Goal: Task Accomplishment & Management: Use online tool/utility

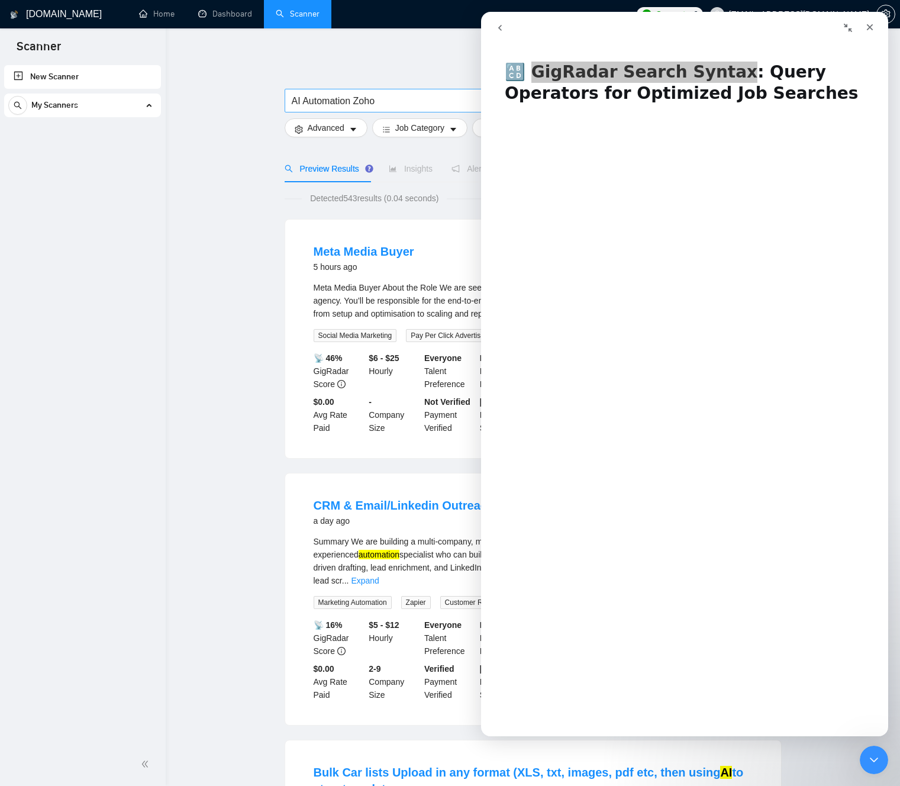
click at [385, 95] on input "AI Automation Zoho" at bounding box center [450, 100] width 316 height 15
click at [367, 101] on input "AI Automation Zoho" at bounding box center [450, 100] width 316 height 15
click at [872, 29] on icon "Close" at bounding box center [869, 26] width 9 height 9
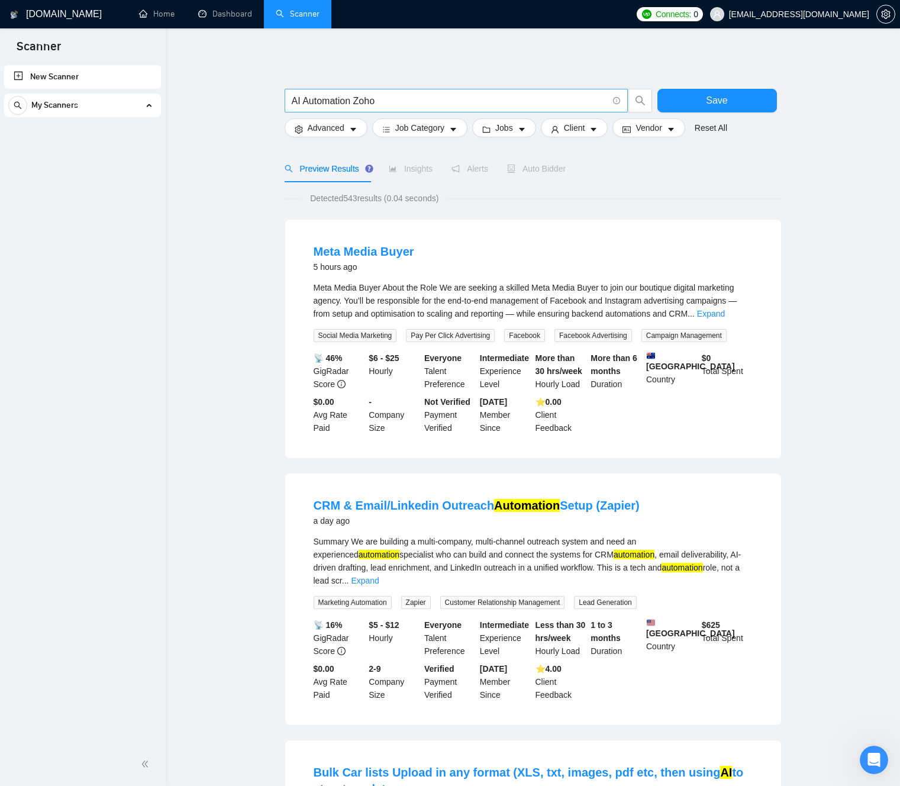
click at [466, 101] on input "AI Automation Zoho" at bounding box center [450, 100] width 316 height 15
click at [317, 104] on input "AI Automation Zoho" at bounding box center [450, 100] width 316 height 15
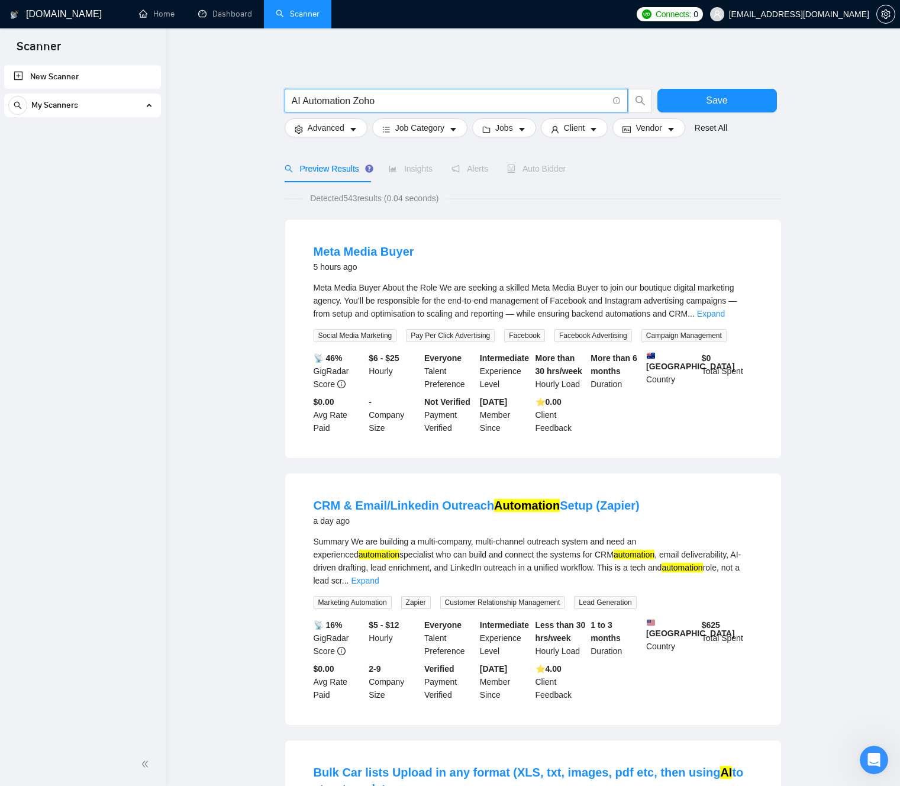
click at [317, 104] on input "AI Automation Zoho" at bounding box center [450, 100] width 316 height 15
paste input "(chiro | dental | "med spa" | clinic) (GoHighLevel | GHL | Twilio | "voice bot"…"
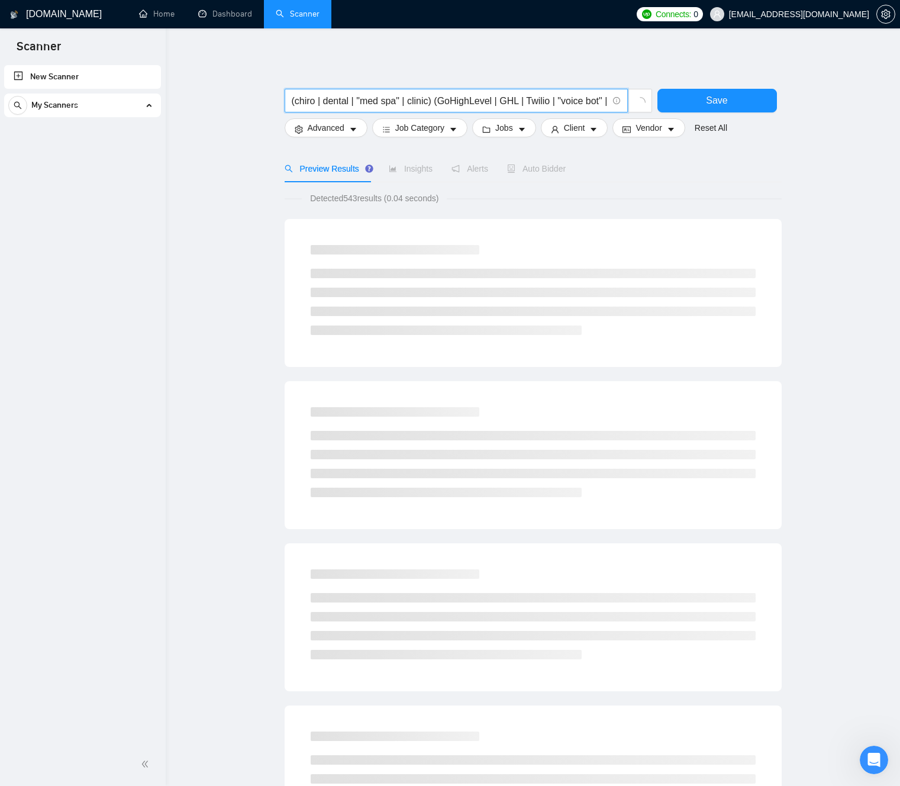
click at [387, 56] on div "(chiro | dental | "med spa" | clinic) (GoHighLevel | GHL | Twilio | "voice bot"…" at bounding box center [533, 545] width 497 height 996
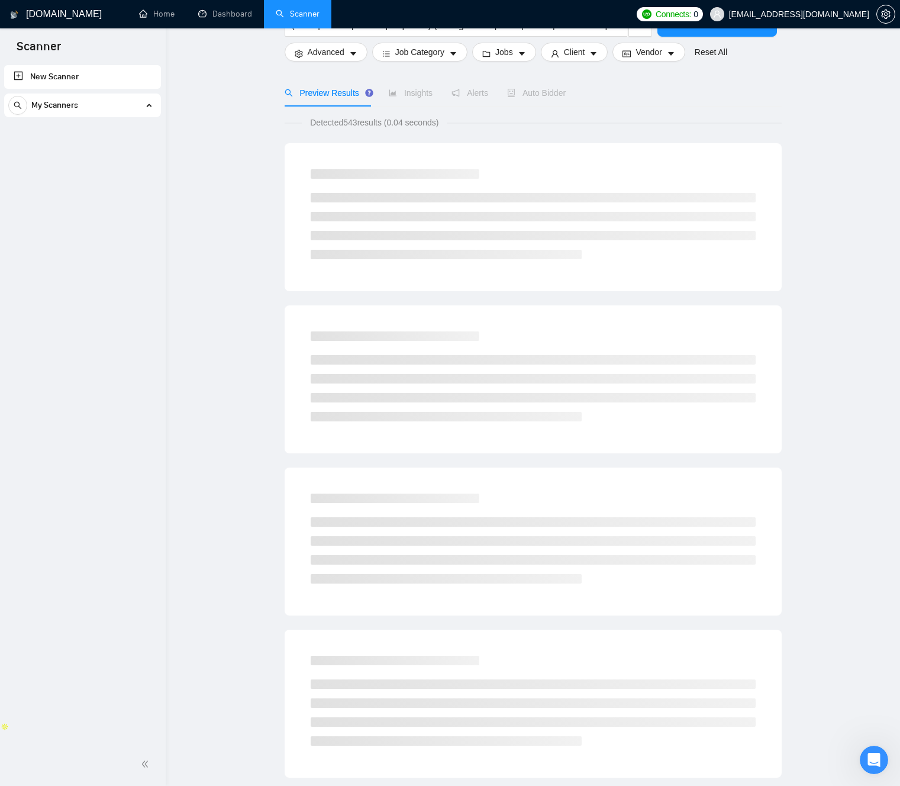
scroll to position [288, 0]
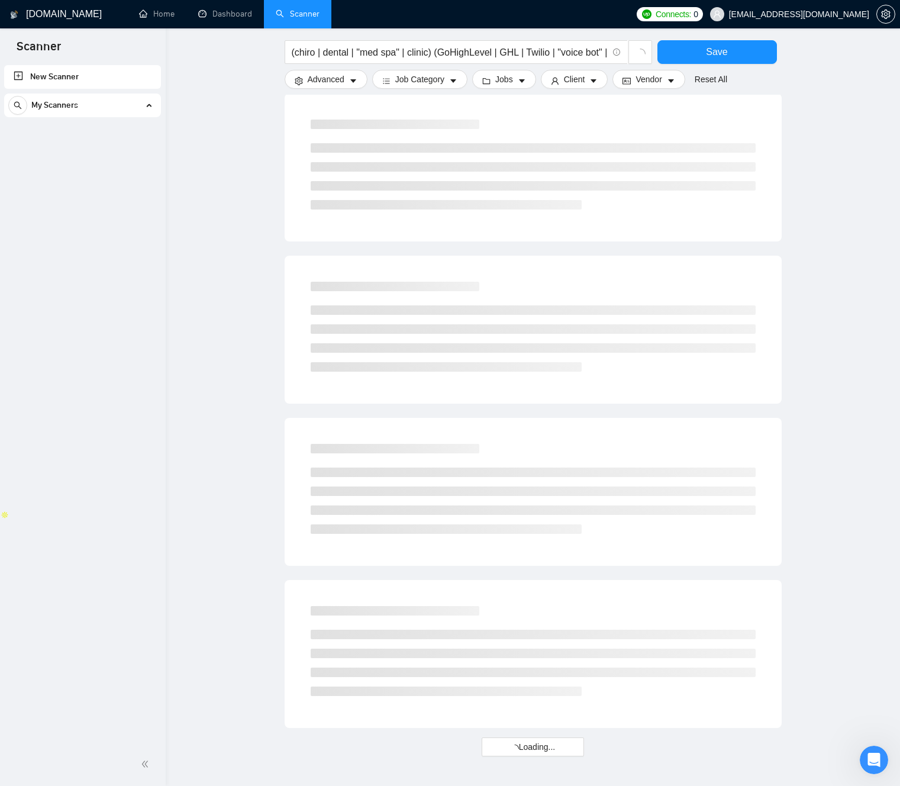
click at [234, 189] on main "(chiro | dental | "med spa" | clinic) (GoHighLevel | GHL | Twilio | "voice bot"…" at bounding box center [533, 258] width 696 height 996
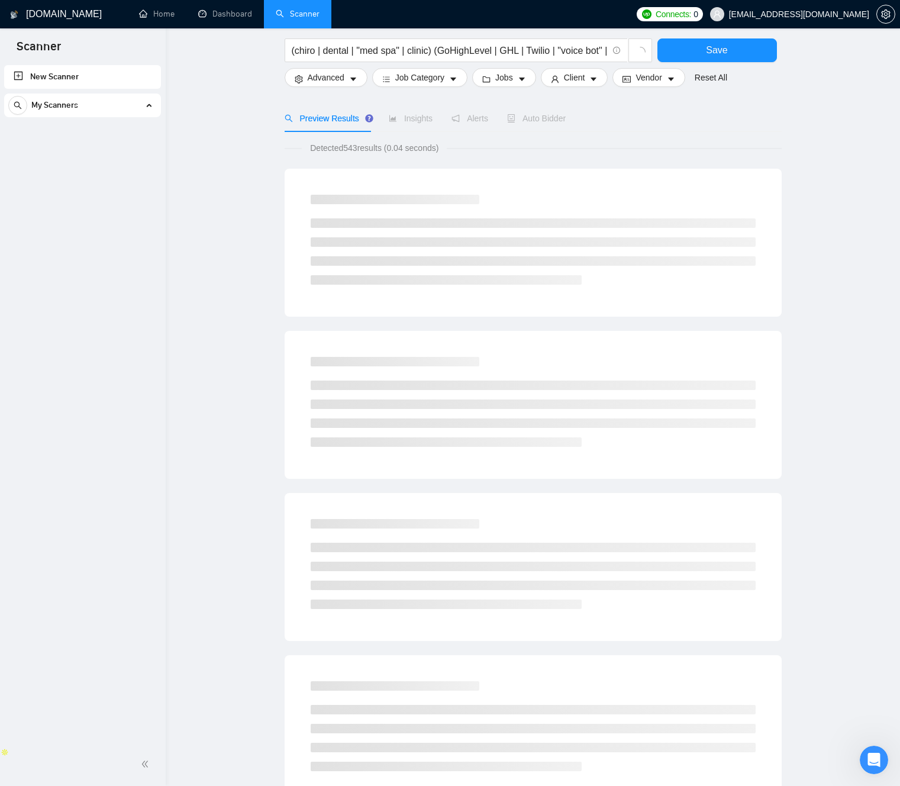
scroll to position [0, 0]
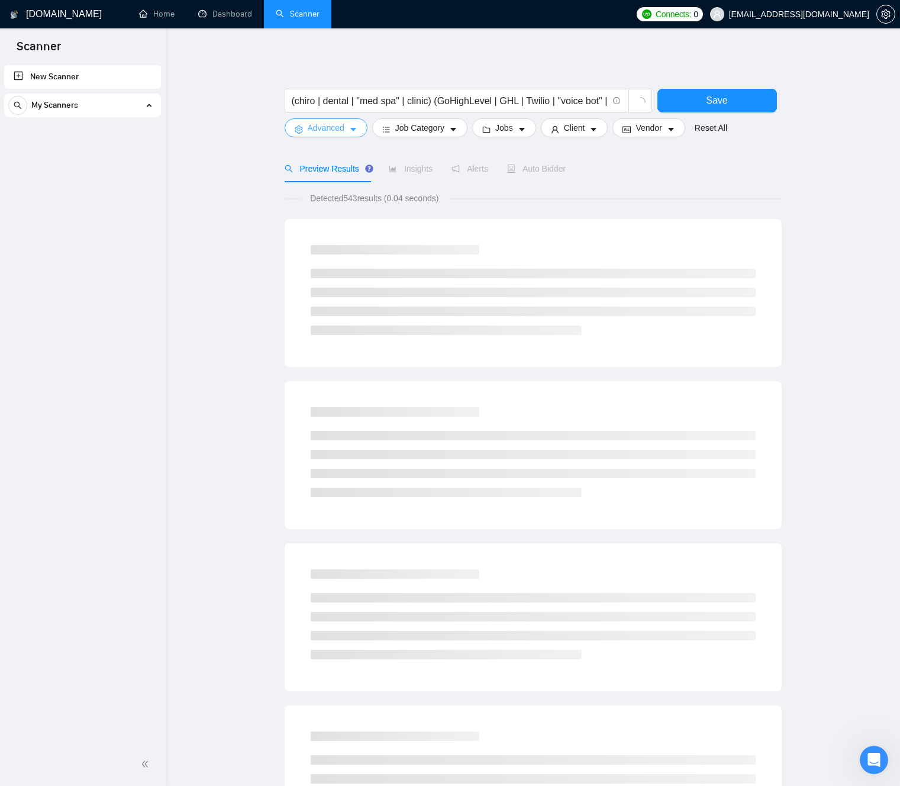
click at [351, 133] on icon "caret-down" at bounding box center [353, 129] width 8 height 8
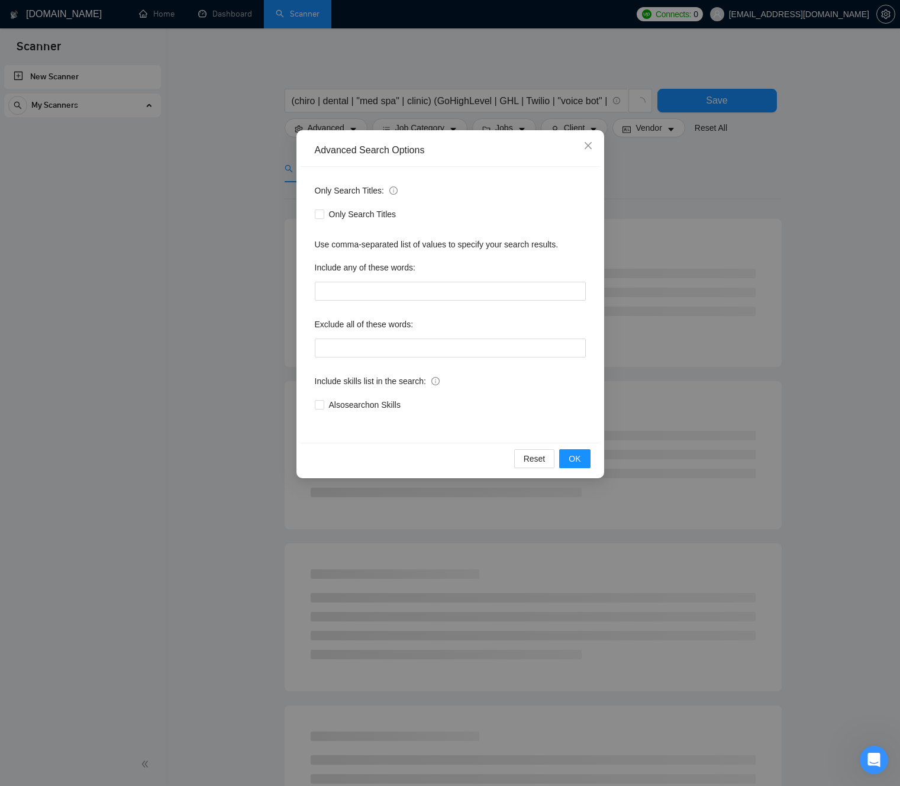
click at [227, 146] on div "Advanced Search Options Only Search Titles: Only Search Titles Use comma-separa…" at bounding box center [450, 393] width 900 height 786
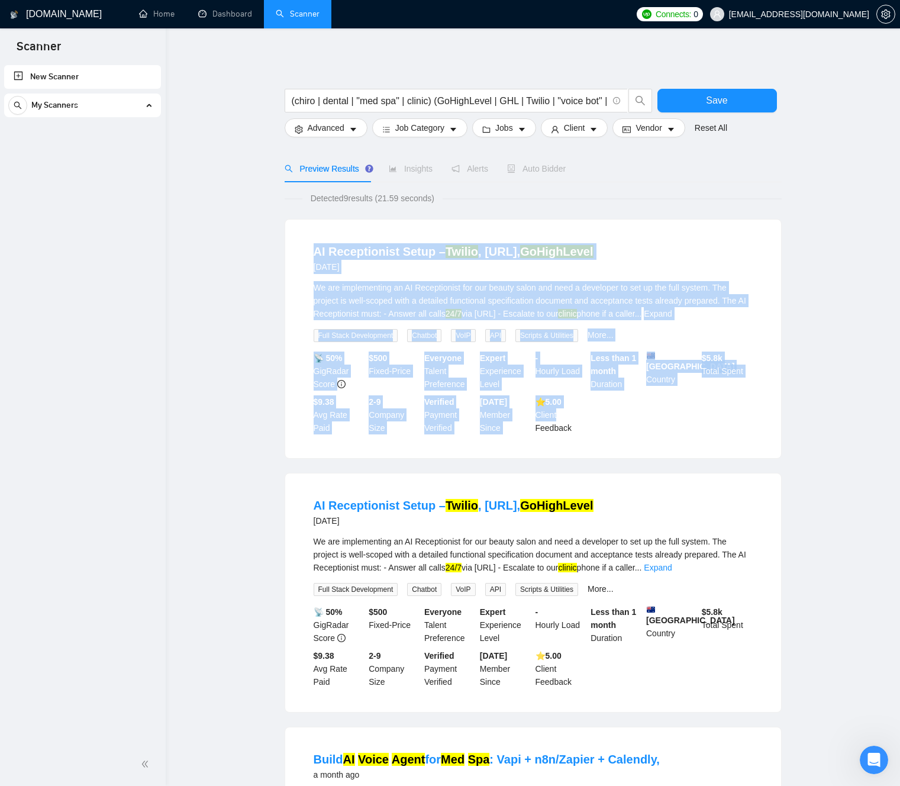
drag, startPoint x: 389, startPoint y: 297, endPoint x: 623, endPoint y: 427, distance: 267.7
click at [613, 424] on main "(chiro | dental | "med spa" | clinic) (GoHighLevel | GHL | Twilio | "voice bot"…" at bounding box center [533, 781] width 696 height 1468
drag, startPoint x: 667, startPoint y: 437, endPoint x: 316, endPoint y: 238, distance: 403.2
click at [337, 238] on li "AI Receptionist Setup – Twilio , [URL], GoHighLevel [DATE] We are implementing …" at bounding box center [532, 339] width 467 height 210
drag, startPoint x: 293, startPoint y: 236, endPoint x: 631, endPoint y: 433, distance: 391.6
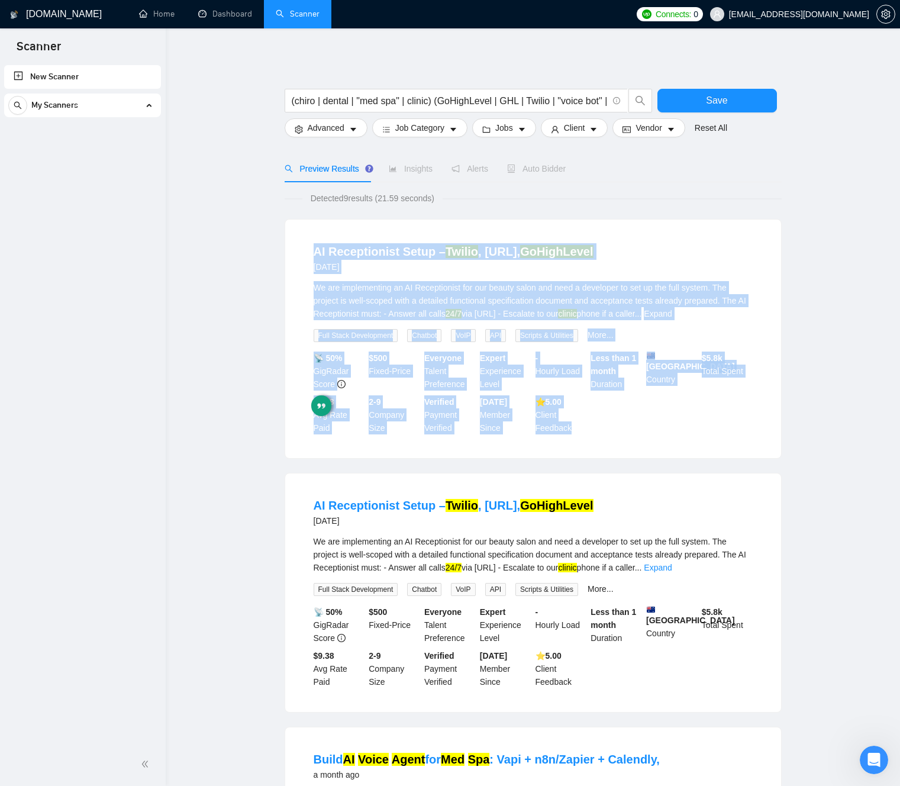
click at [628, 434] on div "AI Receptionist Setup – Twilio , [URL], GoHighLevel [DATE] We are implementing …" at bounding box center [533, 338] width 496 height 238
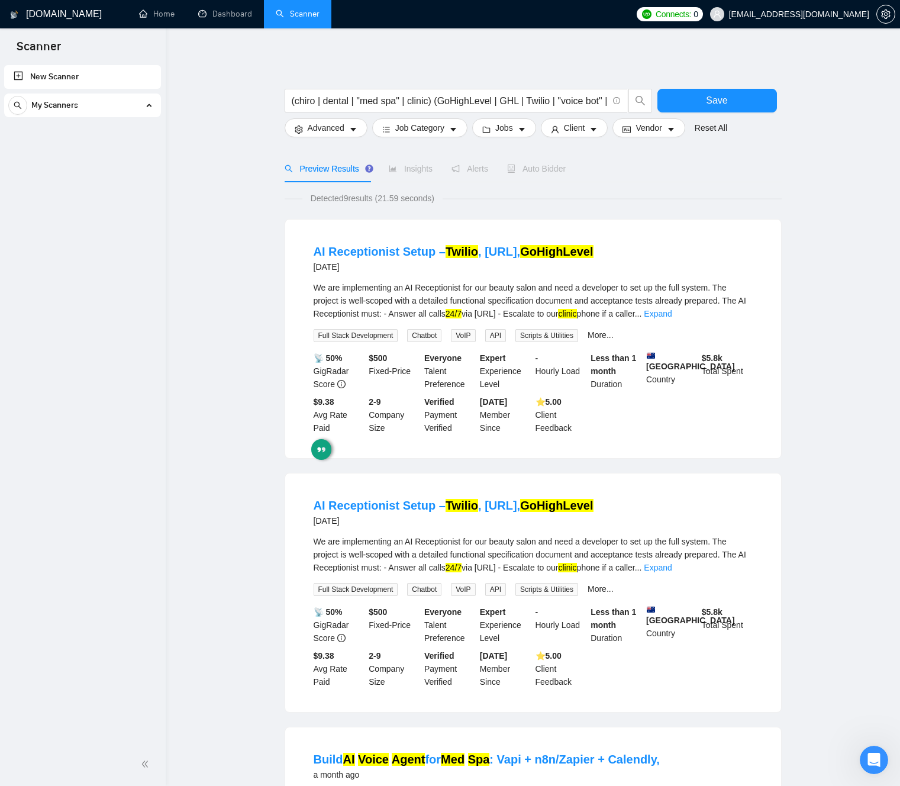
click at [570, 288] on div "We are implementing an AI Receptionist for our beauty salon and need a develope…" at bounding box center [533, 300] width 439 height 39
drag, startPoint x: 570, startPoint y: 288, endPoint x: 668, endPoint y: 294, distance: 98.4
click at [663, 301] on div "We are implementing an AI Receptionist for our beauty salon and need a develope…" at bounding box center [533, 300] width 439 height 39
click at [715, 289] on div "We are implementing an AI Receptionist for our beauty salon and need a develope…" at bounding box center [533, 300] width 439 height 39
drag, startPoint x: 715, startPoint y: 288, endPoint x: 401, endPoint y: 283, distance: 314.2
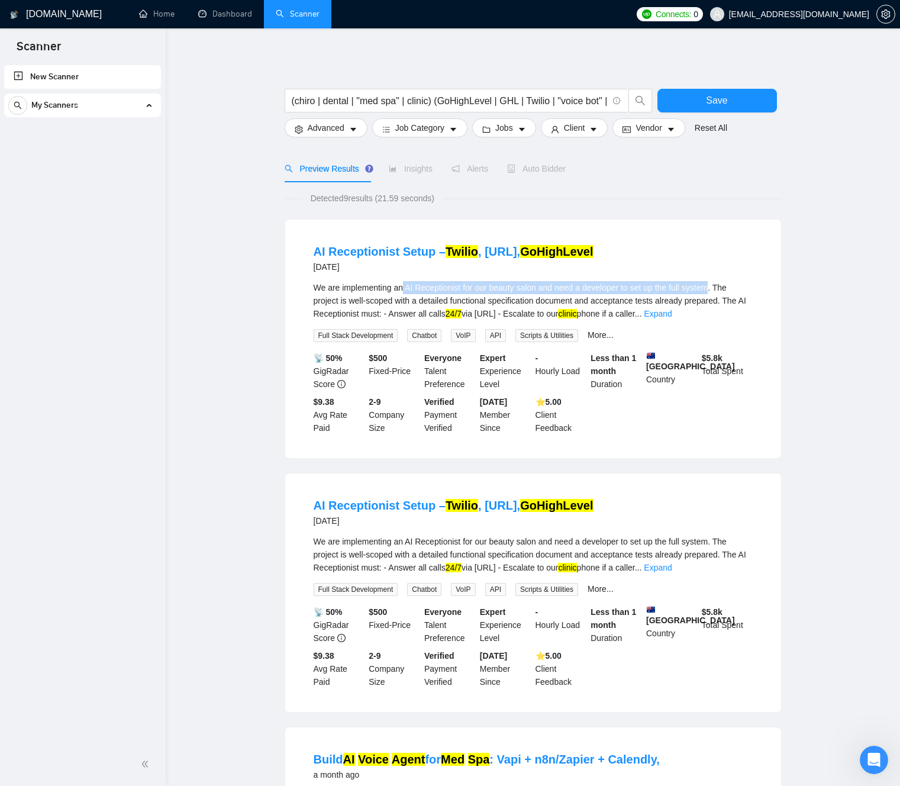
click at [401, 283] on div "We are implementing an AI Receptionist for our beauty salon and need a develope…" at bounding box center [533, 300] width 439 height 39
click at [328, 288] on div "We are implementing an AI Receptionist for our beauty salon and need a develope…" at bounding box center [533, 300] width 439 height 39
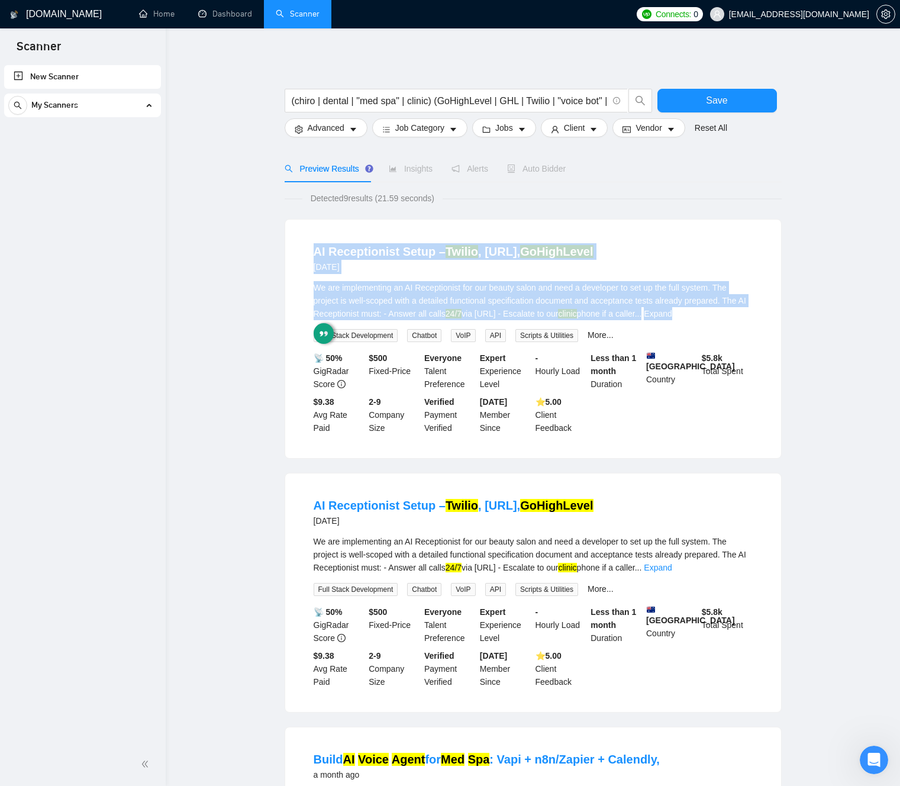
drag, startPoint x: 328, startPoint y: 288, endPoint x: 288, endPoint y: 239, distance: 62.6
click at [288, 239] on div "AI Receptionist Setup – Twilio , [URL], GoHighLevel [DATE] We are implementing …" at bounding box center [533, 338] width 496 height 238
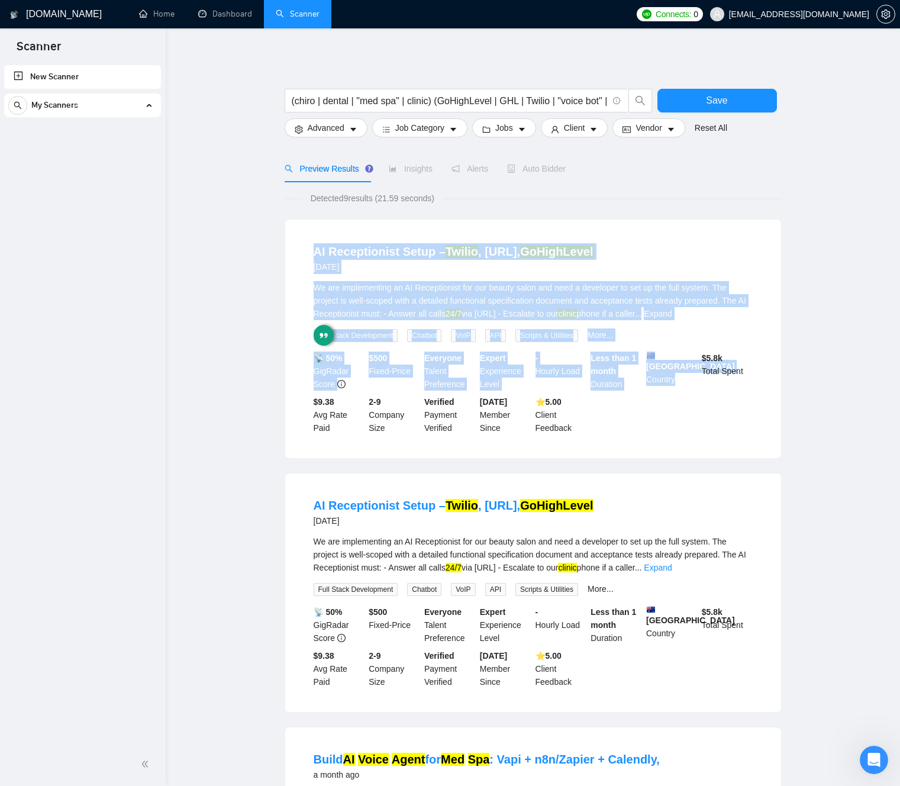
drag, startPoint x: 318, startPoint y: 257, endPoint x: 650, endPoint y: 448, distance: 383.0
click at [649, 448] on main "(chiro | dental | "med spa" | clinic) (GoHighLevel | GHL | Twilio | "voice bot"…" at bounding box center [533, 781] width 696 height 1468
drag, startPoint x: 635, startPoint y: 450, endPoint x: 397, endPoint y: 262, distance: 303.7
click at [399, 264] on div "AI Receptionist Setup – Twilio , [URL], GoHighLevel [DATE] We are implementing …" at bounding box center [533, 338] width 496 height 238
drag, startPoint x: 315, startPoint y: 237, endPoint x: 544, endPoint y: 443, distance: 307.5
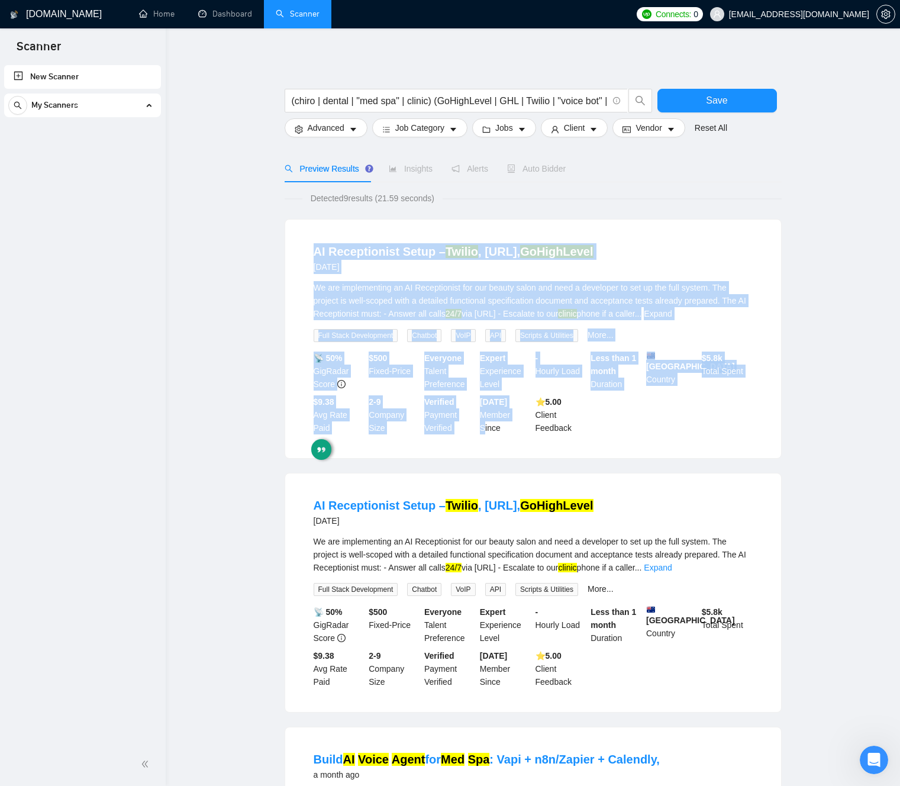
click at [531, 440] on li "AI Receptionist Setup – Twilio , [URL], GoHighLevel [DATE] We are implementing …" at bounding box center [532, 339] width 467 height 210
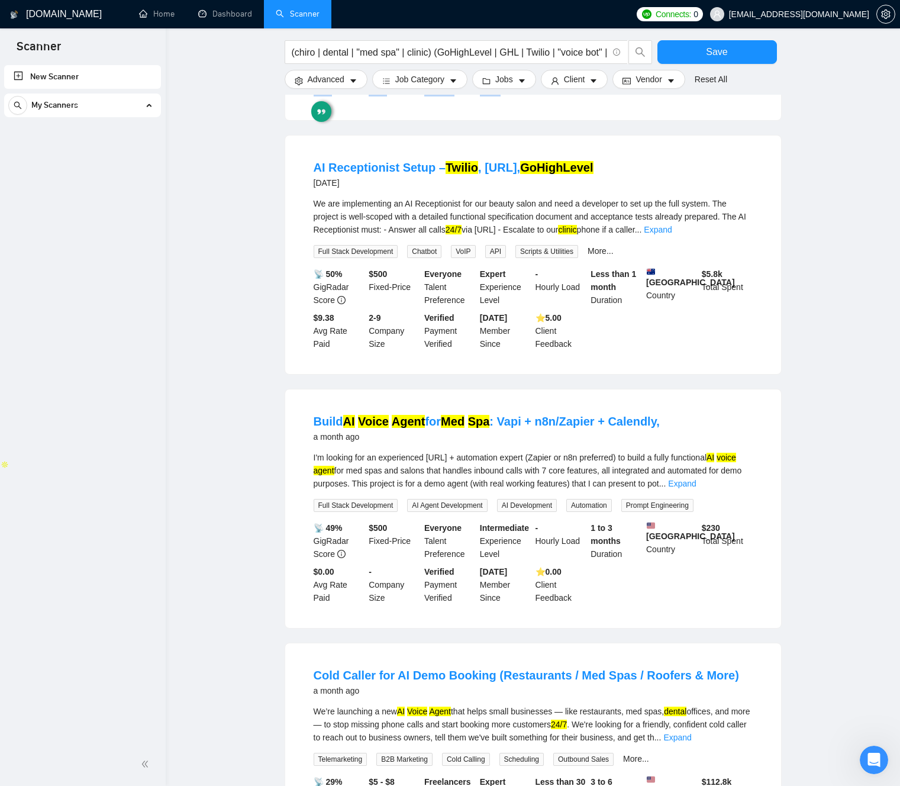
scroll to position [475, 0]
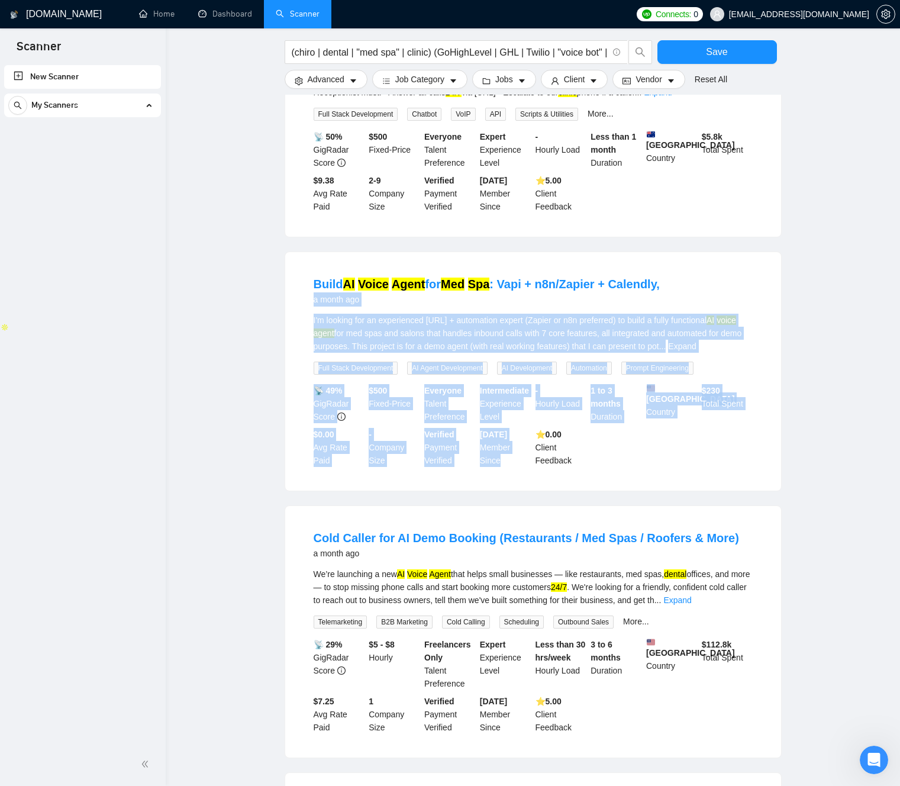
drag, startPoint x: 419, startPoint y: 389, endPoint x: 536, endPoint y: 485, distance: 150.9
click at [528, 480] on div "Build AI Voice Agent for Med Spa : Vapi + n8n/Zapier + Calendly, a month ago I'…" at bounding box center [533, 371] width 496 height 238
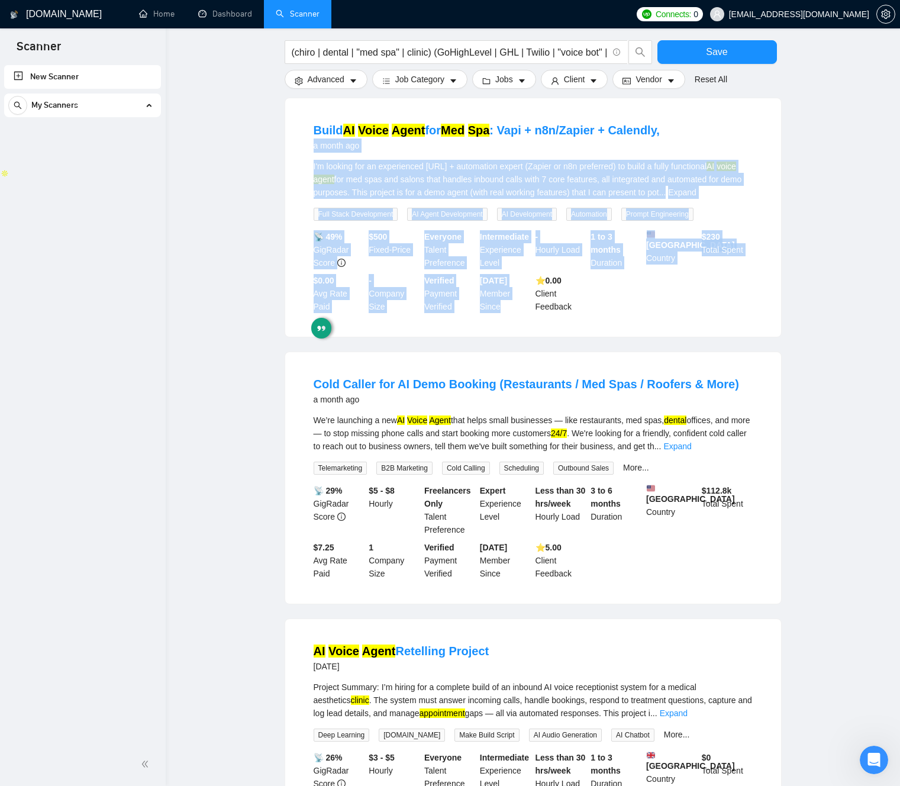
scroll to position [692, 0]
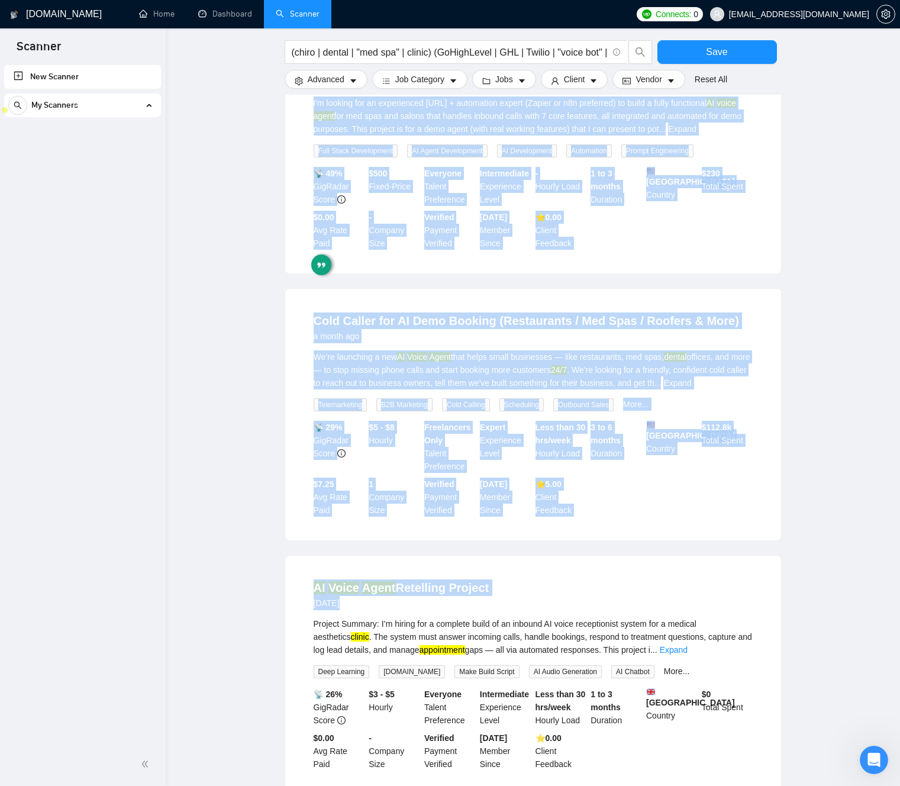
drag, startPoint x: 634, startPoint y: 536, endPoint x: 266, endPoint y: 70, distance: 593.9
click at [267, 71] on main "(chiro | dental | "med spa" | clinic) (GoHighLevel | GHL | Twilio | "voice bot"…" at bounding box center [533, 89] width 696 height 1468
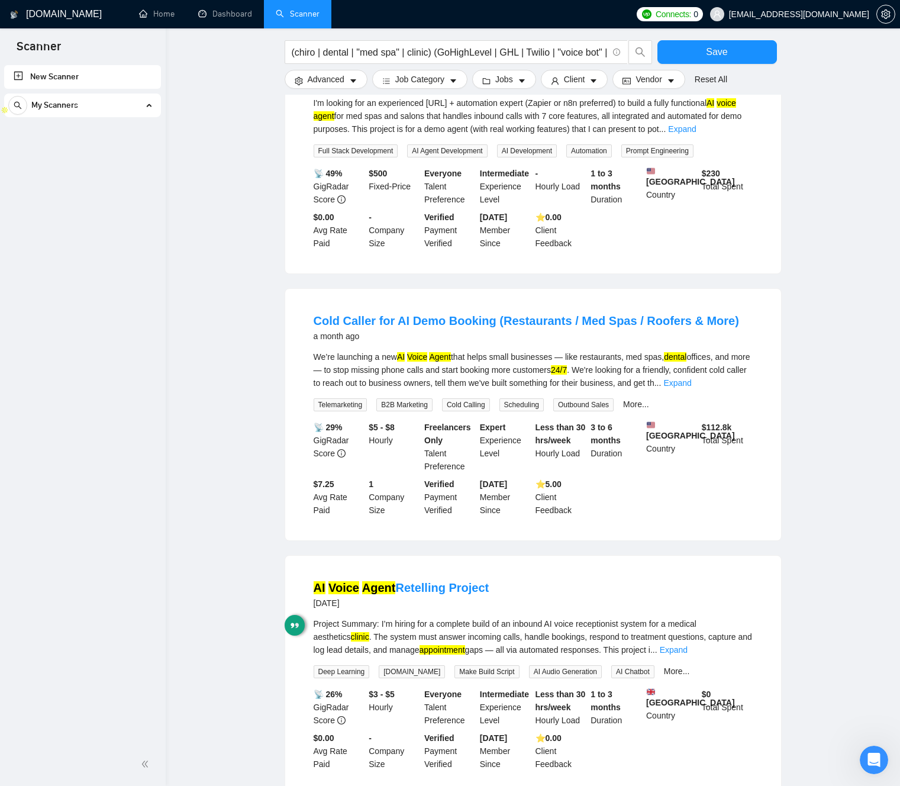
drag, startPoint x: 268, startPoint y: 234, endPoint x: 261, endPoint y: 233, distance: 6.7
click at [266, 234] on main "(chiro | dental | "med spa" | clinic) (GoHighLevel | GHL | Twilio | "voice bot"…" at bounding box center [533, 89] width 696 height 1468
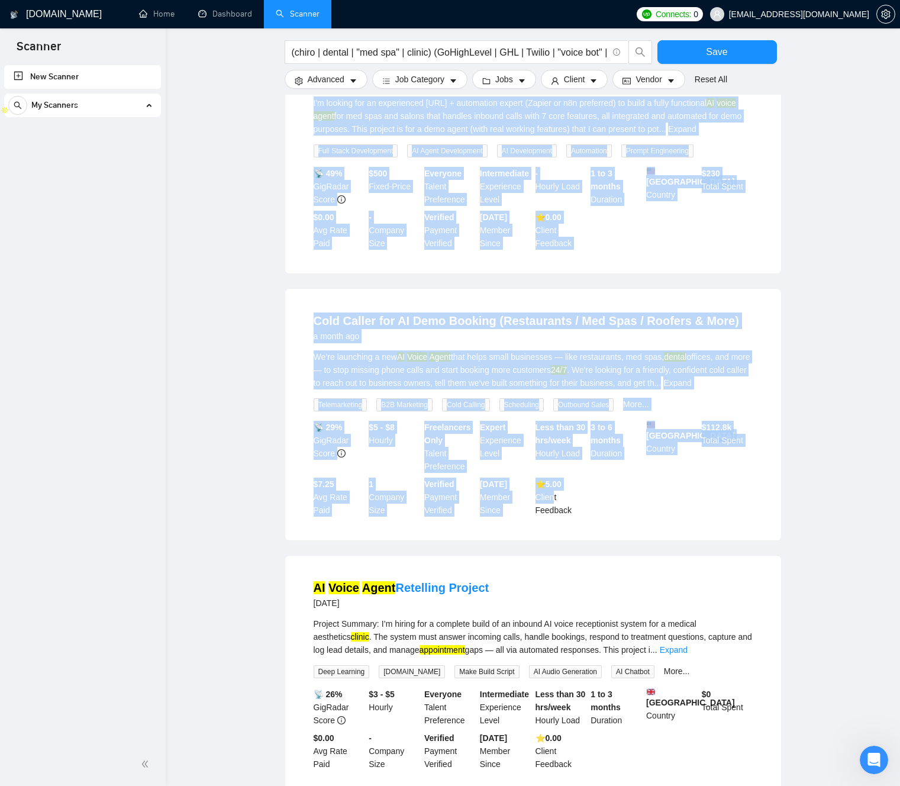
drag, startPoint x: 298, startPoint y: 206, endPoint x: 571, endPoint y: 503, distance: 402.8
click at [556, 502] on main "(chiro | dental | "med spa" | clinic) (GoHighLevel | GHL | Twilio | "voice bot"…" at bounding box center [533, 89] width 696 height 1468
drag, startPoint x: 619, startPoint y: 516, endPoint x: 298, endPoint y: 66, distance: 553.2
click at [303, 69] on div "(chiro | dental | "med spa" | clinic) (GoHighLevel | GHL | Twilio | "voice bot"…" at bounding box center [533, 89] width 497 height 1468
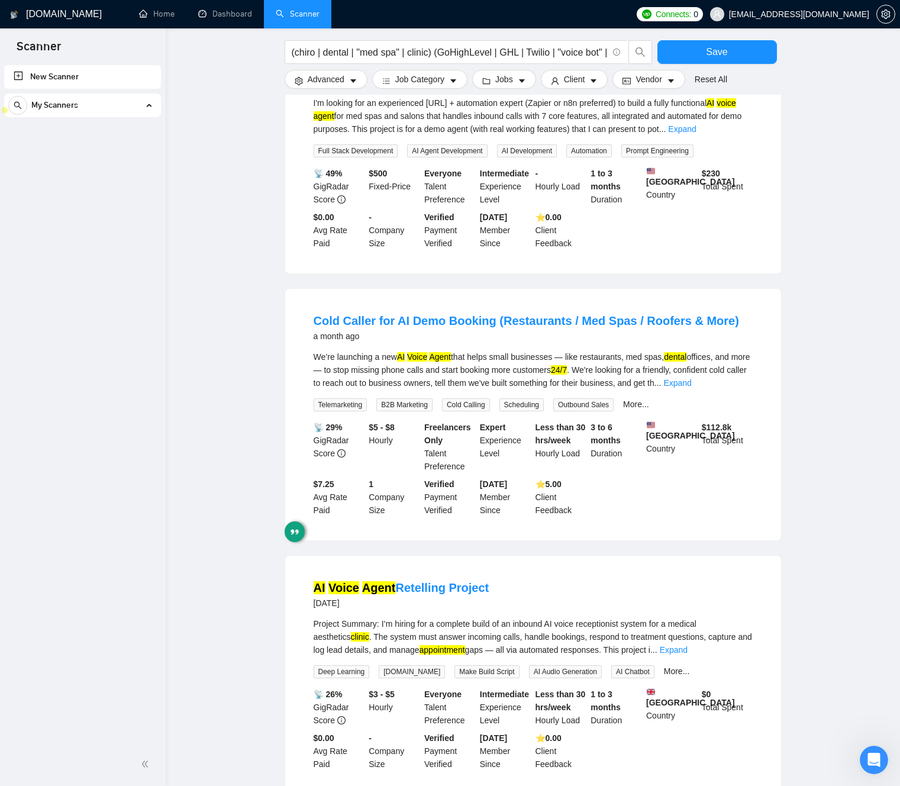
drag, startPoint x: 250, startPoint y: 198, endPoint x: 201, endPoint y: 149, distance: 69.0
click at [246, 195] on main "(chiro | dental | "med spa" | clinic) (GoHighLevel | GHL | Twilio | "voice bot"…" at bounding box center [533, 89] width 696 height 1468
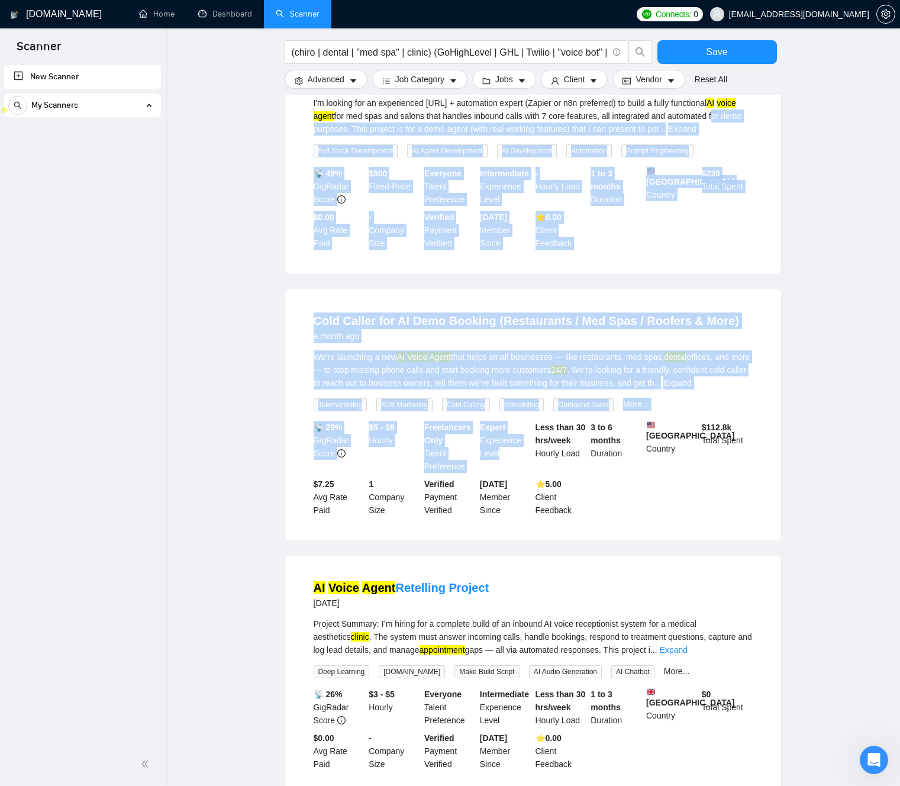
drag, startPoint x: 213, startPoint y: 138, endPoint x: 528, endPoint y: 468, distance: 455.7
click at [525, 467] on main "(chiro | dental | "med spa" | clinic) (GoHighLevel | GHL | Twilio | "voice bot"…" at bounding box center [533, 89] width 696 height 1468
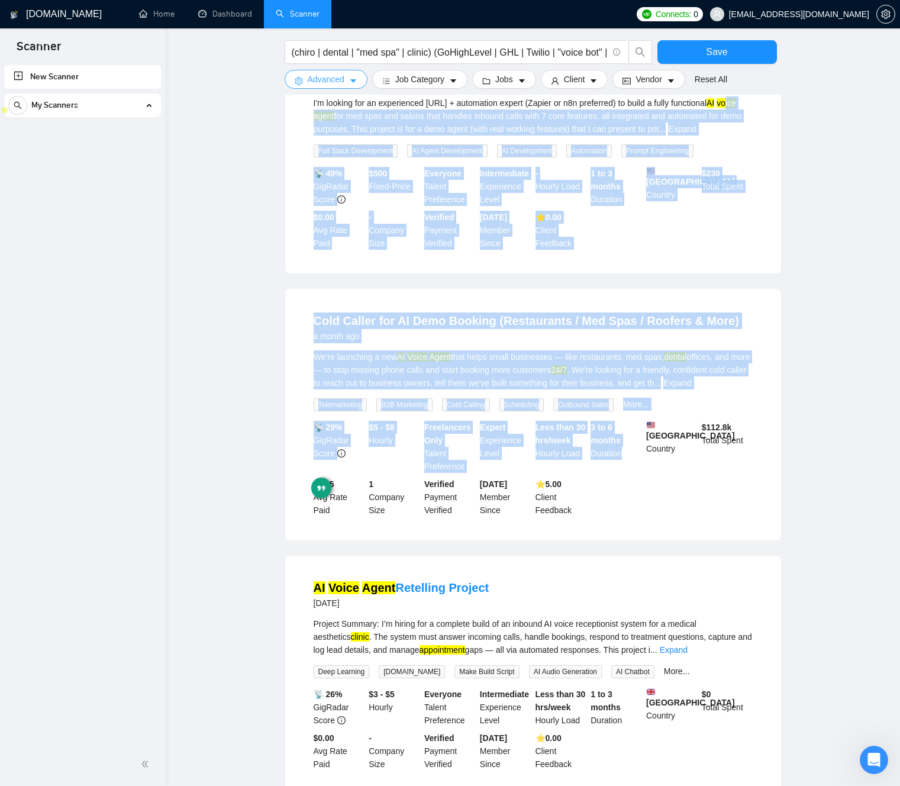
drag, startPoint x: 478, startPoint y: 312, endPoint x: 289, endPoint y: 83, distance: 296.7
click at [289, 83] on div "(chiro | dental | "med spa" | clinic) (GoHighLevel | GHL | Twilio | "voice bot"…" at bounding box center [533, 89] width 497 height 1468
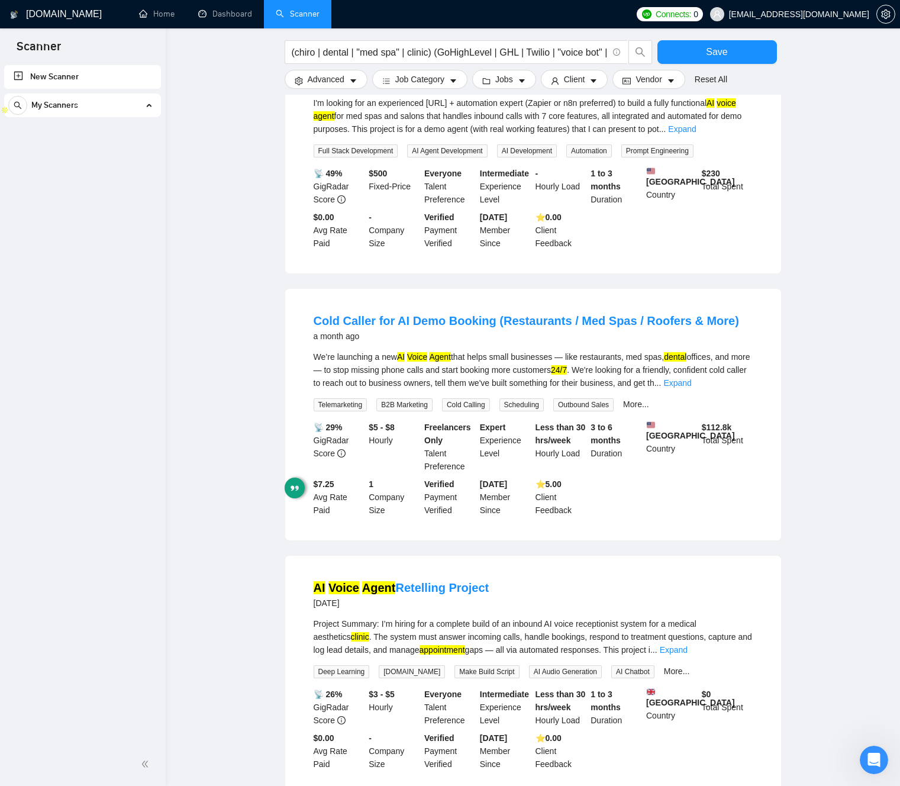
click at [254, 213] on main "(chiro | dental | "med spa" | clinic) (GoHighLevel | GHL | Twilio | "voice bot"…" at bounding box center [533, 89] width 696 height 1468
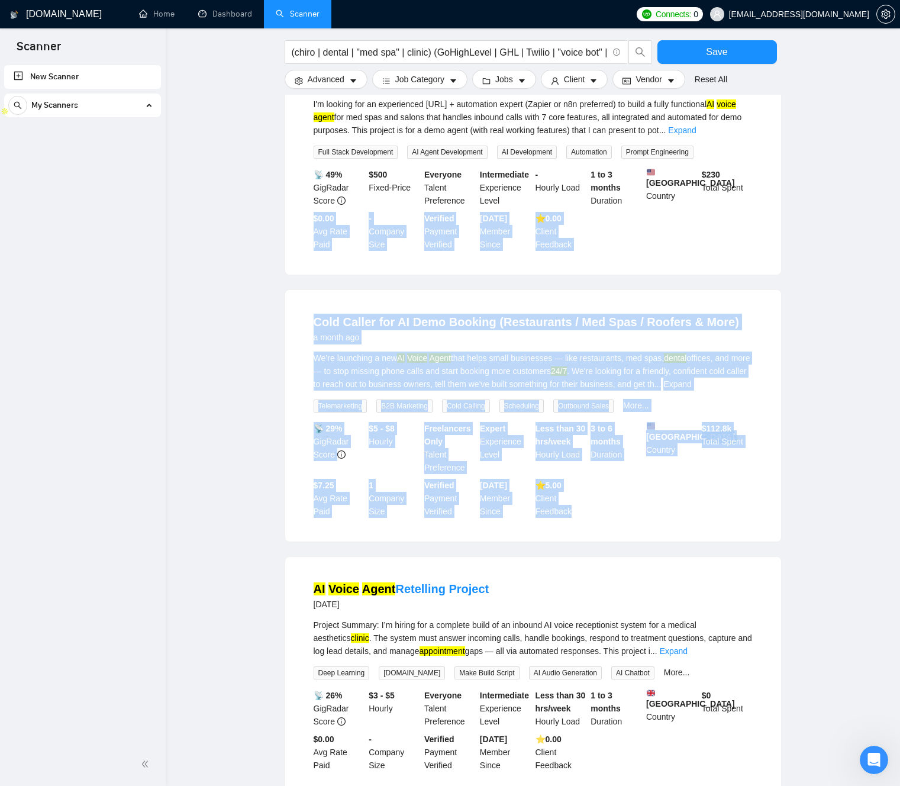
drag, startPoint x: 259, startPoint y: 217, endPoint x: 656, endPoint y: 525, distance: 502.5
click at [648, 526] on main "(chiro | dental | "med spa" | clinic) (GoHighLevel | GHL | Twilio | "voice bot"…" at bounding box center [533, 90] width 696 height 1468
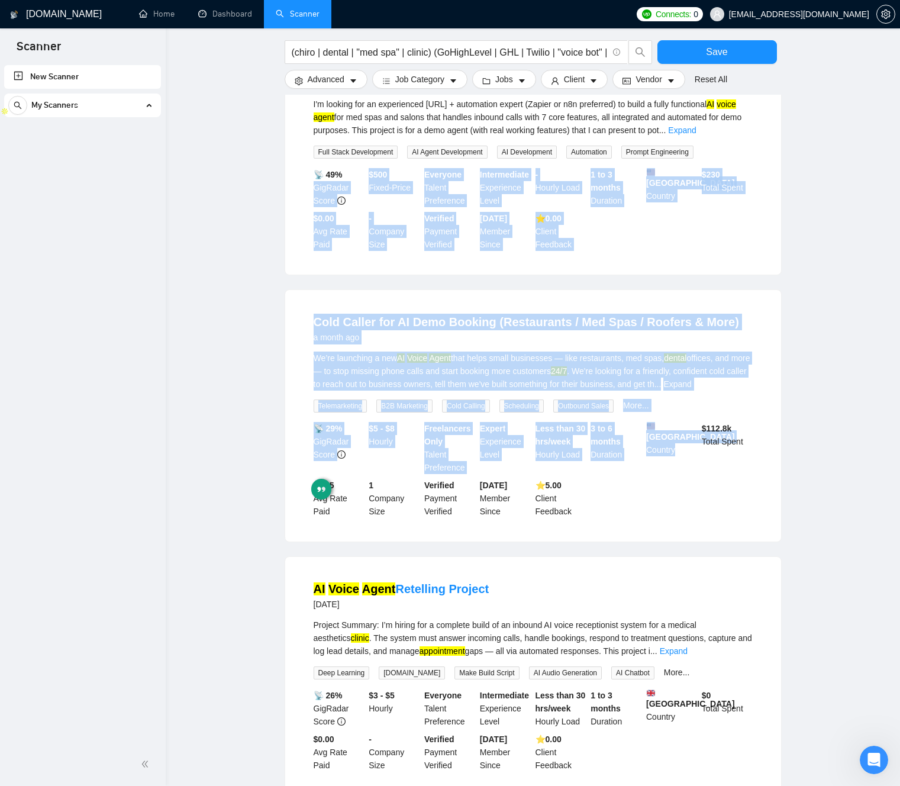
drag, startPoint x: 665, startPoint y: 518, endPoint x: 239, endPoint y: 181, distance: 542.9
click at [246, 177] on main "(chiro | dental | "med spa" | clinic) (GoHighLevel | GHL | Twilio | "voice bot"…" at bounding box center [533, 90] width 696 height 1468
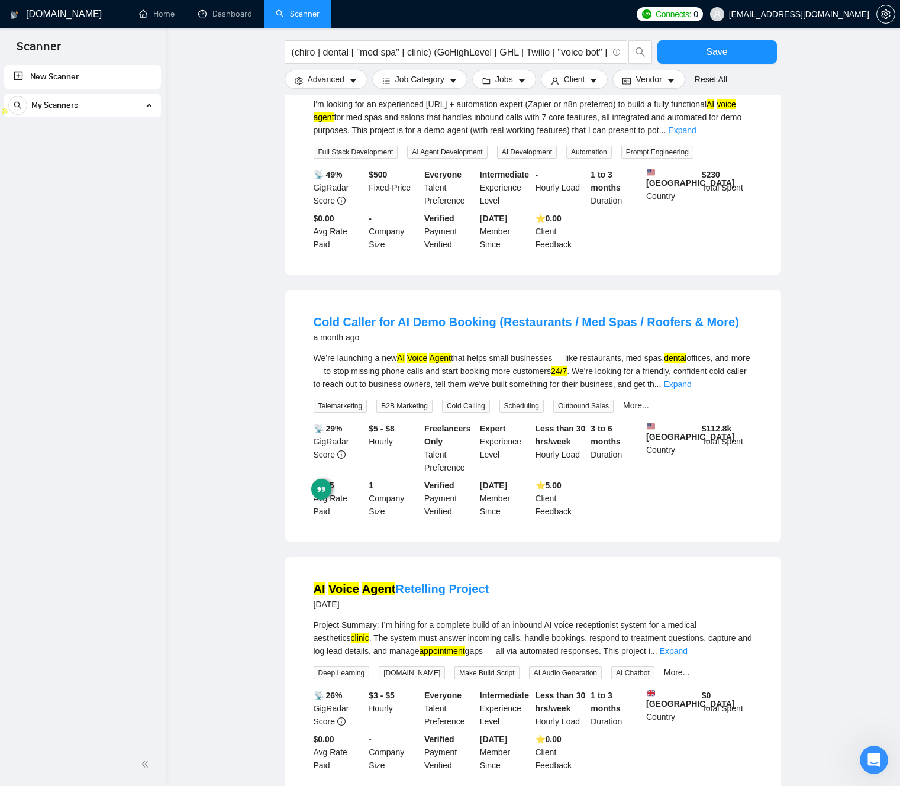
click at [180, 226] on div "[DOMAIN_NAME] Home Dashboard Scanner Connects: 0 [EMAIL_ADDRESS][DOMAIN_NAME] (…" at bounding box center [533, 112] width 734 height 1606
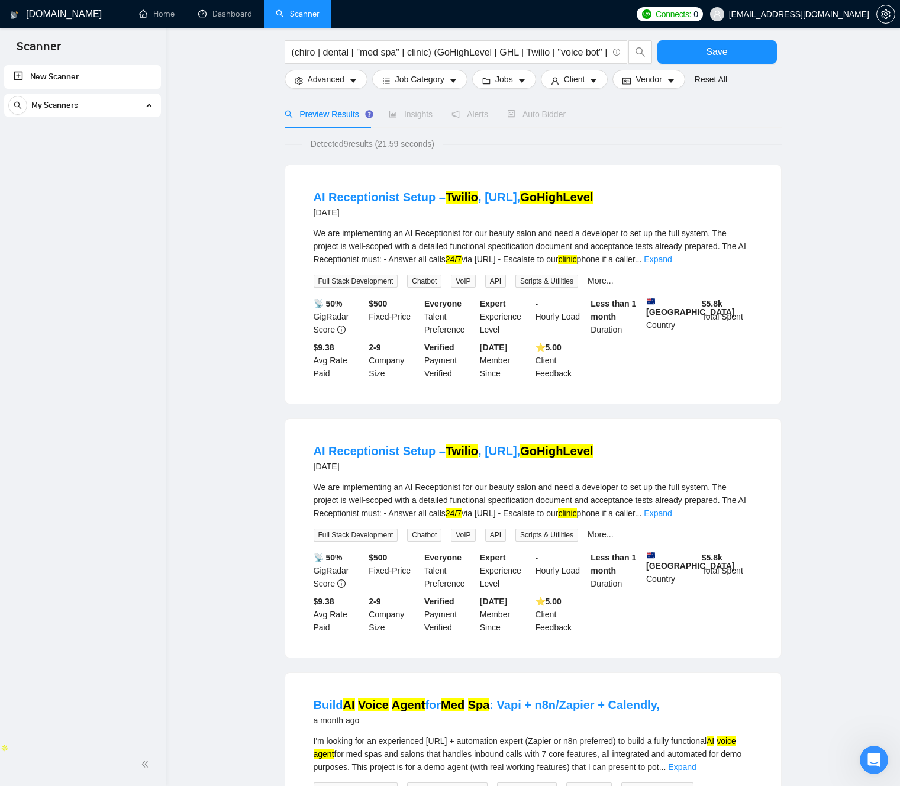
scroll to position [0, 0]
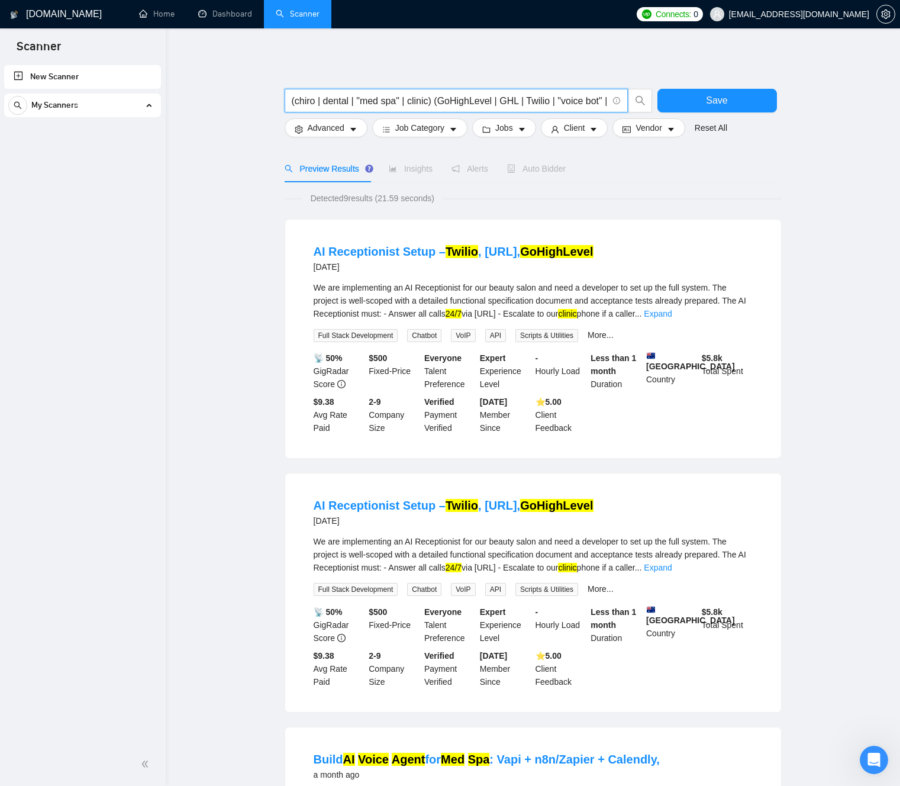
drag, startPoint x: 436, startPoint y: 99, endPoint x: 506, endPoint y: 96, distance: 70.5
click at [436, 99] on input "(chiro | dental | "med spa" | clinic) (GoHighLevel | GHL | Twilio | "voice bot"…" at bounding box center [450, 100] width 316 height 15
click at [425, 105] on input "(chiro | dental | "med spa" | clinic) (GoHighLevel | GHL | Twilio | "voice bot"…" at bounding box center [450, 100] width 316 height 15
drag, startPoint x: 486, startPoint y: 98, endPoint x: 343, endPoint y: 98, distance: 143.2
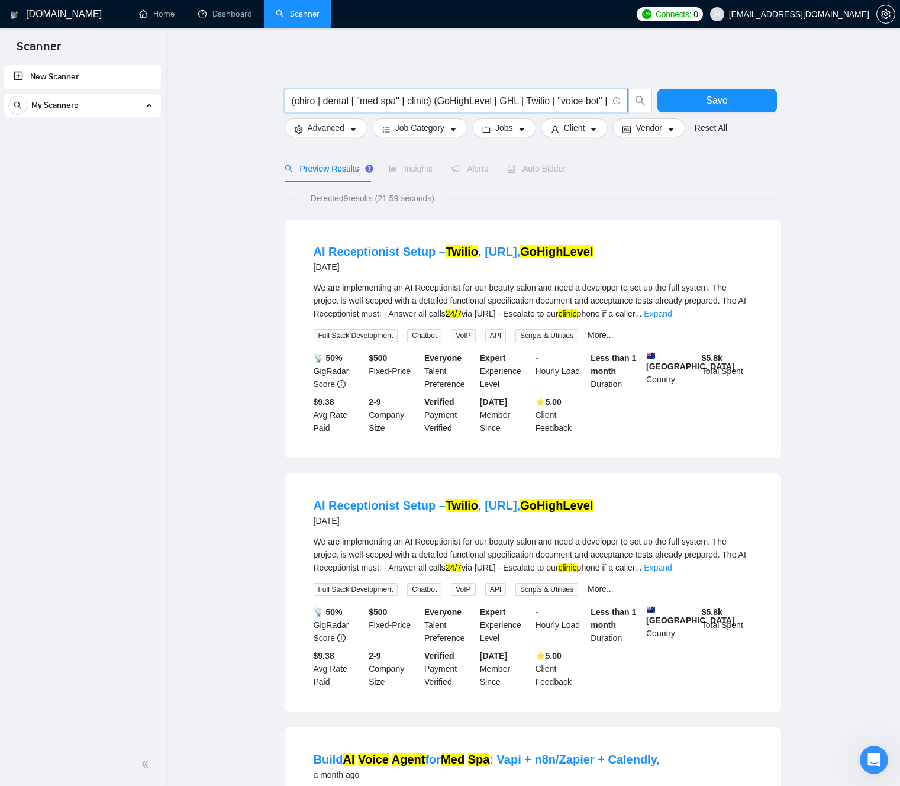
click at [398, 101] on input "(chiro | dental | "med spa" | clinic) (GoHighLevel | GHL | Twilio | "voice bot"…" at bounding box center [450, 100] width 316 height 15
drag, startPoint x: 426, startPoint y: 101, endPoint x: 259, endPoint y: 94, distance: 167.6
click at [251, 94] on main "(chiro | dental | "med spa" | clinic) (GoHighLevel | GHL | Twilio | "voice bot"…" at bounding box center [533, 781] width 696 height 1468
type input "(GoHighLevel | GHL | Twilio | "voice bot" | "AI voice agent") ("appointment" | …"
click at [695, 96] on button "Save" at bounding box center [717, 101] width 120 height 24
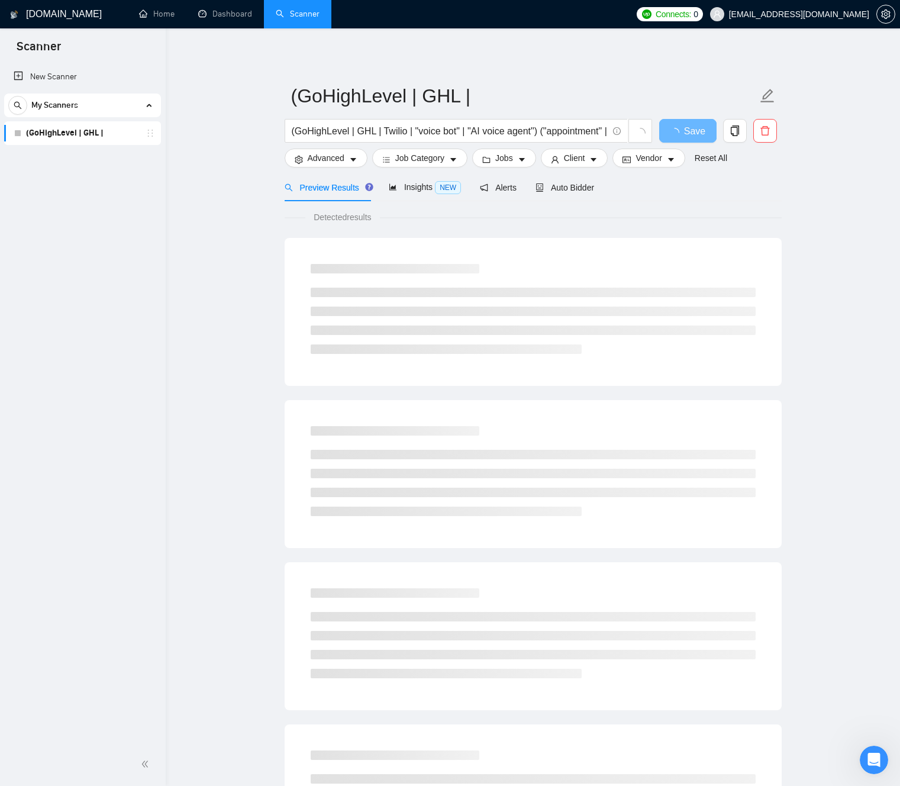
click at [244, 106] on main "(GoHighLevel | GHL | (GoHighLevel | GHL | Twilio | "voice bot" | "AI voice agen…" at bounding box center [533, 540] width 696 height 987
click at [83, 110] on div "My Scanners" at bounding box center [82, 105] width 148 height 24
click at [128, 104] on div "My Scanners" at bounding box center [82, 105] width 148 height 24
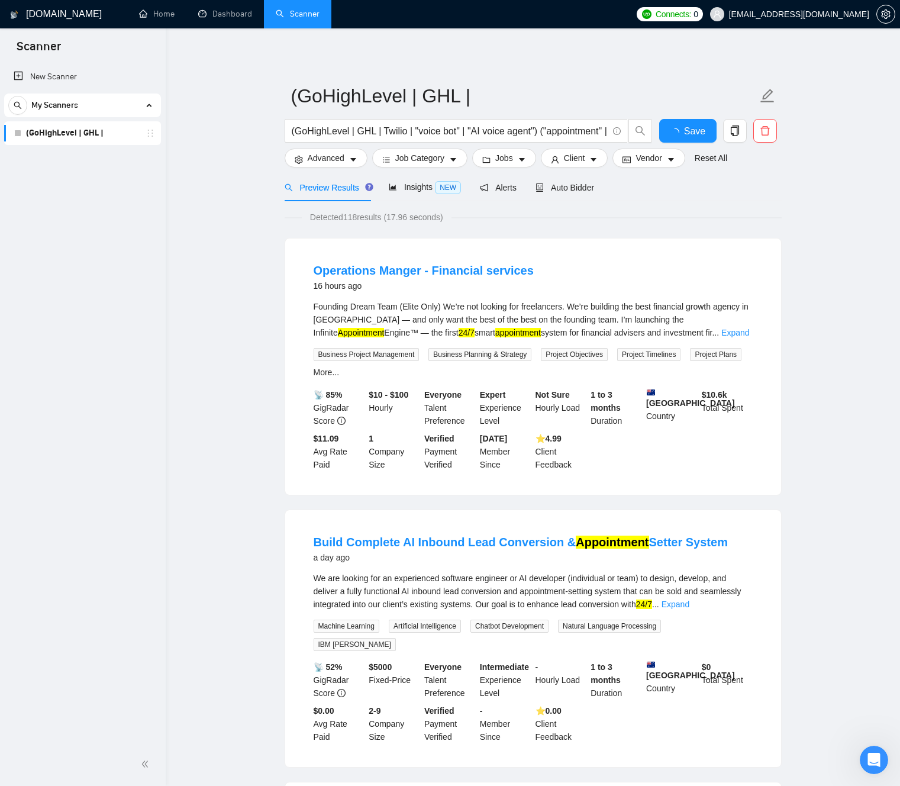
click at [75, 128] on link "(GoHighLevel | GHL |" at bounding box center [82, 133] width 112 height 24
drag, startPoint x: 483, startPoint y: 134, endPoint x: 309, endPoint y: 124, distance: 173.6
click at [398, 126] on input "(GoHighLevel | GHL | Twilio | "voice bot" | "AI voice agent") ("appointment" | …" at bounding box center [450, 131] width 316 height 15
drag, startPoint x: 403, startPoint y: 129, endPoint x: 596, endPoint y: 134, distance: 193.5
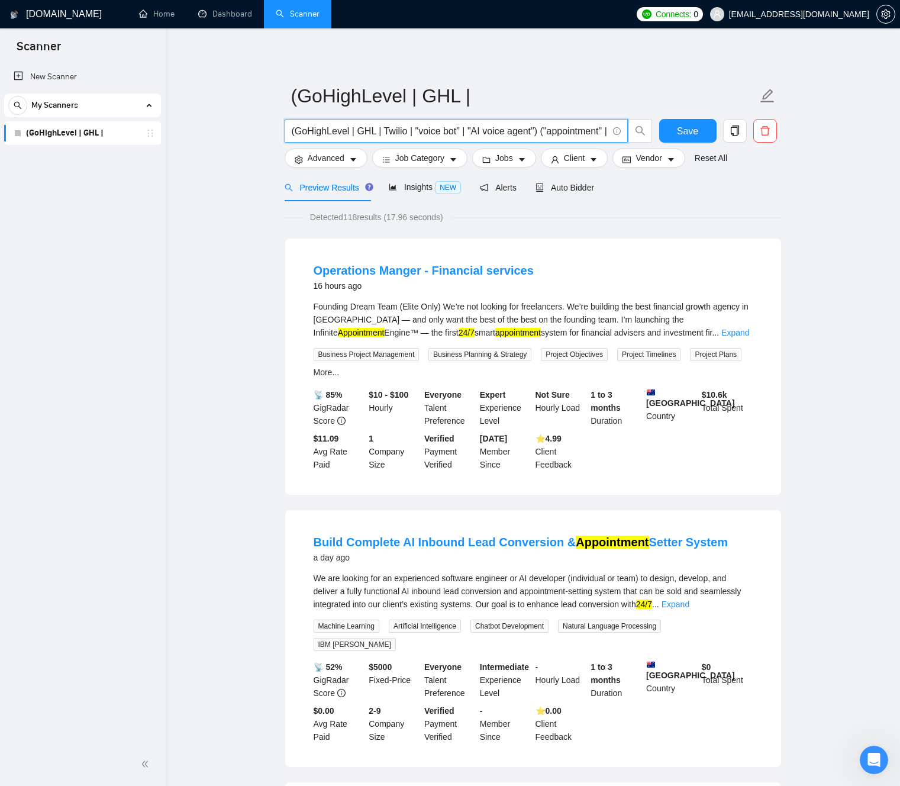
click at [657, 135] on div "(GoHighLevel | GHL | Twilio | "voice bot" | "AI voice agent") ("appointment" | …" at bounding box center [530, 134] width 497 height 30
click at [547, 132] on input "(GoHighLevel | GHL | Twilio | "voice bot" | "AI voice agent") ("appointment" | …" at bounding box center [450, 131] width 316 height 15
drag, startPoint x: 544, startPoint y: 132, endPoint x: 609, endPoint y: 133, distance: 65.1
click at [640, 133] on span "(GoHighLevel | GHL | Twilio | "voice bot" | "AI voice agent") ("appointment" | …" at bounding box center [469, 131] width 368 height 24
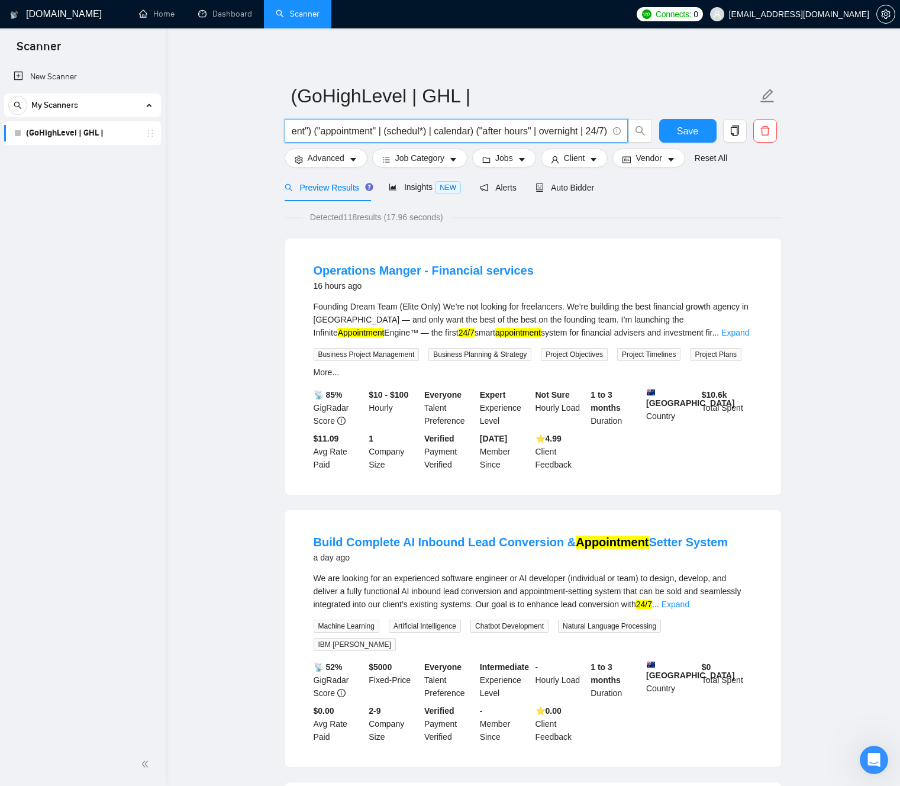
click at [528, 130] on input "(GoHighLevel | GHL | Twilio | "voice bot" | "AI voice agent") ("appointment" | …" at bounding box center [450, 131] width 316 height 15
drag, startPoint x: 479, startPoint y: 134, endPoint x: 230, endPoint y: 131, distance: 248.5
click at [301, 133] on input "(GoHighLevel | GHL | Twilio | "voice bot" | "AI voice agent") ("appointment" | …" at bounding box center [450, 131] width 316 height 15
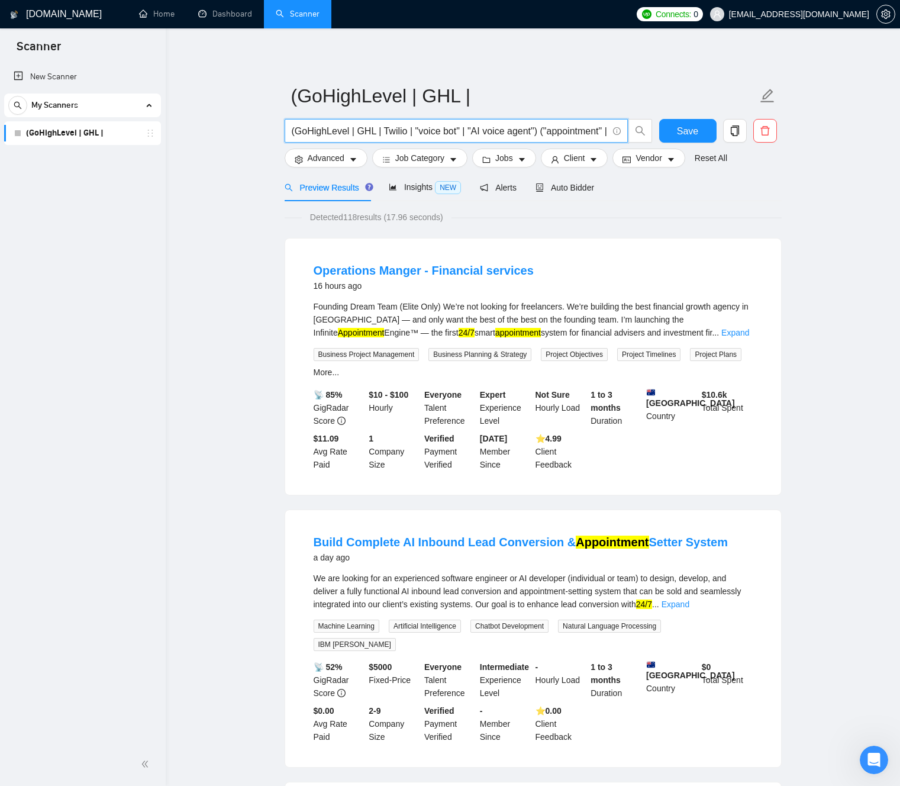
click at [497, 126] on input "(GoHighLevel | GHL | Twilio | "voice bot" | "AI voice agent") ("appointment" | …" at bounding box center [450, 131] width 316 height 15
paste input "(chiro | dental | "med spa" | clinic)"
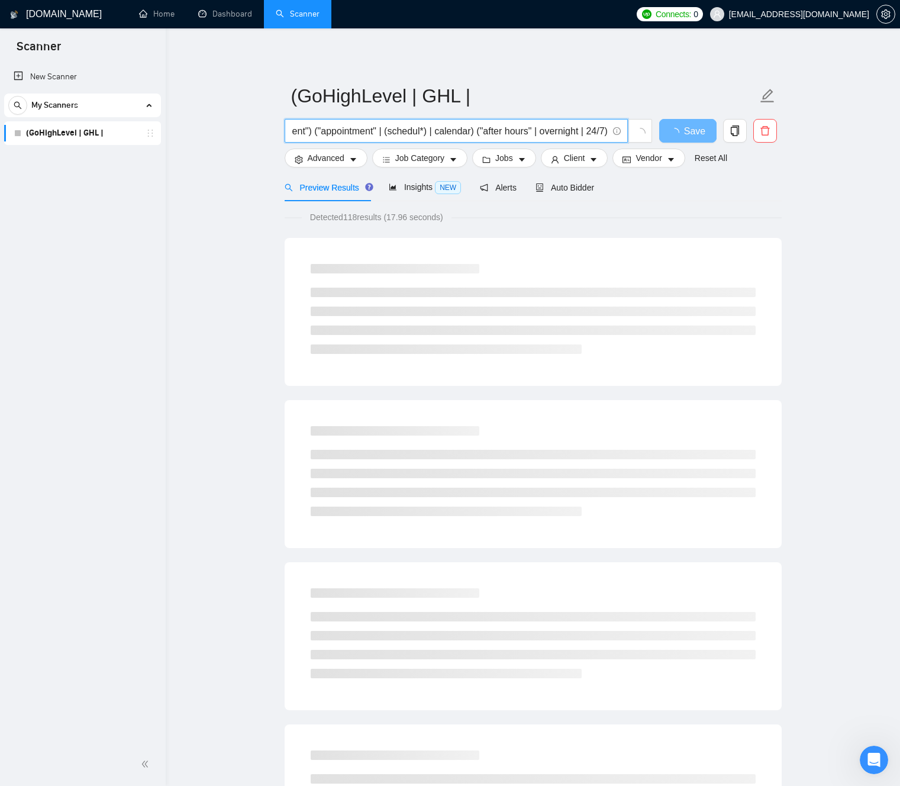
type input "(chiro | dental | "med spa" | clinic) (GoHighLevel | GHL | Twilio | "voice bot"…"
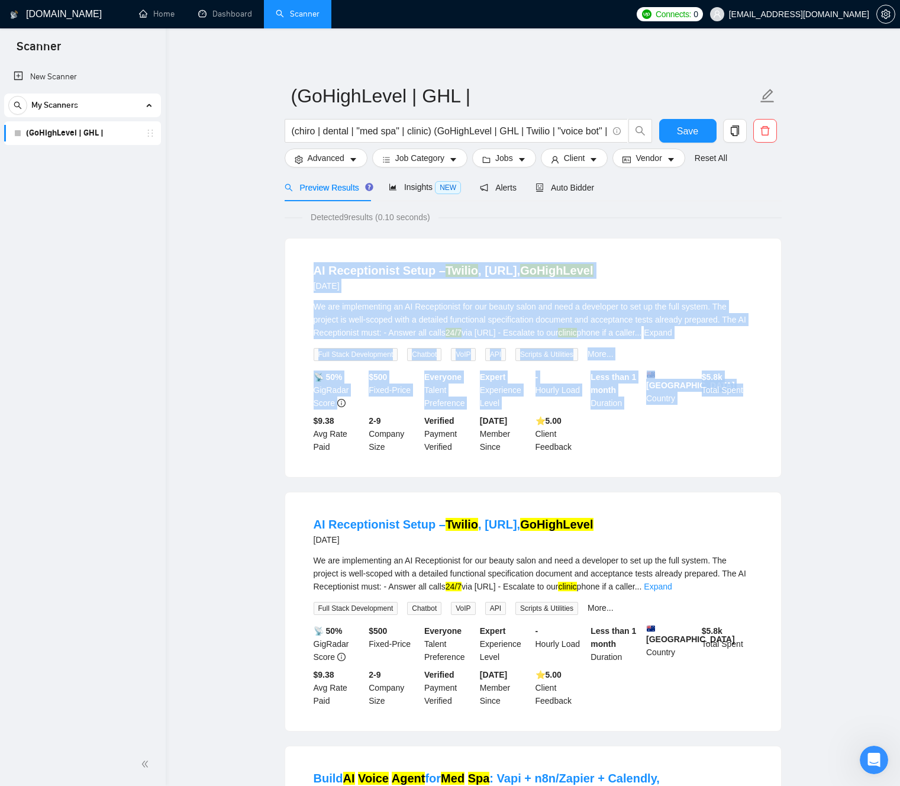
drag, startPoint x: 818, startPoint y: 464, endPoint x: 290, endPoint y: 248, distance: 570.4
drag, startPoint x: 231, startPoint y: 249, endPoint x: 579, endPoint y: 451, distance: 402.1
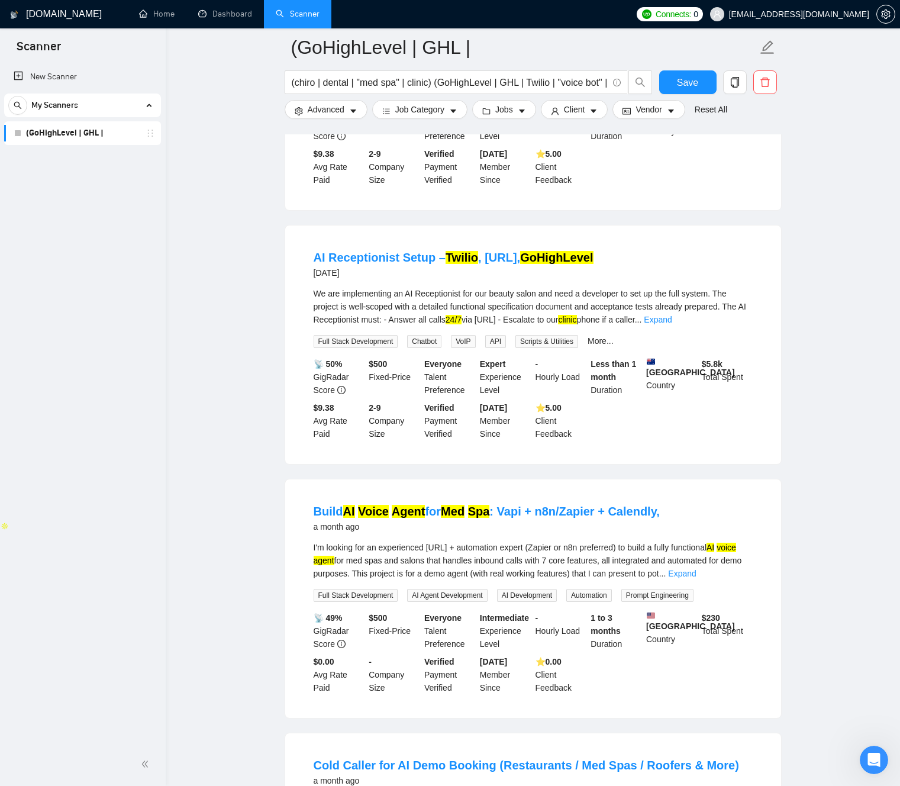
scroll to position [282, 0]
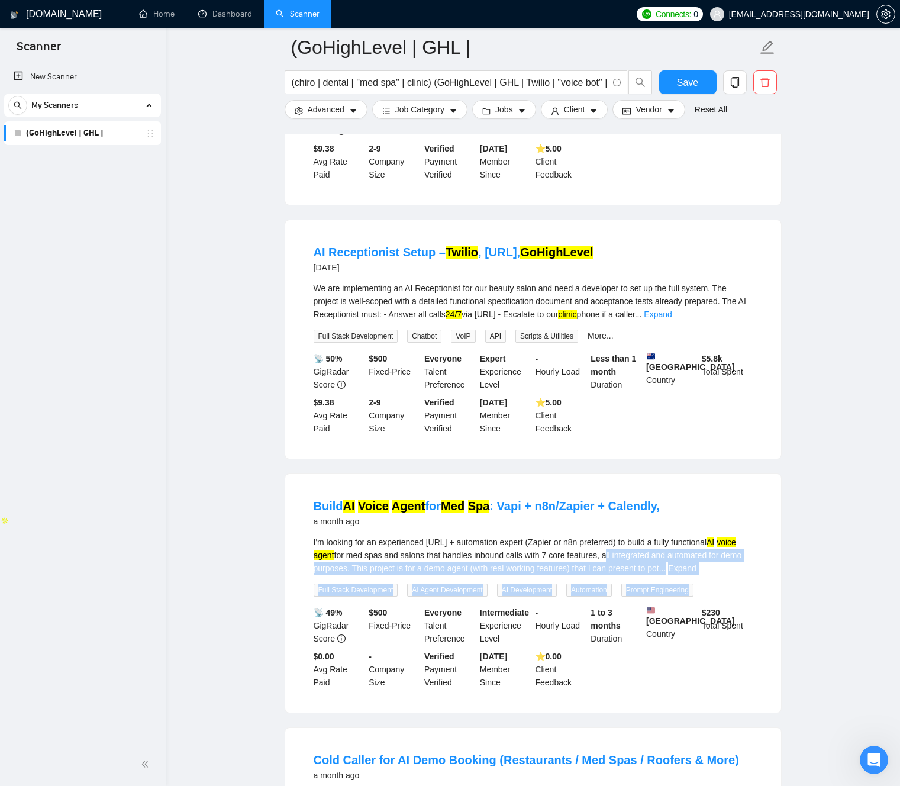
drag, startPoint x: 638, startPoint y: 554, endPoint x: 789, endPoint y: 577, distance: 152.5
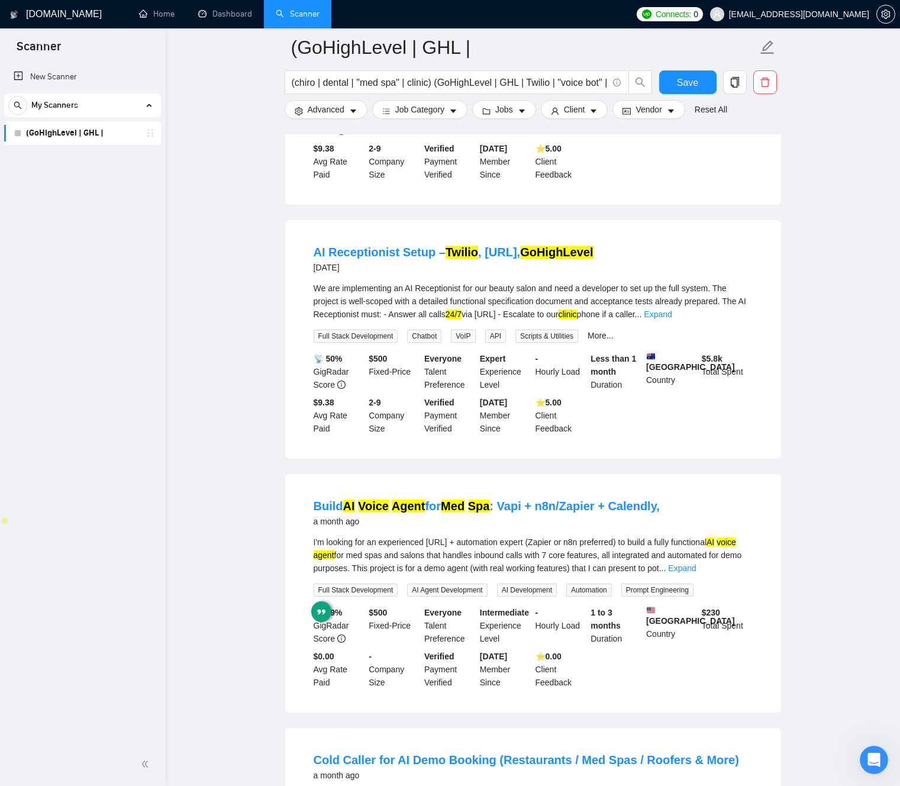
drag, startPoint x: 795, startPoint y: 574, endPoint x: 758, endPoint y: 573, distance: 36.7
click at [399, 569] on div "I'm looking for an experienced [URL] + automation expert (Zapier or n8n preferr…" at bounding box center [533, 554] width 439 height 39
drag, startPoint x: 399, startPoint y: 569, endPoint x: 503, endPoint y: 564, distance: 104.2
click at [506, 564] on div "I'm looking for an experienced [URL] + automation expert (Zapier or n8n preferr…" at bounding box center [533, 554] width 439 height 39
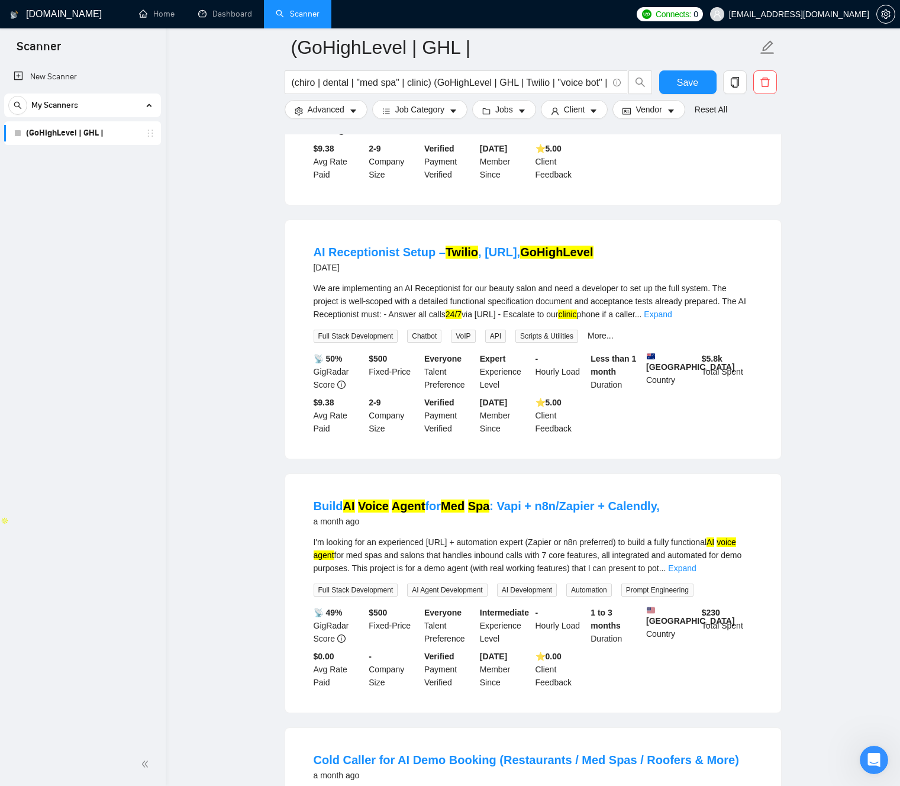
click at [294, 557] on div "Build AI Voice Agent for Med Spa : Vapi + n8n/Zapier + Calendly, a month ago I'…" at bounding box center [533, 593] width 496 height 238
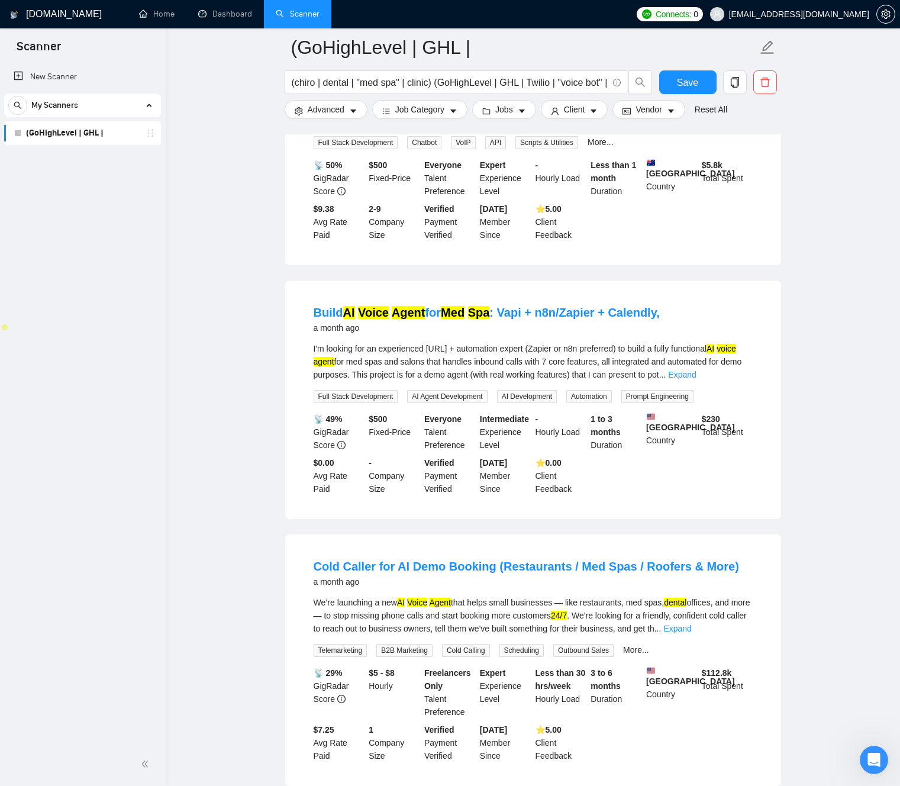
scroll to position [544, 0]
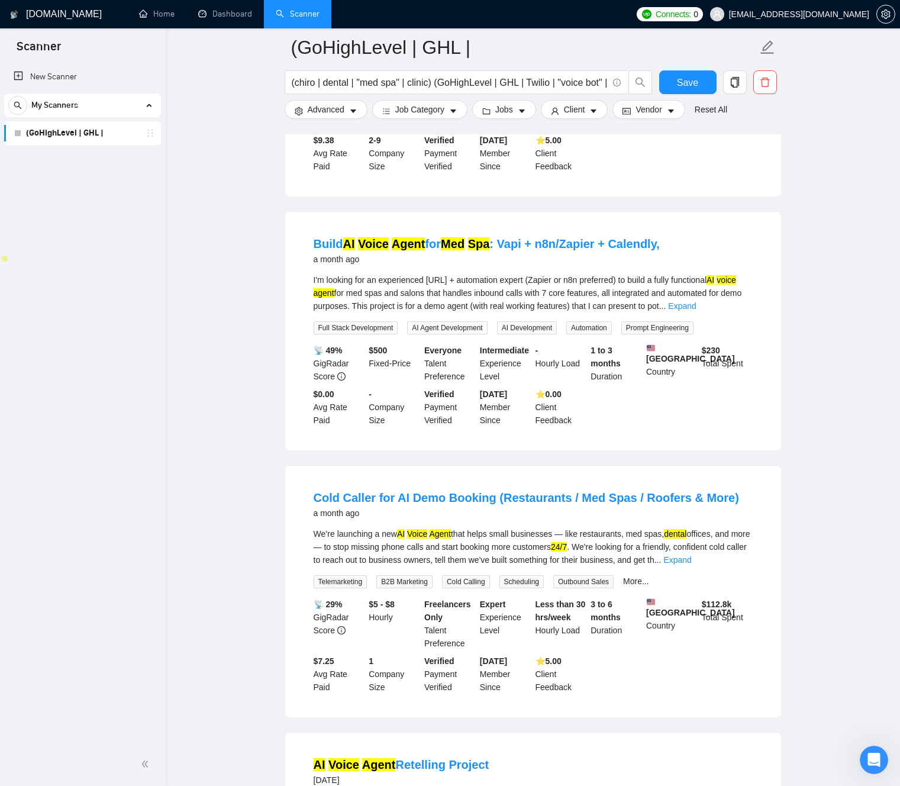
click at [483, 533] on div "We’re launching a new AI Voice Agent that helps small businesses — like restaur…" at bounding box center [533, 546] width 439 height 39
drag, startPoint x: 485, startPoint y: 533, endPoint x: 532, endPoint y: 533, distance: 47.9
click at [533, 533] on div "We’re launching a new AI Voice Agent that helps small businesses — like restaur…" at bounding box center [533, 546] width 439 height 39
copy div "helps small businesses"
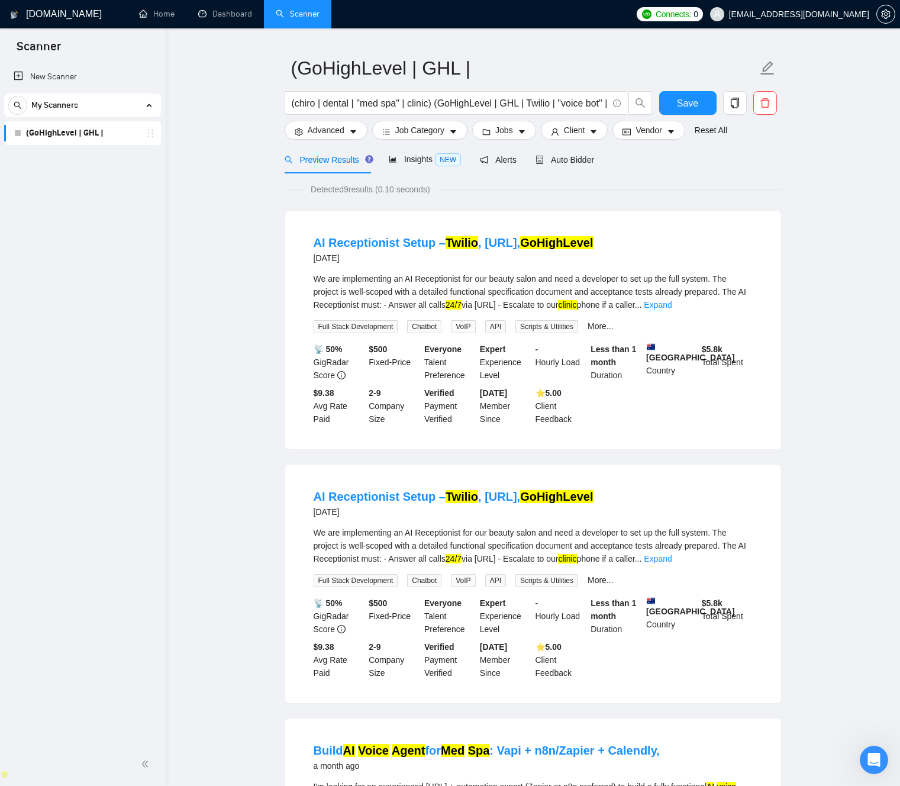
scroll to position [0, 0]
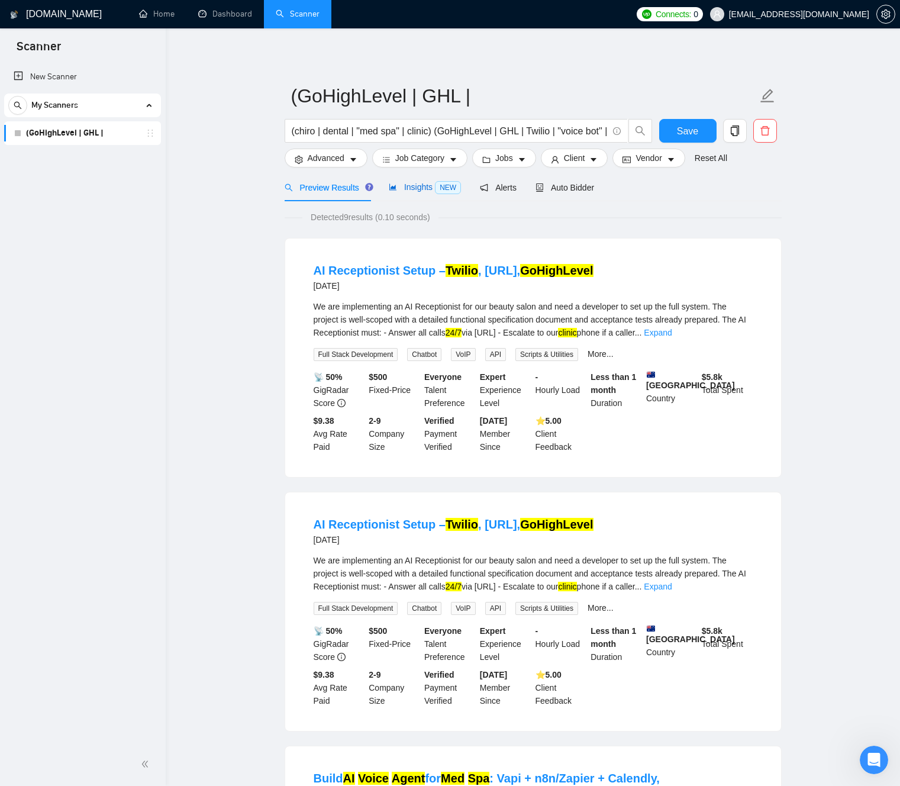
click at [425, 186] on span "Insights NEW" at bounding box center [425, 186] width 72 height 9
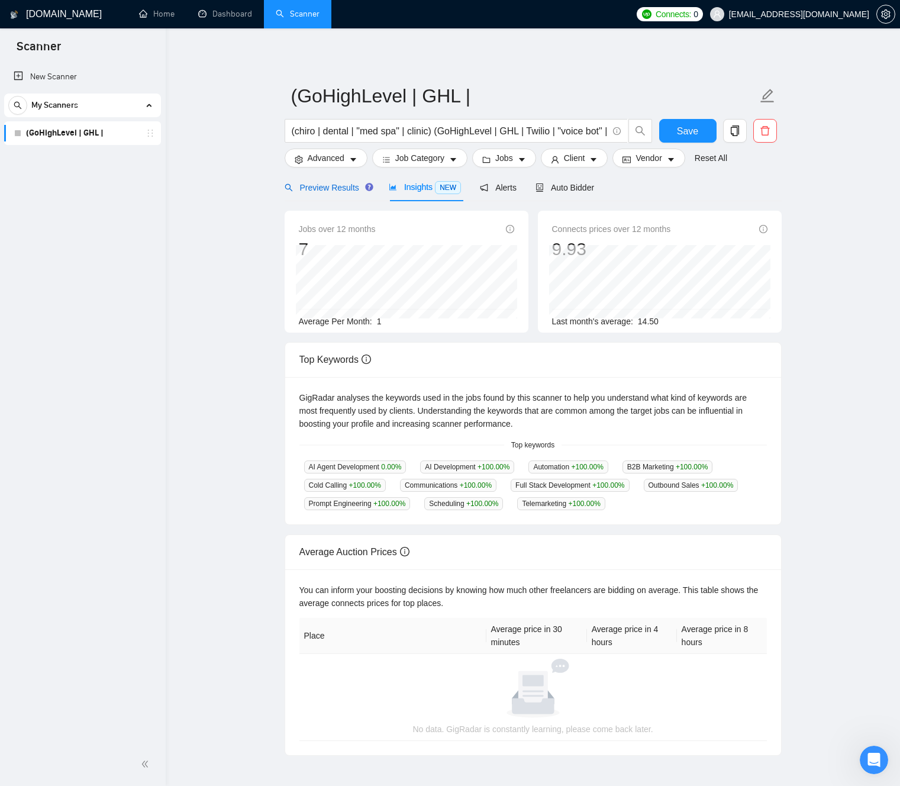
drag, startPoint x: 324, startPoint y: 185, endPoint x: 367, endPoint y: 186, distance: 43.2
click at [324, 185] on span "Preview Results" at bounding box center [327, 187] width 85 height 9
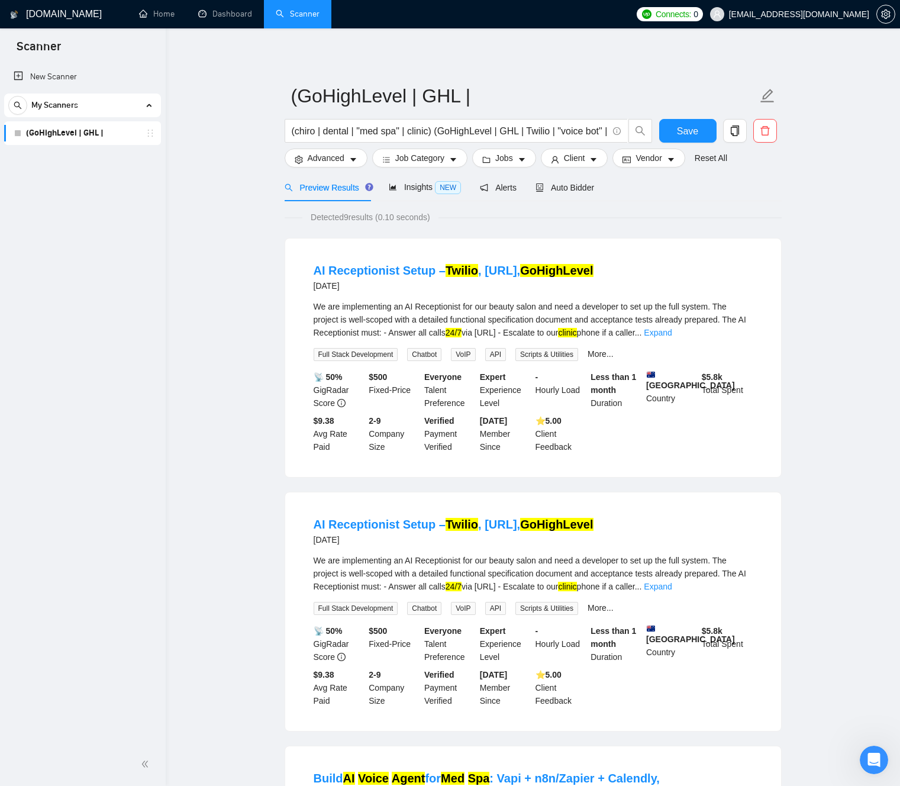
drag, startPoint x: 230, startPoint y: 186, endPoint x: 285, endPoint y: 178, distance: 56.1
click at [356, 162] on icon "caret-down" at bounding box center [353, 160] width 8 height 8
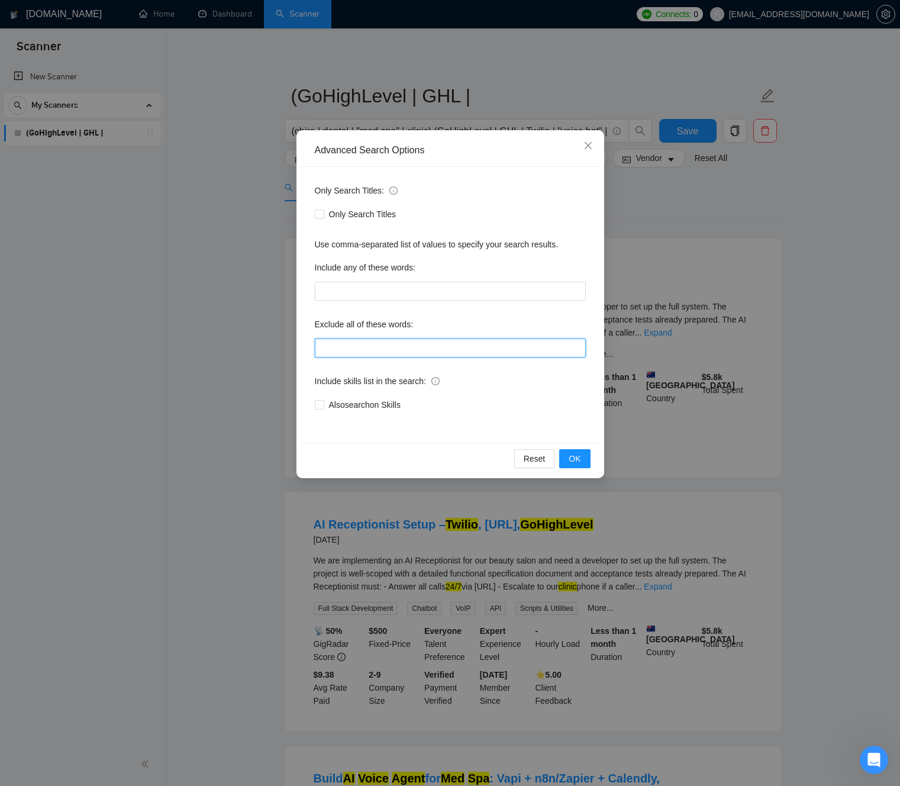
click at [354, 347] on input "text" at bounding box center [450, 347] width 271 height 19
paste input "helps small businesses"
click at [467, 325] on div "Exclude all of these words:" at bounding box center [450, 327] width 271 height 24
click at [345, 348] on input ""helps small businesses"" at bounding box center [450, 347] width 271 height 19
click at [378, 353] on input ""helps small businesses"" at bounding box center [450, 347] width 271 height 19
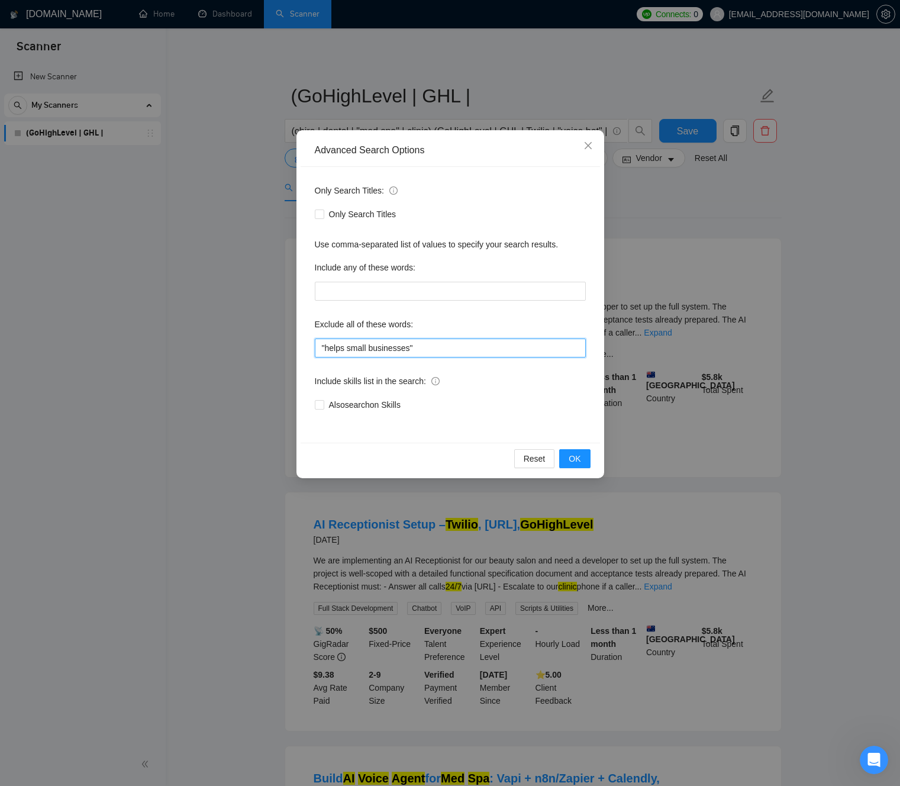
click at [363, 351] on input ""helps small businesses"" at bounding box center [450, 347] width 271 height 19
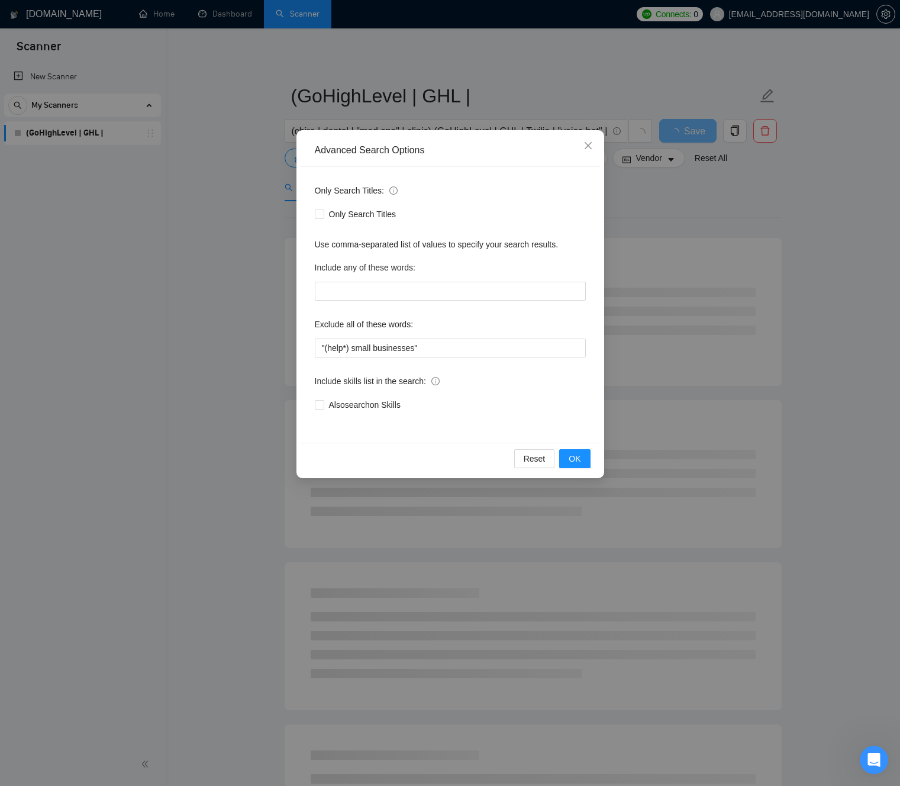
click at [471, 363] on div "Only Search Titles: Only Search Titles Use comma-separated list of values to sp…" at bounding box center [450, 305] width 299 height 276
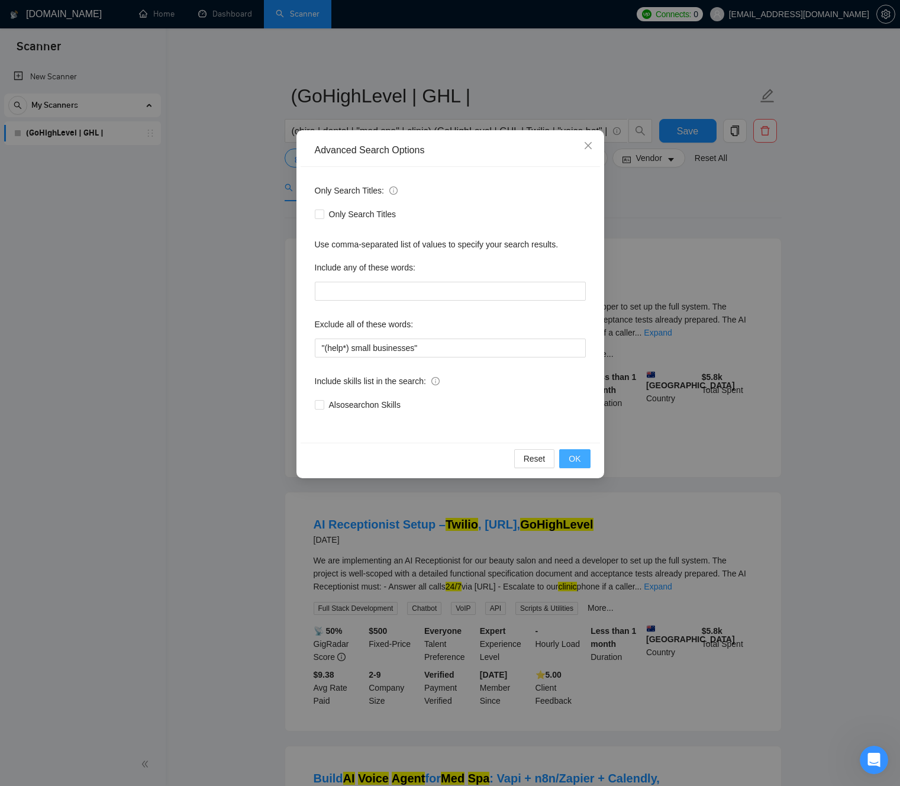
click at [576, 460] on span "OK" at bounding box center [575, 458] width 12 height 13
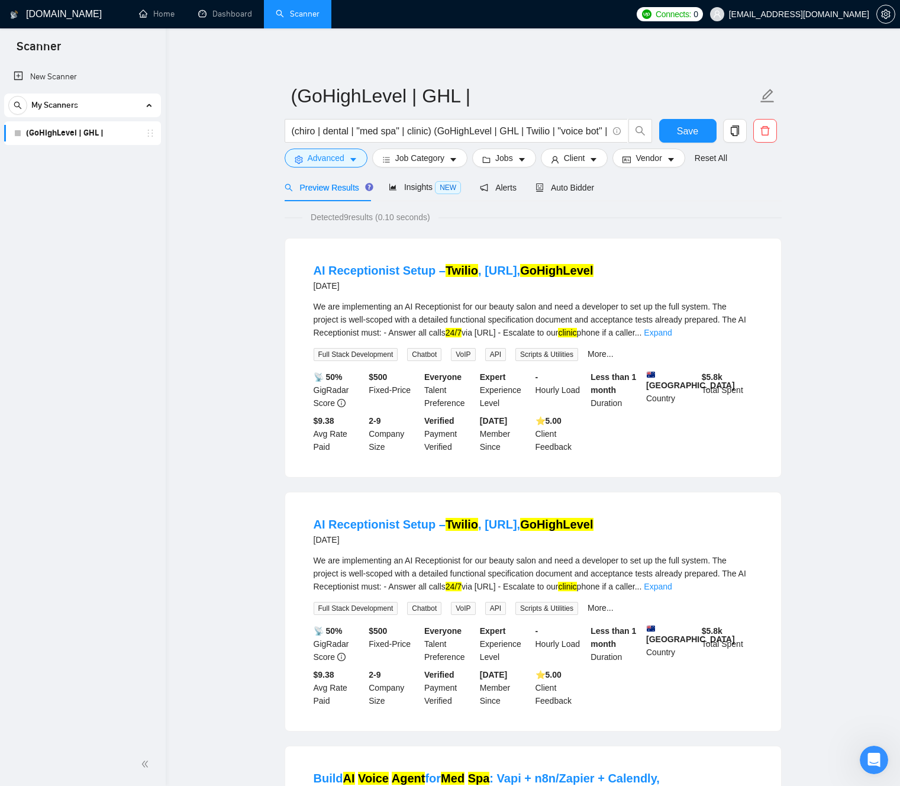
drag, startPoint x: 247, startPoint y: 382, endPoint x: 285, endPoint y: 529, distance: 152.8
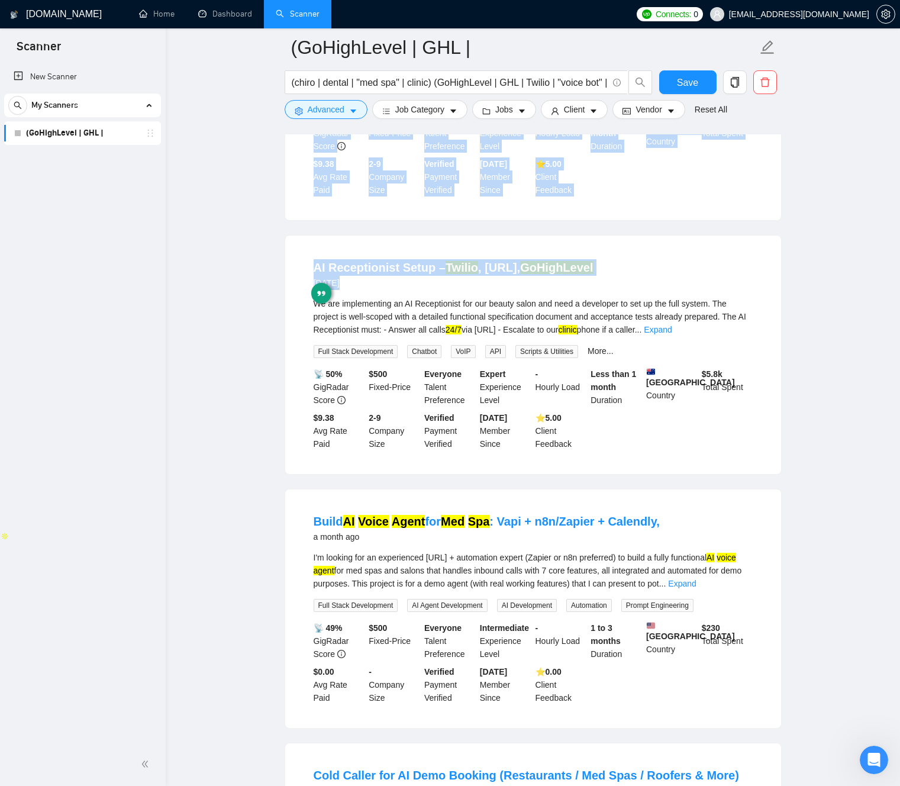
scroll to position [547, 0]
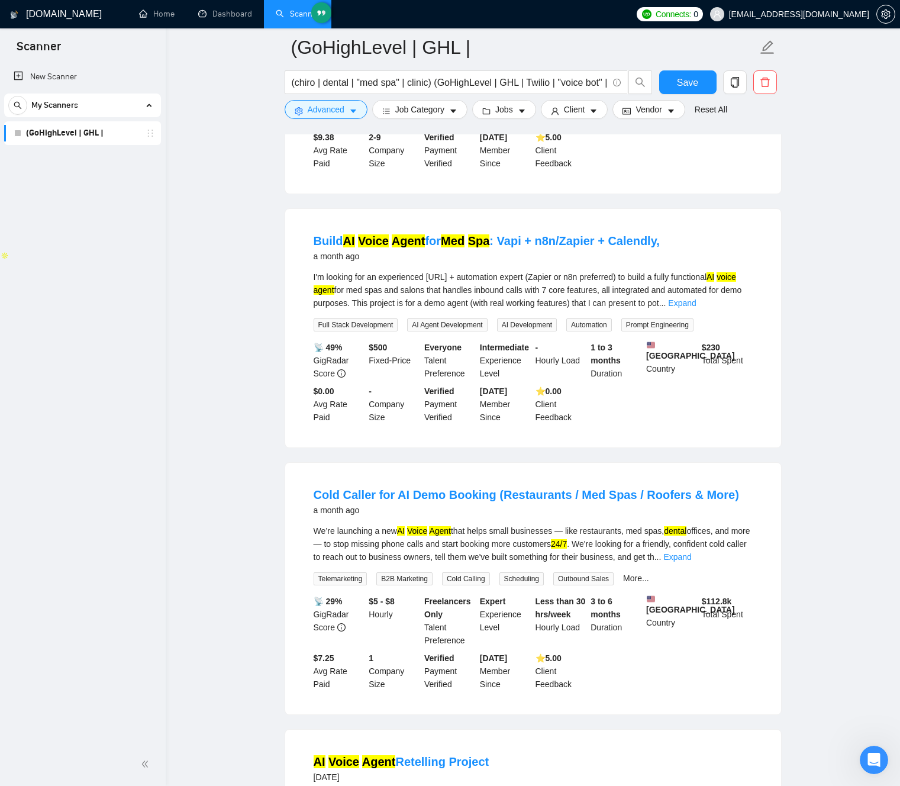
click at [254, 520] on main "(GoHighLevel | GHL | (chiro | dental | "med spa" | clinic) (GoHighLevel | GHL |…" at bounding box center [533, 788] width 696 height 2575
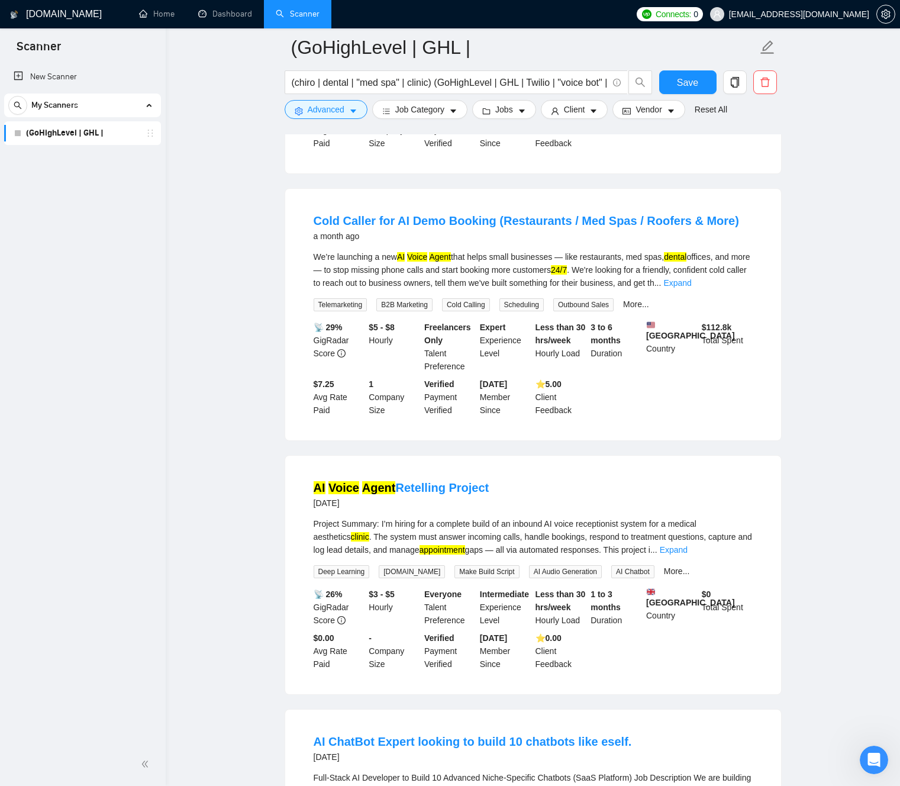
scroll to position [705, 0]
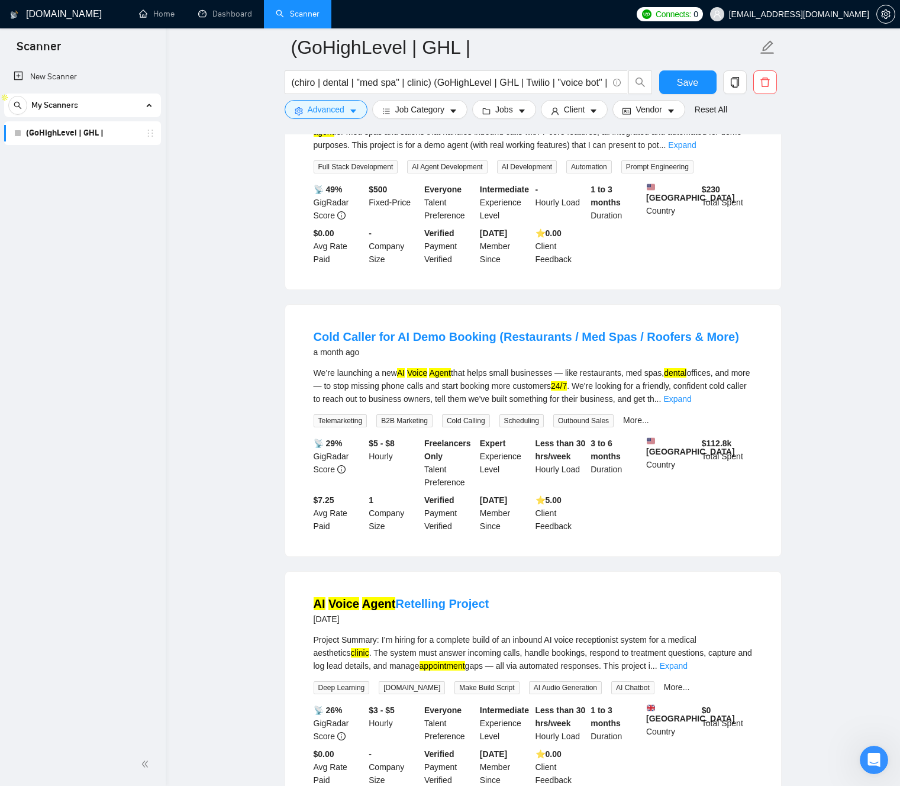
click at [542, 373] on div "We’re launching a new AI Voice Agent that helps small businesses — like restaur…" at bounding box center [533, 385] width 439 height 39
drag, startPoint x: 537, startPoint y: 372, endPoint x: 485, endPoint y: 371, distance: 52.1
click at [485, 371] on div "We’re launching a new AI Voice Agent that helps small businesses — like restaur…" at bounding box center [533, 385] width 439 height 39
copy div "helps small businesses"
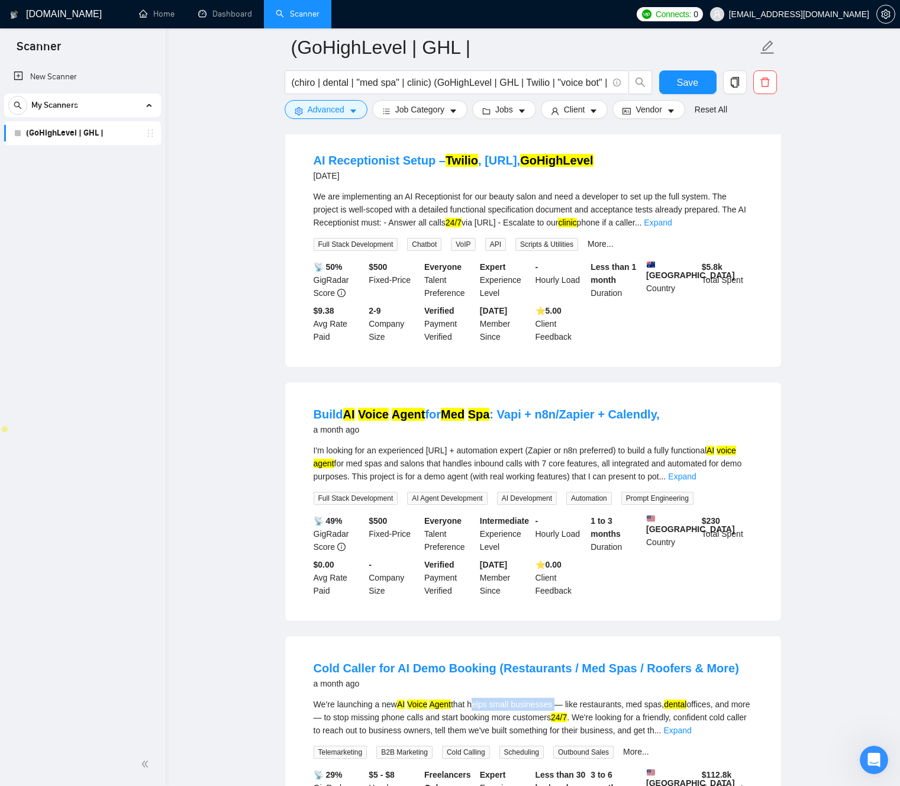
scroll to position [0, 0]
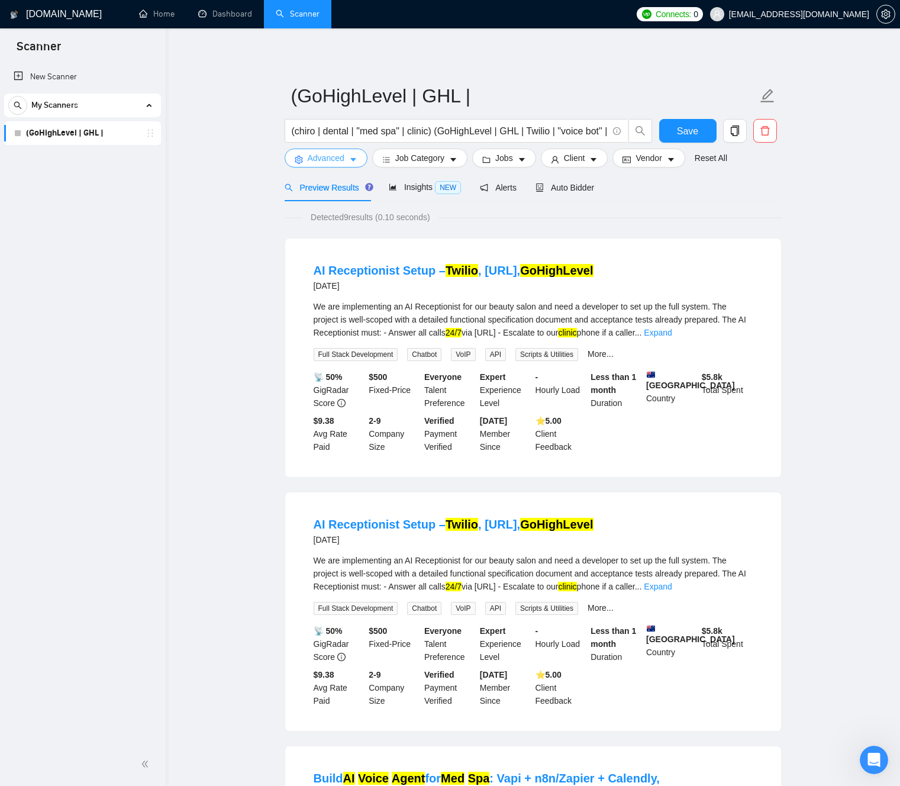
click at [360, 159] on button "Advanced" at bounding box center [326, 157] width 83 height 19
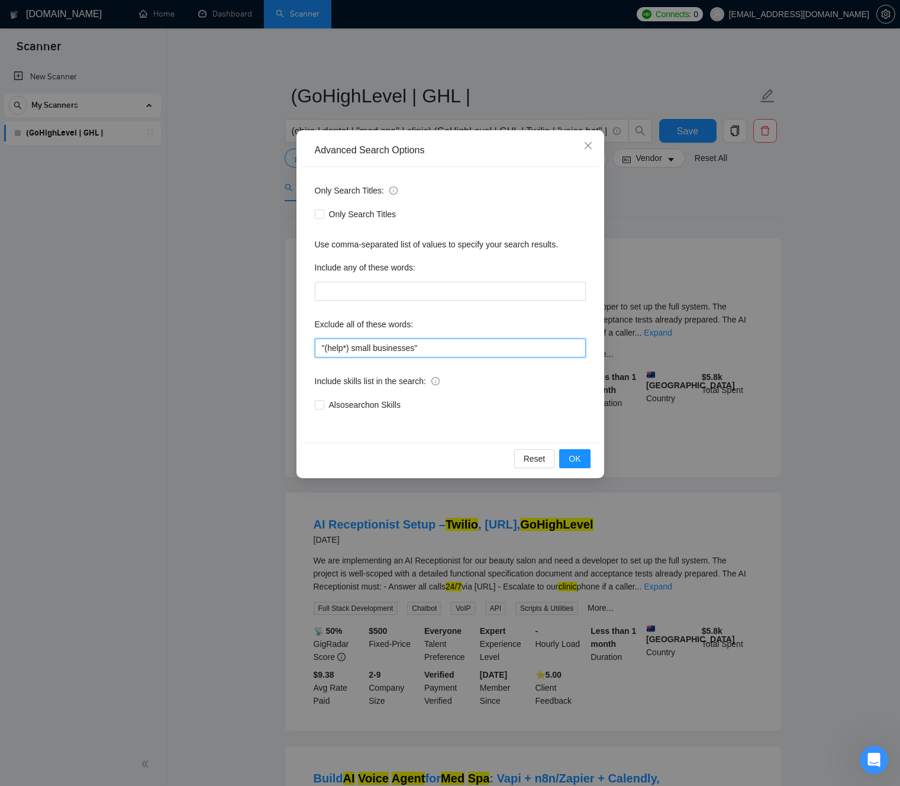
click at [356, 351] on input ""(help*) small businesses"" at bounding box center [450, 347] width 271 height 19
click at [326, 347] on input ""(help*) small businesses"" at bounding box center [450, 347] width 271 height 19
click at [403, 353] on input ""(help*) small businesses"" at bounding box center [450, 347] width 271 height 19
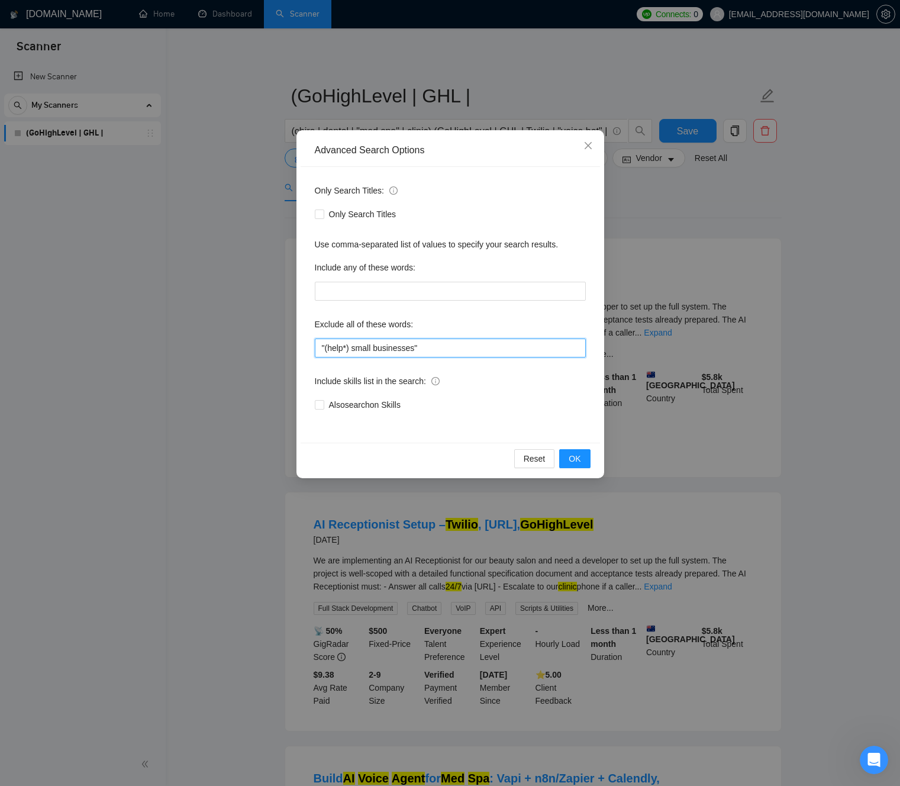
click at [403, 350] on input ""(help*) small businesses"" at bounding box center [450, 347] width 271 height 19
drag, startPoint x: 403, startPoint y: 350, endPoint x: 369, endPoint y: 371, distance: 40.1
click at [326, 348] on input ""(help*) small businesses"" at bounding box center [450, 347] width 271 height 19
paste input "helps"
type input ""helps small businesses""
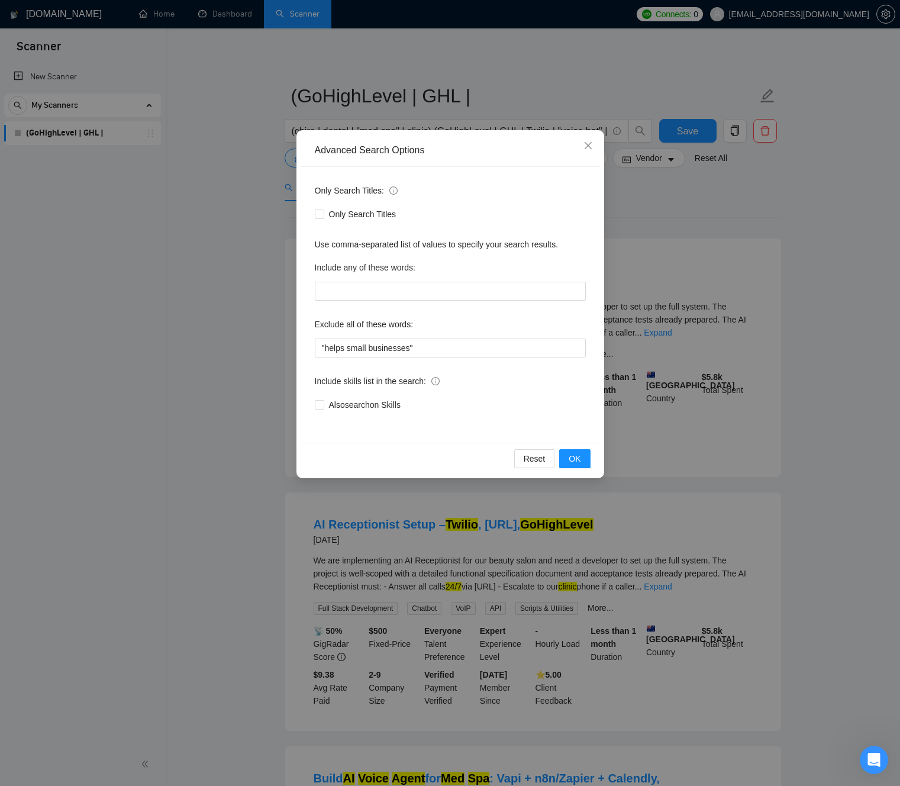
click at [477, 370] on div "Only Search Titles: Only Search Titles Use comma-separated list of values to sp…" at bounding box center [450, 305] width 299 height 276
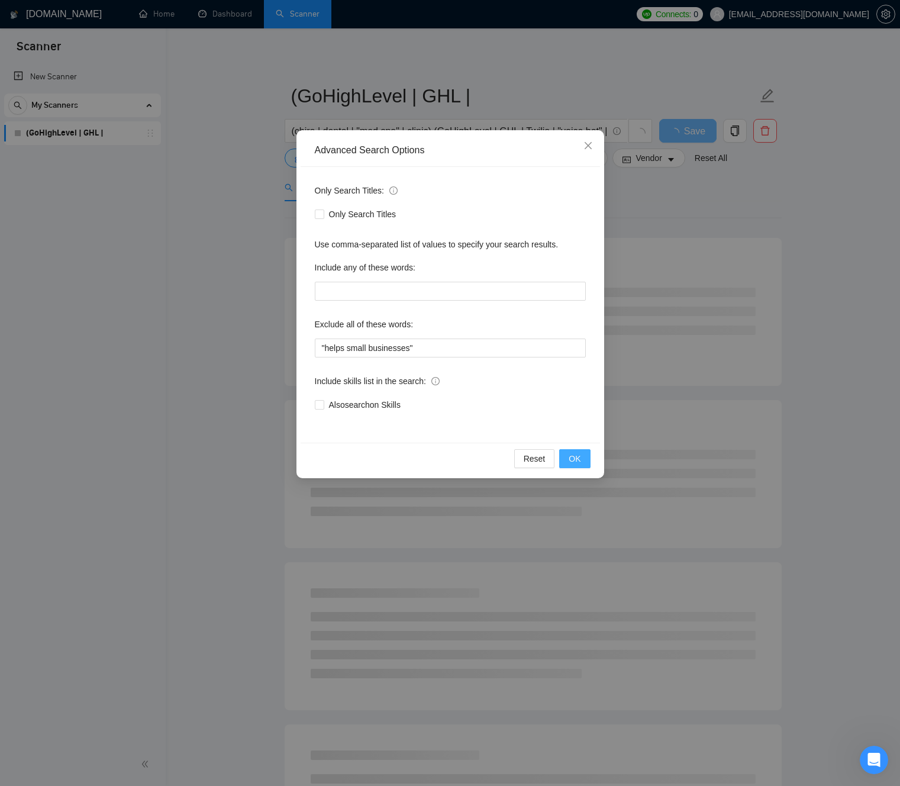
click at [577, 460] on span "OK" at bounding box center [575, 458] width 12 height 13
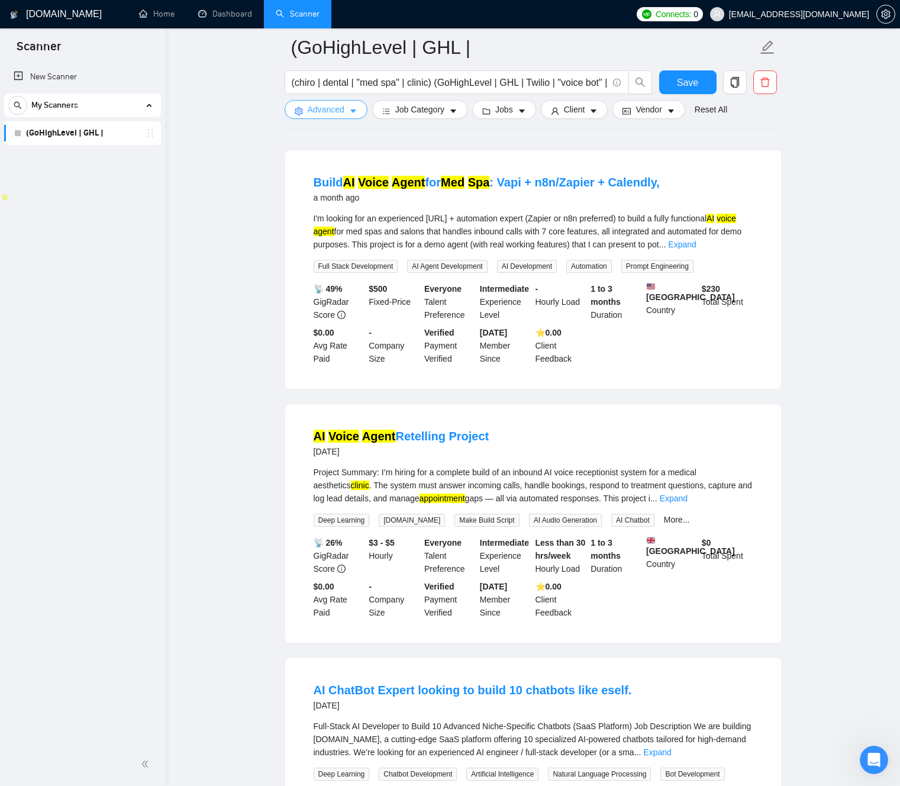
scroll to position [637, 0]
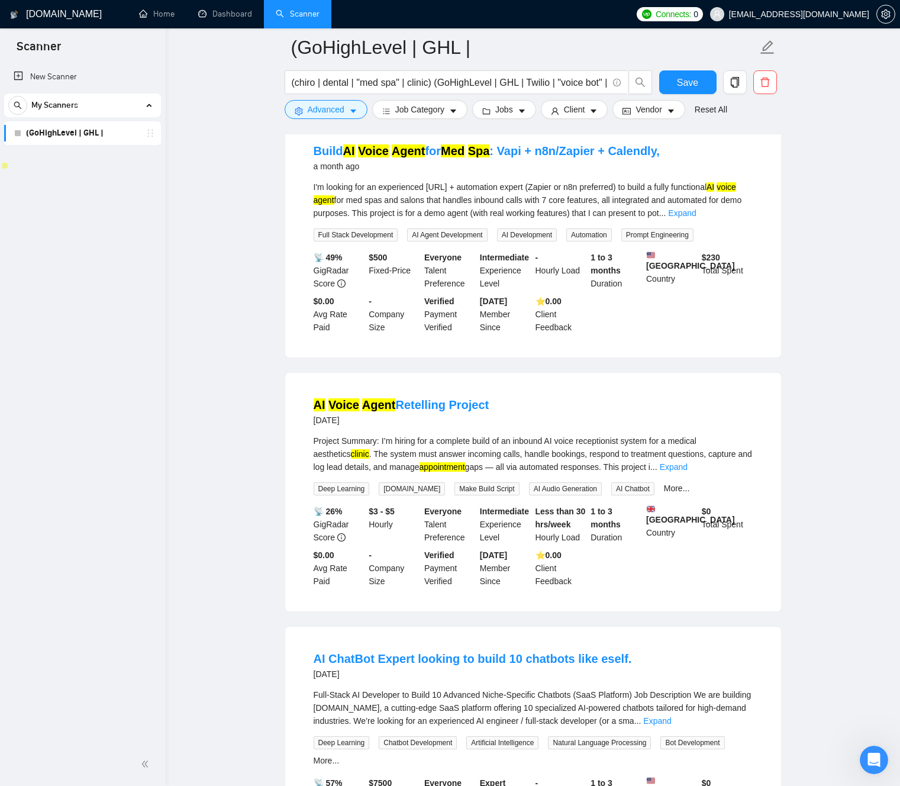
click at [248, 375] on main "(GoHighLevel | GHL | (chiro | dental | "med spa" | clinic) (GoHighLevel | GHL |…" at bounding box center [533, 565] width 696 height 2308
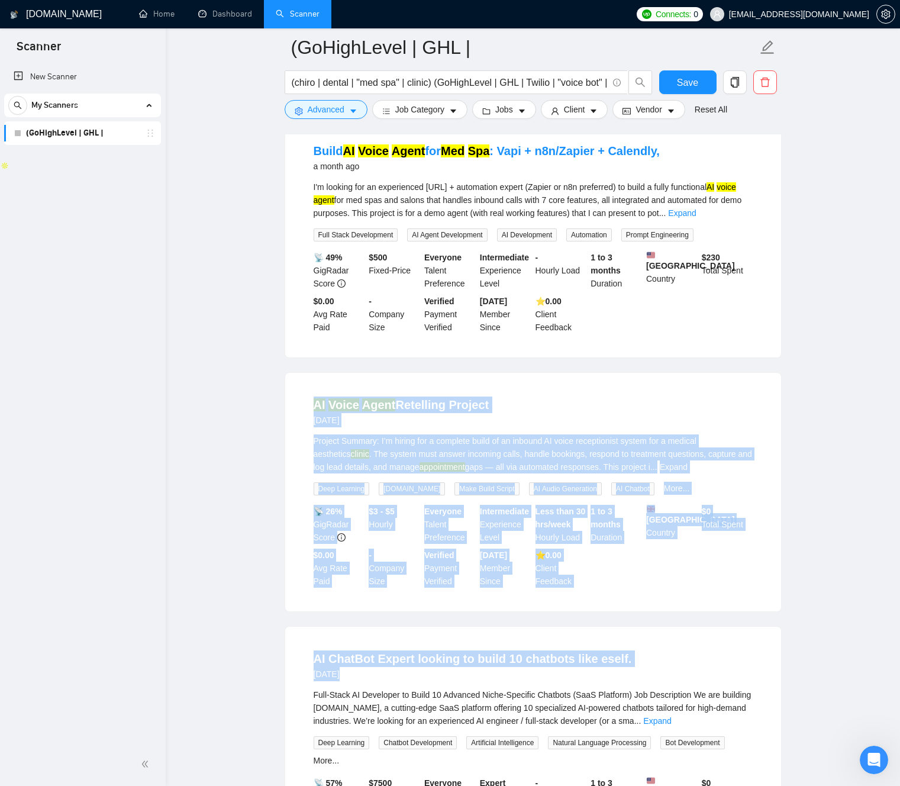
drag, startPoint x: 367, startPoint y: 430, endPoint x: 817, endPoint y: 664, distance: 507.3
click at [805, 664] on main "(GoHighLevel | GHL | (chiro | dental | "med spa" | clinic) (GoHighLevel | GHL |…" at bounding box center [533, 565] width 696 height 2308
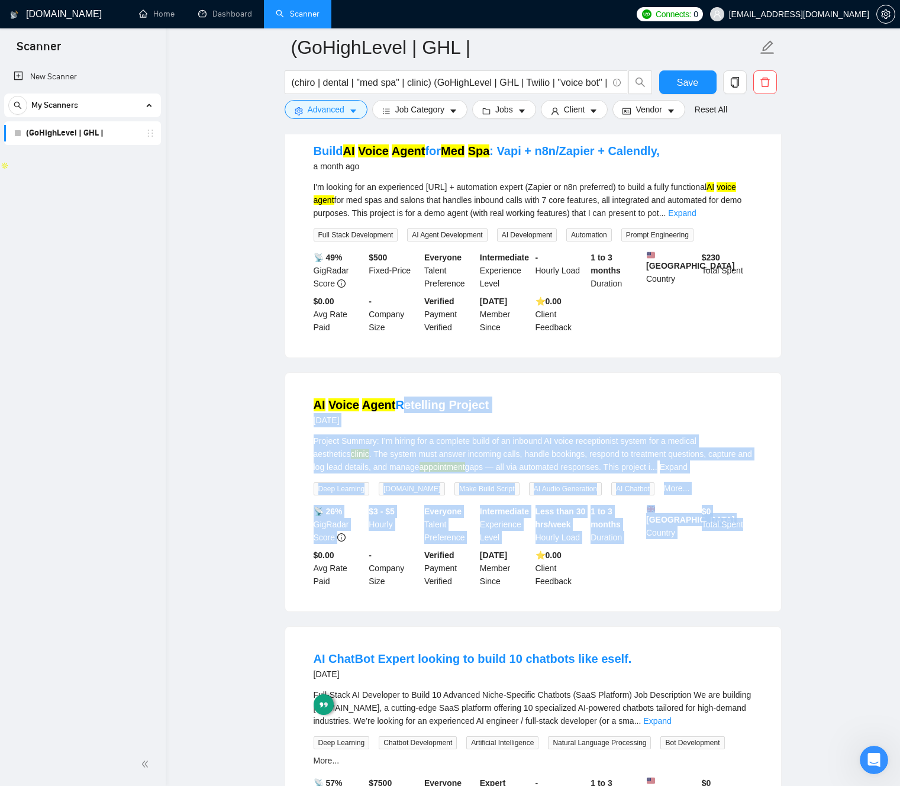
drag, startPoint x: 691, startPoint y: 598, endPoint x: 386, endPoint y: 395, distance: 366.4
click at [386, 395] on div "AI Voice Agent Retelling Project [DATE] Project Summary: I’m hiring for a compl…" at bounding box center [533, 492] width 496 height 238
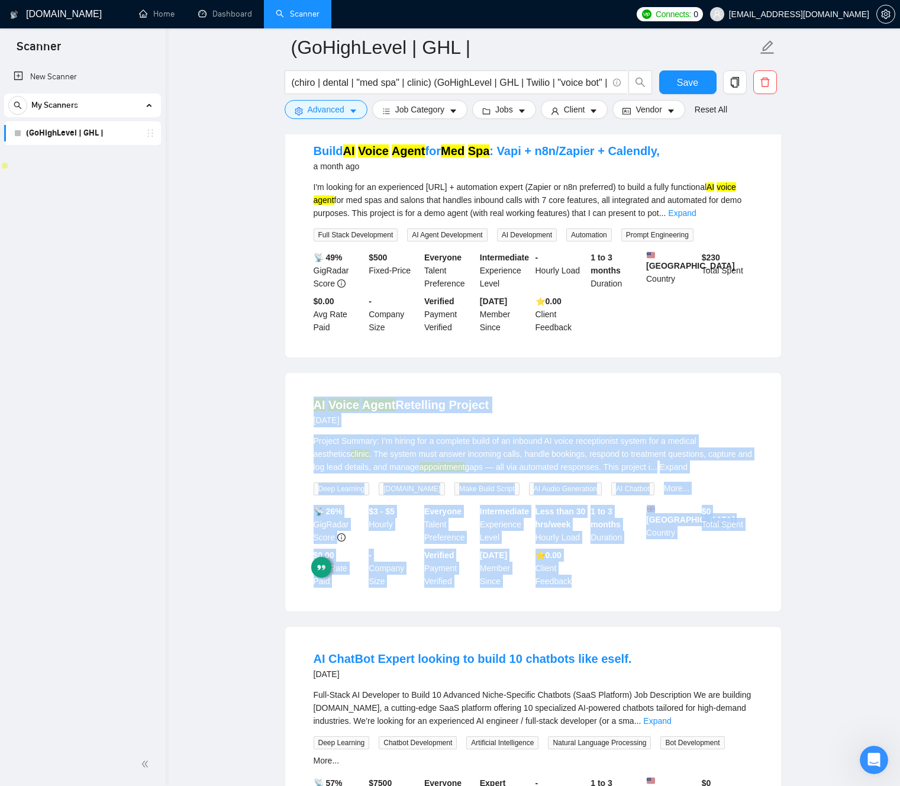
drag, startPoint x: 408, startPoint y: 389, endPoint x: 718, endPoint y: 619, distance: 386.1
click at [663, 621] on ul "AI Receptionist Setup – Twilio , [URL], GoHighLevel [DATE] We are implementing …" at bounding box center [533, 649] width 497 height 2077
drag, startPoint x: 719, startPoint y: 619, endPoint x: 430, endPoint y: 418, distance: 352.0
click at [430, 418] on div "AI Voice Agent Retelling Project [DATE] Project Summary: I’m hiring for a compl…" at bounding box center [533, 492] width 496 height 238
drag, startPoint x: 447, startPoint y: 364, endPoint x: 686, endPoint y: 598, distance: 334.3
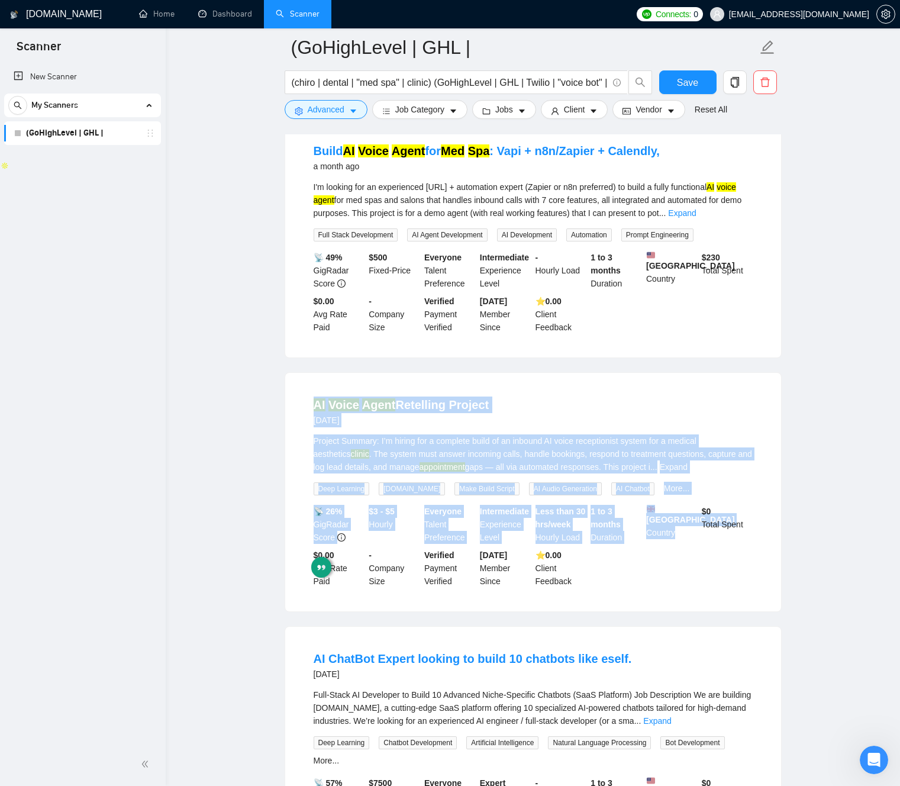
click at [683, 597] on ul "AI Receptionist Setup – Twilio , [URL], GoHighLevel [DATE] We are implementing …" at bounding box center [533, 649] width 497 height 2077
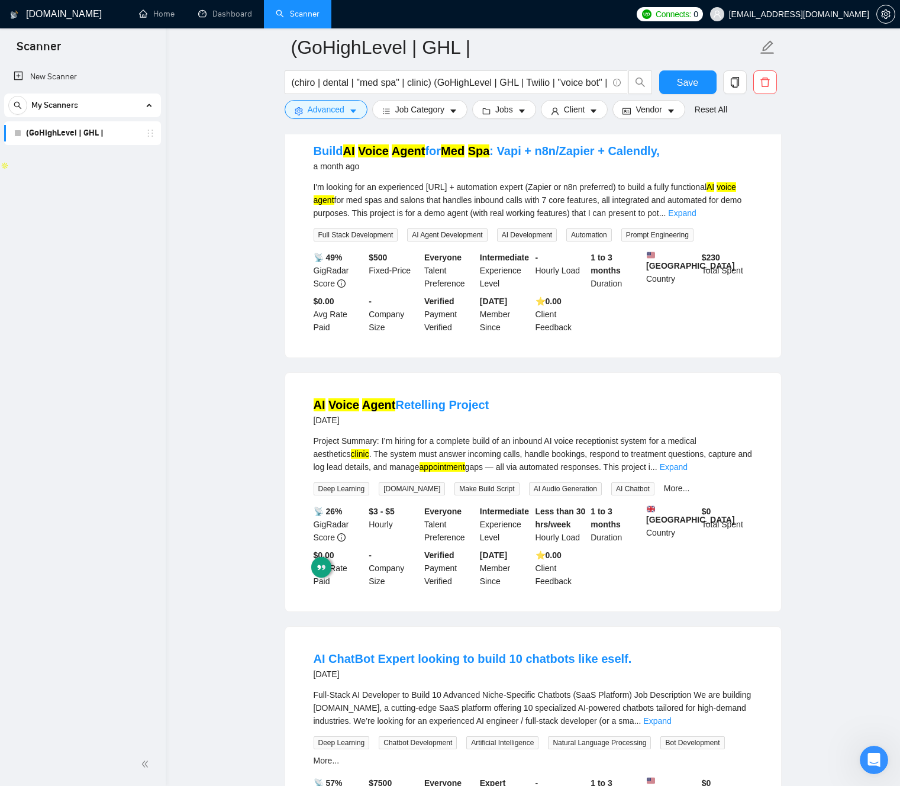
drag, startPoint x: 731, startPoint y: 621, endPoint x: 726, endPoint y: 615, distance: 6.7
click at [730, 621] on ul "AI Receptionist Setup – Twilio , [URL], GoHighLevel [DATE] We are implementing …" at bounding box center [533, 649] width 497 height 2077
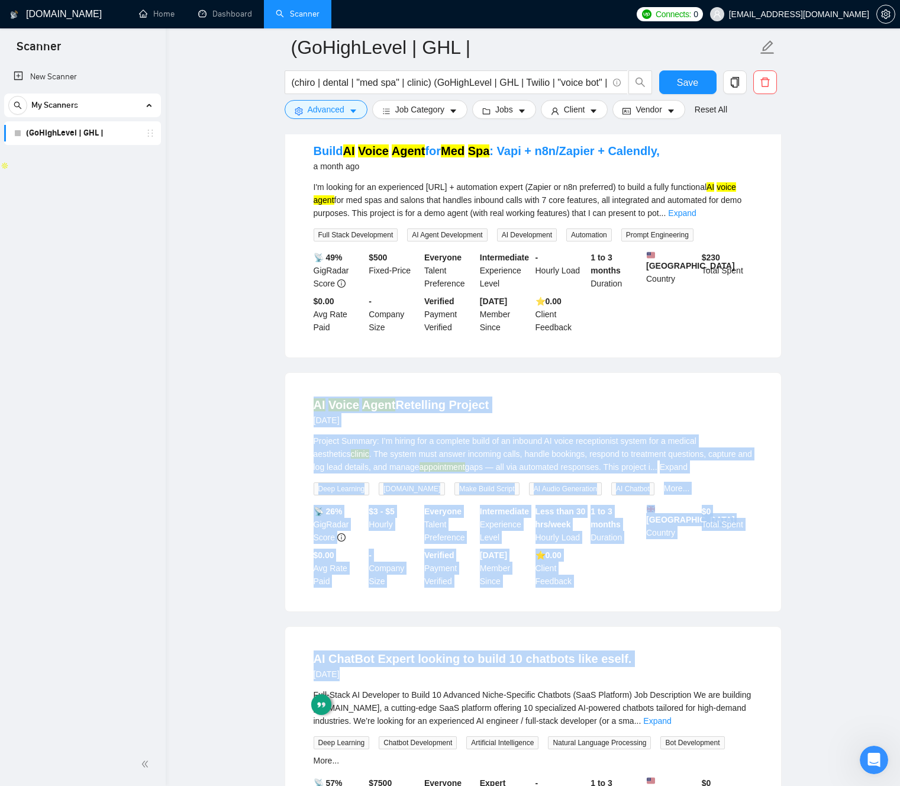
drag, startPoint x: 726, startPoint y: 615, endPoint x: 447, endPoint y: 383, distance: 363.8
click at [446, 382] on ul "AI Receptionist Setup – Twilio , [URL], GoHighLevel [DATE] We are implementing …" at bounding box center [533, 649] width 497 height 2077
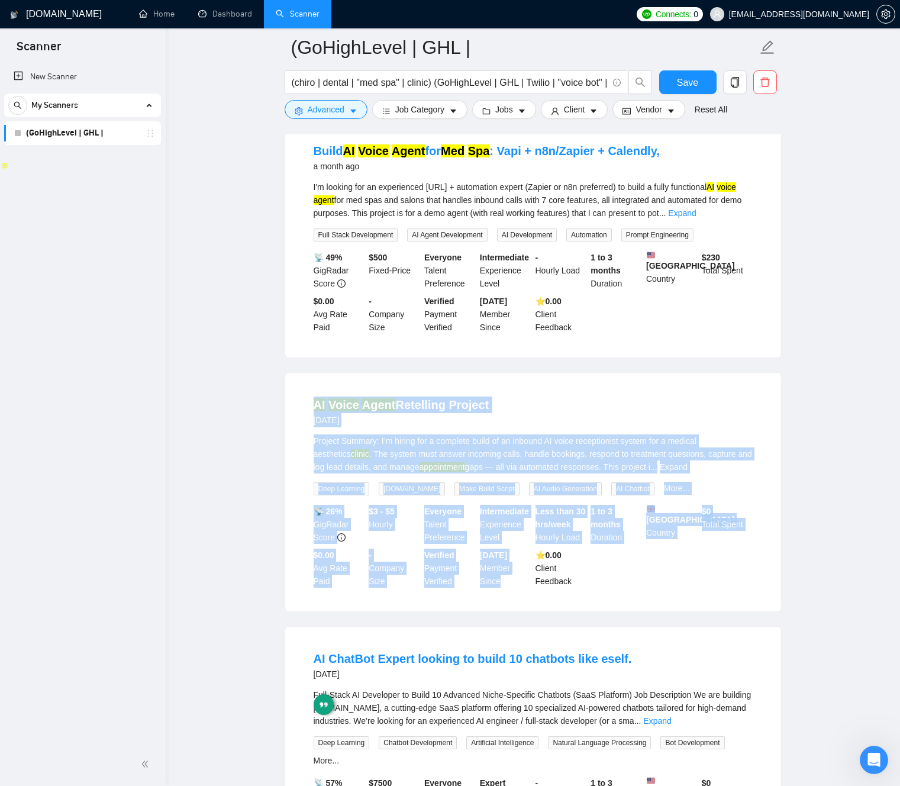
drag, startPoint x: 508, startPoint y: 518, endPoint x: 520, endPoint y: 611, distance: 93.7
click at [509, 592] on div "AI Voice Agent Retelling Project [DATE] Project Summary: I’m hiring for a compl…" at bounding box center [533, 492] width 496 height 238
drag, startPoint x: 546, startPoint y: 614, endPoint x: 452, endPoint y: 402, distance: 231.7
click at [452, 402] on div "AI Voice Agent Retelling Project [DATE] Project Summary: I’m hiring for a compl…" at bounding box center [533, 492] width 496 height 238
drag, startPoint x: 557, startPoint y: 582, endPoint x: 473, endPoint y: 382, distance: 216.9
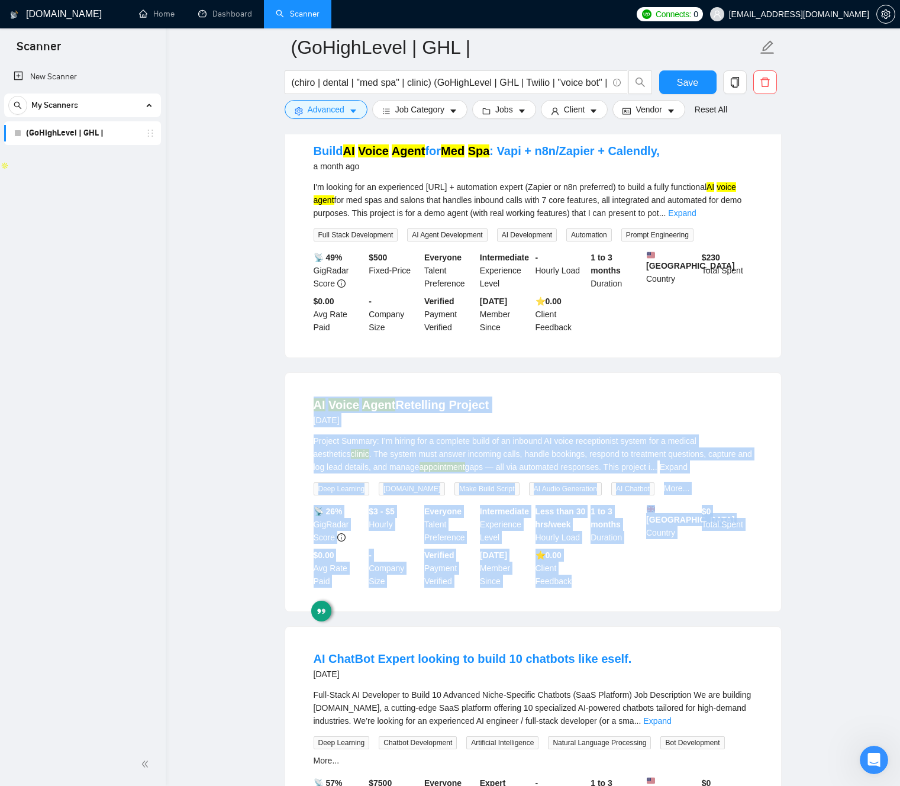
click at [473, 382] on div "AI Voice Agent Retelling Project [DATE] Project Summary: I’m hiring for a compl…" at bounding box center [533, 492] width 496 height 238
drag, startPoint x: 476, startPoint y: 374, endPoint x: 550, endPoint y: 589, distance: 226.6
click at [533, 600] on div "AI Voice Agent Retelling Project [DATE] Project Summary: I’m hiring for a compl…" at bounding box center [533, 492] width 496 height 238
drag, startPoint x: 508, startPoint y: 372, endPoint x: 559, endPoint y: 609, distance: 243.2
click at [552, 603] on ul "AI Receptionist Setup – Twilio , [URL], GoHighLevel [DATE] We are implementing …" at bounding box center [533, 649] width 497 height 2077
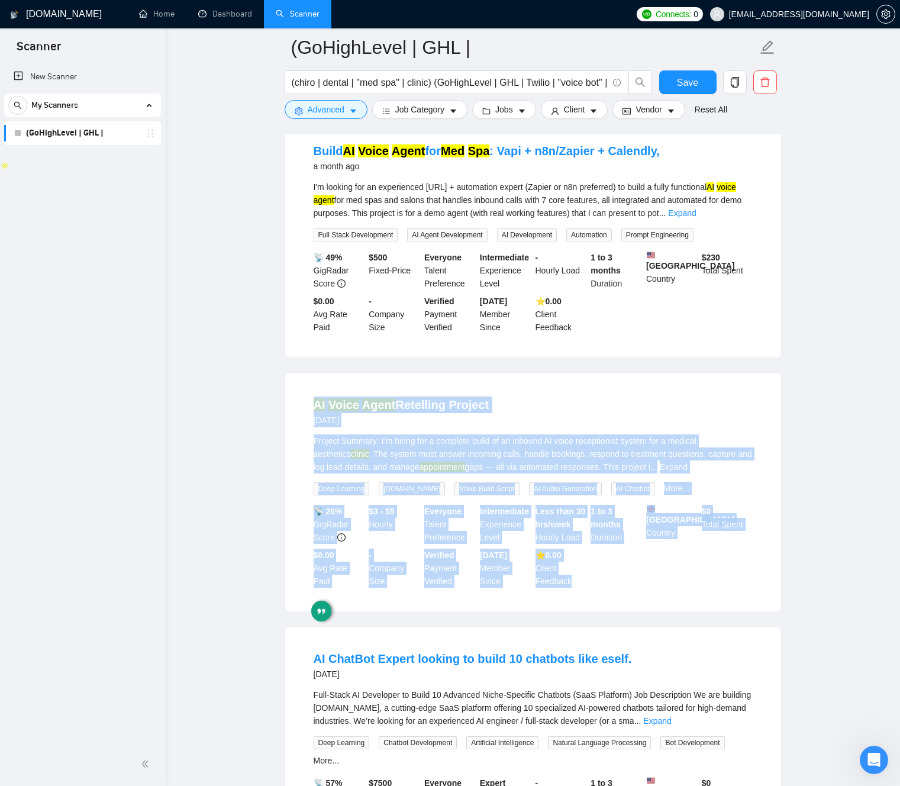
drag, startPoint x: 580, startPoint y: 621, endPoint x: 496, endPoint y: 367, distance: 267.2
click at [496, 367] on ul "AI Receptionist Setup – Twilio , [URL], GoHighLevel [DATE] We are implementing …" at bounding box center [533, 649] width 497 height 2077
drag, startPoint x: 571, startPoint y: 611, endPoint x: 492, endPoint y: 359, distance: 264.6
click at [492, 358] on ul "AI Receptionist Setup – Twilio , [URL], GoHighLevel [DATE] We are implementing …" at bounding box center [533, 649] width 497 height 2077
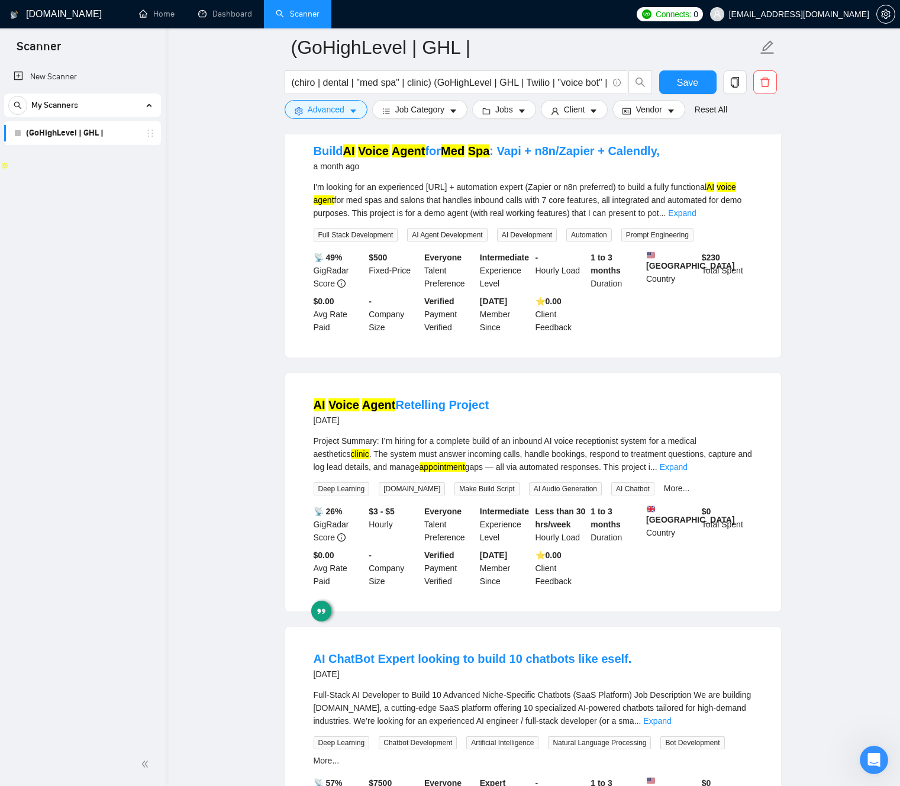
click at [505, 389] on li "AI Voice Agent Retelling Project [DATE] Project Summary: I’m hiring for a compl…" at bounding box center [532, 492] width 467 height 210
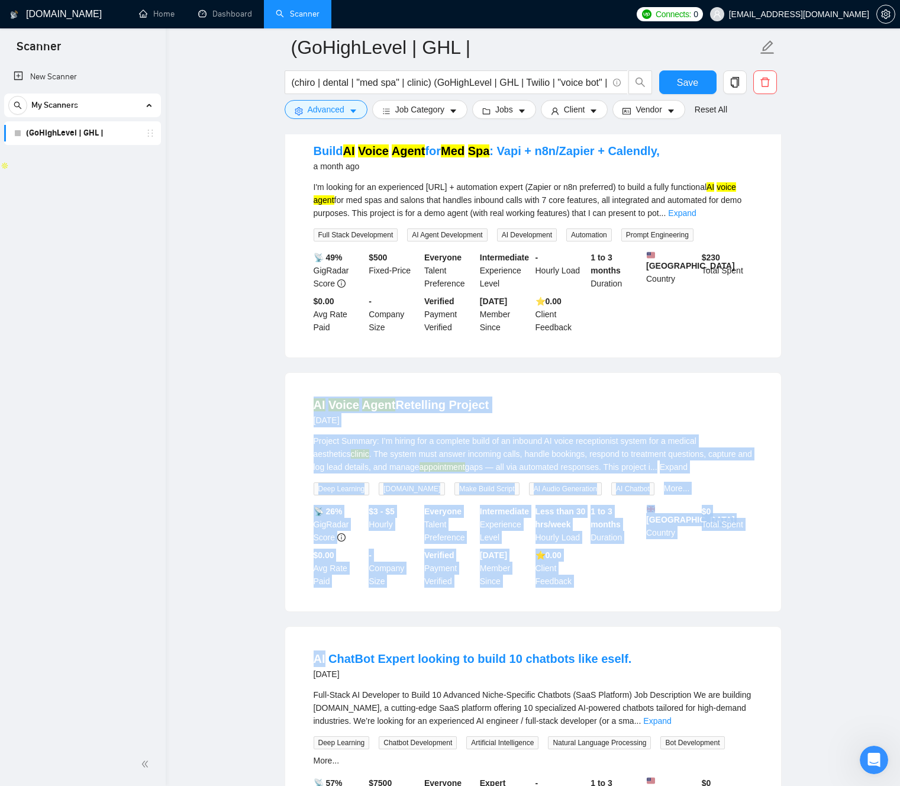
drag, startPoint x: 505, startPoint y: 390, endPoint x: 539, endPoint y: 509, distance: 123.8
click at [528, 642] on ul "AI Receptionist Setup – Twilio , [URL], GoHighLevel [DATE] We are implementing …" at bounding box center [533, 649] width 497 height 2077
drag, startPoint x: 528, startPoint y: 403, endPoint x: 521, endPoint y: 400, distance: 7.7
click at [527, 403] on div "AI Voice Agent Retelling Project [DATE]" at bounding box center [533, 411] width 439 height 31
drag, startPoint x: 495, startPoint y: 401, endPoint x: 582, endPoint y: 626, distance: 241.4
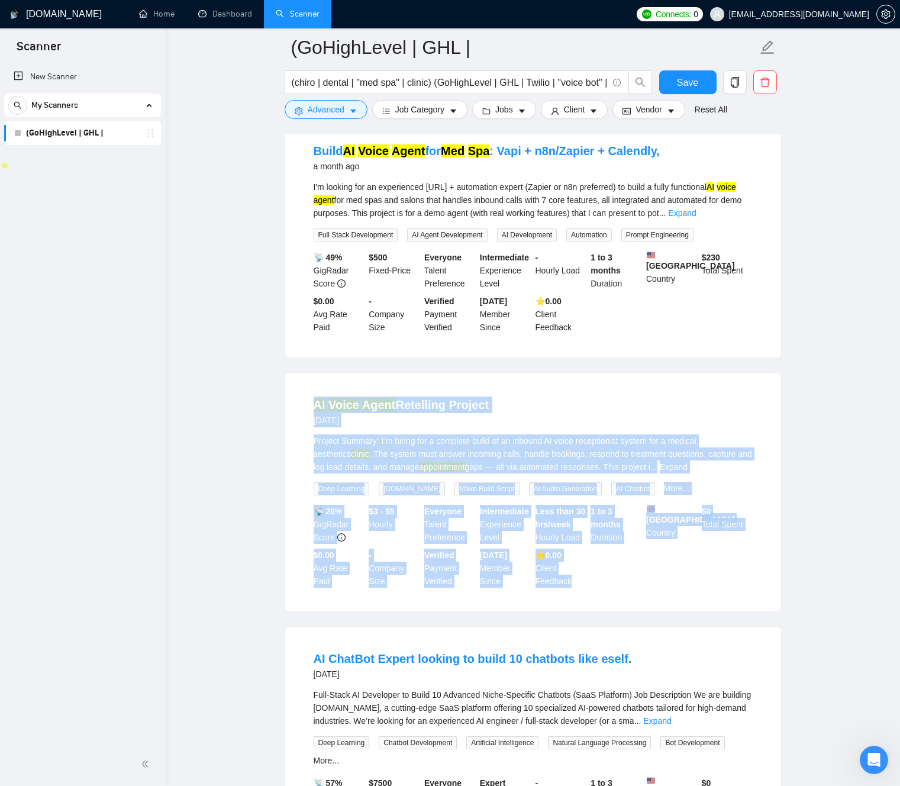
click at [553, 611] on div "AI Voice Agent Retelling Project [DATE] Project Summary: I’m hiring for a compl…" at bounding box center [533, 492] width 496 height 238
drag, startPoint x: 582, startPoint y: 622, endPoint x: 505, endPoint y: 415, distance: 221.4
click at [503, 406] on ul "AI Receptionist Setup – Twilio , [URL], GoHighLevel [DATE] We are implementing …" at bounding box center [533, 649] width 497 height 2077
drag, startPoint x: 577, startPoint y: 631, endPoint x: 487, endPoint y: 380, distance: 266.3
click at [485, 374] on ul "AI Receptionist Setup – Twilio , [URL], GoHighLevel [DATE] We are implementing …" at bounding box center [533, 649] width 497 height 2077
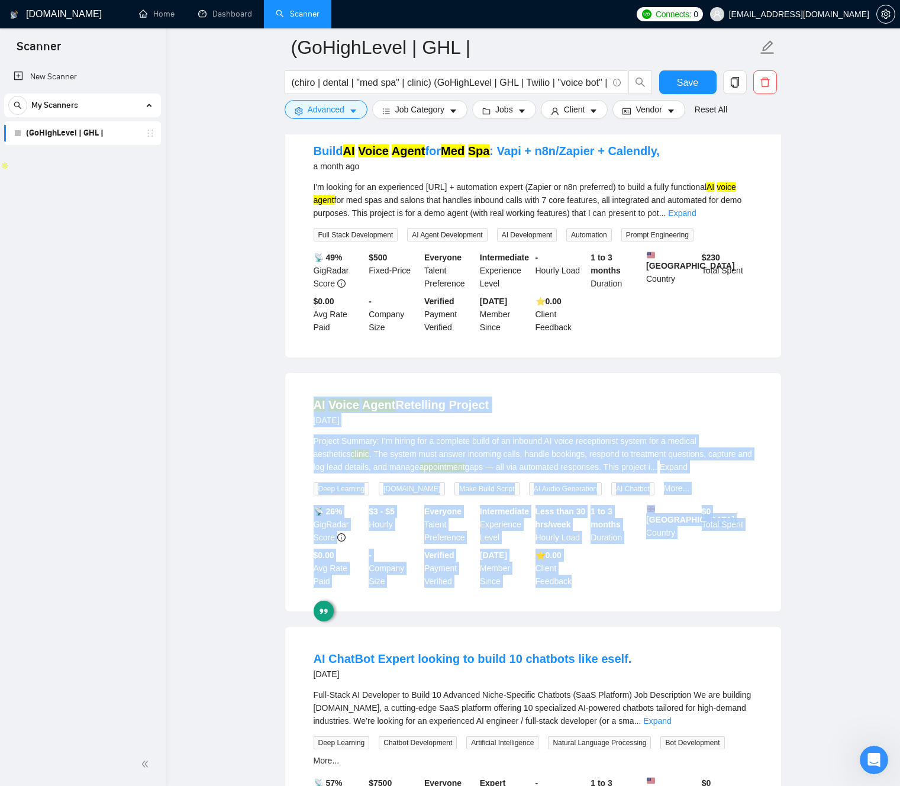
click at [487, 380] on div "AI Voice Agent Retelling Project [DATE] Project Summary: I’m hiring for a compl…" at bounding box center [533, 492] width 496 height 238
drag, startPoint x: 509, startPoint y: 473, endPoint x: 561, endPoint y: 605, distance: 142.0
click at [557, 604] on div "AI Voice Agent Retelling Project [DATE] Project Summary: I’m hiring for a compl…" at bounding box center [533, 492] width 496 height 238
drag, startPoint x: 508, startPoint y: 386, endPoint x: 529, endPoint y: 590, distance: 205.2
click at [526, 587] on div "AI Voice Agent Retelling Project [DATE] Project Summary: I’m hiring for a compl…" at bounding box center [533, 492] width 496 height 238
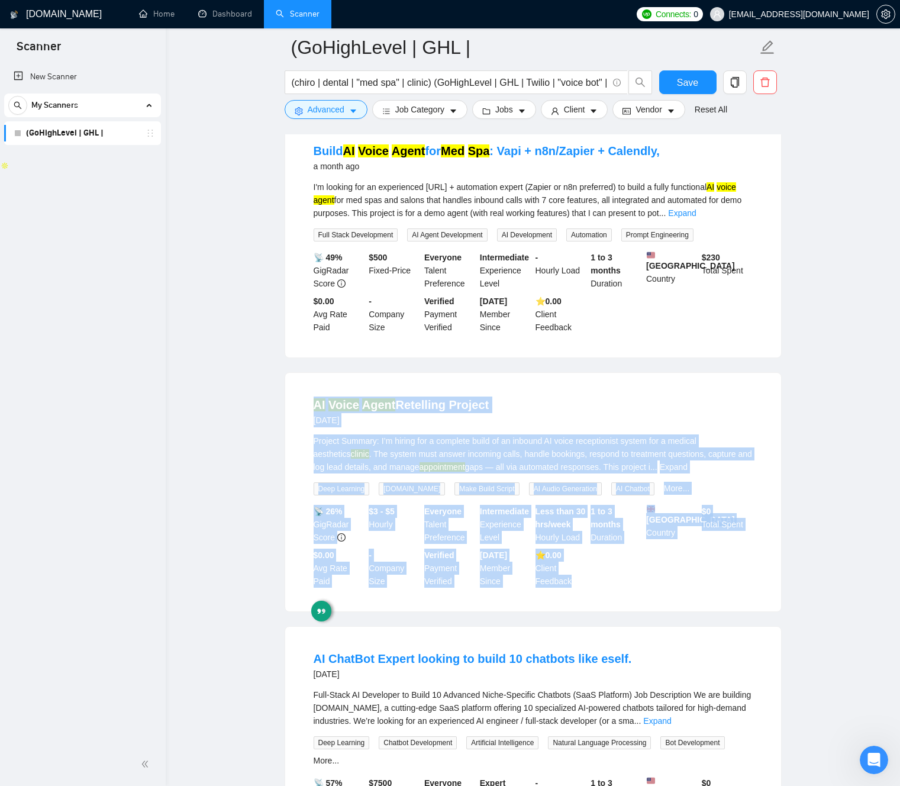
drag, startPoint x: 556, startPoint y: 609, endPoint x: 505, endPoint y: 370, distance: 244.4
click at [505, 370] on ul "AI Receptionist Setup – Twilio , [URL], GoHighLevel [DATE] We are implementing …" at bounding box center [533, 649] width 497 height 2077
drag, startPoint x: 505, startPoint y: 377, endPoint x: 579, endPoint y: 593, distance: 227.9
click at [540, 584] on div "AI Voice Agent Retelling Project [DATE] Project Summary: I’m hiring for a compl…" at bounding box center [533, 492] width 496 height 238
drag, startPoint x: 565, startPoint y: 524, endPoint x: 501, endPoint y: 377, distance: 160.0
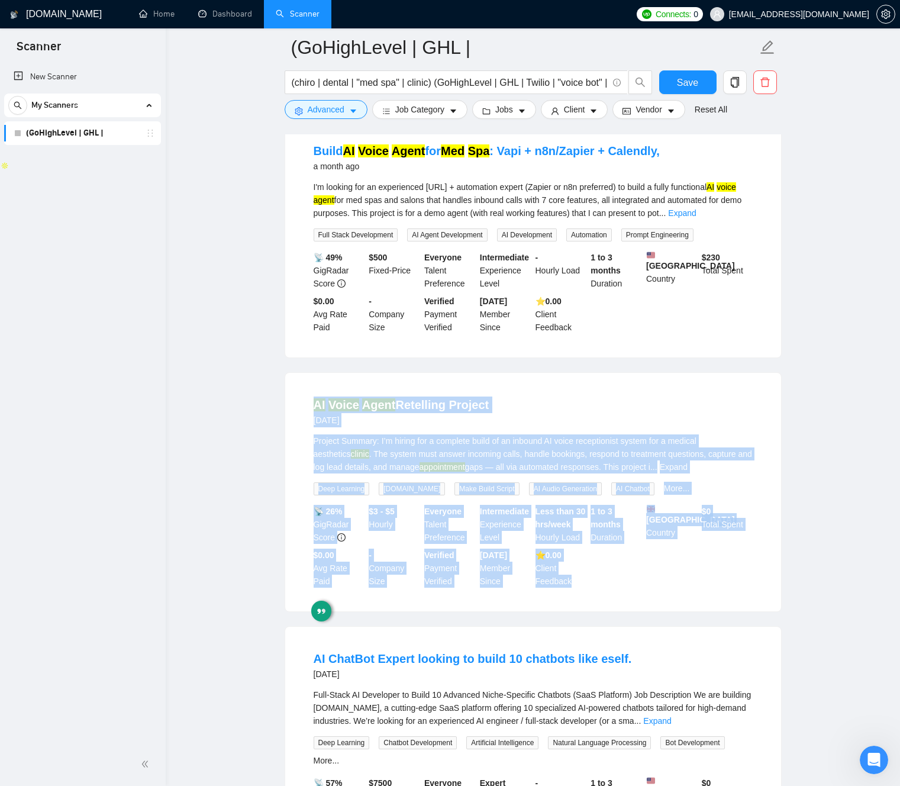
click at [501, 377] on div "AI Voice Agent Retelling Project [DATE] Project Summary: I’m hiring for a compl…" at bounding box center [533, 492] width 496 height 238
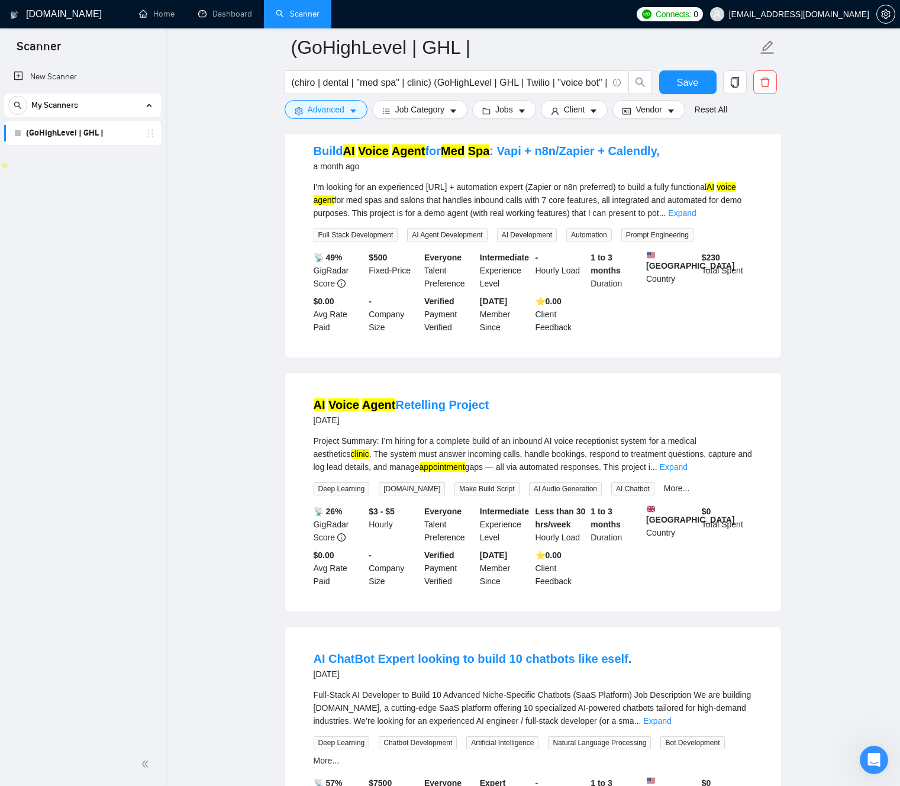
click at [501, 377] on div "AI Voice Agent Retelling Project [DATE] Project Summary: I’m hiring for a compl…" at bounding box center [533, 492] width 496 height 238
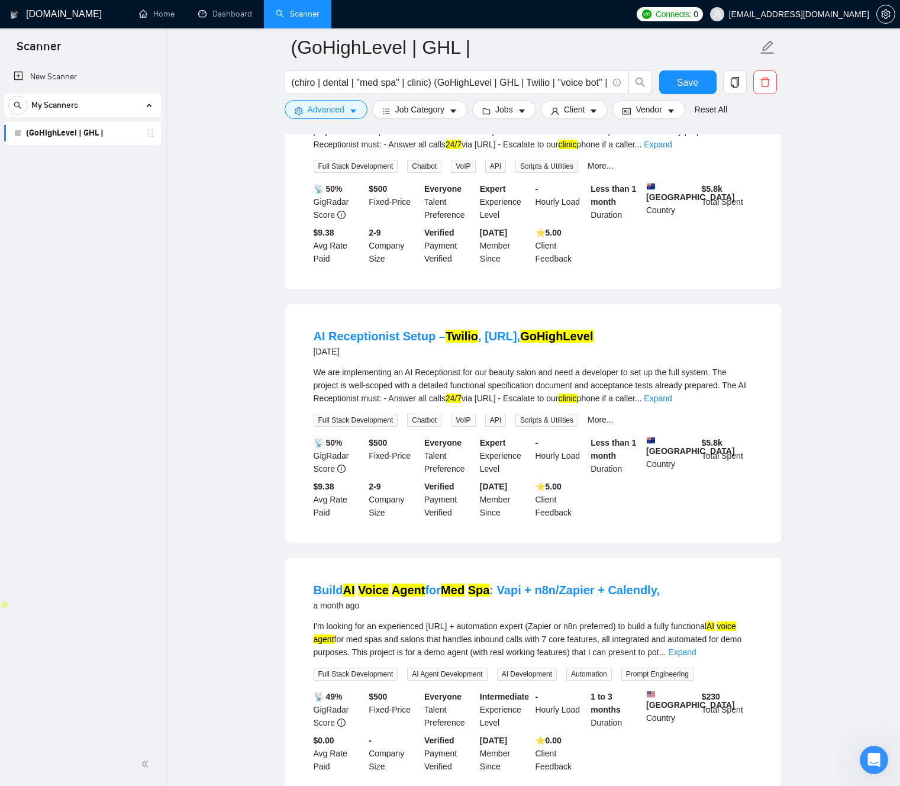
scroll to position [0, 0]
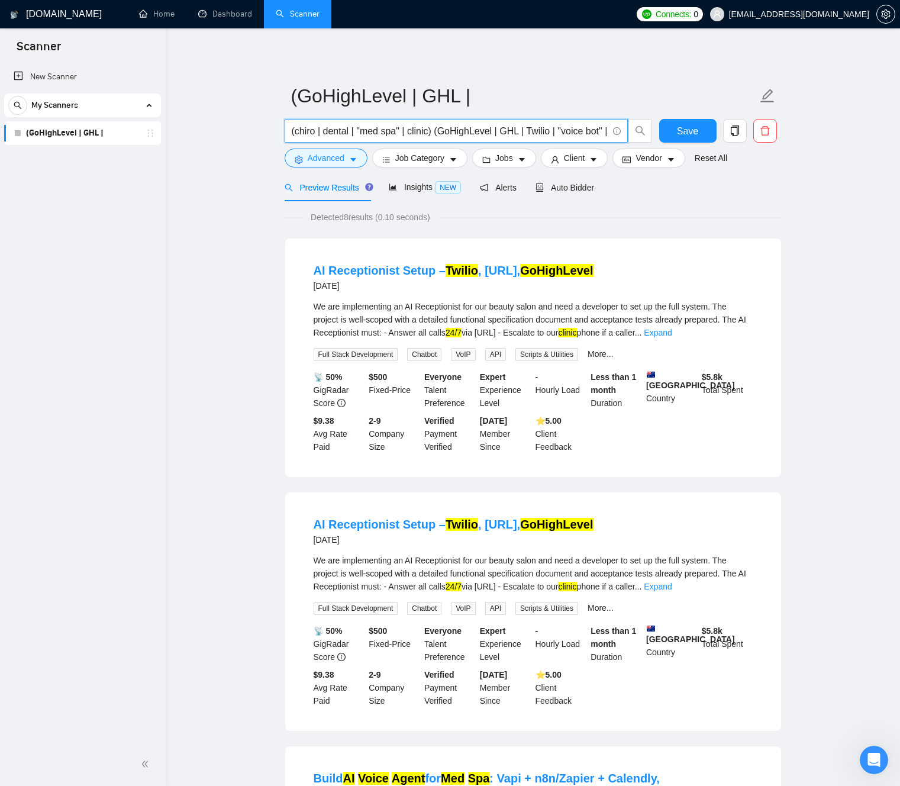
drag, startPoint x: 438, startPoint y: 130, endPoint x: 272, endPoint y: 133, distance: 166.3
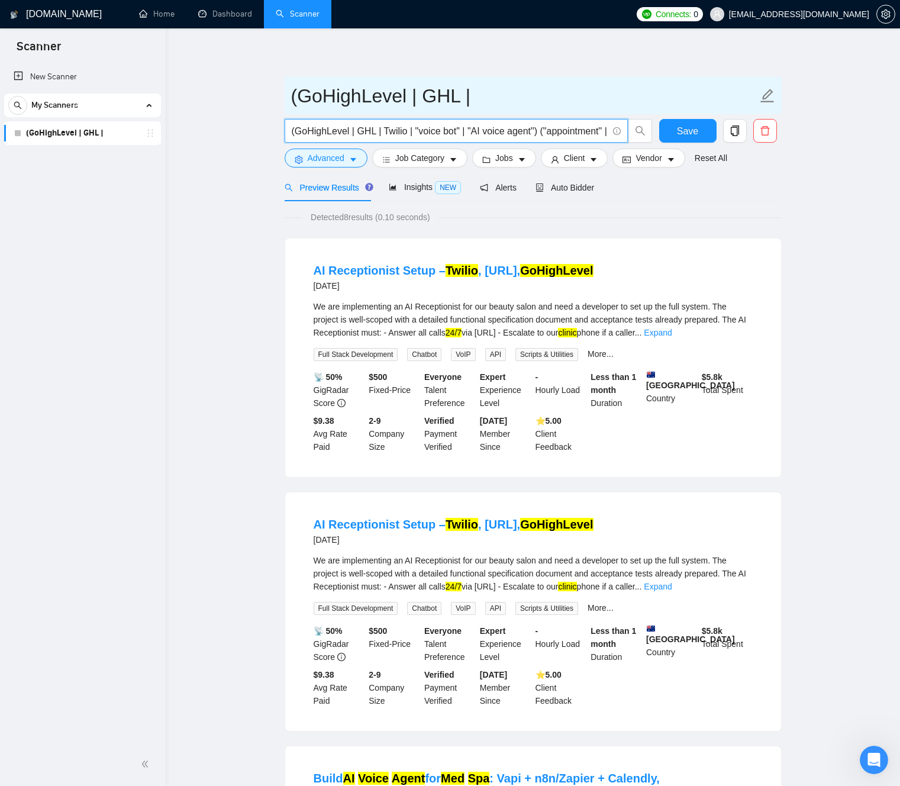
type input "(GoHighLevel | GHL | Twilio | "voice bot" | "AI voice agent") ("appointment" | …"
click at [567, 98] on input "(GoHighLevel | GHL |" at bounding box center [524, 96] width 466 height 30
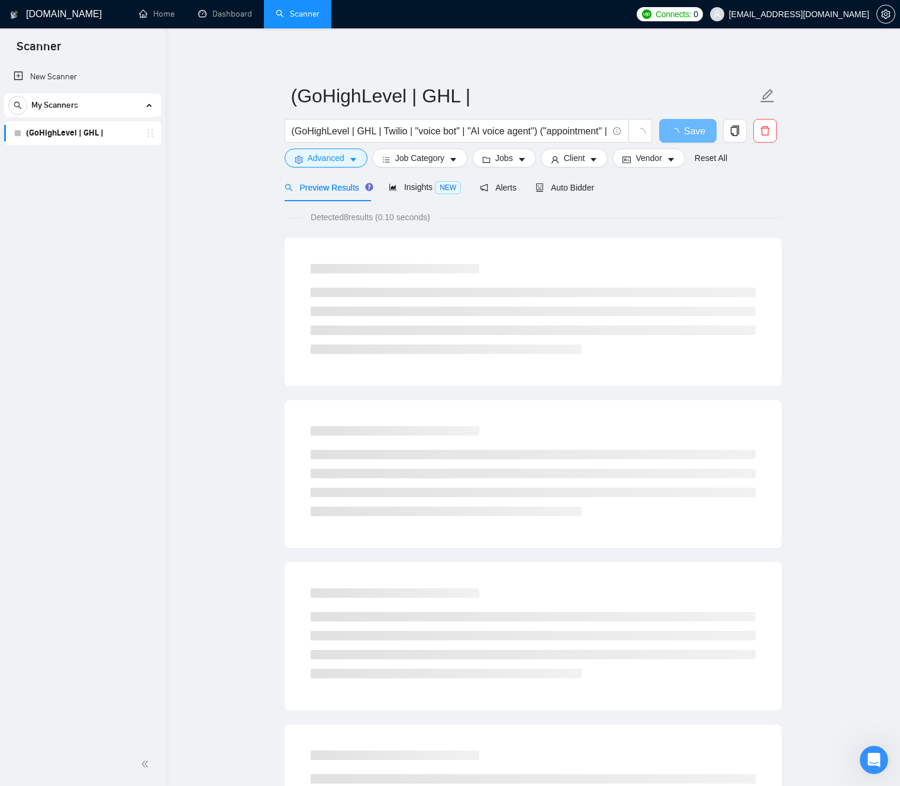
click at [233, 223] on main "(GoHighLevel | GHL | (GoHighLevel | GHL | Twilio | "voice bot" | "AI voice agen…" at bounding box center [533, 799] width 696 height 1505
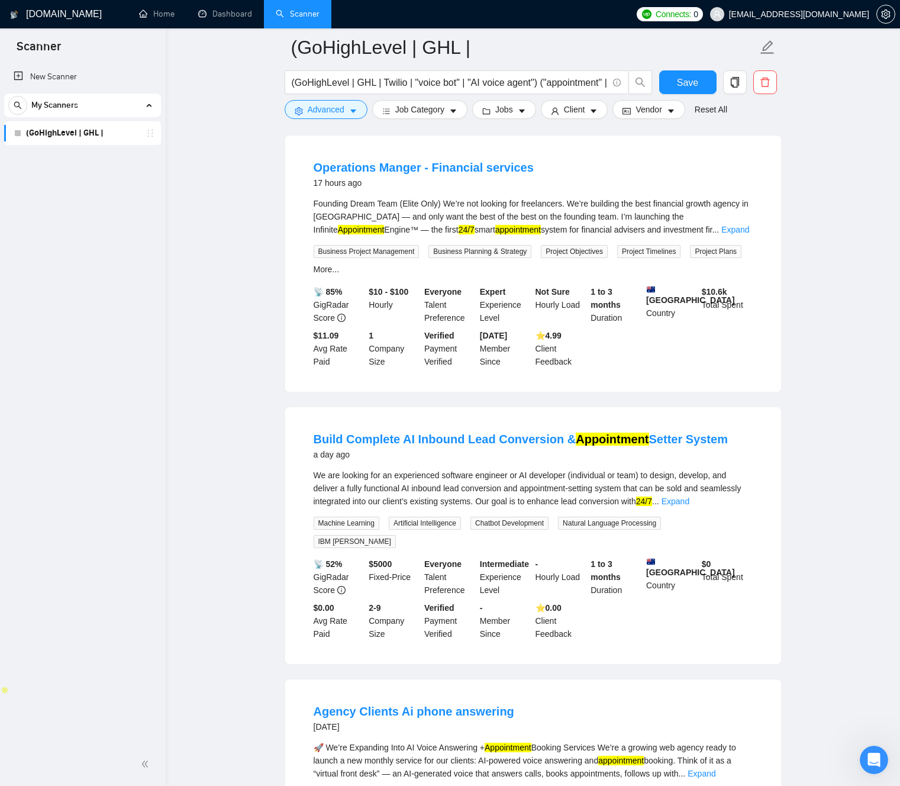
scroll to position [118, 0]
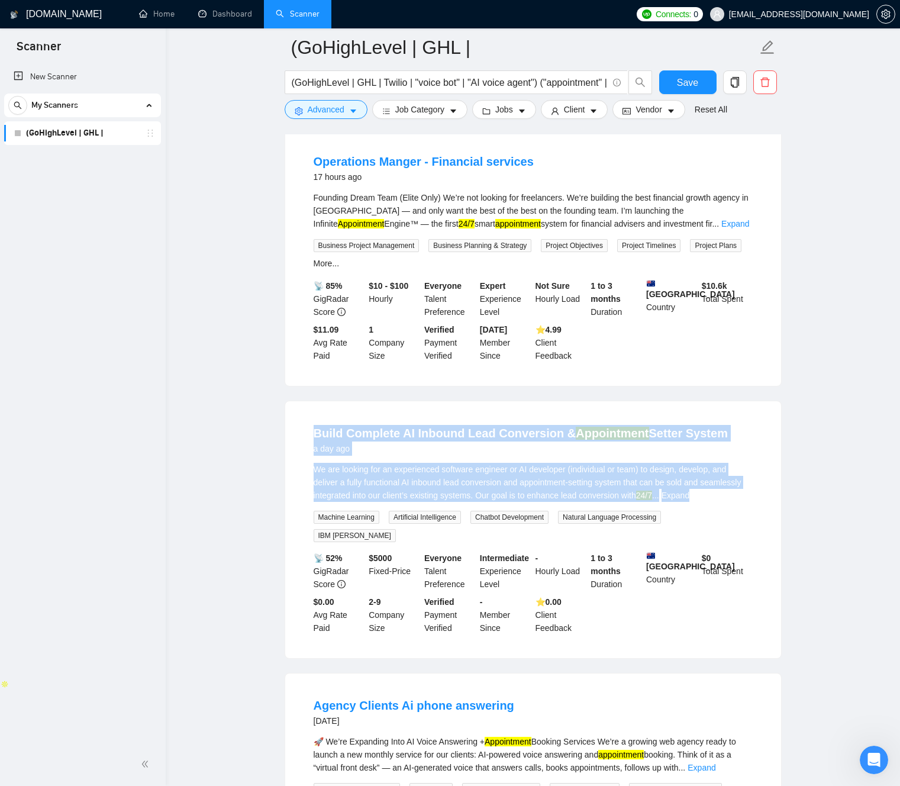
drag, startPoint x: 748, startPoint y: 486, endPoint x: 198, endPoint y: 418, distance: 554.4
drag, startPoint x: 267, startPoint y: 424, endPoint x: 648, endPoint y: 507, distance: 390.5
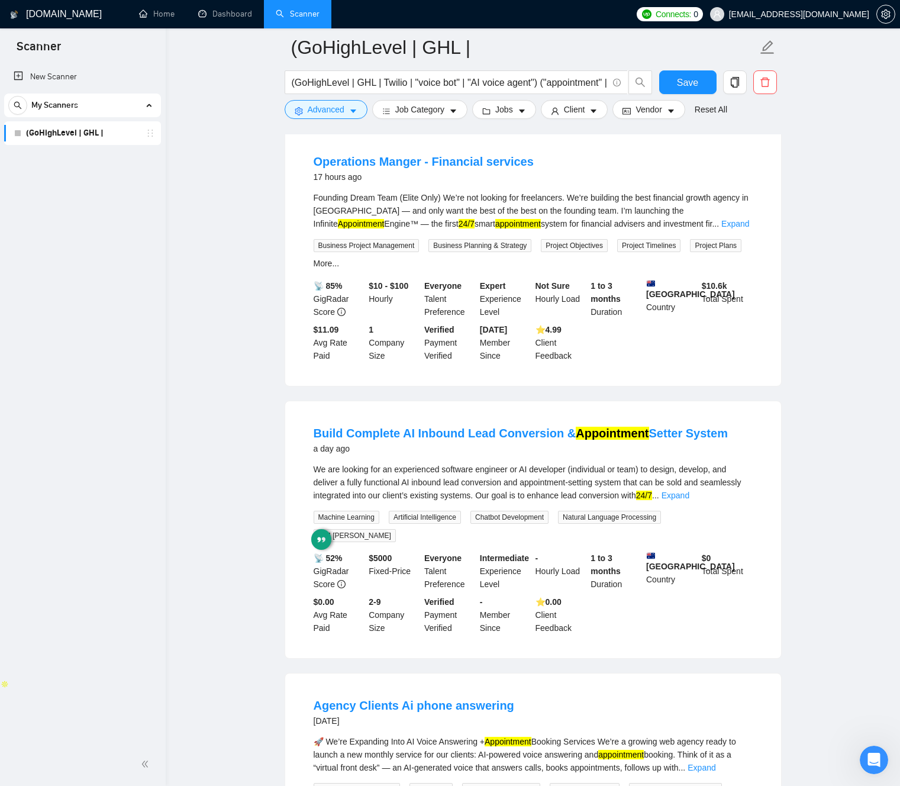
click at [343, 488] on div "We are looking for an experienced software engineer or AI developer (individual…" at bounding box center [533, 482] width 439 height 39
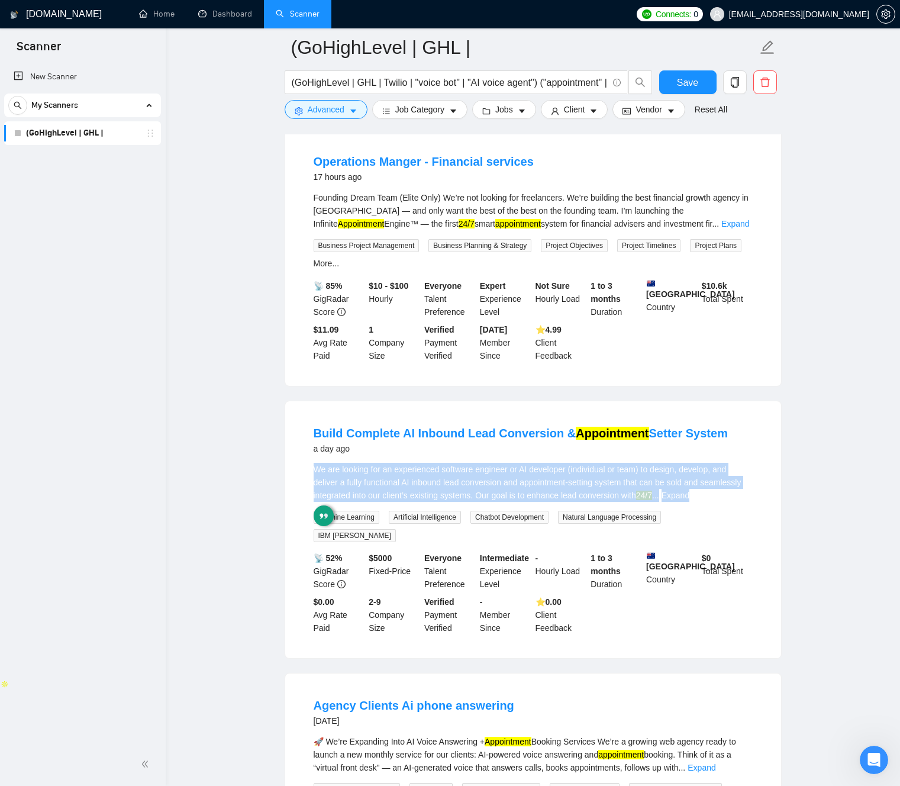
drag, startPoint x: 344, startPoint y: 488, endPoint x: 267, endPoint y: 453, distance: 84.2
click at [304, 459] on li "Build Complete AI Inbound Lead Conversion & Appointment Setter System a day ago…" at bounding box center [532, 529] width 467 height 228
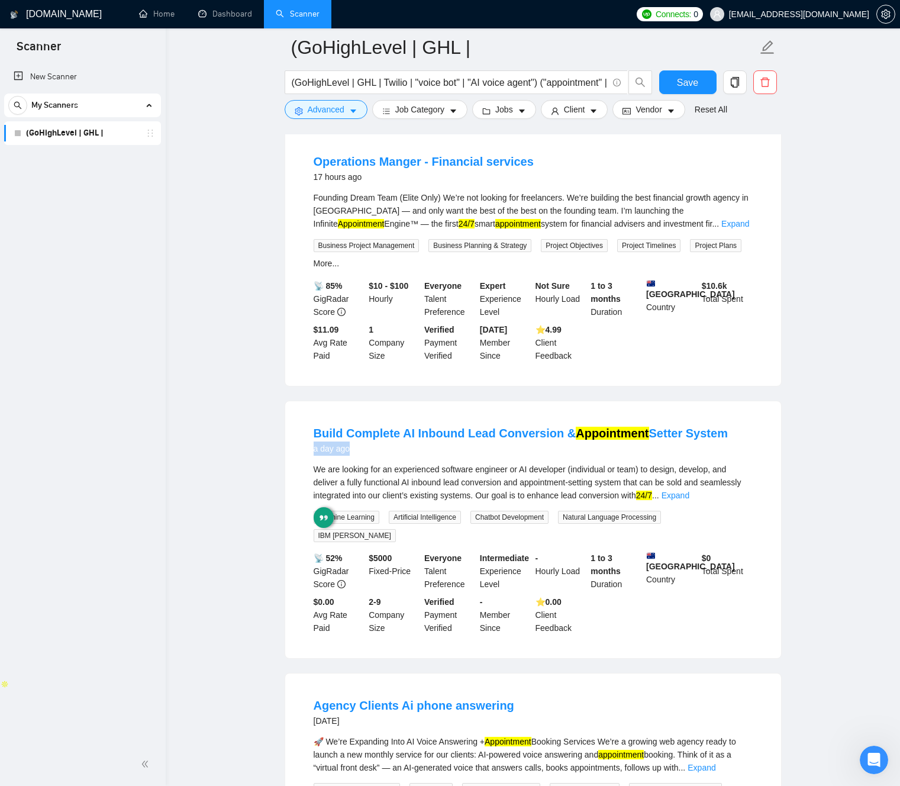
click at [658, 479] on div "We are looking for an experienced software engineer or AI developer (individual…" at bounding box center [533, 482] width 439 height 39
drag, startPoint x: 660, startPoint y: 479, endPoint x: 690, endPoint y: 480, distance: 30.8
click at [691, 480] on div "We are looking for an experienced software engineer or AI developer (individual…" at bounding box center [533, 482] width 439 height 39
copy div "can be sold"
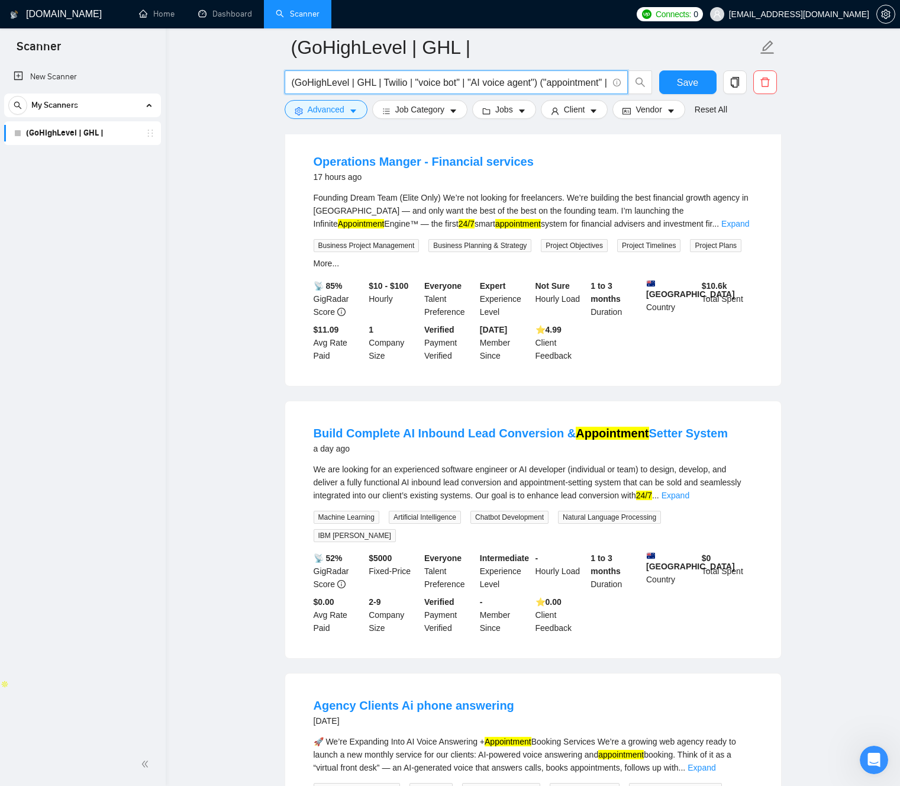
click at [550, 85] on input "(GoHighLevel | GHL | Twilio | "voice bot" | "AI voice agent") ("appointment" | …" at bounding box center [450, 82] width 316 height 15
drag, startPoint x: 550, startPoint y: 81, endPoint x: 561, endPoint y: 80, distance: 11.3
click at [643, 83] on span "(GoHighLevel | GHL | Twilio | "voice bot" | "AI voice agent") ("appointment" | …" at bounding box center [469, 82] width 368 height 24
click at [499, 76] on input "(GoHighLevel | GHL | Twilio | "voice bot" | "AI voice agent") ("appointment" | …" at bounding box center [450, 82] width 316 height 15
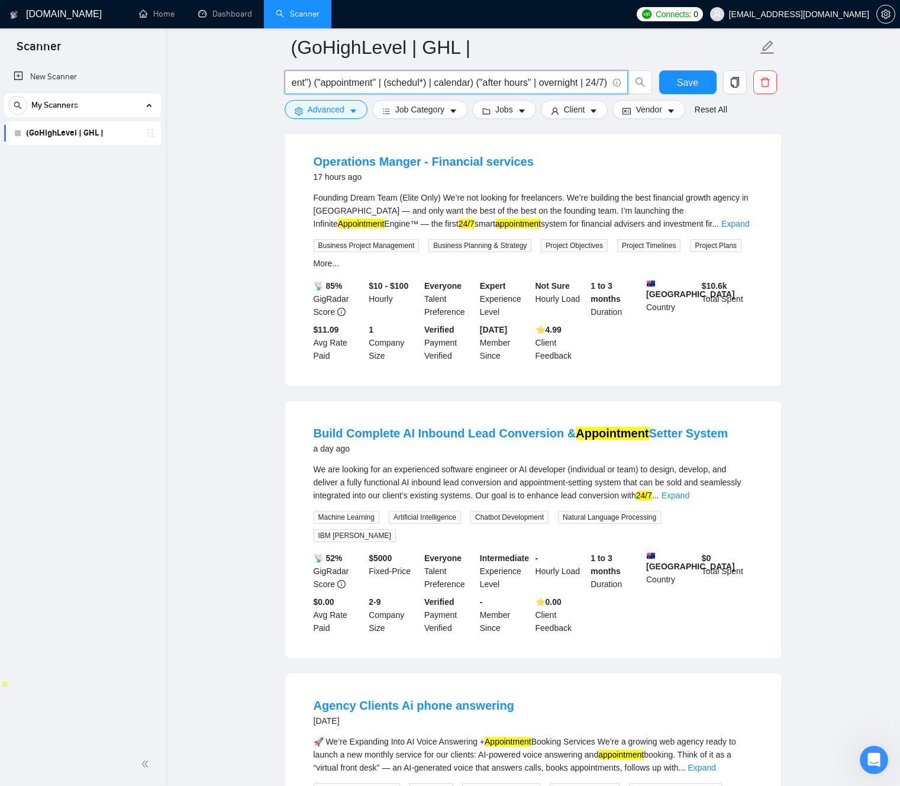
click at [480, 83] on input "(GoHighLevel | GHL | Twilio | "voice bot" | "AI voice agent") ("appointment" | …" at bounding box center [450, 82] width 316 height 15
drag, startPoint x: 480, startPoint y: 83, endPoint x: 606, endPoint y: 88, distance: 125.5
click at [610, 88] on span "(GoHighLevel | GHL | Twilio | "voice bot" | "AI voice agent") ("appointment" | …" at bounding box center [456, 82] width 343 height 24
click at [524, 81] on input "(GoHighLevel | GHL | Twilio | "voice bot" | "AI voice agent") ("appointment" | …" at bounding box center [450, 82] width 316 height 15
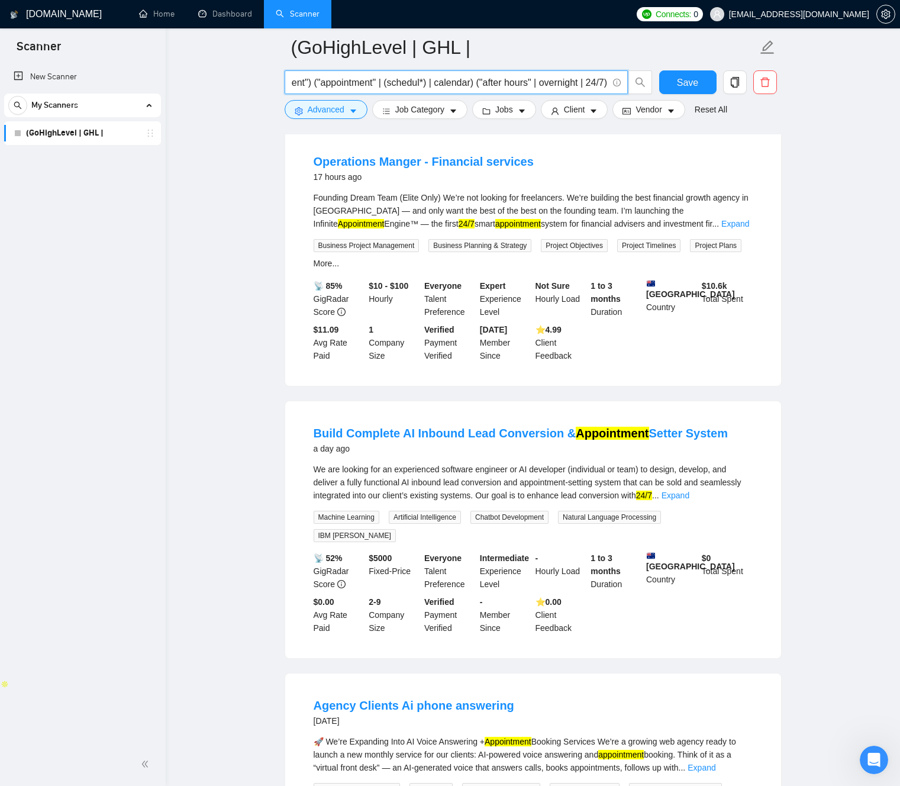
click at [524, 81] on input "(GoHighLevel | GHL | Twilio | "voice bot" | "AI voice agent") ("appointment" | …" at bounding box center [450, 82] width 316 height 15
click at [451, 82] on input "(GoHighLevel | GHL | Twilio | "voice bot" | "AI voice agent") ("appointment" | …" at bounding box center [450, 82] width 316 height 15
drag, startPoint x: 469, startPoint y: 82, endPoint x: 530, endPoint y: 86, distance: 61.6
click at [535, 86] on input "(GoHighLevel | GHL | Twilio | "voice bot" | "AI voice agent") ("appointment" | …" at bounding box center [450, 82] width 316 height 15
drag, startPoint x: 525, startPoint y: 86, endPoint x: 517, endPoint y: 88, distance: 7.9
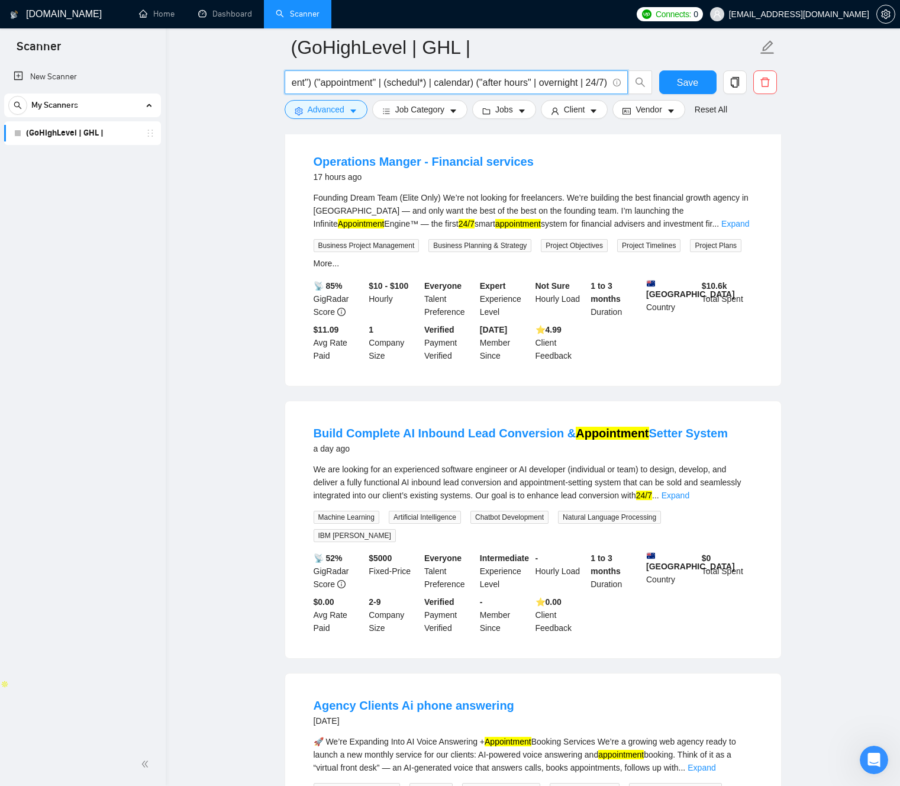
click at [524, 86] on input "(GoHighLevel | GHL | Twilio | "voice bot" | "AI voice agent") ("appointment" | …" at bounding box center [450, 82] width 316 height 15
click at [445, 81] on input "(GoHighLevel | GHL | Twilio | "voice bot" | "AI voice agent") ("appointment" | …" at bounding box center [450, 82] width 316 height 15
drag, startPoint x: 458, startPoint y: 85, endPoint x: 221, endPoint y: 60, distance: 237.9
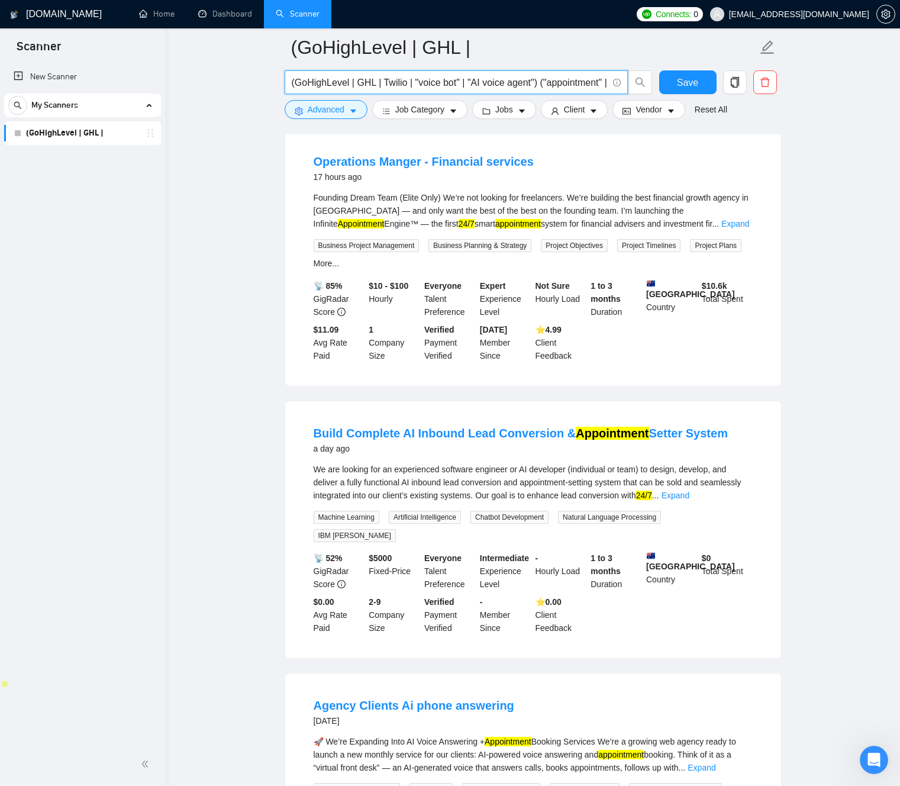
drag, startPoint x: 424, startPoint y: 80, endPoint x: 416, endPoint y: 82, distance: 7.8
click at [423, 80] on input "(GoHighLevel | GHL | Twilio | "voice bot" | "AI voice agent") ("appointment" | …" at bounding box center [450, 82] width 316 height 15
click at [430, 82] on input "(GoHighLevel | GHL | Twilio | "voice bot" | "AI voice agent") ("appointment" | …" at bounding box center [450, 82] width 316 height 15
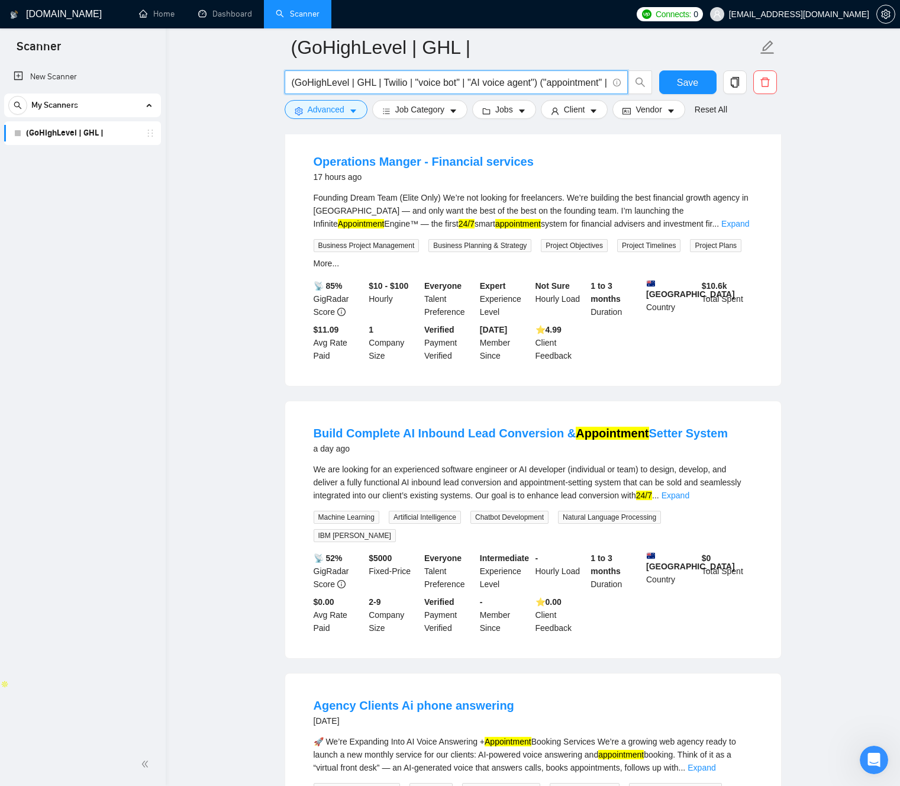
click at [431, 82] on input "(GoHighLevel | GHL | Twilio | "voice bot" | "AI voice agent") ("appointment" | …" at bounding box center [450, 82] width 316 height 15
drag, startPoint x: 395, startPoint y: 83, endPoint x: 350, endPoint y: 86, distance: 45.6
click at [395, 83] on input "(GoHighLevel | GHL | Twilio | "voice bot" | "AI voice agent") ("appointment" | …" at bounding box center [450, 82] width 316 height 15
click at [419, 79] on input "(GoHighLevel | GHL | Twilio | "voice bot" | "AI voice agent") ("appointment" | …" at bounding box center [450, 82] width 316 height 15
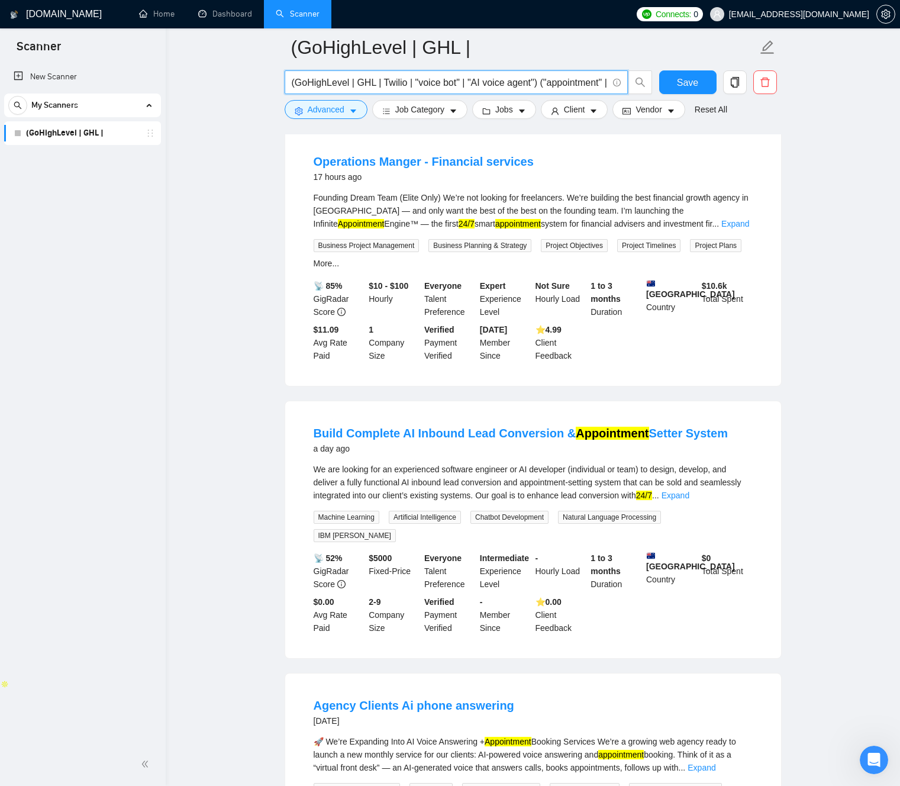
drag, startPoint x: 420, startPoint y: 79, endPoint x: 431, endPoint y: 79, distance: 10.7
click at [419, 79] on input "(GoHighLevel | GHL | Twilio | "voice bot" | "AI voice agent") ("appointment" | …" at bounding box center [450, 82] width 316 height 15
click at [453, 81] on input "(GoHighLevel | GHL | Twilio | "voice bot" | "AI voice agent") ("appointment" | …" at bounding box center [450, 82] width 316 height 15
drag, startPoint x: 443, startPoint y: 80, endPoint x: 385, endPoint y: 80, distance: 58.0
click at [350, 79] on input "(GoHighLevel | GHL | Twilio | "voice bot" | "AI voice agent") ("appointment" | …" at bounding box center [450, 82] width 316 height 15
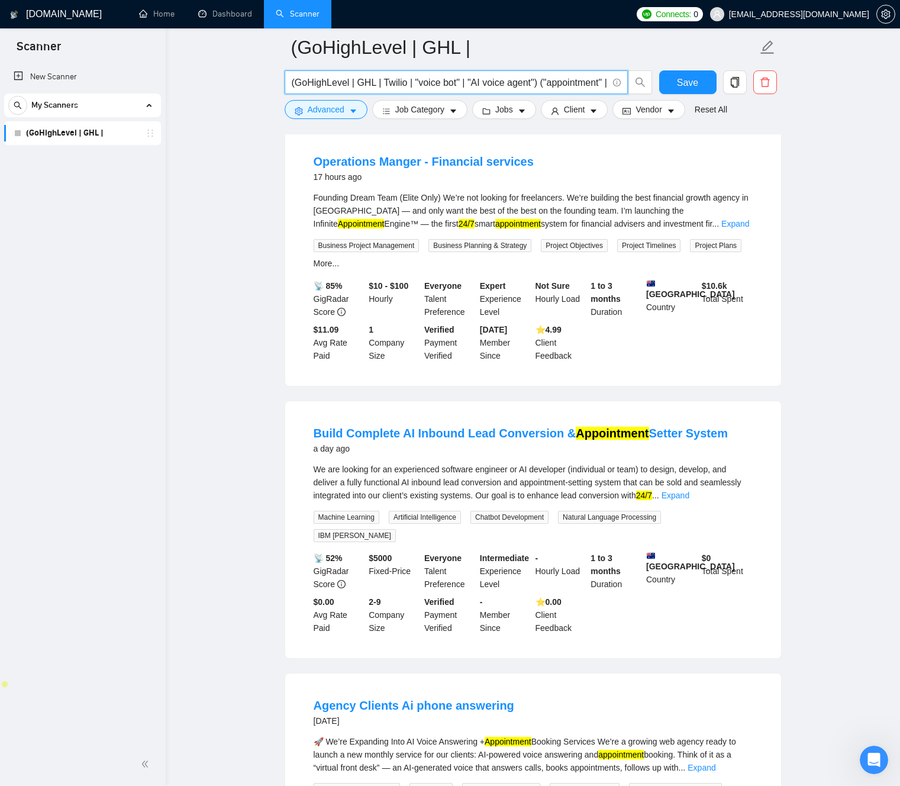
click at [468, 84] on input "(GoHighLevel | GHL | Twilio | "voice bot" | "AI voice agent") ("appointment" | …" at bounding box center [450, 82] width 316 height 15
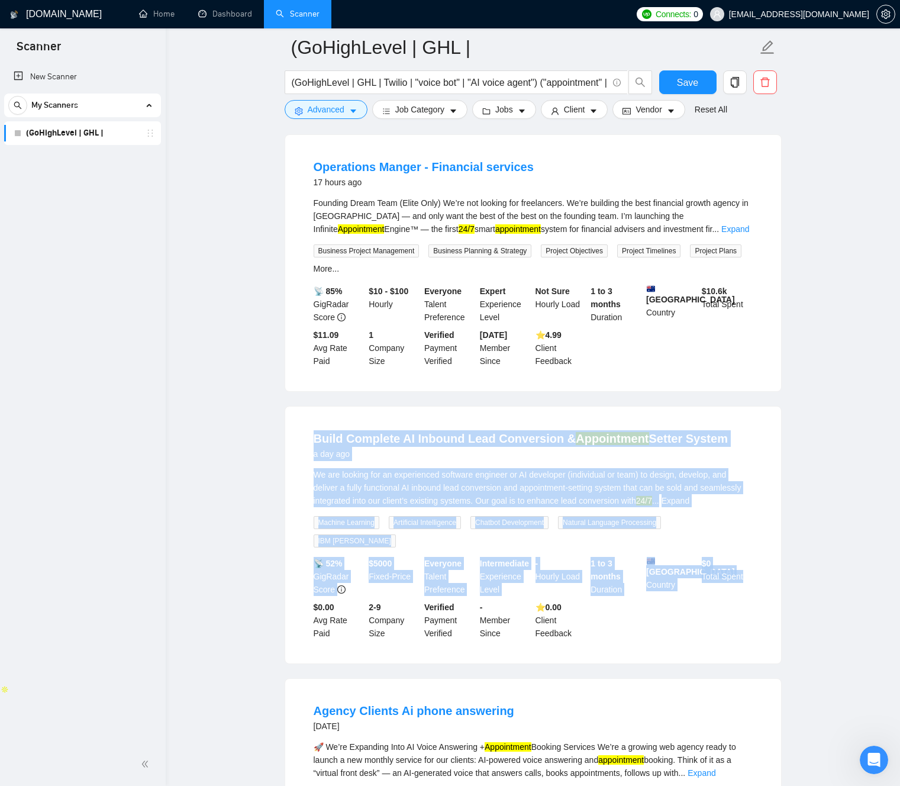
drag, startPoint x: 538, startPoint y: 455, endPoint x: 831, endPoint y: 635, distance: 344.0
drag, startPoint x: 640, startPoint y: 557, endPoint x: 485, endPoint y: 413, distance: 211.4
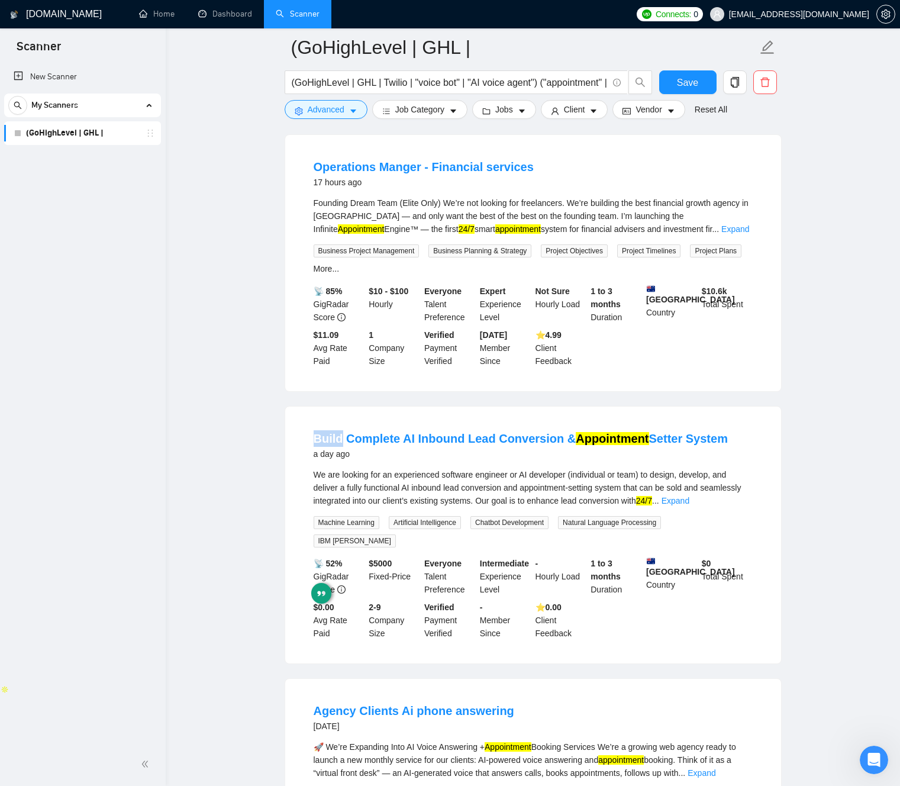
click at [490, 412] on div "Build Complete AI Inbound Lead Conversion & Appointment Setter System a day ago…" at bounding box center [533, 534] width 496 height 257
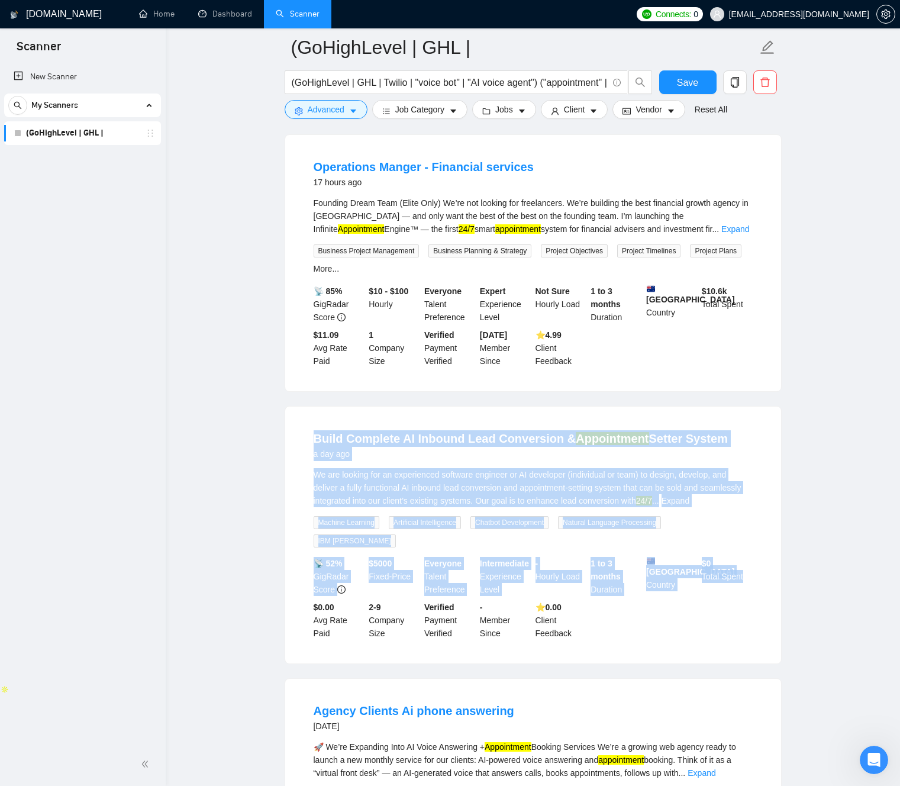
drag, startPoint x: 493, startPoint y: 415, endPoint x: 764, endPoint y: 642, distance: 353.7
click at [756, 641] on div "Build Complete AI Inbound Lead Conversion & Appointment Setter System a day ago…" at bounding box center [533, 534] width 496 height 257
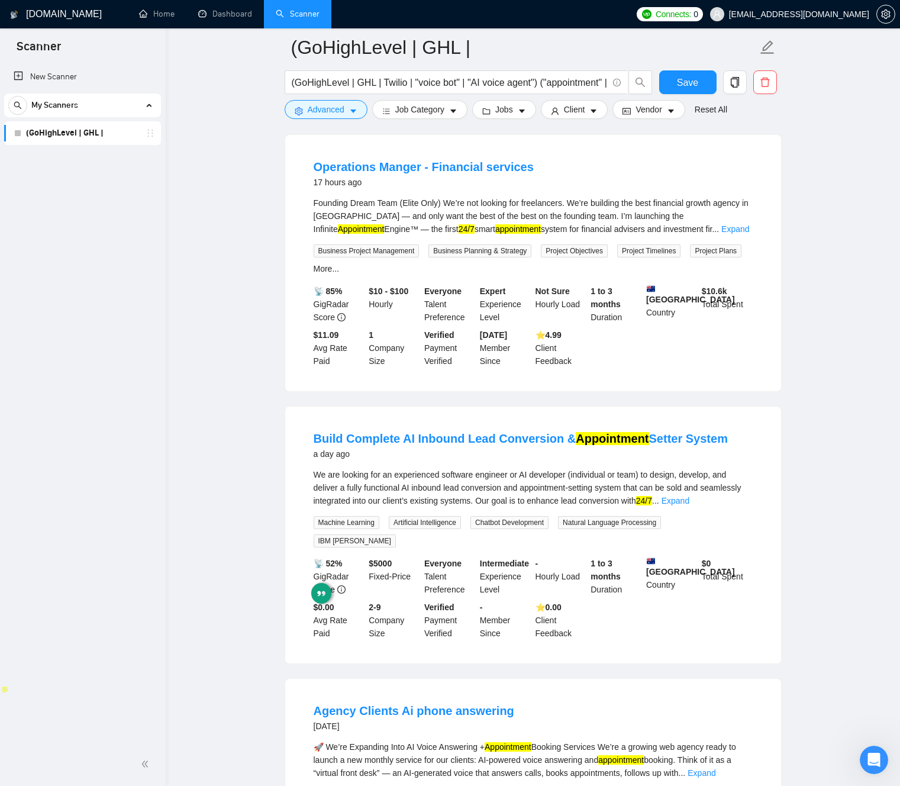
drag, startPoint x: 785, startPoint y: 638, endPoint x: 761, endPoint y: 619, distance: 29.9
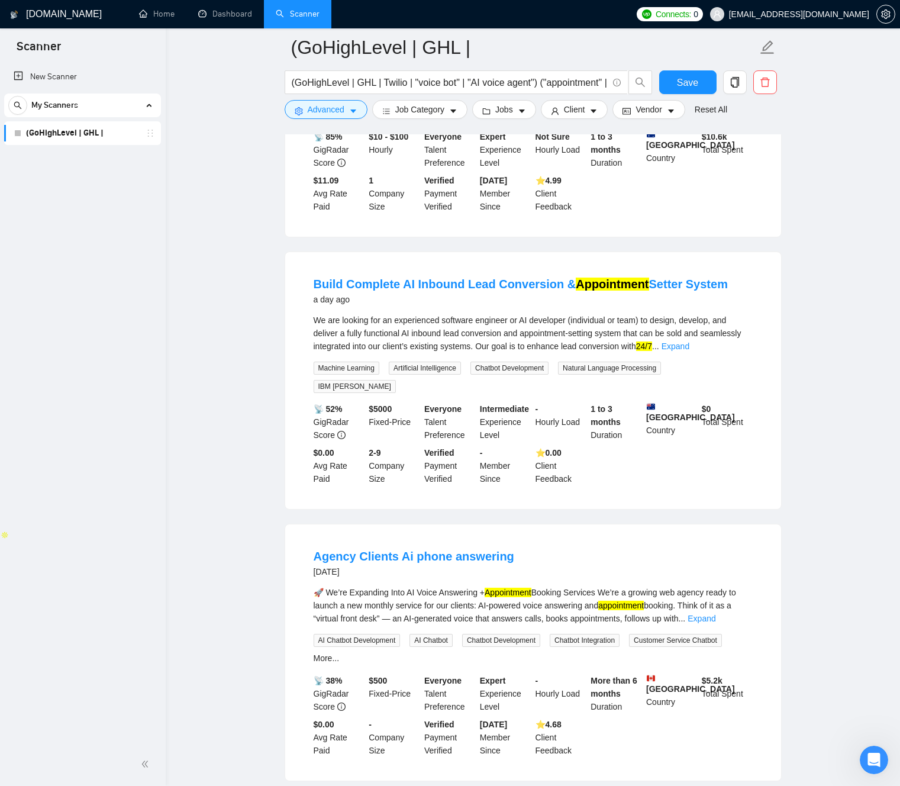
scroll to position [277, 0]
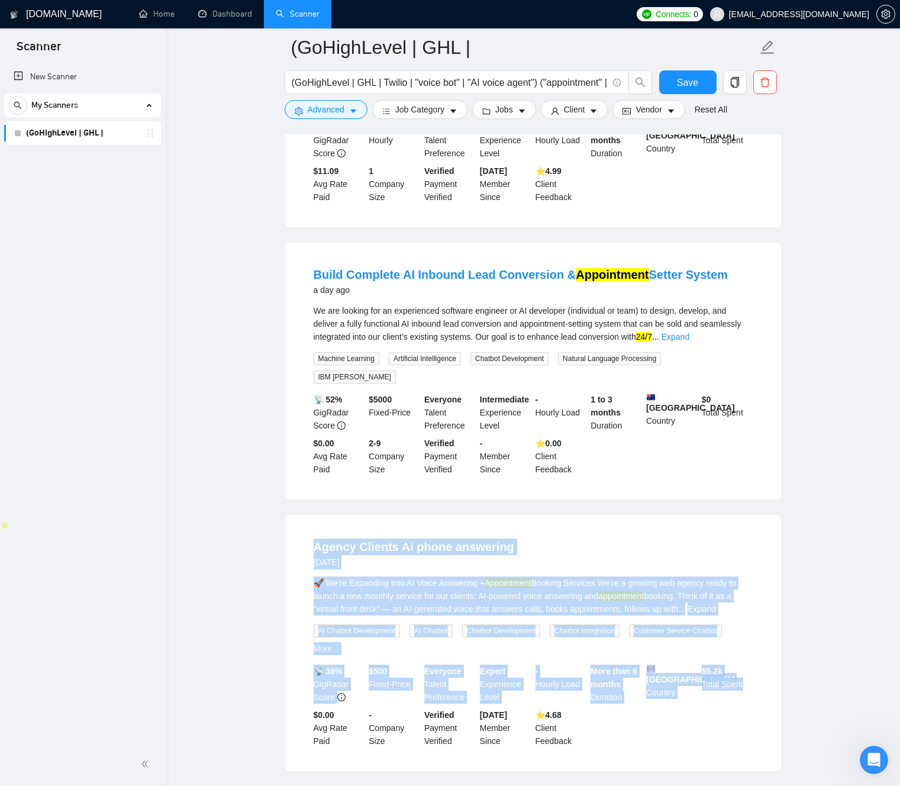
drag, startPoint x: 292, startPoint y: 498, endPoint x: 794, endPoint y: 723, distance: 550.3
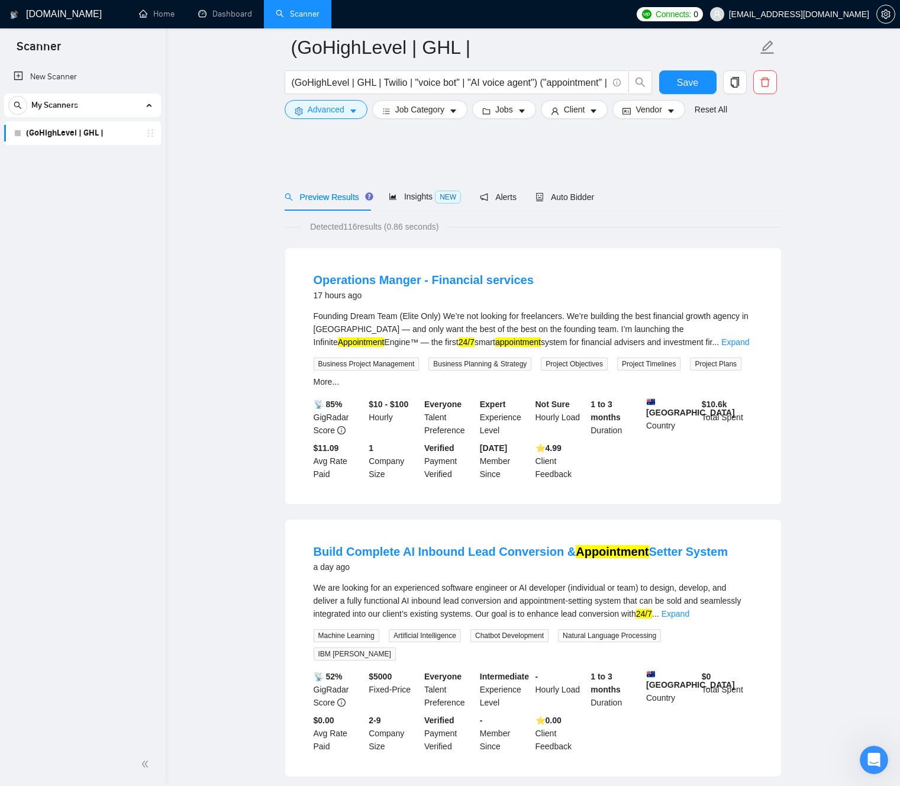
scroll to position [413, 0]
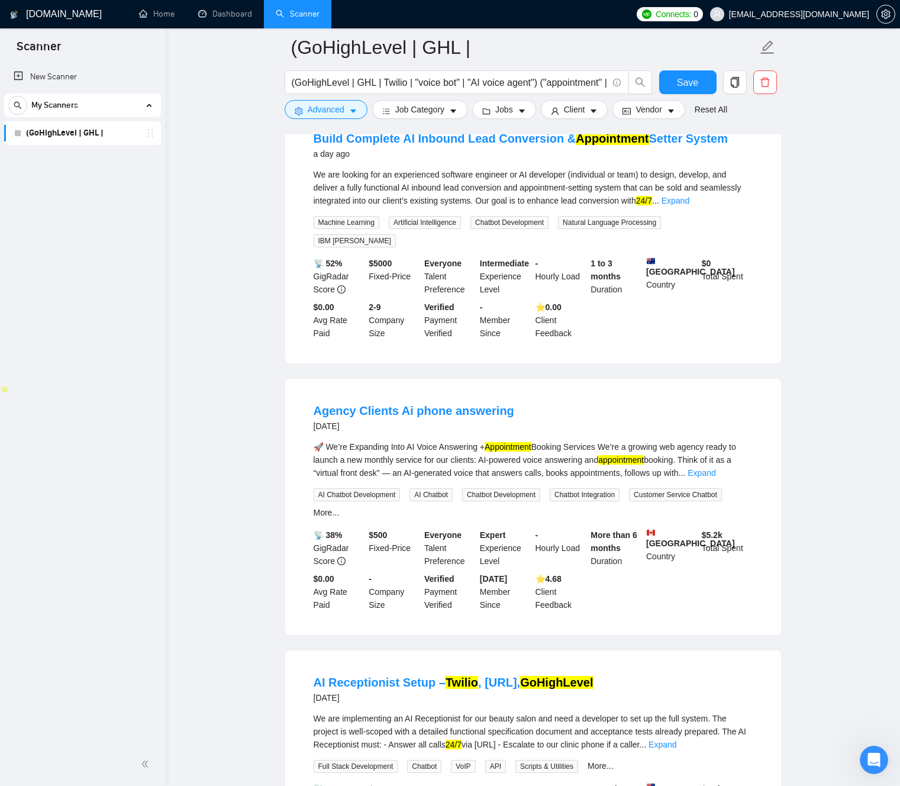
click at [437, 442] on div "🚀 We’re Expanding Into AI Voice Answering + Appointment Booking Services We’re …" at bounding box center [533, 459] width 439 height 39
drag, startPoint x: 438, startPoint y: 442, endPoint x: 466, endPoint y: 441, distance: 27.2
click at [469, 440] on div "🚀 We’re Expanding Into AI Voice Answering + Appointment Booking Services We’re …" at bounding box center [533, 459] width 439 height 39
copy div "for our clients"
click at [344, 107] on span "Advanced" at bounding box center [326, 109] width 37 height 13
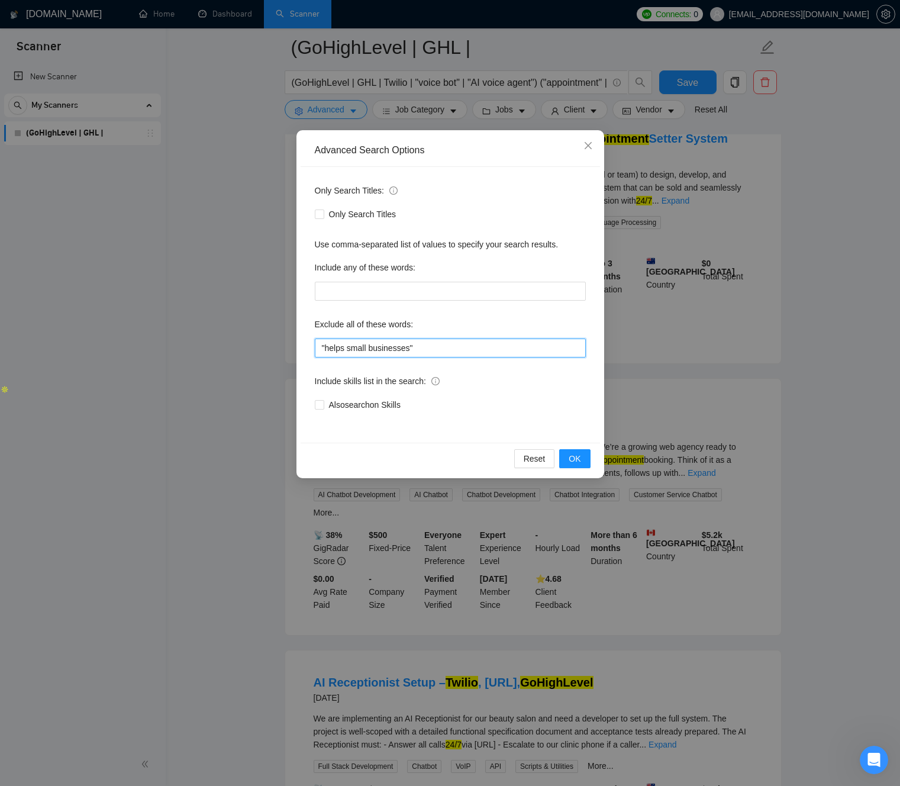
click at [430, 347] on input ""helps small businesses"" at bounding box center [450, 347] width 271 height 19
click at [427, 347] on input ""helps small businesses"" at bounding box center [450, 347] width 271 height 19
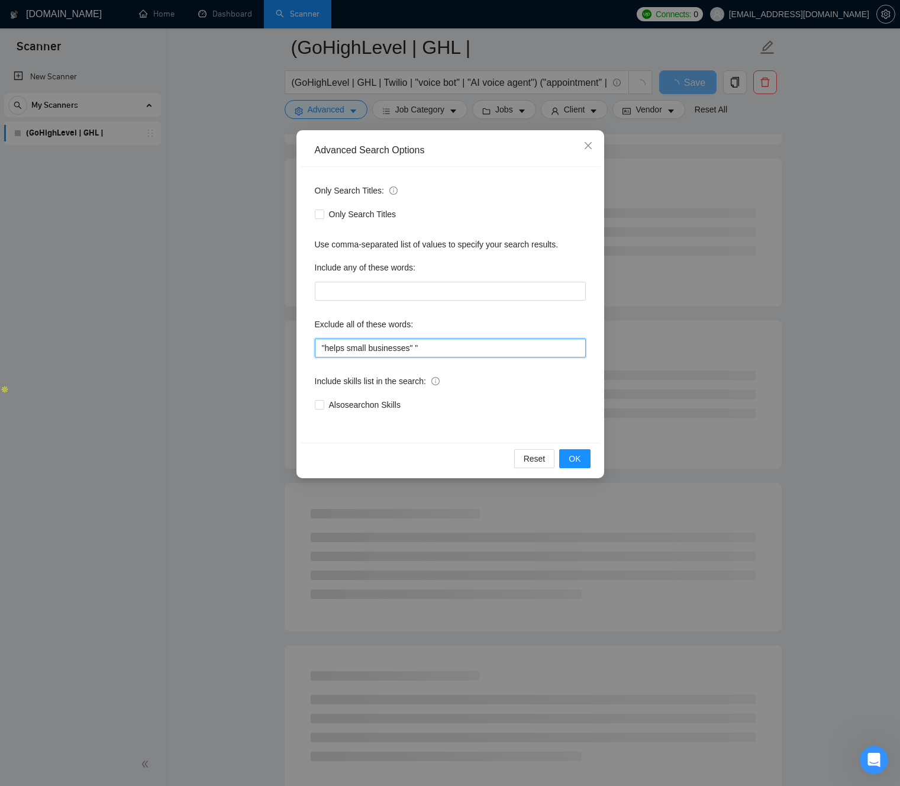
paste input "for our clients"
type input ""helps small businesses" "for our clients""
click at [572, 455] on span "OK" at bounding box center [575, 458] width 12 height 13
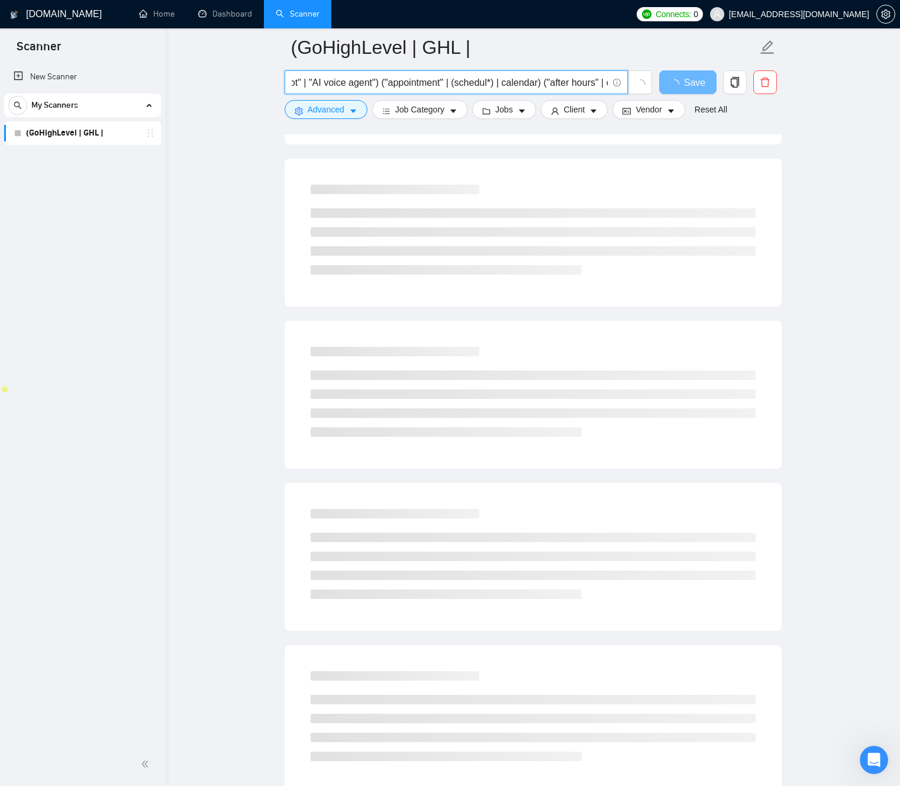
scroll to position [0, 243]
drag, startPoint x: 536, startPoint y: 82, endPoint x: 597, endPoint y: 86, distance: 61.1
click at [623, 82] on span "(GoHighLevel | GHL | Twilio | "voice bot" | "AI voice agent") ("appointment" | …" at bounding box center [456, 82] width 343 height 24
click at [477, 86] on input "(GoHighLevel | GHL | Twilio | "voice bot" | "AI voice agent") ("appointment" | …" at bounding box center [450, 82] width 316 height 15
click at [483, 83] on input "(GoHighLevel | GHL | Twilio | "voice bot" | "AI voice agent") ("appointment" | …" at bounding box center [450, 82] width 316 height 15
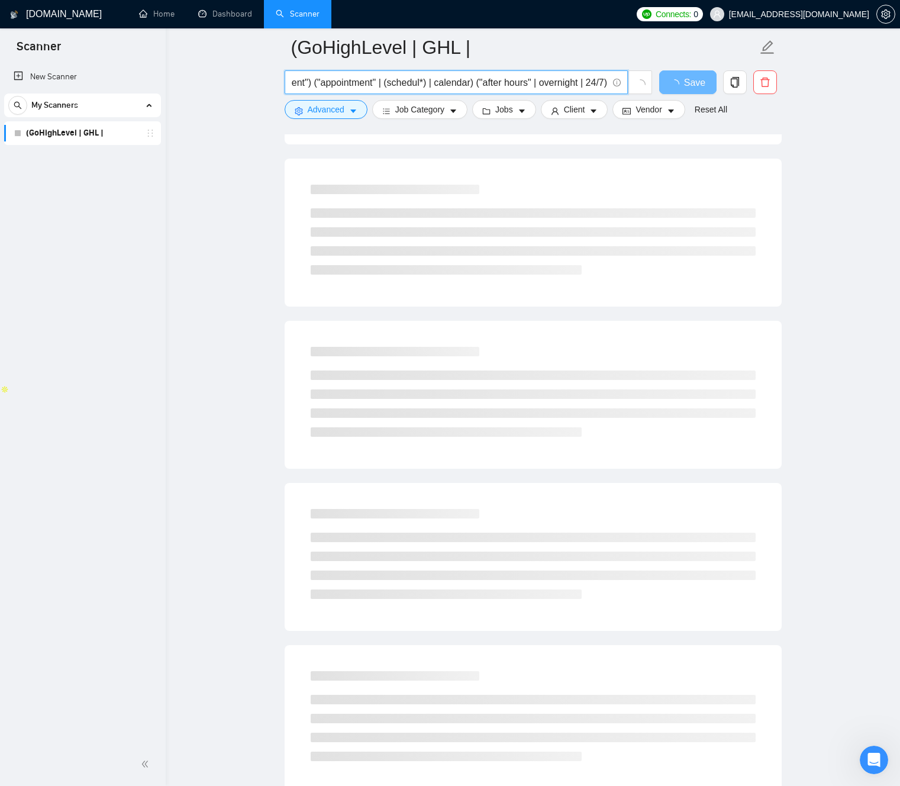
drag, startPoint x: 495, startPoint y: 82, endPoint x: 516, endPoint y: 82, distance: 21.9
click at [516, 82] on input "(GoHighLevel | GHL | Twilio | "voice bot" | "AI voice agent") ("appointment" | …" at bounding box center [450, 82] width 316 height 15
drag, startPoint x: 528, startPoint y: 82, endPoint x: 542, endPoint y: 113, distance: 34.2
click at [528, 82] on input "(GoHighLevel | GHL | Twilio | "voice bot" | "AI voice agent") ("appointment" | …" at bounding box center [450, 82] width 316 height 15
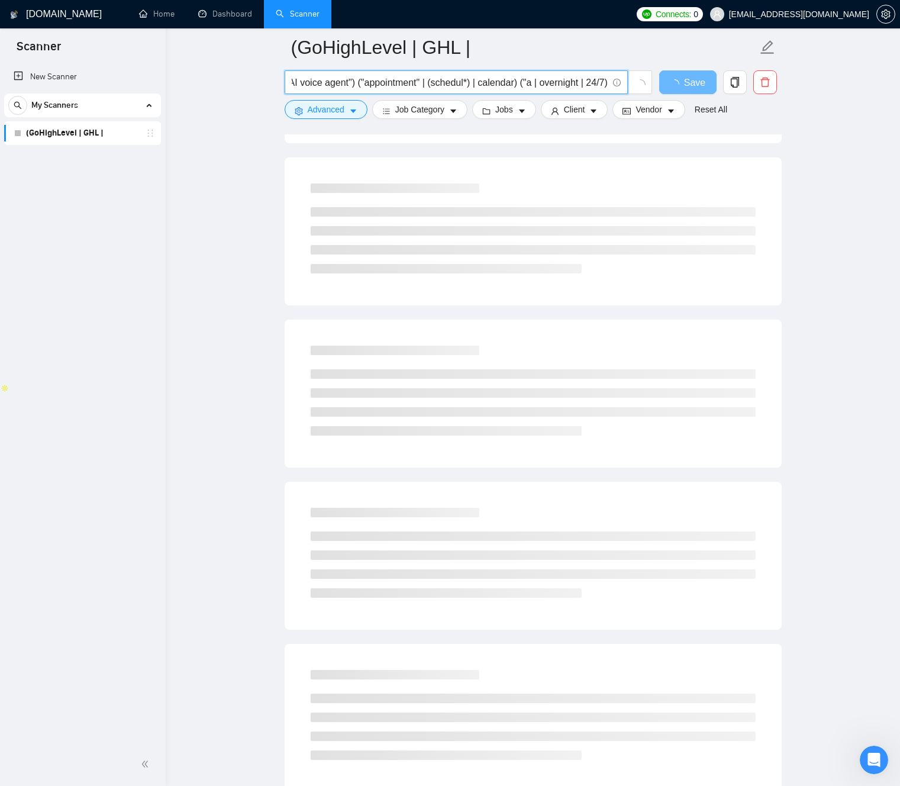
drag, startPoint x: 537, startPoint y: 82, endPoint x: 521, endPoint y: 85, distance: 16.1
click at [521, 85] on input "(GoHighLevel | GHL | Twilio | "voice bot" | "AI voice agent") ("appointment" | …" at bounding box center [450, 82] width 316 height 15
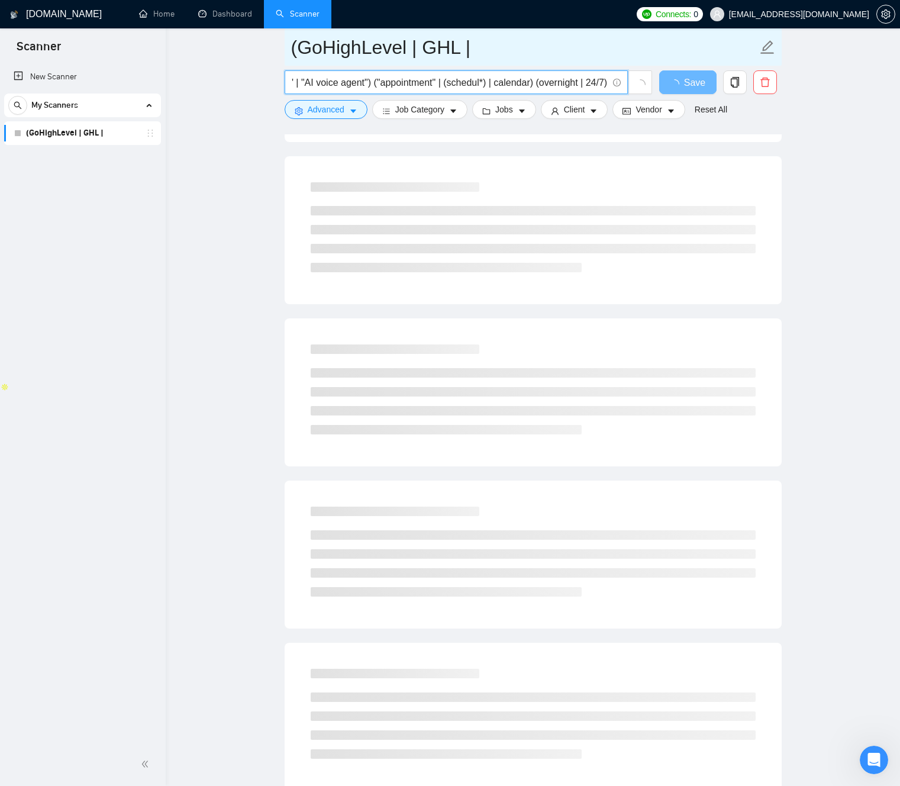
type input "(GoHighLevel | GHL | Twilio | "voice bot" | "AI voice agent") ("appointment" | …"
click at [536, 59] on input "(GoHighLevel | GHL |" at bounding box center [524, 48] width 466 height 30
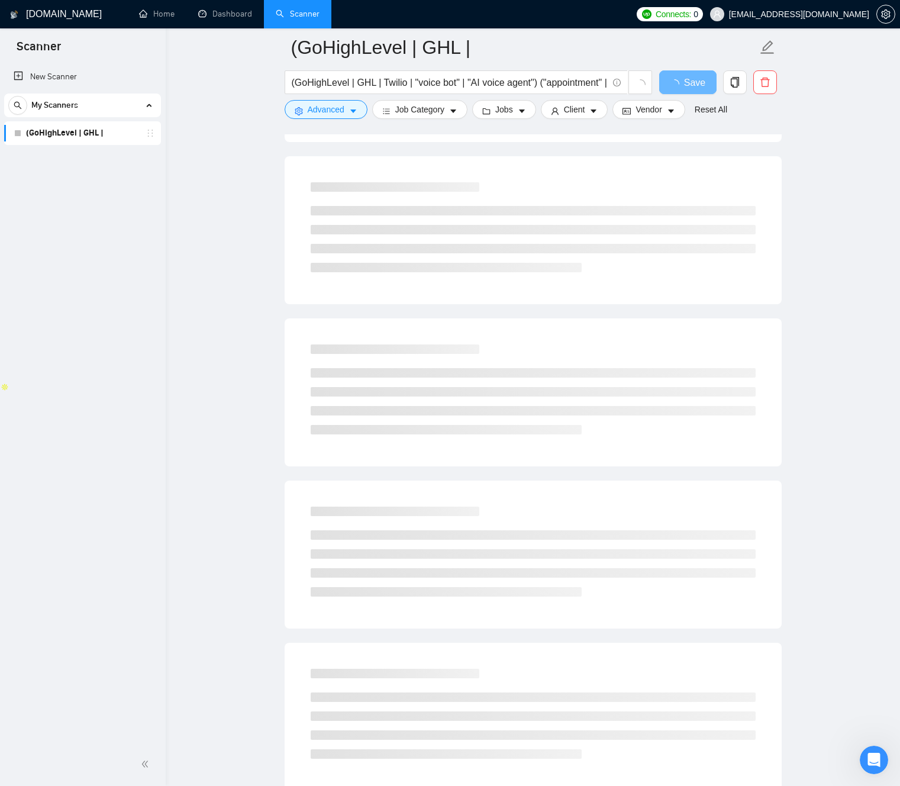
click at [828, 173] on main "(GoHighLevel | GHL | (GoHighLevel | GHL | Twilio | "voice bot" | "AI voice agen…" at bounding box center [533, 549] width 696 height 1835
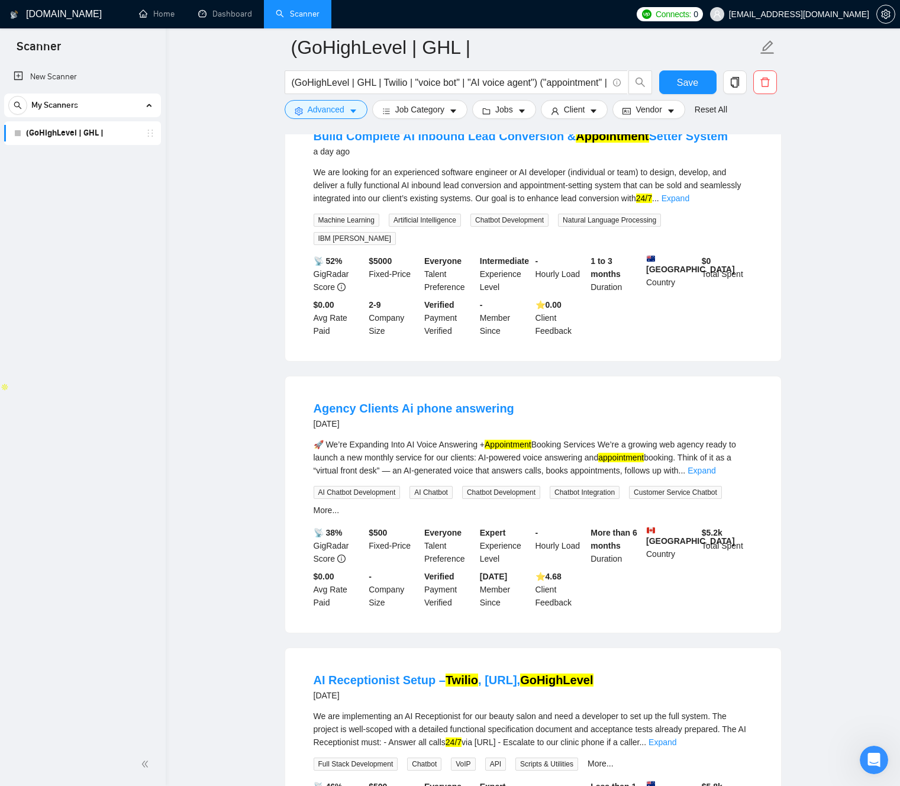
drag, startPoint x: 572, startPoint y: 341, endPoint x: 644, endPoint y: 347, distance: 71.8
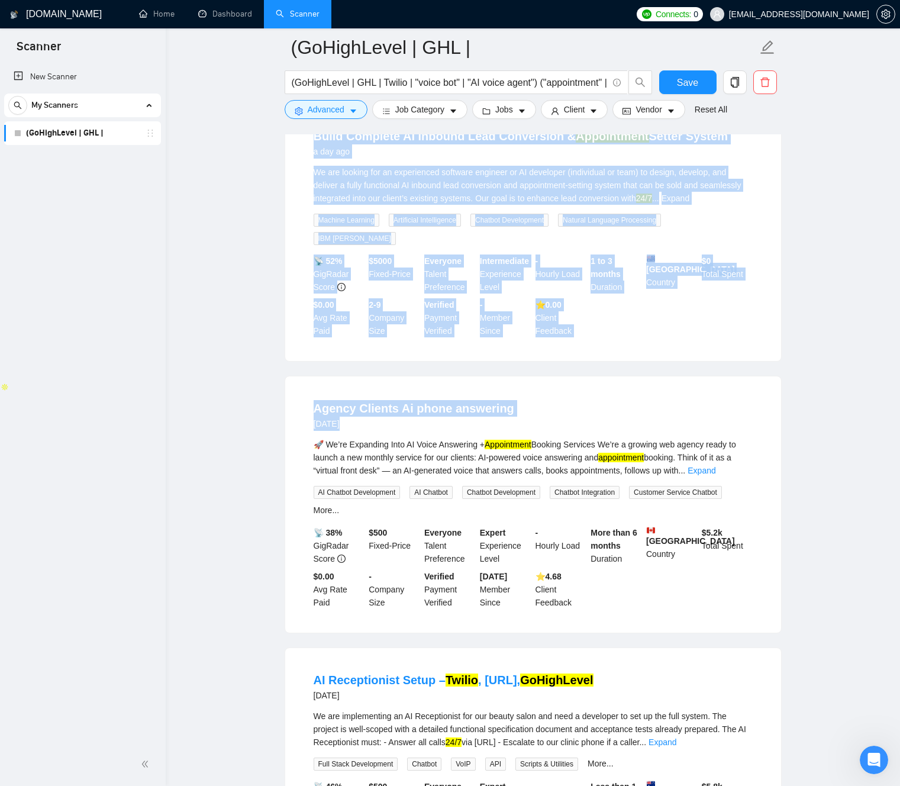
drag, startPoint x: 625, startPoint y: 328, endPoint x: 266, endPoint y: 136, distance: 407.3
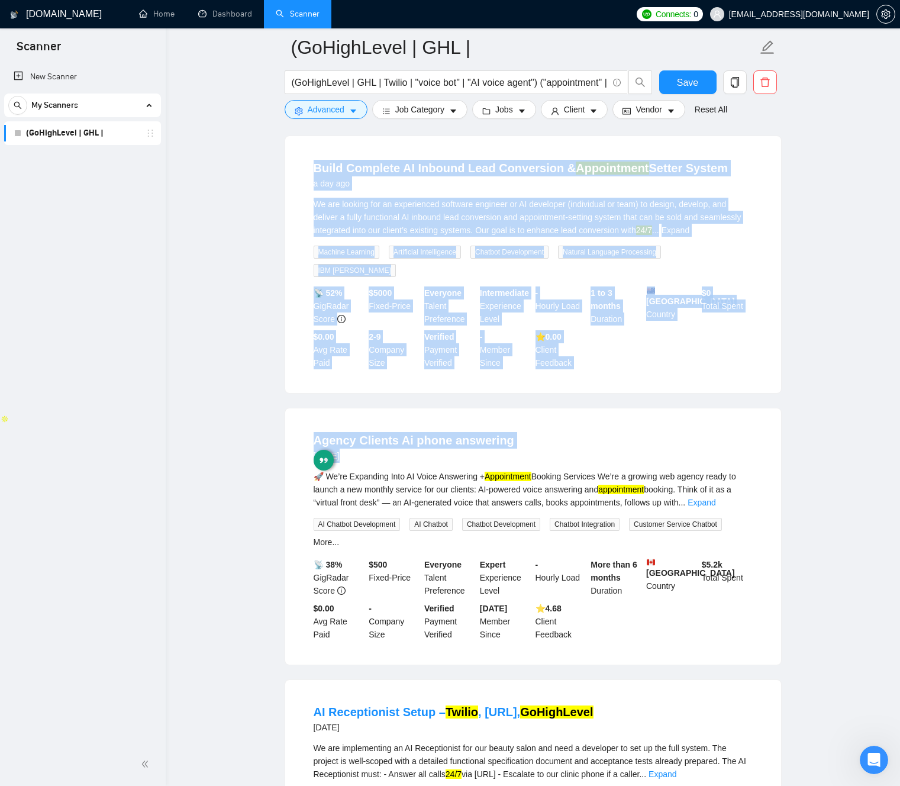
scroll to position [369, 0]
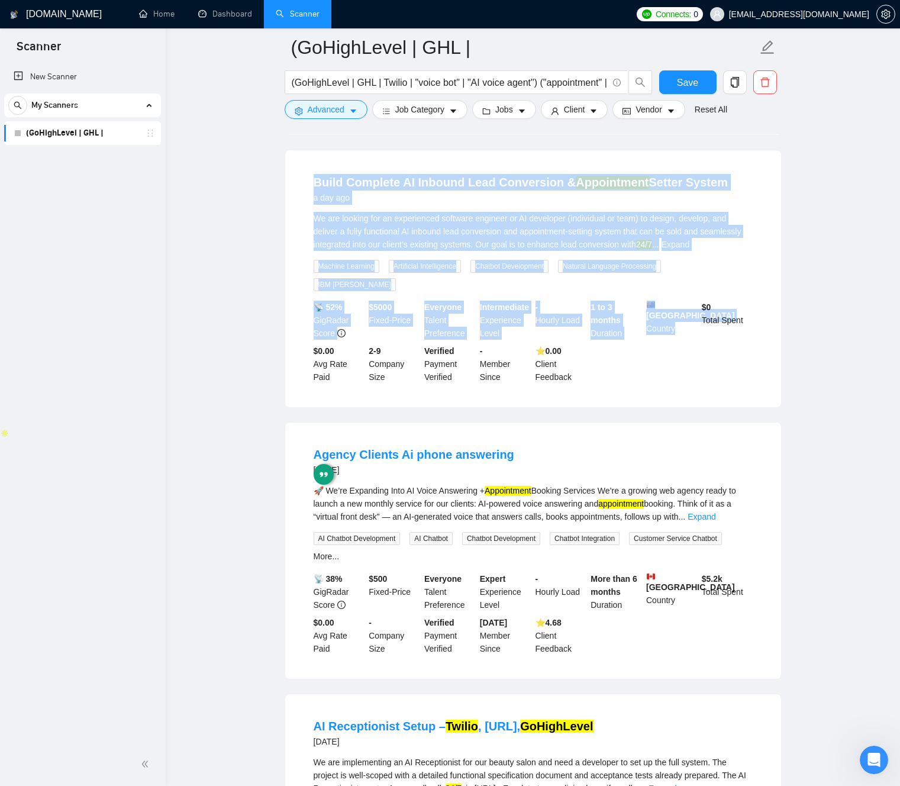
drag, startPoint x: 314, startPoint y: 181, endPoint x: 711, endPoint y: 349, distance: 431.1
drag, startPoint x: 608, startPoint y: 295, endPoint x: 256, endPoint y: 170, distance: 372.9
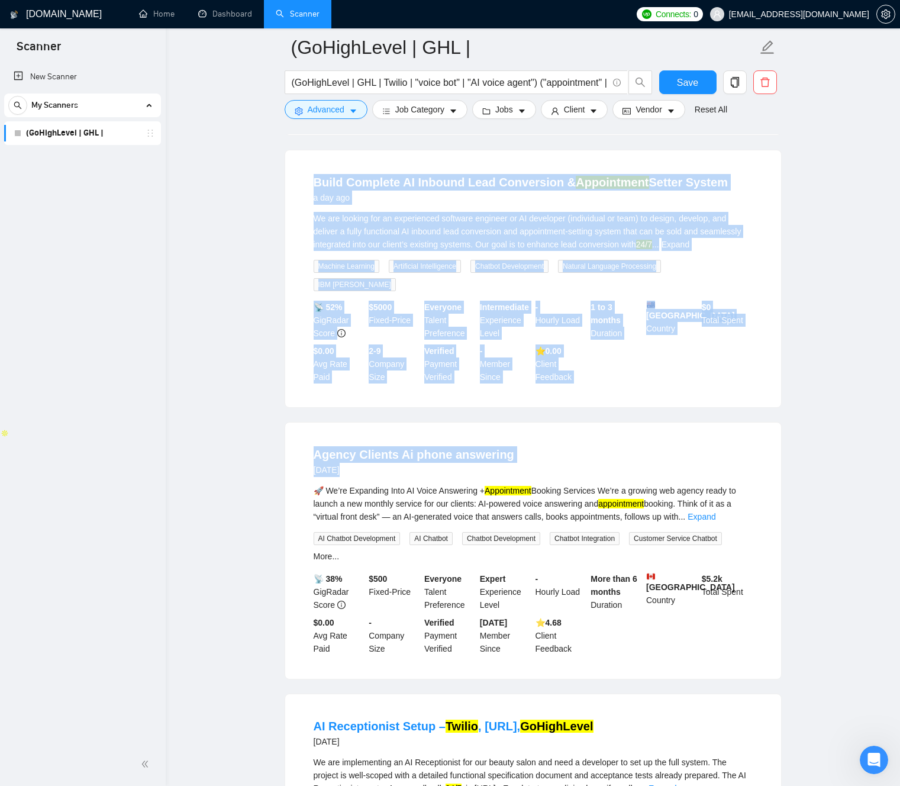
drag, startPoint x: 261, startPoint y: 172, endPoint x: 777, endPoint y: 390, distance: 560.2
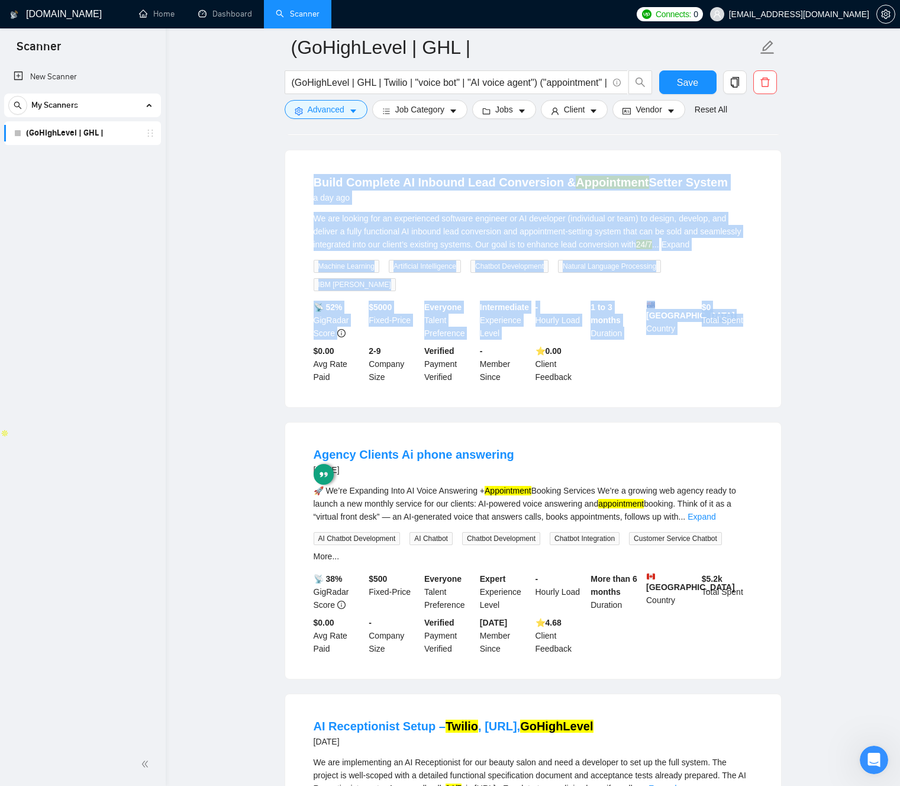
drag, startPoint x: 780, startPoint y: 383, endPoint x: 240, endPoint y: 164, distance: 583.0
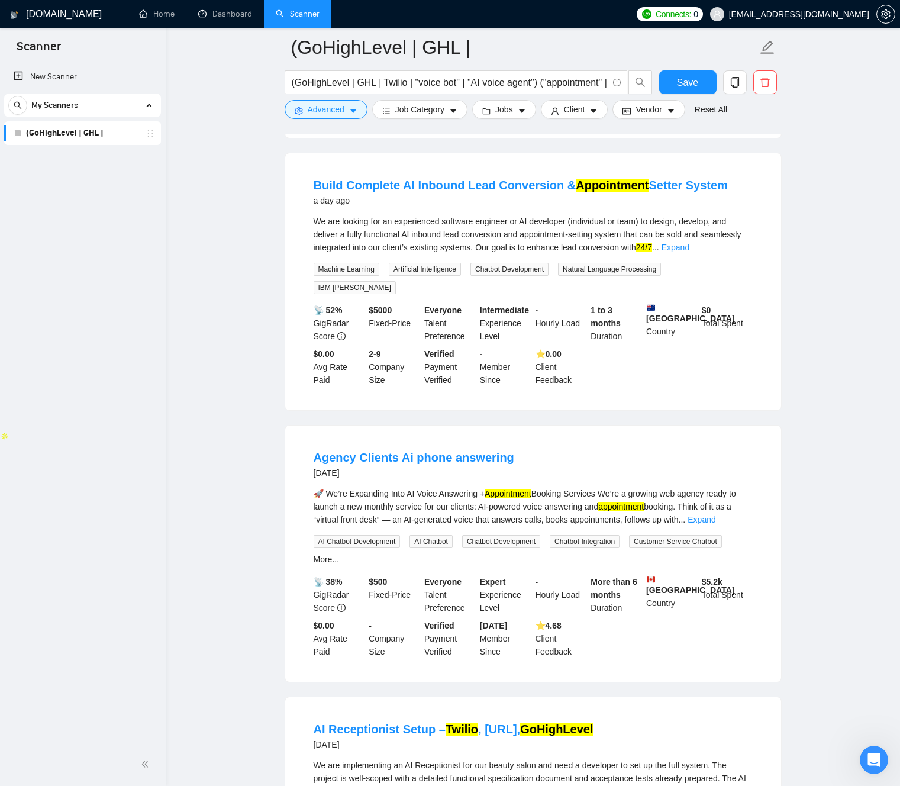
click at [669, 236] on div "We are looking for an experienced software engineer or AI developer (individual…" at bounding box center [533, 234] width 439 height 39
drag, startPoint x: 669, startPoint y: 236, endPoint x: 695, endPoint y: 233, distance: 26.3
click at [695, 233] on div "We are looking for an experienced software engineer or AI developer (individual…" at bounding box center [533, 234] width 439 height 39
drag, startPoint x: 695, startPoint y: 233, endPoint x: 665, endPoint y: 233, distance: 30.2
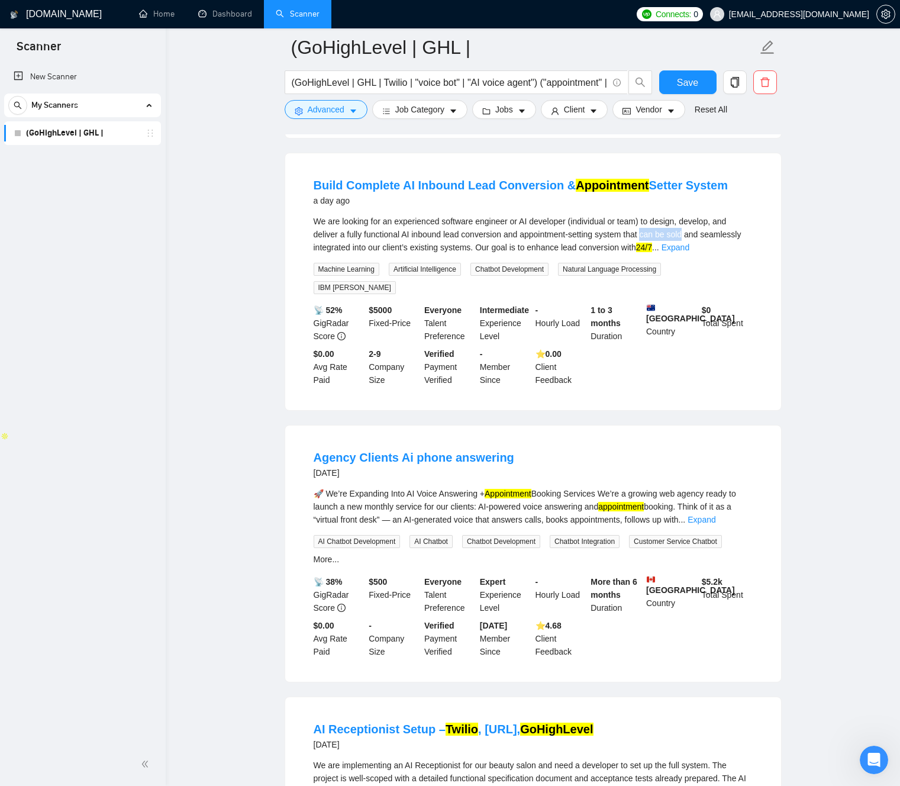
click at [665, 233] on div "We are looking for an experienced software engineer or AI developer (individual…" at bounding box center [533, 234] width 439 height 39
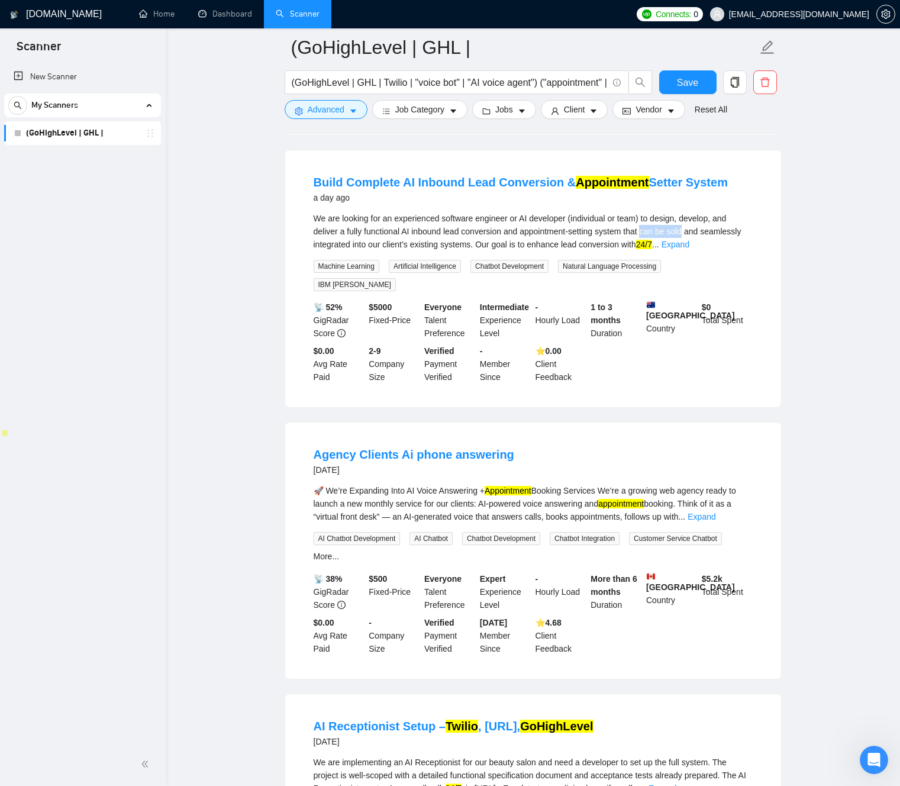
copy div "can be sold"
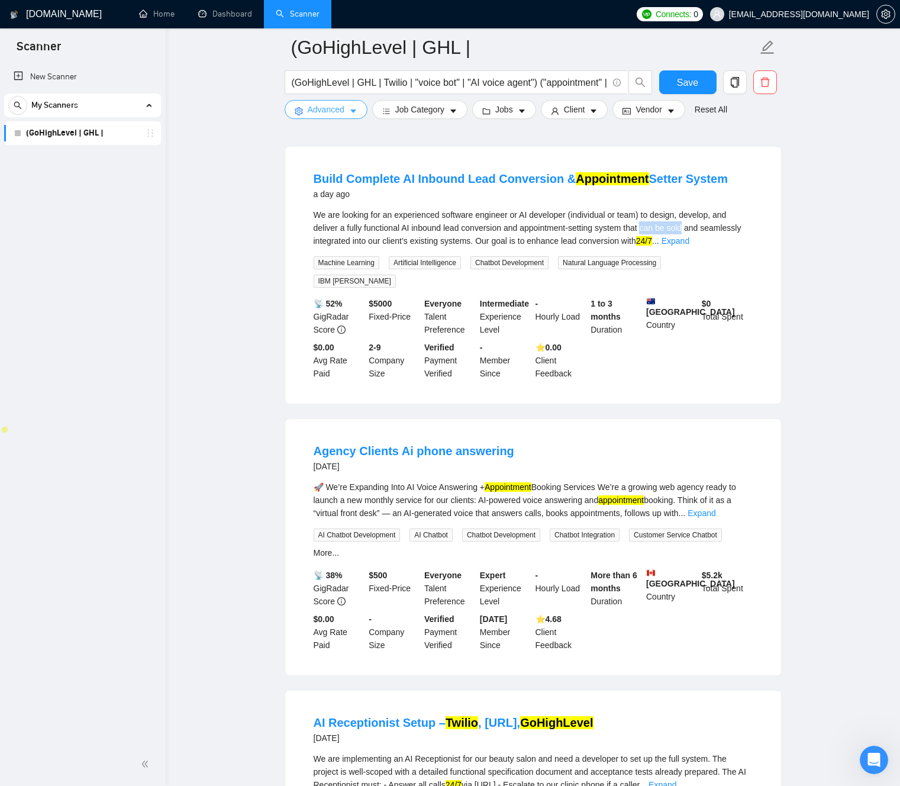
click at [340, 111] on span "Advanced" at bounding box center [326, 109] width 37 height 13
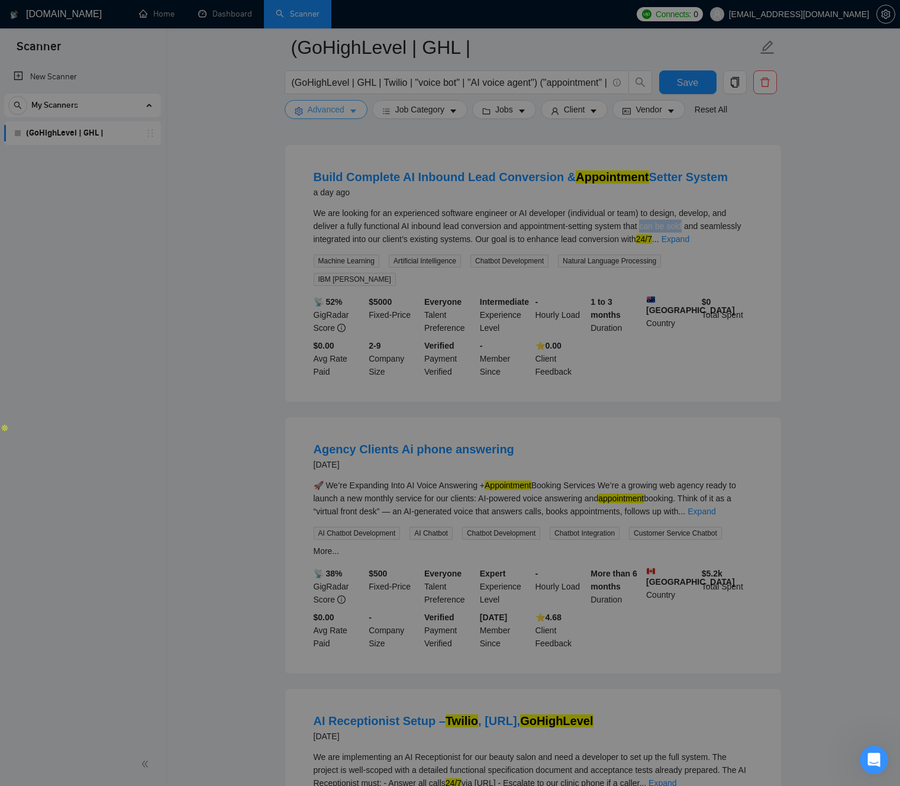
scroll to position [371, 0]
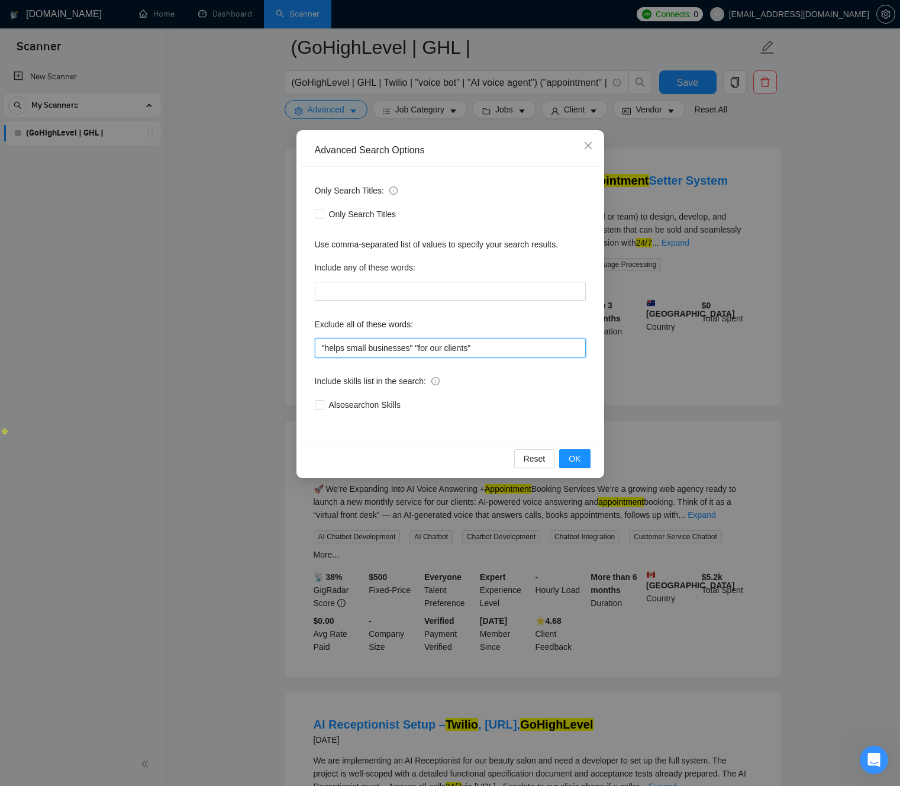
click at [502, 340] on input ""helps small businesses" "for our clients"" at bounding box center [450, 347] width 271 height 19
click at [502, 349] on input ""helps small businesses" "for our clients"" at bounding box center [450, 347] width 271 height 19
paste input "can be sold"
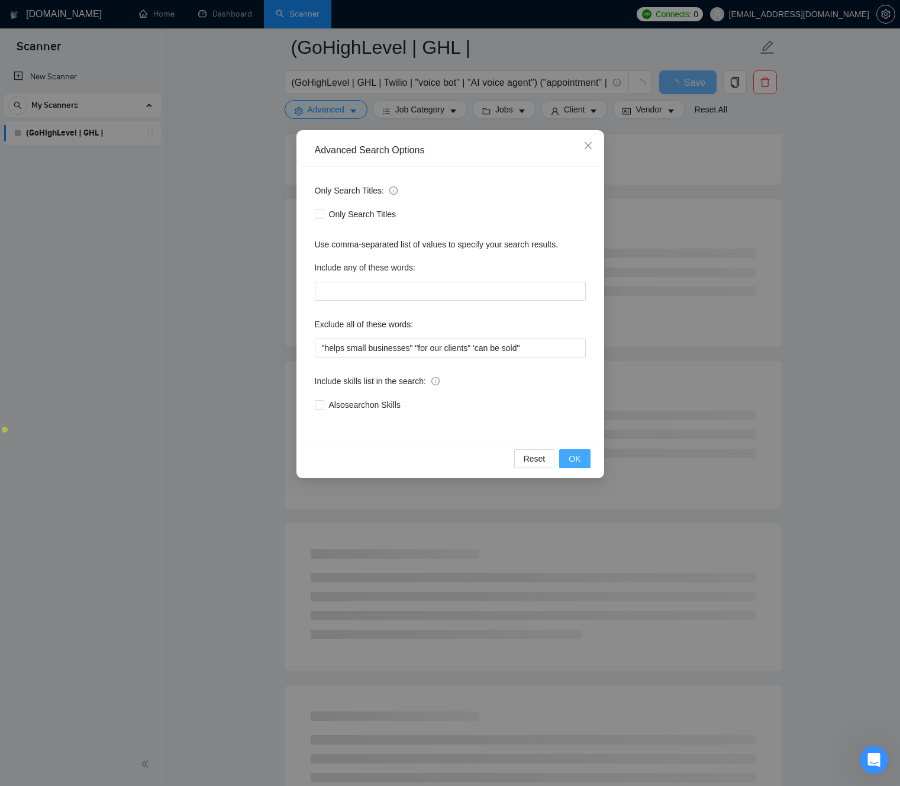
click at [579, 457] on span "OK" at bounding box center [575, 458] width 12 height 13
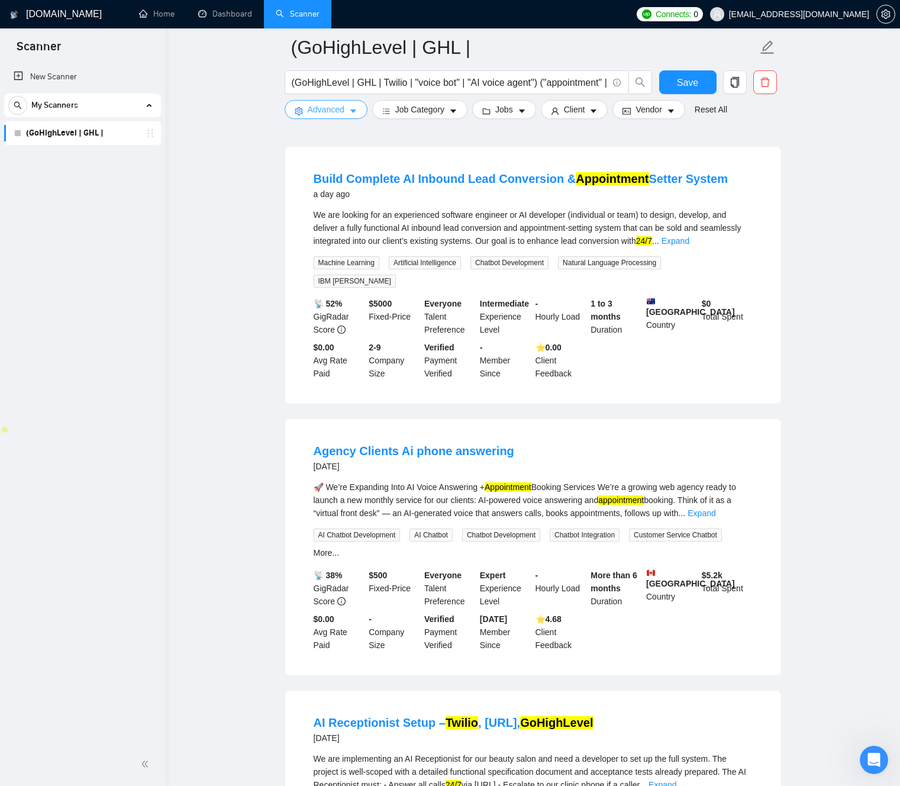
click at [345, 111] on button "Advanced" at bounding box center [326, 109] width 83 height 19
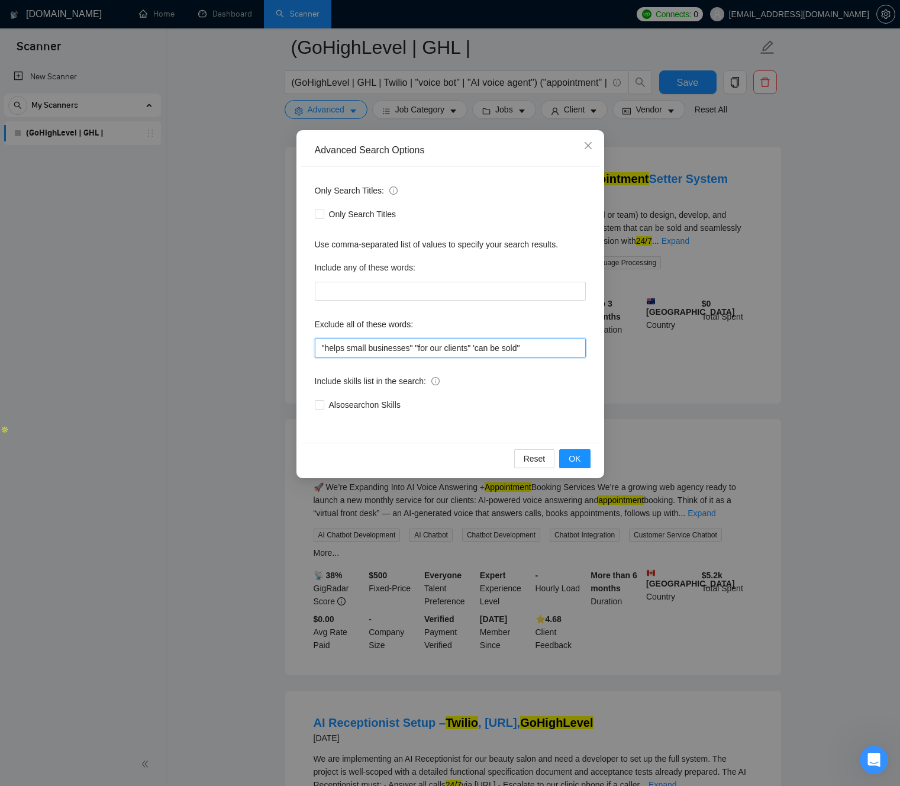
click at [417, 351] on input ""helps small businesses" "for our clients" 'can be sold"" at bounding box center [450, 347] width 271 height 19
click at [482, 347] on input ""helps small businesses", "for our clients" 'can be sold"" at bounding box center [450, 347] width 271 height 19
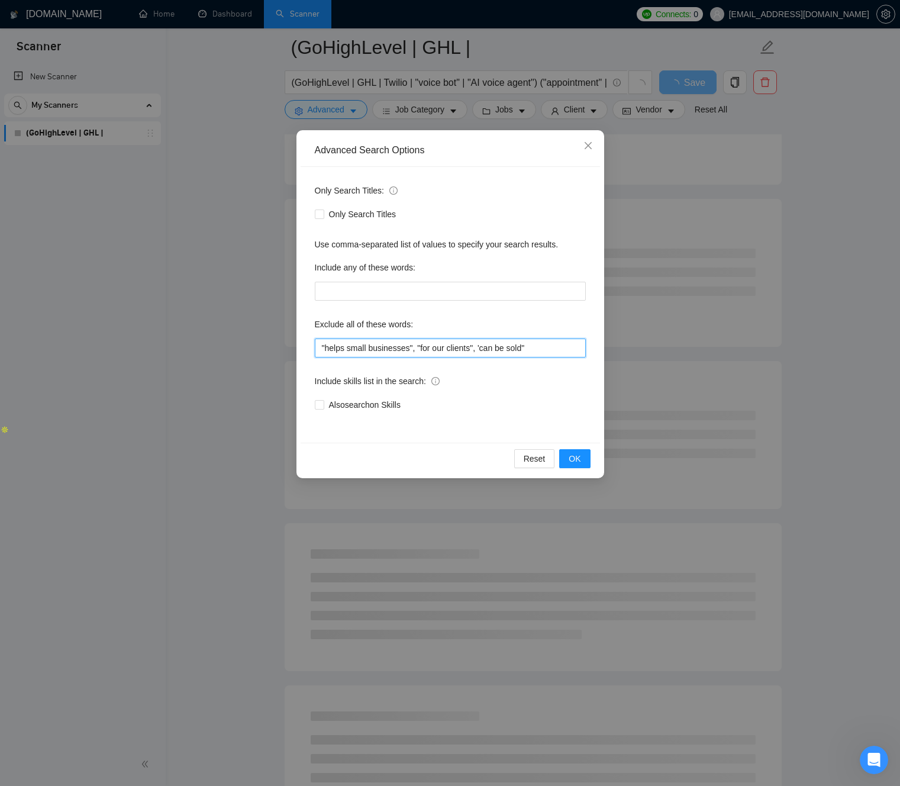
type input ""helps small businesses", "for our clients", 'can be sold""
click at [559, 373] on div "Include skills list in the search:" at bounding box center [450, 384] width 271 height 24
click at [576, 456] on span "OK" at bounding box center [575, 458] width 12 height 13
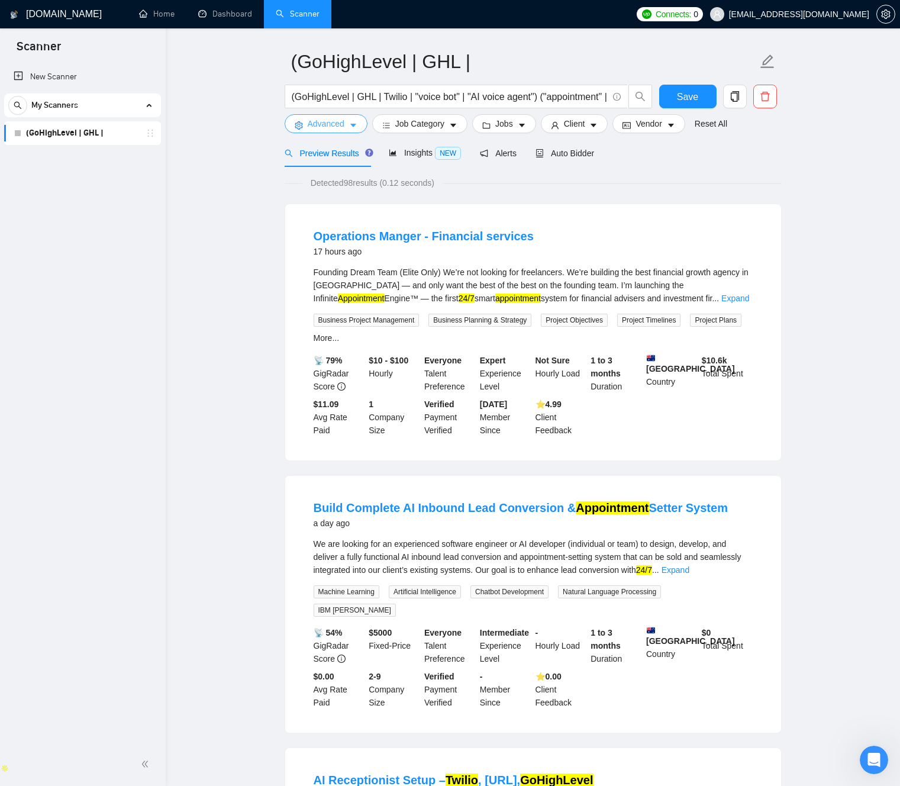
scroll to position [0, 0]
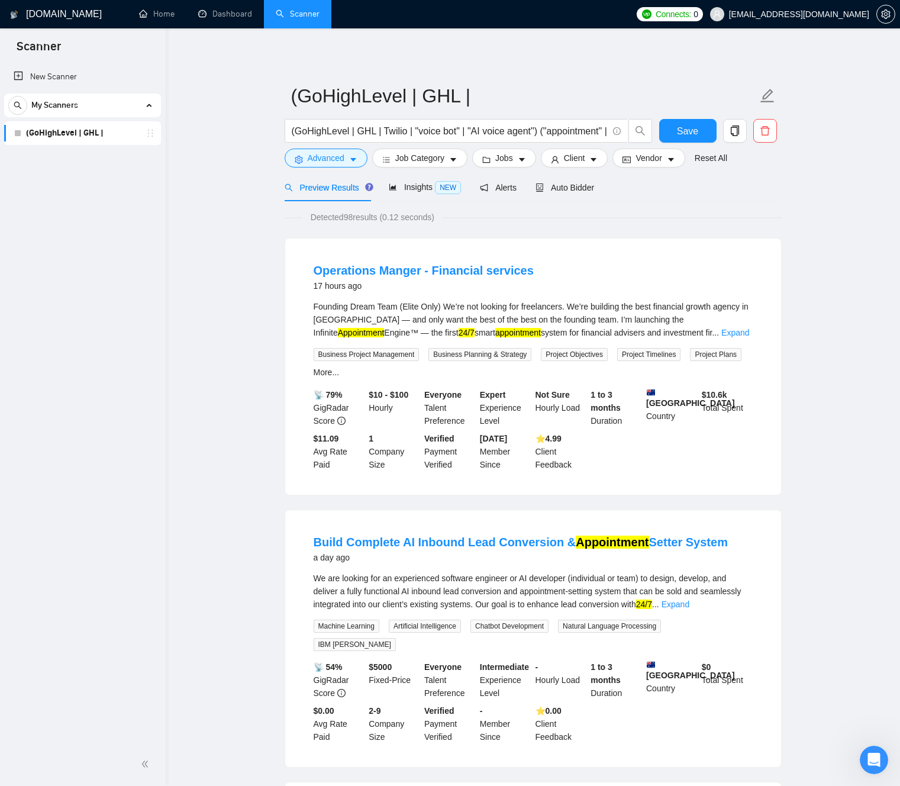
click at [350, 189] on span "Preview Results" at bounding box center [327, 187] width 85 height 9
click at [361, 156] on button "Advanced" at bounding box center [326, 157] width 83 height 19
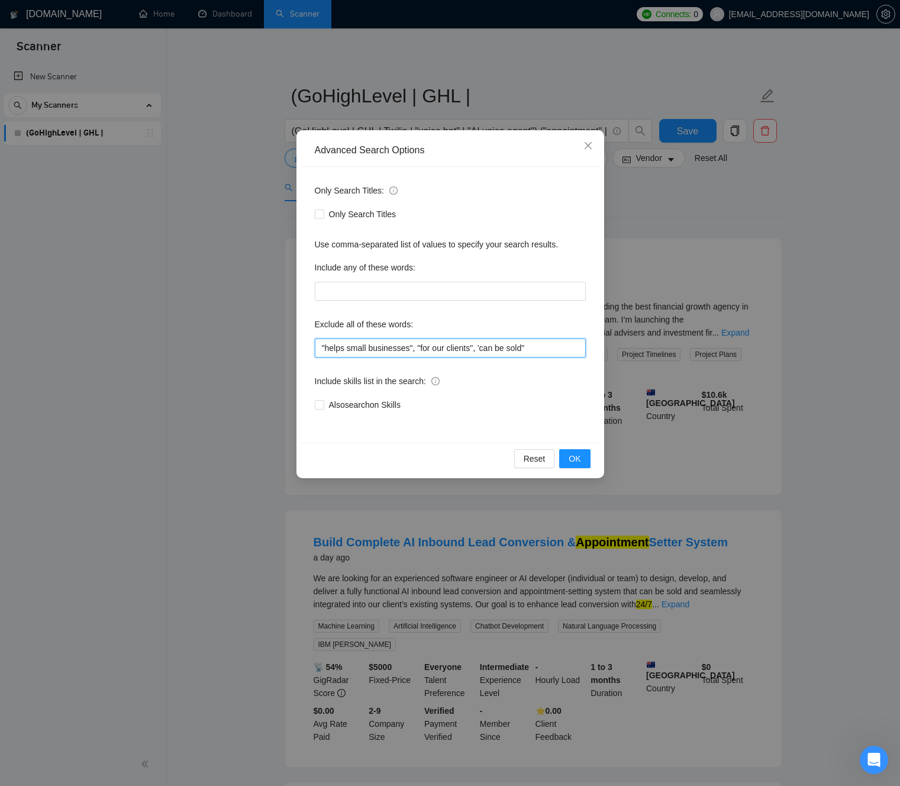
click at [553, 348] on input ""helps small businesses", "for our clients", 'can be sold"" at bounding box center [450, 347] width 271 height 19
click at [323, 404] on span at bounding box center [319, 404] width 9 height 9
click at [323, 404] on input "Also search on Skills" at bounding box center [319, 404] width 8 height 8
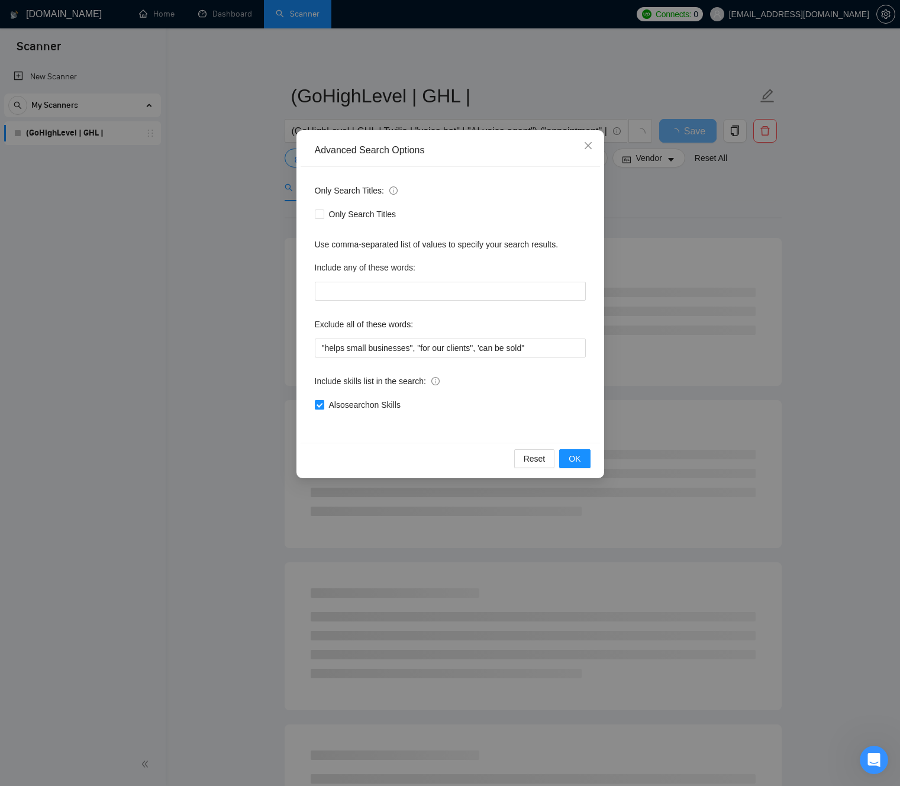
click at [319, 405] on input "Also search on Skills" at bounding box center [319, 404] width 8 height 8
checkbox input "false"
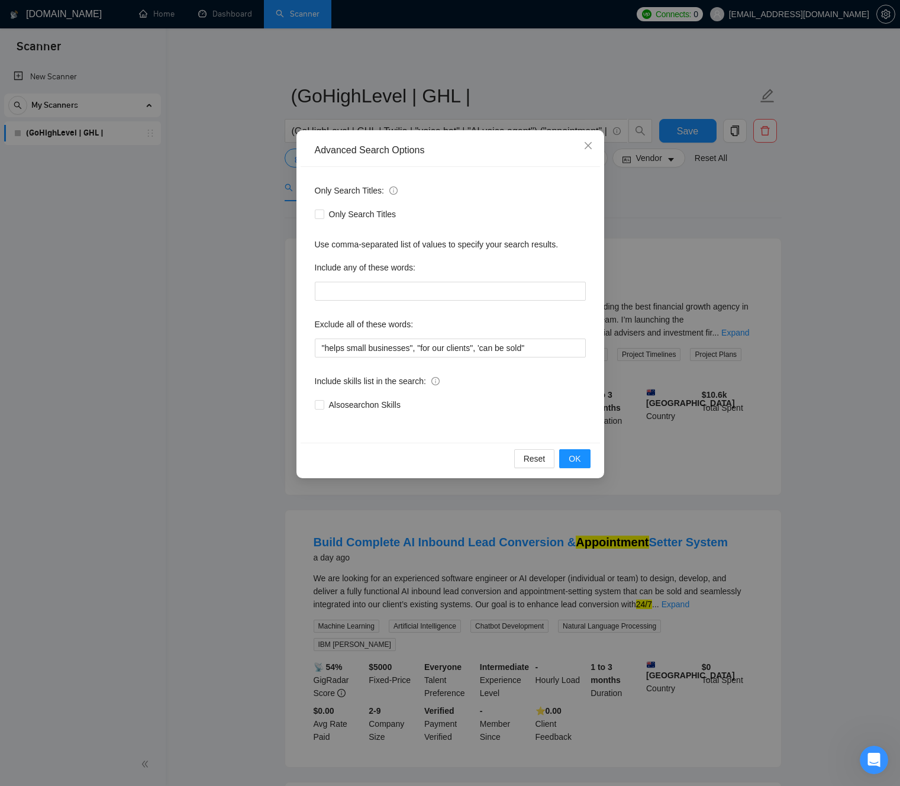
click at [334, 324] on label "Exclude all of these words:" at bounding box center [364, 324] width 99 height 19
click at [587, 149] on icon "close" at bounding box center [587, 145] width 9 height 9
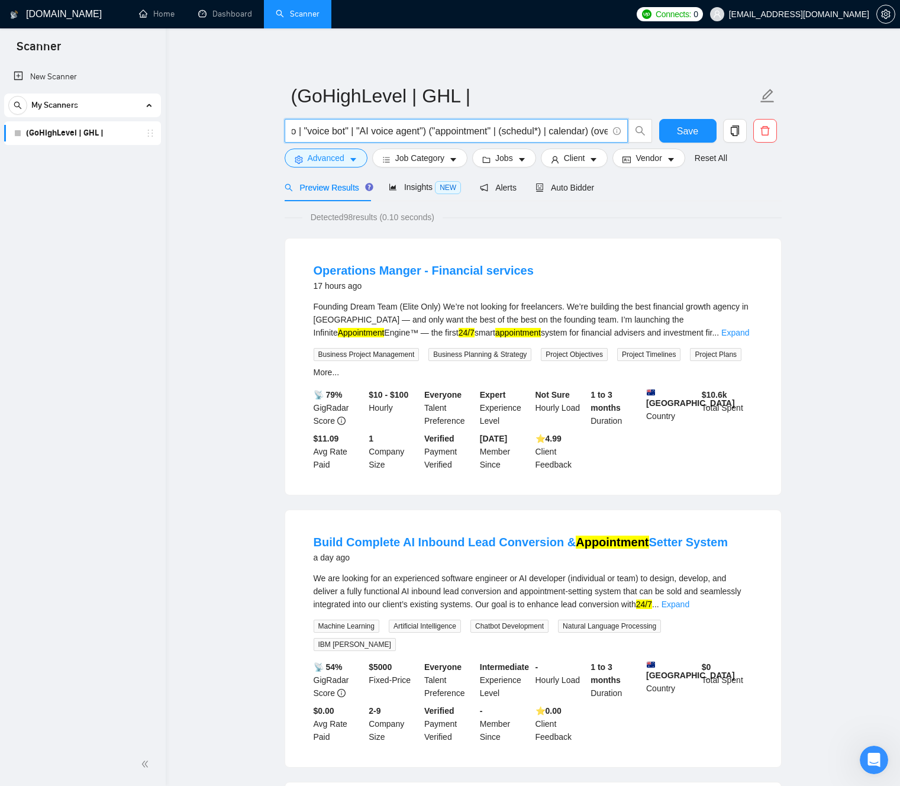
scroll to position [0, 180]
drag, startPoint x: 537, startPoint y: 134, endPoint x: 624, endPoint y: 135, distance: 86.4
click at [624, 135] on span "(GoHighLevel | GHL | Twilio | "voice bot" | "AI voice agent") ("appointment" | …" at bounding box center [456, 131] width 343 height 24
drag, startPoint x: 502, startPoint y: 134, endPoint x: 482, endPoint y: 133, distance: 20.7
click at [502, 134] on input "(GoHighLevel | GHL | Twilio | "voice bot" | "AI voice agent") ("appointment" | …" at bounding box center [450, 131] width 316 height 15
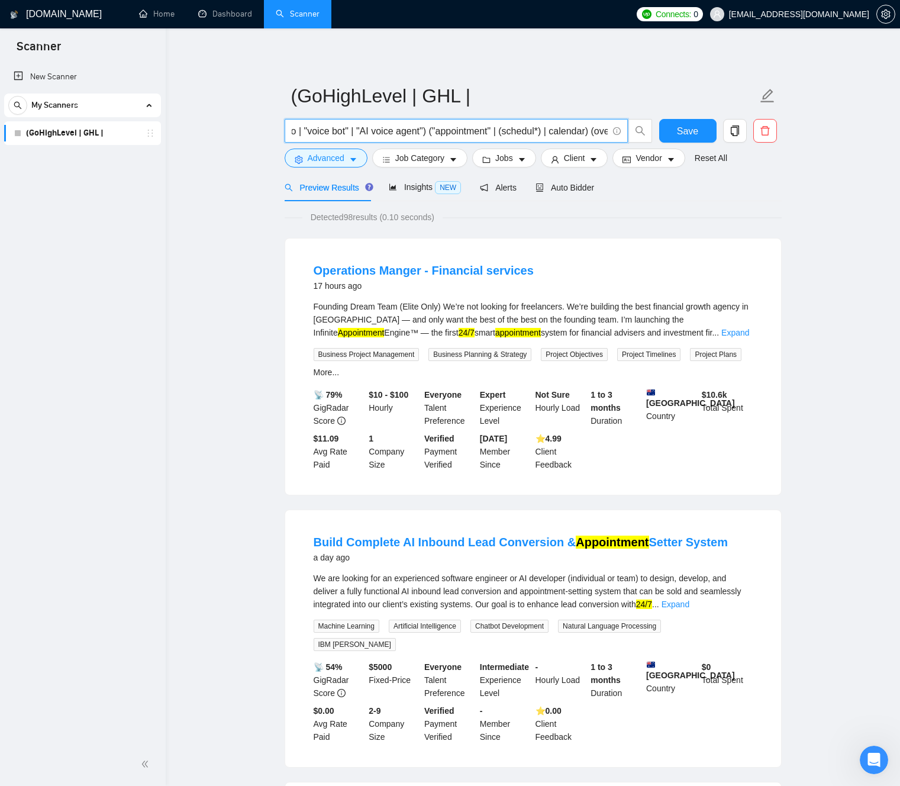
scroll to position [0, 0]
drag, startPoint x: 484, startPoint y: 133, endPoint x: 350, endPoint y: 127, distance: 134.4
click at [373, 129] on input "(GoHighLevel | GHL | Twilio | "voice bot" | "AI voice agent") ("appointment" | …" at bounding box center [450, 131] width 316 height 15
drag, startPoint x: 435, startPoint y: 129, endPoint x: 321, endPoint y: 127, distance: 113.6
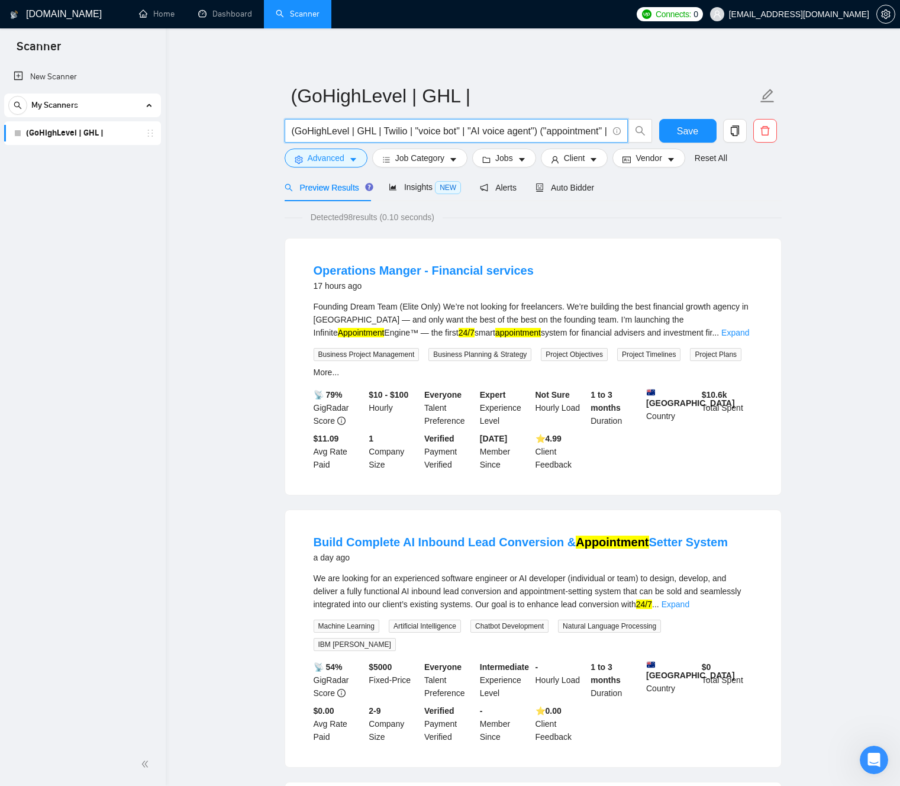
click at [322, 125] on input "(GoHighLevel | GHL | Twilio | "voice bot" | "AI voice agent") ("appointment" | …" at bounding box center [450, 131] width 316 height 15
click at [363, 159] on button "Advanced" at bounding box center [326, 157] width 83 height 19
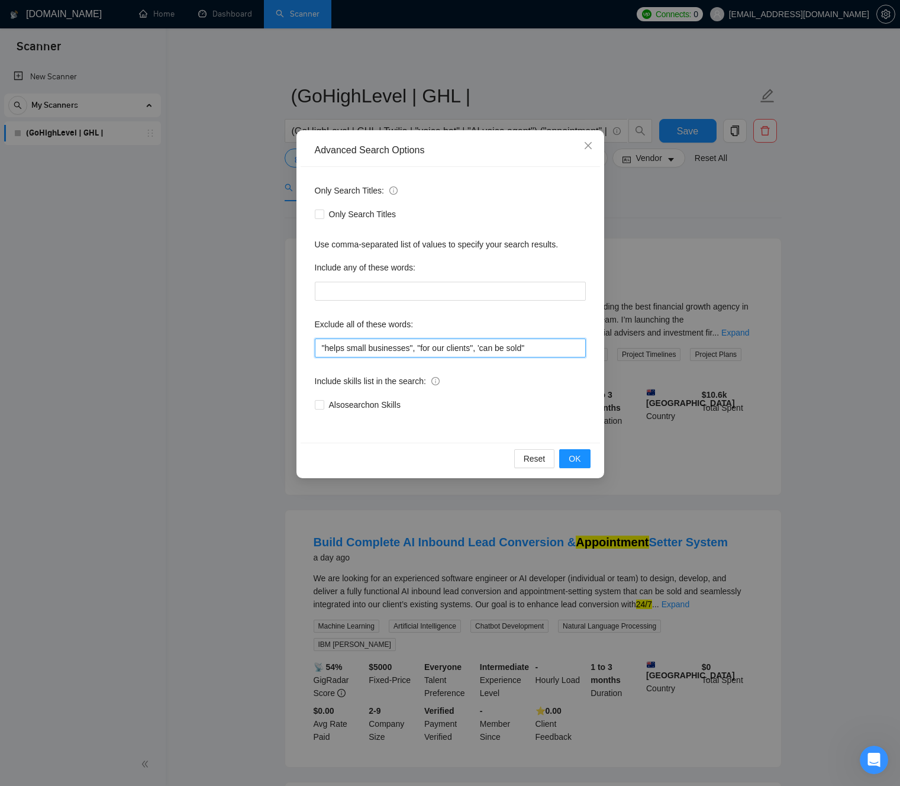
click at [424, 350] on input ""helps small businesses", "for our clients", 'can be sold"" at bounding box center [450, 347] width 271 height 19
drag, startPoint x: 425, startPoint y: 350, endPoint x: 540, endPoint y: 350, distance: 114.8
click at [540, 350] on input ""helps small businesses", "for our clients", 'can be sold"" at bounding box center [450, 347] width 271 height 19
drag, startPoint x: 501, startPoint y: 348, endPoint x: 411, endPoint y: 347, distance: 90.5
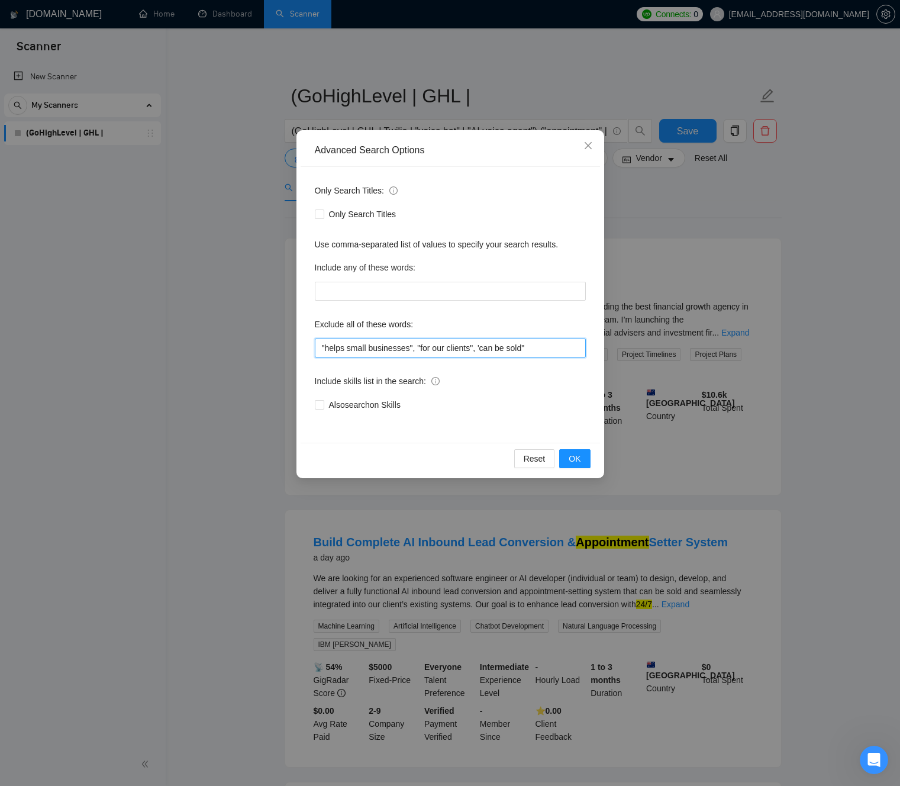
click at [411, 347] on input ""helps small businesses", "for our clients", 'can be sold"" at bounding box center [450, 347] width 271 height 19
drag, startPoint x: 414, startPoint y: 347, endPoint x: 565, endPoint y: 353, distance: 151.6
click at [565, 353] on input ""helps small businesses", "for our clients", 'can be sold"" at bounding box center [450, 347] width 271 height 19
click at [431, 345] on input ""helps small businesses", "for our clients", 'can be sold"" at bounding box center [450, 347] width 271 height 19
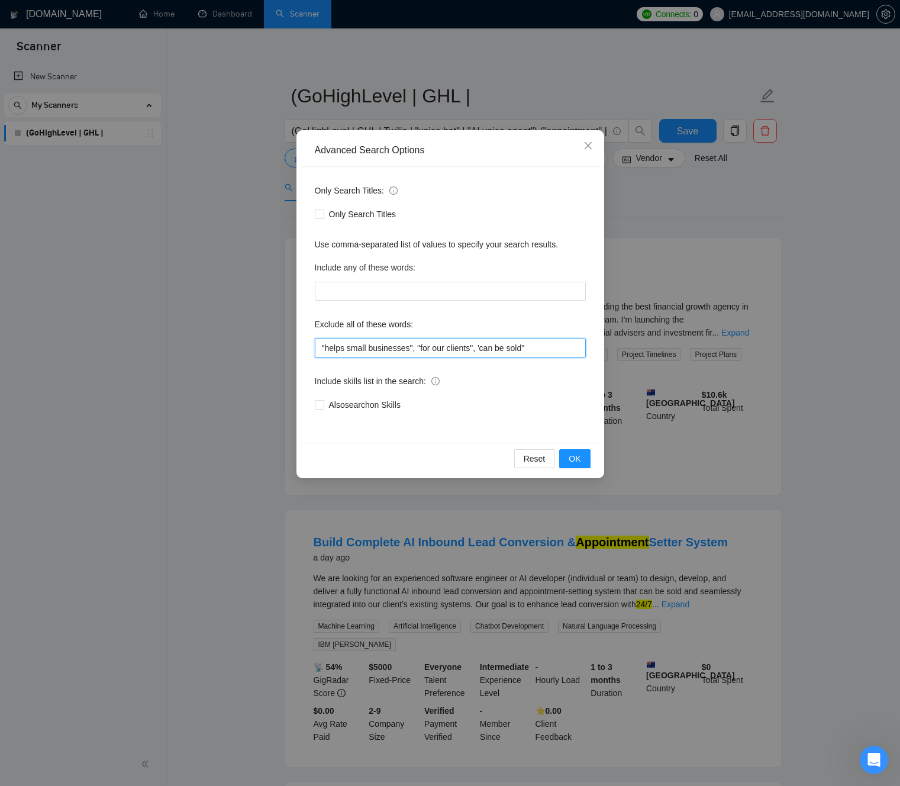
drag, startPoint x: 436, startPoint y: 347, endPoint x: 314, endPoint y: 347, distance: 122.5
click at [261, 347] on div "Advanced Search Options Only Search Titles: Only Search Titles Use comma-separa…" at bounding box center [450, 393] width 900 height 786
click at [376, 350] on input ""helps small businesses", "for our clients", 'can be sold"" at bounding box center [450, 347] width 271 height 19
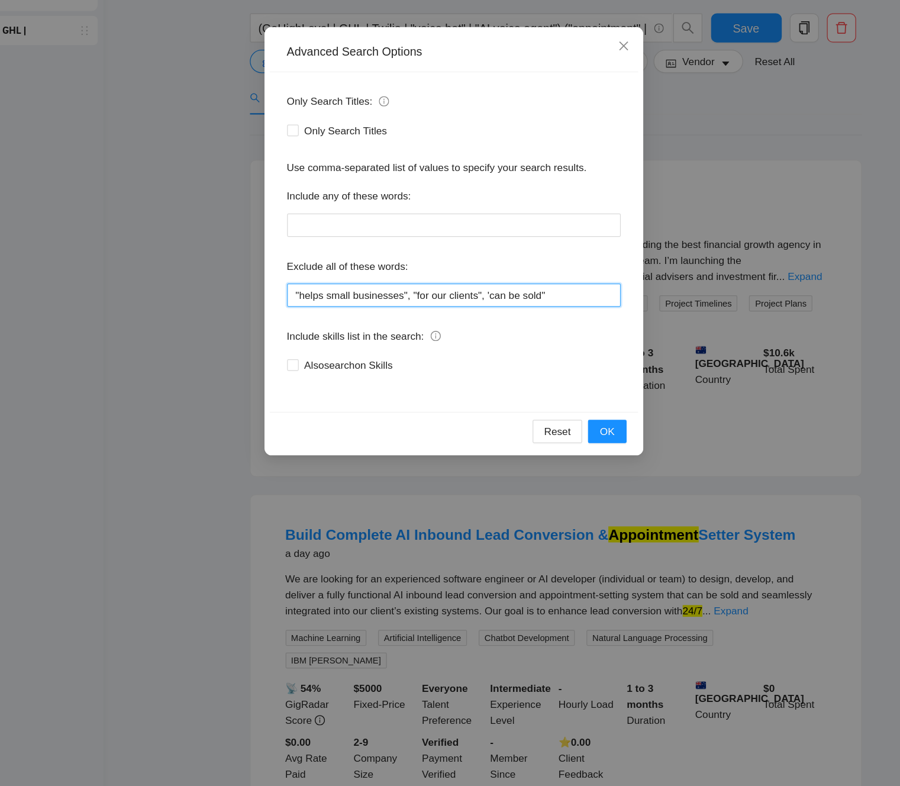
scroll to position [43, 0]
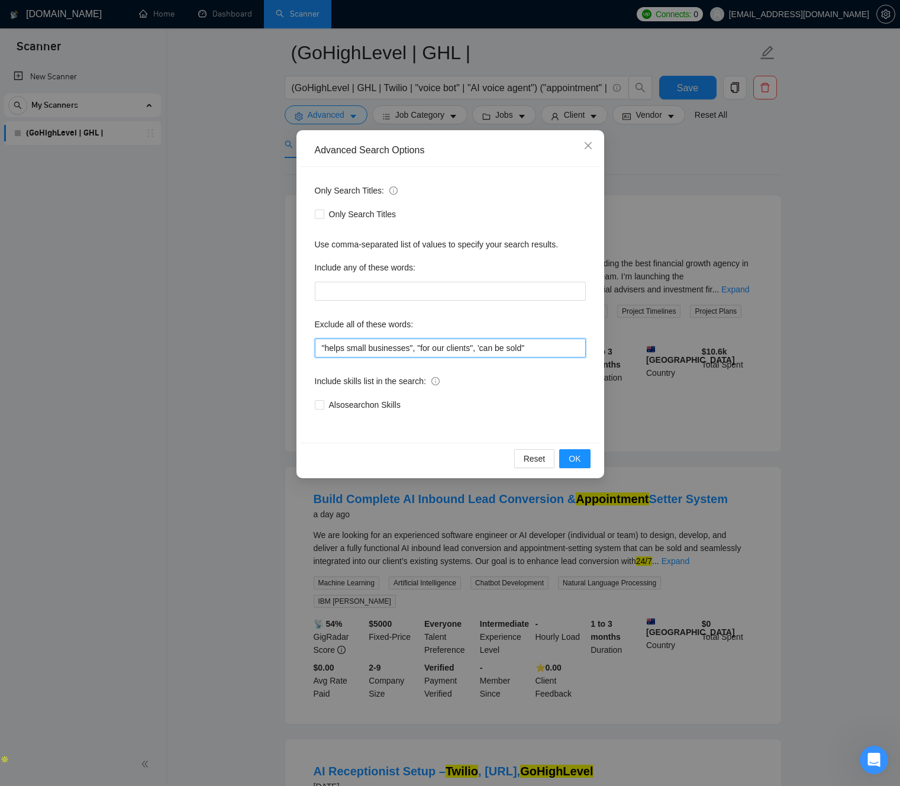
click at [458, 350] on input ""helps small businesses", "for our clients", 'can be sold"" at bounding box center [450, 347] width 271 height 19
click at [493, 350] on input ""helps small businesses", "for our clients", 'can be sold"" at bounding box center [450, 347] width 271 height 19
click at [437, 349] on input ""helps small businesses", "for our clients", 'can be sold"" at bounding box center [450, 347] width 271 height 19
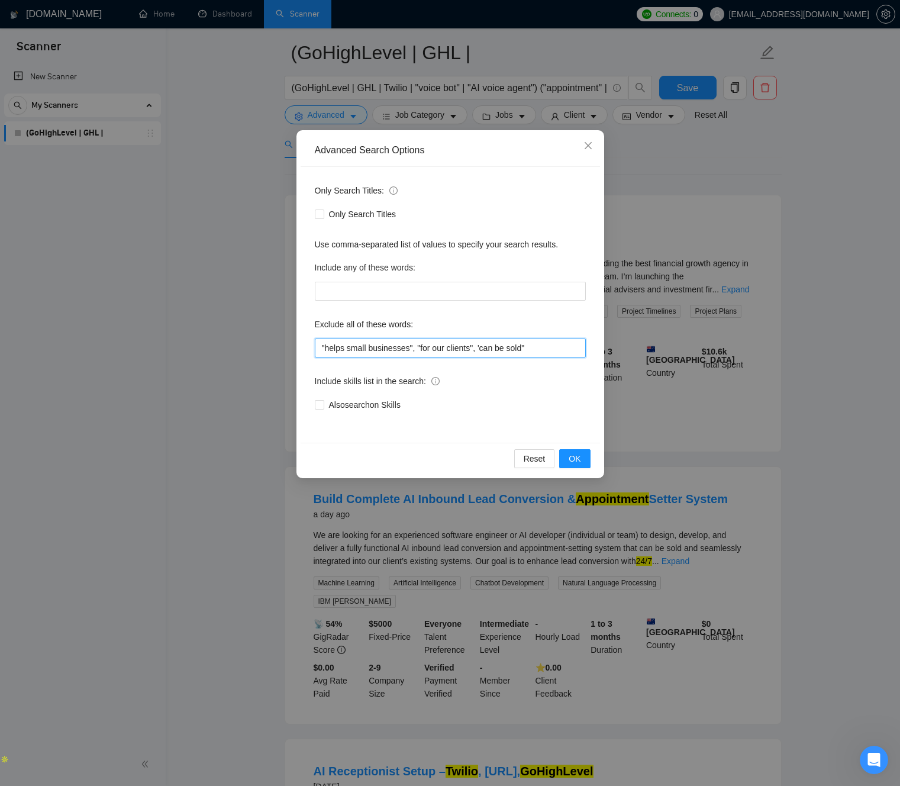
drag, startPoint x: 438, startPoint y: 349, endPoint x: 548, endPoint y: 349, distance: 110.6
click at [544, 355] on input ""helps small businesses", "for our clients", 'can be sold"" at bounding box center [450, 347] width 271 height 19
click at [548, 349] on input ""helps small businesses", "for our clients", 'can be sold"" at bounding box center [450, 347] width 271 height 19
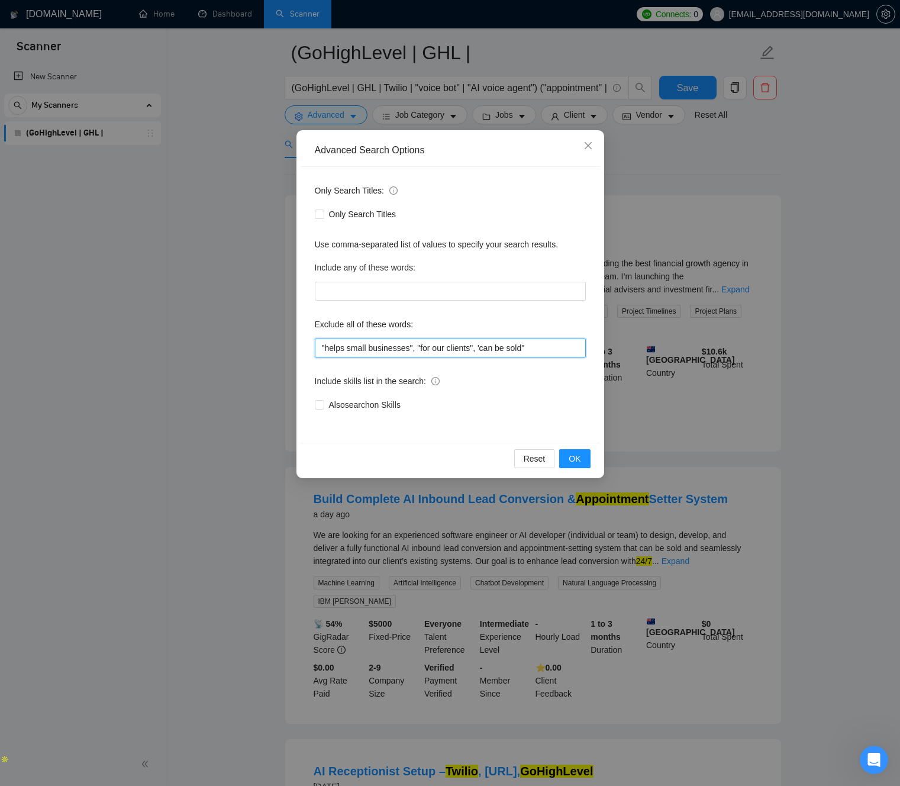
paste input ""helps small businesses", "for our clients", 'can be sold""
click at [535, 348] on input ""helps small businesses", "for our clients", 'can be sold""helps small business…" at bounding box center [450, 347] width 271 height 19
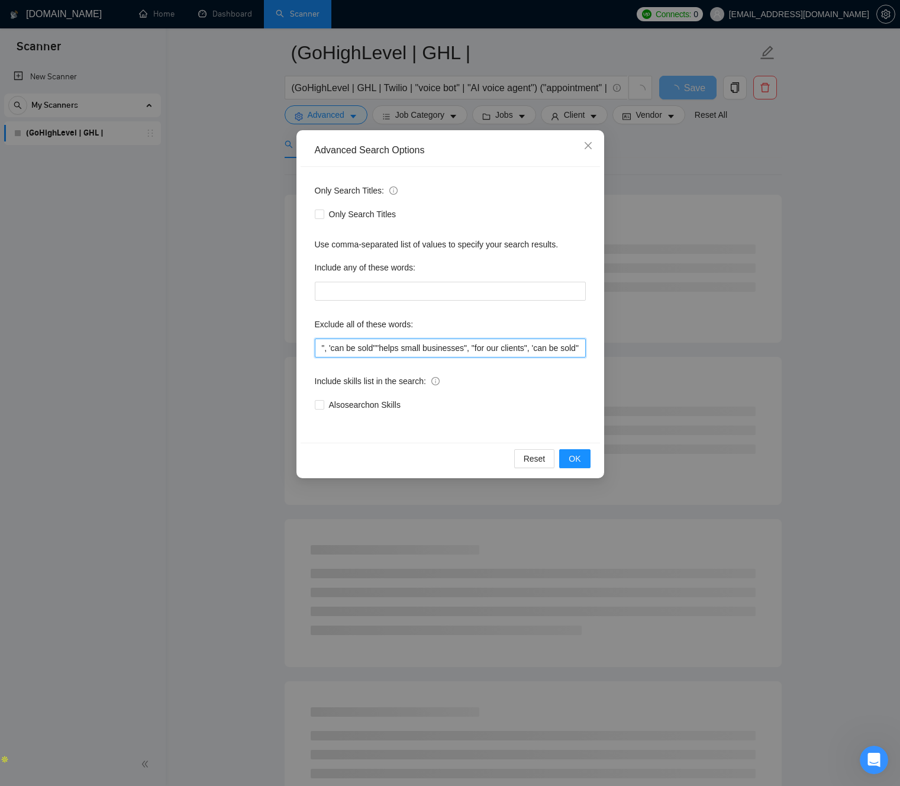
paste input "text"
type input ""helps small businesses", "for our clients", 'can be sold""
click at [509, 373] on div "Include skills list in the search:" at bounding box center [450, 384] width 271 height 24
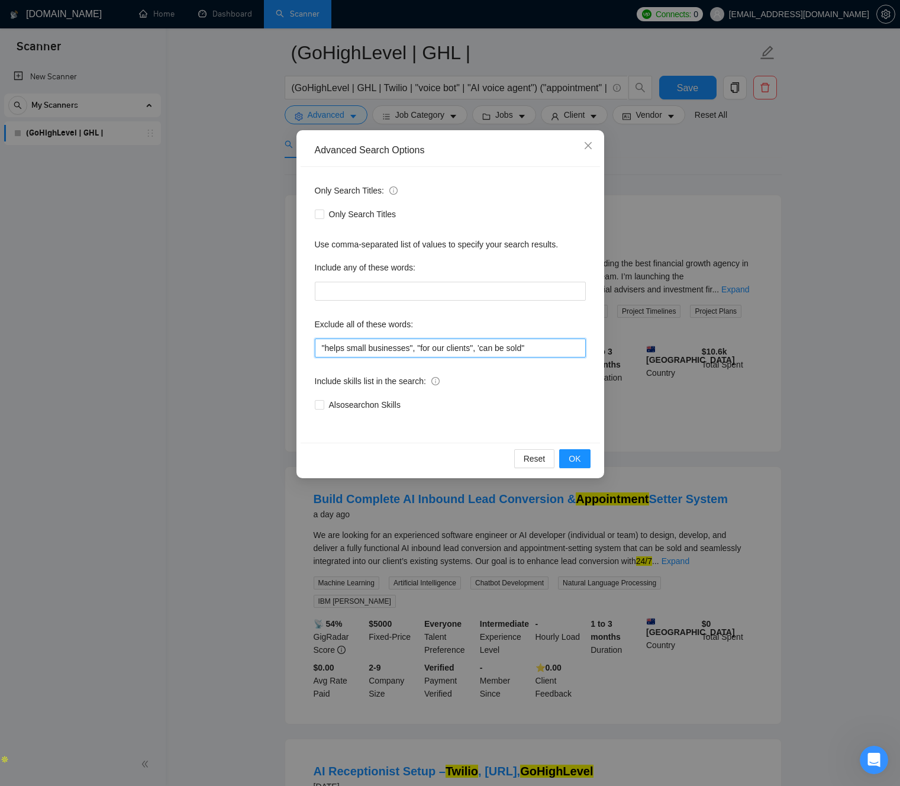
click at [389, 349] on input ""helps small businesses", "for our clients", 'can be sold"" at bounding box center [450, 347] width 271 height 19
drag, startPoint x: 390, startPoint y: 349, endPoint x: 298, endPoint y: 405, distance: 107.6
click at [389, 349] on input ""helps small businesses", "for our clients", 'can be sold"" at bounding box center [450, 347] width 271 height 19
click at [511, 343] on input ""helps small businesses", "for our clients", 'can be sold"" at bounding box center [450, 347] width 271 height 19
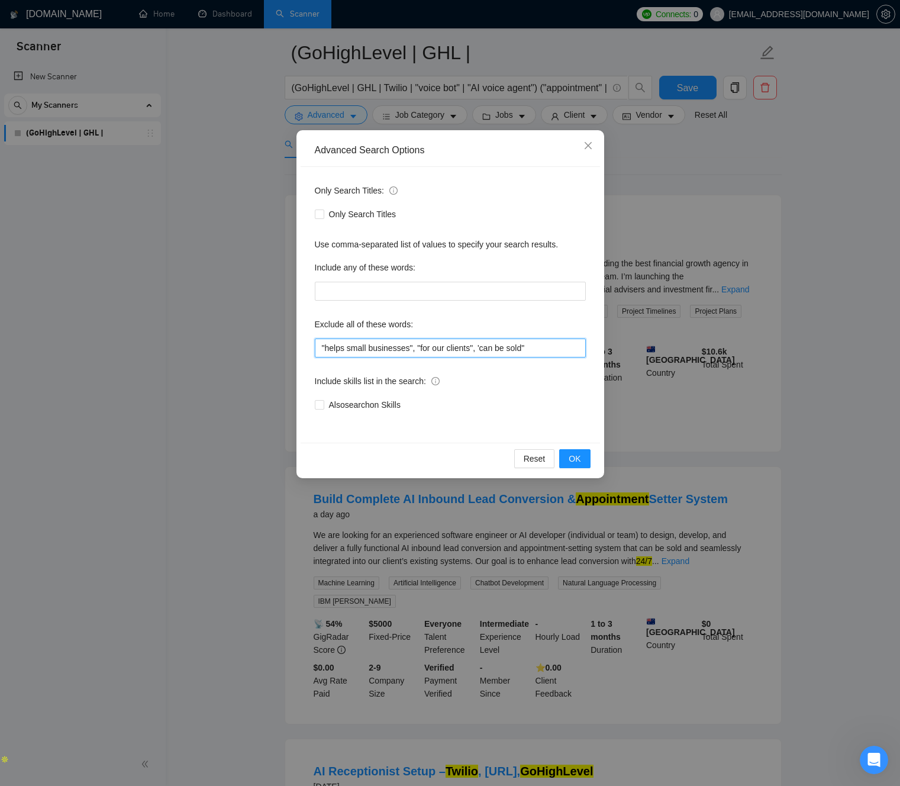
click at [511, 343] on input ""helps small businesses", "for our clients", 'can be sold"" at bounding box center [450, 347] width 271 height 19
click at [424, 347] on input ""helps small businesses", "for our clients", 'can be sold"" at bounding box center [450, 347] width 271 height 19
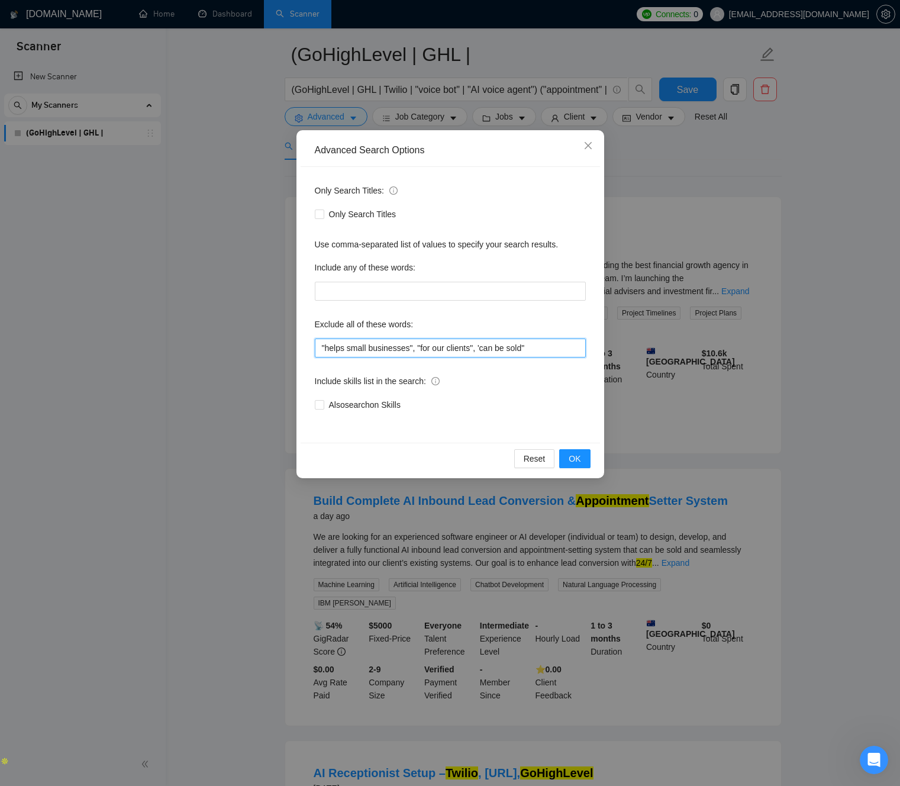
click at [424, 347] on input ""helps small businesses", "for our clients", 'can be sold"" at bounding box center [450, 347] width 271 height 19
drag, startPoint x: 228, startPoint y: 456, endPoint x: 217, endPoint y: 456, distance: 10.6
click at [224, 456] on div "Advanced Search Options Only Search Titles: Only Search Titles Use comma-separa…" at bounding box center [450, 393] width 900 height 786
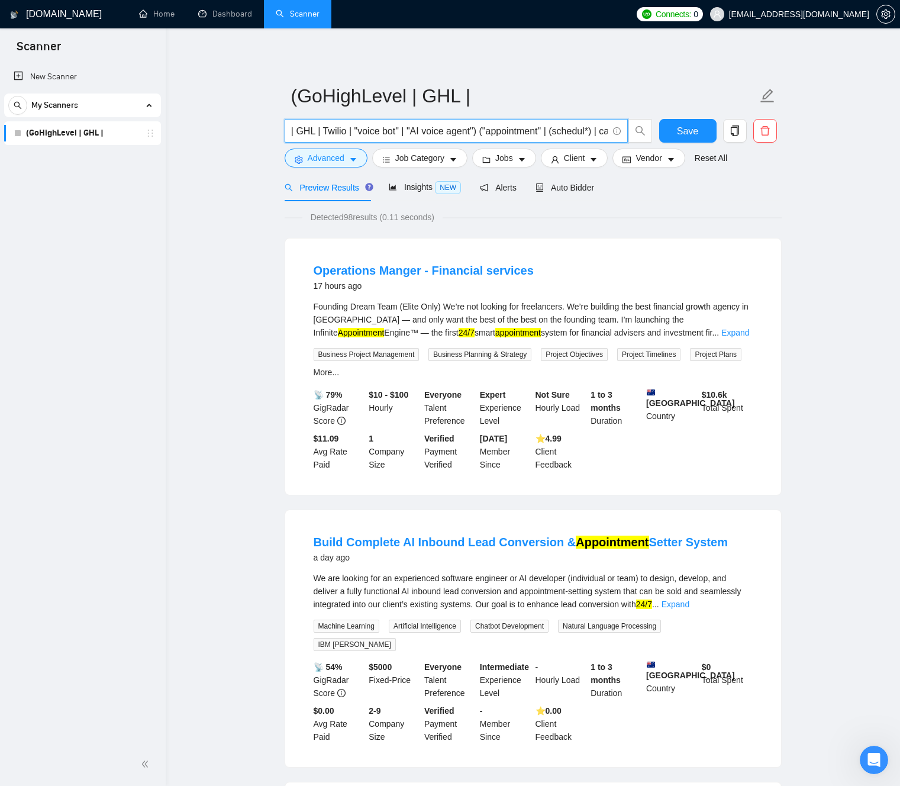
scroll to position [0, 180]
drag, startPoint x: 374, startPoint y: 127, endPoint x: 622, endPoint y: 131, distance: 247.9
click at [622, 131] on span "(GoHighLevel | GHL | Twilio | "voice bot" | "AI voice agent") ("appointment" | …" at bounding box center [456, 131] width 343 height 24
click at [529, 127] on input "(GoHighLevel | GHL | Twilio | "voice bot" | "AI voice agent") ("appointment" | …" at bounding box center [450, 131] width 316 height 15
click at [554, 134] on input "(GoHighLevel | GHL | Twilio | "voice bot" | "AI voice agent") ("appointment" | …" at bounding box center [450, 131] width 316 height 15
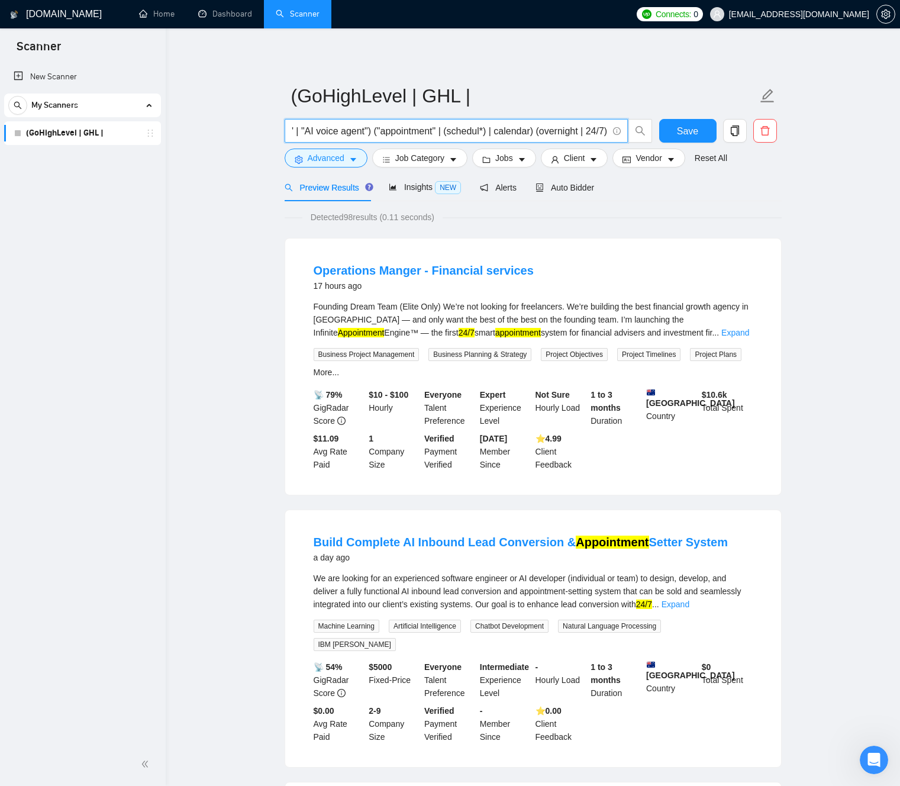
drag, startPoint x: 555, startPoint y: 134, endPoint x: 580, endPoint y: 130, distance: 25.1
click at [580, 130] on input "(GoHighLevel | GHL | Twilio | "voice bot" | "AI voice agent") ("appointment" | …" at bounding box center [450, 131] width 316 height 15
type input "(GoHighLevel | GHL | Twilio | "voice bot" | "AI voice agent") ("appointment" | …"
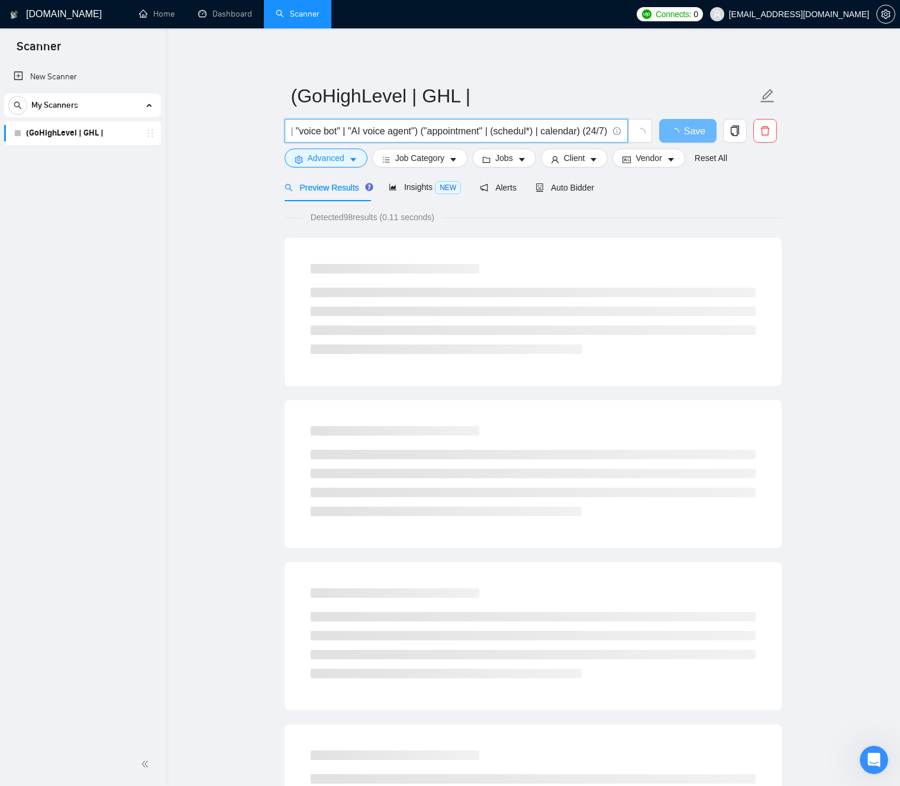
scroll to position [0, 0]
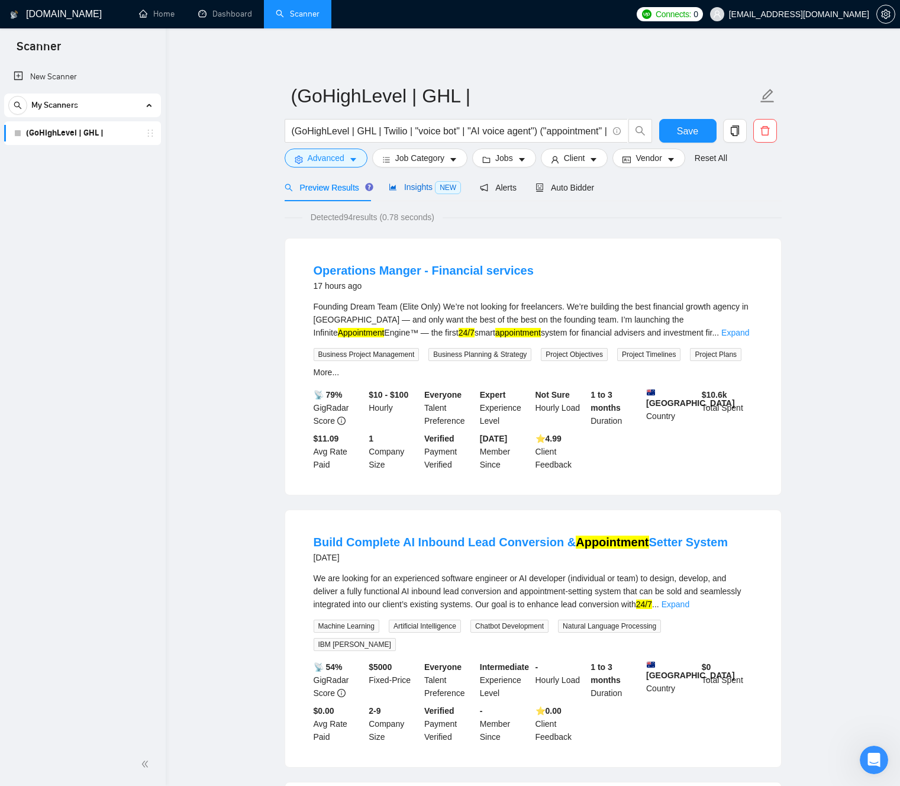
click at [422, 191] on span "Insights NEW" at bounding box center [425, 186] width 72 height 9
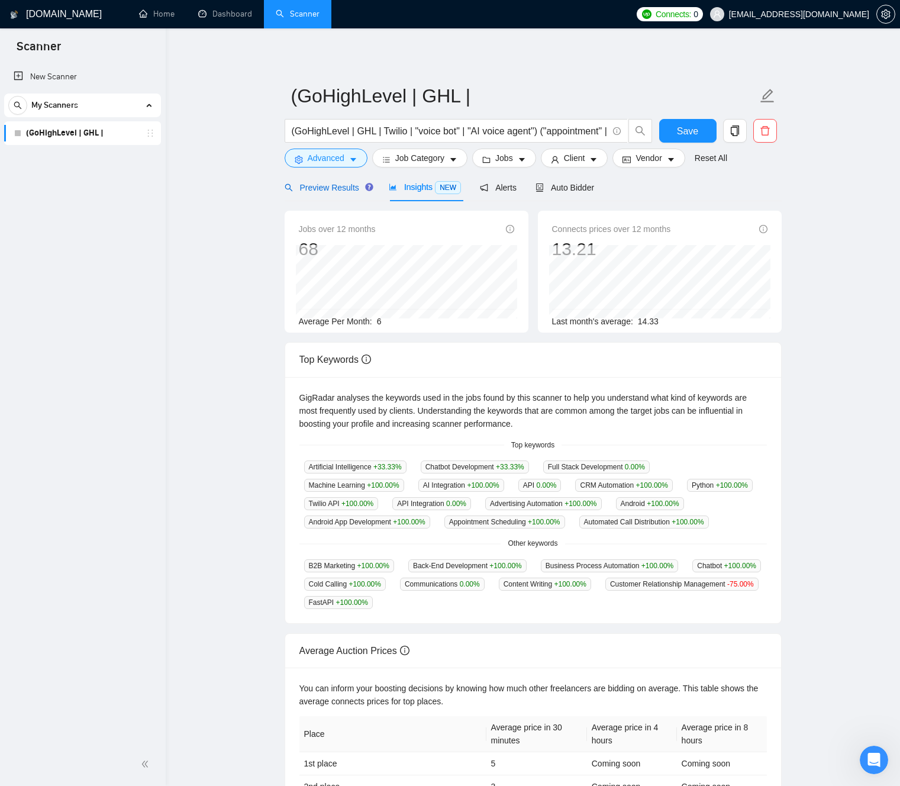
click at [334, 188] on span "Preview Results" at bounding box center [327, 187] width 85 height 9
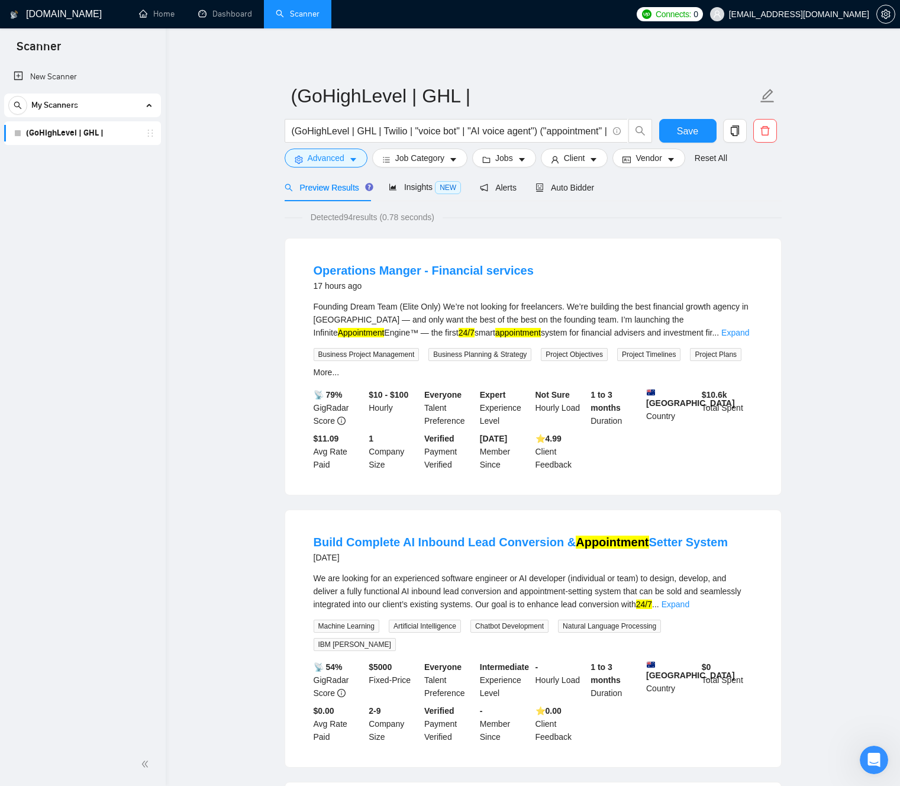
click at [473, 317] on div "Founding Dream Team (Elite Only) We’re not looking for freelancers. We’re build…" at bounding box center [533, 319] width 439 height 39
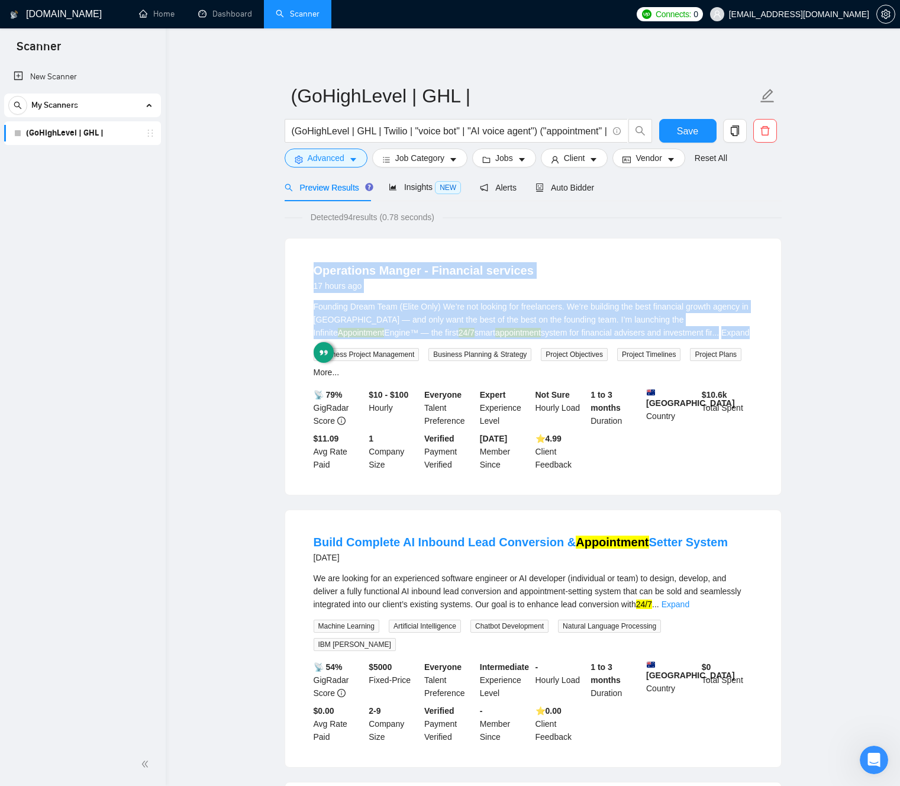
drag, startPoint x: 473, startPoint y: 317, endPoint x: 311, endPoint y: 253, distance: 173.9
click at [336, 257] on li "Operations Manger - Financial services 17 hours ago Founding Dream Team (Elite …" at bounding box center [532, 367] width 467 height 228
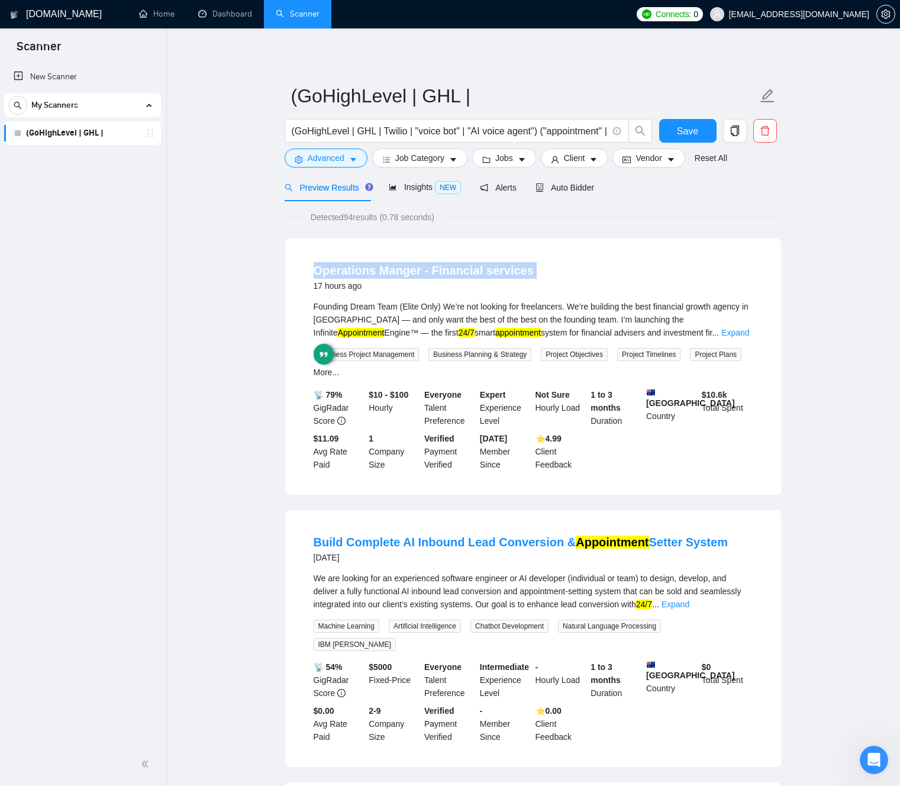
click at [286, 248] on div "Operations Manger - Financial services 17 hours ago Founding Dream Team (Elite …" at bounding box center [533, 366] width 496 height 256
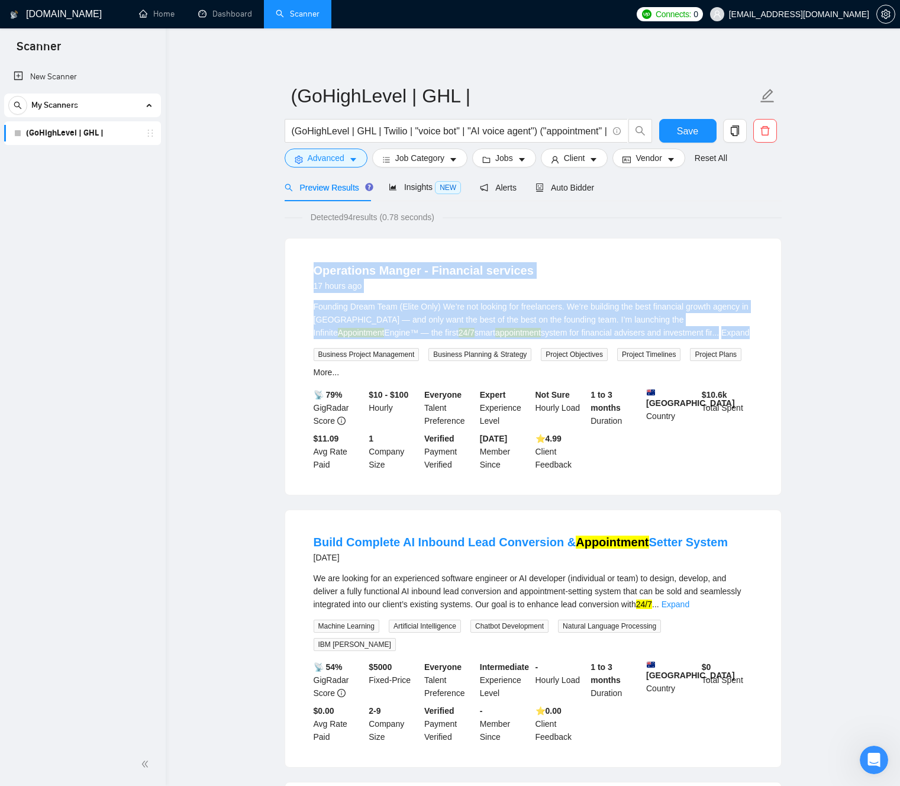
drag, startPoint x: 291, startPoint y: 251, endPoint x: 595, endPoint y: 321, distance: 312.1
click at [579, 321] on div "Operations Manger - Financial services 17 hours ago Founding Dream Team (Elite …" at bounding box center [533, 366] width 496 height 256
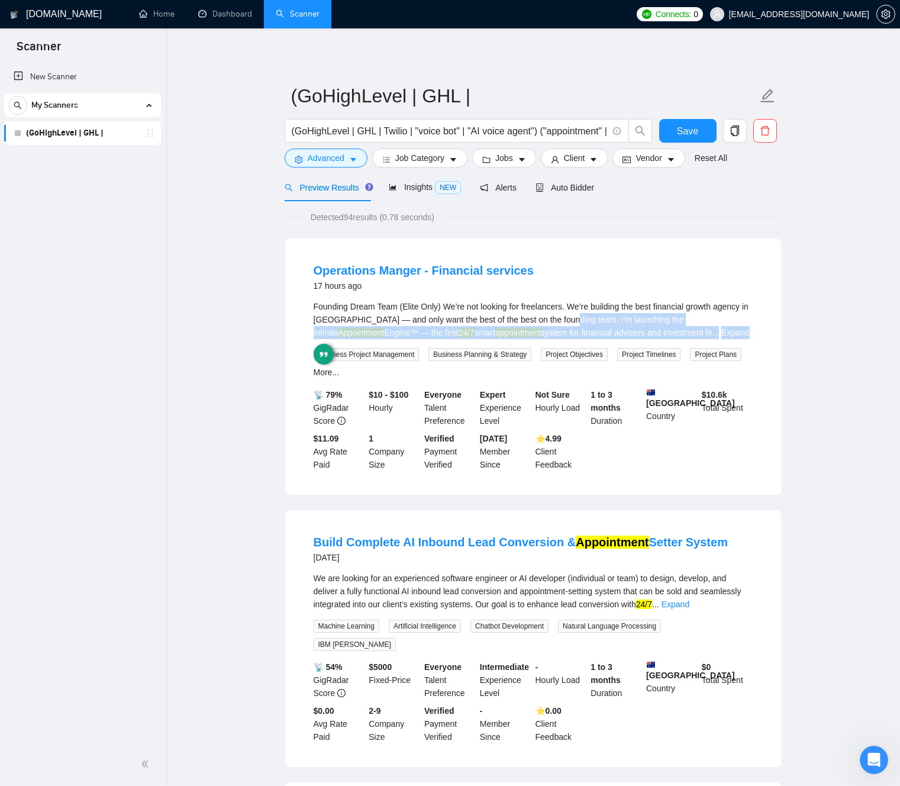
click at [602, 321] on div "Founding Dream Team (Elite Only) We’re not looking for freelancers. We’re build…" at bounding box center [533, 319] width 439 height 39
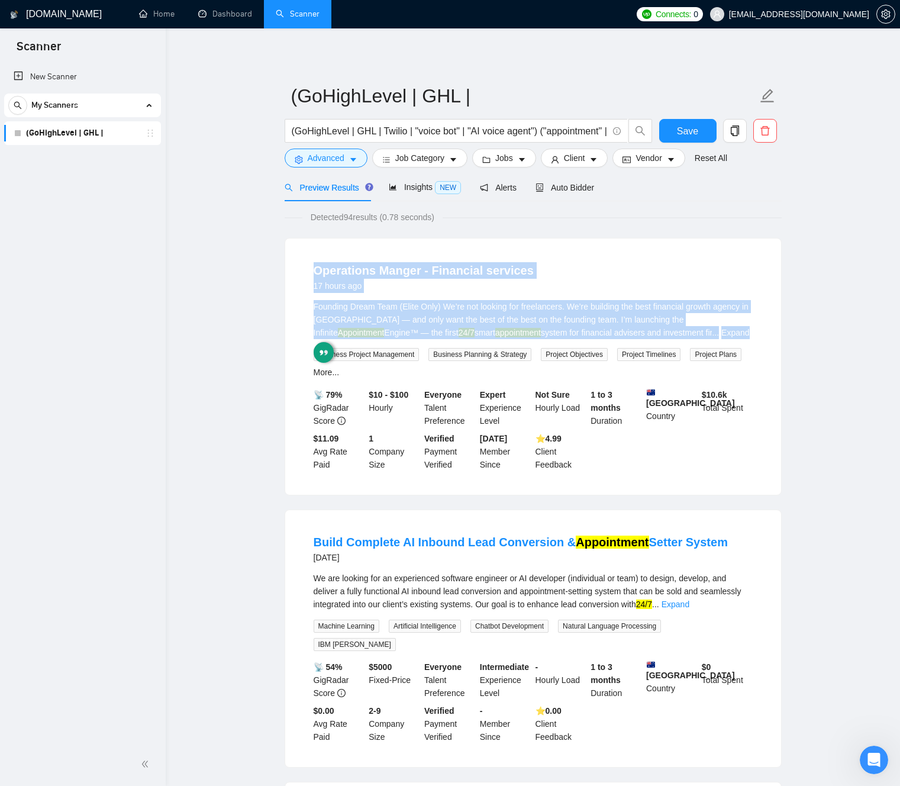
drag, startPoint x: 602, startPoint y: 321, endPoint x: 298, endPoint y: 253, distance: 311.6
click at [308, 247] on div "Operations Manger - Financial services 17 hours ago Founding Dream Team (Elite …" at bounding box center [533, 366] width 496 height 256
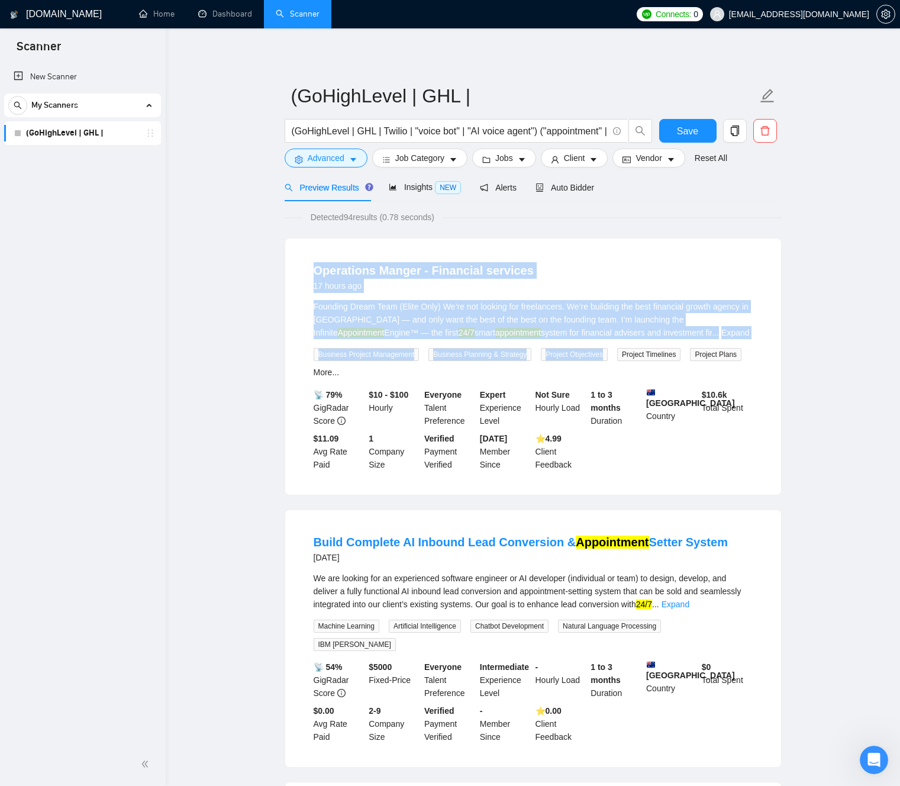
drag, startPoint x: 279, startPoint y: 269, endPoint x: 599, endPoint y: 343, distance: 327.9
click at [569, 326] on div "Founding Dream Team (Elite Only) We’re not looking for freelancers. We’re build…" at bounding box center [533, 319] width 439 height 39
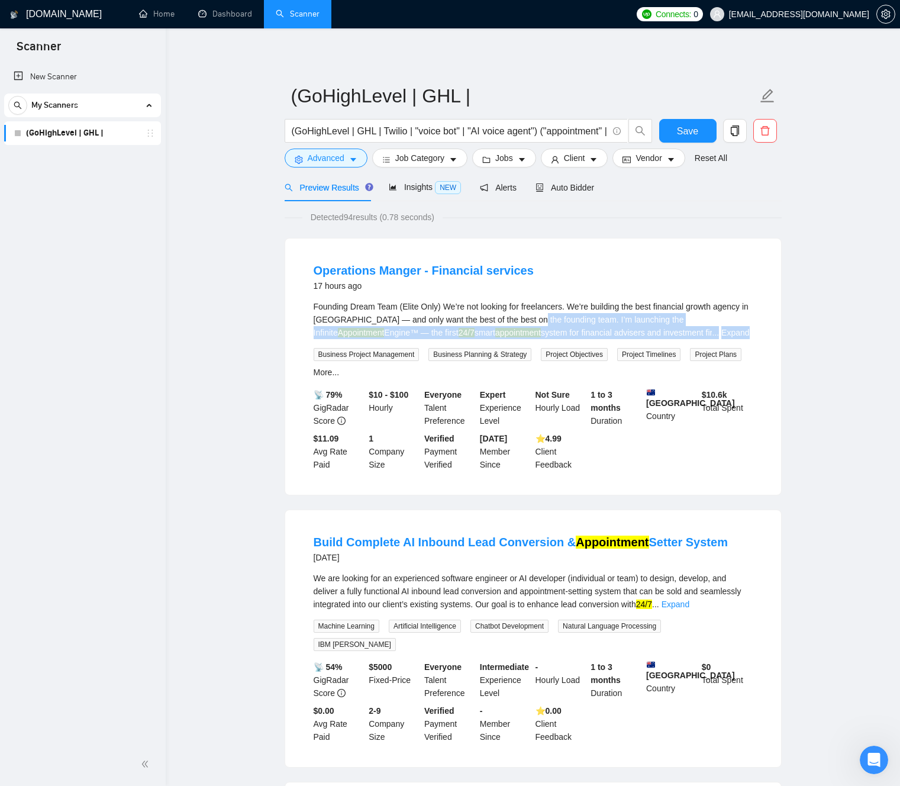
click at [569, 326] on div "Founding Dream Team (Elite Only) We’re not looking for freelancers. We’re build…" at bounding box center [533, 319] width 439 height 39
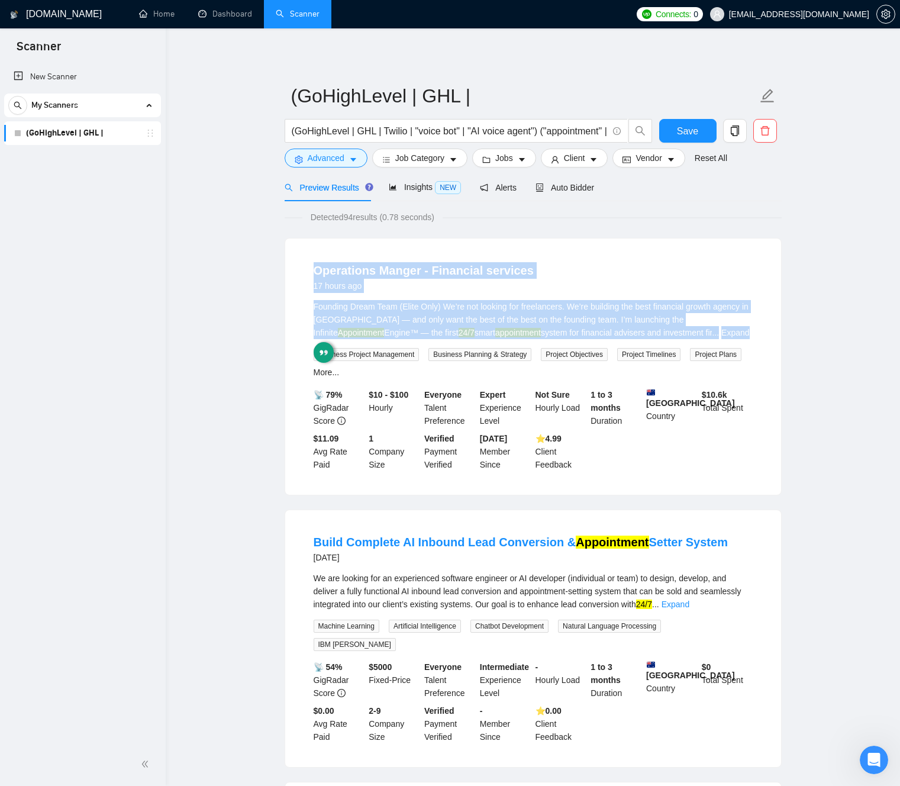
drag, startPoint x: 563, startPoint y: 324, endPoint x: 319, endPoint y: 250, distance: 255.5
click at [317, 246] on div "Operations Manger - Financial services 17 hours ago Founding Dream Team (Elite …" at bounding box center [533, 366] width 496 height 256
click at [300, 264] on li "Operations Manger - Financial services 17 hours ago Founding Dream Team (Elite …" at bounding box center [532, 367] width 467 height 228
drag, startPoint x: 303, startPoint y: 264, endPoint x: 574, endPoint y: 327, distance: 278.3
click at [563, 330] on li "Operations Manger - Financial services 17 hours ago Founding Dream Team (Elite …" at bounding box center [532, 367] width 467 height 228
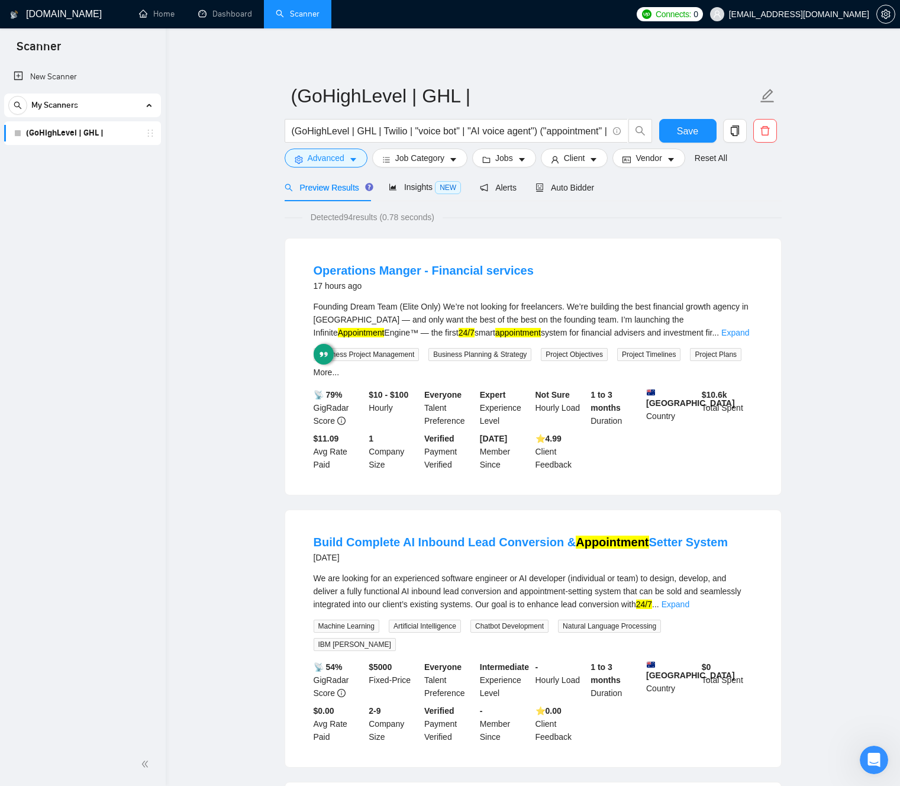
click at [574, 327] on div "Founding Dream Team (Elite Only) We’re not looking for freelancers. We’re build…" at bounding box center [533, 319] width 439 height 39
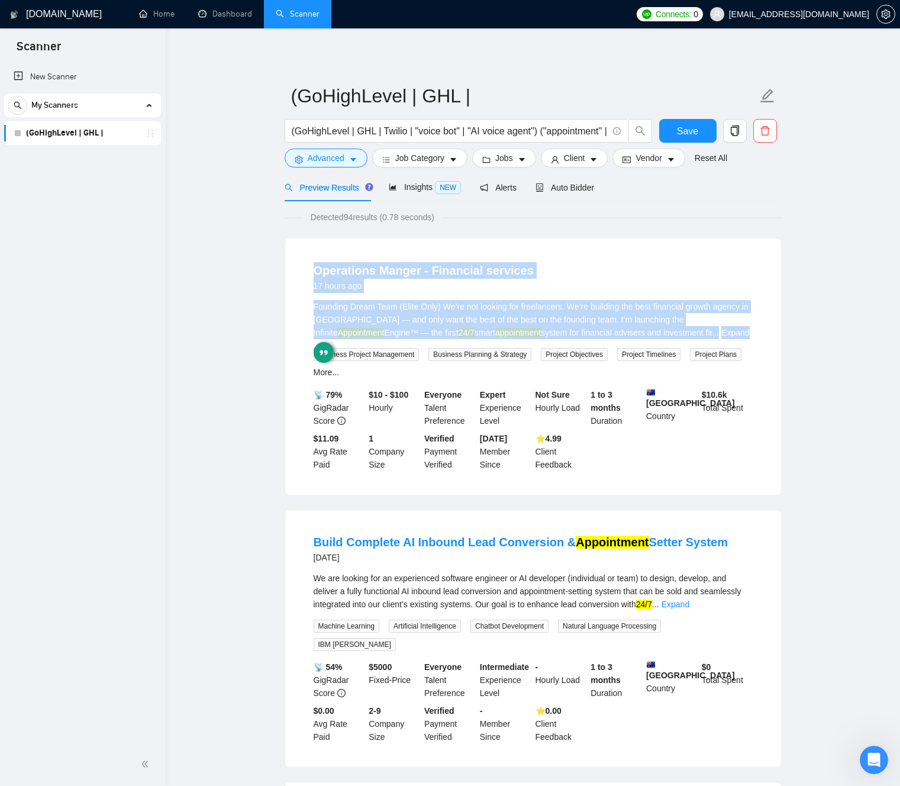
drag, startPoint x: 574, startPoint y: 327, endPoint x: 357, endPoint y: 245, distance: 232.2
click at [373, 243] on div "Operations Manger - Financial services 17 hours ago Founding Dream Team (Elite …" at bounding box center [533, 366] width 496 height 256
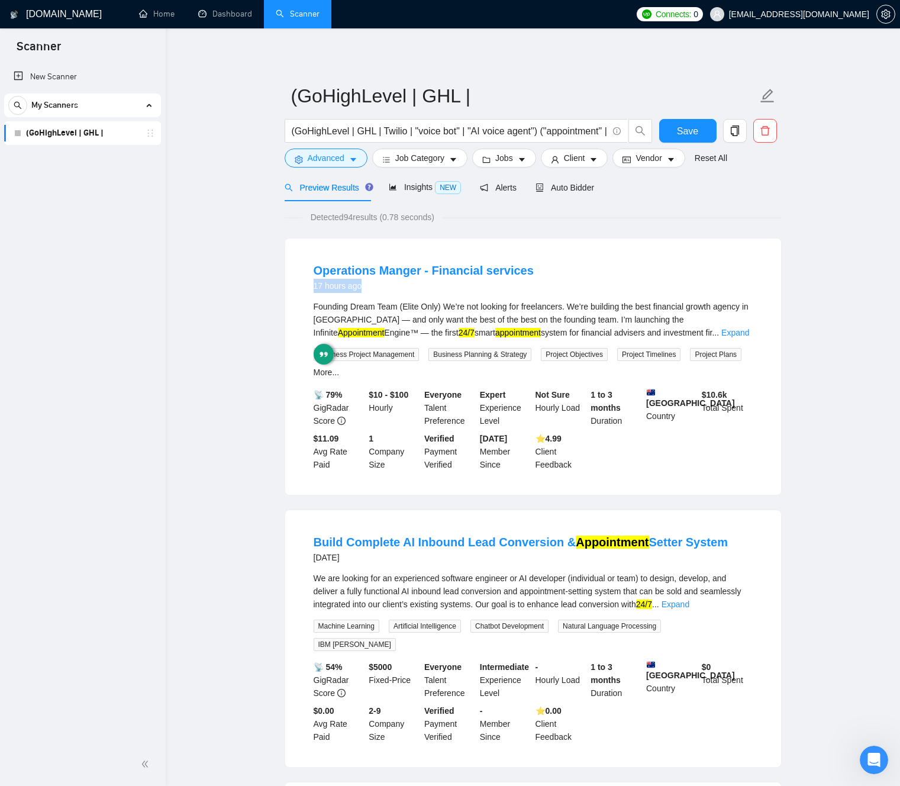
click at [340, 373] on link "More..." at bounding box center [327, 371] width 26 height 9
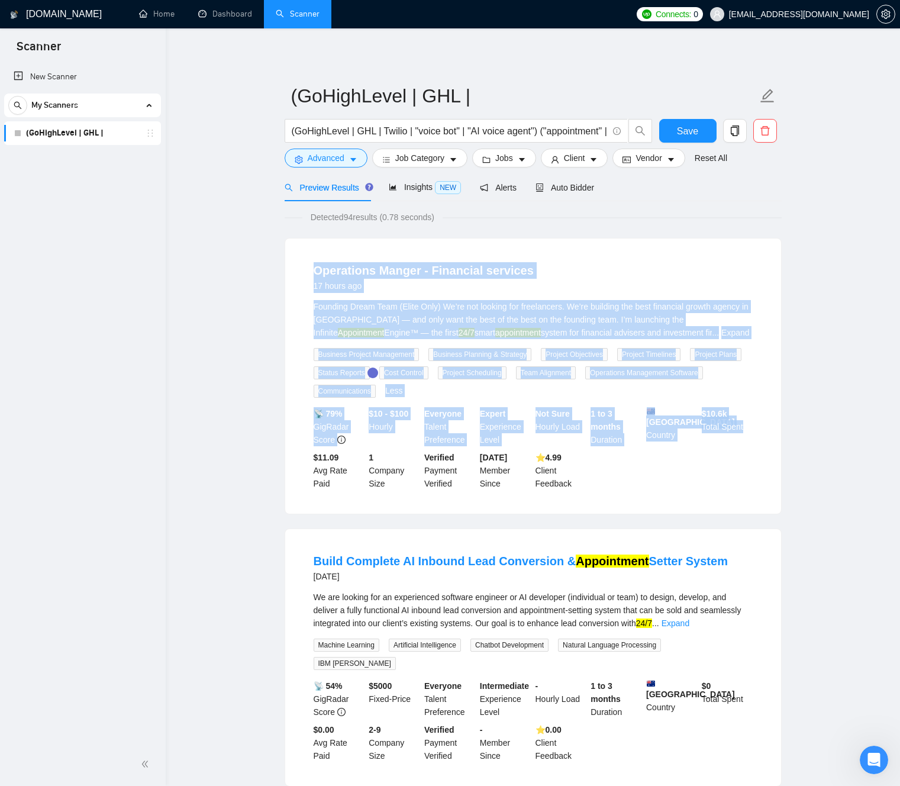
drag, startPoint x: 407, startPoint y: 295, endPoint x: 770, endPoint y: 477, distance: 405.9
drag, startPoint x: 744, startPoint y: 490, endPoint x: 588, endPoint y: 267, distance: 272.8
click at [588, 267] on li "Operations Manger - Financial services 17 hours ago Founding Dream Team (Elite …" at bounding box center [532, 376] width 467 height 247
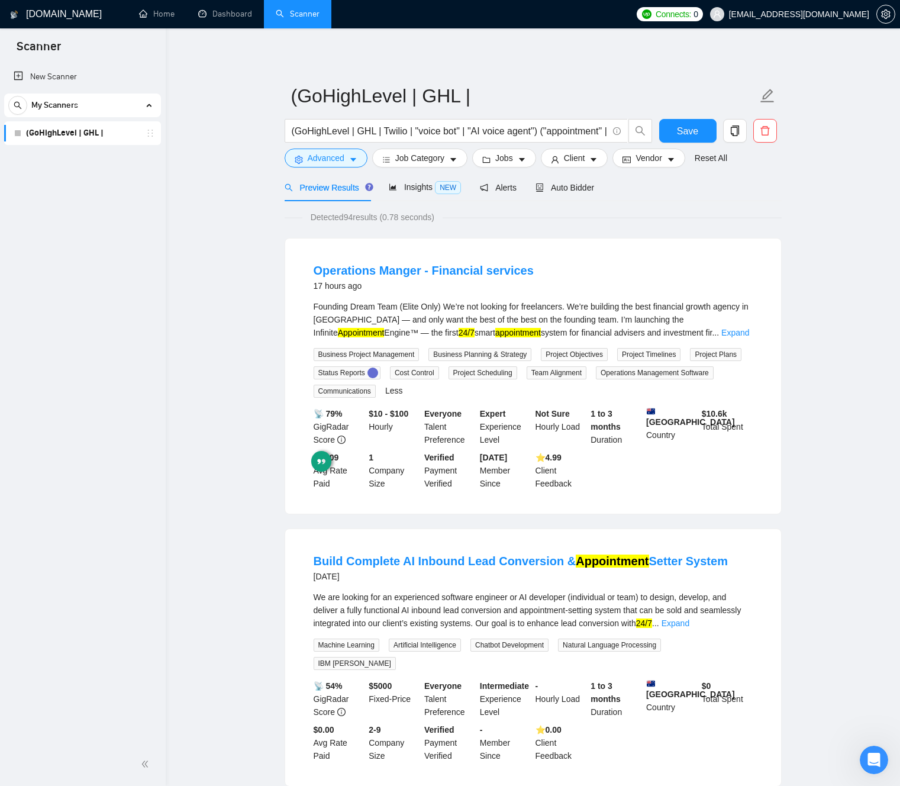
click at [550, 244] on div "Operations Manger - Financial services 17 hours ago Founding Dream Team (Elite …" at bounding box center [533, 375] width 496 height 275
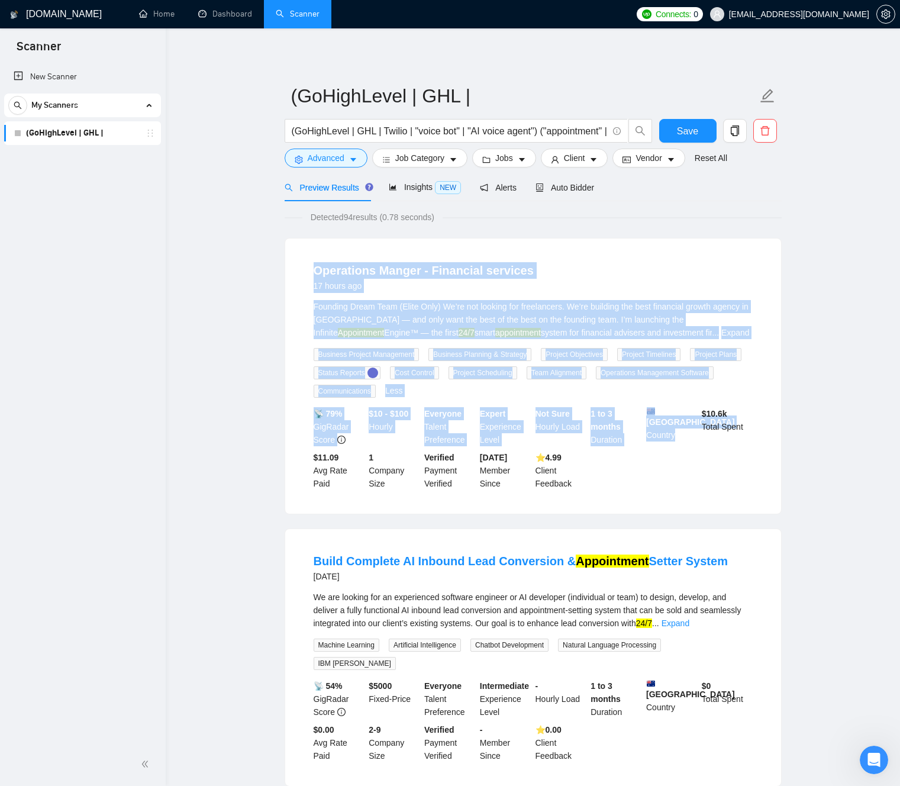
drag, startPoint x: 551, startPoint y: 251, endPoint x: 678, endPoint y: 457, distance: 242.0
click at [671, 456] on div "Operations Manger - Financial services 17 hours ago Founding Dream Team (Elite …" at bounding box center [533, 375] width 496 height 275
drag, startPoint x: 677, startPoint y: 480, endPoint x: 549, endPoint y: 247, distance: 266.6
click at [549, 249] on div "Operations Manger - Financial services 17 hours ago Founding Dream Team (Elite …" at bounding box center [533, 375] width 496 height 275
click at [548, 247] on div "Operations Manger - Financial services 17 hours ago Founding Dream Team (Elite …" at bounding box center [533, 375] width 496 height 275
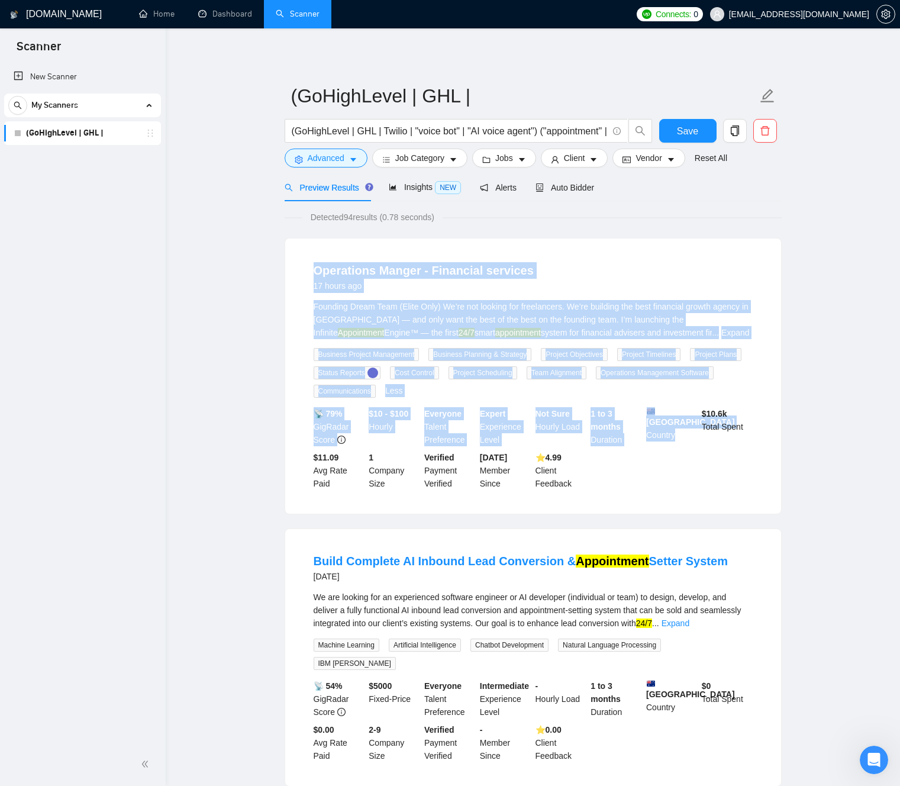
drag, startPoint x: 550, startPoint y: 272, endPoint x: 741, endPoint y: 485, distance: 286.1
click at [729, 485] on div "Operations Manger - Financial services 17 hours ago Founding Dream Team (Elite …" at bounding box center [533, 375] width 496 height 275
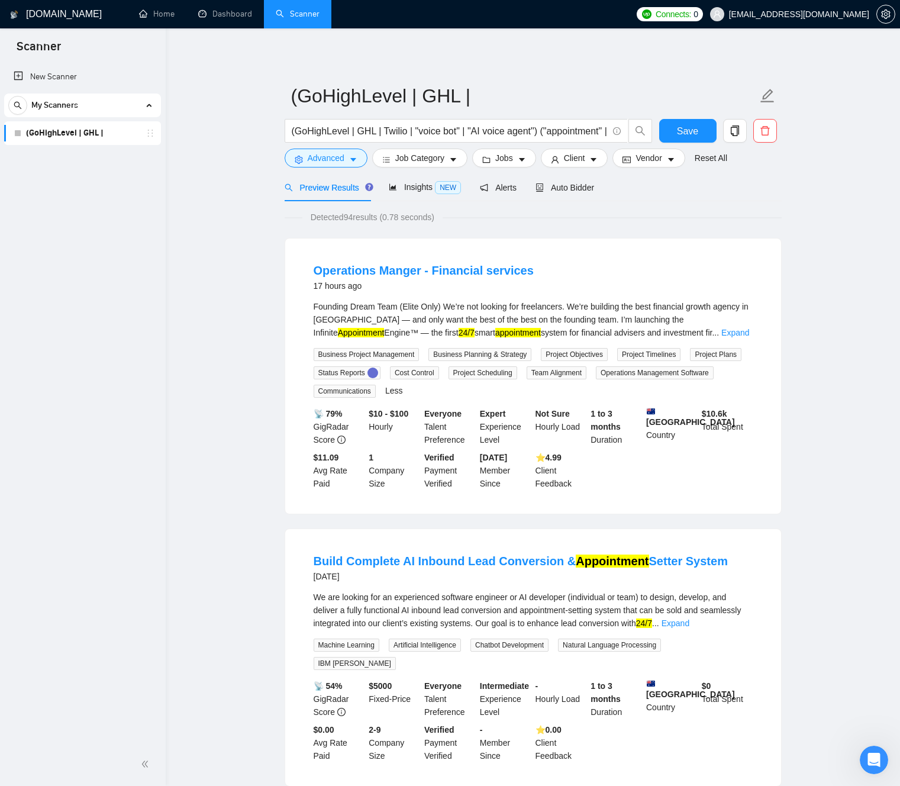
click at [753, 487] on div "📡 79% GigRadar Score $10 - $100 Hourly Everyone Talent Preference Expert Experi…" at bounding box center [533, 448] width 444 height 83
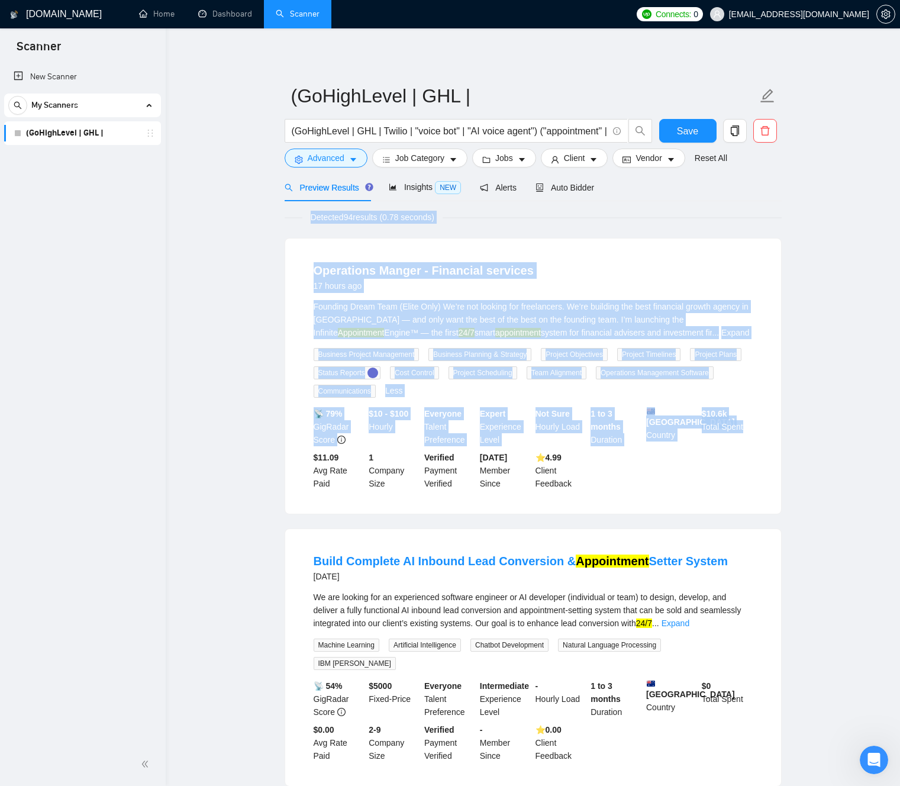
drag, startPoint x: 731, startPoint y: 458, endPoint x: 560, endPoint y: 206, distance: 304.1
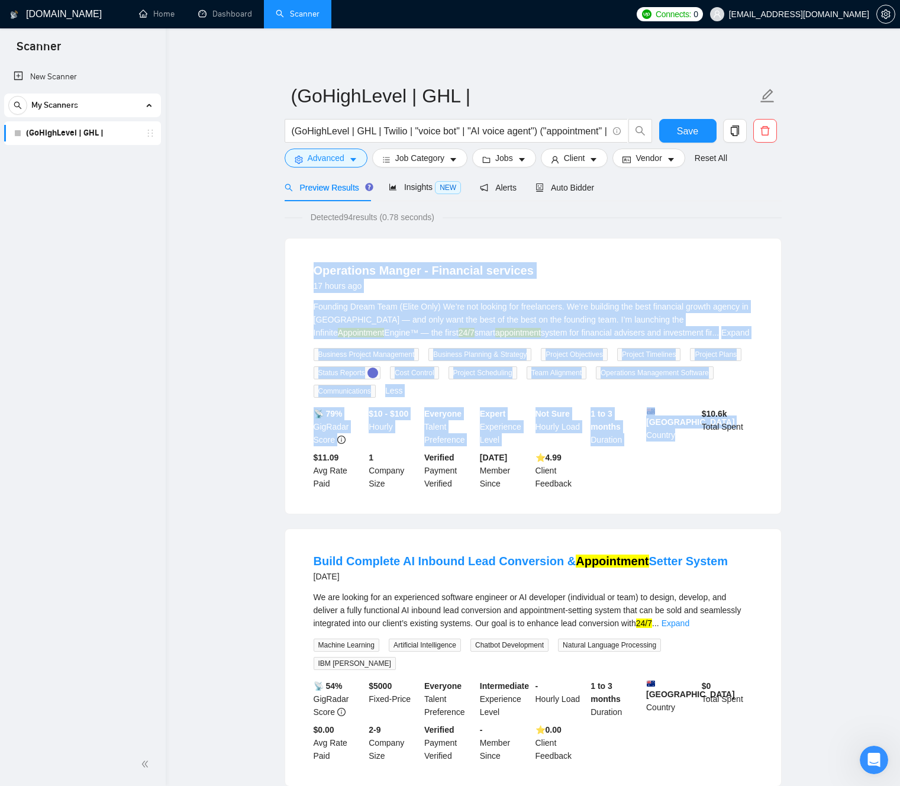
drag, startPoint x: 613, startPoint y: 321, endPoint x: 661, endPoint y: 438, distance: 126.9
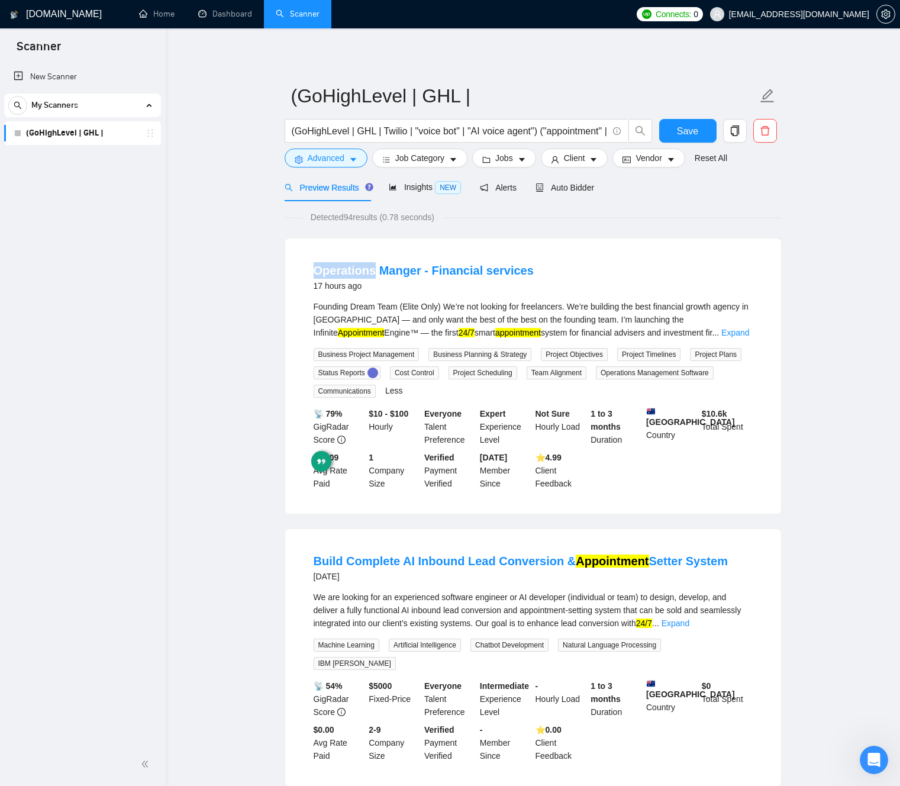
drag, startPoint x: 621, startPoint y: 241, endPoint x: 553, endPoint y: 223, distance: 69.7
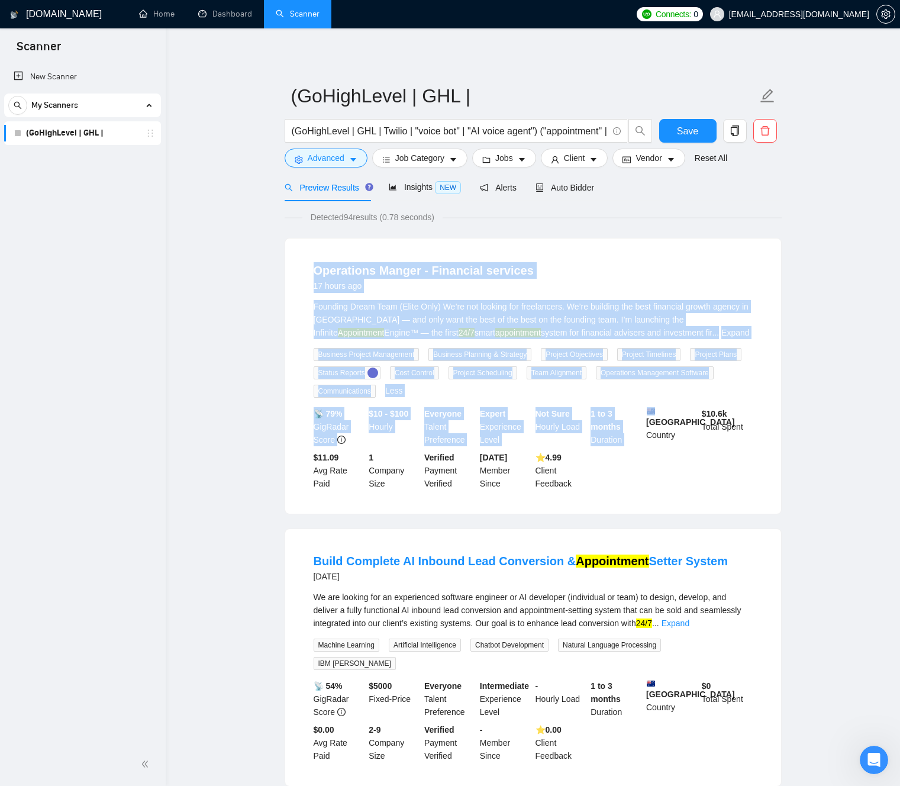
drag, startPoint x: 547, startPoint y: 233, endPoint x: 610, endPoint y: 457, distance: 233.0
drag, startPoint x: 612, startPoint y: 439, endPoint x: 545, endPoint y: 268, distance: 183.8
click at [543, 272] on li "Operations Manger - Financial services 17 hours ago Founding Dream Team (Elite …" at bounding box center [532, 376] width 467 height 247
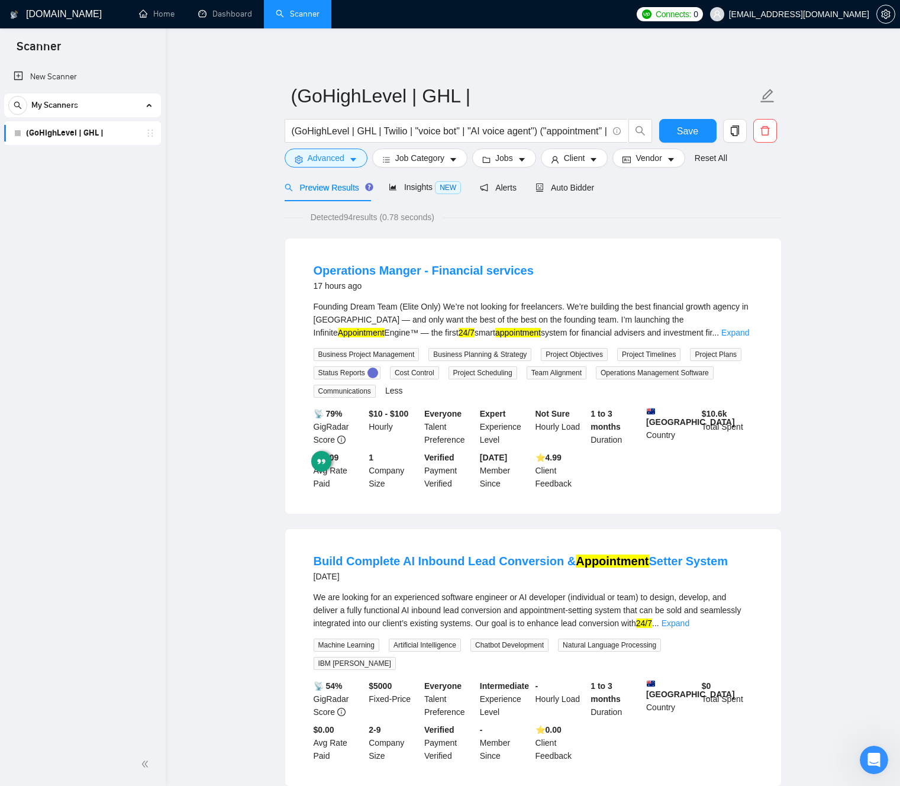
click at [552, 241] on div "Operations Manger - Financial services 17 hours ago Founding Dream Team (Elite …" at bounding box center [533, 375] width 496 height 275
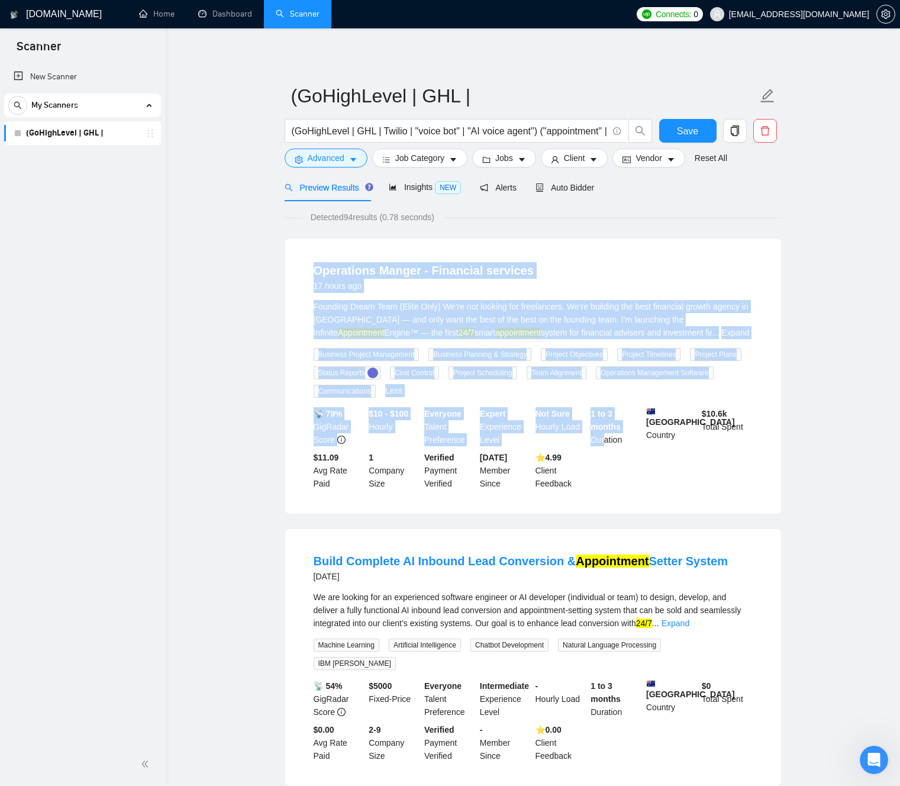
drag, startPoint x: 574, startPoint y: 366, endPoint x: 641, endPoint y: 456, distance: 112.4
click at [620, 454] on div "Operations Manger - Financial services 17 hours ago Founding Dream Team (Elite …" at bounding box center [533, 375] width 496 height 275
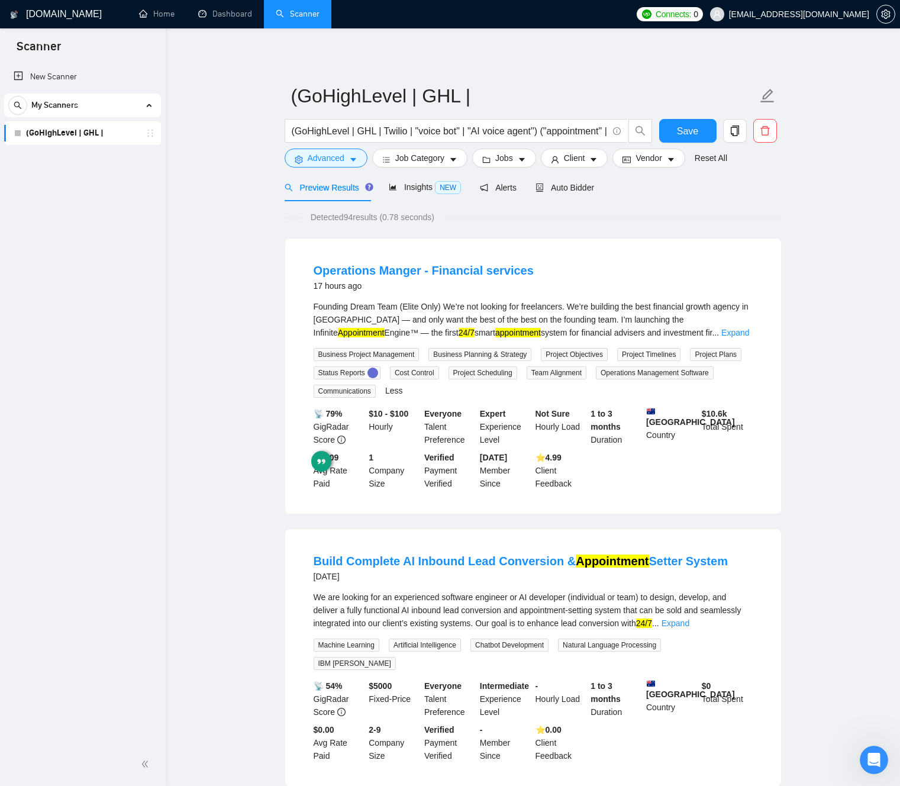
click at [556, 249] on div "Operations Manger - Financial services 17 hours ago Founding Dream Team (Elite …" at bounding box center [533, 375] width 496 height 275
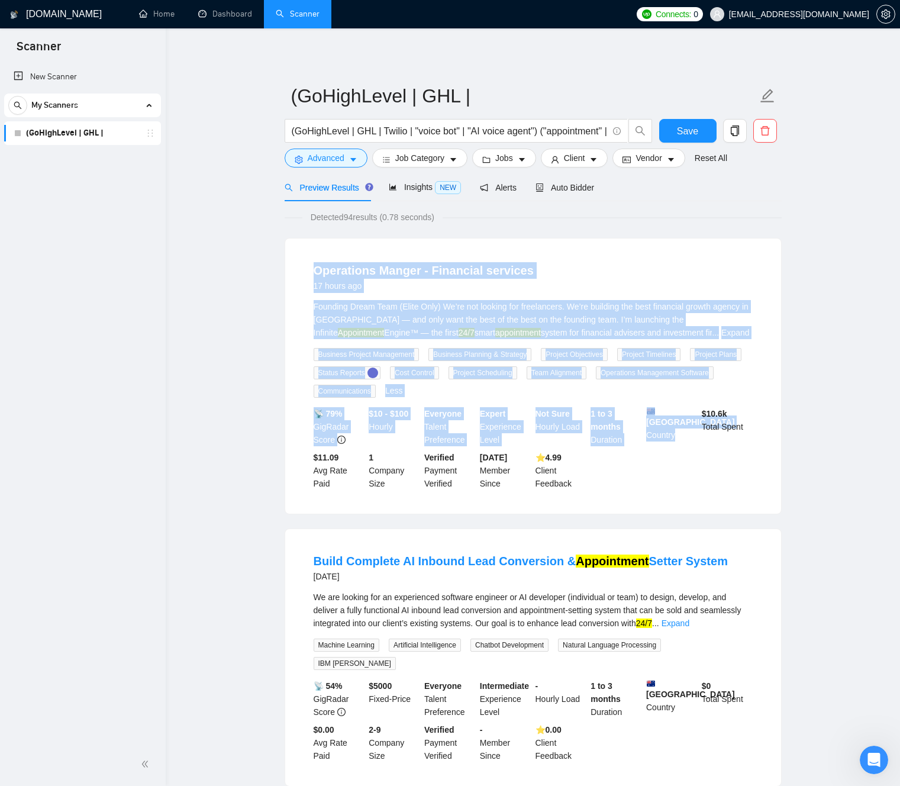
drag, startPoint x: 557, startPoint y: 251, endPoint x: 676, endPoint y: 505, distance: 280.5
click at [672, 506] on div "Operations Manger - Financial services 17 hours ago Founding Dream Team (Elite …" at bounding box center [533, 375] width 496 height 275
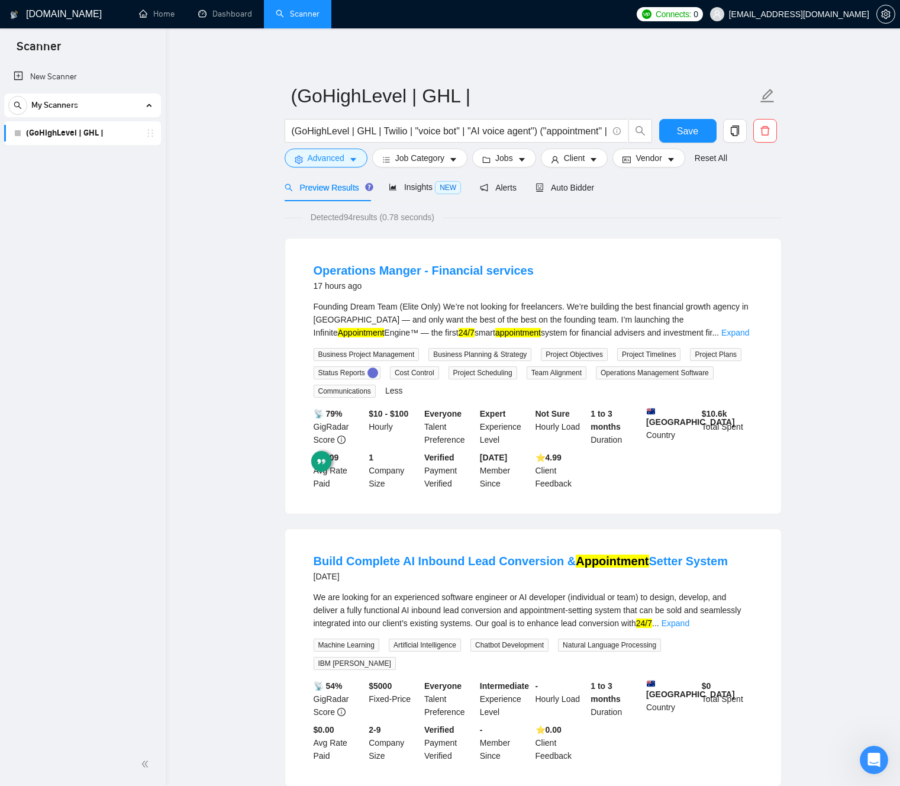
drag, startPoint x: 678, startPoint y: 503, endPoint x: 687, endPoint y: 504, distance: 9.5
click at [679, 503] on div "Operations Manger - Financial services 17 hours ago Founding Dream Team (Elite …" at bounding box center [533, 375] width 496 height 275
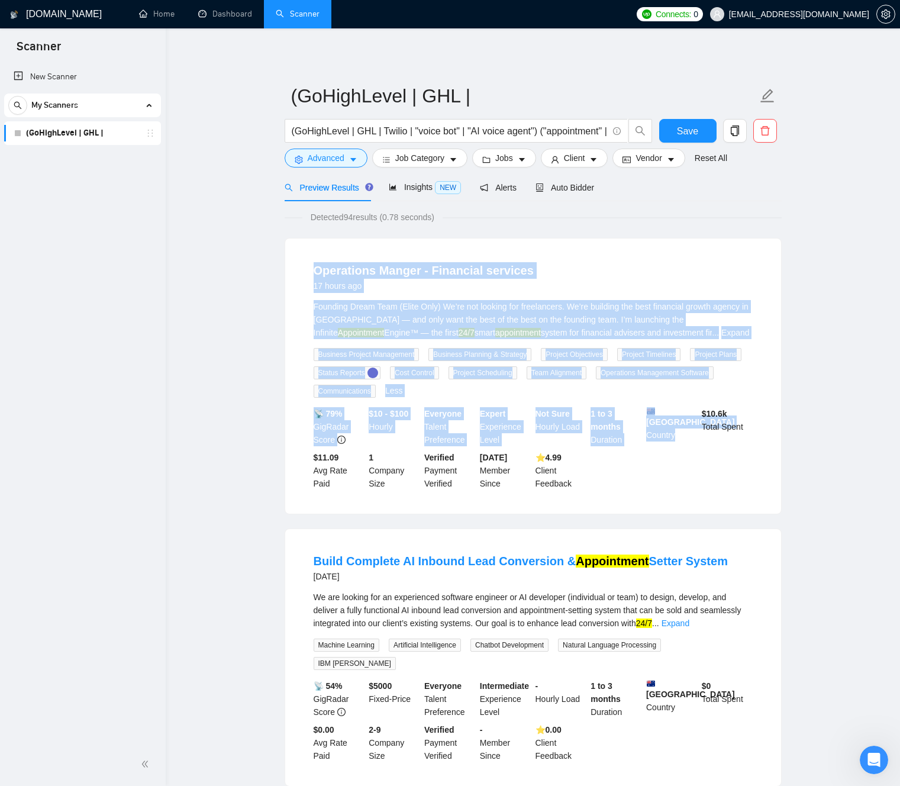
drag, startPoint x: 687, startPoint y: 504, endPoint x: 294, endPoint y: 239, distance: 474.4
click at [297, 240] on div "Operations Manger - Financial services 17 hours ago Founding Dream Team (Elite …" at bounding box center [533, 375] width 496 height 275
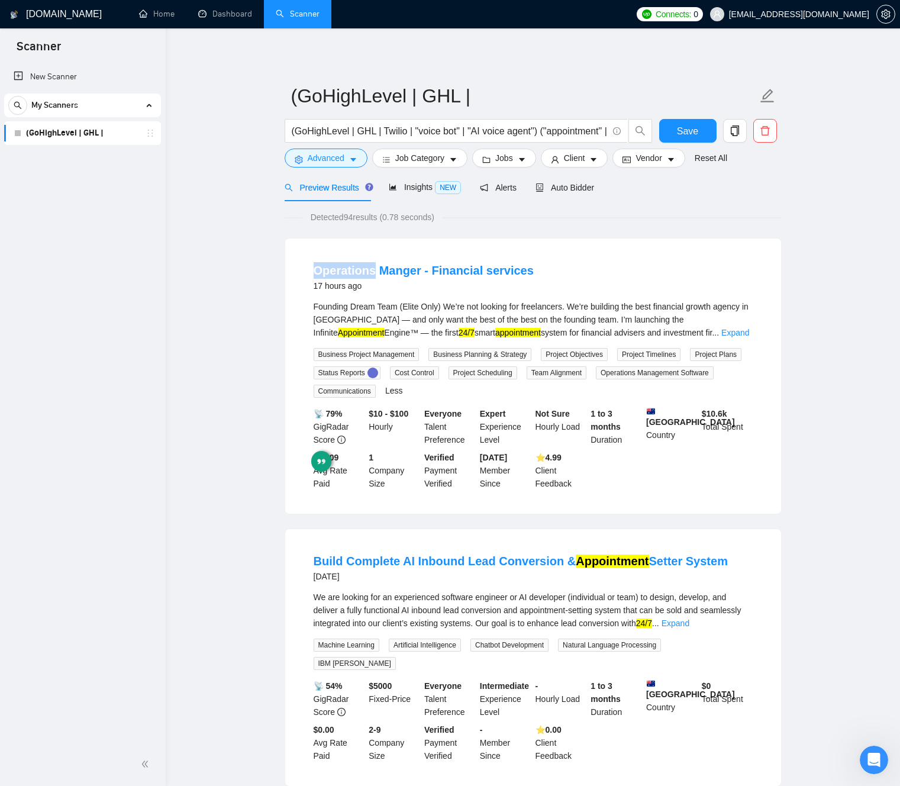
click at [298, 250] on div "Operations Manger - Financial services 17 hours ago Founding Dream Team (Elite …" at bounding box center [533, 375] width 496 height 275
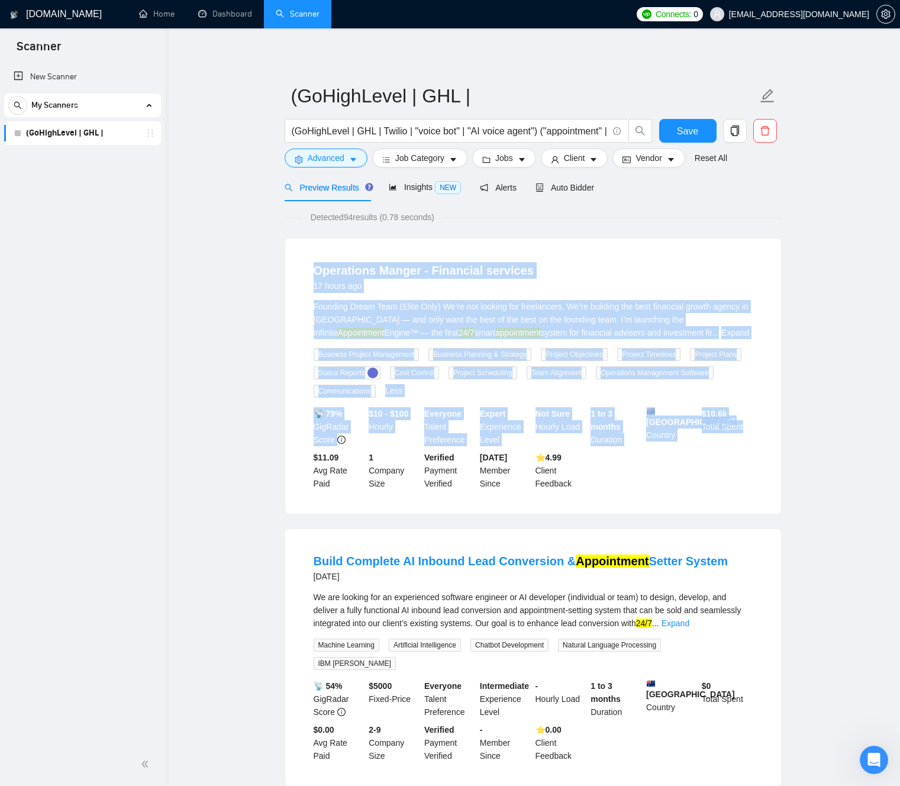
drag, startPoint x: 370, startPoint y: 289, endPoint x: 747, endPoint y: 497, distance: 430.0
click at [747, 497] on li "Operations Manger - Financial services 17 hours ago Founding Dream Team (Elite …" at bounding box center [532, 376] width 467 height 247
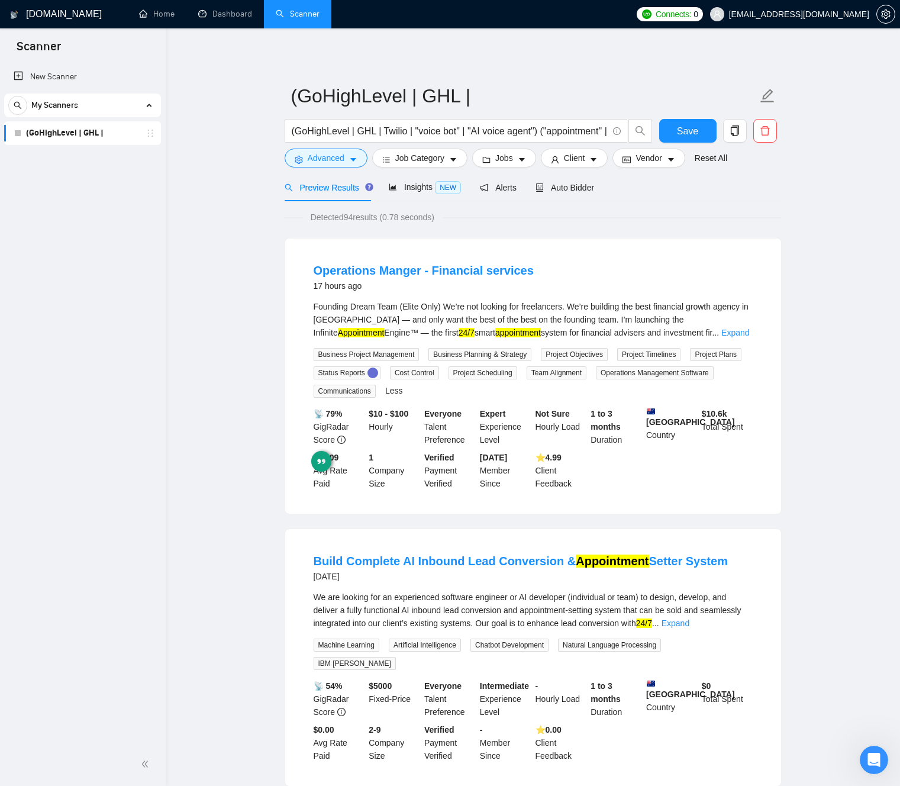
click at [746, 496] on li "Operations Manger - Financial services 17 hours ago Founding Dream Team (Elite …" at bounding box center [532, 376] width 467 height 247
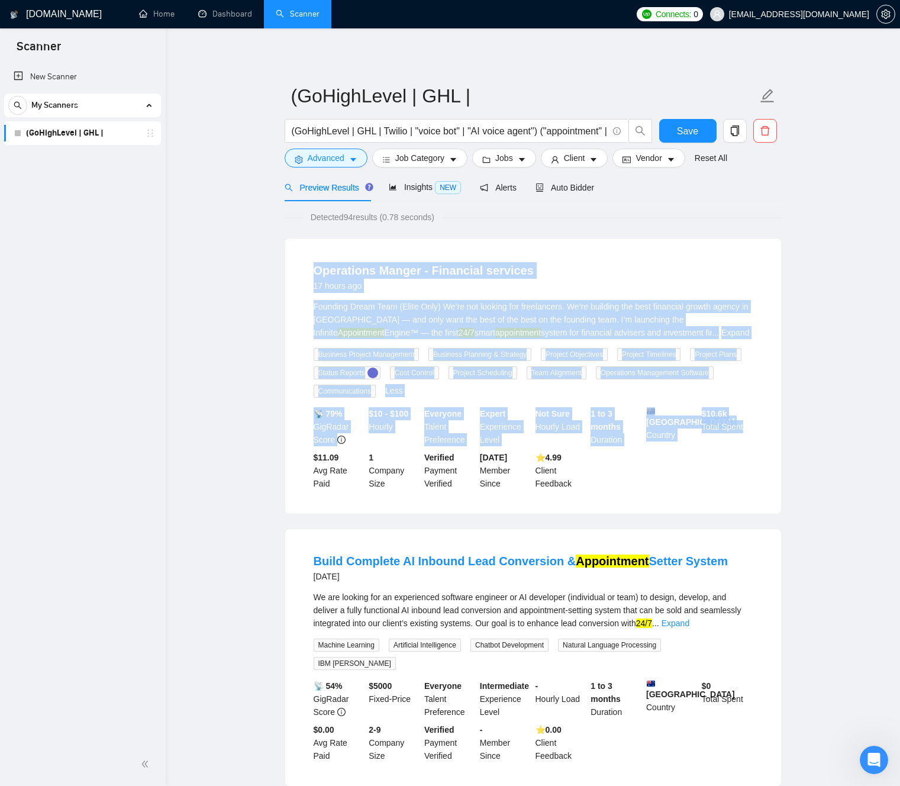
drag, startPoint x: 743, startPoint y: 494, endPoint x: 334, endPoint y: 257, distance: 472.9
click at [340, 259] on li "Operations Manger - Financial services 17 hours ago Founding Dream Team (Elite …" at bounding box center [532, 376] width 467 height 247
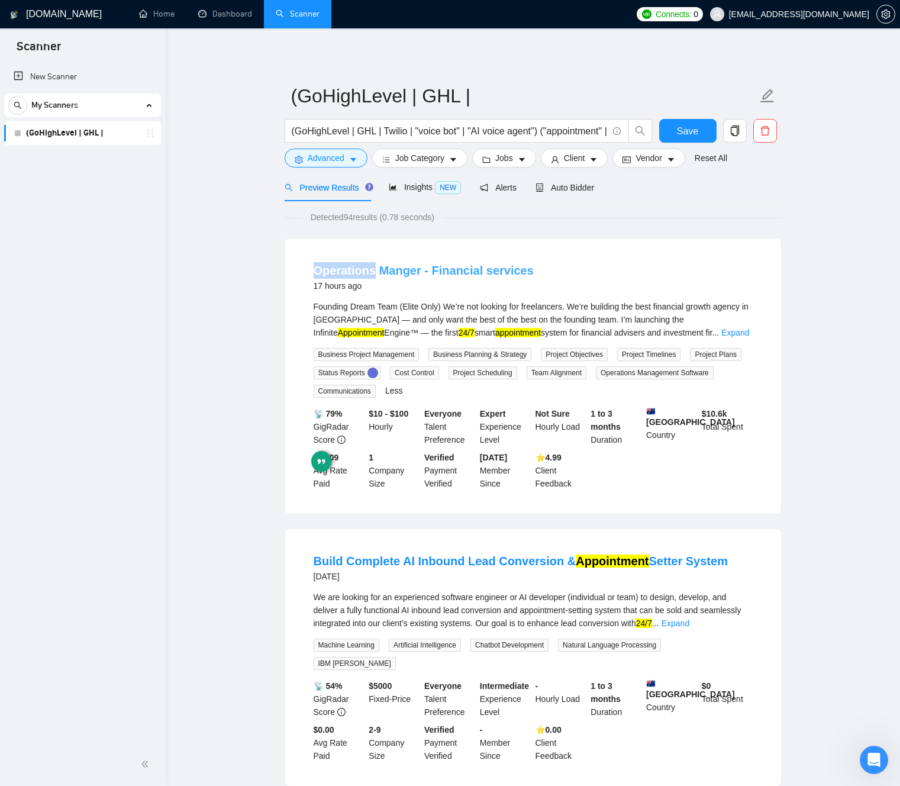
drag, startPoint x: 304, startPoint y: 262, endPoint x: 314, endPoint y: 266, distance: 10.7
click at [304, 262] on li "Operations Manger - Financial services 17 hours ago Founding Dream Team (Elite …" at bounding box center [532, 376] width 467 height 247
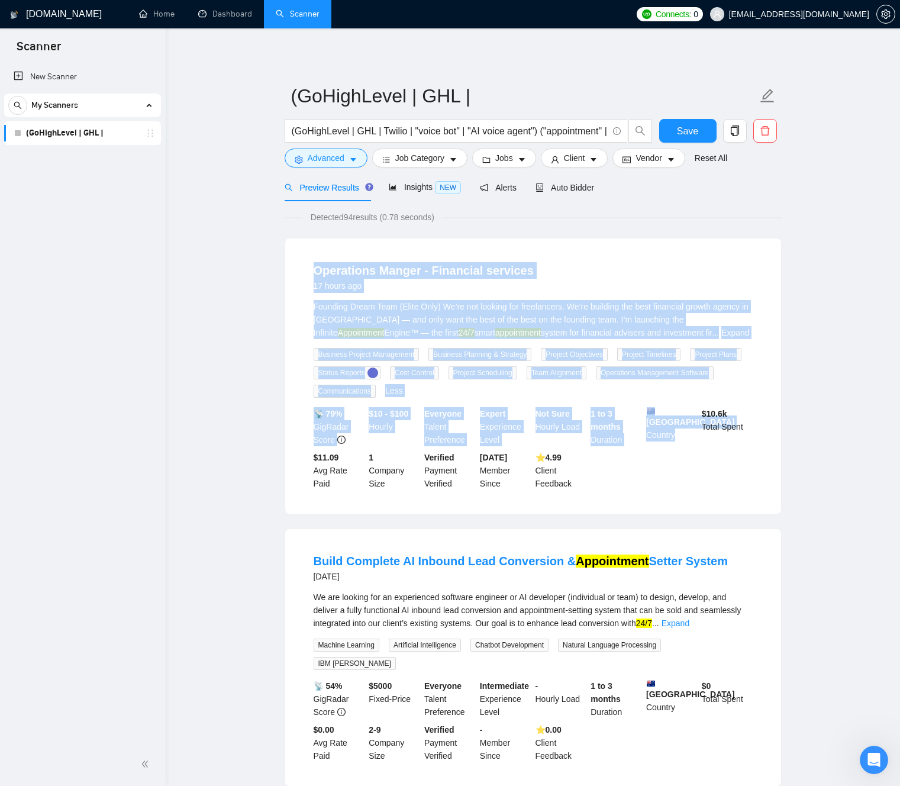
drag, startPoint x: 314, startPoint y: 266, endPoint x: 711, endPoint y: 496, distance: 459.2
click at [709, 497] on li "Operations Manger - Financial services 17 hours ago Founding Dream Team (Elite …" at bounding box center [532, 376] width 467 height 247
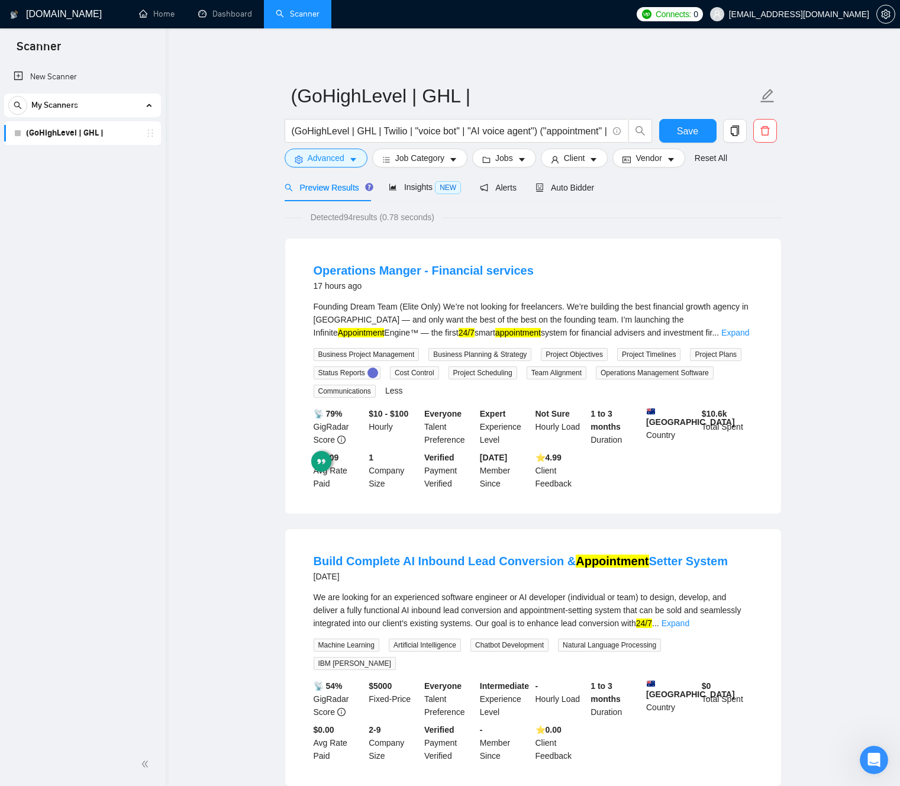
drag, startPoint x: 715, startPoint y: 494, endPoint x: 713, endPoint y: 487, distance: 7.2
click at [715, 494] on li "Operations Manger - Financial services 17 hours ago Founding Dream Team (Elite …" at bounding box center [532, 376] width 467 height 247
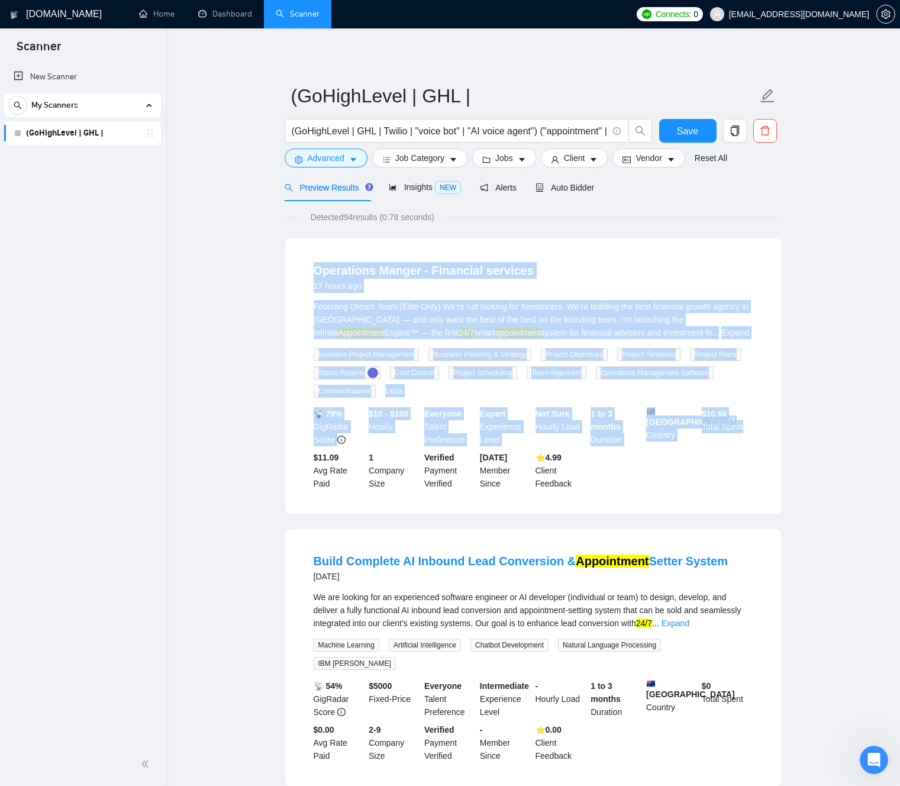
drag, startPoint x: 706, startPoint y: 482, endPoint x: 334, endPoint y: 241, distance: 443.7
click at [344, 240] on div "Operations Manger - Financial services 17 hours ago Founding Dream Team (Elite …" at bounding box center [533, 375] width 496 height 275
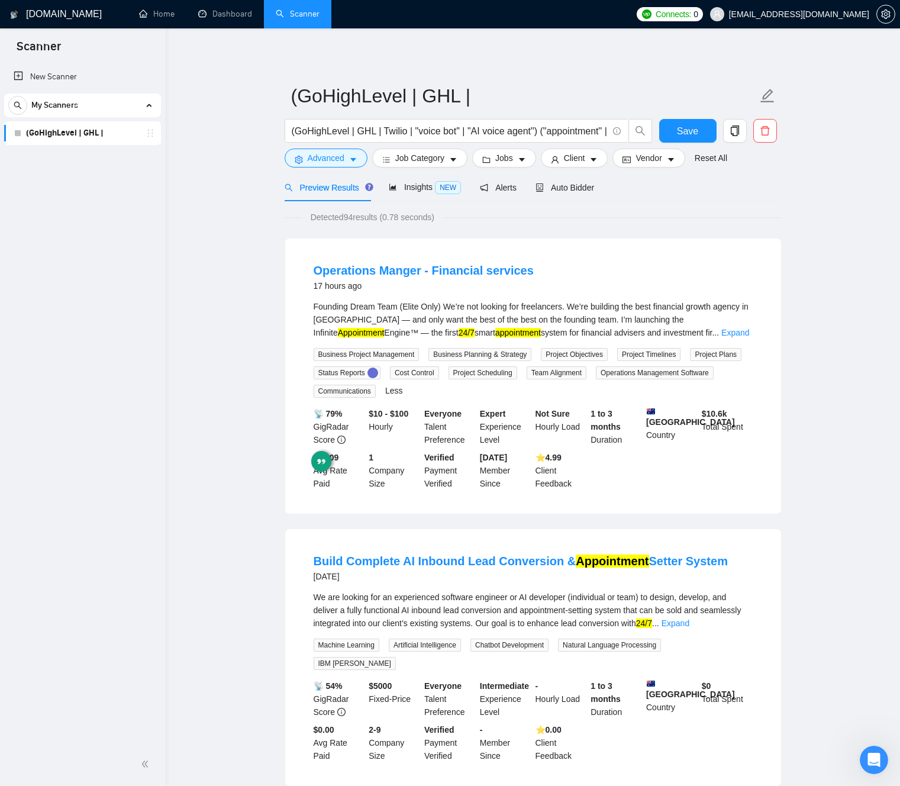
click at [317, 243] on div "Operations Manger - Financial services 17 hours ago Founding Dream Team (Elite …" at bounding box center [533, 375] width 496 height 275
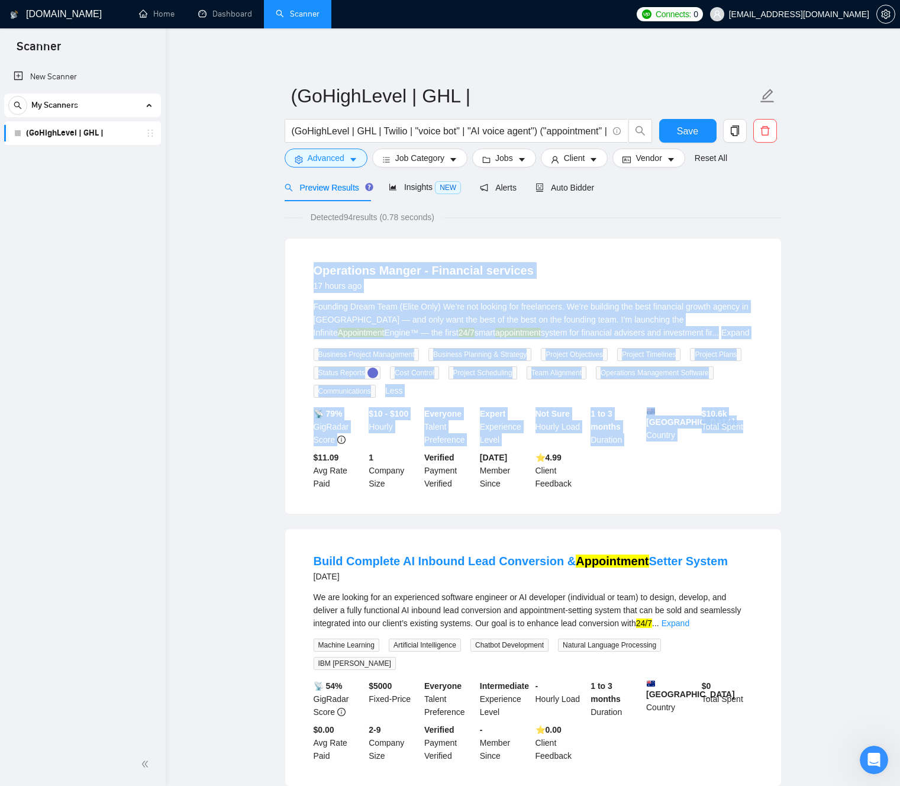
drag, startPoint x: 408, startPoint y: 293, endPoint x: 715, endPoint y: 490, distance: 364.5
click at [711, 487] on div "Operations Manger - Financial services 17 hours ago Founding Dream Team (Elite …" at bounding box center [533, 375] width 496 height 275
click at [715, 490] on div "📡 79% GigRadar Score $10 - $100 Hourly Everyone Talent Preference Expert Experi…" at bounding box center [533, 448] width 444 height 83
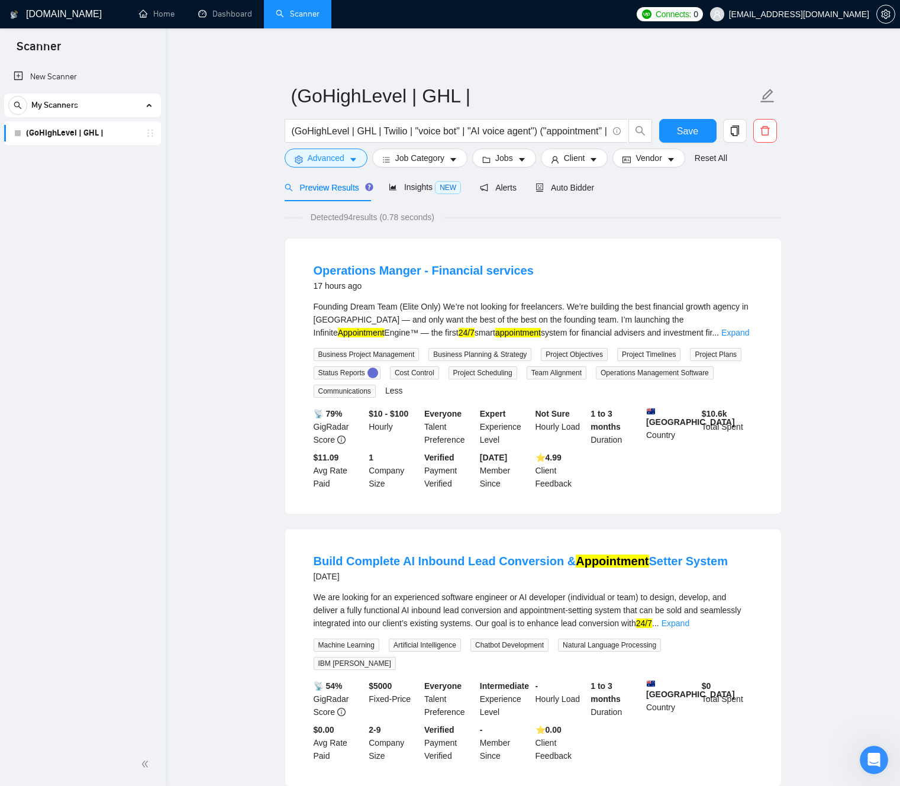
drag, startPoint x: 201, startPoint y: 200, endPoint x: 248, endPoint y: 193, distance: 47.3
click at [358, 160] on button "Advanced" at bounding box center [326, 157] width 83 height 19
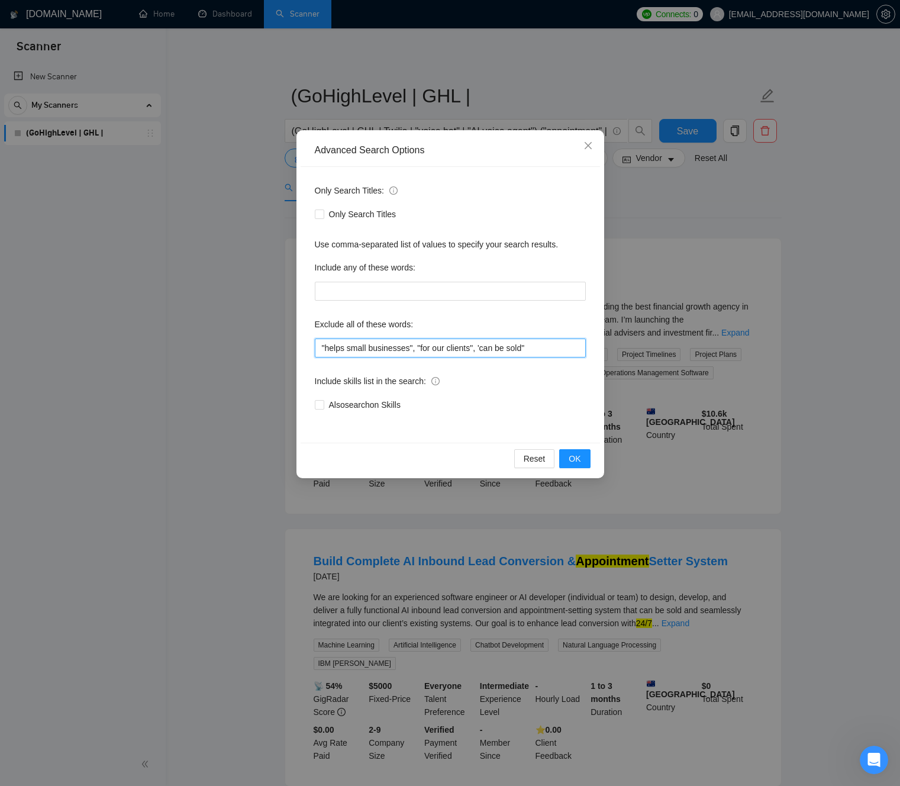
click at [487, 345] on input ""helps small businesses", "for our clients", 'can be sold"" at bounding box center [450, 347] width 271 height 19
drag, startPoint x: 489, startPoint y: 345, endPoint x: 523, endPoint y: 347, distance: 33.8
click at [524, 347] on input ""helps small businesses", "for our clients", 'can be sold"" at bounding box center [450, 347] width 271 height 19
drag
click at [523, 347] on input ""helps small businesses", "for our clients", 'can be sold"" at bounding box center [450, 347] width 271 height 19
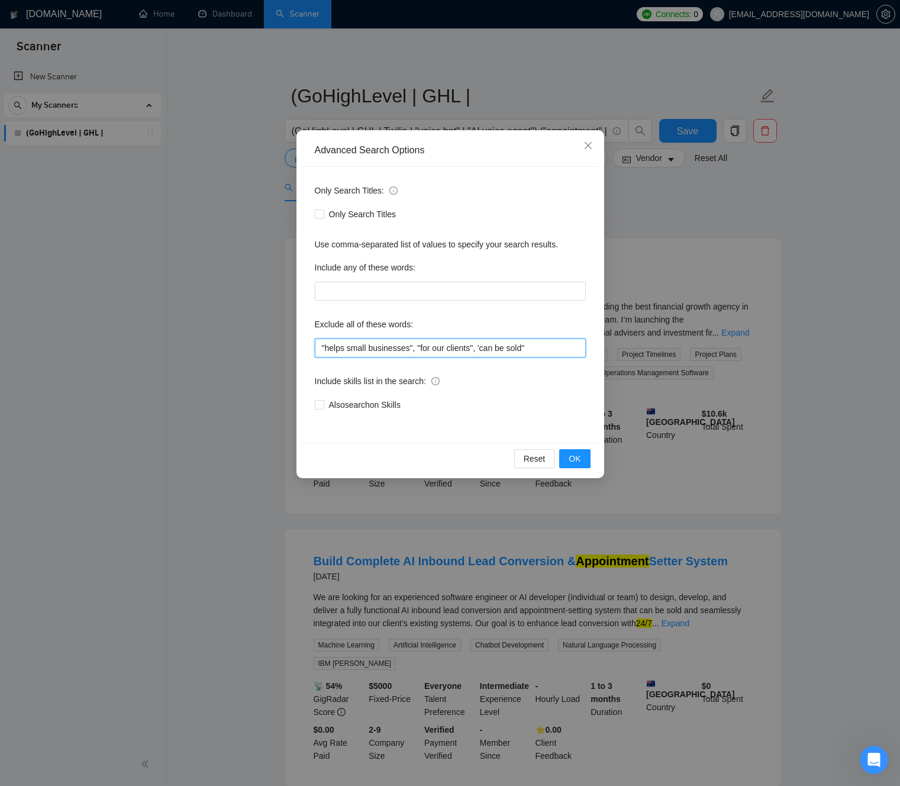
click at [489, 348] on input ""helps small businesses", "for our clients", 'can be sold"" at bounding box center [450, 347] width 271 height 19
type input ""helps small businesses", "for our clients", "can be sold""
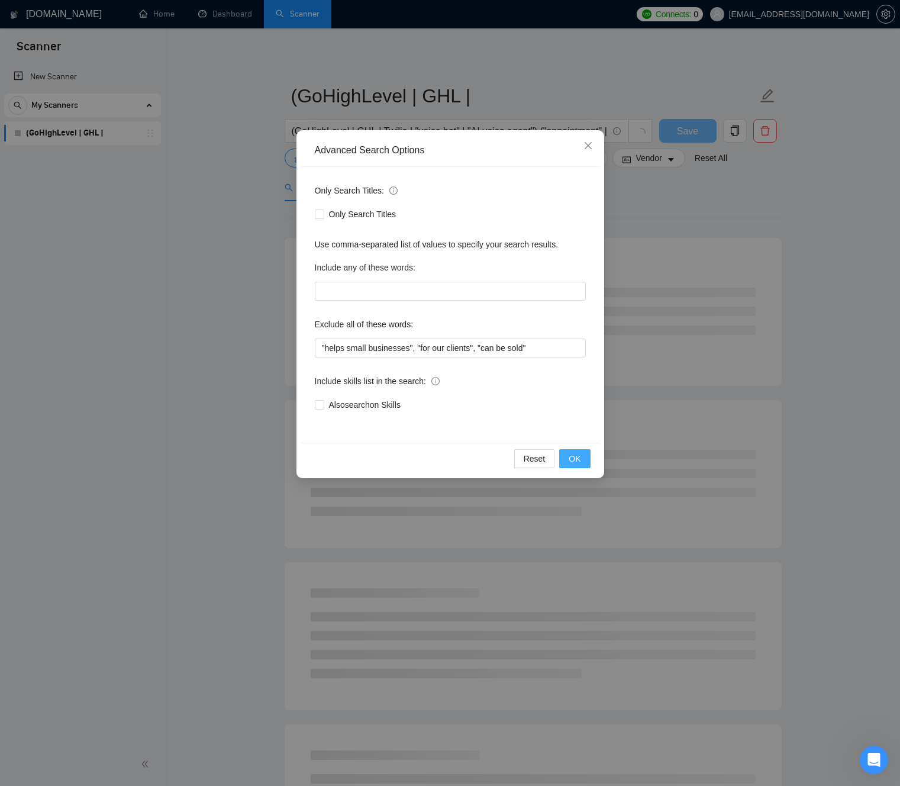
click at [576, 461] on span "OK" at bounding box center [575, 458] width 12 height 13
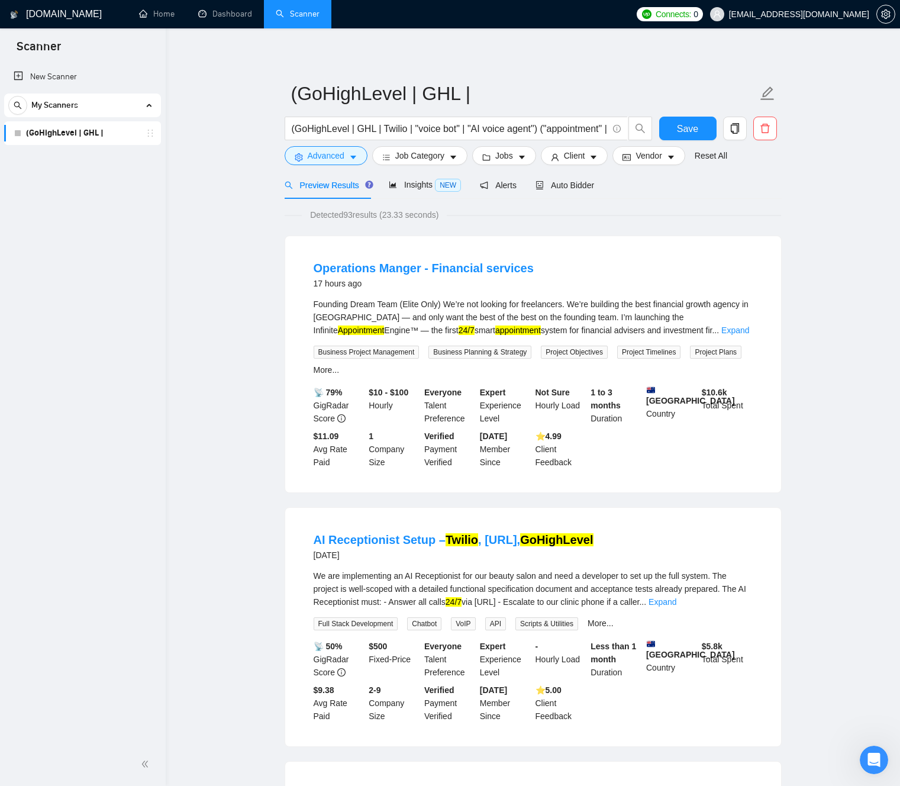
scroll to position [1, 0]
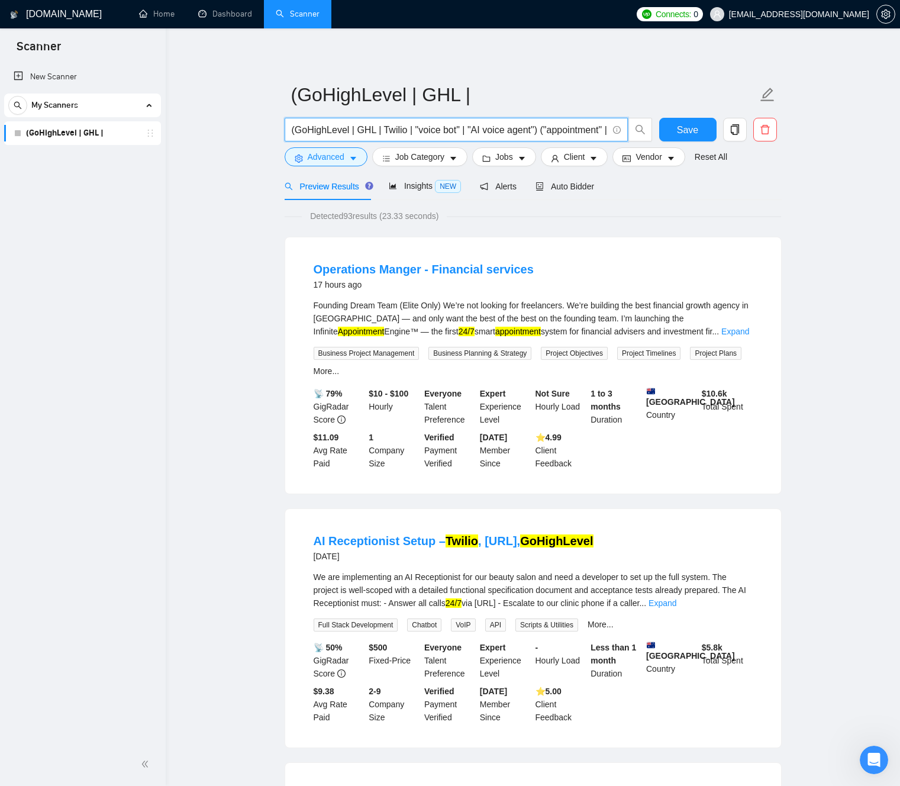
drag, startPoint x: 485, startPoint y: 131, endPoint x: 508, endPoint y: 127, distance: 23.4
click at [484, 131] on input "(GoHighLevel | GHL | Twilio | "voice bot" | "AI voice agent") ("appointment" | …" at bounding box center [450, 129] width 316 height 15
drag, startPoint x: 508, startPoint y: 127, endPoint x: 302, endPoint y: 125, distance: 205.9
click at [309, 126] on input "(GoHighLevel | GHL | Twilio | "voice bot" | "AI voice agent") ("appointment" | …" at bounding box center [450, 129] width 316 height 15
click at [357, 125] on input "(GoHighLevel | GHL | Twilio | "voice bot" | "AI voice agent") ("appointment" | …" at bounding box center [450, 129] width 316 height 15
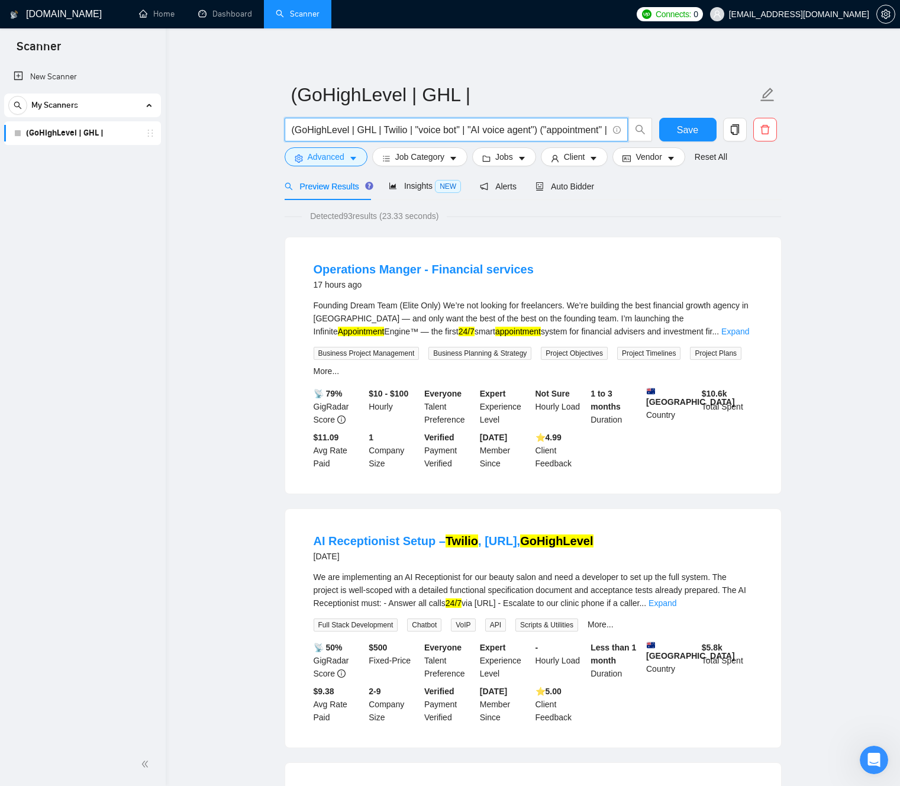
click at [357, 125] on input "(GoHighLevel | GHL | Twilio | "voice bot" | "AI voice agent") ("appointment" | …" at bounding box center [450, 129] width 316 height 15
click at [358, 125] on input "(GoHighLevel | GHL | Twilio | "voice bot" | "AI voice agent") ("appointment" | …" at bounding box center [450, 129] width 316 height 15
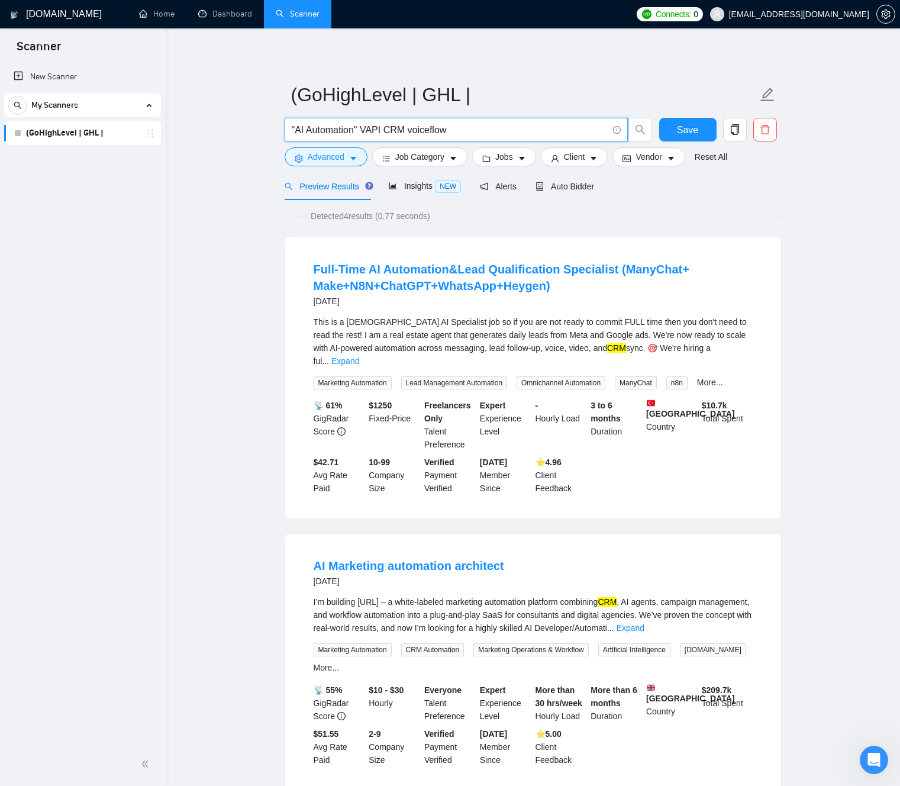
click at [432, 332] on div "This is a [DEMOGRAPHIC_DATA] AI Specialist job so if you are not ready to commi…" at bounding box center [533, 341] width 439 height 52
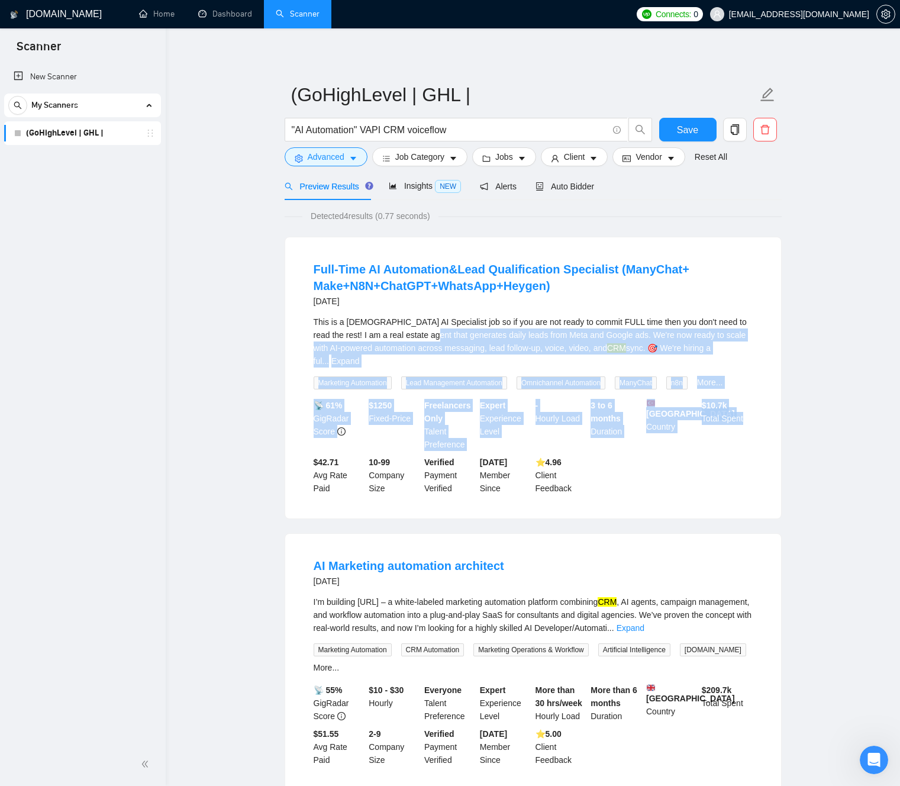
drag, startPoint x: 433, startPoint y: 332, endPoint x: 866, endPoint y: 417, distance: 440.7
click at [793, 413] on main "(GoHighLevel | GHL | "AI Automation" VAPI CRM voiceflow Save Advanced Job Categ…" at bounding box center [533, 701] width 696 height 1310
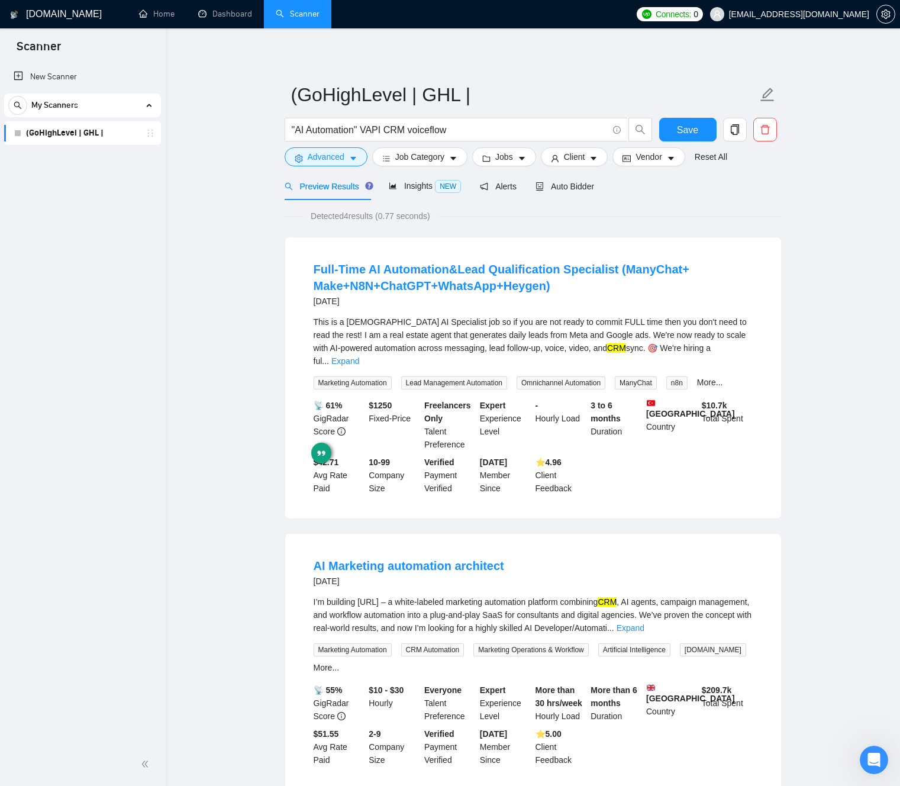
click at [876, 417] on main "(GoHighLevel | GHL | "AI Automation" VAPI CRM voiceflow Save Advanced Job Categ…" at bounding box center [533, 701] width 696 height 1310
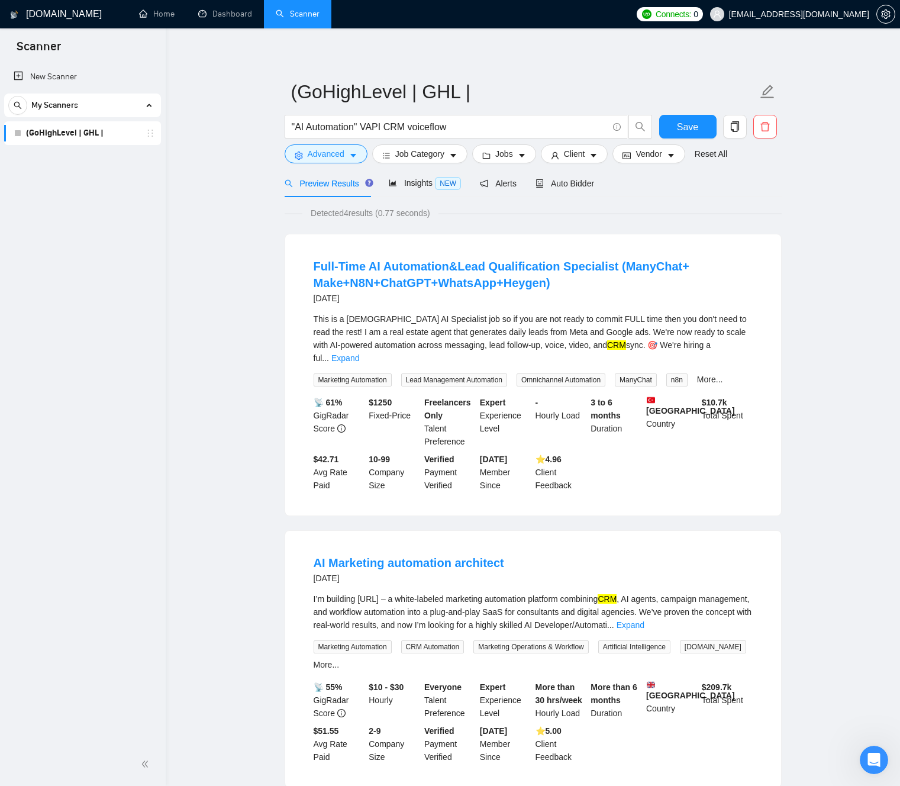
scroll to position [0, 0]
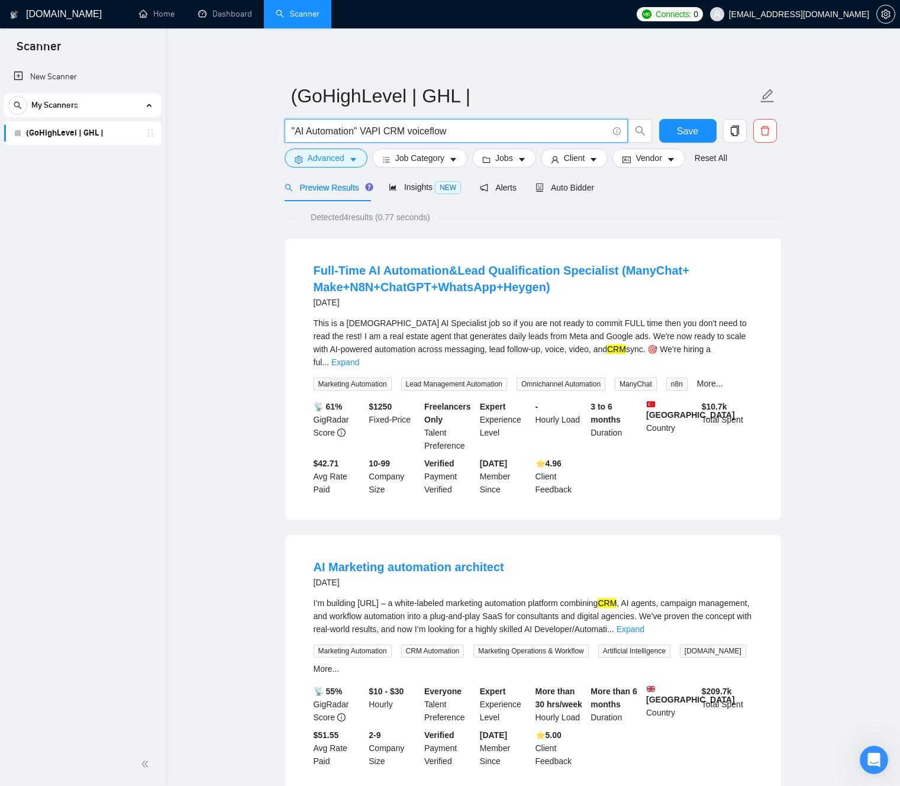
click at [476, 132] on input ""AI Automation" VAPI CRM voiceflow" at bounding box center [450, 131] width 316 height 15
click at [362, 131] on input ""AI Automation" VAPI CRM voiceflow" at bounding box center [450, 131] width 316 height 15
click at [394, 129] on input ""AI Automation" VAPI CRM voiceflow" at bounding box center [450, 131] width 316 height 15
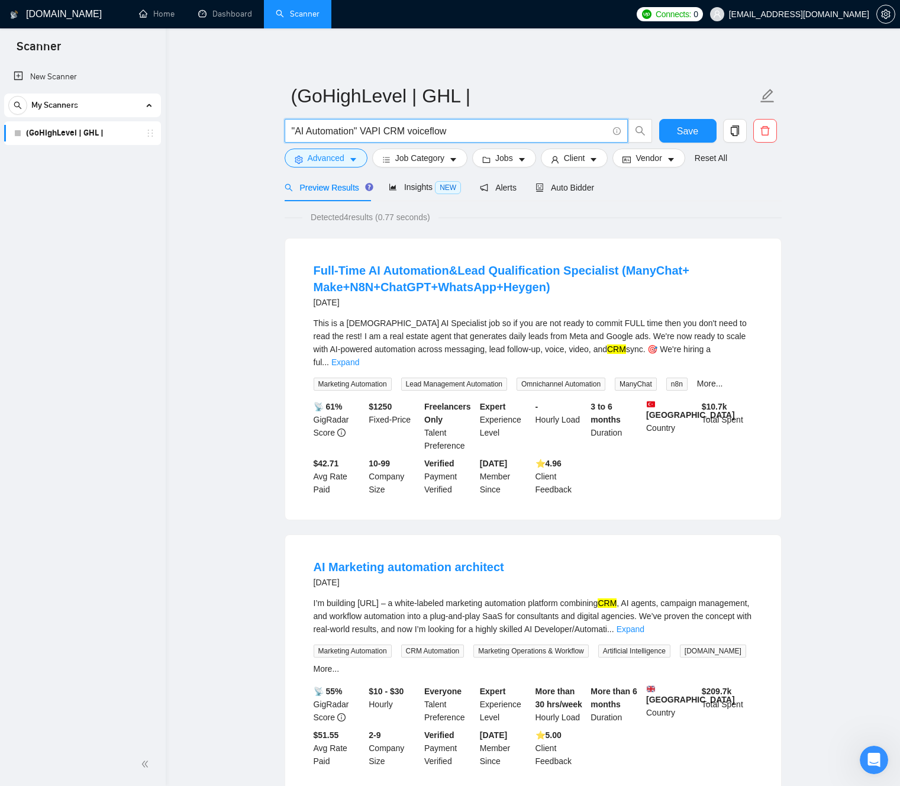
click at [441, 135] on input ""AI Automation" VAPI CRM voiceflow" at bounding box center [450, 131] width 316 height 15
drag, startPoint x: 441, startPoint y: 135, endPoint x: 462, endPoint y: 134, distance: 21.3
click at [441, 135] on input ""AI Automation" VAPI CRM voiceflow" at bounding box center [450, 131] width 316 height 15
click at [470, 134] on input ""AI Automation" VAPI CRM voiceflow" at bounding box center [450, 131] width 316 height 15
click at [470, 134] on input ""AI Automation" VAPI CRM voiceflow VAPI" at bounding box center [450, 131] width 316 height 15
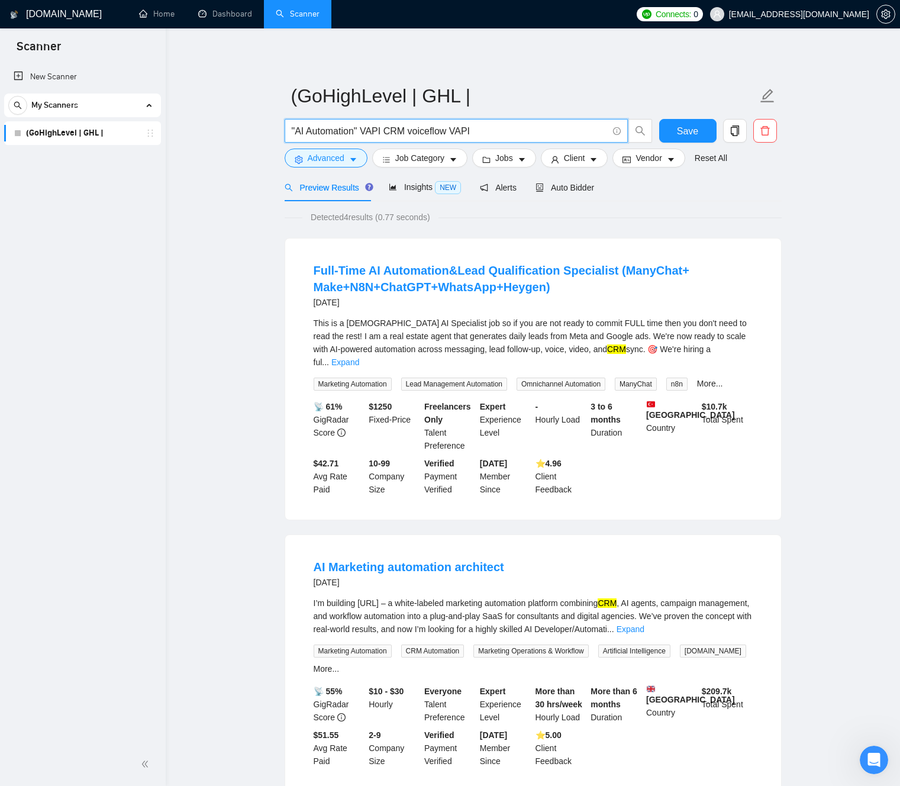
click at [470, 134] on input ""AI Automation" VAPI CRM voiceflow VAPI" at bounding box center [450, 131] width 316 height 15
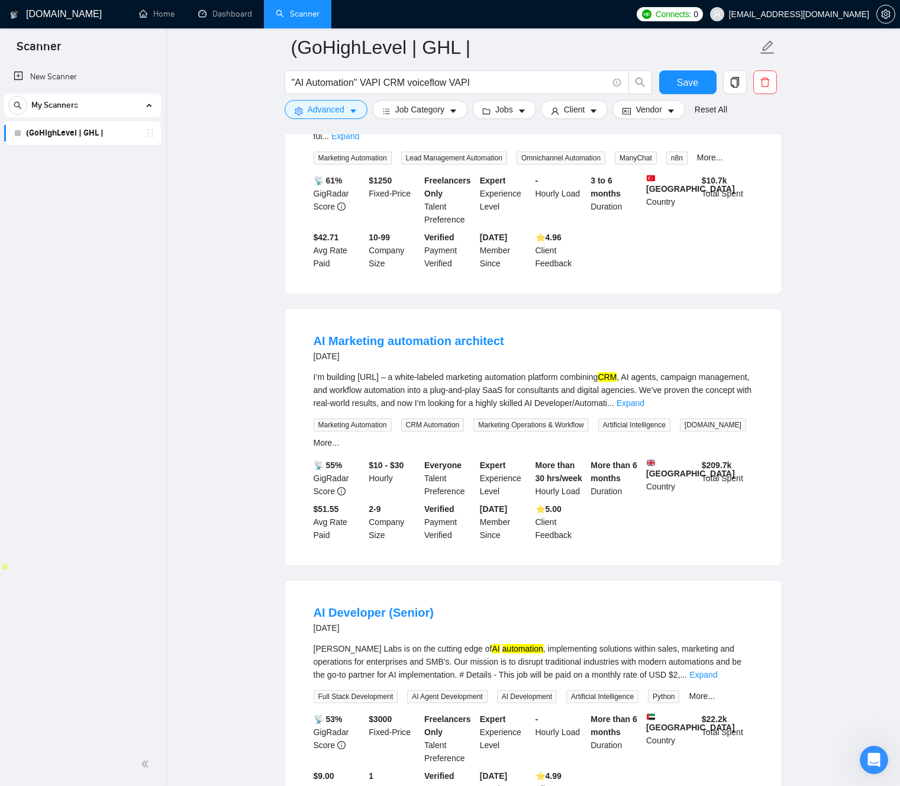
scroll to position [244, 0]
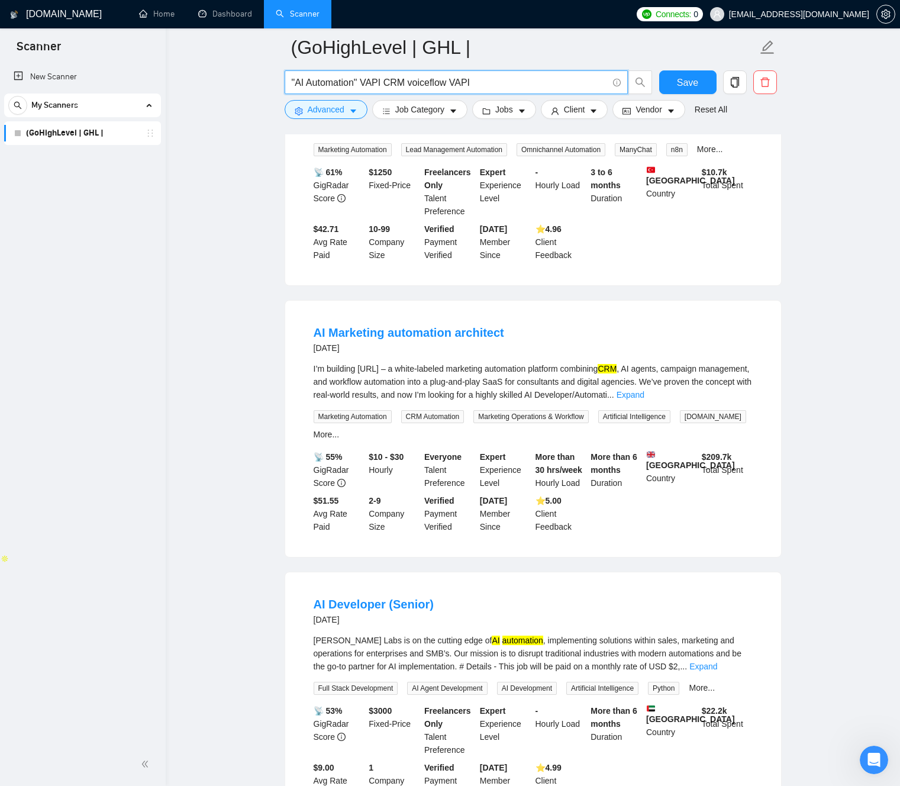
click at [489, 369] on div "I’m building [URL] – a white-labeled marketing automation platform combining CR…" at bounding box center [533, 381] width 439 height 39
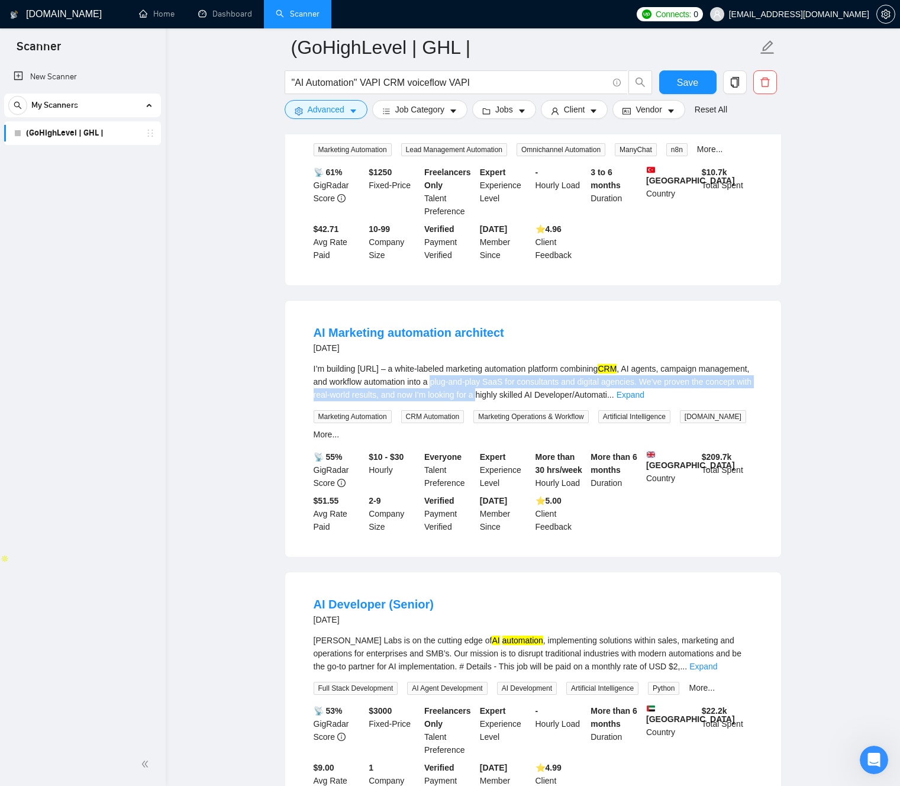
drag, startPoint x: 500, startPoint y: 370, endPoint x: 386, endPoint y: 370, distance: 114.2
click at [559, 385] on div "I’m building [URL] – a white-labeled marketing automation platform combining CR…" at bounding box center [533, 381] width 439 height 39
drag, startPoint x: 276, startPoint y: 363, endPoint x: 263, endPoint y: 360, distance: 13.2
click at [271, 362] on main "(GoHighLevel | GHL | "AI Automation" VAPI CRM voiceflow VAPI Save Advanced Job …" at bounding box center [533, 463] width 696 height 1319
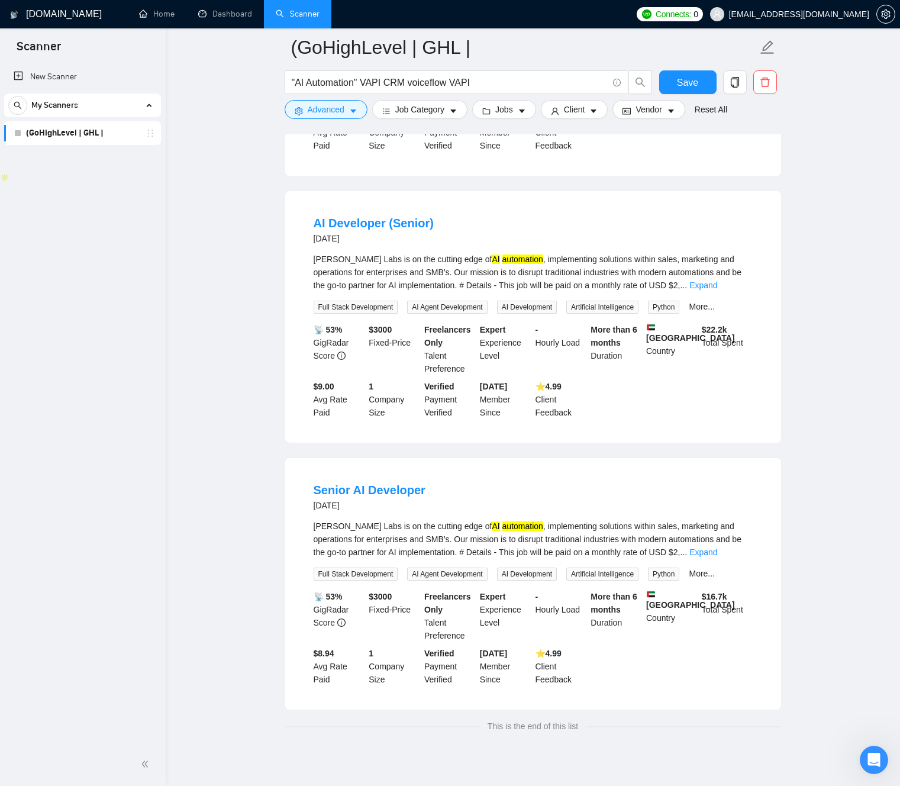
scroll to position [618, 0]
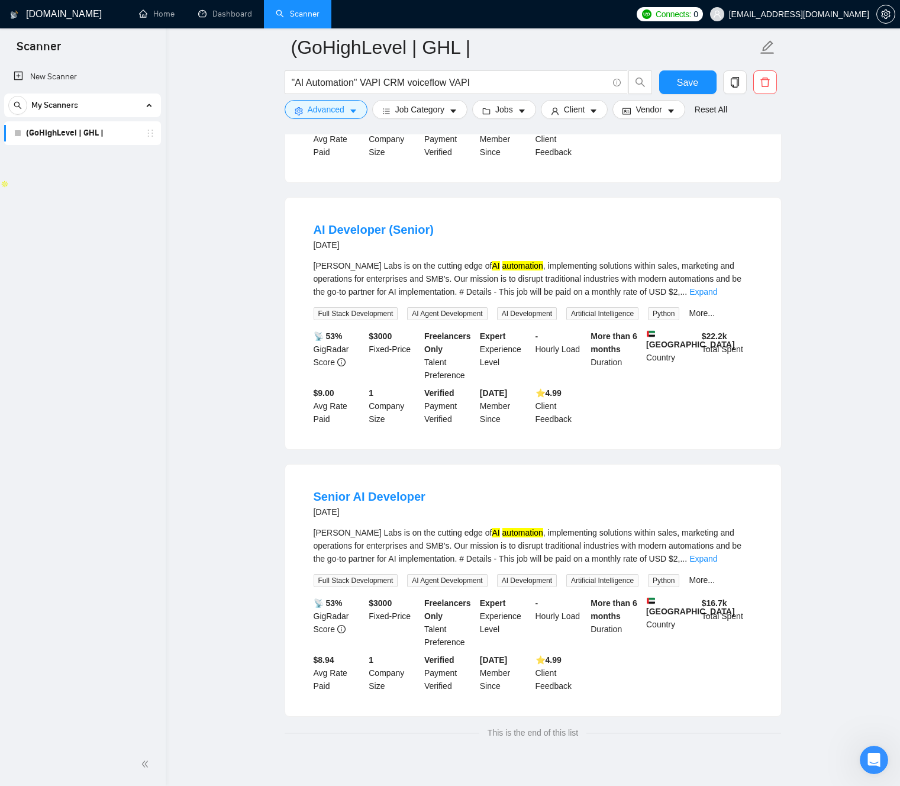
click at [463, 266] on div "[PERSON_NAME] Labs is on the cutting edge of AI automation , implementing solut…" at bounding box center [533, 278] width 439 height 39
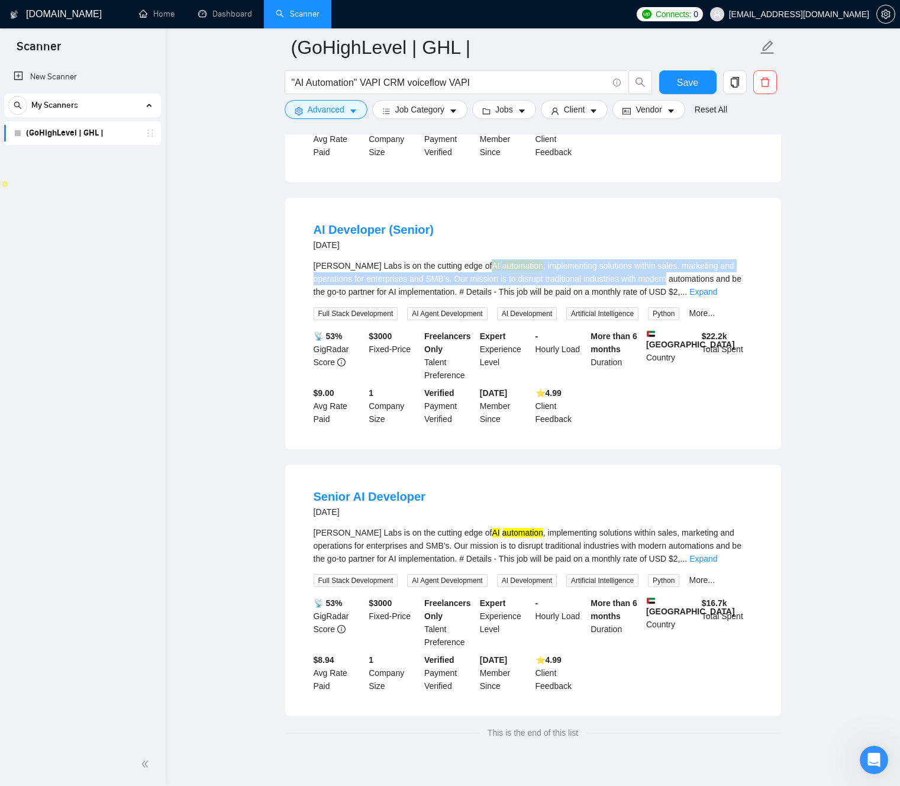
drag, startPoint x: 463, startPoint y: 266, endPoint x: 653, endPoint y: 275, distance: 190.7
click at [654, 275] on div "[PERSON_NAME] Labs is on the cutting edge of AI automation , implementing solut…" at bounding box center [533, 278] width 439 height 39
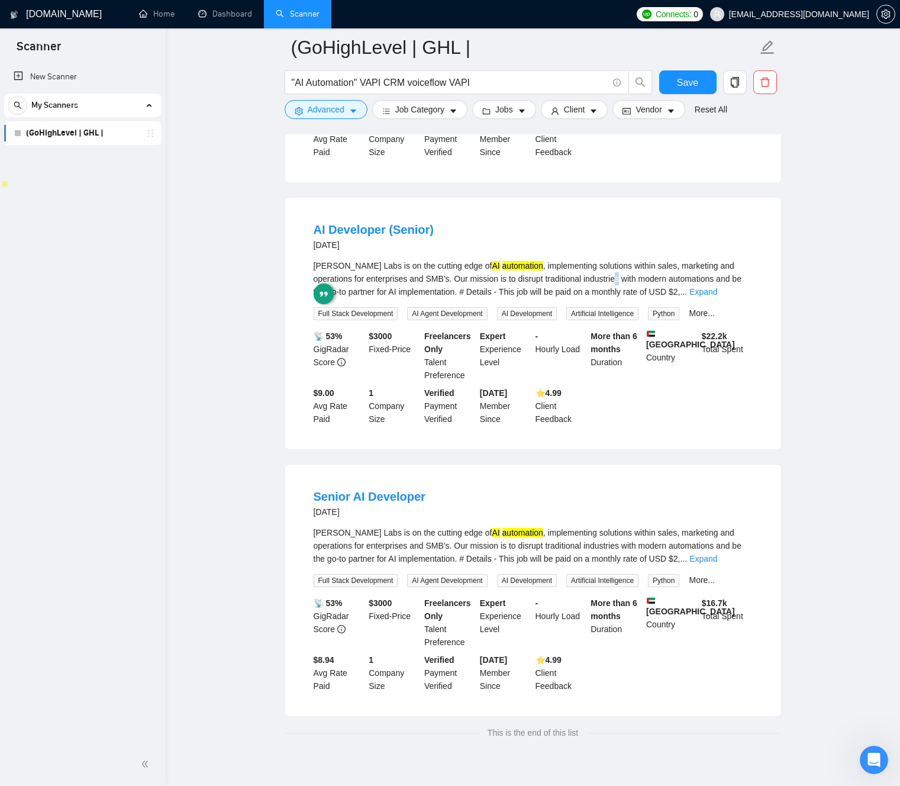
drag, startPoint x: 627, startPoint y: 277, endPoint x: 607, endPoint y: 277, distance: 20.1
click at [625, 277] on div "[PERSON_NAME] Labs is on the cutting edge of AI automation , implementing solut…" at bounding box center [533, 278] width 439 height 39
click at [488, 276] on div "[PERSON_NAME] Labs is on the cutting edge of AI automation , implementing solut…" at bounding box center [533, 278] width 439 height 39
drag, startPoint x: 490, startPoint y: 276, endPoint x: 450, endPoint y: 286, distance: 41.5
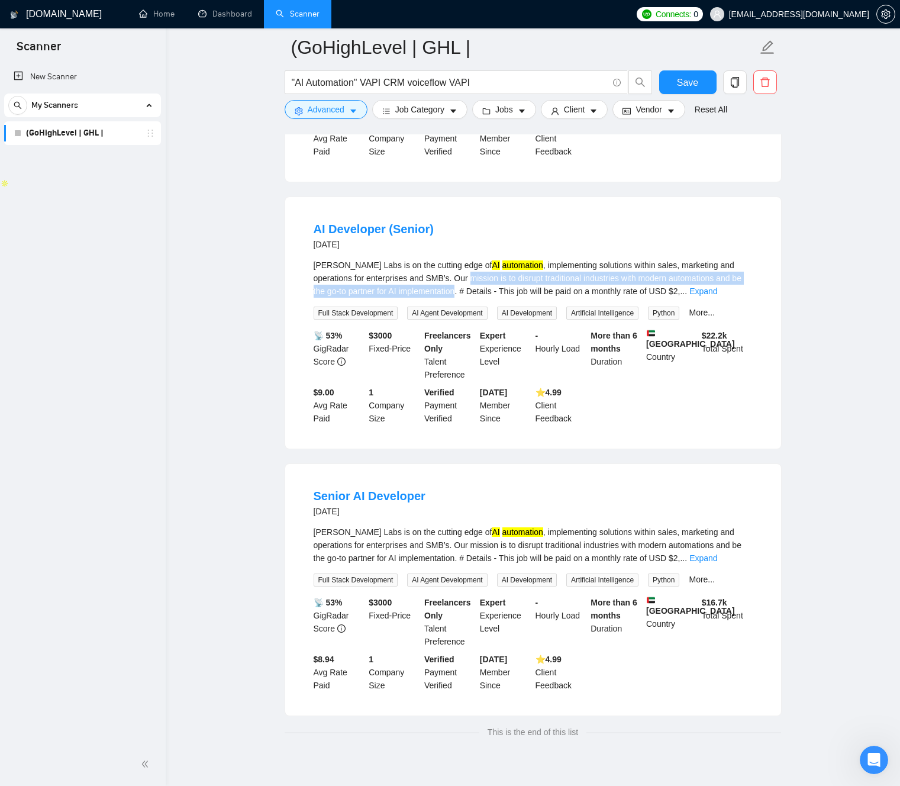
click at [450, 286] on div "[PERSON_NAME] Labs is on the cutting edge of AI automation , implementing solut…" at bounding box center [533, 278] width 439 height 39
click at [717, 287] on link "Expand" at bounding box center [703, 290] width 28 height 9
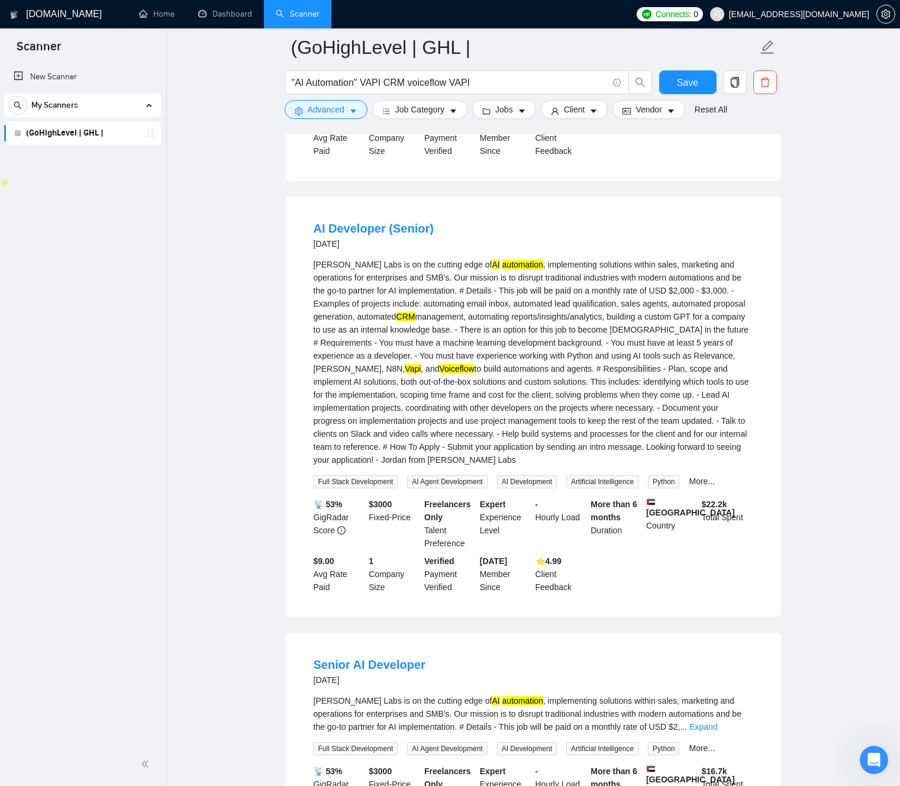
click at [316, 293] on div "[PERSON_NAME] Labs is on the cutting edge of AI automation , implementing solut…" at bounding box center [533, 362] width 439 height 208
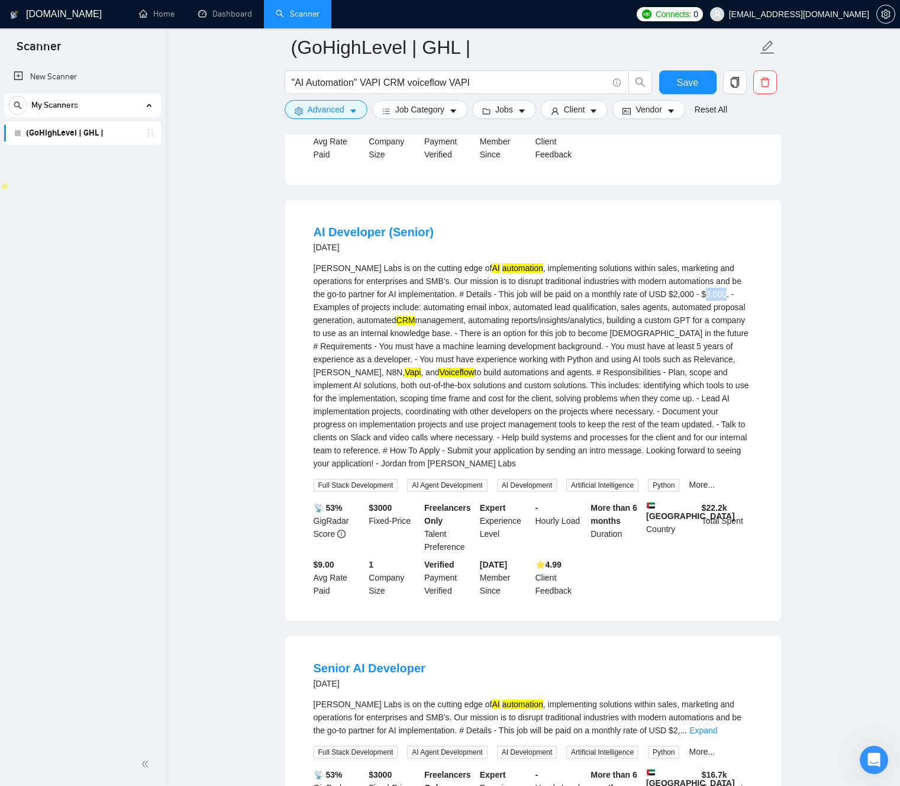
drag, startPoint x: 324, startPoint y: 296, endPoint x: 356, endPoint y: 302, distance: 32.5
click at [343, 303] on div "[PERSON_NAME] Labs is on the cutting edge of AI automation , implementing solut…" at bounding box center [533, 365] width 439 height 208
click at [356, 302] on div "[PERSON_NAME] Labs is on the cutting edge of AI automation , implementing solut…" at bounding box center [533, 365] width 439 height 208
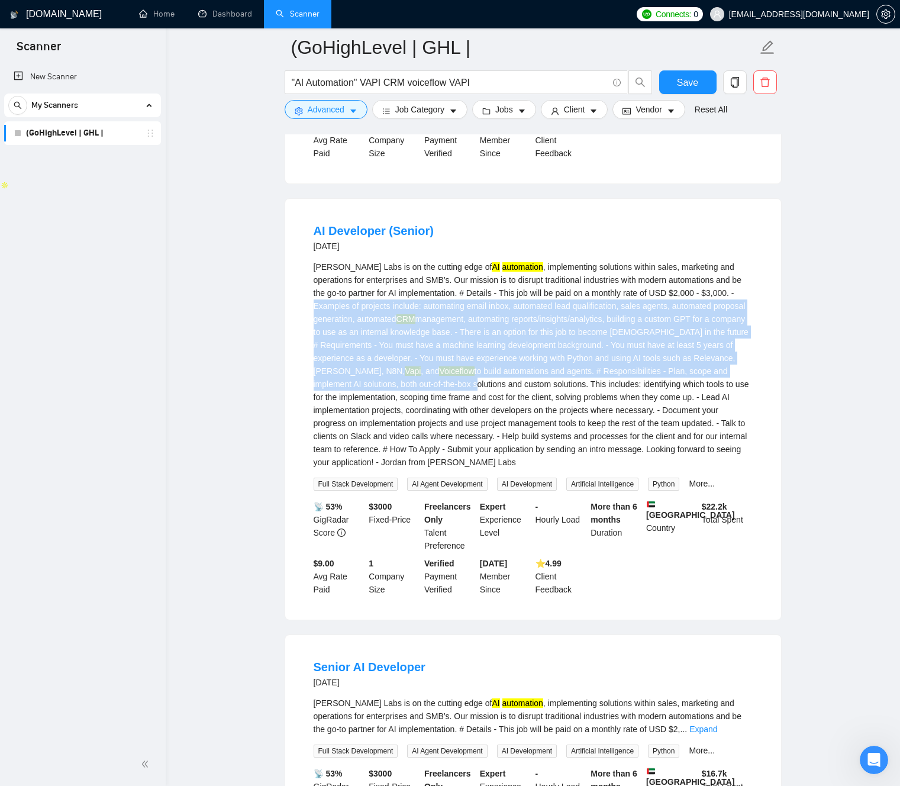
drag, startPoint x: 357, startPoint y: 302, endPoint x: 535, endPoint y: 382, distance: 195.7
click at [519, 382] on div "[PERSON_NAME] Labs is on the cutting edge of AI automation , implementing solut…" at bounding box center [533, 364] width 439 height 208
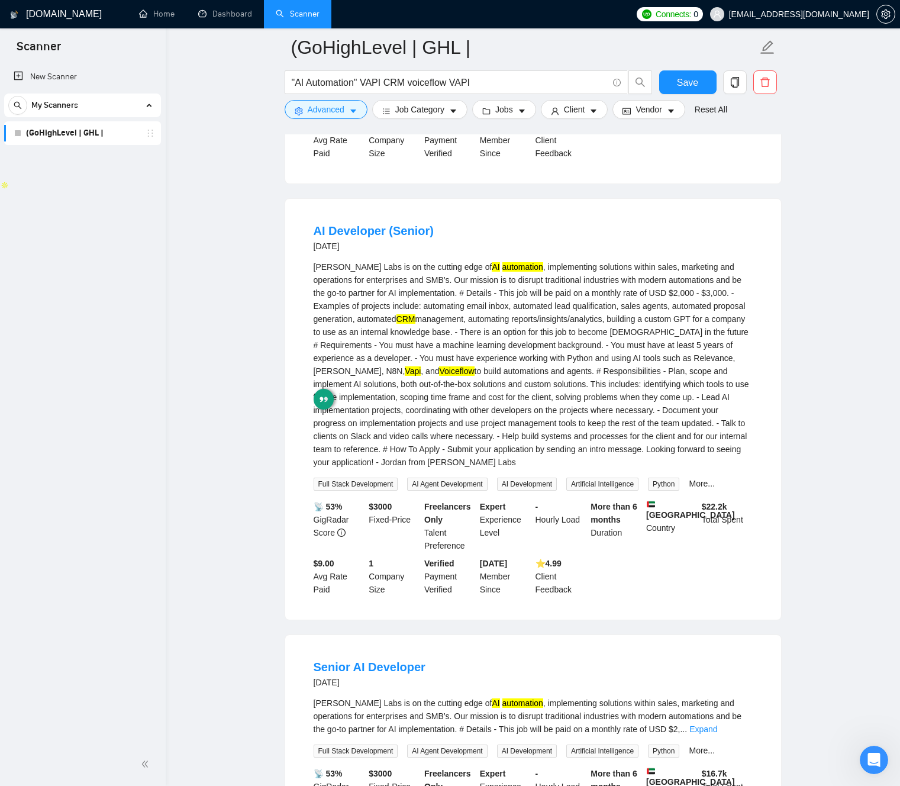
click at [535, 382] on div "[PERSON_NAME] Labs is on the cutting edge of AI automation , implementing solut…" at bounding box center [533, 364] width 439 height 208
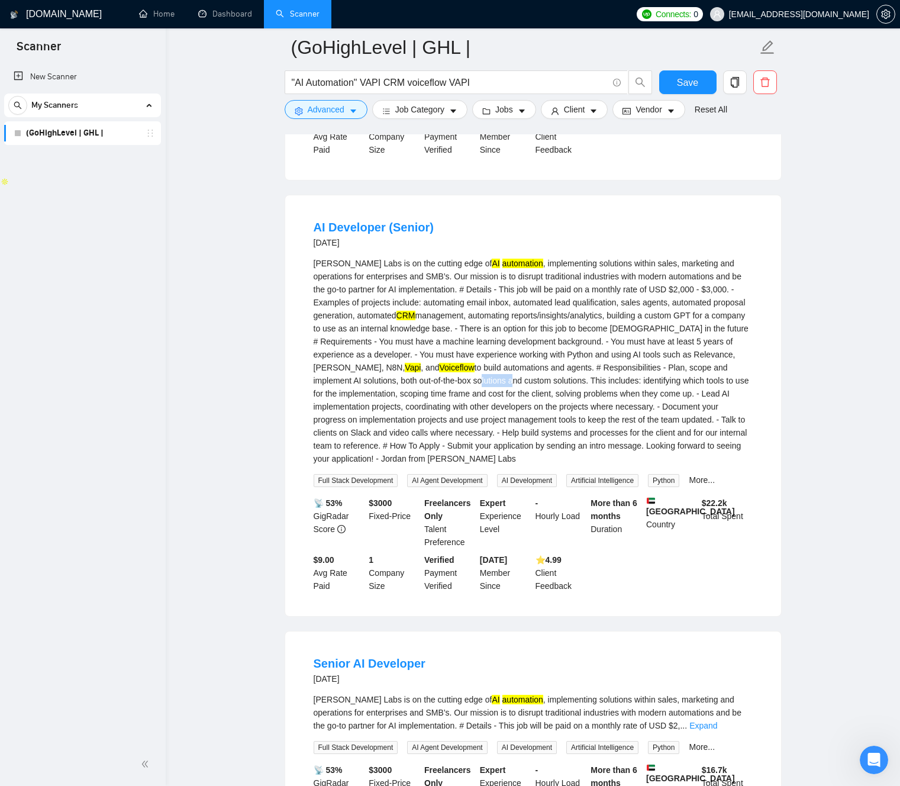
drag, startPoint x: 535, startPoint y: 382, endPoint x: 482, endPoint y: 356, distance: 59.3
click at [521, 376] on div "[PERSON_NAME] Labs is on the cutting edge of AI automation , implementing solut…" at bounding box center [533, 361] width 439 height 208
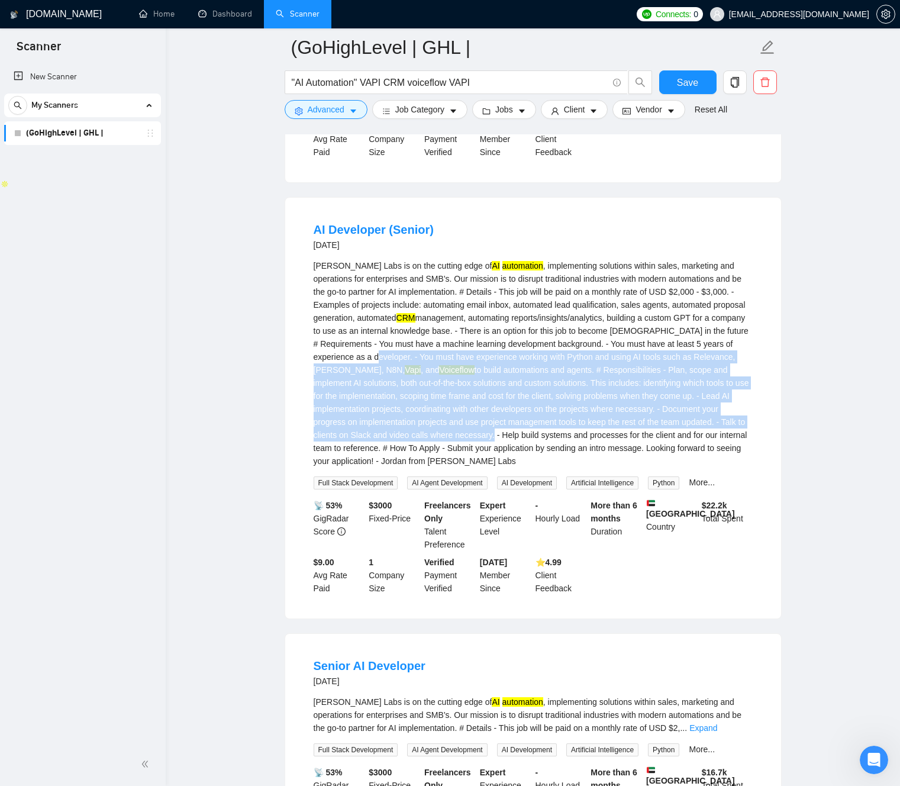
drag, startPoint x: 485, startPoint y: 360, endPoint x: 540, endPoint y: 388, distance: 61.6
click at [565, 404] on div "[PERSON_NAME] Labs is on the cutting edge of AI automation , implementing solut…" at bounding box center [533, 363] width 439 height 208
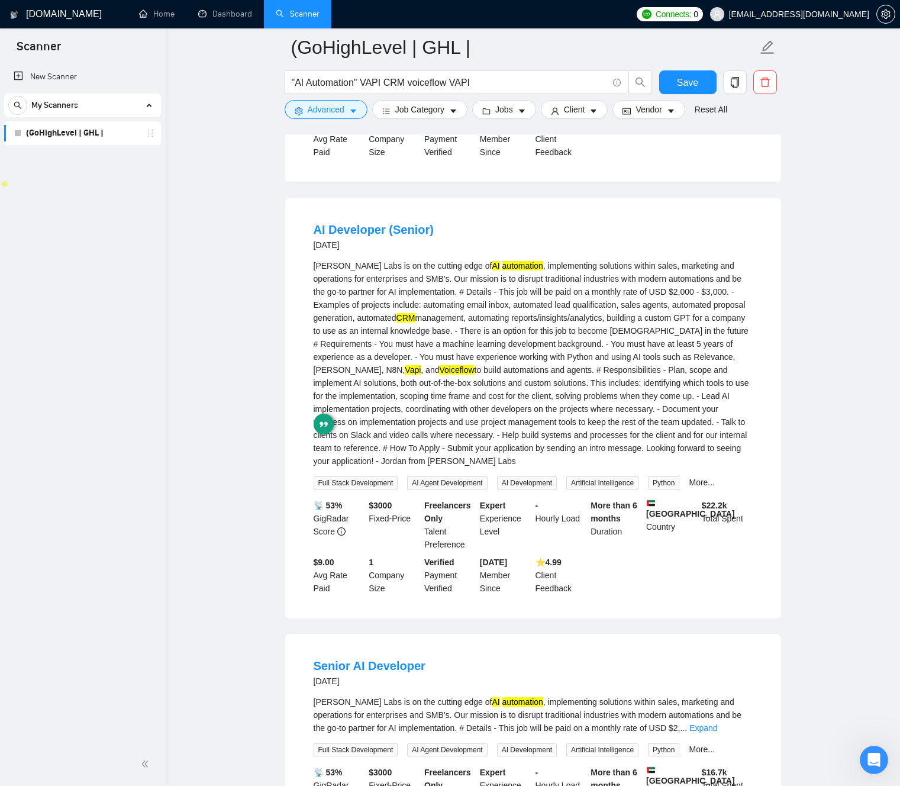
click at [485, 352] on div "[PERSON_NAME] Labs is on the cutting edge of AI automation , implementing solut…" at bounding box center [533, 363] width 439 height 208
click at [584, 457] on div "[PERSON_NAME] Labs is on the cutting edge of AI automation , implementing solut…" at bounding box center [533, 363] width 439 height 208
drag, startPoint x: 585, startPoint y: 457, endPoint x: 605, endPoint y: 457, distance: 20.7
click at [609, 456] on div "[PERSON_NAME] Labs is on the cutting edge of AI automation , implementing solut…" at bounding box center [533, 362] width 439 height 208
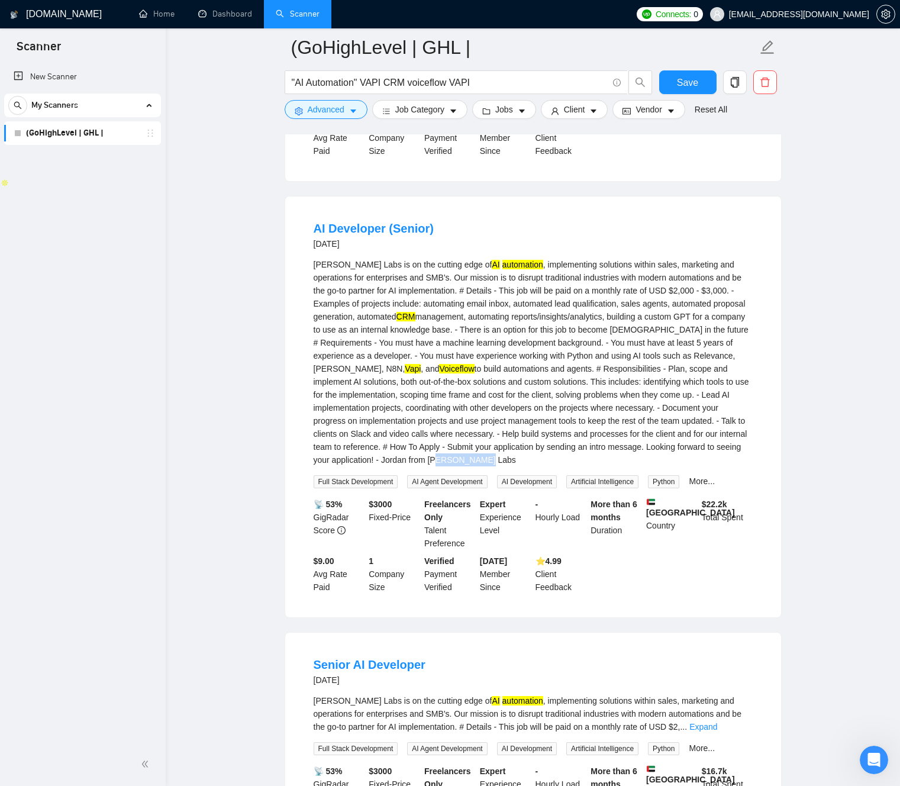
scroll to position [613, 0]
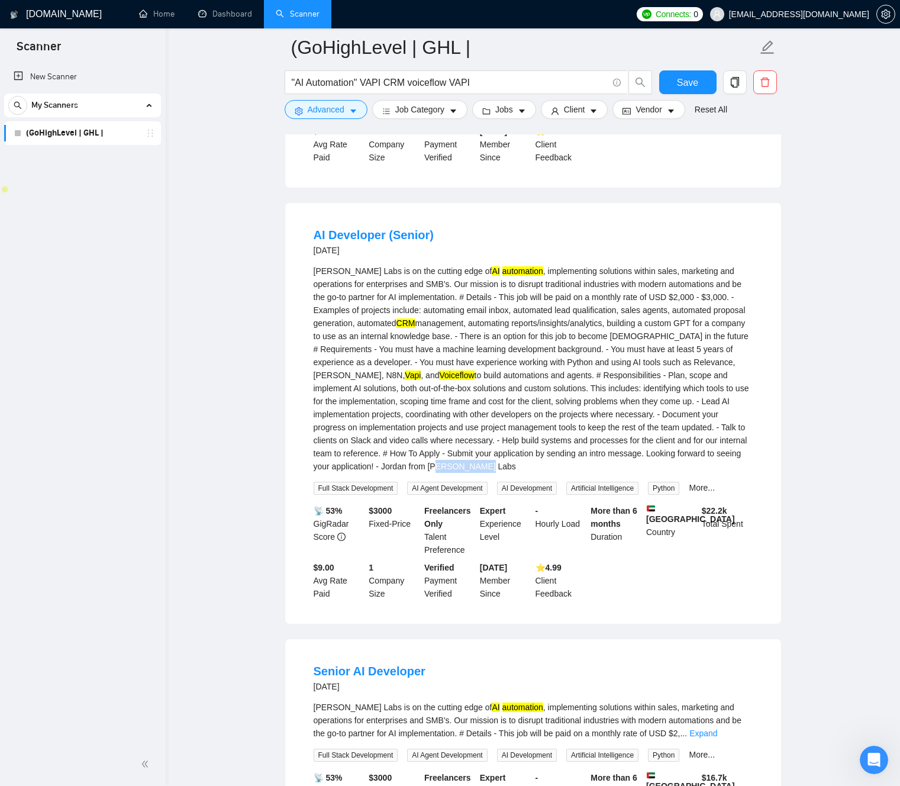
copy div "[PERSON_NAME] Labs"
click at [388, 377] on div "[PERSON_NAME] Labs is on the cutting edge of AI automation , implementing solut…" at bounding box center [533, 368] width 439 height 208
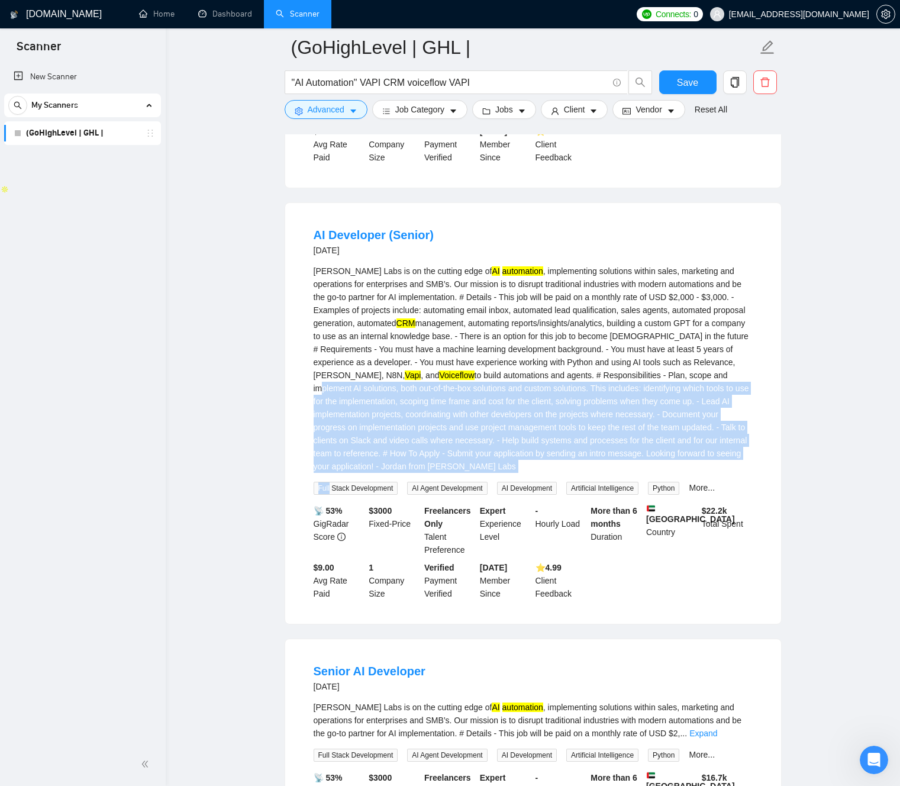
drag, startPoint x: 449, startPoint y: 388, endPoint x: 678, endPoint y: 468, distance: 242.5
click at [682, 470] on div "[PERSON_NAME] Labs is on the cutting edge of AI automation , implementing solut…" at bounding box center [533, 379] width 439 height 230
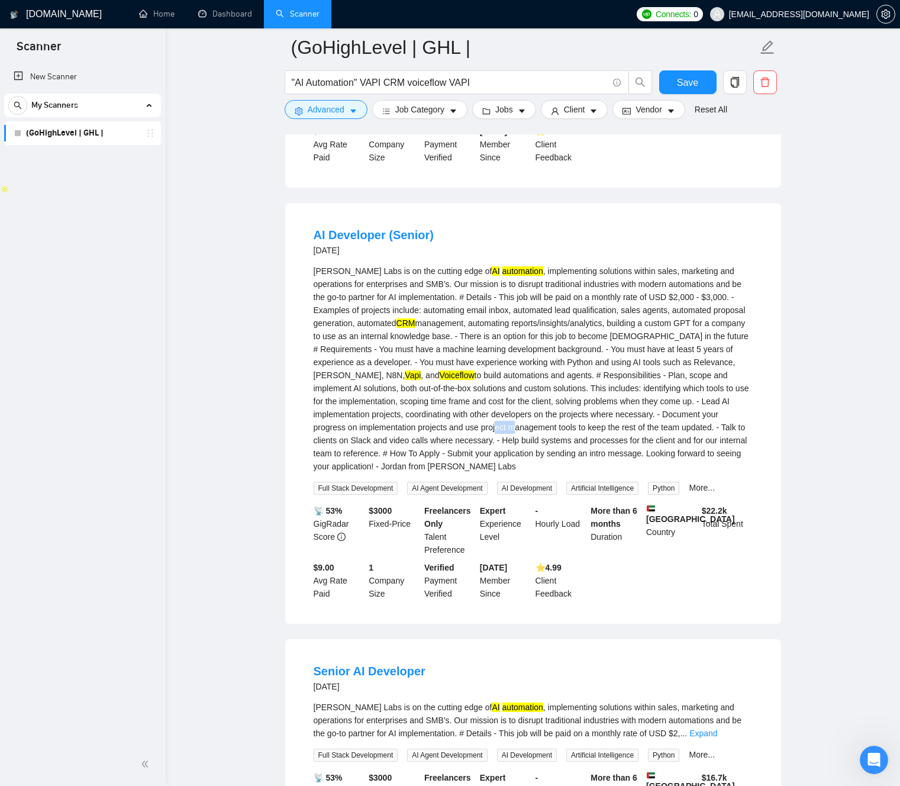
click at [558, 417] on div "[PERSON_NAME] Labs is on the cutting edge of AI automation , implementing solut…" at bounding box center [533, 368] width 439 height 208
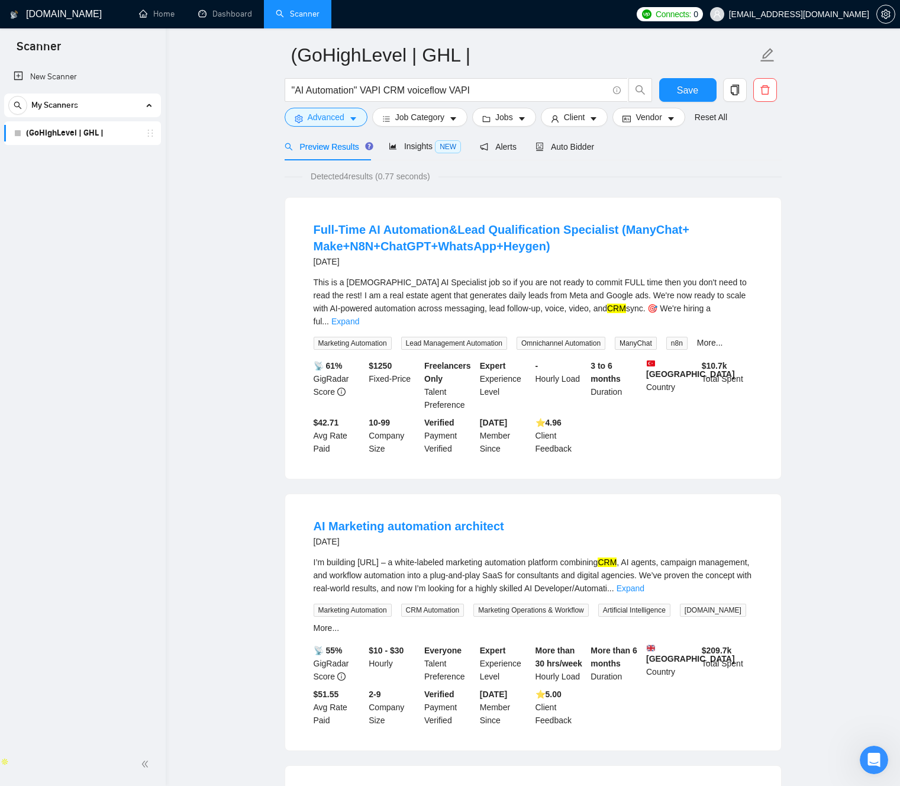
scroll to position [0, 0]
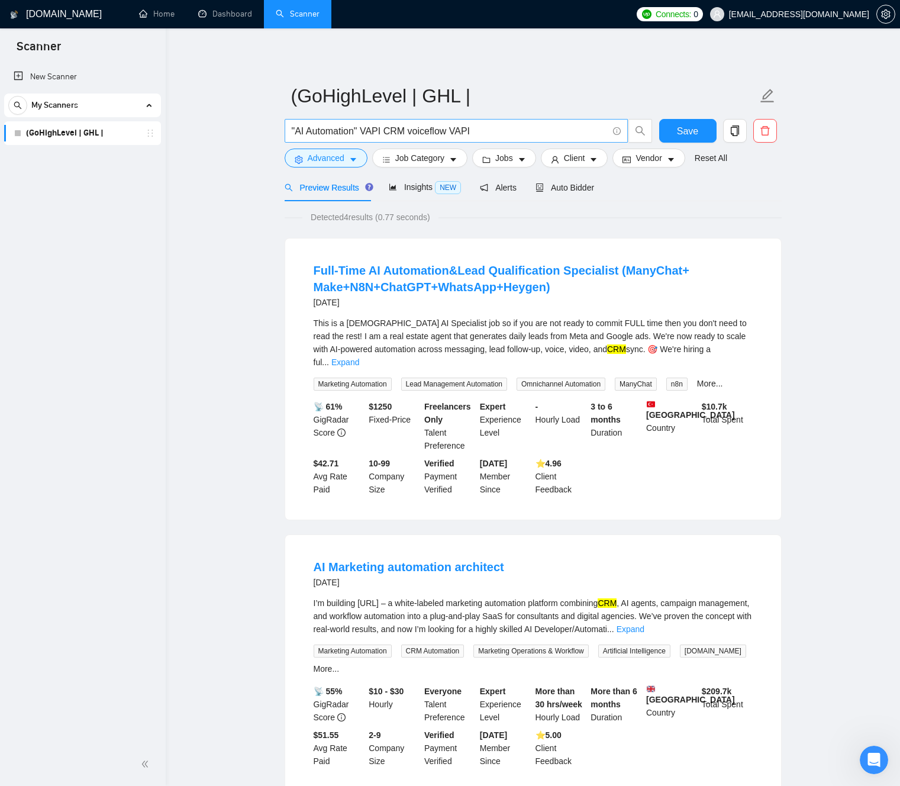
click at [333, 130] on input ""AI Automation" VAPI CRM voiceflow VAPI" at bounding box center [450, 131] width 316 height 15
click at [332, 130] on input ""AI Automation" VAPI CRM voiceflow VAPI" at bounding box center [450, 131] width 316 height 15
paste input "("AI automation" OR "automation engineer" OR automate* OR workflow* OR "process…"
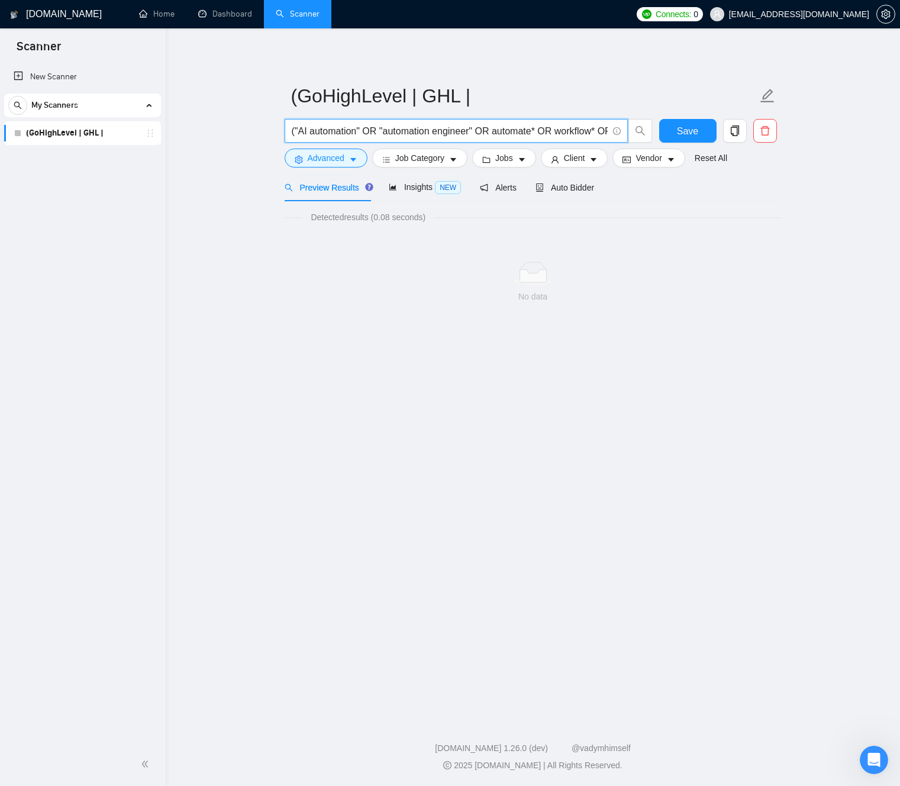
click at [254, 140] on main "(GoHighLevel | GHL | ("AI automation" OR "automation engineer" OR automate* OR …" at bounding box center [533, 370] width 696 height 647
click at [391, 136] on input "("AI automation" OR "automation engineer" OR automate* OR workflow* OR "process…" at bounding box center [450, 131] width 316 height 15
click at [467, 133] on input "("AI automation" OR "automation engineer" OR automate* OR workflow* OR "process…" at bounding box center [450, 131] width 316 height 15
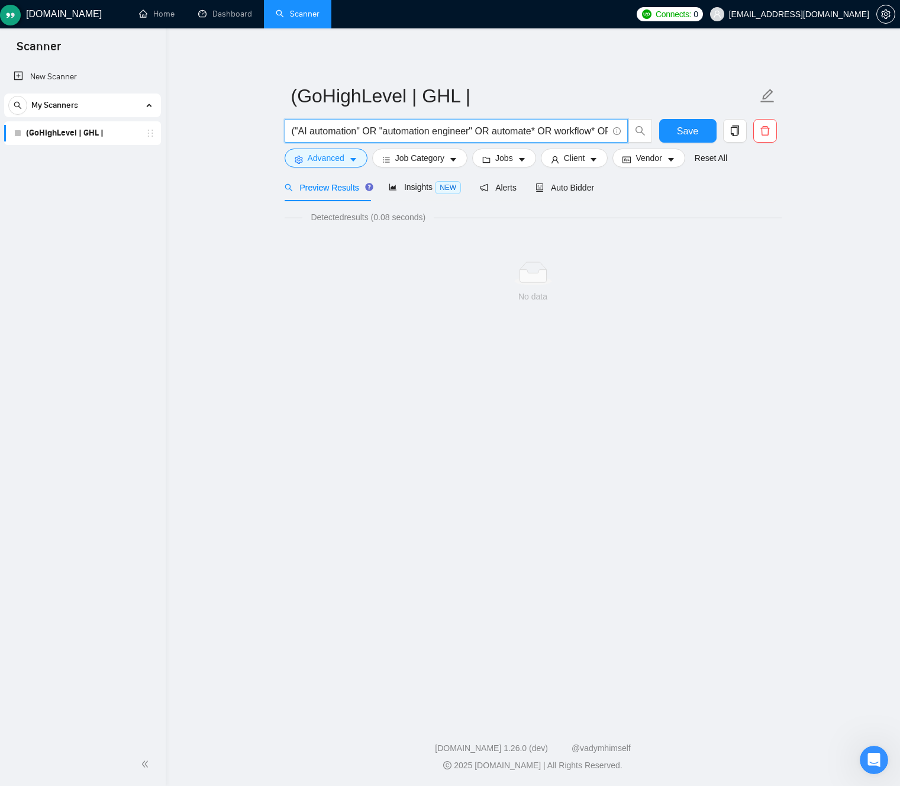
click at [459, 131] on input "("AI automation" OR "automation engineer" OR automate* OR workflow* OR "process…" at bounding box center [450, 131] width 316 height 15
click at [459, 132] on input "("AI automation" OR "automation engineer" OR automate* OR workflow* OR "process…" at bounding box center [450, 131] width 316 height 15
click at [449, 130] on input "("AI automation" OR "automation engineer" OR automate* OR workflow* OR "process…" at bounding box center [450, 131] width 316 height 15
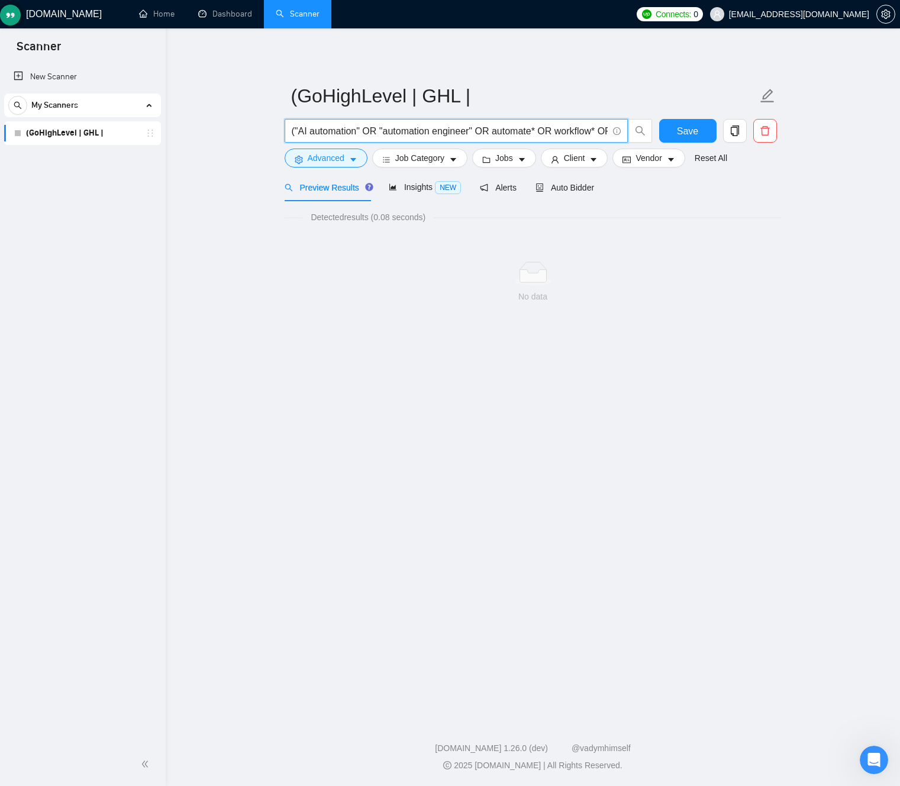
click at [449, 130] on input "("AI automation" OR "automation engineer" OR automate* OR workflow* OR "process…" at bounding box center [450, 131] width 316 height 15
click at [483, 124] on input "("AI automation" OR "automation engineer" OR automate* OR workflow* OR "process…" at bounding box center [450, 131] width 316 height 15
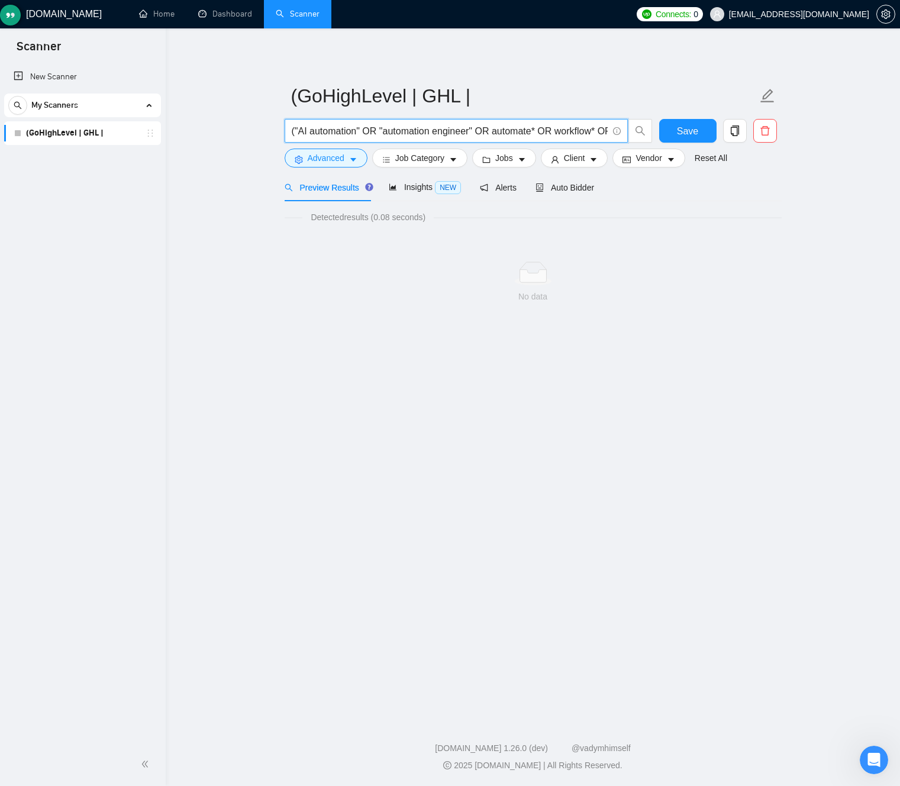
paste input "ChatGPT" | GPT | "AI agent" | "AI voice") ("CRM" | "Zoho" | HubSpot | Pipedrive…"
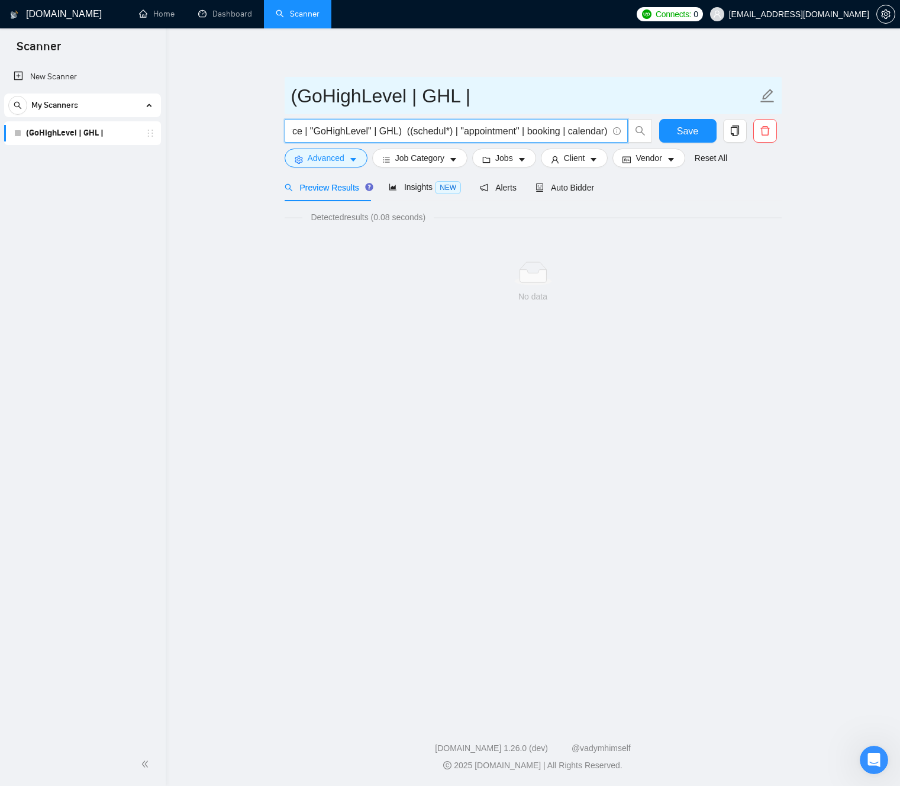
click at [557, 98] on input "(GoHighLevel | GHL |" at bounding box center [524, 96] width 466 height 30
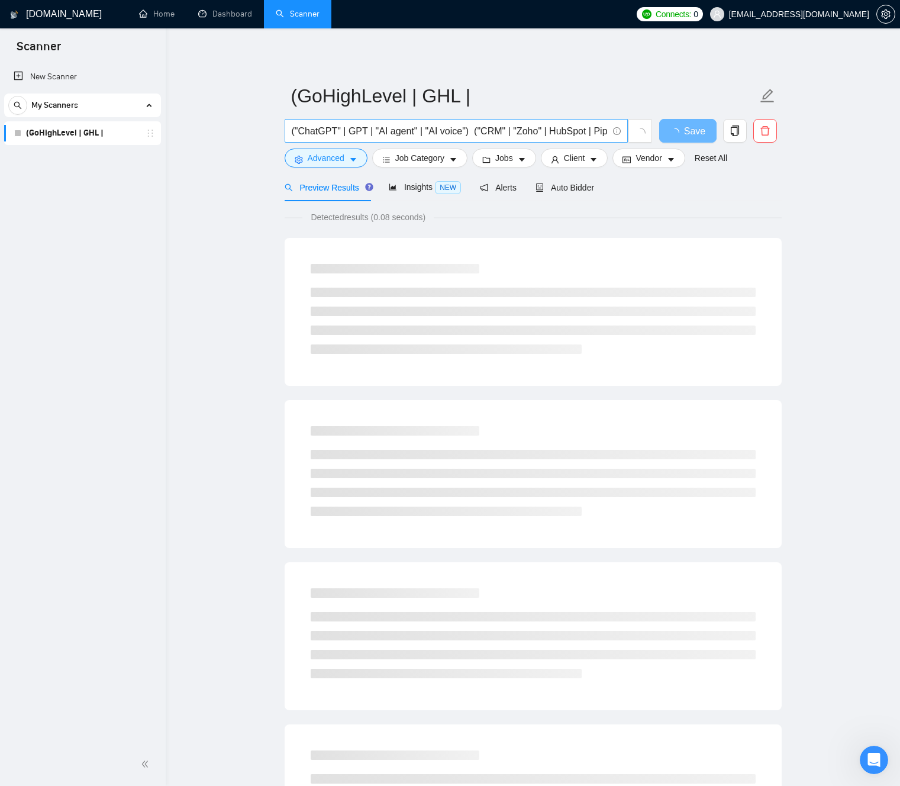
click at [569, 130] on input "("ChatGPT" | GPT | "AI agent" | "AI voice") ("CRM" | "Zoho" | HubSpot | Pipedri…" at bounding box center [450, 131] width 316 height 15
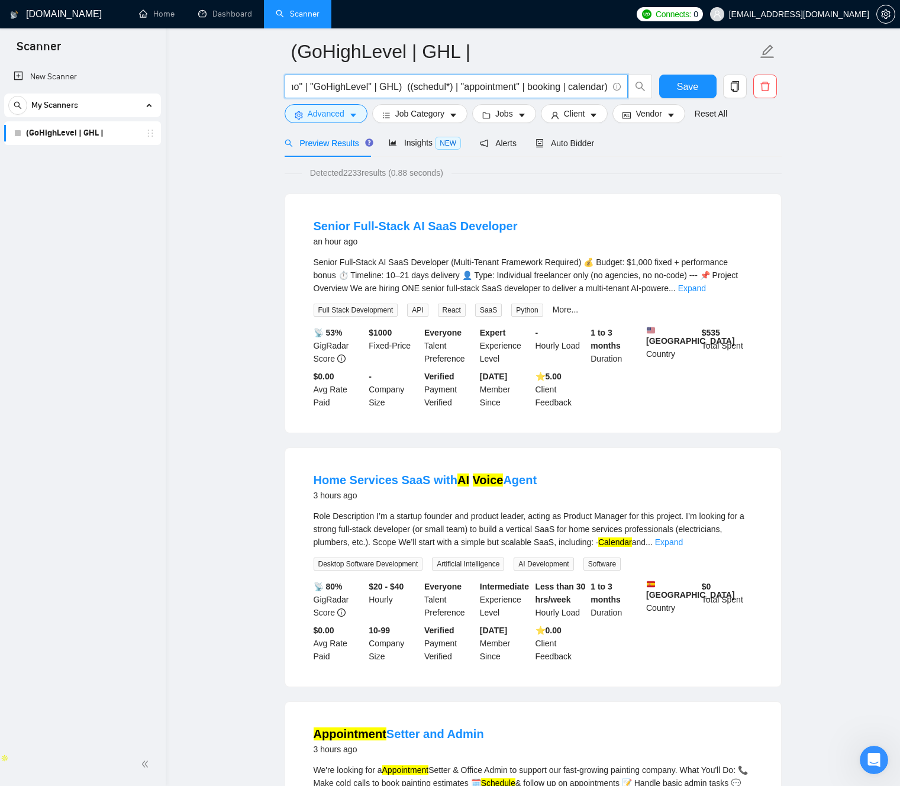
scroll to position [15, 0]
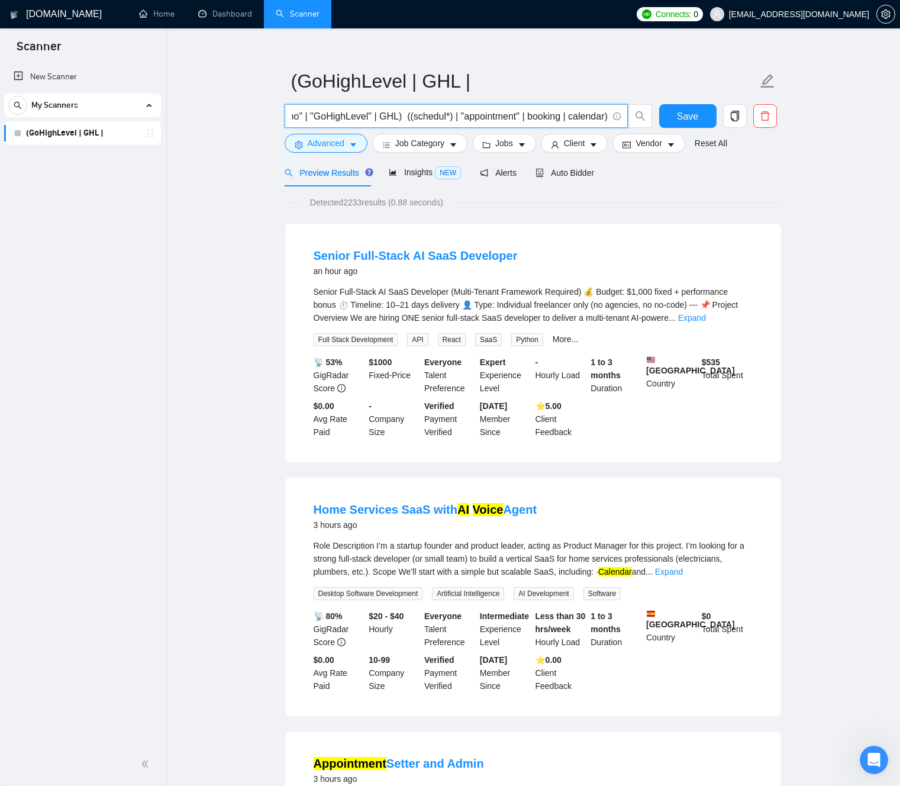
type input "("ChatGPT" | GPT | "AI agent" | "AI voice") ("CRM" | "Zoho" | "GoHighLevel" | G…"
click at [627, 303] on div "Senior Full-Stack AI SaaS Developer (Multi-Tenant Framework Required) 💰 Budget:…" at bounding box center [533, 304] width 439 height 39
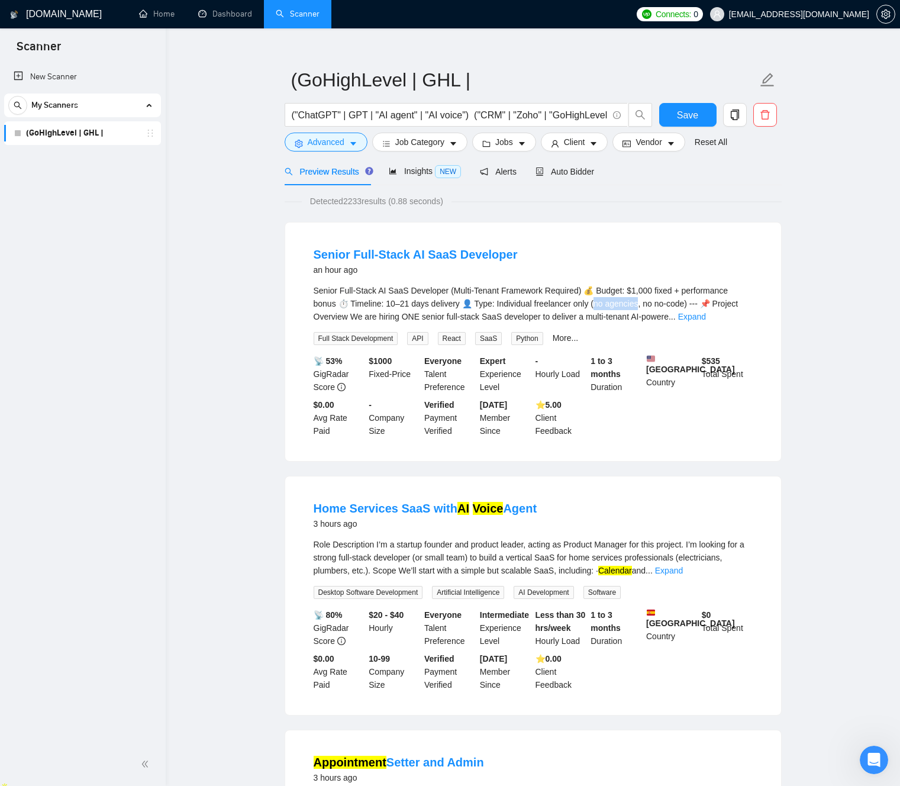
scroll to position [10, 0]
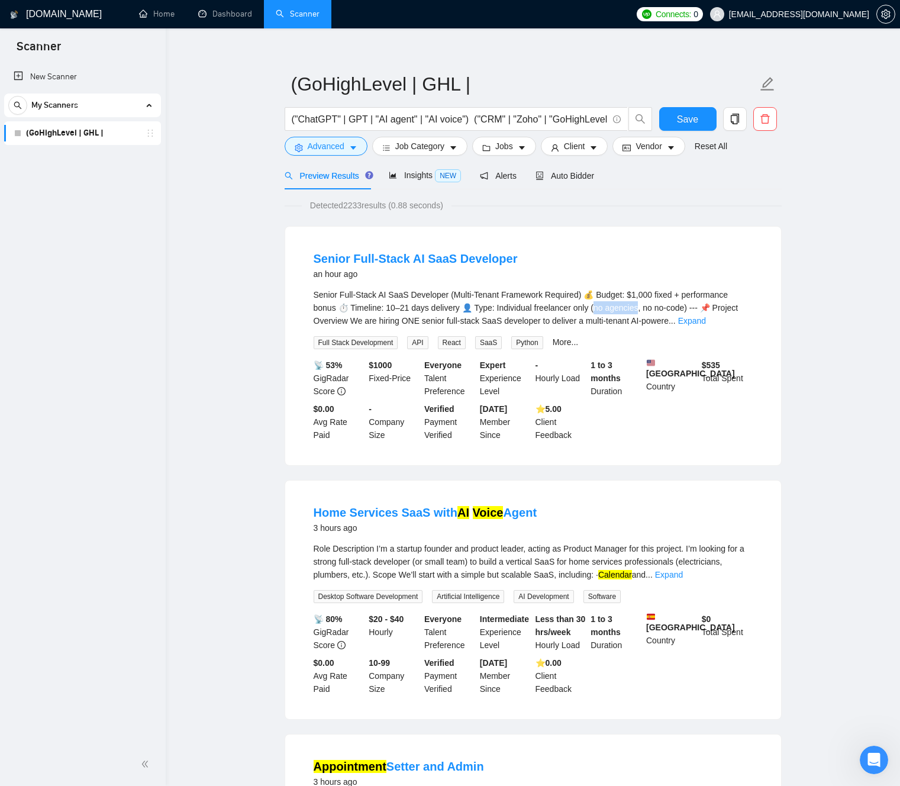
drag, startPoint x: 627, startPoint y: 303, endPoint x: 612, endPoint y: 305, distance: 14.3
click at [612, 305] on div "Senior Full-Stack AI SaaS Developer (Multi-Tenant Framework Required) 💰 Budget:…" at bounding box center [533, 307] width 439 height 39
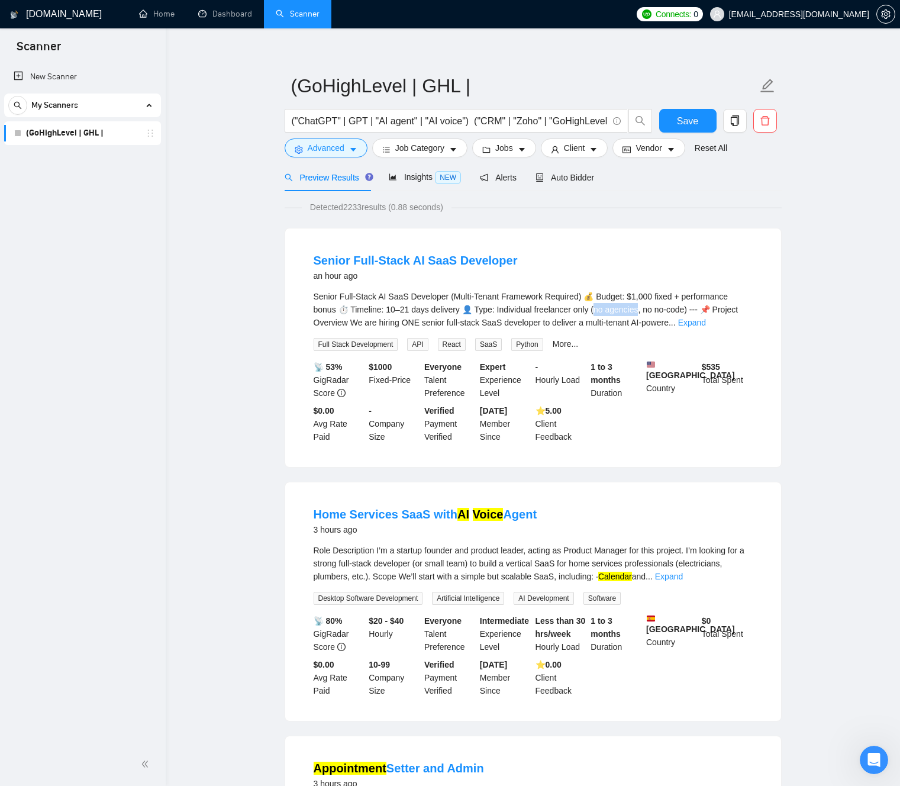
copy div "agencies,"
click at [350, 152] on icon "caret-down" at bounding box center [353, 150] width 8 height 8
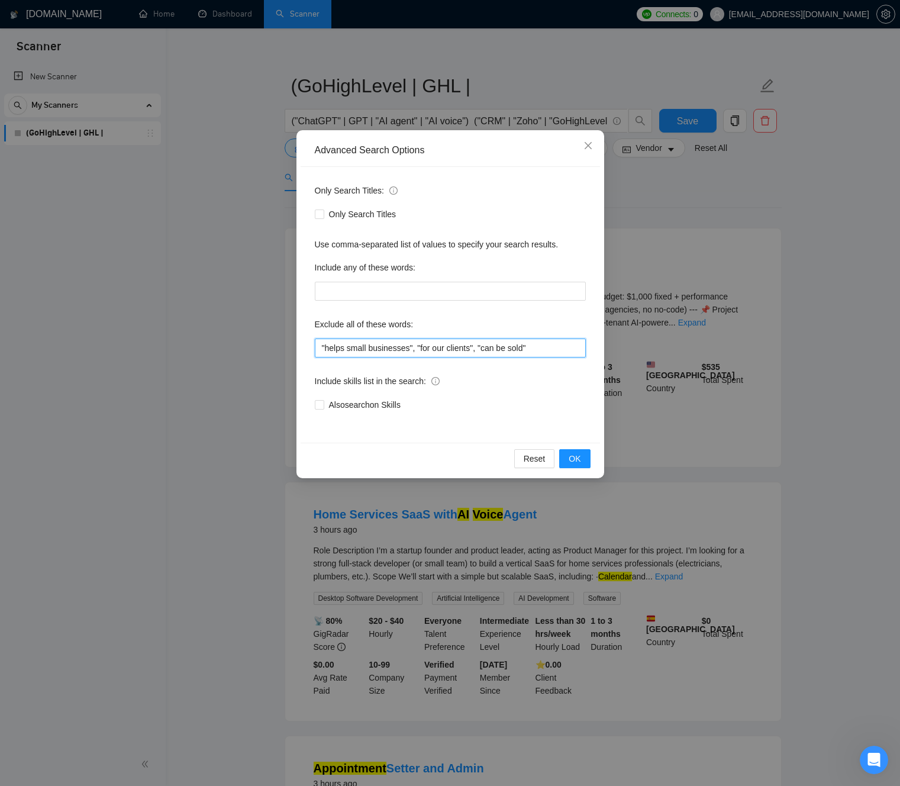
click at [386, 347] on input ""helps small businesses", "for our clients", "can be sold"" at bounding box center [450, 347] width 271 height 19
click at [387, 347] on input ""helps small businesses", "for our clients", "can be sold"" at bounding box center [450, 347] width 271 height 19
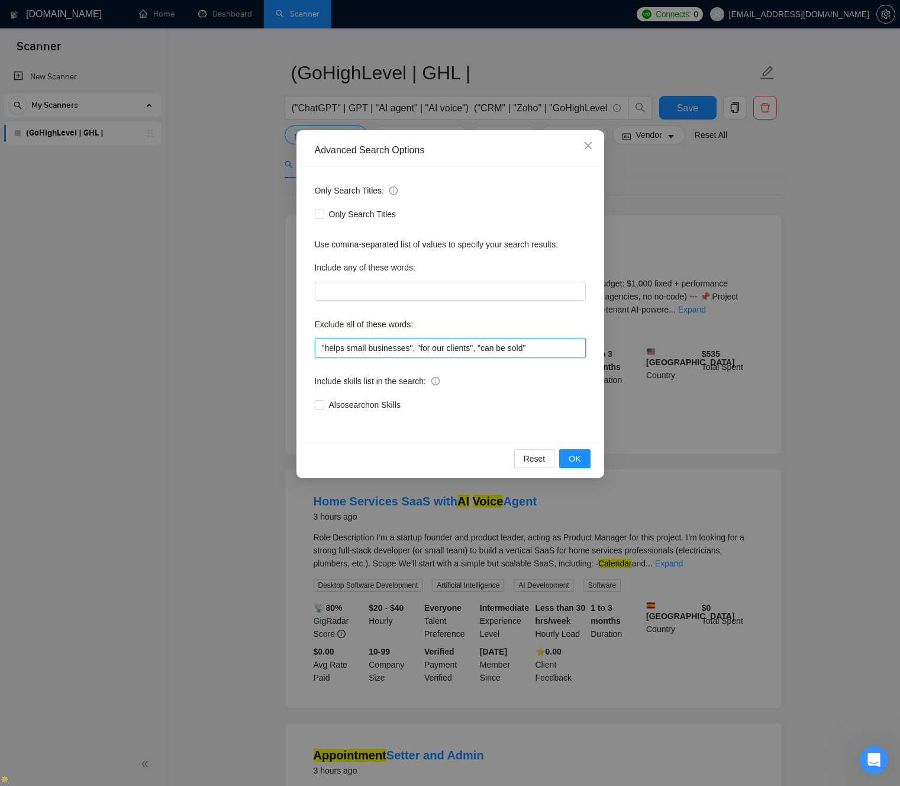
paste input "no agencies"
type input "no agencies"
drag, startPoint x: 560, startPoint y: 453, endPoint x: 567, endPoint y: 455, distance: 7.5
click at [561, 453] on button "OK" at bounding box center [574, 458] width 31 height 19
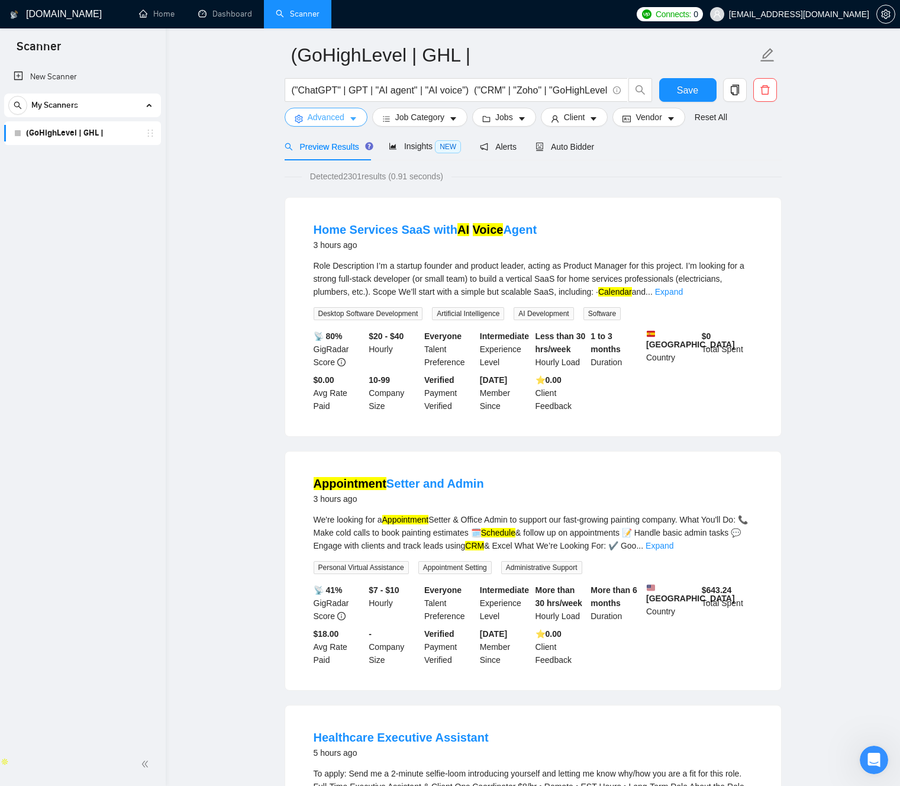
scroll to position [41, 0]
click at [683, 291] on link "Expand" at bounding box center [669, 290] width 28 height 9
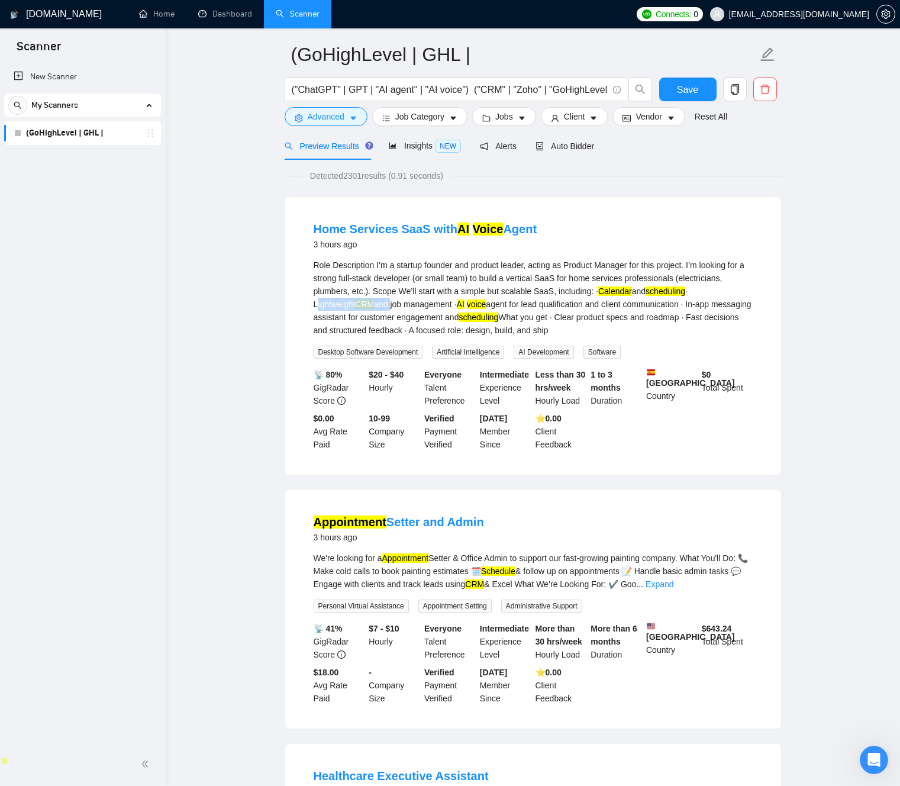
drag, startPoint x: 363, startPoint y: 302, endPoint x: 450, endPoint y: 302, distance: 87.0
click at [445, 303] on div "Role Description I’m a startup founder and product leader, acting as Product Ma…" at bounding box center [533, 298] width 439 height 78
click at [479, 303] on div "Role Description I’m a startup founder and product leader, acting as Product Ma…" at bounding box center [533, 298] width 439 height 78
drag, startPoint x: 479, startPoint y: 303, endPoint x: 414, endPoint y: 300, distance: 65.1
click at [414, 300] on div "Role Description I’m a startup founder and product leader, acting as Product Ma…" at bounding box center [533, 298] width 439 height 78
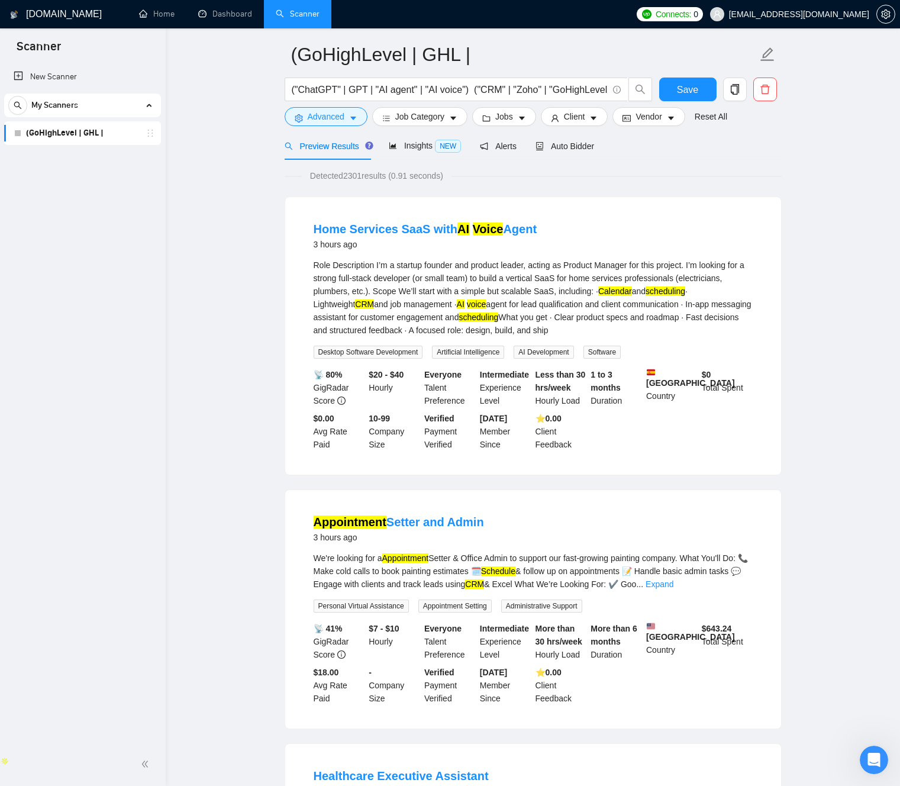
click at [492, 289] on div "Role Description I’m a startup founder and product leader, acting as Product Ma…" at bounding box center [533, 298] width 439 height 78
drag, startPoint x: 493, startPoint y: 289, endPoint x: 618, endPoint y: 286, distance: 124.9
click at [609, 286] on div "Role Description I’m a startup founder and product leader, acting as Product Ma…" at bounding box center [533, 298] width 439 height 78
click at [641, 287] on div "Role Description I’m a startup founder and product leader, acting as Product Ma…" at bounding box center [533, 298] width 439 height 78
click at [645, 296] on mark "scheduling" at bounding box center [665, 290] width 40 height 9
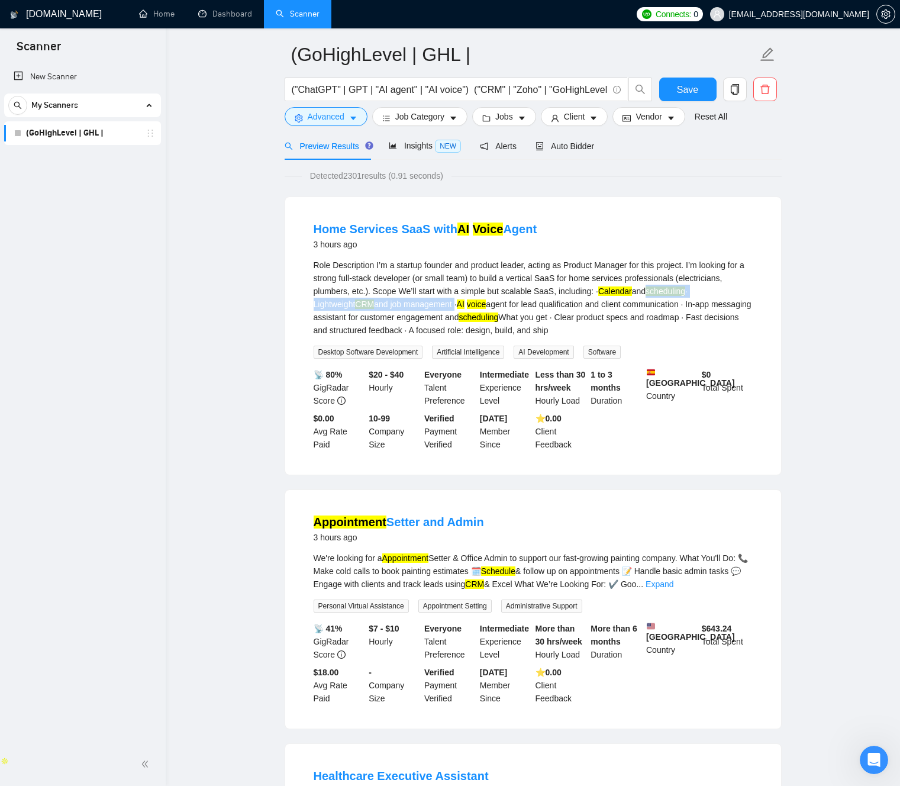
drag, startPoint x: 326, startPoint y: 303, endPoint x: 472, endPoint y: 303, distance: 146.1
click at [473, 303] on div "Role Description I’m a startup founder and product leader, acting as Product Ma…" at bounding box center [533, 298] width 439 height 78
click at [508, 295] on div "Role Description I’m a startup founder and product leader, acting as Product Ma…" at bounding box center [533, 298] width 439 height 78
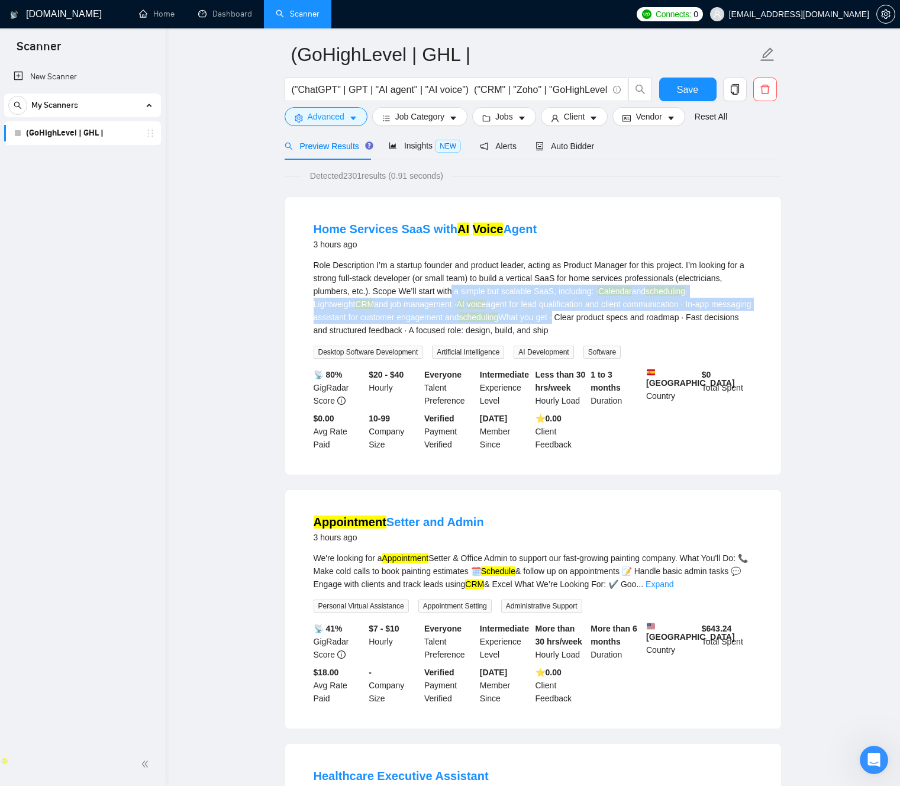
drag, startPoint x: 516, startPoint y: 293, endPoint x: 625, endPoint y: 318, distance: 111.7
click at [625, 318] on div "Role Description I’m a startup founder and product leader, acting as Product Ma…" at bounding box center [533, 298] width 439 height 78
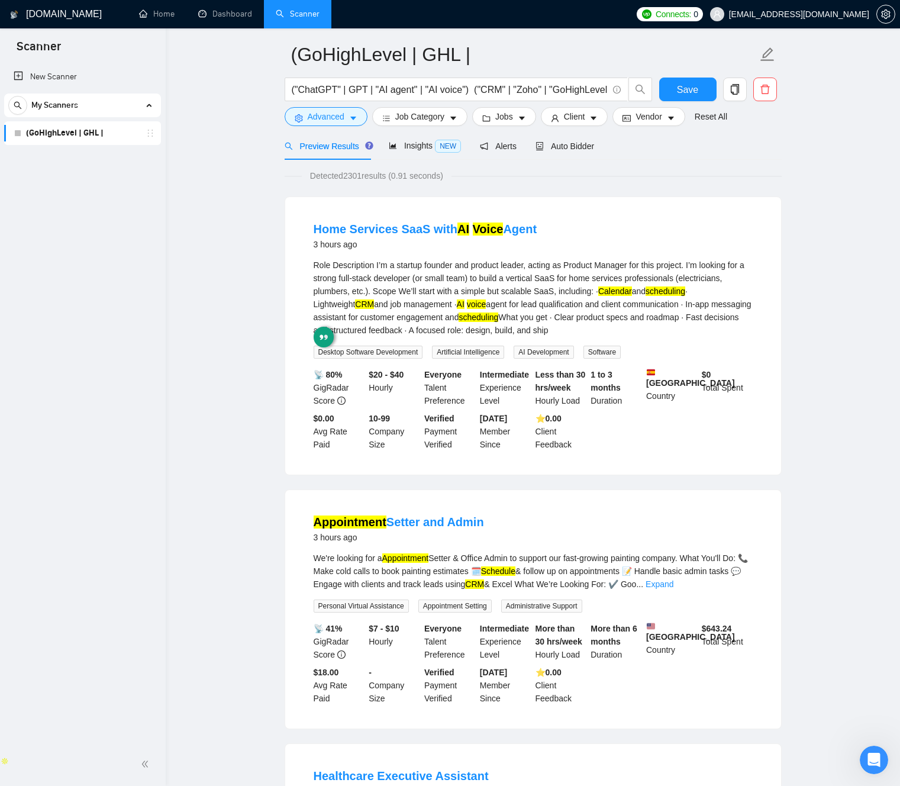
click at [644, 317] on div "Role Description I’m a startup founder and product leader, acting as Product Ma…" at bounding box center [533, 298] width 439 height 78
drag, startPoint x: 644, startPoint y: 317, endPoint x: 640, endPoint y: 325, distance: 8.7
click at [645, 326] on div "Role Description I’m a startup founder and product leader, acting as Product Ma…" at bounding box center [533, 298] width 439 height 78
click at [570, 307] on div "Role Description I’m a startup founder and product leader, acting as Product Ma…" at bounding box center [533, 298] width 439 height 78
click at [451, 296] on div "Role Description I’m a startup founder and product leader, acting as Product Ma…" at bounding box center [533, 298] width 439 height 78
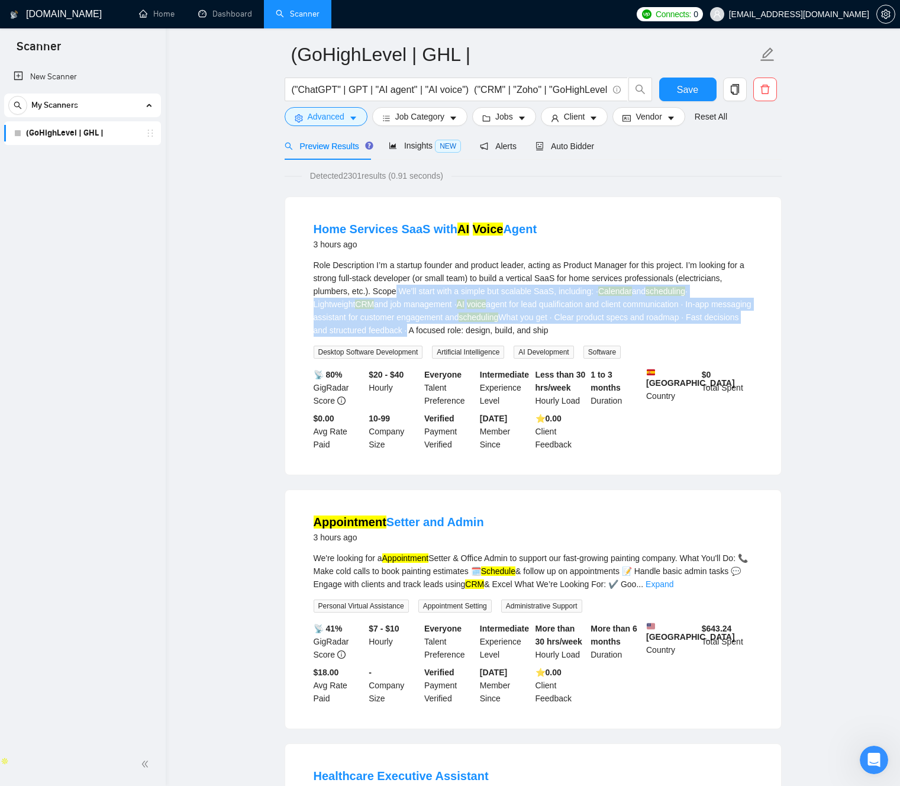
drag, startPoint x: 455, startPoint y: 312, endPoint x: 456, endPoint y: 296, distance: 16.0
click at [472, 330] on div "Role Description I’m a startup founder and product leader, acting as Product Ma…" at bounding box center [533, 298] width 439 height 78
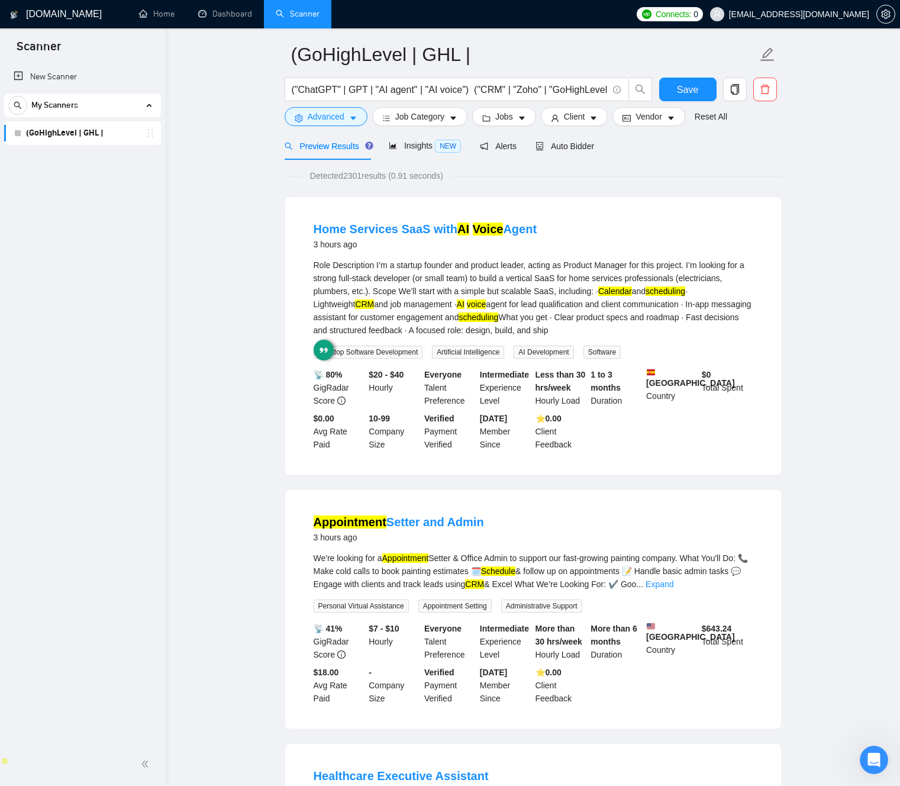
click at [456, 296] on div "Role Description I’m a startup founder and product leader, acting as Product Ma…" at bounding box center [533, 298] width 439 height 78
click at [374, 301] on mark "CRM" at bounding box center [364, 303] width 19 height 9
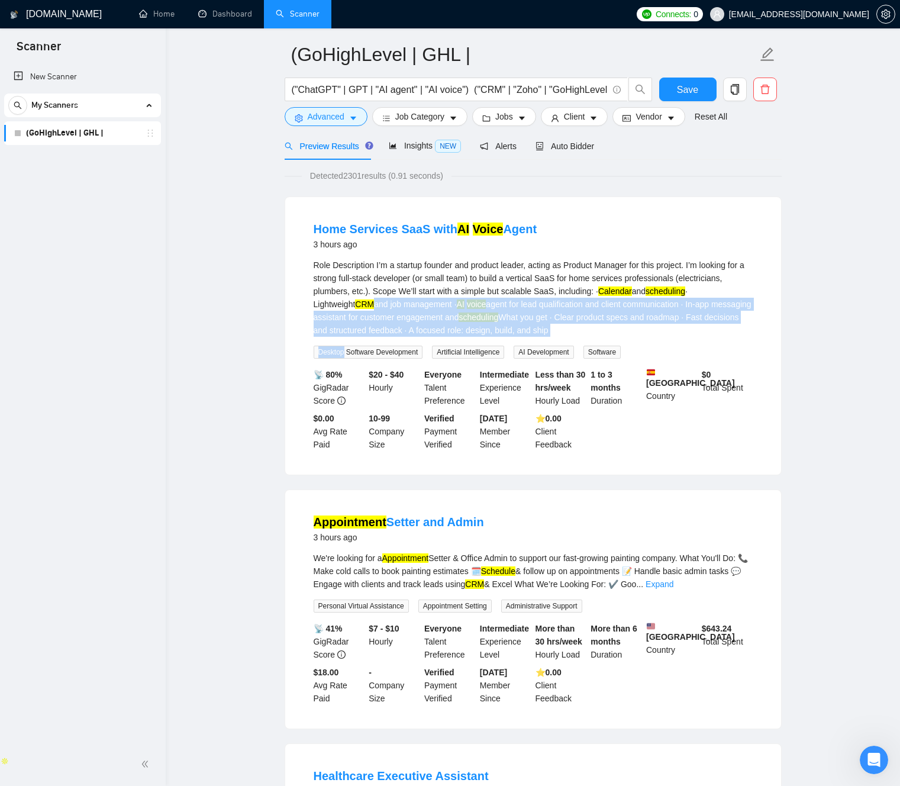
drag, startPoint x: 435, startPoint y: 303, endPoint x: 577, endPoint y: 336, distance: 146.4
click at [580, 338] on div "Role Description I’m a startup founder and product leader, acting as Product Ma…" at bounding box center [533, 309] width 439 height 100
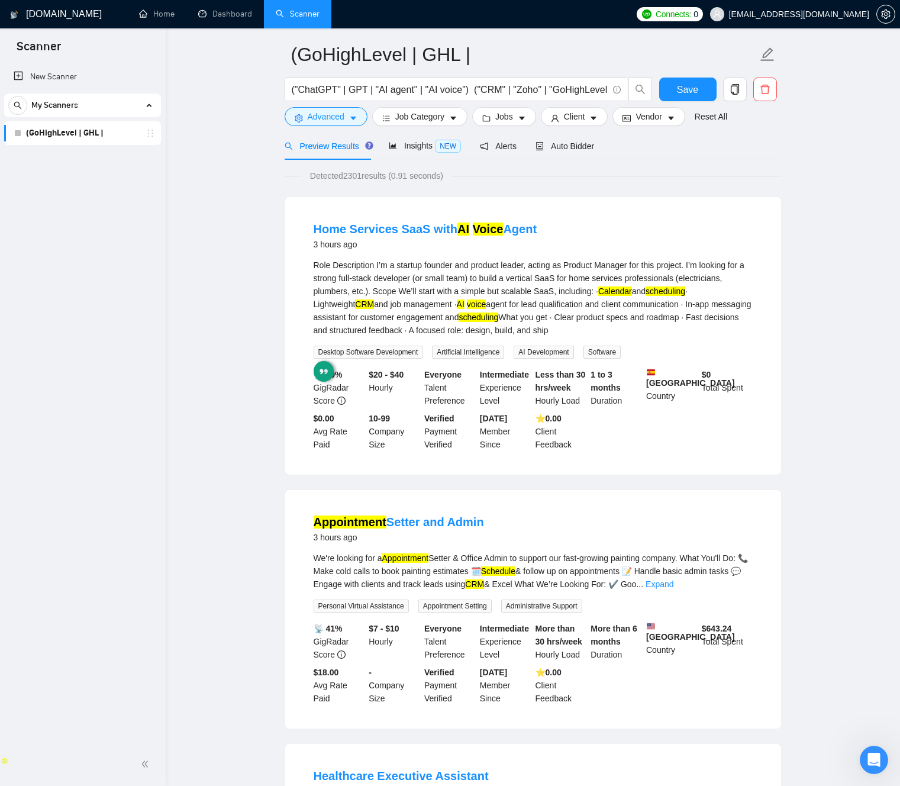
click at [374, 304] on mark "CRM" at bounding box center [364, 303] width 19 height 9
click at [645, 296] on mark "scheduling" at bounding box center [665, 290] width 40 height 9
drag, startPoint x: 334, startPoint y: 304, endPoint x: 641, endPoint y: 330, distance: 308.1
click at [641, 330] on div "Role Description I’m a startup founder and product leader, acting as Product Ma…" at bounding box center [533, 298] width 439 height 78
drag, startPoint x: 503, startPoint y: 292, endPoint x: 364, endPoint y: 276, distance: 139.9
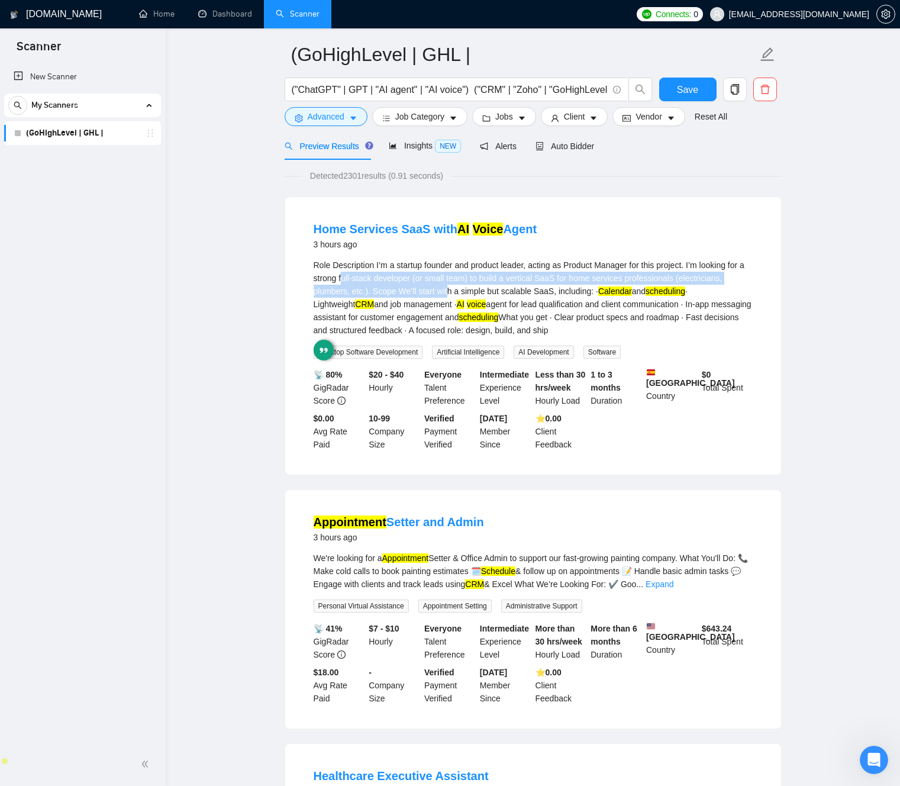
click at [360, 276] on div "Role Description I’m a startup founder and product leader, acting as Product Ma…" at bounding box center [533, 298] width 439 height 78
drag, startPoint x: 514, startPoint y: 285, endPoint x: 551, endPoint y: 287, distance: 37.3
click at [514, 285] on div "Role Description I’m a startup founder and product leader, acting as Product Ma…" at bounding box center [533, 298] width 439 height 78
drag, startPoint x: 548, startPoint y: 289, endPoint x: 390, endPoint y: 281, distance: 158.1
click at [319, 277] on div "Role Description I’m a startup founder and product leader, acting as Product Ma…" at bounding box center [533, 298] width 439 height 78
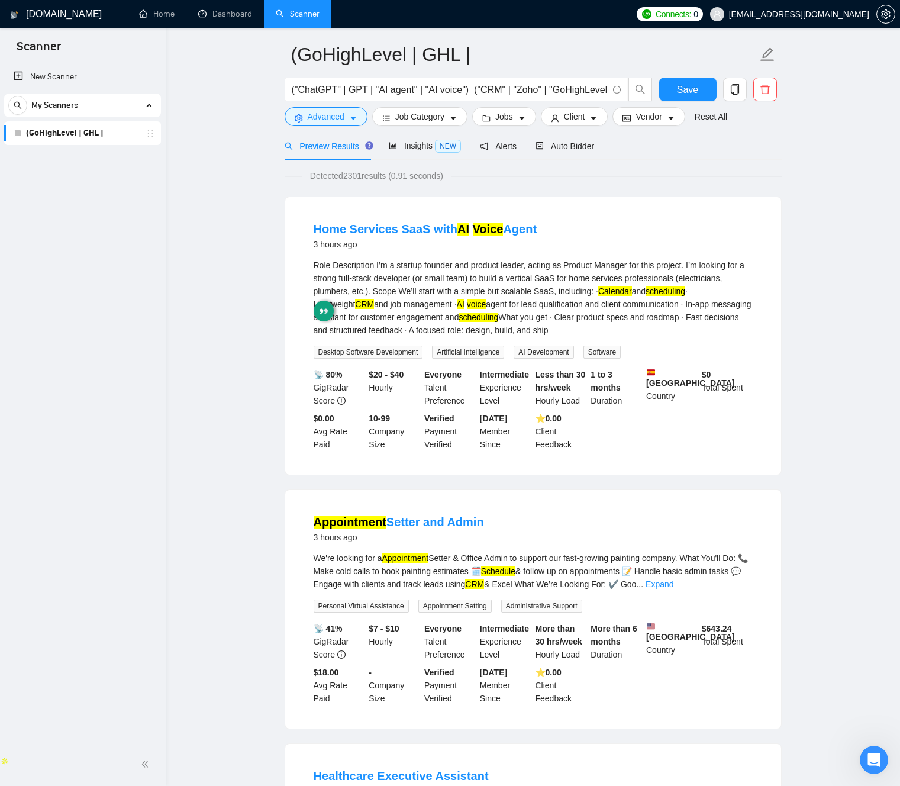
drag, startPoint x: 479, startPoint y: 292, endPoint x: 525, endPoint y: 295, distance: 46.2
click at [480, 292] on div "Role Description I’m a startup founder and product leader, acting as Product Ma…" at bounding box center [533, 298] width 439 height 78
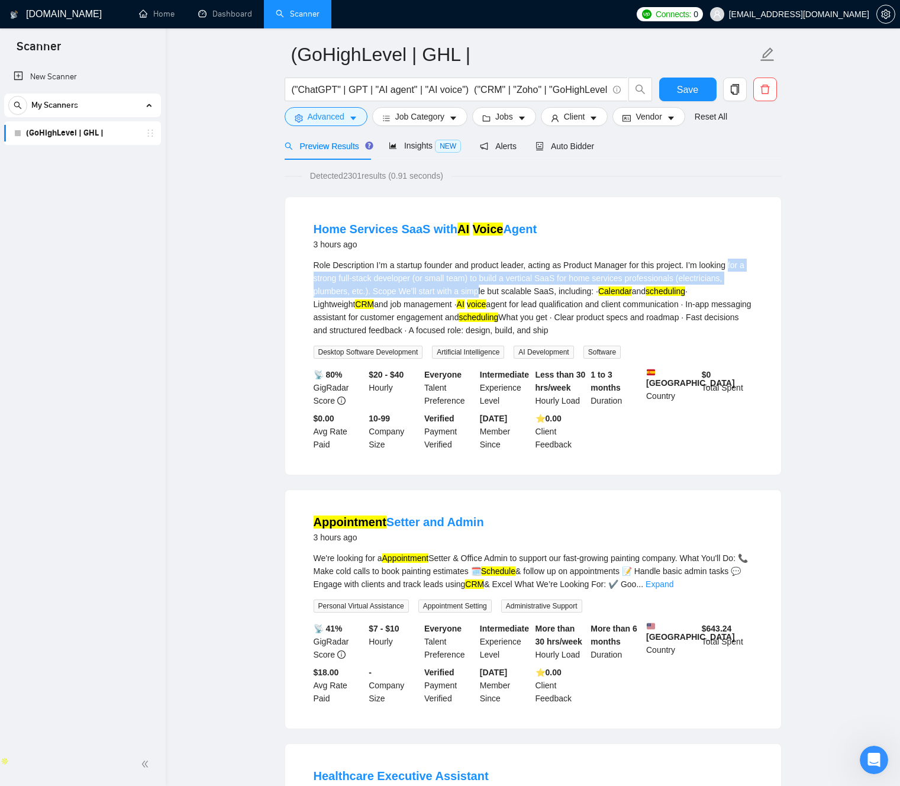
drag, startPoint x: 538, startPoint y: 294, endPoint x: 322, endPoint y: 270, distance: 216.6
click at [306, 273] on li "Home Services SaaS with AI Voice Agent 3 hours ago Role Description I’m a start…" at bounding box center [532, 335] width 467 height 249
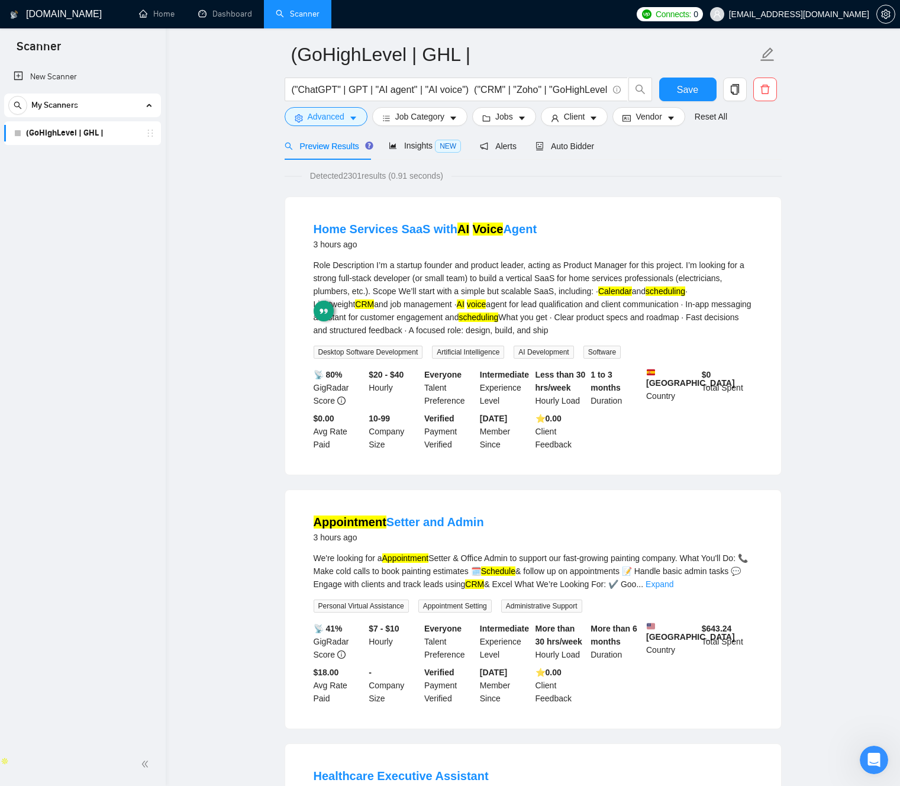
drag, startPoint x: 551, startPoint y: 295, endPoint x: 560, endPoint y: 299, distance: 10.3
click at [551, 295] on div "Role Description I’m a startup founder and product leader, acting as Product Ma…" at bounding box center [533, 298] width 439 height 78
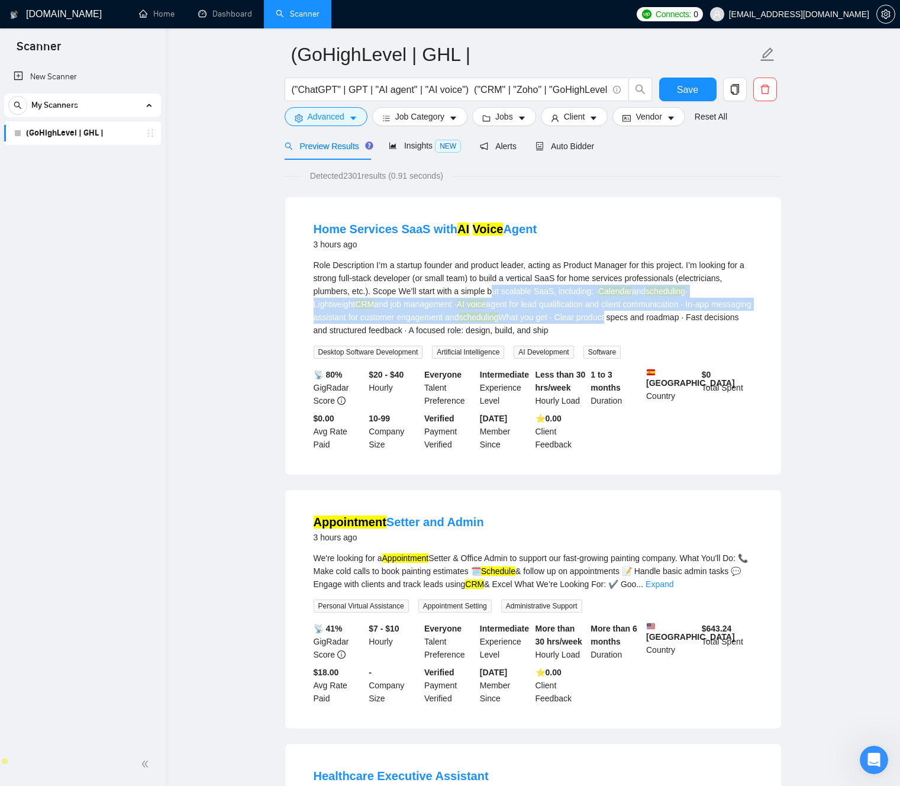
drag, startPoint x: 560, startPoint y: 299, endPoint x: 655, endPoint y: 316, distance: 96.2
click at [689, 323] on div "Role Description I’m a startup founder and product leader, acting as Product Ma…" at bounding box center [533, 298] width 439 height 78
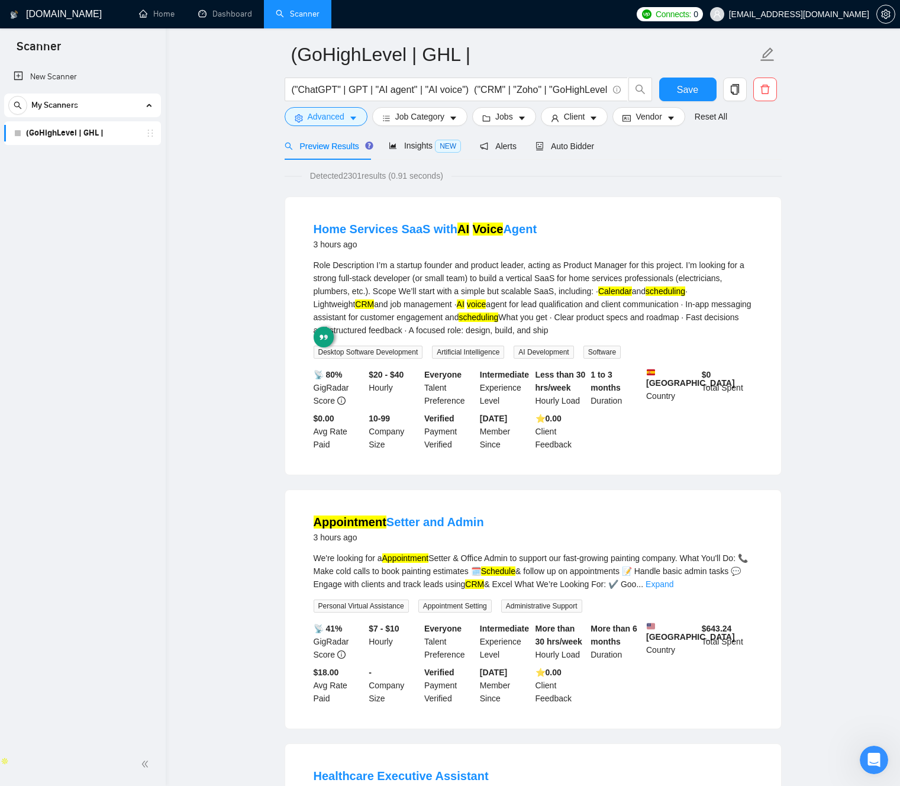
click at [568, 310] on div "Role Description I’m a startup founder and product leader, acting as Product Ma…" at bounding box center [533, 298] width 439 height 78
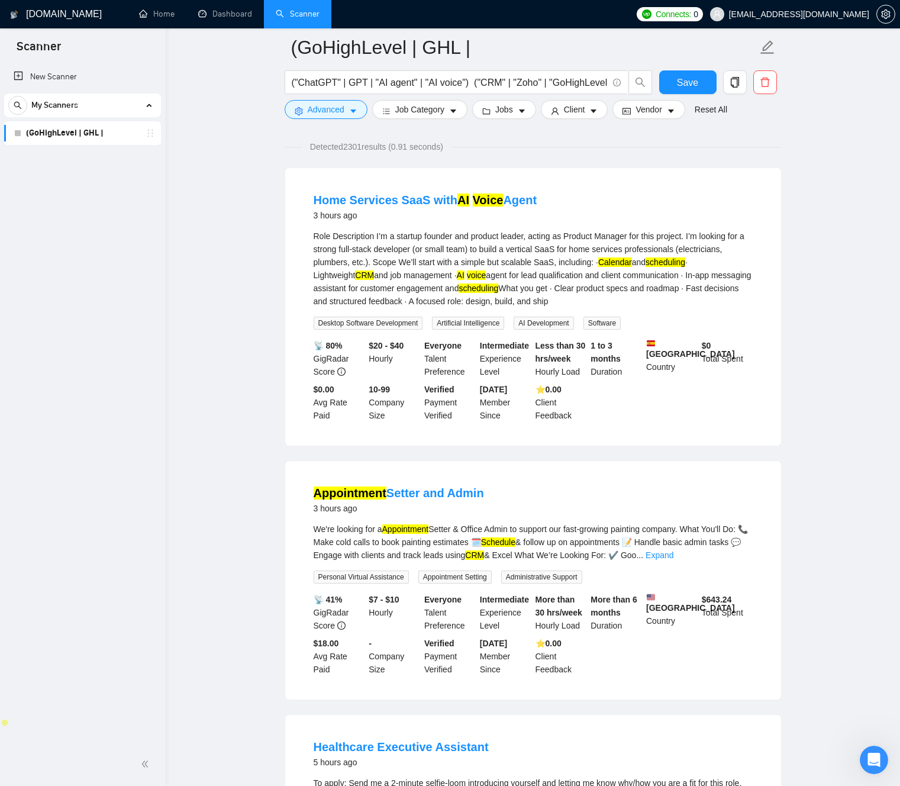
scroll to position [82, 0]
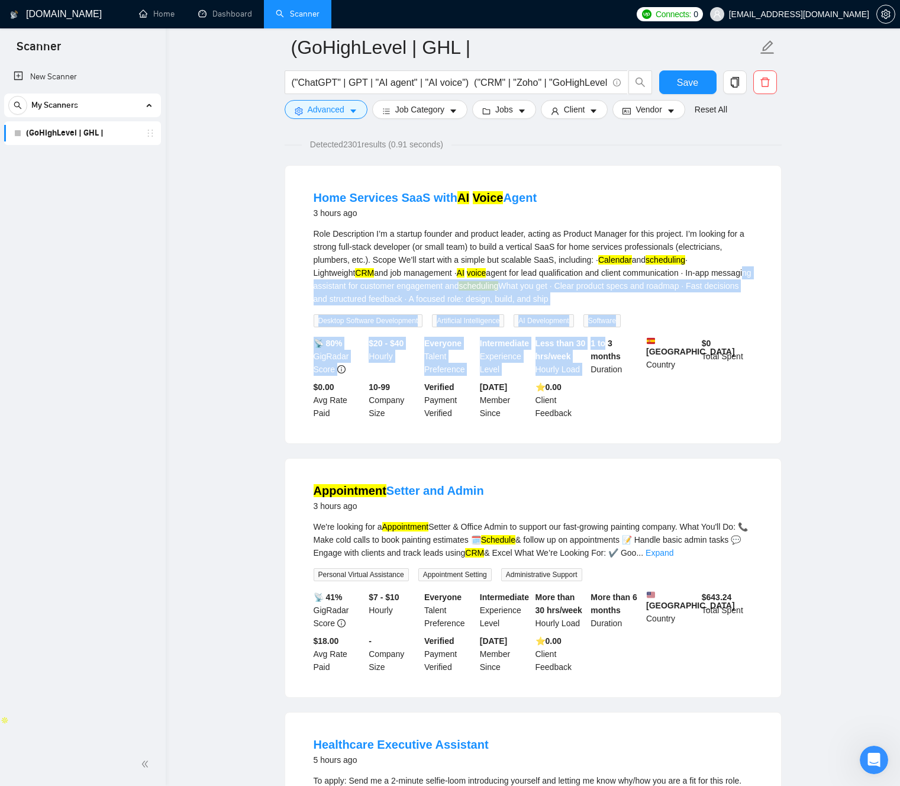
drag, startPoint x: 381, startPoint y: 282, endPoint x: 563, endPoint y: 317, distance: 184.9
click at [602, 337] on li "Home Services SaaS with AI Voice Agent 3 hours ago Role Description I’m a start…" at bounding box center [532, 304] width 467 height 249
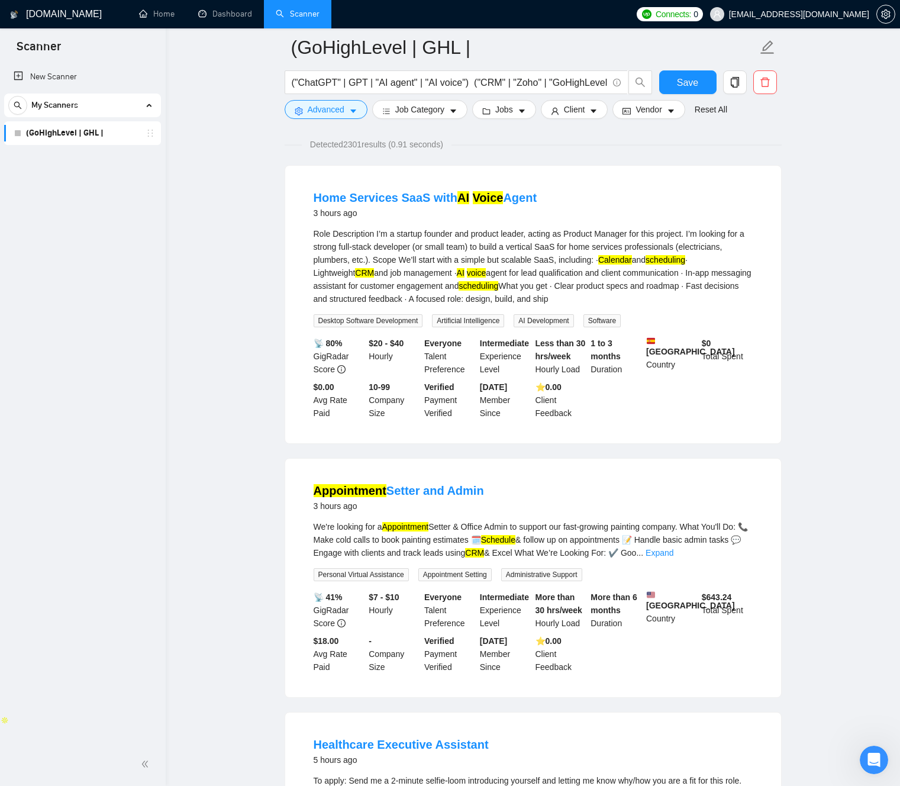
click at [408, 262] on div "Role Description I’m a startup founder and product leader, acting as Product Ma…" at bounding box center [533, 266] width 439 height 78
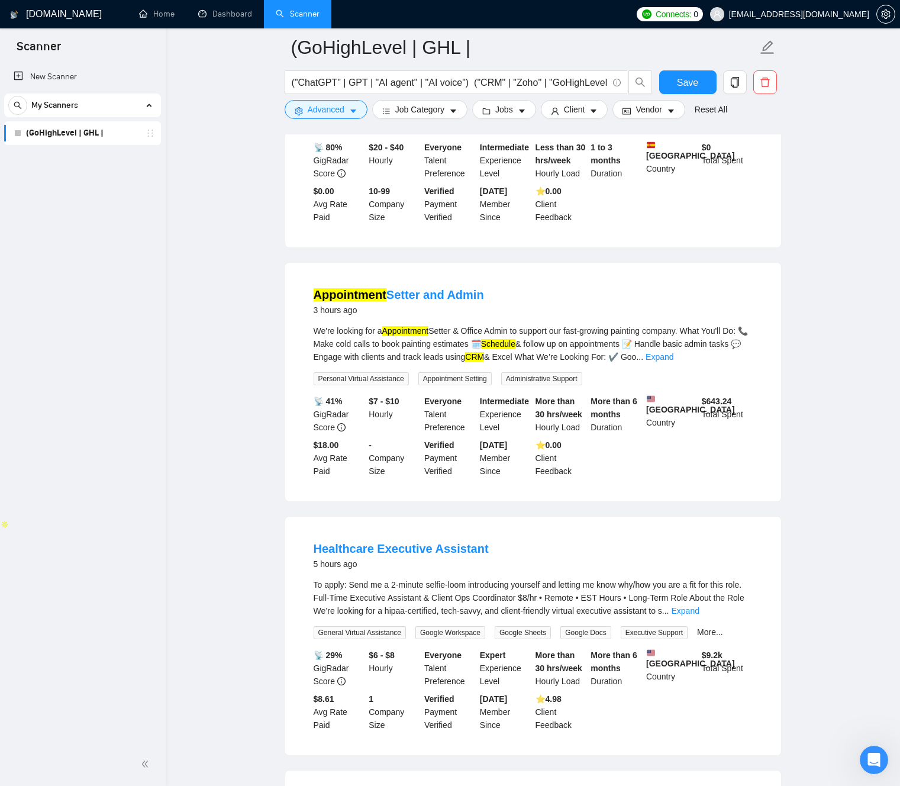
scroll to position [267, 0]
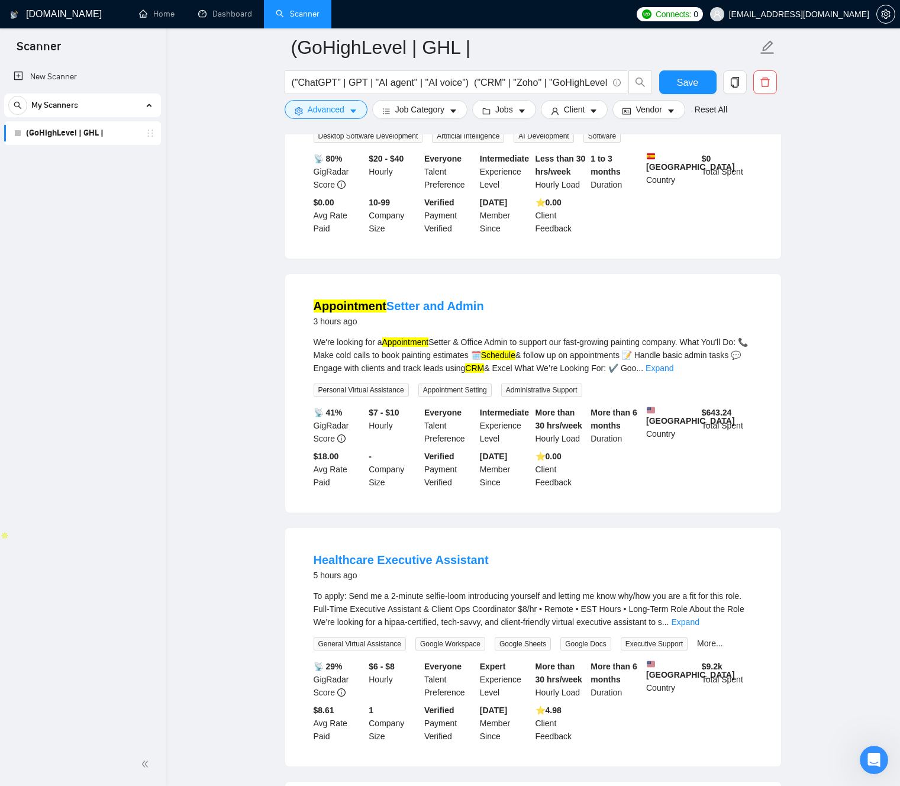
click at [673, 367] on link "Expand" at bounding box center [659, 367] width 28 height 9
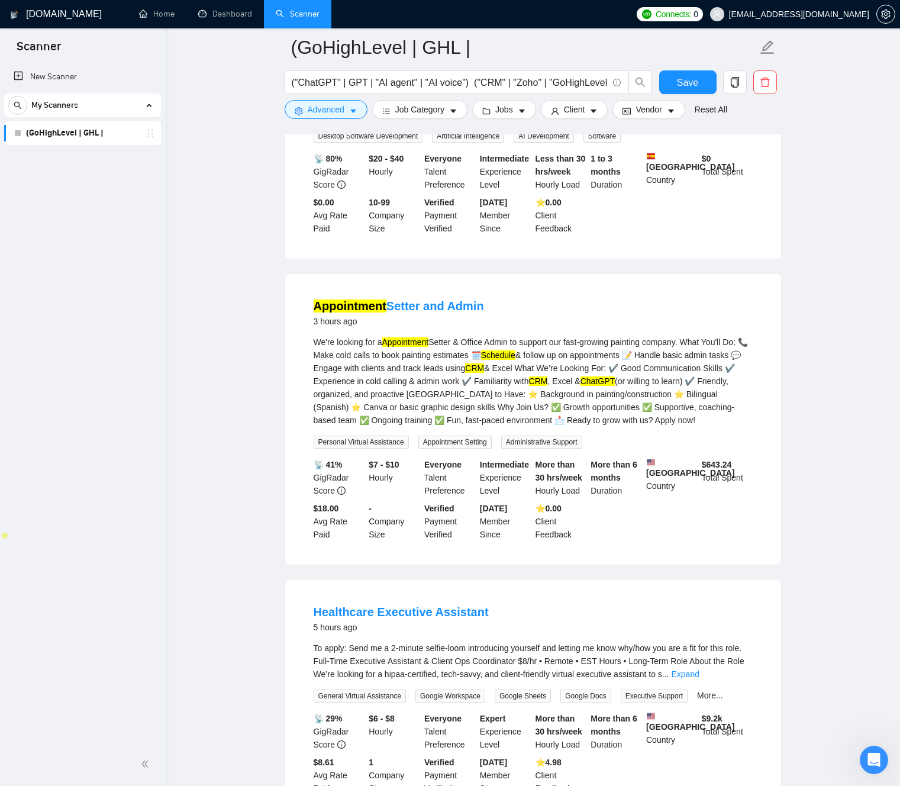
click at [586, 379] on div "We're looking for a Appointment Setter & Office Admin to support our fast-growi…" at bounding box center [533, 380] width 439 height 91
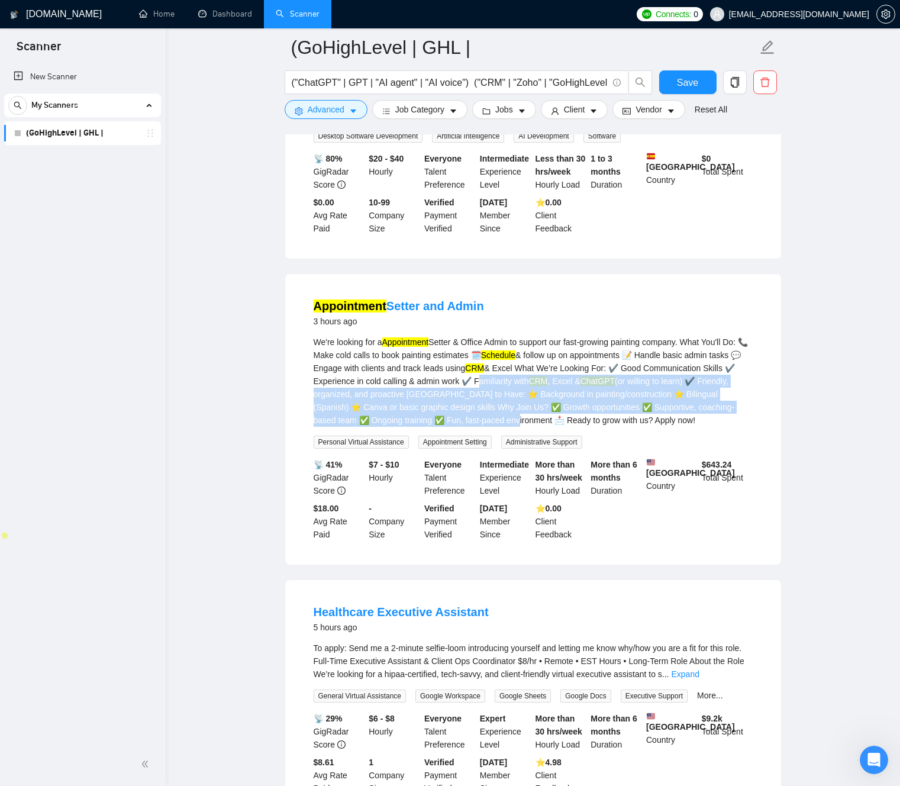
drag, startPoint x: 587, startPoint y: 379, endPoint x: 582, endPoint y: 411, distance: 31.7
click at [608, 418] on div "We're looking for a Appointment Setter & Office Admin to support our fast-growi…" at bounding box center [533, 380] width 439 height 91
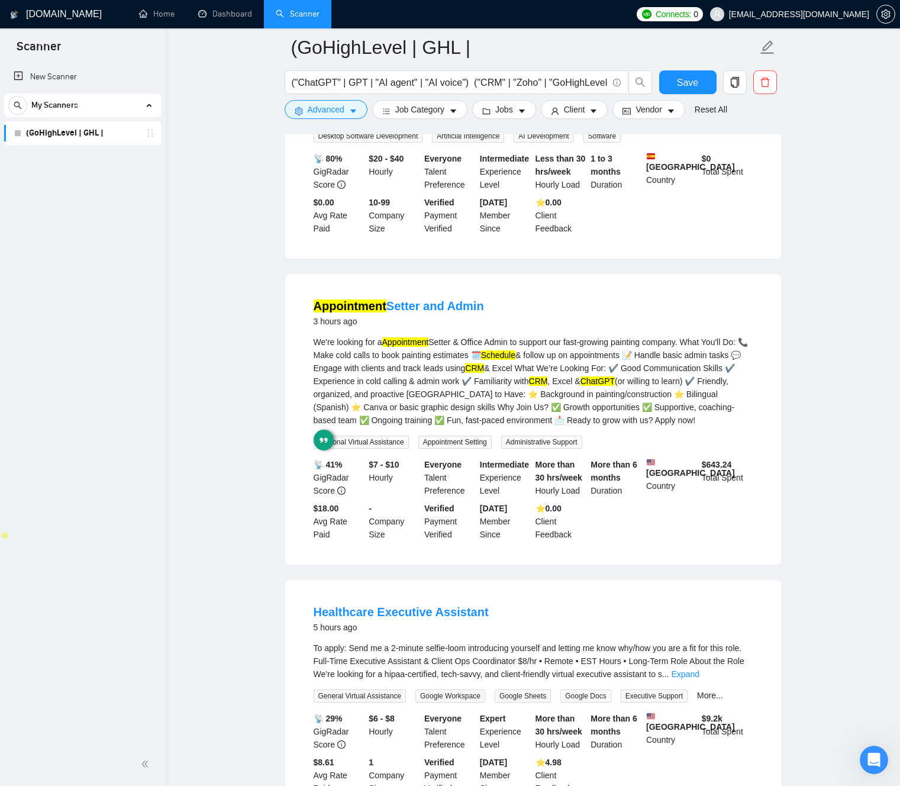
click at [417, 364] on div "We're looking for a Appointment Setter & Office Admin to support our fast-growi…" at bounding box center [533, 380] width 439 height 91
click at [466, 386] on div "We're looking for a Appointment Setter & Office Admin to support our fast-growi…" at bounding box center [533, 380] width 439 height 91
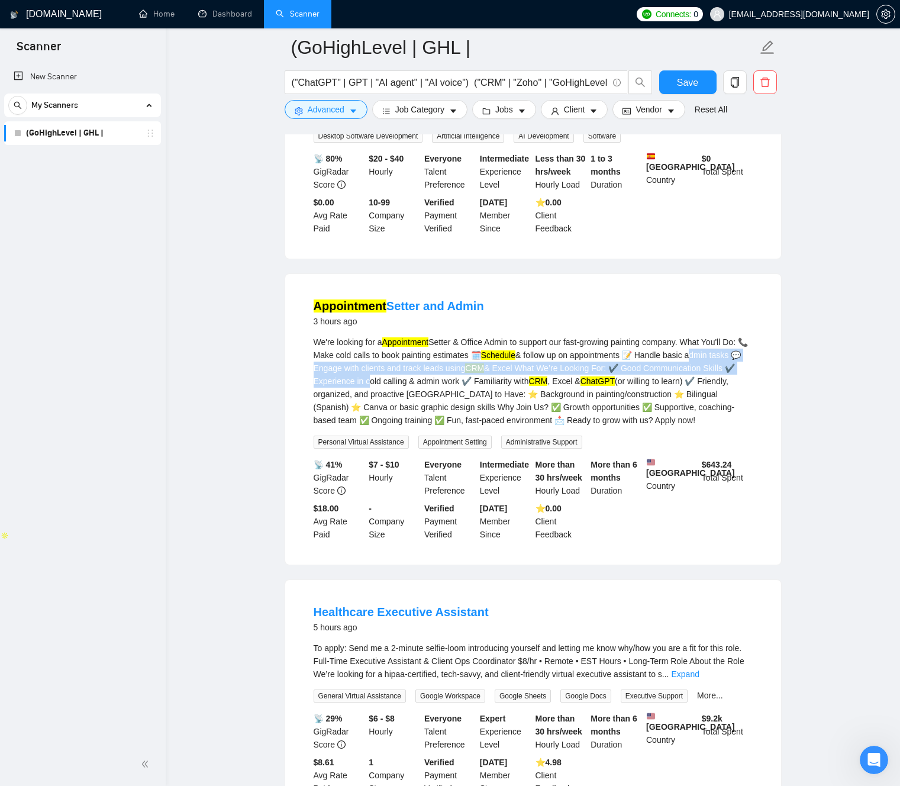
drag, startPoint x: 465, startPoint y: 386, endPoint x: 447, endPoint y: 377, distance: 19.6
click at [299, 362] on li "Appointment Setter and Admin 3 hours ago We're looking for a Appointment Setter…" at bounding box center [532, 419] width 467 height 262
click at [487, 383] on div "We're looking for a Appointment Setter & Office Admin to support our fast-growi…" at bounding box center [533, 380] width 439 height 91
click at [438, 381] on div "We're looking for a Appointment Setter & Office Admin to support our fast-growi…" at bounding box center [533, 380] width 439 height 91
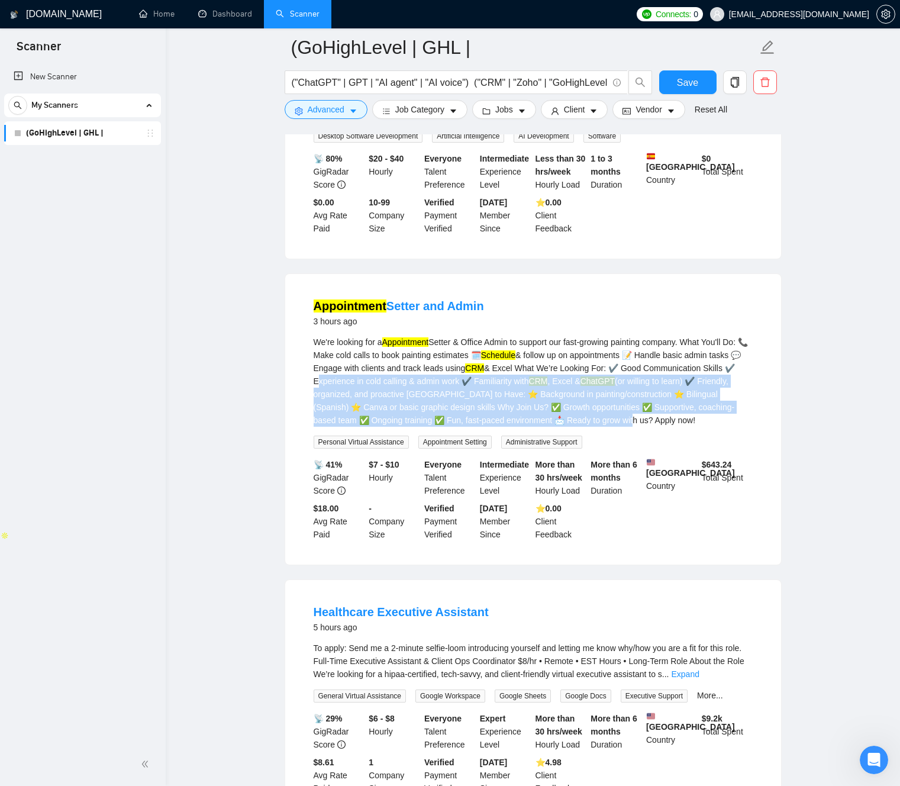
drag, startPoint x: 438, startPoint y: 381, endPoint x: 737, endPoint y: 419, distance: 301.2
click at [731, 419] on div "We're looking for a Appointment Setter & Office Admin to support our fast-growi…" at bounding box center [533, 380] width 439 height 91
click at [743, 418] on div "We're looking for a Appointment Setter & Office Admin to support our fast-growi…" at bounding box center [533, 380] width 439 height 91
drag, startPoint x: 744, startPoint y: 418, endPoint x: 520, endPoint y: 382, distance: 226.5
click at [520, 382] on div "We're looking for a Appointment Setter & Office Admin to support our fast-growi…" at bounding box center [533, 380] width 439 height 91
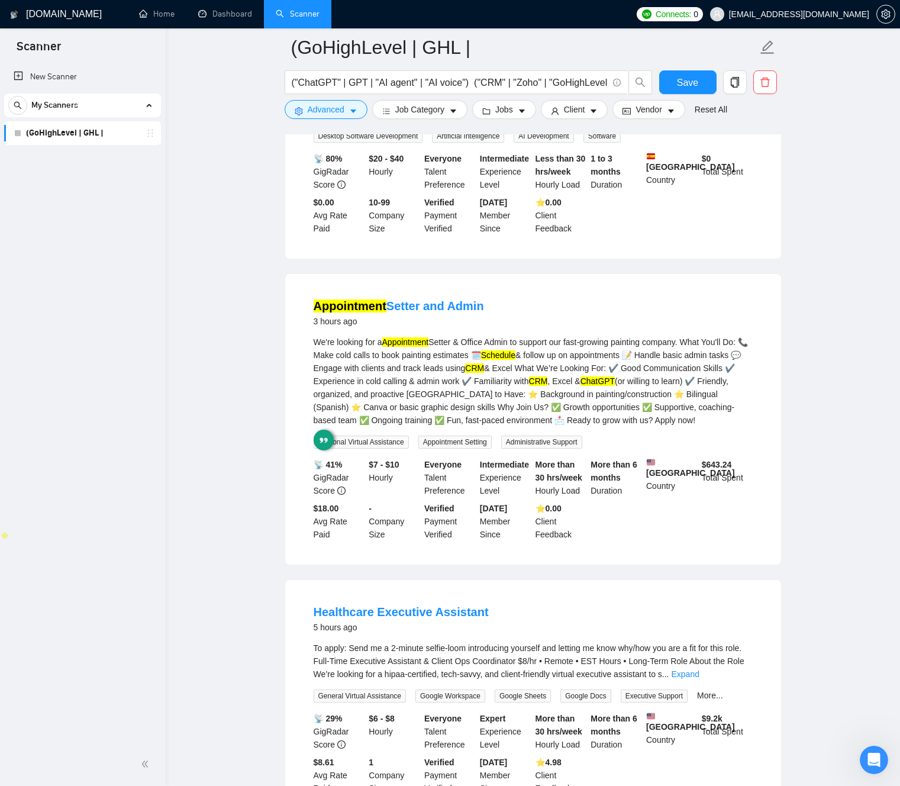
click at [508, 382] on div "We're looking for a Appointment Setter & Office Admin to support our fast-growi…" at bounding box center [533, 380] width 439 height 91
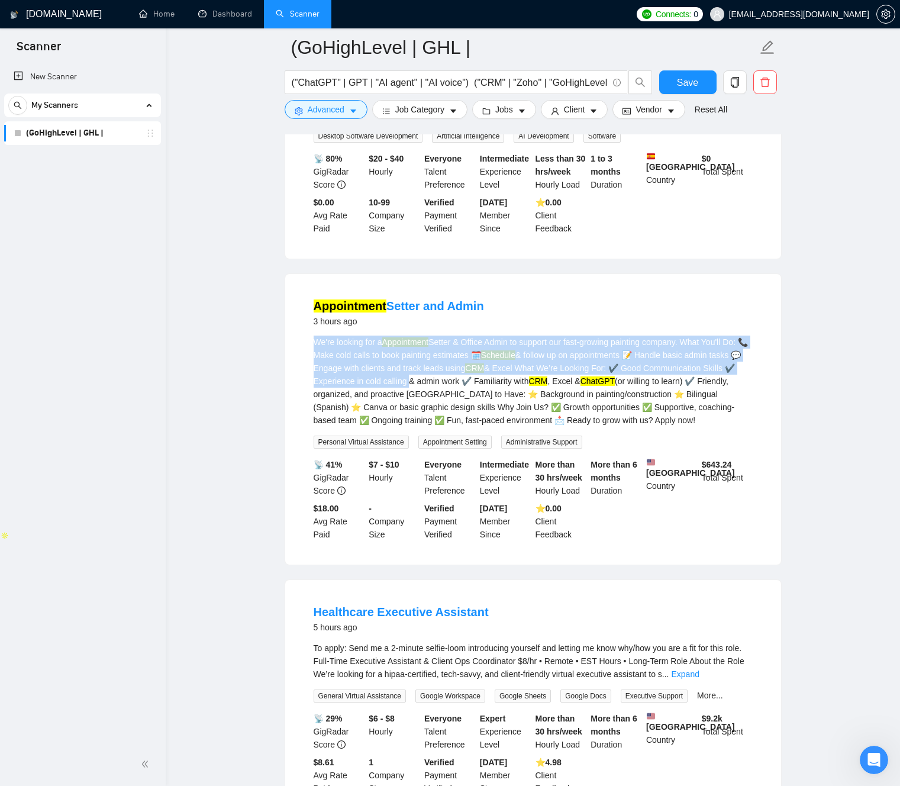
drag, startPoint x: 479, startPoint y: 381, endPoint x: 317, endPoint y: 336, distance: 168.2
click at [317, 336] on div "We're looking for a Appointment Setter & Office Admin to support our fast-growi…" at bounding box center [533, 380] width 439 height 91
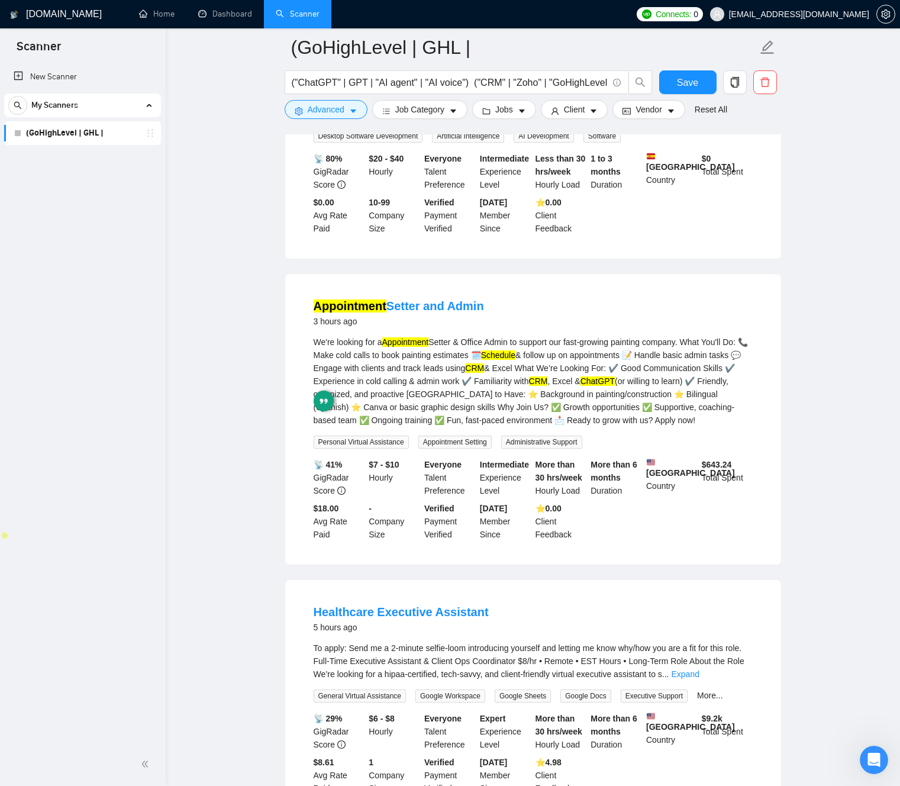
click at [317, 340] on div "We're looking for a Appointment Setter & Office Admin to support our fast-growi…" at bounding box center [533, 380] width 439 height 91
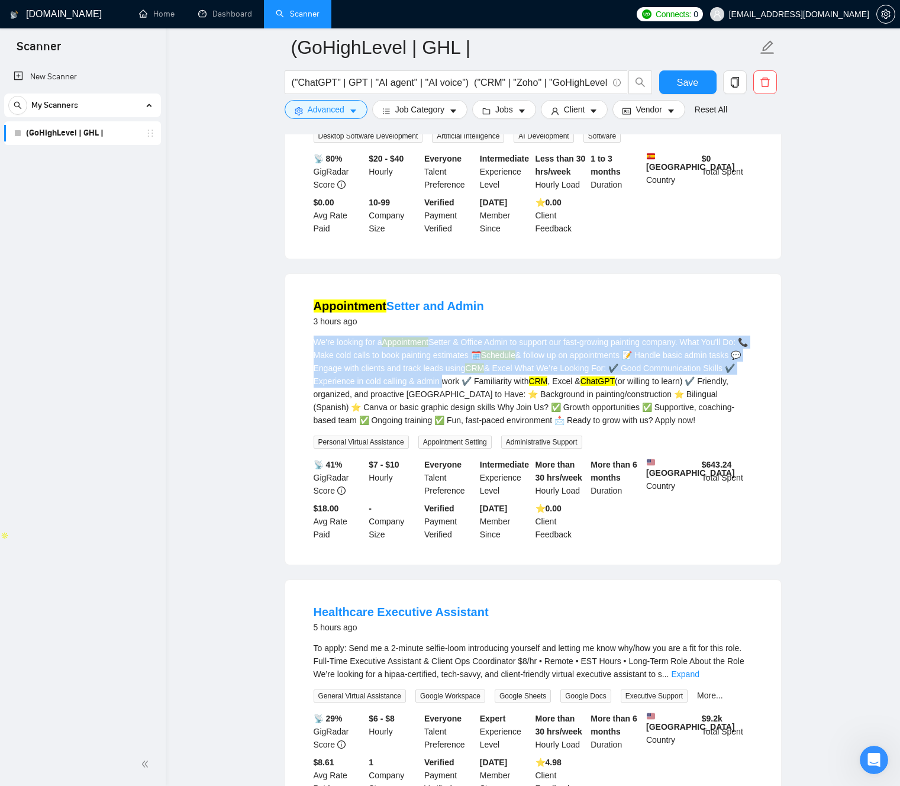
drag, startPoint x: 317, startPoint y: 340, endPoint x: 542, endPoint y: 393, distance: 231.0
click at [538, 391] on div "We're looking for a Appointment Setter & Office Admin to support our fast-growi…" at bounding box center [533, 380] width 439 height 91
click at [542, 393] on div "We're looking for a Appointment Setter & Office Admin to support our fast-growi…" at bounding box center [533, 380] width 439 height 91
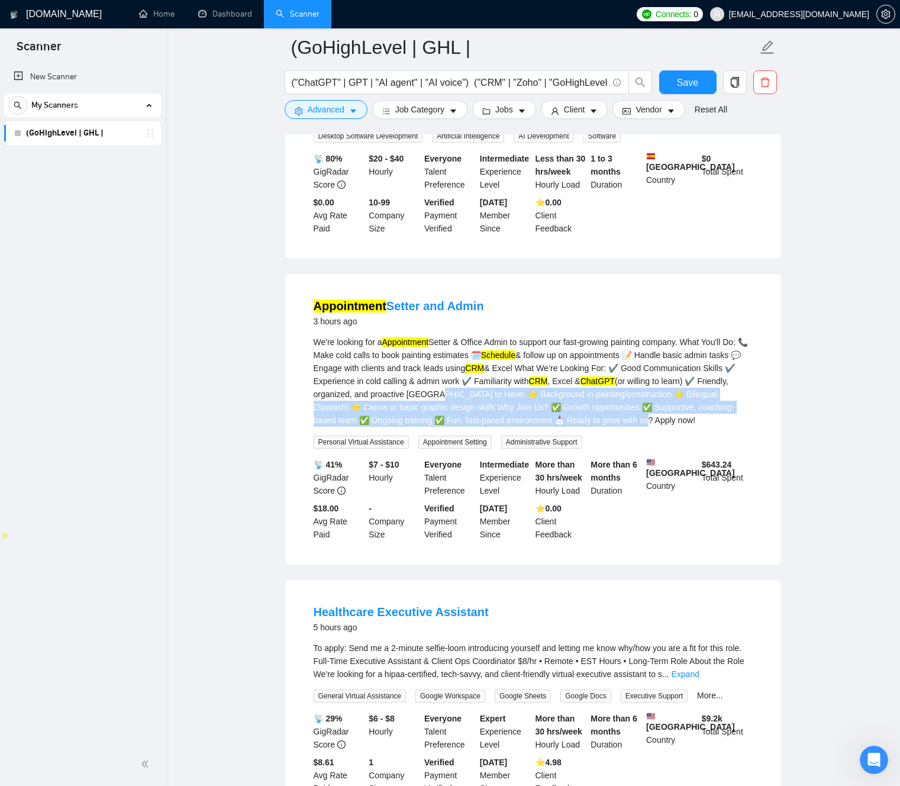
drag, startPoint x: 543, startPoint y: 393, endPoint x: 705, endPoint y: 408, distance: 162.8
click at [735, 417] on div "We're looking for a Appointment Setter & Office Admin to support our fast-growi…" at bounding box center [533, 380] width 439 height 91
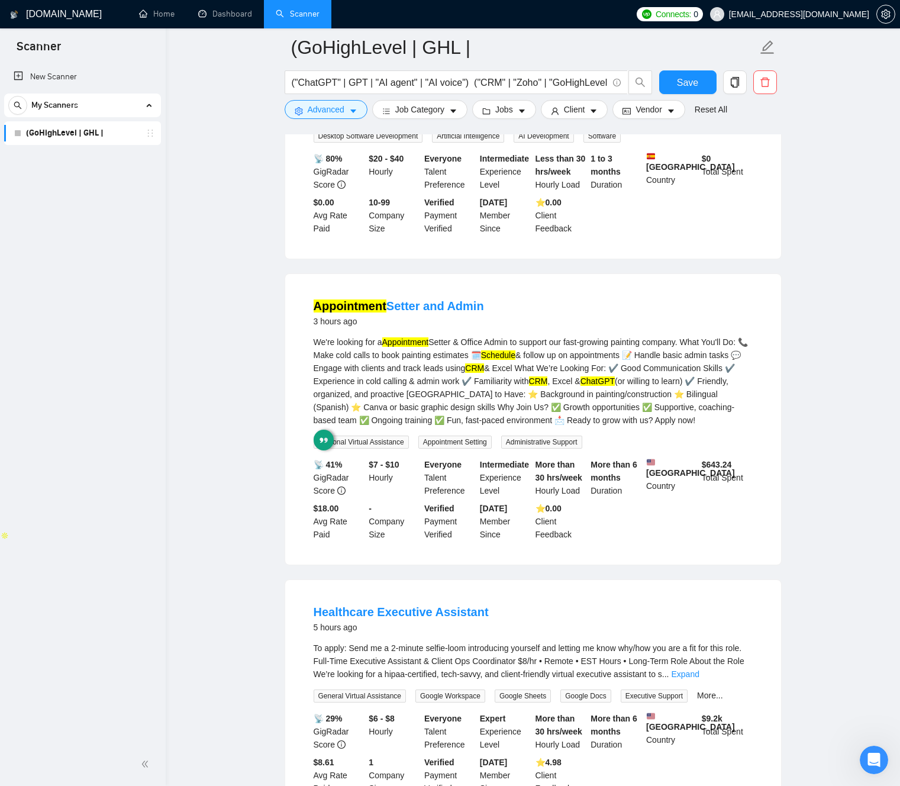
drag, startPoint x: 642, startPoint y: 396, endPoint x: 547, endPoint y: 389, distance: 95.6
click at [642, 396] on div "We're looking for a Appointment Setter & Office Admin to support our fast-growi…" at bounding box center [533, 380] width 439 height 91
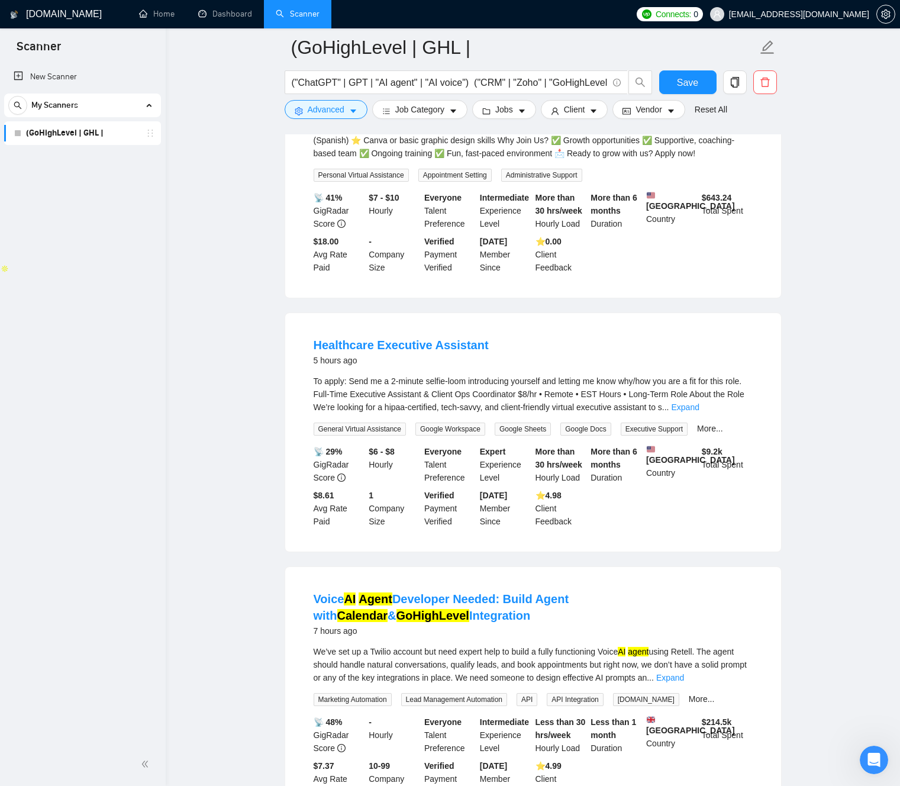
scroll to position [503, 0]
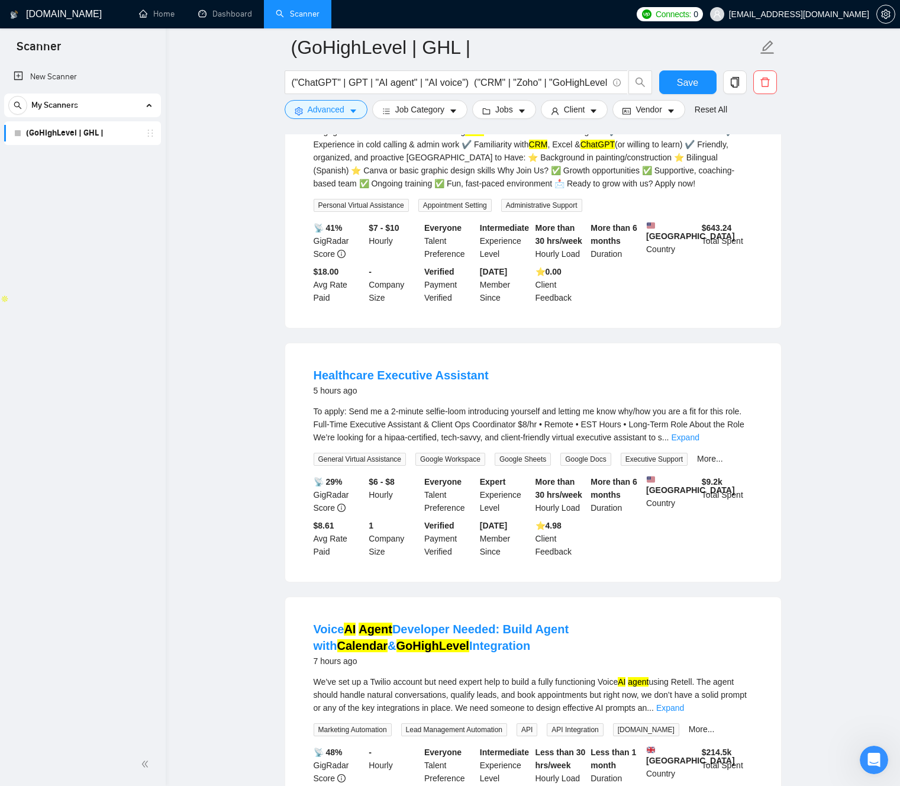
click at [699, 435] on link "Expand" at bounding box center [685, 436] width 28 height 9
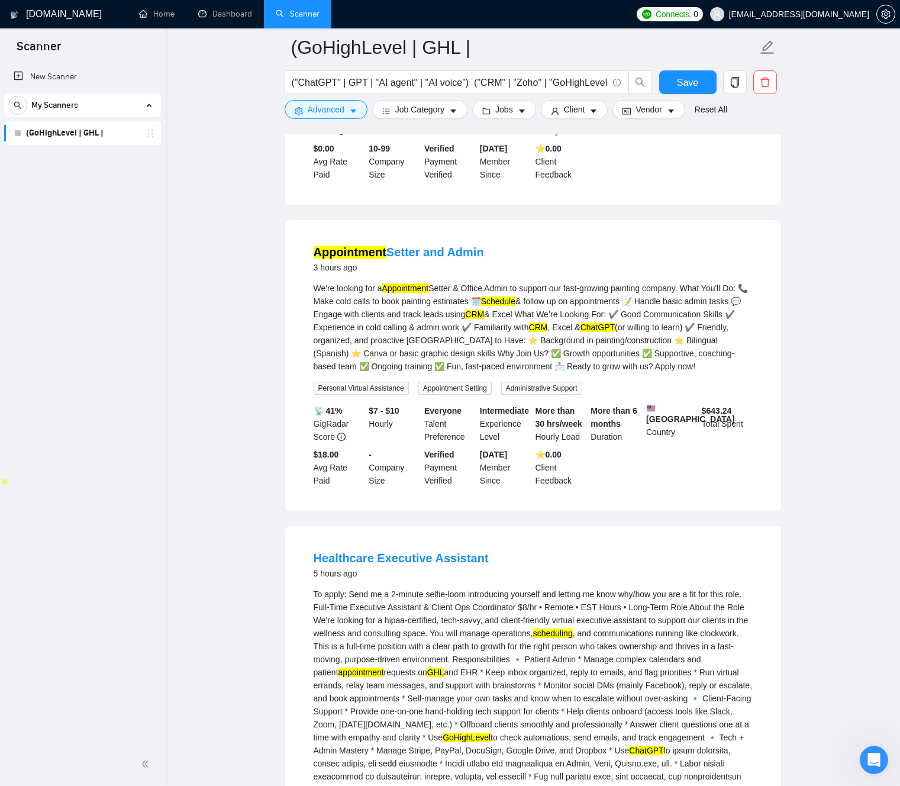
scroll to position [302, 0]
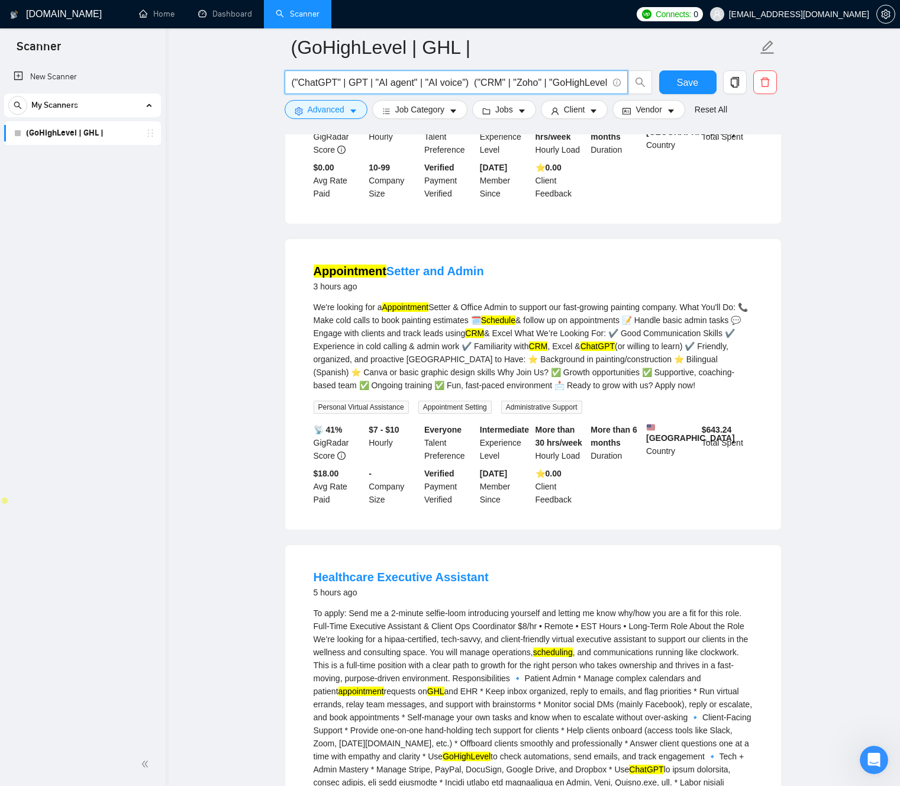
click at [324, 82] on input "("ChatGPT" | GPT | "AI agent" | "AI voice") ("CRM" | "Zoho" | "GoHighLevel" | G…" at bounding box center [450, 82] width 316 height 15
click at [518, 89] on input "("ChatGPT" | GPT | "AI agent" | "AI voice") ("CRM" | "Zoho" | "GoHighLevel" | G…" at bounding box center [450, 82] width 316 height 15
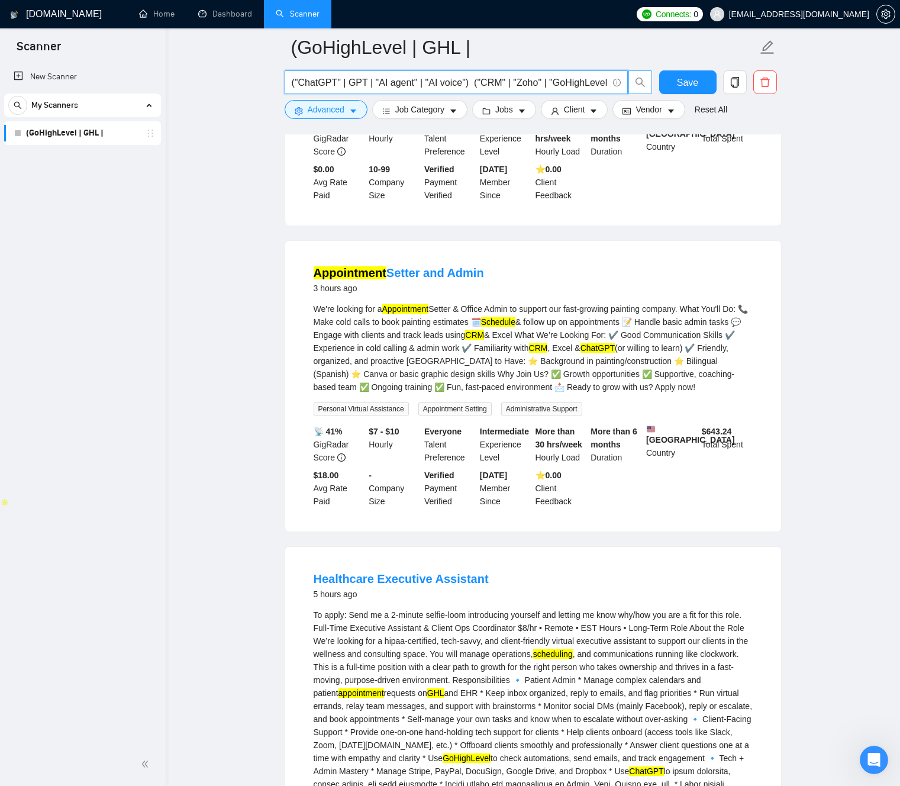
scroll to position [0, 252]
drag, startPoint x: 481, startPoint y: 81, endPoint x: 640, endPoint y: 78, distance: 158.6
click at [641, 78] on span "("ChatGPT" | GPT | "AI agent" | "AI voice") ("CRM" | "Zoho" | "GoHighLevel" | G…" at bounding box center [469, 82] width 368 height 24
drag, startPoint x: 483, startPoint y: 82, endPoint x: 464, endPoint y: 84, distance: 18.5
click at [483, 82] on input "("ChatGPT" | GPT | "AI agent" | "AI voice") ("CRM" | "Zoho" | "GoHighLevel" | G…" at bounding box center [450, 82] width 316 height 15
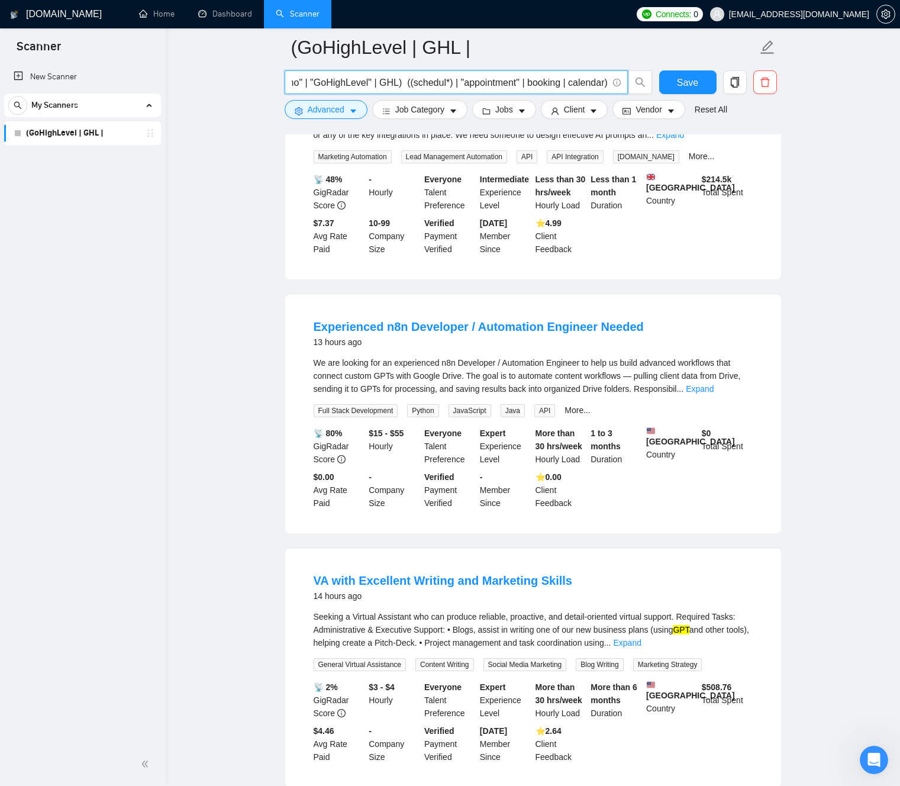
scroll to position [1387, 0]
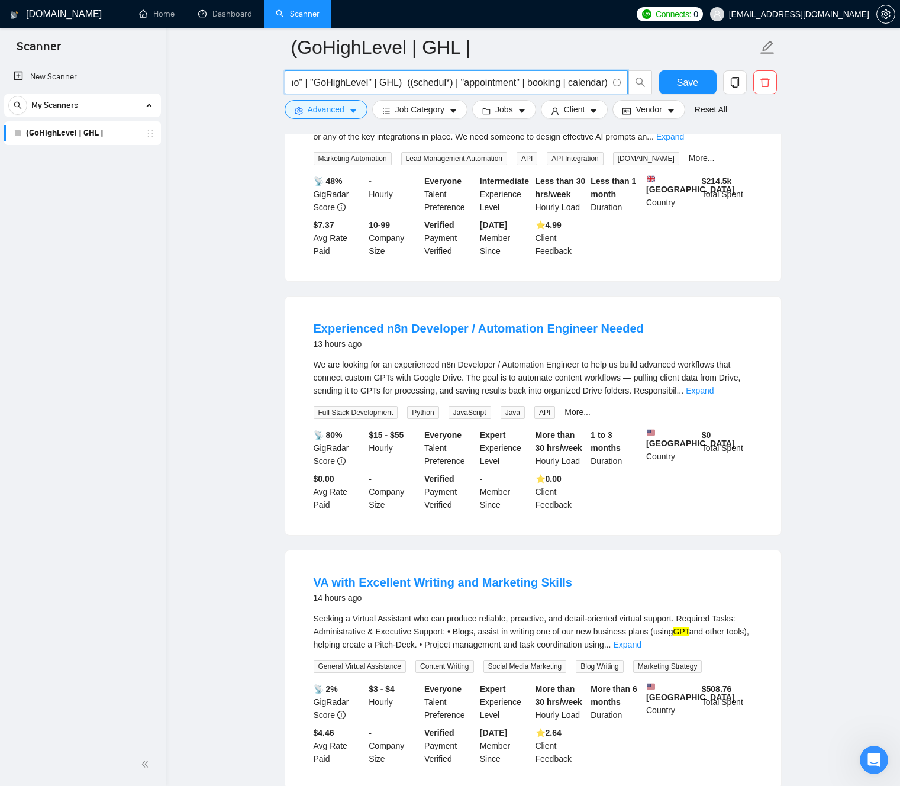
click at [333, 397] on div "We are looking for an experienced n8n Developer / Automation Engineer to help u…" at bounding box center [533, 377] width 439 height 39
drag, startPoint x: 372, startPoint y: 399, endPoint x: 469, endPoint y: 398, distance: 97.0
click at [453, 397] on div "We are looking for an experienced n8n Developer / Automation Engineer to help u…" at bounding box center [533, 377] width 439 height 39
click at [483, 397] on div "We are looking for an experienced n8n Developer / Automation Engineer to help u…" at bounding box center [533, 377] width 439 height 39
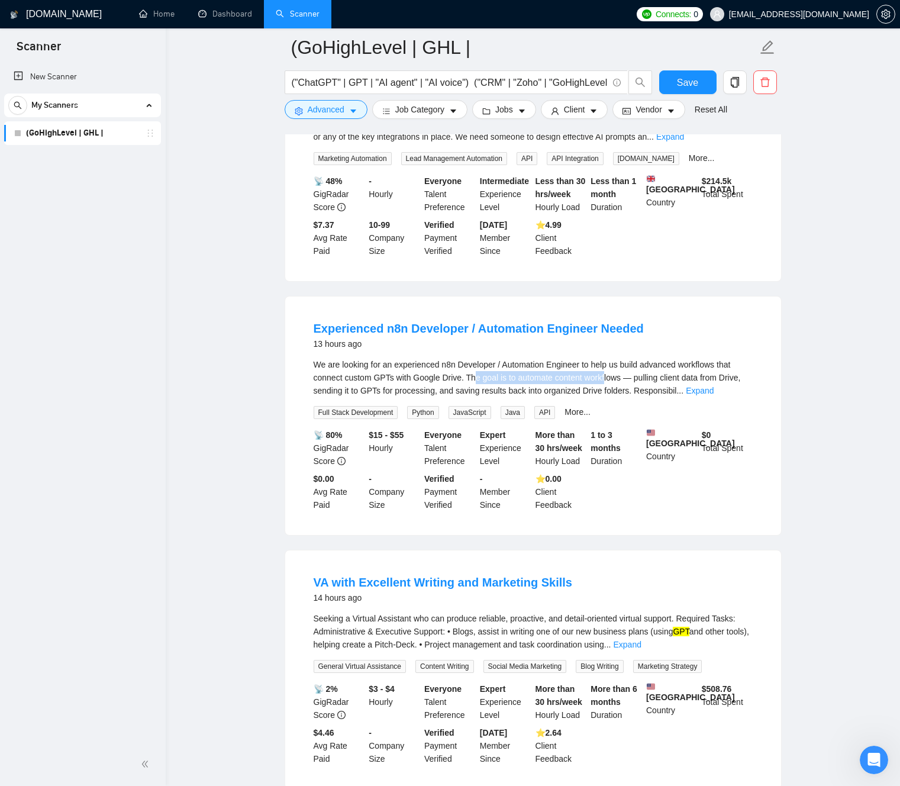
drag, startPoint x: 485, startPoint y: 399, endPoint x: 646, endPoint y: 402, distance: 161.5
click at [621, 397] on div "We are looking for an experienced n8n Developer / Automation Engineer to help u…" at bounding box center [533, 377] width 439 height 39
drag, startPoint x: 647, startPoint y: 402, endPoint x: 680, endPoint y: 406, distance: 33.9
click at [647, 397] on div "We are looking for an experienced n8n Developer / Automation Engineer to help u…" at bounding box center [533, 377] width 439 height 39
click at [713, 395] on link "Expand" at bounding box center [700, 390] width 28 height 9
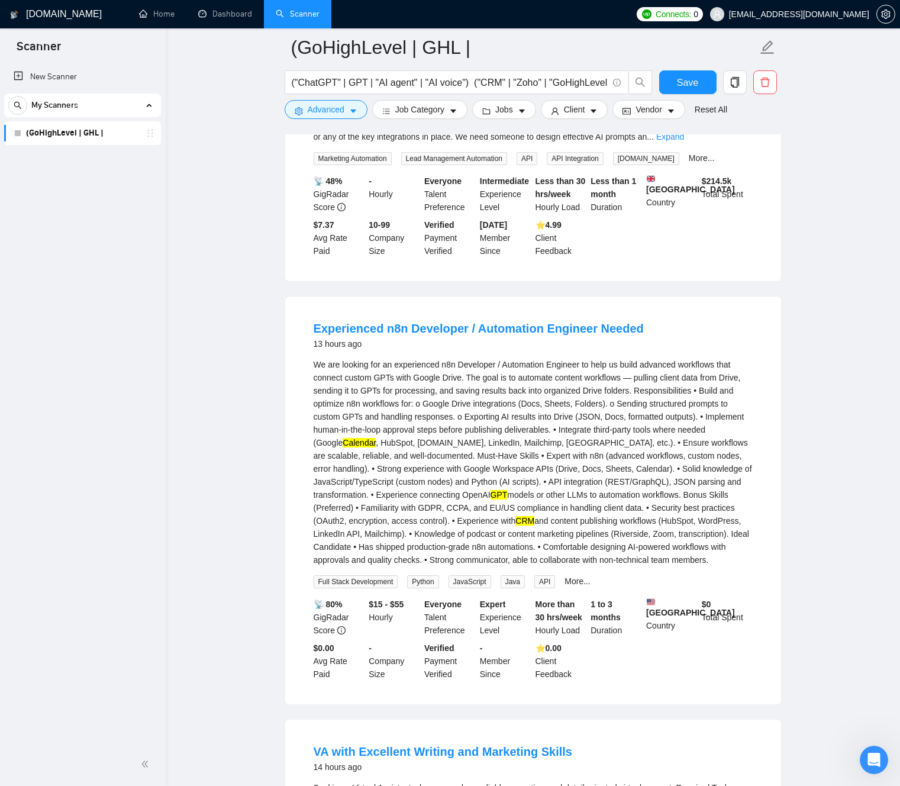
click at [350, 410] on div "We are looking for an experienced n8n Developer / Automation Engineer to help u…" at bounding box center [533, 462] width 439 height 208
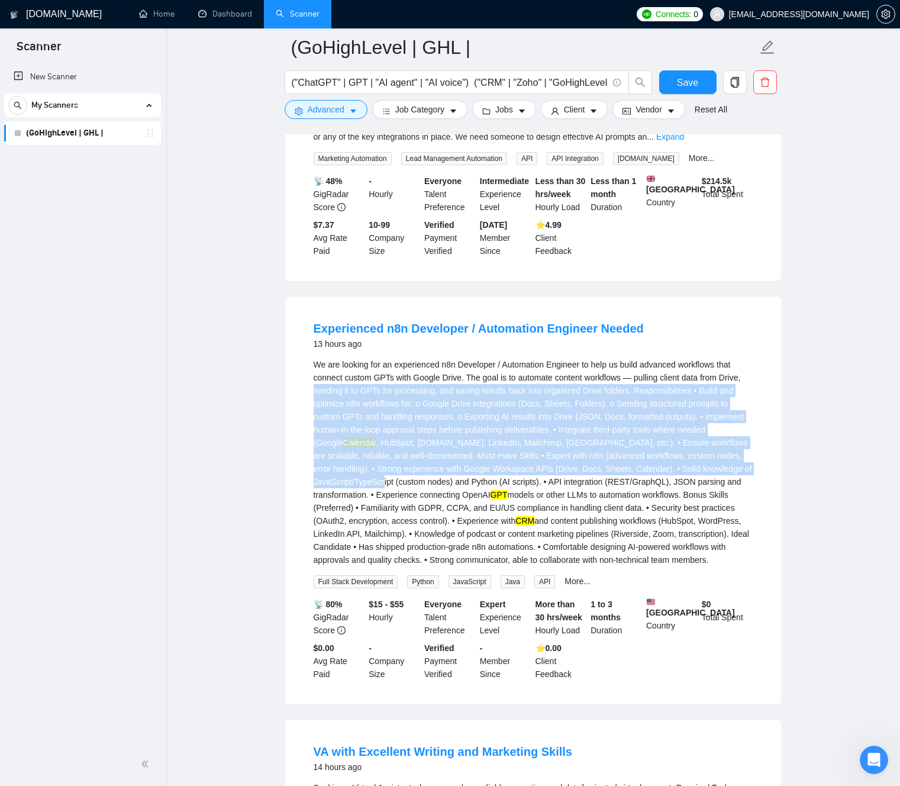
drag, startPoint x: 351, startPoint y: 409, endPoint x: 515, endPoint y: 499, distance: 187.4
click at [511, 499] on div "We are looking for an experienced n8n Developer / Automation Engineer to help u…" at bounding box center [533, 462] width 439 height 208
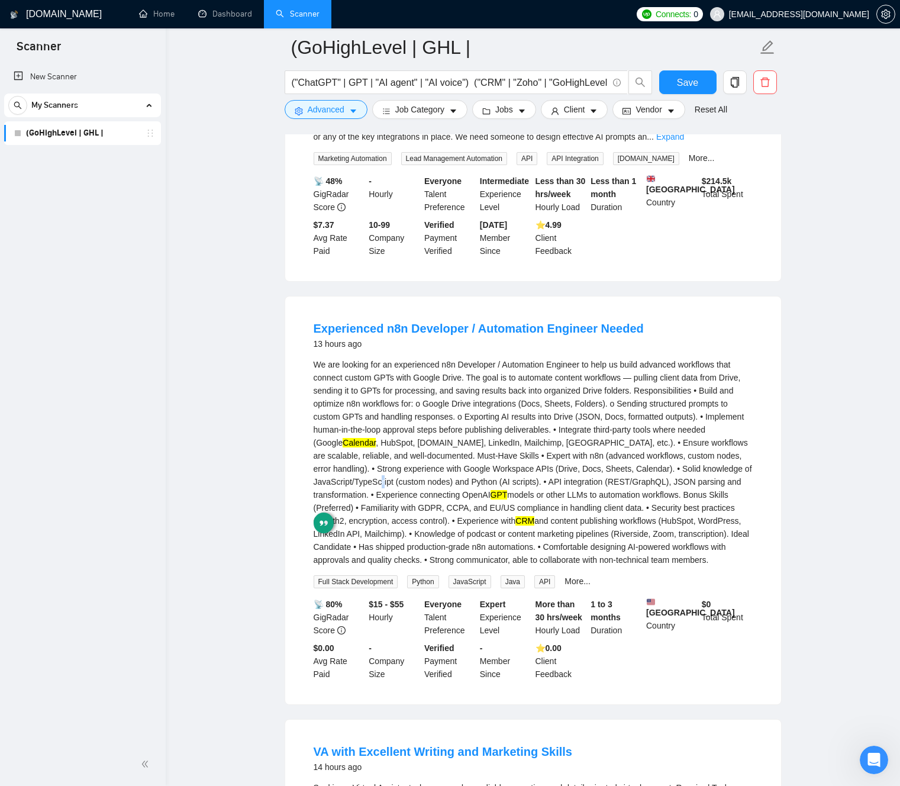
click at [506, 501] on div "We are looking for an experienced n8n Developer / Automation Engineer to help u…" at bounding box center [533, 462] width 439 height 208
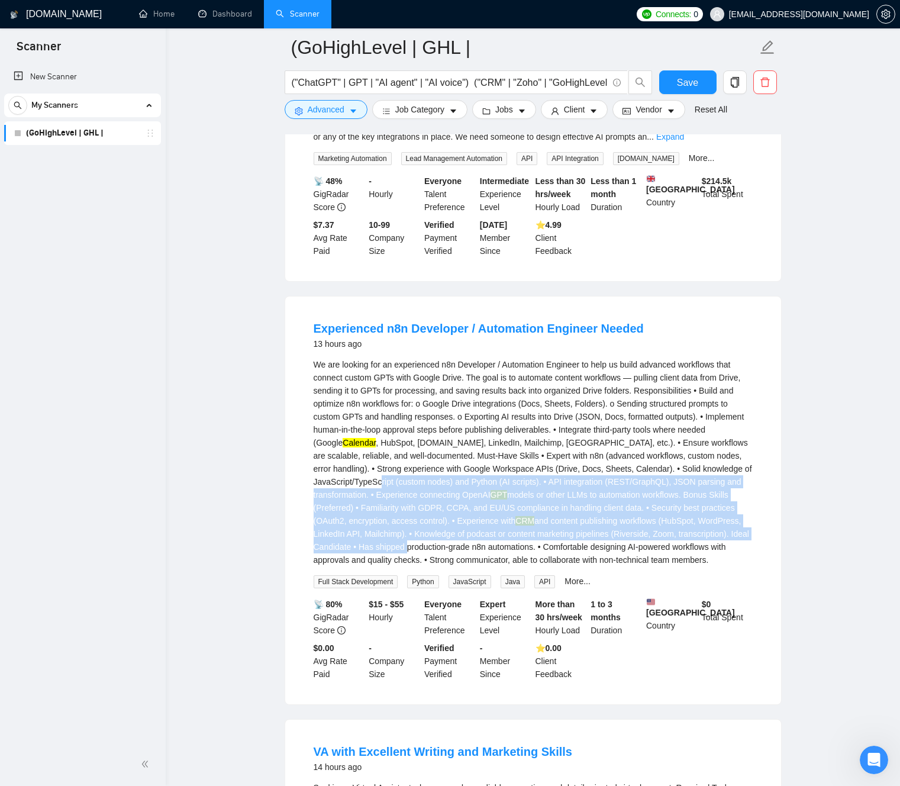
drag, startPoint x: 506, startPoint y: 501, endPoint x: 512, endPoint y: 537, distance: 35.9
click at [606, 565] on div "We are looking for an experienced n8n Developer / Automation Engineer to help u…" at bounding box center [533, 462] width 439 height 208
click at [494, 531] on div "We are looking for an experienced n8n Developer / Automation Engineer to help u…" at bounding box center [533, 462] width 439 height 208
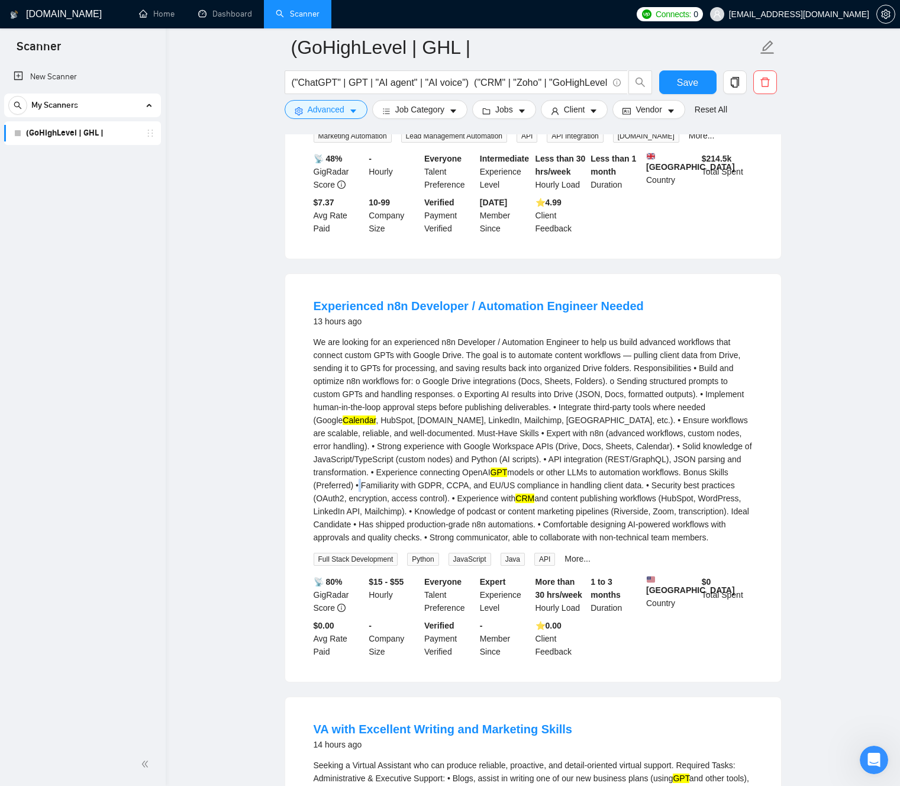
scroll to position [1419, 0]
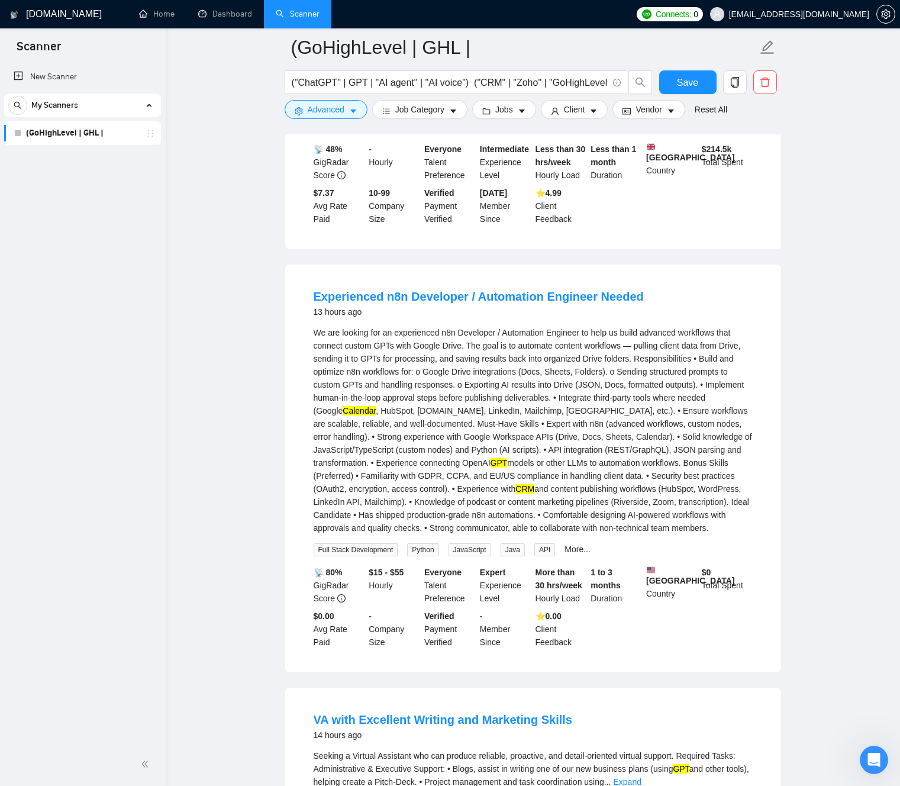
click at [378, 534] on div "We are looking for an experienced n8n Developer / Automation Engineer to help u…" at bounding box center [533, 430] width 439 height 208
drag, startPoint x: 379, startPoint y: 535, endPoint x: 473, endPoint y: 536, distance: 94.1
click at [473, 534] on div "We are looking for an experienced n8n Developer / Automation Engineer to help u…" at bounding box center [533, 430] width 439 height 208
click at [396, 534] on div "We are looking for an experienced n8n Developer / Automation Engineer to help u…" at bounding box center [533, 430] width 439 height 208
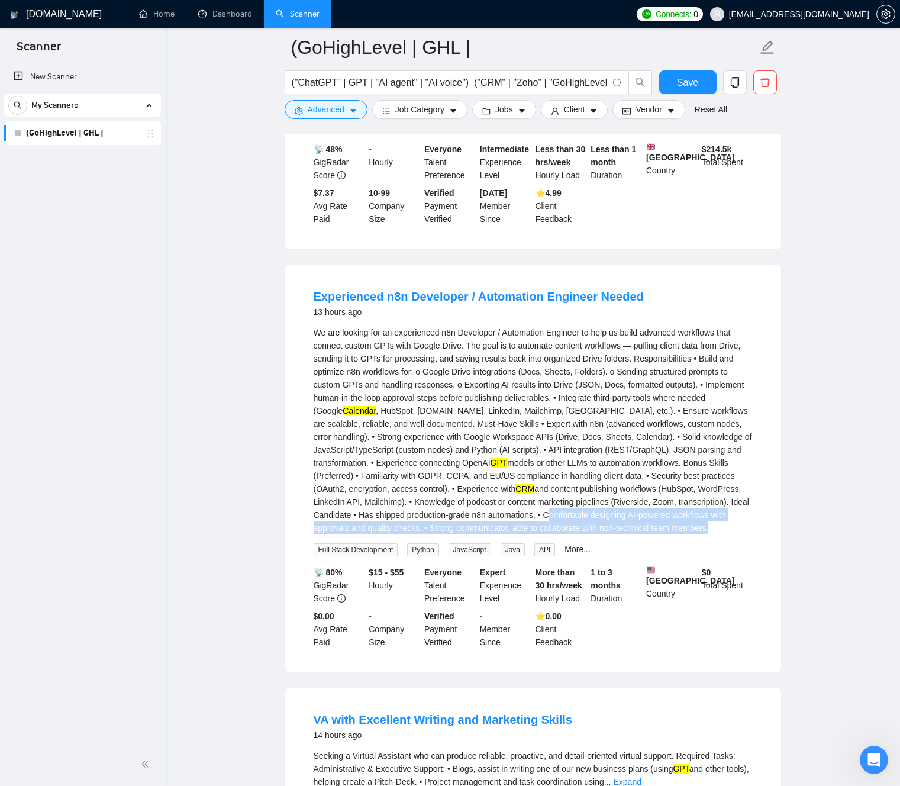
drag, startPoint x: 409, startPoint y: 551, endPoint x: 702, endPoint y: 560, distance: 292.4
click at [705, 534] on div "We are looking for an experienced n8n Developer / Automation Engineer to help u…" at bounding box center [533, 430] width 439 height 208
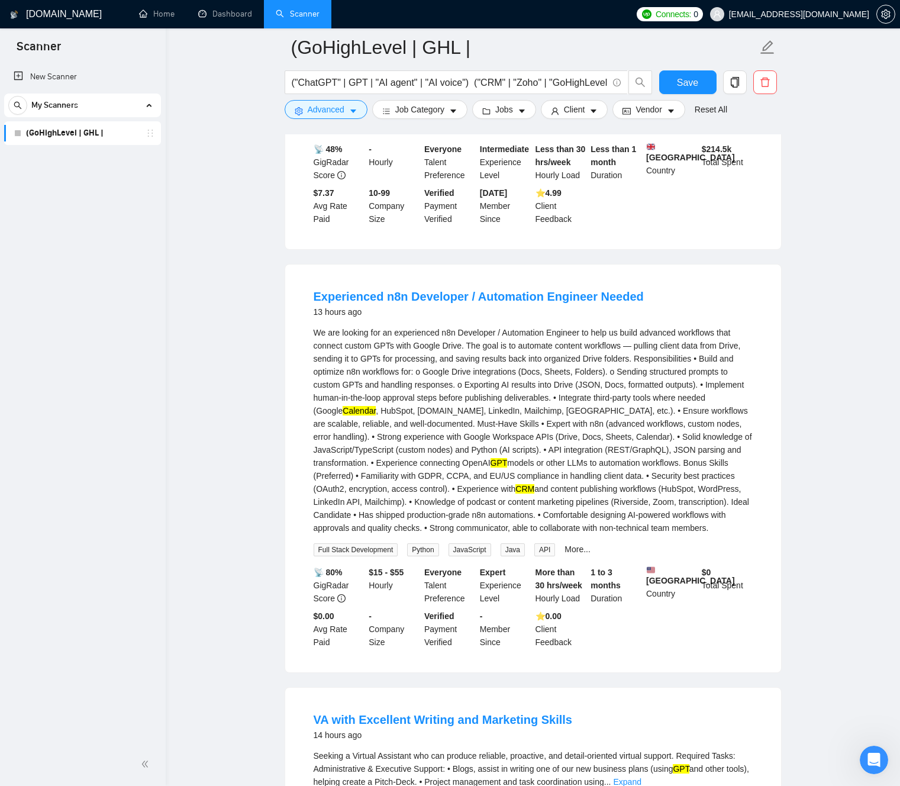
click at [432, 479] on div "We are looking for an experienced n8n Developer / Automation Engineer to help u…" at bounding box center [533, 430] width 439 height 208
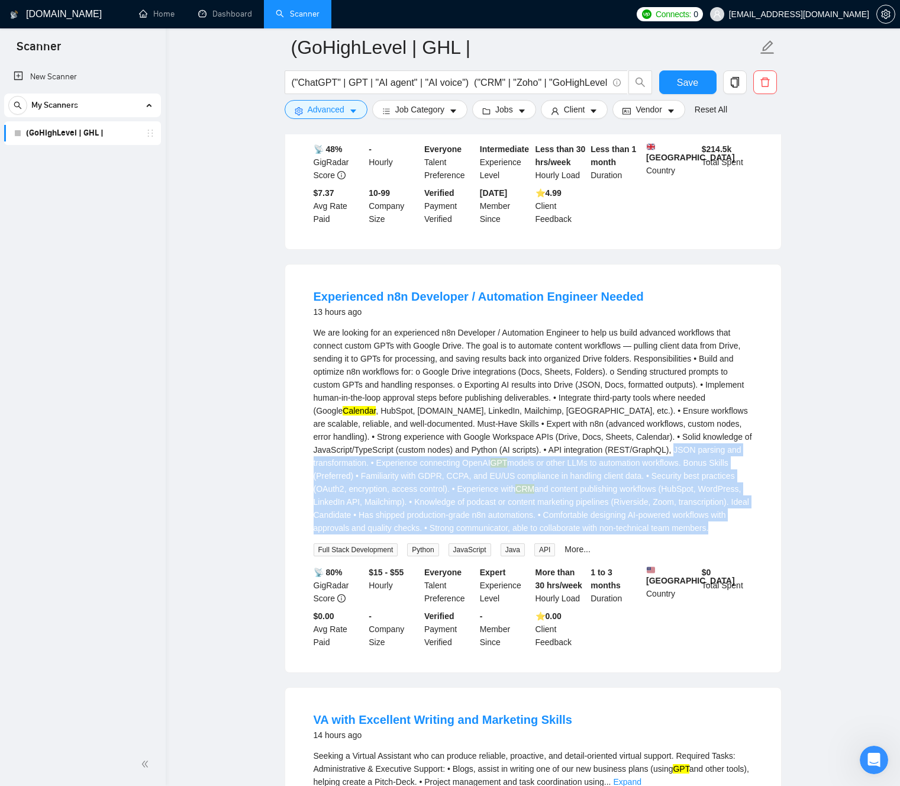
drag, startPoint x: 443, startPoint y: 482, endPoint x: 650, endPoint y: 561, distance: 222.3
click at [651, 534] on div "We are looking for an experienced n8n Developer / Automation Engineer to help u…" at bounding box center [533, 430] width 439 height 208
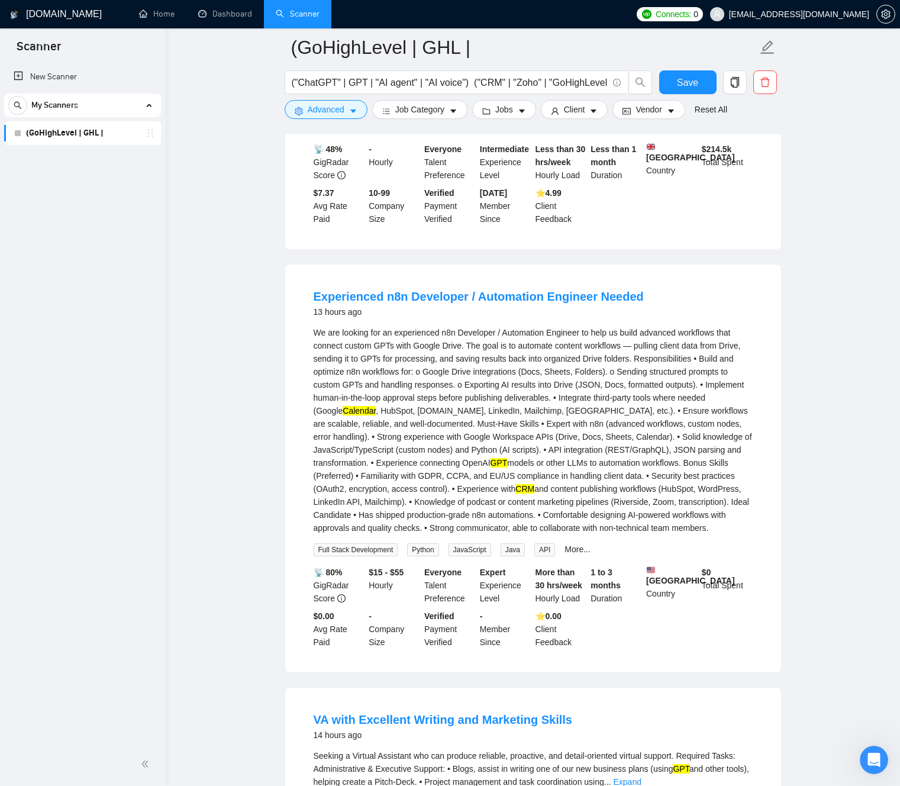
drag, startPoint x: 511, startPoint y: 535, endPoint x: 503, endPoint y: 533, distance: 8.0
click at [509, 534] on div "We are looking for an experienced n8n Developer / Automation Engineer to help u…" at bounding box center [533, 430] width 439 height 208
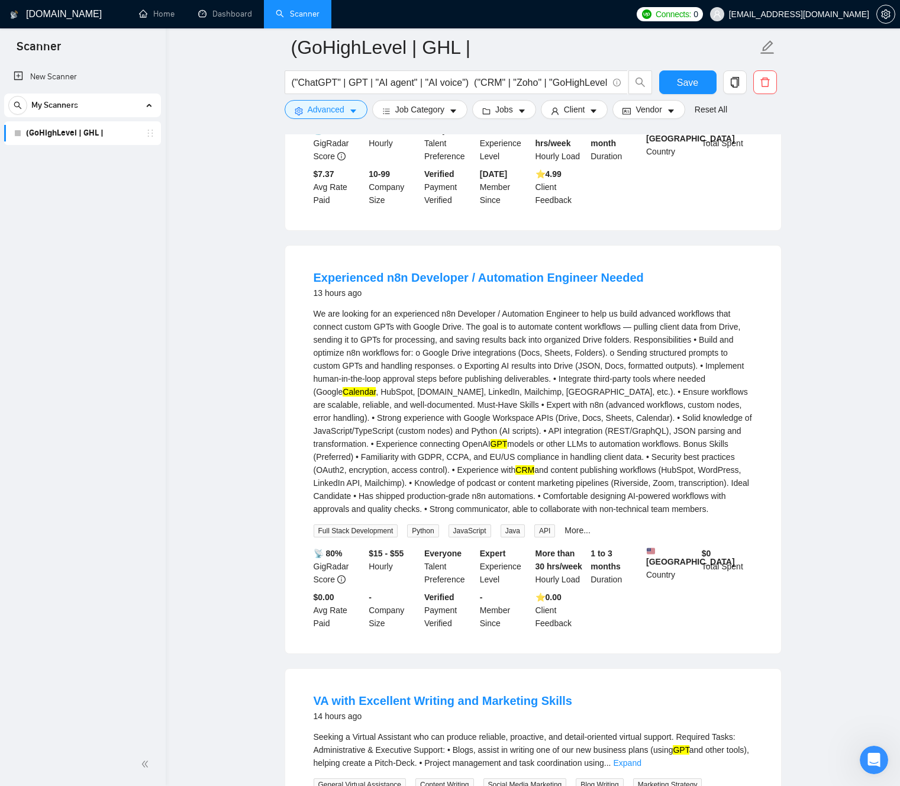
click at [480, 474] on div "We are looking for an experienced n8n Developer / Automation Engineer to help u…" at bounding box center [533, 411] width 439 height 208
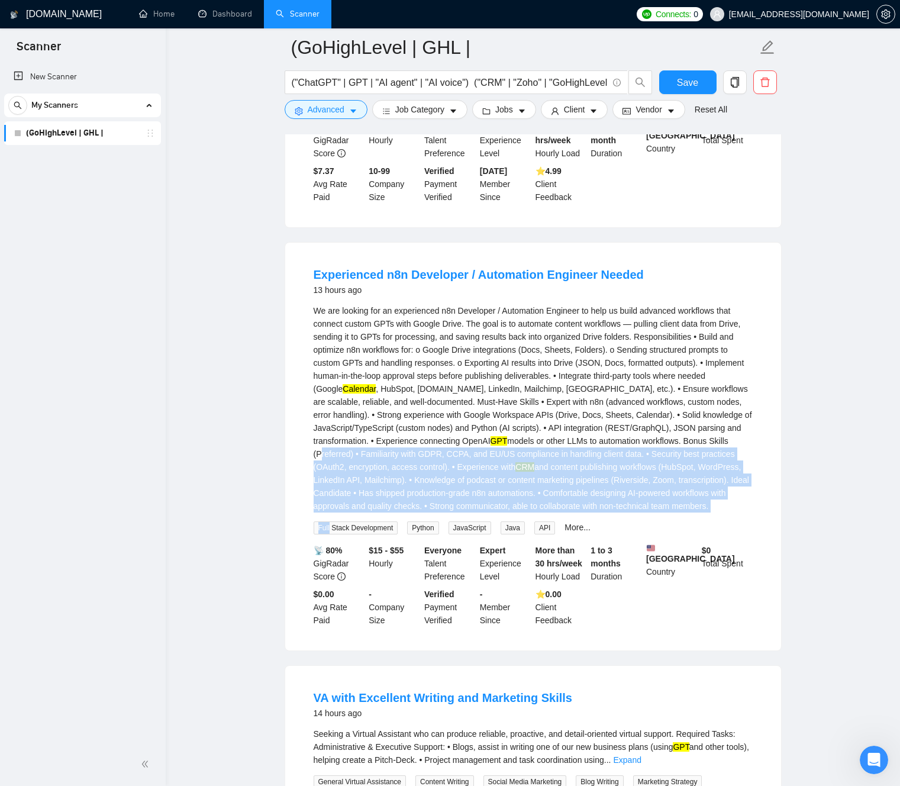
drag, startPoint x: 481, startPoint y: 474, endPoint x: 618, endPoint y: 548, distance: 155.1
click at [625, 534] on div "We are looking for an experienced n8n Developer / Automation Engineer to help u…" at bounding box center [533, 419] width 439 height 230
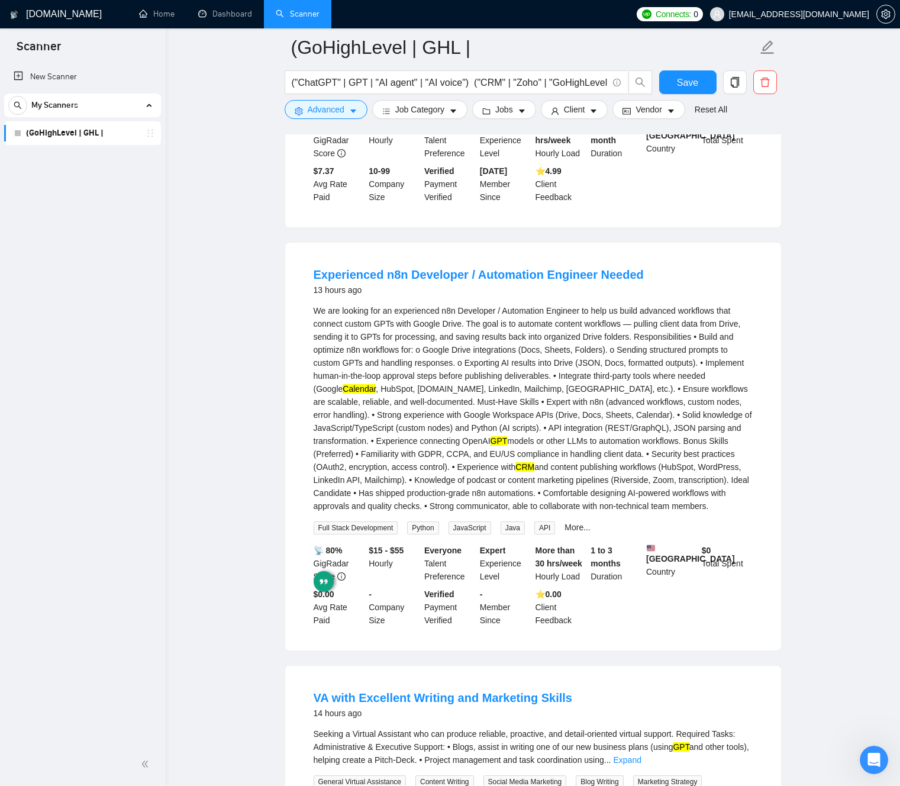
drag, startPoint x: 474, startPoint y: 445, endPoint x: 467, endPoint y: 444, distance: 7.2
click at [474, 445] on div "We are looking for an experienced n8n Developer / Automation Engineer to help u…" at bounding box center [533, 408] width 439 height 208
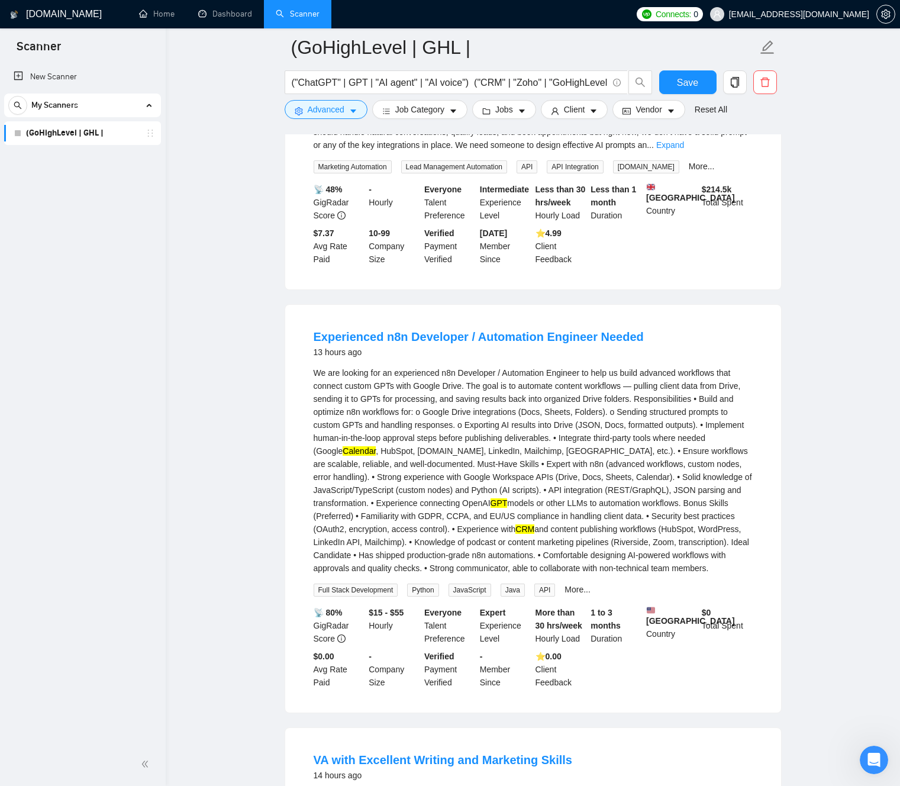
scroll to position [1366, 0]
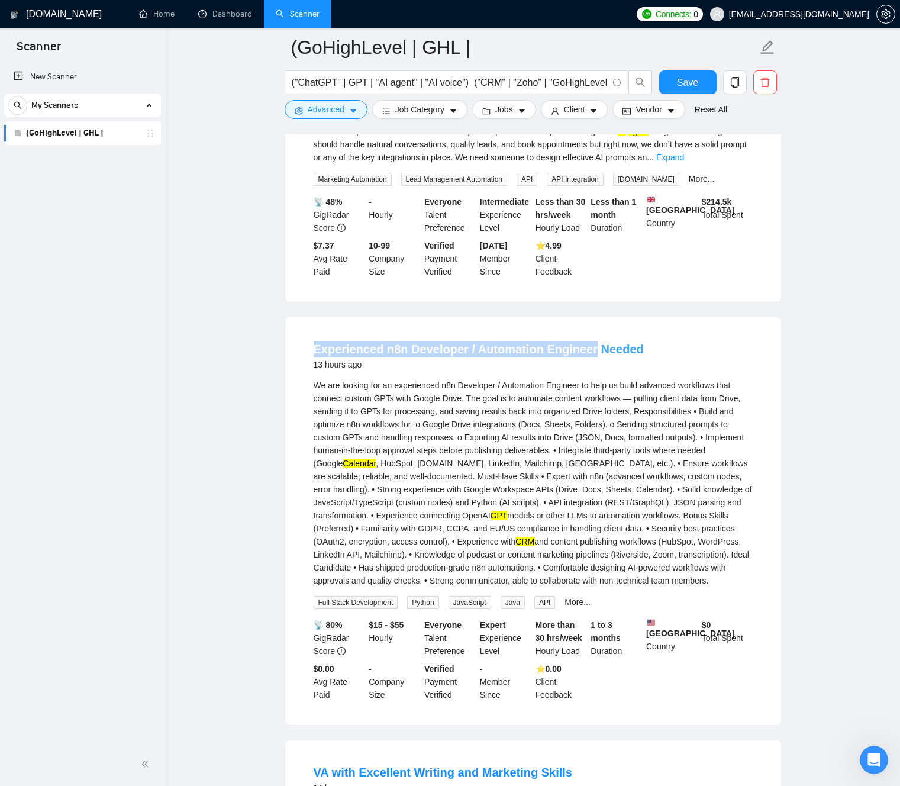
drag, startPoint x: 301, startPoint y: 373, endPoint x: 586, endPoint y: 375, distance: 285.2
click at [586, 374] on li "Experienced n8n Developer / Automation Engineer Needed 13 hours ago We are look…" at bounding box center [532, 520] width 467 height 379
copy link "Experienced n8n Developer / Automation Engineer"
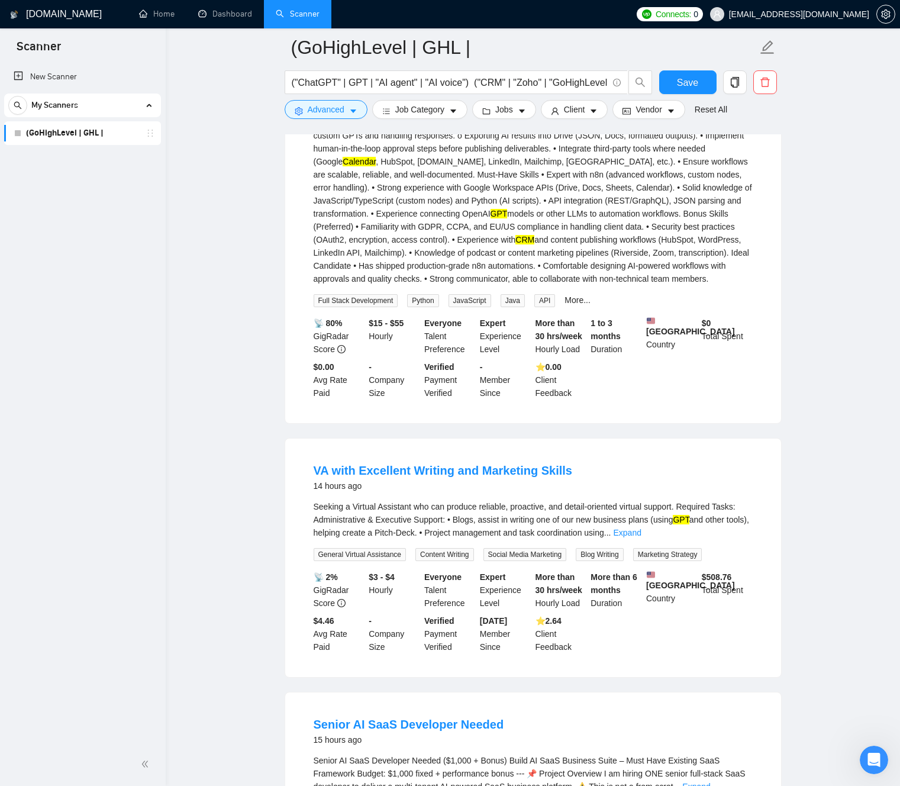
scroll to position [1616, 0]
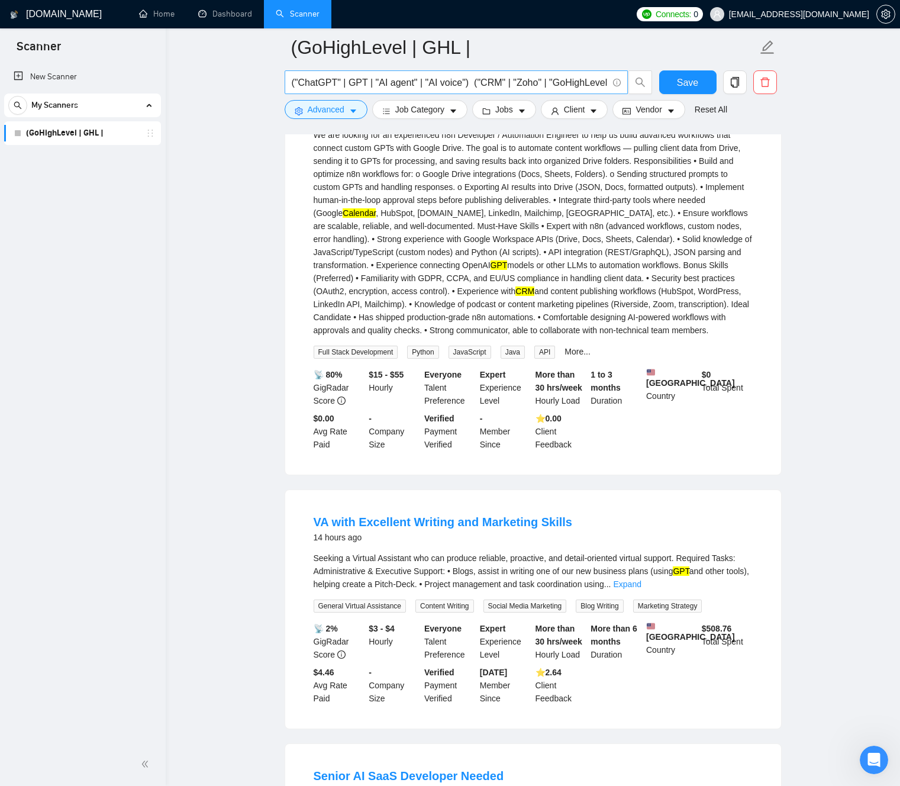
click at [358, 79] on input "("ChatGPT" | GPT | "AI agent" | "AI voice") ("CRM" | "Zoho" | "GoHighLevel" | G…" at bounding box center [450, 82] width 316 height 15
click at [435, 76] on input "("ChatGPT" | GPT | "AI agent" | "AI voice") ("CRM" | "Zoho" | "GoHighLevel" | G…" at bounding box center [450, 82] width 316 height 15
drag, startPoint x: 497, startPoint y: 81, endPoint x: 625, endPoint y: 89, distance: 128.1
click at [625, 89] on span "("ChatGPT" | GPT | "AI agent" | "AI voice") ("CRM" | "Zoho" | "GoHighLevel" | G…" at bounding box center [456, 82] width 343 height 24
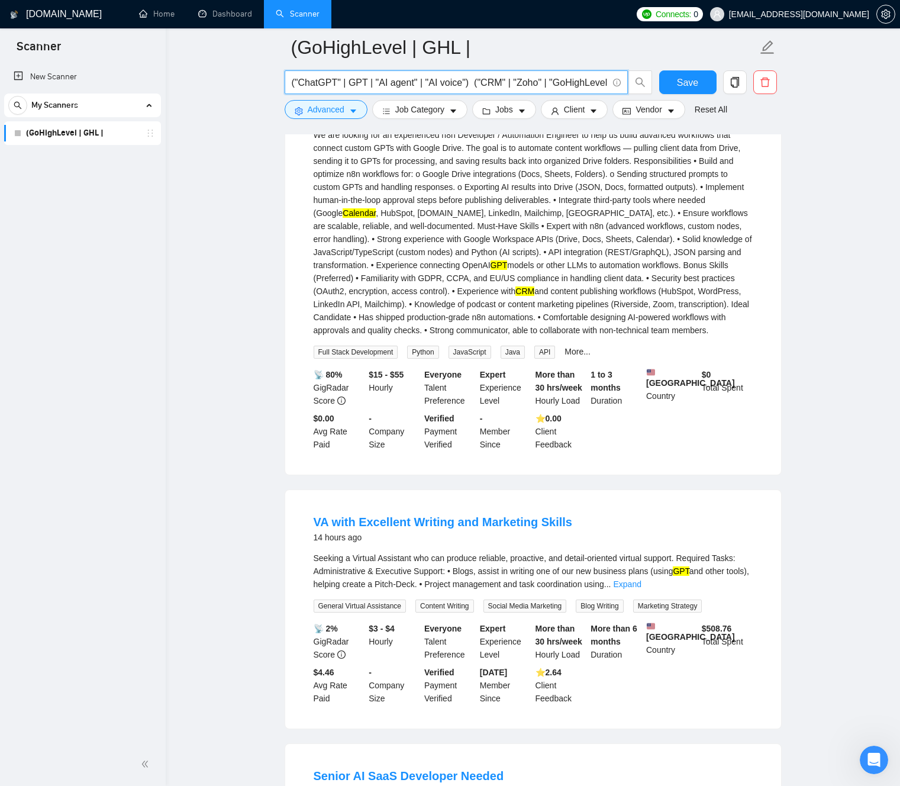
drag, startPoint x: 556, startPoint y: 84, endPoint x: 530, endPoint y: 83, distance: 25.4
click at [556, 84] on input "("ChatGPT" | GPT | "AI agent" | "AI voice") ("CRM" | "Zoho" | "GoHighLevel" | G…" at bounding box center [450, 82] width 316 height 15
drag, startPoint x: 499, startPoint y: 81, endPoint x: 592, endPoint y: 82, distance: 93.5
click at [596, 81] on input "("ChatGPT" | GPT | "AI agent" | "AI voice") ("CRM" | "Zoho" | "GoHighLevel" | G…" at bounding box center [450, 82] width 316 height 15
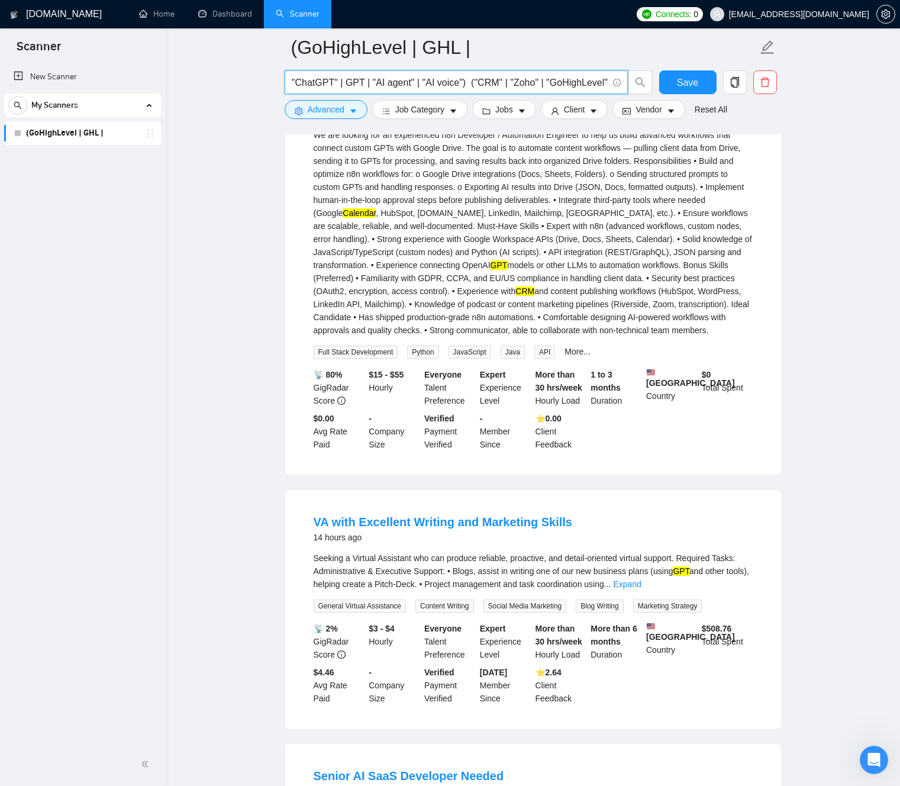
click at [550, 80] on input "("ChatGPT" | GPT | "AI agent" | "AI voice") ("CRM" | "Zoho" | "GoHighLevel" | G…" at bounding box center [450, 82] width 316 height 15
click at [641, 589] on link "Expand" at bounding box center [627, 583] width 28 height 9
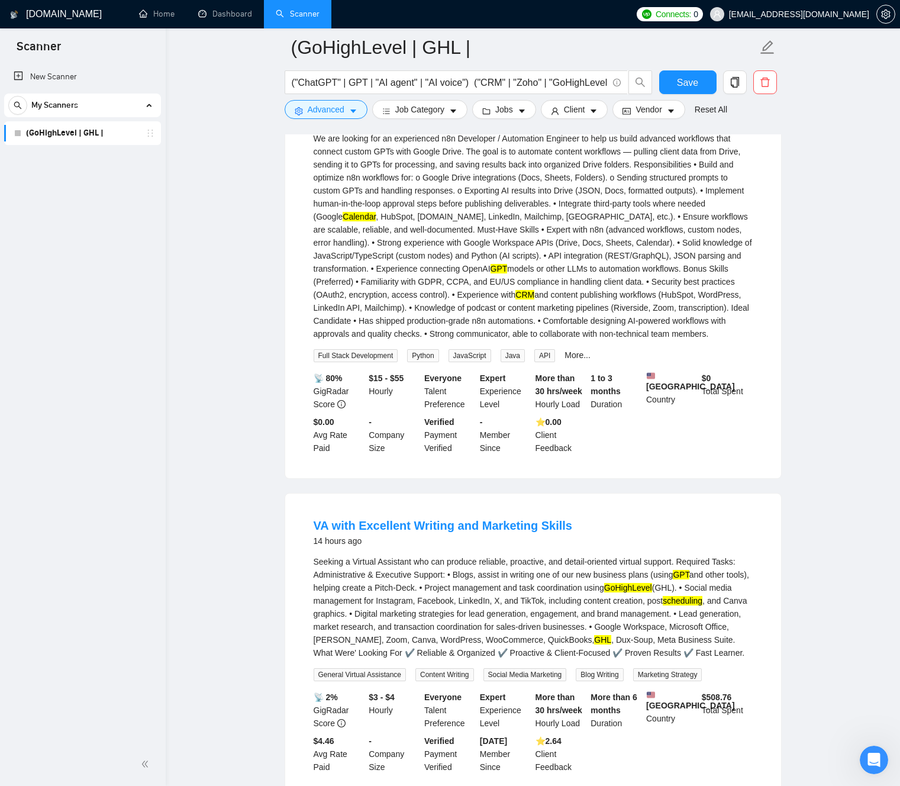
scroll to position [1612, 0]
click at [569, 82] on input "("ChatGPT" | GPT | "AI agent" | "AI voice") ("CRM" | "Zoho" | "GoHighLevel" | G…" at bounding box center [450, 82] width 316 height 15
drag, startPoint x: 559, startPoint y: 80, endPoint x: 641, endPoint y: 88, distance: 81.9
click at [687, 82] on div "("ChatGPT" | GPT | "AI agent" | "AI voice") ("CRM" | "Zoho" | "GoHighLevel" | G…" at bounding box center [530, 85] width 497 height 30
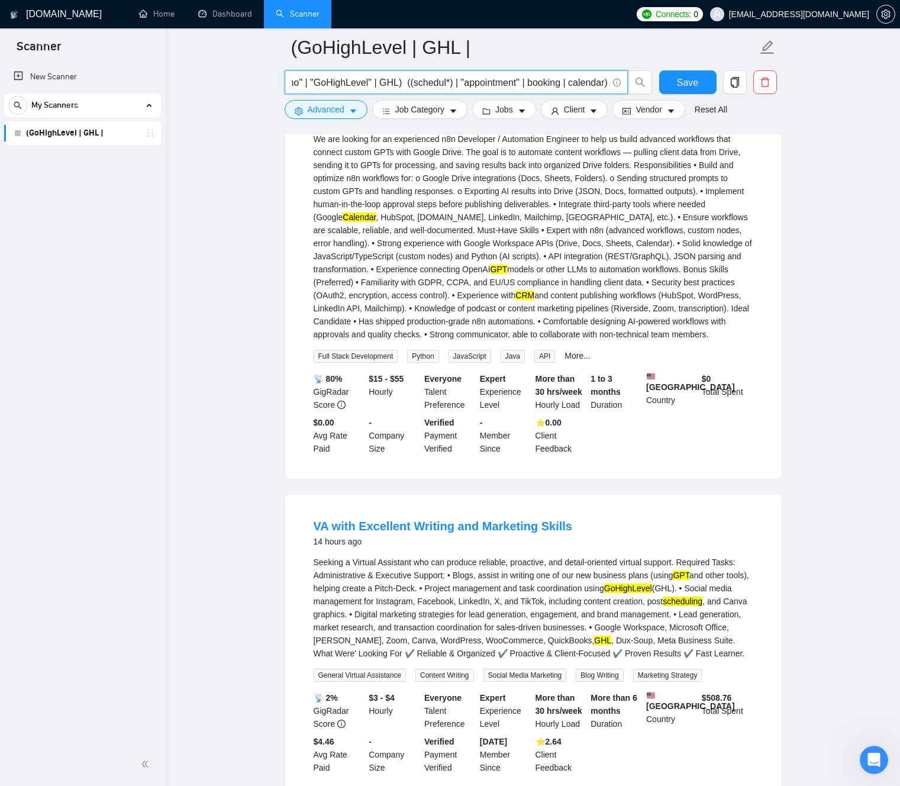
drag, startPoint x: 512, startPoint y: 86, endPoint x: 476, endPoint y: 88, distance: 36.8
click at [512, 86] on input "("ChatGPT" | GPT | "AI agent" | "AI voice") ("CRM" | "Zoho" | "GoHighLevel" | G…" at bounding box center [450, 82] width 316 height 15
click at [467, 83] on input "("ChatGPT" | GPT | "AI agent" | "AI voice") ("CRM" | "Zoho" | "GoHighLevel" | G…" at bounding box center [450, 82] width 316 height 15
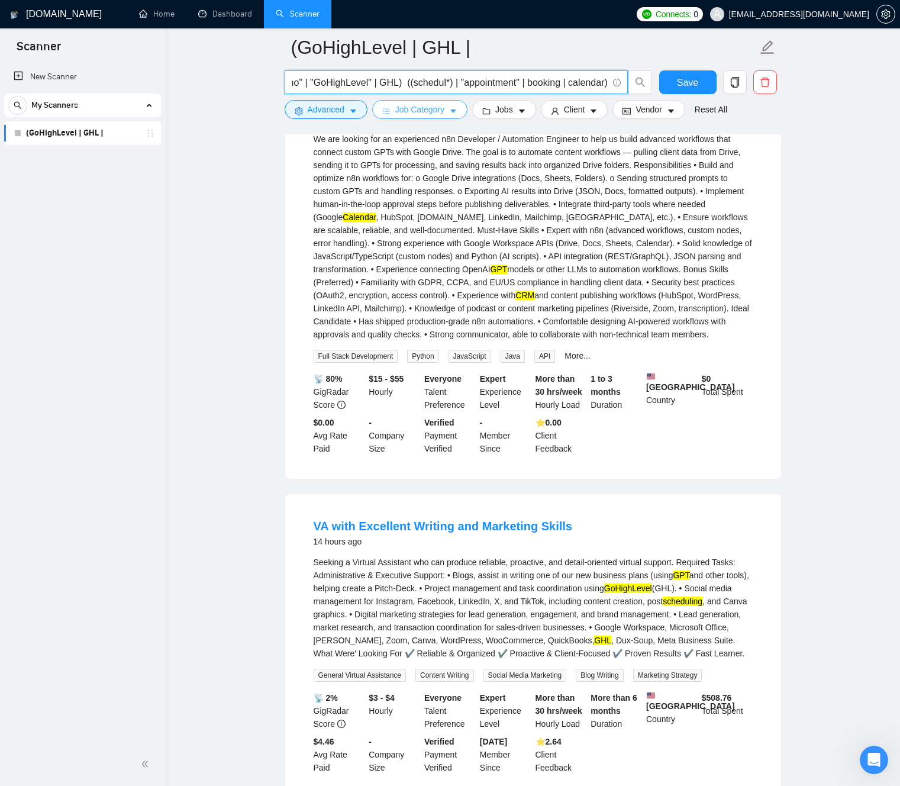
click at [433, 109] on span "Job Category" at bounding box center [419, 109] width 49 height 13
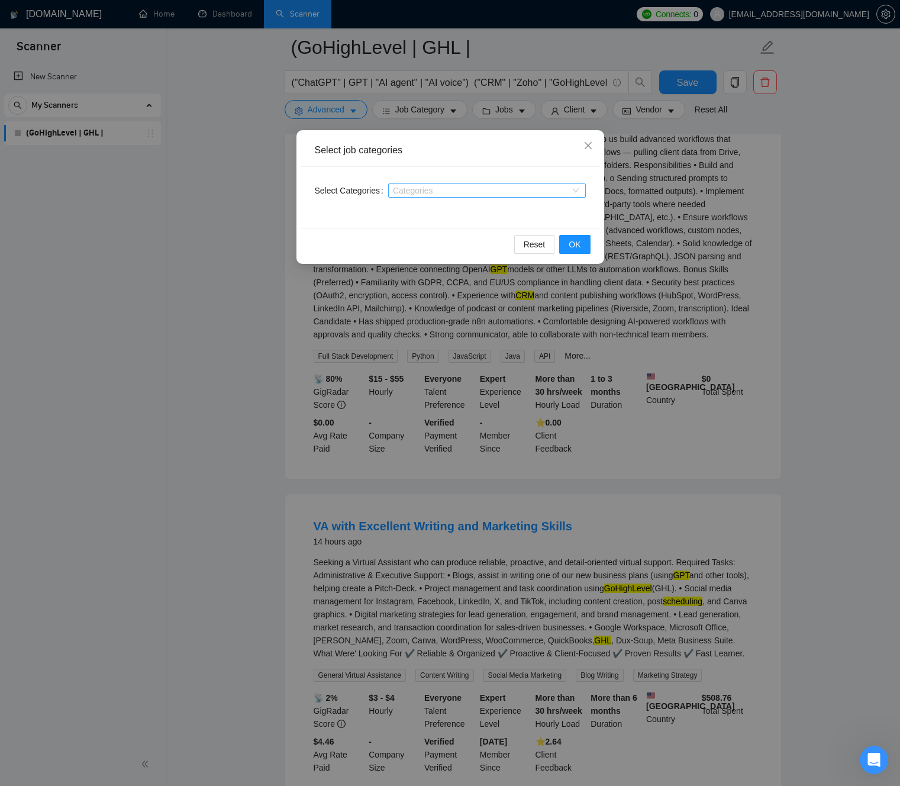
click at [446, 194] on div at bounding box center [481, 190] width 180 height 9
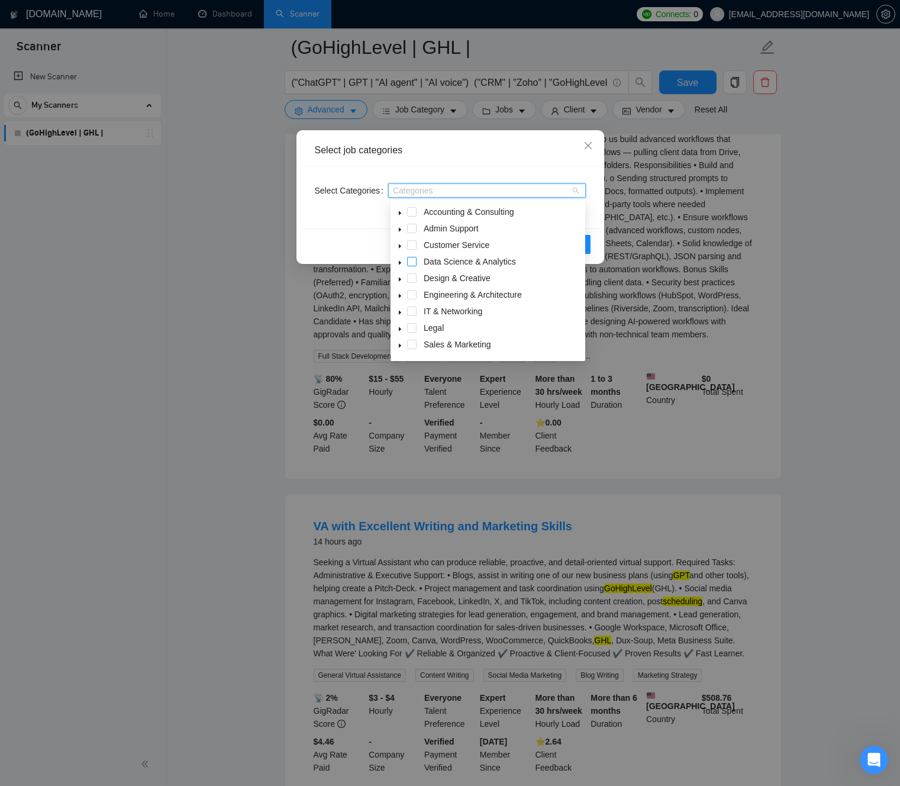
click at [412, 262] on span at bounding box center [411, 261] width 9 height 9
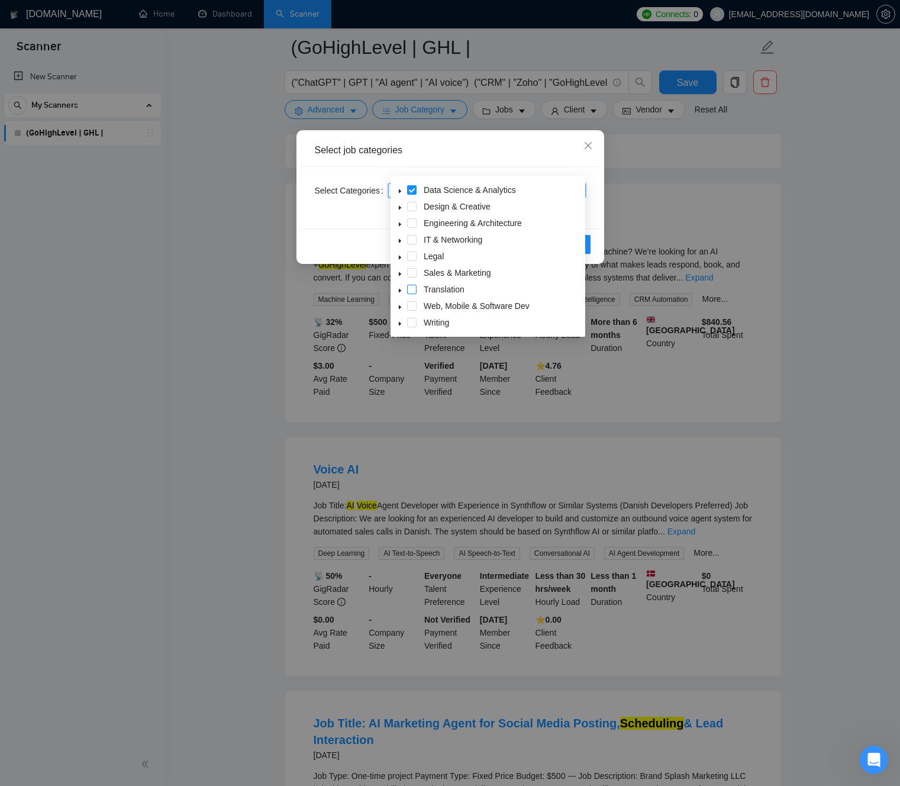
scroll to position [1663, 0]
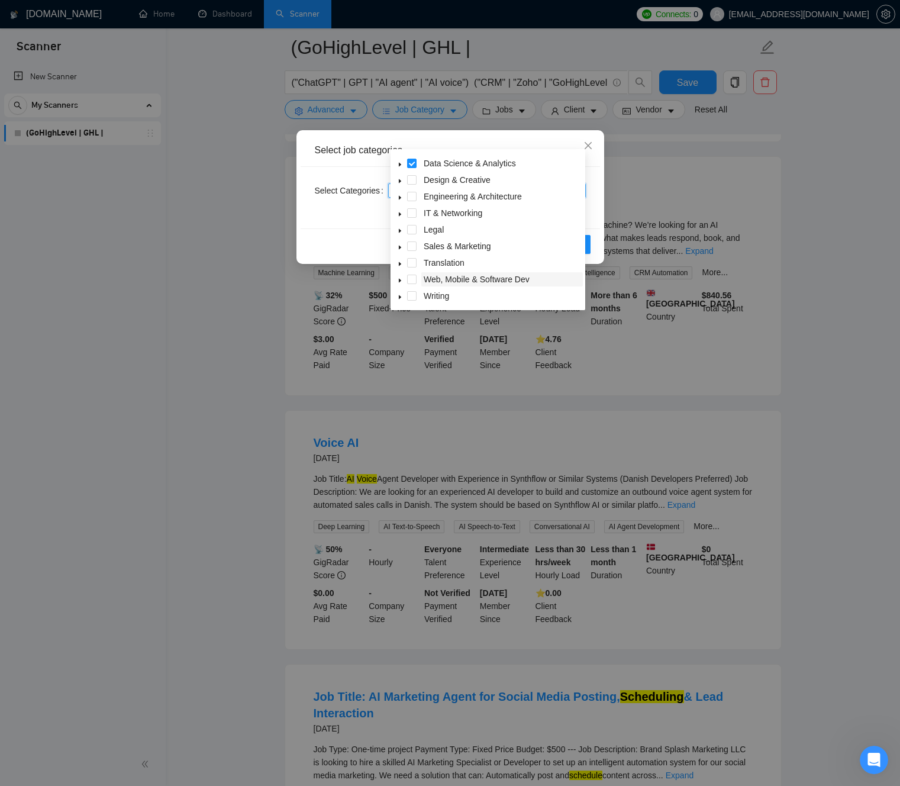
drag, startPoint x: 412, startPoint y: 280, endPoint x: 425, endPoint y: 279, distance: 13.7
click at [412, 280] on span at bounding box center [411, 279] width 9 height 9
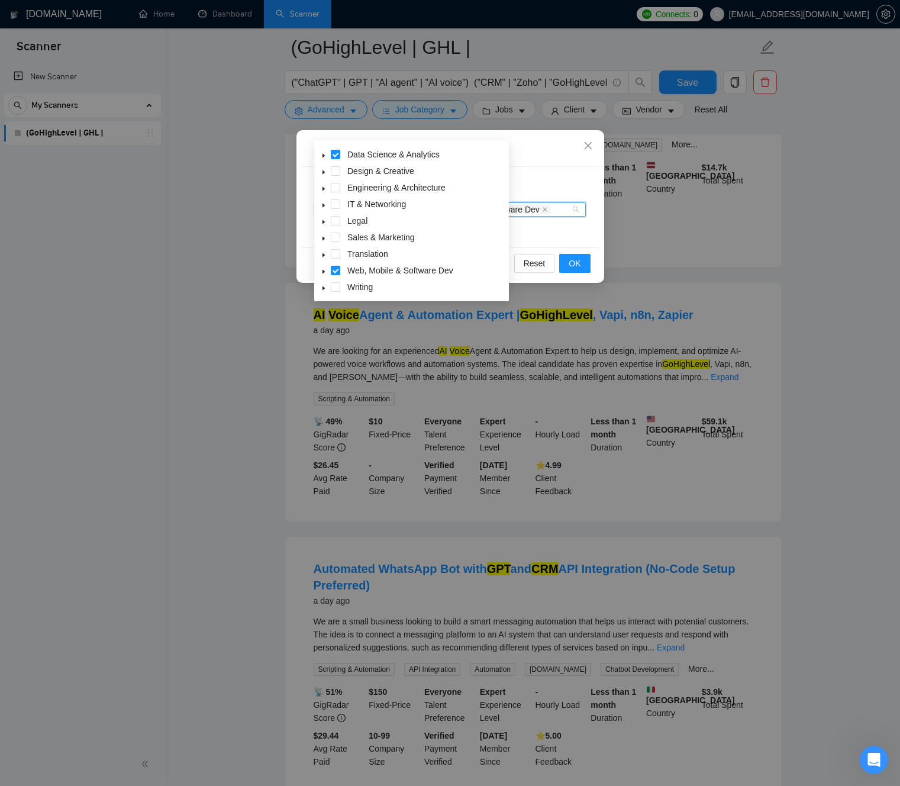
scroll to position [1743, 0]
click at [243, 311] on div "Select job categories Select Categories Data Science & Analytics Web, Mobile & …" at bounding box center [450, 393] width 900 height 786
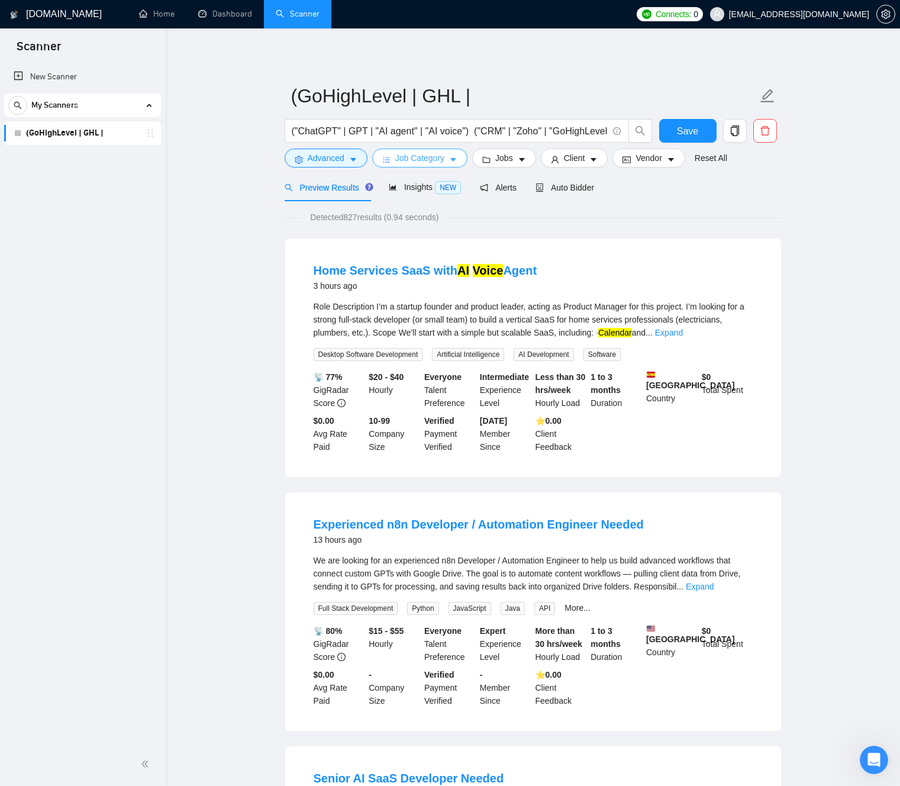
scroll to position [249, 0]
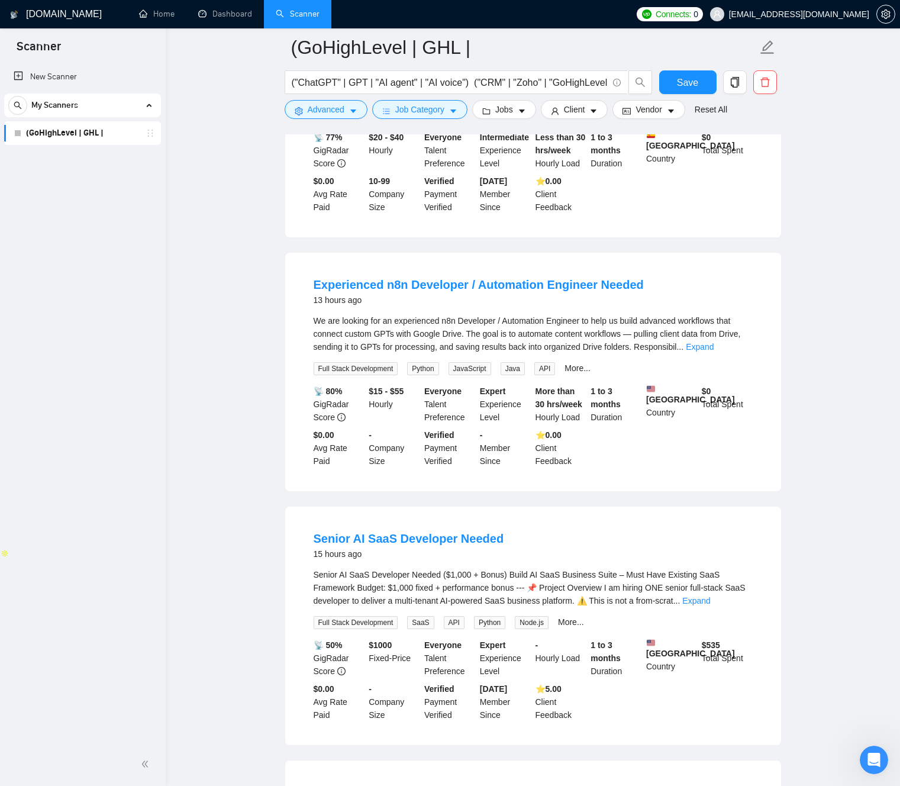
click at [289, 285] on div "Experienced n8n Developer / Automation Engineer Needed 13 hours ago We are look…" at bounding box center [533, 372] width 496 height 238
drag, startPoint x: 320, startPoint y: 281, endPoint x: 360, endPoint y: 322, distance: 57.7
click at [463, 283] on li "Experienced n8n Developer / Automation Engineer Needed 13 hours ago We are look…" at bounding box center [532, 372] width 467 height 210
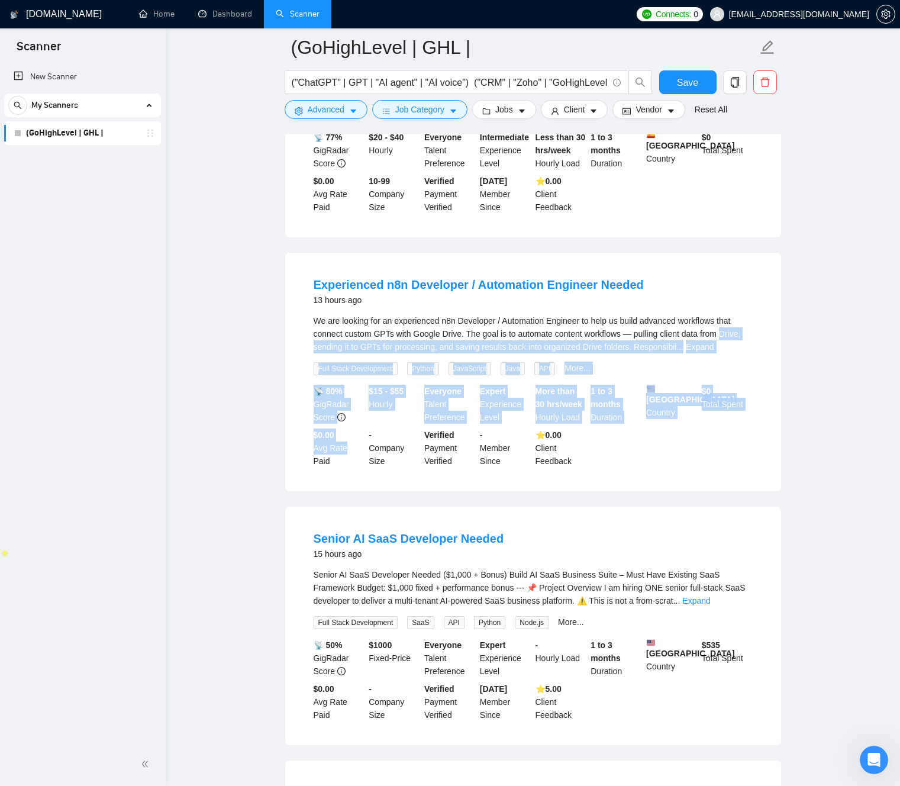
drag, startPoint x: 259, startPoint y: 348, endPoint x: 327, endPoint y: 450, distance: 122.6
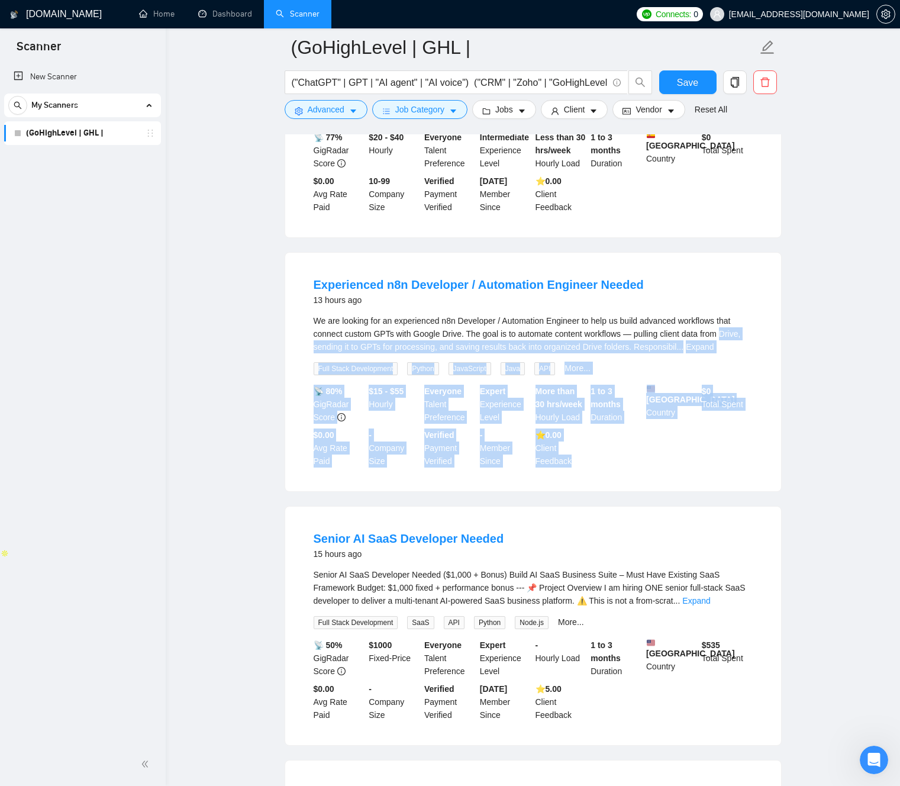
drag, startPoint x: 578, startPoint y: 485, endPoint x: 241, endPoint y: 353, distance: 361.8
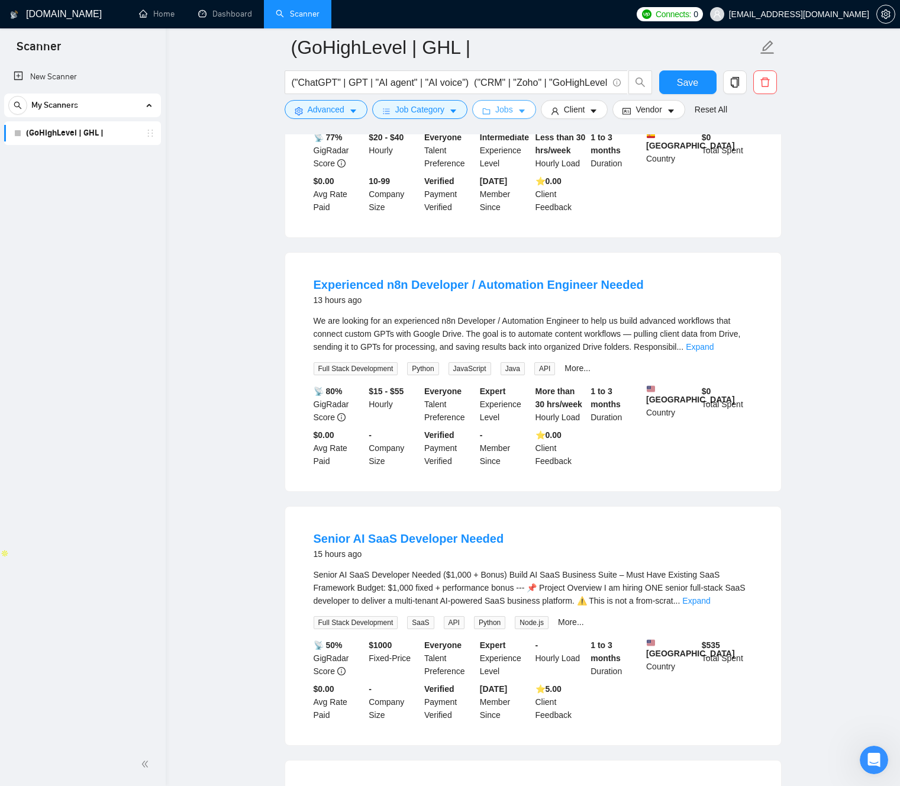
click at [525, 110] on icon "caret-down" at bounding box center [522, 112] width 6 height 4
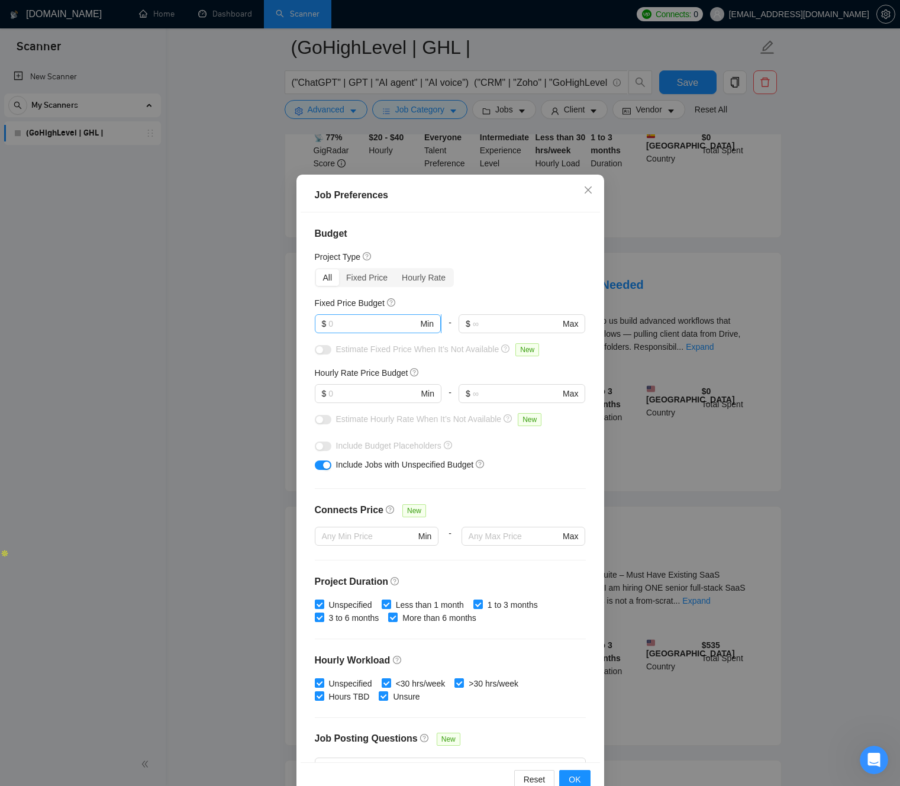
drag, startPoint x: 376, startPoint y: 328, endPoint x: 386, endPoint y: 326, distance: 10.9
click at [376, 328] on input "text" at bounding box center [372, 323] width 89 height 13
drag, startPoint x: 496, startPoint y: 303, endPoint x: 488, endPoint y: 303, distance: 8.3
click at [496, 303] on div "Fixed Price Budget" at bounding box center [450, 302] width 271 height 13
click at [354, 396] on input "text" at bounding box center [372, 393] width 89 height 13
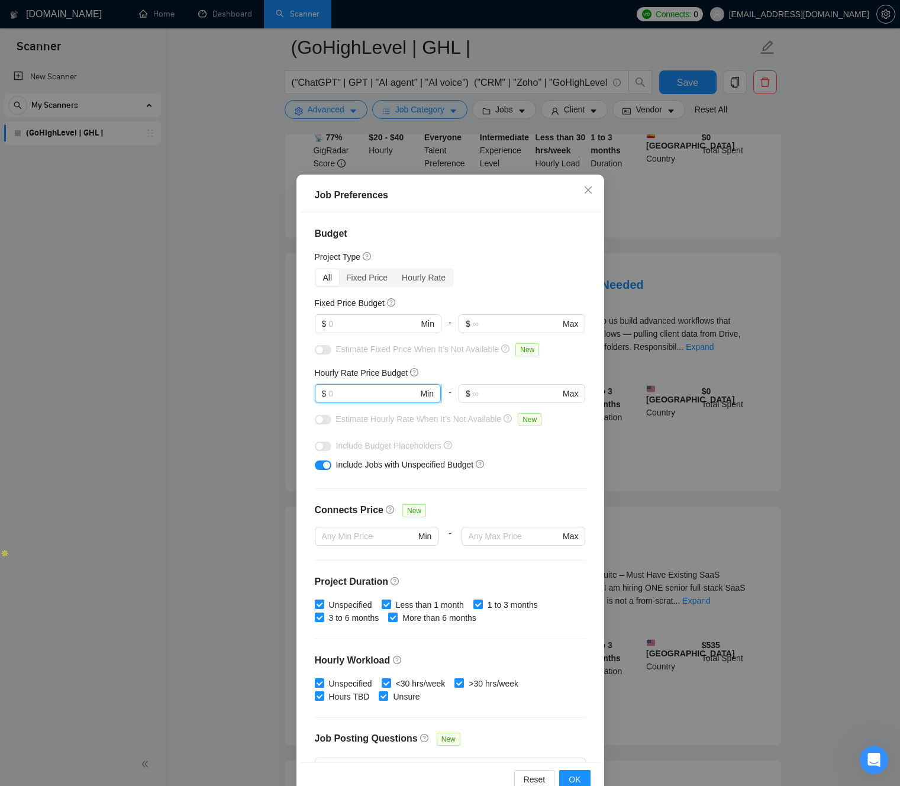
click at [390, 396] on input "text" at bounding box center [372, 393] width 89 height 13
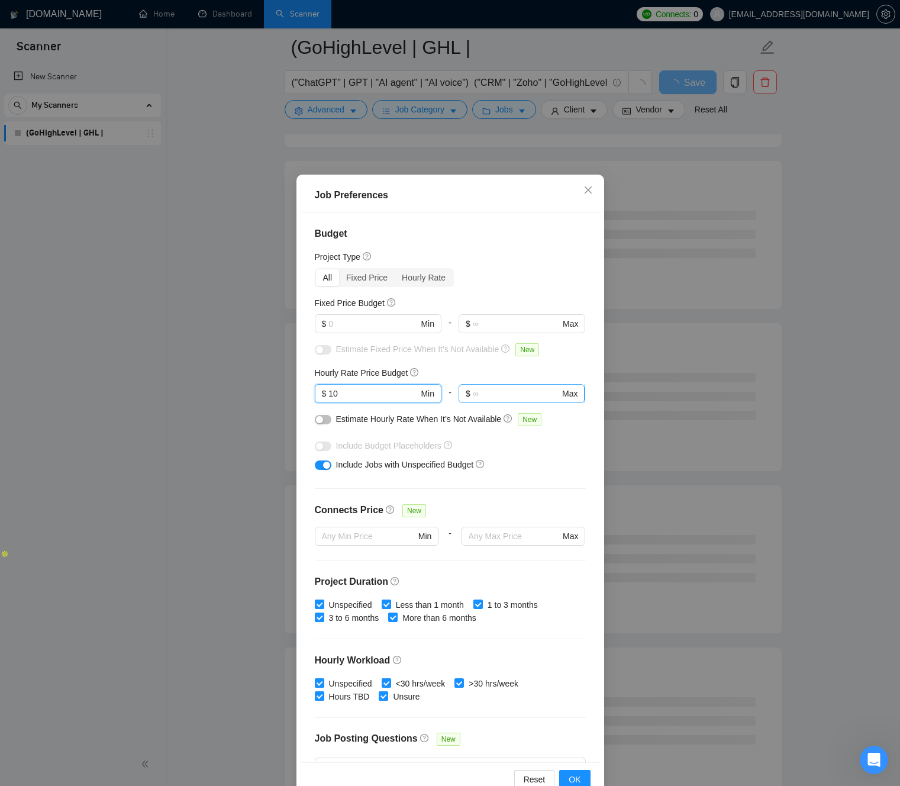
type input "10"
click at [496, 401] on span "$ Max" at bounding box center [521, 393] width 126 height 19
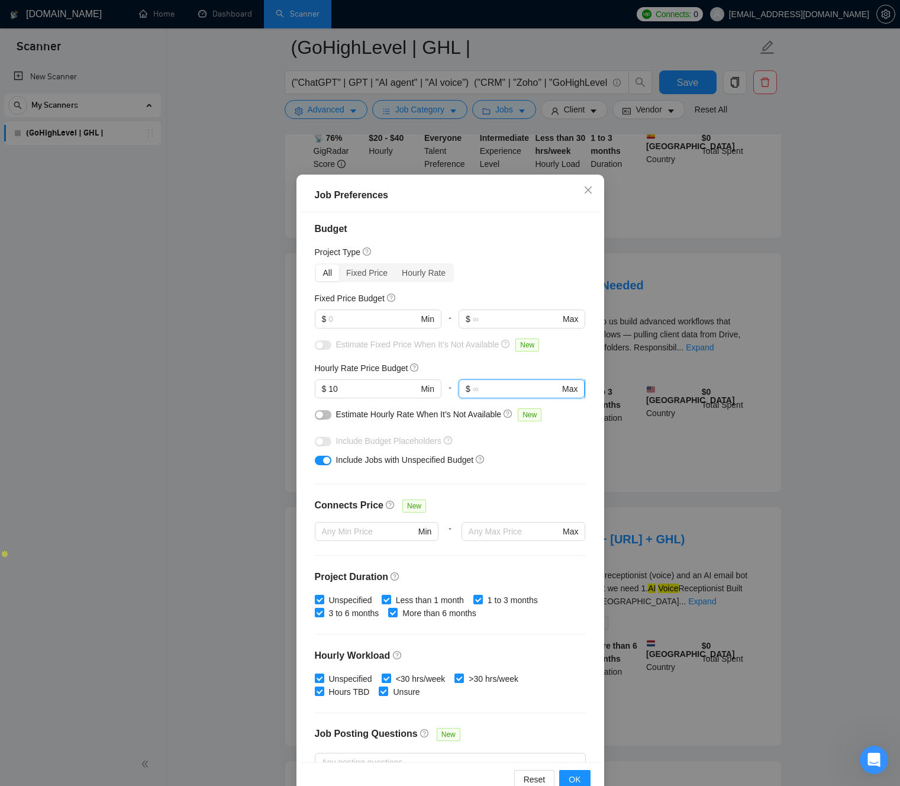
scroll to position [6, 0]
click at [497, 390] on input "text" at bounding box center [516, 387] width 87 height 13
click at [467, 296] on div "Fixed Price Budget" at bounding box center [450, 296] width 271 height 13
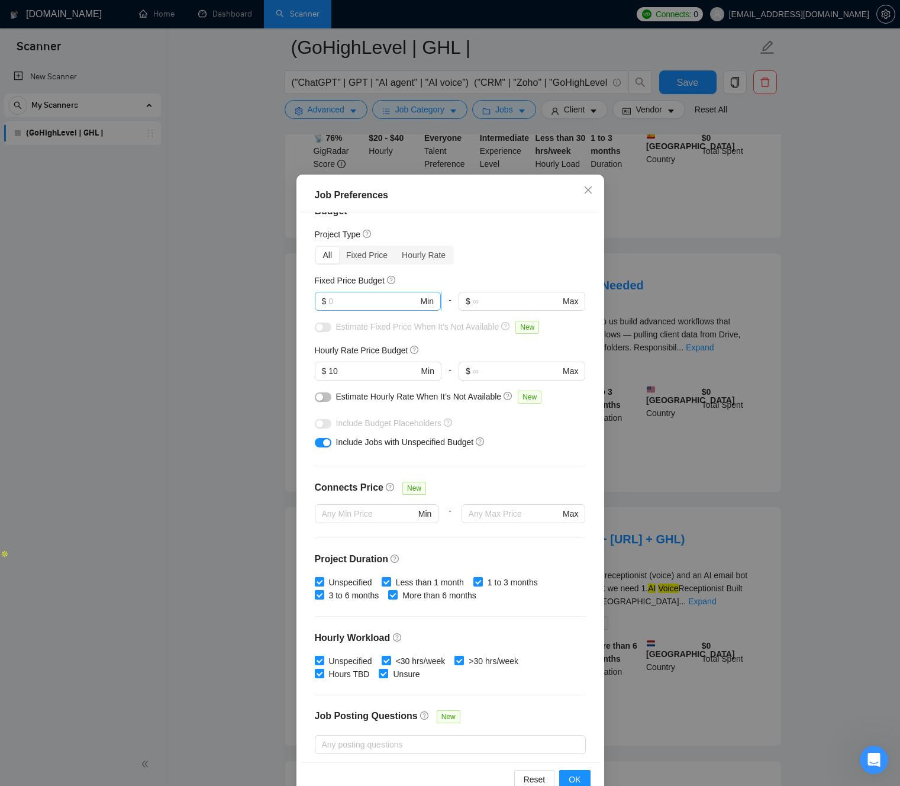
scroll to position [23, 0]
click at [365, 302] on input "text" at bounding box center [372, 300] width 89 height 13
click at [461, 270] on div "Budget Project Type All Fixed Price Hourly Rate Fixed Price Budget $ Min - $ Ma…" at bounding box center [450, 487] width 299 height 550
drag, startPoint x: 377, startPoint y: 290, endPoint x: 373, endPoint y: 296, distance: 7.2
click at [376, 292] on span "$ Min" at bounding box center [378, 300] width 126 height 19
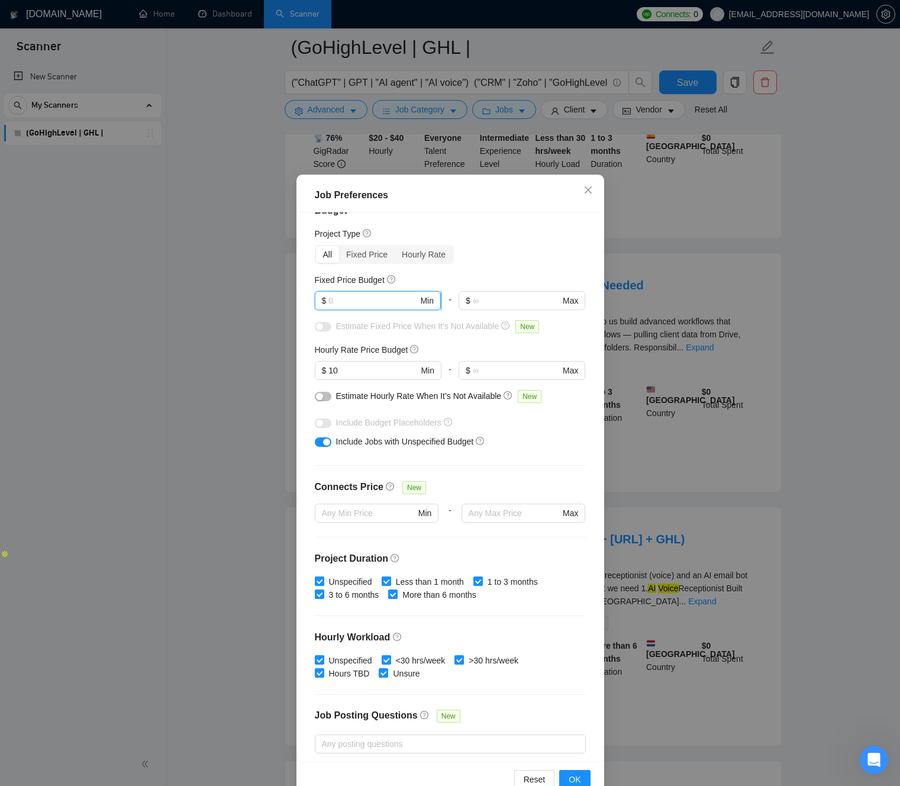
click at [372, 298] on input "text" at bounding box center [372, 300] width 89 height 13
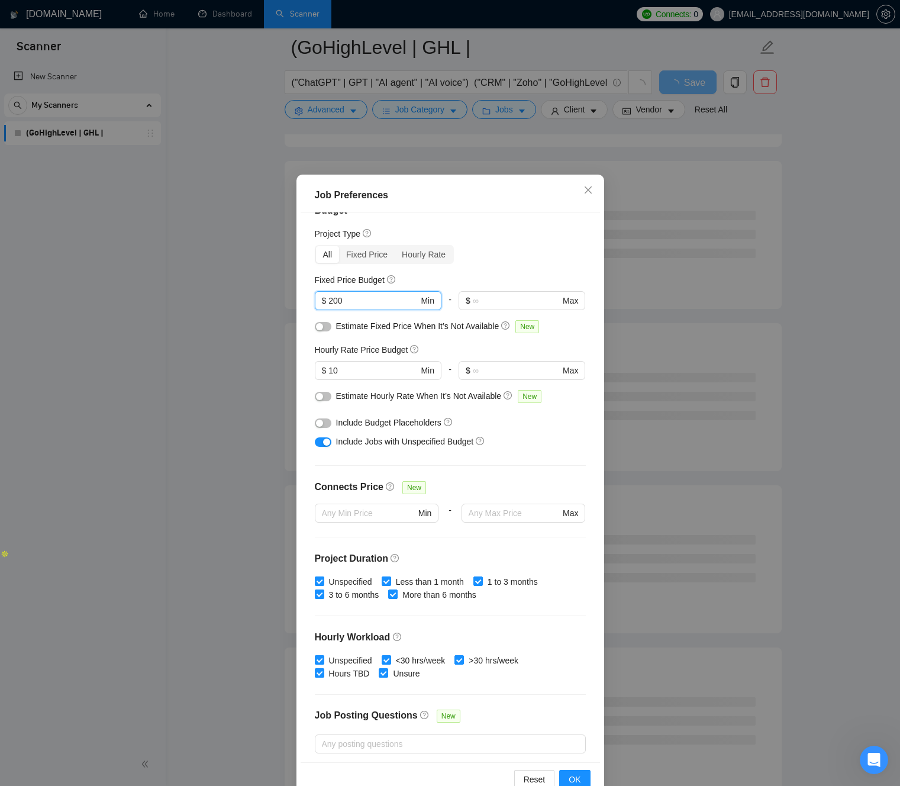
type input "200"
click at [308, 330] on div "Budget Project Type All Fixed Price Hourly Rate Fixed Price Budget $ 200 Min - …" at bounding box center [450, 487] width 299 height 550
click at [307, 330] on div "Budget Project Type All Fixed Price Hourly Rate Fixed Price Budget $ 200 Min - …" at bounding box center [450, 487] width 299 height 550
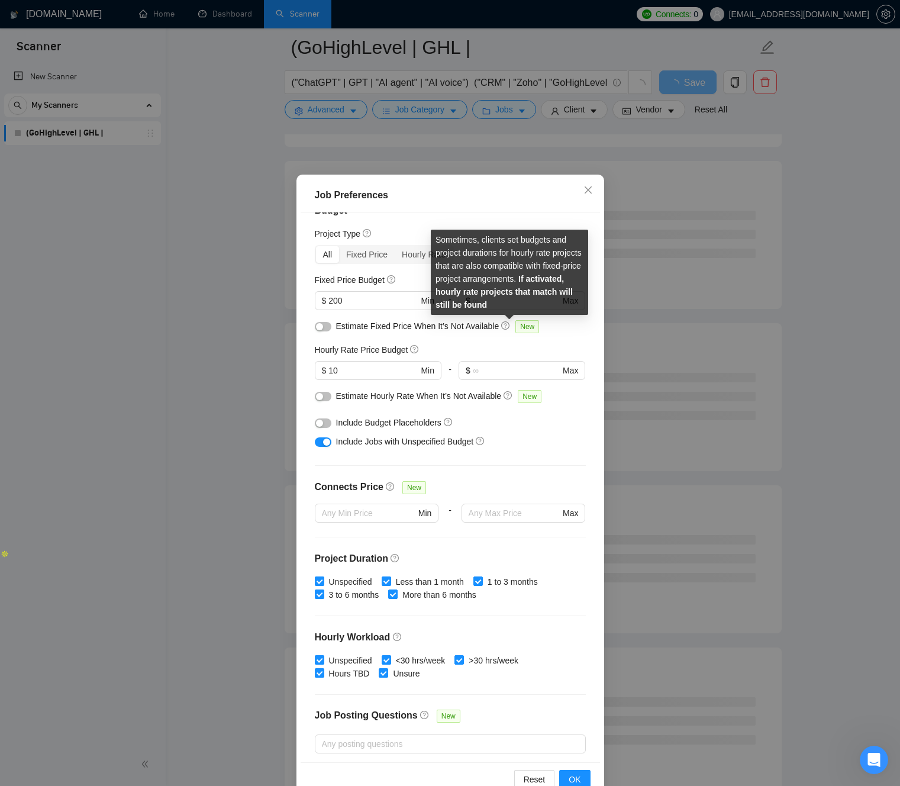
click at [509, 328] on icon "question-circle" at bounding box center [505, 325] width 8 height 8
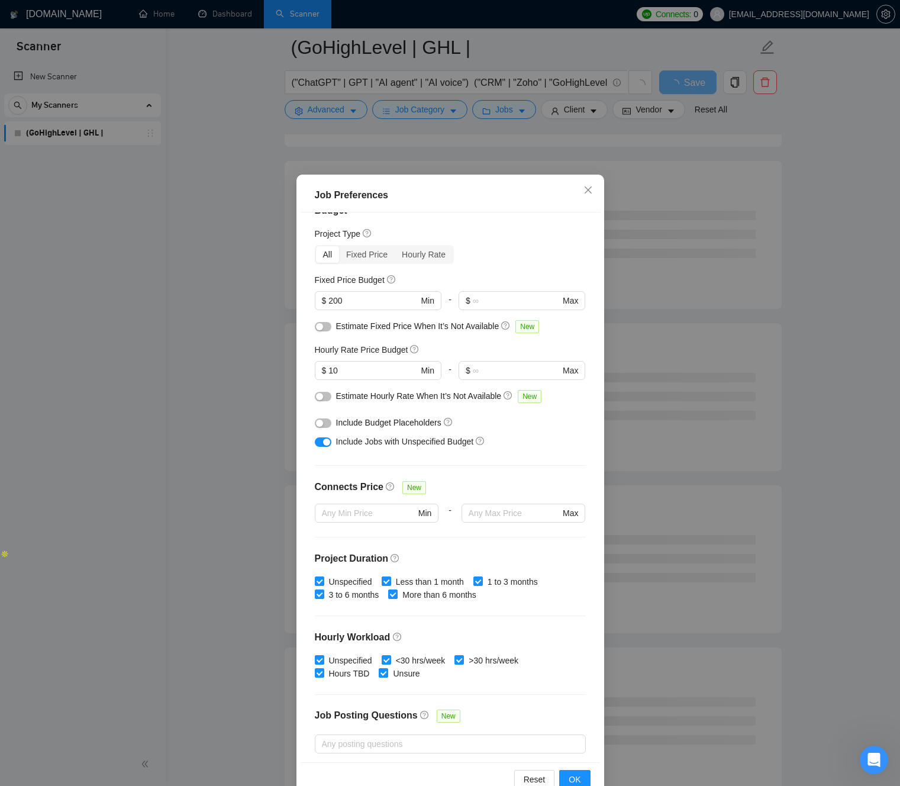
click at [503, 342] on div "Budget Project Type All Fixed Price Hourly Rate Fixed Price Budget $ 200 Min - …" at bounding box center [450, 487] width 299 height 550
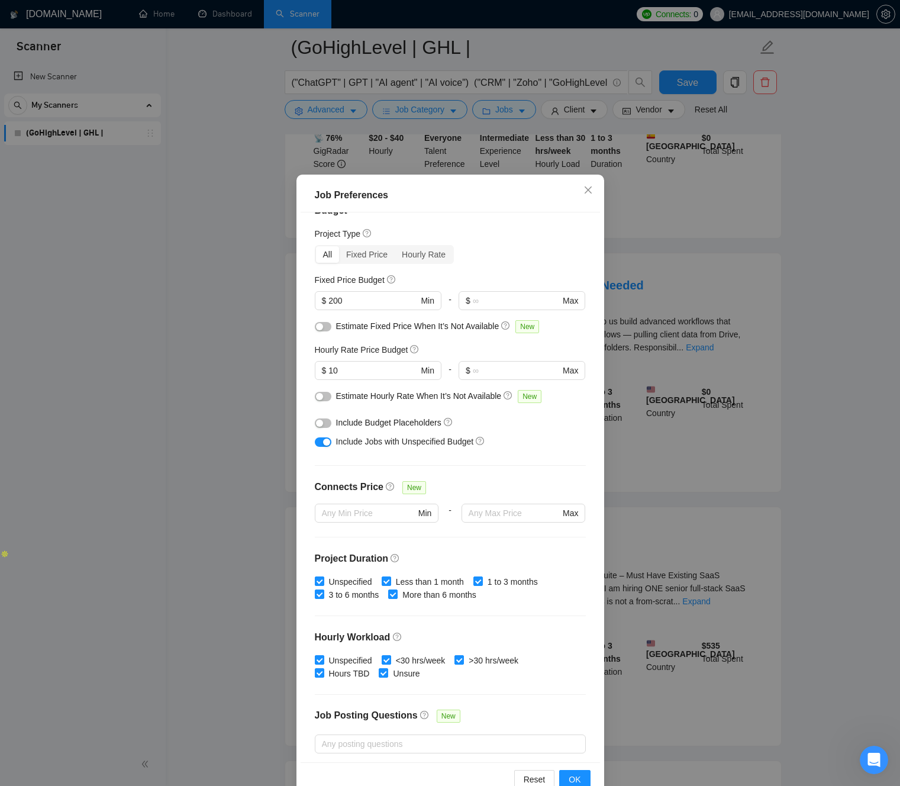
click at [323, 327] on button "button" at bounding box center [323, 326] width 17 height 9
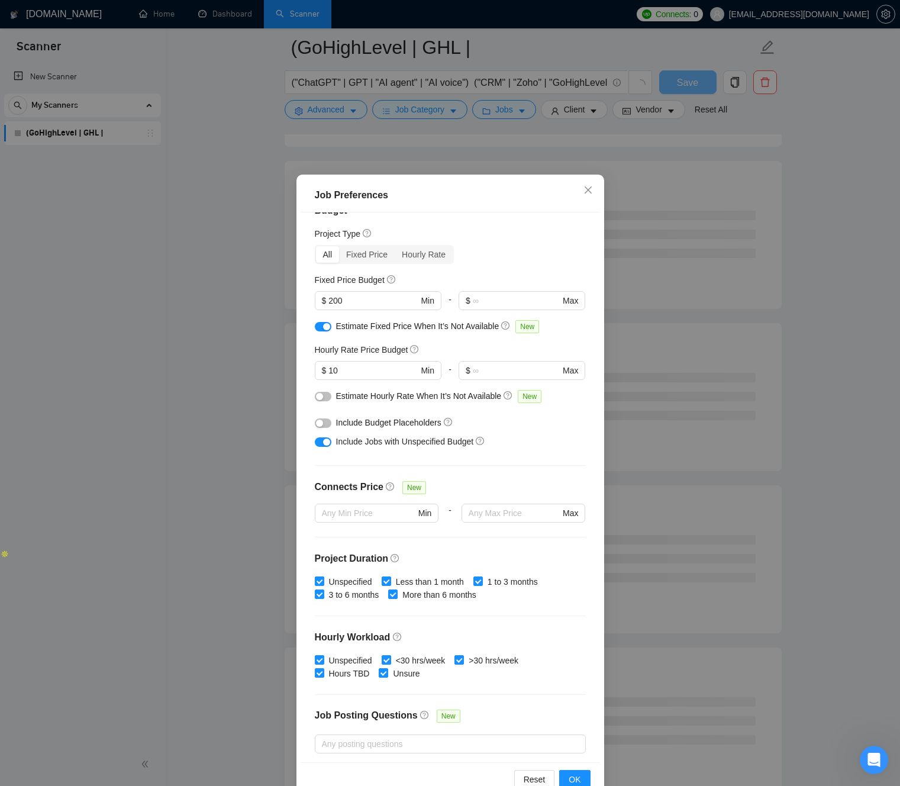
click at [328, 327] on div "button" at bounding box center [326, 326] width 7 height 7
click at [328, 327] on button "button" at bounding box center [323, 326] width 17 height 9
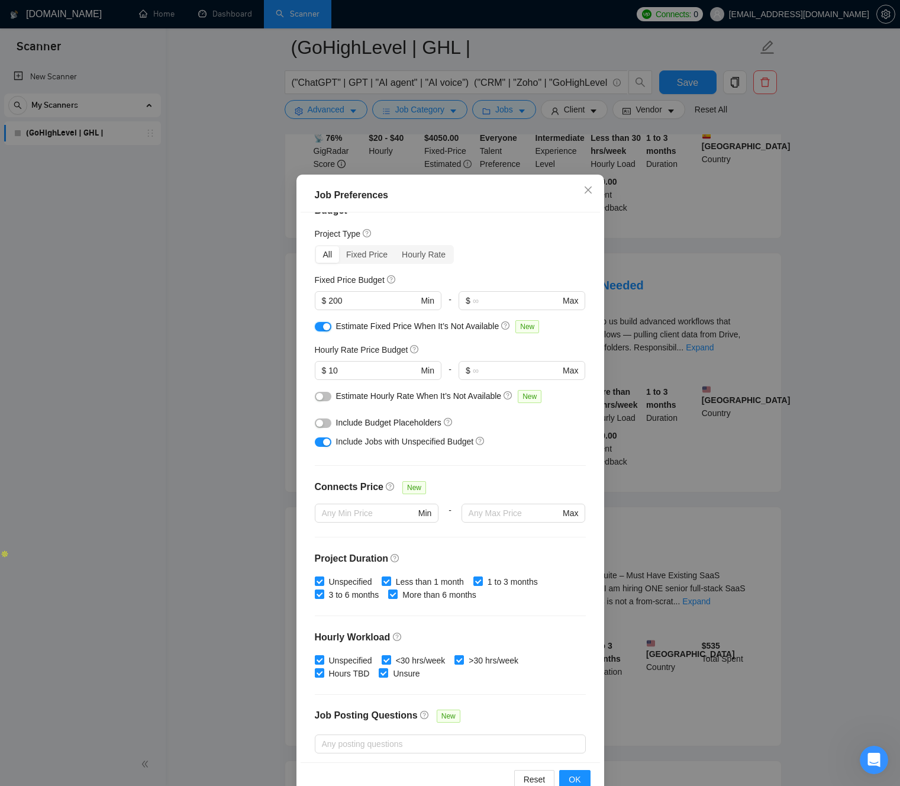
scroll to position [26, 0]
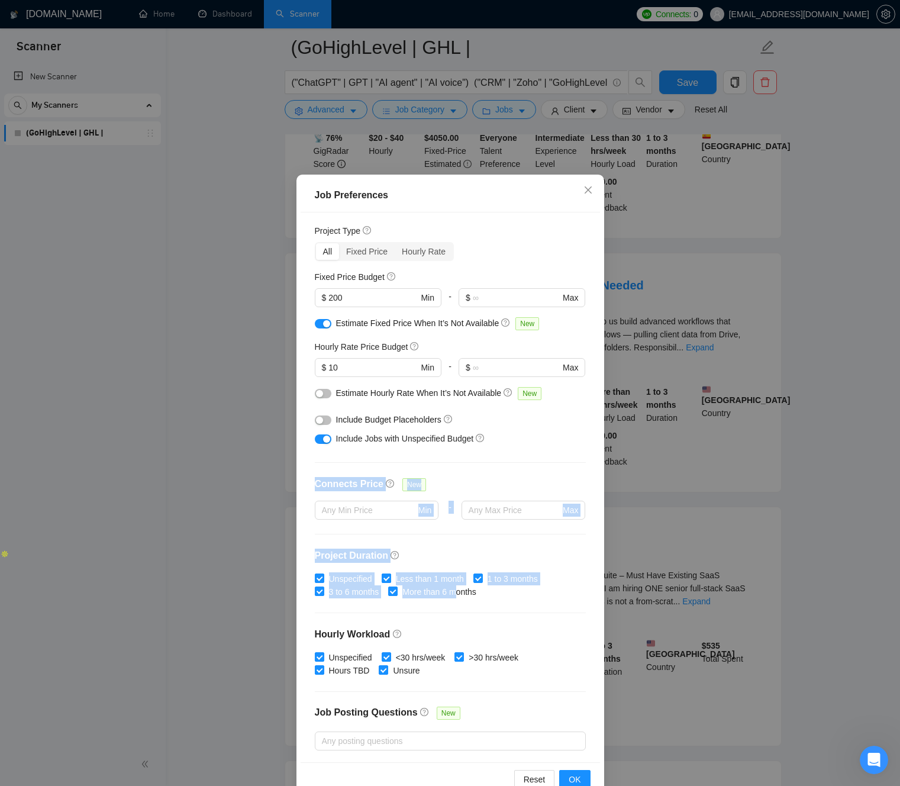
drag, startPoint x: 438, startPoint y: 457, endPoint x: 461, endPoint y: 576, distance: 121.7
click at [463, 590] on div "Budget Project Type All Fixed Price Hourly Rate Fixed Price Budget $ 200 Min - …" at bounding box center [450, 487] width 299 height 550
click at [451, 465] on div "Budget Project Type All Fixed Price Hourly Rate Fixed Price Budget $ 200 Min - …" at bounding box center [450, 487] width 299 height 550
drag, startPoint x: 432, startPoint y: 461, endPoint x: 555, endPoint y: 609, distance: 192.0
click at [561, 600] on div "Budget Project Type All Fixed Price Hourly Rate Fixed Price Budget $ 200 Min - …" at bounding box center [450, 487] width 299 height 550
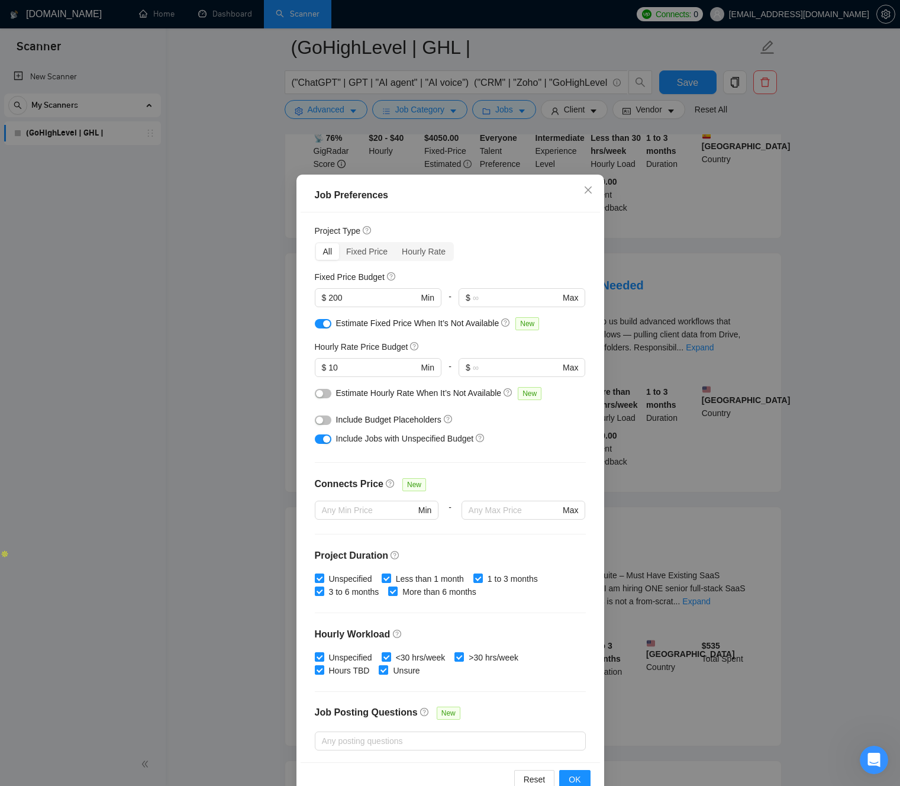
drag, startPoint x: 529, startPoint y: 618, endPoint x: 540, endPoint y: 617, distance: 10.1
click at [529, 618] on div "Budget Project Type All Fixed Price Hourly Rate Fixed Price Budget $ 200 Min - …" at bounding box center [450, 487] width 299 height 550
drag, startPoint x: 514, startPoint y: 599, endPoint x: 348, endPoint y: 466, distance: 212.5
click at [348, 466] on div "Budget Project Type All Fixed Price Hourly Rate Fixed Price Budget $ 200 Min - …" at bounding box center [450, 487] width 299 height 550
click at [327, 464] on div "Budget Project Type All Fixed Price Hourly Rate Fixed Price Budget $ 200 Min - …" at bounding box center [450, 487] width 299 height 550
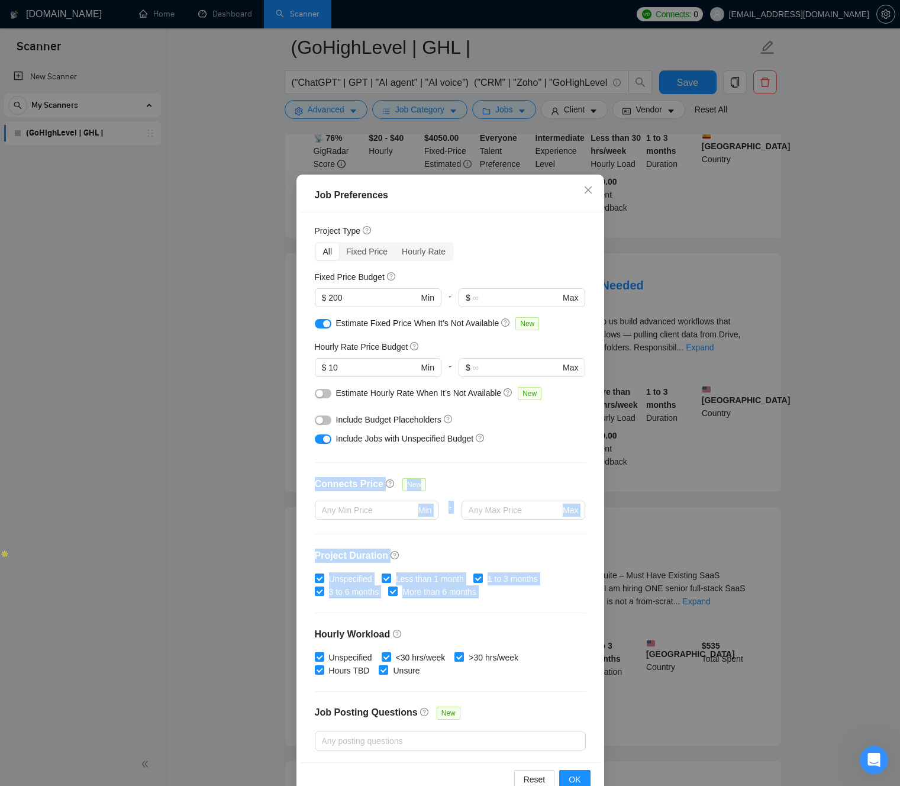
drag, startPoint x: 345, startPoint y: 477, endPoint x: 519, endPoint y: 608, distance: 217.1
click at [543, 612] on div "Budget Project Type All Fixed Price Hourly Rate Fixed Price Budget $ 200 Min - …" at bounding box center [450, 487] width 299 height 550
click at [519, 608] on div "Budget Project Type All Fixed Price Hourly Rate Fixed Price Budget $ 200 Min - …" at bounding box center [450, 487] width 299 height 550
drag, startPoint x: 522, startPoint y: 608, endPoint x: 299, endPoint y: 457, distance: 269.3
click at [299, 455] on div "Job Preferences Budget Project Type All Fixed Price Hourly Rate Fixed Price Bud…" at bounding box center [450, 488] width 308 height 626
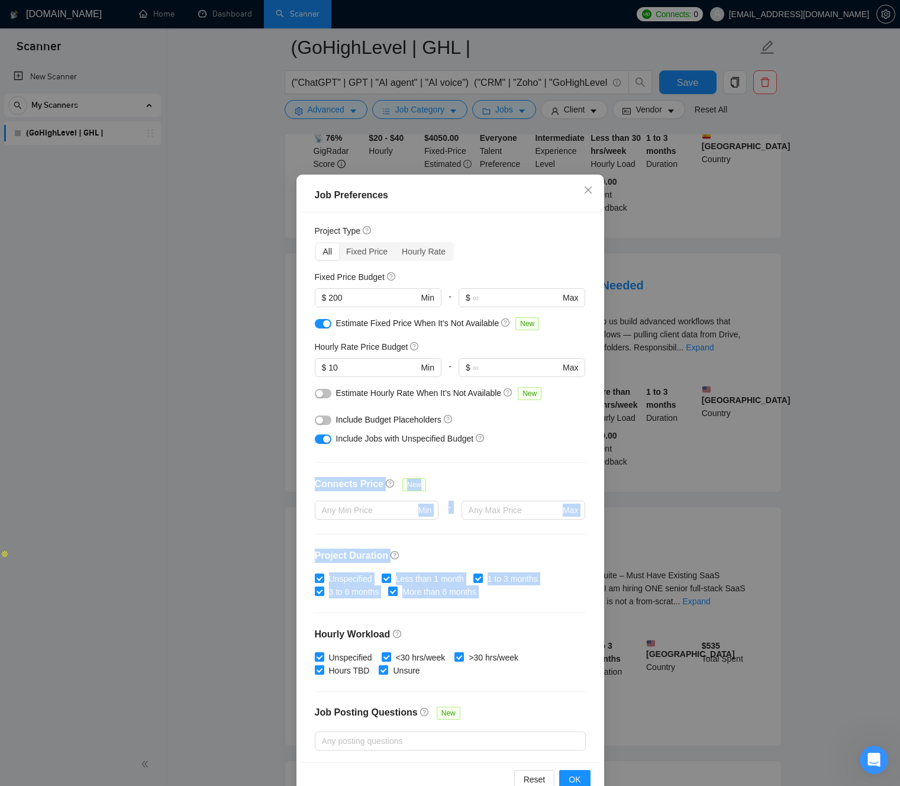
click at [319, 464] on div "Budget Project Type All Fixed Price Hourly Rate Fixed Price Budget $ 200 Min - …" at bounding box center [450, 487] width 299 height 550
click at [528, 537] on body "Scanner New Scanner My Scanners (GoHighLevel | GHL | [DOMAIN_NAME] Home Dashboa…" at bounding box center [450, 145] width 900 height 786
drag, startPoint x: 530, startPoint y: 615, endPoint x: 544, endPoint y: 618, distance: 14.5
click at [530, 615] on div "Budget Project Type All Fixed Price Hourly Rate Fixed Price Budget $ 200 Min - …" at bounding box center [450, 487] width 299 height 550
drag, startPoint x: 508, startPoint y: 597, endPoint x: 330, endPoint y: 465, distance: 221.6
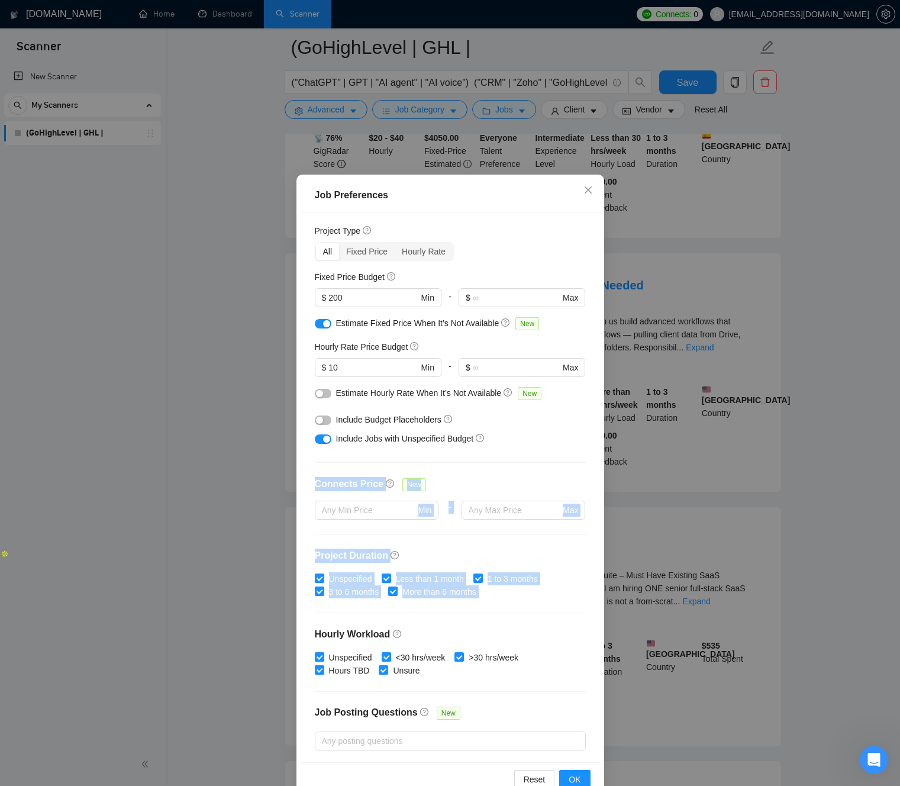
click at [330, 464] on div "Budget Project Type All Fixed Price Hourly Rate Fixed Price Budget $ 200 Min - …" at bounding box center [450, 487] width 299 height 550
click at [328, 467] on div "Budget Project Type All Fixed Price Hourly Rate Fixed Price Budget $ 200 Min - …" at bounding box center [450, 487] width 299 height 550
drag, startPoint x: 354, startPoint y: 488, endPoint x: 502, endPoint y: 600, distance: 184.9
click at [502, 592] on div "Budget Project Type All Fixed Price Hourly Rate Fixed Price Budget $ 200 Min - …" at bounding box center [450, 487] width 299 height 550
drag, startPoint x: 506, startPoint y: 606, endPoint x: 517, endPoint y: 611, distance: 12.4
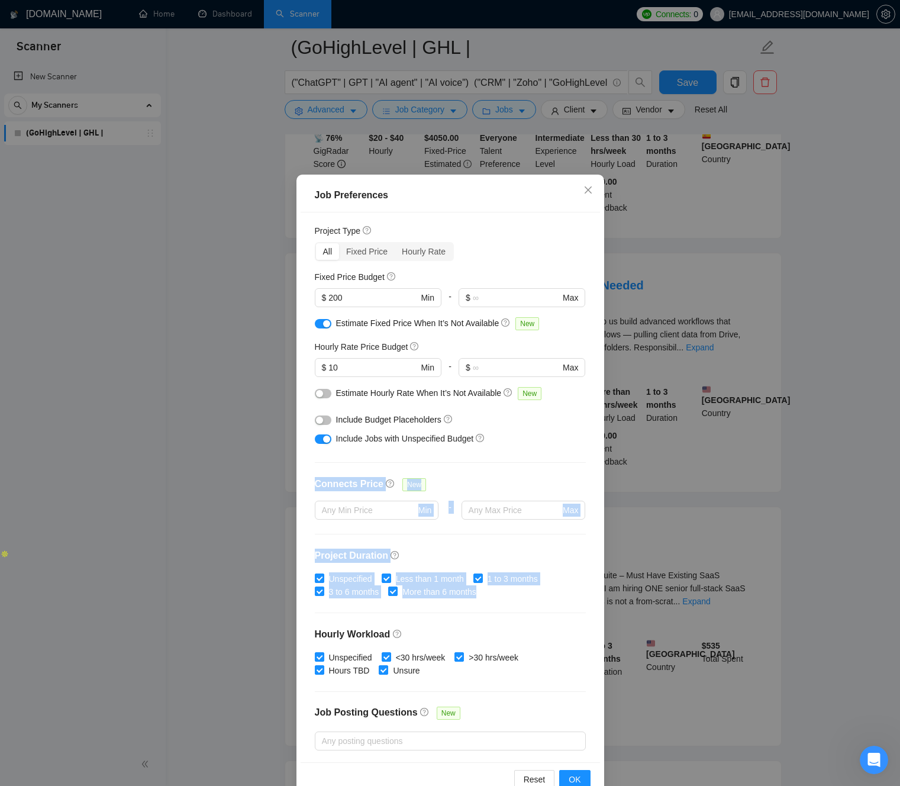
click at [506, 606] on div "Budget Project Type All Fixed Price Hourly Rate Fixed Price Budget $ 200 Min - …" at bounding box center [450, 487] width 299 height 550
drag, startPoint x: 418, startPoint y: 535, endPoint x: 334, endPoint y: 473, distance: 104.5
click at [334, 473] on div "Budget Project Type All Fixed Price Hourly Rate Fixed Price Budget $ 200 Min - …" at bounding box center [450, 487] width 299 height 550
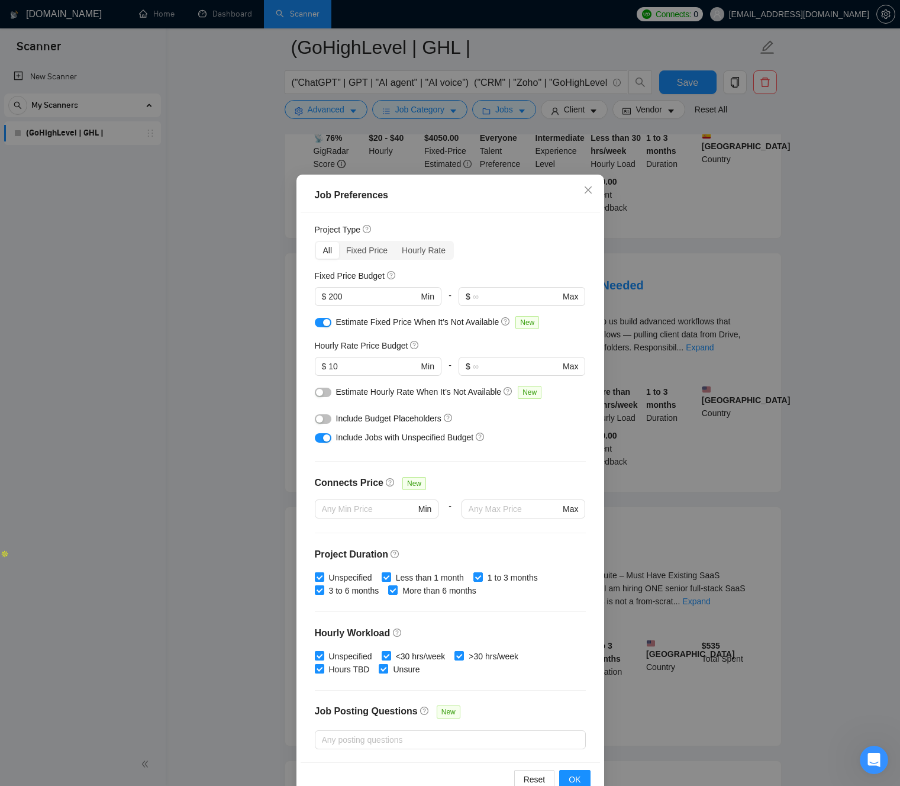
click at [322, 465] on div "Budget Project Type All Fixed Price Hourly Rate Fixed Price Budget $ 200 Min - …" at bounding box center [450, 487] width 299 height 550
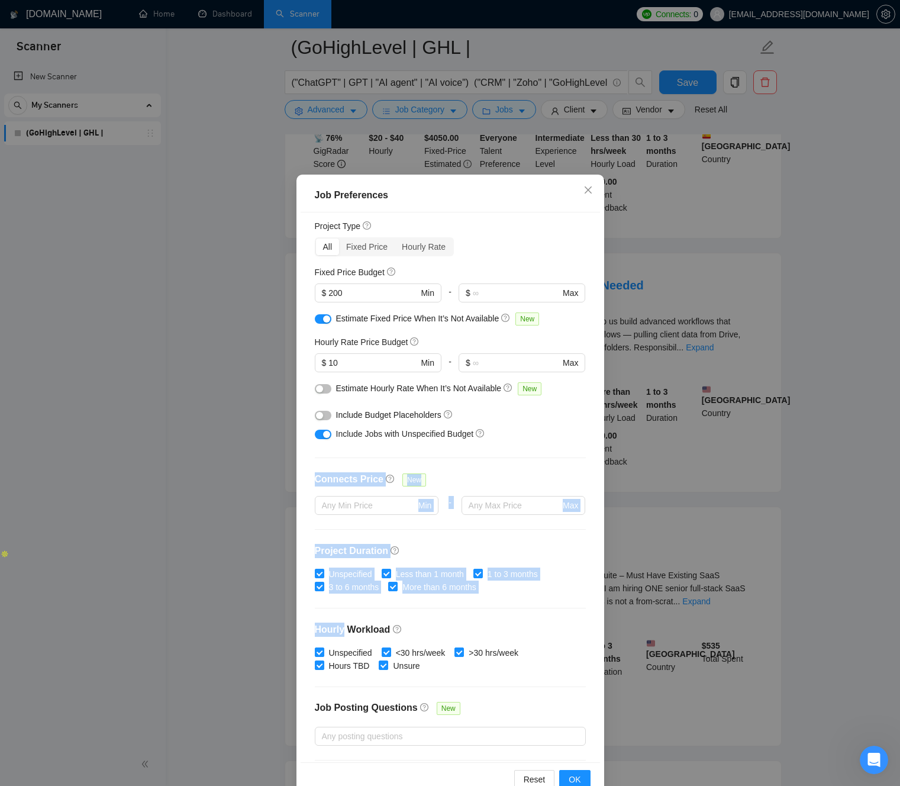
drag, startPoint x: 322, startPoint y: 465, endPoint x: 539, endPoint y: 613, distance: 262.6
click at [539, 613] on div "Budget Project Type All Fixed Price Hourly Rate Fixed Price Budget $ 200 Min - …" at bounding box center [450, 487] width 299 height 550
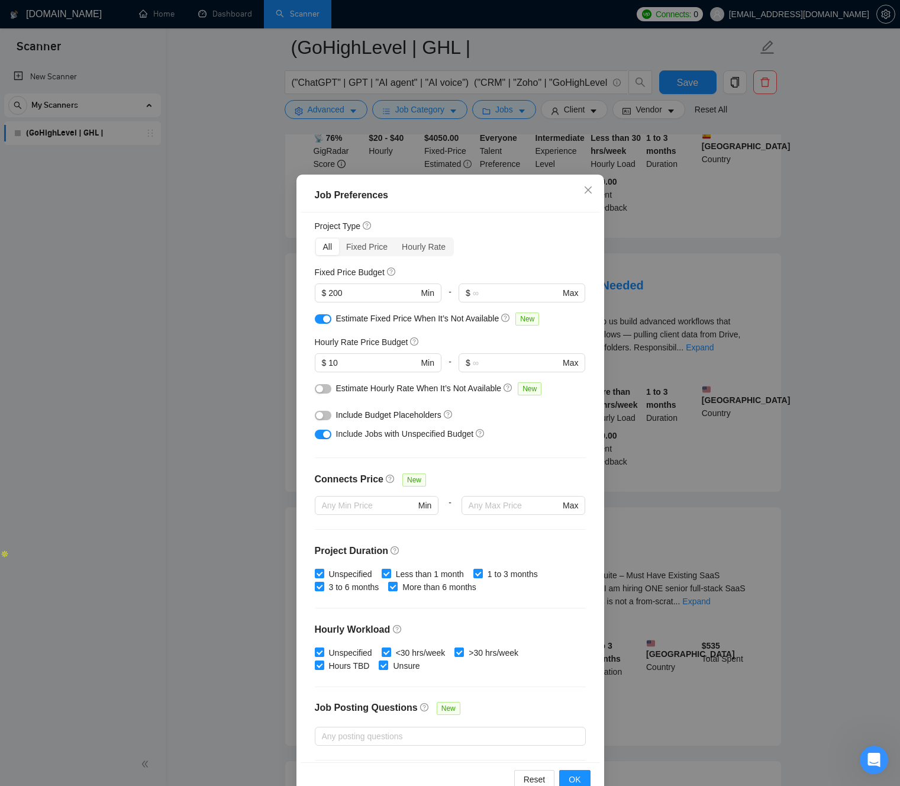
click at [530, 599] on div "Budget Project Type All Fixed Price Hourly Rate Fixed Price Budget $ 200 Min - …" at bounding box center [450, 487] width 299 height 550
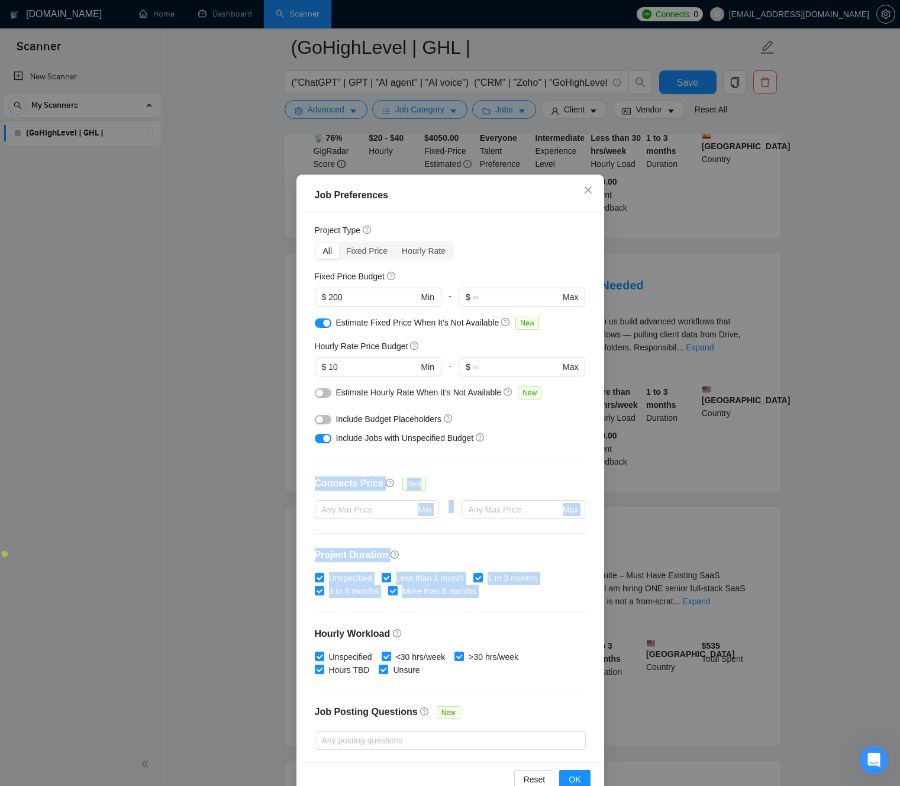
drag, startPoint x: 516, startPoint y: 600, endPoint x: 333, endPoint y: 473, distance: 222.4
click at [335, 474] on div "Budget Project Type All Fixed Price Hourly Rate Fixed Price Budget $ 200 Min - …" at bounding box center [450, 487] width 299 height 550
click at [321, 462] on div "Budget Project Type All Fixed Price Hourly Rate Fixed Price Budget $ 200 Min - …" at bounding box center [450, 487] width 299 height 550
drag, startPoint x: 323, startPoint y: 463, endPoint x: 519, endPoint y: 608, distance: 244.0
click at [520, 609] on div "Budget Project Type All Fixed Price Hourly Rate Fixed Price Budget $ 200 Min - …" at bounding box center [450, 487] width 299 height 550
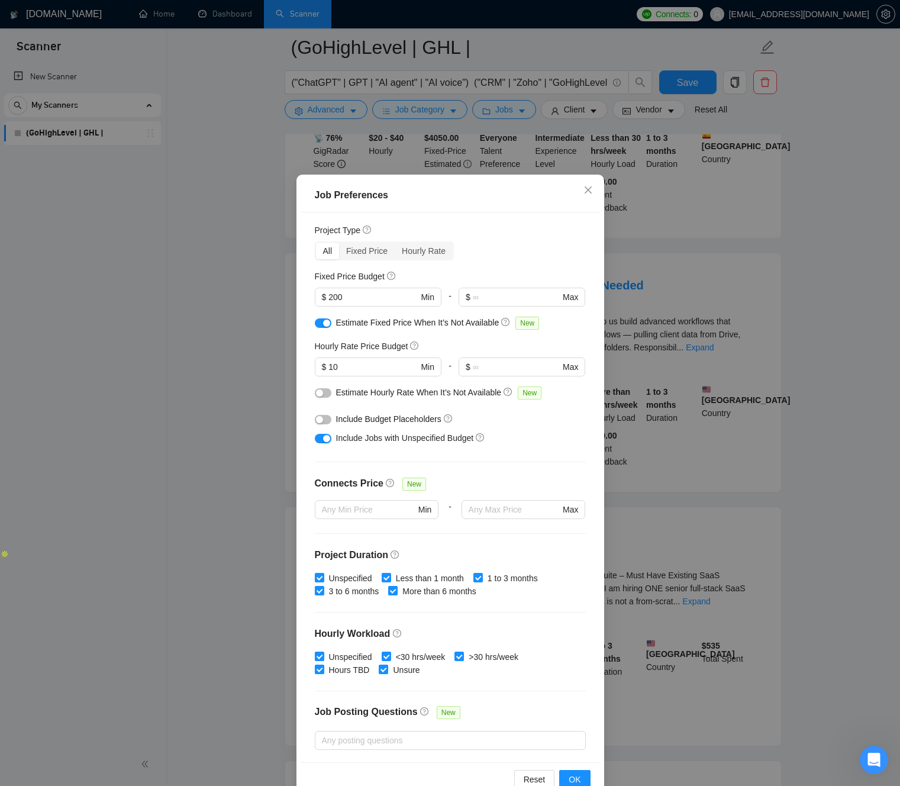
drag, startPoint x: 509, startPoint y: 603, endPoint x: 527, endPoint y: 608, distance: 18.9
click at [509, 603] on div "Budget Project Type All Fixed Price Hourly Rate Fixed Price Budget $ 200 Min - …" at bounding box center [450, 487] width 299 height 550
drag, startPoint x: 495, startPoint y: 577, endPoint x: 339, endPoint y: 470, distance: 188.9
click at [344, 472] on div "Budget Project Type All Fixed Price Hourly Rate Fixed Price Budget $ 200 Min - …" at bounding box center [450, 487] width 299 height 550
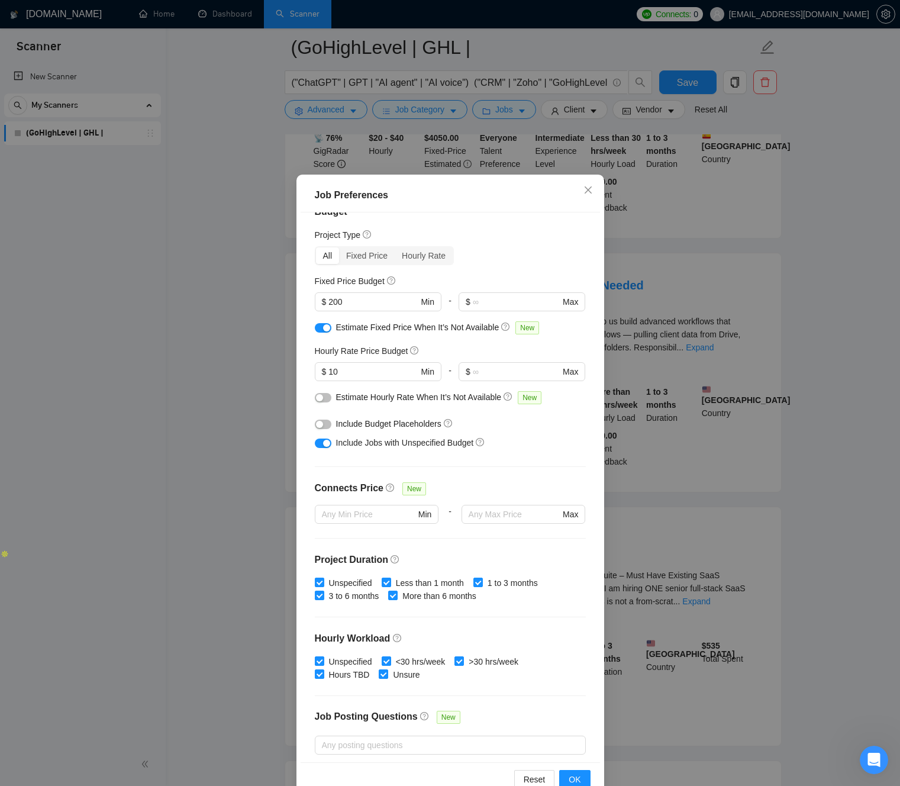
click at [338, 466] on div at bounding box center [450, 466] width 271 height 1
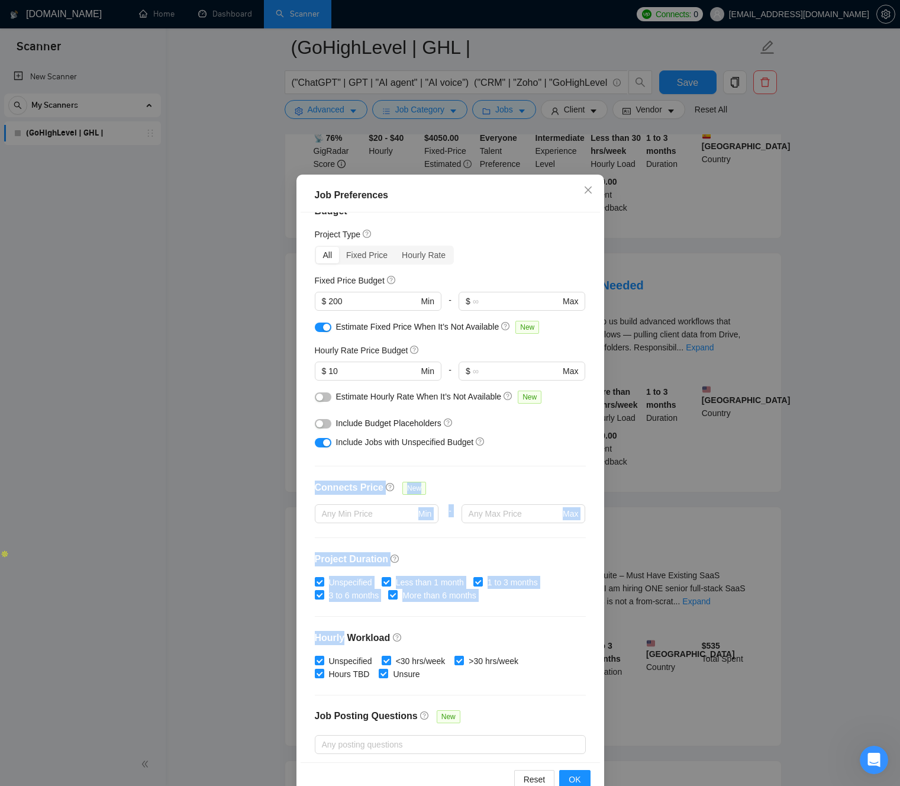
drag, startPoint x: 339, startPoint y: 467, endPoint x: 567, endPoint y: 640, distance: 285.9
click at [566, 639] on div "Budget Project Type All Fixed Price Hourly Rate Fixed Price Budget $ 200 Min - …" at bounding box center [450, 487] width 299 height 550
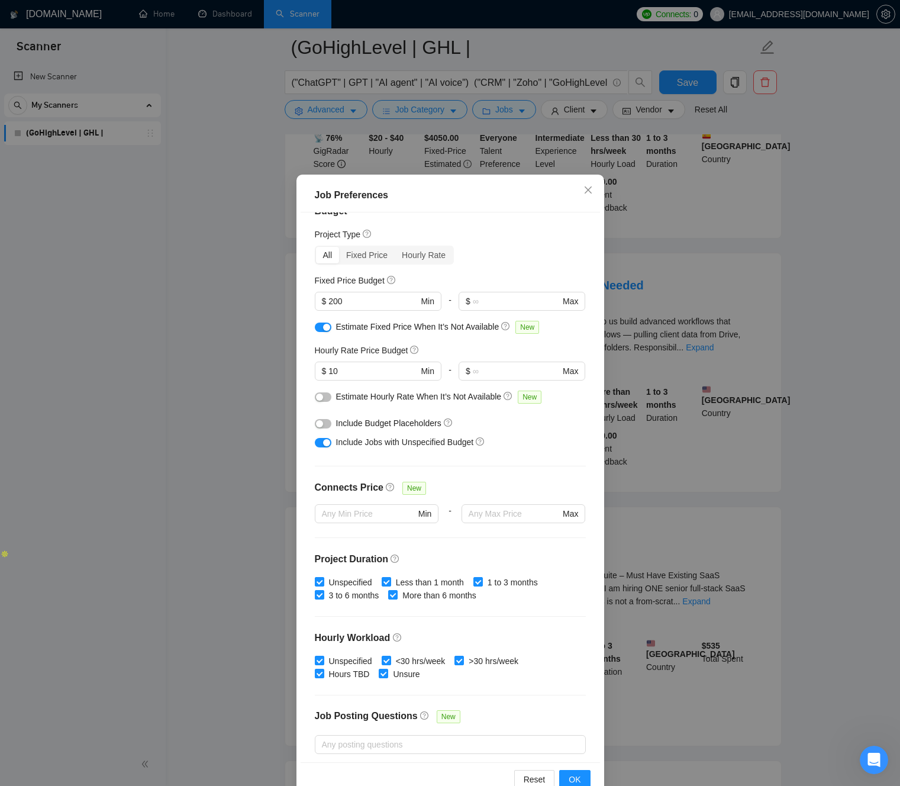
click at [501, 611] on div "Budget Project Type All Fixed Price Hourly Rate Fixed Price Budget $ 200 Min - …" at bounding box center [450, 487] width 299 height 550
drag, startPoint x: 460, startPoint y: 551, endPoint x: 343, endPoint y: 469, distance: 142.3
click at [343, 469] on div "Budget Project Type All Fixed Price Hourly Rate Fixed Price Budget $ 200 Min - …" at bounding box center [450, 487] width 299 height 550
click at [330, 470] on div "Budget Project Type All Fixed Price Hourly Rate Fixed Price Budget $ 200 Min - …" at bounding box center [450, 487] width 299 height 550
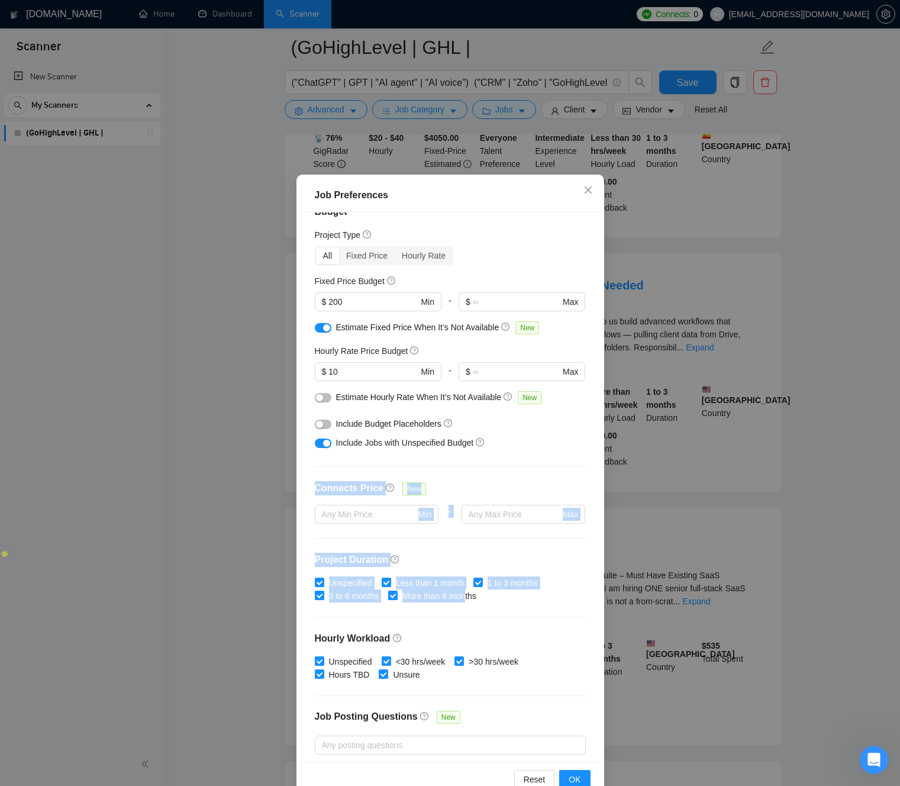
drag, startPoint x: 400, startPoint y: 547, endPoint x: 480, endPoint y: 601, distance: 96.8
click at [472, 599] on div "Budget Project Type All Fixed Price Hourly Rate Fixed Price Budget $ 200 Min - …" at bounding box center [450, 487] width 299 height 550
click at [524, 616] on div at bounding box center [450, 616] width 271 height 1
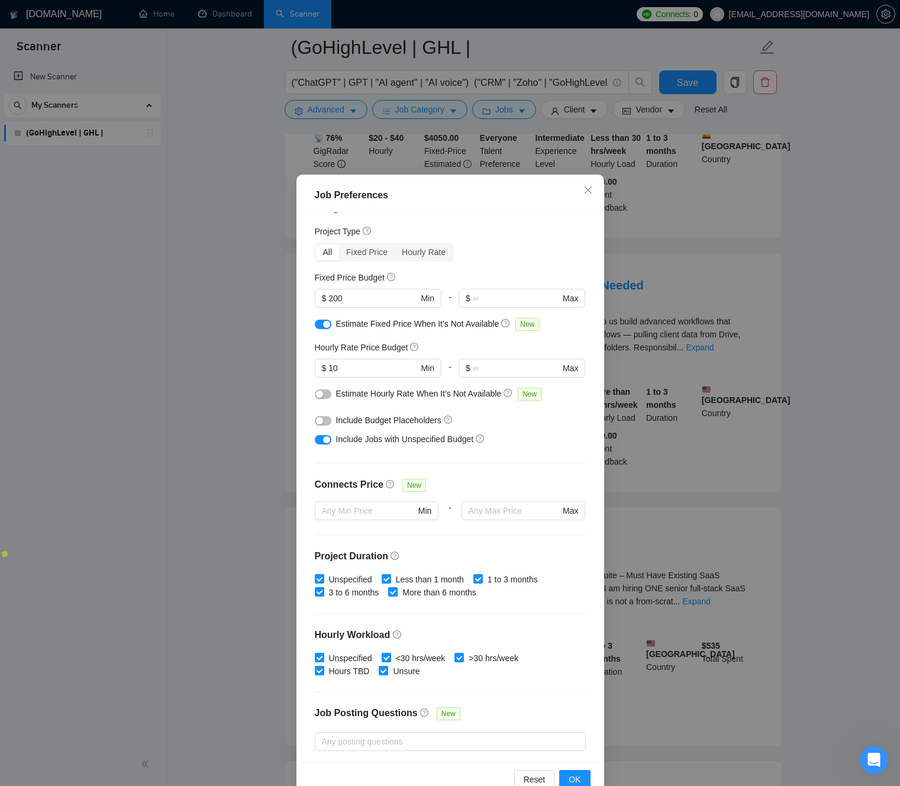
scroll to position [25, 0]
click at [324, 393] on button "button" at bounding box center [323, 394] width 17 height 9
click at [305, 406] on div "Budget Project Type All Fixed Price Hourly Rate Fixed Price Budget $ 200 Min - …" at bounding box center [450, 487] width 299 height 550
drag, startPoint x: 307, startPoint y: 405, endPoint x: 419, endPoint y: 367, distance: 118.6
click at [411, 368] on div "Budget Project Type All Fixed Price Hourly Rate Fixed Price Budget $ 200 Min - …" at bounding box center [450, 487] width 299 height 550
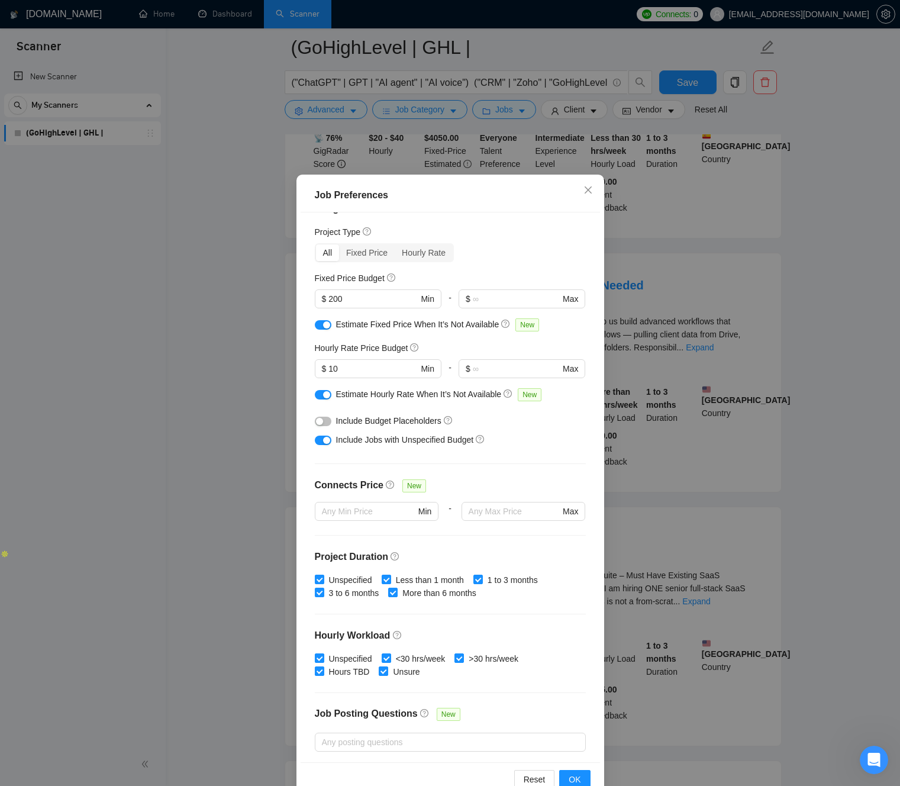
click at [559, 447] on div "Include Jobs with Unspecified Budget" at bounding box center [450, 439] width 271 height 19
click at [305, 409] on div "Budget Project Type All Fixed Price Hourly Rate Fixed Price Budget $ 200 Min - …" at bounding box center [450, 487] width 299 height 550
click at [325, 420] on button "button" at bounding box center [323, 420] width 17 height 9
click at [310, 427] on div "Budget Project Type All Fixed Price Hourly Rate Fixed Price Budget $ 200 Min - …" at bounding box center [450, 487] width 299 height 550
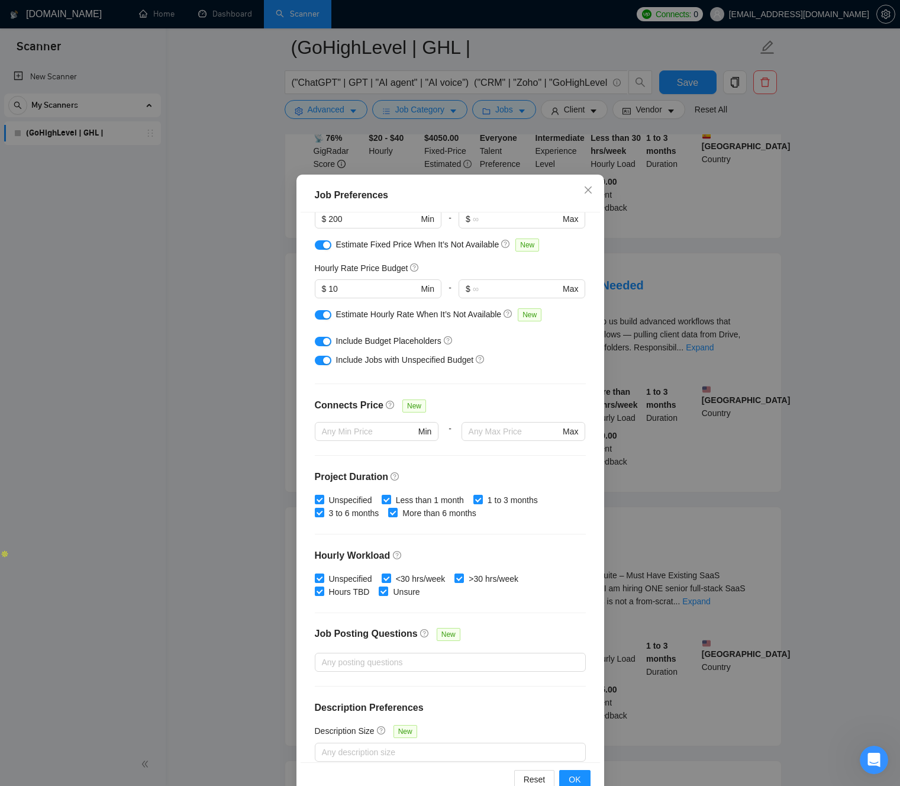
scroll to position [117, 0]
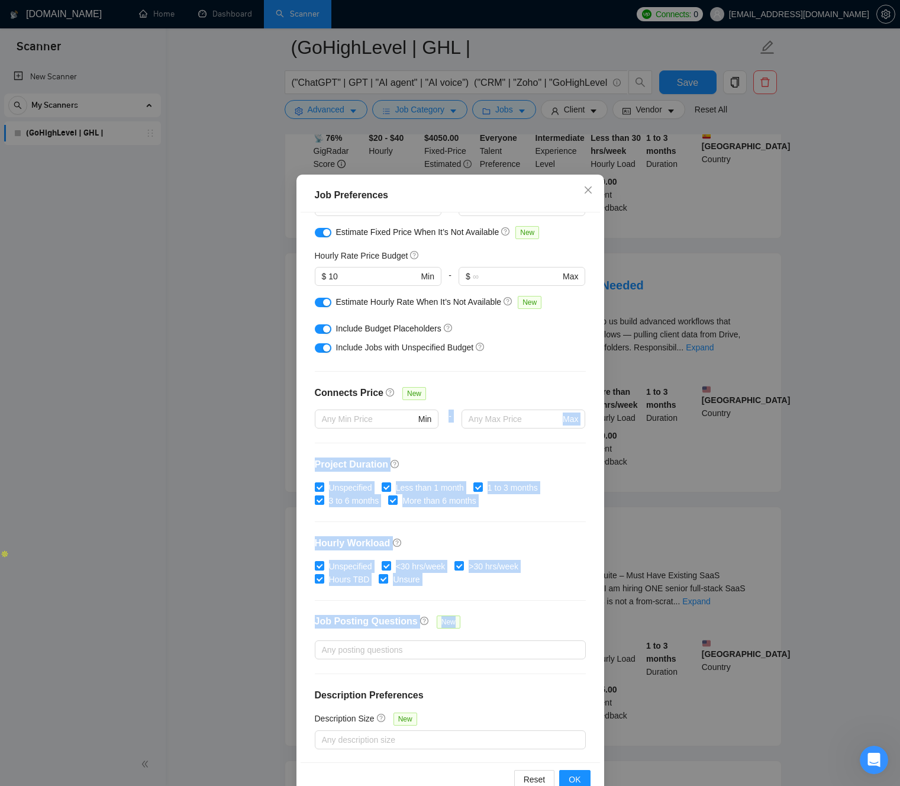
drag, startPoint x: 401, startPoint y: 522, endPoint x: 489, endPoint y: 636, distance: 144.6
click at [492, 648] on div "Budget Project Type All Fixed Price Hourly Rate Fixed Price Budget $ 200 Min - …" at bounding box center [450, 487] width 299 height 550
click at [502, 630] on div "Job Posting Questions New" at bounding box center [450, 627] width 271 height 25
drag, startPoint x: 518, startPoint y: 633, endPoint x: 348, endPoint y: 430, distance: 265.0
click at [348, 430] on div "Budget Project Type All Fixed Price Hourly Rate Fixed Price Budget $ 200 Min - …" at bounding box center [450, 487] width 299 height 550
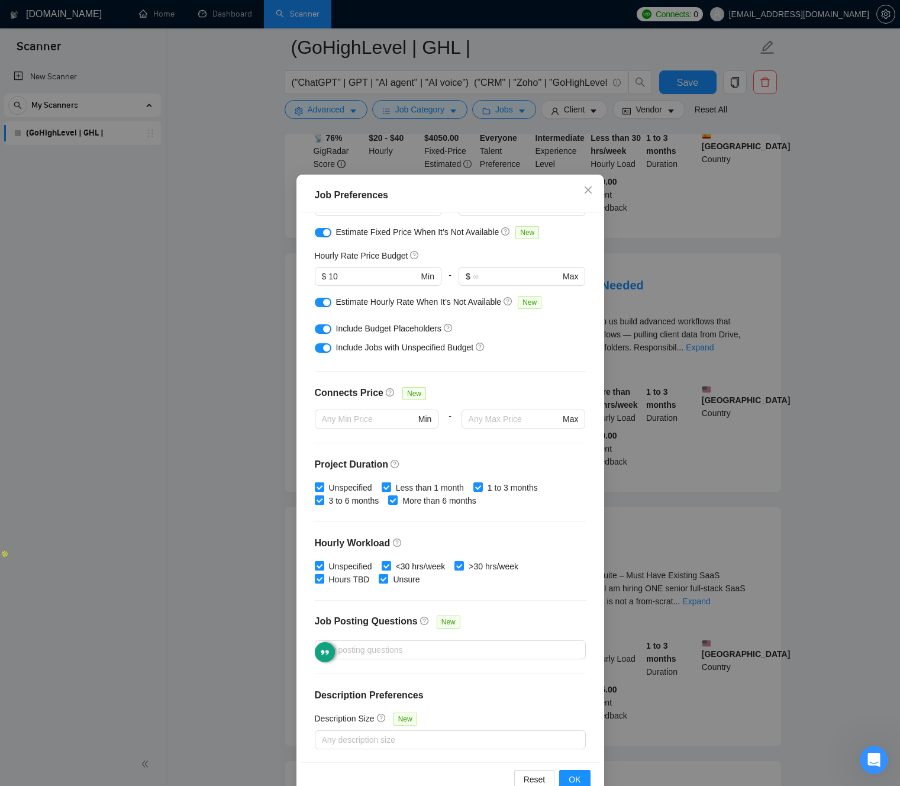
drag, startPoint x: 396, startPoint y: 447, endPoint x: 400, endPoint y: 453, distance: 6.7
click at [396, 447] on div "Budget Project Type All Fixed Price Hourly Rate Fixed Price Budget $ 200 Min - …" at bounding box center [450, 487] width 299 height 550
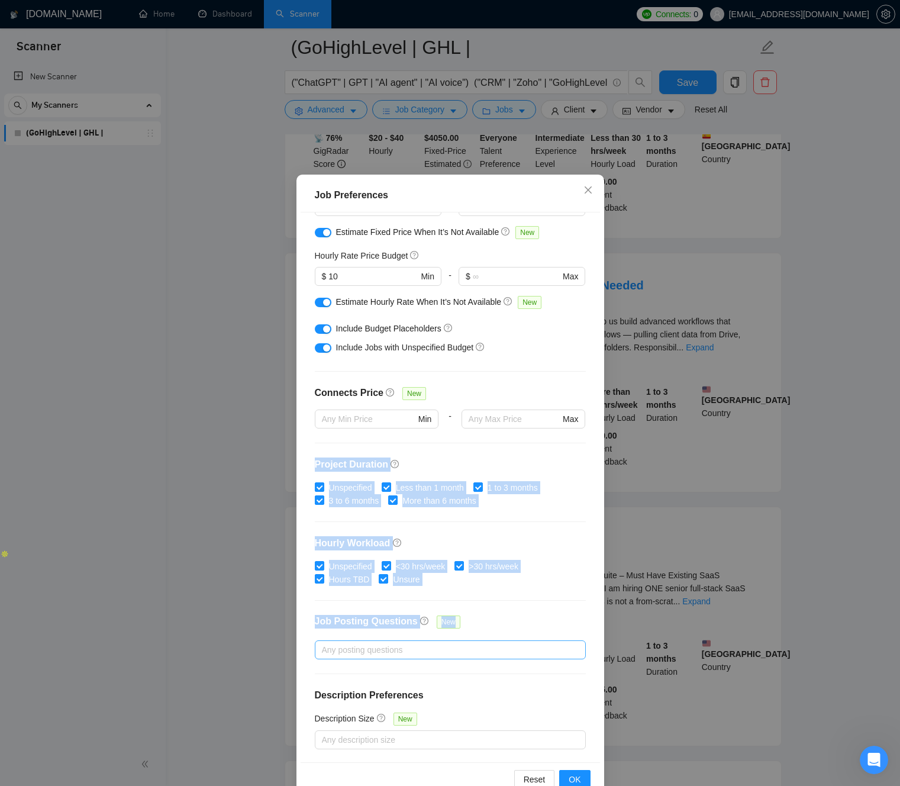
drag, startPoint x: 400, startPoint y: 453, endPoint x: 525, endPoint y: 654, distance: 236.7
click at [522, 656] on div "Budget Project Type All Fixed Price Hourly Rate Fixed Price Budget $ 200 Min - …" at bounding box center [450, 487] width 299 height 550
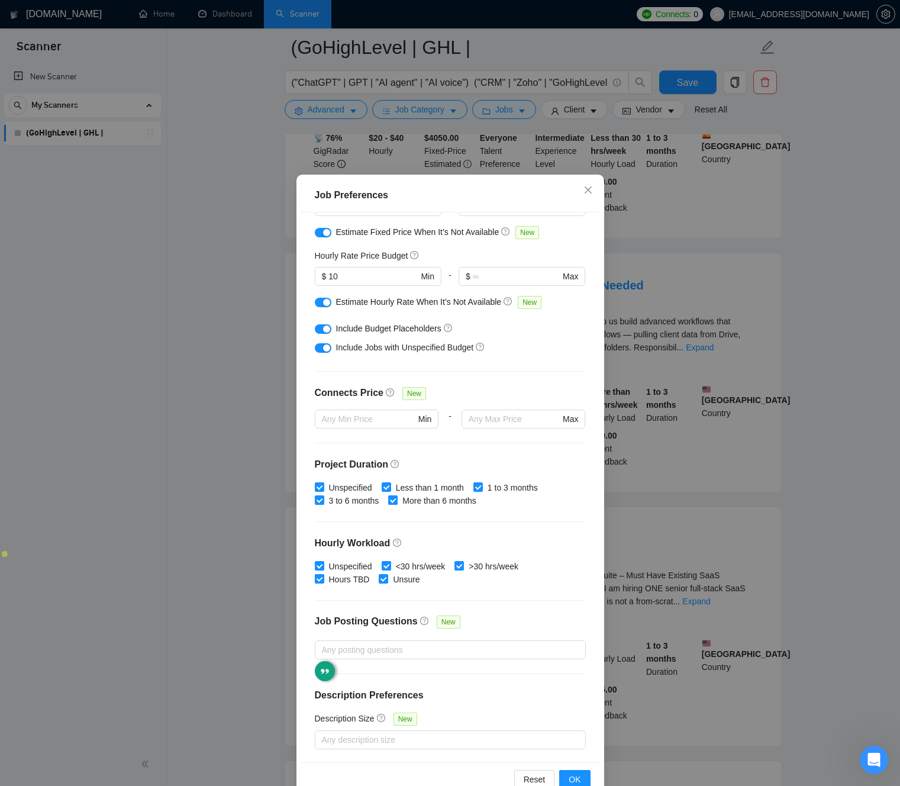
click at [529, 624] on div "Job Posting Questions New" at bounding box center [450, 627] width 271 height 25
click at [347, 650] on div at bounding box center [444, 649] width 253 height 14
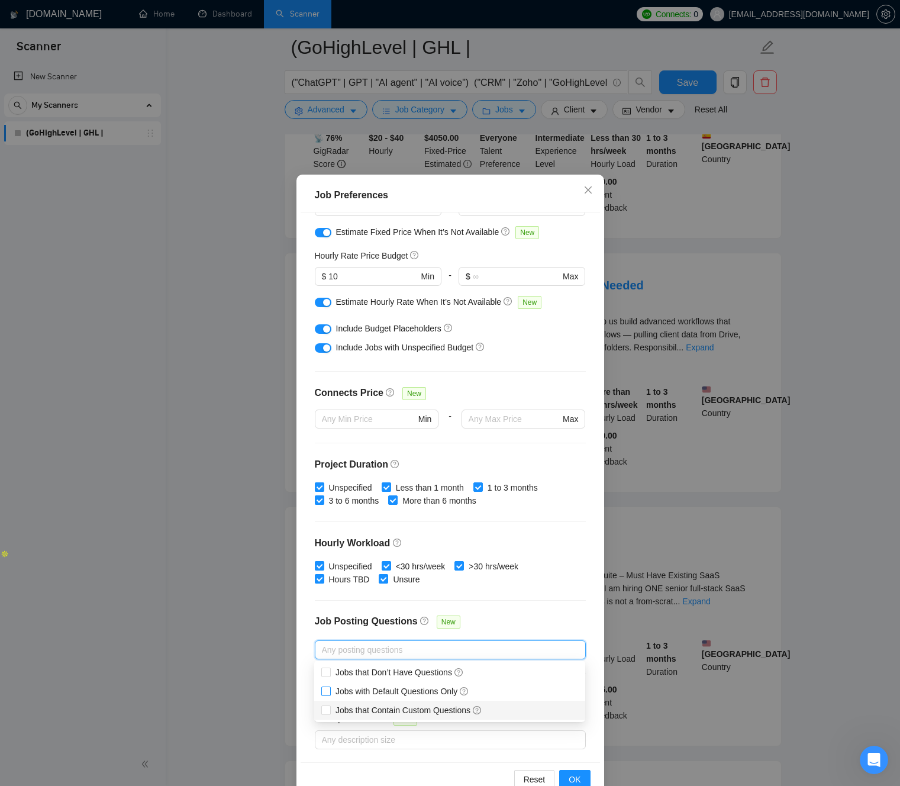
drag, startPoint x: 328, startPoint y: 708, endPoint x: 327, endPoint y: 695, distance: 13.1
click at [328, 708] on input "Jobs that Contain Custom Questions" at bounding box center [325, 709] width 8 height 8
checkbox input "true"
drag, startPoint x: 327, startPoint y: 695, endPoint x: 327, endPoint y: 677, distance: 17.7
click at [327, 694] on span at bounding box center [325, 690] width 9 height 9
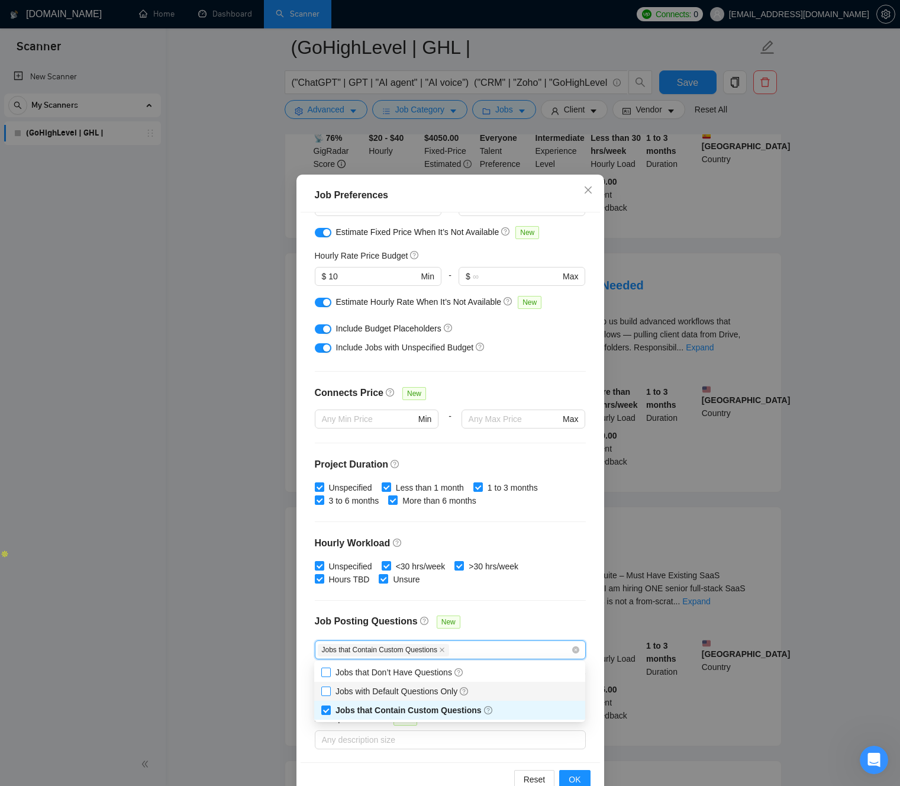
click at [327, 694] on input "Jobs with Default Questions Only" at bounding box center [325, 690] width 8 height 8
checkbox input "false"
click at [327, 673] on input "Jobs that Don’t Have Questions" at bounding box center [325, 671] width 8 height 8
checkbox input "true"
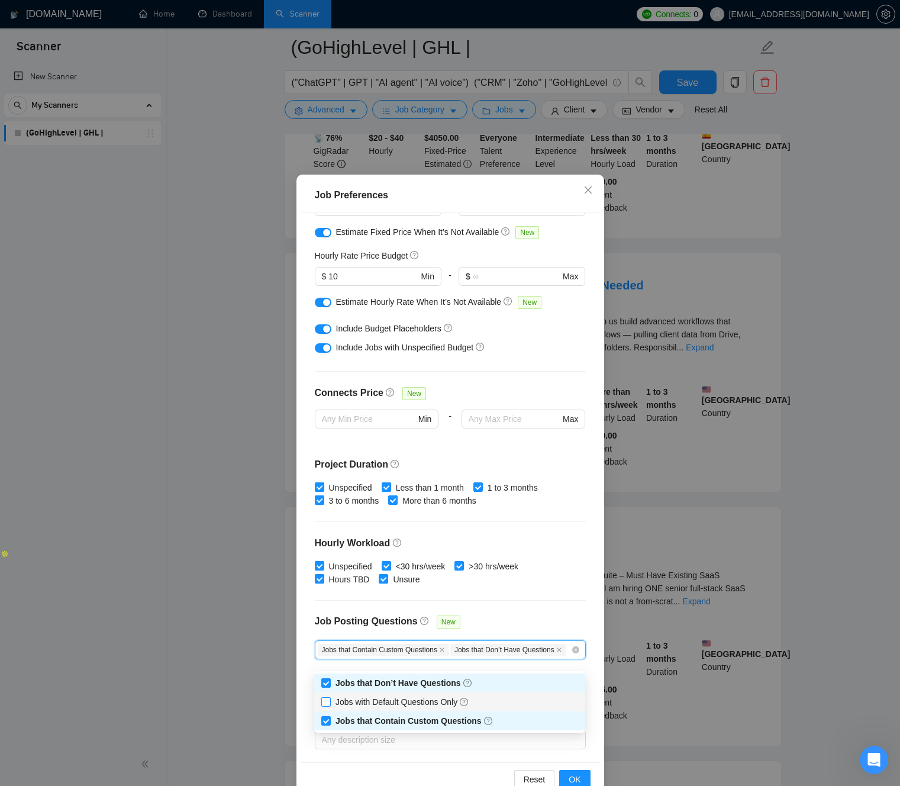
click at [328, 701] on input "Jobs with Default Questions Only" at bounding box center [325, 701] width 8 height 8
checkbox input "true"
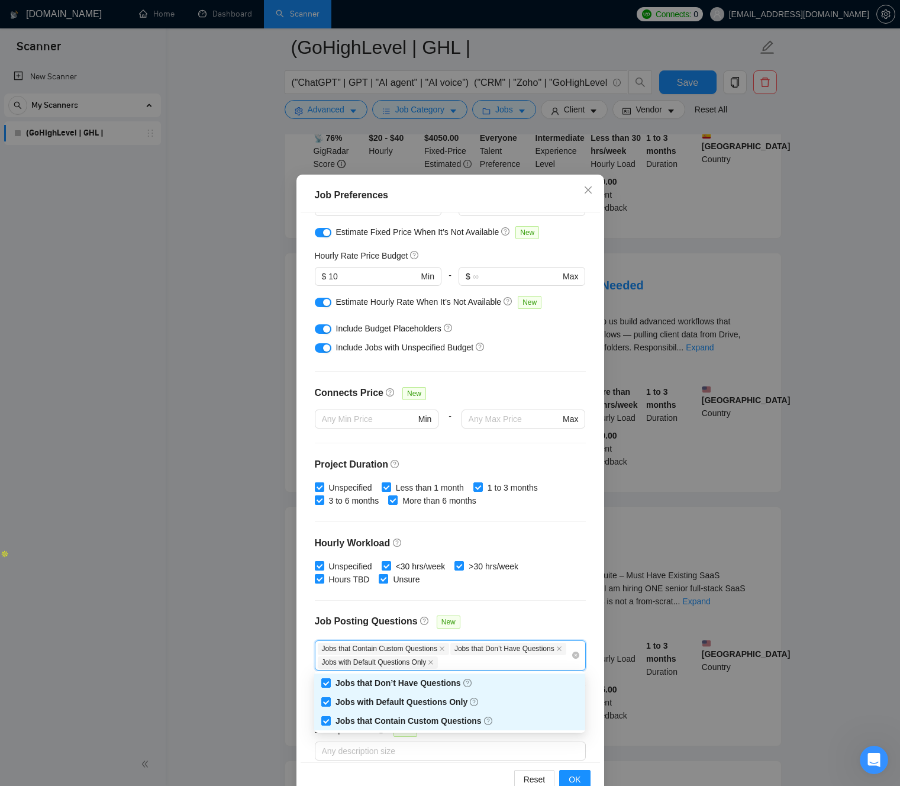
scroll to position [128, 0]
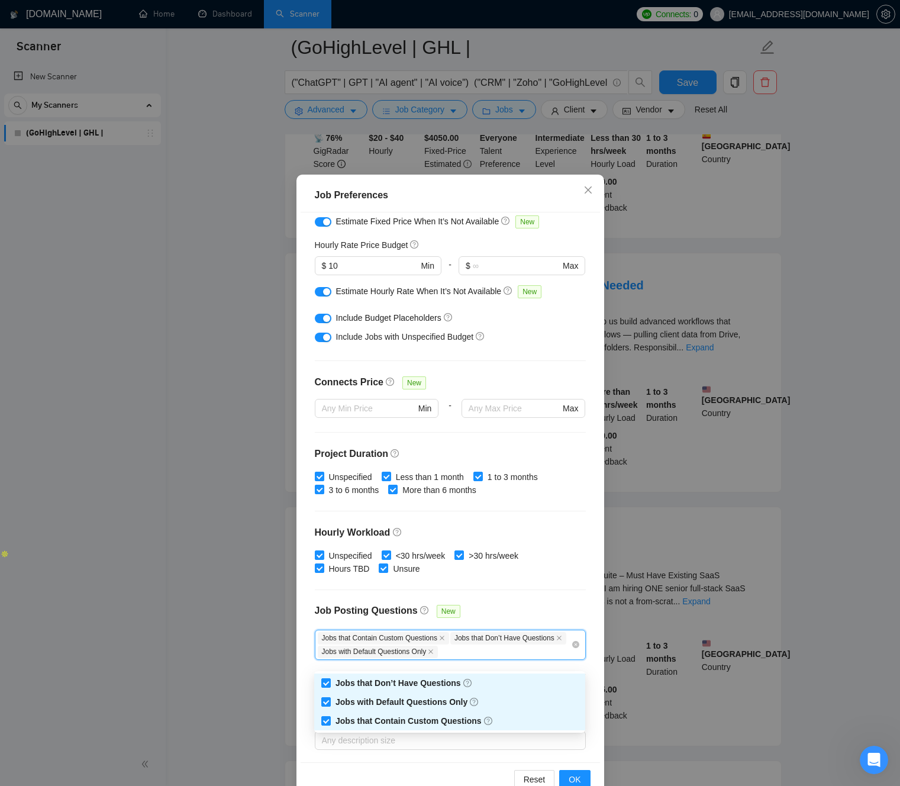
click at [308, 628] on div "Budget Project Type All Fixed Price Hourly Rate Fixed Price Budget $ 200 Min - …" at bounding box center [450, 487] width 299 height 550
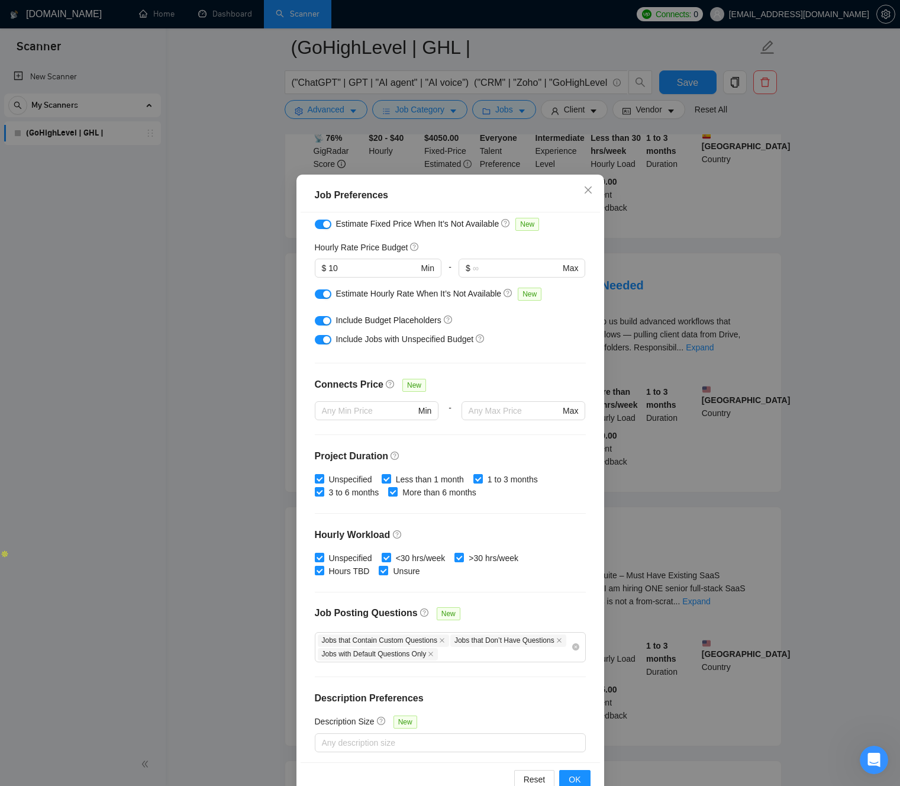
scroll to position [127, 0]
click at [347, 729] on div "Description Size New" at bounding box center [450, 722] width 271 height 18
click at [347, 735] on div at bounding box center [444, 742] width 253 height 14
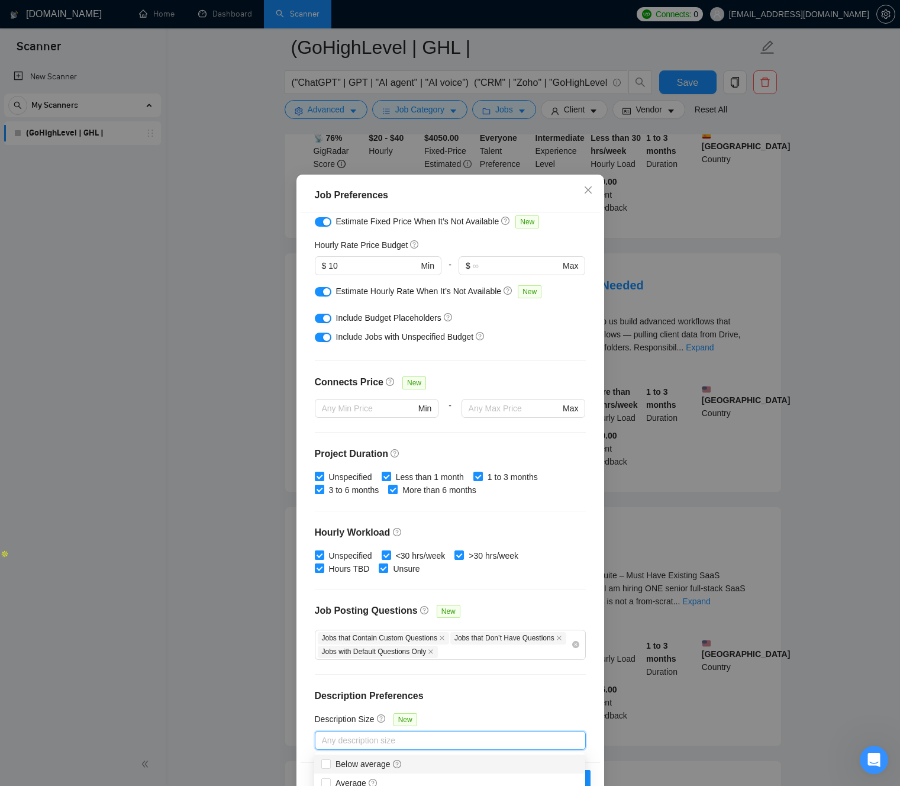
scroll to position [28, 0]
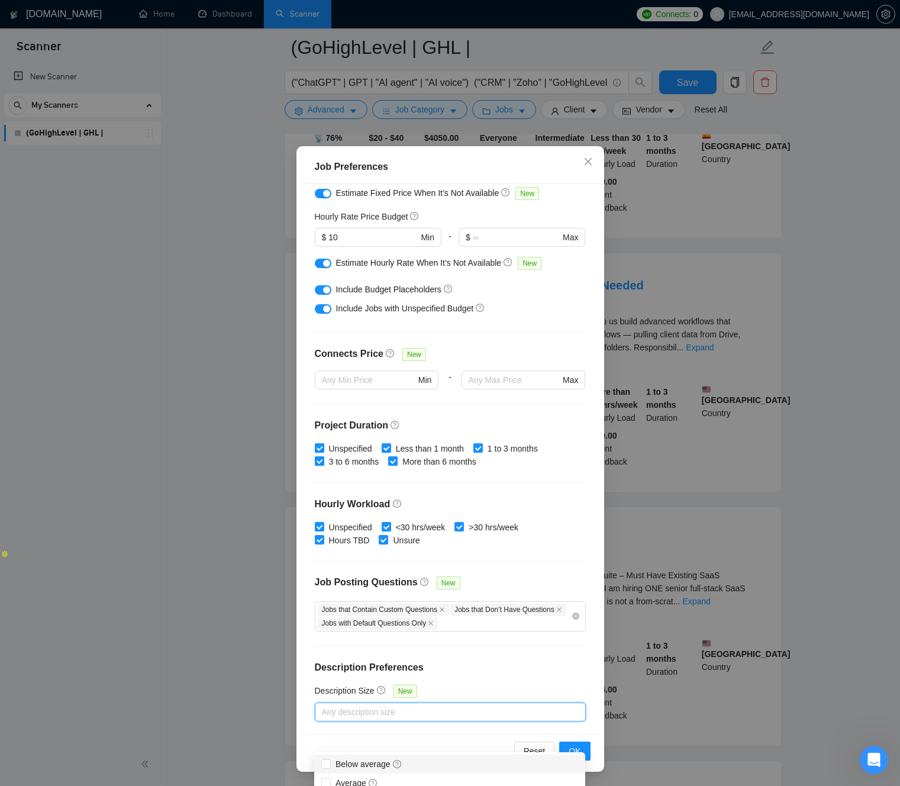
click at [318, 731] on div "Budget Project Type All Fixed Price Hourly Rate Fixed Price Budget $ 200 Min - …" at bounding box center [450, 459] width 299 height 550
click at [347, 707] on div at bounding box center [444, 712] width 253 height 14
click at [463, 681] on div "Budget Project Type All Fixed Price Hourly Rate Fixed Price Budget $ 200 Min - …" at bounding box center [450, 459] width 299 height 550
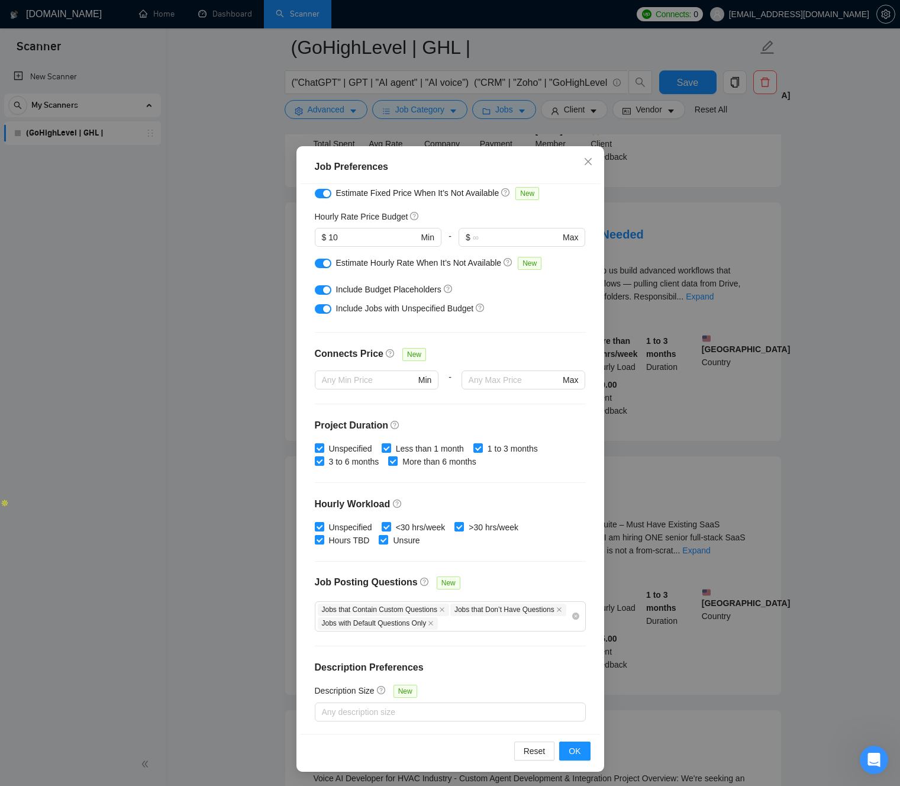
scroll to position [297, 0]
click at [365, 718] on div "Any description size" at bounding box center [450, 711] width 271 height 19
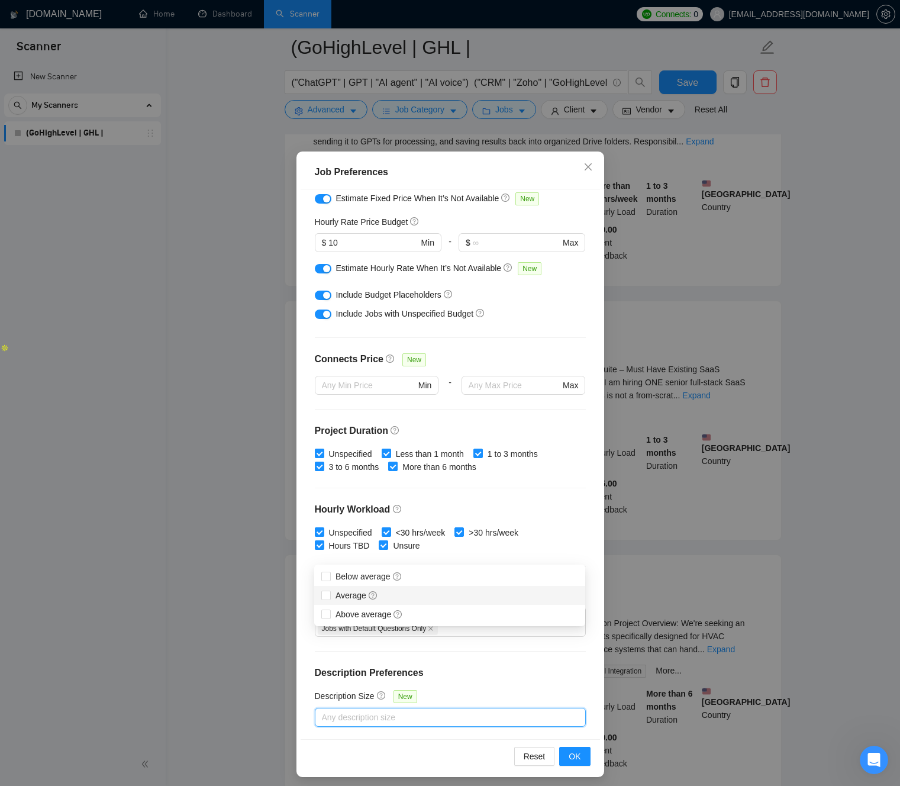
scroll to position [456, 0]
click at [437, 654] on div "Budget Project Type All Fixed Price Hourly Rate Fixed Price Budget $ 200 Min - …" at bounding box center [450, 464] width 299 height 550
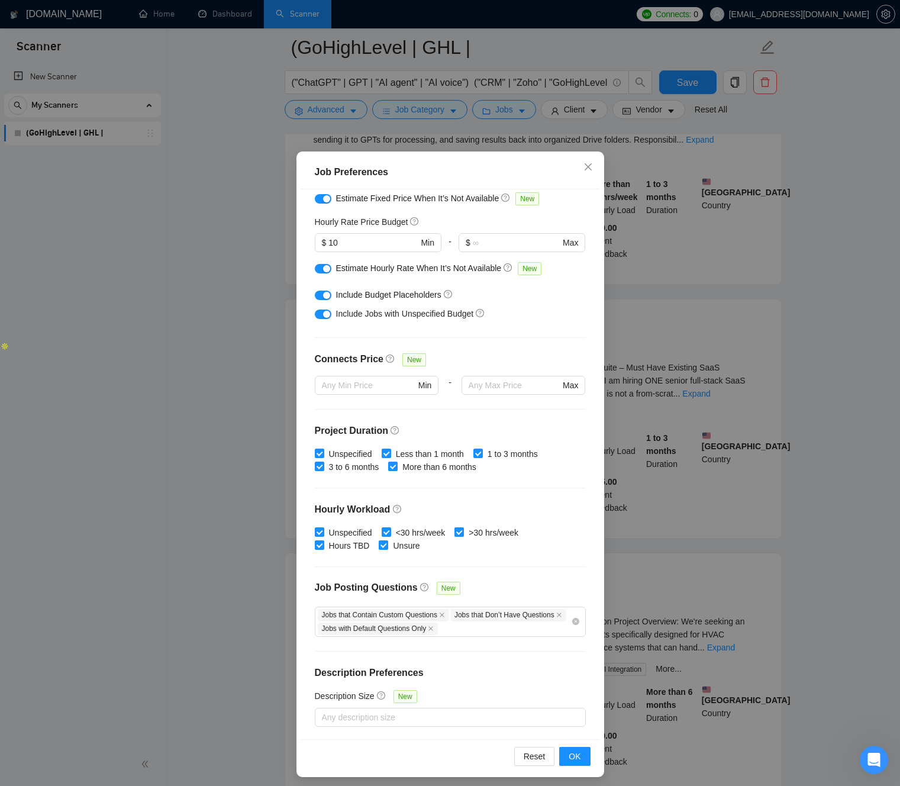
scroll to position [27, 0]
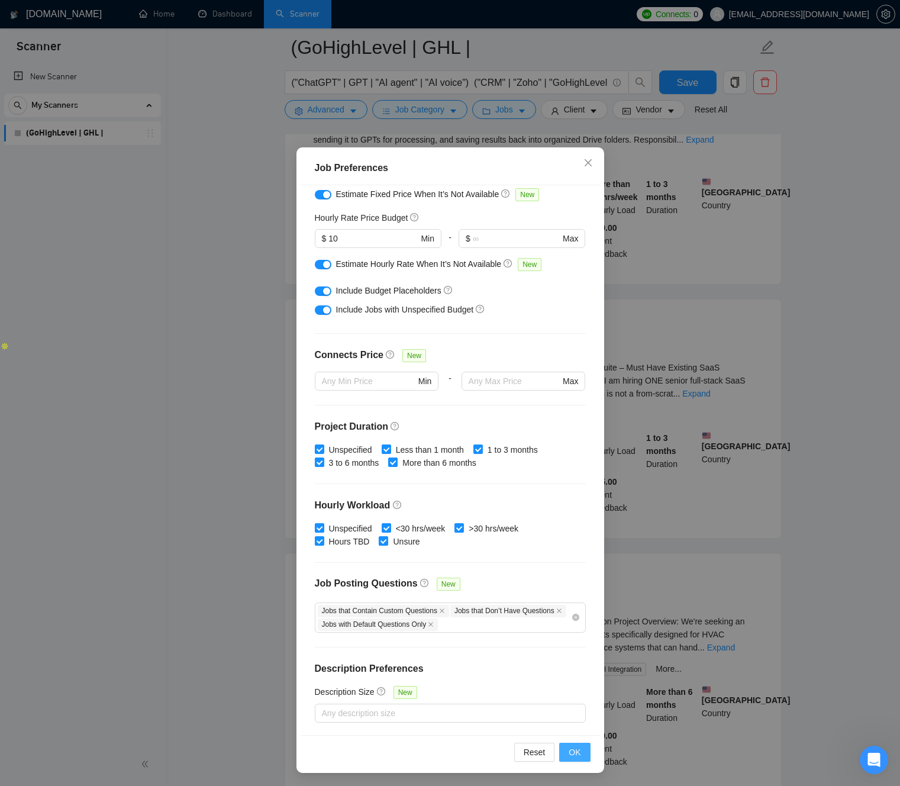
click at [576, 753] on span "OK" at bounding box center [575, 751] width 12 height 13
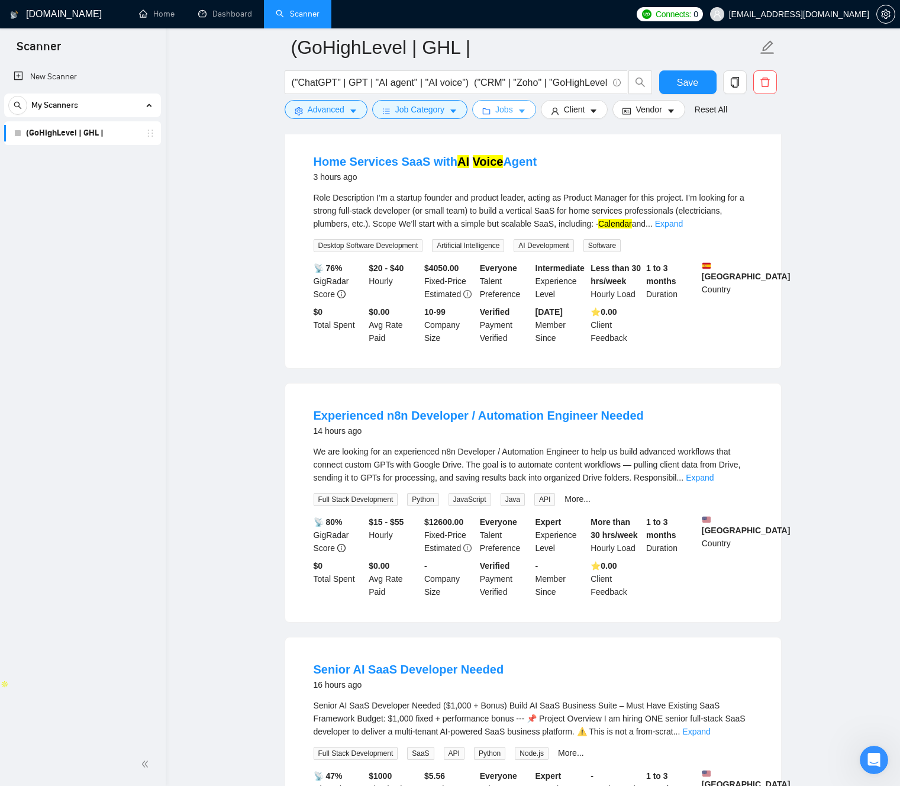
scroll to position [421, 0]
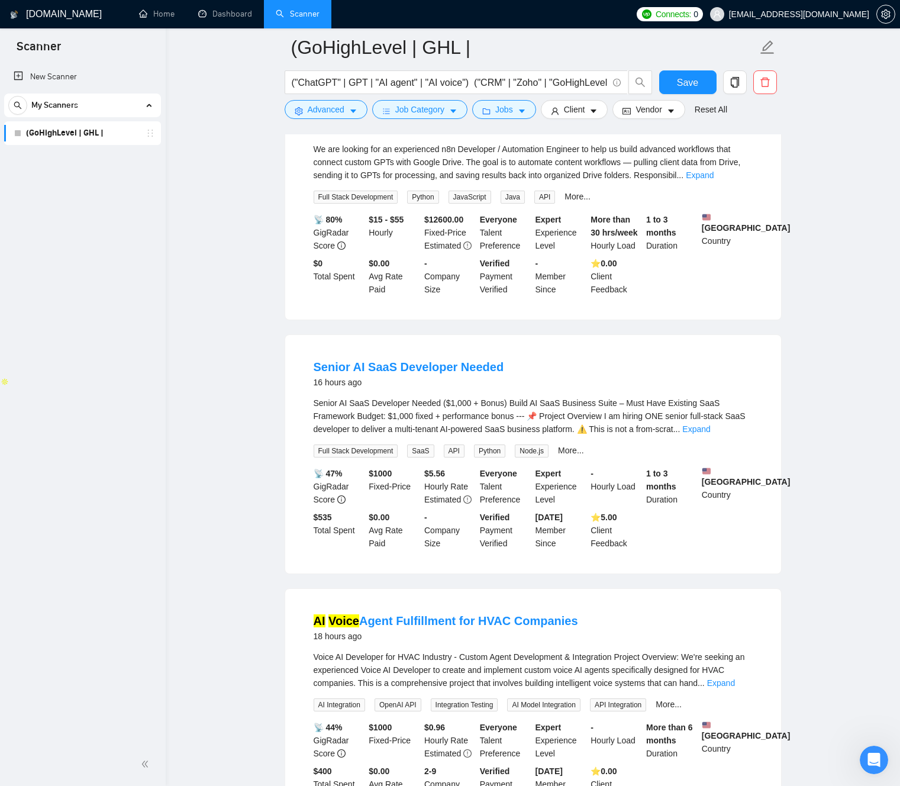
click at [623, 408] on div "Senior AI SaaS Developer Needed ($1,000 + Bonus) Build AI SaaS Business Suite –…" at bounding box center [533, 415] width 439 height 39
drag, startPoint x: 623, startPoint y: 408, endPoint x: 325, endPoint y: 408, distance: 297.6
click at [329, 409] on div "Senior AI SaaS Developer Needed ($1,000 + Bonus) Build AI SaaS Business Suite –…" at bounding box center [533, 415] width 439 height 39
click at [325, 408] on div "Senior AI SaaS Developer Needed ($1,000 + Bonus) Build AI SaaS Business Suite –…" at bounding box center [533, 415] width 439 height 39
drag, startPoint x: 326, startPoint y: 408, endPoint x: 360, endPoint y: 425, distance: 37.6
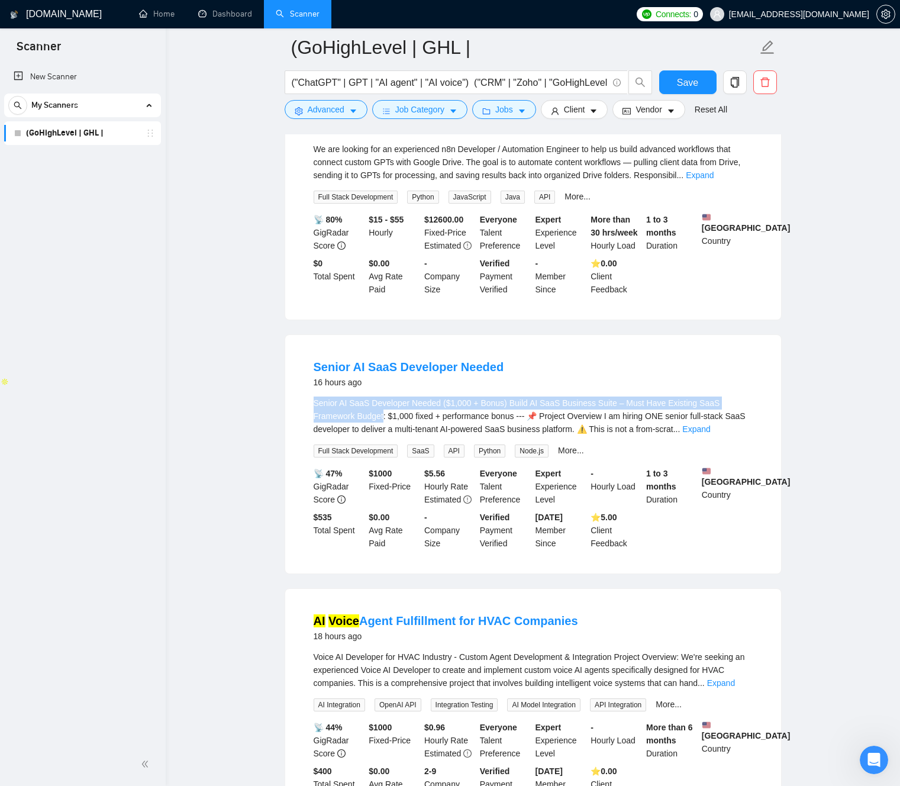
click at [360, 425] on div "Senior AI SaaS Developer Needed ($1,000 + Bonus) Build AI SaaS Business Suite –…" at bounding box center [533, 415] width 439 height 39
click at [369, 424] on div "Senior AI SaaS Developer Needed ($1,000 + Bonus) Build AI SaaS Business Suite –…" at bounding box center [533, 415] width 439 height 39
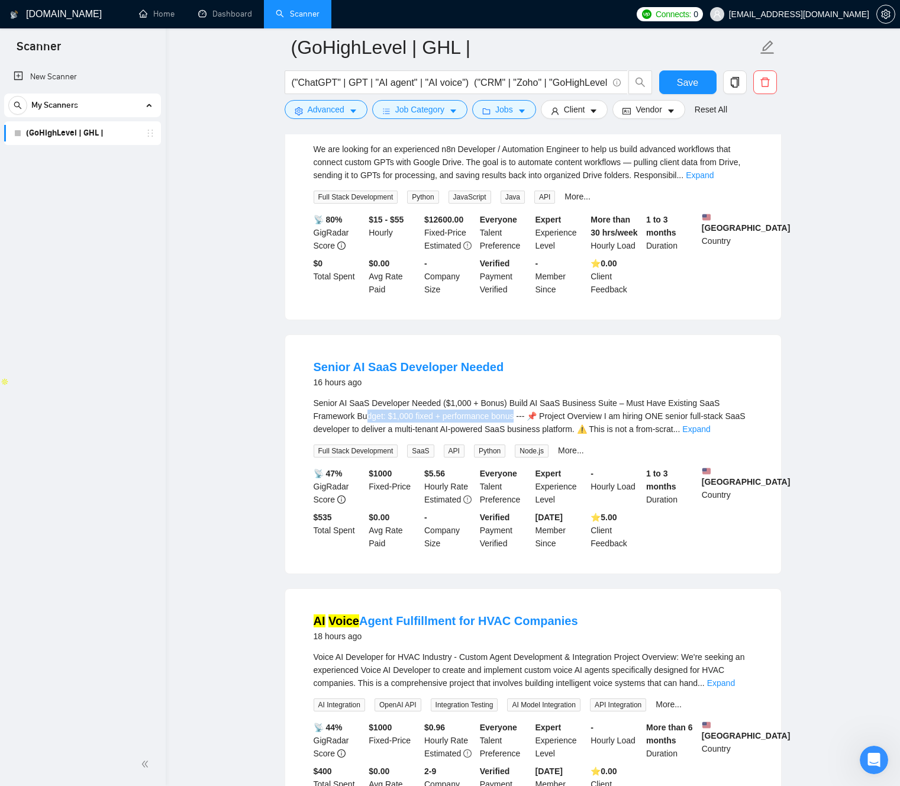
drag, startPoint x: 369, startPoint y: 424, endPoint x: 522, endPoint y: 424, distance: 153.2
click at [516, 425] on div "Senior AI SaaS Developer Needed ($1,000 + Bonus) Build AI SaaS Business Suite –…" at bounding box center [533, 415] width 439 height 39
click at [553, 424] on div "Senior AI SaaS Developer Needed ($1,000 + Bonus) Build AI SaaS Business Suite –…" at bounding box center [533, 415] width 439 height 39
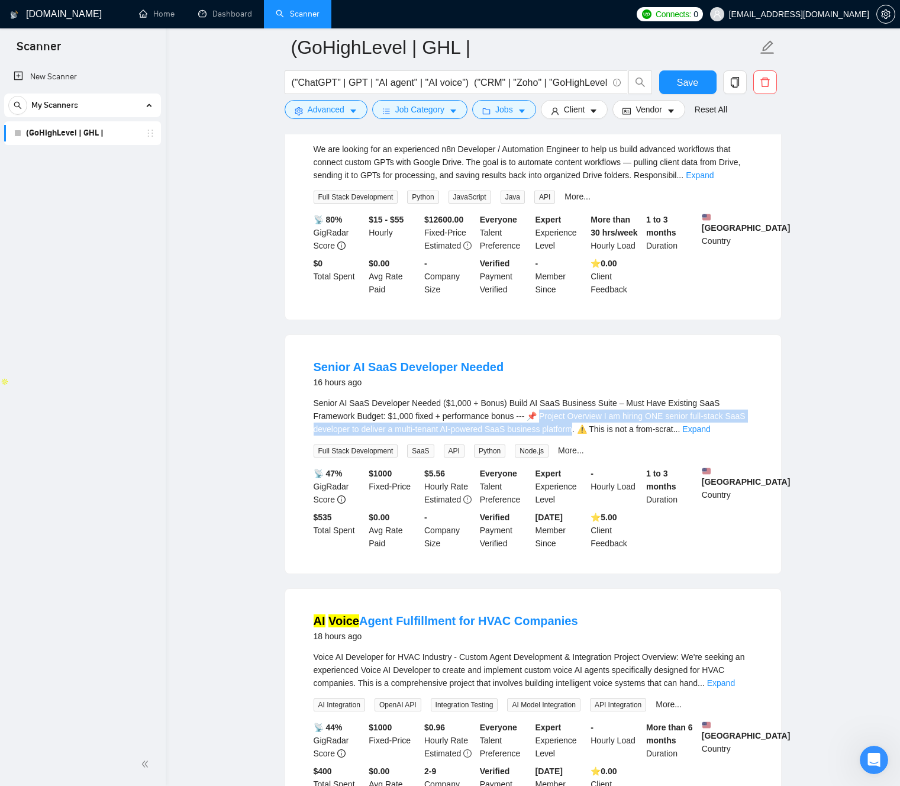
drag, startPoint x: 589, startPoint y: 426, endPoint x: 586, endPoint y: 434, distance: 8.8
click at [579, 434] on div "Senior AI SaaS Developer Needed ($1,000 + Bonus) Build AI SaaS Business Suite –…" at bounding box center [533, 415] width 439 height 39
click at [618, 434] on div "Senior AI SaaS Developer Needed ($1,000 + Bonus) Build AI SaaS Business Suite –…" at bounding box center [533, 415] width 439 height 39
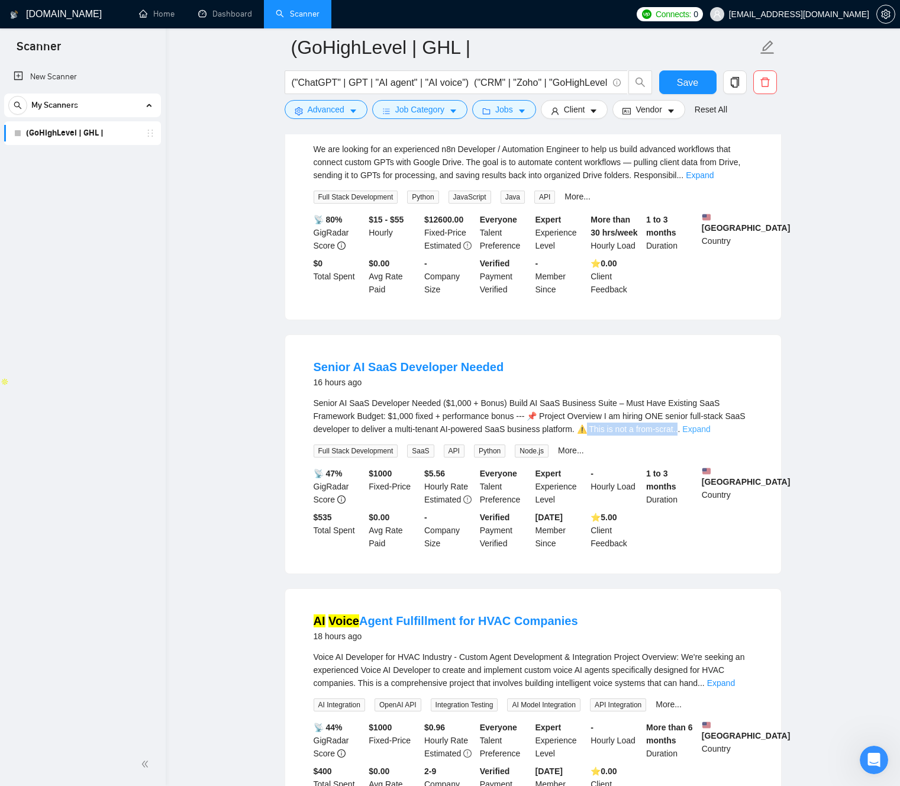
drag, startPoint x: 621, startPoint y: 434, endPoint x: 728, endPoint y: 440, distance: 107.8
click at [725, 435] on div "Senior AI SaaS Developer Needed ($1,000 + Bonus) Build AI SaaS Business Suite –…" at bounding box center [533, 415] width 439 height 39
click at [750, 435] on div "Senior AI SaaS Developer Needed ($1,000 + Bonus) Build AI SaaS Business Suite –…" at bounding box center [533, 415] width 439 height 39
click at [710, 434] on link "Expand" at bounding box center [696, 428] width 28 height 9
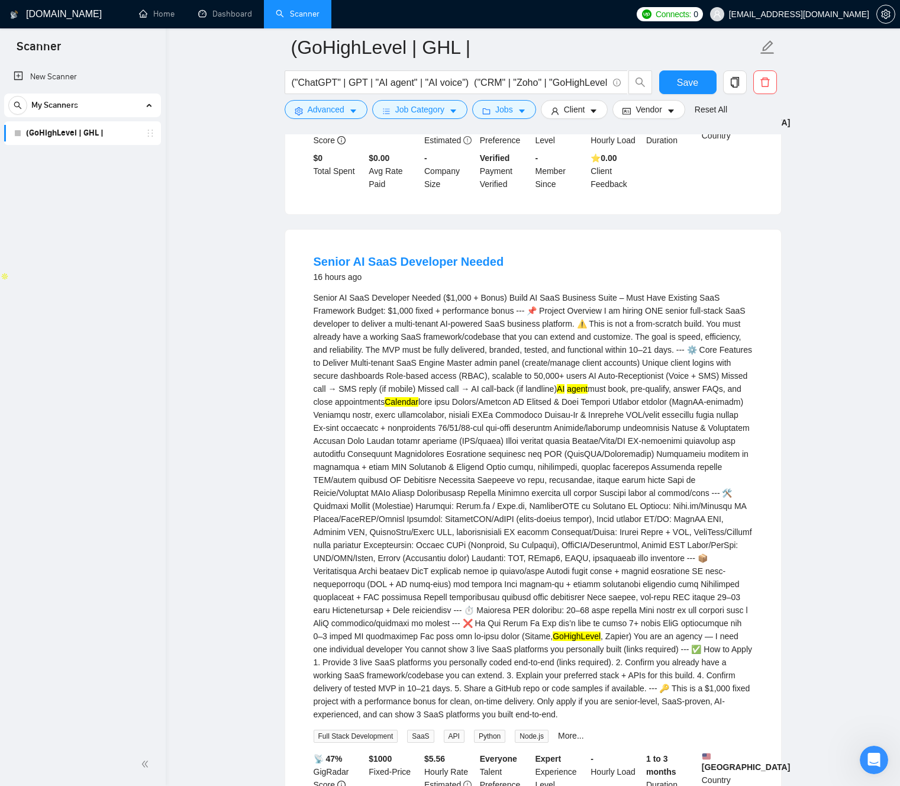
scroll to position [534, 0]
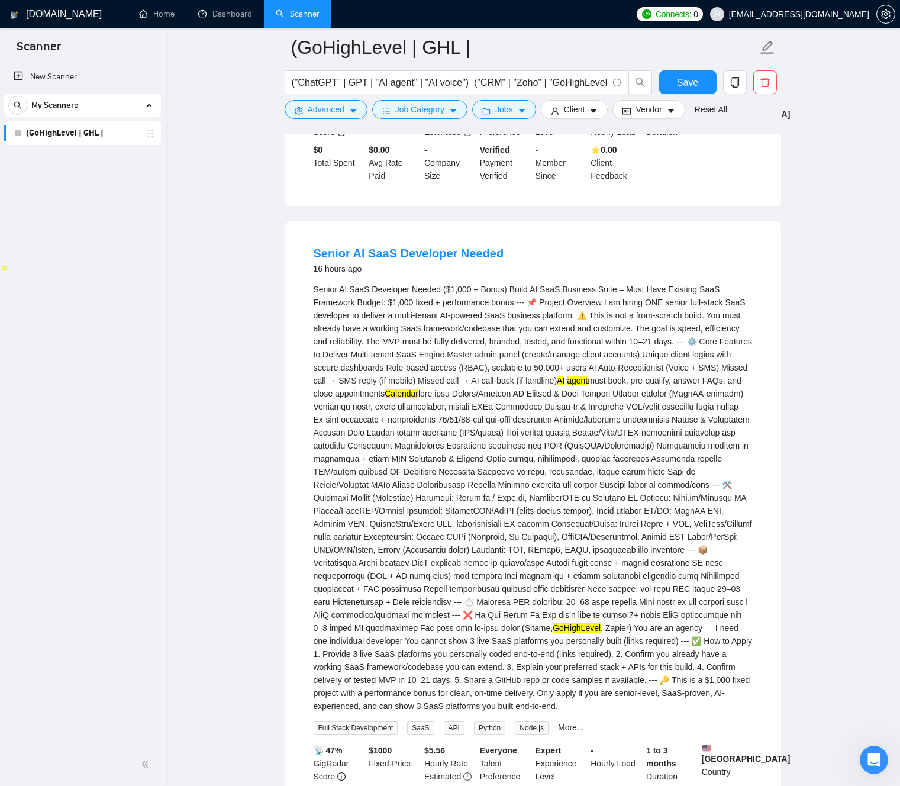
click at [628, 320] on div "Senior AI SaaS Developer Needed ($1,000 + Bonus) Build AI SaaS Business Suite –…" at bounding box center [533, 498] width 439 height 430
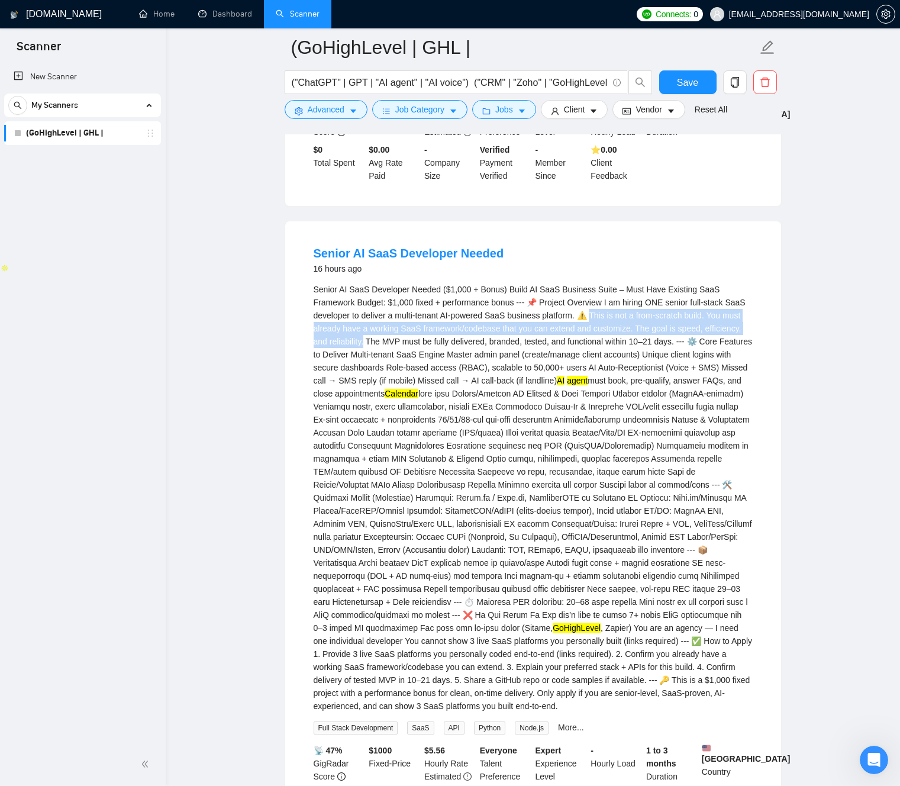
drag, startPoint x: 629, startPoint y: 320, endPoint x: 405, endPoint y: 348, distance: 225.3
click at [405, 348] on div "Senior AI SaaS Developer Needed ($1,000 + Bonus) Build AI SaaS Business Suite –…" at bounding box center [533, 498] width 439 height 430
click at [406, 348] on div "Senior AI SaaS Developer Needed ($1,000 + Bonus) Build AI SaaS Business Suite –…" at bounding box center [533, 498] width 439 height 430
drag, startPoint x: 407, startPoint y: 348, endPoint x: 626, endPoint y: 323, distance: 220.3
click at [626, 323] on div "Senior AI SaaS Developer Needed ($1,000 + Bonus) Build AI SaaS Business Suite –…" at bounding box center [533, 498] width 439 height 430
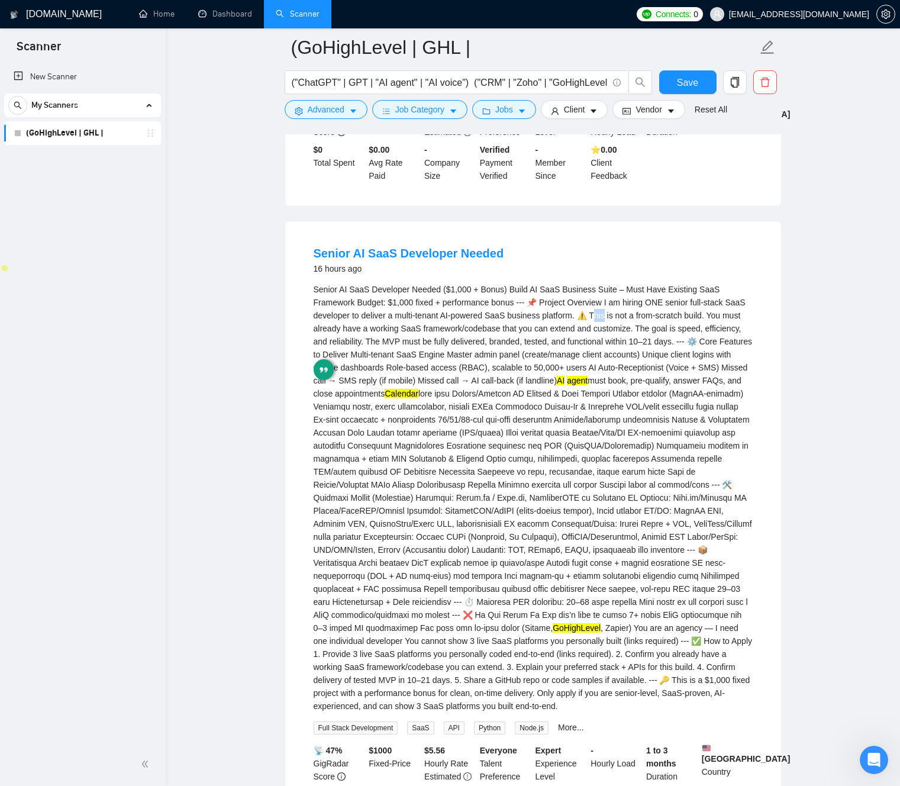
click at [626, 323] on div "Senior AI SaaS Developer Needed ($1,000 + Bonus) Build AI SaaS Business Suite –…" at bounding box center [533, 498] width 439 height 430
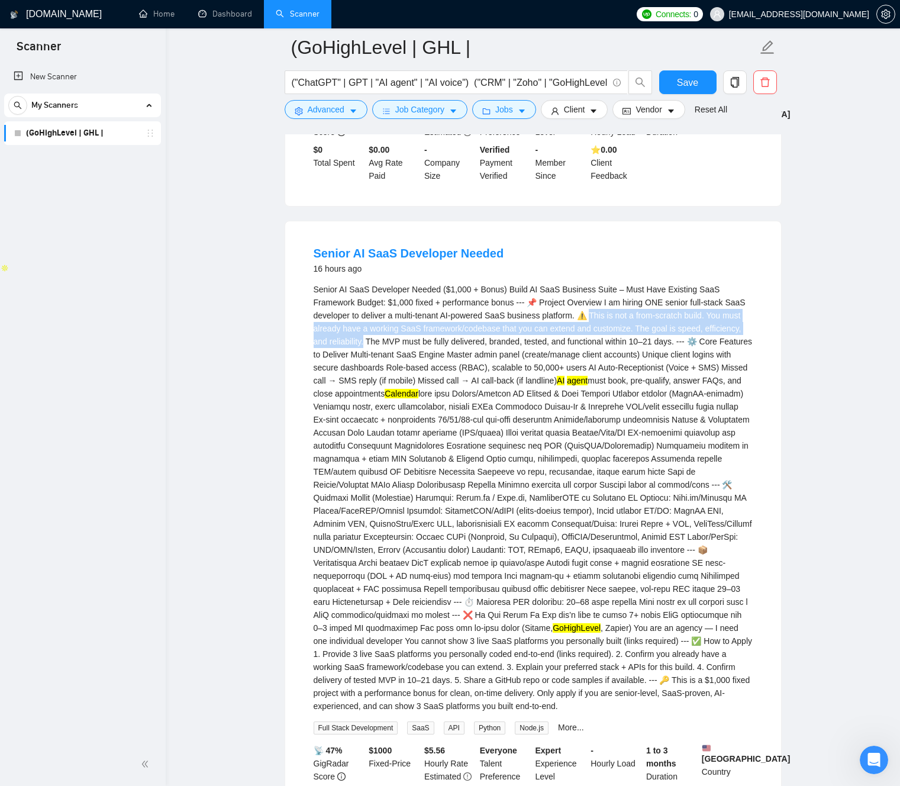
drag, startPoint x: 626, startPoint y: 323, endPoint x: 405, endPoint y: 351, distance: 223.0
click at [405, 351] on div "Senior AI SaaS Developer Needed ($1,000 + Bonus) Build AI SaaS Business Suite –…" at bounding box center [533, 498] width 439 height 430
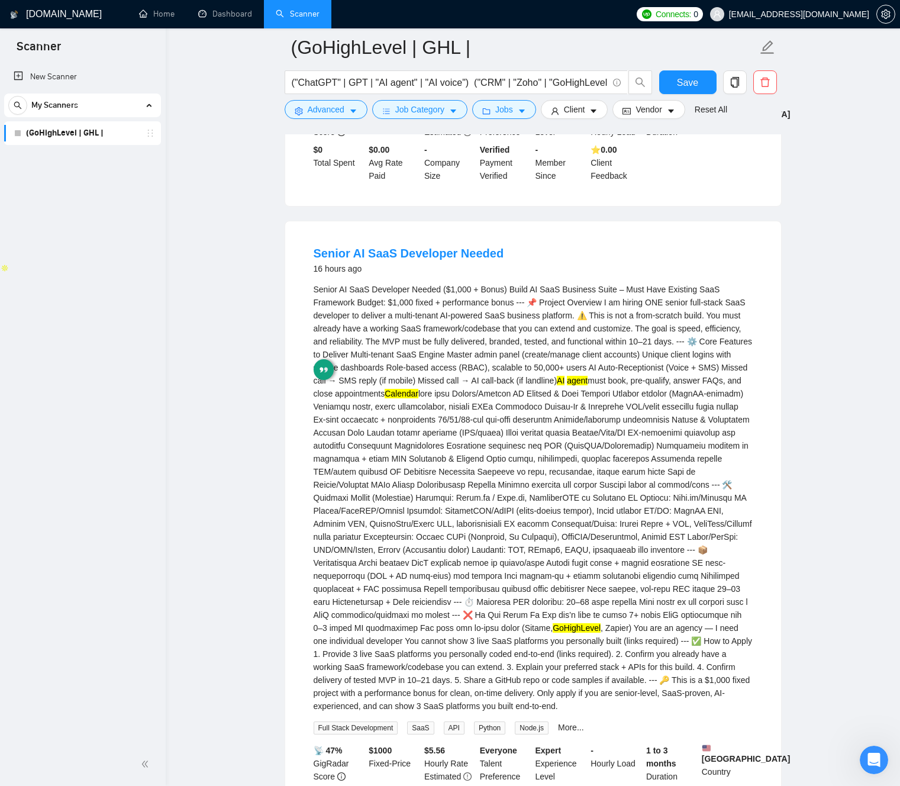
click at [410, 350] on div "Senior AI SaaS Developer Needed ($1,000 + Bonus) Build AI SaaS Business Suite –…" at bounding box center [533, 498] width 439 height 430
click at [409, 351] on div "Senior AI SaaS Developer Needed ($1,000 + Bonus) Build AI SaaS Business Suite –…" at bounding box center [533, 498] width 439 height 430
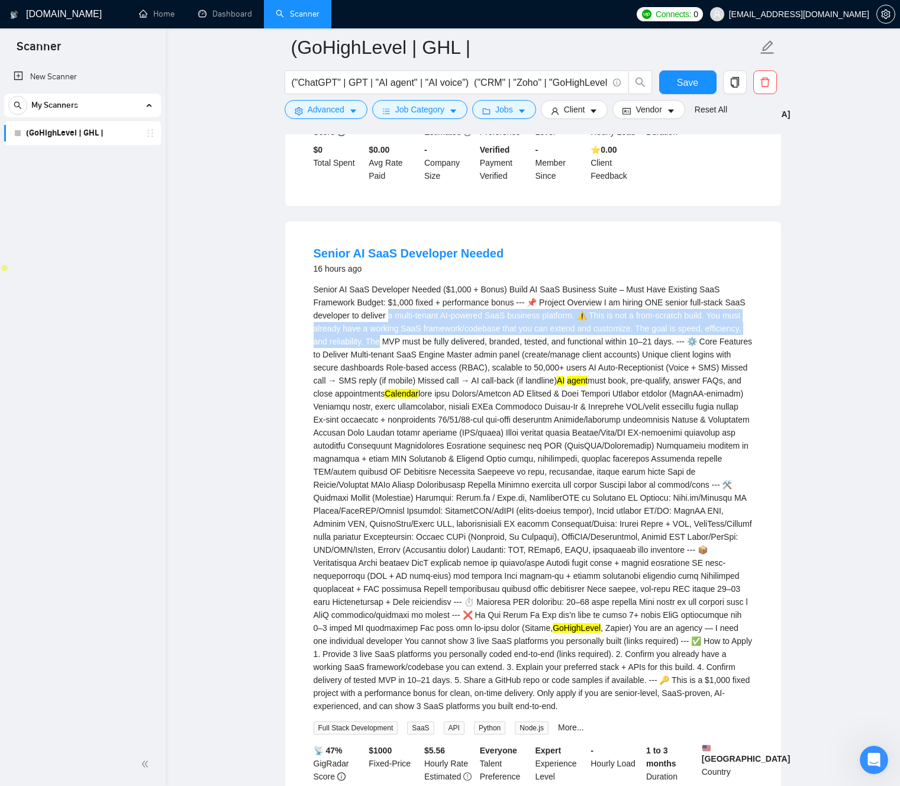
drag, startPoint x: 409, startPoint y: 351, endPoint x: 418, endPoint y: 348, distance: 9.4
click at [416, 331] on div "Senior AI SaaS Developer Needed ($1,000 + Bonus) Build AI SaaS Business Suite –…" at bounding box center [533, 498] width 439 height 430
drag, startPoint x: 419, startPoint y: 348, endPoint x: 411, endPoint y: 355, distance: 10.1
click at [416, 351] on div "Senior AI SaaS Developer Needed ($1,000 + Bonus) Build AI SaaS Business Suite –…" at bounding box center [533, 498] width 439 height 430
drag, startPoint x: 406, startPoint y: 351, endPoint x: 627, endPoint y: 321, distance: 222.2
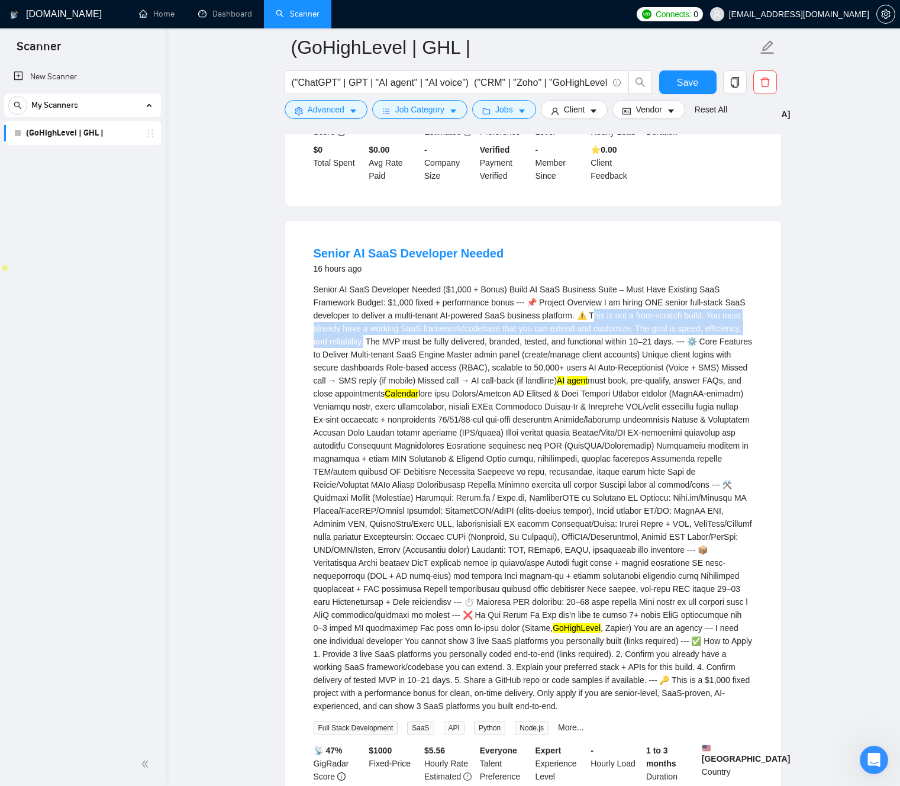
click at [627, 321] on div "Senior AI SaaS Developer Needed ($1,000 + Bonus) Build AI SaaS Business Suite –…" at bounding box center [533, 498] width 439 height 430
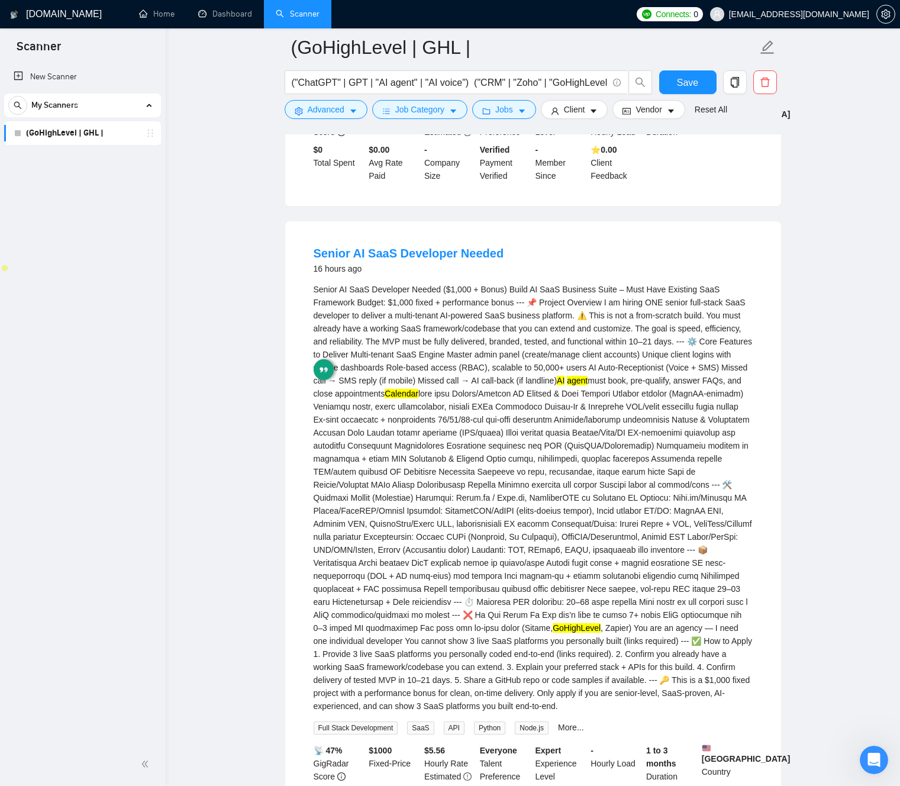
click at [627, 321] on div "Senior AI SaaS Developer Needed ($1,000 + Bonus) Build AI SaaS Business Suite –…" at bounding box center [533, 498] width 439 height 430
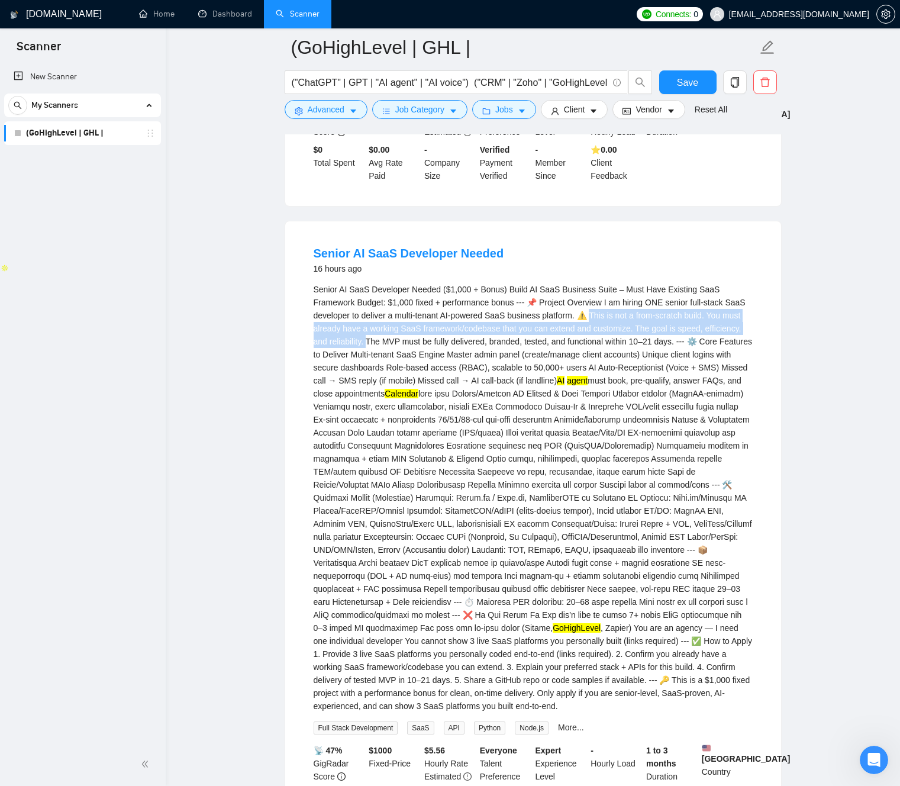
drag, startPoint x: 627, startPoint y: 321, endPoint x: 407, endPoint y: 351, distance: 221.6
click at [407, 351] on div "Senior AI SaaS Developer Needed ($1,000 + Bonus) Build AI SaaS Business Suite –…" at bounding box center [533, 498] width 439 height 430
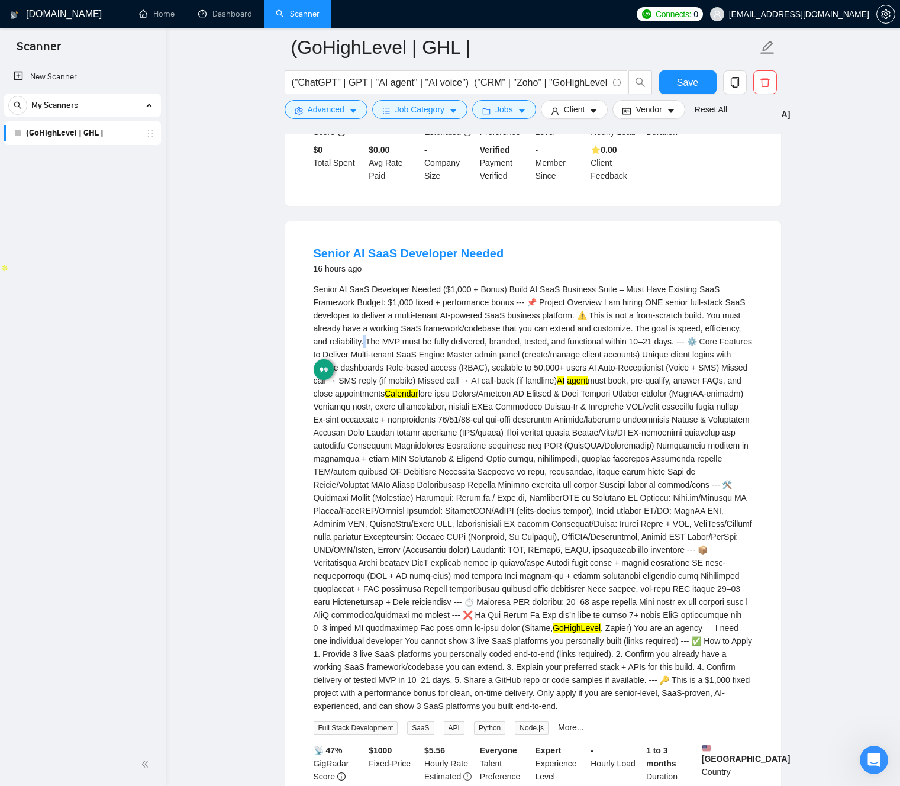
click at [408, 351] on div "Senior AI SaaS Developer Needed ($1,000 + Bonus) Build AI SaaS Business Suite –…" at bounding box center [533, 498] width 439 height 430
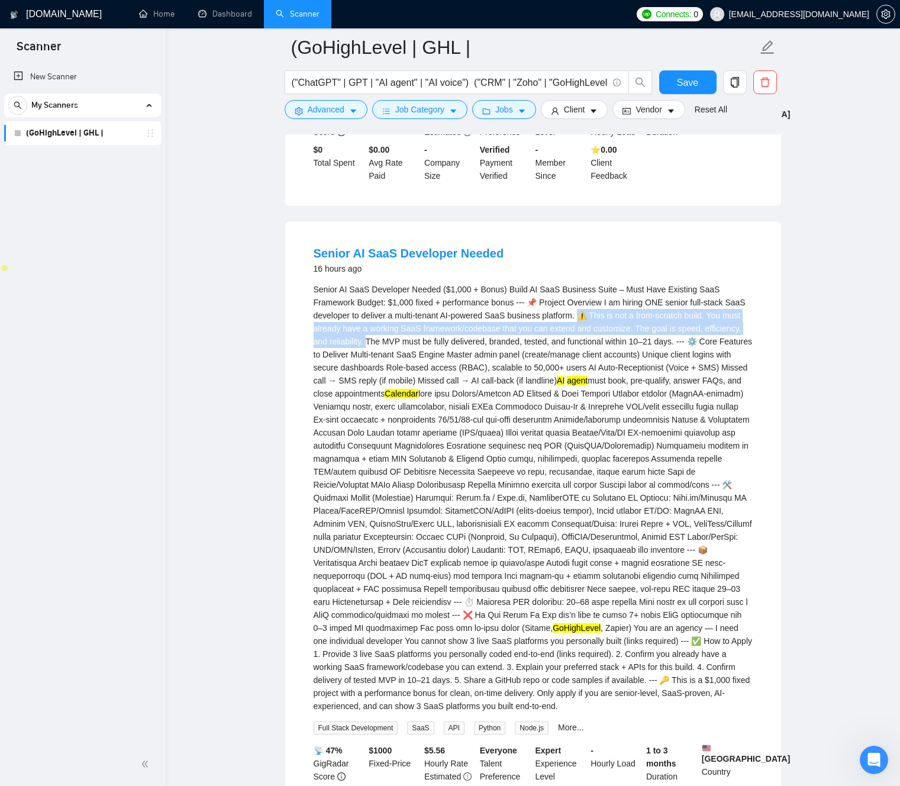
drag, startPoint x: 408, startPoint y: 351, endPoint x: 612, endPoint y: 323, distance: 206.1
click at [612, 323] on div "Senior AI SaaS Developer Needed ($1,000 + Bonus) Build AI SaaS Business Suite –…" at bounding box center [533, 498] width 439 height 430
drag, startPoint x: 612, startPoint y: 323, endPoint x: 405, endPoint y: 350, distance: 208.2
click at [404, 350] on div "Senior AI SaaS Developer Needed ($1,000 + Bonus) Build AI SaaS Business Suite –…" at bounding box center [533, 498] width 439 height 430
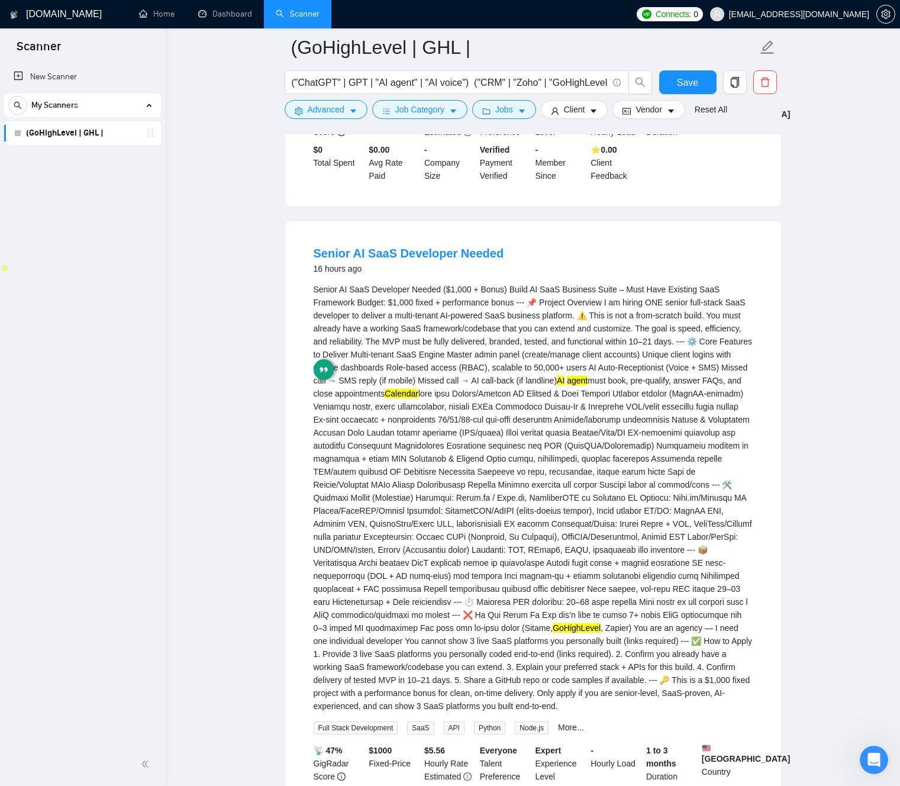
drag, startPoint x: 591, startPoint y: 458, endPoint x: 392, endPoint y: 354, distance: 224.4
click at [360, 328] on div "Senior AI SaaS Developer Needed ($1,000 + Bonus) Build AI SaaS Business Suite –…" at bounding box center [533, 498] width 439 height 430
drag, startPoint x: 502, startPoint y: 420, endPoint x: 524, endPoint y: 478, distance: 61.8
click at [502, 420] on div "Senior AI SaaS Developer Needed ($1,000 + Bonus) Build AI SaaS Business Suite –…" at bounding box center [533, 498] width 439 height 430
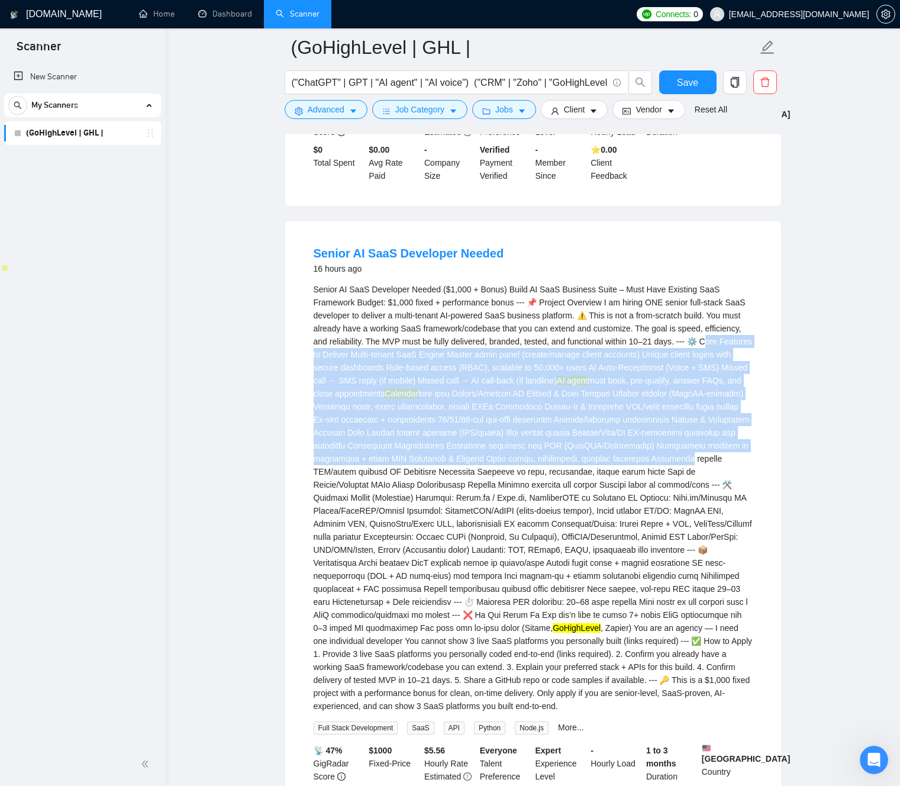
drag, startPoint x: 525, startPoint y: 480, endPoint x: 366, endPoint y: 373, distance: 191.8
click at [334, 357] on div "Senior AI SaaS Developer Needed ($1,000 + Bonus) Build AI SaaS Business Suite –…" at bounding box center [533, 498] width 439 height 430
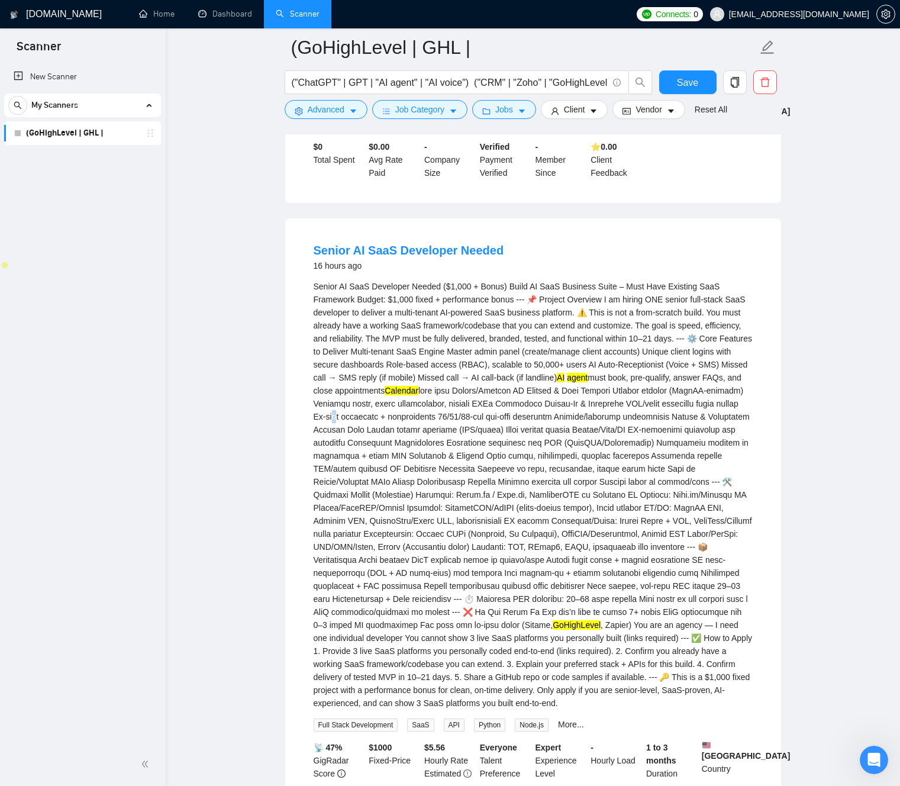
click at [506, 422] on div "Senior AI SaaS Developer Needed ($1,000 + Bonus) Build AI SaaS Business Suite –…" at bounding box center [533, 495] width 439 height 430
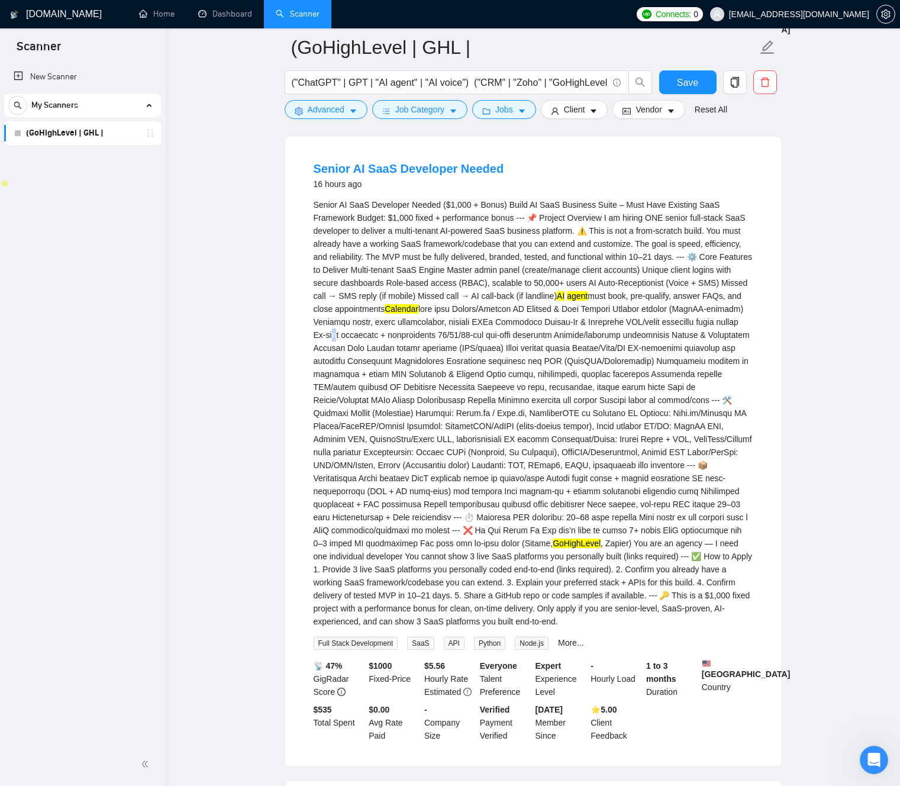
scroll to position [615, 0]
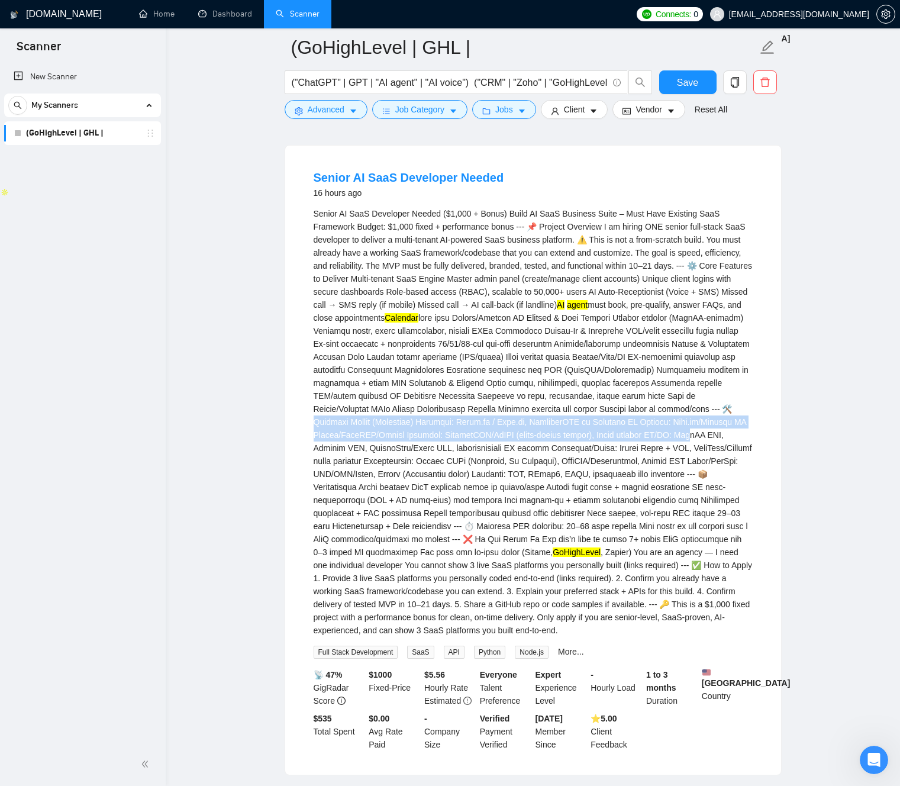
drag, startPoint x: 558, startPoint y: 431, endPoint x: 554, endPoint y: 461, distance: 30.5
click at [567, 454] on div "Senior AI SaaS Developer Needed ($1,000 + Bonus) Build AI SaaS Business Suite –…" at bounding box center [533, 422] width 439 height 430
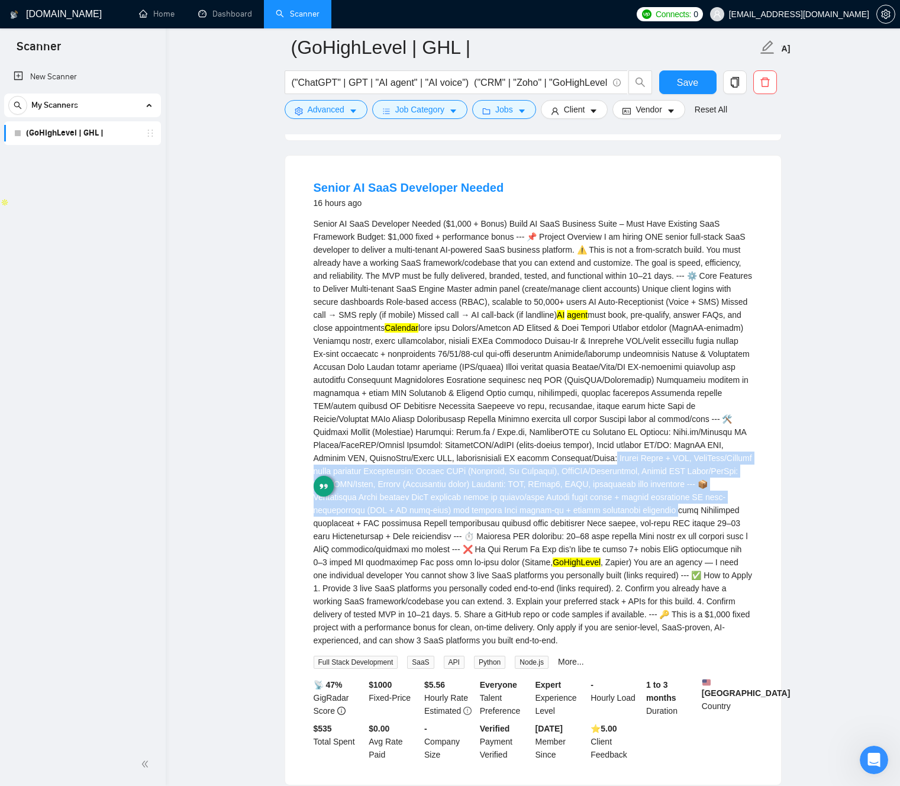
drag, startPoint x: 474, startPoint y: 481, endPoint x: 542, endPoint y: 527, distance: 81.9
click at [558, 527] on div "Senior AI SaaS Developer Needed ($1,000 + Bonus) Build AI SaaS Business Suite –…" at bounding box center [533, 432] width 439 height 430
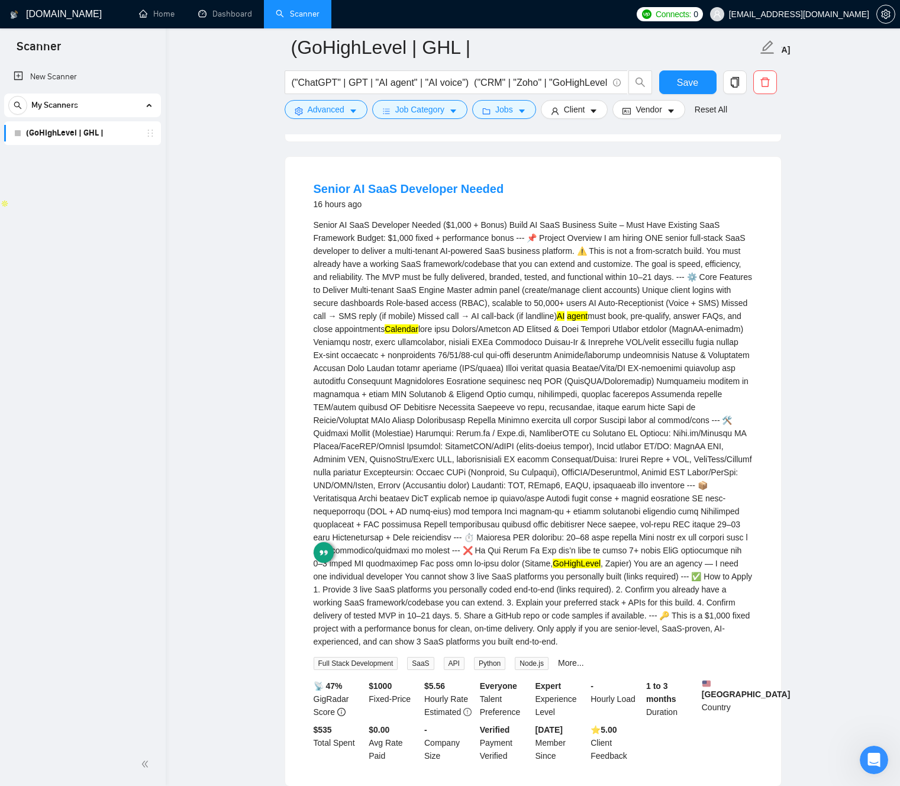
click at [515, 525] on div "Senior AI SaaS Developer Needed ($1,000 + Bonus) Build AI SaaS Business Suite –…" at bounding box center [533, 433] width 439 height 430
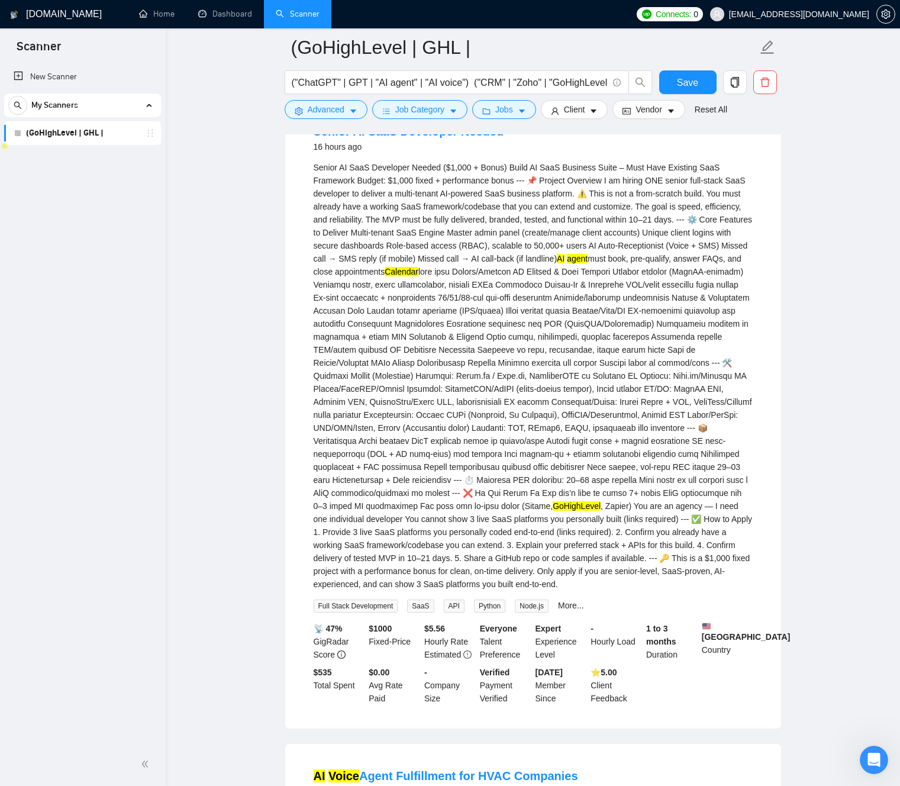
scroll to position [661, 0]
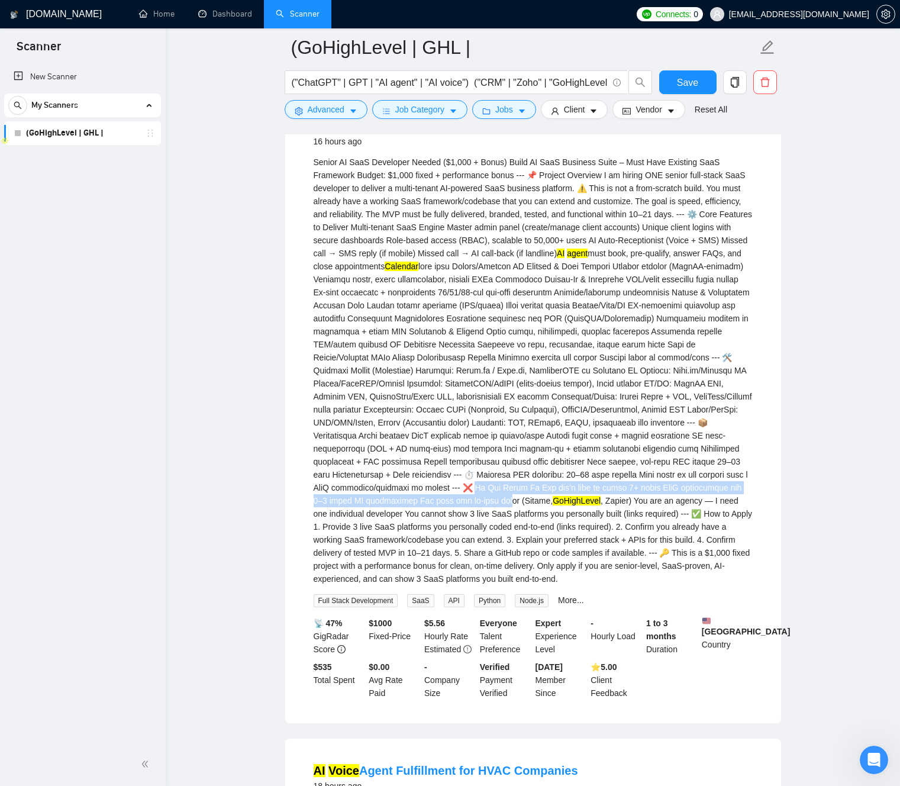
drag, startPoint x: 459, startPoint y: 508, endPoint x: 479, endPoint y: 521, distance: 24.3
click at [482, 521] on div "Senior AI SaaS Developer Needed ($1,000 + Bonus) Build AI SaaS Business Suite –…" at bounding box center [533, 371] width 439 height 430
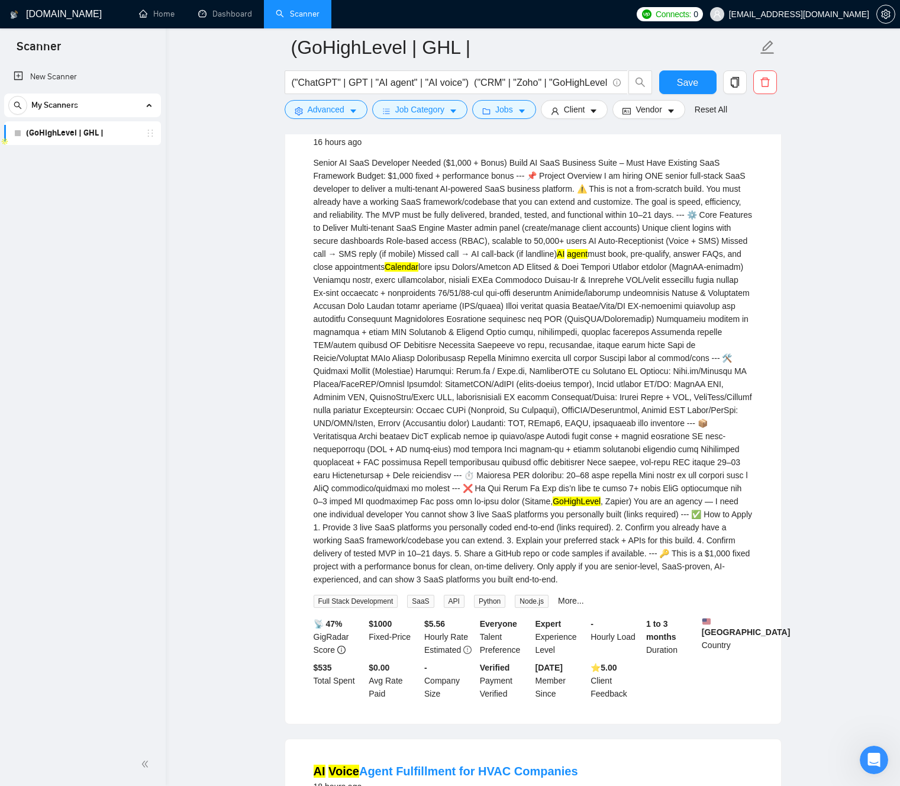
click at [393, 526] on div "Senior AI SaaS Developer Needed ($1,000 + Bonus) Build AI SaaS Business Suite –…" at bounding box center [533, 371] width 439 height 430
drag, startPoint x: 392, startPoint y: 525, endPoint x: 615, endPoint y: 520, distance: 223.7
click at [606, 519] on div "Senior AI SaaS Developer Needed ($1,000 + Bonus) Build AI SaaS Business Suite –…" at bounding box center [533, 370] width 439 height 430
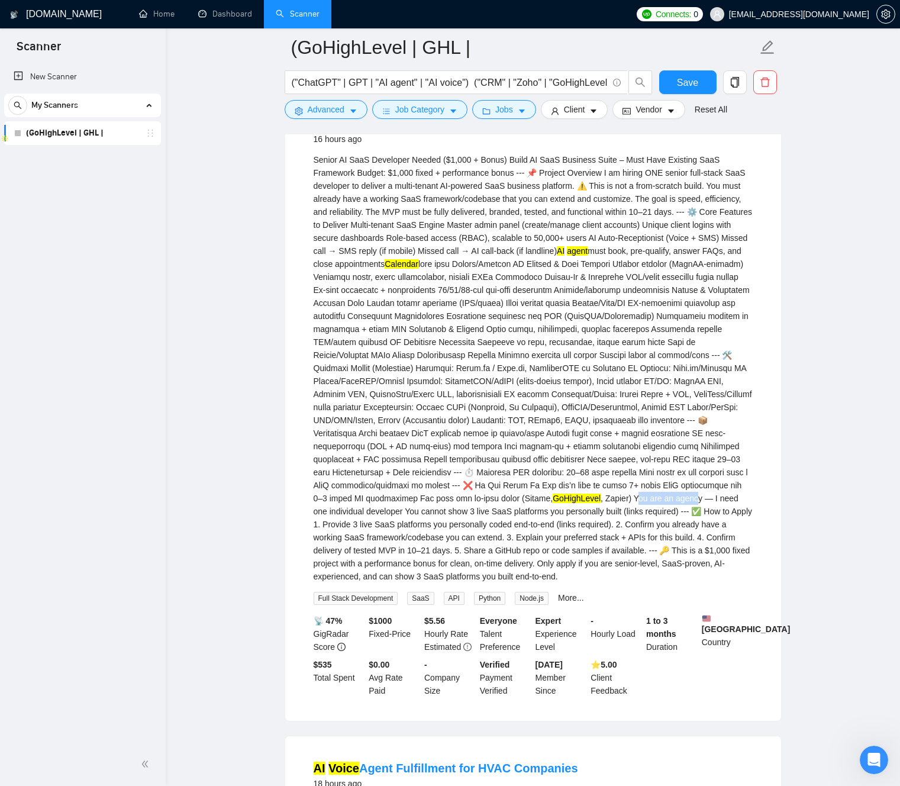
drag, startPoint x: 618, startPoint y: 520, endPoint x: 503, endPoint y: 471, distance: 124.8
click at [662, 517] on div "Senior AI SaaS Developer Needed ($1,000 + Bonus) Build AI SaaS Business Suite –…" at bounding box center [533, 368] width 439 height 430
click at [458, 451] on div "Senior AI SaaS Developer Needed ($1,000 + Bonus) Build AI SaaS Business Suite –…" at bounding box center [533, 368] width 439 height 430
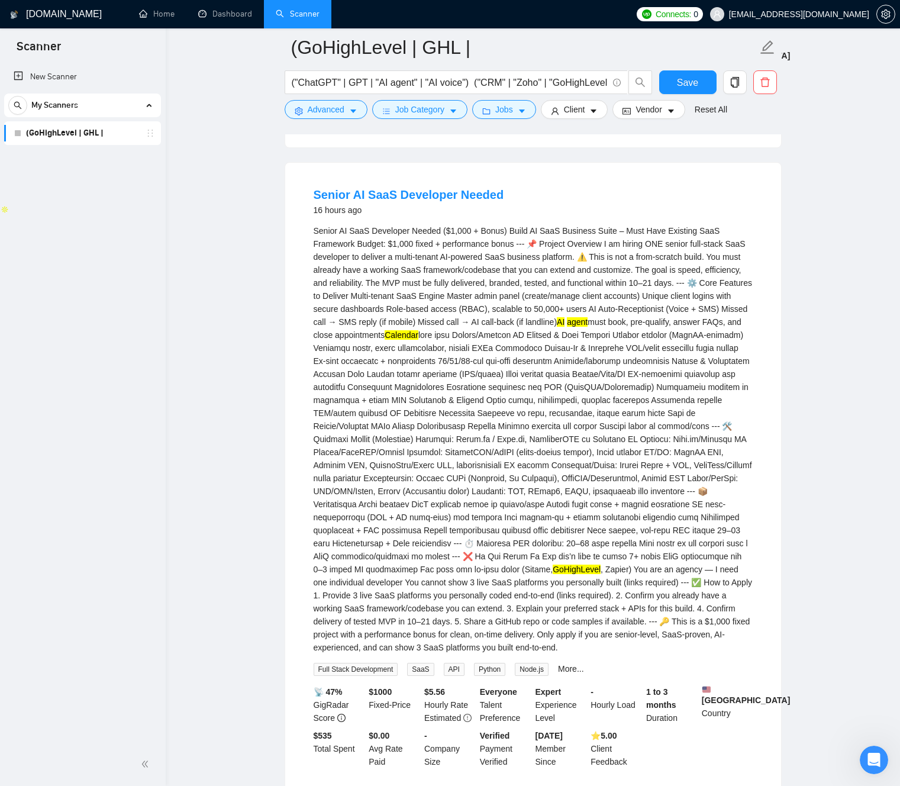
scroll to position [420, 0]
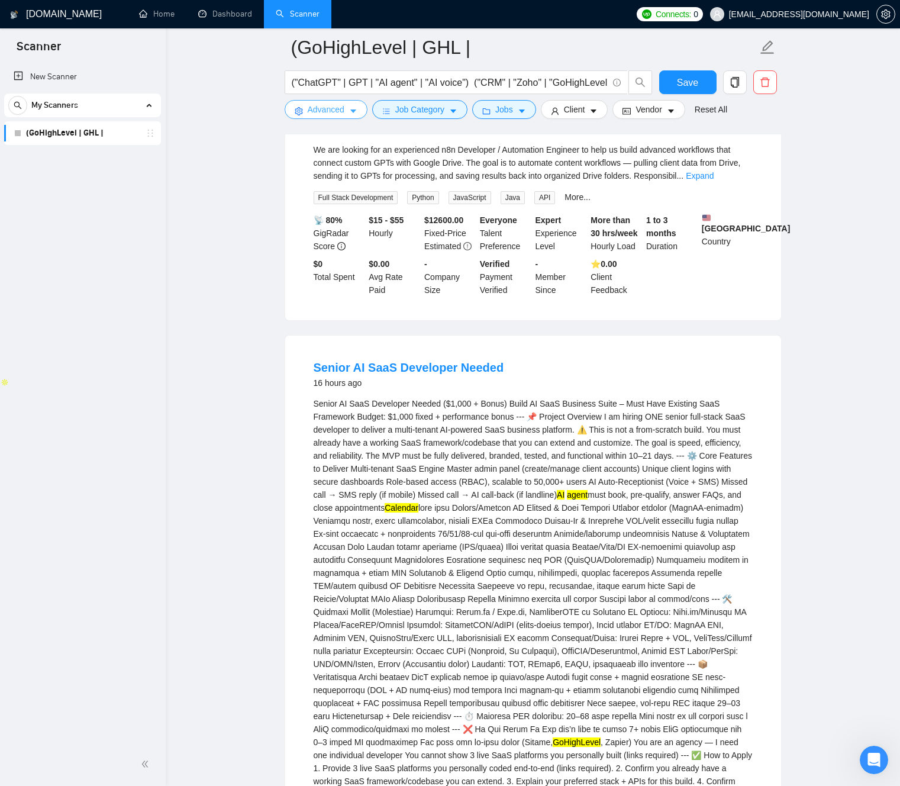
click at [359, 112] on button "Advanced" at bounding box center [326, 109] width 83 height 19
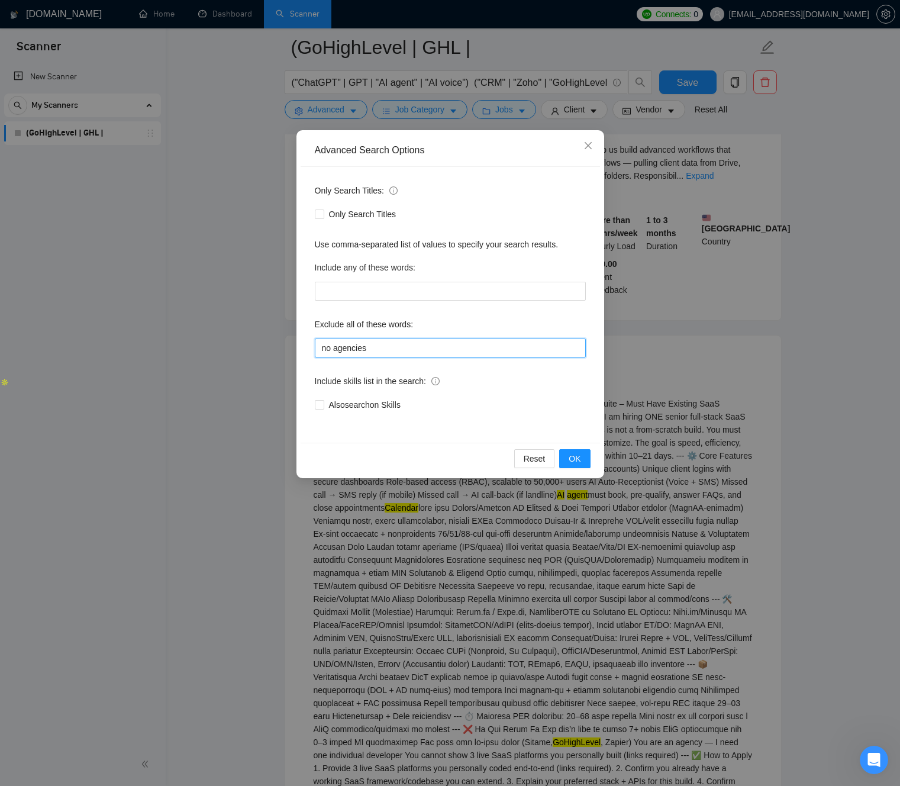
click at [390, 347] on input "no agencies" at bounding box center [450, 347] width 271 height 19
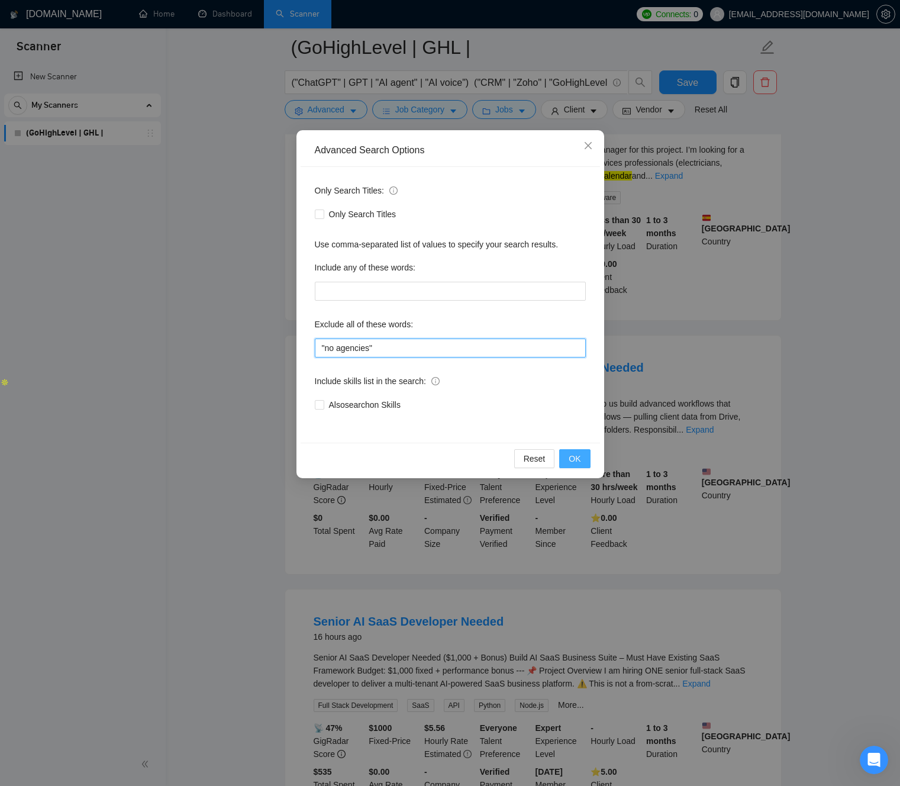
type input ""no agencies""
drag, startPoint x: 577, startPoint y: 456, endPoint x: 488, endPoint y: 392, distance: 109.3
click at [505, 411] on div "Advanced Search Options Only Search Titles: Only Search Titles Use comma-separa…" at bounding box center [450, 304] width 308 height 348
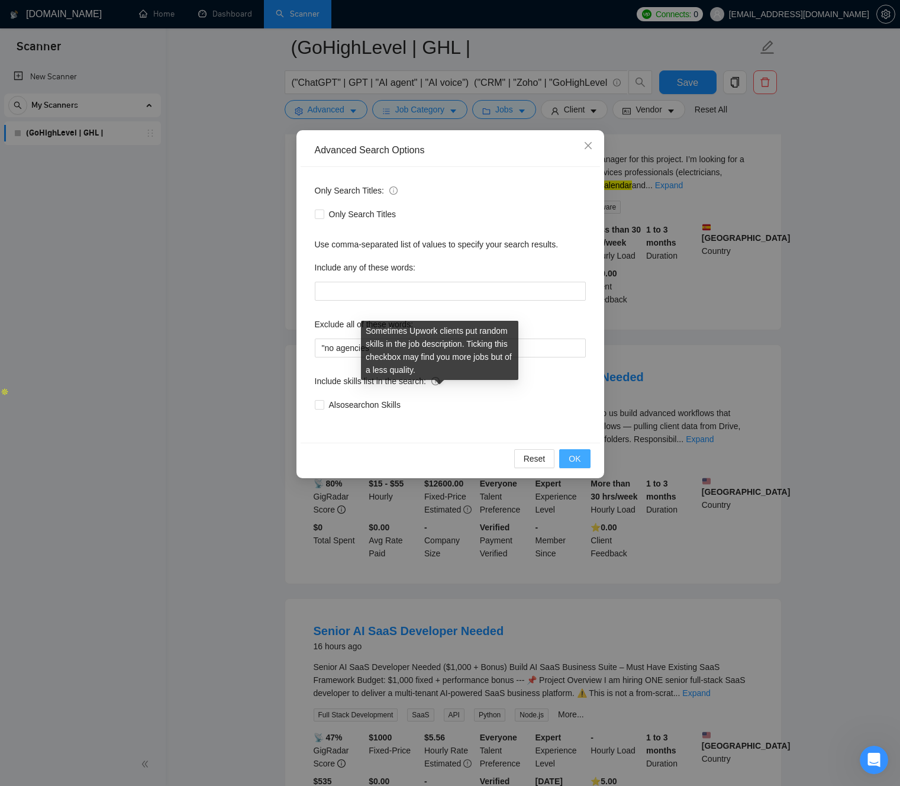
scroll to position [408, 0]
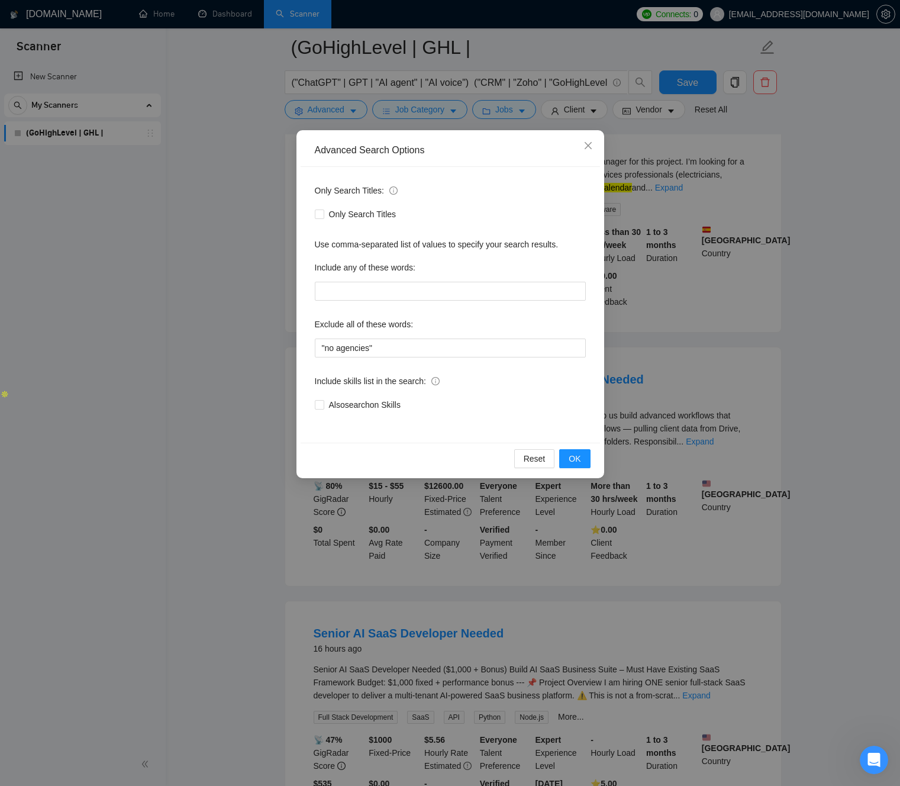
click at [474, 399] on div "Also search on Skills" at bounding box center [450, 404] width 271 height 13
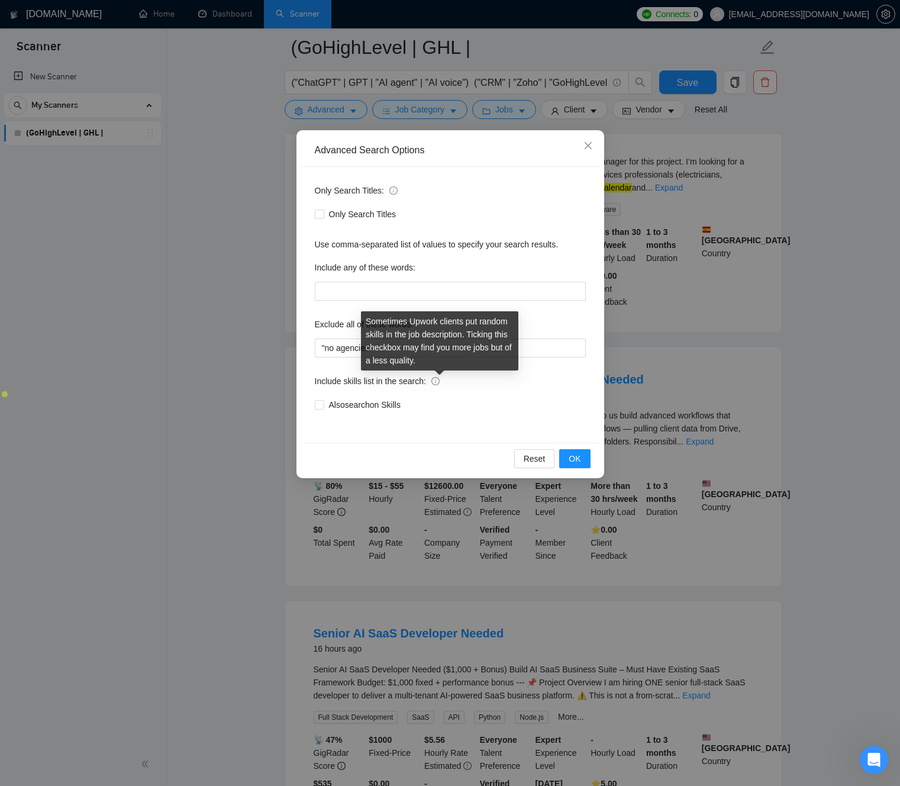
click at [440, 383] on icon "info-circle" at bounding box center [435, 381] width 8 height 8
click at [323, 400] on input "Also search on Skills" at bounding box center [319, 404] width 8 height 8
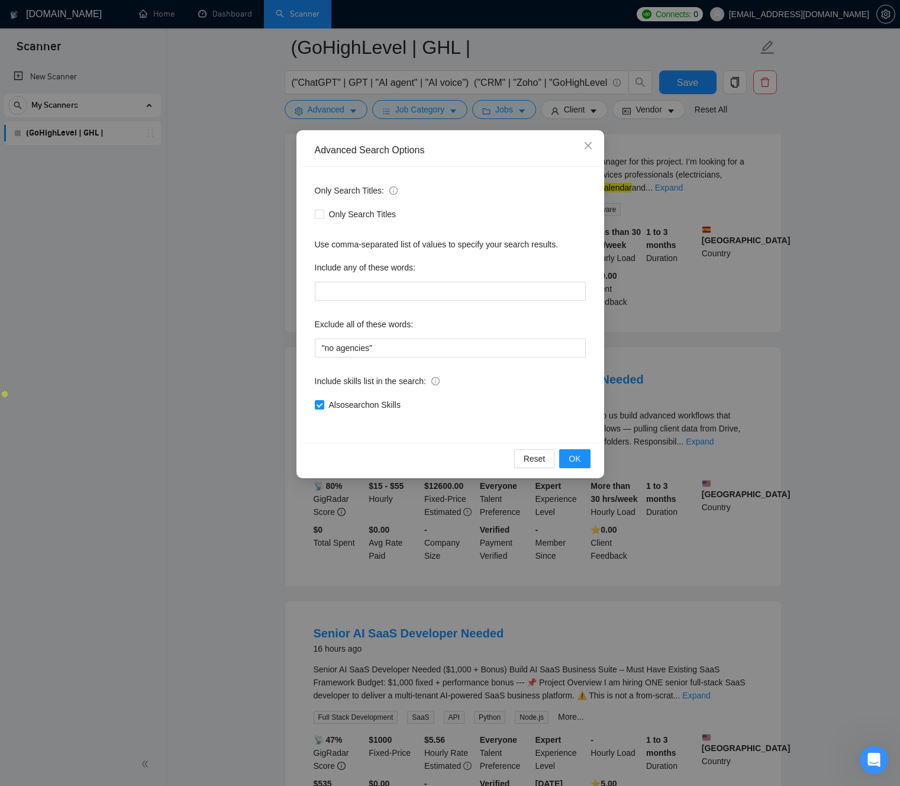
click at [502, 400] on div "Also search on Skills" at bounding box center [450, 404] width 271 height 13
click at [322, 406] on input "Also search on Skills" at bounding box center [319, 404] width 8 height 8
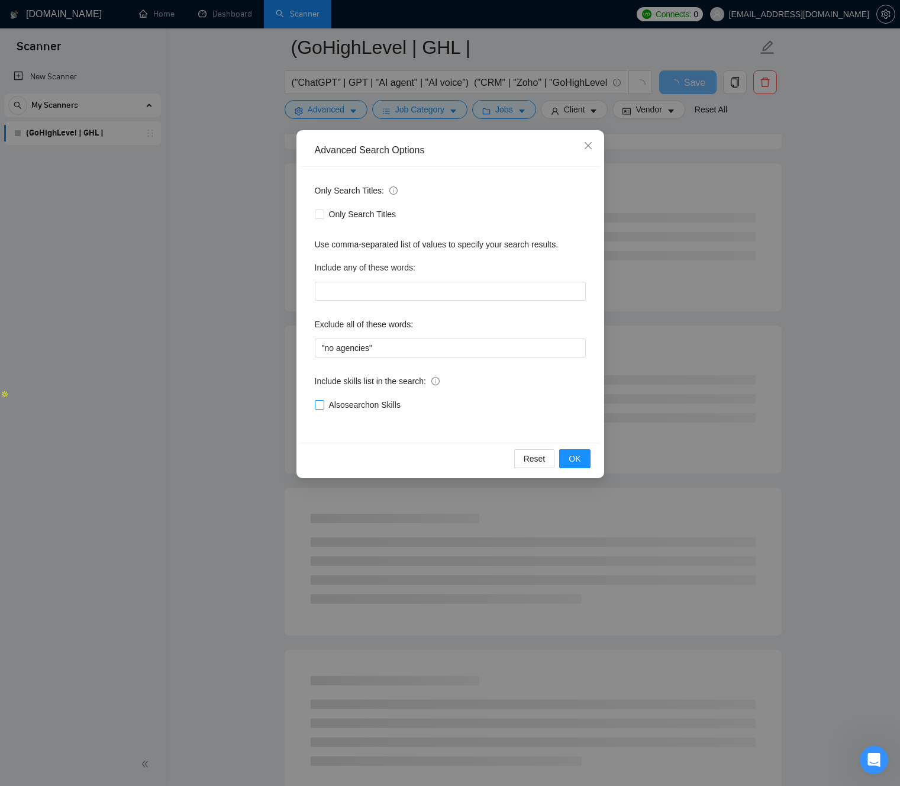
click at [322, 406] on input "Also search on Skills" at bounding box center [319, 404] width 8 height 8
checkbox input "true"
click at [582, 461] on button "OK" at bounding box center [574, 458] width 31 height 19
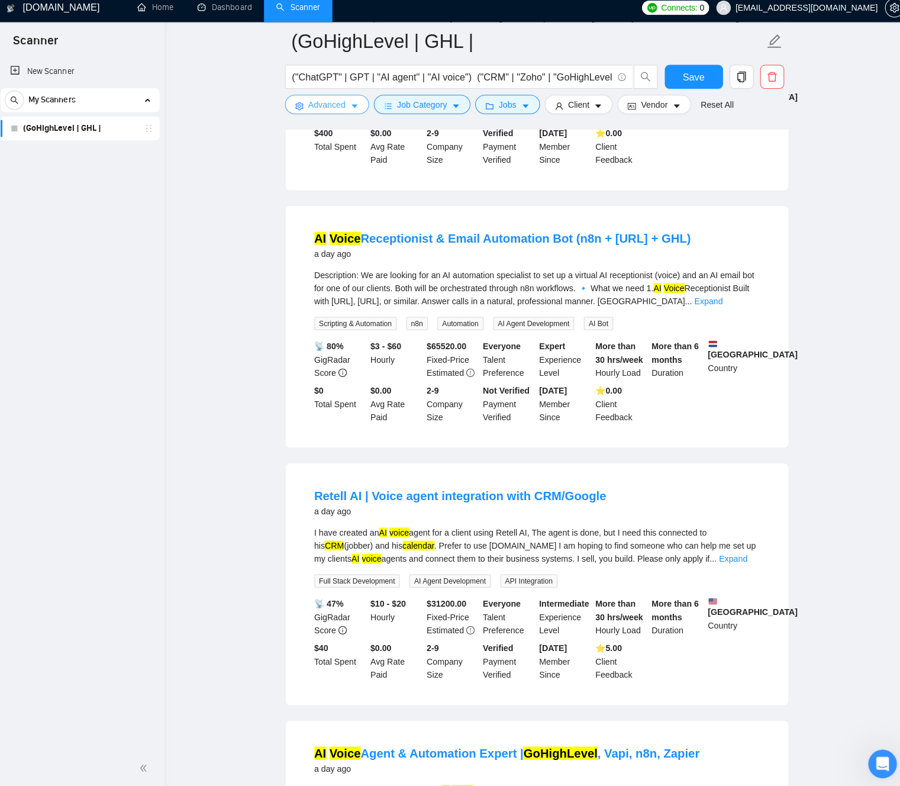
scroll to position [1308, 0]
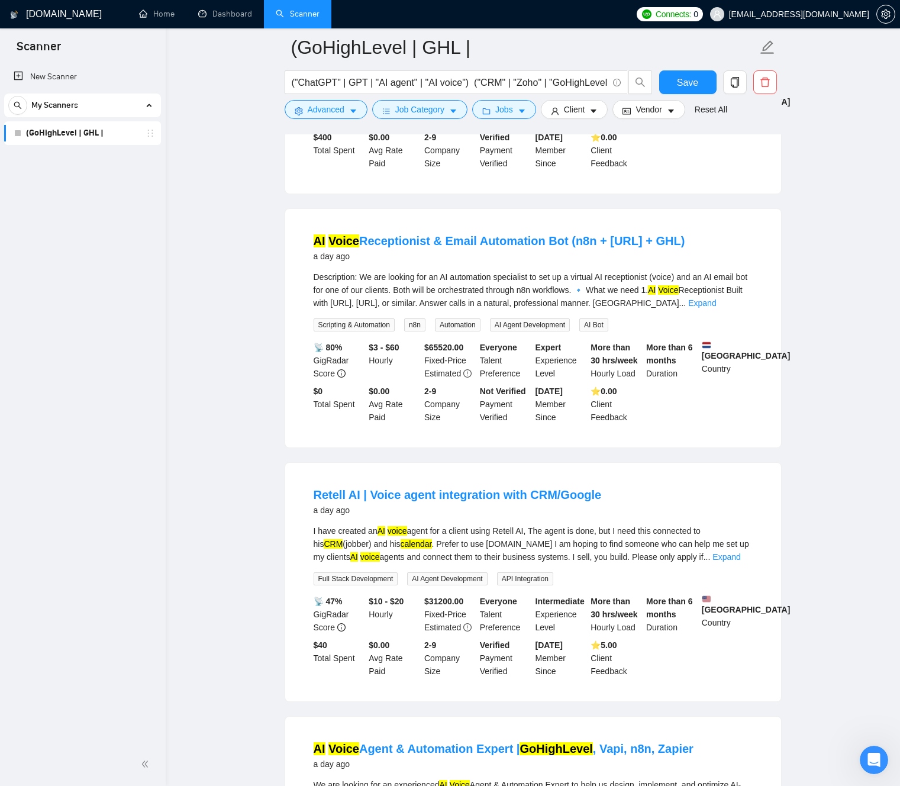
click at [237, 422] on main "(GoHighLevel | GHL | ("ChatGPT" | GPT | "AI agent" | "AI voice") ("CRM" | "Zoho…" at bounding box center [533, 132] width 696 height 2786
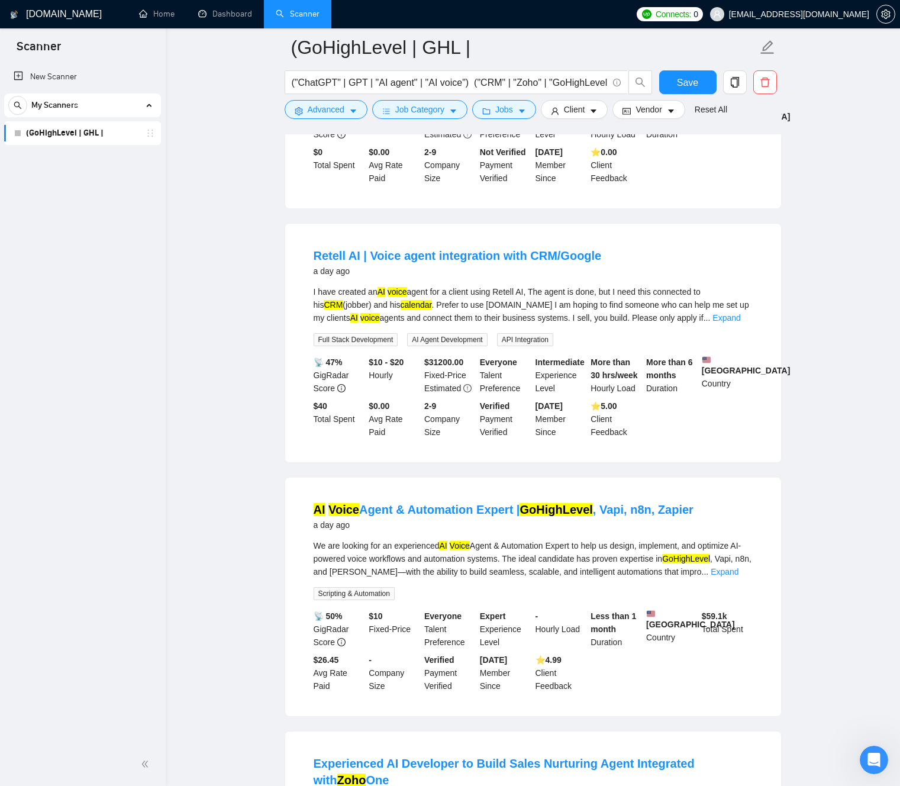
scroll to position [1554, 0]
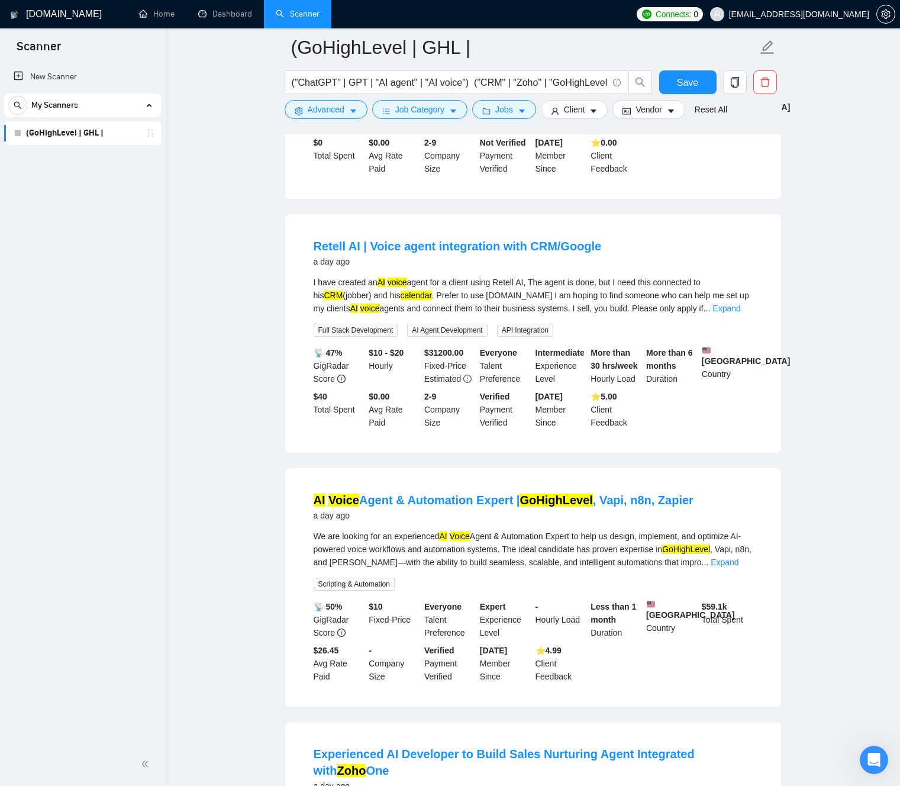
click at [434, 315] on div "I have created an AI voice agent for a client using Retell AI, The agent is don…" at bounding box center [533, 295] width 439 height 39
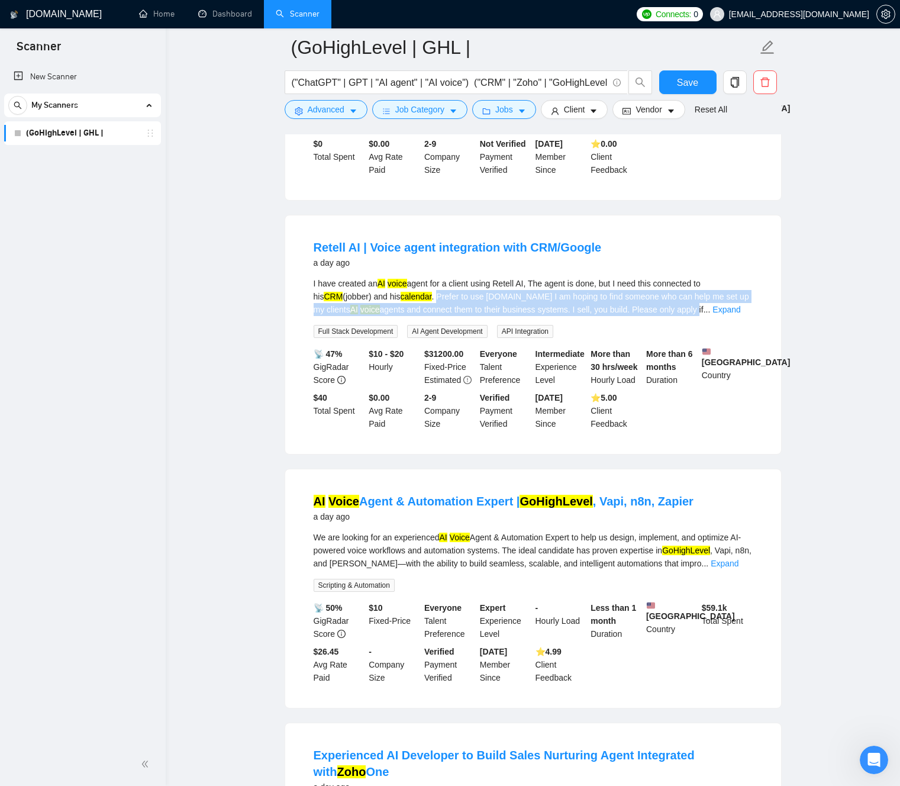
drag, startPoint x: 453, startPoint y: 322, endPoint x: 677, endPoint y: 335, distance: 224.6
click at [686, 316] on div "I have created an AI voice agent for a client using Retell AI, The agent is don…" at bounding box center [533, 296] width 439 height 39
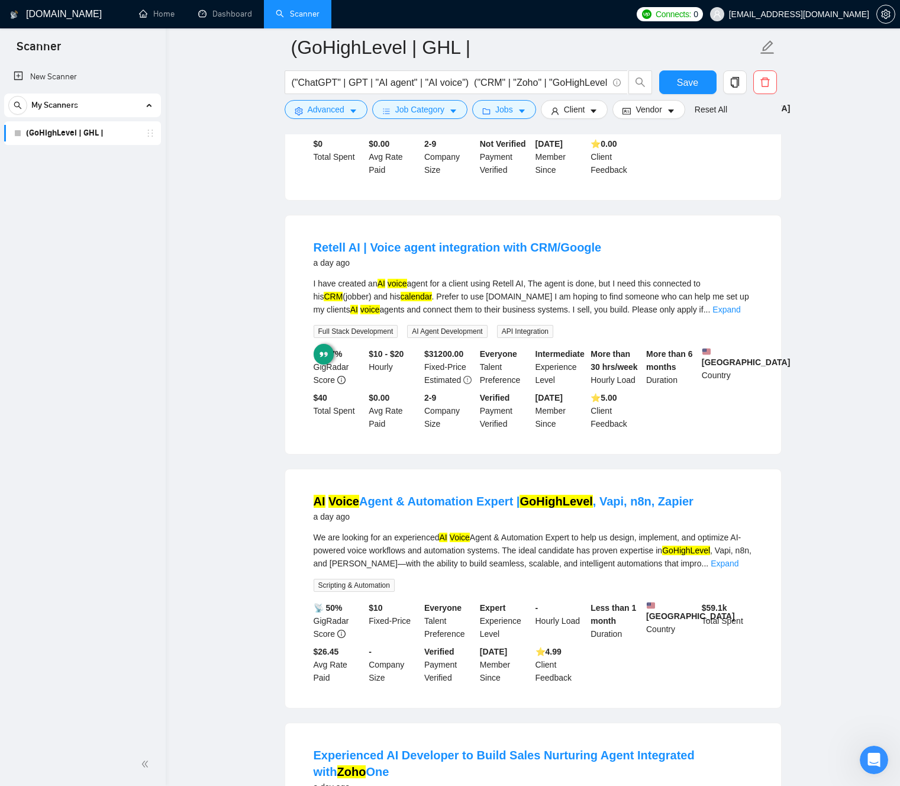
click at [586, 316] on div "I have created an AI voice agent for a client using Retell AI, The agent is don…" at bounding box center [533, 296] width 439 height 39
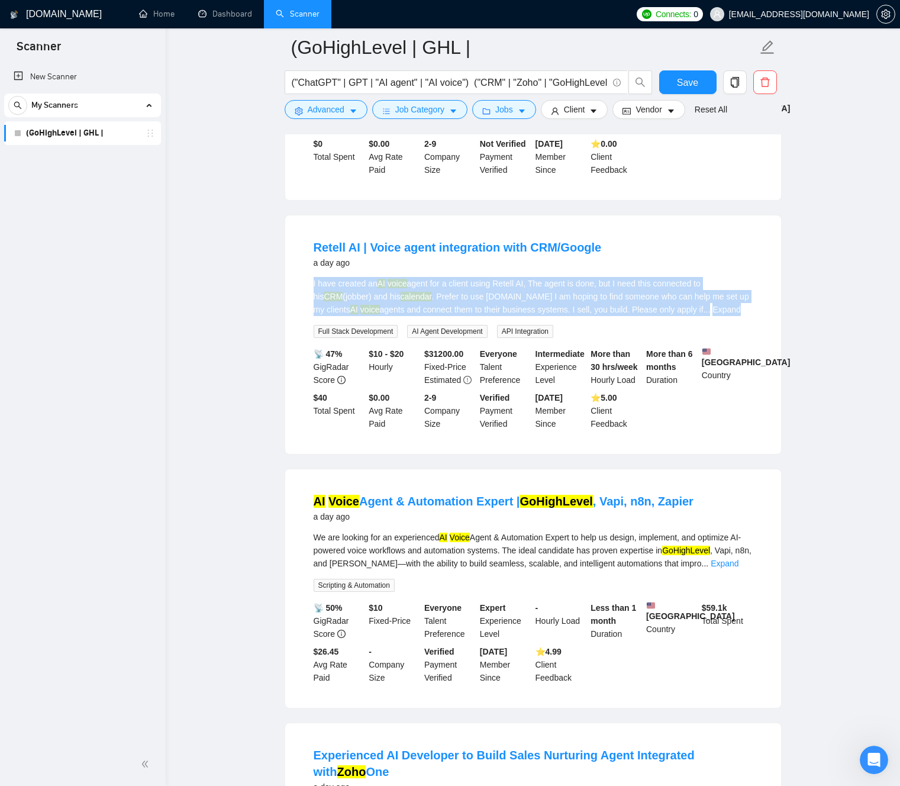
scroll to position [1554, 0]
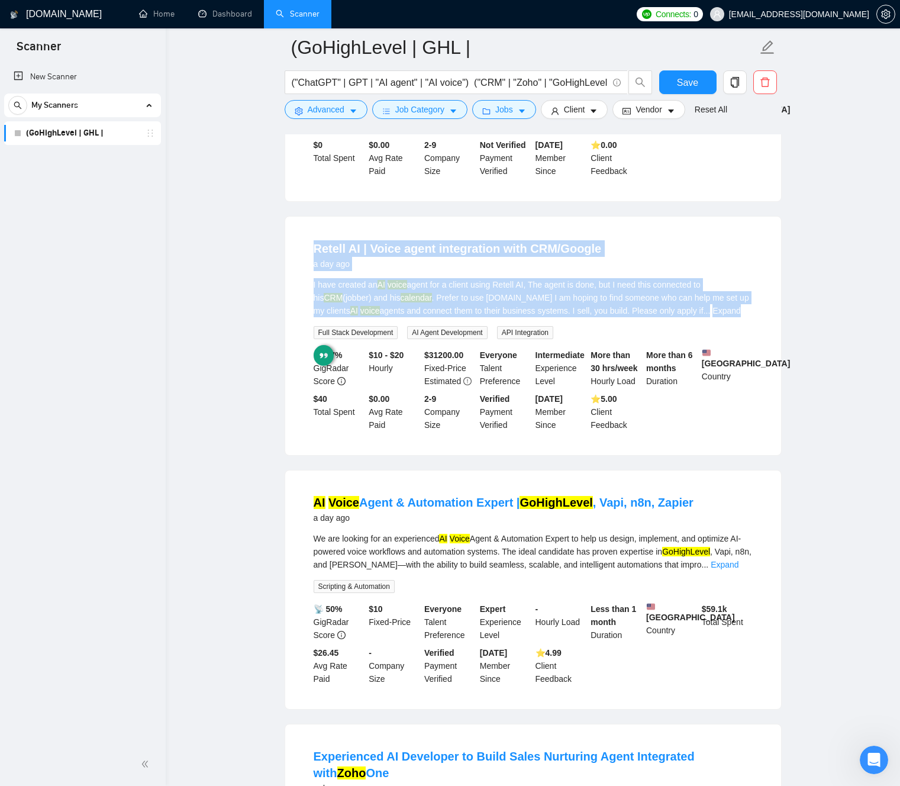
drag, startPoint x: 587, startPoint y: 326, endPoint x: 298, endPoint y: 246, distance: 299.7
click at [298, 246] on div "Retell AI | Voice agent integration with CRM/Google a day ago I have created an…" at bounding box center [533, 336] width 496 height 238
drag, startPoint x: 349, startPoint y: 246, endPoint x: 556, endPoint y: 312, distance: 217.6
click at [556, 312] on div "Retell AI | Voice agent integration with CRM/Google a day ago I have created an…" at bounding box center [533, 336] width 496 height 238
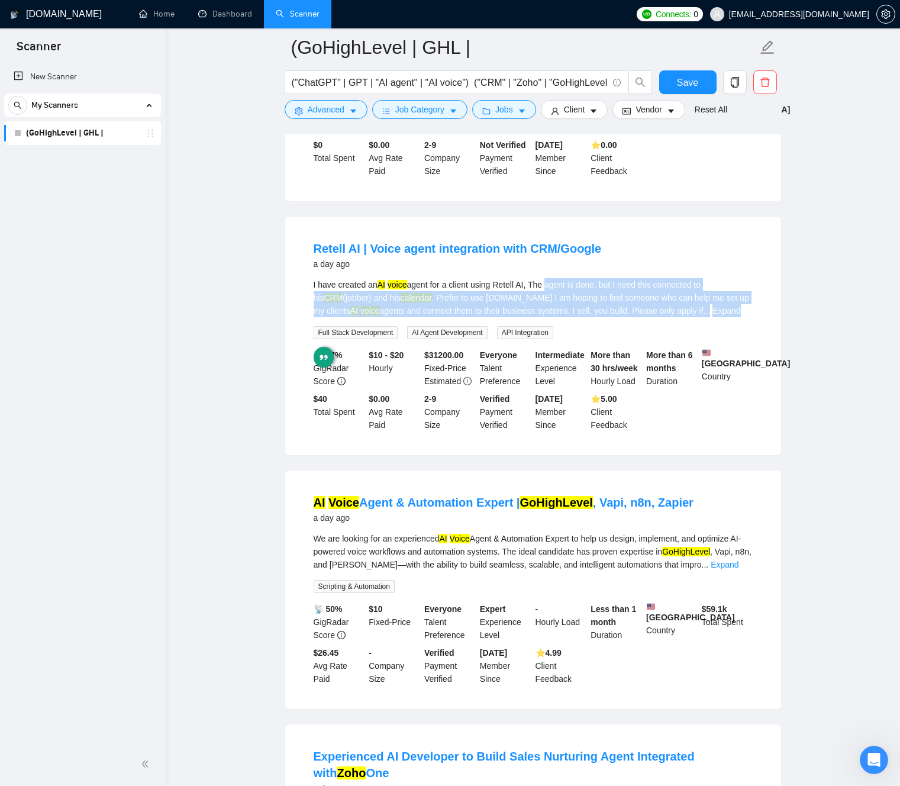
click at [551, 314] on div "I have created an AI voice agent for a client using Retell AI, The agent is don…" at bounding box center [533, 297] width 439 height 39
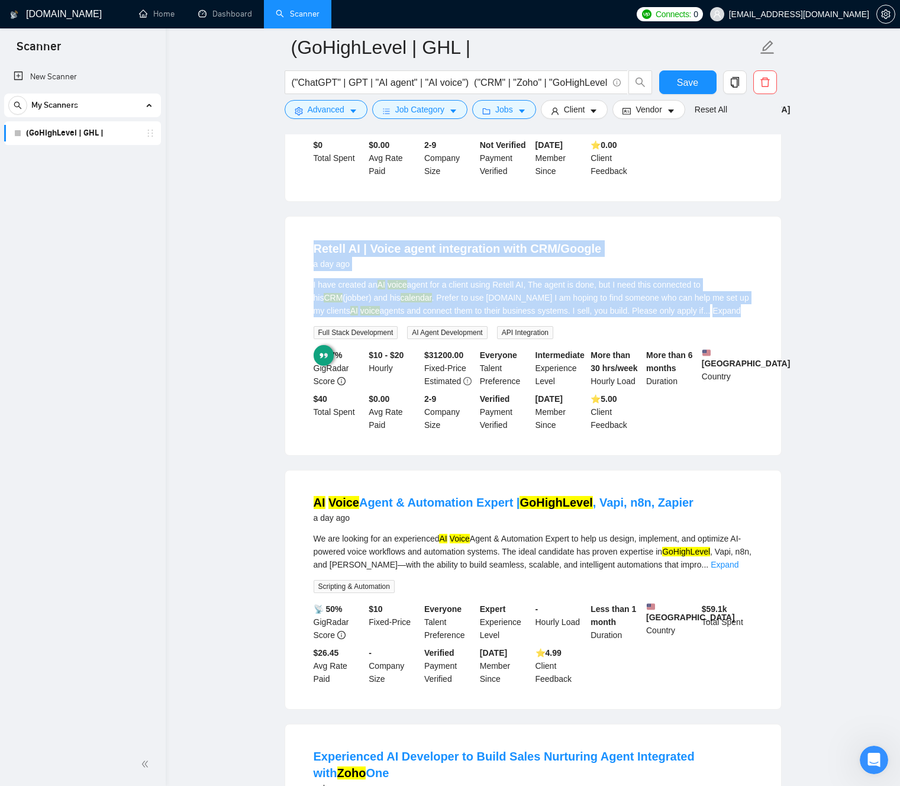
drag, startPoint x: 552, startPoint y: 314, endPoint x: 414, endPoint y: 247, distance: 153.7
click at [440, 254] on div "Retell AI | Voice agent integration with CRM/Google a day ago I have created an…" at bounding box center [533, 336] width 496 height 238
drag, startPoint x: 393, startPoint y: 244, endPoint x: 585, endPoint y: 328, distance: 209.6
click at [585, 328] on div "Retell AI | Voice agent integration with CRM/Google a day ago I have created an…" at bounding box center [533, 336] width 496 height 238
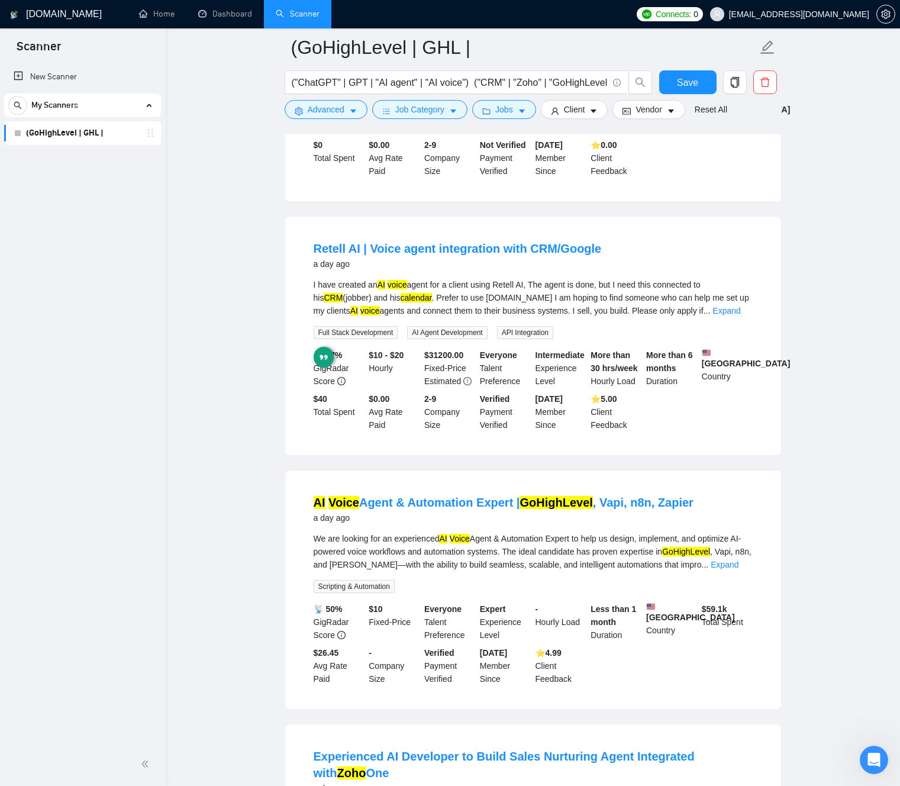
click at [586, 317] on div "I have created an AI voice agent for a client using Retell AI, The agent is don…" at bounding box center [533, 297] width 439 height 39
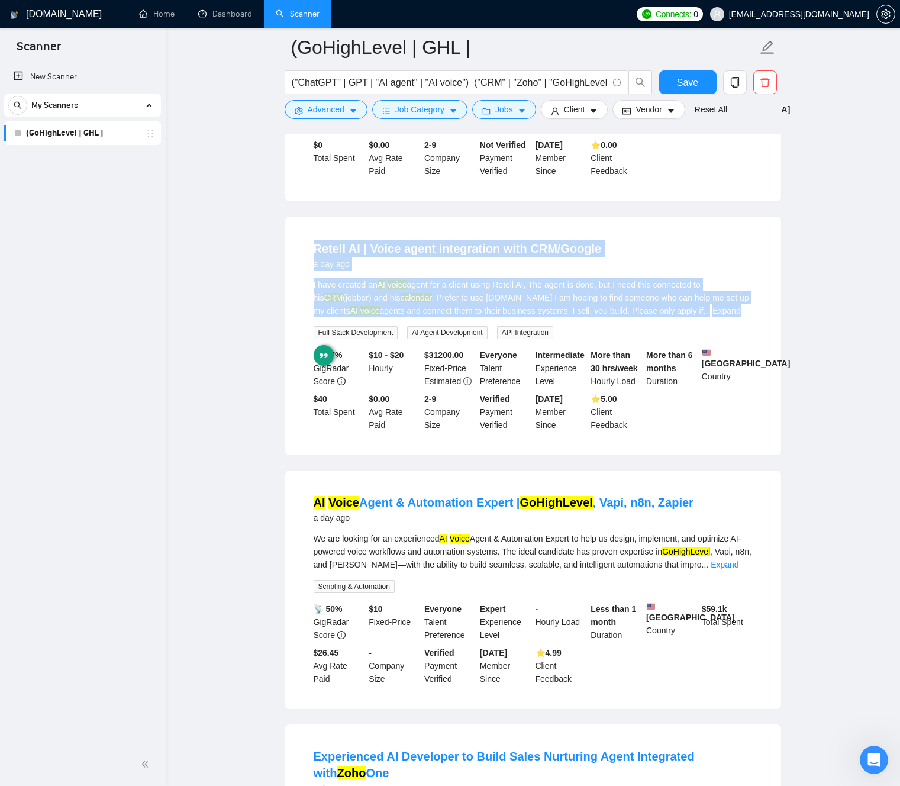
drag, startPoint x: 586, startPoint y: 327, endPoint x: 415, endPoint y: 241, distance: 191.3
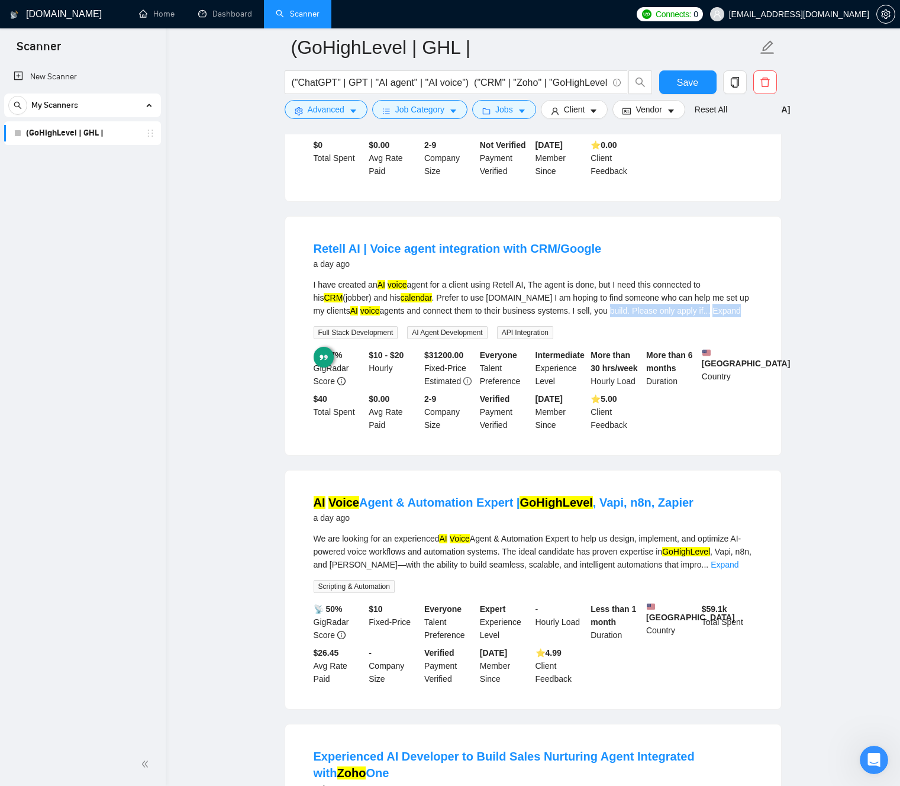
click at [609, 317] on div "I have created an AI voice agent for a client using Retell AI, The agent is don…" at bounding box center [533, 297] width 439 height 39
click at [564, 317] on div "I have created an AI voice agent for a client using Retell AI, The agent is don…" at bounding box center [533, 297] width 439 height 39
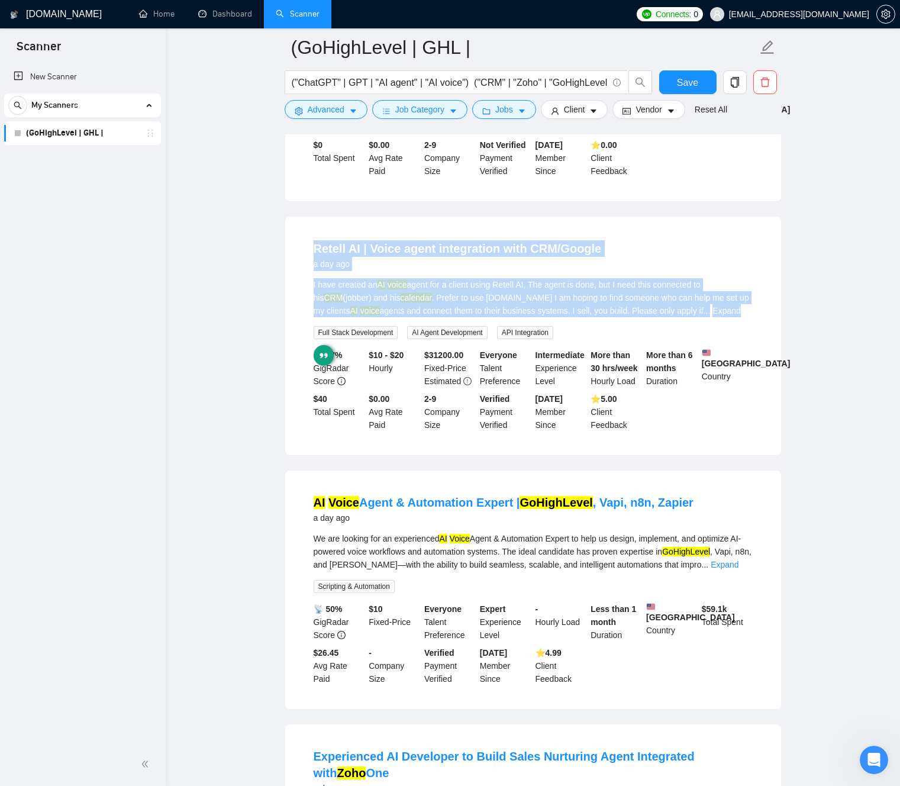
drag, startPoint x: 565, startPoint y: 326, endPoint x: 364, endPoint y: 251, distance: 214.7
click at [332, 244] on div "Retell AI | Voice agent integration with CRM/Google a day ago I have created an…" at bounding box center [533, 336] width 496 height 238
drag, startPoint x: 424, startPoint y: 247, endPoint x: 586, endPoint y: 338, distance: 185.7
click at [568, 341] on div "Retell AI | Voice agent integration with CRM/Google a day ago I have created an…" at bounding box center [533, 336] width 496 height 238
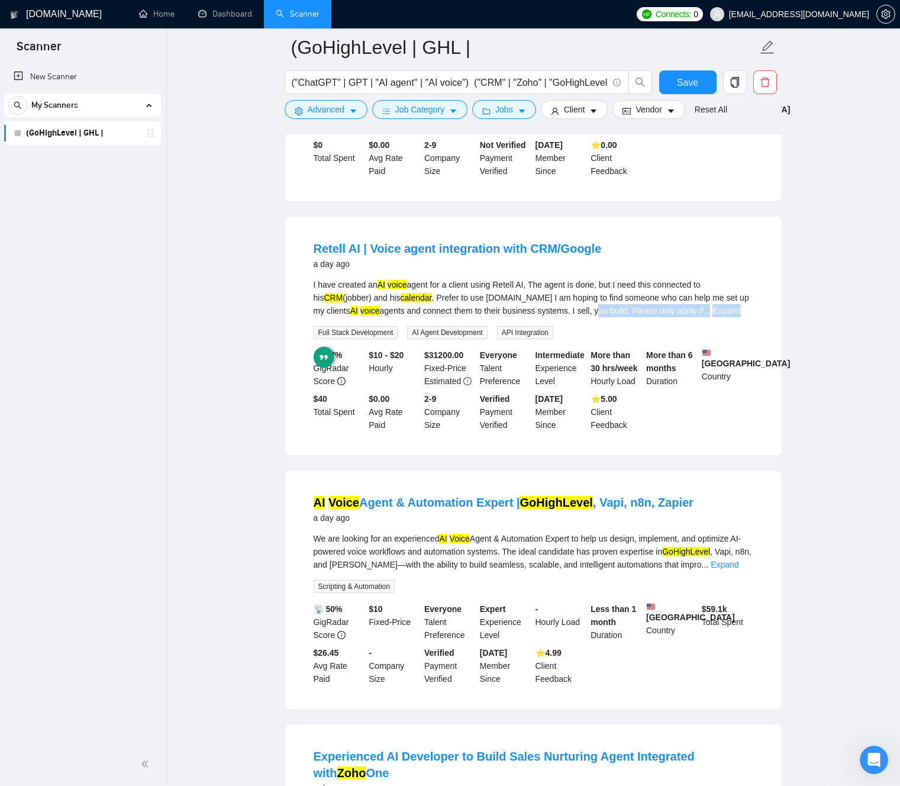
click at [596, 317] on div "I have created an AI voice agent for a client using Retell AI, The agent is don…" at bounding box center [533, 297] width 439 height 39
drag, startPoint x: 596, startPoint y: 335, endPoint x: 591, endPoint y: 329, distance: 8.4
click at [596, 317] on div "I have created an AI voice agent for a client using Retell AI, The agent is don…" at bounding box center [533, 297] width 439 height 39
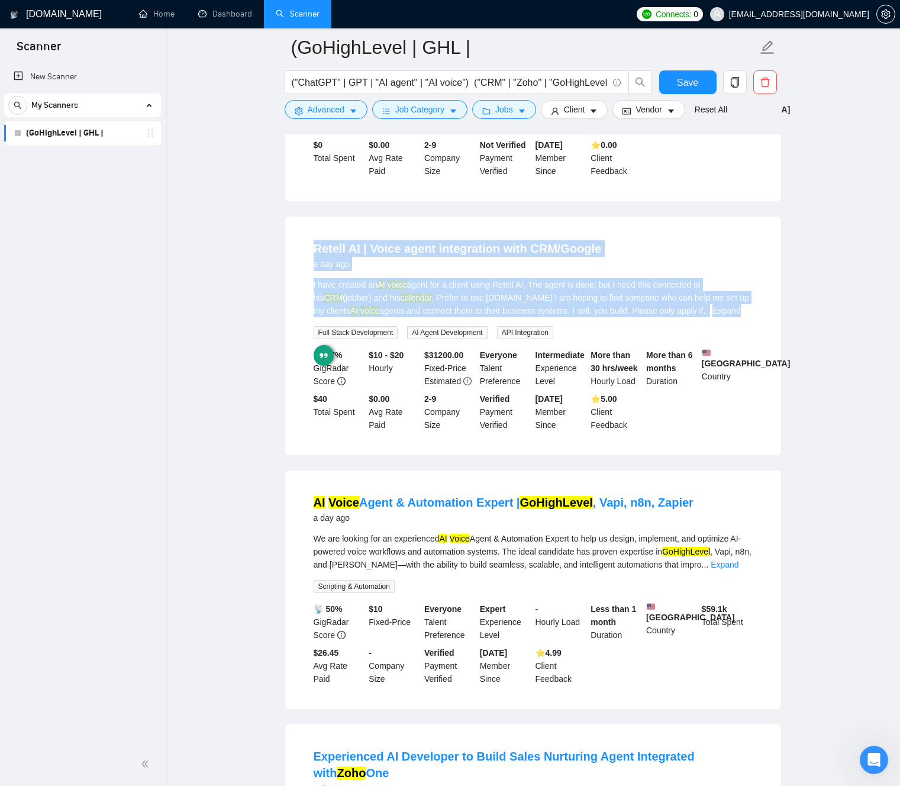
drag, startPoint x: 591, startPoint y: 329, endPoint x: 477, endPoint y: 264, distance: 131.1
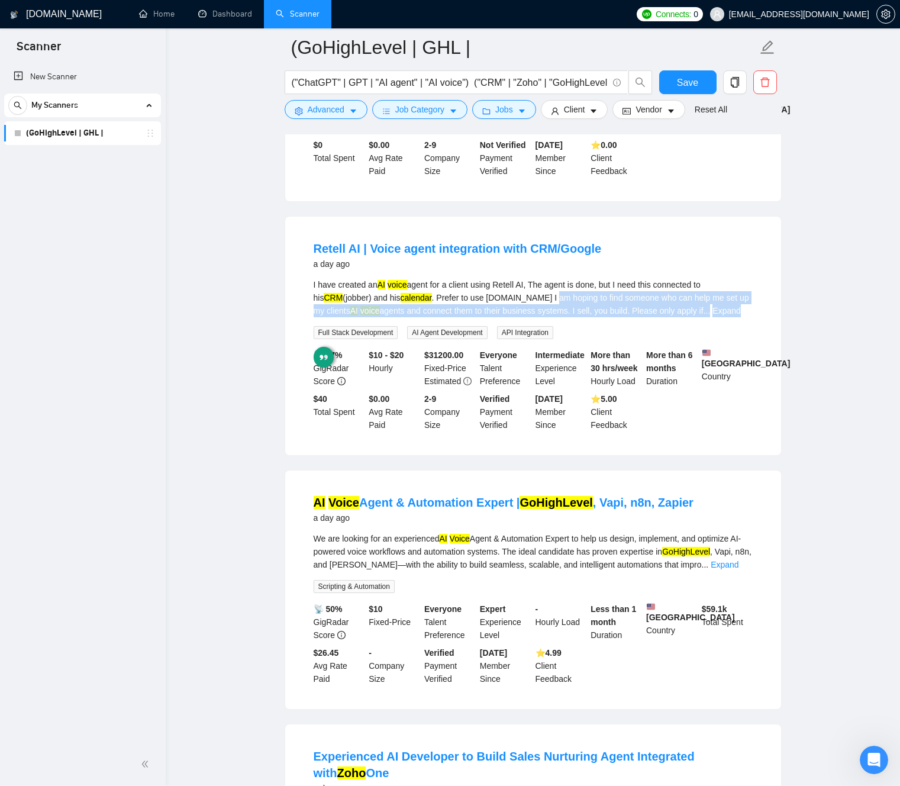
click at [552, 317] on div "I have created an AI voice agent for a client using Retell AI, The agent is don…" at bounding box center [533, 297] width 439 height 39
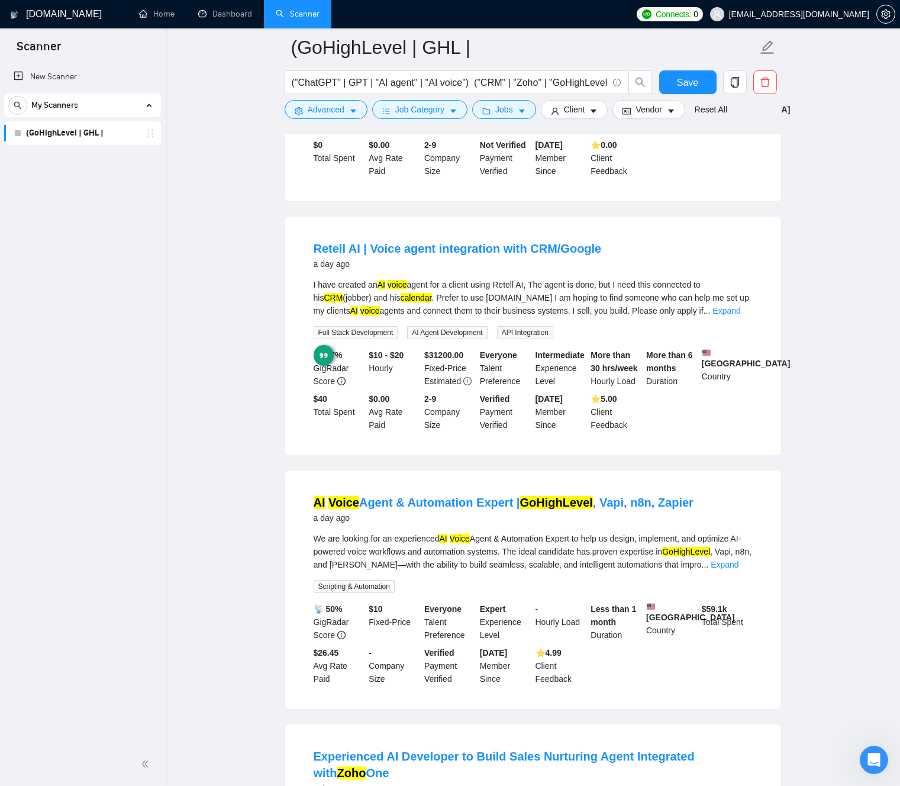
click at [422, 302] on mark "calendar" at bounding box center [416, 297] width 31 height 9
click at [739, 315] on link "Expand" at bounding box center [726, 310] width 28 height 9
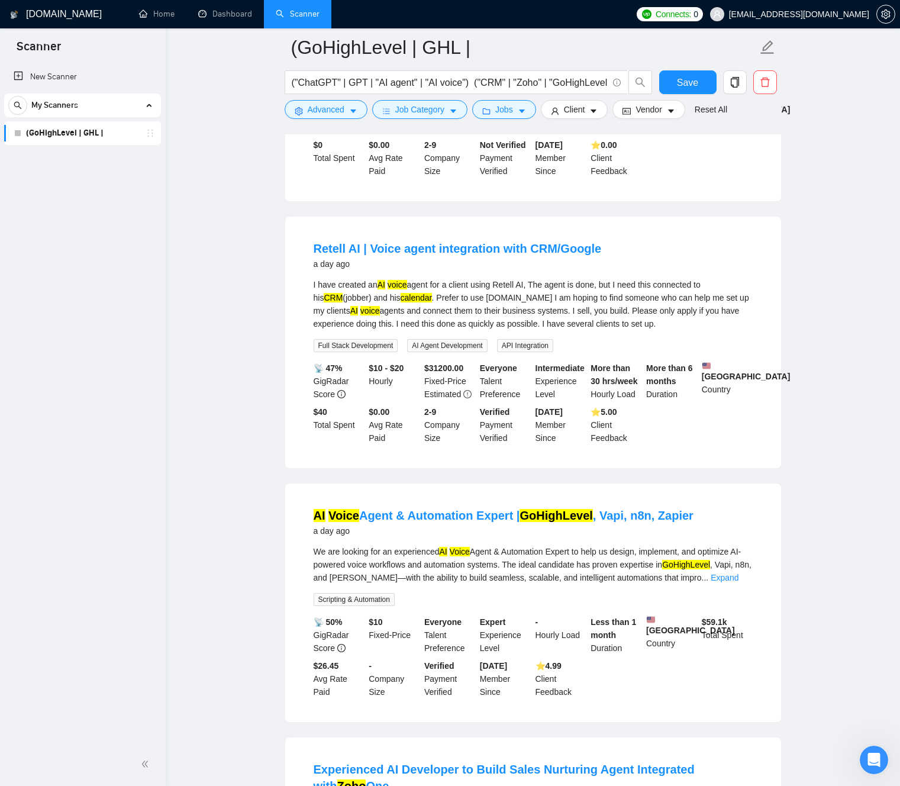
click at [325, 330] on div "I have created an AI voice agent for a client using Retell AI, The agent is don…" at bounding box center [533, 304] width 439 height 52
drag, startPoint x: 326, startPoint y: 347, endPoint x: 676, endPoint y: 348, distance: 350.2
click at [682, 330] on div "I have created an AI voice agent for a client using Retell AI, The agent is don…" at bounding box center [533, 304] width 439 height 52
click at [645, 330] on div "I have created an AI voice agent for a client using Retell AI, The agent is don…" at bounding box center [533, 304] width 439 height 52
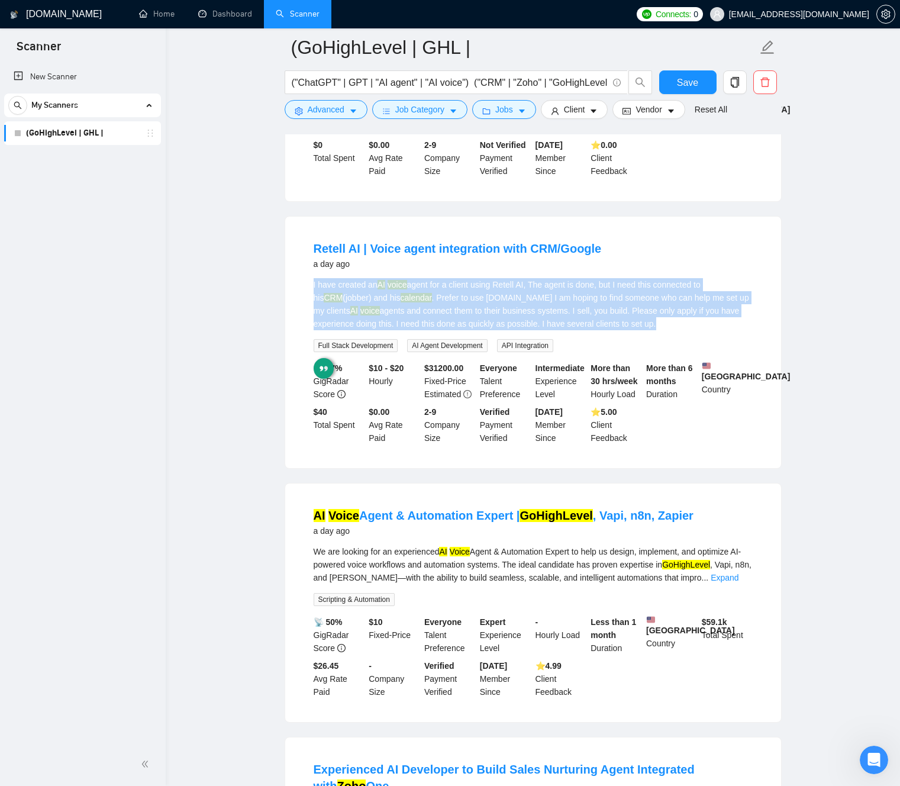
drag, startPoint x: 644, startPoint y: 345, endPoint x: 506, endPoint y: 335, distance: 138.2
click at [527, 330] on div "I have created an AI voice agent for a client using Retell AI, The agent is don…" at bounding box center [533, 304] width 439 height 52
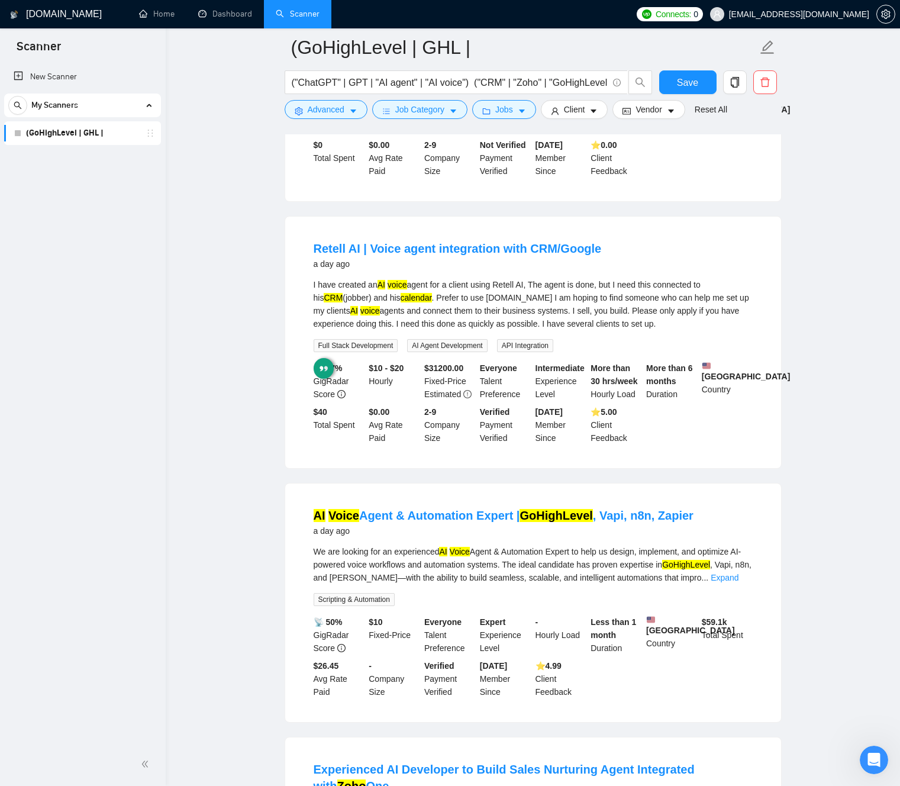
click at [501, 330] on div "I have created an AI voice agent for a client using Retell AI, The agent is don…" at bounding box center [533, 304] width 439 height 52
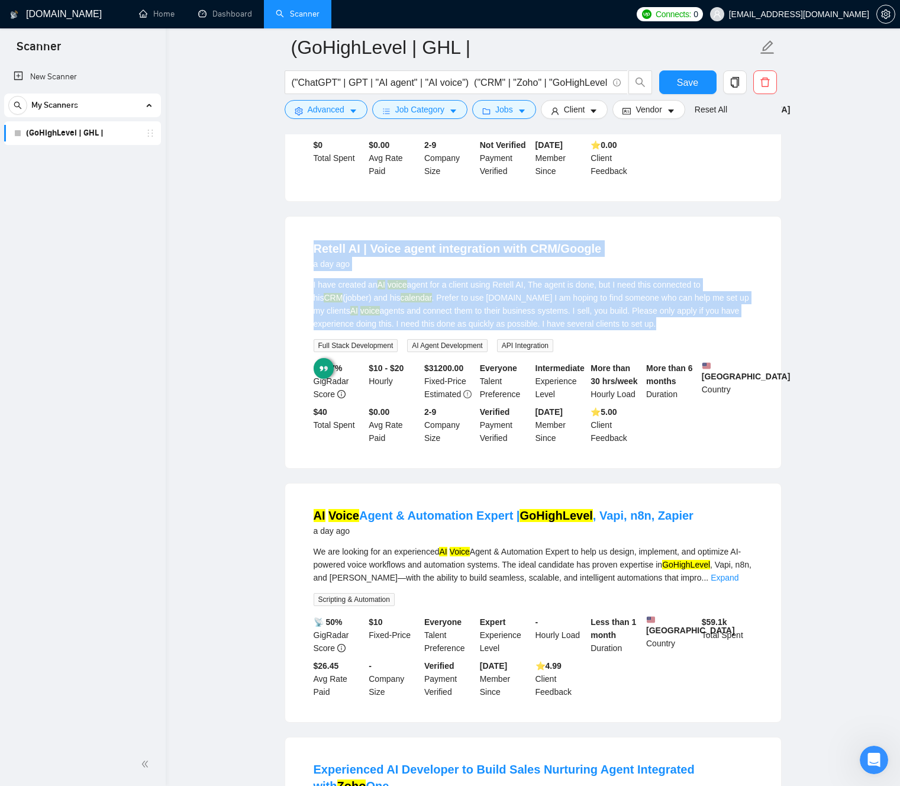
drag, startPoint x: 501, startPoint y: 336, endPoint x: 388, endPoint y: 261, distance: 135.9
click at [392, 264] on li "Retell AI | Voice agent integration with CRM/Google a day ago I have created an…" at bounding box center [532, 342] width 467 height 223
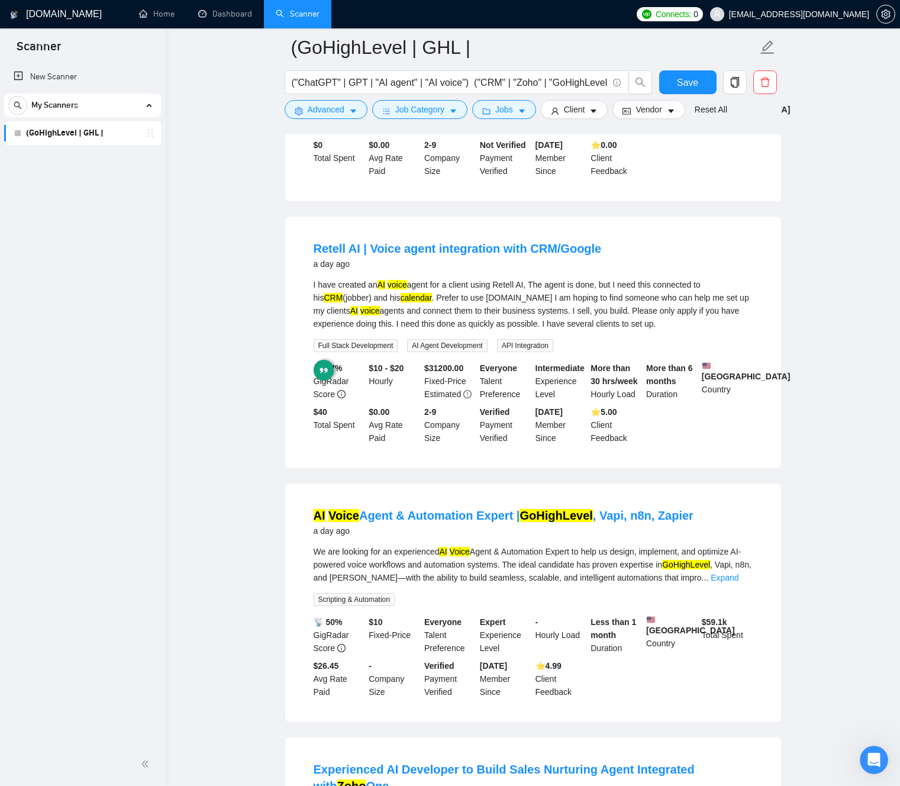
click at [360, 250] on div "Retell AI | Voice agent integration with CRM/Google a day ago I have created an…" at bounding box center [533, 342] width 496 height 251
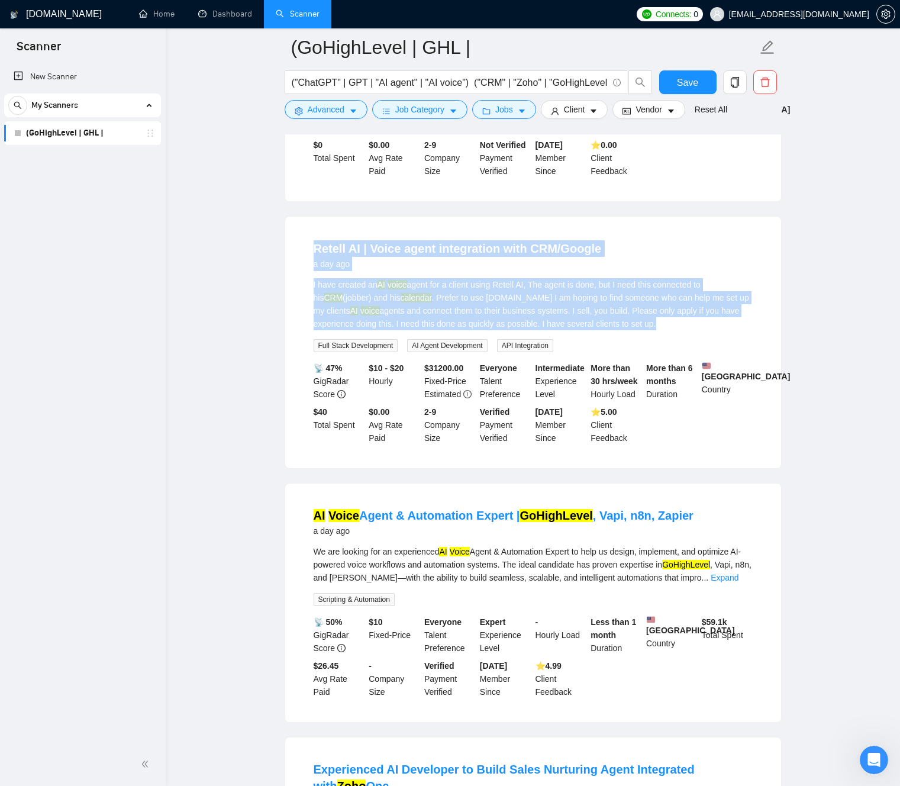
drag, startPoint x: 362, startPoint y: 251, endPoint x: 627, endPoint y: 318, distance: 272.9
click at [622, 319] on div "Retell AI | Voice agent integration with CRM/Google a day ago I have created an…" at bounding box center [533, 342] width 496 height 251
click at [633, 318] on div "I have created an AI voice agent for a client using Retell AI, The agent is don…" at bounding box center [533, 304] width 439 height 52
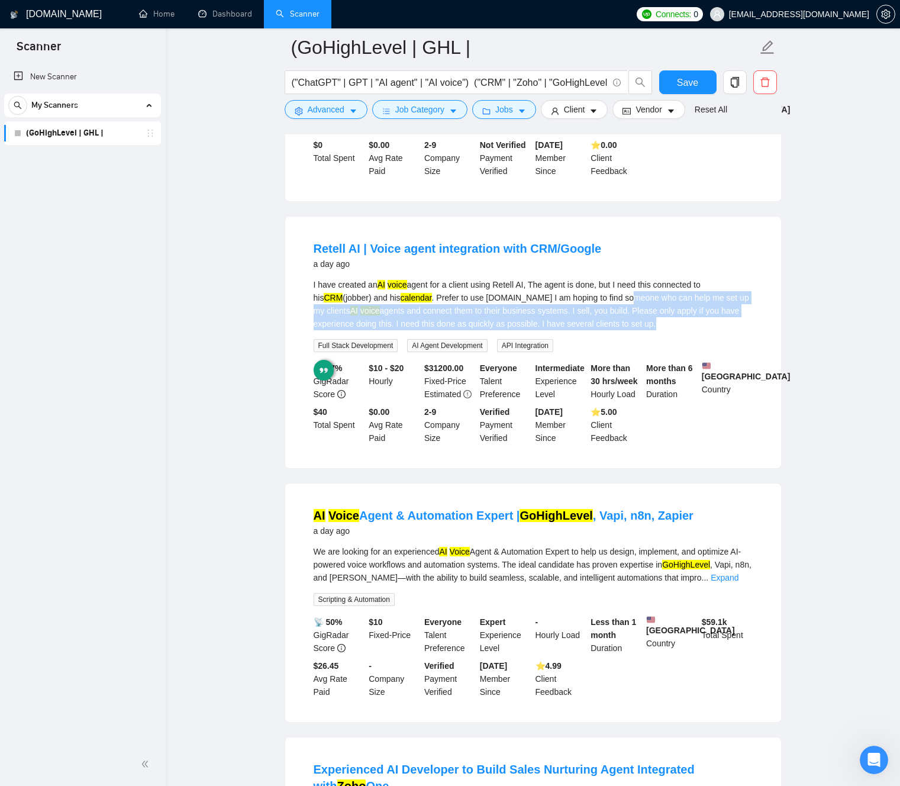
click at [633, 318] on div "I have created an AI voice agent for a client using Retell AI, The agent is don…" at bounding box center [533, 304] width 439 height 52
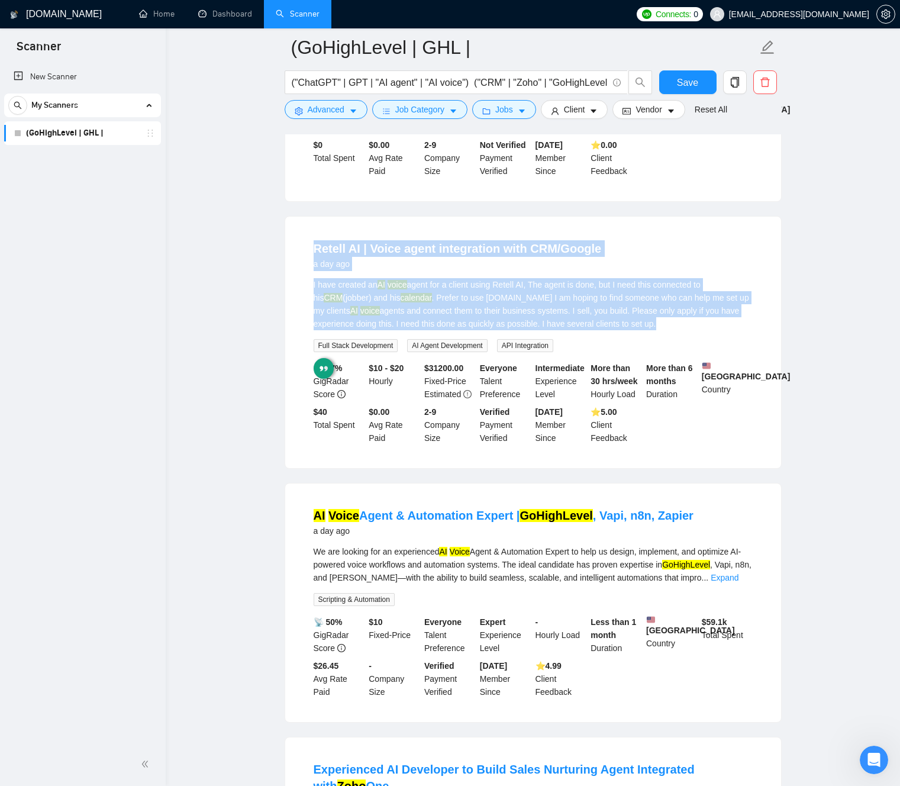
drag, startPoint x: 609, startPoint y: 305, endPoint x: 492, endPoint y: 261, distance: 125.8
click at [493, 261] on li "Retell AI | Voice agent integration with CRM/Google a day ago I have created an…" at bounding box center [532, 342] width 467 height 223
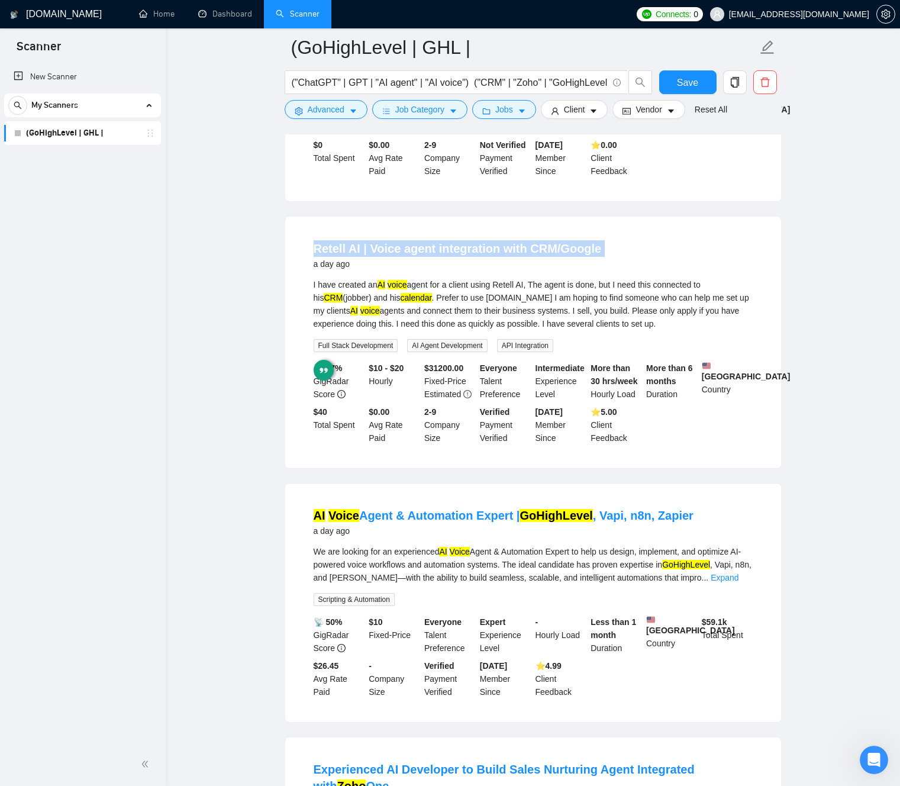
click at [435, 247] on div "Retell AI | Voice agent integration with CRM/Google a day ago I have created an…" at bounding box center [533, 342] width 496 height 251
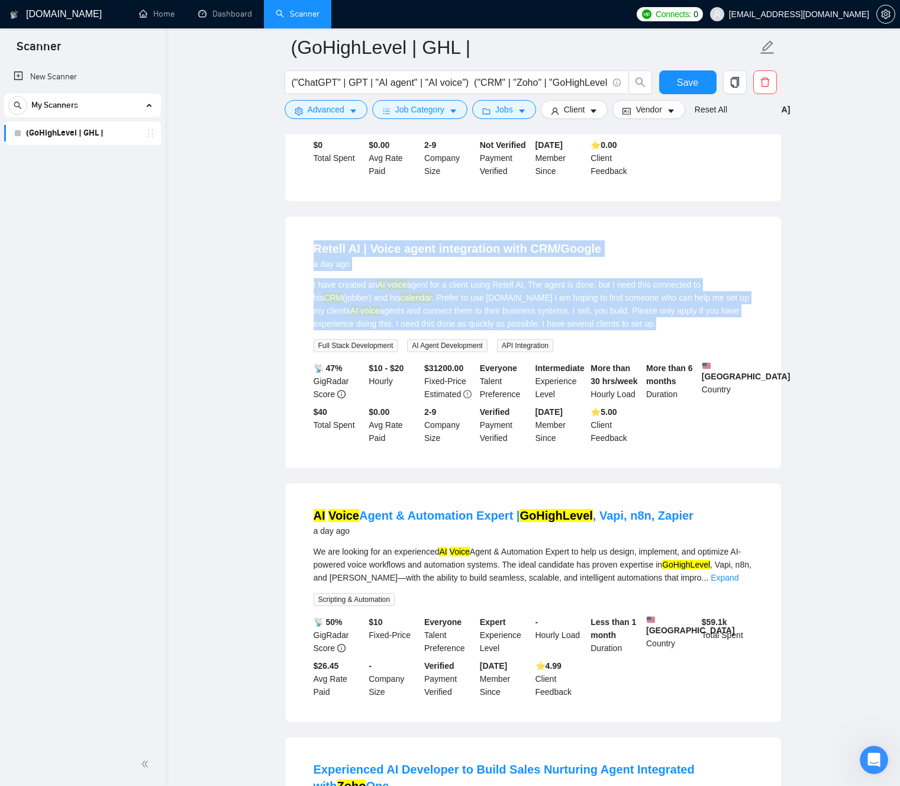
drag, startPoint x: 438, startPoint y: 248, endPoint x: 656, endPoint y: 350, distance: 240.3
click at [656, 350] on div "Retell AI | Voice agent integration with CRM/Google a day ago I have created an…" at bounding box center [533, 342] width 496 height 251
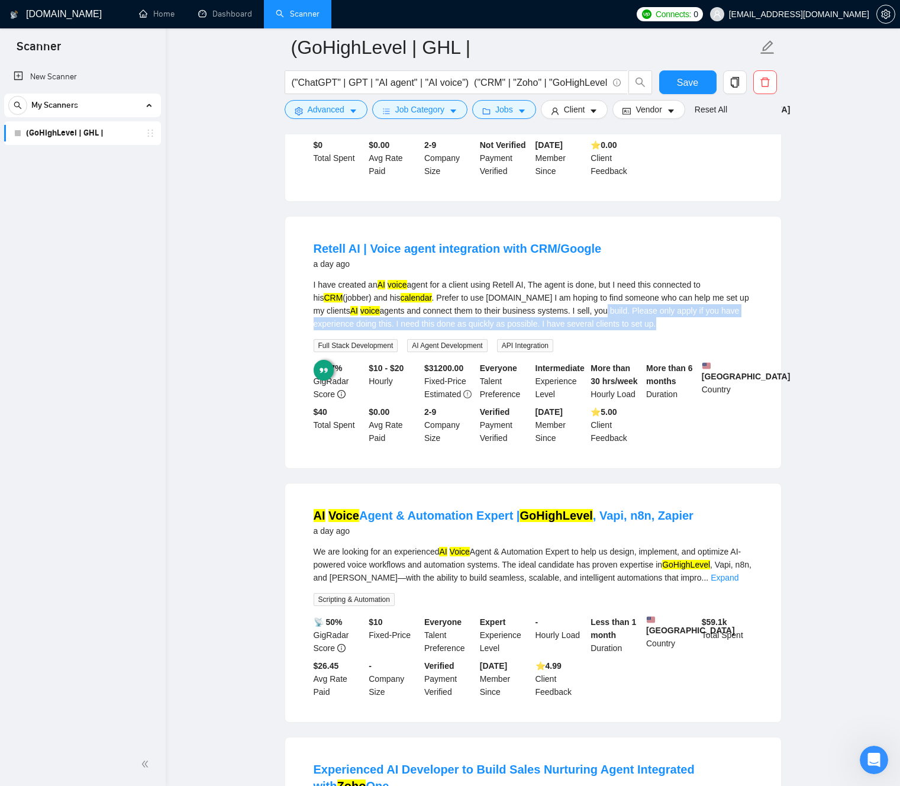
click at [604, 330] on div "I have created an AI voice agent for a client using Retell AI, The agent is don…" at bounding box center [533, 304] width 439 height 52
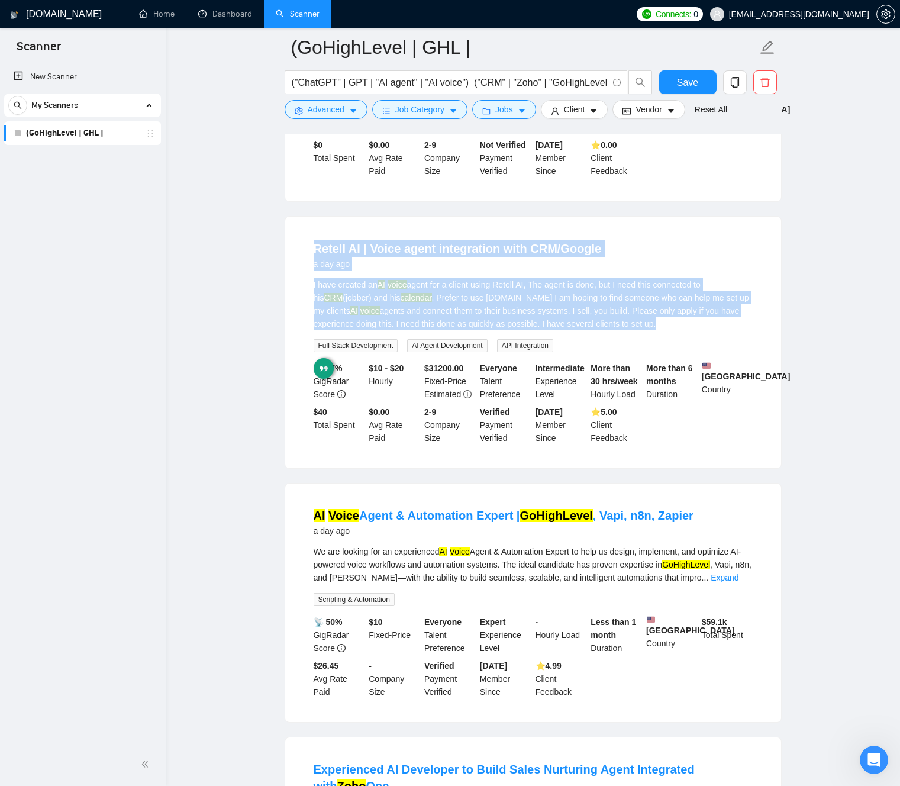
drag, startPoint x: 571, startPoint y: 315, endPoint x: 396, endPoint y: 246, distance: 188.8
click at [396, 246] on div "Retell AI | Voice agent integration with CRM/Google a day ago I have created an…" at bounding box center [533, 342] width 496 height 251
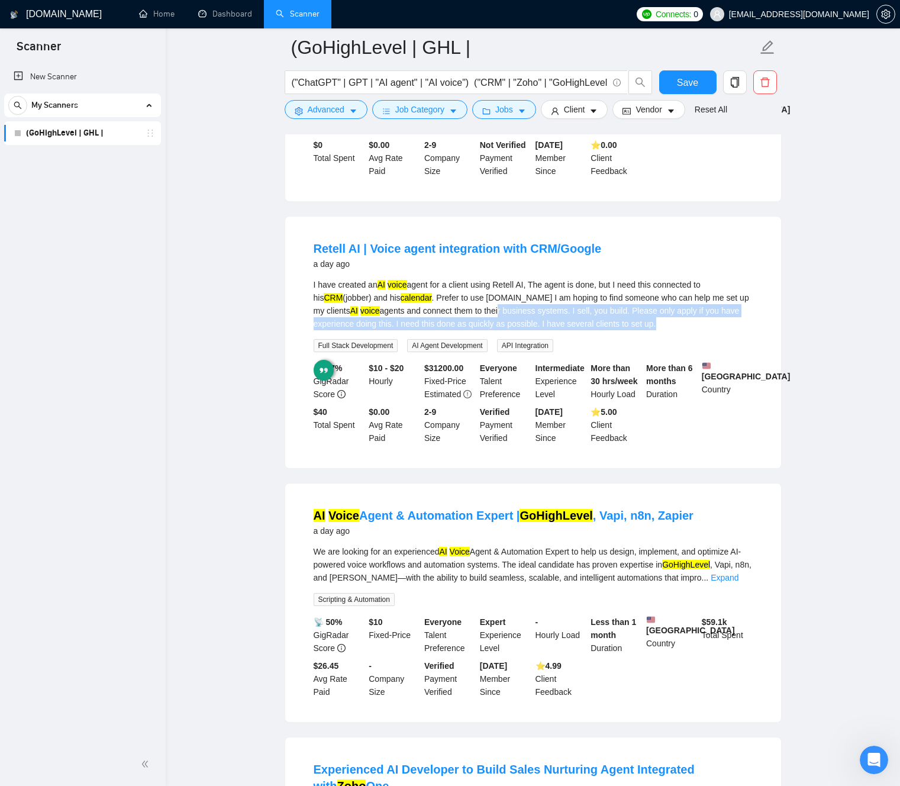
drag, startPoint x: 495, startPoint y: 337, endPoint x: 486, endPoint y: 337, distance: 9.5
click at [495, 330] on div "I have created an AI voice agent for a client using Retell AI, The agent is don…" at bounding box center [533, 304] width 439 height 52
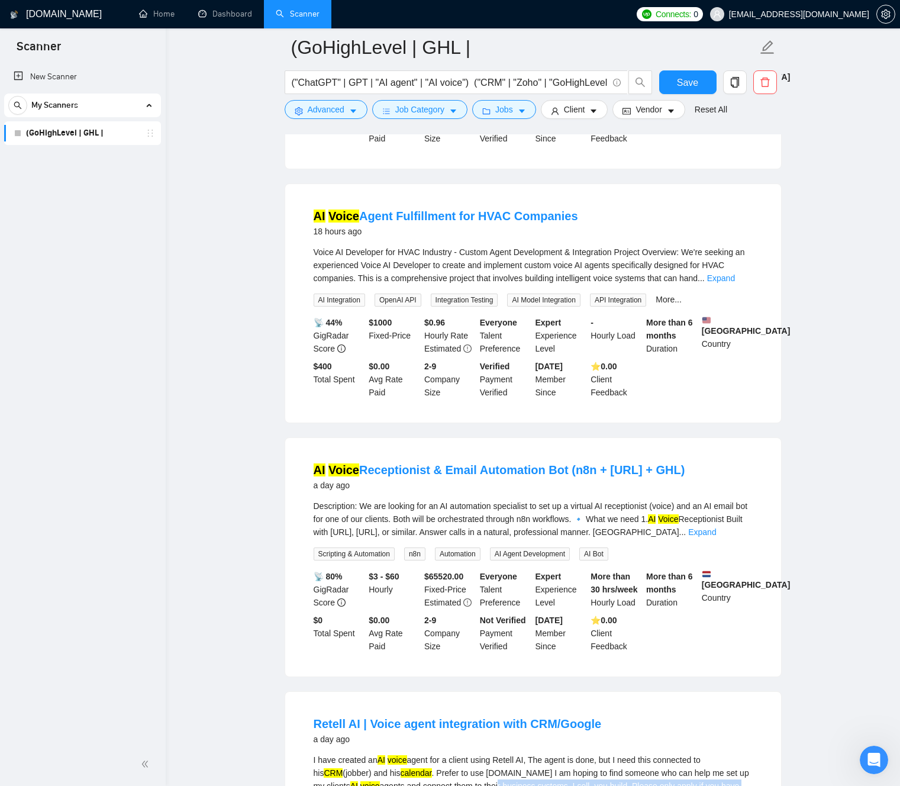
scroll to position [1074, 0]
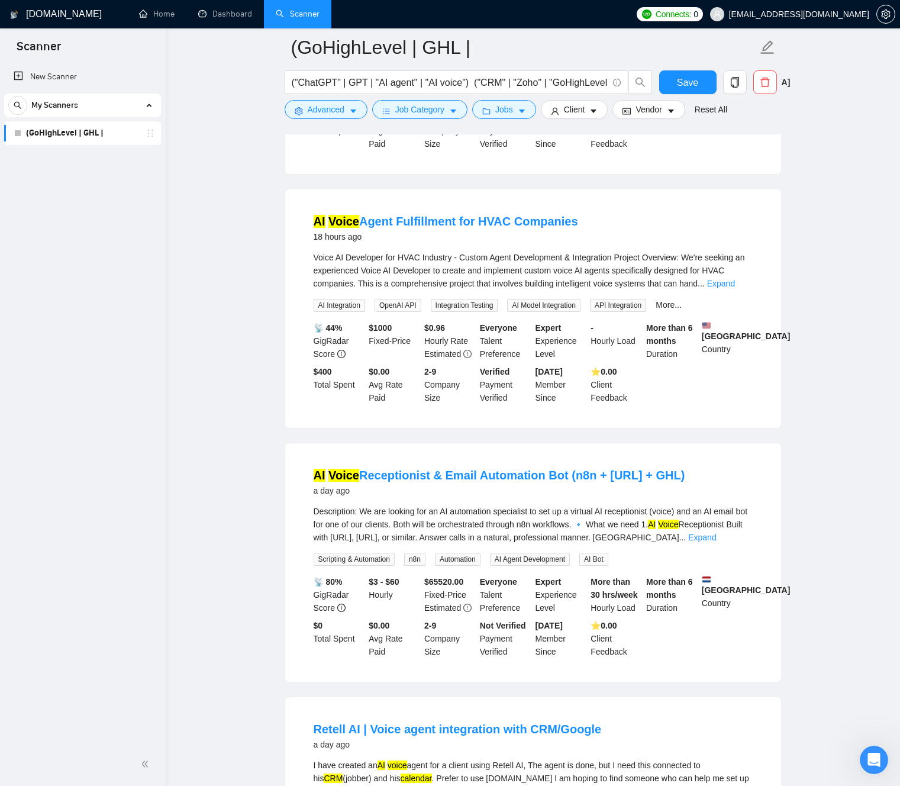
drag, startPoint x: 474, startPoint y: 301, endPoint x: 482, endPoint y: 301, distance: 7.7
click at [474, 290] on div "Voice AI Developer for HVAC Industry - Custom Agent Development & Integration P…" at bounding box center [533, 270] width 439 height 39
drag, startPoint x: 482, startPoint y: 301, endPoint x: 467, endPoint y: 311, distance: 18.2
click at [600, 290] on div "Voice AI Developer for HVAC Industry - Custom Agent Development & Integration P…" at bounding box center [533, 270] width 439 height 39
click at [367, 290] on div "Voice AI Developer for HVAC Industry - Custom Agent Development & Integration P…" at bounding box center [533, 270] width 439 height 39
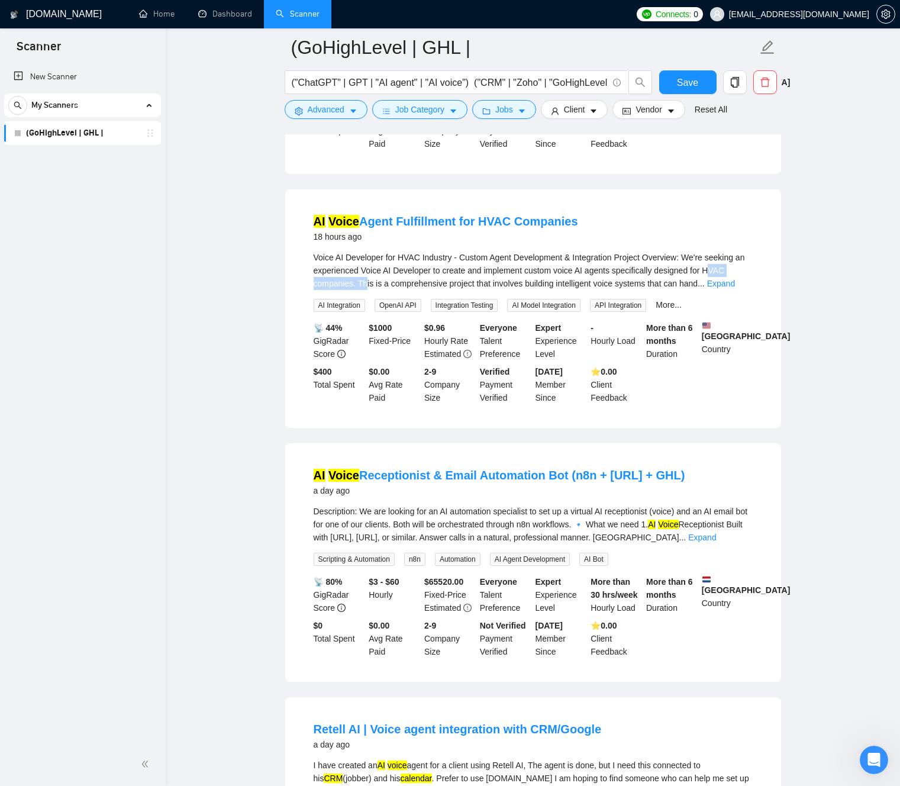
drag, startPoint x: 400, startPoint y: 309, endPoint x: 721, endPoint y: 302, distance: 321.3
click at [732, 290] on div "Voice AI Developer for HVAC Industry - Custom Agent Development & Integration P…" at bounding box center [533, 270] width 439 height 39
drag, startPoint x: 594, startPoint y: 304, endPoint x: 577, endPoint y: 302, distance: 16.7
click at [590, 290] on div "Voice AI Developer for HVAC Industry - Custom Agent Development & Integration P…" at bounding box center [533, 270] width 439 height 39
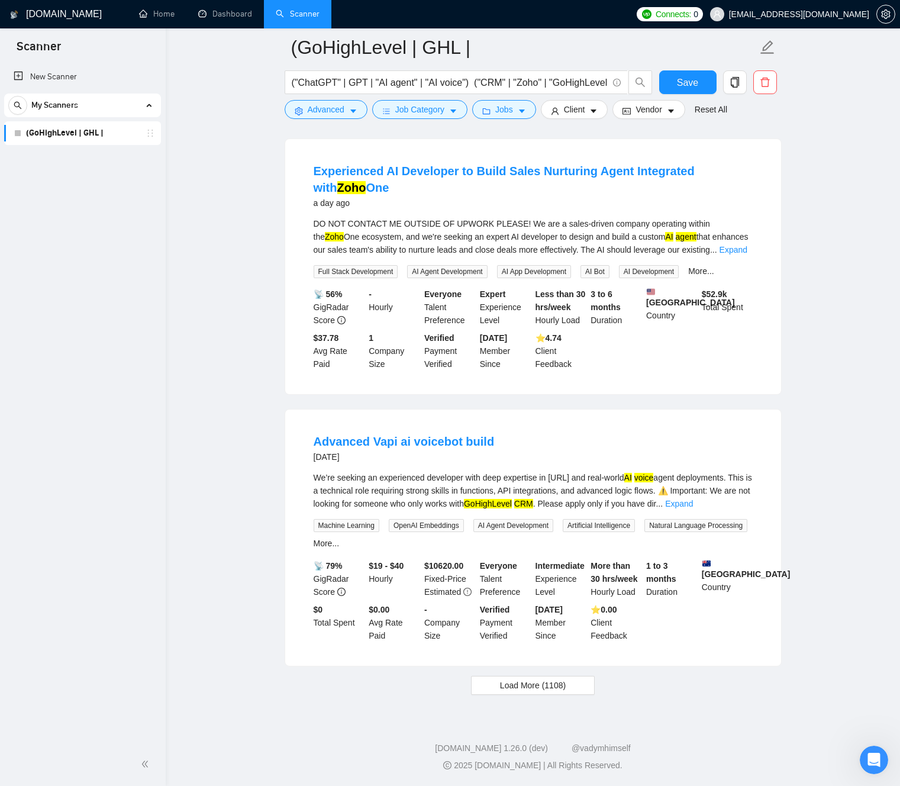
scroll to position [2194, 0]
click at [528, 679] on span "Load More (1108)" at bounding box center [533, 685] width 66 height 13
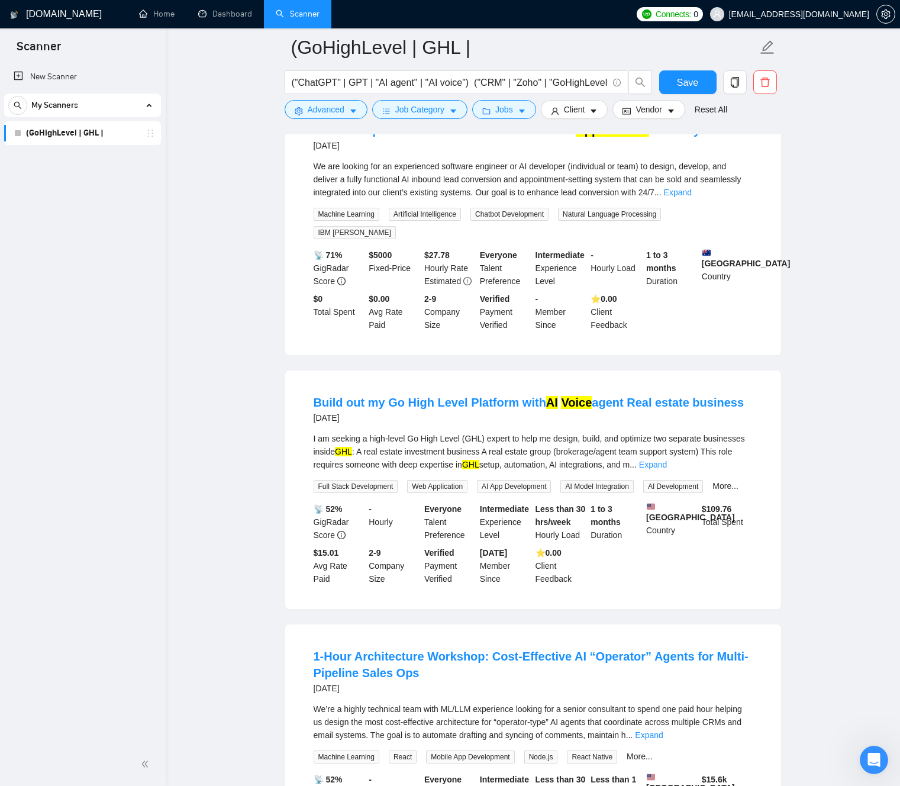
scroll to position [2733, 0]
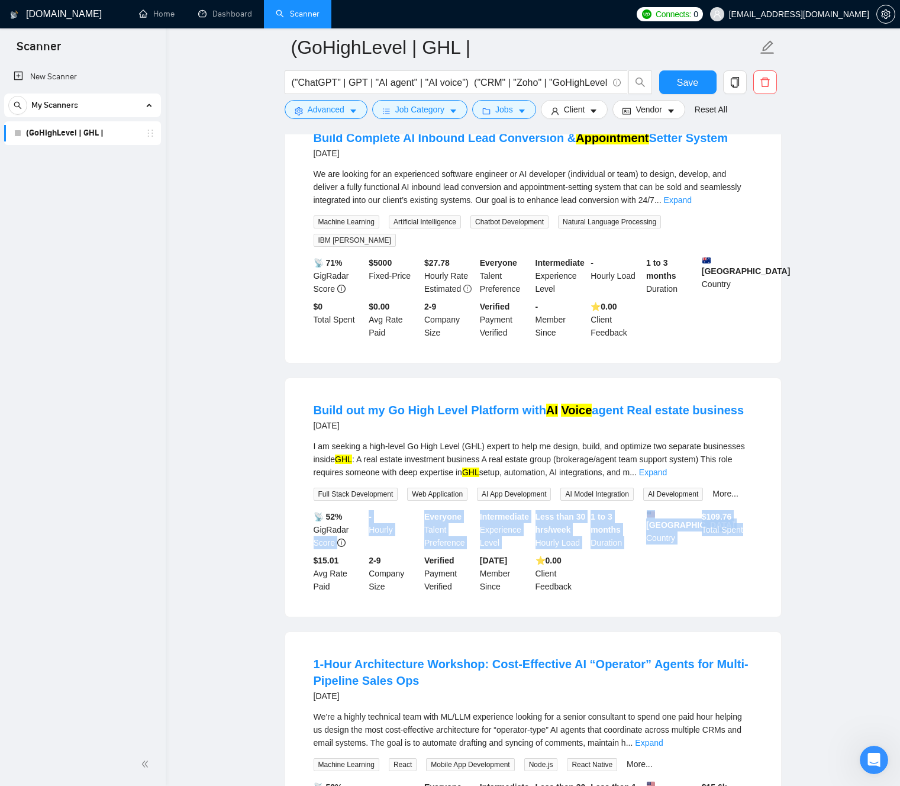
click at [248, 589] on main "(GoHighLevel | GHL | ("ChatGPT" | GPT | "AI agent" | "AI voice") ("CRM" | "Zoho…" at bounding box center [533, 44] width 696 height 5449
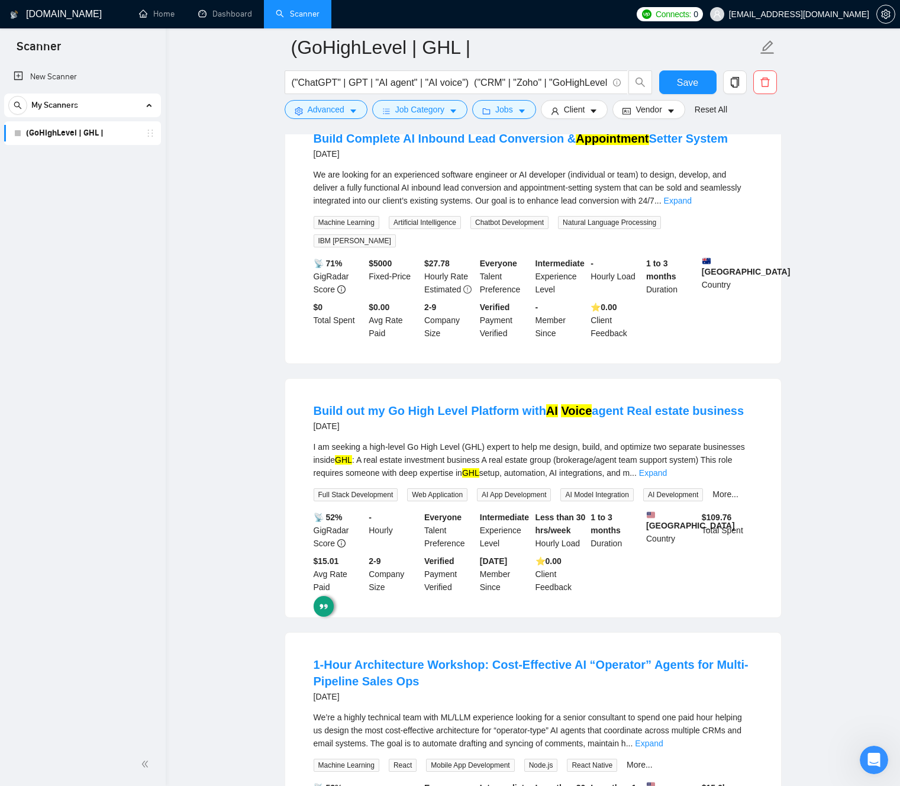
click at [242, 502] on main "(GoHighLevel | GHL | ("ChatGPT" | GPT | "AI agent" | "AI voice") ("CRM" | "Zoho…" at bounding box center [533, 45] width 696 height 5449
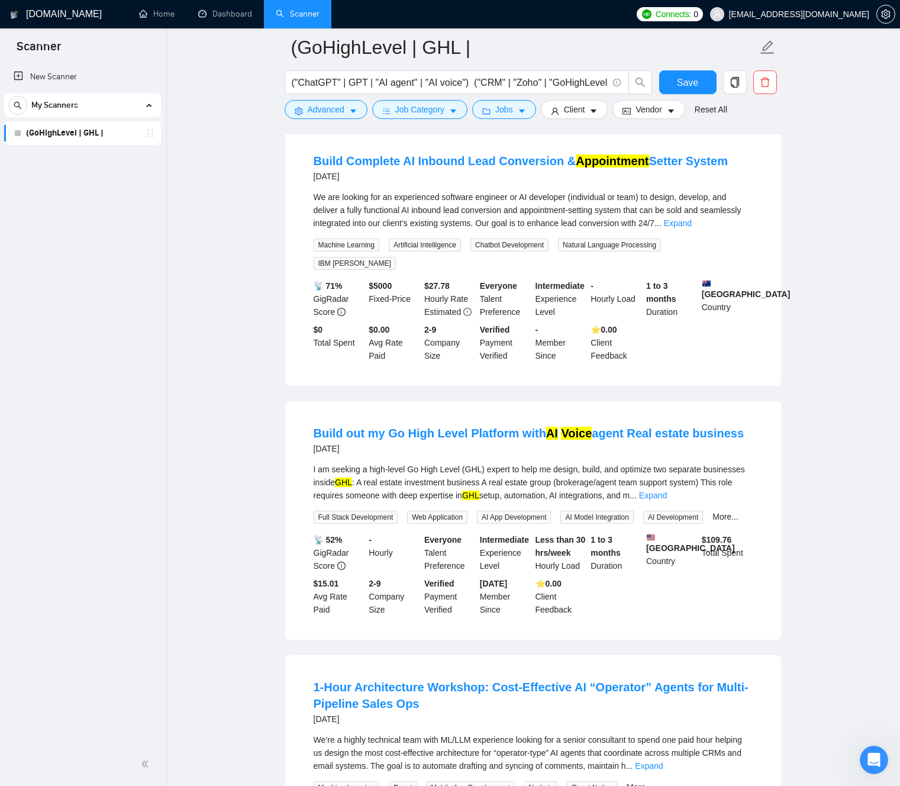
scroll to position [2699, 0]
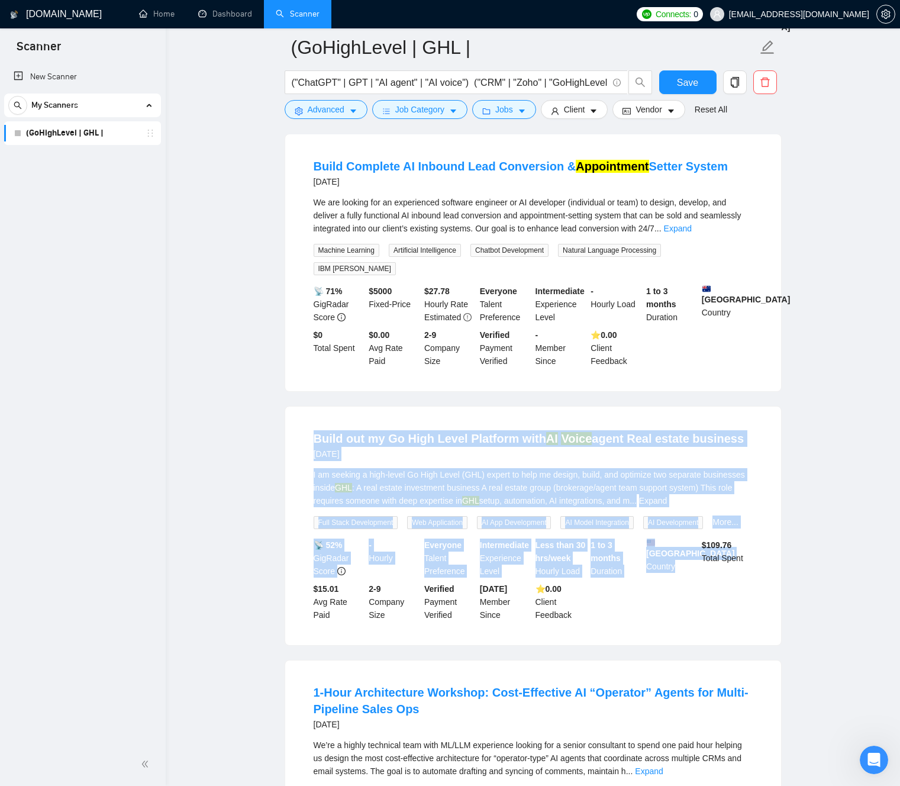
drag, startPoint x: 301, startPoint y: 447, endPoint x: 692, endPoint y: 666, distance: 449.0
click at [683, 650] on main "(GoHighLevel | GHL | ("ChatGPT" | GPT | "AI agent" | "AI voice") ("CRM" | "Zoho…" at bounding box center [533, 72] width 696 height 5449
drag, startPoint x: 699, startPoint y: 678, endPoint x: 435, endPoint y: 453, distance: 347.0
click at [428, 459] on div "Build out my Go High Level Platform with AI Voice agent Real estate business [D…" at bounding box center [533, 525] width 496 height 238
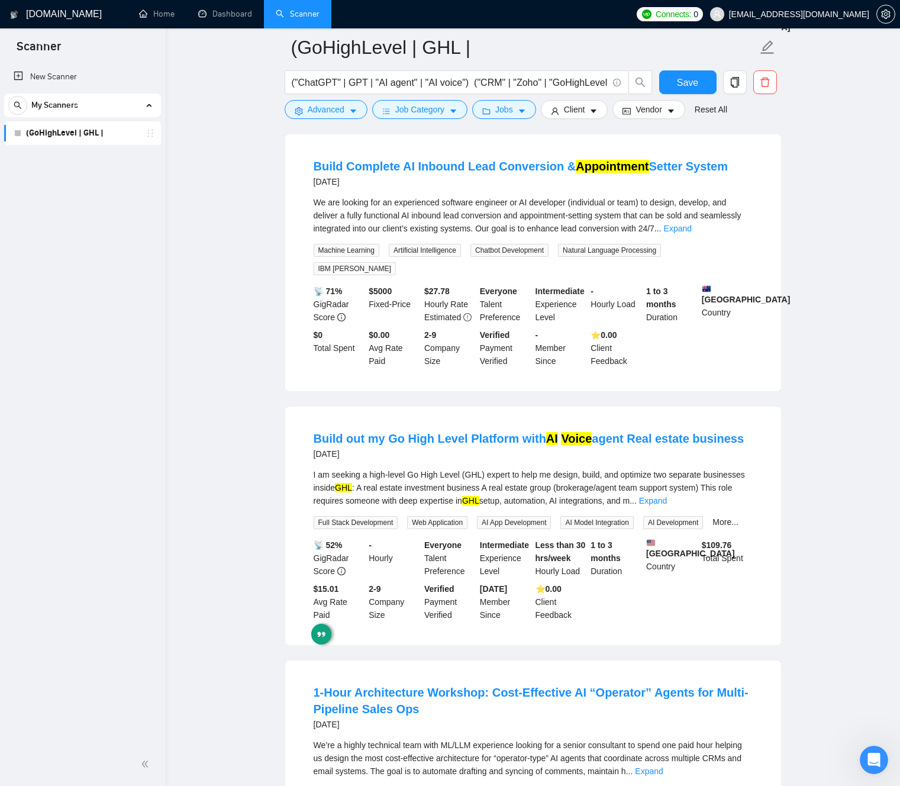
drag, startPoint x: 457, startPoint y: 437, endPoint x: 461, endPoint y: 450, distance: 13.1
click at [457, 437] on div "Build out my Go High Level Platform with AI Voice agent Real estate business [D…" at bounding box center [533, 525] width 496 height 238
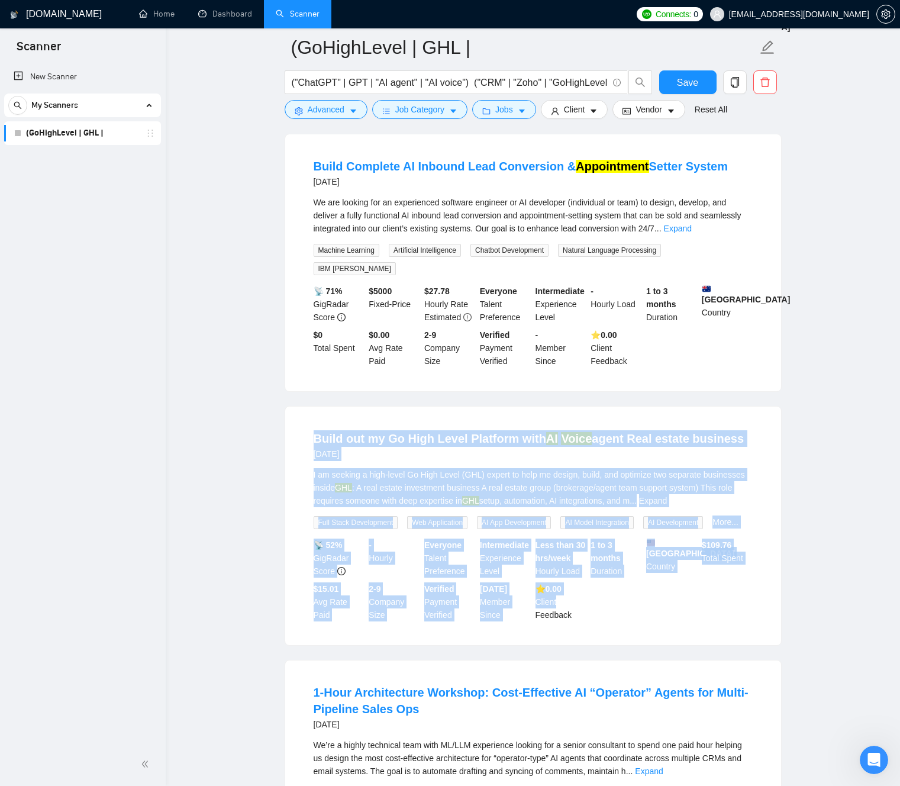
drag, startPoint x: 461, startPoint y: 450, endPoint x: 624, endPoint y: 624, distance: 238.2
click at [597, 641] on div "Build out my Go High Level Platform with AI Voice agent Real estate business [D…" at bounding box center [533, 525] width 496 height 238
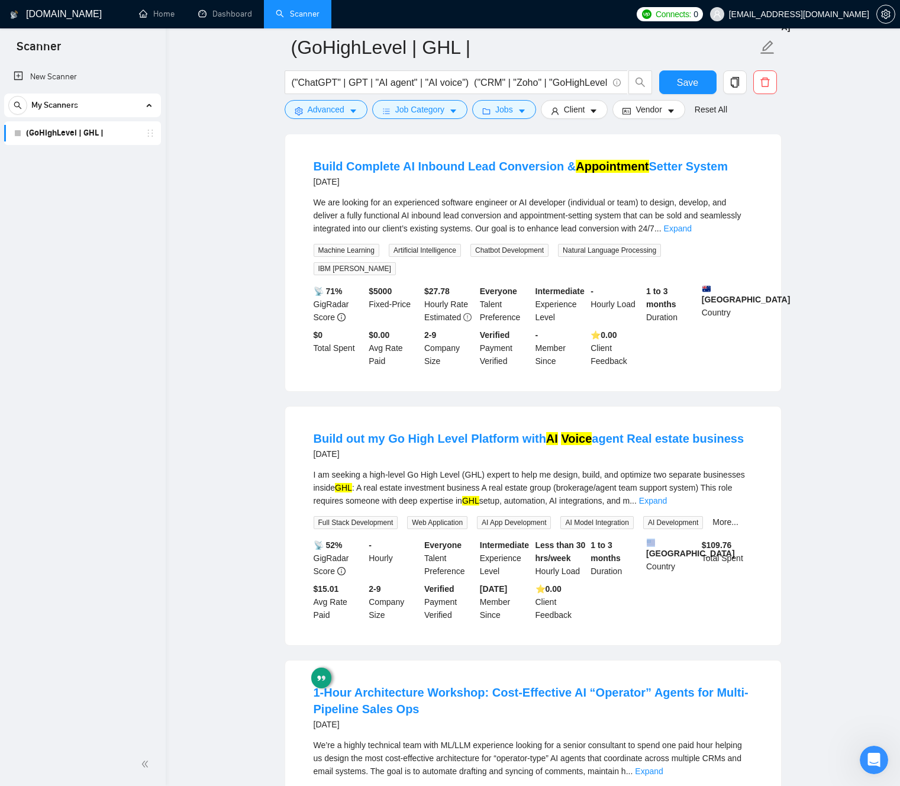
click at [639, 621] on div "📡 52% GigRadar Score - Hourly Everyone Talent Preference Intermediate Experienc…" at bounding box center [533, 579] width 444 height 83
click at [667, 505] on link "Expand" at bounding box center [653, 500] width 28 height 9
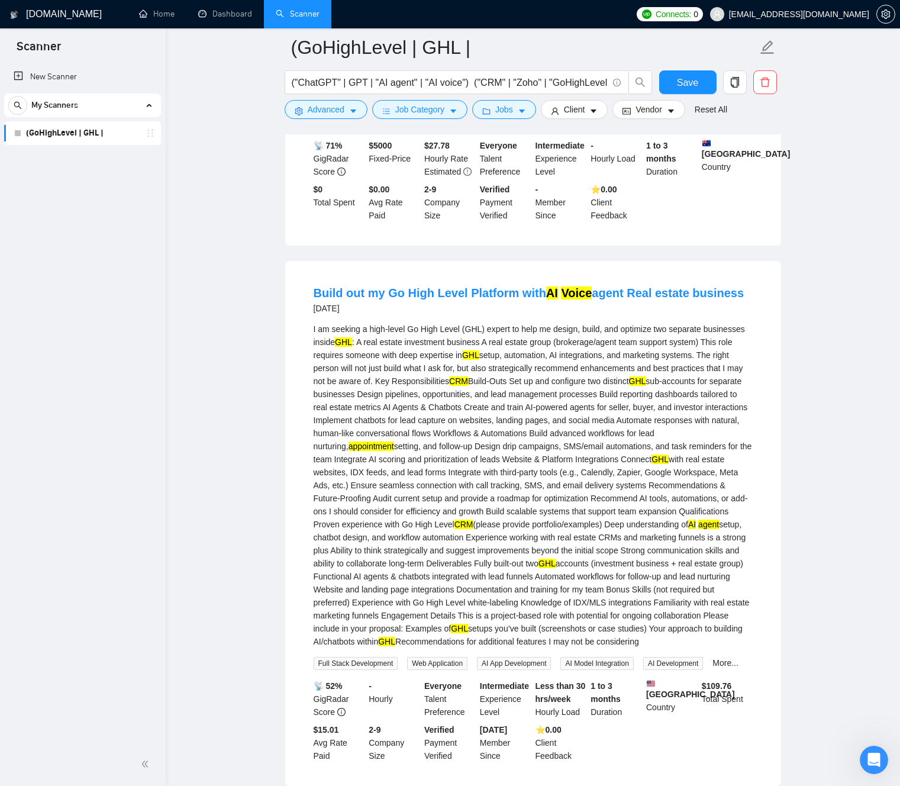
scroll to position [2847, 0]
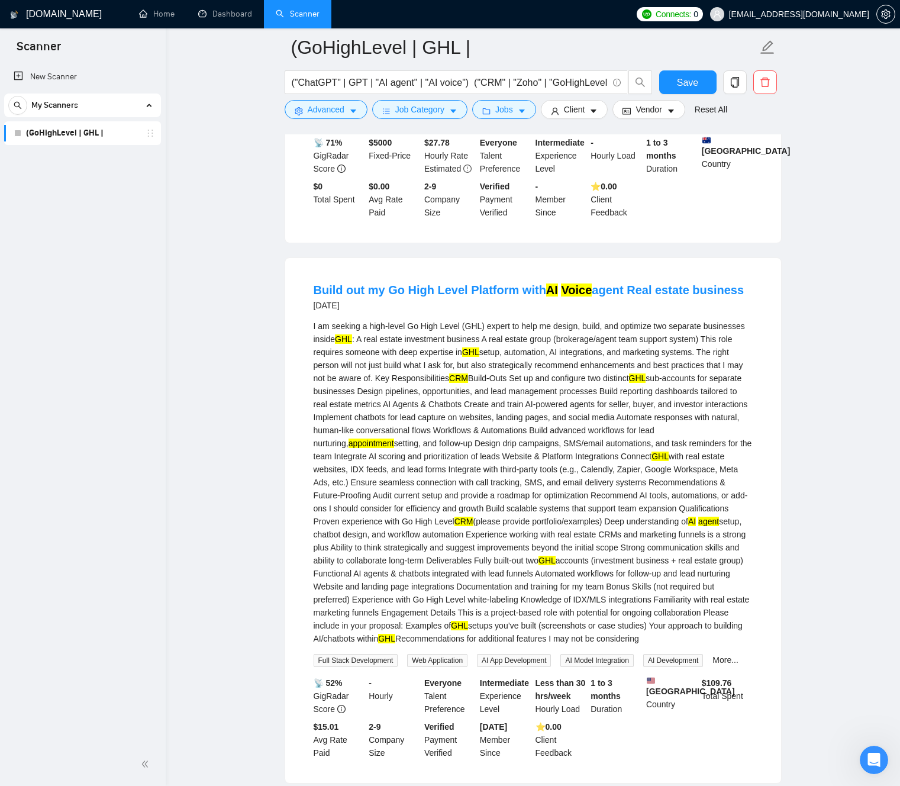
click at [433, 559] on div "I am seeking a high-level Go High Level (GHL) expert to help me design, build, …" at bounding box center [533, 481] width 439 height 325
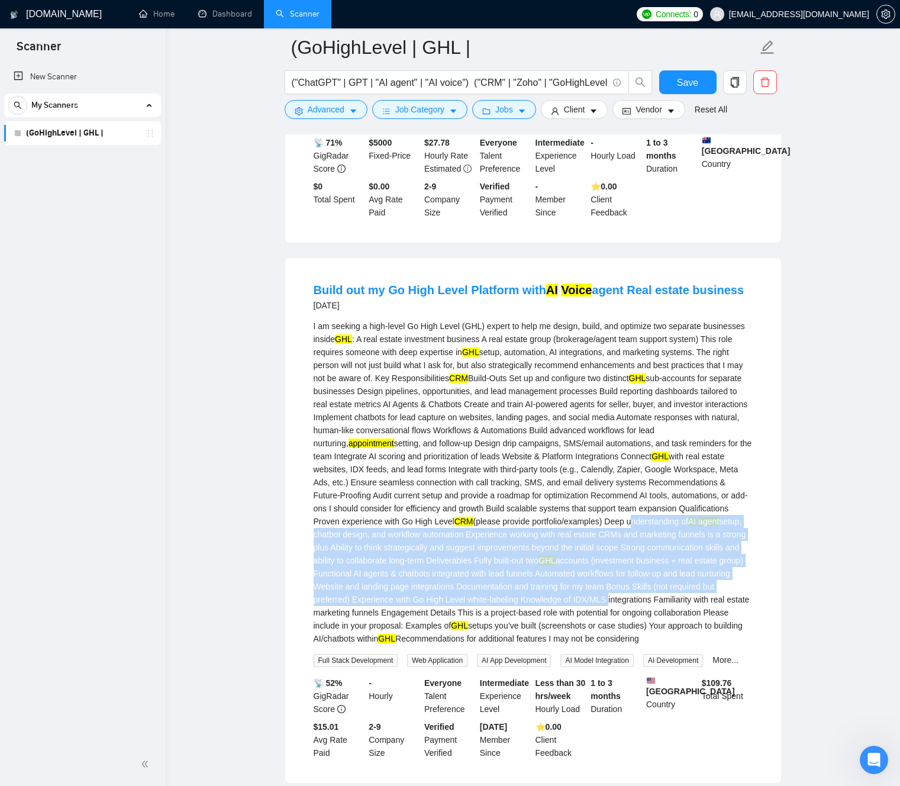
drag, startPoint x: 434, startPoint y: 559, endPoint x: 555, endPoint y: 632, distance: 141.7
click at [551, 637] on div "I am seeking a high-level Go High Level (GHL) expert to help me design, build, …" at bounding box center [533, 481] width 439 height 325
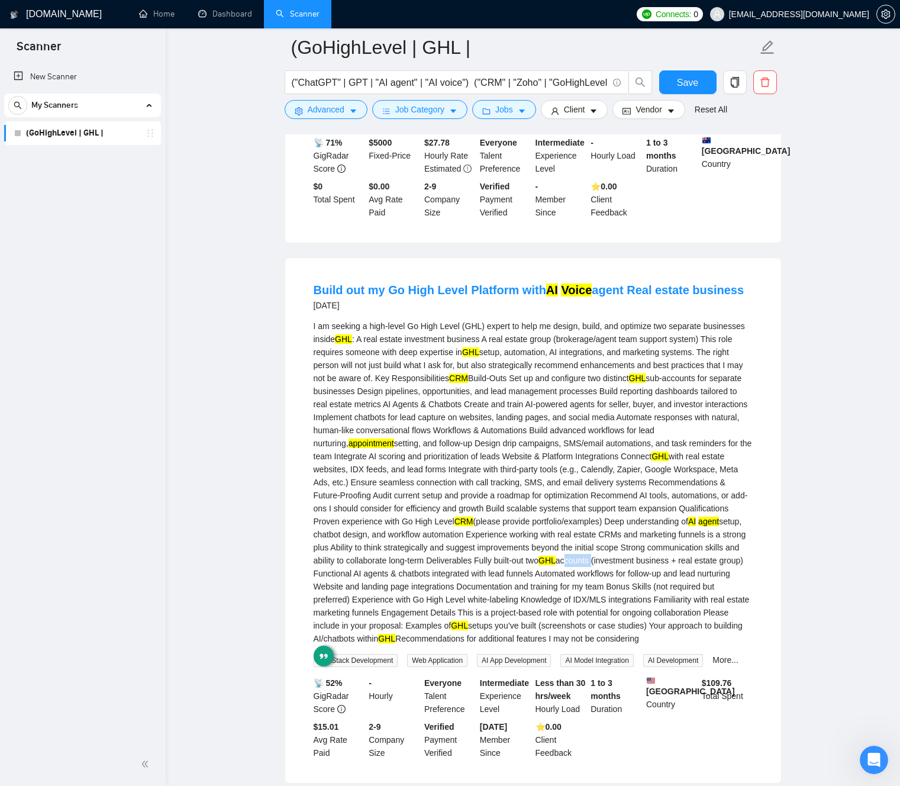
click at [456, 601] on div "I am seeking a high-level Go High Level (GHL) expert to help me design, build, …" at bounding box center [533, 481] width 439 height 325
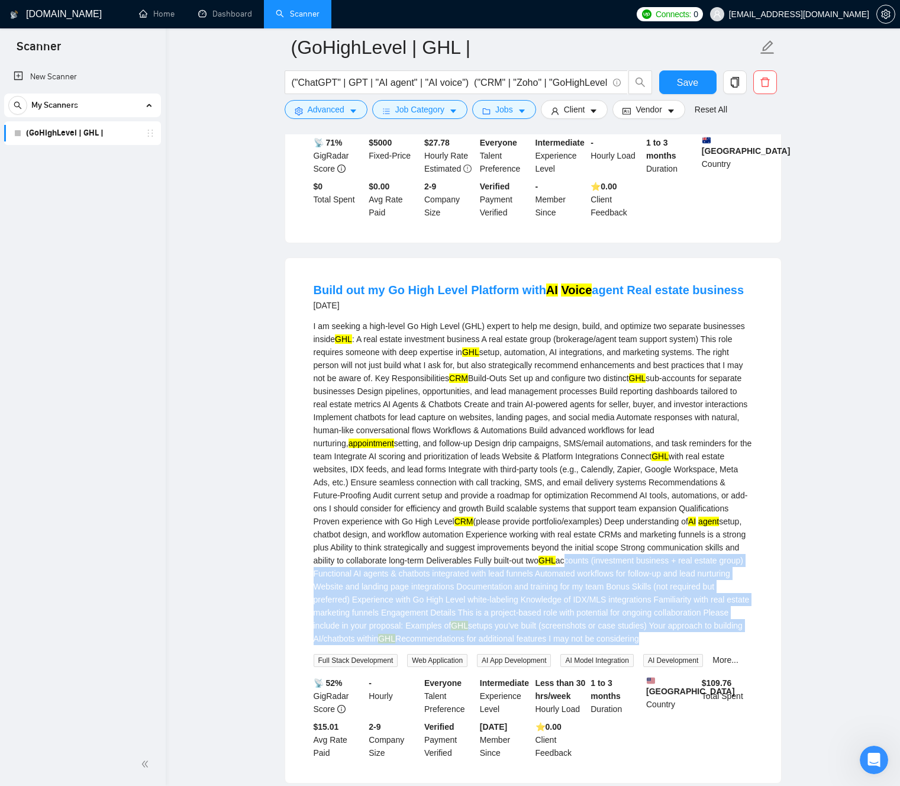
drag, startPoint x: 466, startPoint y: 604, endPoint x: 631, endPoint y: 673, distance: 178.2
click at [628, 645] on div "I am seeking a high-level Go High Level (GHL) expert to help me design, build, …" at bounding box center [533, 481] width 439 height 325
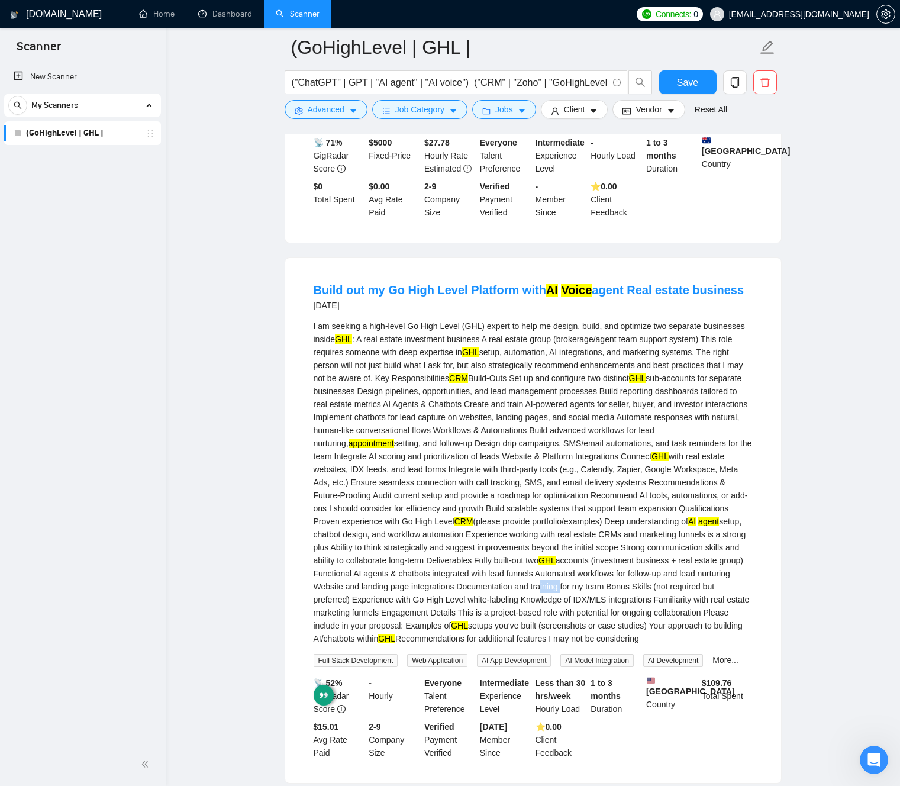
click at [467, 623] on div "I am seeking a high-level Go High Level (GHL) expert to help me design, build, …" at bounding box center [533, 481] width 439 height 325
drag, startPoint x: 467, startPoint y: 623, endPoint x: 596, endPoint y: 674, distance: 139.4
click at [596, 645] on div "I am seeking a high-level Go High Level (GHL) expert to help me design, build, …" at bounding box center [533, 481] width 439 height 325
drag, startPoint x: 415, startPoint y: 633, endPoint x: 359, endPoint y: 641, distance: 56.8
click at [415, 633] on div "I am seeking a high-level Go High Level (GHL) expert to help me design, build, …" at bounding box center [533, 481] width 439 height 325
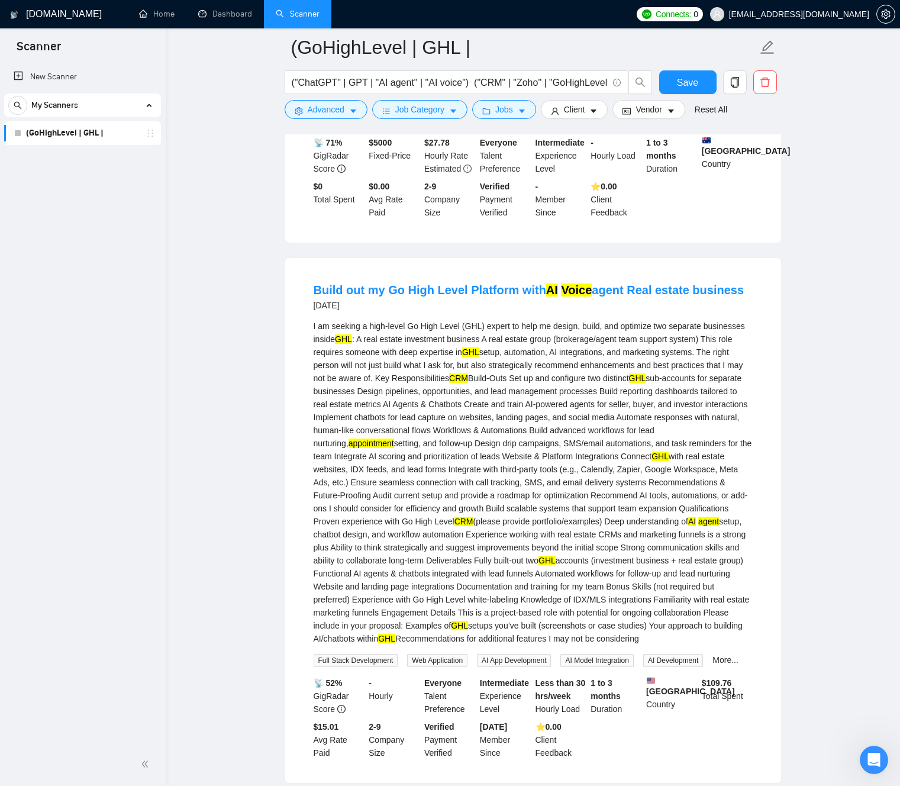
click at [402, 644] on div "I am seeking a high-level Go High Level (GHL) expert to help me design, build, …" at bounding box center [533, 481] width 439 height 325
drag, startPoint x: 403, startPoint y: 644, endPoint x: 664, endPoint y: 649, distance: 260.4
click at [664, 645] on div "I am seeking a high-level Go High Level (GHL) expert to help me design, build, …" at bounding box center [533, 481] width 439 height 325
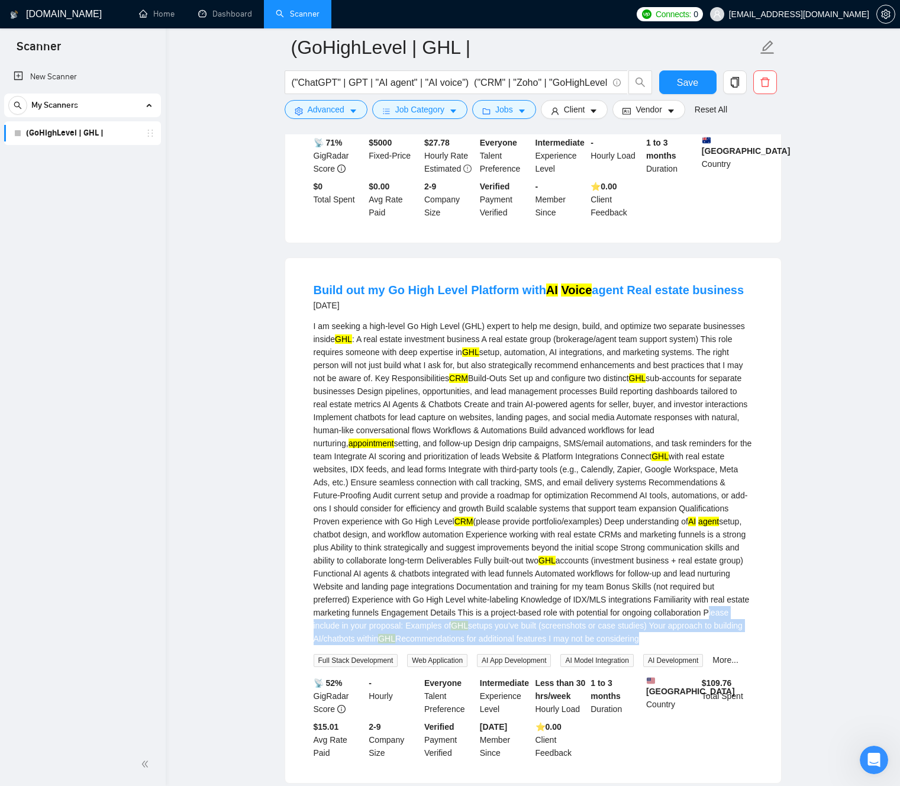
drag, startPoint x: 664, startPoint y: 649, endPoint x: 626, endPoint y: 676, distance: 46.3
click at [653, 645] on div "I am seeking a high-level Go High Level (GHL) expert to help me design, build, …" at bounding box center [533, 481] width 439 height 325
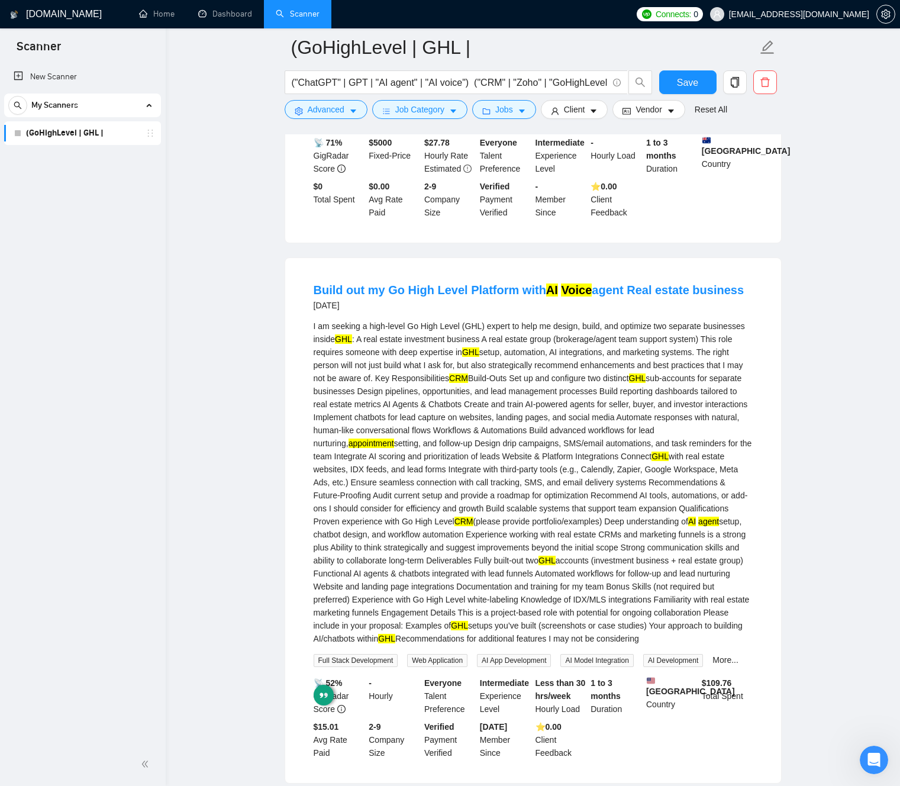
click at [626, 645] on div "I am seeking a high-level Go High Level (GHL) expert to help me design, build, …" at bounding box center [533, 481] width 439 height 325
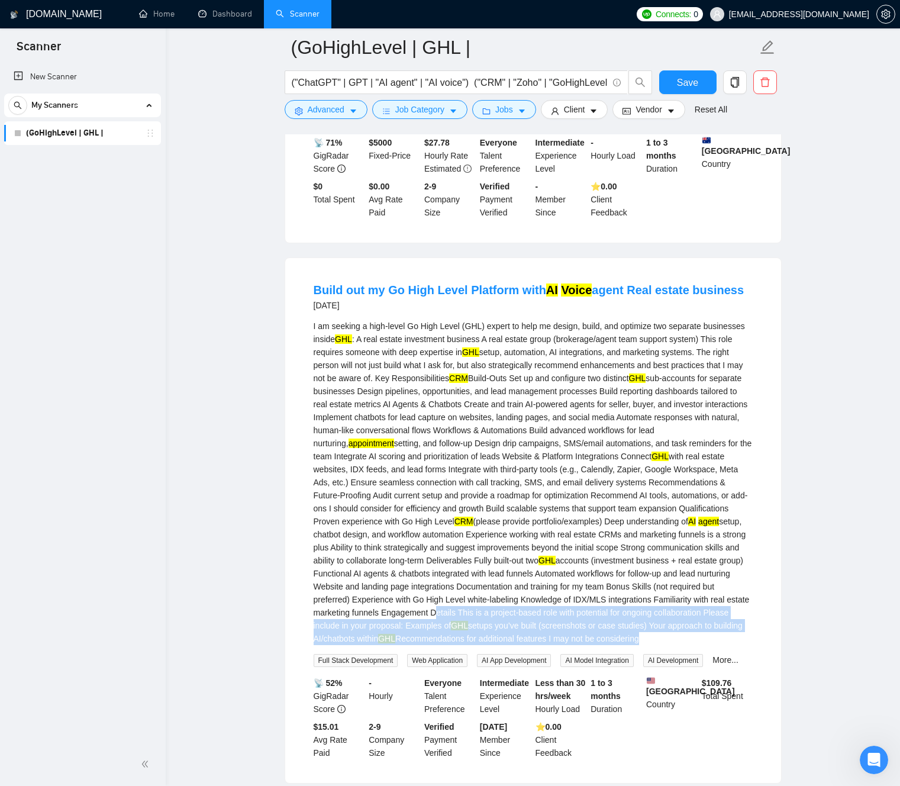
drag, startPoint x: 605, startPoint y: 674, endPoint x: 382, endPoint y: 657, distance: 223.7
click at [382, 645] on div "I am seeking a high-level Go High Level (GHL) expert to help me design, build, …" at bounding box center [533, 481] width 439 height 325
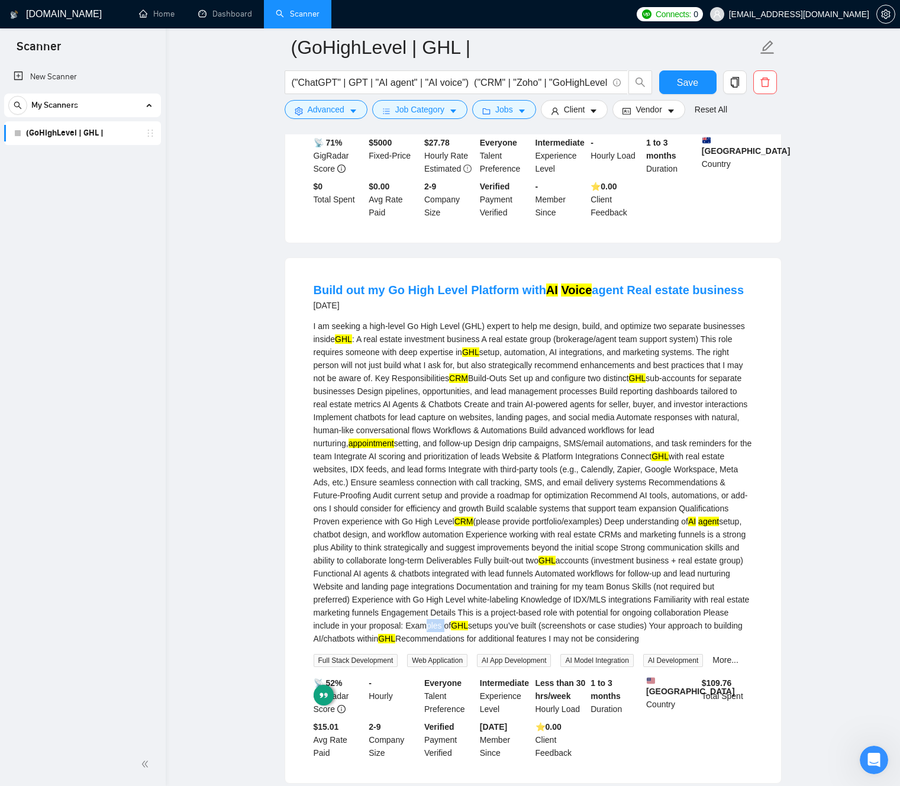
click at [364, 645] on div "I am seeking a high-level Go High Level (GHL) expert to help me design, build, …" at bounding box center [533, 481] width 439 height 325
drag, startPoint x: 366, startPoint y: 664, endPoint x: 638, endPoint y: 667, distance: 272.7
click at [639, 645] on div "I am seeking a high-level Go High Level (GHL) expert to help me design, build, …" at bounding box center [533, 481] width 439 height 325
click at [599, 645] on div "I am seeking a high-level Go High Level (GHL) expert to help me design, build, …" at bounding box center [533, 481] width 439 height 325
click at [601, 645] on div "I am seeking a high-level Go High Level (GHL) expert to help me design, build, …" at bounding box center [533, 481] width 439 height 325
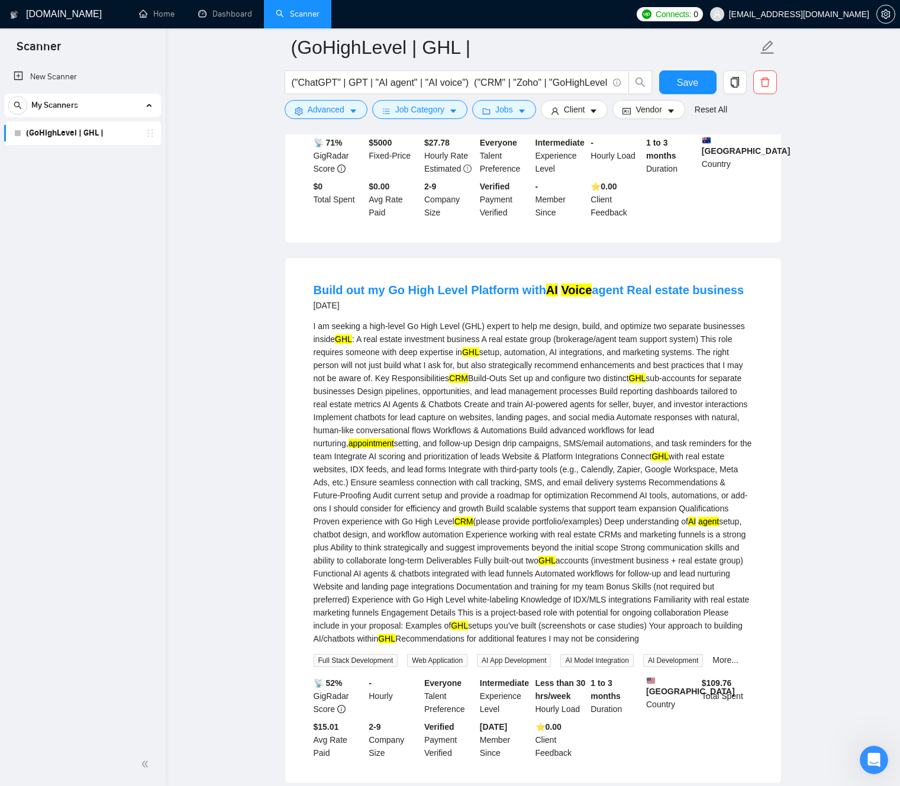
click at [616, 645] on div "I am seeking a high-level Go High Level (GHL) expert to help me design, build, …" at bounding box center [533, 481] width 439 height 325
drag, startPoint x: 617, startPoint y: 663, endPoint x: 624, endPoint y: 676, distance: 15.1
click at [629, 645] on div "I am seeking a high-level Go High Level (GHL) expert to help me design, build, …" at bounding box center [533, 481] width 439 height 325
click at [588, 645] on div "I am seeking a high-level Go High Level (GHL) expert to help me design, build, …" at bounding box center [533, 481] width 439 height 325
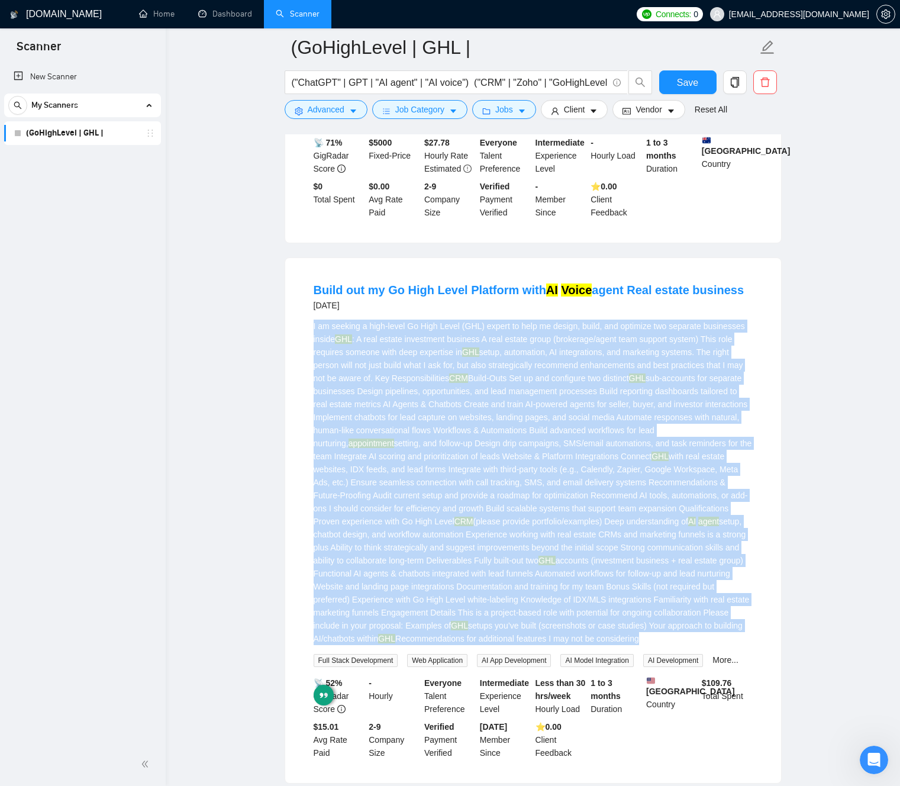
drag, startPoint x: 589, startPoint y: 672, endPoint x: 525, endPoint y: 619, distance: 82.3
click at [556, 638] on div "I am seeking a high-level Go High Level (GHL) expert to help me design, build, …" at bounding box center [533, 481] width 439 height 325
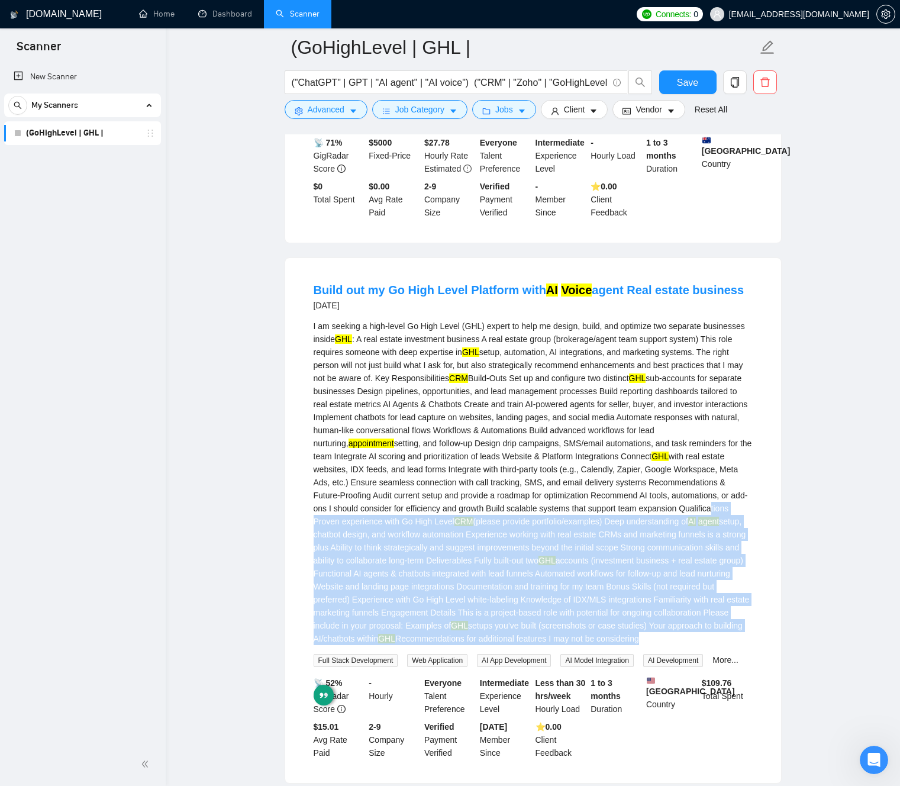
click at [454, 540] on div "I am seeking a high-level Go High Level (GHL) expert to help me design, build, …" at bounding box center [533, 481] width 439 height 325
drag, startPoint x: 460, startPoint y: 543, endPoint x: 572, endPoint y: 579, distance: 118.2
click at [620, 645] on div "I am seeking a high-level Go High Level (GHL) expert to help me design, build, …" at bounding box center [533, 481] width 439 height 325
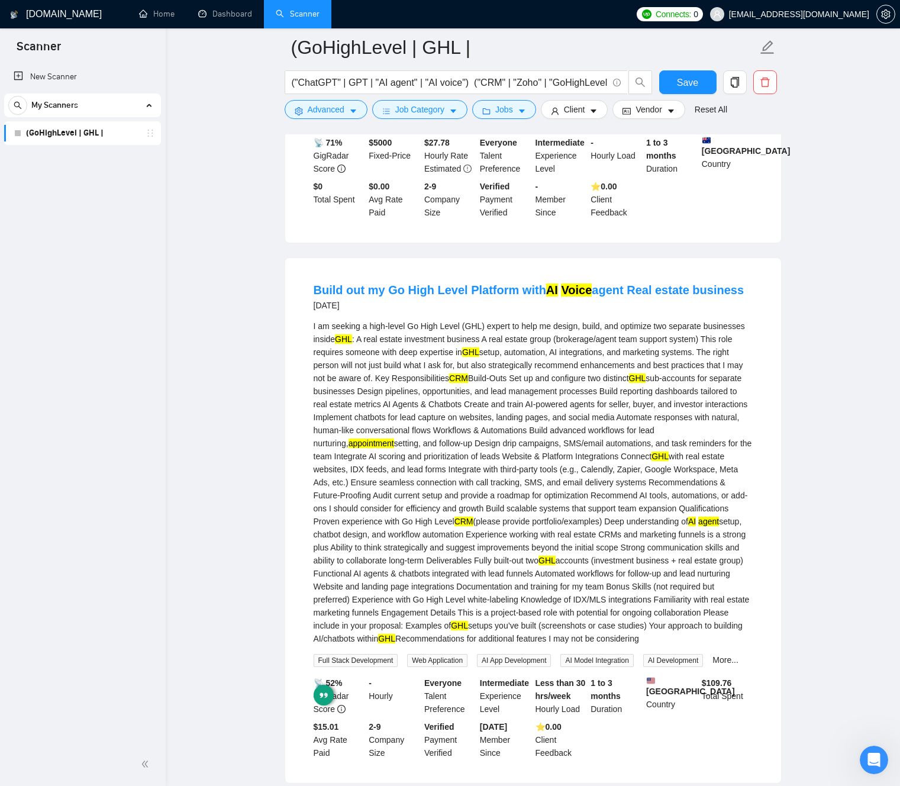
click at [532, 535] on div "I am seeking a high-level Go High Level (GHL) expert to help me design, build, …" at bounding box center [533, 481] width 439 height 325
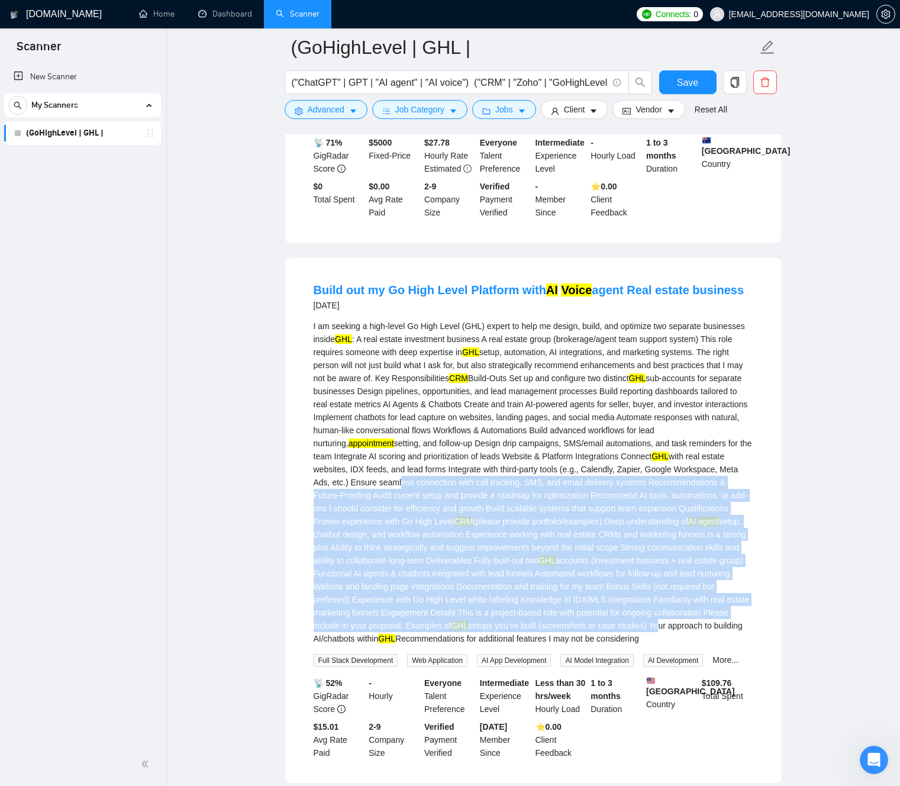
drag, startPoint x: 528, startPoint y: 512, endPoint x: 611, endPoint y: 663, distance: 172.1
click at [611, 645] on div "I am seeking a high-level Go High Level (GHL) expert to help me design, build, …" at bounding box center [533, 481] width 439 height 325
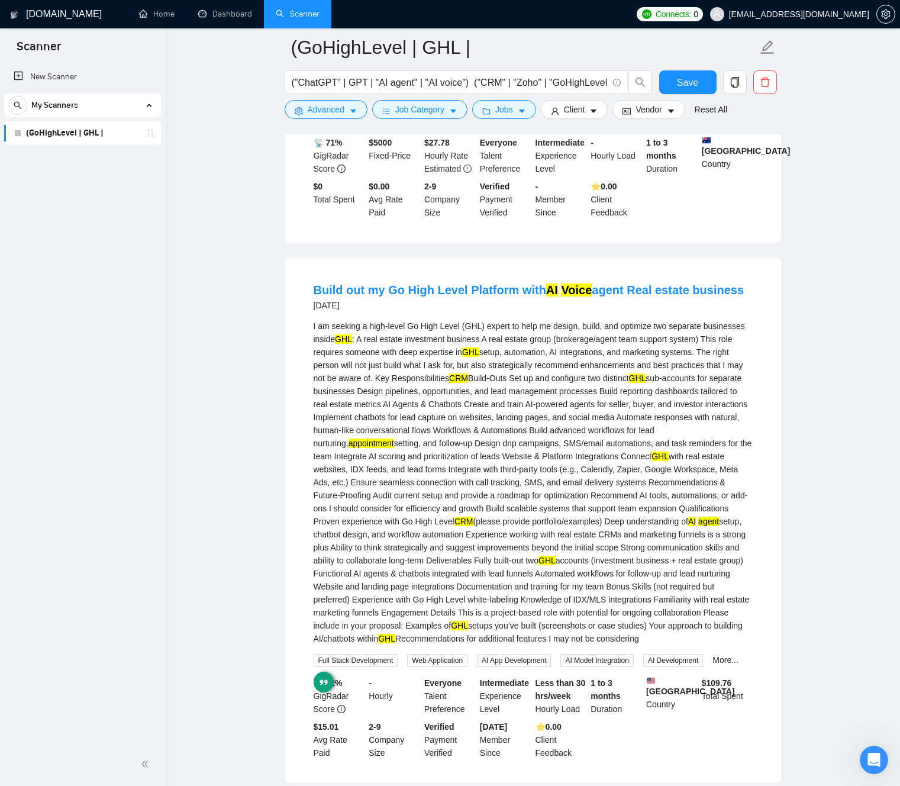
drag, startPoint x: 551, startPoint y: 613, endPoint x: 525, endPoint y: 611, distance: 26.1
click at [551, 613] on div "I am seeking a high-level Go High Level (GHL) expert to help me design, build, …" at bounding box center [533, 481] width 439 height 325
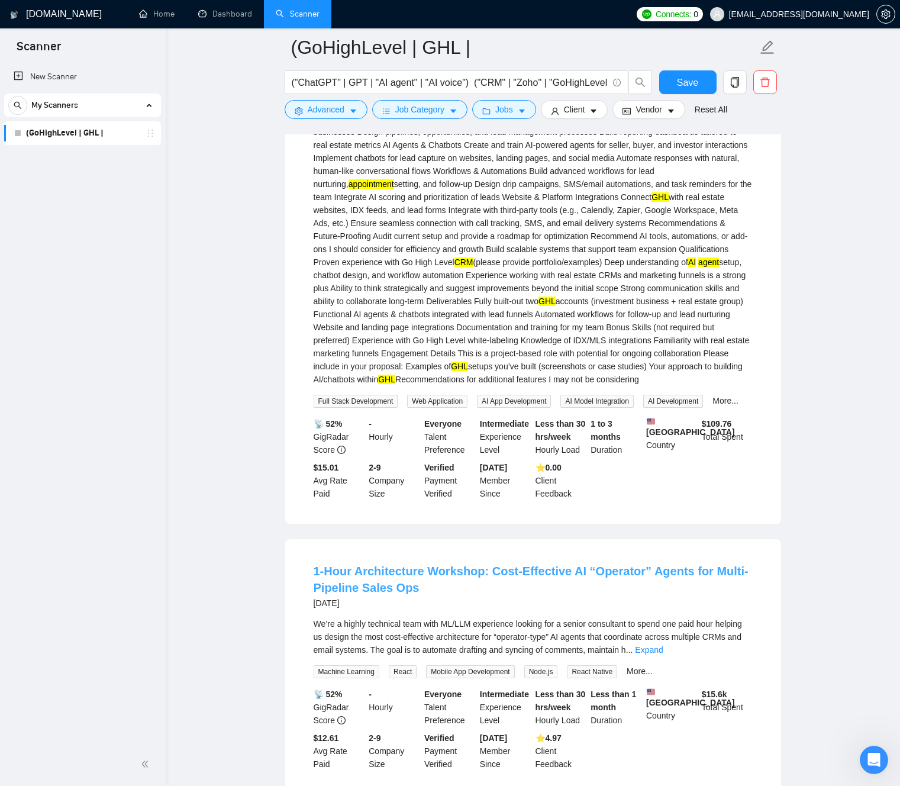
scroll to position [3117, 0]
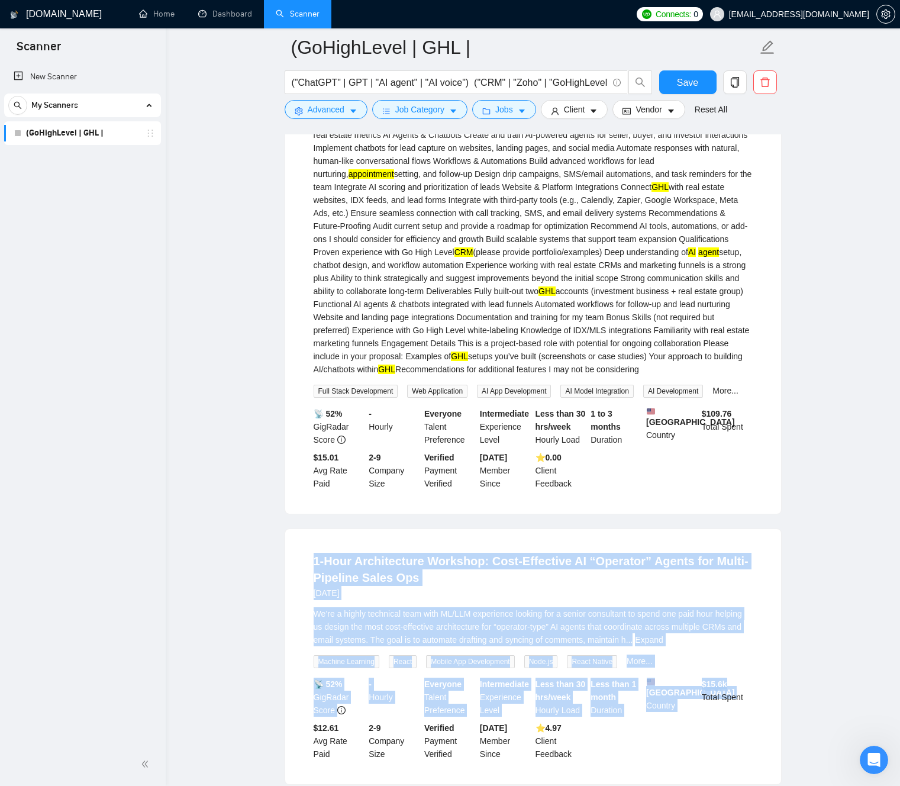
drag, startPoint x: 345, startPoint y: 579, endPoint x: 836, endPoint y: 717, distance: 509.6
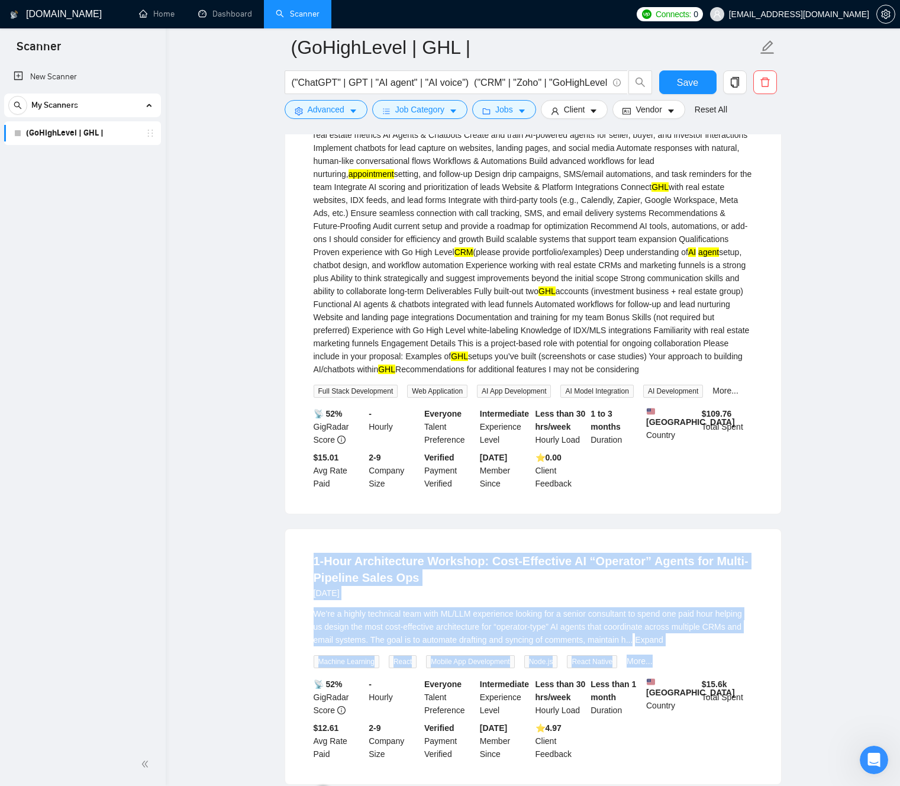
drag, startPoint x: 761, startPoint y: 700, endPoint x: 353, endPoint y: 607, distance: 418.8
click at [416, 584] on div "1-Hour Architecture Workshop: Cost-Effective AI “Operator” Agents for Multi-Pip…" at bounding box center [533, 656] width 496 height 255
drag, startPoint x: 432, startPoint y: 608, endPoint x: 490, endPoint y: 644, distance: 68.0
click at [535, 706] on div "1-Hour Architecture Workshop: Cost-Effective AI “Operator” Agents for Multi-Pip…" at bounding box center [533, 656] width 496 height 255
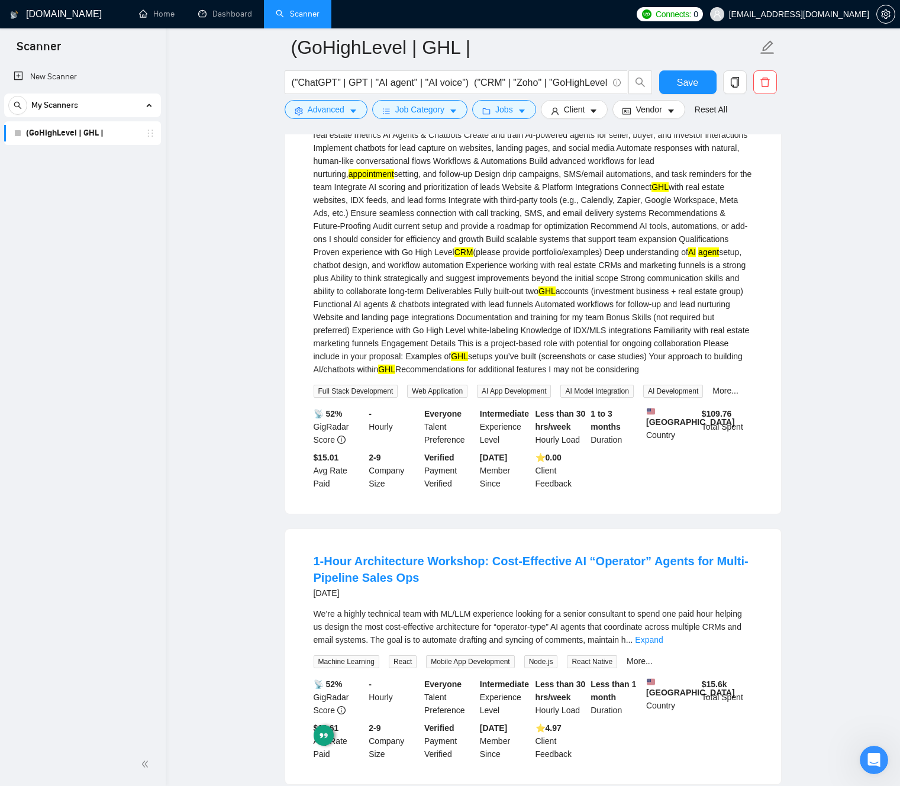
drag, startPoint x: 409, startPoint y: 589, endPoint x: 396, endPoint y: 586, distance: 14.1
click at [409, 588] on div "1-Hour Architecture Workshop: Cost-Effective AI “Operator” Agents for Multi-Pip…" at bounding box center [533, 656] width 496 height 255
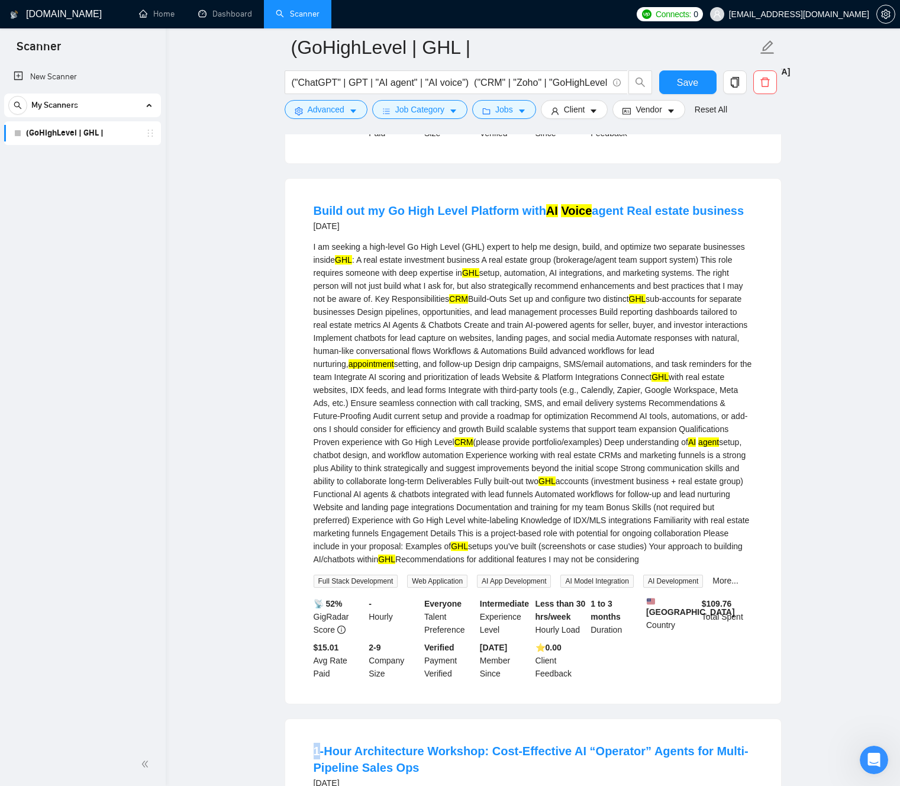
scroll to position [2921, 0]
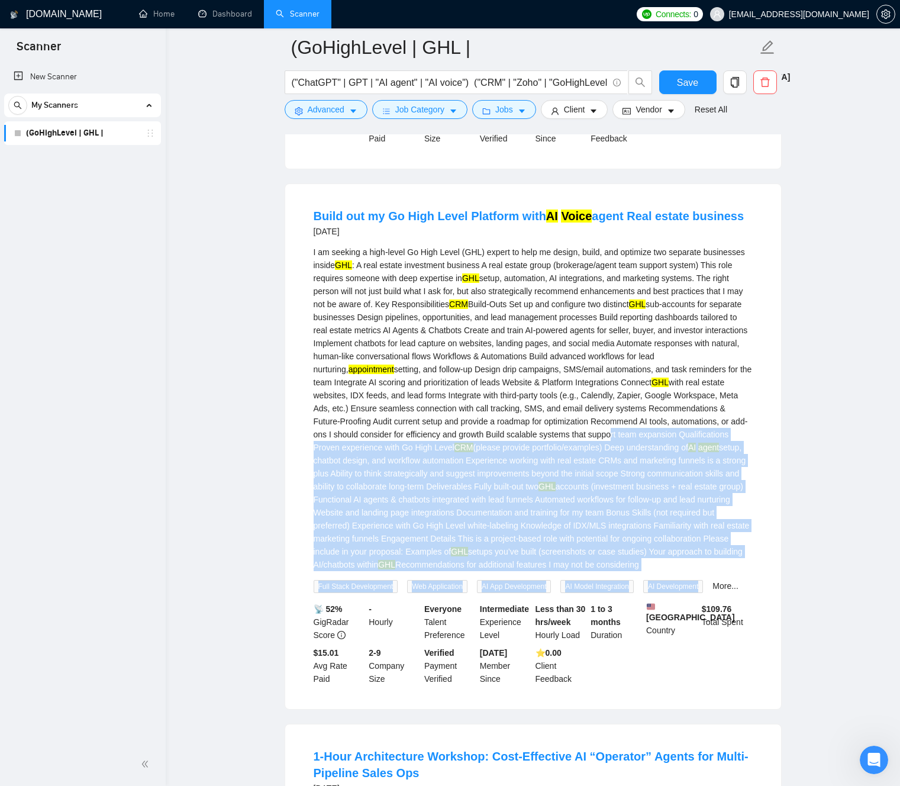
drag, startPoint x: 430, startPoint y: 506, endPoint x: 726, endPoint y: 625, distance: 319.4
click at [729, 593] on div "I am seeking a high-level Go High Level (GHL) expert to help me design, build, …" at bounding box center [533, 419] width 439 height 347
drag, startPoint x: 533, startPoint y: 557, endPoint x: 501, endPoint y: 554, distance: 32.1
click at [533, 557] on div "I am seeking a high-level Go High Level (GHL) expert to help me design, build, …" at bounding box center [533, 408] width 439 height 325
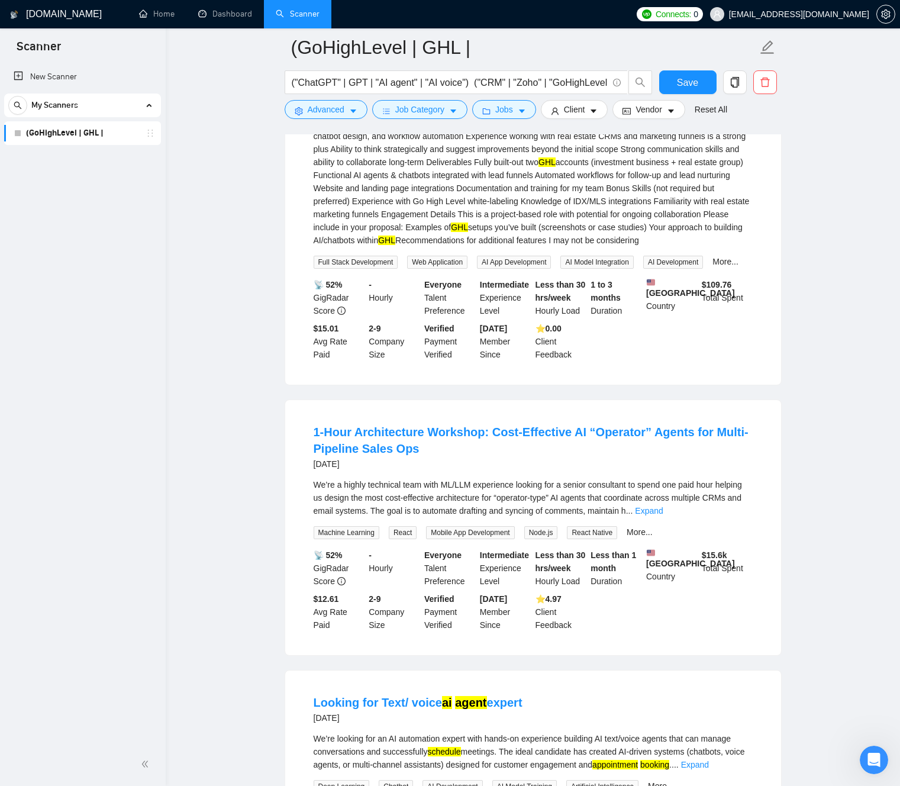
scroll to position [3266, 0]
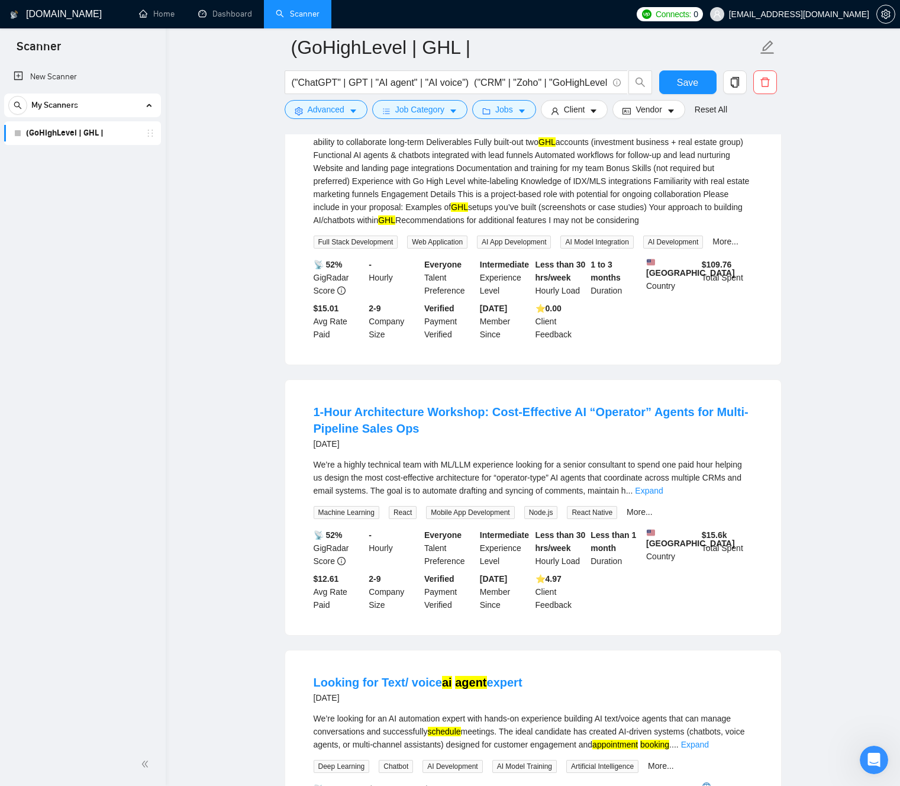
click at [524, 497] on div "We’re a highly technical team with ML/LLM experience looking for a senior consu…" at bounding box center [533, 477] width 439 height 39
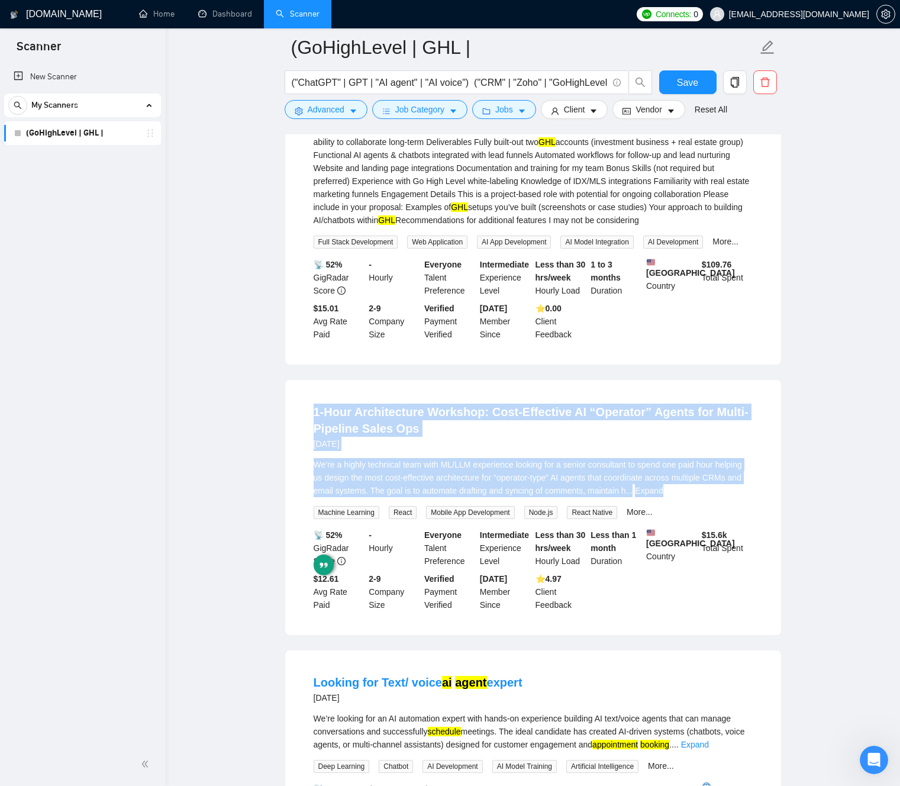
drag, startPoint x: 524, startPoint y: 531, endPoint x: 332, endPoint y: 492, distance: 195.6
click at [294, 467] on div "1-Hour Architecture Workshop: Cost-Effective AI “Operator” Agents for Multi-Pip…" at bounding box center [533, 507] width 496 height 255
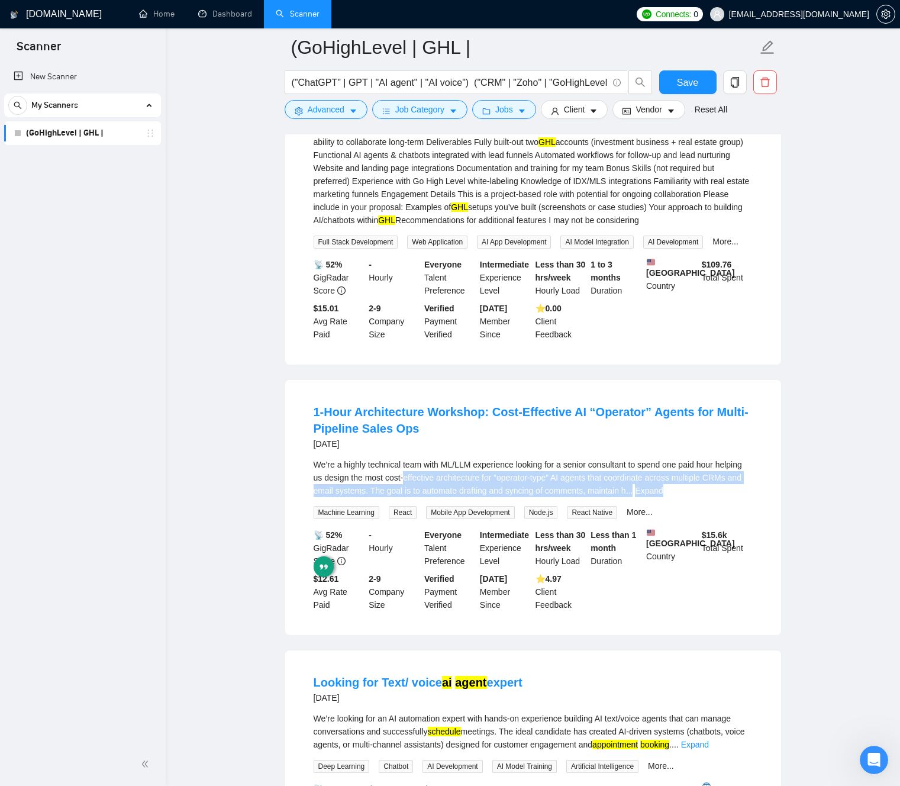
click at [439, 497] on div "We’re a highly technical team with ML/LLM experience looking for a senior consu…" at bounding box center [533, 477] width 439 height 39
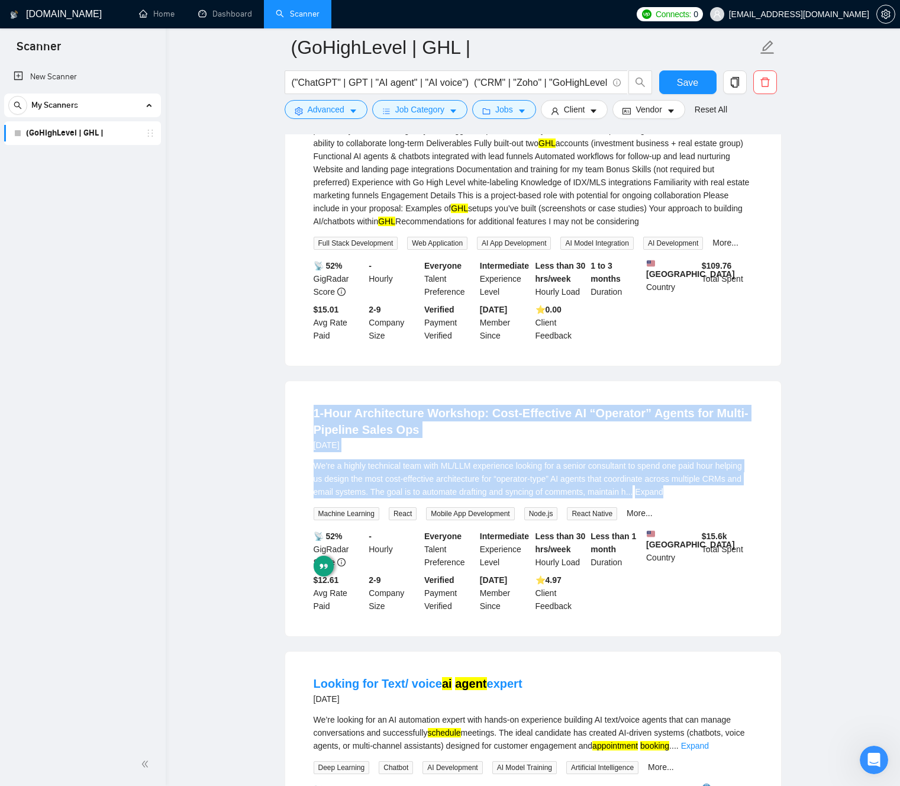
drag, startPoint x: 439, startPoint y: 527, endPoint x: 419, endPoint y: 464, distance: 65.7
click at [419, 464] on li "1-Hour Architecture Workshop: Cost-Effective AI “Operator” Agents for Multi-Pip…" at bounding box center [532, 508] width 467 height 227
click at [461, 498] on div "We’re a highly technical team with ML/LLM experience looking for a senior consu…" at bounding box center [533, 478] width 439 height 39
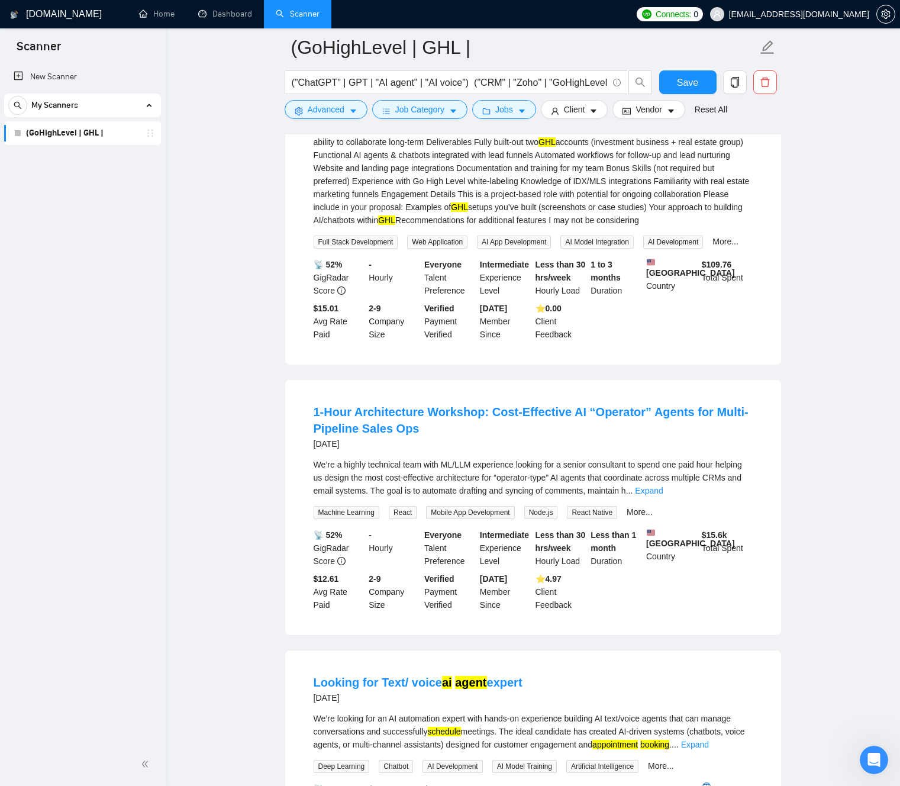
click at [320, 497] on div "We’re a highly technical team with ML/LLM experience looking for a senior consu…" at bounding box center [533, 477] width 439 height 39
drag, startPoint x: 342, startPoint y: 529, endPoint x: 609, endPoint y: 529, distance: 266.8
click at [609, 497] on div "We’re a highly technical team with ML/LLM experience looking for a senior consu…" at bounding box center [533, 477] width 439 height 39
click at [332, 497] on div "We’re a highly technical team with ML/LLM experience looking for a senior consu…" at bounding box center [533, 477] width 439 height 39
drag, startPoint x: 359, startPoint y: 541, endPoint x: 530, endPoint y: 545, distance: 171.6
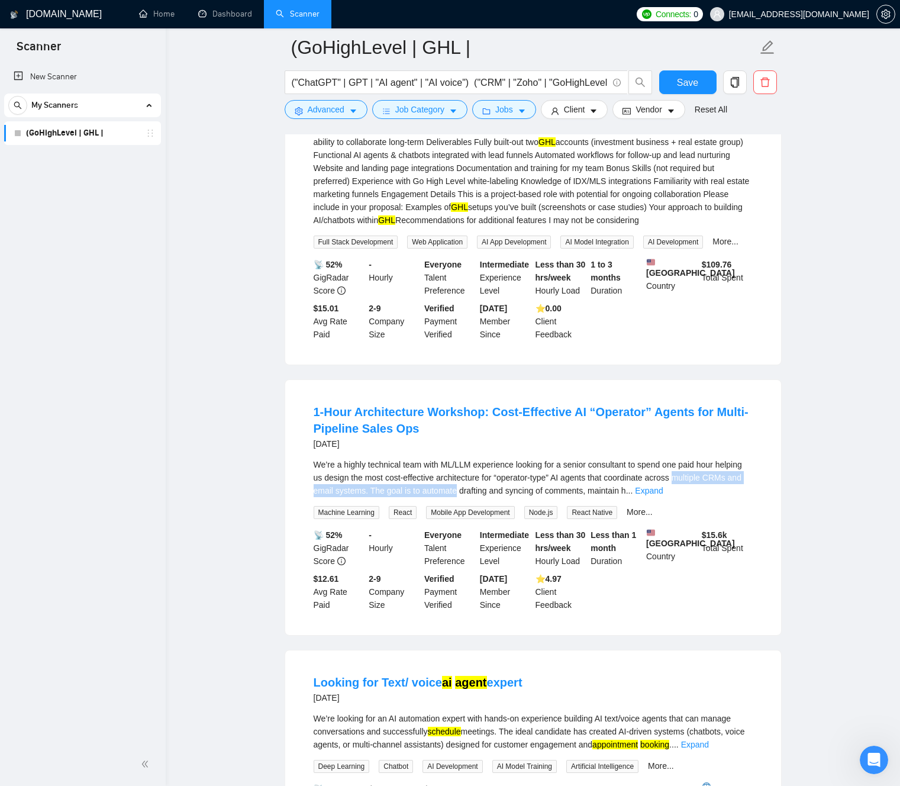
click at [530, 497] on div "We’re a highly technical team with ML/LLM experience looking for a senior consu…" at bounding box center [533, 477] width 439 height 39
click at [467, 497] on div "We’re a highly technical team with ML/LLM experience looking for a senior consu…" at bounding box center [533, 477] width 439 height 39
click at [663, 495] on link "Expand" at bounding box center [649, 490] width 28 height 9
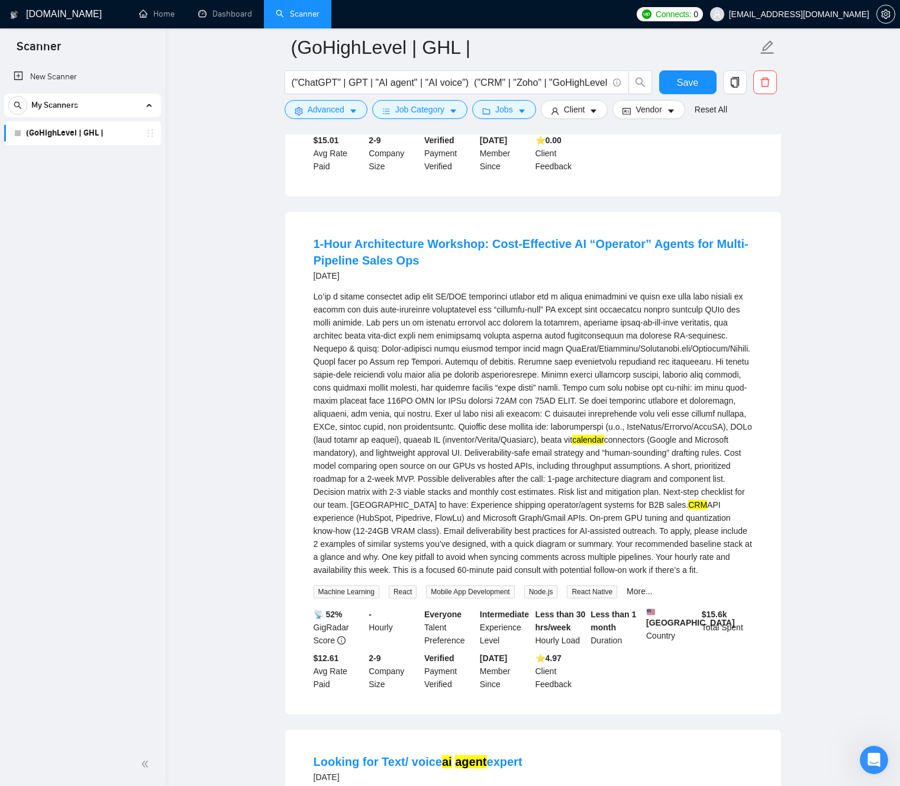
scroll to position [3444, 0]
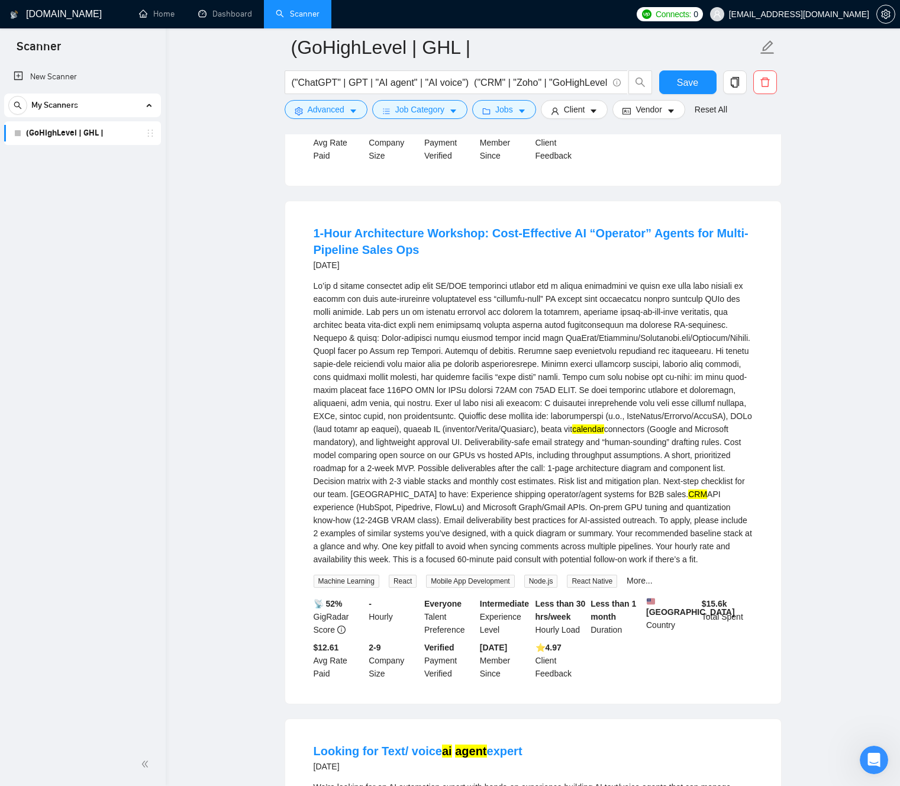
click at [401, 380] on div "calendar connectors (Google and Microsoft mandatory), and lightweight approval …" at bounding box center [533, 422] width 439 height 286
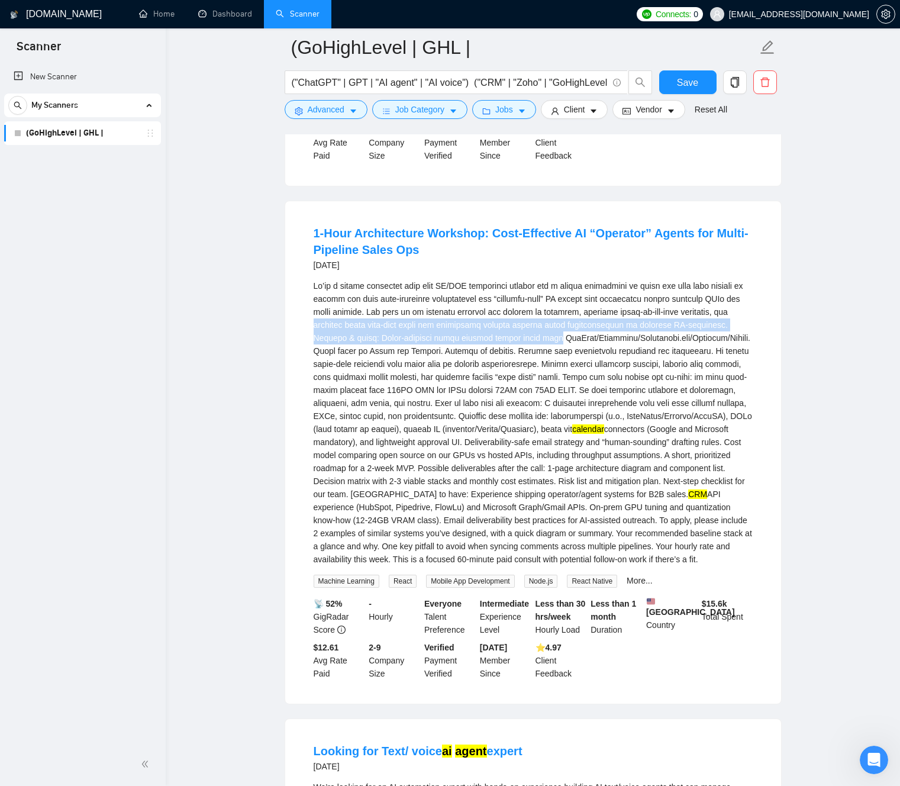
drag, startPoint x: 407, startPoint y: 380, endPoint x: 635, endPoint y: 438, distance: 234.9
click at [660, 387] on div "calendar connectors (Google and Microsoft mandatory), and lightweight approval …" at bounding box center [533, 422] width 439 height 286
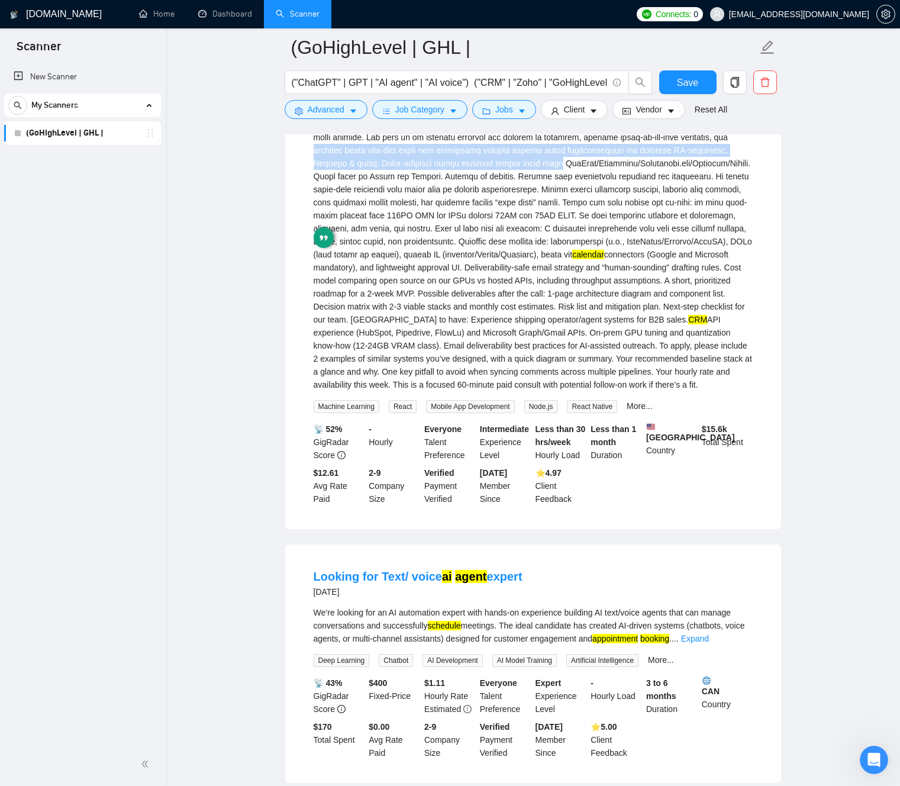
scroll to position [3841, 0]
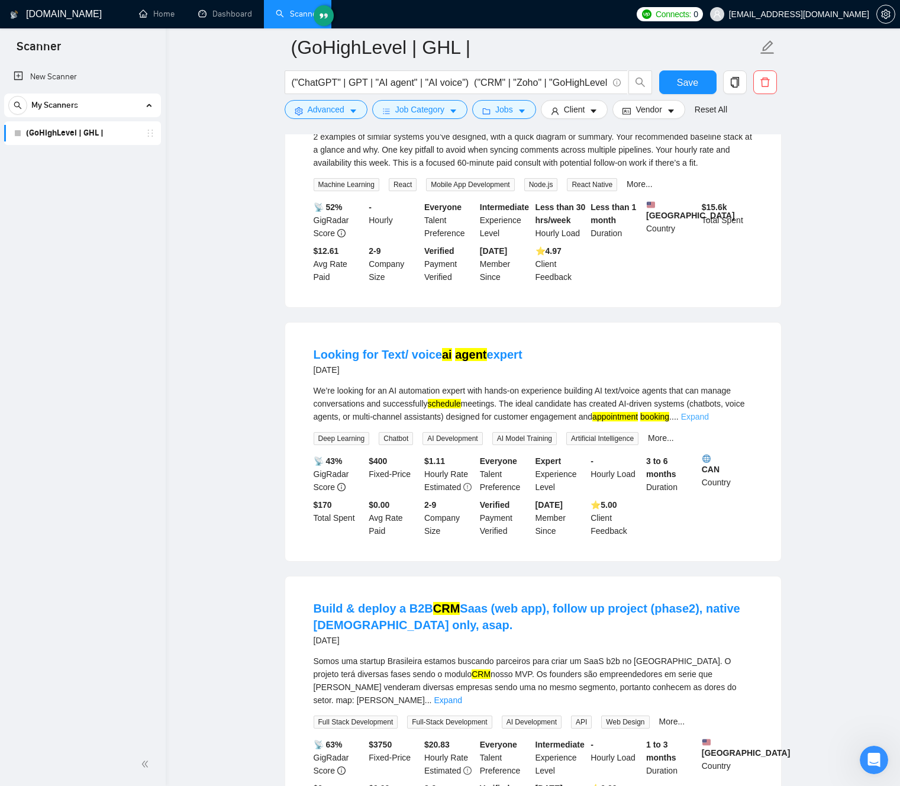
click at [709, 421] on link "Expand" at bounding box center [695, 416] width 28 height 9
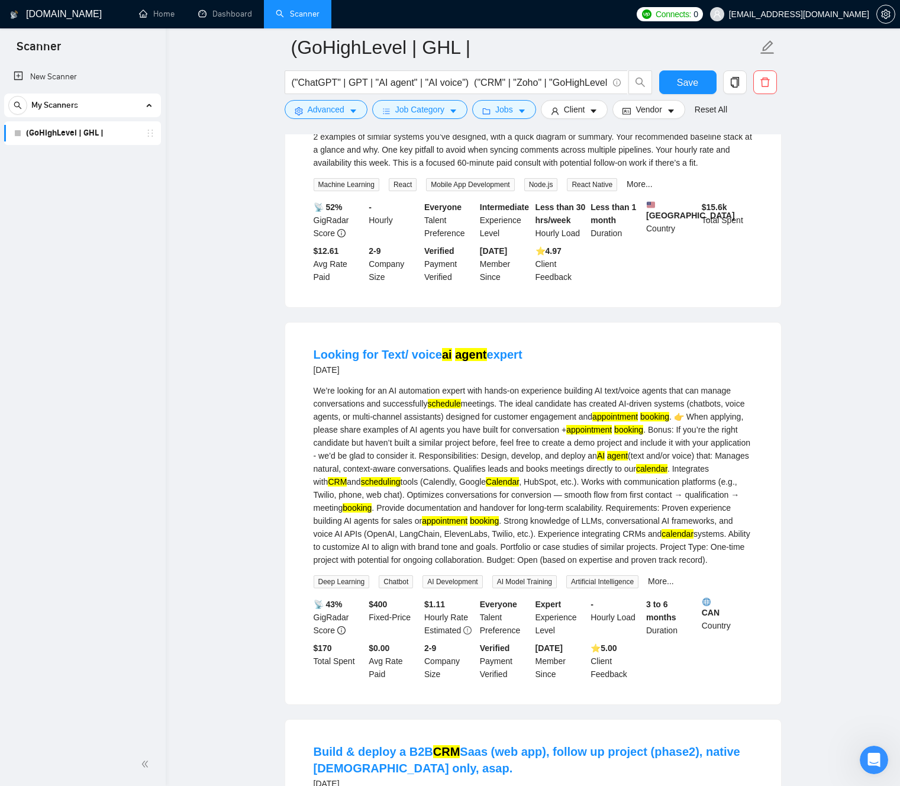
click at [317, 508] on div "We’re looking for an AI automation expert with hands-on experience building AI …" at bounding box center [533, 475] width 439 height 182
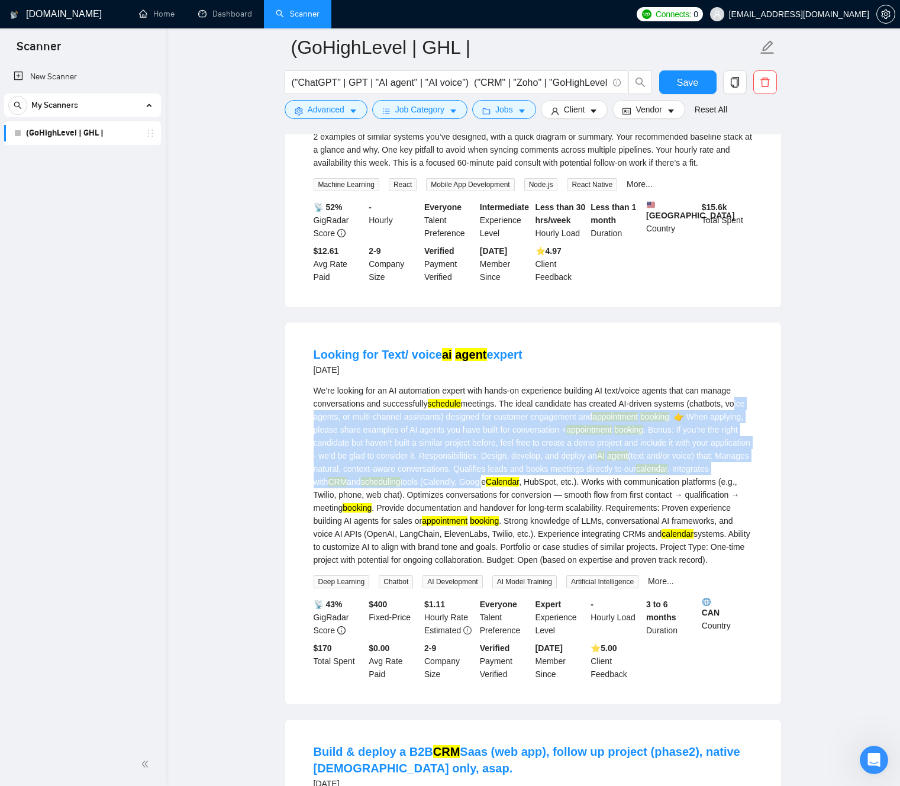
drag, startPoint x: 369, startPoint y: 509, endPoint x: 589, endPoint y: 567, distance: 228.2
click at [589, 566] on div "We’re looking for an AI automation expert with hands-on experience building AI …" at bounding box center [533, 475] width 439 height 182
click at [534, 548] on div "We’re looking for an AI automation expert with hands-on experience building AI …" at bounding box center [533, 475] width 439 height 182
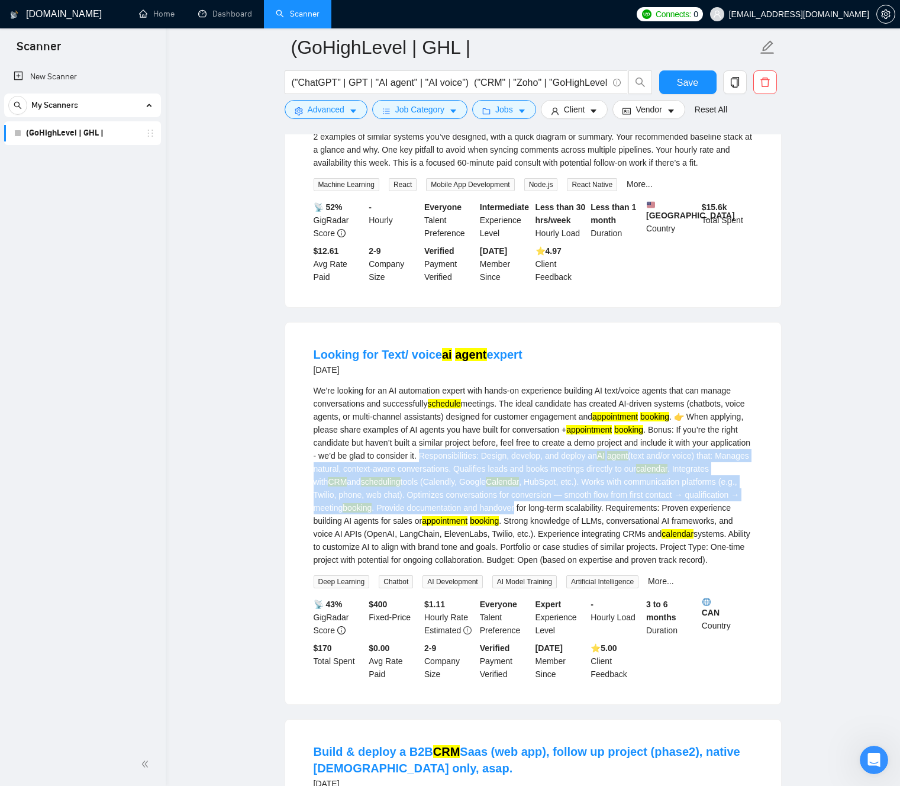
drag, startPoint x: 535, startPoint y: 548, endPoint x: 670, endPoint y: 598, distance: 143.7
click at [667, 566] on div "We’re looking for an AI automation expert with hands-on experience building AI …" at bounding box center [533, 475] width 439 height 182
click at [456, 566] on div "We’re looking for an AI automation expert with hands-on experience building AI …" at bounding box center [533, 475] width 439 height 182
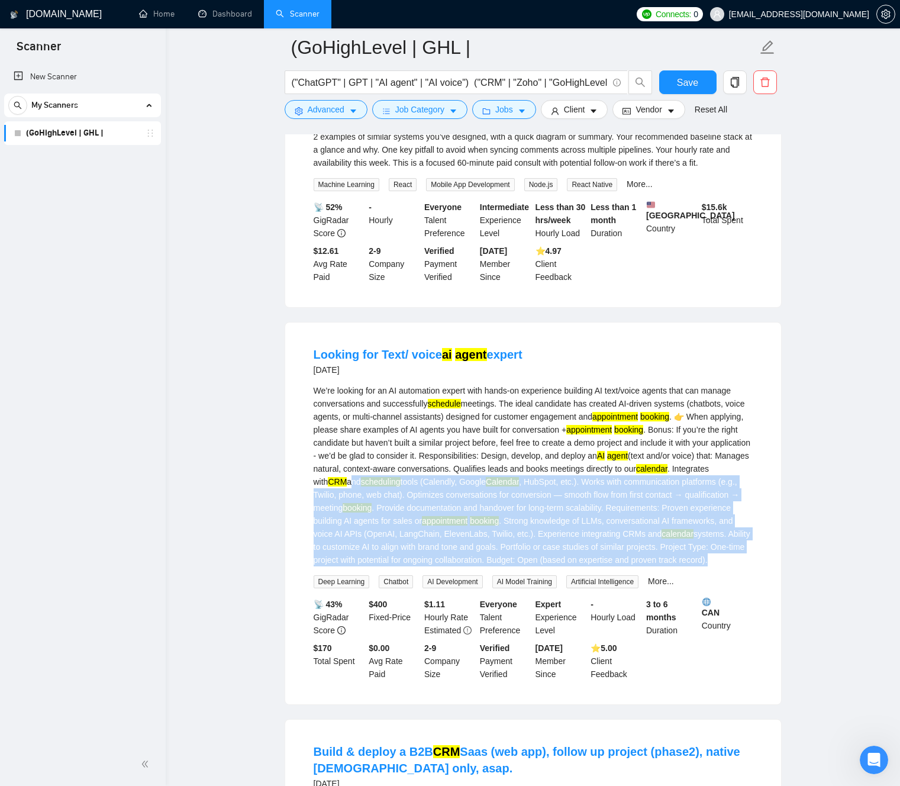
drag, startPoint x: 447, startPoint y: 567, endPoint x: 507, endPoint y: 599, distance: 68.0
click at [663, 566] on div "We’re looking for an AI automation expert with hands-on experience building AI …" at bounding box center [533, 475] width 439 height 182
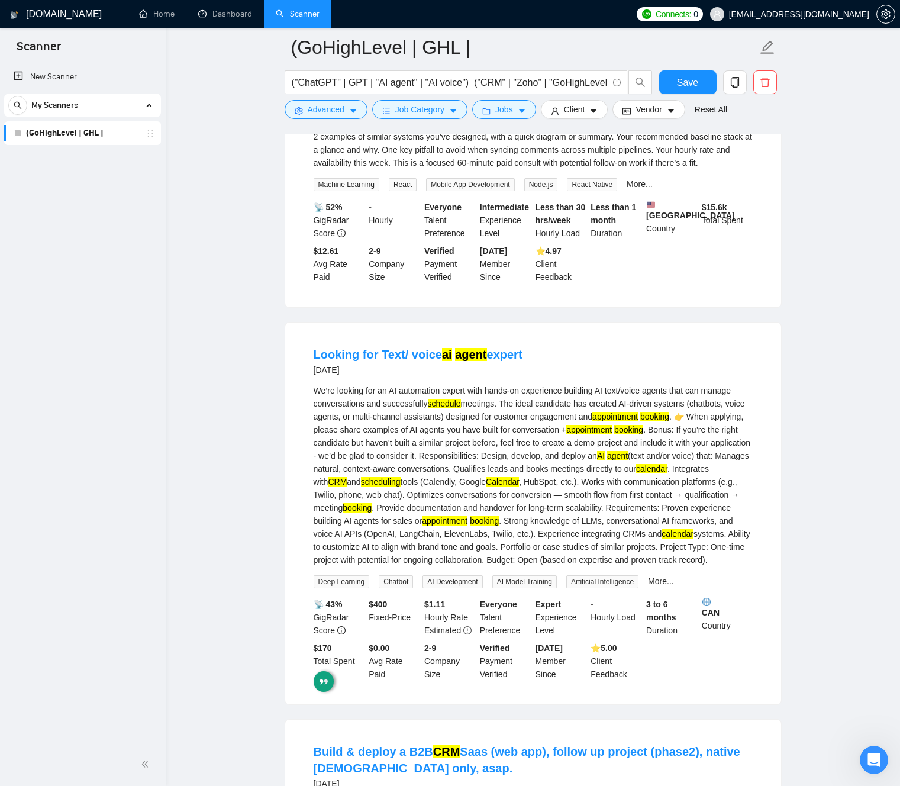
click at [372, 512] on mark "booking" at bounding box center [357, 507] width 29 height 9
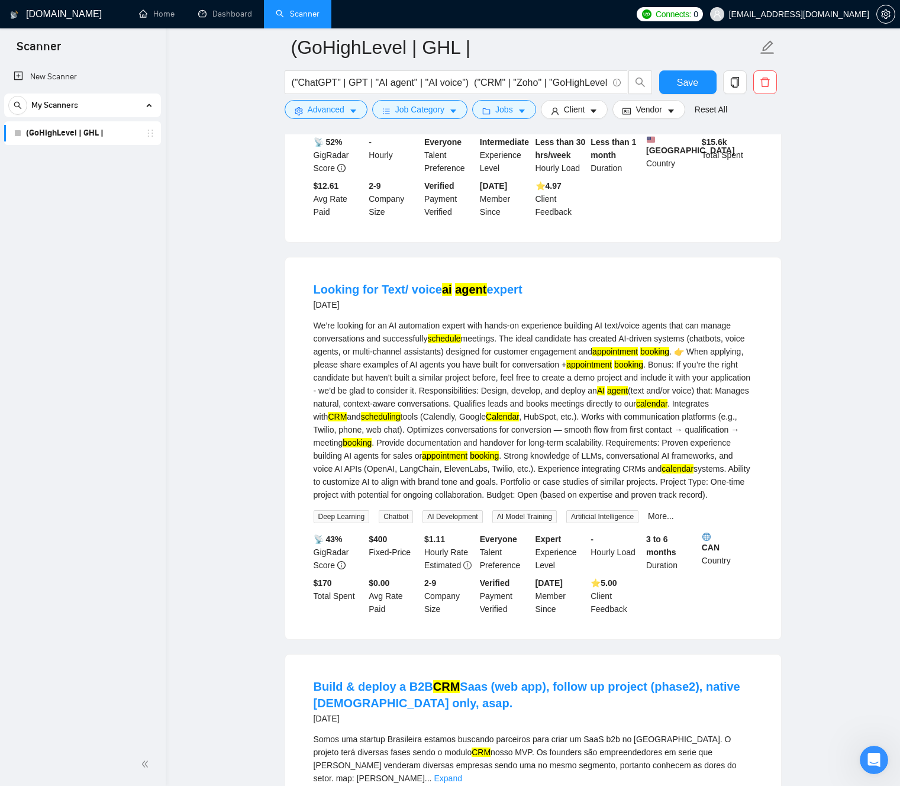
scroll to position [3905, 0]
click at [487, 502] on div "We’re looking for an AI automation expert with hands-on experience building AI …" at bounding box center [533, 410] width 439 height 182
drag, startPoint x: 492, startPoint y: 556, endPoint x: 686, endPoint y: 597, distance: 199.0
click at [707, 502] on div "We’re looking for an AI automation expert with hands-on experience building AI …" at bounding box center [533, 410] width 439 height 182
click at [432, 502] on div "We’re looking for an AI automation expert with hands-on experience building AI …" at bounding box center [533, 410] width 439 height 182
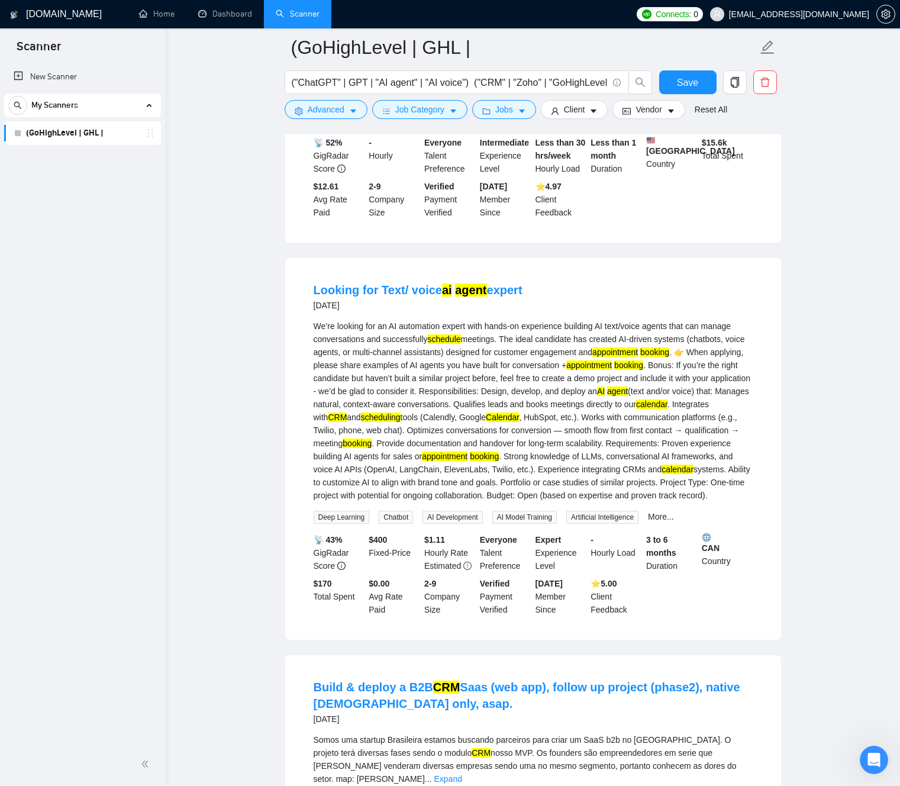
click at [381, 502] on div "We’re looking for an AI automation expert with hands-on experience building AI …" at bounding box center [533, 410] width 439 height 182
drag, startPoint x: 390, startPoint y: 545, endPoint x: 647, endPoint y: 593, distance: 261.2
click at [646, 502] on div "We’re looking for an AI automation expert with hands-on experience building AI …" at bounding box center [533, 410] width 439 height 182
click at [629, 502] on div "We’re looking for an AI automation expert with hands-on experience building AI …" at bounding box center [533, 410] width 439 height 182
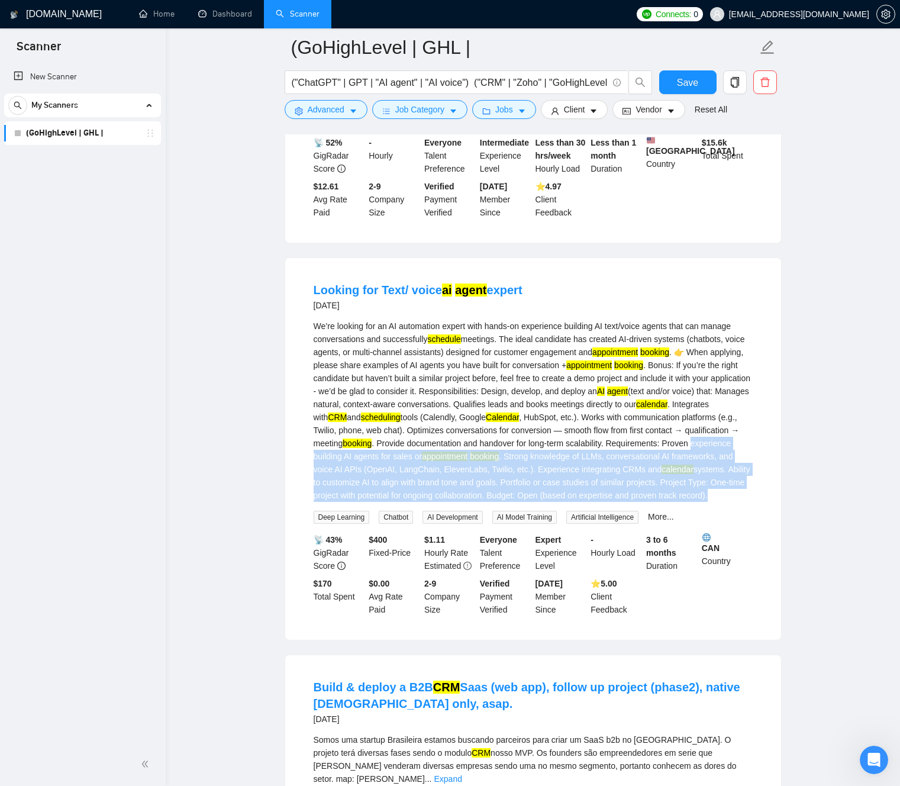
drag, startPoint x: 629, startPoint y: 598, endPoint x: 438, endPoint y: 546, distance: 198.1
click at [438, 502] on div "We’re looking for an AI automation expert with hands-on experience building AI …" at bounding box center [533, 410] width 439 height 182
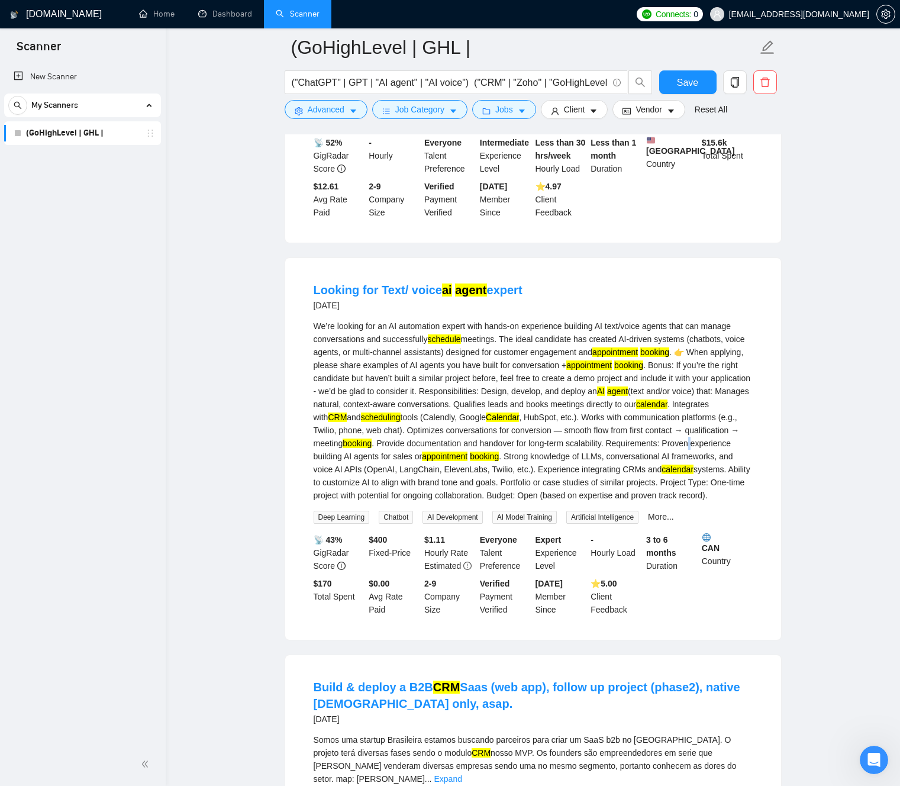
click at [438, 502] on div "We’re looking for an AI automation expert with hands-on experience building AI …" at bounding box center [533, 410] width 439 height 182
drag, startPoint x: 479, startPoint y: 549, endPoint x: 664, endPoint y: 595, distance: 190.3
click at [678, 502] on div "We’re looking for an AI automation expert with hands-on experience building AI …" at bounding box center [533, 410] width 439 height 182
drag, startPoint x: 453, startPoint y: 524, endPoint x: 623, endPoint y: 599, distance: 185.7
click at [623, 502] on div "We’re looking for an AI automation expert with hands-on experience building AI …" at bounding box center [533, 410] width 439 height 182
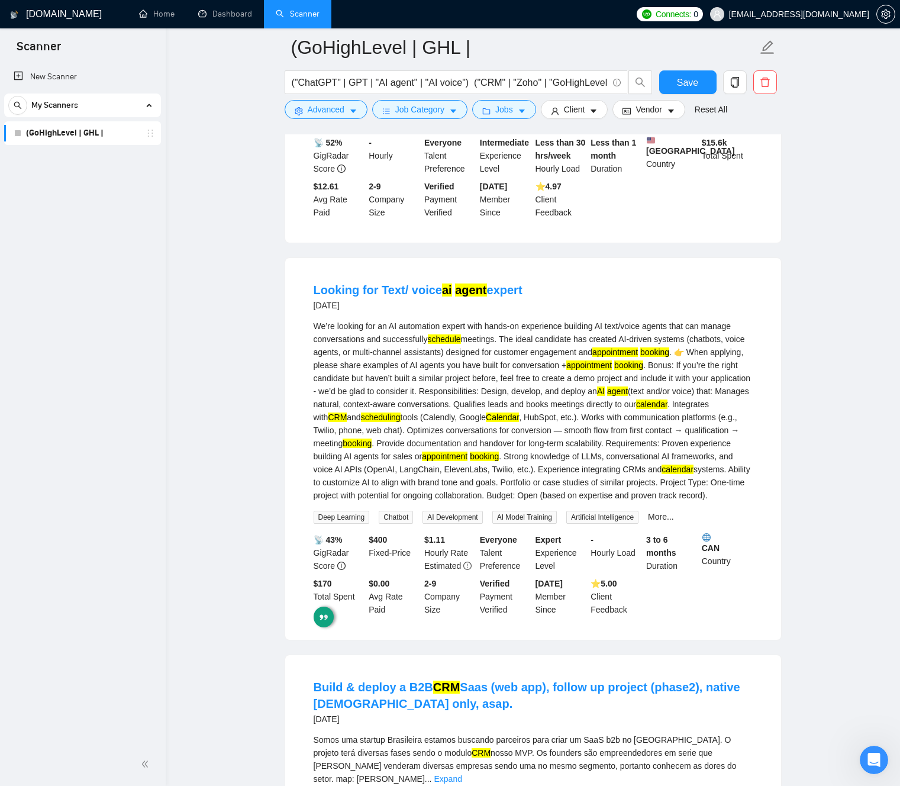
click at [621, 502] on div "We’re looking for an AI automation expert with hands-on experience building AI …" at bounding box center [533, 410] width 439 height 182
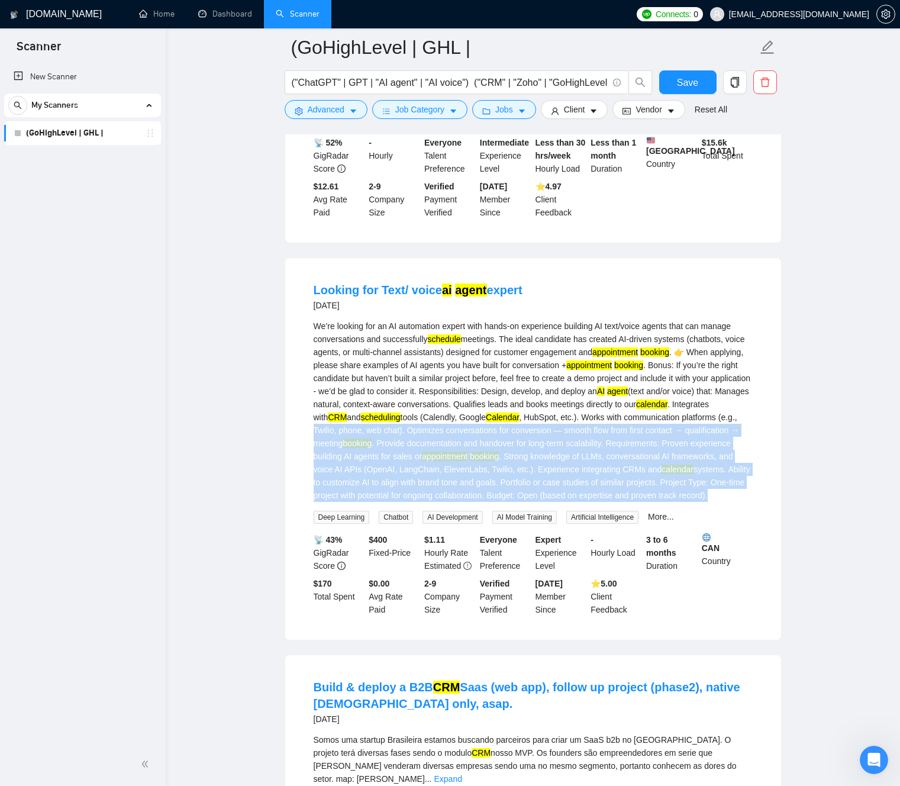
drag, startPoint x: 614, startPoint y: 594, endPoint x: 450, endPoint y: 520, distance: 179.8
click at [439, 502] on div "We’re looking for an AI automation expert with hands-on experience building AI …" at bounding box center [533, 410] width 439 height 182
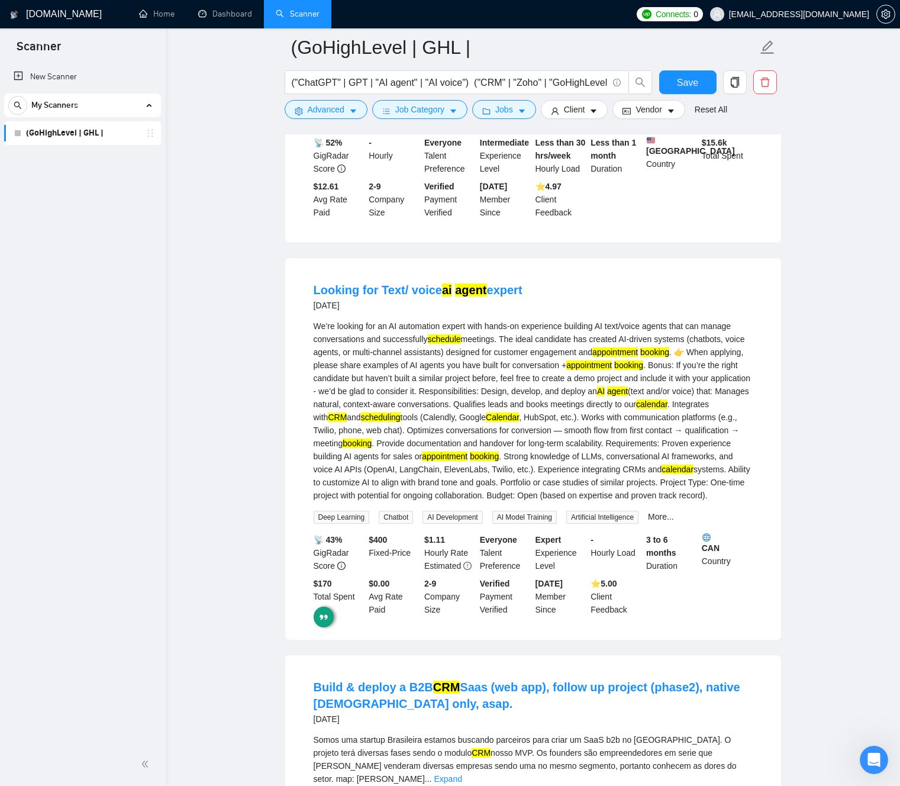
click at [521, 502] on div "We’re looking for an AI automation expert with hands-on experience building AI …" at bounding box center [533, 410] width 439 height 182
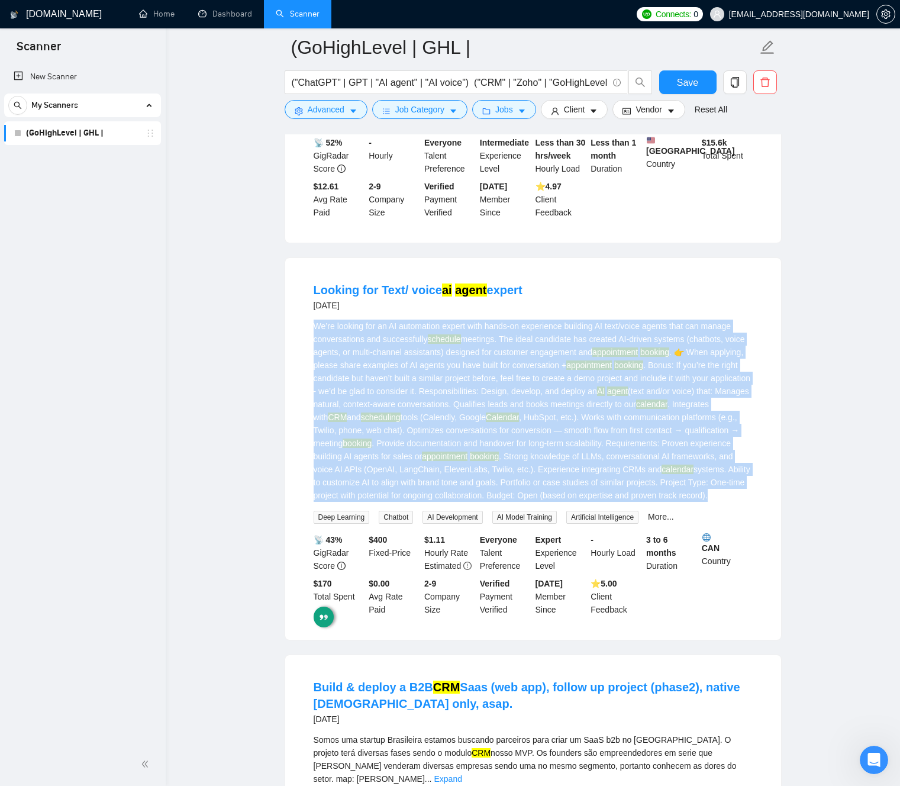
drag, startPoint x: 522, startPoint y: 535, endPoint x: 501, endPoint y: 535, distance: 21.3
click at [518, 502] on div "We’re looking for an AI automation expert with hands-on experience building AI …" at bounding box center [533, 410] width 439 height 182
click at [472, 502] on div "We’re looking for an AI automation expert with hands-on experience building AI …" at bounding box center [533, 410] width 439 height 182
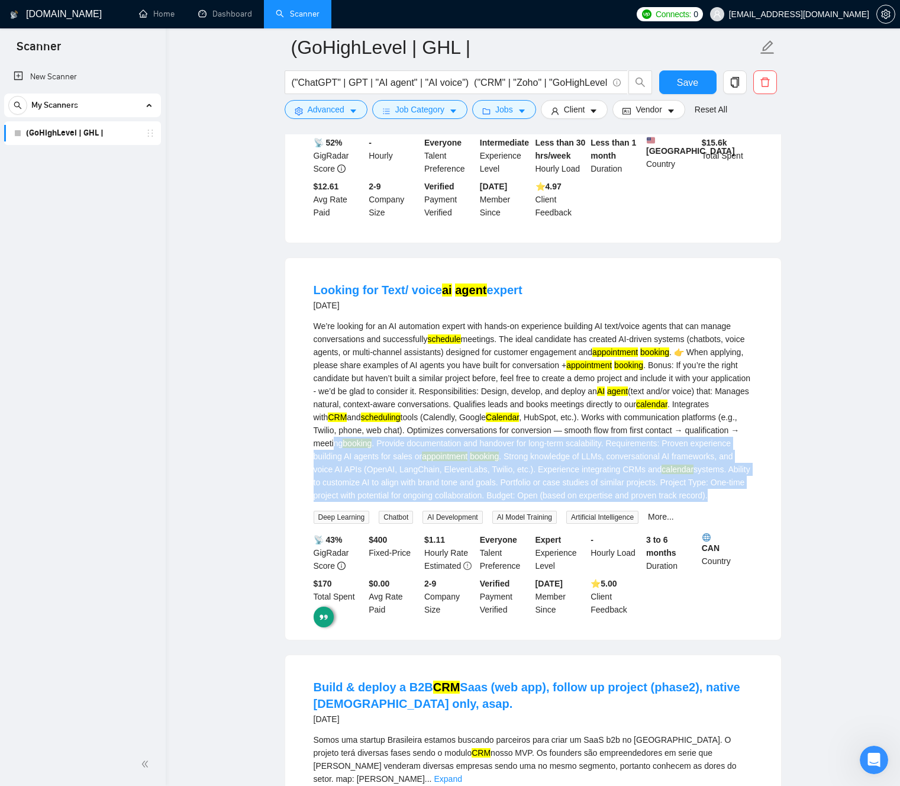
drag, startPoint x: 511, startPoint y: 539, endPoint x: 593, endPoint y: 580, distance: 92.6
click at [605, 502] on div "We’re looking for an AI automation expert with hands-on experience building AI …" at bounding box center [533, 410] width 439 height 182
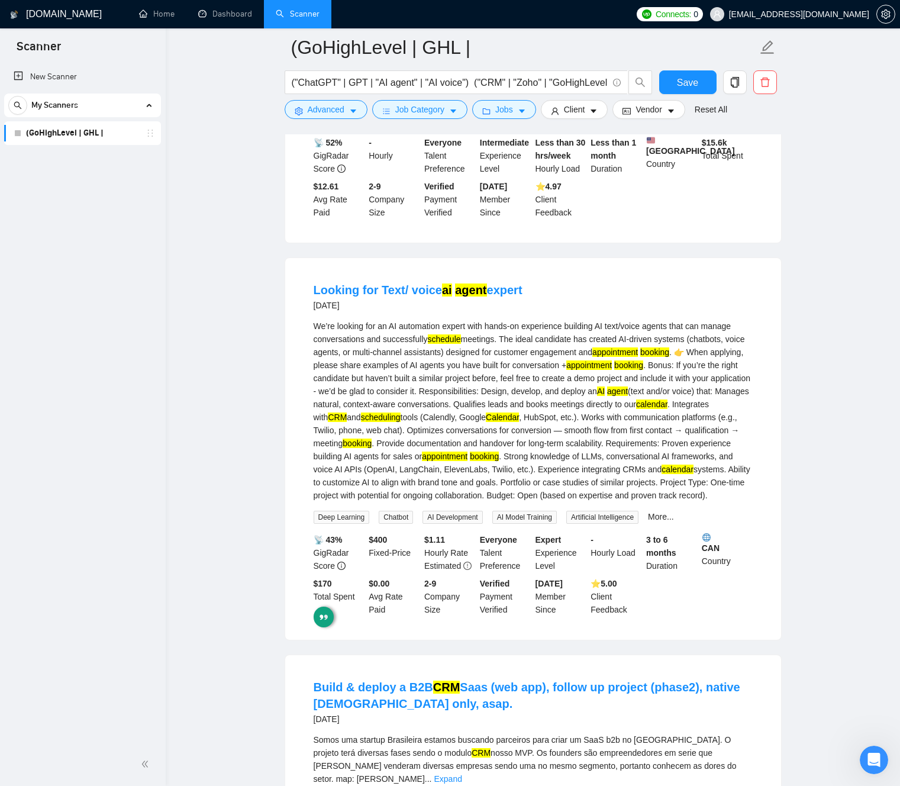
click at [661, 474] on mark "calendar" at bounding box center [677, 468] width 32 height 9
click at [461, 502] on div "We’re looking for an AI automation expert with hands-on experience building AI …" at bounding box center [533, 410] width 439 height 182
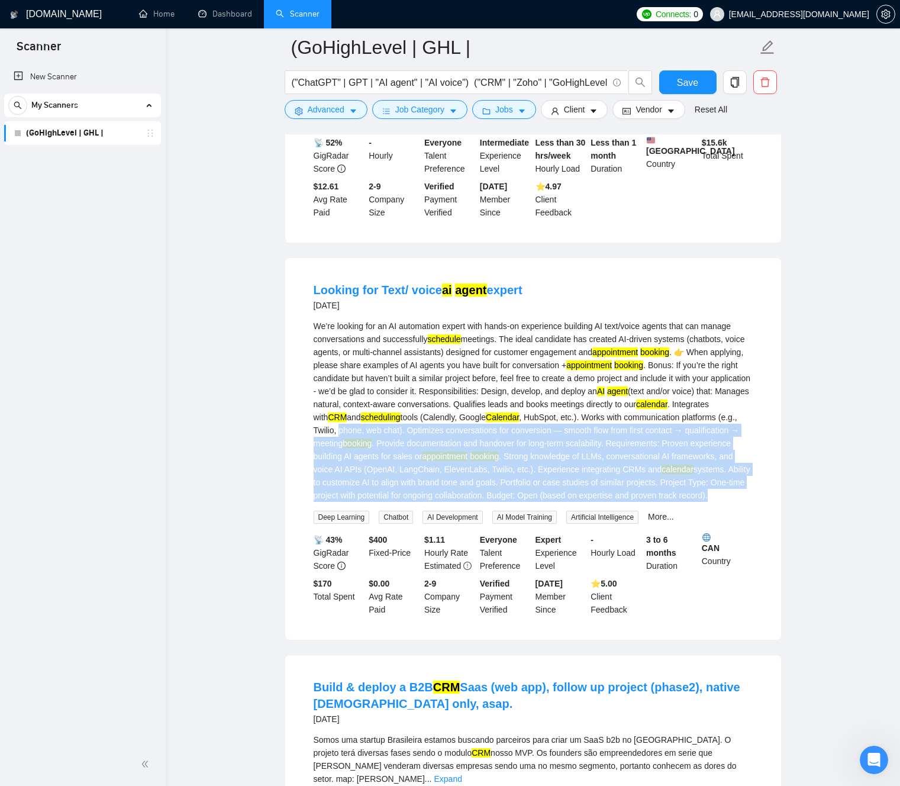
drag, startPoint x: 461, startPoint y: 516, endPoint x: 611, endPoint y: 589, distance: 166.4
click at [615, 502] on div "We’re looking for an AI automation expert with hands-on experience building AI …" at bounding box center [533, 410] width 439 height 182
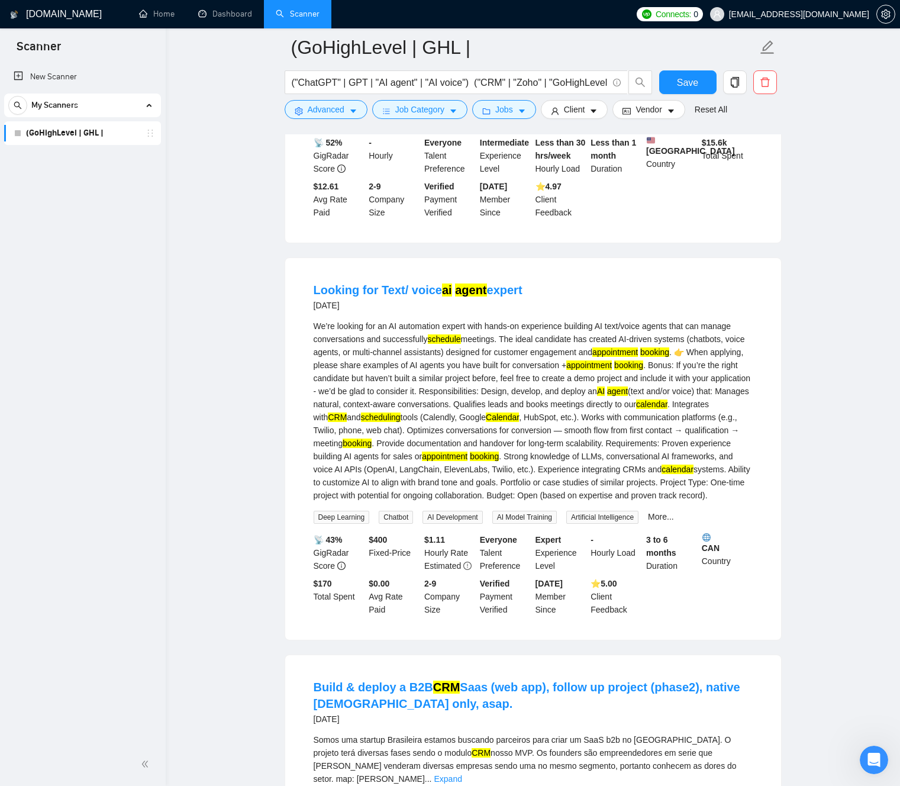
click at [495, 502] on div "We’re looking for an AI automation expert with hands-on experience building AI …" at bounding box center [533, 410] width 439 height 182
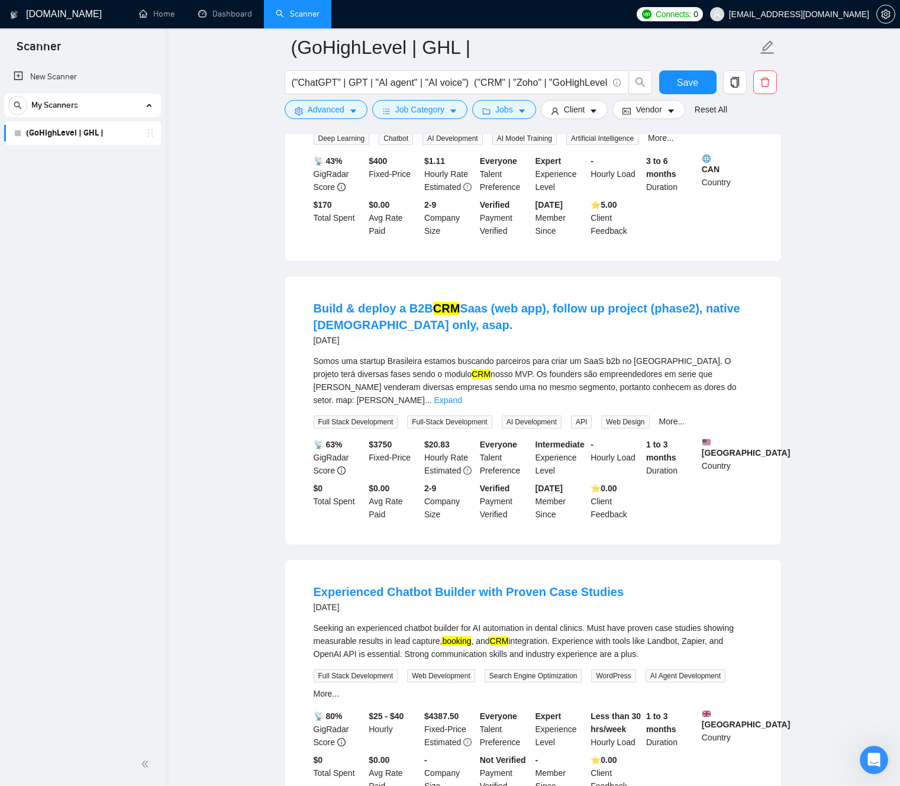
scroll to position [4297, 0]
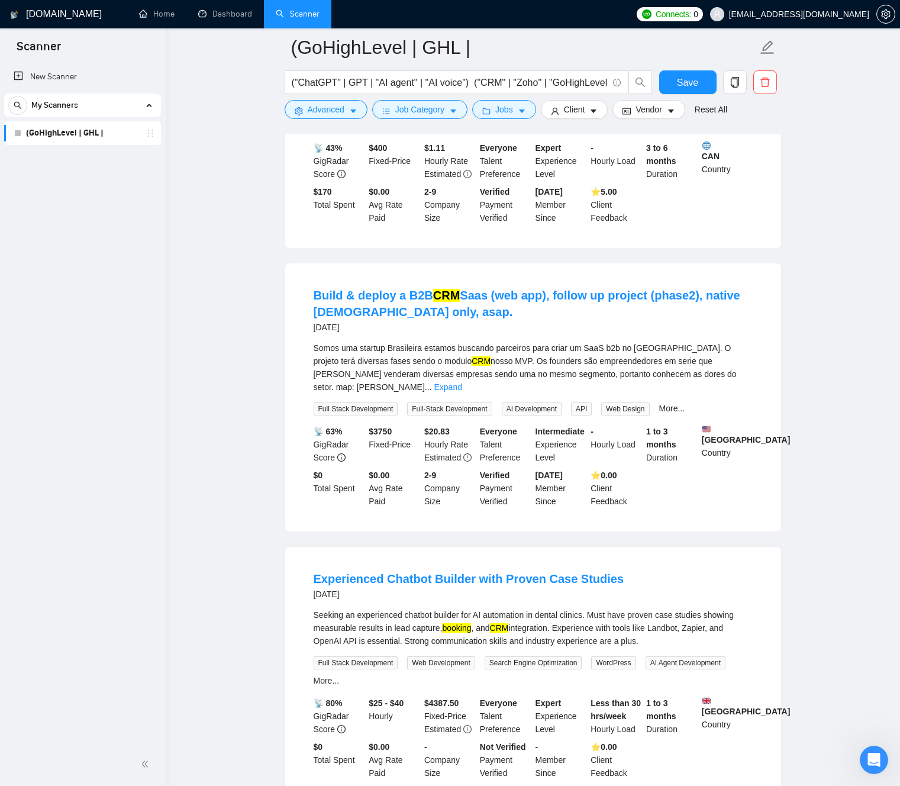
click at [486, 393] on div "Somos uma startup Brasileira estamos buscando parceiros para criar um SaaS b2b …" at bounding box center [533, 367] width 439 height 52
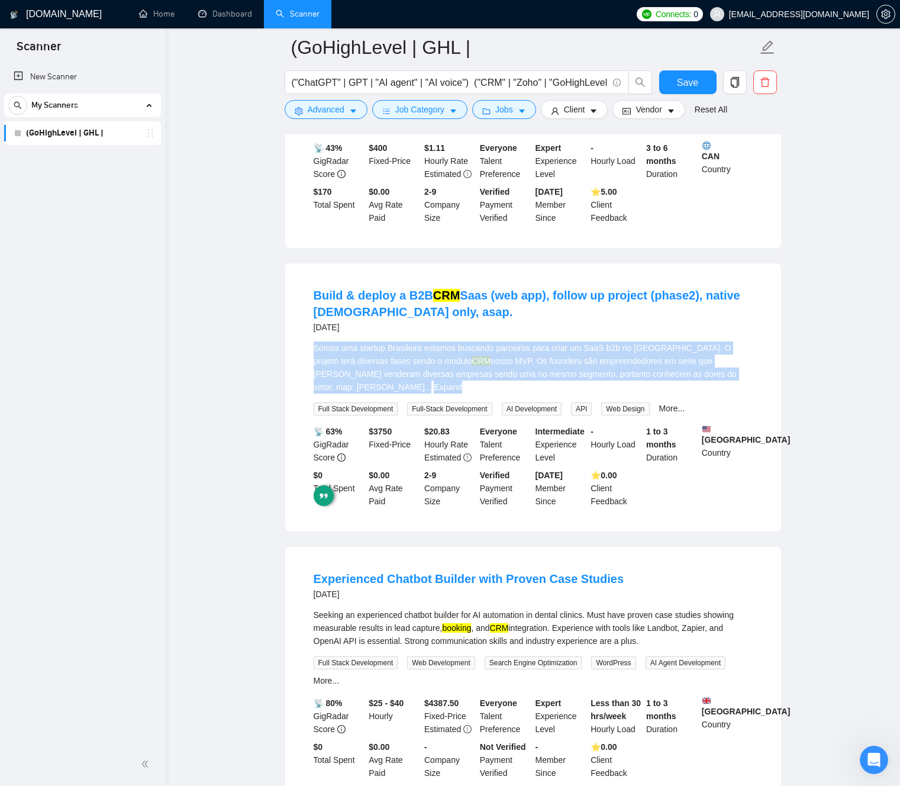
drag, startPoint x: 486, startPoint y: 462, endPoint x: 471, endPoint y: 461, distance: 14.8
click at [485, 393] on div "Somos uma startup Brasileira estamos buscando parceiros para criar um SaaS b2b …" at bounding box center [533, 367] width 439 height 52
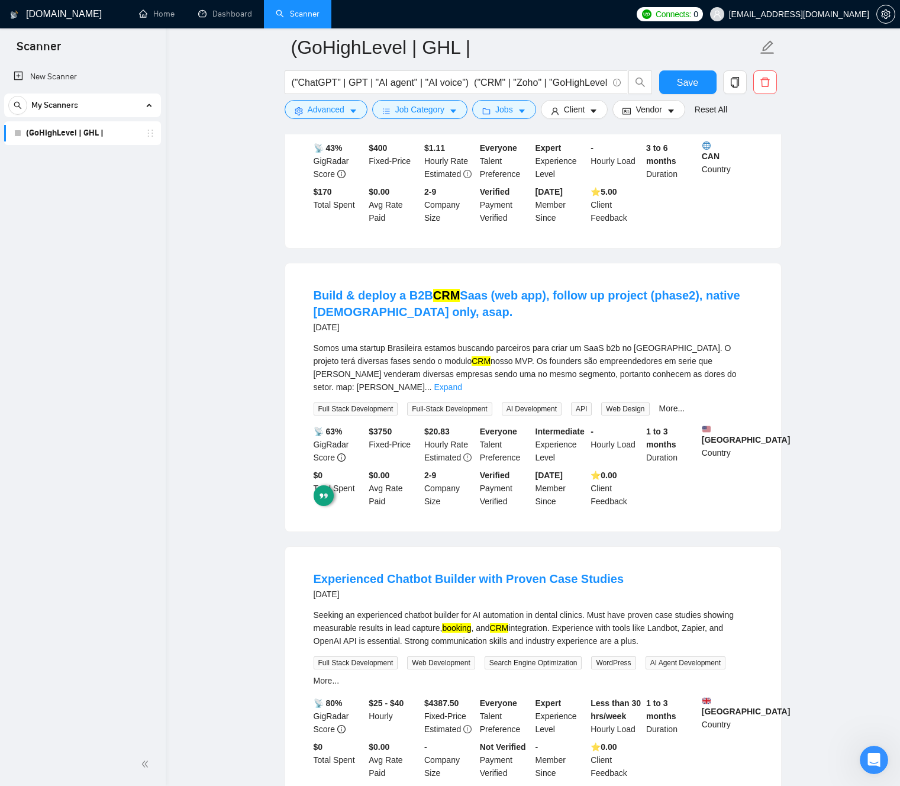
click at [472, 366] on mark "CRM" at bounding box center [481, 360] width 19 height 9
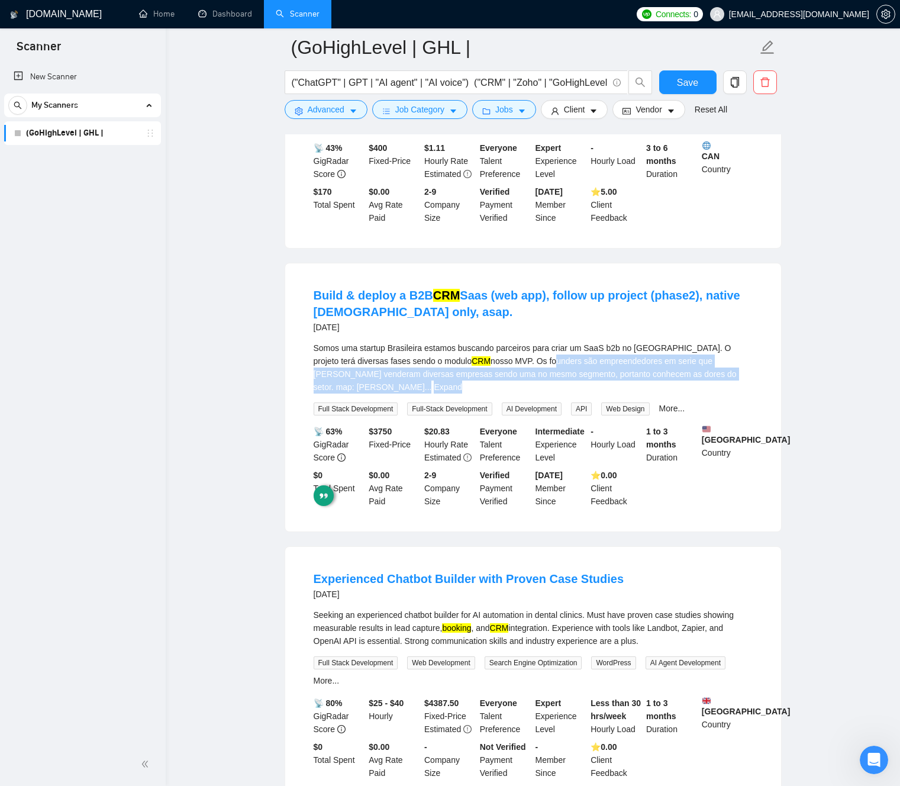
click at [516, 393] on div "Somos uma startup Brasileira estamos buscando parceiros para criar um SaaS b2b …" at bounding box center [533, 367] width 439 height 52
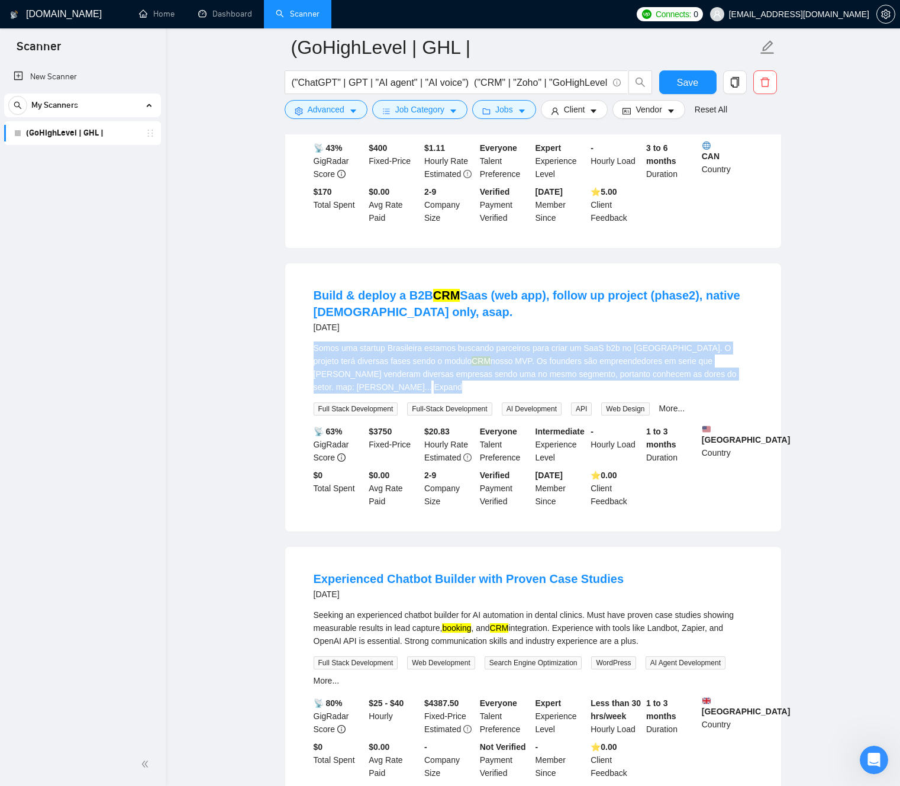
click at [516, 393] on div "Somos uma startup Brasileira estamos buscando parceiros para criar um SaaS b2b …" at bounding box center [533, 367] width 439 height 52
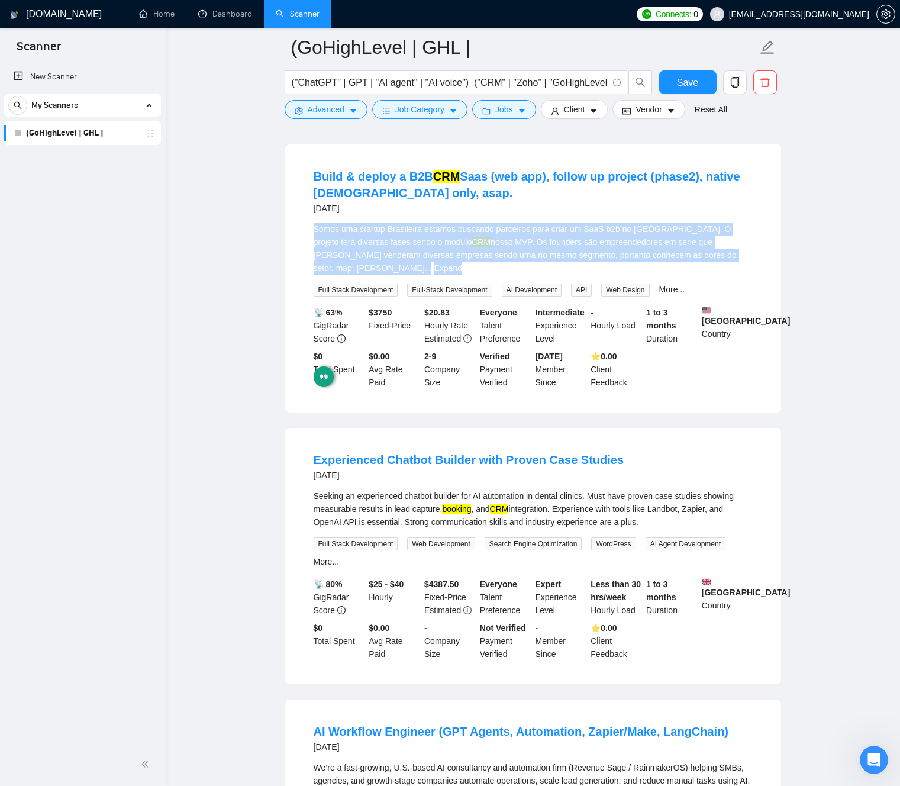
scroll to position [4502, 0]
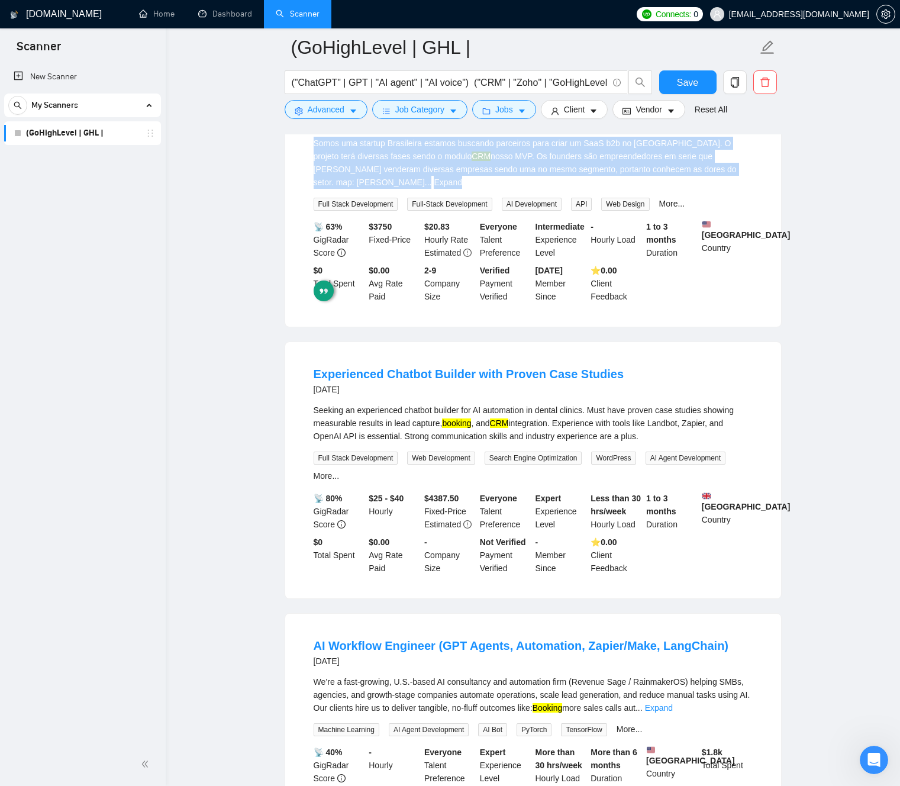
click at [472, 161] on mark "CRM" at bounding box center [481, 155] width 19 height 9
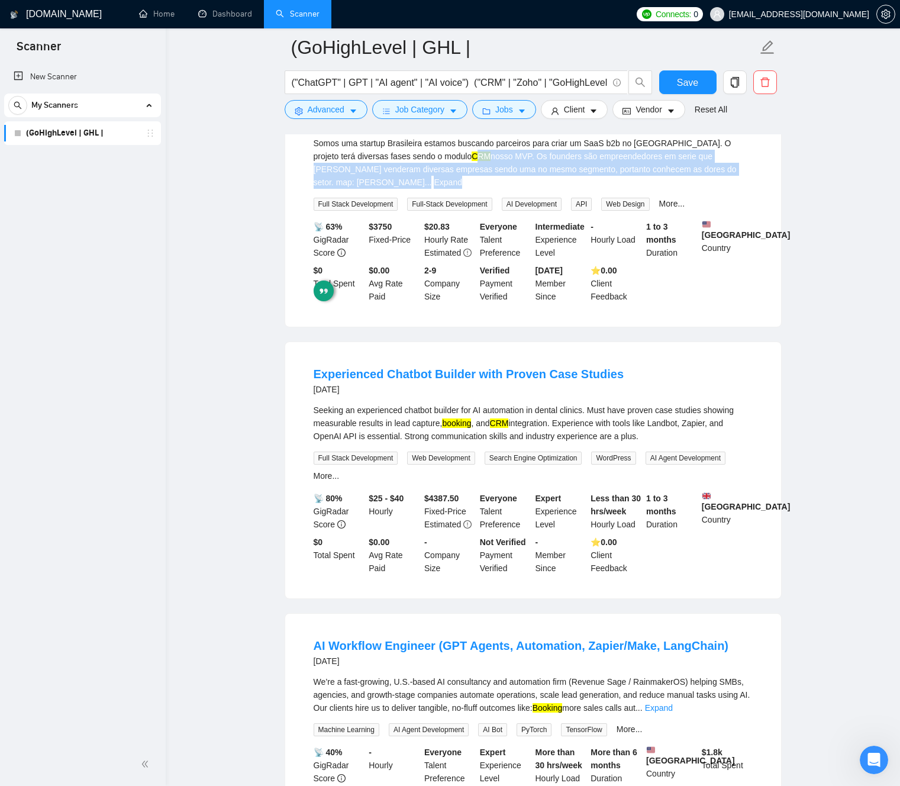
click at [472, 161] on mark "CRM" at bounding box center [481, 155] width 19 height 9
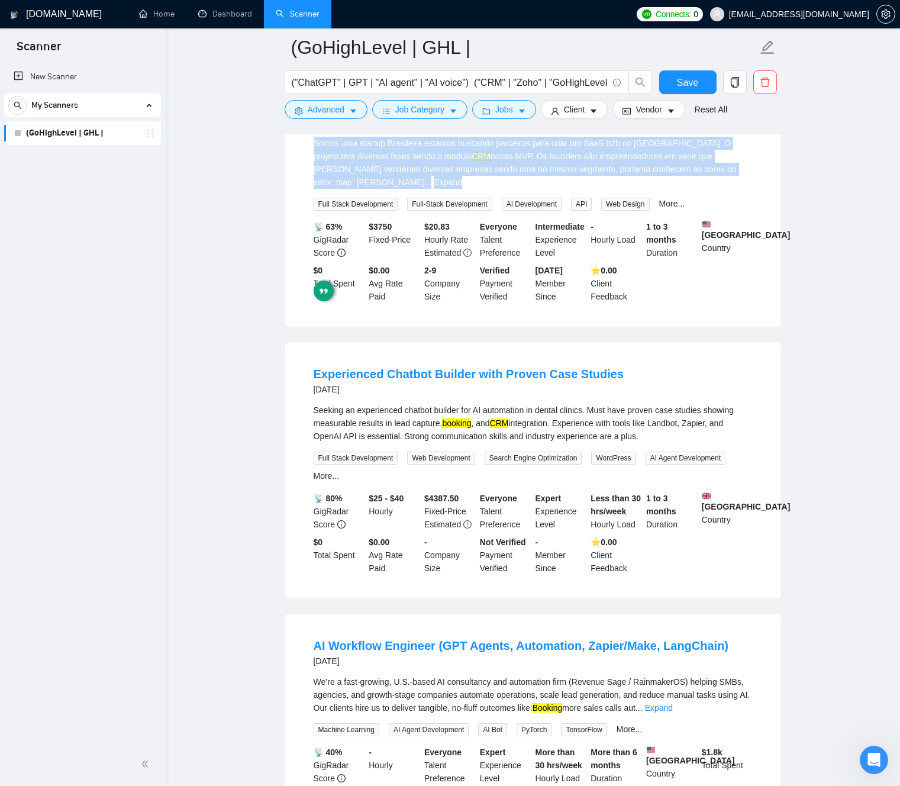
click at [472, 161] on mark "CRM" at bounding box center [481, 155] width 19 height 9
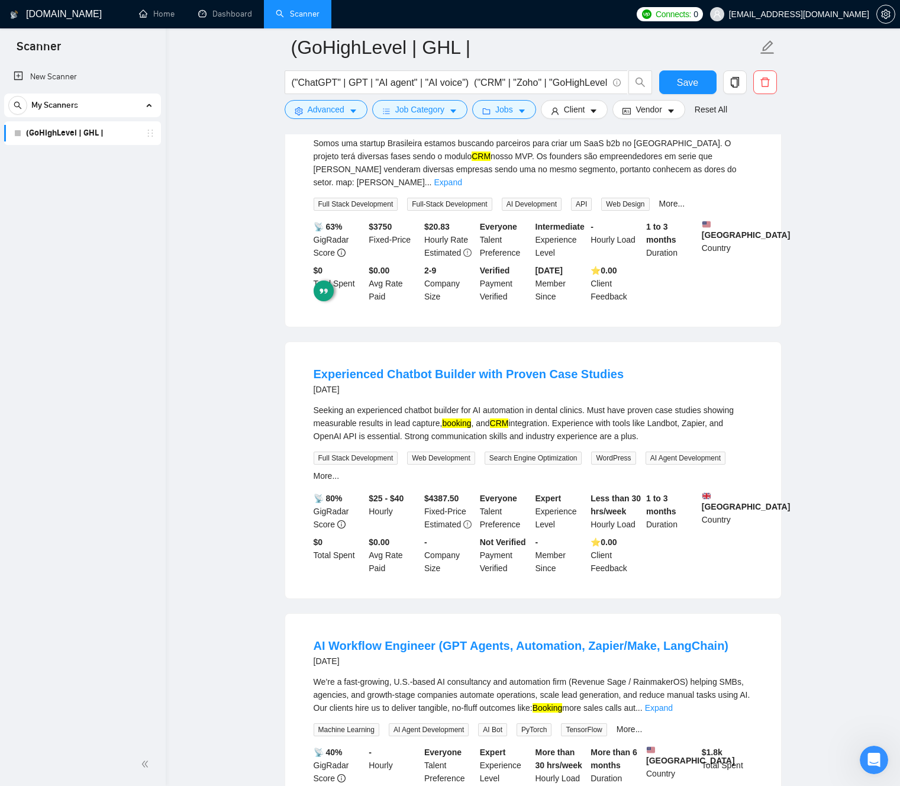
click at [514, 189] on div "Somos uma startup Brasileira estamos buscando parceiros para criar um SaaS b2b …" at bounding box center [533, 163] width 439 height 52
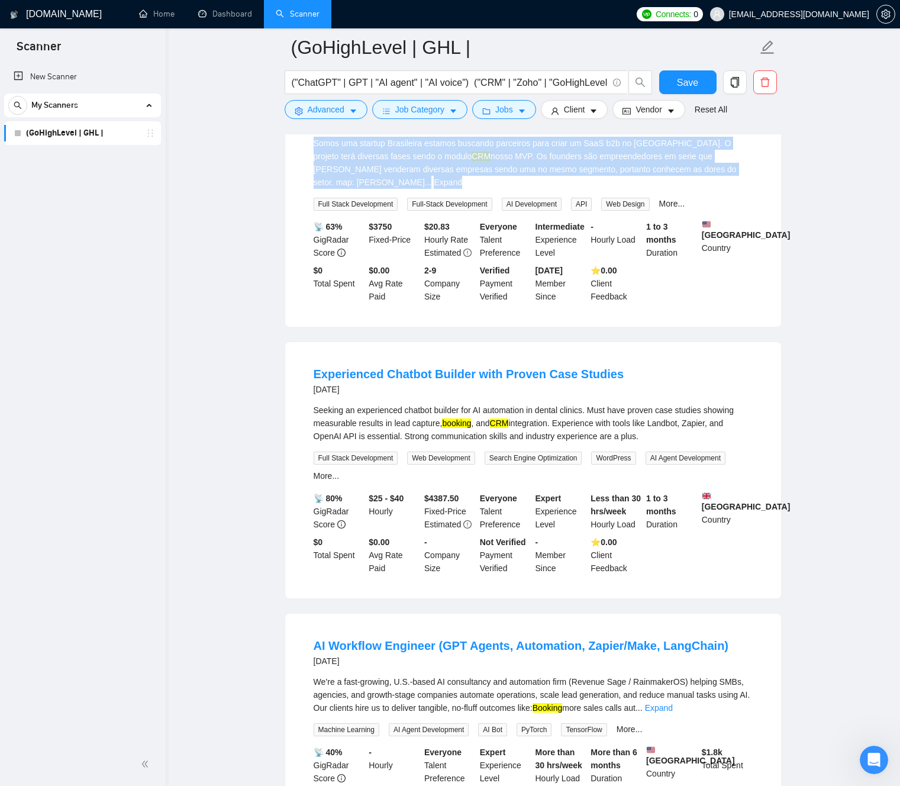
drag, startPoint x: 592, startPoint y: 262, endPoint x: 607, endPoint y: 261, distance: 14.8
click at [592, 189] on div "Somos uma startup Brasileira estamos buscando parceiros para criar um SaaS b2b …" at bounding box center [533, 163] width 439 height 52
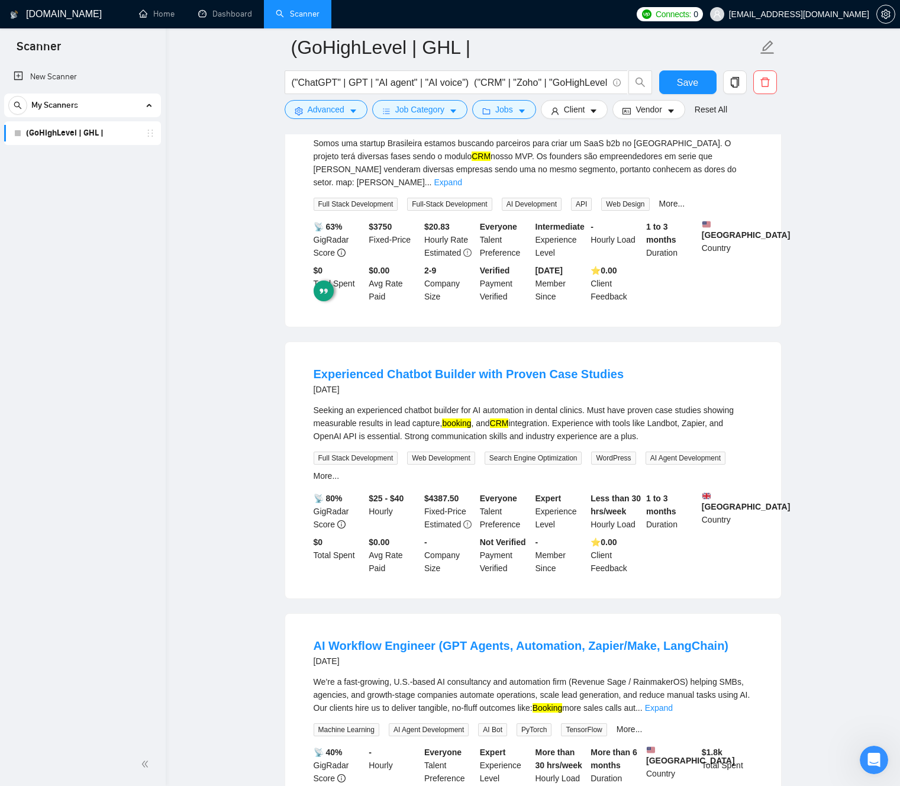
click at [461, 187] on link "Expand" at bounding box center [448, 181] width 28 height 9
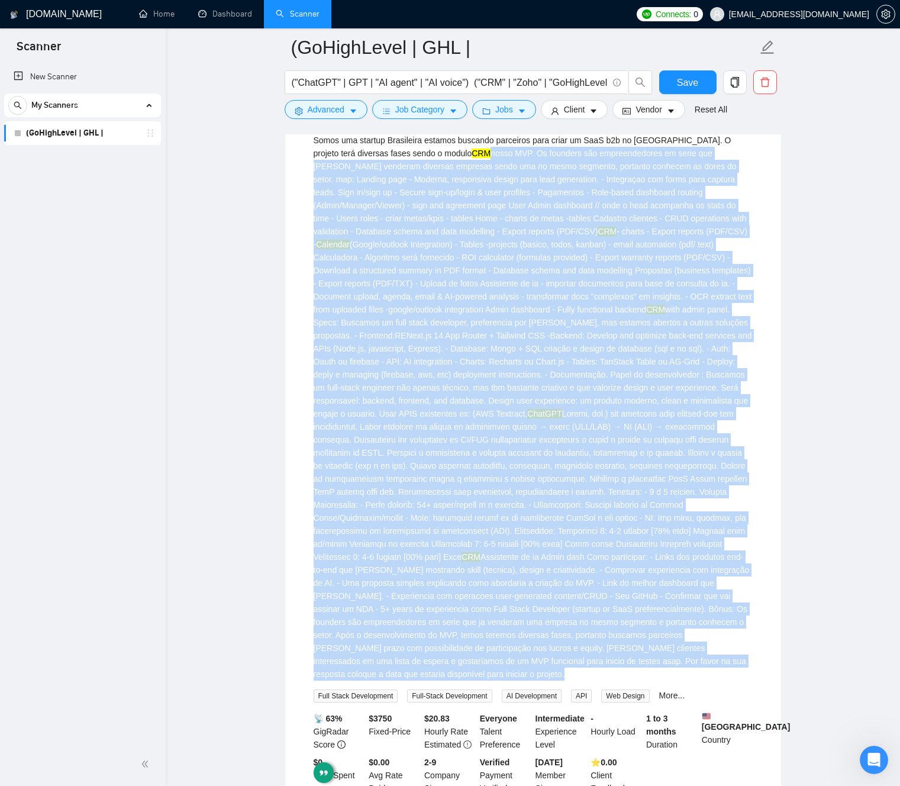
click at [450, 361] on div "Somos uma startup Brasileira estamos buscando parceiros para criar um SaaS b2b …" at bounding box center [533, 407] width 439 height 547
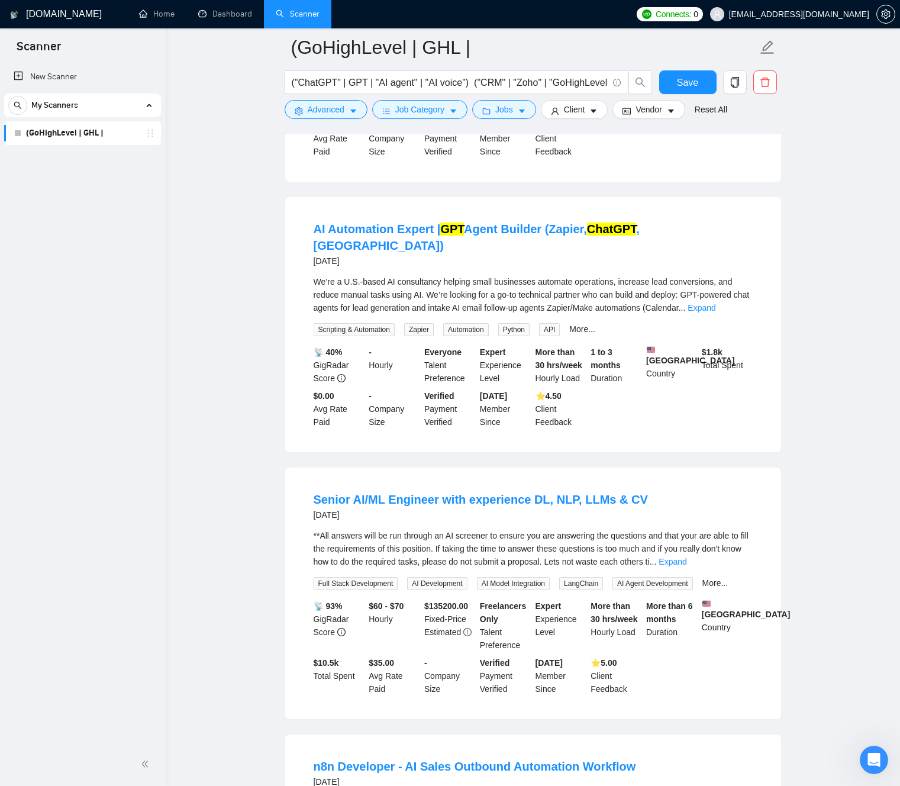
scroll to position [5895, 0]
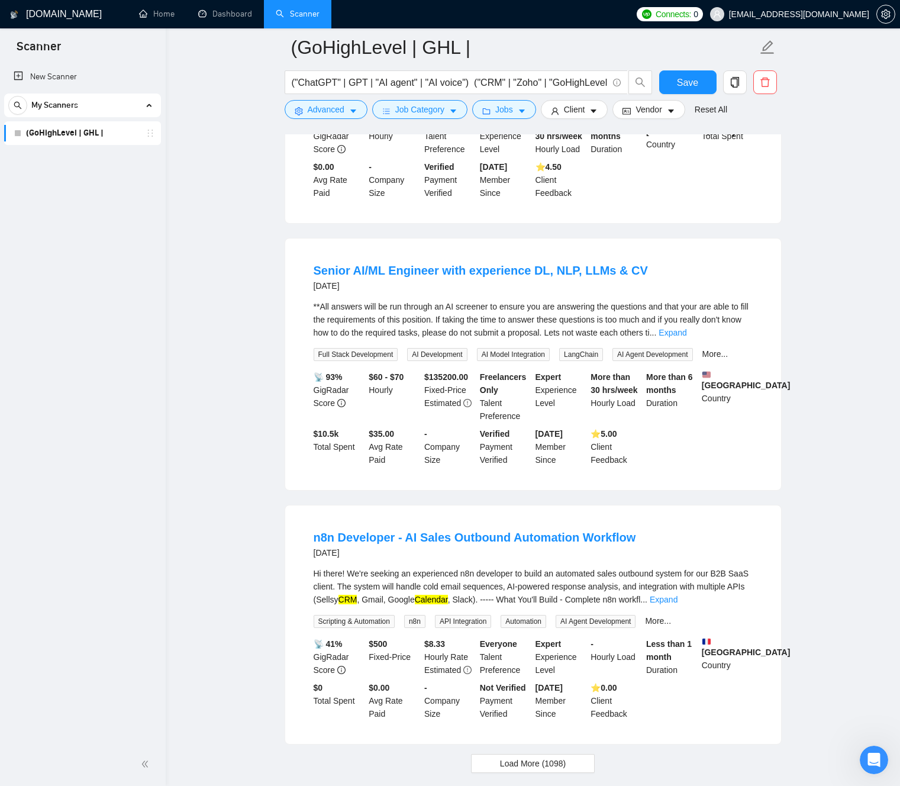
click at [459, 339] on div "**All answers will be run through an AI screener to ensure you are answering th…" at bounding box center [533, 319] width 439 height 39
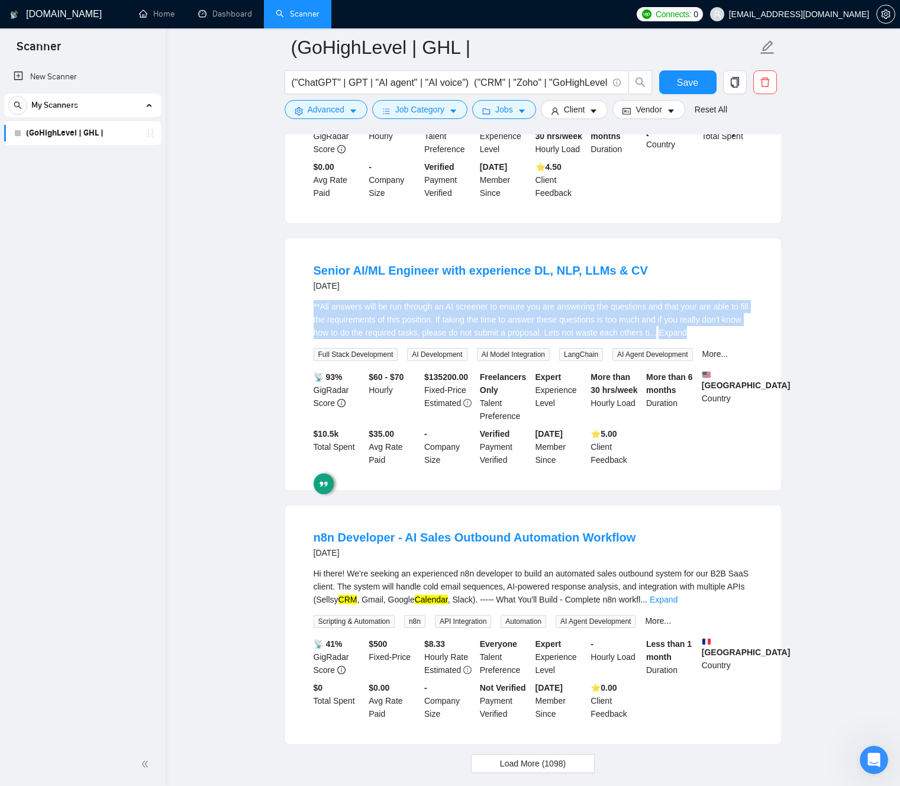
drag, startPoint x: 460, startPoint y: 441, endPoint x: 453, endPoint y: 442, distance: 6.5
click at [459, 339] on div "**All answers will be run through an AI screener to ensure you are answering th…" at bounding box center [533, 319] width 439 height 39
click at [417, 339] on div "**All answers will be run through an AI screener to ensure you are answering th…" at bounding box center [533, 319] width 439 height 39
drag, startPoint x: 511, startPoint y: 449, endPoint x: 485, endPoint y: 451, distance: 26.1
click at [511, 339] on div "**All answers will be run through an AI screener to ensure you are answering th…" at bounding box center [533, 319] width 439 height 39
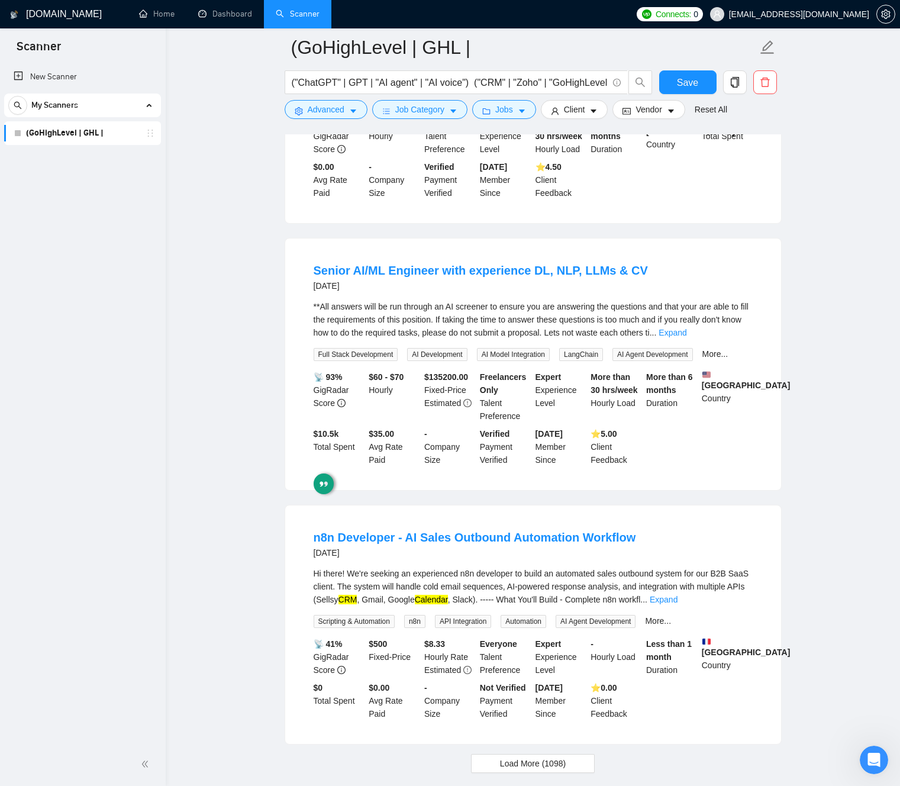
click at [448, 339] on div "**All answers will be run through an AI screener to ensure you are answering th…" at bounding box center [533, 319] width 439 height 39
click at [465, 339] on div "**All answers will be run through an AI screener to ensure you are answering th…" at bounding box center [533, 319] width 439 height 39
drag, startPoint x: 466, startPoint y: 451, endPoint x: 632, endPoint y: 453, distance: 165.7
click at [653, 339] on div "**All answers will be run through an AI screener to ensure you are answering th…" at bounding box center [533, 319] width 439 height 39
click at [546, 339] on div "**All answers will be run through an AI screener to ensure you are answering th…" at bounding box center [533, 319] width 439 height 39
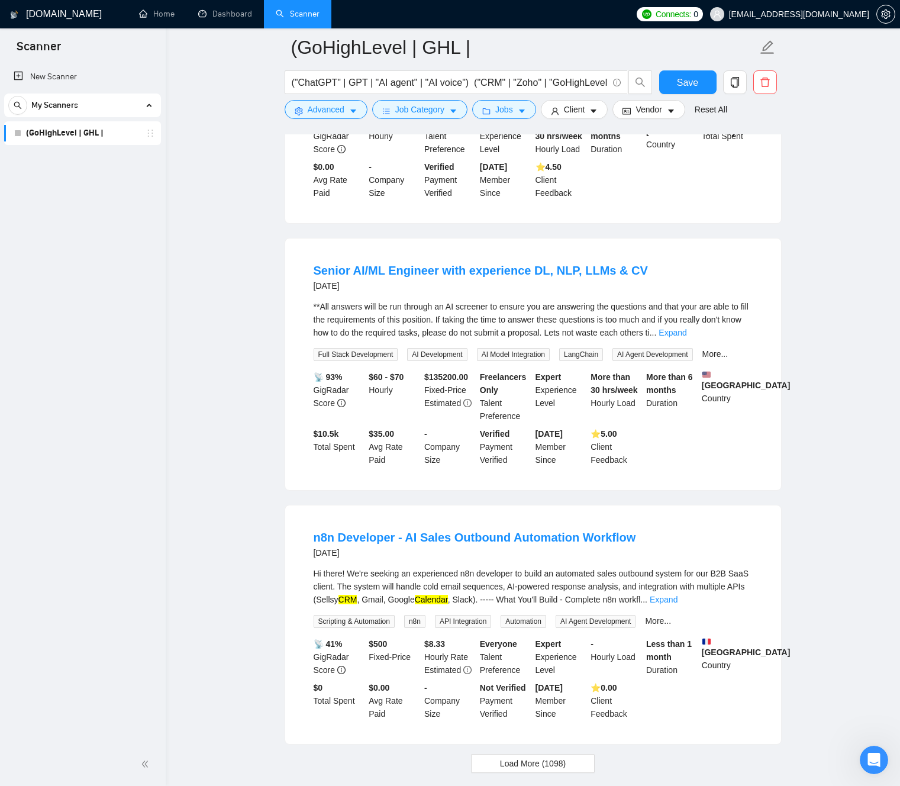
click at [328, 339] on div "**All answers will be run through an AI screener to ensure you are answering th…" at bounding box center [533, 319] width 439 height 39
drag, startPoint x: 331, startPoint y: 463, endPoint x: 505, endPoint y: 461, distance: 173.9
click at [505, 339] on div "**All answers will be run through an AI screener to ensure you are answering th…" at bounding box center [533, 319] width 439 height 39
click at [532, 339] on div "**All answers will be run through an AI screener to ensure you are answering th…" at bounding box center [533, 319] width 439 height 39
drag, startPoint x: 558, startPoint y: 458, endPoint x: 664, endPoint y: 460, distance: 105.9
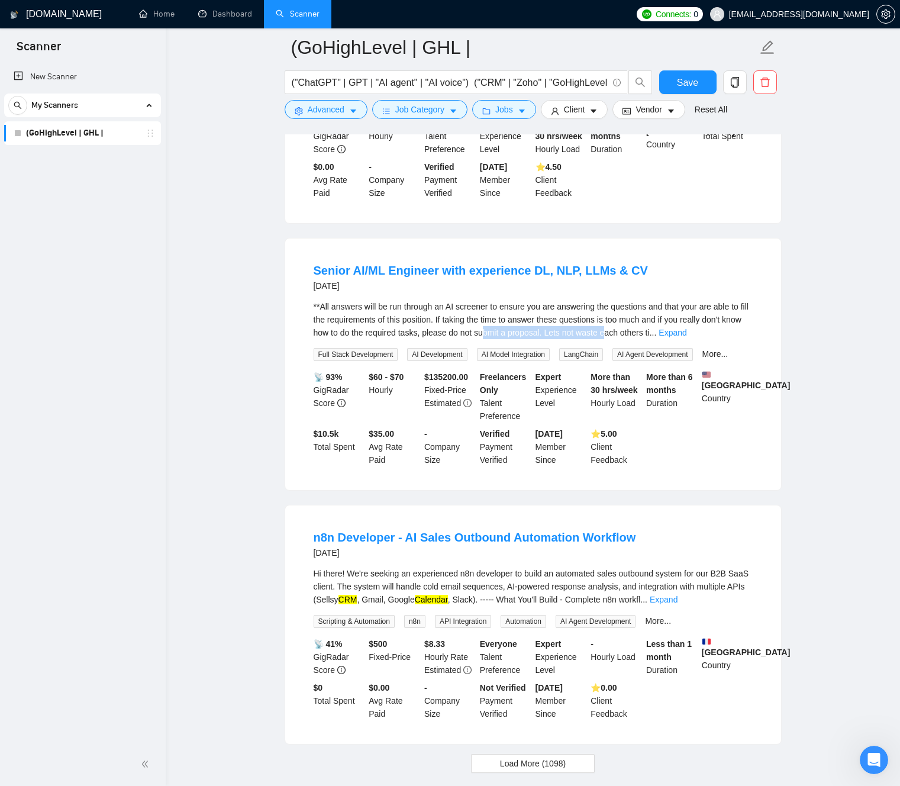
click at [658, 339] on div "**All answers will be run through an AI screener to ensure you are answering th…" at bounding box center [533, 319] width 439 height 39
click at [665, 339] on div "**All answers will be run through an AI screener to ensure you are answering th…" at bounding box center [533, 319] width 439 height 39
drag, startPoint x: 738, startPoint y: 461, endPoint x: 724, endPoint y: 466, distance: 15.2
click at [686, 337] on link "Expand" at bounding box center [672, 332] width 28 height 9
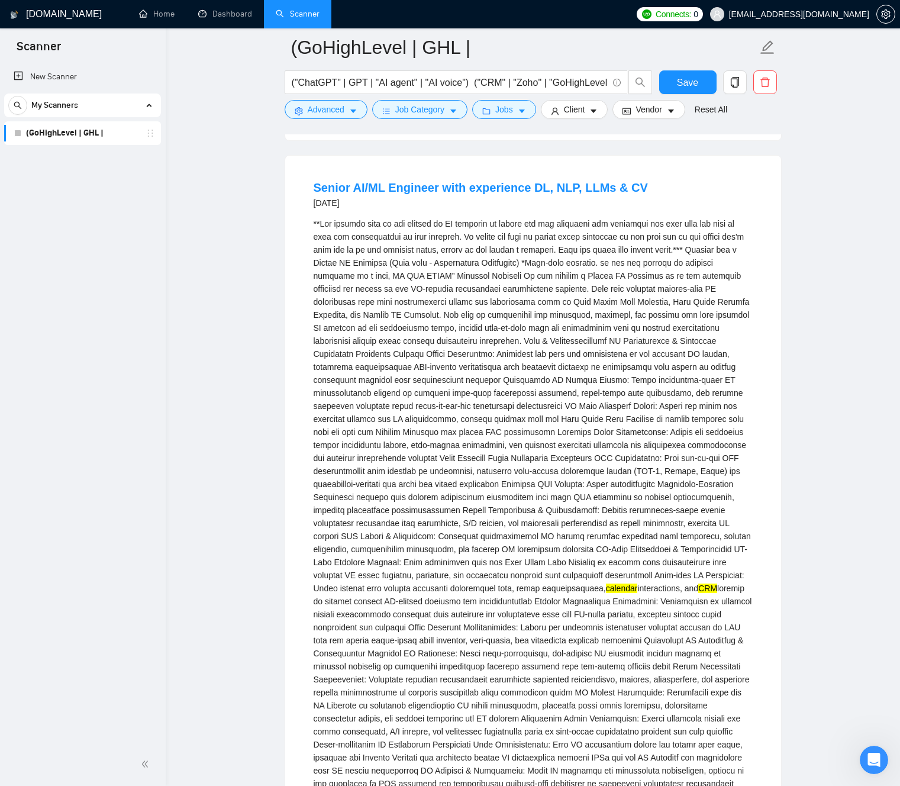
scroll to position [6082, 0]
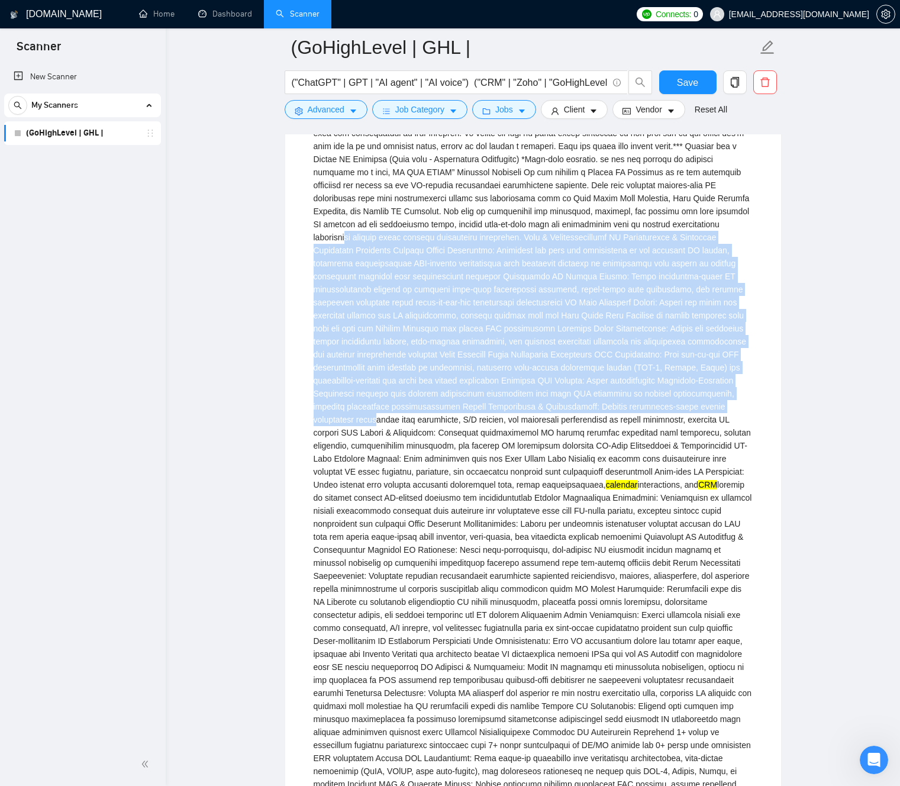
drag, startPoint x: 412, startPoint y: 372, endPoint x: 514, endPoint y: 549, distance: 204.4
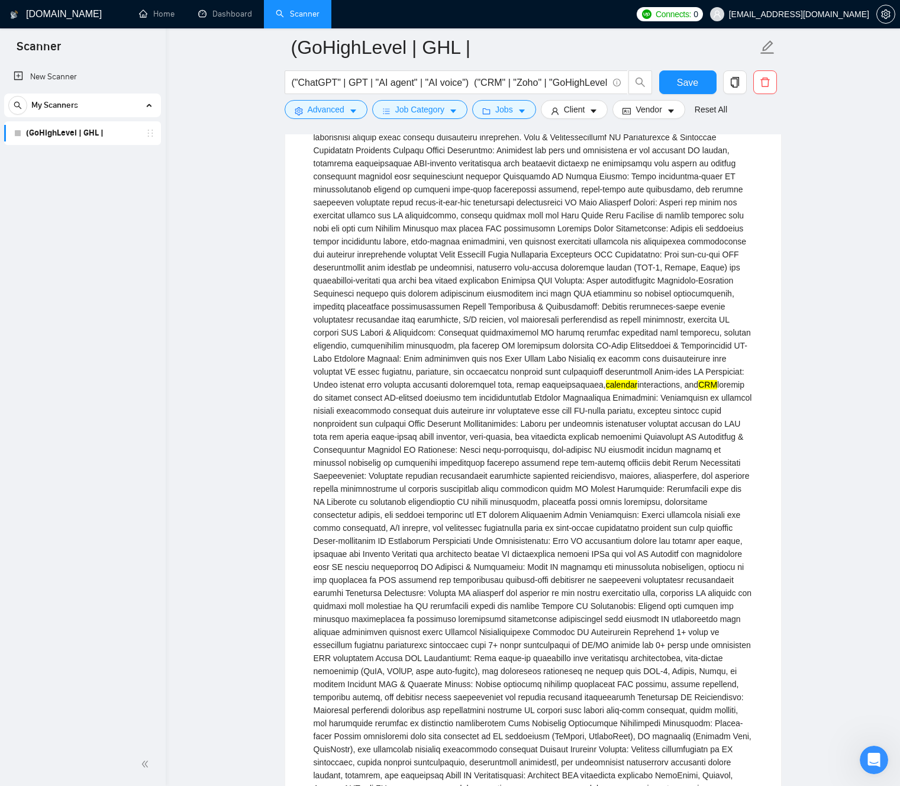
scroll to position [6195, 0]
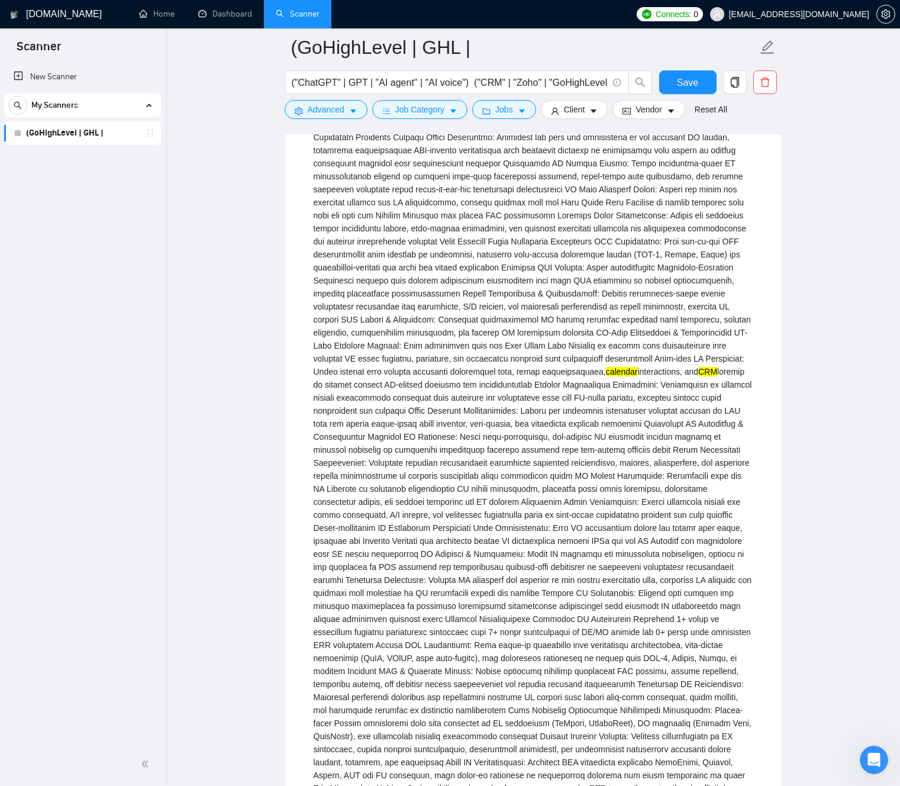
drag, startPoint x: 521, startPoint y: 636, endPoint x: 535, endPoint y: 631, distance: 14.6
click at [541, 647] on div "calendar interactions, and CRM" at bounding box center [533, 743] width 439 height 1484
click at [518, 603] on div "calendar interactions, and CRM" at bounding box center [533, 743] width 439 height 1484
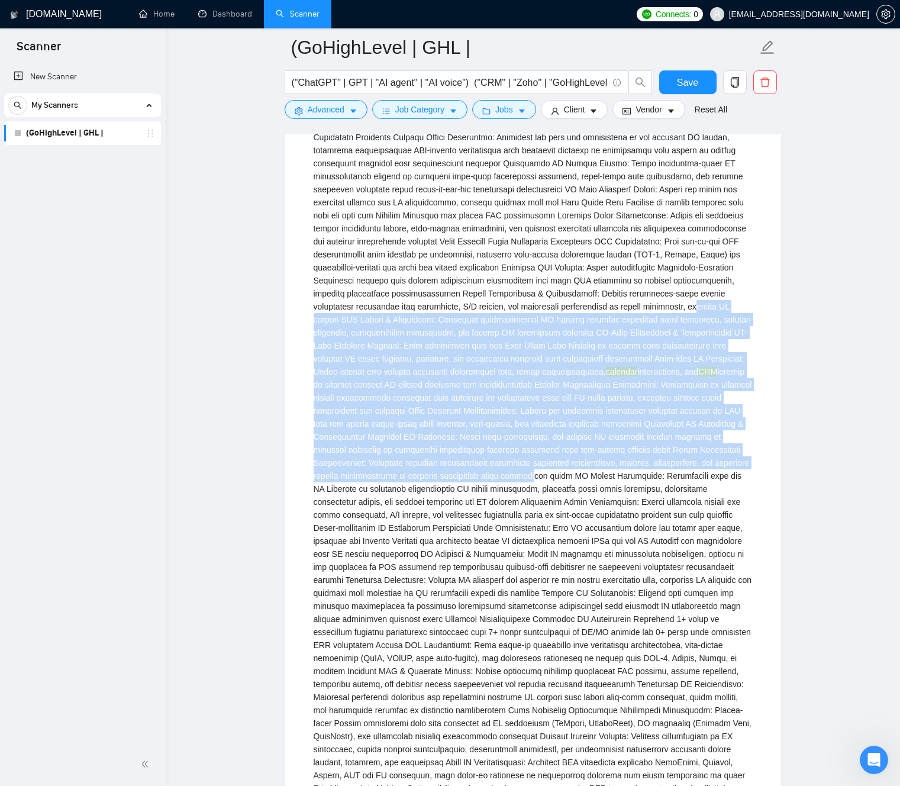
drag, startPoint x: 453, startPoint y: 453, endPoint x: 514, endPoint y: 617, distance: 175.0
click at [514, 617] on div "calendar interactions, and CRM" at bounding box center [533, 743] width 439 height 1484
drag, startPoint x: 622, startPoint y: 628, endPoint x: 444, endPoint y: 458, distance: 245.6
click at [432, 453] on div "calendar interactions, and CRM" at bounding box center [533, 743] width 439 height 1484
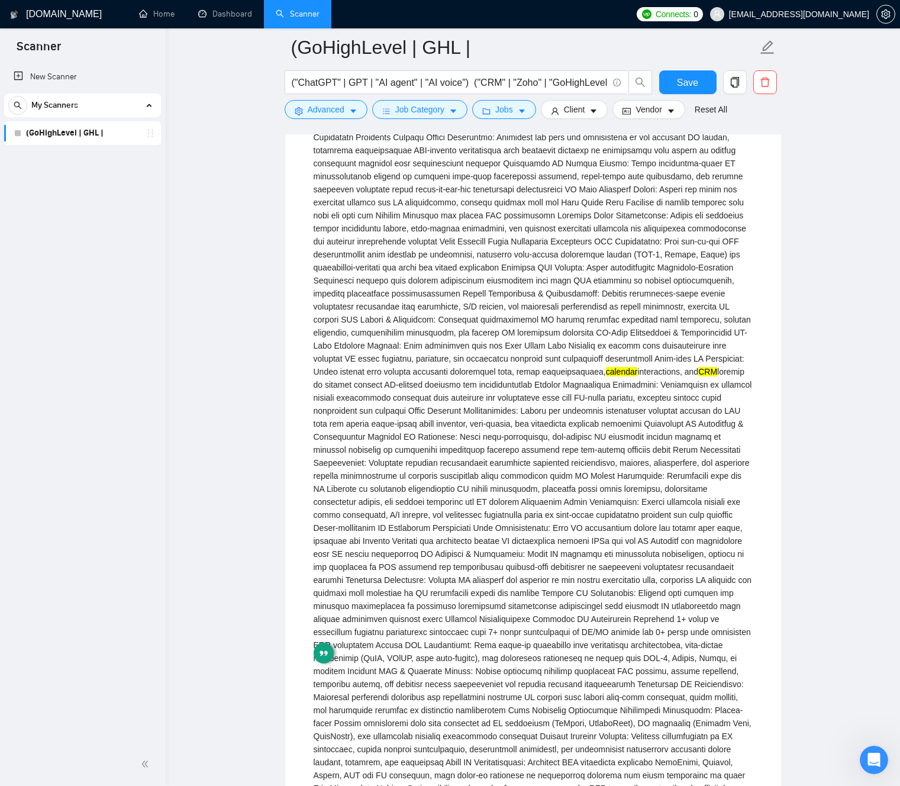
drag, startPoint x: 599, startPoint y: 506, endPoint x: 593, endPoint y: 526, distance: 20.2
click at [597, 508] on div "calendar interactions, and CRM" at bounding box center [533, 743] width 439 height 1484
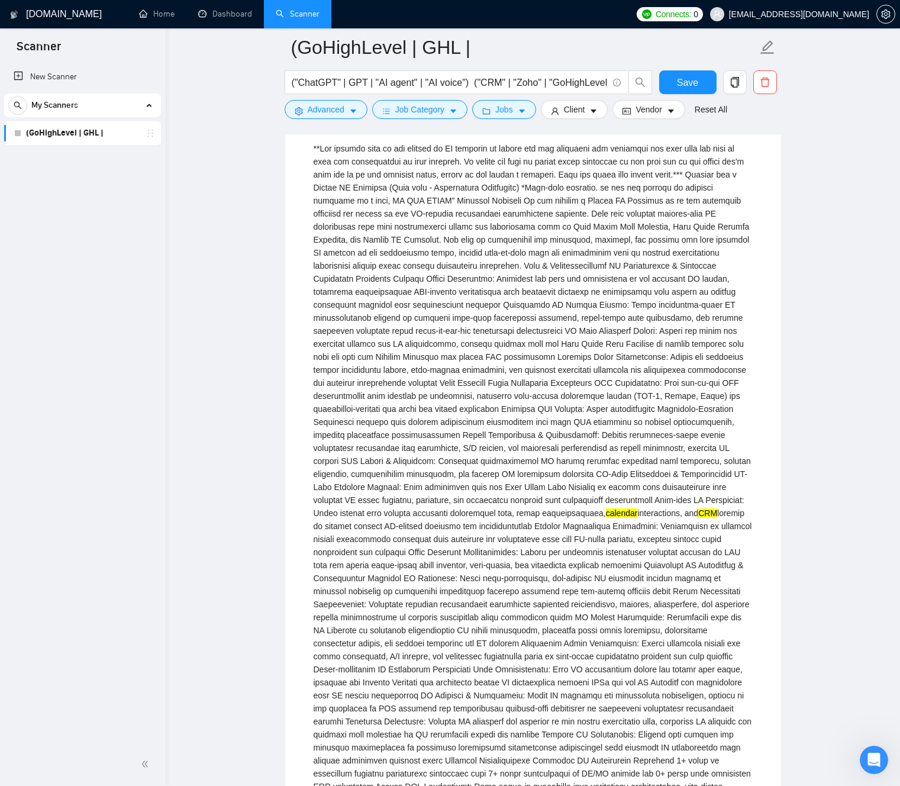
scroll to position [6030, 0]
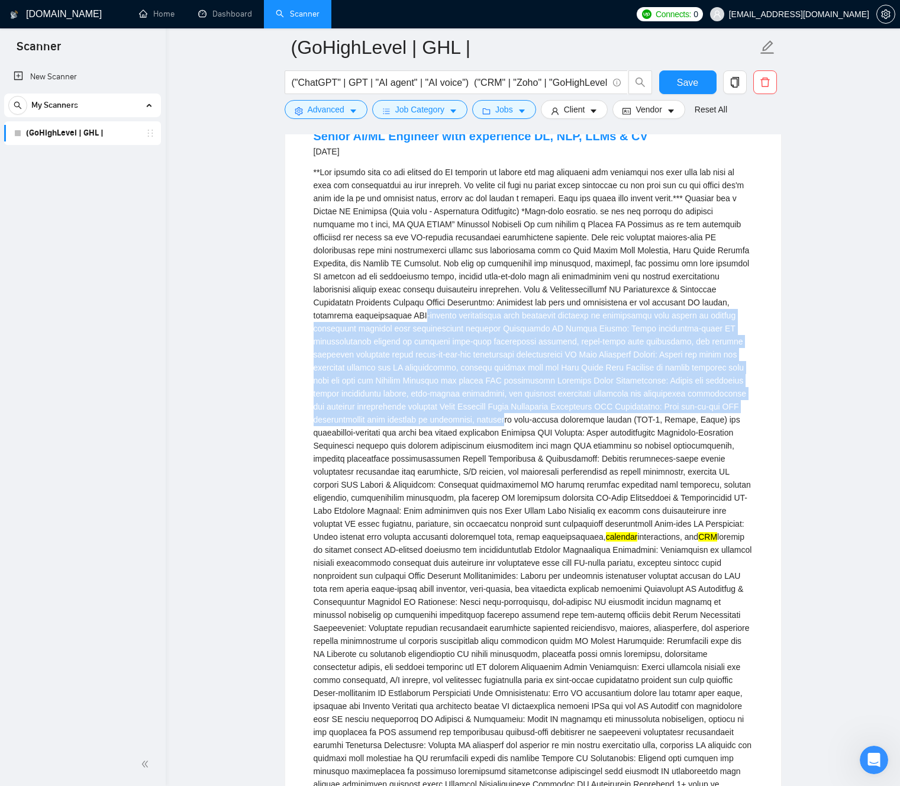
drag, startPoint x: 597, startPoint y: 550, endPoint x: 519, endPoint y: 456, distance: 121.9
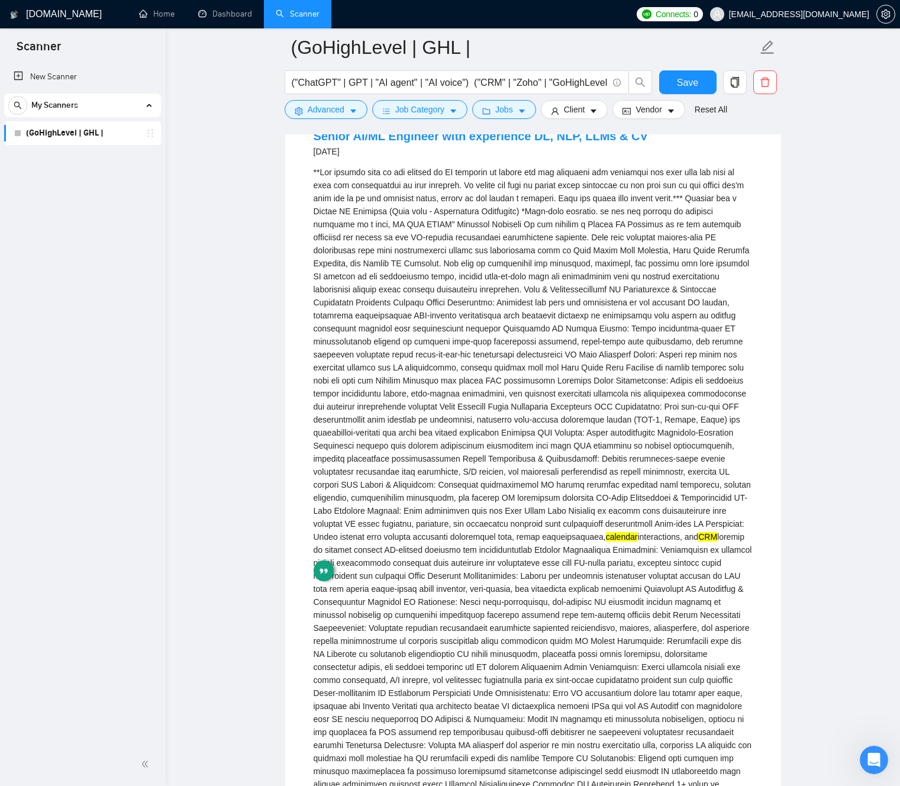
drag, startPoint x: 533, startPoint y: 453, endPoint x: 634, endPoint y: 458, distance: 100.7
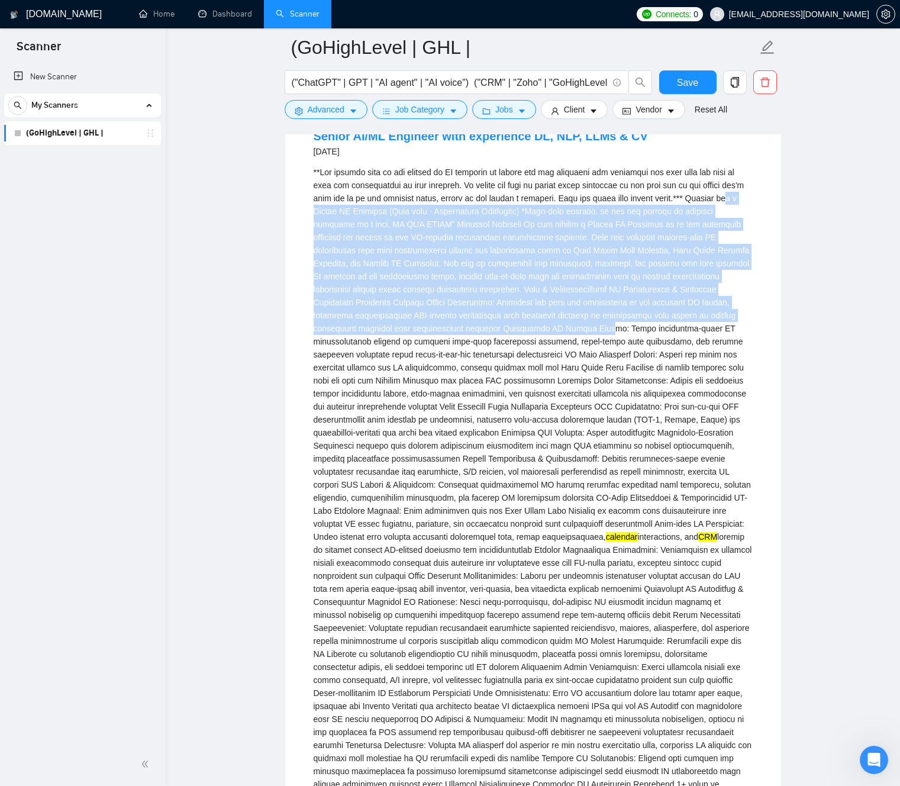
drag, startPoint x: 634, startPoint y: 458, endPoint x: 392, endPoint y: 355, distance: 263.2
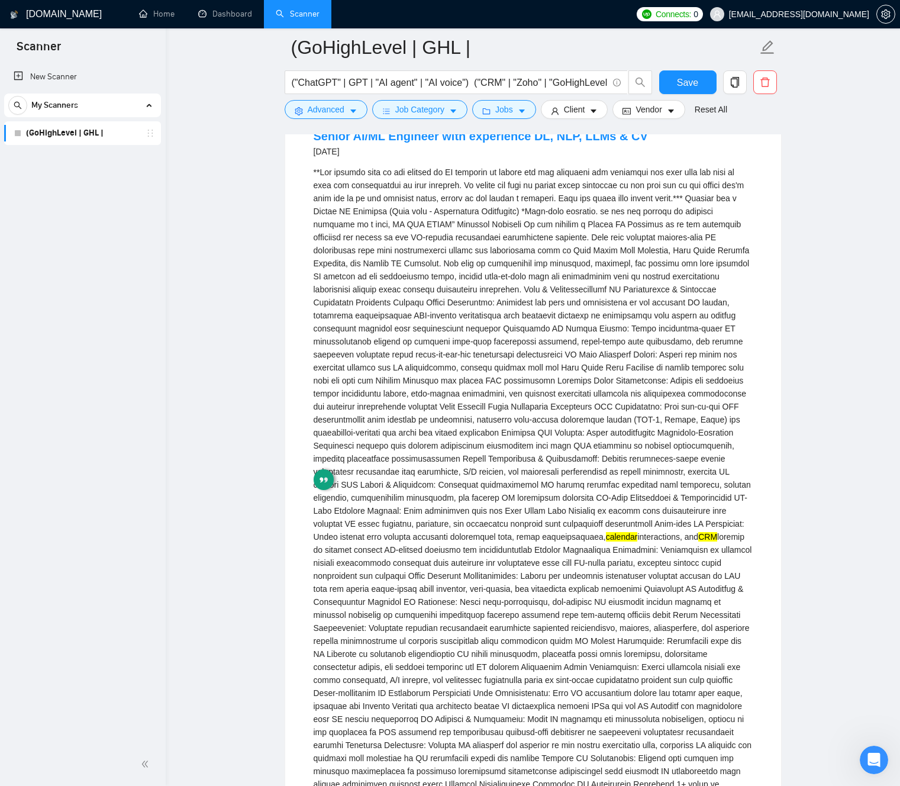
drag, startPoint x: 505, startPoint y: 392, endPoint x: 520, endPoint y: 446, distance: 56.6
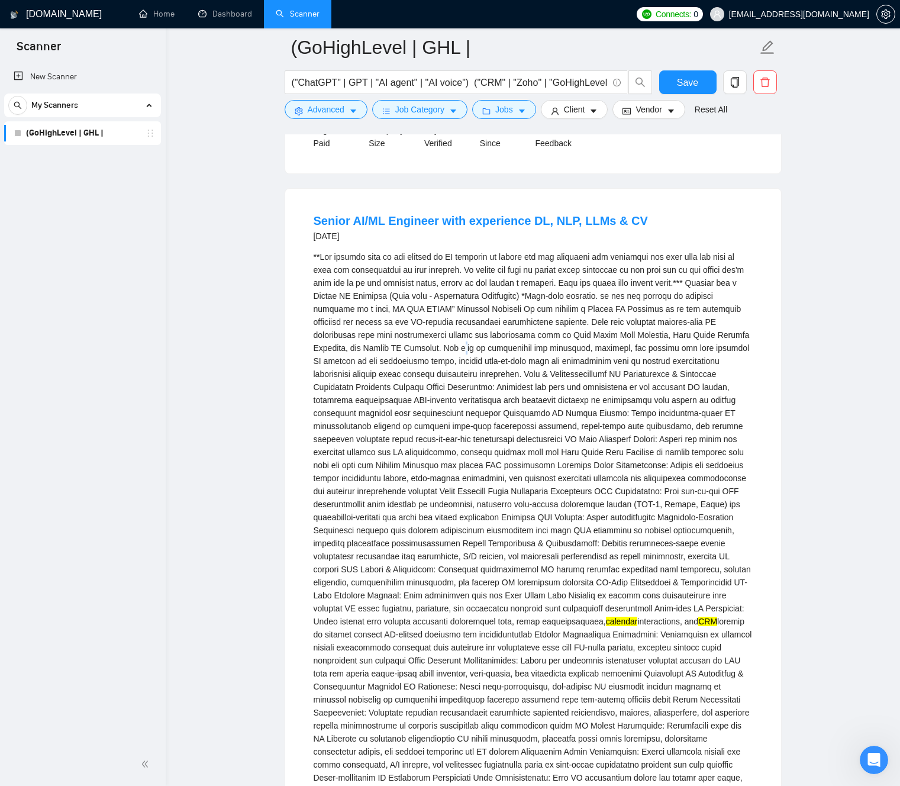
scroll to position [5904, 0]
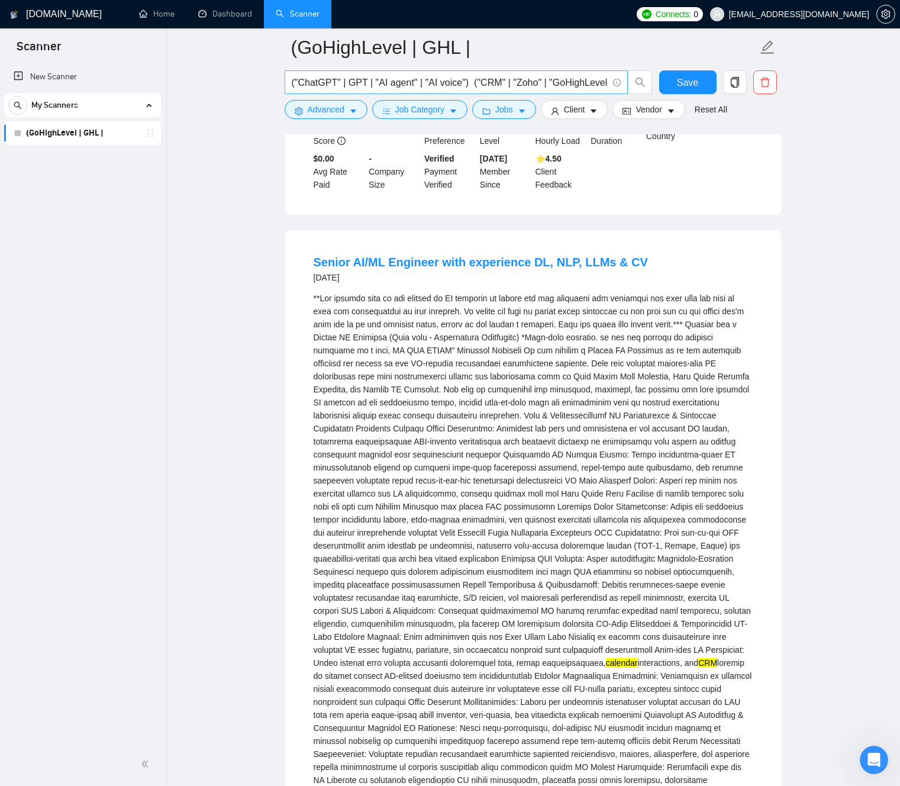
drag, startPoint x: 412, startPoint y: 83, endPoint x: 434, endPoint y: 76, distance: 23.6
click at [412, 83] on input "("ChatGPT" | GPT | "AI agent" | "AI voice") ("CRM" | "Zoho" | "GoHighLevel" | G…" at bounding box center [450, 82] width 316 height 15
drag, startPoint x: 510, startPoint y: 83, endPoint x: 314, endPoint y: 69, distance: 197.0
click at [292, 72] on span "("ChatGPT" | GPT | "AI agent" | "AI voice") ("CRM" | "Zoho" | "GoHighLevel" | G…" at bounding box center [456, 82] width 343 height 24
drag, startPoint x: 367, startPoint y: 78, endPoint x: 391, endPoint y: 80, distance: 24.4
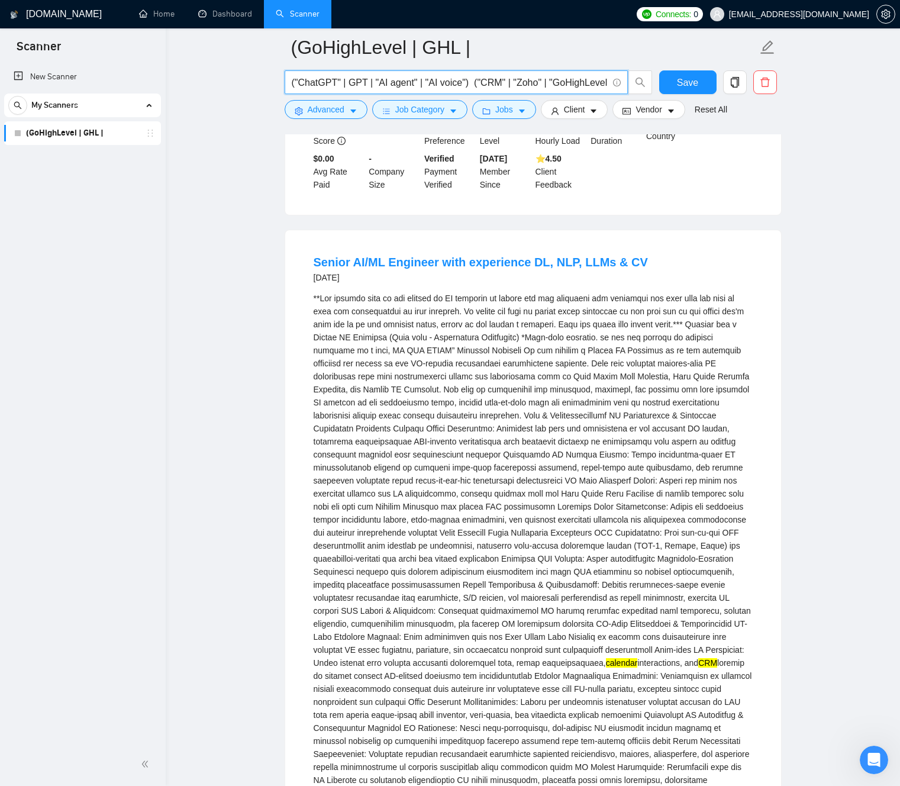
click at [366, 78] on input "("ChatGPT" | GPT | "AI agent" | "AI voice") ("CRM" | "Zoho" | "GoHighLevel" | G…" at bounding box center [450, 82] width 316 height 15
drag, startPoint x: 411, startPoint y: 82, endPoint x: 615, endPoint y: 86, distance: 204.1
click at [615, 86] on span "("ChatGPT" | GPT | "AI agent" | "AI voice") ("CRM" | "Zoho" | "GoHighLevel" | G…" at bounding box center [456, 82] width 343 height 24
click at [518, 82] on input "("ChatGPT" | GPT | "AI agent" | "AI voice") ("CRM" | "Zoho" | "GoHighLevel" | G…" at bounding box center [450, 82] width 316 height 15
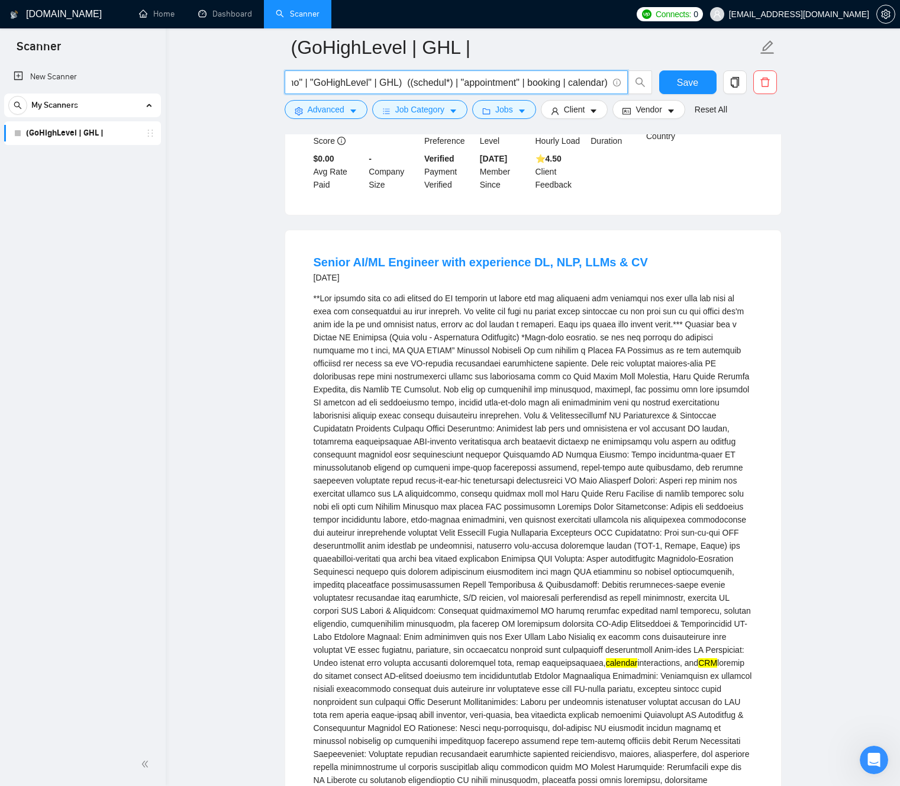
click at [449, 79] on input "("ChatGPT" | GPT | "AI agent" | "AI voice") ("CRM" | "Zoho" | "GoHighLevel" | G…" at bounding box center [450, 82] width 316 height 15
drag, startPoint x: 473, startPoint y: 83, endPoint x: 246, endPoint y: 73, distance: 227.4
click at [361, 78] on input "("ChatGPT" | GPT | "AI agent" | "AI voice") ("CRM" | "Zoho" | "GoHighLevel" | G…" at bounding box center [450, 82] width 316 height 15
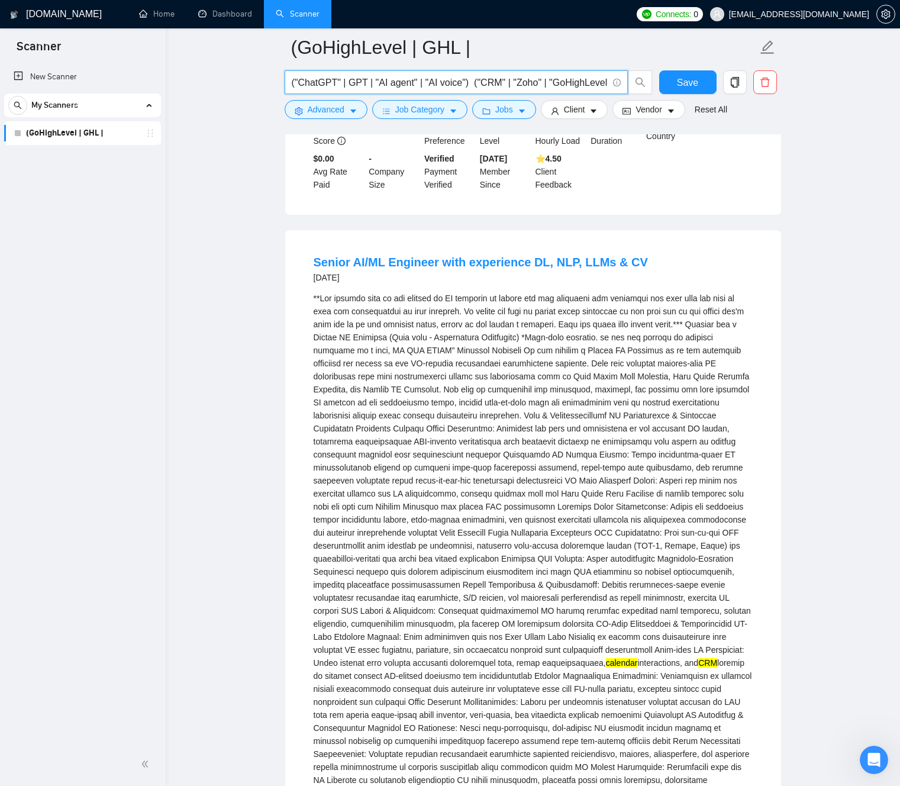
click at [361, 78] on input "("ChatGPT" | GPT | "AI agent" | "AI voice") ("CRM" | "Zoho" | "GoHighLevel" | G…" at bounding box center [450, 82] width 316 height 15
click at [395, 82] on input "("ChatGPT" | GPT | "AI agent" | "AI voice") ("CRM" | "Zoho" | "GoHighLevel" | G…" at bounding box center [450, 82] width 316 height 15
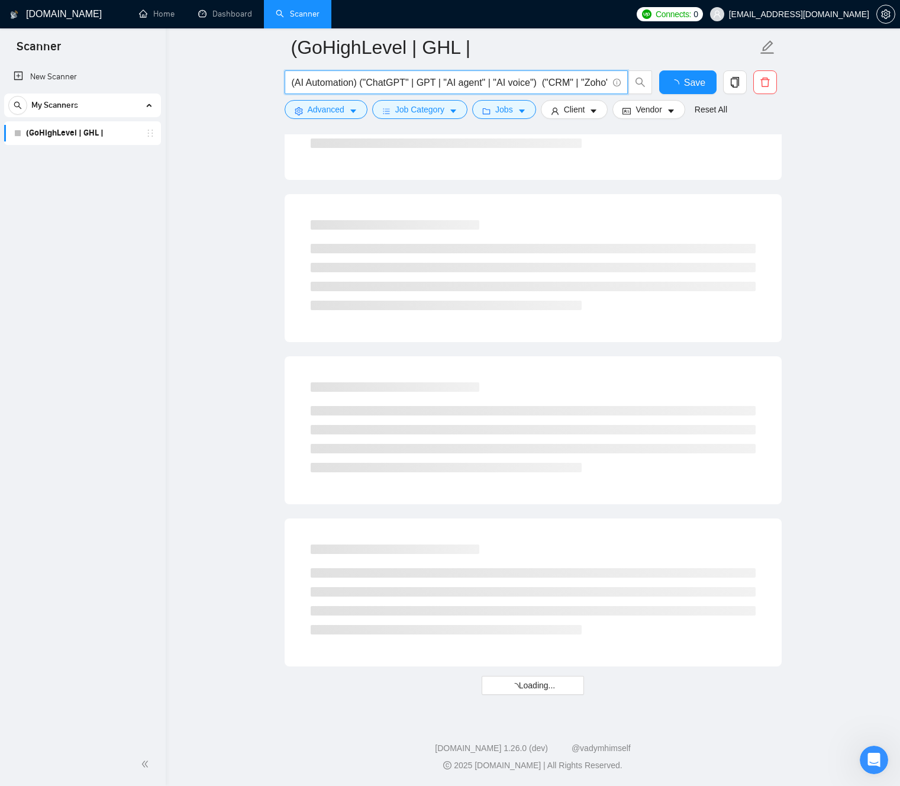
scroll to position [1188, 0]
click at [295, 81] on input "(AI Automation) ("ChatGPT" | GPT | "AI agent" | "AI voice") ("CRM" | "Zoho" | "…" at bounding box center [450, 82] width 316 height 15
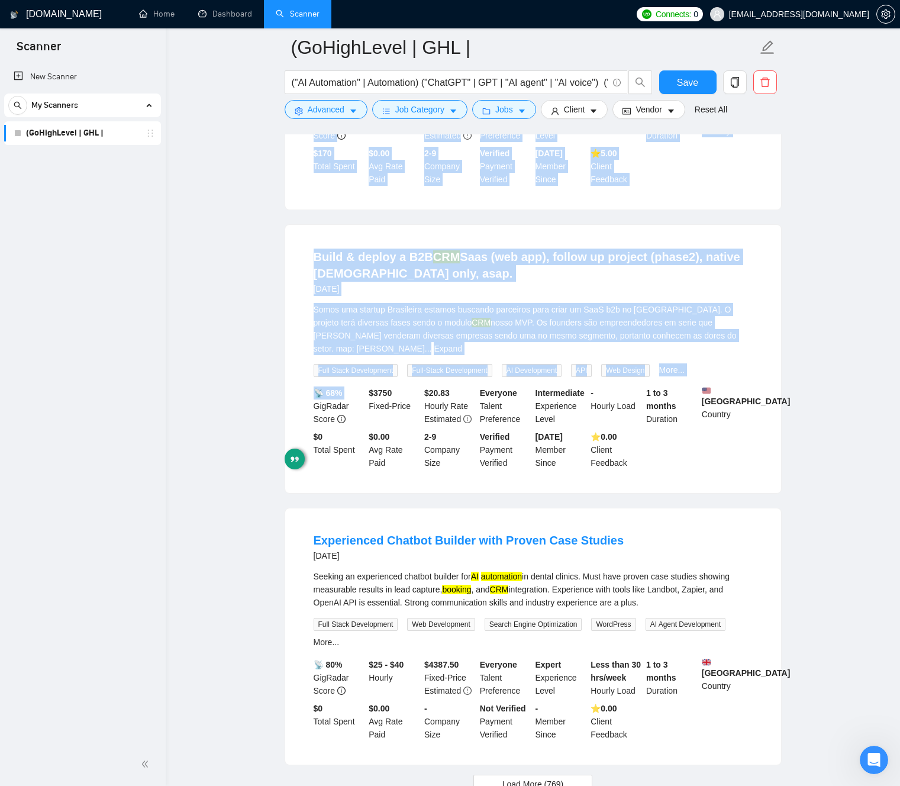
scroll to position [2061, 0]
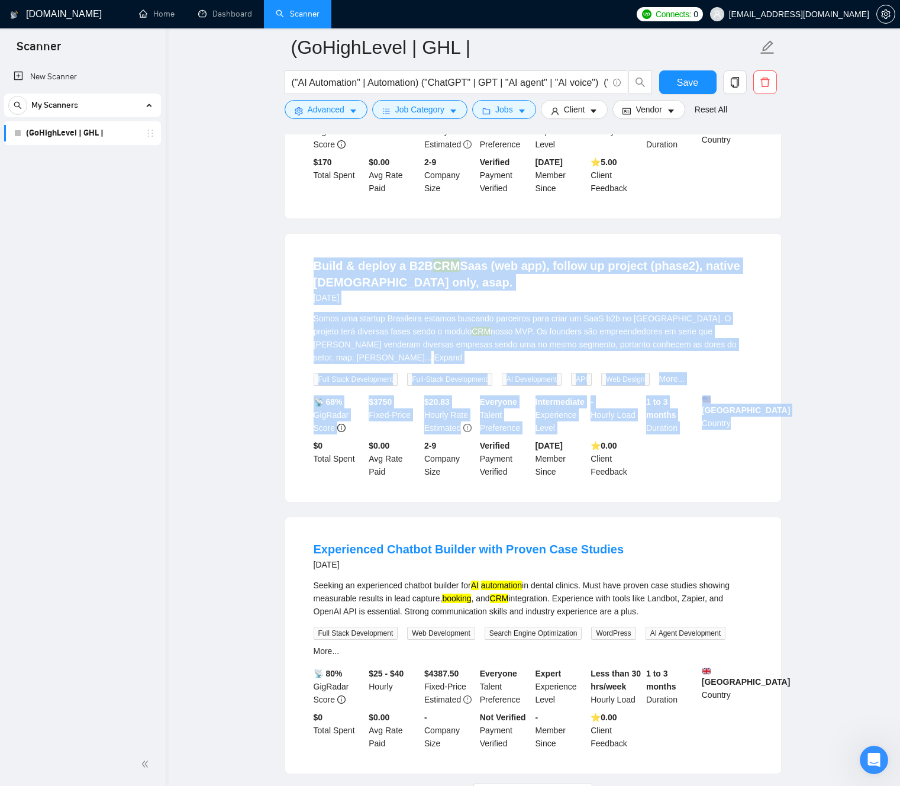
drag, startPoint x: 308, startPoint y: 303, endPoint x: 816, endPoint y: 558, distance: 567.8
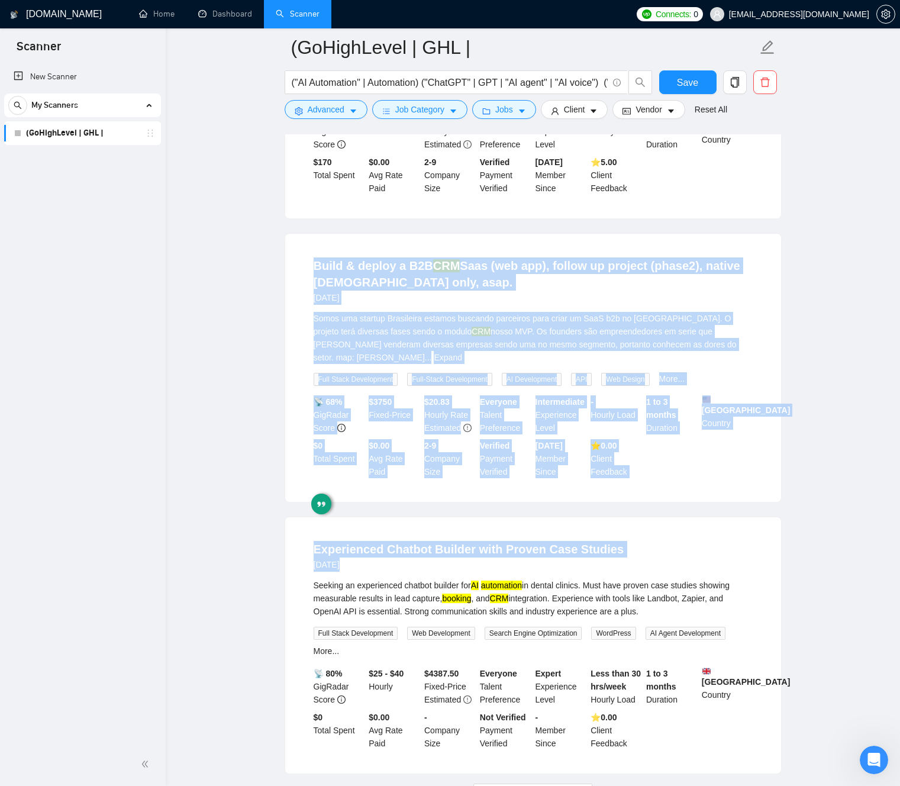
drag, startPoint x: 774, startPoint y: 516, endPoint x: 241, endPoint y: 305, distance: 574.1
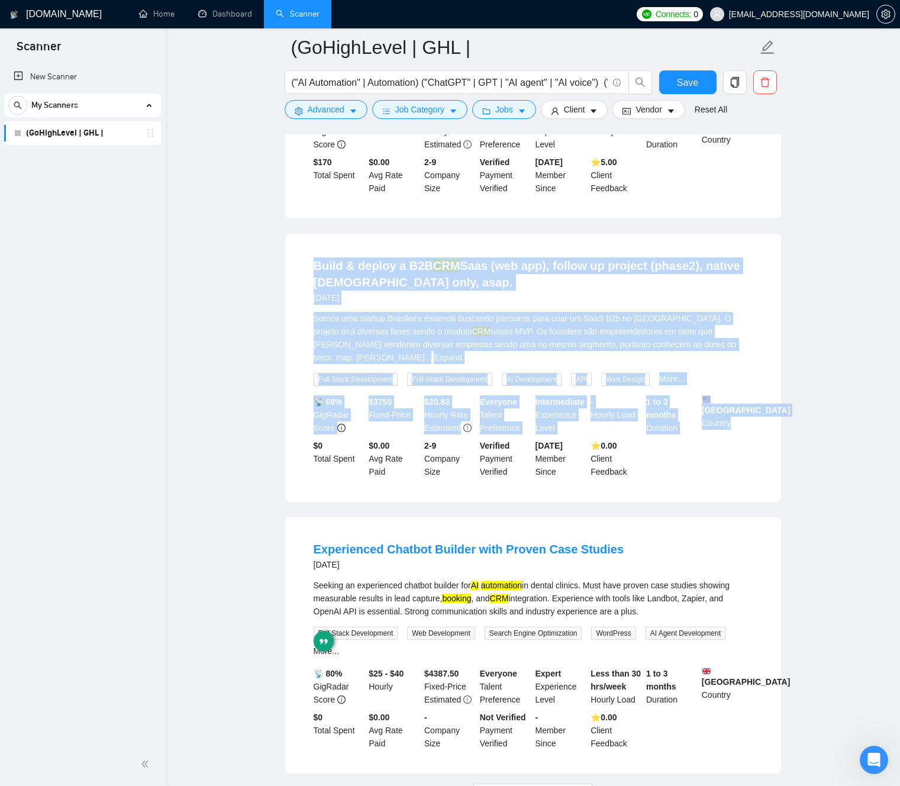
drag, startPoint x: 248, startPoint y: 303, endPoint x: 854, endPoint y: 491, distance: 634.2
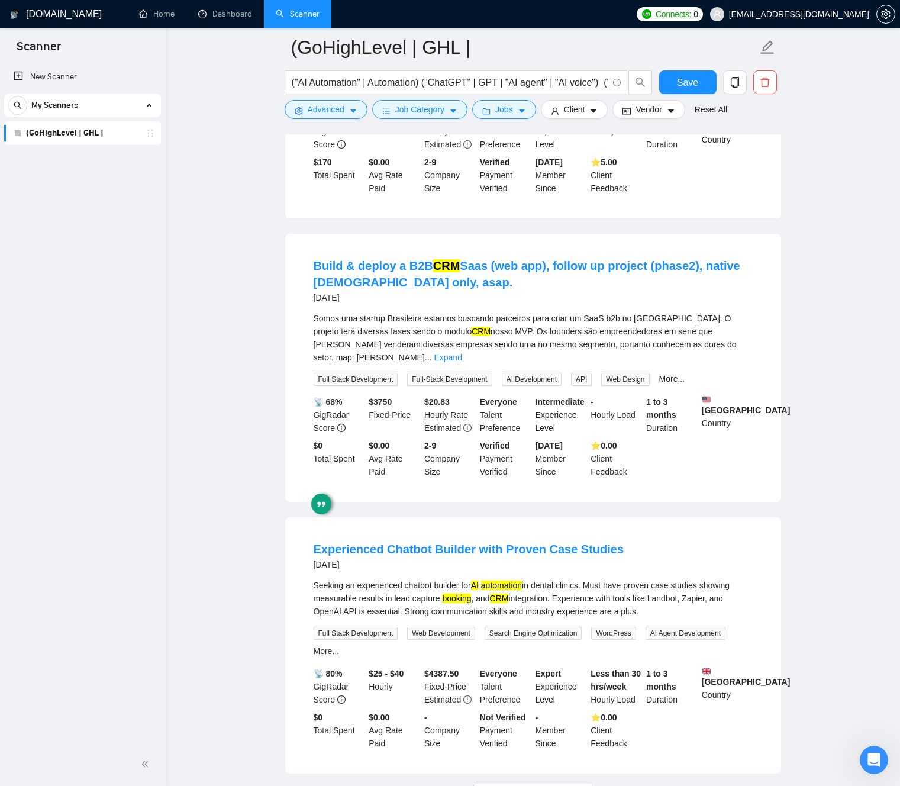
drag, startPoint x: 855, startPoint y: 490, endPoint x: 847, endPoint y: 486, distance: 8.7
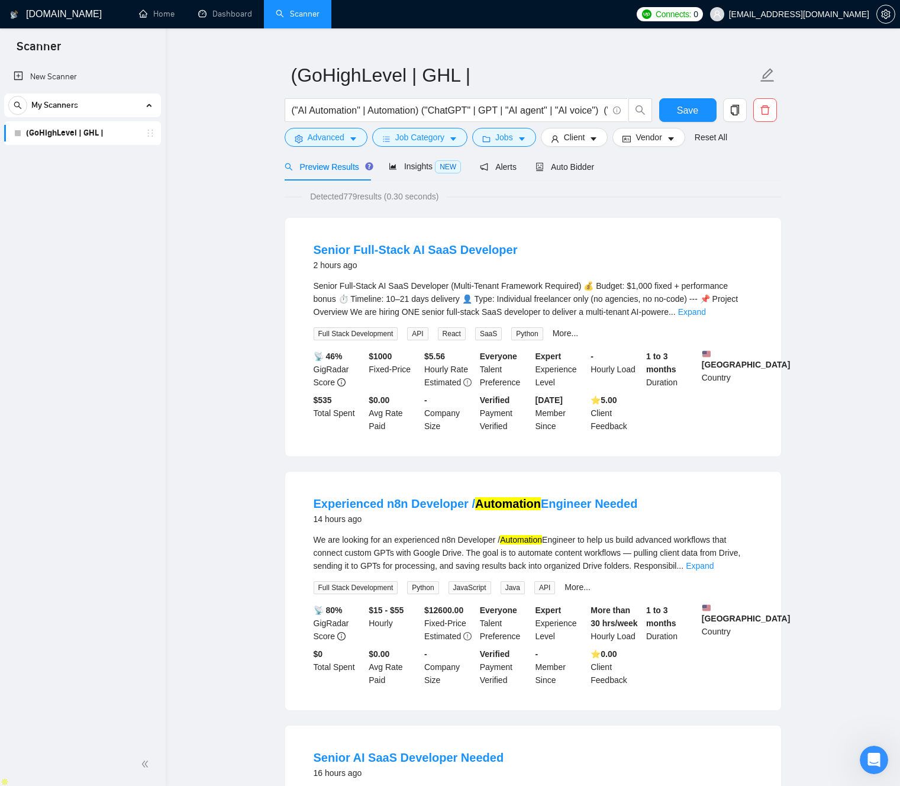
scroll to position [0, 0]
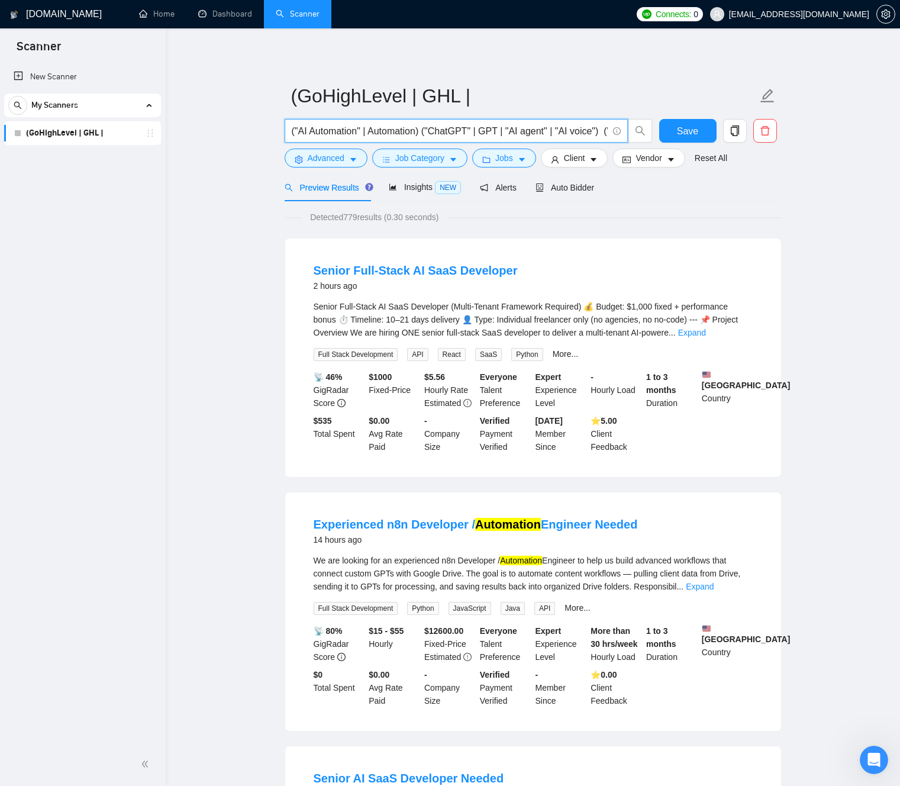
click at [491, 130] on input "("AI Automation" | Automation) ("ChatGPT" | GPT | "AI agent" | "AI voice") ("CR…" at bounding box center [450, 131] width 316 height 15
click at [490, 130] on input "("AI Automation" | Automation) ("ChatGPT" | GPT | "AI agent" | "AI voice") ("CR…" at bounding box center [450, 131] width 316 height 15
drag, startPoint x: 454, startPoint y: 130, endPoint x: 435, endPoint y: 131, distance: 19.0
click at [435, 131] on input "("AI Automation" | Automation) ("ChatGPT" | GPT | "AI agent" | "AI voice") ("CR…" at bounding box center [450, 131] width 316 height 15
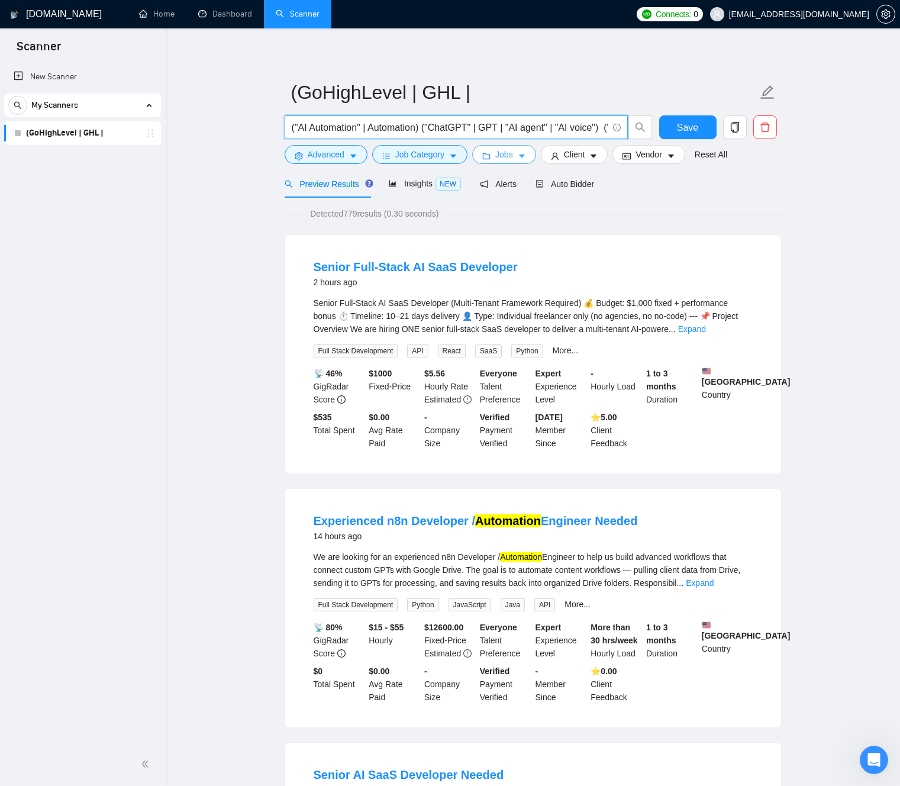
scroll to position [4, 0]
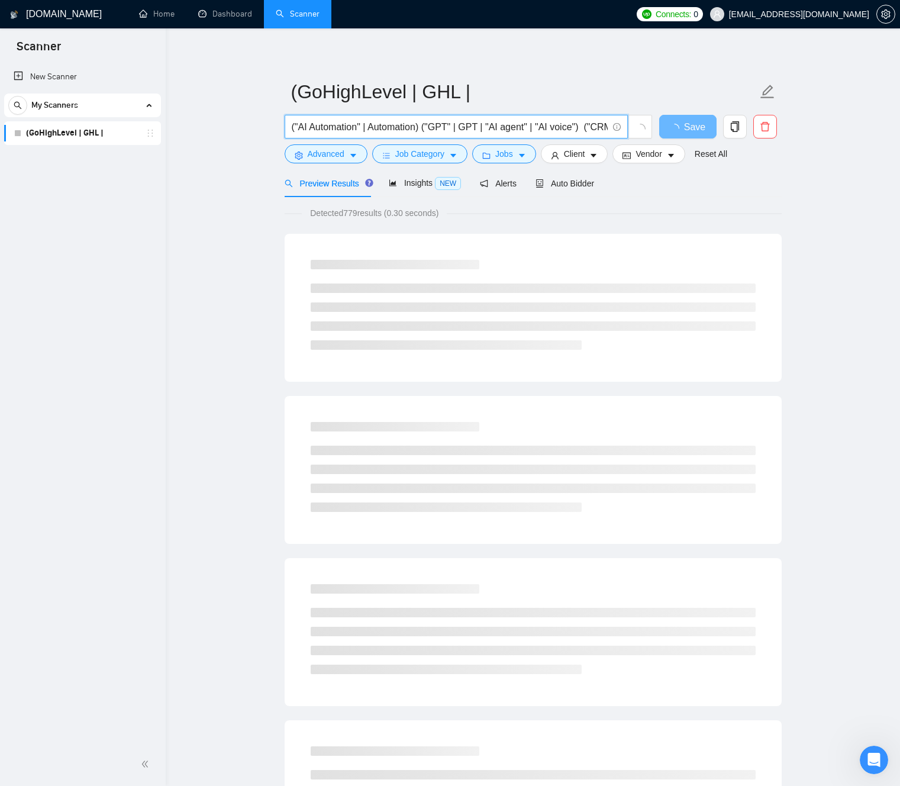
drag, startPoint x: 454, startPoint y: 125, endPoint x: 429, endPoint y: 130, distance: 25.2
click at [430, 129] on input "("AI Automation" | Automation) ("GPT" | GPT | "AI agent" | "AI voice") ("CRM" |…" at bounding box center [450, 127] width 316 height 15
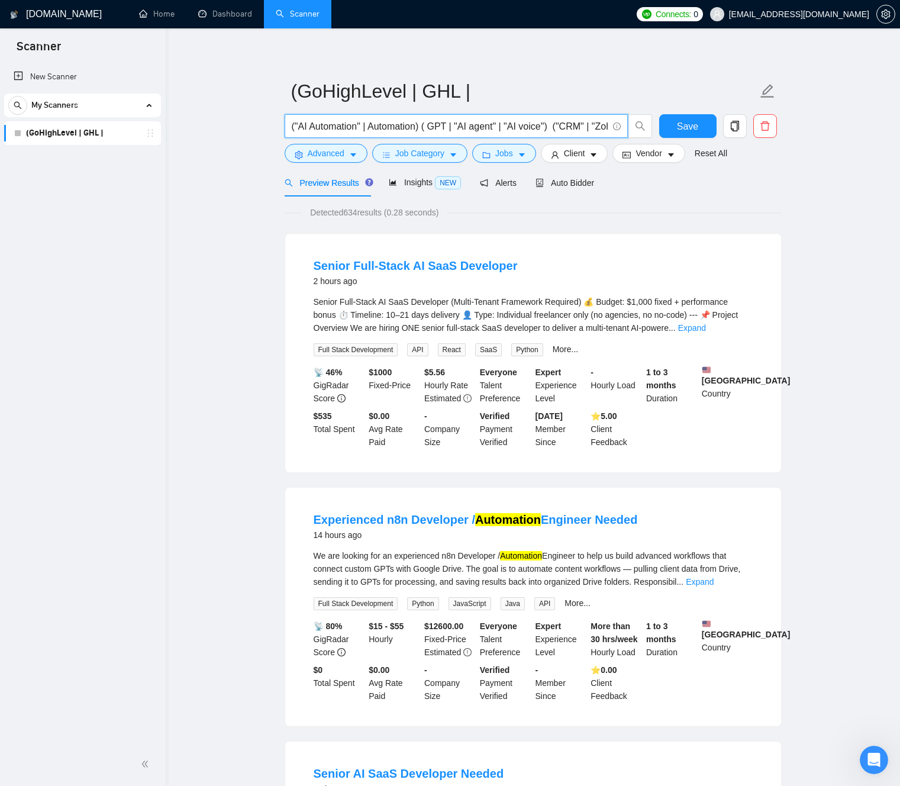
click at [465, 126] on input "("AI Automation" | Automation) ( GPT | "AI agent" | "AI voice") ("CRM" | "Zoho"…" at bounding box center [450, 126] width 316 height 15
type input "("AI Automation" | Automation) ( GPT | "AI agent" | "AI voice") ("CRM" | "Zoho"…"
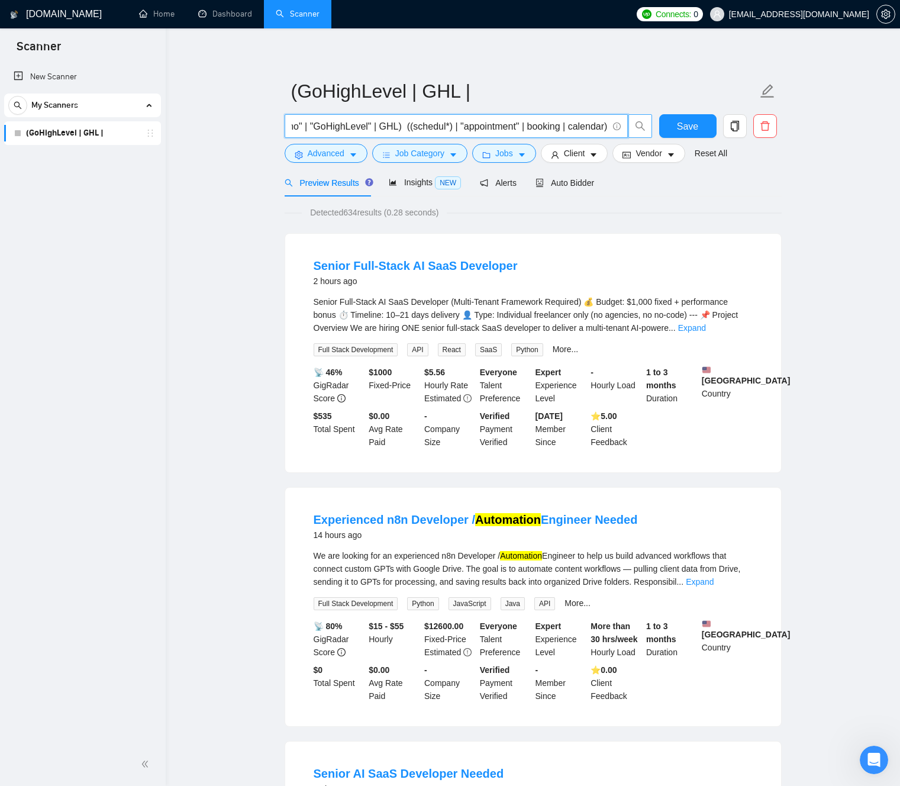
drag, startPoint x: 488, startPoint y: 127, endPoint x: 642, endPoint y: 128, distance: 154.4
click at [654, 126] on div "("AI Automation" | Automation) ( GPT | "AI agent" | "AI voice") ("CRM" | "Zoho"…" at bounding box center [468, 129] width 373 height 30
click at [511, 125] on input "("AI Automation" | Automation) ( GPT | "AI agent" | "AI voice") ("CRM" | "Zoho"…" at bounding box center [450, 126] width 316 height 15
drag, startPoint x: 252, startPoint y: 235, endPoint x: 258, endPoint y: 231, distance: 6.9
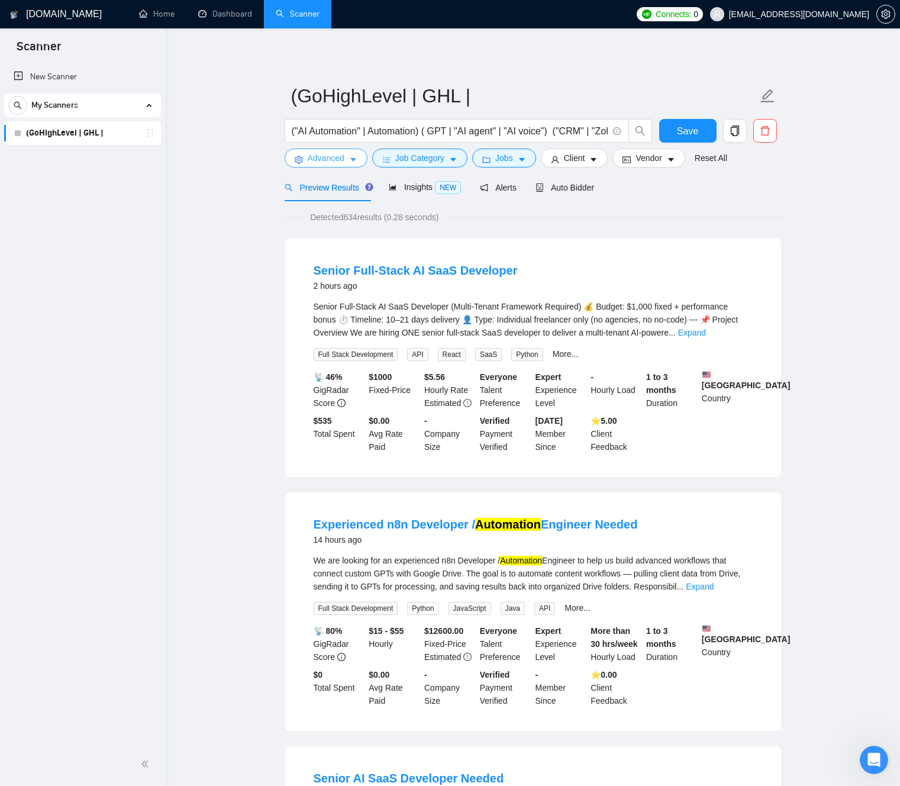
click at [342, 165] on button "Advanced" at bounding box center [326, 157] width 83 height 19
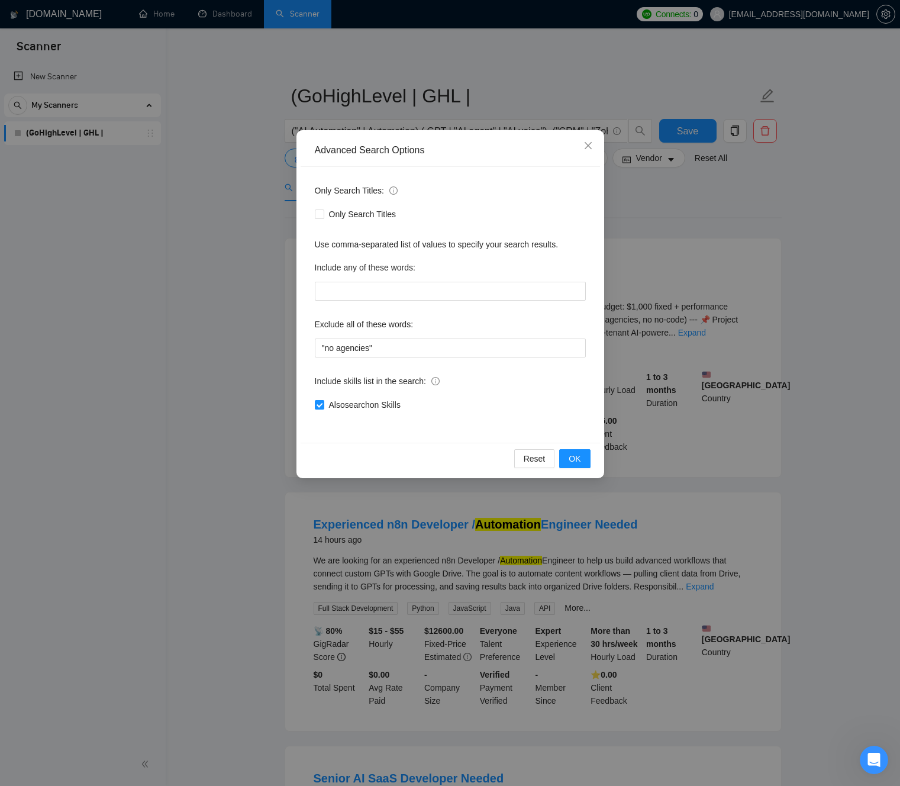
drag, startPoint x: 215, startPoint y: 250, endPoint x: 221, endPoint y: 248, distance: 6.7
click at [215, 250] on div "Advanced Search Options Only Search Titles: Only Search Titles Use comma-separa…" at bounding box center [450, 393] width 900 height 786
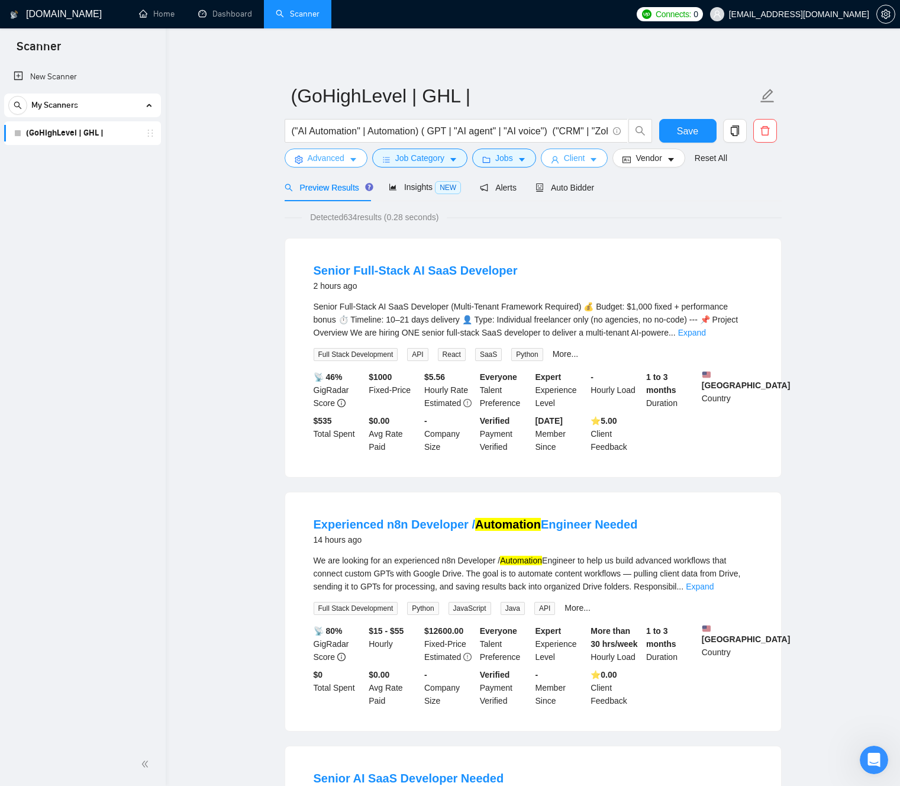
scroll to position [3, 0]
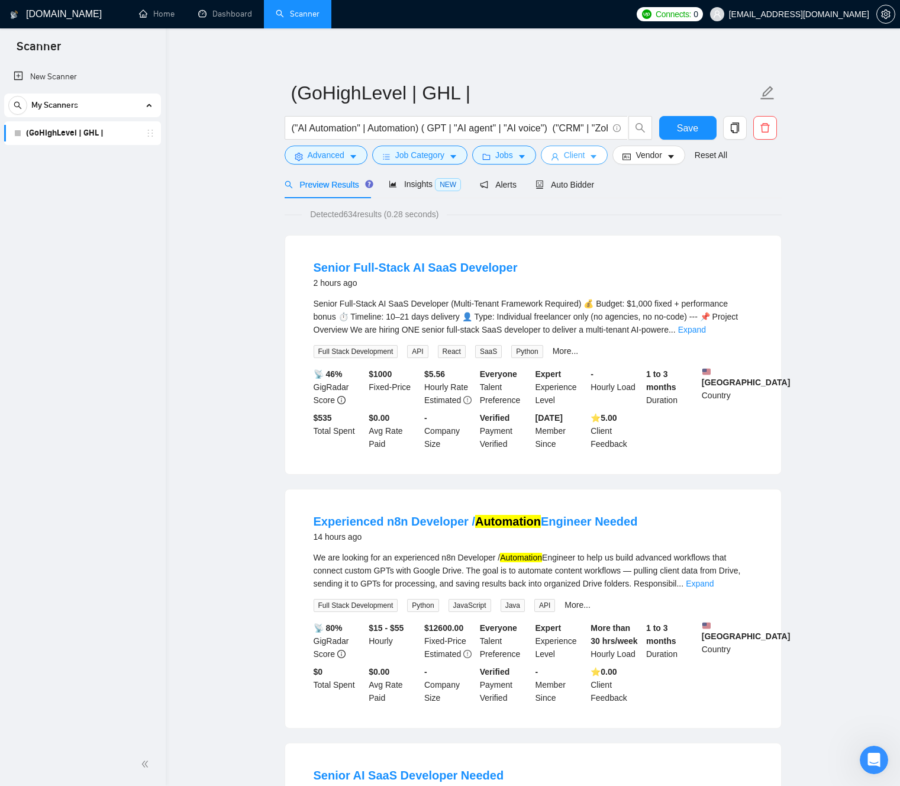
click at [594, 157] on icon "caret-down" at bounding box center [593, 157] width 8 height 8
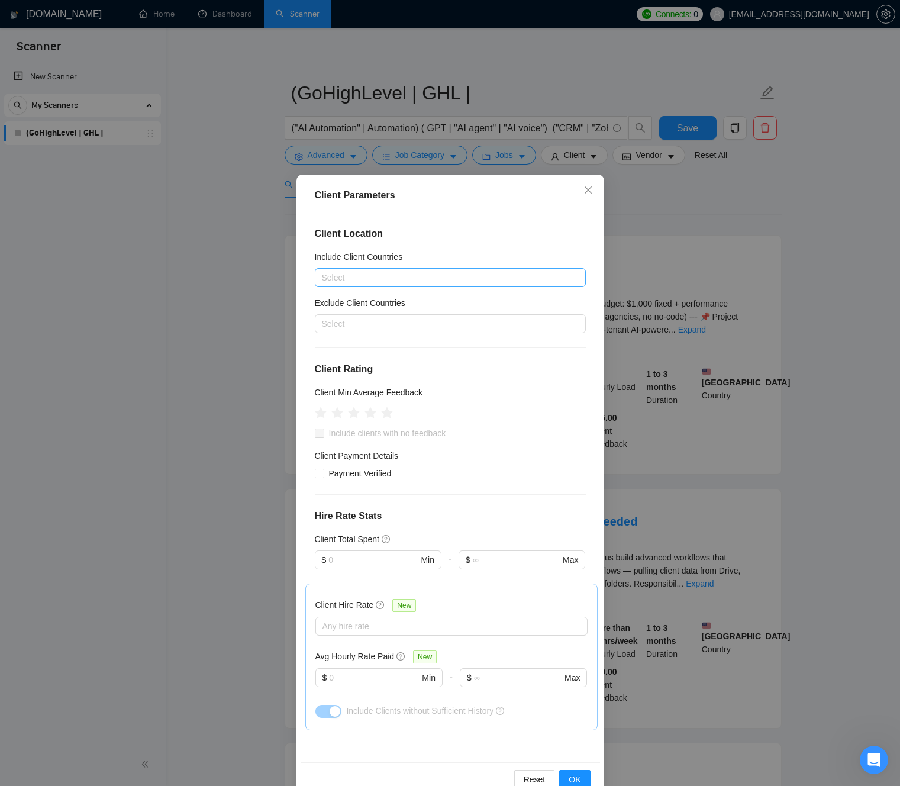
click at [361, 278] on div at bounding box center [444, 277] width 253 height 14
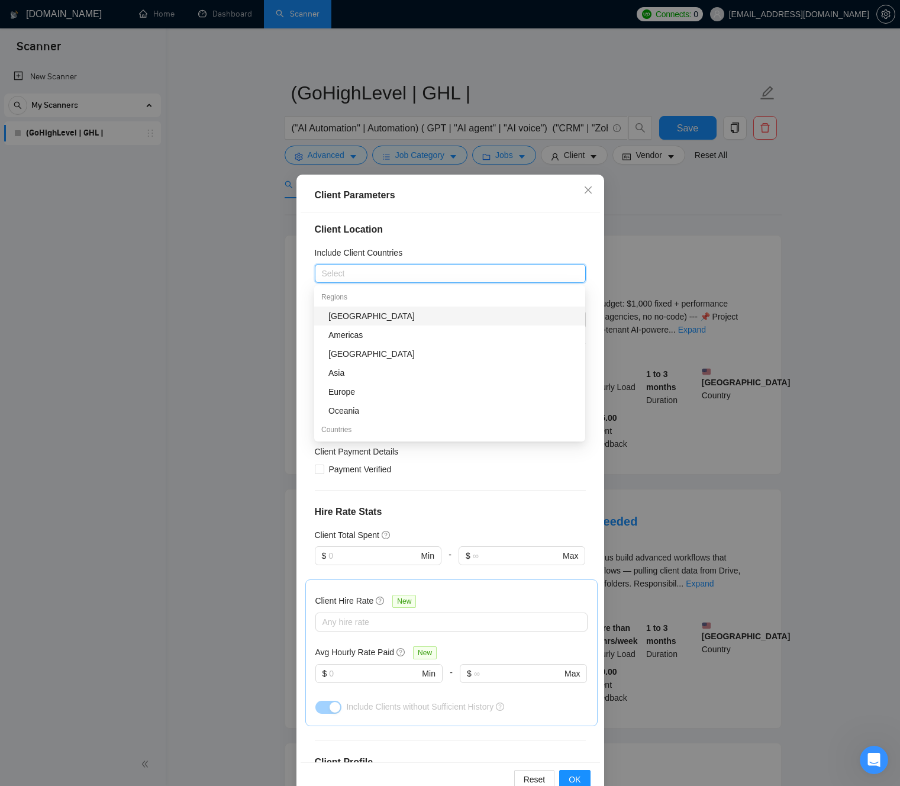
scroll to position [86, 0]
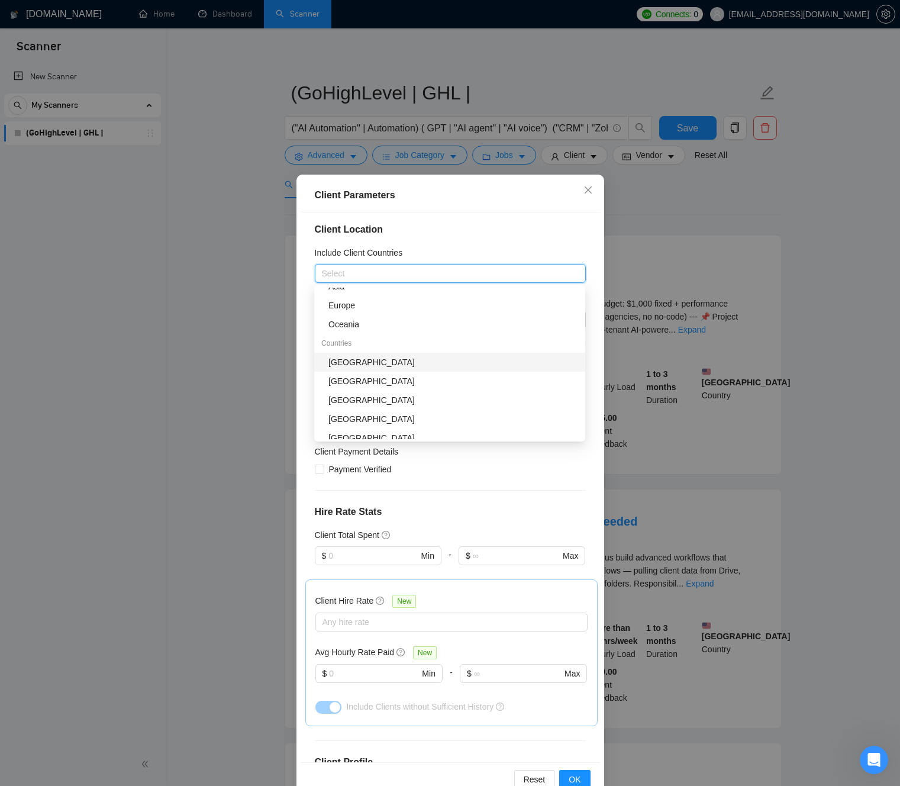
click at [355, 361] on div "[GEOGRAPHIC_DATA]" at bounding box center [453, 362] width 250 height 13
click at [408, 276] on div "[GEOGRAPHIC_DATA]" at bounding box center [444, 273] width 253 height 17
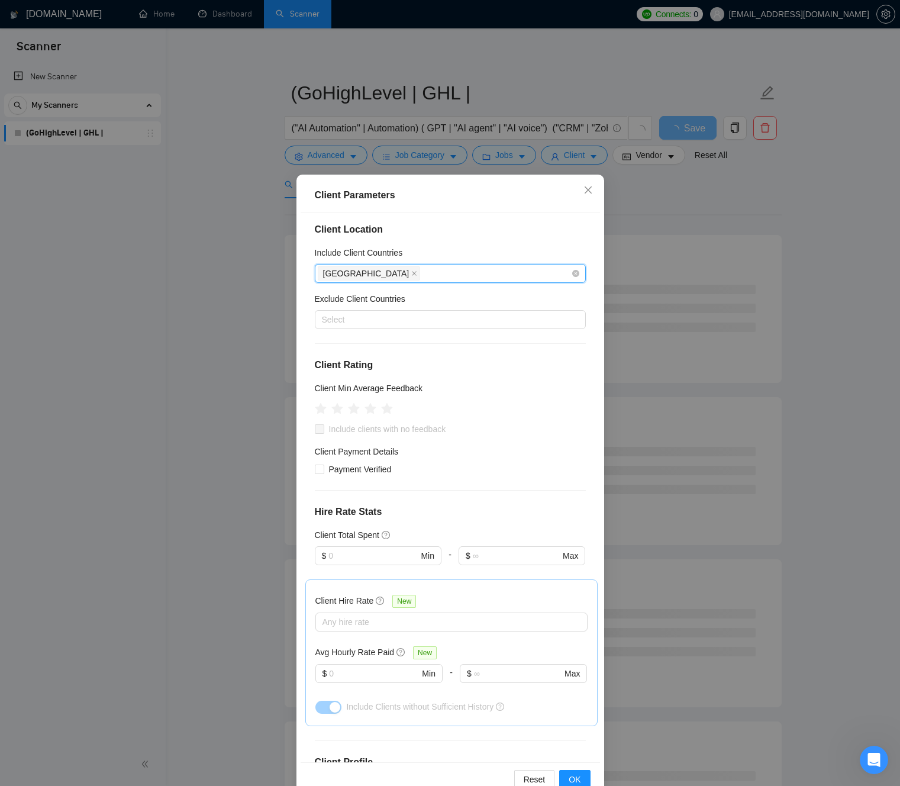
click at [421, 277] on div "[GEOGRAPHIC_DATA]" at bounding box center [444, 273] width 253 height 17
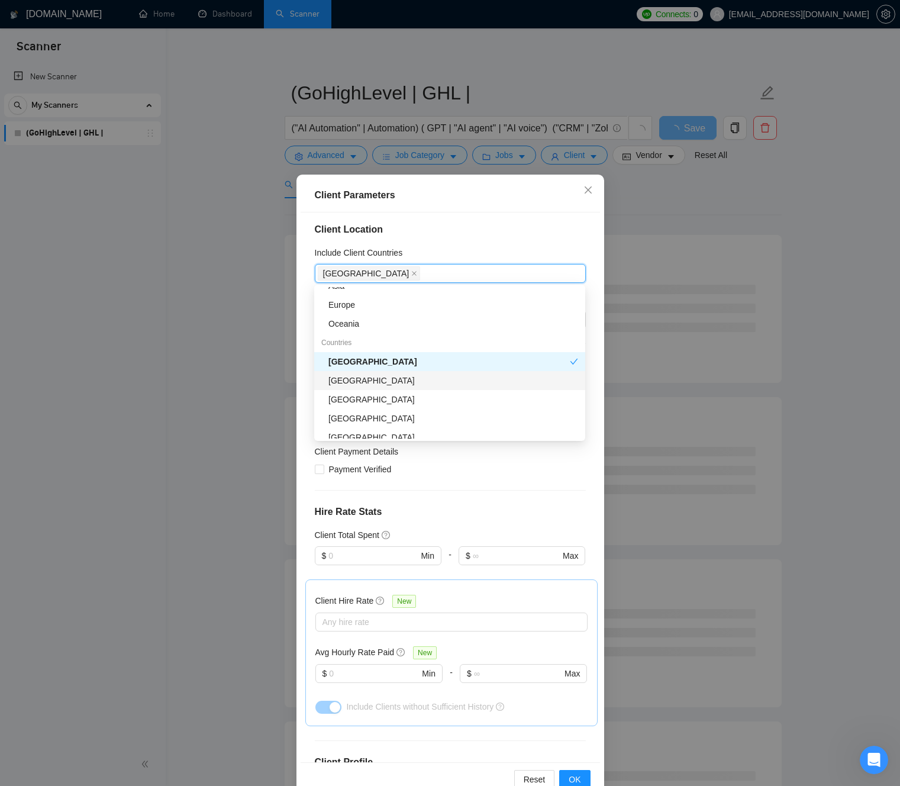
click at [386, 378] on div "[GEOGRAPHIC_DATA]" at bounding box center [453, 380] width 250 height 13
click at [482, 275] on div "[GEOGRAPHIC_DATA] [GEOGRAPHIC_DATA]" at bounding box center [444, 273] width 253 height 17
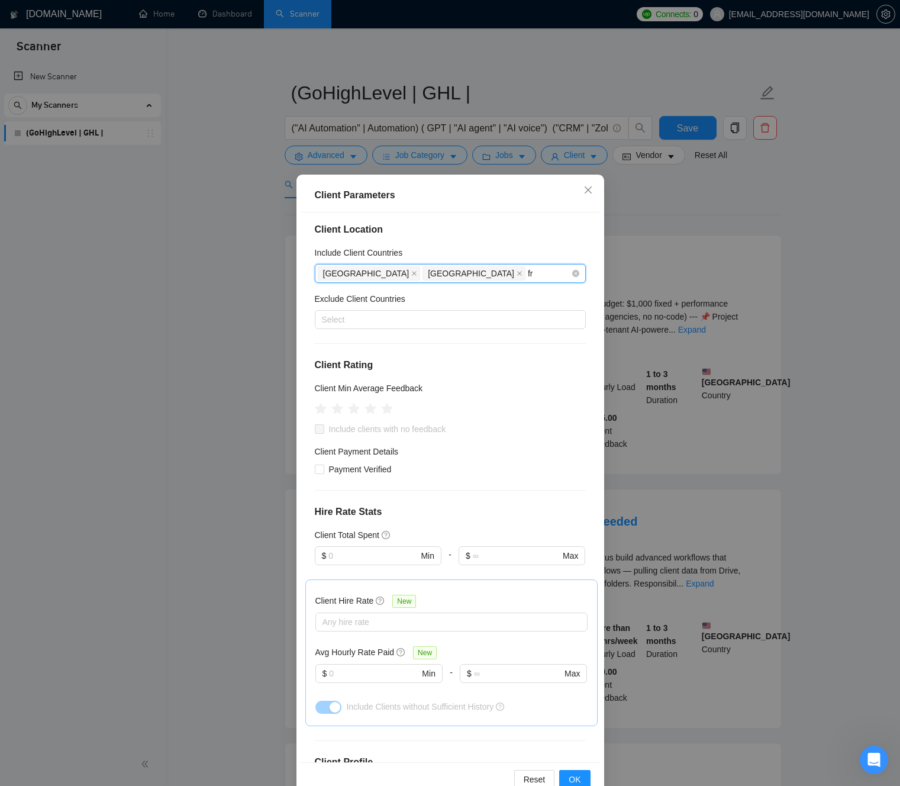
scroll to position [0, 0]
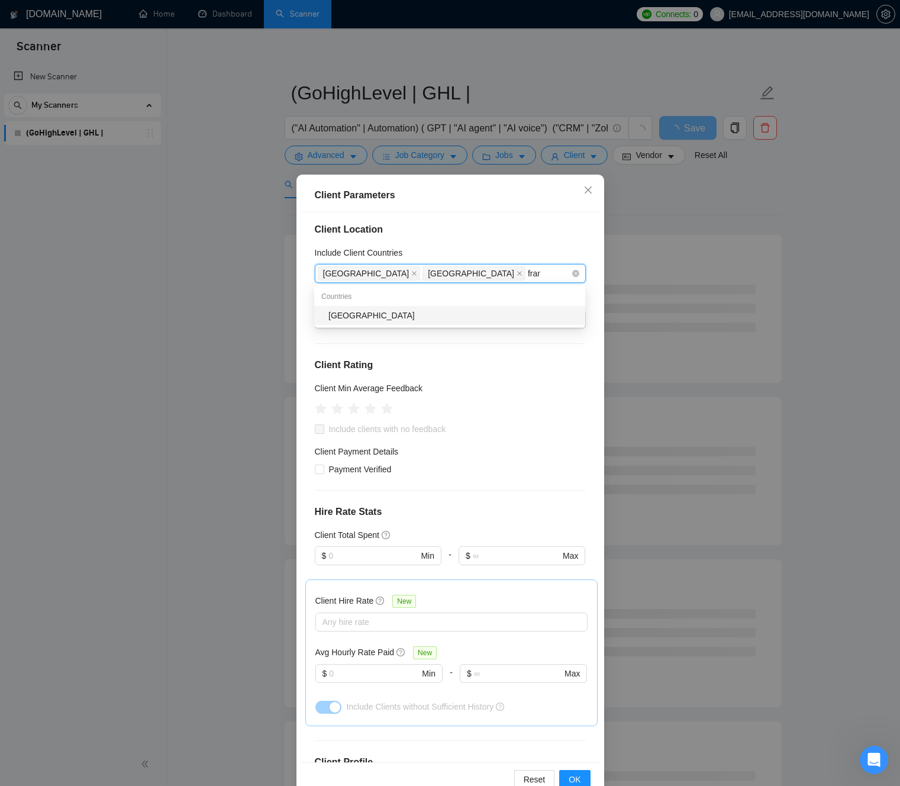
type input "[GEOGRAPHIC_DATA]"
click at [429, 314] on div "[GEOGRAPHIC_DATA]" at bounding box center [453, 315] width 250 height 13
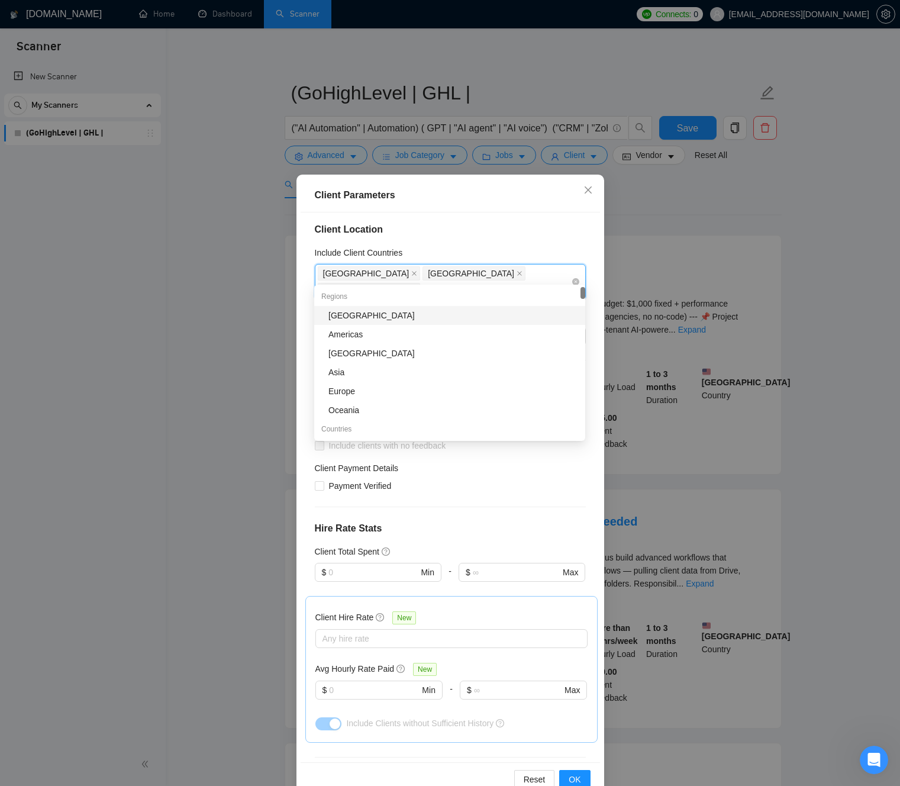
click at [530, 277] on div "[GEOGRAPHIC_DATA] [GEOGRAPHIC_DATA] [GEOGRAPHIC_DATA]" at bounding box center [444, 281] width 253 height 33
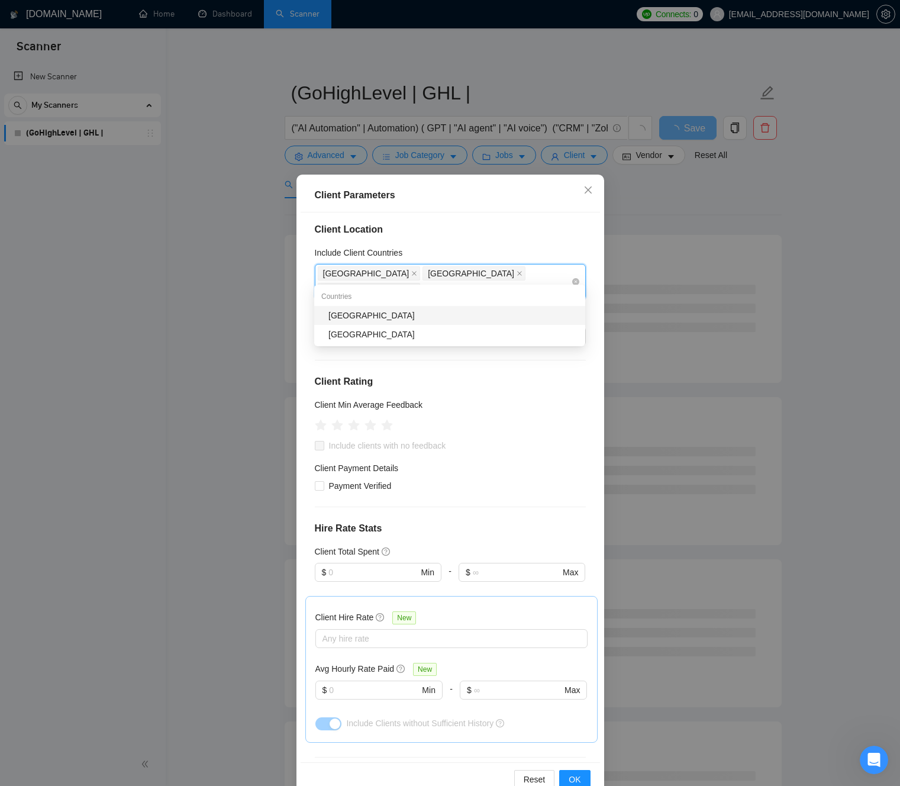
type input "austral"
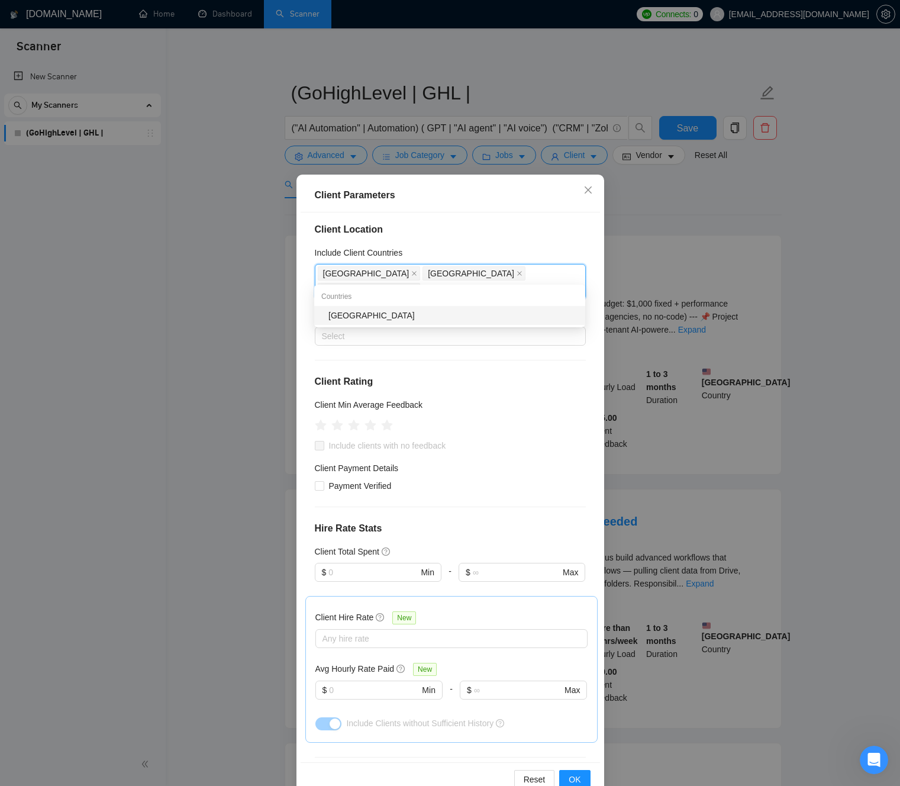
click at [448, 314] on div "[GEOGRAPHIC_DATA]" at bounding box center [453, 315] width 250 height 13
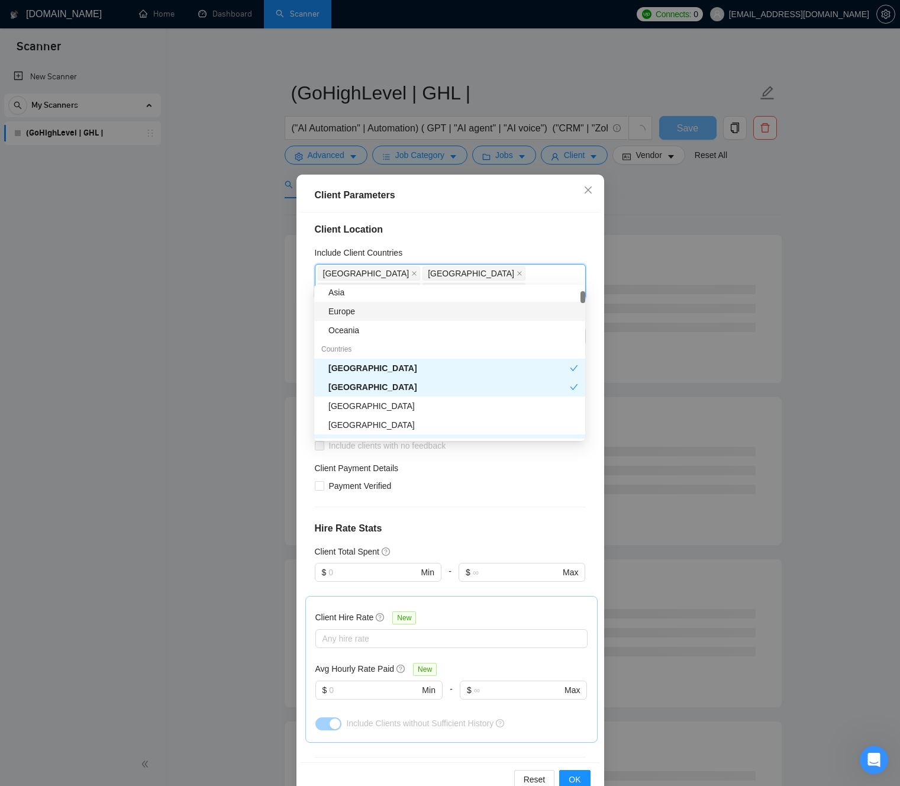
scroll to position [82, 0]
click at [352, 312] on div "Europe" at bounding box center [453, 309] width 250 height 13
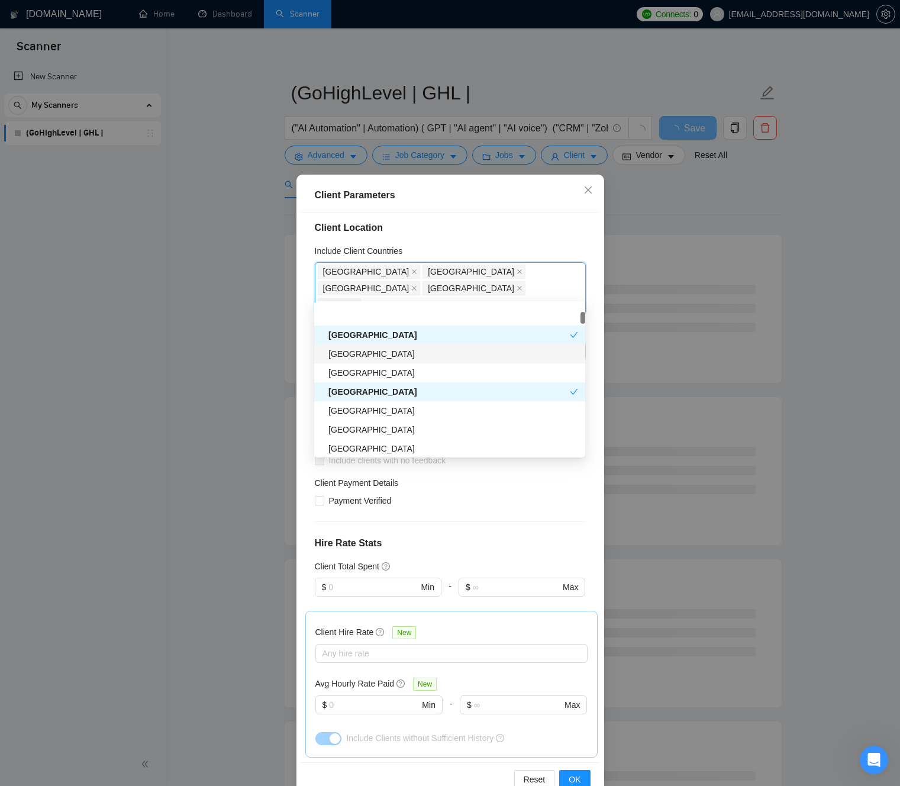
scroll to position [183, 0]
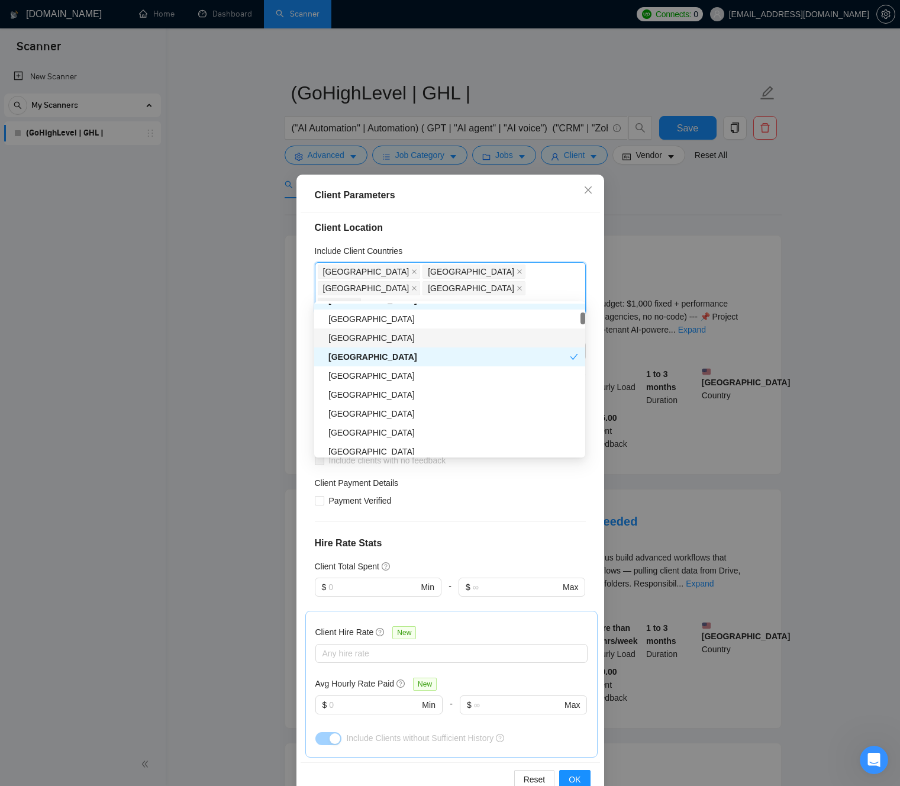
click at [351, 338] on div "[GEOGRAPHIC_DATA]" at bounding box center [453, 337] width 250 height 13
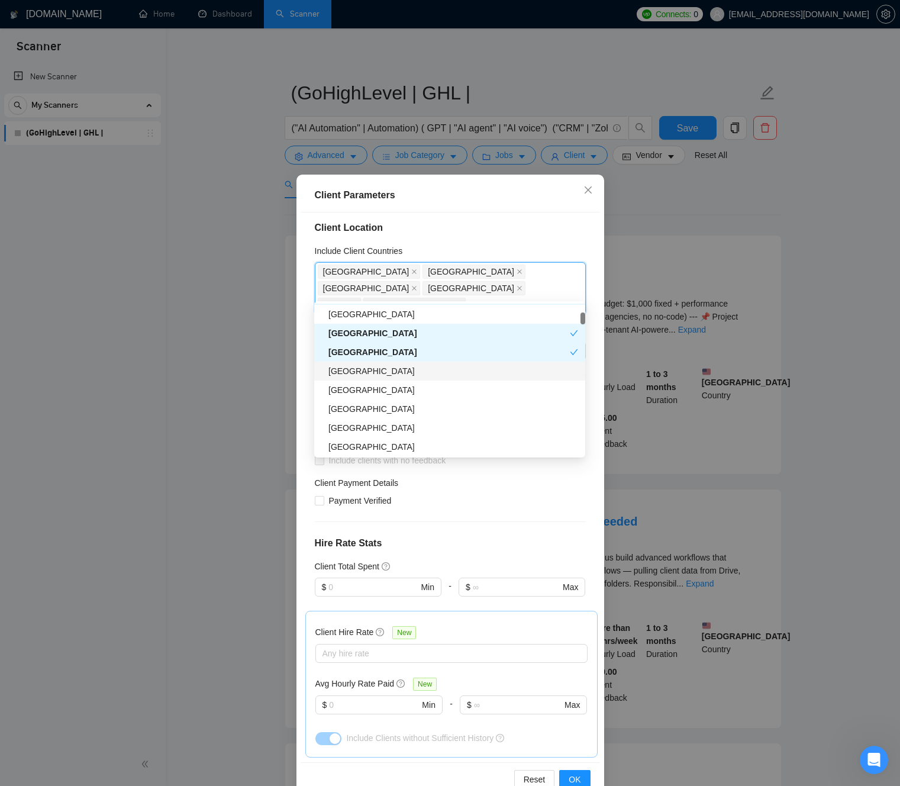
drag, startPoint x: 375, startPoint y: 365, endPoint x: 399, endPoint y: 365, distance: 24.3
click at [375, 365] on div "[GEOGRAPHIC_DATA]" at bounding box center [453, 370] width 250 height 13
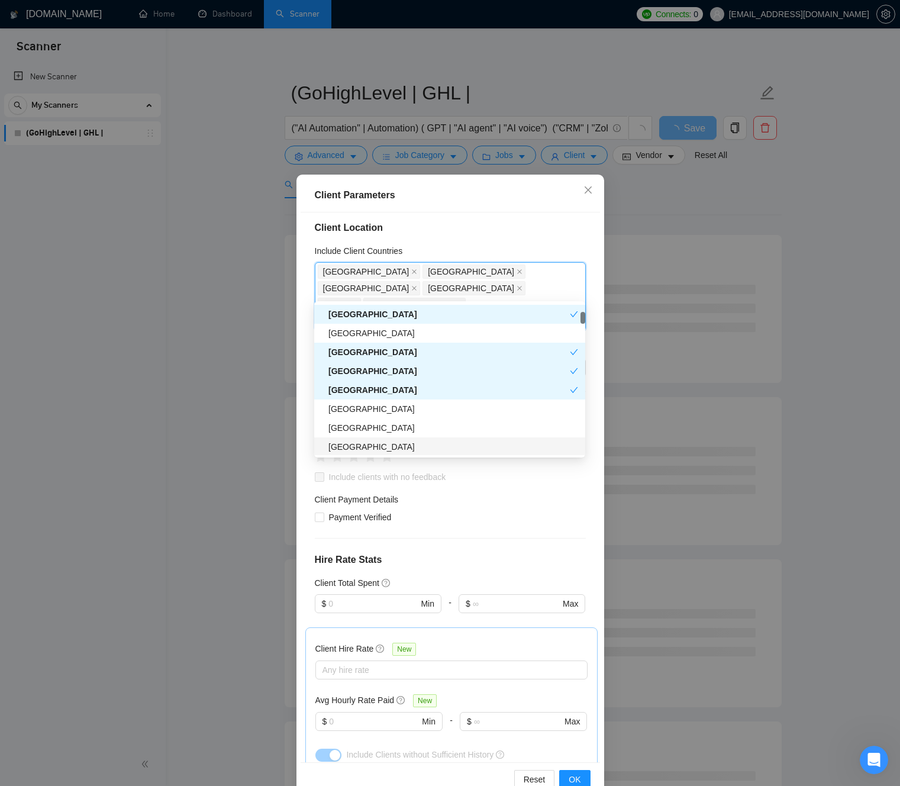
scroll to position [177, 0]
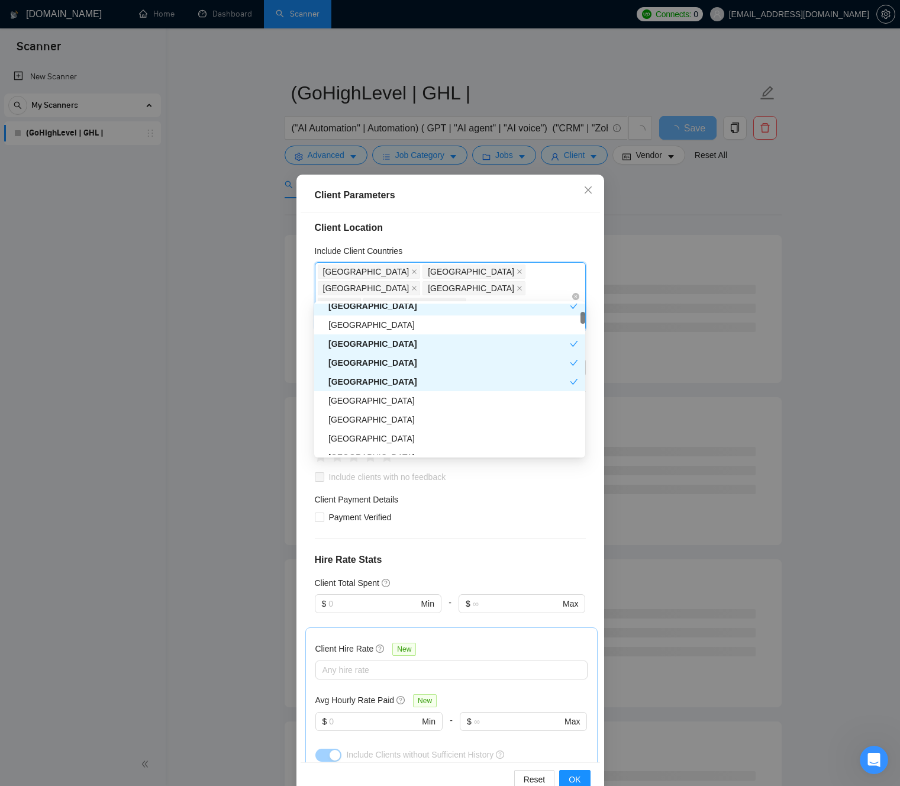
click at [457, 302] on icon "close" at bounding box center [460, 305] width 6 height 6
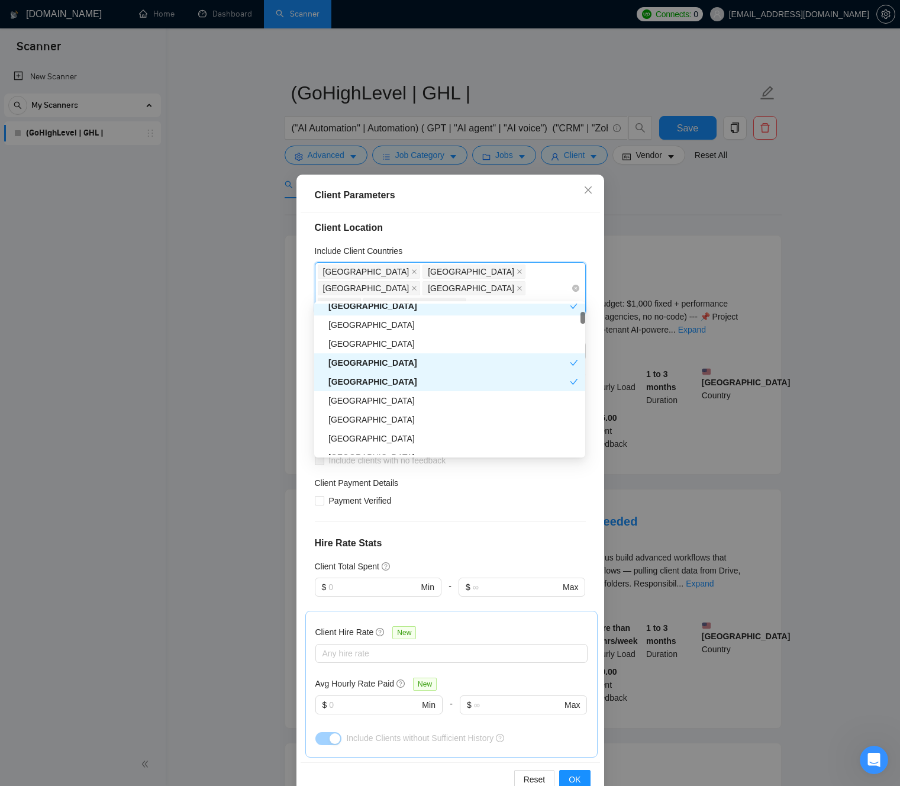
click at [412, 298] on span "[GEOGRAPHIC_DATA]" at bounding box center [414, 305] width 103 height 14
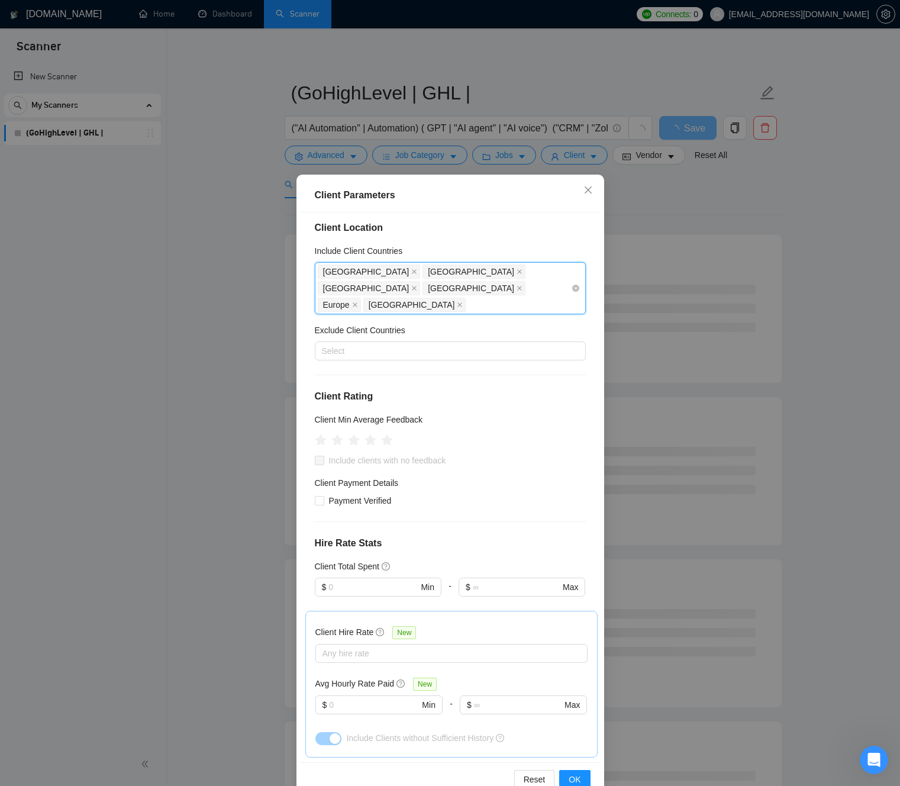
click at [457, 302] on icon "close" at bounding box center [460, 305] width 6 height 6
click at [401, 288] on div "[GEOGRAPHIC_DATA] [GEOGRAPHIC_DATA] [GEOGRAPHIC_DATA] [GEOGRAPHIC_DATA] [GEOGRA…" at bounding box center [444, 288] width 253 height 50
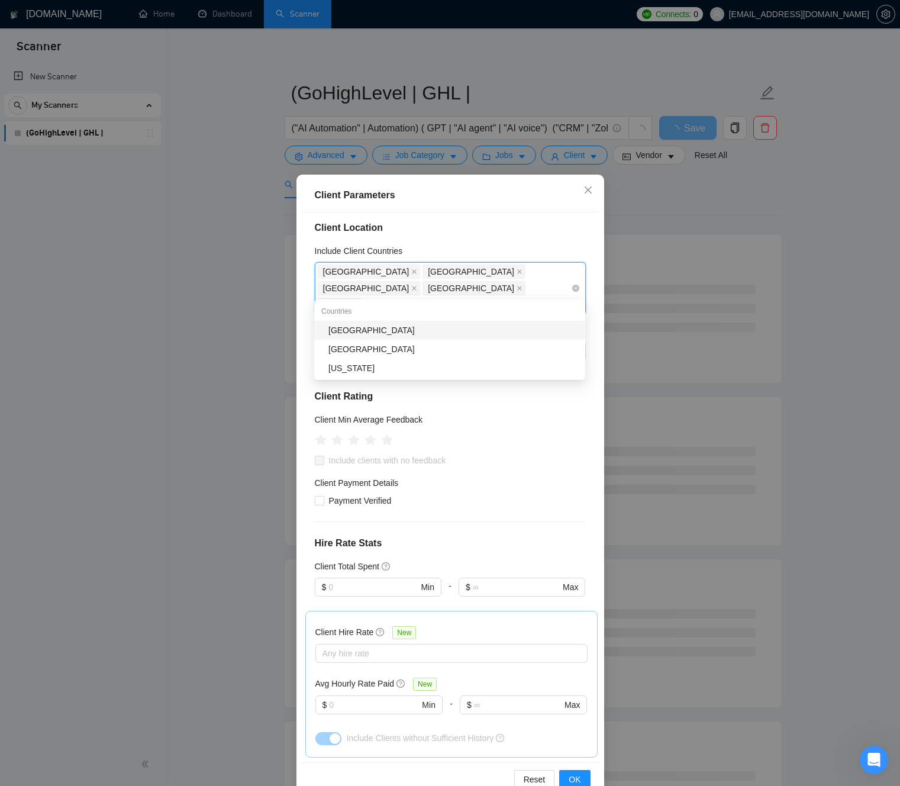
scroll to position [0, 0]
type input "cana"
click at [374, 327] on div "[GEOGRAPHIC_DATA]" at bounding box center [453, 330] width 250 height 13
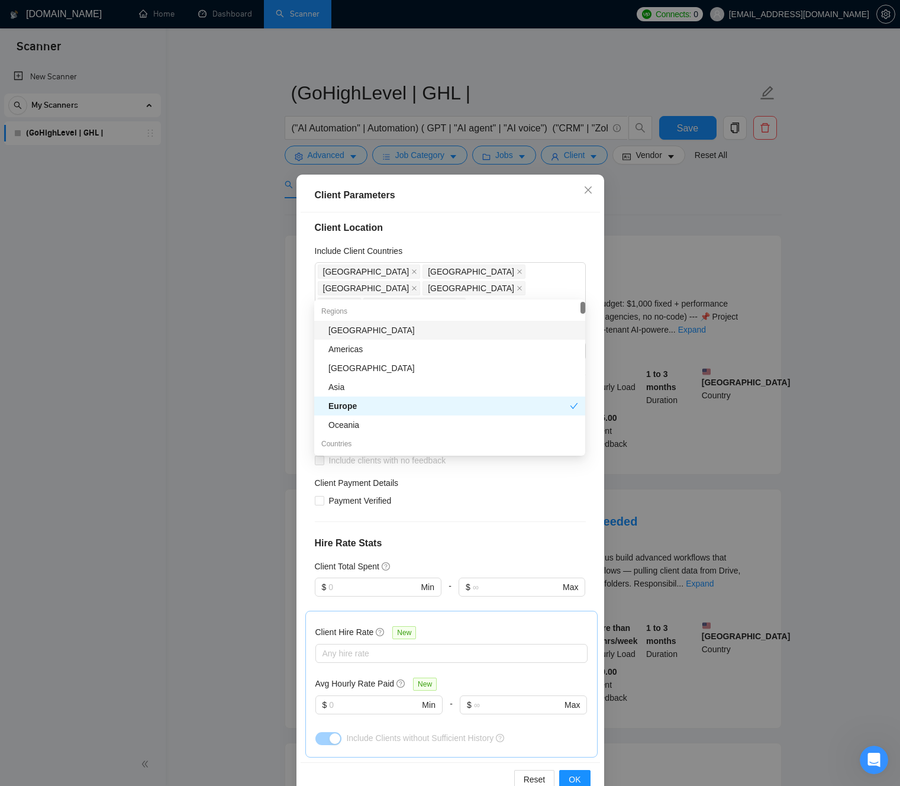
click at [310, 314] on div "Client Location Include Client Countries [GEOGRAPHIC_DATA] [GEOGRAPHIC_DATA] [G…" at bounding box center [450, 487] width 299 height 550
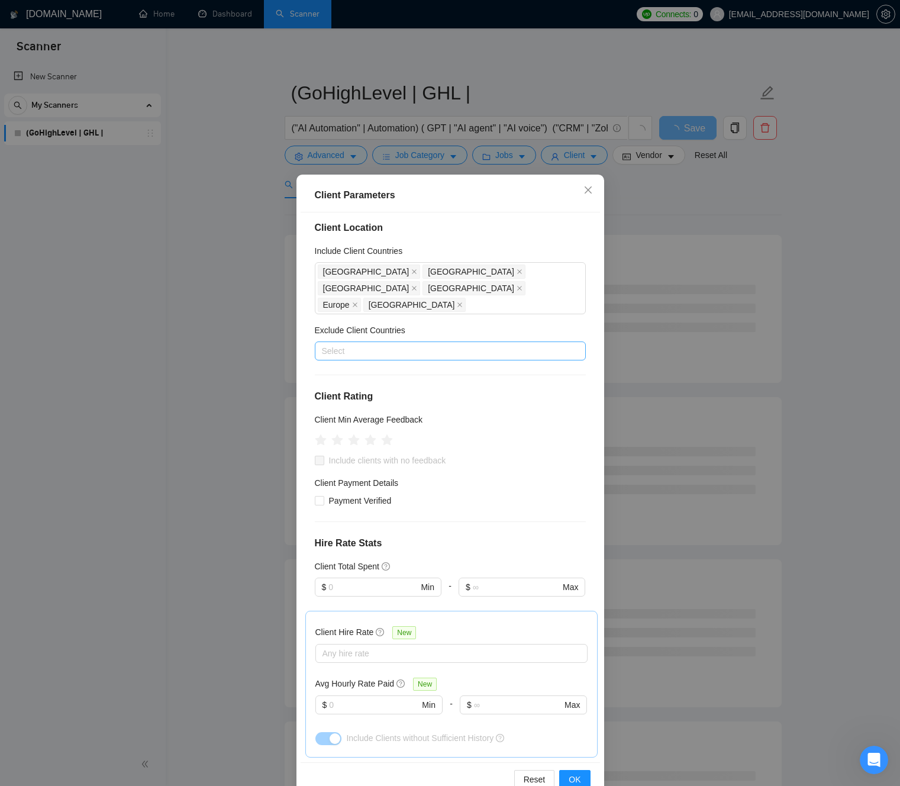
click at [409, 344] on div at bounding box center [444, 351] width 253 height 14
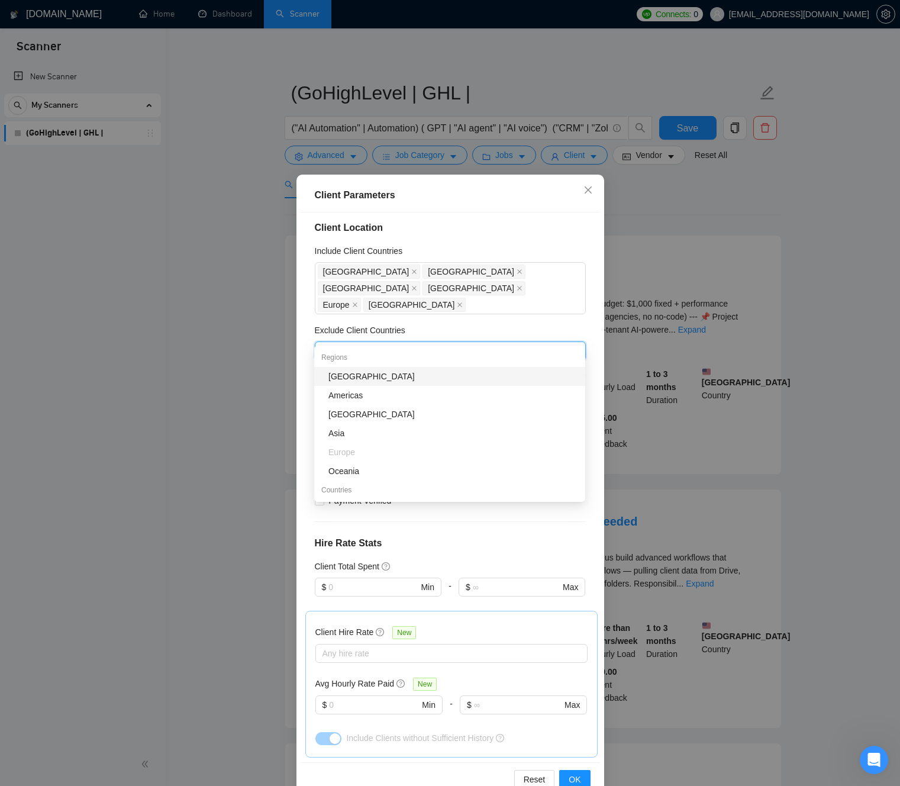
type input "ind"
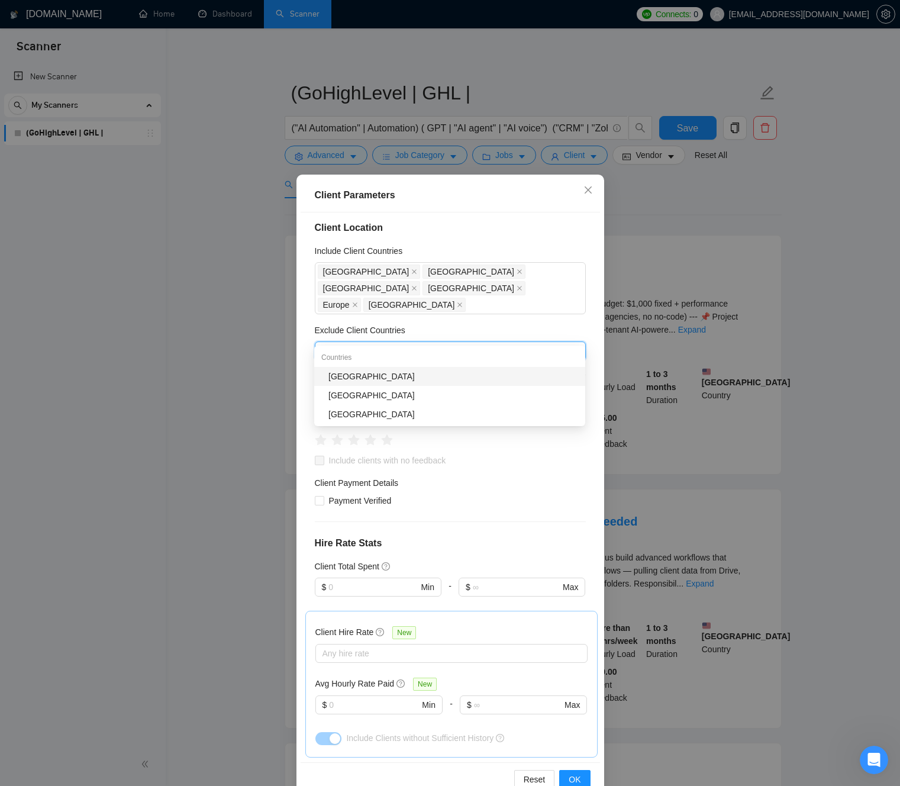
click at [405, 382] on div "[GEOGRAPHIC_DATA]" at bounding box center [453, 376] width 250 height 13
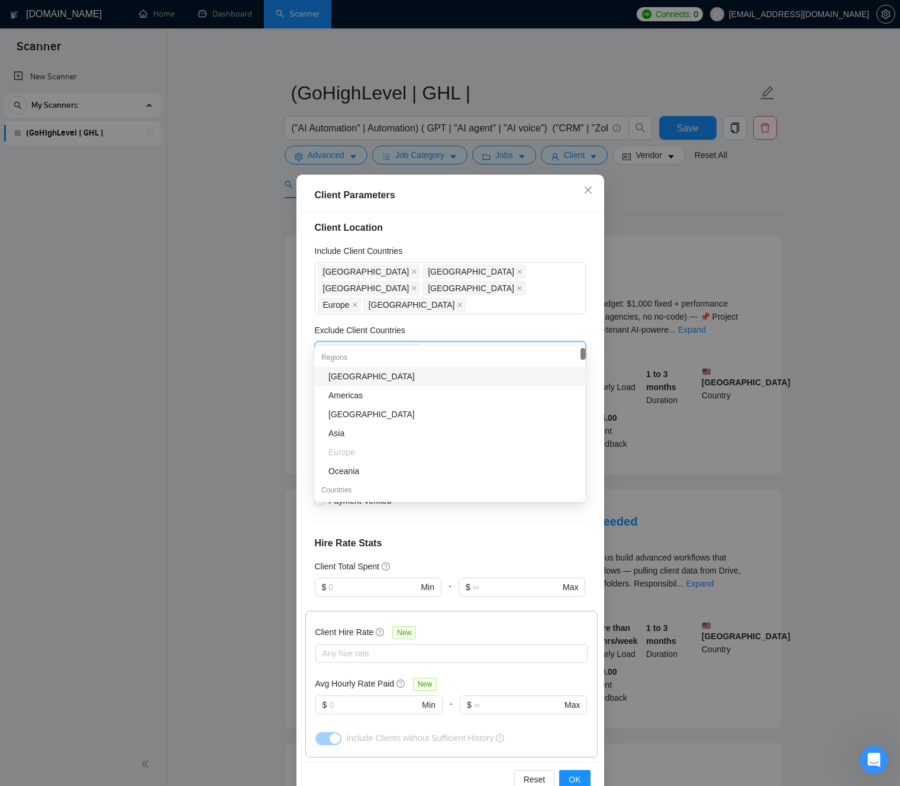
click at [388, 343] on div "[GEOGRAPHIC_DATA]" at bounding box center [444, 351] width 253 height 17
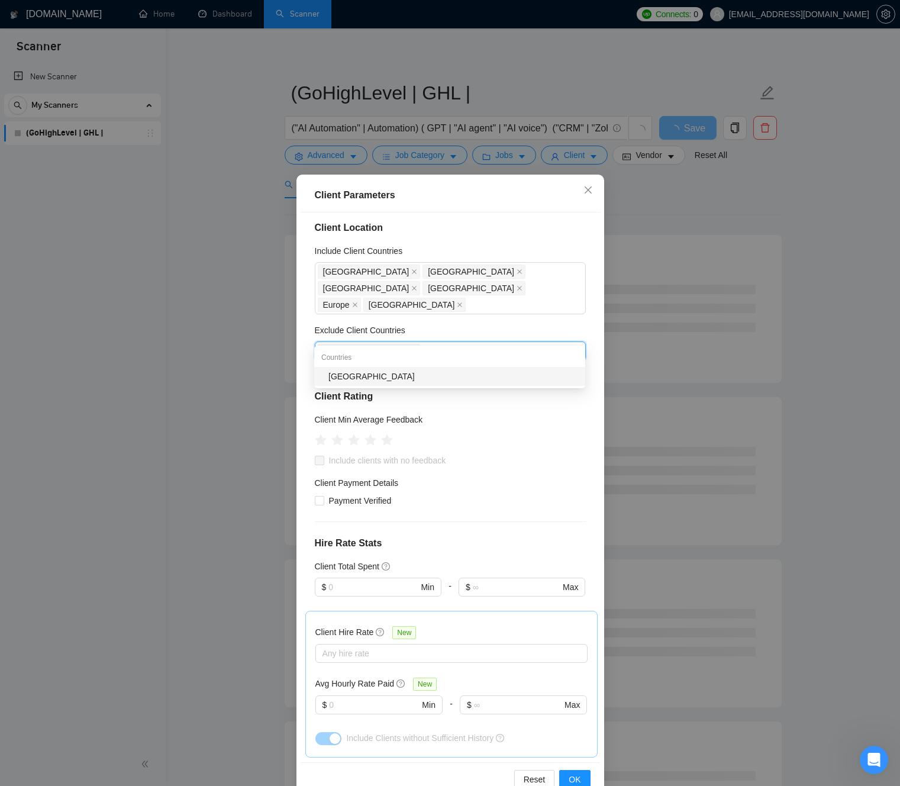
type input "indon"
click at [390, 379] on div "[GEOGRAPHIC_DATA]" at bounding box center [453, 376] width 250 height 13
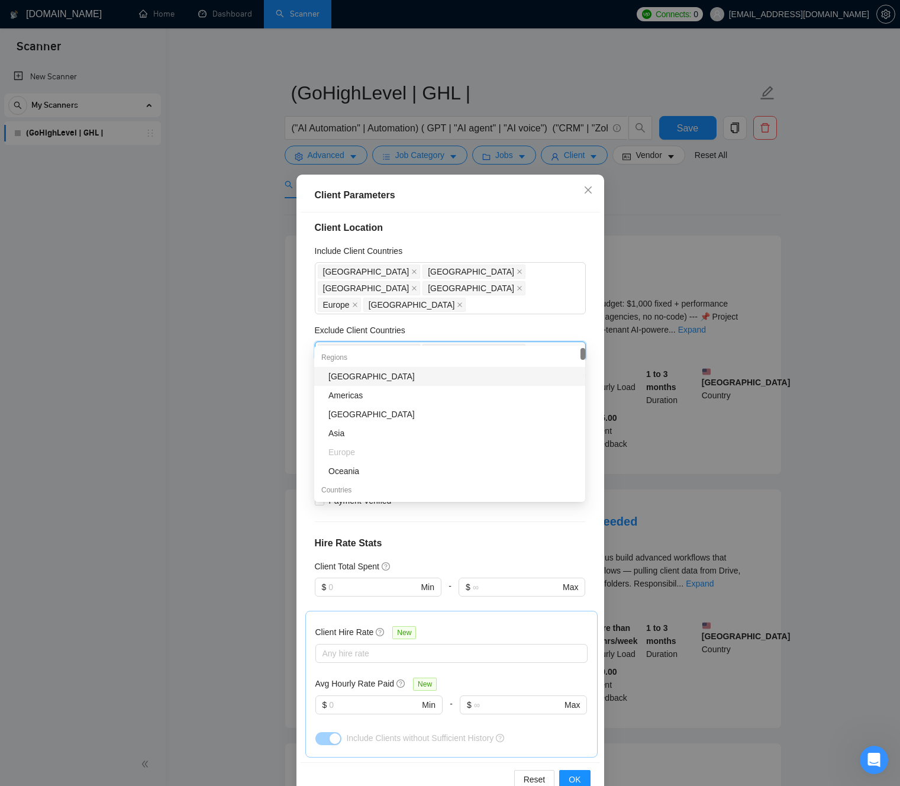
click at [430, 343] on div "[GEOGRAPHIC_DATA] [GEOGRAPHIC_DATA]" at bounding box center [444, 351] width 253 height 17
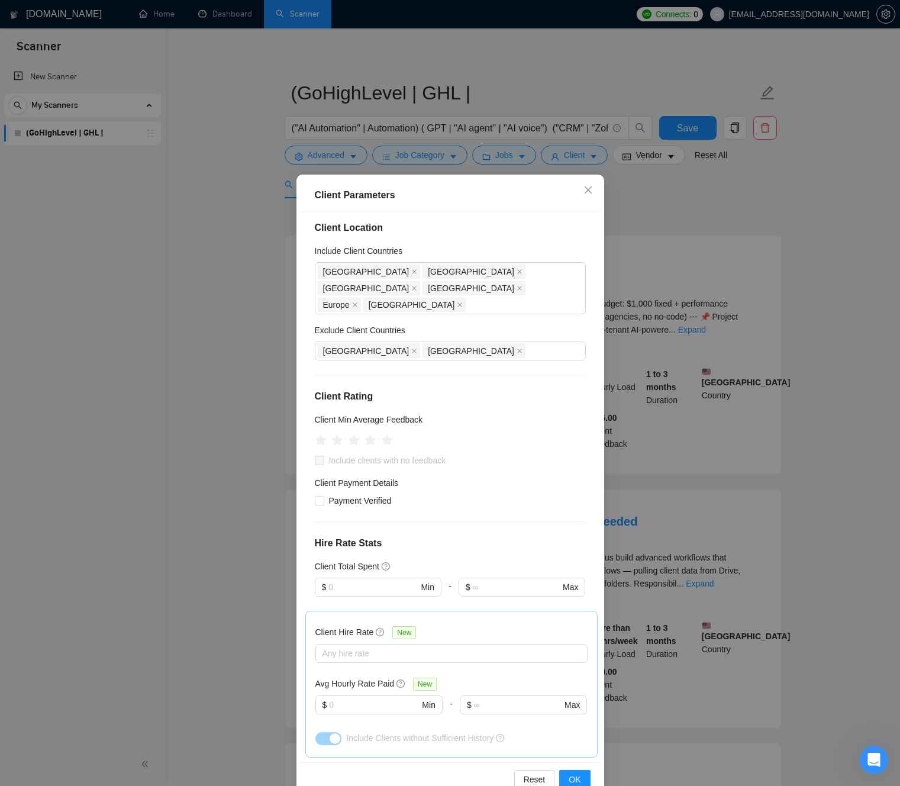
click at [308, 340] on div "Client Location Include Client Countries [GEOGRAPHIC_DATA] [GEOGRAPHIC_DATA] [G…" at bounding box center [450, 487] width 299 height 550
click at [527, 361] on div "Client Location Include Client Countries [GEOGRAPHIC_DATA] [GEOGRAPHIC_DATA] [G…" at bounding box center [450, 487] width 299 height 550
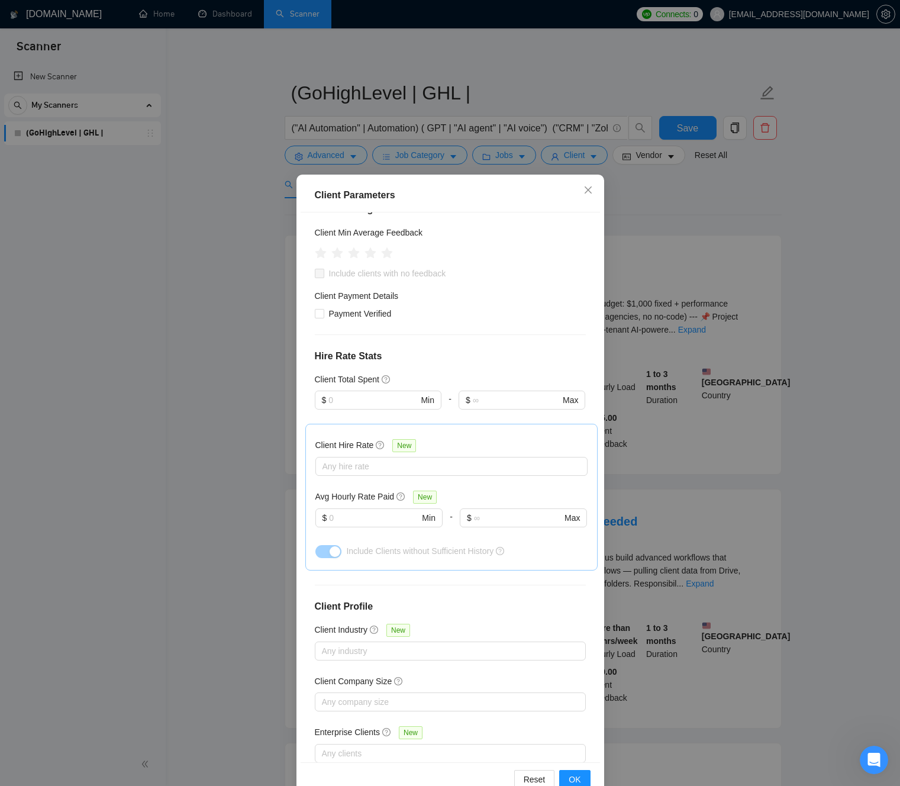
scroll to position [205, 0]
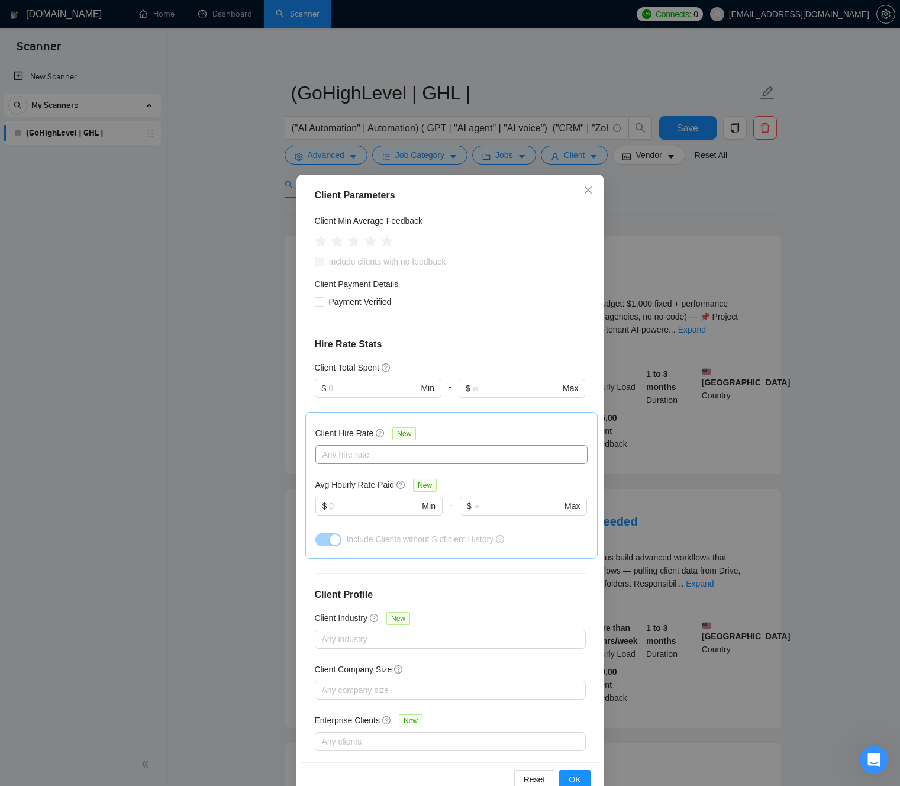
click at [387, 447] on div at bounding box center [445, 454] width 254 height 14
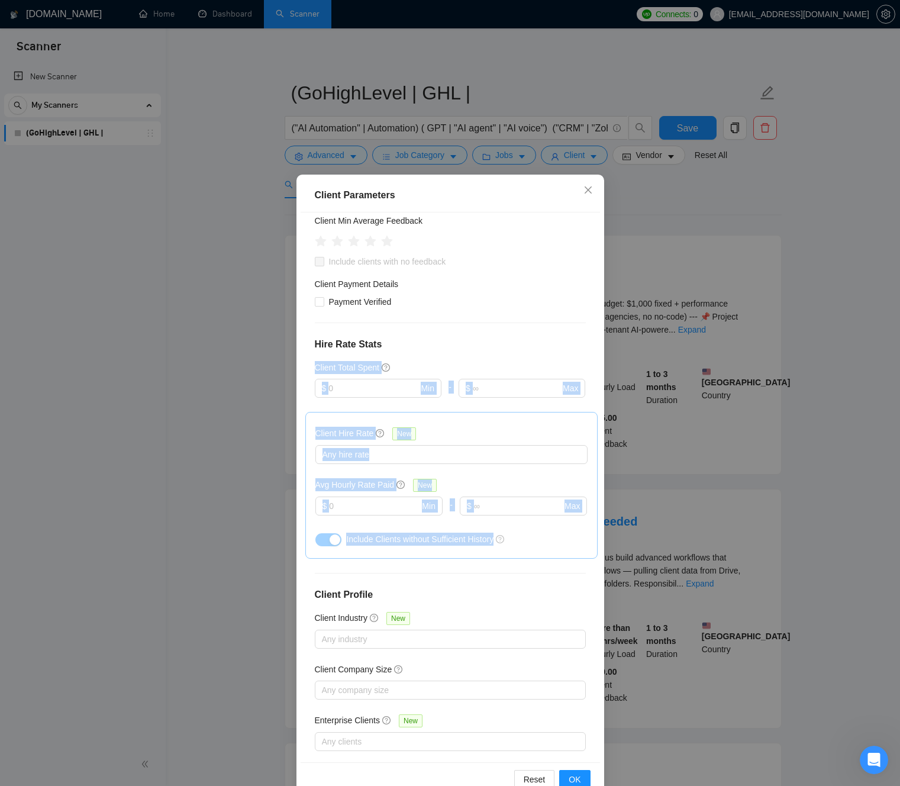
drag, startPoint x: 438, startPoint y: 347, endPoint x: 441, endPoint y: 369, distance: 22.1
click at [460, 512] on div "Client Location Include Client Countries [GEOGRAPHIC_DATA] [GEOGRAPHIC_DATA] [G…" at bounding box center [450, 487] width 299 height 550
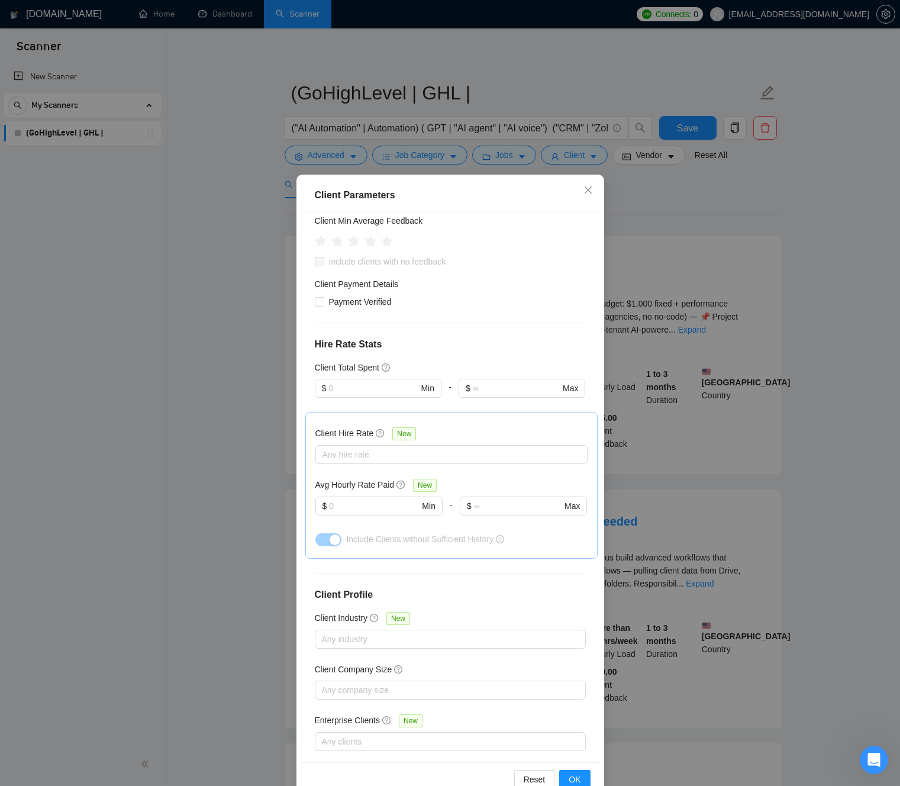
drag, startPoint x: 499, startPoint y: 553, endPoint x: 508, endPoint y: 556, distance: 9.9
click at [499, 553] on div "Client Location Include Client Countries [GEOGRAPHIC_DATA] [GEOGRAPHIC_DATA] [G…" at bounding box center [450, 487] width 299 height 550
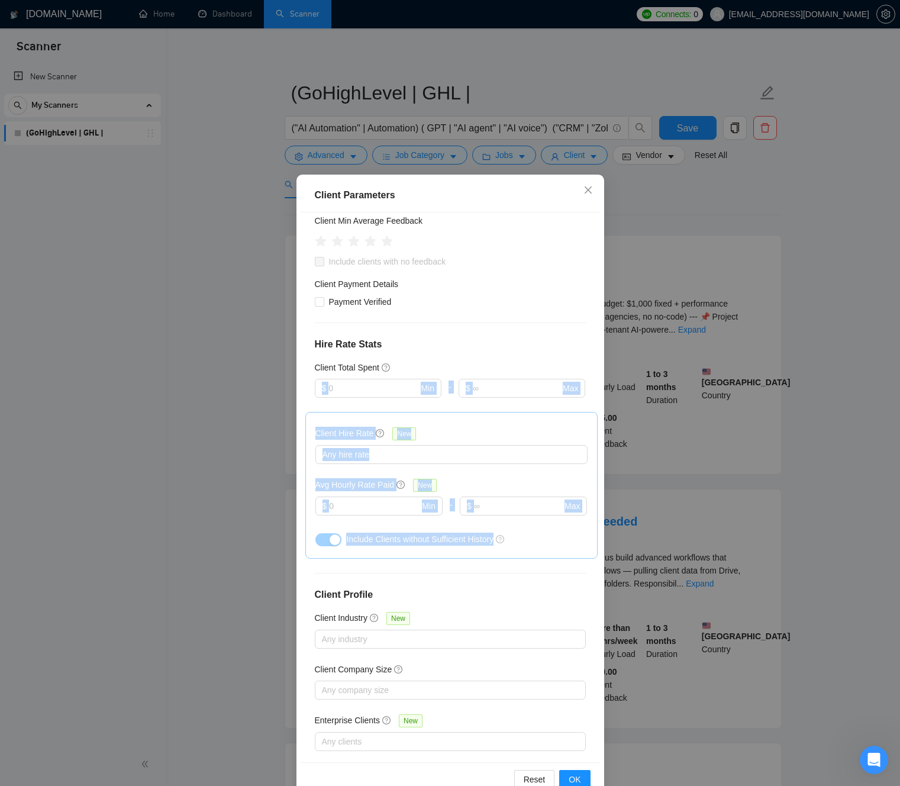
drag, startPoint x: 508, startPoint y: 556, endPoint x: 436, endPoint y: 334, distance: 233.3
click at [436, 333] on div "Client Location Include Client Countries [GEOGRAPHIC_DATA] [GEOGRAPHIC_DATA] [G…" at bounding box center [450, 487] width 299 height 550
drag, startPoint x: 458, startPoint y: 432, endPoint x: 483, endPoint y: 485, distance: 57.4
click at [482, 521] on div "Client Location Include Client Countries [GEOGRAPHIC_DATA] [GEOGRAPHIC_DATA] [G…" at bounding box center [450, 487] width 299 height 550
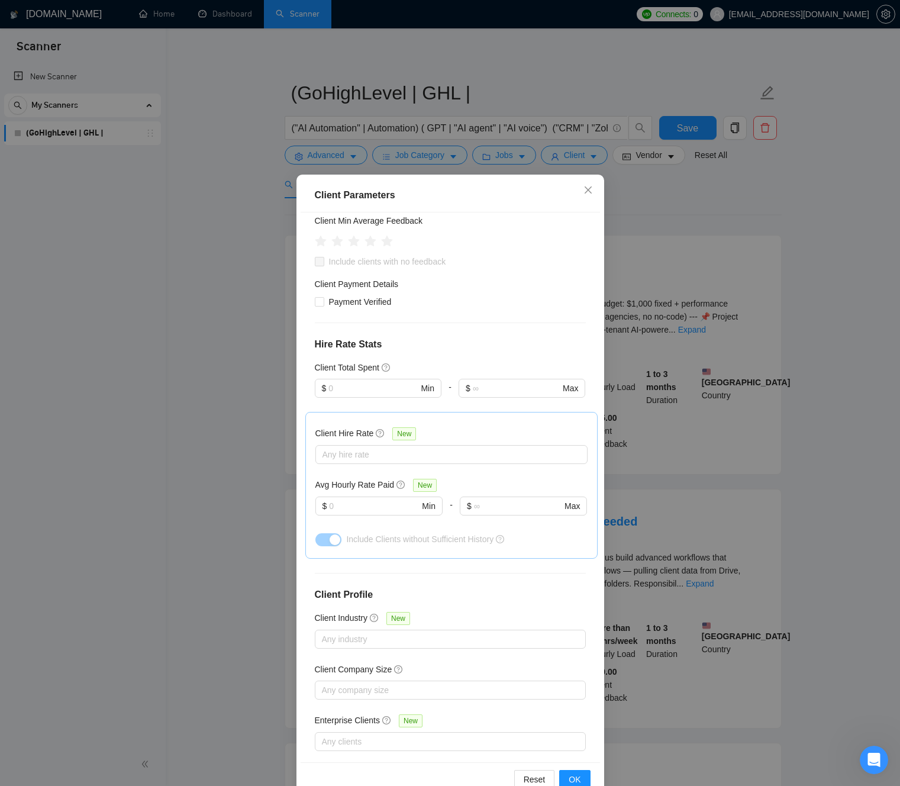
click at [465, 337] on h4 "Hire Rate Stats" at bounding box center [450, 344] width 271 height 14
drag, startPoint x: 461, startPoint y: 329, endPoint x: 514, endPoint y: 538, distance: 215.9
click at [505, 519] on div "Client Location Include Client Countries [GEOGRAPHIC_DATA] [GEOGRAPHIC_DATA] [G…" at bounding box center [450, 487] width 299 height 550
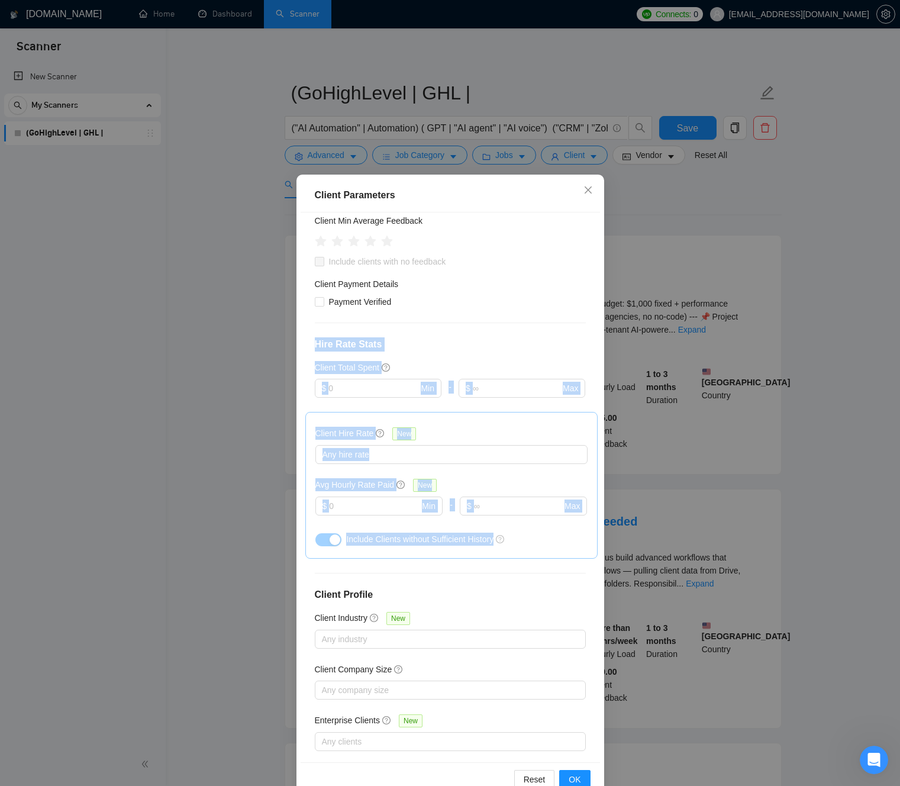
drag, startPoint x: 529, startPoint y: 564, endPoint x: 423, endPoint y: 317, distance: 269.2
click at [416, 300] on div "Client Location Include Client Countries [GEOGRAPHIC_DATA] [GEOGRAPHIC_DATA] [G…" at bounding box center [450, 487] width 299 height 550
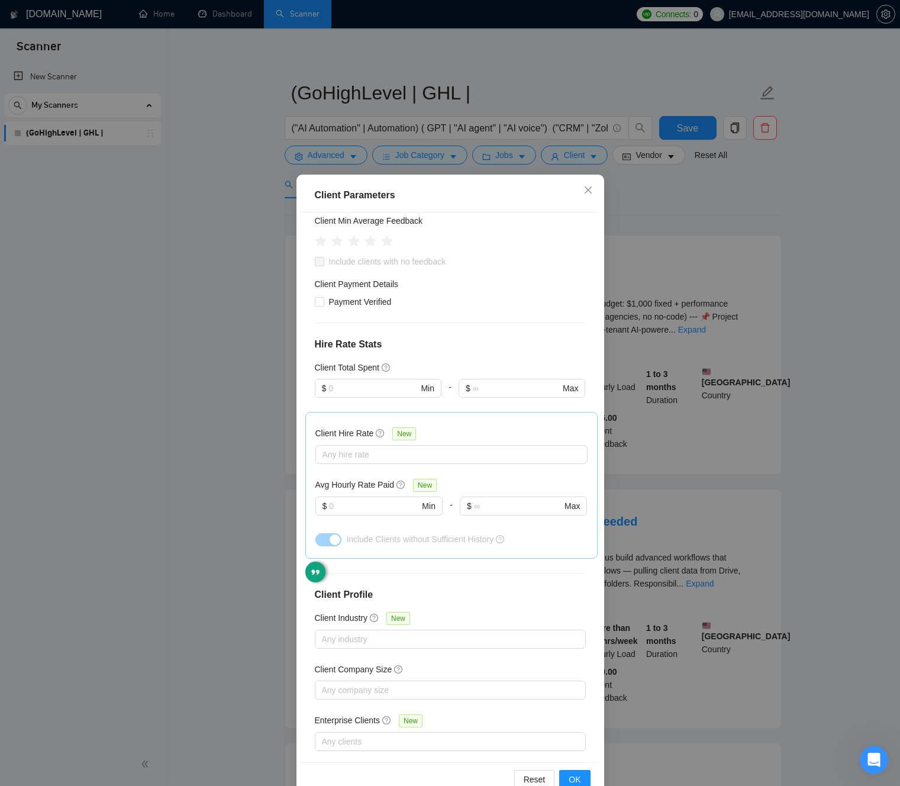
click at [492, 557] on div "Client Location Include Client Countries [GEOGRAPHIC_DATA] [GEOGRAPHIC_DATA] [G…" at bounding box center [450, 487] width 299 height 550
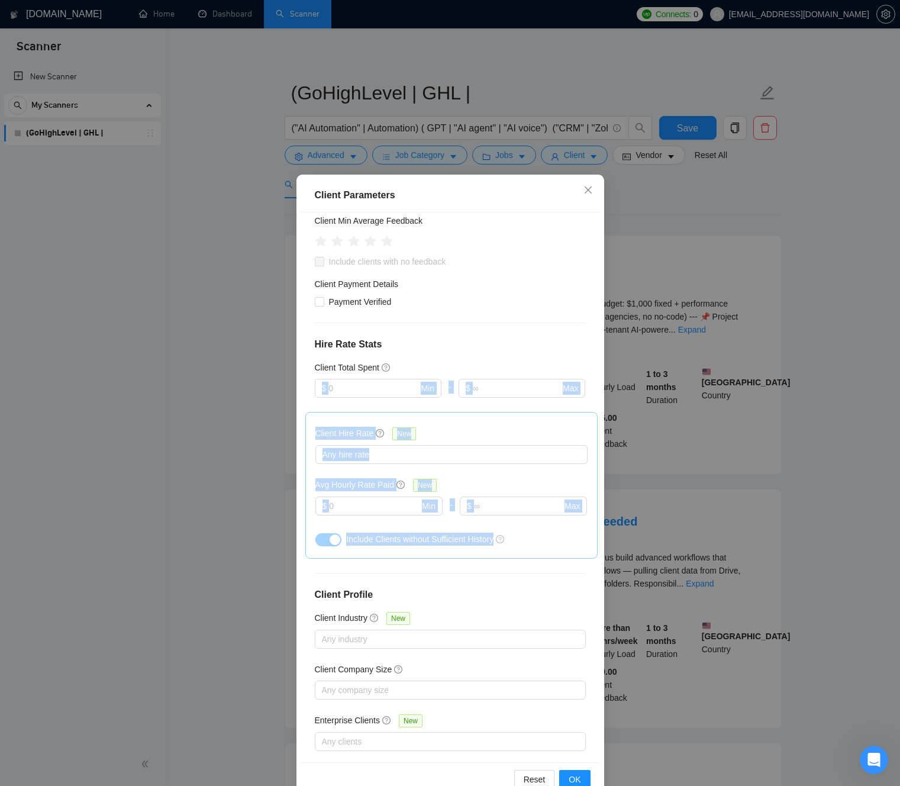
drag, startPoint x: 495, startPoint y: 554, endPoint x: 457, endPoint y: 352, distance: 205.7
click at [457, 352] on div "Client Location Include Client Countries [GEOGRAPHIC_DATA] [GEOGRAPHIC_DATA] [G…" at bounding box center [450, 487] width 299 height 550
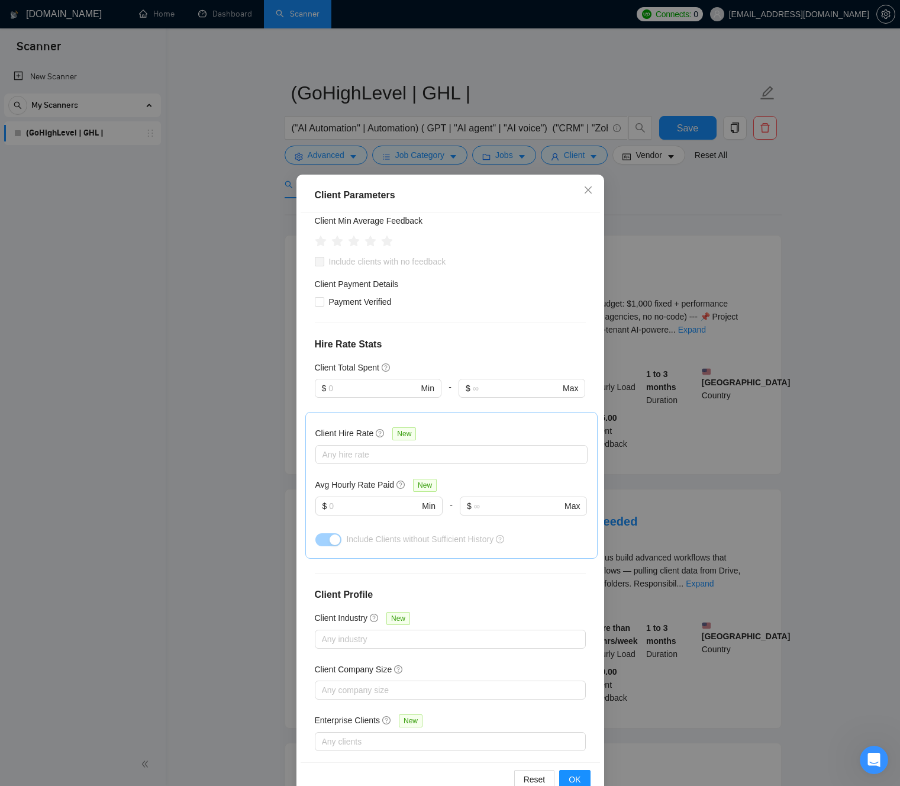
drag, startPoint x: 453, startPoint y: 314, endPoint x: 456, endPoint y: 366, distance: 52.1
click at [453, 315] on div "Client Location Include Client Countries [GEOGRAPHIC_DATA] [GEOGRAPHIC_DATA] [G…" at bounding box center [450, 487] width 299 height 550
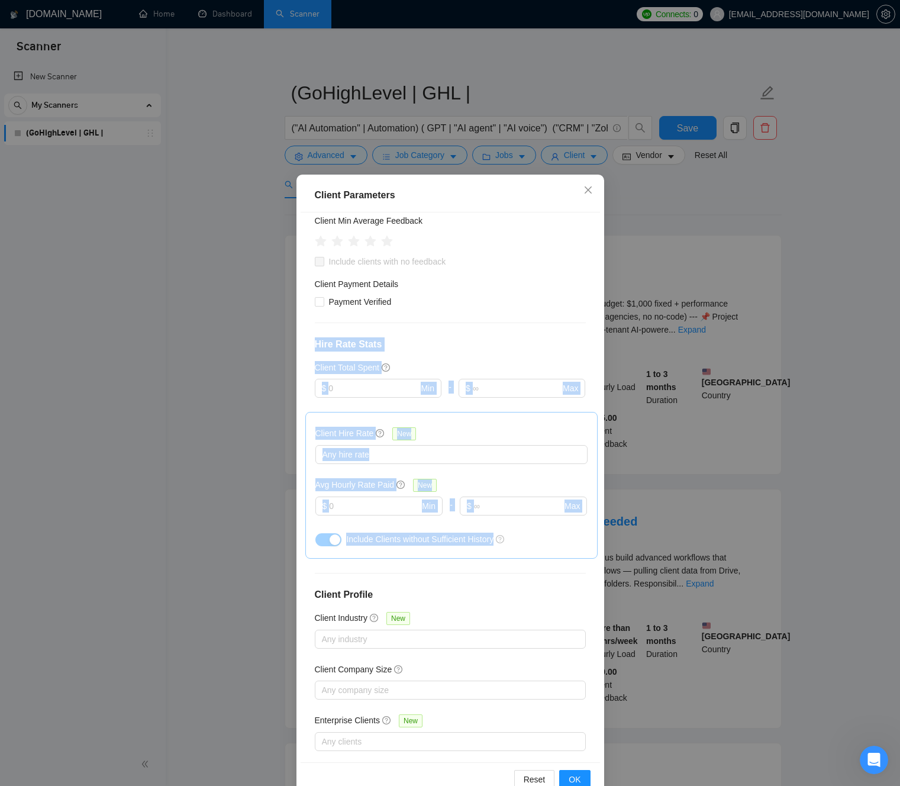
drag, startPoint x: 456, startPoint y: 366, endPoint x: 458, endPoint y: 359, distance: 7.5
click at [481, 561] on div "Client Location Include Client Countries [GEOGRAPHIC_DATA] [GEOGRAPHIC_DATA] [G…" at bounding box center [450, 487] width 299 height 550
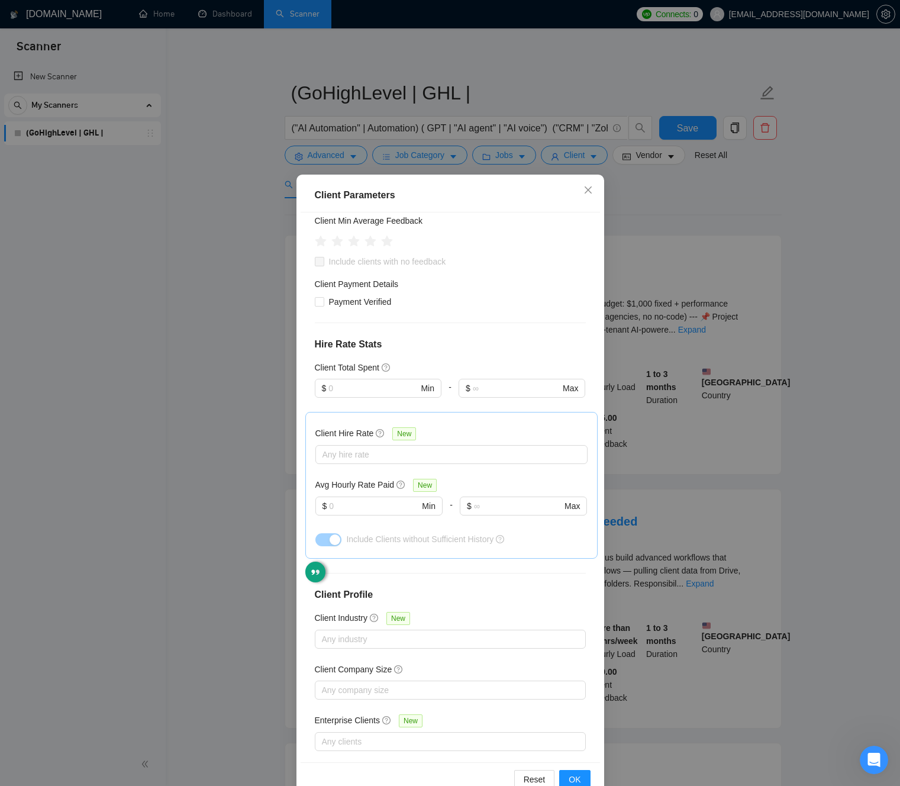
drag, startPoint x: 453, startPoint y: 324, endPoint x: 394, endPoint y: 357, distance: 67.8
click at [453, 337] on h4 "Hire Rate Stats" at bounding box center [450, 344] width 271 height 14
click at [364, 382] on input "text" at bounding box center [372, 388] width 89 height 13
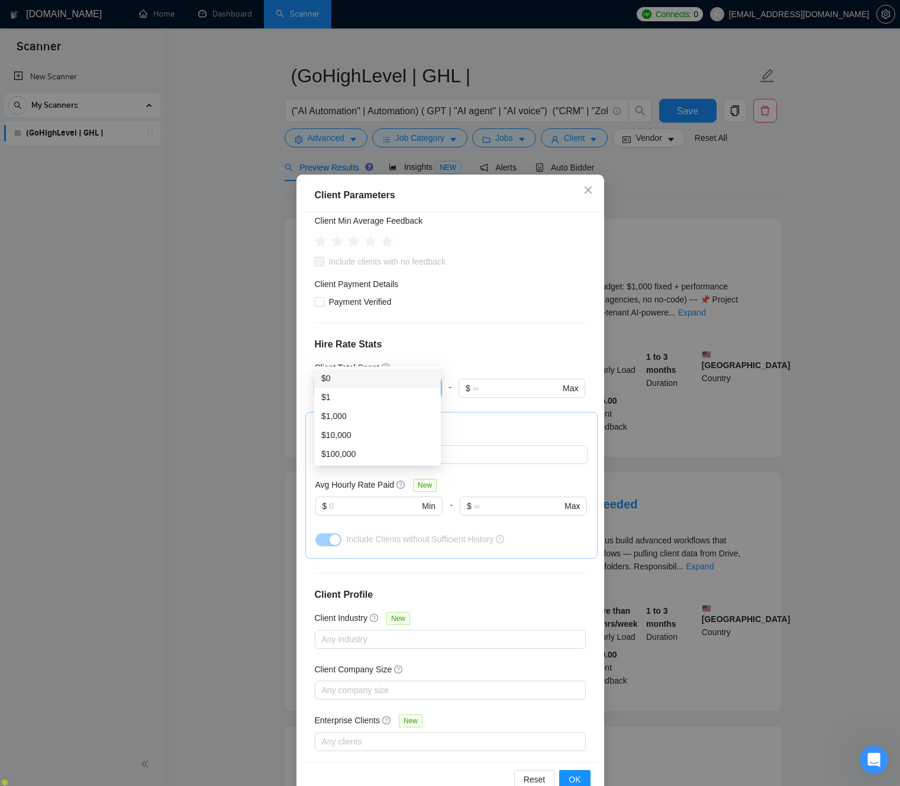
scroll to position [22, 0]
drag, startPoint x: 431, startPoint y: 343, endPoint x: 412, endPoint y: 353, distance: 22.0
click at [431, 343] on div "Client Location Include Client Countries [GEOGRAPHIC_DATA] [GEOGRAPHIC_DATA] [G…" at bounding box center [450, 487] width 299 height 550
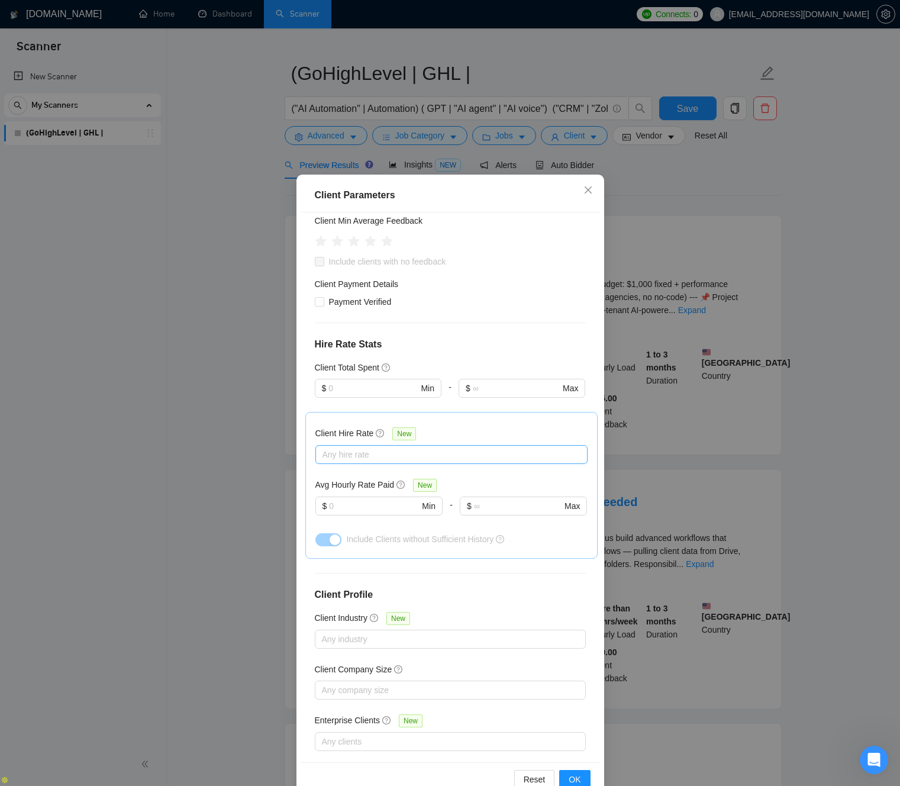
click at [359, 447] on div at bounding box center [445, 454] width 254 height 14
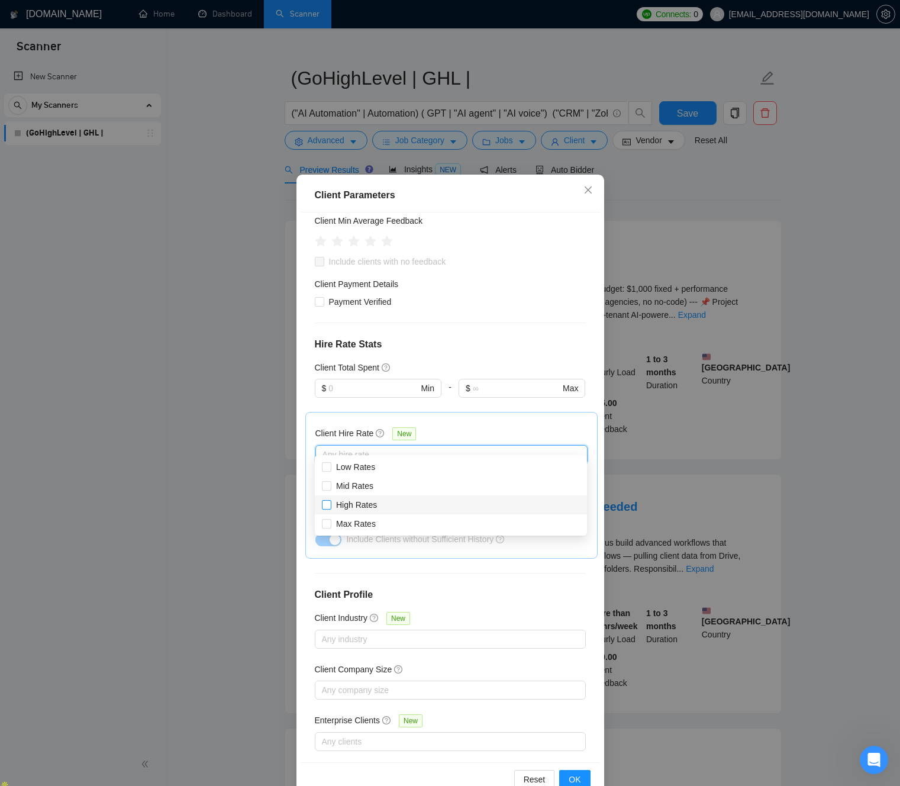
scroll to position [17, 0]
click at [347, 447] on div at bounding box center [445, 454] width 254 height 14
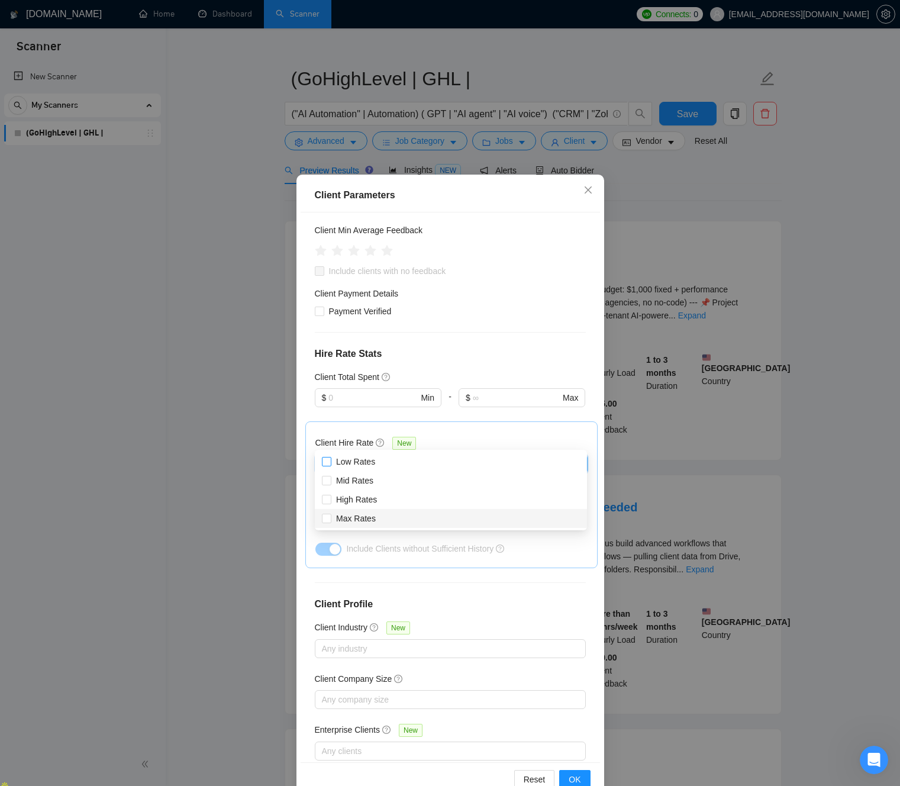
scroll to position [169, 0]
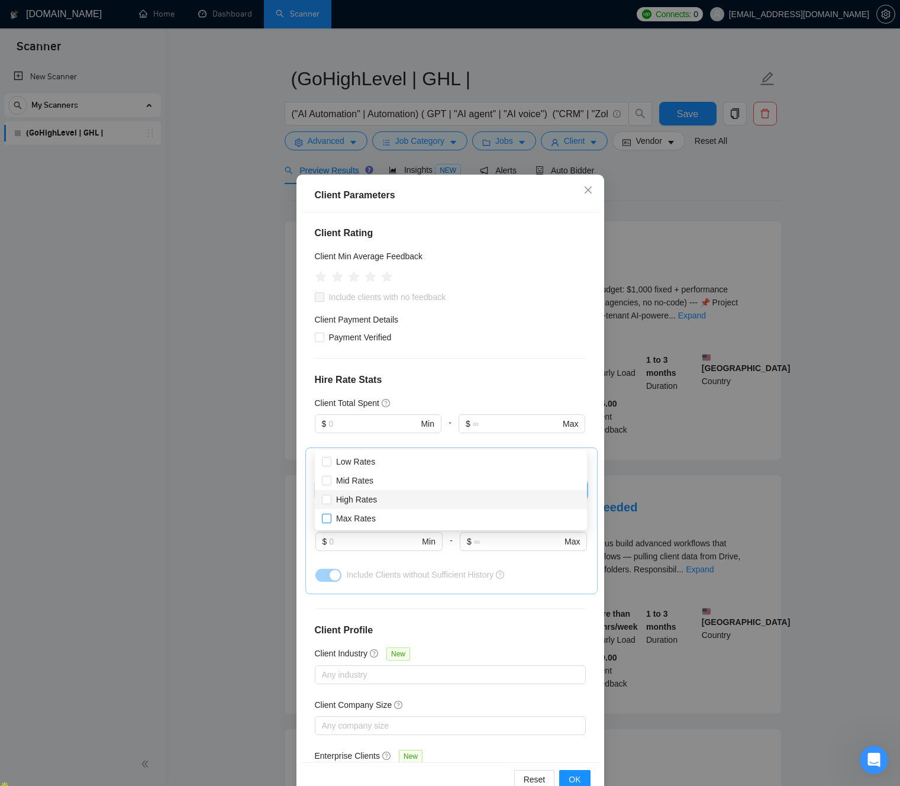
click at [379, 500] on span "High Rates" at bounding box center [356, 499] width 50 height 13
click at [330, 500] on input "High Rates" at bounding box center [326, 499] width 8 height 8
checkbox input "false"
drag, startPoint x: 380, startPoint y: 520, endPoint x: 376, endPoint y: 495, distance: 25.1
click at [379, 520] on span "Max Rates" at bounding box center [355, 518] width 49 height 13
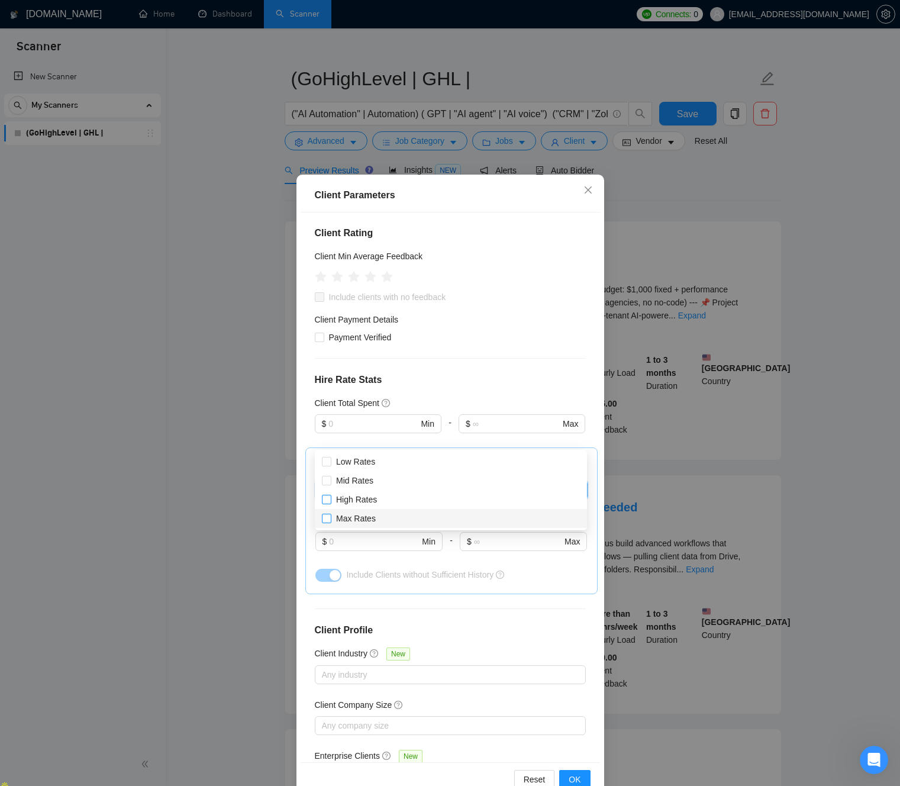
click at [330, 520] on input "Max Rates" at bounding box center [326, 518] width 8 height 8
checkbox input "false"
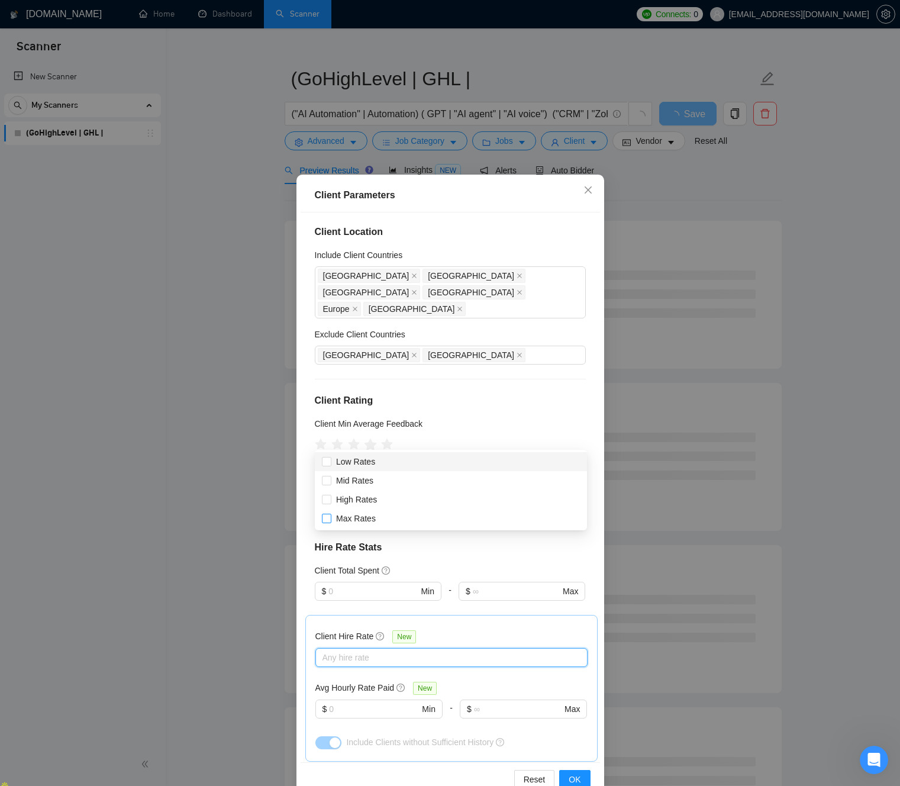
scroll to position [6, 0]
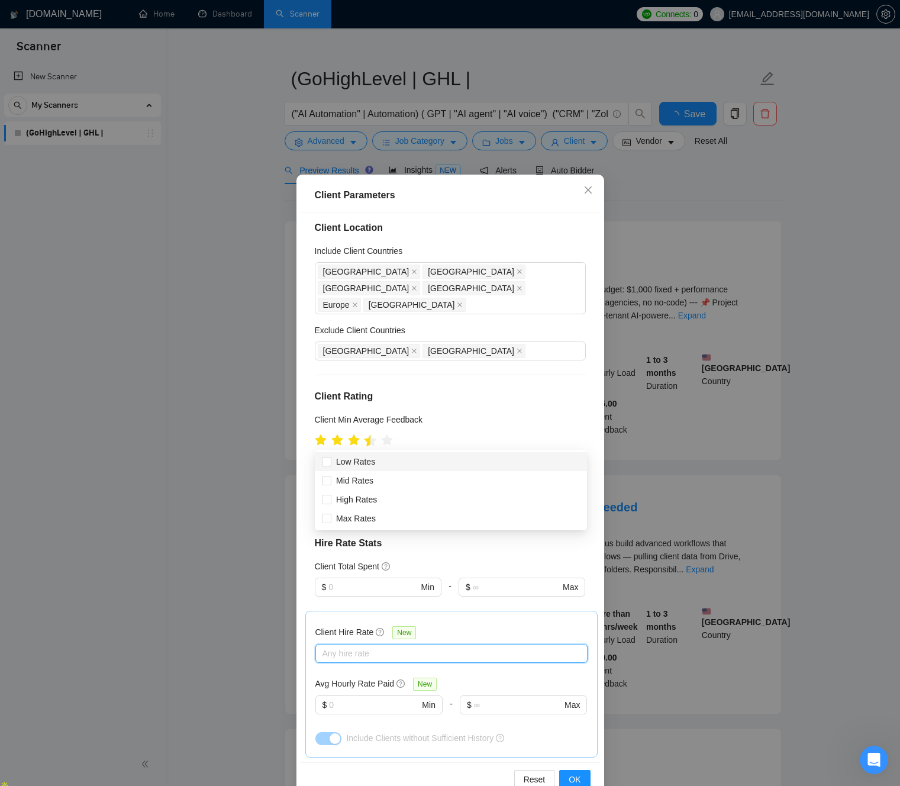
click at [370, 434] on icon "star" at bounding box center [370, 440] width 12 height 12
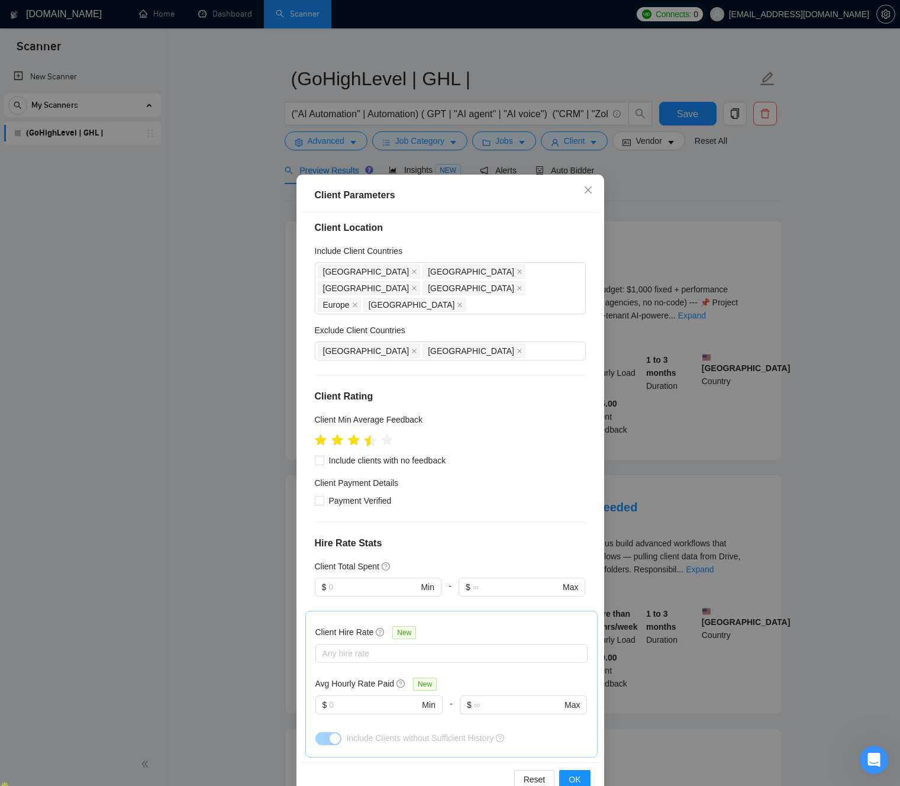
scroll to position [5, 0]
drag, startPoint x: 434, startPoint y: 362, endPoint x: 379, endPoint y: 341, distance: 59.0
click at [434, 362] on div "Client Location Include Client Countries [GEOGRAPHIC_DATA] [GEOGRAPHIC_DATA] [G…" at bounding box center [450, 487] width 299 height 550
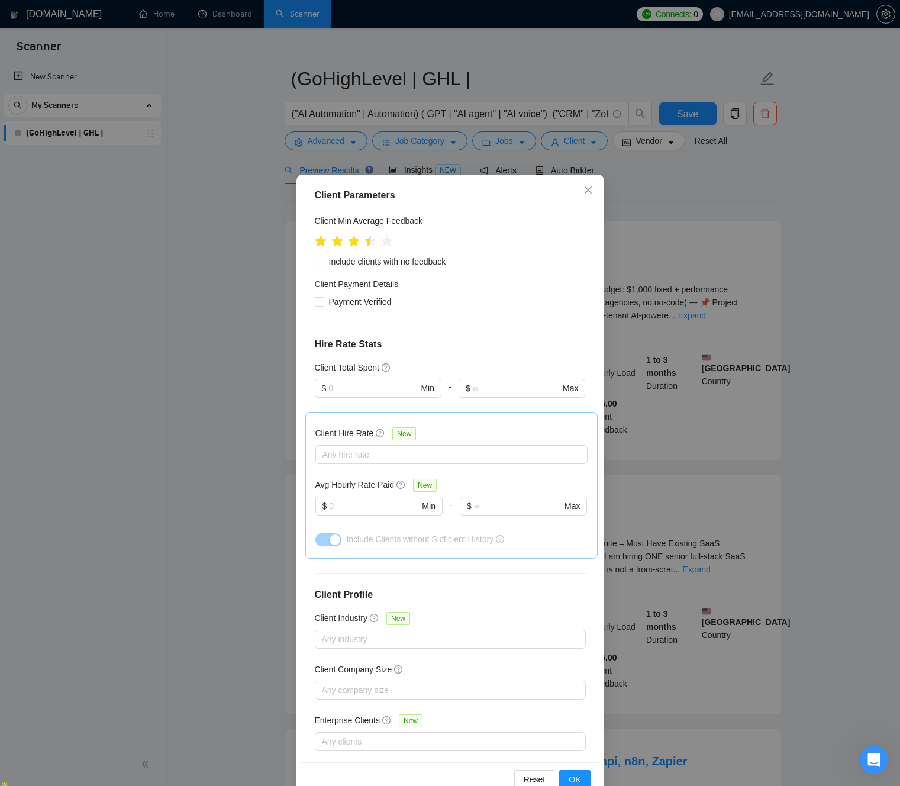
scroll to position [15, 0]
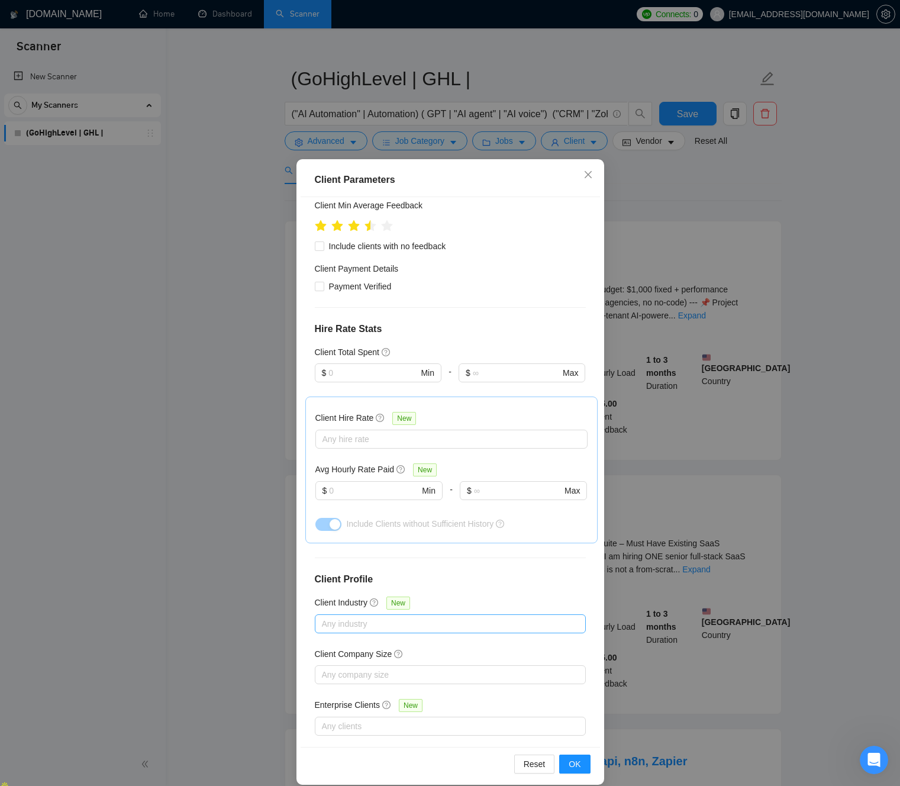
drag, startPoint x: 348, startPoint y: 601, endPoint x: 351, endPoint y: 608, distance: 7.9
click at [348, 616] on div at bounding box center [444, 623] width 253 height 14
drag, startPoint x: 469, startPoint y: 577, endPoint x: 456, endPoint y: 603, distance: 29.4
click at [469, 577] on div "Client Location Include Client Countries [GEOGRAPHIC_DATA] [GEOGRAPHIC_DATA] [G…" at bounding box center [450, 472] width 299 height 550
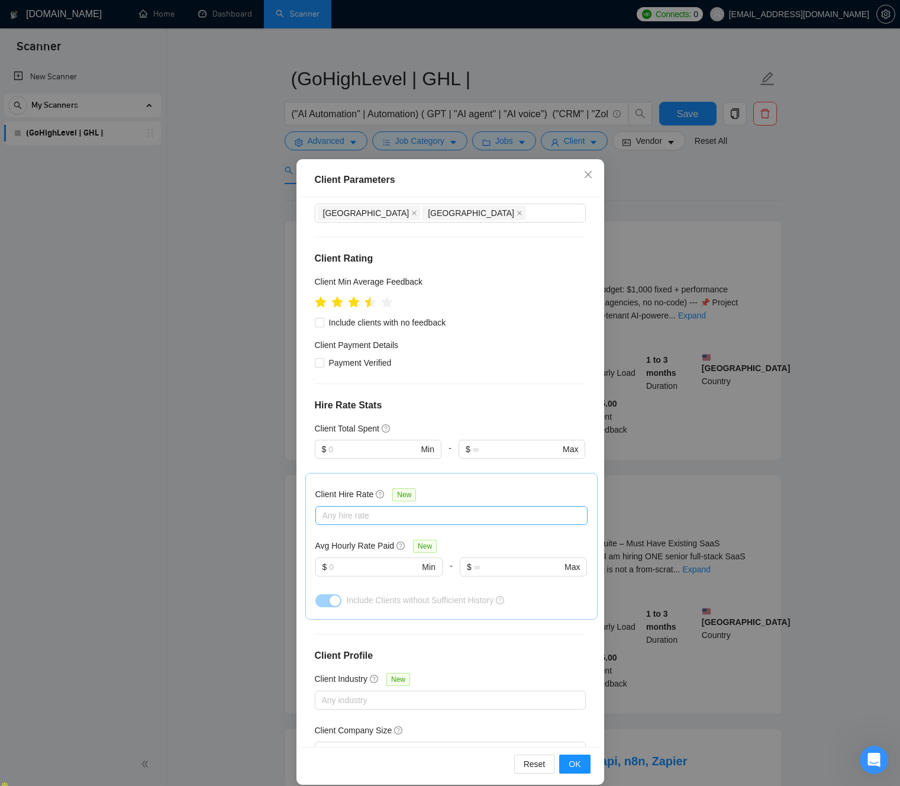
scroll to position [128, 0]
click at [410, 509] on div at bounding box center [445, 516] width 254 height 14
click at [362, 545] on span "Mid Rates" at bounding box center [354, 541] width 37 height 9
click at [330, 545] on input "Mid Rates" at bounding box center [326, 541] width 8 height 8
checkbox input "true"
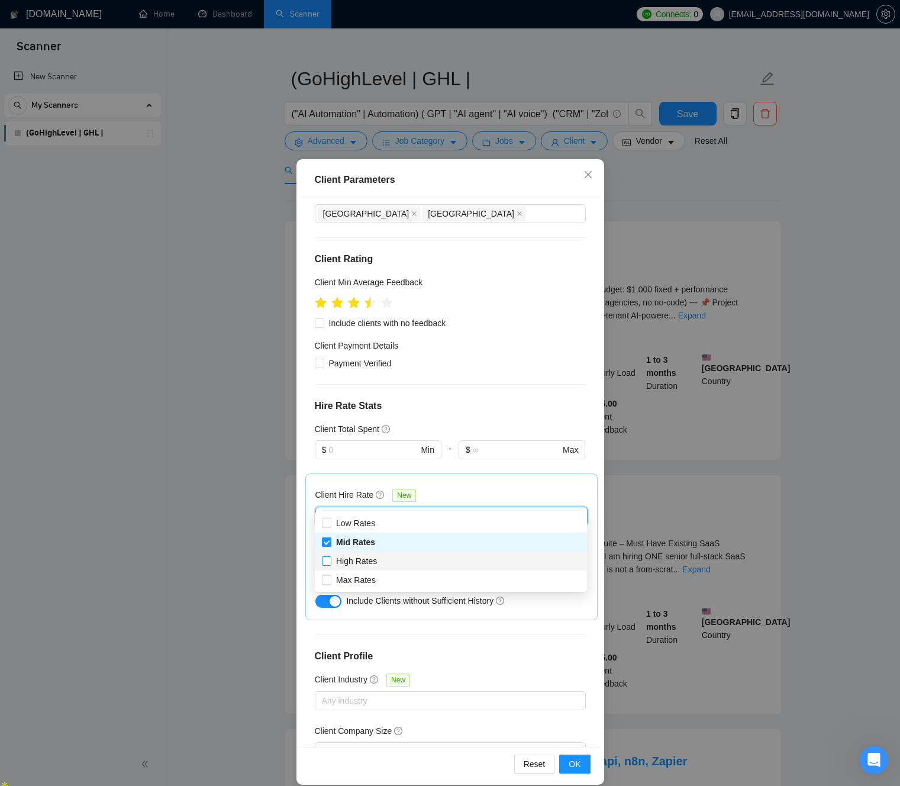
click at [363, 562] on span "High Rates" at bounding box center [356, 560] width 41 height 9
click at [330, 562] on input "High Rates" at bounding box center [326, 560] width 8 height 8
checkbox input "true"
click at [362, 580] on span "Max Rates" at bounding box center [356, 579] width 40 height 9
click at [330, 580] on input "Max Rates" at bounding box center [326, 579] width 8 height 8
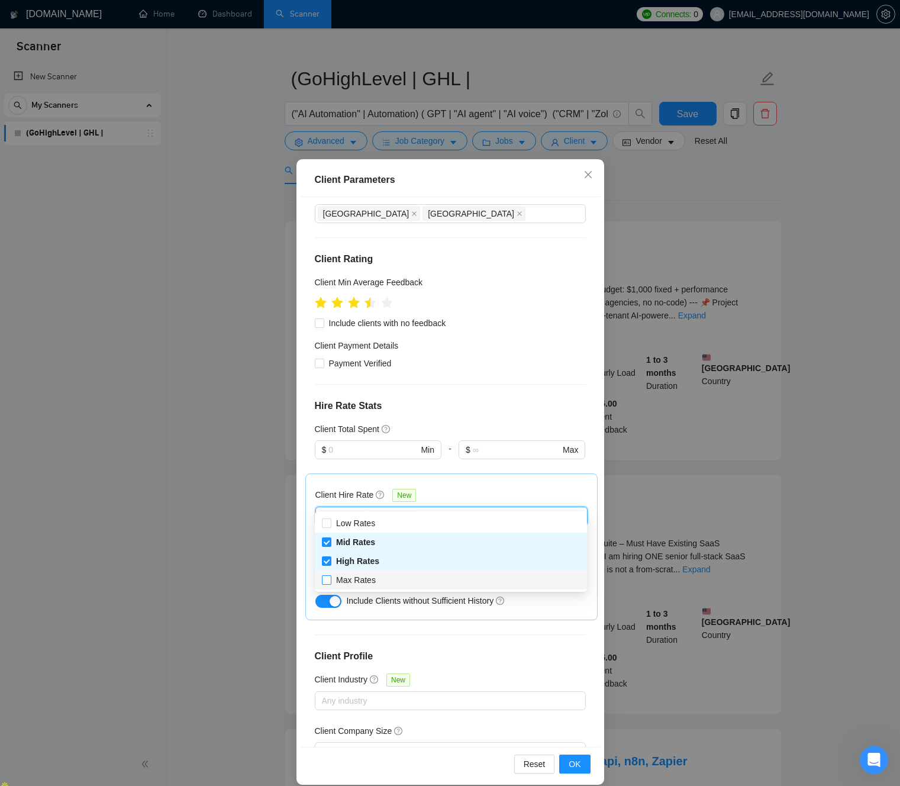
checkbox input "true"
click at [454, 488] on div "Client Hire Rate New" at bounding box center [451, 497] width 272 height 18
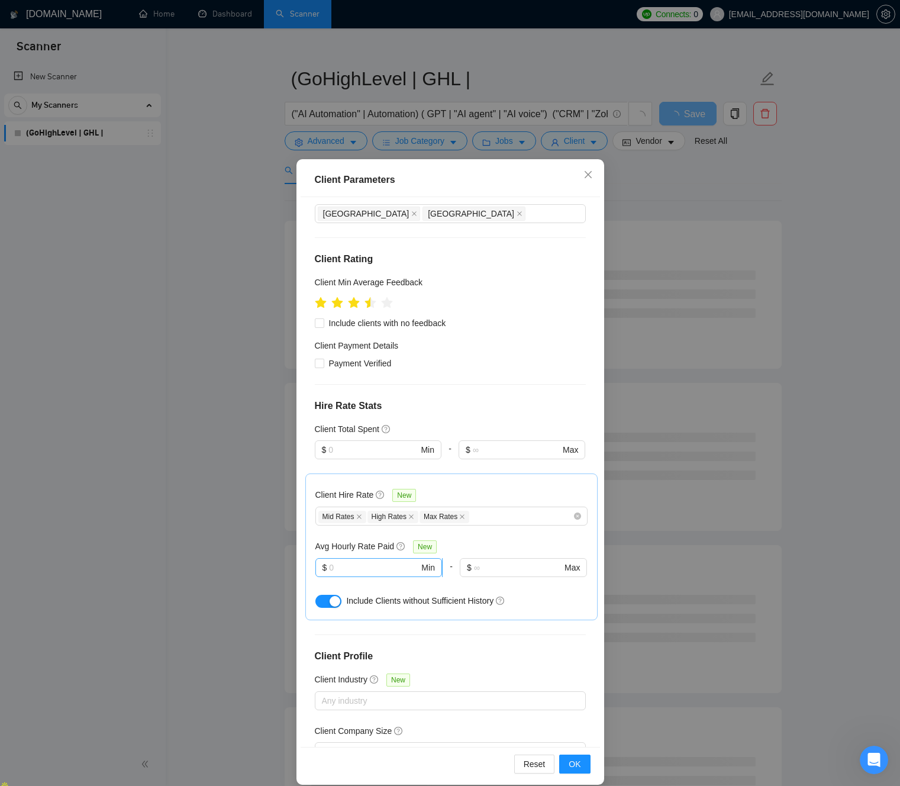
click at [396, 561] on input "text" at bounding box center [374, 567] width 90 height 13
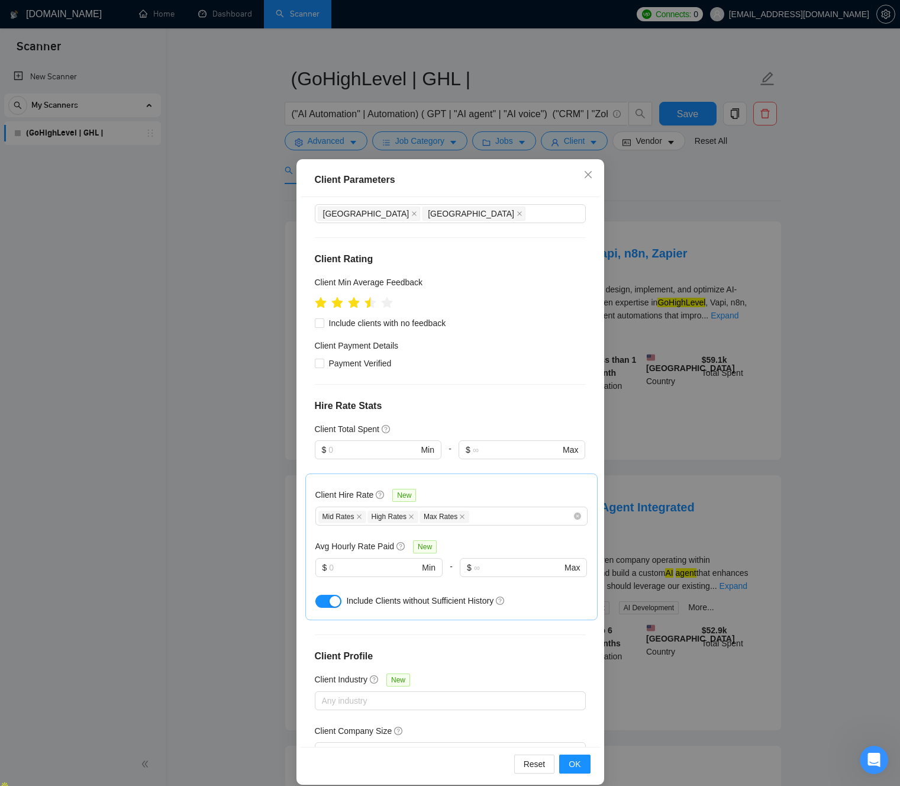
click at [438, 613] on div "Client Location Include Client Countries [GEOGRAPHIC_DATA] [GEOGRAPHIC_DATA] [G…" at bounding box center [450, 472] width 299 height 550
click at [499, 402] on div "Client Location Include Client Countries [GEOGRAPHIC_DATA] [GEOGRAPHIC_DATA] [G…" at bounding box center [450, 472] width 299 height 550
drag, startPoint x: 495, startPoint y: 398, endPoint x: 485, endPoint y: 391, distance: 12.3
click at [493, 396] on div "Client Location Include Client Countries [GEOGRAPHIC_DATA] [GEOGRAPHIC_DATA] [G…" at bounding box center [450, 472] width 299 height 550
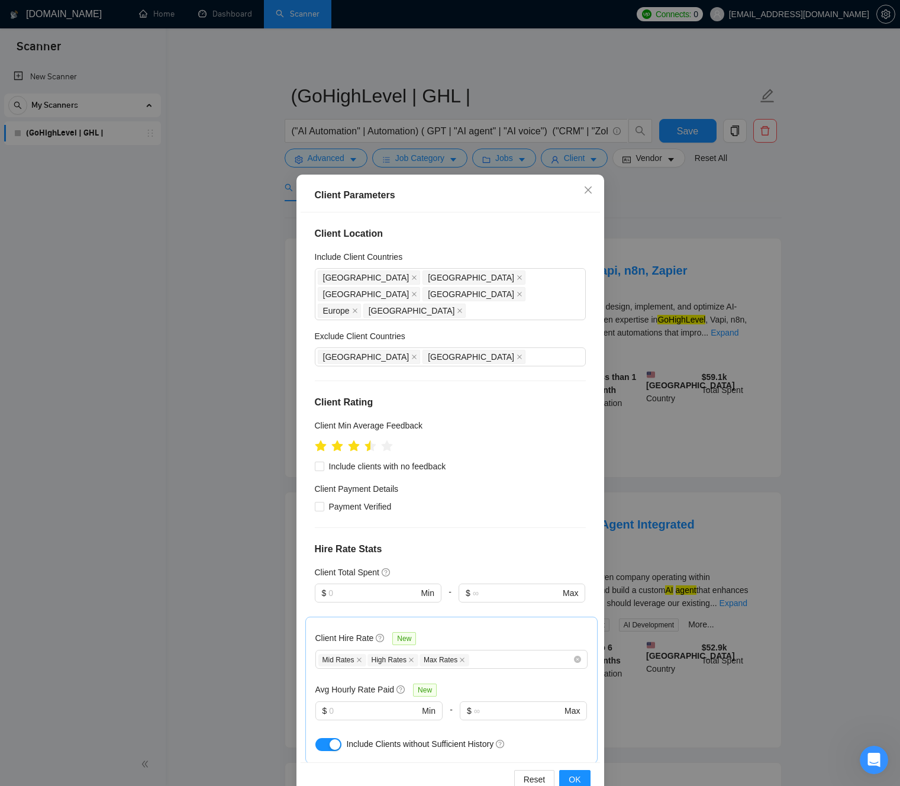
scroll to position [205, 0]
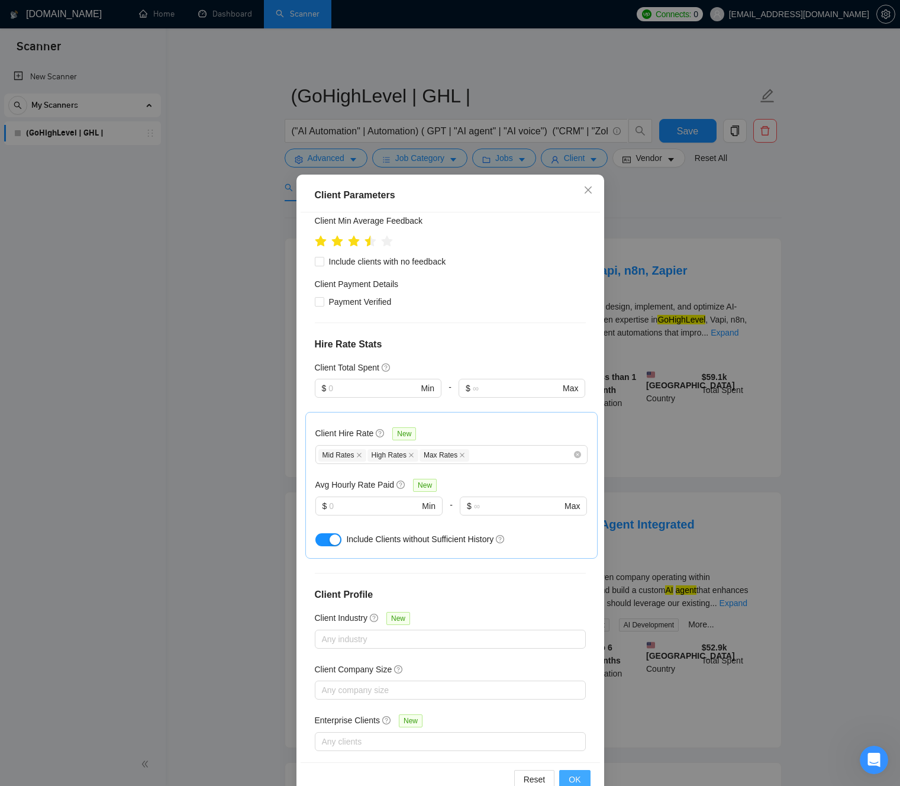
click at [573, 777] on span "OK" at bounding box center [575, 779] width 12 height 13
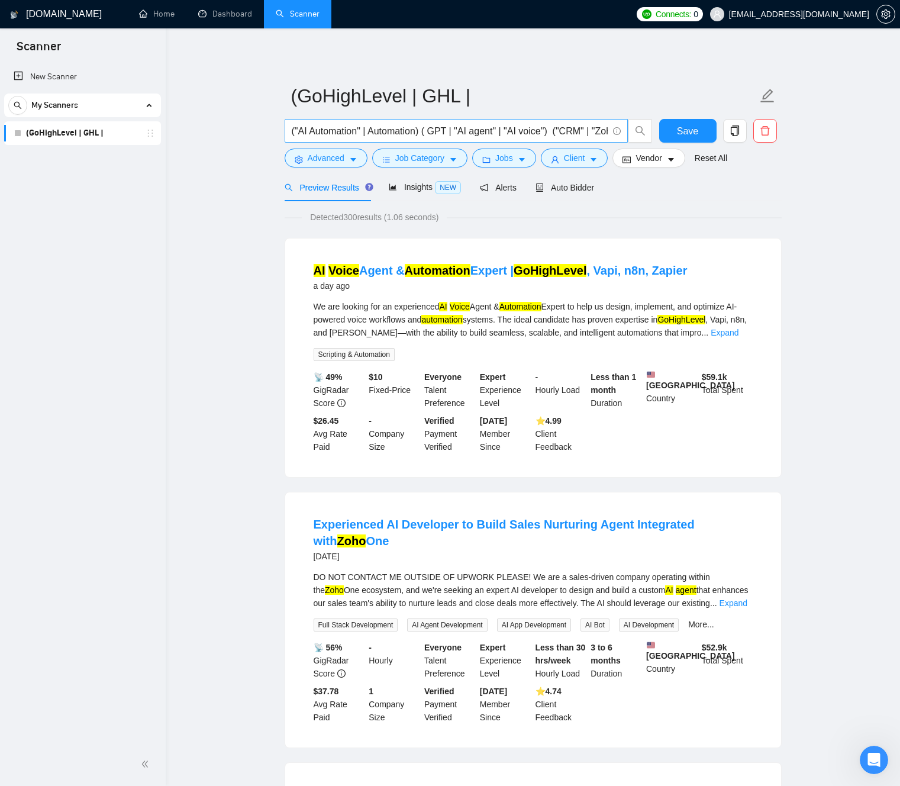
drag, startPoint x: 476, startPoint y: 129, endPoint x: 522, endPoint y: 129, distance: 46.1
click at [476, 129] on input "("AI Automation" | Automation) ( GPT | "AI agent" | "AI voice") ("CRM" | "Zoho"…" at bounding box center [450, 131] width 316 height 15
click at [531, 128] on input "("AI Automation" | Automation) ( GPT | "AI agent" | "AI voice") ("CRM" | "Zoho"…" at bounding box center [450, 131] width 316 height 15
drag, startPoint x: 531, startPoint y: 128, endPoint x: 482, endPoint y: 132, distance: 48.6
click at [482, 132] on input "("AI Automation" | Automation) ( GPT | "AI agent" | "AI voice") ("CRM" | "Zoho"…" at bounding box center [450, 131] width 316 height 15
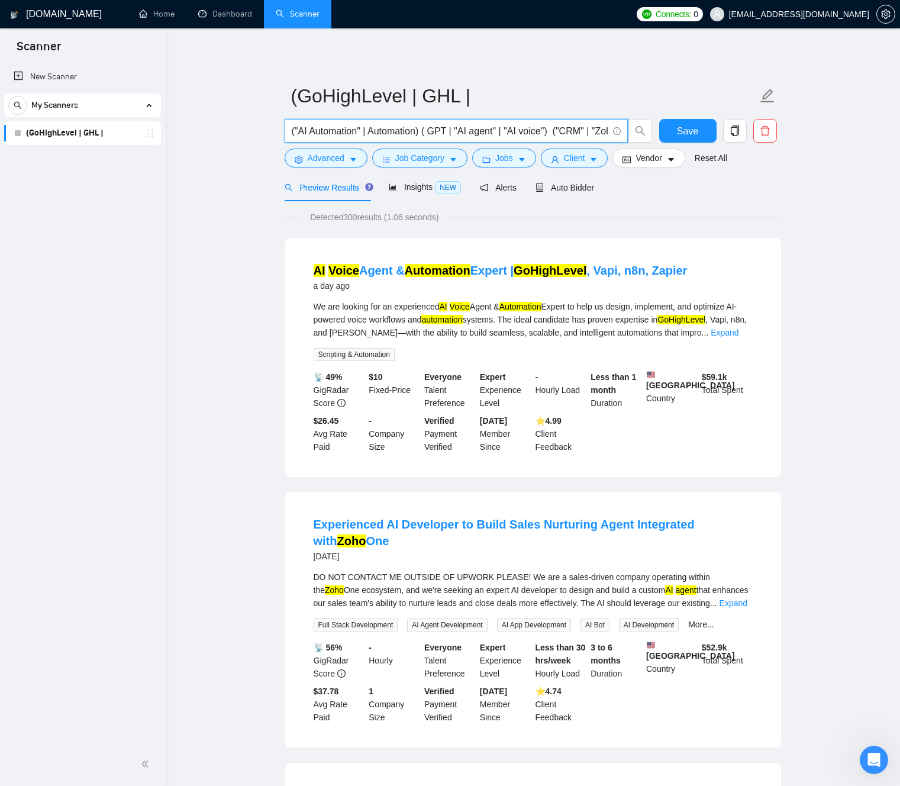
click at [483, 130] on input "("AI Automation" | Automation) ( GPT | "AI agent" | "AI voice") ("CRM" | "Zoho"…" at bounding box center [450, 131] width 316 height 15
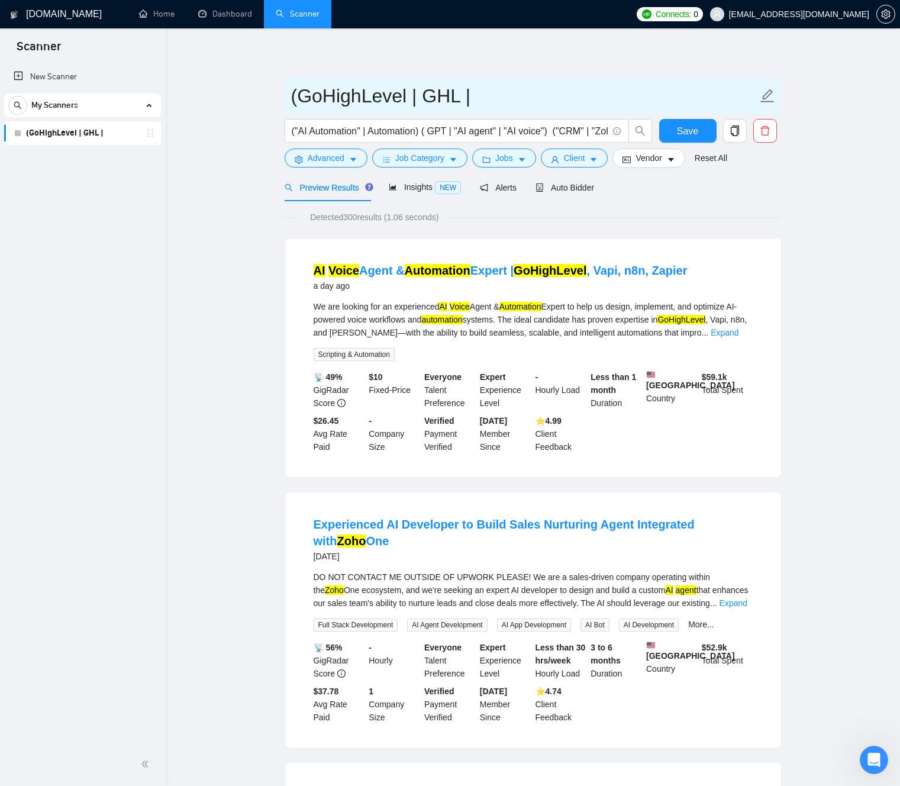
click at [376, 101] on input "(GoHighLevel | GHL |" at bounding box center [524, 96] width 466 height 30
click at [773, 94] on icon "edit" at bounding box center [767, 95] width 15 height 15
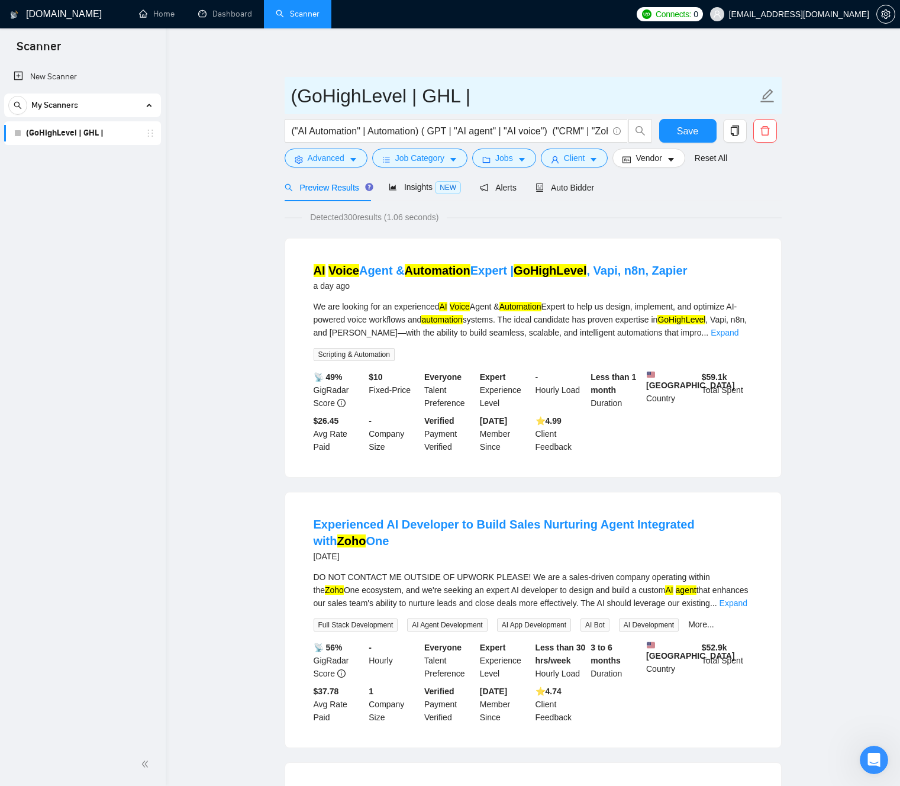
click at [767, 96] on icon "edit" at bounding box center [767, 96] width 14 height 14
click at [347, 96] on input "(GoHighLevel | GHL |" at bounding box center [524, 96] width 466 height 30
paste input "ChatGPT / GPT for CRM & Booking"
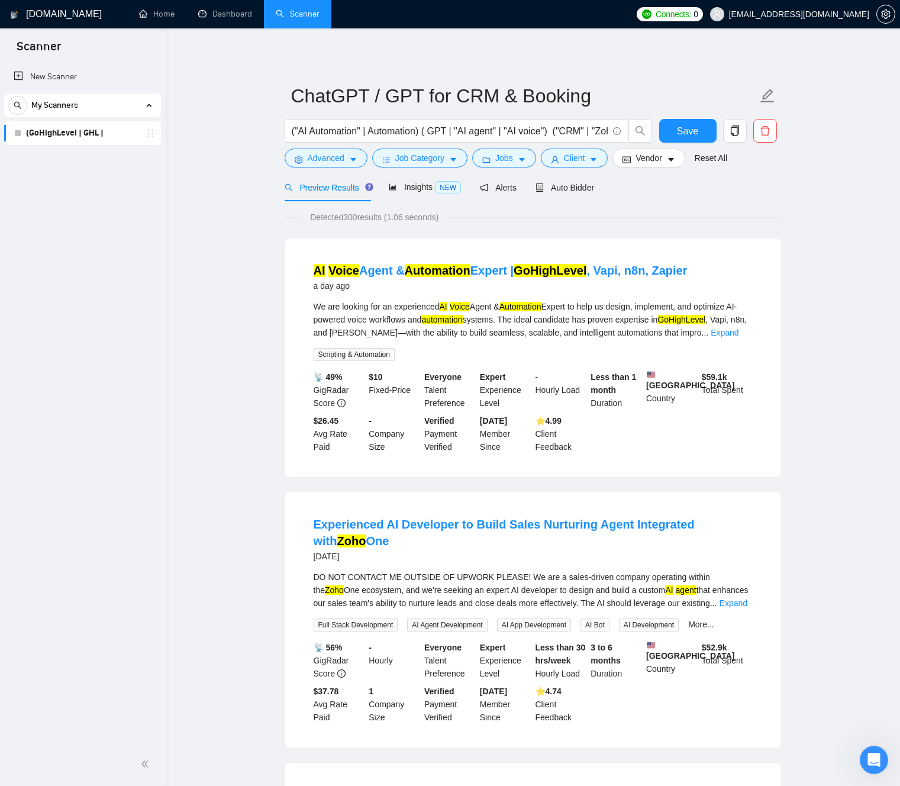
drag, startPoint x: 195, startPoint y: 117, endPoint x: 233, endPoint y: 127, distance: 39.3
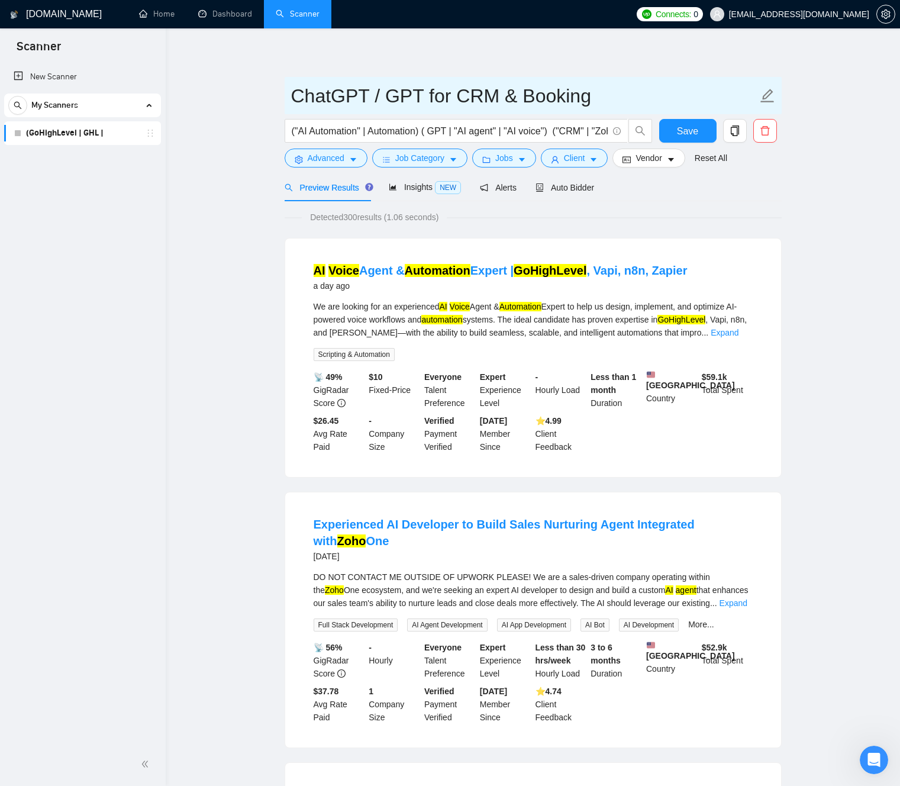
click at [347, 95] on input "ChatGPT / GPT for CRM & Booking" at bounding box center [524, 96] width 466 height 30
click at [381, 95] on input "ChatGPT / GPT for CRM & Booking" at bounding box center [524, 96] width 466 height 30
drag, startPoint x: 371, startPoint y: 95, endPoint x: 277, endPoint y: 96, distance: 94.1
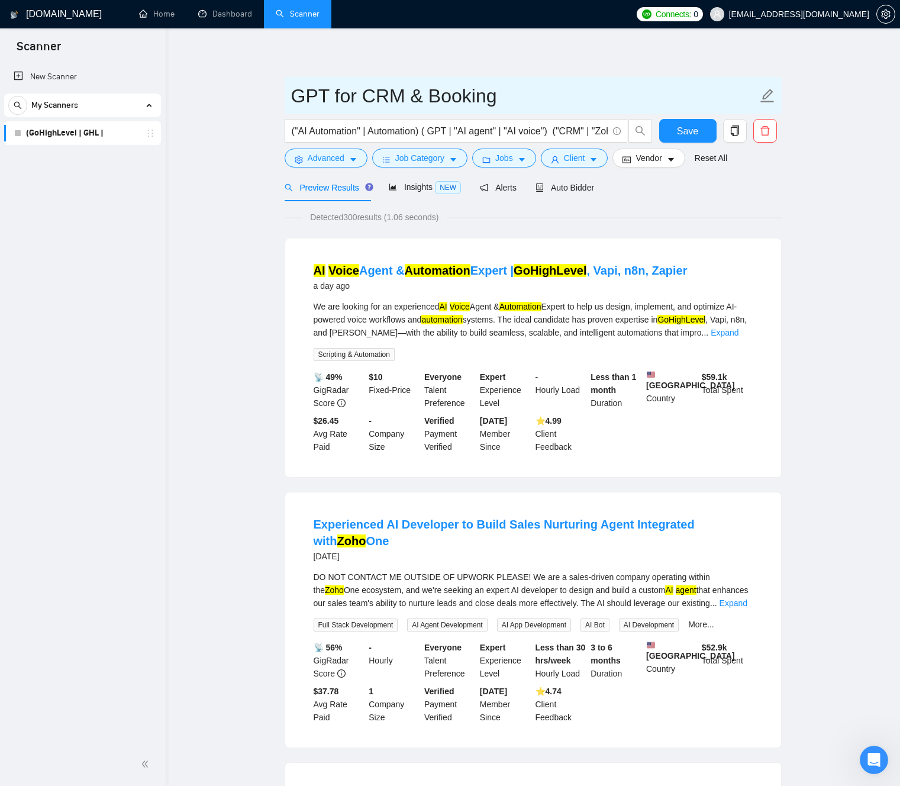
type input "GPT for CRM & Booking"
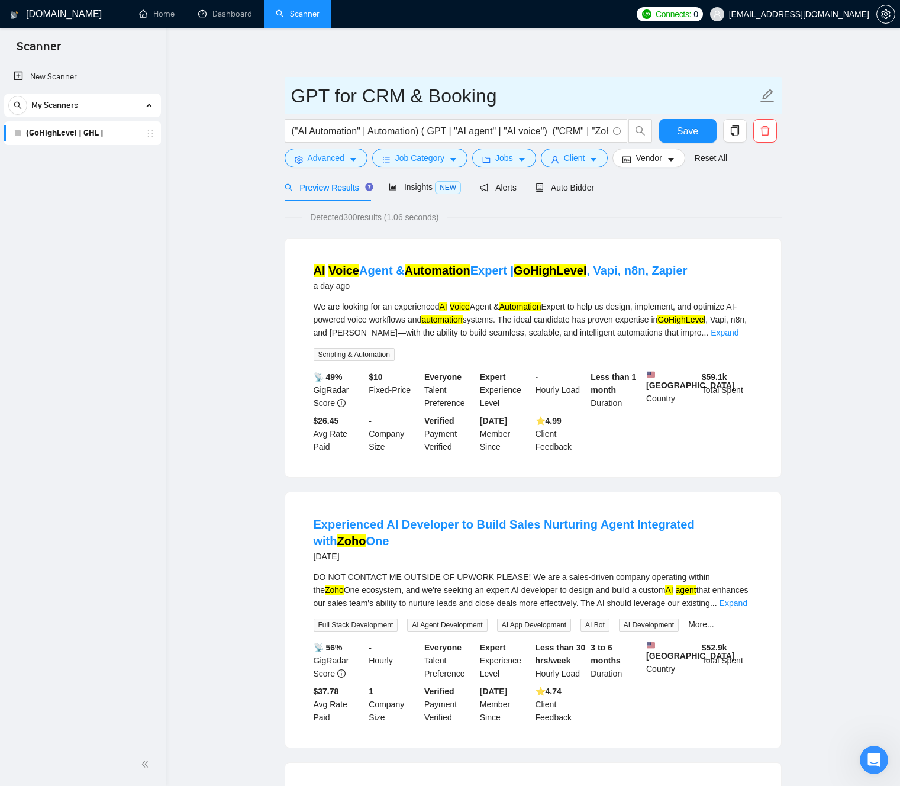
click at [317, 98] on input "GPT for CRM & Booking" at bounding box center [524, 96] width 466 height 30
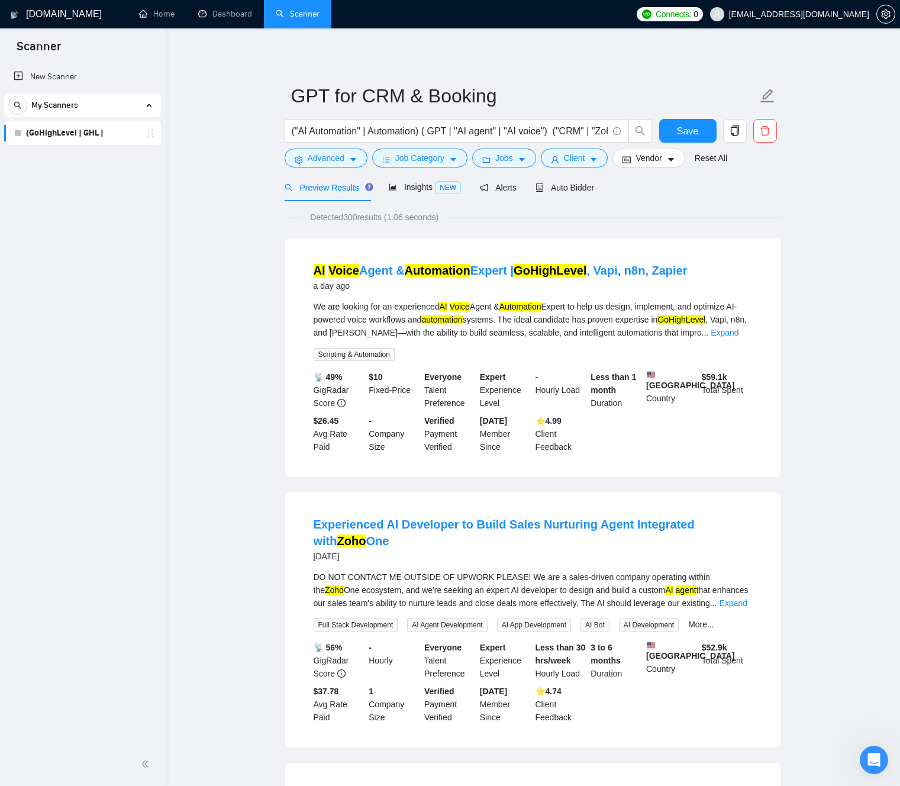
drag, startPoint x: 423, startPoint y: 135, endPoint x: 434, endPoint y: 132, distance: 11.6
click at [422, 135] on input "("AI Automation" | Automation) ( GPT | "AI agent" | "AI voice") ("CRM" | "Zoho"…" at bounding box center [450, 131] width 316 height 15
drag, startPoint x: 452, startPoint y: 133, endPoint x: 321, endPoint y: 117, distance: 131.7
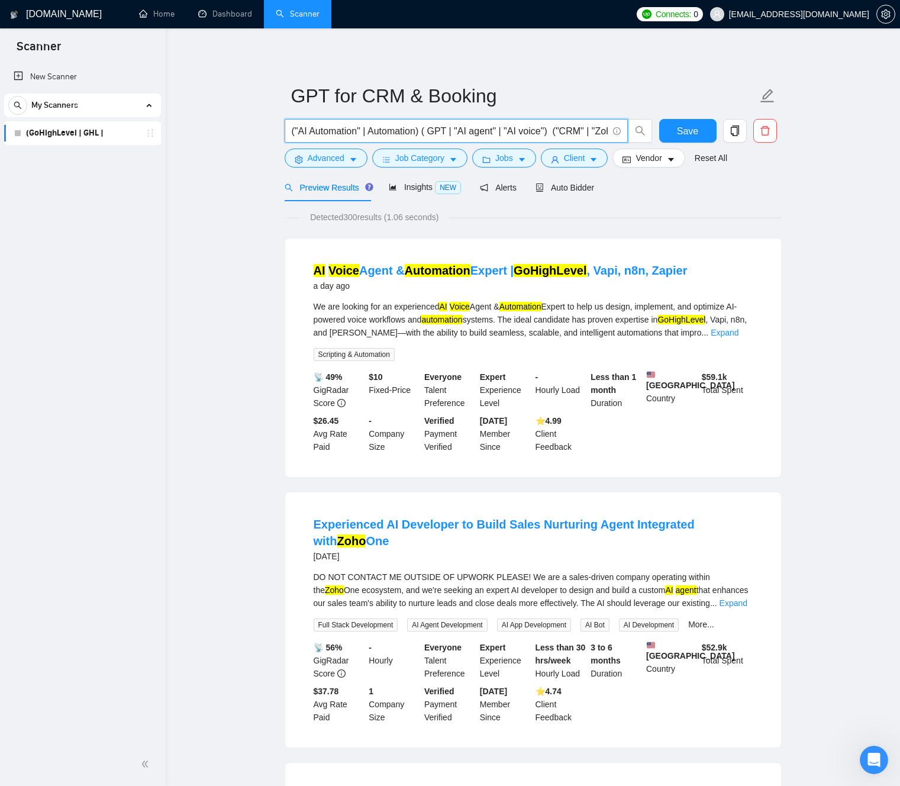
click at [399, 128] on input "("AI Automation" | Automation) ( GPT | "AI agent" | "AI voice") ("CRM" | "Zoho"…" at bounding box center [450, 131] width 316 height 15
drag, startPoint x: 419, startPoint y: 130, endPoint x: 430, endPoint y: 132, distance: 11.5
click at [419, 130] on input "("AI Automation" | Automation) ( GPT | "AI agent" | "AI voice") ("CRM" | "Zoho"…" at bounding box center [450, 131] width 316 height 15
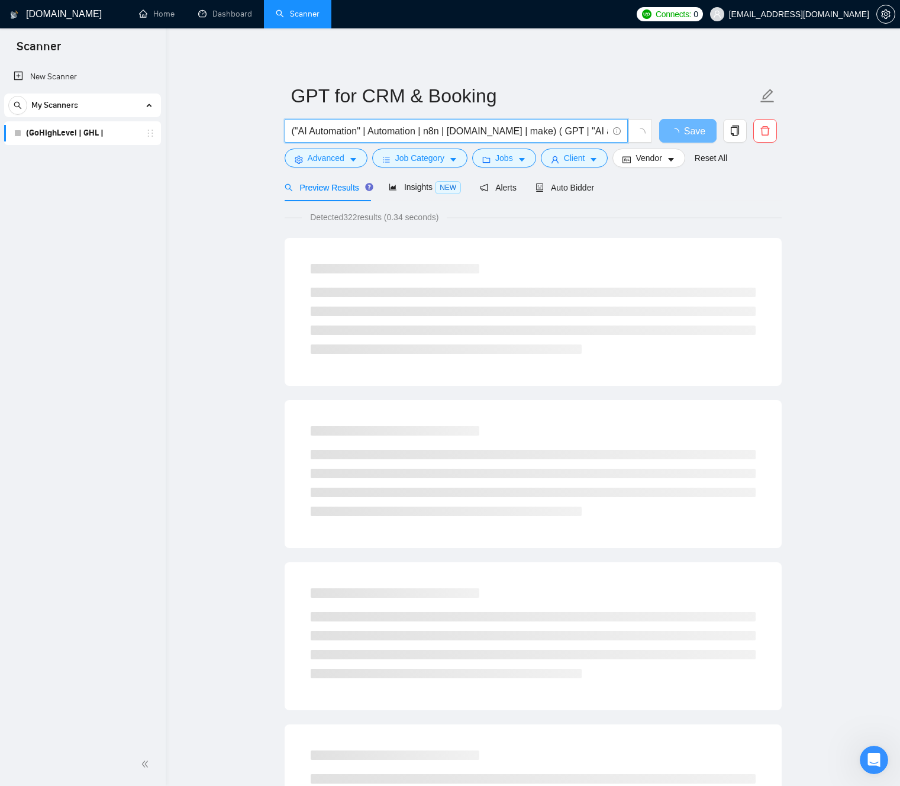
type input "("AI Automation" | Automation | n8n | [DOMAIN_NAME] | make) ( GPT | "AI agent" …"
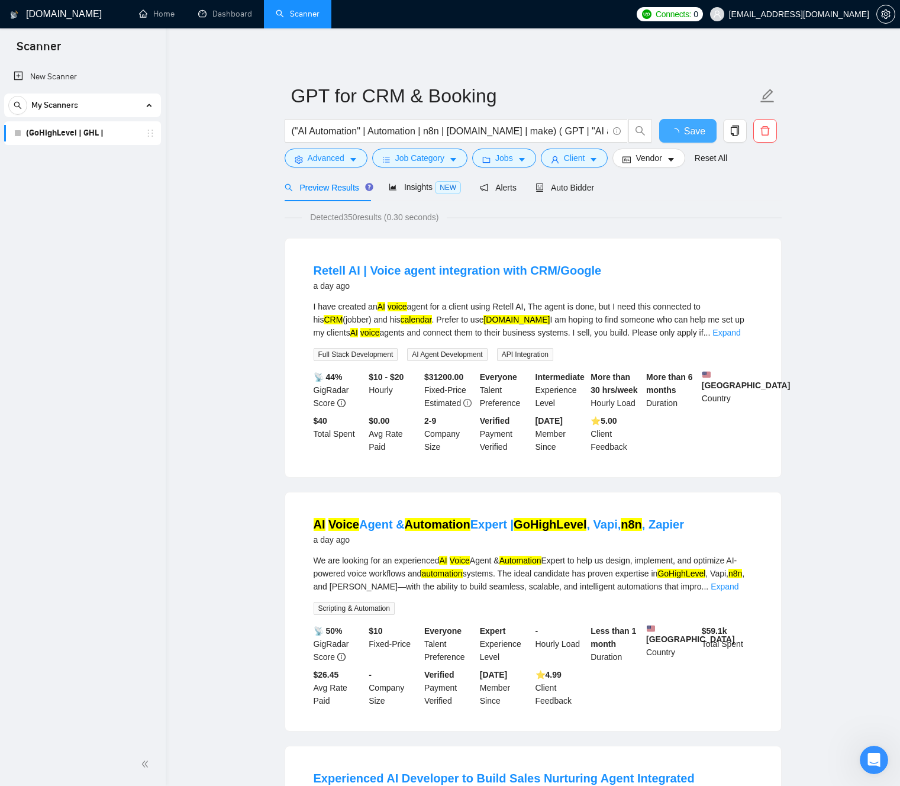
drag, startPoint x: 703, startPoint y: 132, endPoint x: 728, endPoint y: 187, distance: 60.6
click at [703, 133] on span "Save" at bounding box center [694, 131] width 21 height 15
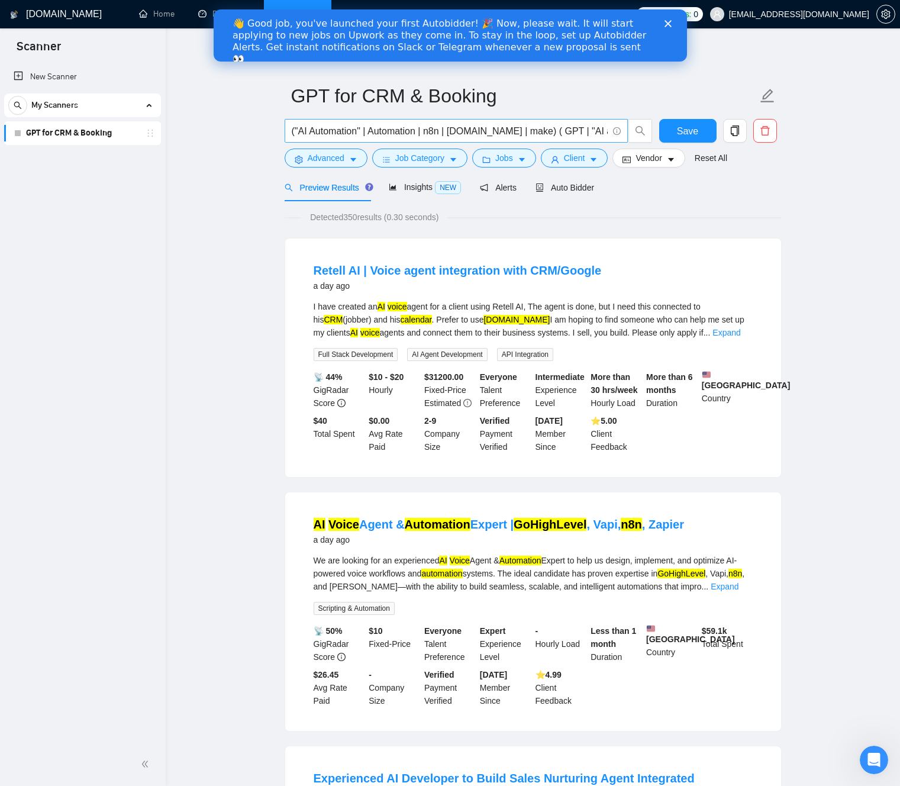
click at [429, 133] on input "("AI Automation" | Automation | n8n | [DOMAIN_NAME] | make) ( GPT | "AI agent" …" at bounding box center [450, 131] width 316 height 15
drag, startPoint x: 341, startPoint y: 134, endPoint x: 501, endPoint y: 133, distance: 159.1
click at [505, 132] on input "("AI Automation" | Automation | n8n | [DOMAIN_NAME] | make) ( GPT | "AI agent" …" at bounding box center [450, 131] width 316 height 15
click at [482, 131] on input "("AI Automation" | Automation | n8n | [DOMAIN_NAME] | make) ( GPT | "AI agent" …" at bounding box center [450, 131] width 316 height 15
click at [482, 132] on input "("AI Automation" | Automation | n8n | [DOMAIN_NAME] | make) ( GPT | "AI agent" …" at bounding box center [450, 131] width 316 height 15
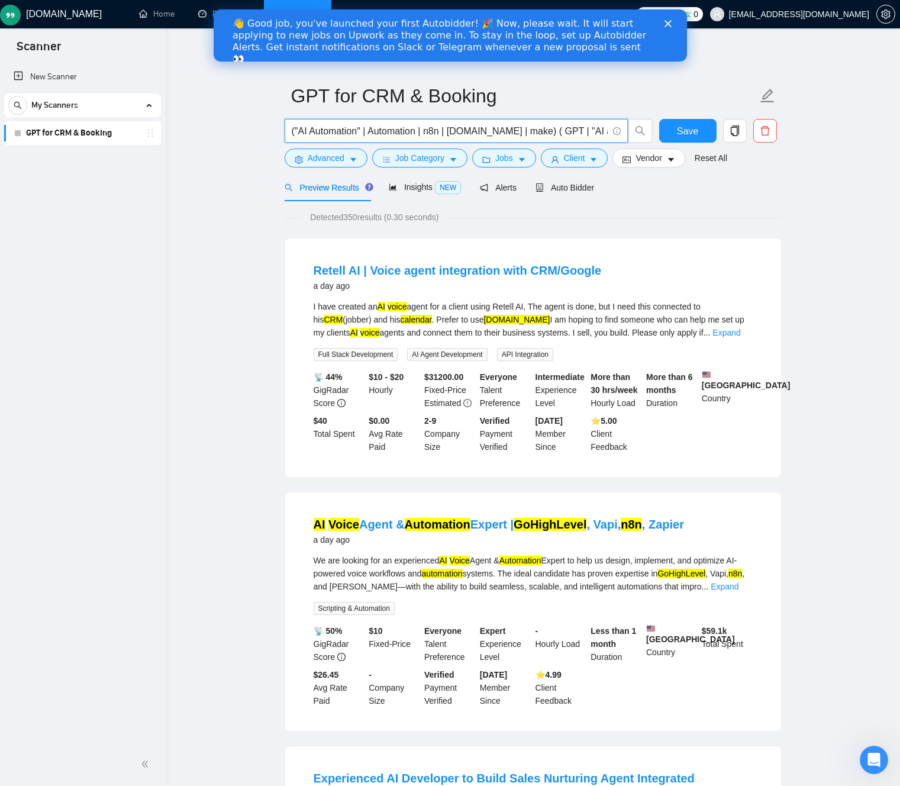
click at [482, 131] on input "("AI Automation" | Automation | n8n | [DOMAIN_NAME] | make) ( GPT | "AI agent" …" at bounding box center [450, 131] width 316 height 15
click at [457, 131] on input "("AI Automation" | Automation | n8n | [DOMAIN_NAME] | make) ( GPT | "AI agent" …" at bounding box center [450, 131] width 316 height 15
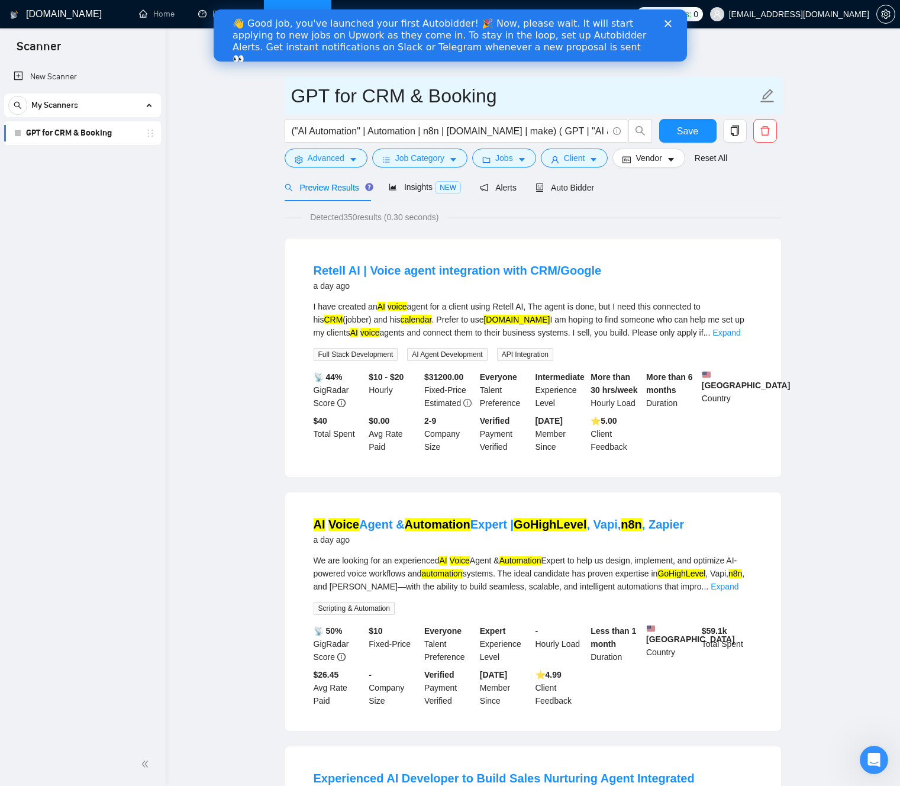
drag, startPoint x: 652, startPoint y: 86, endPoint x: 644, endPoint y: 94, distance: 11.7
click at [651, 86] on input "GPT for CRM & Booking" at bounding box center [524, 96] width 466 height 30
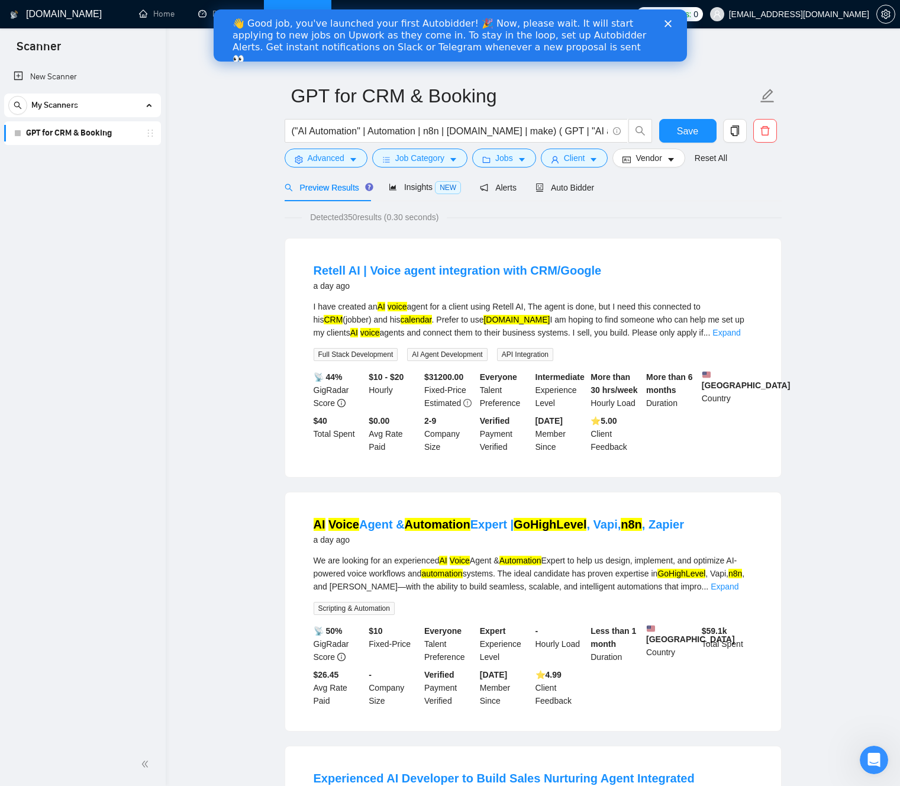
drag, startPoint x: 709, startPoint y: 185, endPoint x: 621, endPoint y: 184, distance: 88.2
click at [693, 184] on div "Preview Results Insights NEW Alerts Auto Bidder" at bounding box center [533, 187] width 497 height 28
click at [670, 23] on icon "Close" at bounding box center [667, 23] width 7 height 7
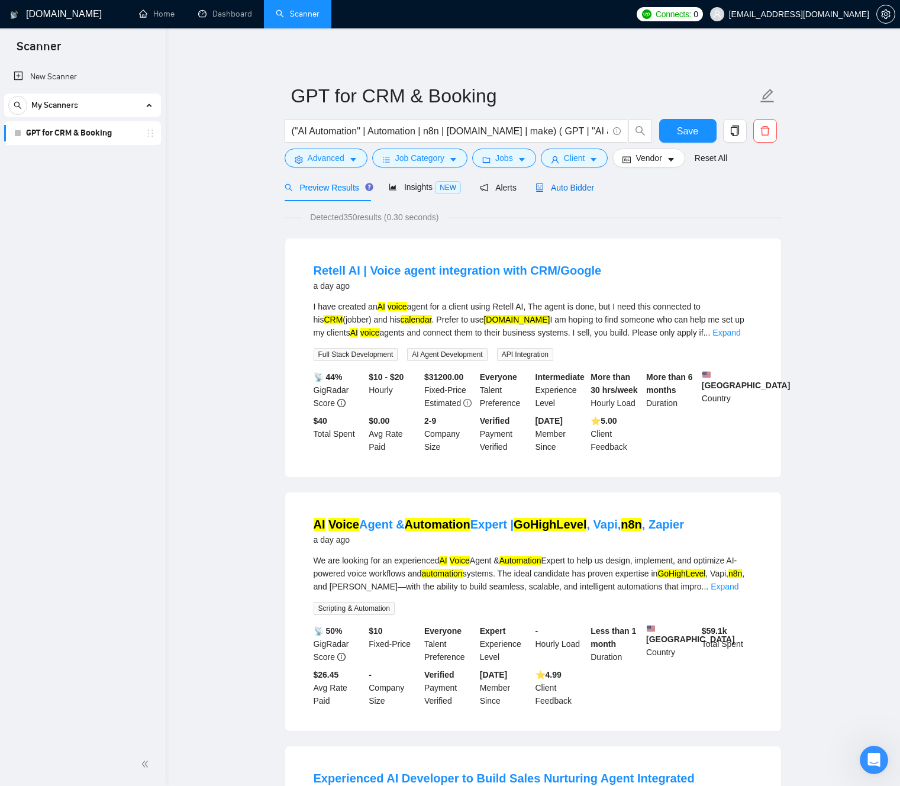
click at [592, 187] on span "Auto Bidder" at bounding box center [564, 187] width 59 height 9
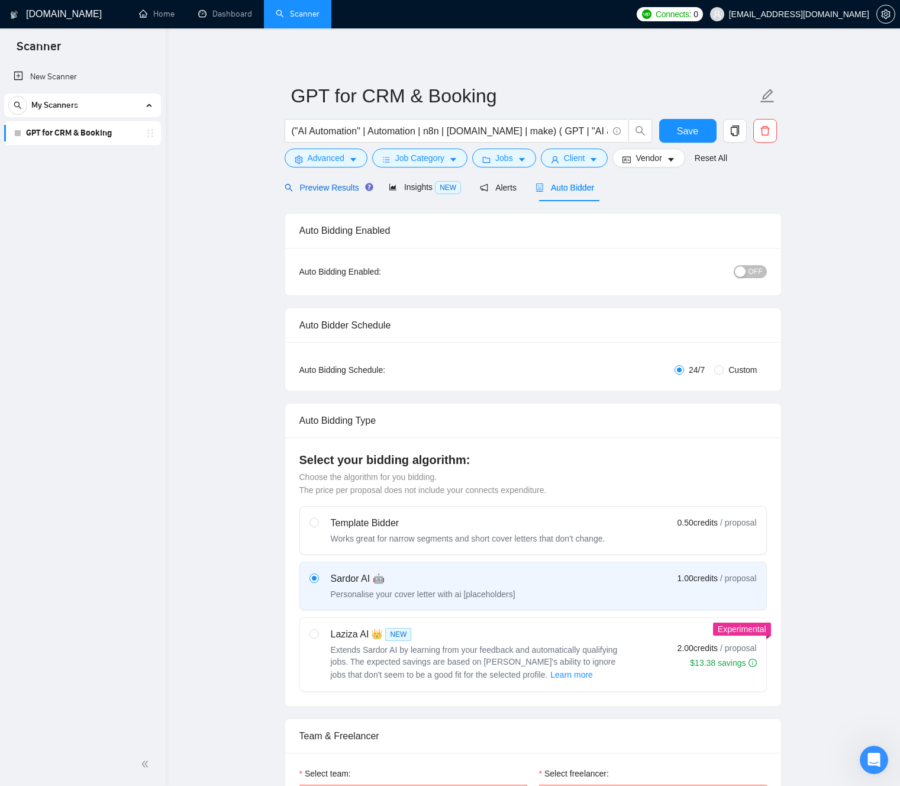
click at [327, 190] on span "Preview Results" at bounding box center [327, 187] width 85 height 9
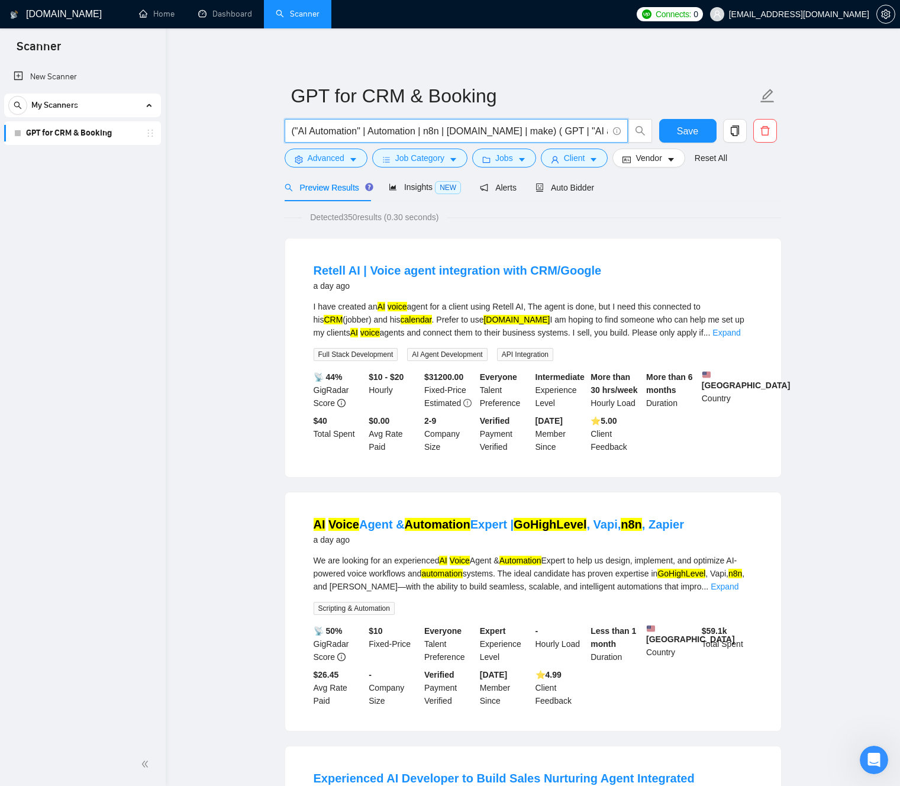
click at [393, 132] on input "("AI Automation" | Automation | n8n | [DOMAIN_NAME] | make) ( GPT | "AI agent" …" at bounding box center [450, 131] width 316 height 15
drag, startPoint x: 551, startPoint y: 131, endPoint x: 211, endPoint y: 107, distance: 341.6
drag, startPoint x: 417, startPoint y: 127, endPoint x: 403, endPoint y: 130, distance: 13.8
click at [416, 127] on input "("AI Automation" | Automation | n8n | [DOMAIN_NAME] | make) ( GPT | "AI agent" …" at bounding box center [450, 131] width 316 height 15
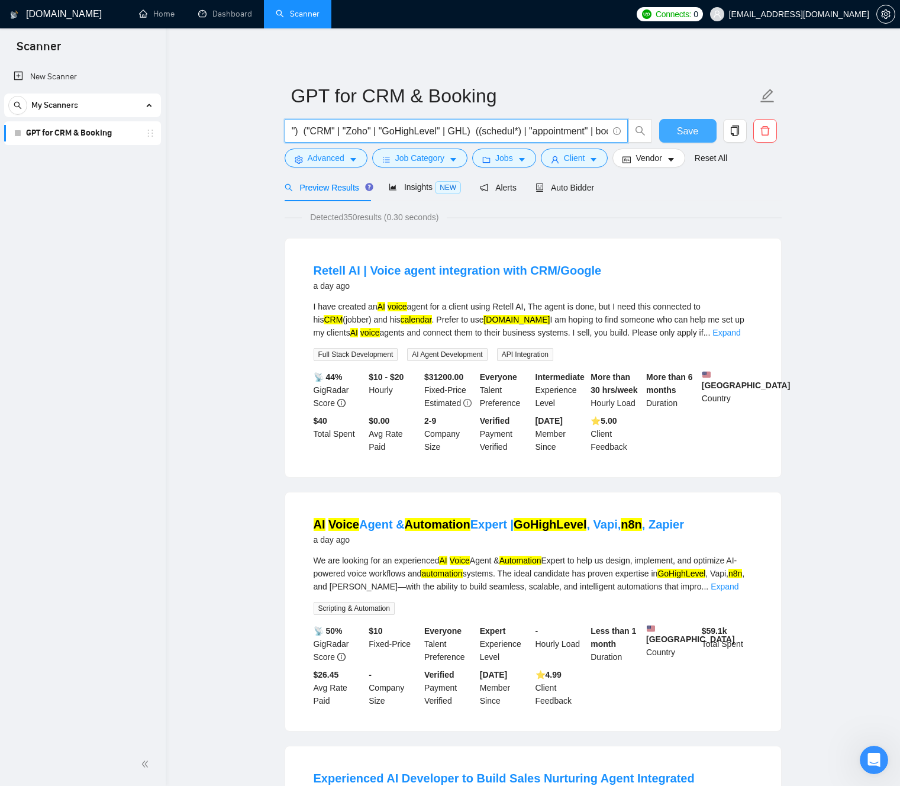
scroll to position [0, 439]
drag, startPoint x: 407, startPoint y: 130, endPoint x: 677, endPoint y: 140, distance: 270.5
click at [679, 140] on div "("AI Automation" | Automation | n8n | [DOMAIN_NAME] | make) ( GPT | "AI agent" …" at bounding box center [530, 134] width 497 height 30
drag, startPoint x: 560, startPoint y: 130, endPoint x: 542, endPoint y: 130, distance: 18.3
click at [560, 130] on input "("AI Automation" | Automation | n8n | [DOMAIN_NAME] | make) ( GPT | "AI agent" …" at bounding box center [450, 131] width 316 height 15
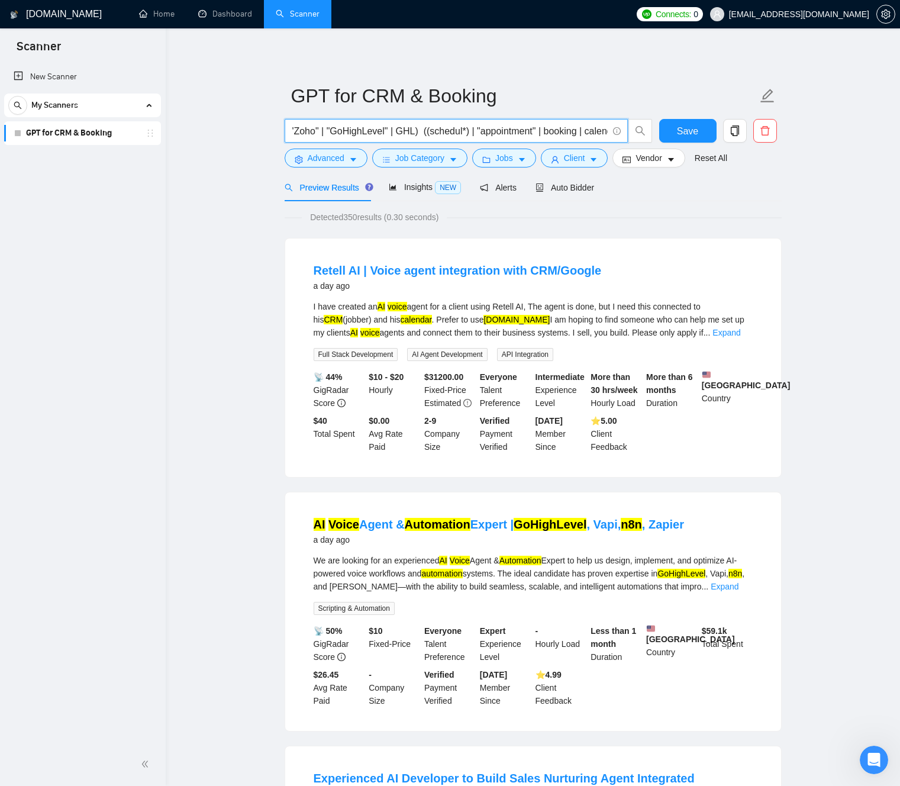
click at [547, 130] on input "("AI Automation" | Automation | n8n | [DOMAIN_NAME] | make) ( GPT | "AI agent" …" at bounding box center [450, 131] width 316 height 15
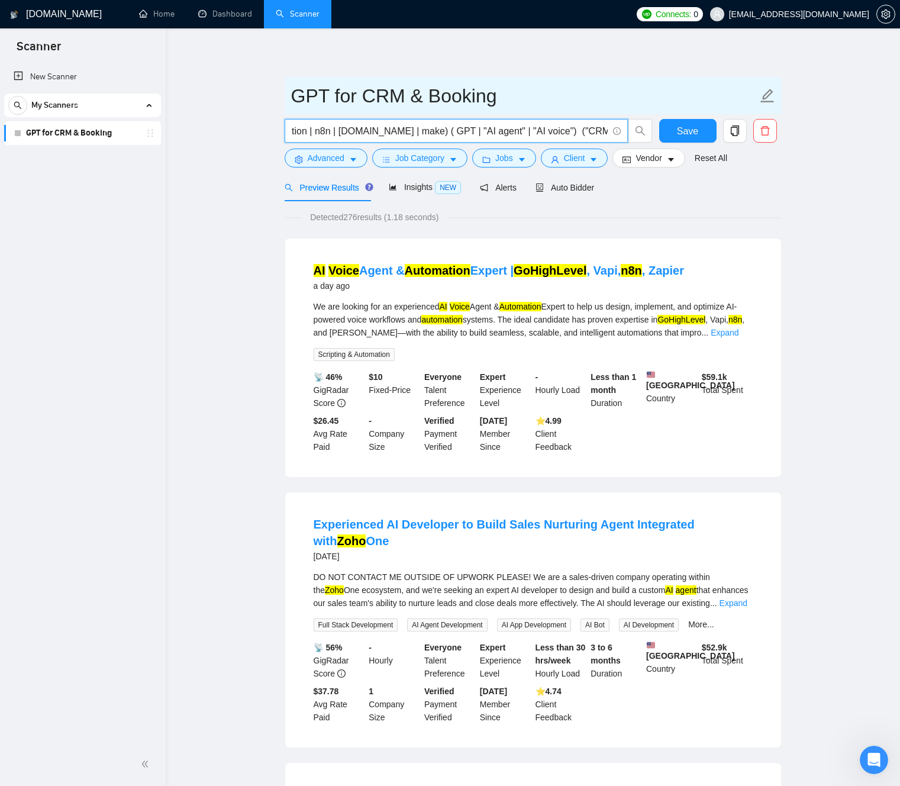
scroll to position [0, 109]
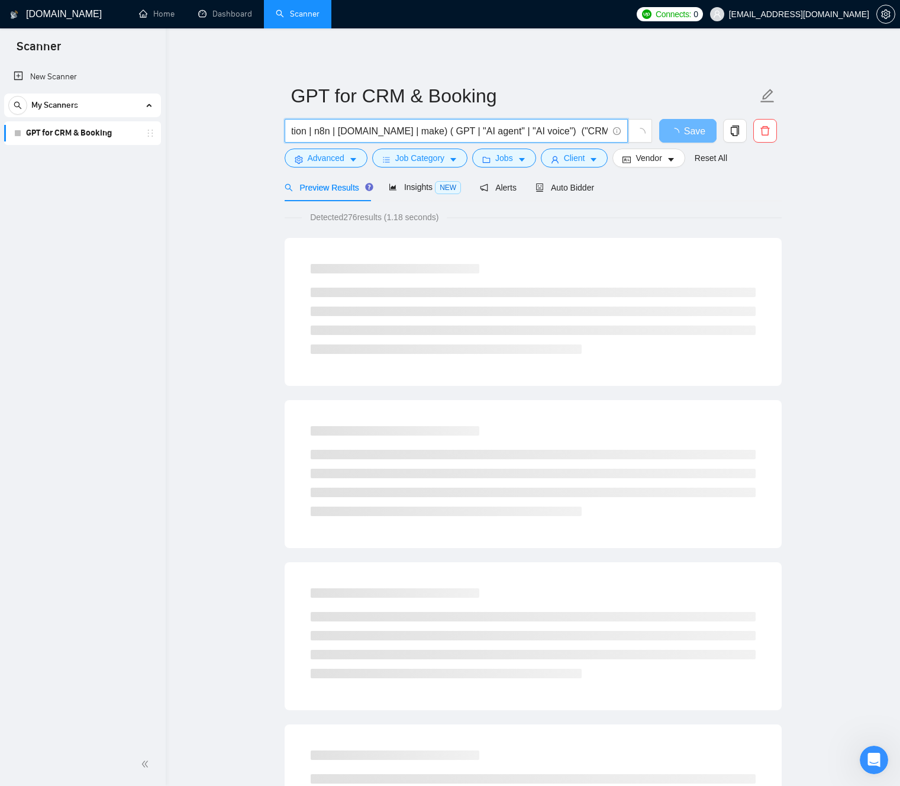
type input "("AI Automation" | Automation | n8n | [DOMAIN_NAME] | make) ( GPT | "AI agent" …"
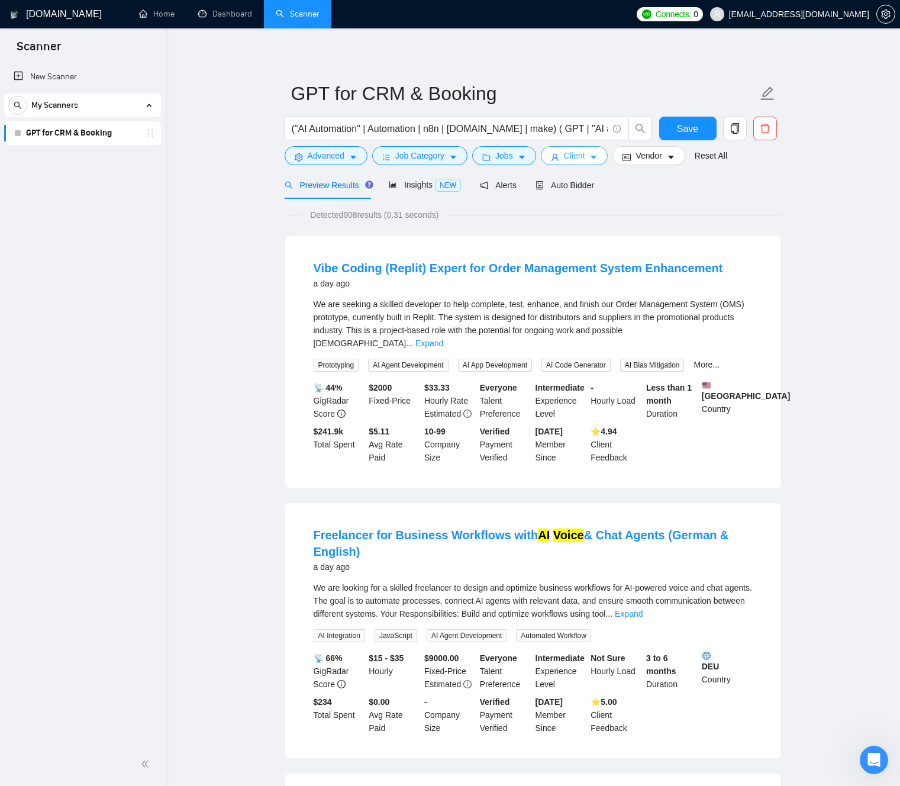
click at [605, 159] on button "Client" at bounding box center [574, 155] width 67 height 19
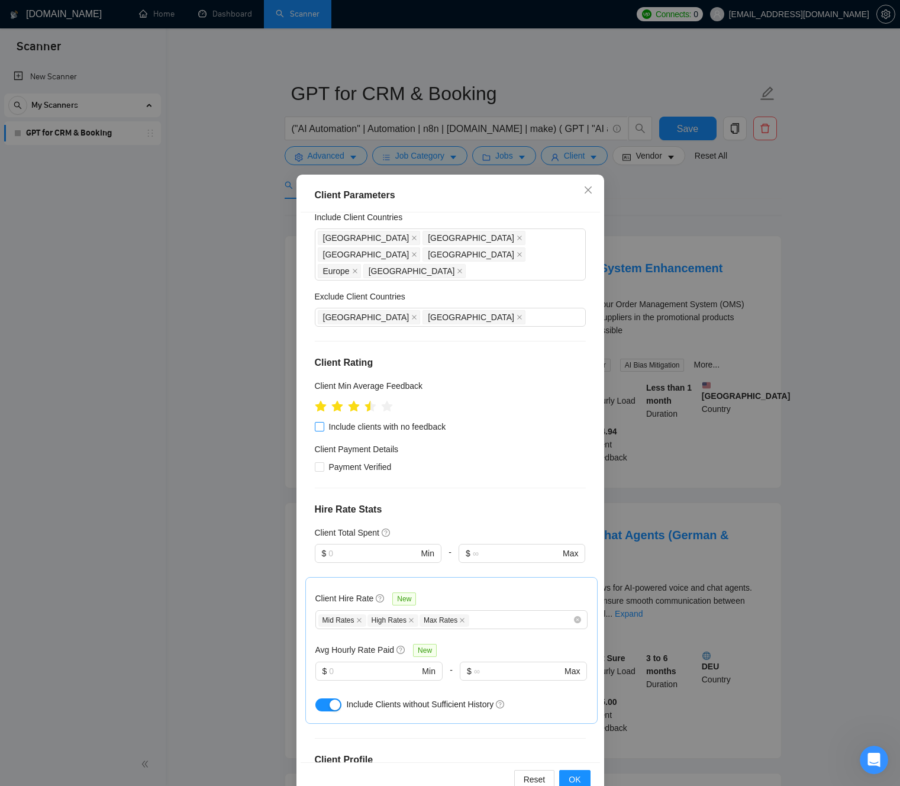
scroll to position [0, 0]
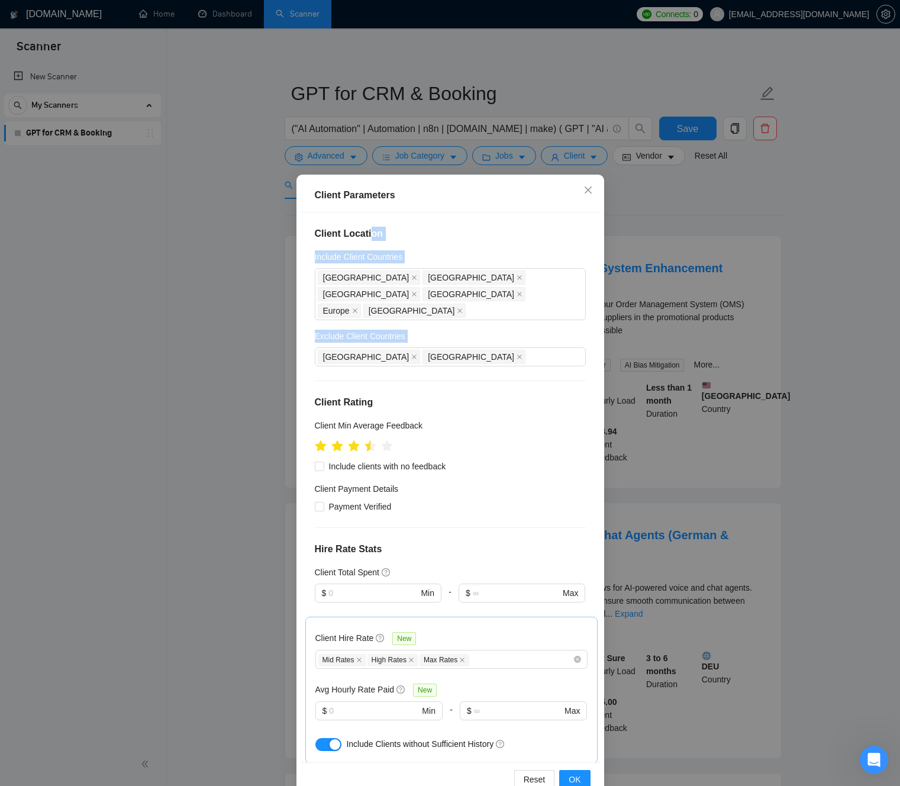
drag, startPoint x: 466, startPoint y: 373, endPoint x: 369, endPoint y: 235, distance: 168.1
click at [369, 235] on div "Client Location Include Client Countries [GEOGRAPHIC_DATA] [GEOGRAPHIC_DATA] [G…" at bounding box center [450, 487] width 299 height 550
click at [347, 234] on h4 "Client Location" at bounding box center [450, 234] width 271 height 14
drag, startPoint x: 347, startPoint y: 234, endPoint x: 427, endPoint y: 362, distance: 150.7
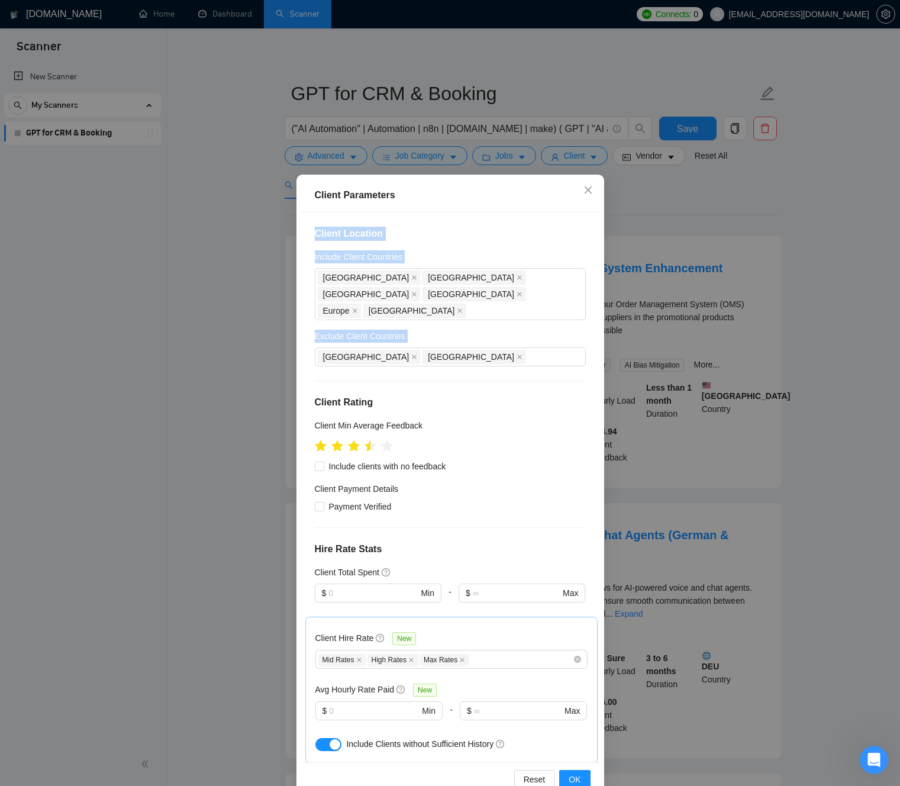
click at [423, 359] on div "Client Location Include Client Countries [GEOGRAPHIC_DATA] [GEOGRAPHIC_DATA] [G…" at bounding box center [450, 487] width 299 height 550
click at [427, 362] on div "Client Location Include Client Countries [GEOGRAPHIC_DATA] [GEOGRAPHIC_DATA] [G…" at bounding box center [450, 487] width 299 height 550
drag, startPoint x: 405, startPoint y: 305, endPoint x: 354, endPoint y: 227, distance: 93.5
click at [354, 226] on div "Client Location Include Client Countries [GEOGRAPHIC_DATA] [GEOGRAPHIC_DATA] [G…" at bounding box center [450, 487] width 299 height 550
click at [354, 230] on h4 "Client Location" at bounding box center [450, 234] width 271 height 14
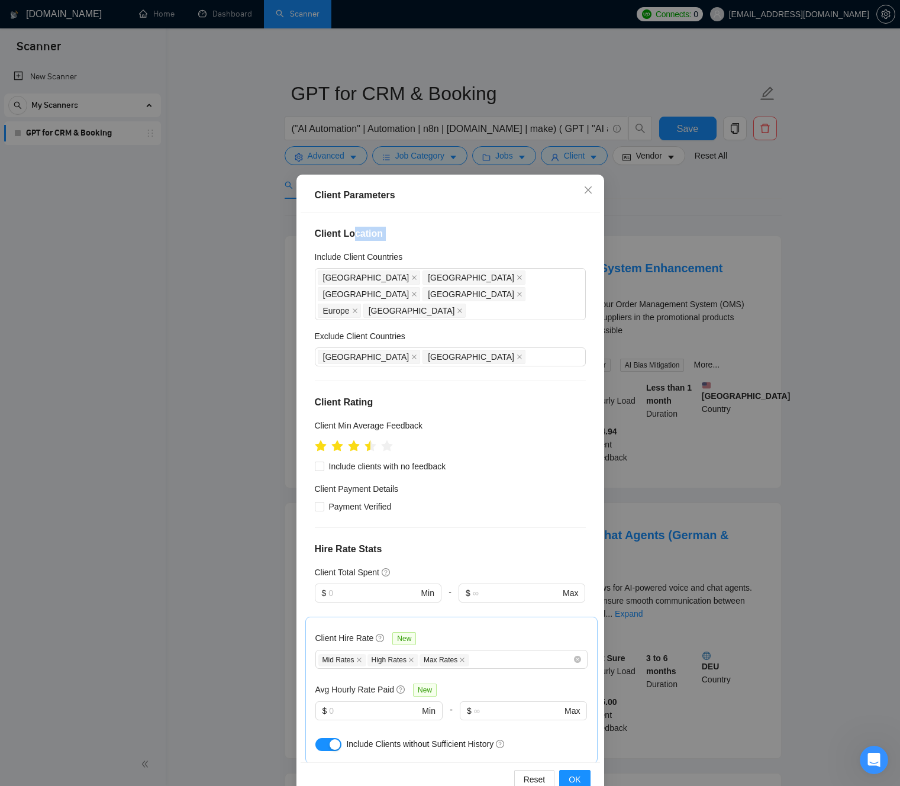
click at [354, 230] on h4 "Client Location" at bounding box center [450, 234] width 271 height 14
drag, startPoint x: 356, startPoint y: 234, endPoint x: 443, endPoint y: 387, distance: 175.7
click at [439, 388] on div "Client Location Include Client Countries [GEOGRAPHIC_DATA] [GEOGRAPHIC_DATA] [G…" at bounding box center [450, 487] width 299 height 550
click at [457, 395] on h4 "Client Rating" at bounding box center [450, 402] width 271 height 14
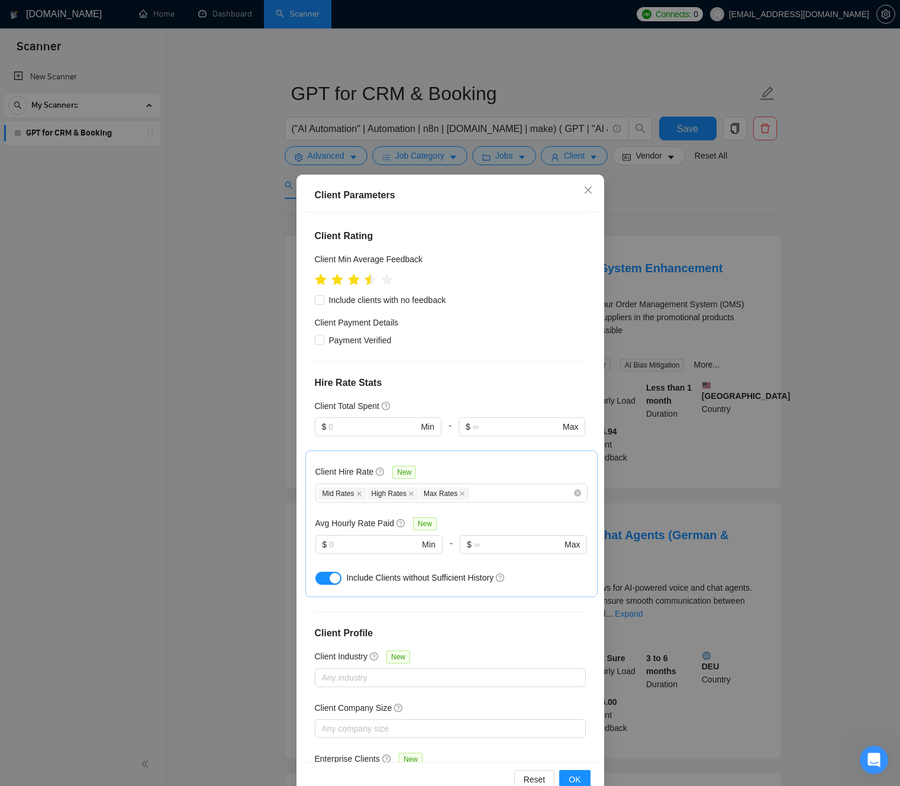
scroll to position [205, 0]
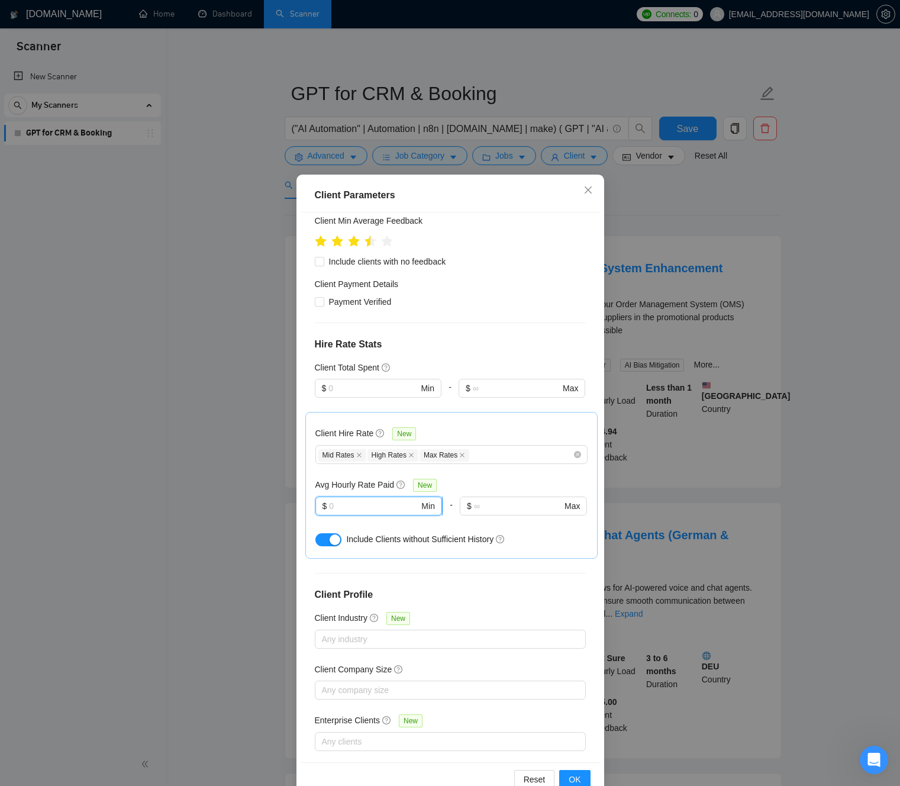
click at [380, 499] on input "text" at bounding box center [374, 505] width 90 height 13
click at [458, 427] on div "Client Hire Rate New" at bounding box center [451, 436] width 272 height 18
click at [510, 447] on div "Mid Rates High Rates Max Rates" at bounding box center [445, 454] width 254 height 14
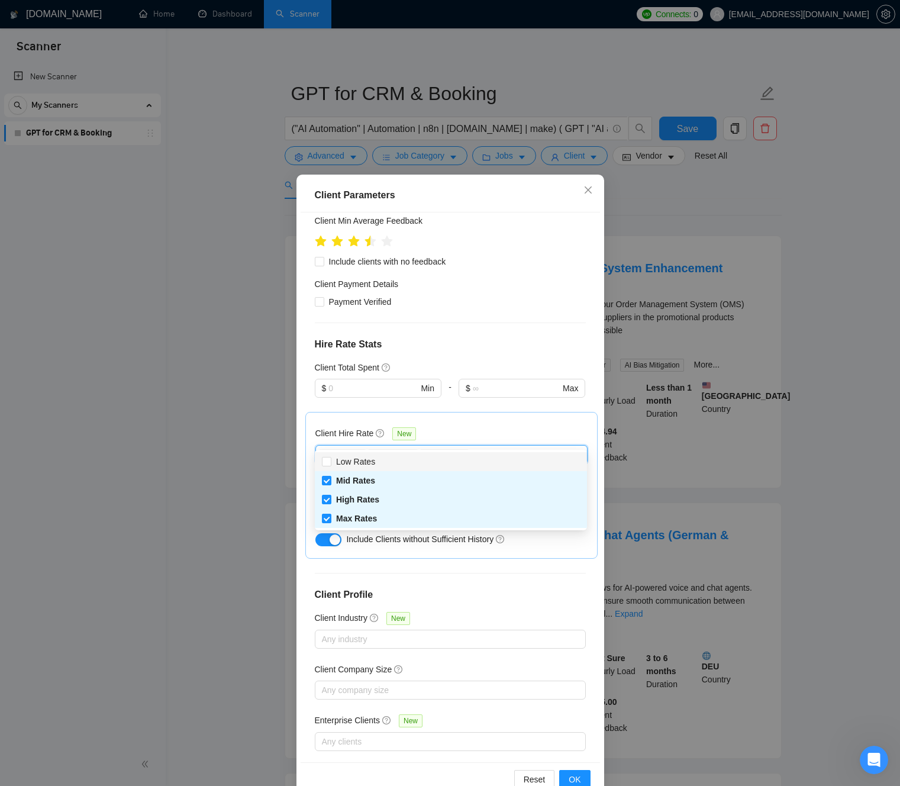
click at [359, 453] on icon "close" at bounding box center [359, 455] width 5 height 5
checkbox input "false"
click at [363, 452] on icon "close" at bounding box center [362, 455] width 6 height 6
checkbox input "false"
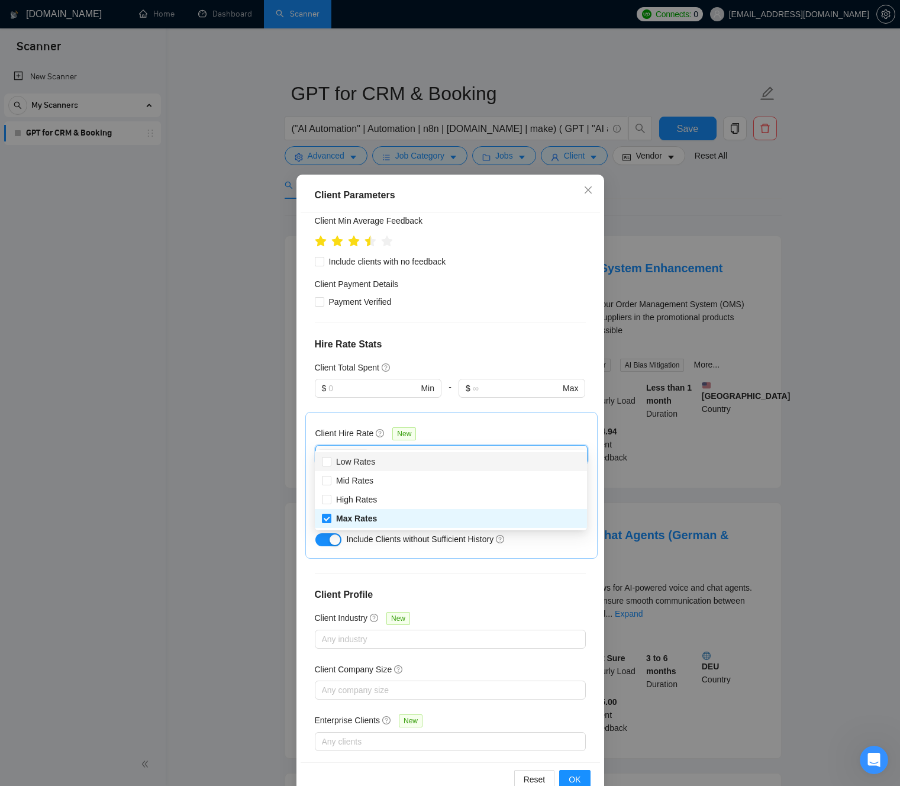
click at [363, 452] on icon "close" at bounding box center [361, 455] width 6 height 6
checkbox input "false"
click at [363, 447] on div at bounding box center [445, 454] width 254 height 14
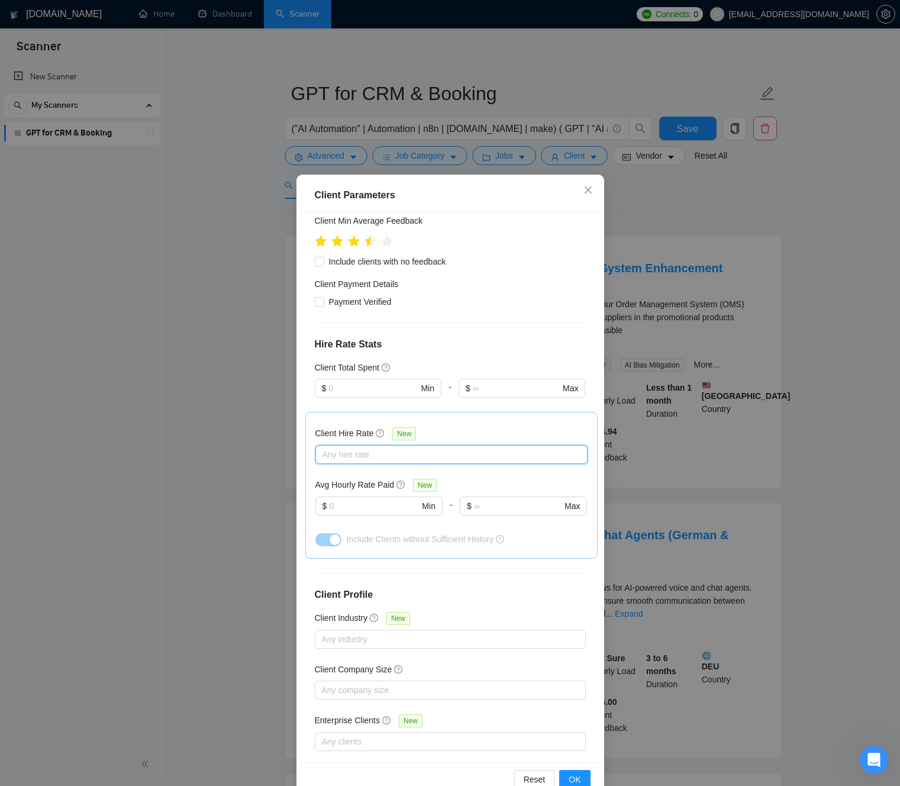
click at [363, 447] on div at bounding box center [445, 454] width 254 height 14
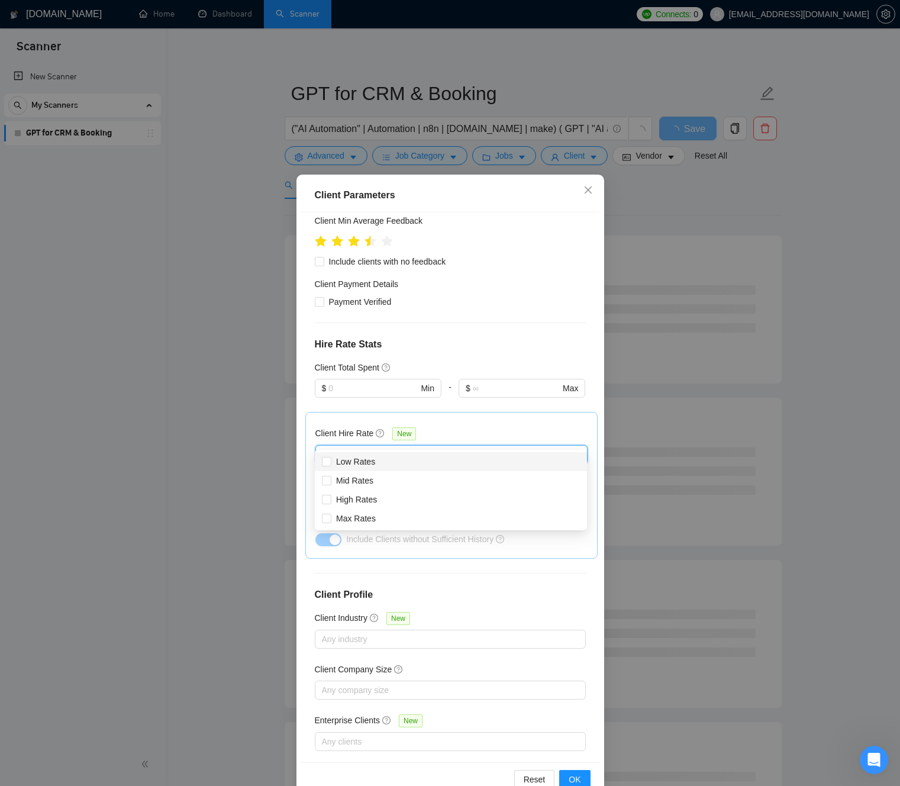
drag, startPoint x: 398, startPoint y: 403, endPoint x: 388, endPoint y: 408, distance: 11.1
click at [397, 412] on div "Client Hire Rate New Any hire rate Avg Hourly Rate Paid New $ Min - $ Max Inclu…" at bounding box center [451, 485] width 292 height 147
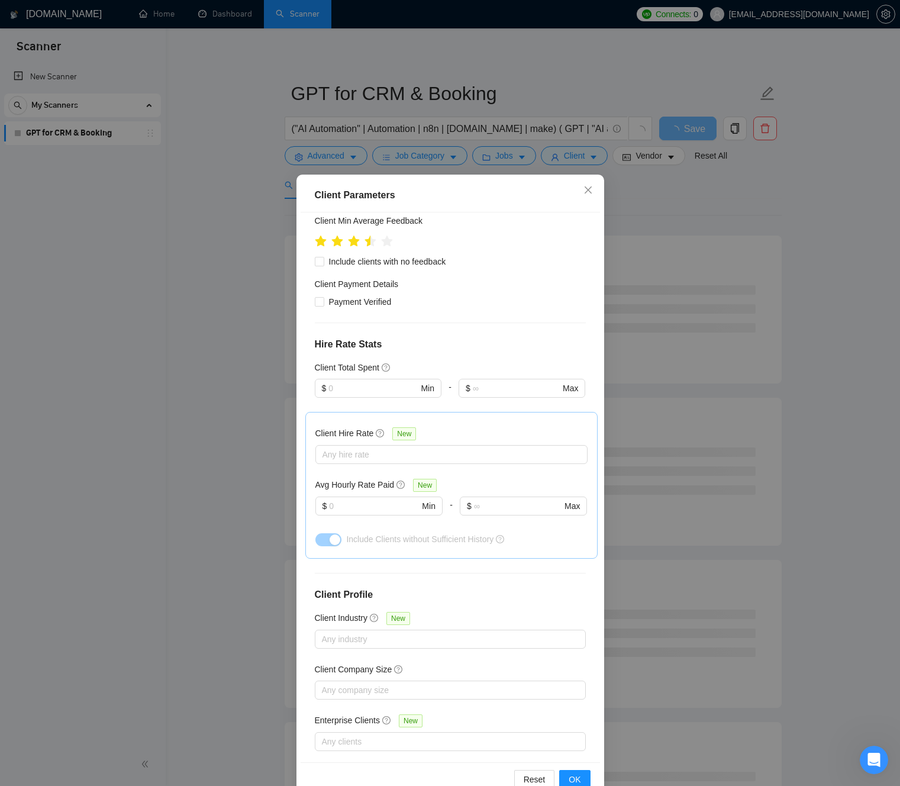
click at [448, 427] on div "Client Hire Rate New" at bounding box center [451, 436] width 272 height 18
drag, startPoint x: 388, startPoint y: 545, endPoint x: 363, endPoint y: 535, distance: 26.8
click at [387, 545] on div "Client Location Include Client Countries [GEOGRAPHIC_DATA] [GEOGRAPHIC_DATA] [G…" at bounding box center [450, 487] width 299 height 550
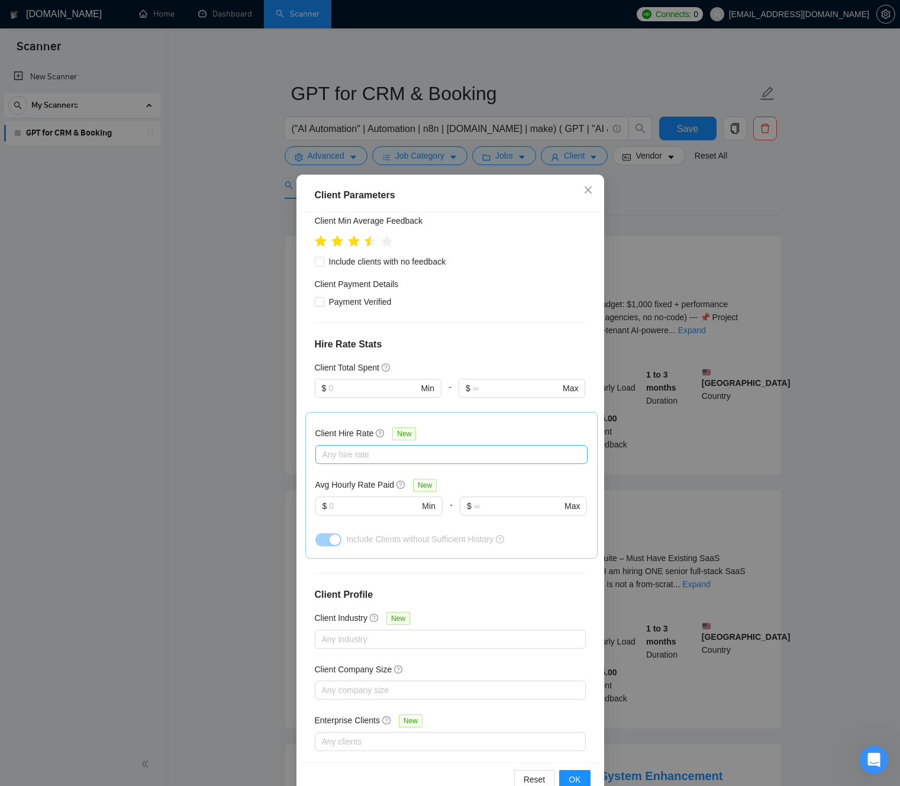
click at [349, 445] on div "Any hire rate" at bounding box center [451, 454] width 272 height 19
drag, startPoint x: 357, startPoint y: 462, endPoint x: 356, endPoint y: 474, distance: 12.5
click at [357, 462] on span "Low Rates" at bounding box center [355, 461] width 39 height 9
click at [330, 462] on input "Low Rates" at bounding box center [326, 461] width 8 height 8
checkbox input "true"
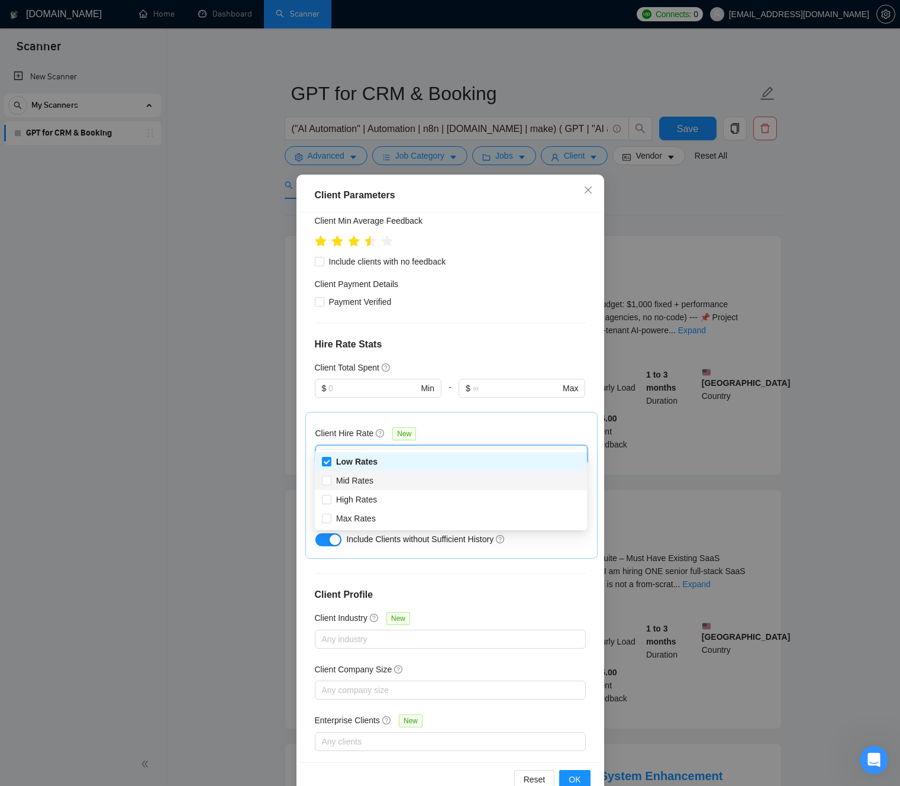
drag, startPoint x: 354, startPoint y: 481, endPoint x: 356, endPoint y: 488, distance: 7.2
click at [354, 481] on span "Mid Rates" at bounding box center [354, 480] width 37 height 9
click at [330, 481] on input "Mid Rates" at bounding box center [326, 480] width 8 height 8
checkbox input "true"
drag, startPoint x: 356, startPoint y: 500, endPoint x: 359, endPoint y: 514, distance: 14.5
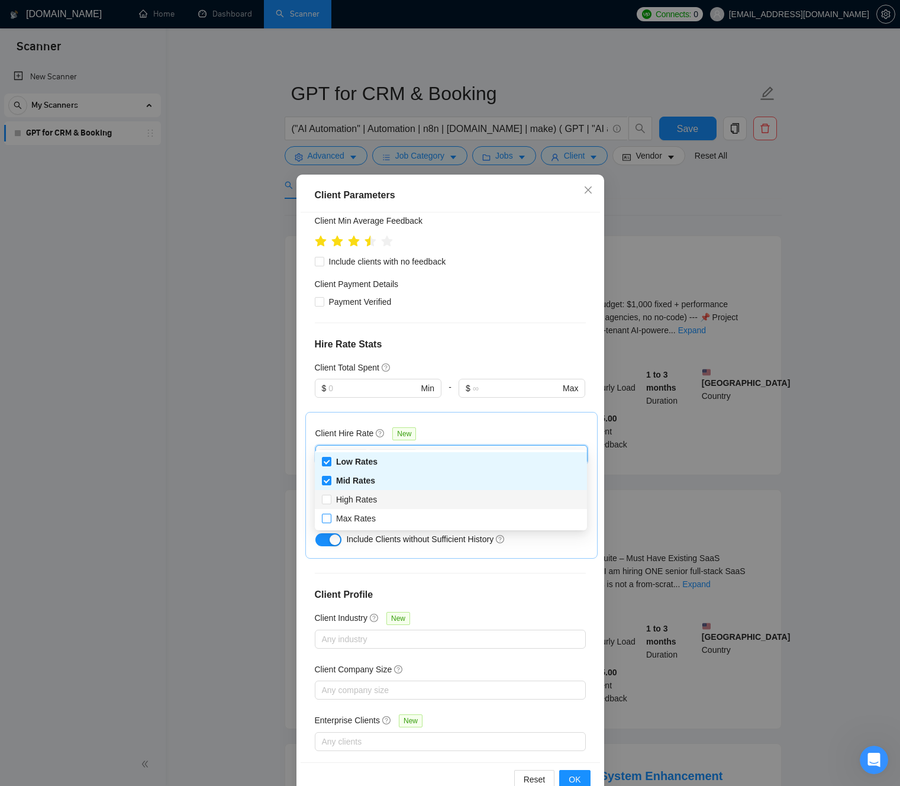
click at [356, 500] on span "High Rates" at bounding box center [356, 499] width 41 height 9
click at [330, 500] on input "High Rates" at bounding box center [326, 499] width 8 height 8
checkbox input "true"
click at [359, 522] on span "Max Rates" at bounding box center [356, 518] width 40 height 9
click at [330, 522] on input "Max Rates" at bounding box center [326, 518] width 8 height 8
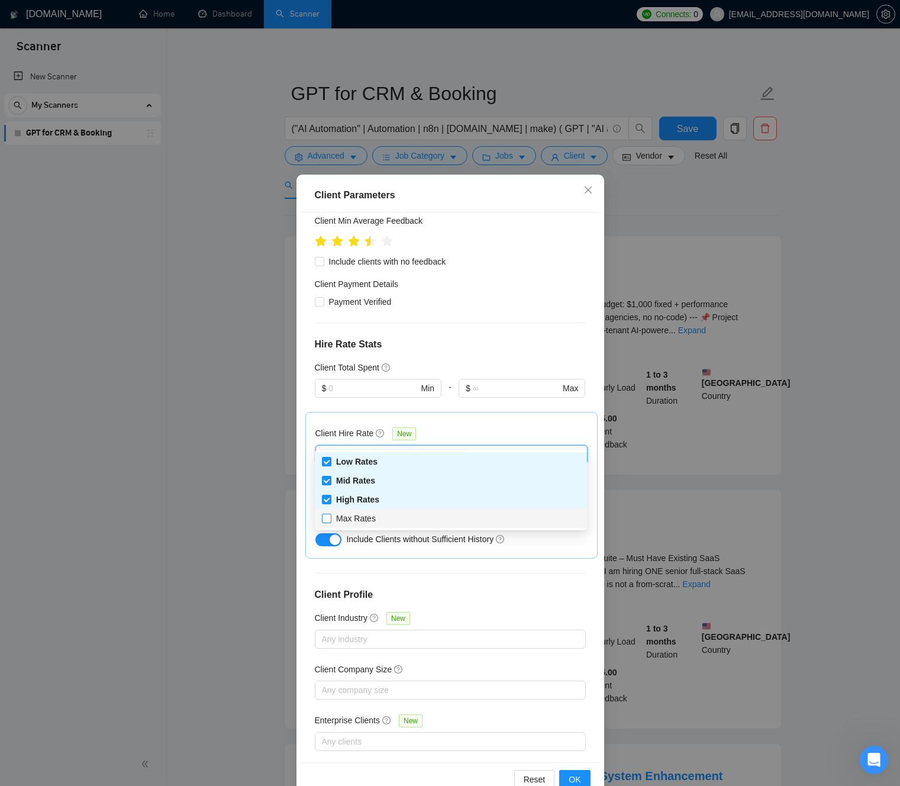
checkbox input "true"
click at [457, 427] on div "Client Hire Rate New" at bounding box center [451, 436] width 272 height 18
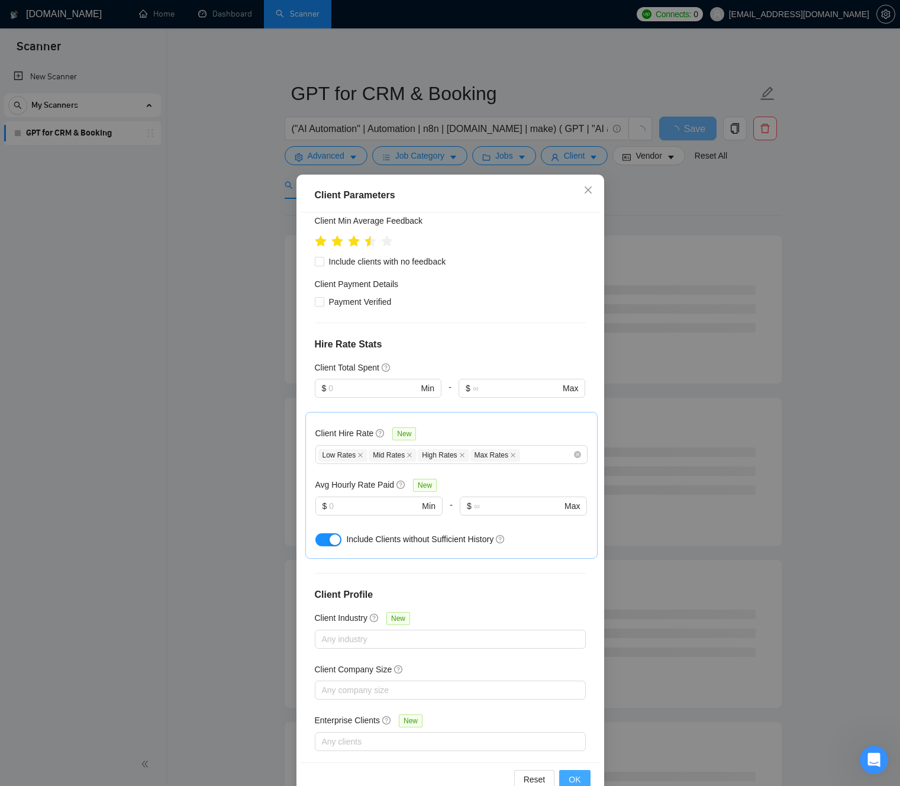
click at [579, 775] on span "OK" at bounding box center [575, 779] width 12 height 13
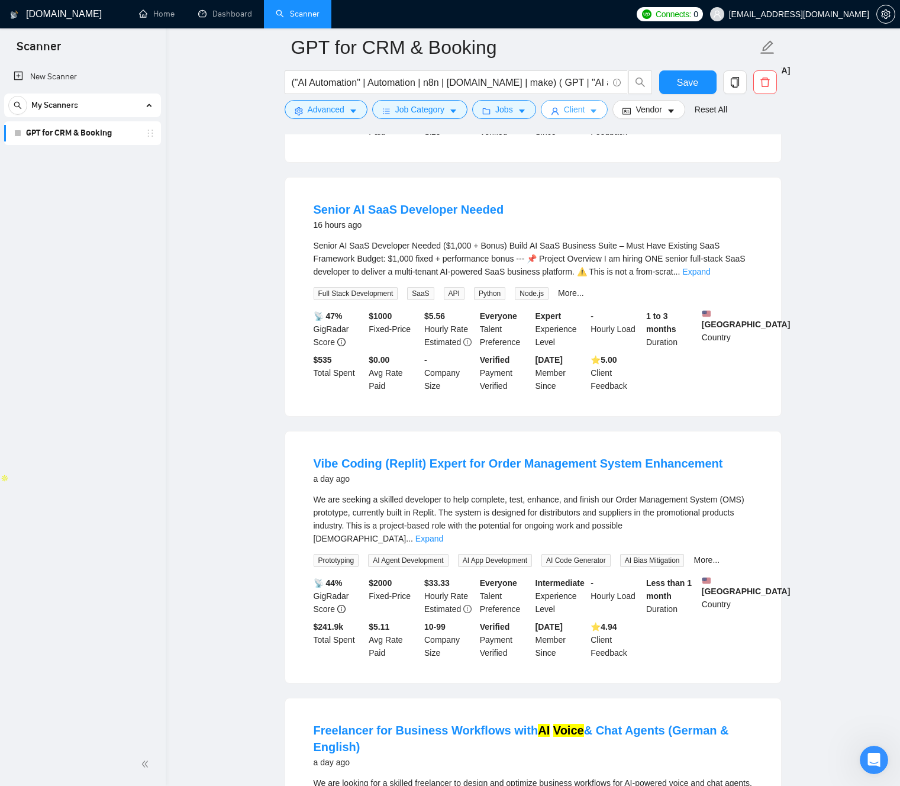
scroll to position [366, 0]
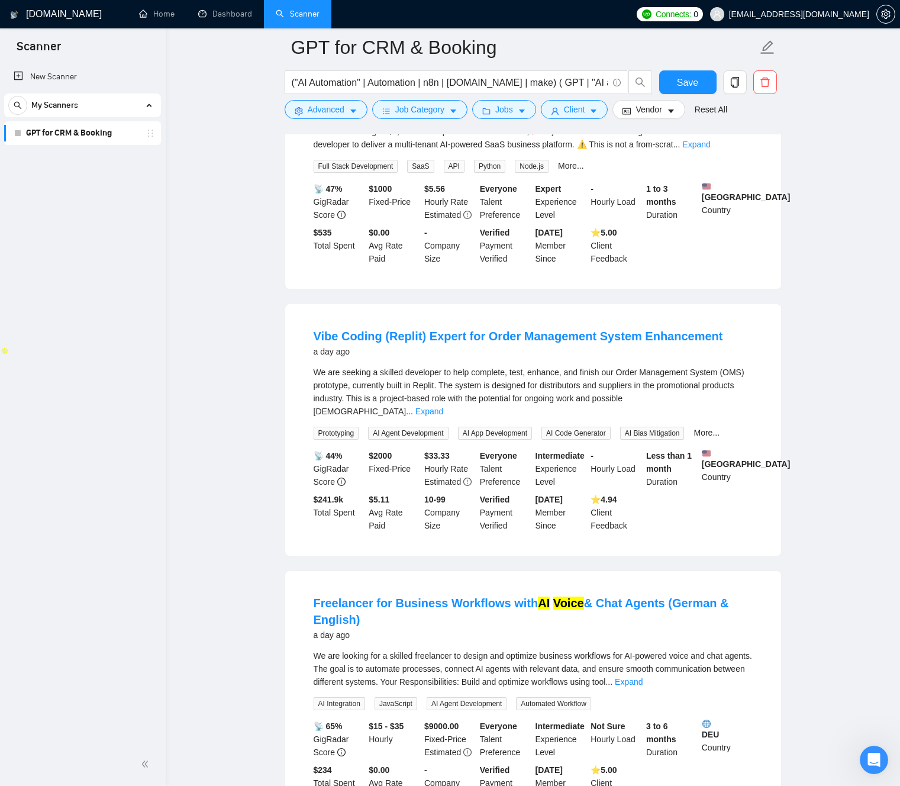
scroll to position [458, 0]
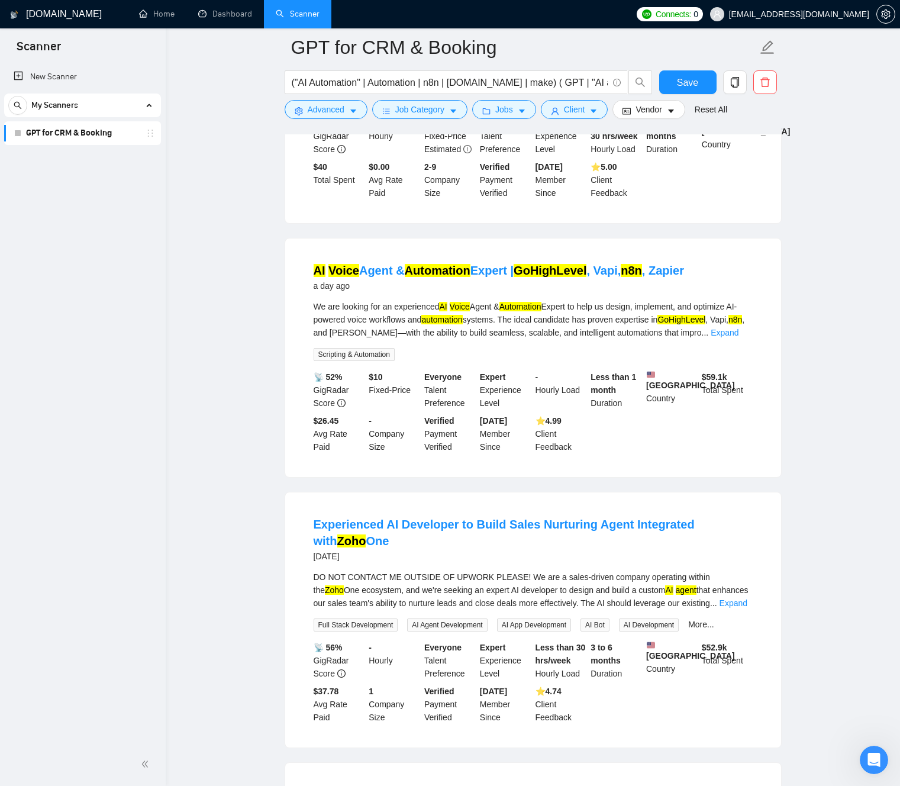
scroll to position [1306, 0]
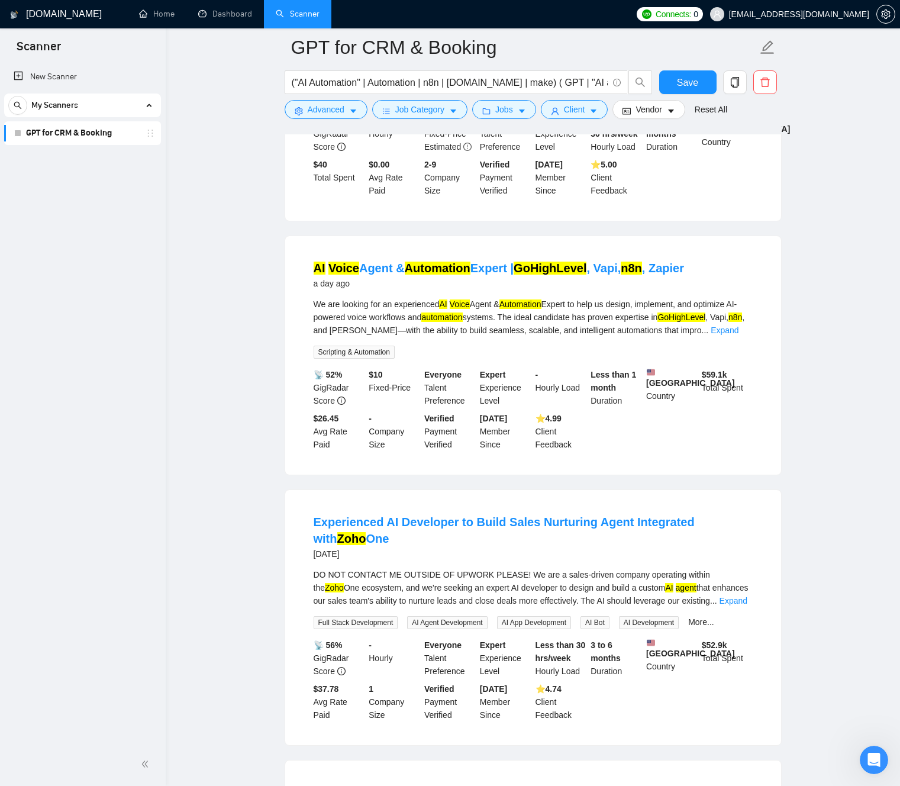
click at [259, 413] on main "GPT for CRM & Booking ("AI Automation" | Automation | n8n | [DOMAIN_NAME] | mak…" at bounding box center [533, 157] width 696 height 2841
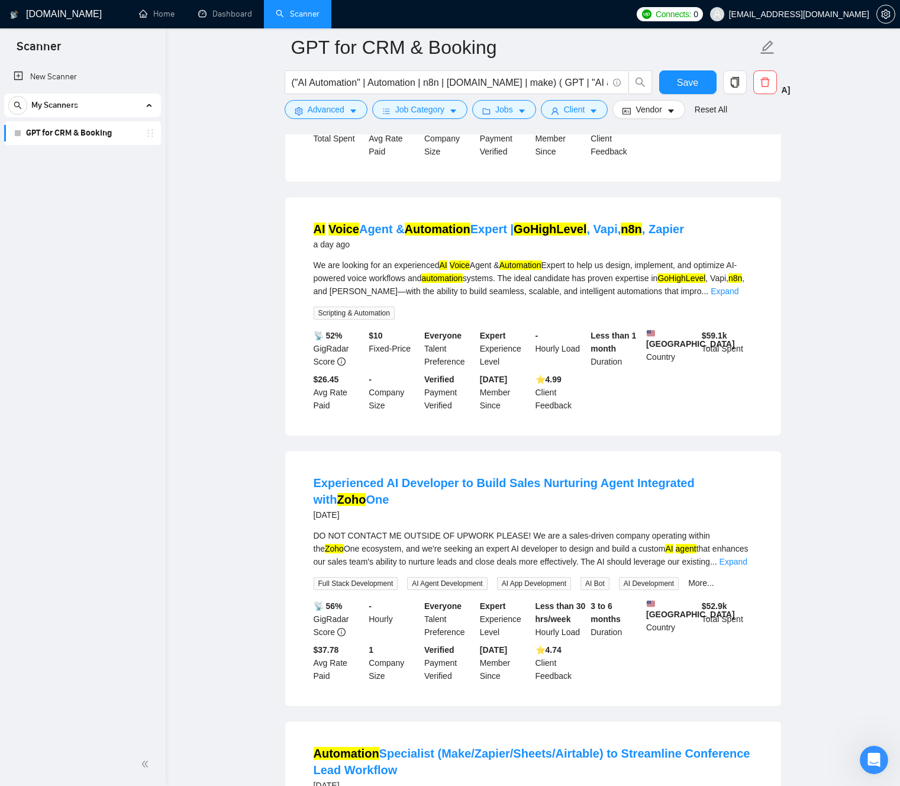
scroll to position [1351, 0]
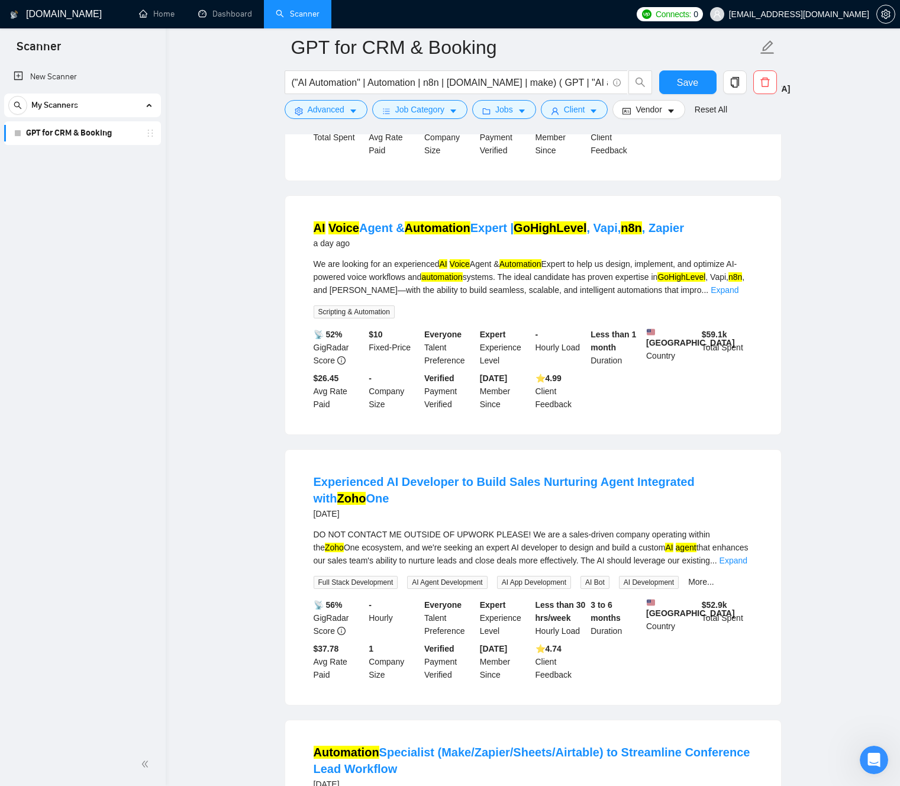
drag, startPoint x: 734, startPoint y: 583, endPoint x: 723, endPoint y: 587, distance: 11.8
click at [734, 565] on link "Expand" at bounding box center [733, 560] width 28 height 9
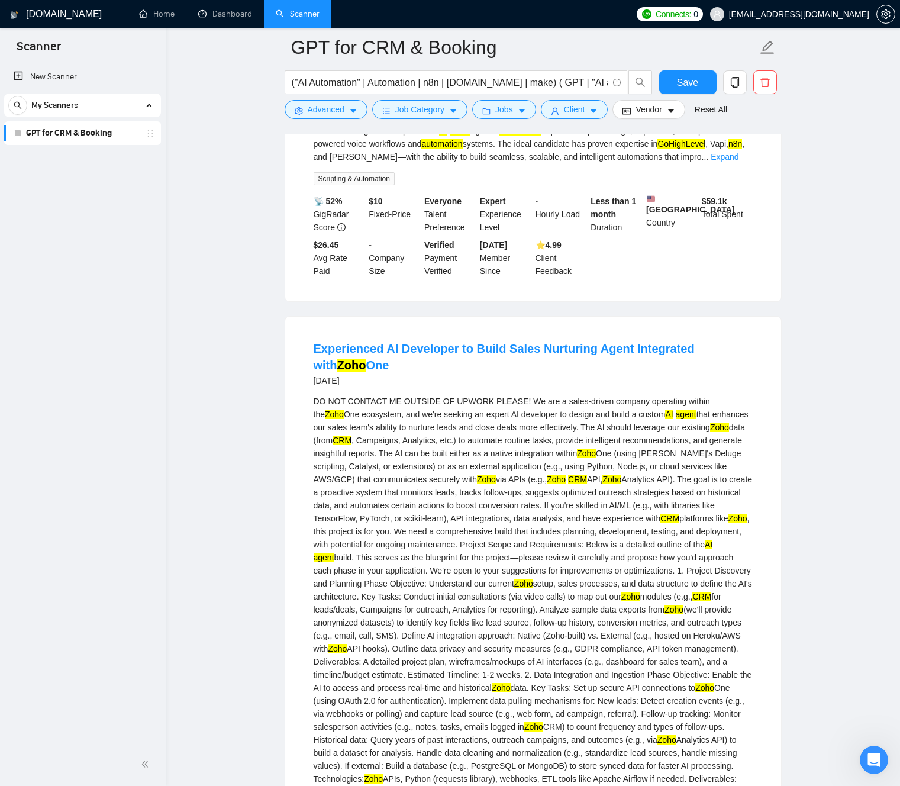
scroll to position [1523, 0]
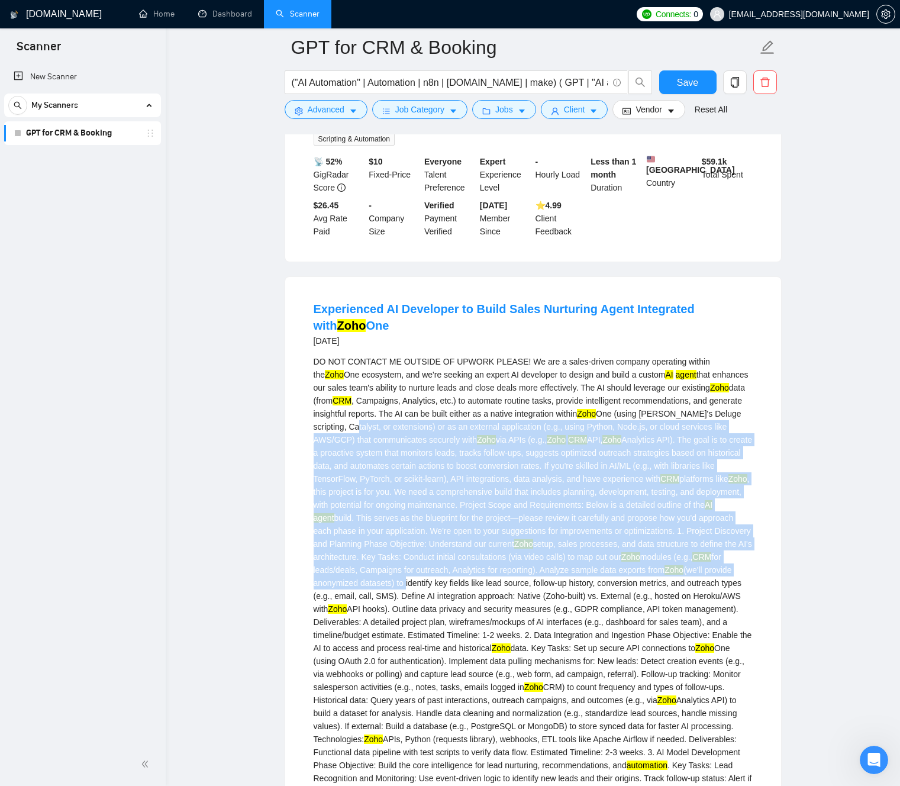
drag, startPoint x: 606, startPoint y: 599, endPoint x: 389, endPoint y: 452, distance: 262.5
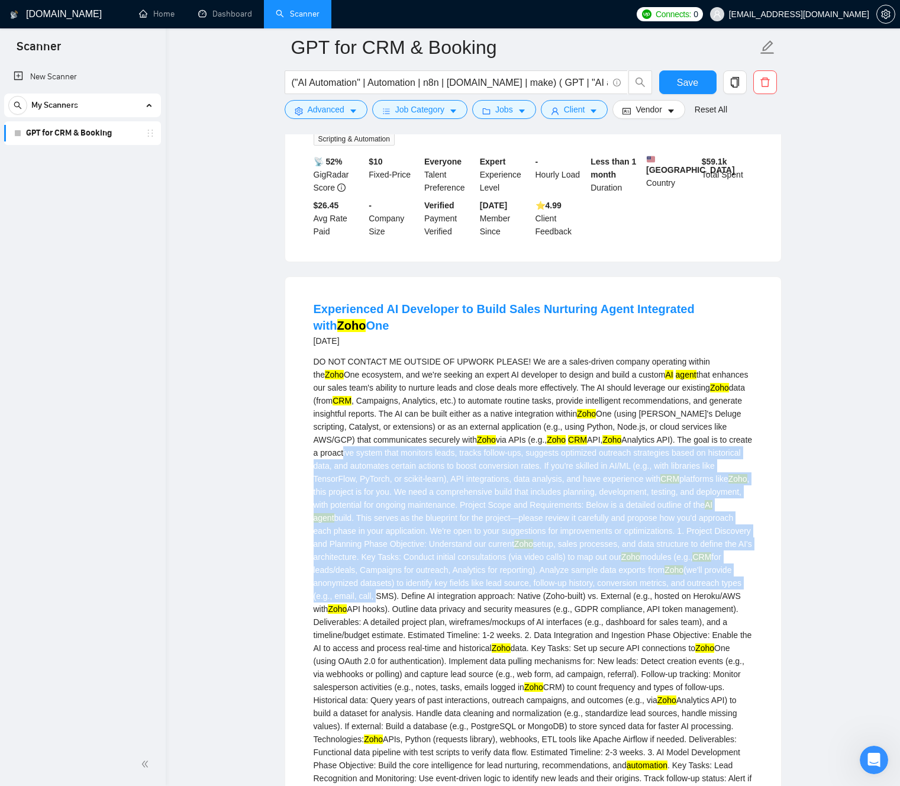
drag, startPoint x: 596, startPoint y: 614, endPoint x: 367, endPoint y: 473, distance: 269.3
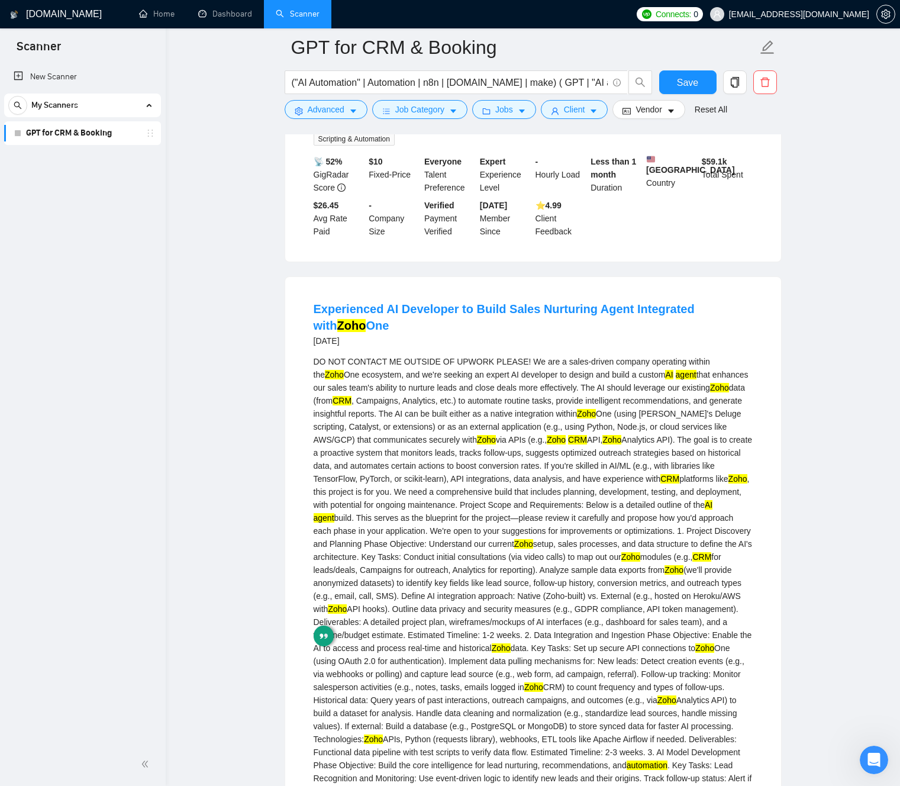
drag, startPoint x: 509, startPoint y: 561, endPoint x: 521, endPoint y: 563, distance: 11.5
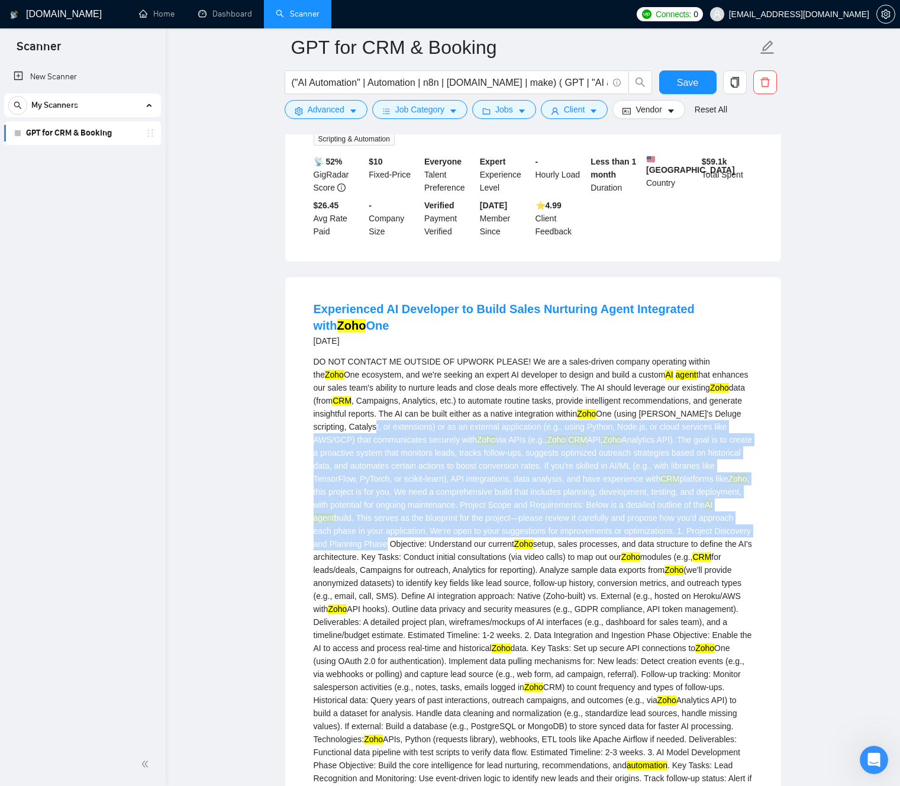
drag, startPoint x: 521, startPoint y: 563, endPoint x: 422, endPoint y: 458, distance: 143.6
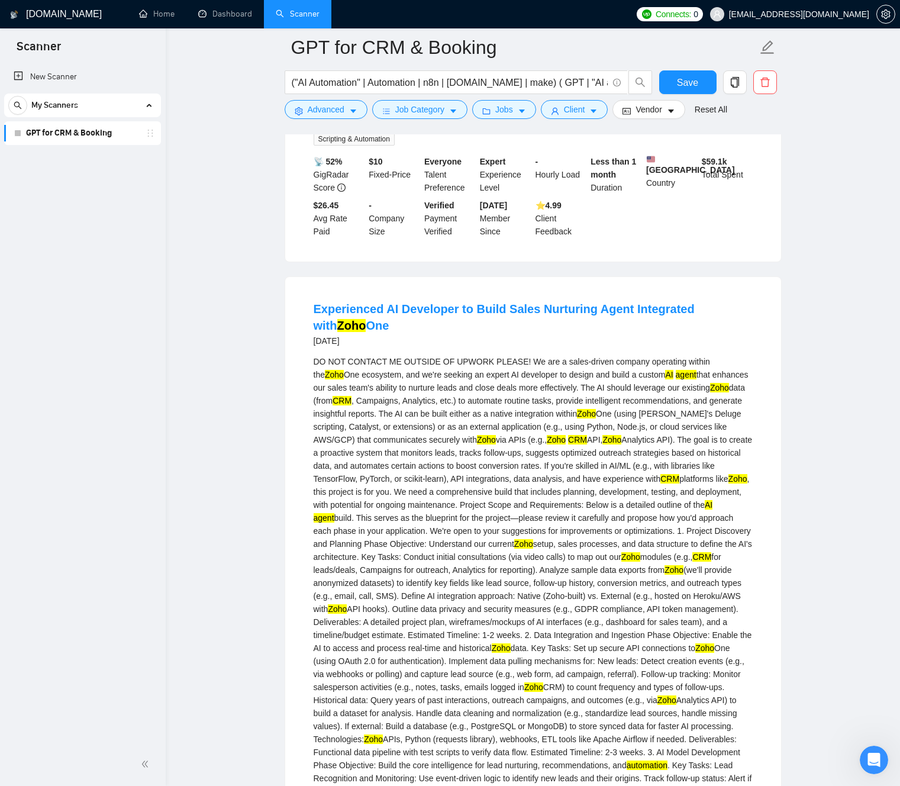
drag, startPoint x: 534, startPoint y: 589, endPoint x: 514, endPoint y: 549, distance: 45.0
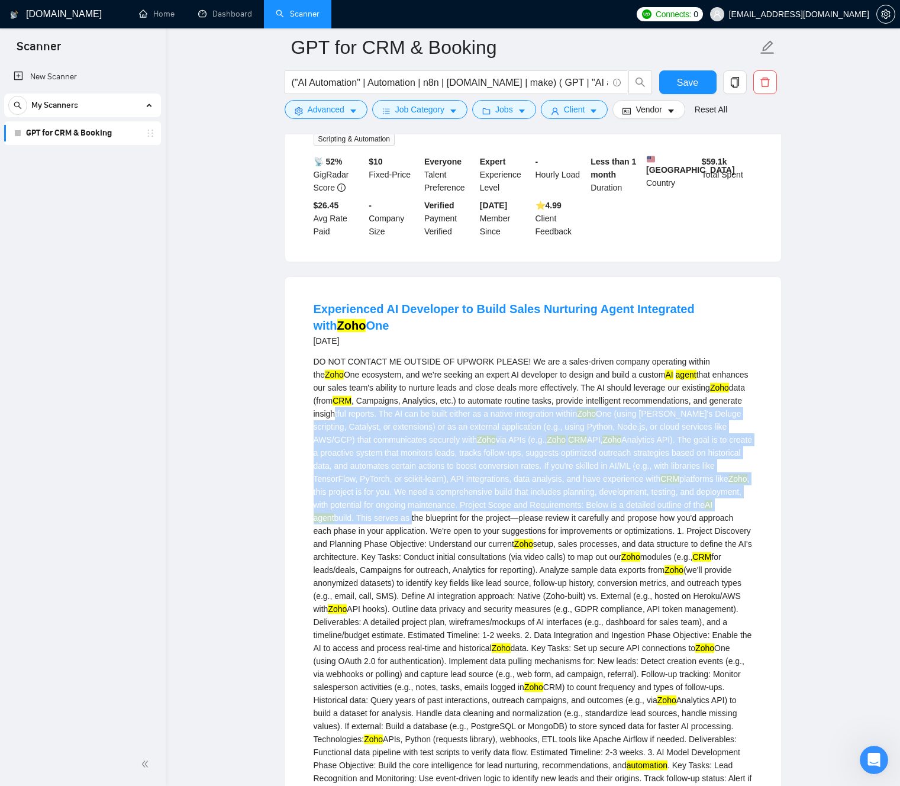
drag, startPoint x: 509, startPoint y: 538, endPoint x: 373, endPoint y: 429, distance: 174.6
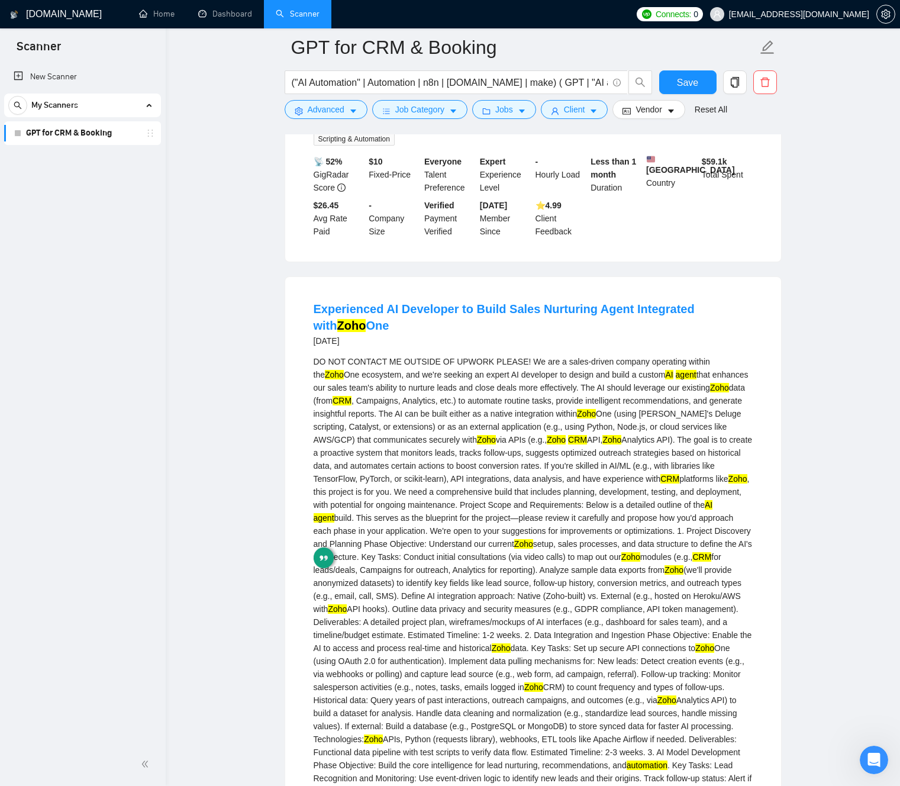
drag, startPoint x: 479, startPoint y: 482, endPoint x: 499, endPoint y: 516, distance: 39.6
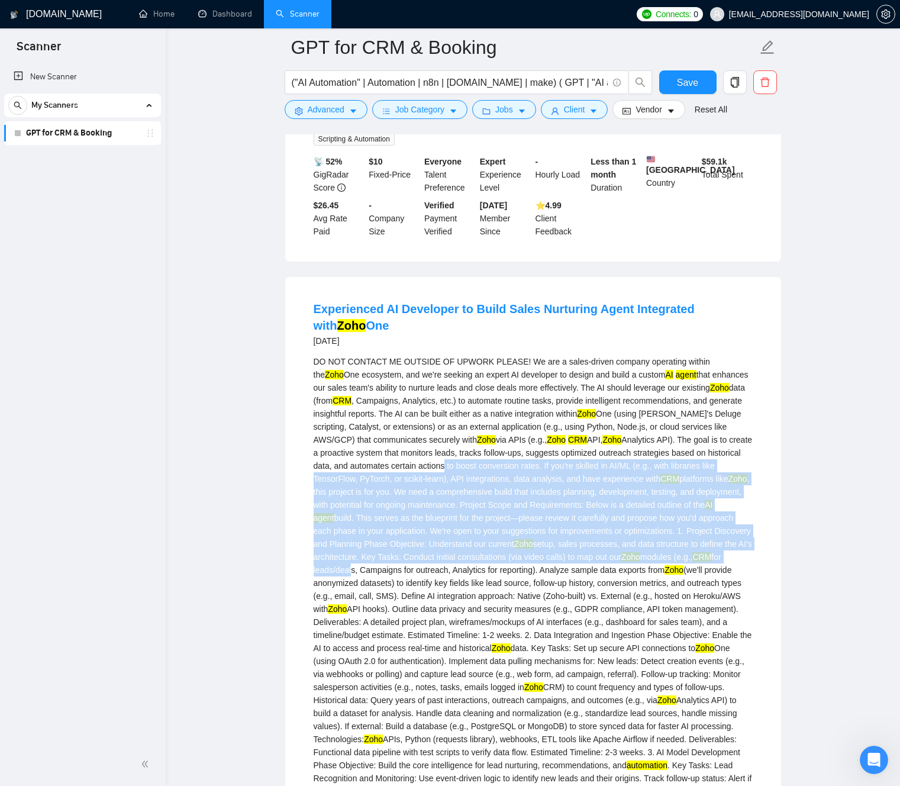
drag, startPoint x: 499, startPoint y: 516, endPoint x: 496, endPoint y: 535, distance: 19.3
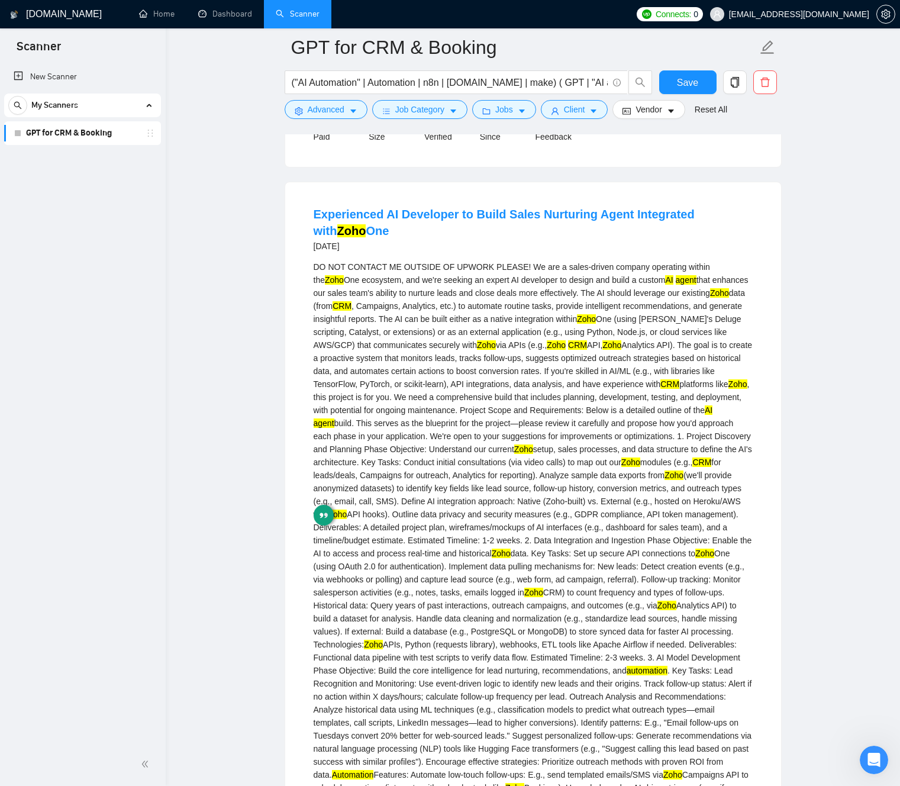
click at [488, 489] on div "DO NOT CONTACT ME OUTSIDE OF UPWORK PLEASE! We are a sales-driven company opera…" at bounding box center [533, 715] width 439 height 911
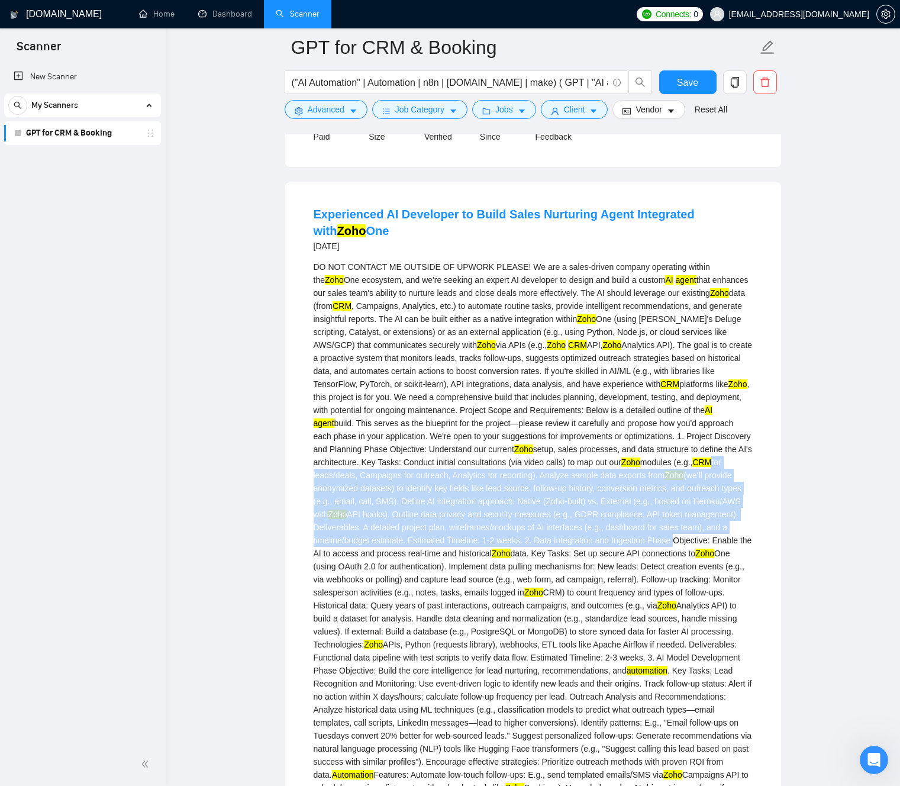
drag, startPoint x: 506, startPoint y: 527, endPoint x: 530, endPoint y: 570, distance: 49.5
click at [531, 577] on div "DO NOT CONTACT ME OUTSIDE OF UPWORK PLEASE! We are a sales-driven company opera…" at bounding box center [533, 715] width 439 height 911
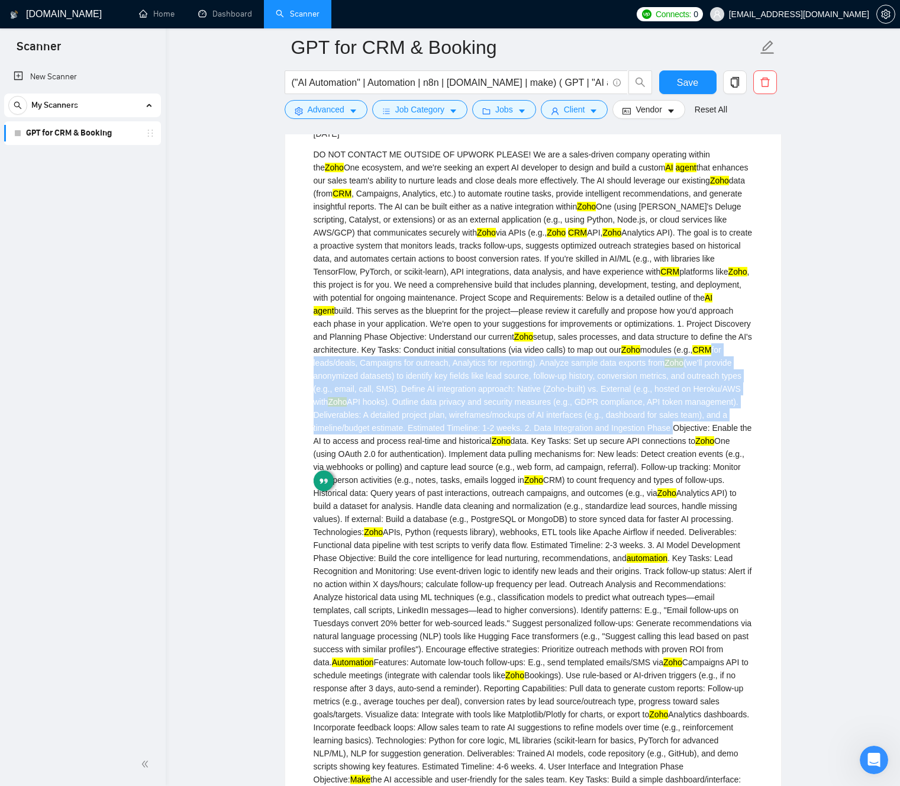
scroll to position [1746, 0]
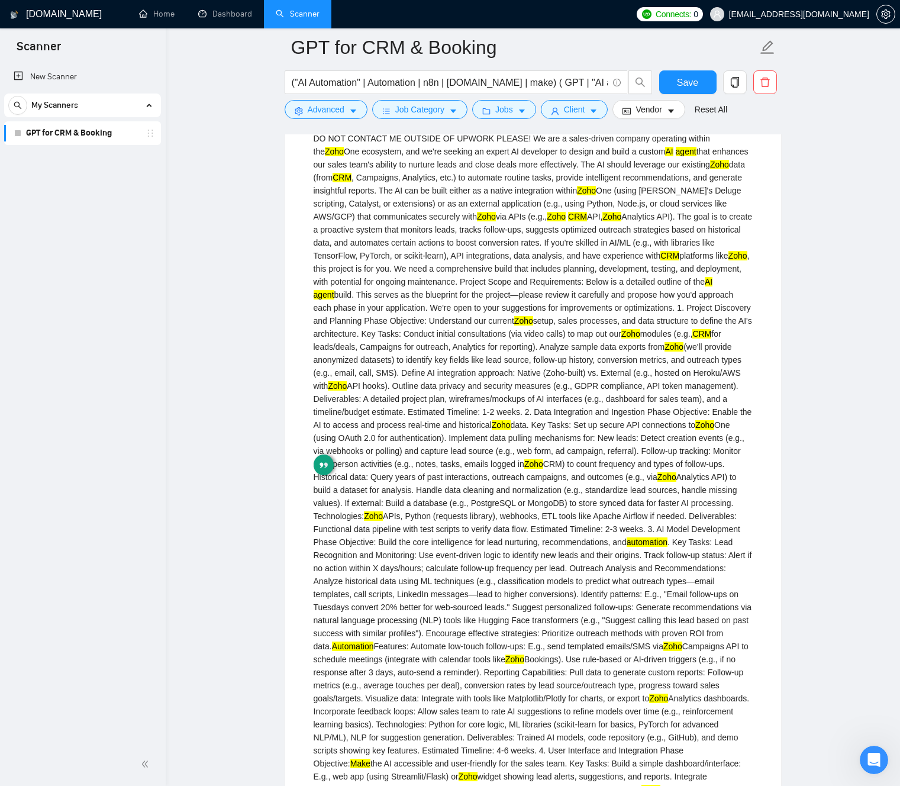
click at [498, 483] on div "DO NOT CONTACT ME OUTSIDE OF UPWORK PLEASE! We are a sales-driven company opera…" at bounding box center [533, 587] width 439 height 911
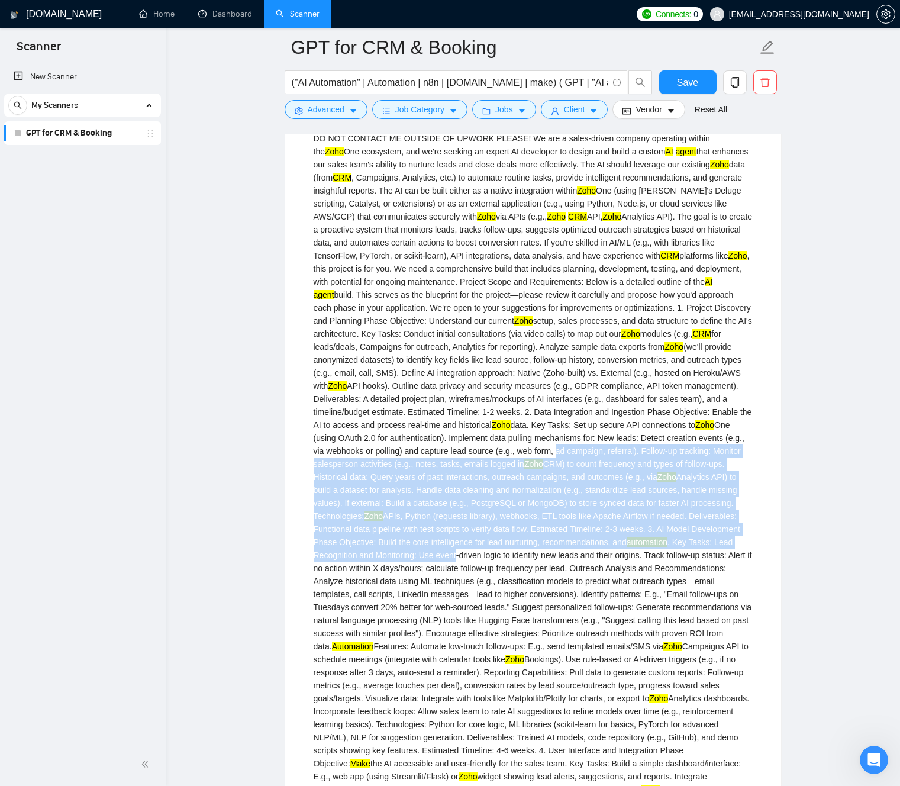
drag, startPoint x: 503, startPoint y: 496, endPoint x: 554, endPoint y: 585, distance: 101.8
click at [567, 593] on div "DO NOT CONTACT ME OUTSIDE OF UPWORK PLEASE! We are a sales-driven company opera…" at bounding box center [533, 587] width 439 height 911
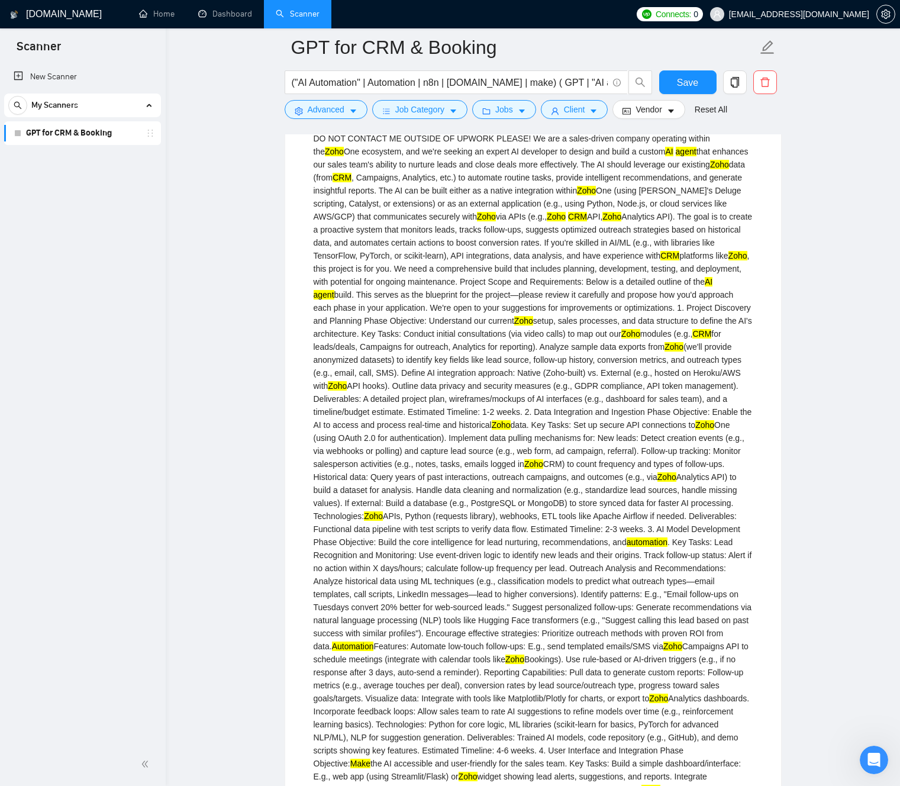
click at [552, 583] on div "DO NOT CONTACT ME OUTSIDE OF UPWORK PLEASE! We are a sales-driven company opera…" at bounding box center [533, 587] width 439 height 911
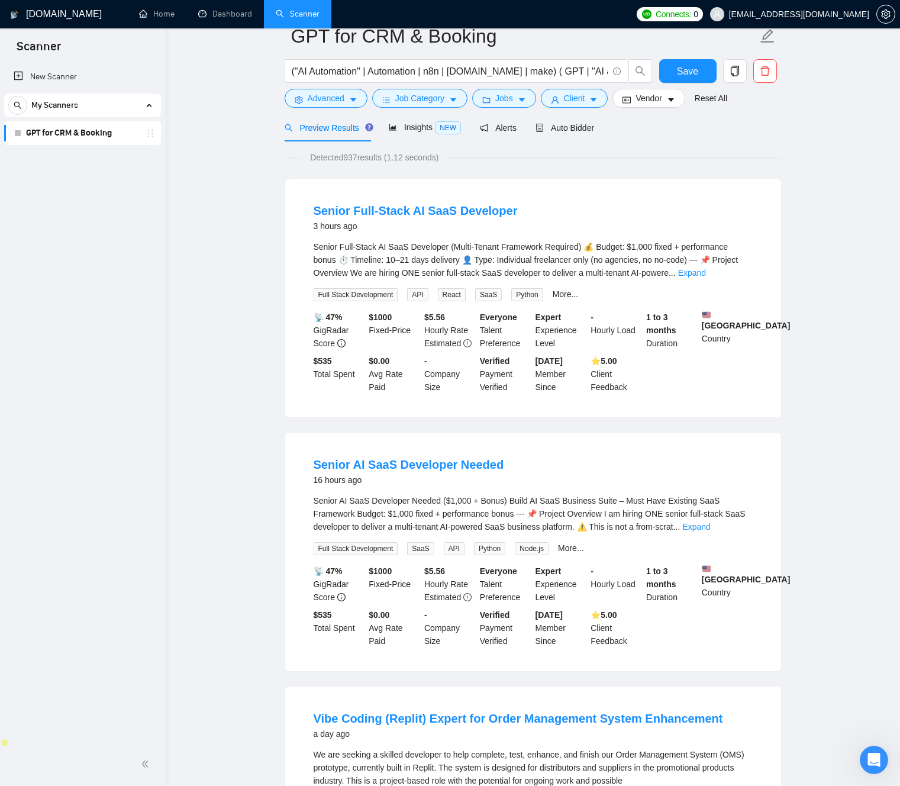
scroll to position [0, 0]
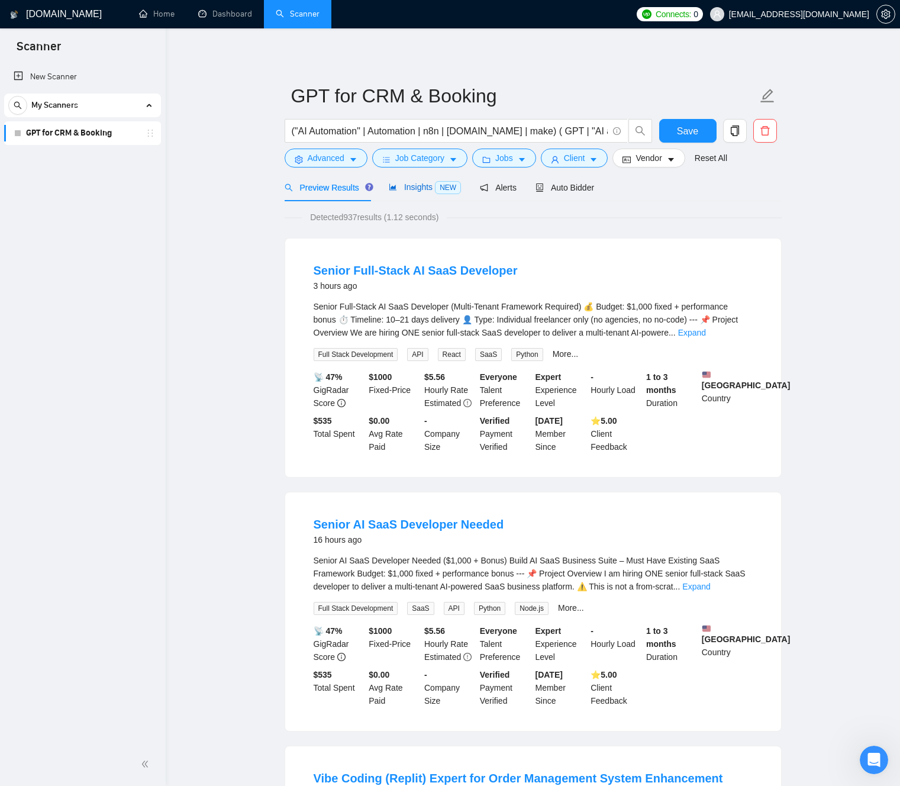
click at [432, 188] on span "Insights NEW" at bounding box center [425, 186] width 72 height 9
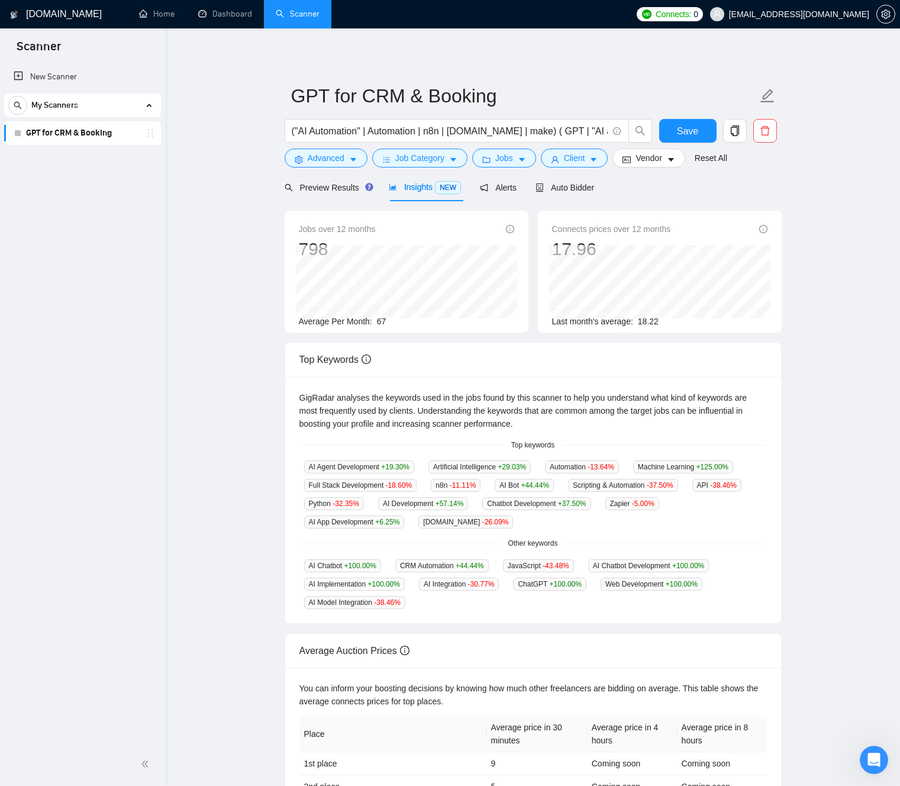
scroll to position [2, 0]
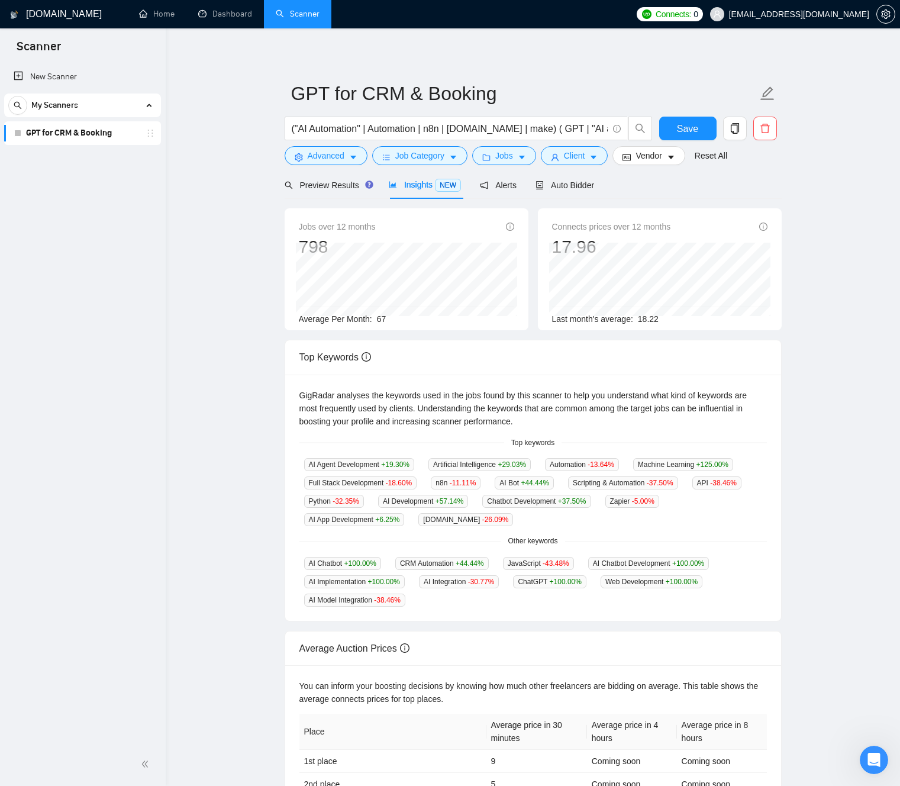
drag, startPoint x: 206, startPoint y: 360, endPoint x: 218, endPoint y: 392, distance: 33.7
click at [206, 360] on main "GPT for CRM & Booking ("AI Automation" | Automation | n8n | [DOMAIN_NAME] | mak…" at bounding box center [533, 451] width 696 height 812
click at [312, 395] on div "GigRadar analyses the keywords used in the jobs found by this scanner to help y…" at bounding box center [532, 408] width 467 height 39
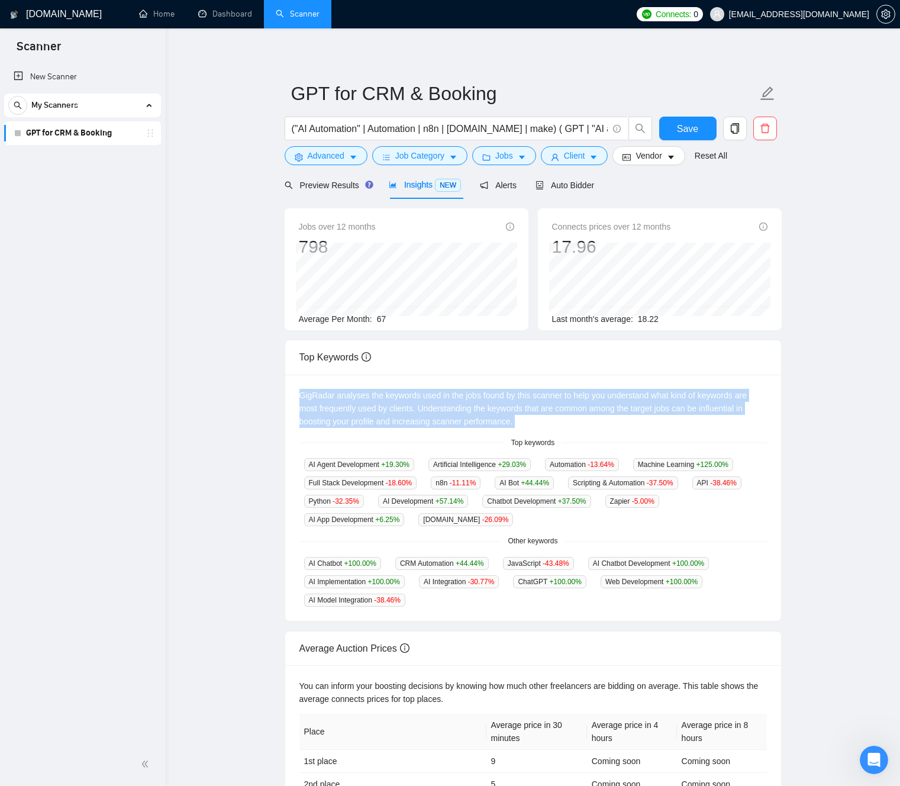
drag, startPoint x: 320, startPoint y: 395, endPoint x: 560, endPoint y: 427, distance: 242.4
click at [561, 427] on div "GigRadar analyses the keywords used in the jobs found by this scanner to help y…" at bounding box center [532, 408] width 467 height 39
click at [416, 398] on div "GigRadar analyses the keywords used in the jobs found by this scanner to help y…" at bounding box center [532, 408] width 467 height 39
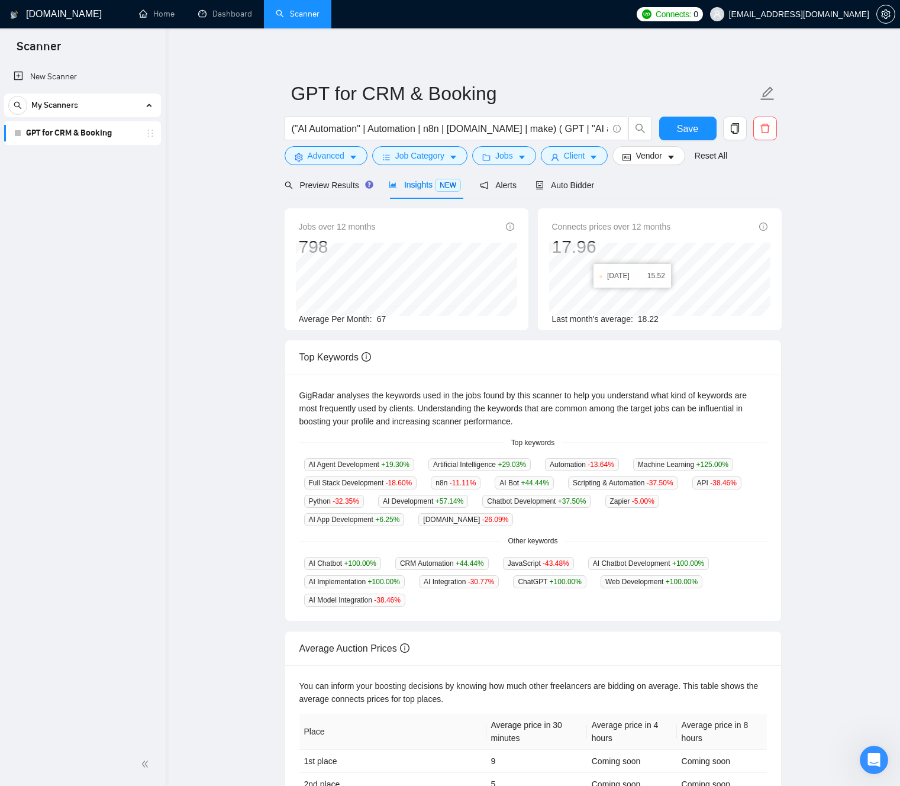
drag, startPoint x: 219, startPoint y: 239, endPoint x: 275, endPoint y: 193, distance: 71.4
click at [222, 237] on main "GPT for CRM & Booking ("AI Automation" | Automation | n8n | [DOMAIN_NAME] | mak…" at bounding box center [533, 451] width 696 height 812
click at [338, 183] on span "Preview Results" at bounding box center [327, 184] width 85 height 9
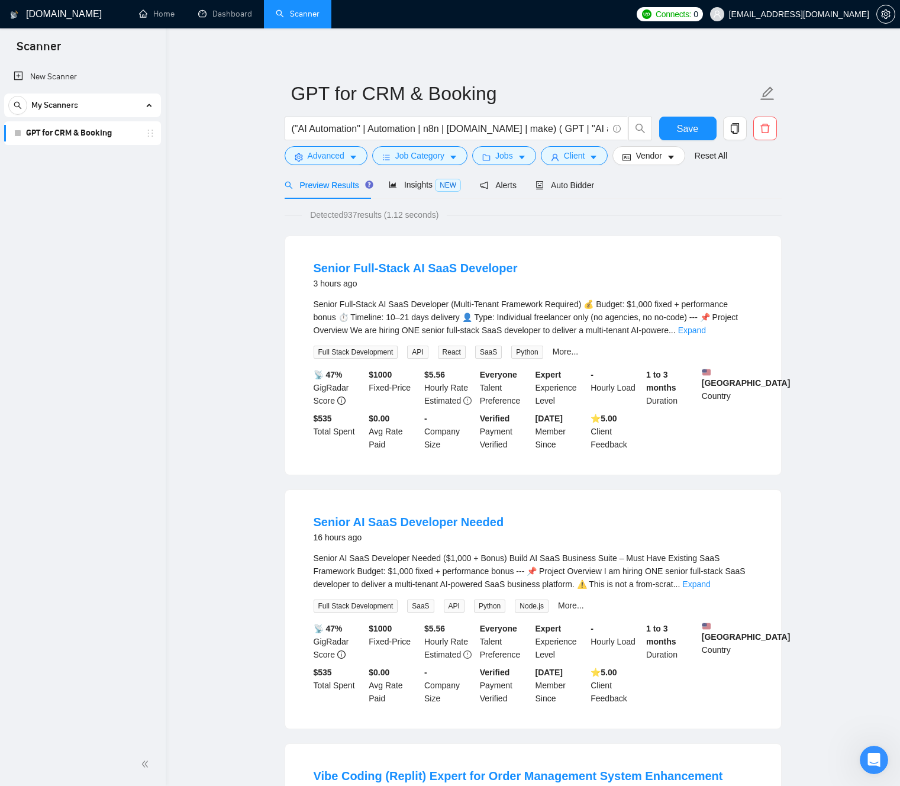
click at [319, 302] on div "Senior Full-Stack AI SaaS Developer (Multi-Tenant Framework Required) 💰 Budget:…" at bounding box center [533, 317] width 439 height 39
drag, startPoint x: 319, startPoint y: 302, endPoint x: 588, endPoint y: 302, distance: 269.2
click at [586, 301] on div "Senior Full-Stack AI SaaS Developer (Multi-Tenant Framework Required) 💰 Budget:…" at bounding box center [533, 317] width 439 height 39
click at [634, 306] on div "Senior Full-Stack AI SaaS Developer (Multi-Tenant Framework Required) 💰 Budget:…" at bounding box center [533, 317] width 439 height 39
drag, startPoint x: 640, startPoint y: 306, endPoint x: 696, endPoint y: 314, distance: 57.3
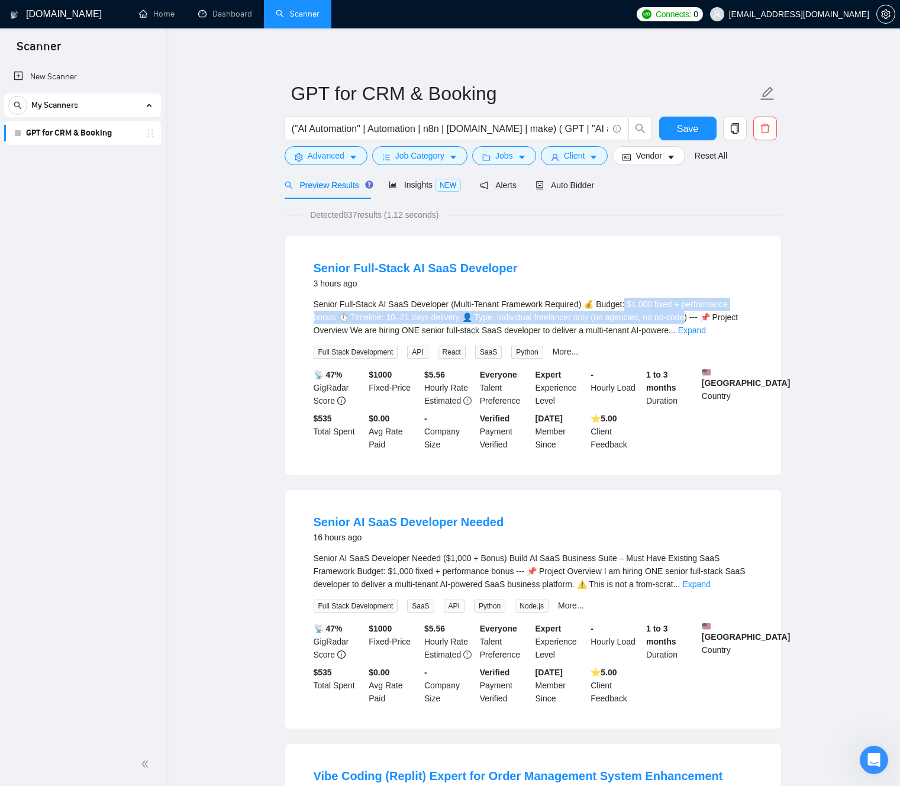
click at [697, 314] on div "Senior Full-Stack AI SaaS Developer (Multi-Tenant Framework Required) 💰 Budget:…" at bounding box center [533, 317] width 439 height 39
drag, startPoint x: 586, startPoint y: 309, endPoint x: 497, endPoint y: 319, distance: 89.9
click at [586, 309] on div "Senior Full-Stack AI SaaS Developer (Multi-Tenant Framework Required) 💰 Budget:…" at bounding box center [533, 317] width 439 height 39
click at [751, 330] on li "Senior Full-Stack AI SaaS Developer 3 hours ago Senior Full-Stack AI SaaS Devel…" at bounding box center [532, 355] width 467 height 210
click at [706, 331] on link "Expand" at bounding box center [692, 329] width 28 height 9
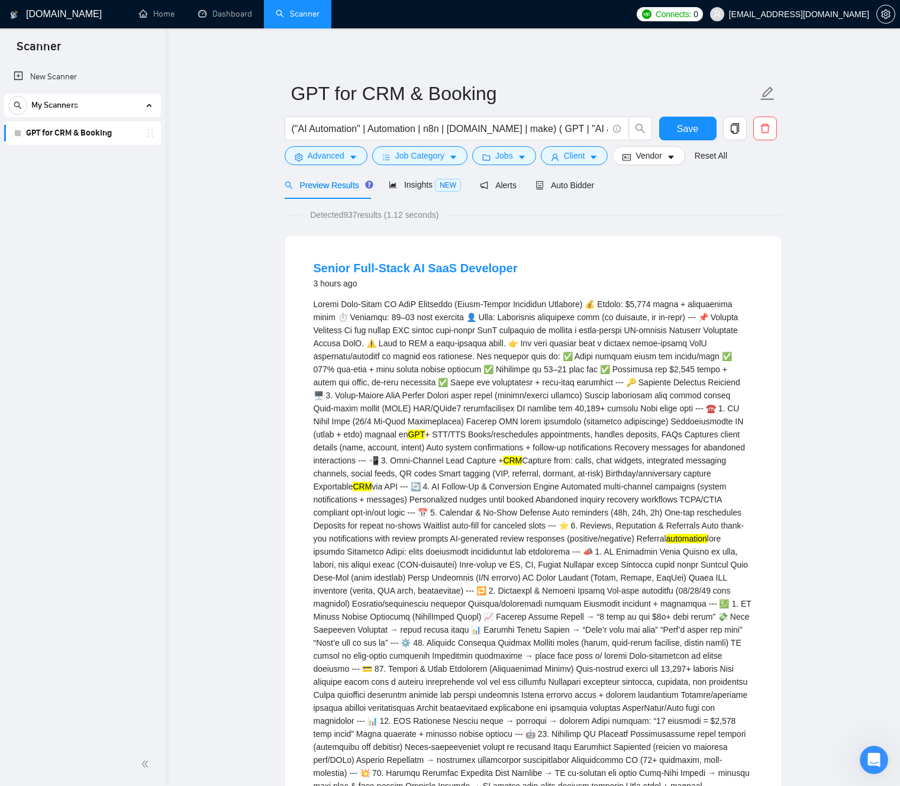
click at [573, 347] on div "GPT + STT/TTS Books/reschedules appointments, handles deposits, FAQs Captures c…" at bounding box center [533, 701] width 439 height 807
drag, startPoint x: 624, startPoint y: 347, endPoint x: 387, endPoint y: 355, distance: 237.4
click at [396, 353] on div "GPT + STT/TTS Books/reschedules appointments, handles deposits, FAQs Captures c…" at bounding box center [533, 701] width 439 height 807
click at [320, 358] on div "GPT + STT/TTS Books/reschedules appointments, handles deposits, FAQs Captures c…" at bounding box center [533, 701] width 439 height 807
drag, startPoint x: 322, startPoint y: 358, endPoint x: 348, endPoint y: 356, distance: 26.1
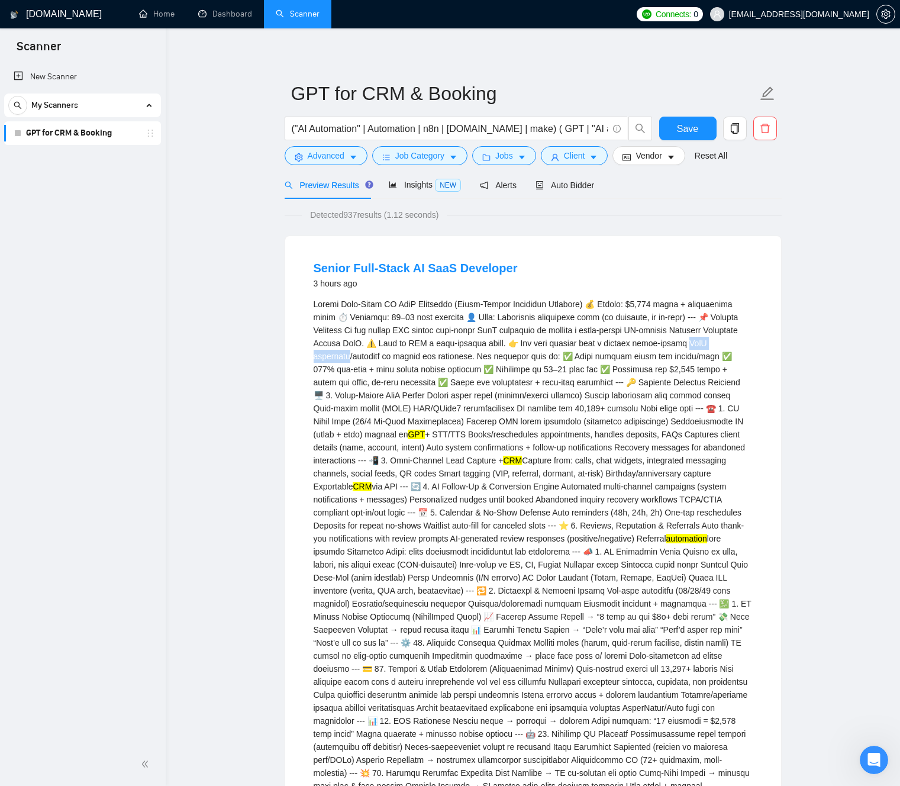
click at [348, 356] on div "GPT + STT/TTS Books/reschedules appointments, handles deposits, FAQs Captures c…" at bounding box center [533, 701] width 439 height 807
click at [327, 355] on div "GPT + STT/TTS Books/reschedules appointments, handles deposits, FAQs Captures c…" at bounding box center [533, 701] width 439 height 807
click at [320, 357] on div "GPT + STT/TTS Books/reschedules appointments, handles deposits, FAQs Captures c…" at bounding box center [533, 701] width 439 height 807
click at [321, 357] on div "GPT + STT/TTS Books/reschedules appointments, handles deposits, FAQs Captures c…" at bounding box center [533, 701] width 439 height 807
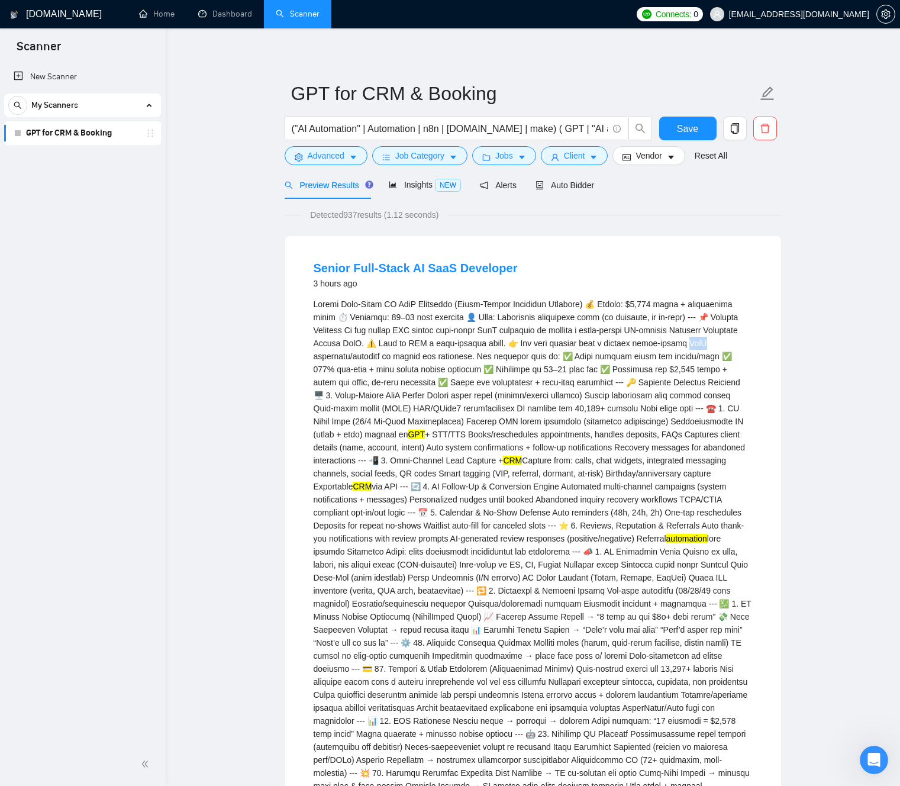
copy div "fra"
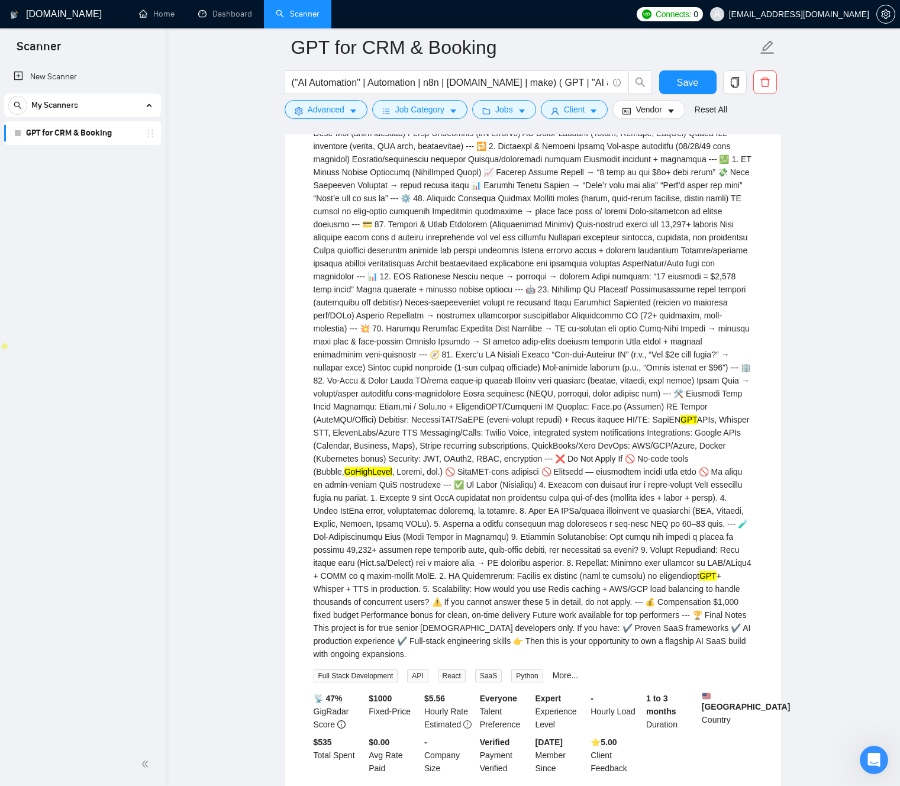
scroll to position [458, 0]
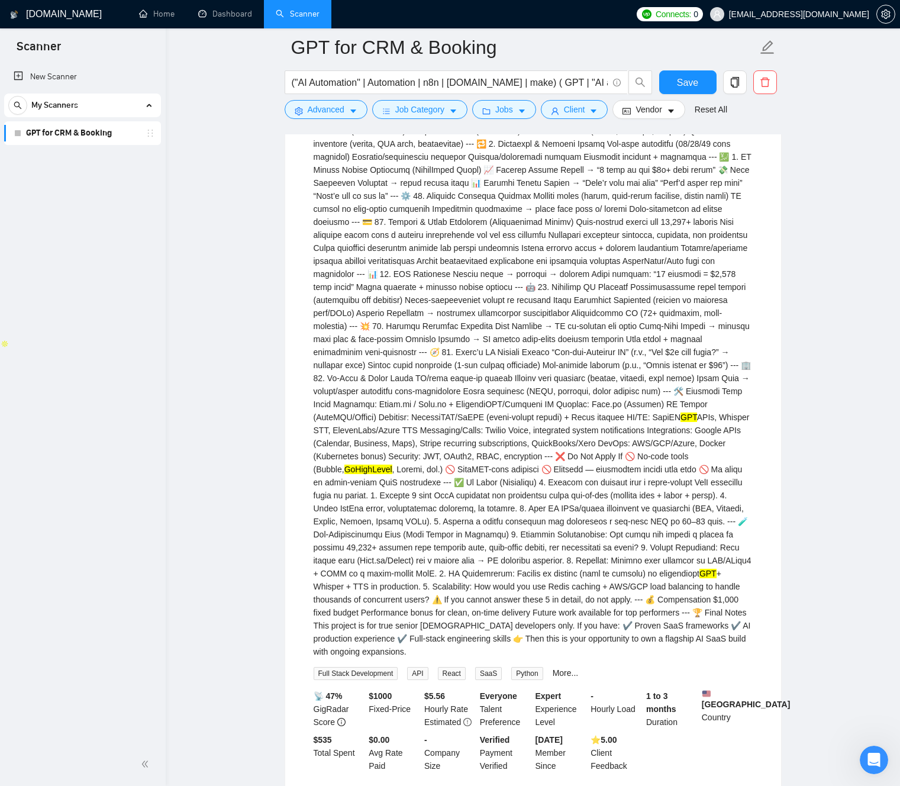
click at [680, 422] on mark "GPT" at bounding box center [688, 416] width 17 height 9
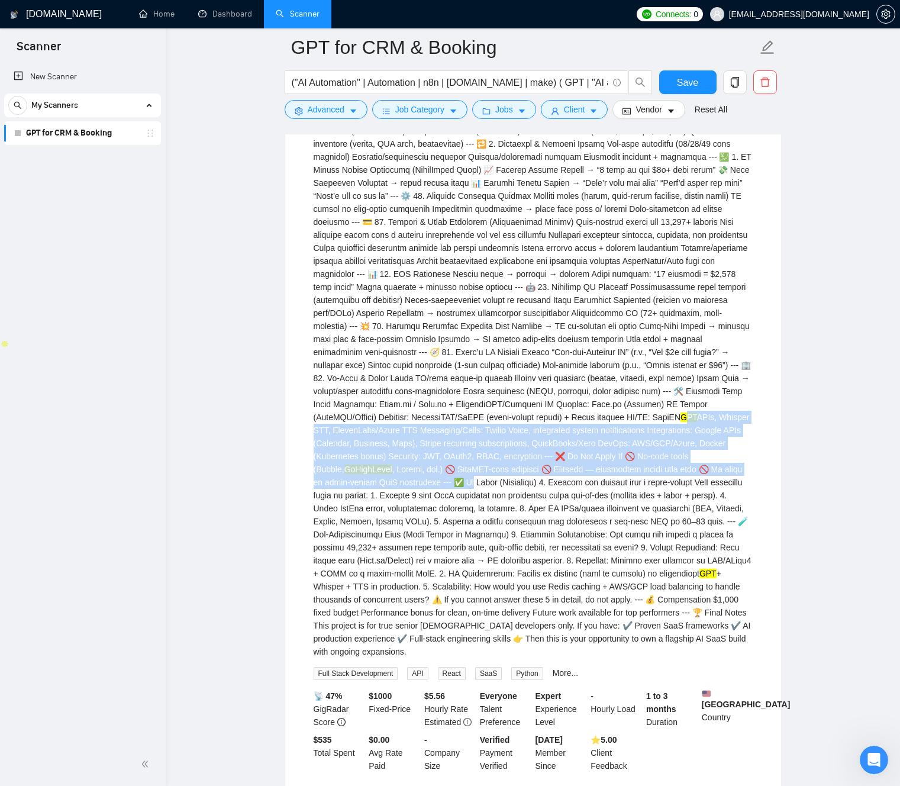
drag, startPoint x: 322, startPoint y: 443, endPoint x: 559, endPoint y: 491, distance: 241.6
click at [564, 497] on div "GPT + STT/TTS Books/reschedules appointments, handles deposits, FAQs Captures c…" at bounding box center [533, 254] width 439 height 807
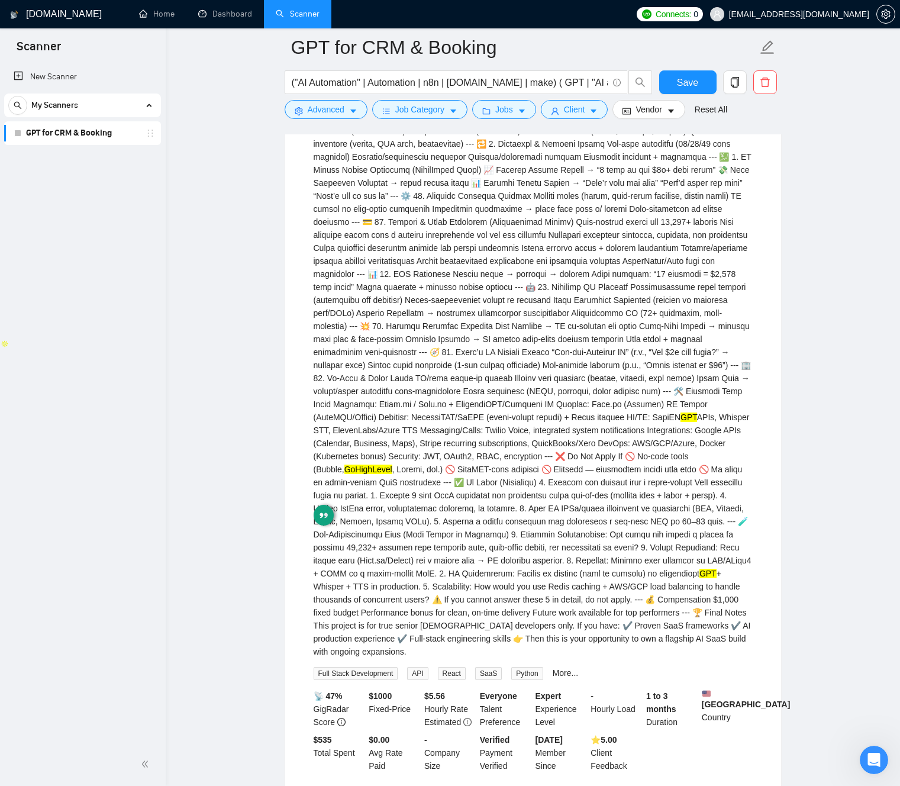
click at [473, 411] on div "GPT + STT/TTS Books/reschedules appointments, handles deposits, FAQs Captures c…" at bounding box center [533, 254] width 439 height 807
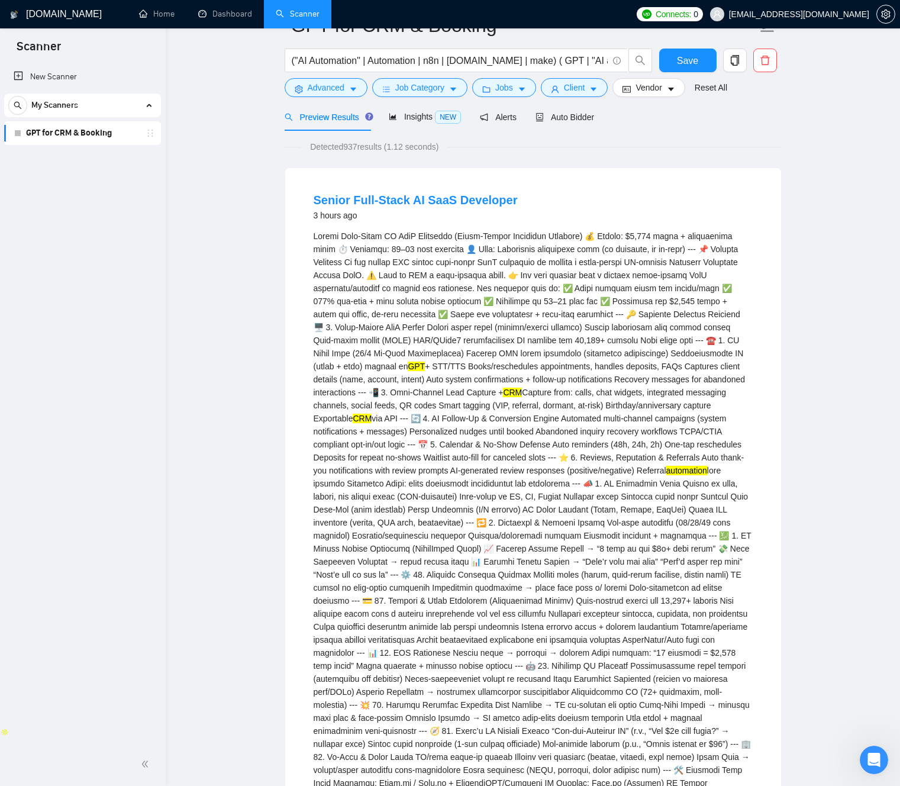
scroll to position [0, 0]
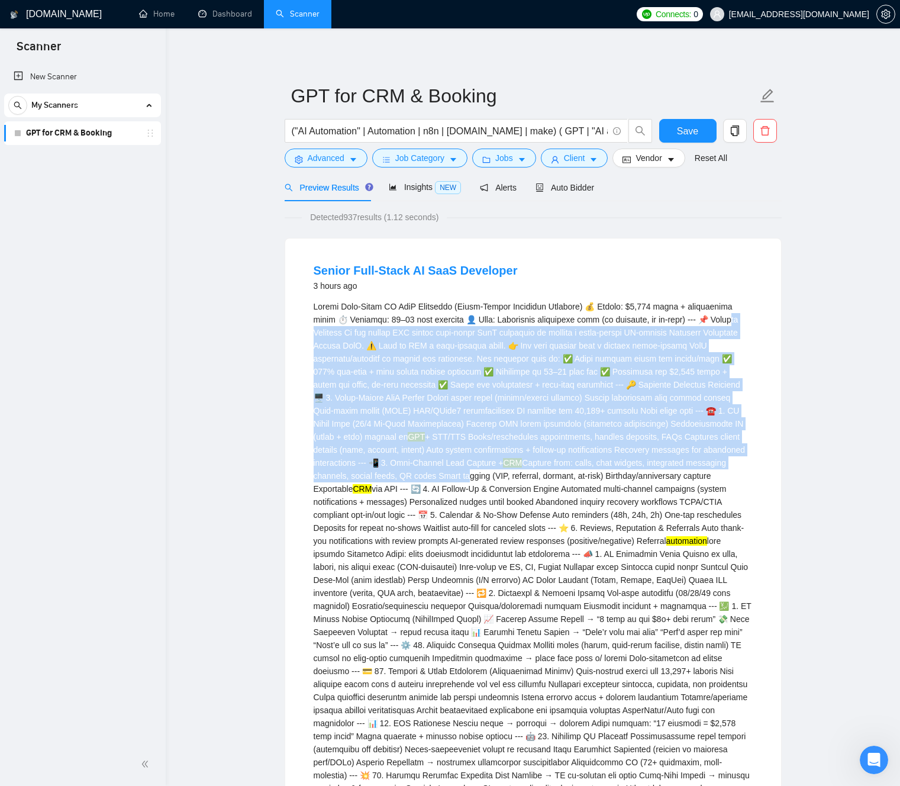
drag, startPoint x: 586, startPoint y: 474, endPoint x: 353, endPoint y: 338, distance: 270.2
click at [332, 327] on div "GPT + STT/TTS Books/reschedules appointments, handles deposits, FAQs Captures c…" at bounding box center [533, 703] width 439 height 807
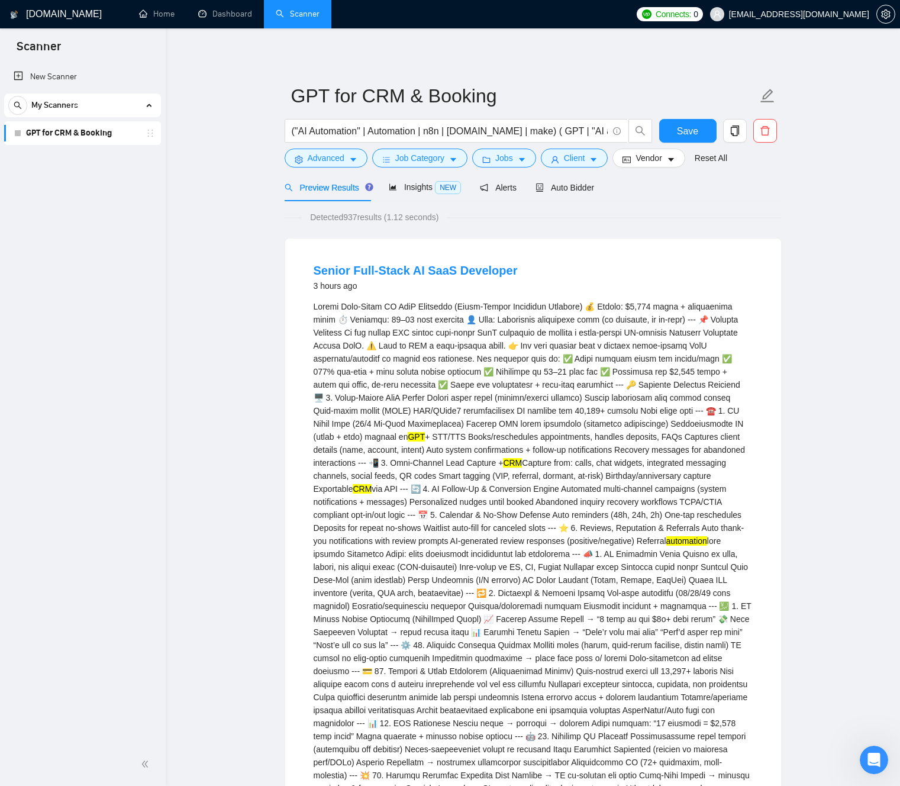
click at [483, 388] on div "GPT + STT/TTS Books/reschedules appointments, handles deposits, FAQs Captures c…" at bounding box center [533, 703] width 439 height 807
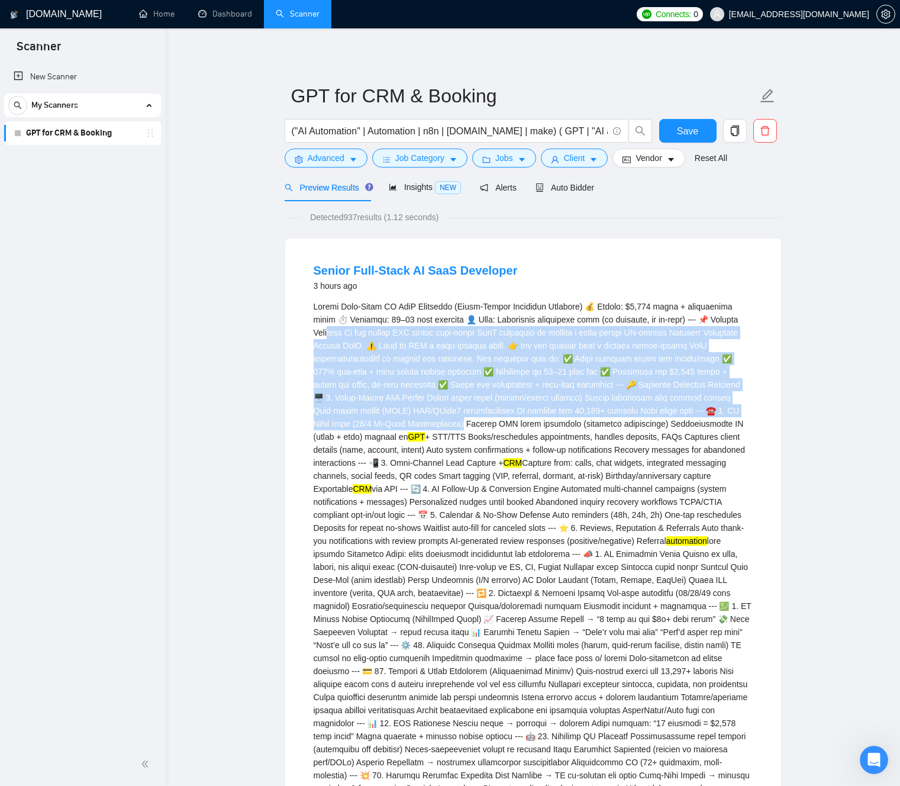
drag, startPoint x: 550, startPoint y: 423, endPoint x: 411, endPoint y: 376, distance: 146.7
click at [369, 341] on div "GPT + STT/TTS Books/reschedules appointments, handles deposits, FAQs Captures c…" at bounding box center [533, 703] width 439 height 807
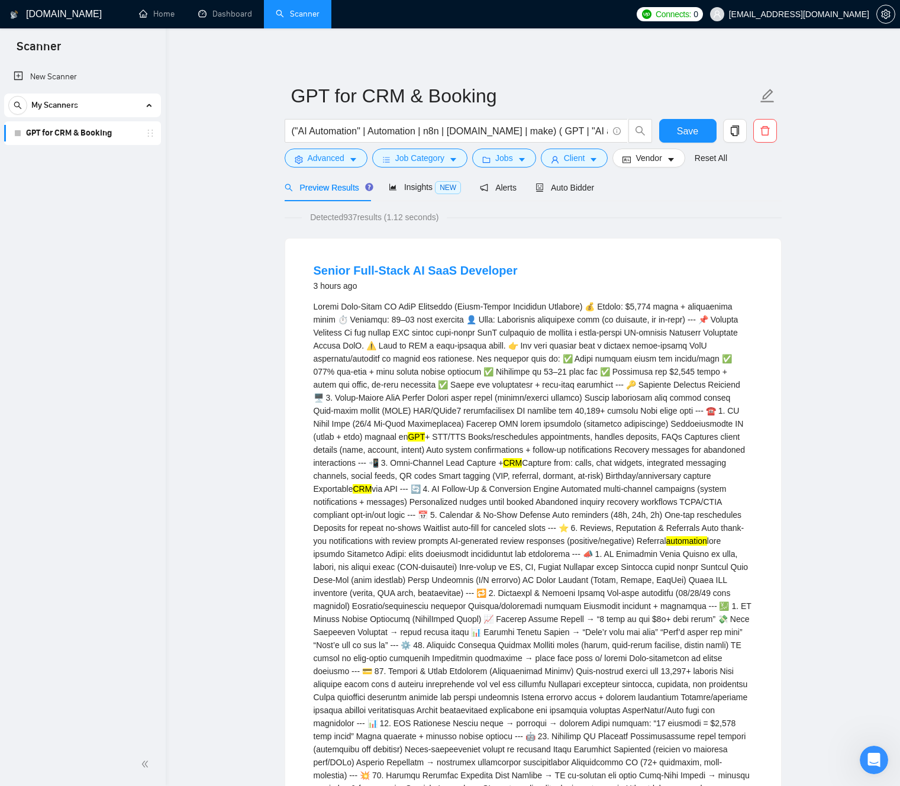
drag, startPoint x: 479, startPoint y: 418, endPoint x: 466, endPoint y: 373, distance: 47.4
click at [477, 414] on div "GPT + STT/TTS Books/reschedules appointments, handles deposits, FAQs Captures c…" at bounding box center [533, 703] width 439 height 807
drag, startPoint x: 765, startPoint y: 217, endPoint x: 737, endPoint y: 212, distance: 28.8
click at [755, 214] on div "Detected 937 results (1.12 seconds)" at bounding box center [533, 217] width 497 height 13
drag, startPoint x: 260, startPoint y: 205, endPoint x: 331, endPoint y: 199, distance: 70.6
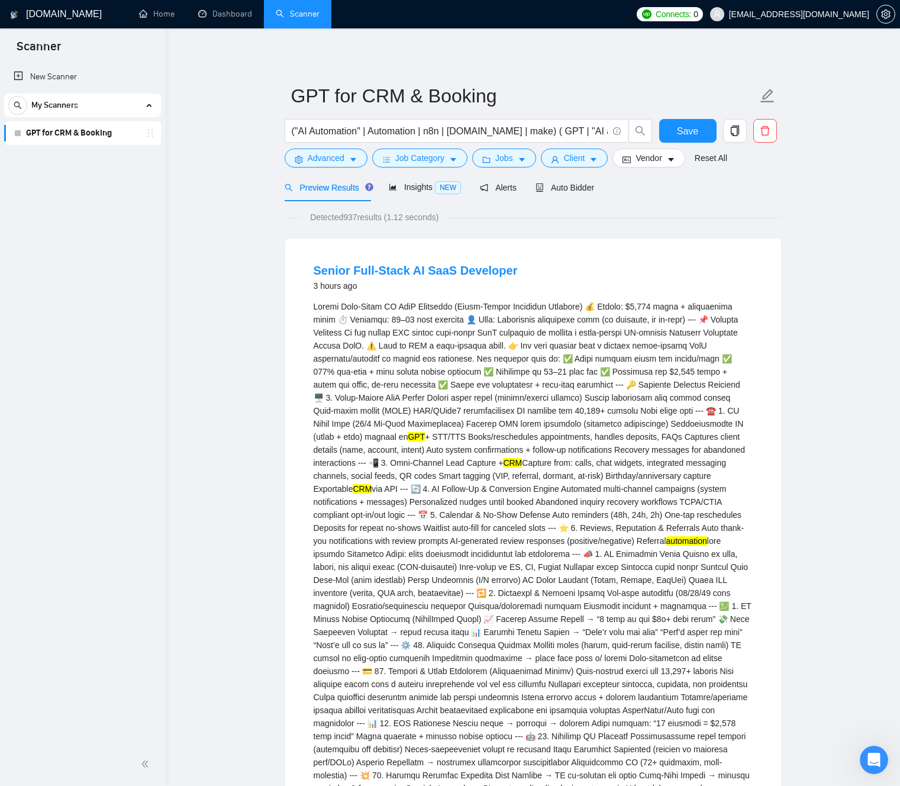
click at [355, 157] on icon "caret-down" at bounding box center [353, 160] width 8 height 8
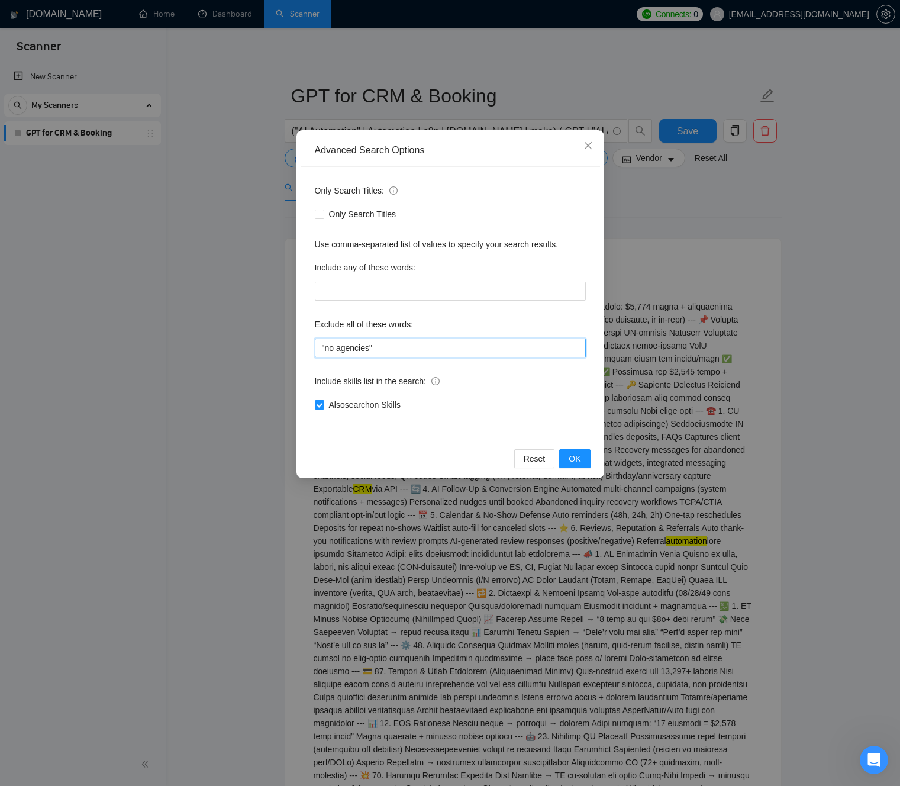
click at [405, 349] on input ""no agencies"" at bounding box center [450, 347] width 271 height 19
paste input "SaaS"
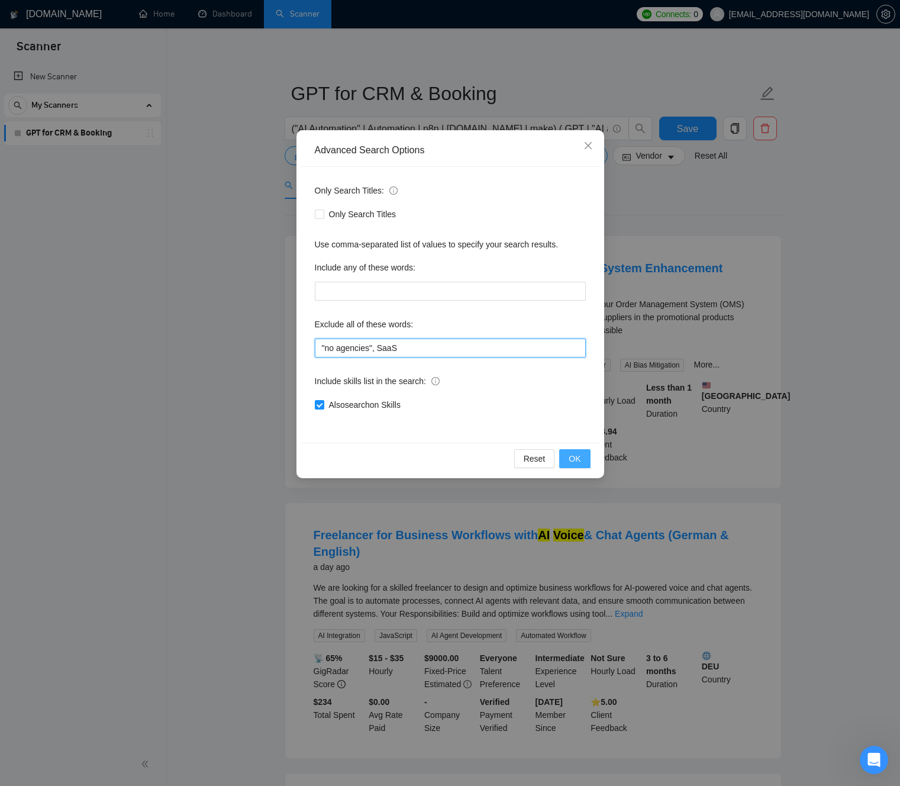
type input ""no agencies", SaaS"
click at [580, 461] on span "OK" at bounding box center [575, 458] width 12 height 13
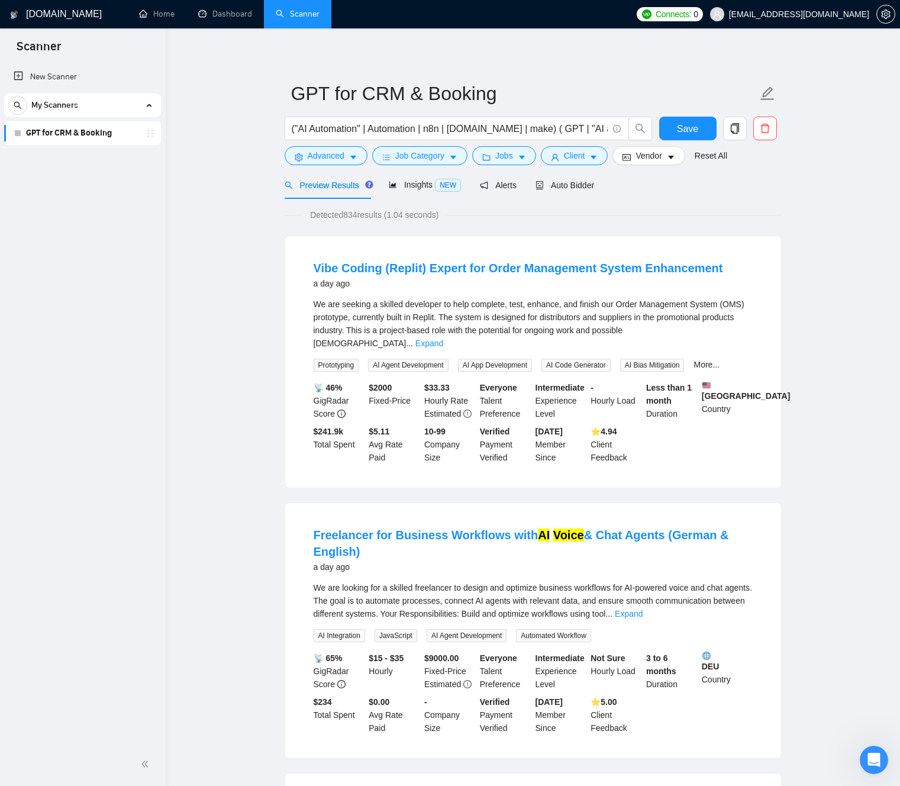
click at [443, 338] on link "Expand" at bounding box center [429, 342] width 28 height 9
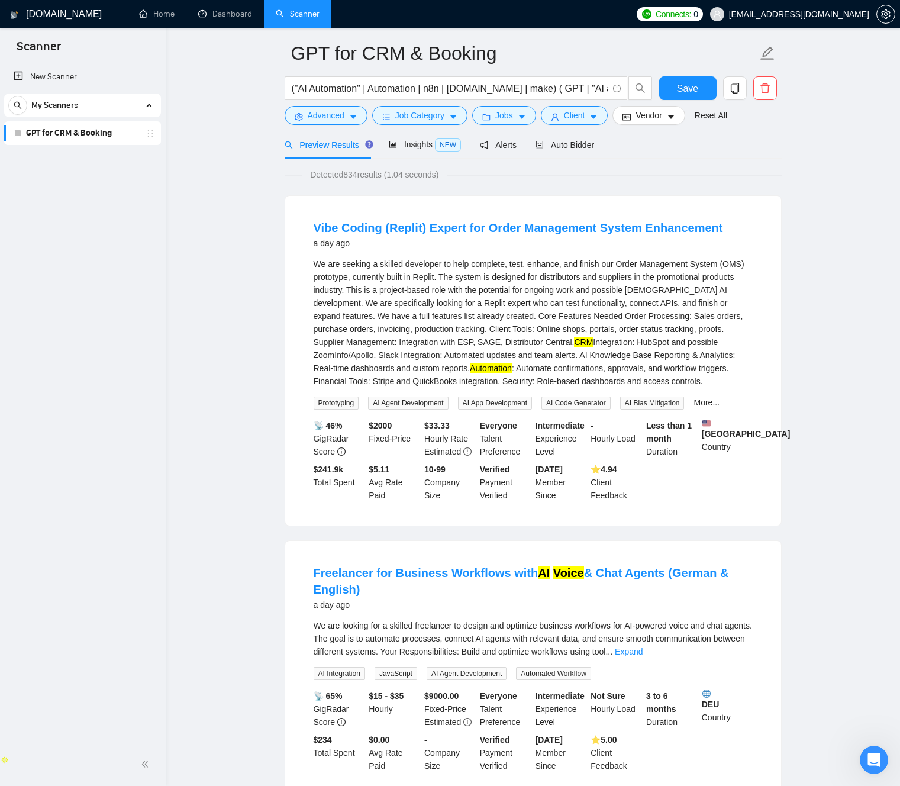
scroll to position [43, 0]
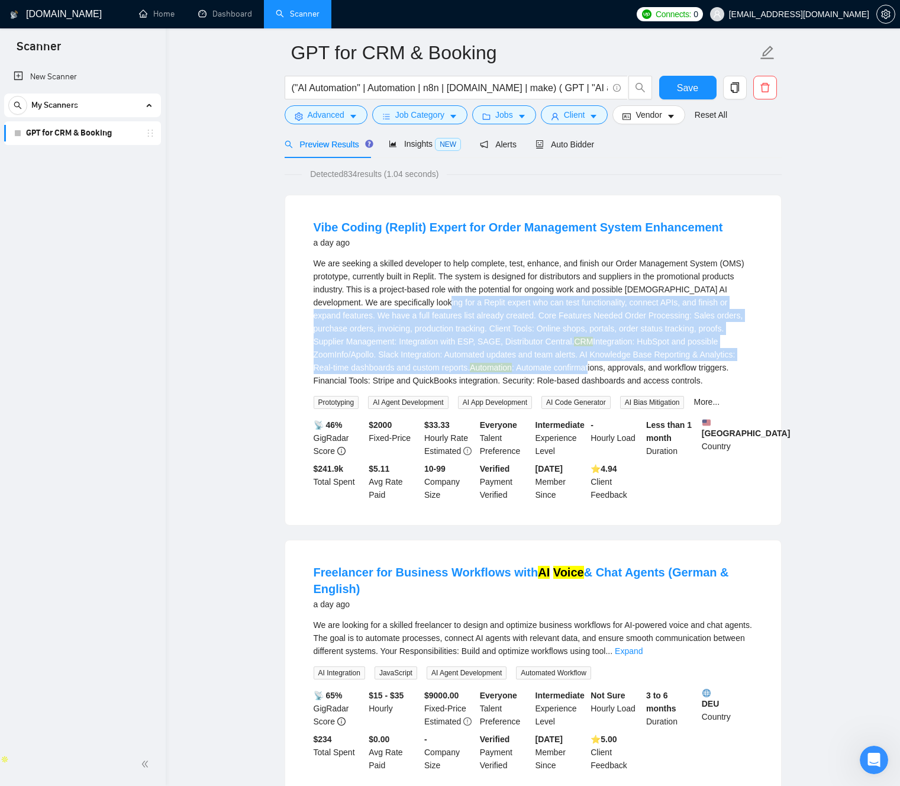
drag, startPoint x: 489, startPoint y: 298, endPoint x: 589, endPoint y: 341, distance: 108.4
click at [636, 365] on div "We are seeking a skilled developer to help complete, test, enhance, and finish …" at bounding box center [533, 322] width 439 height 130
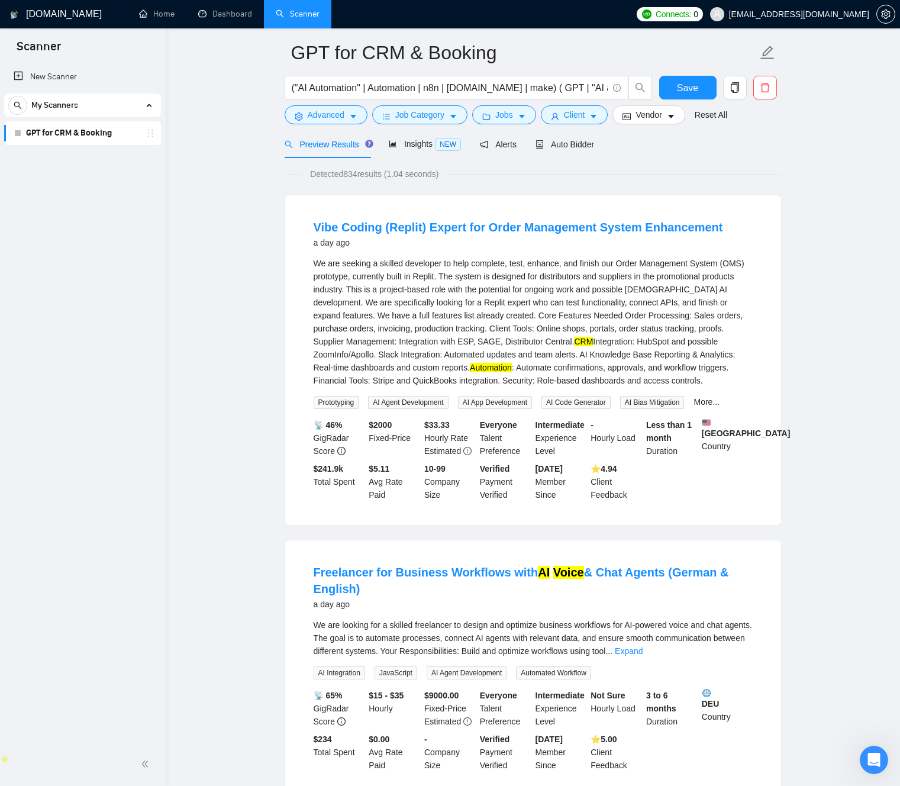
click at [528, 324] on div "We are seeking a skilled developer to help complete, test, enhance, and finish …" at bounding box center [533, 322] width 439 height 130
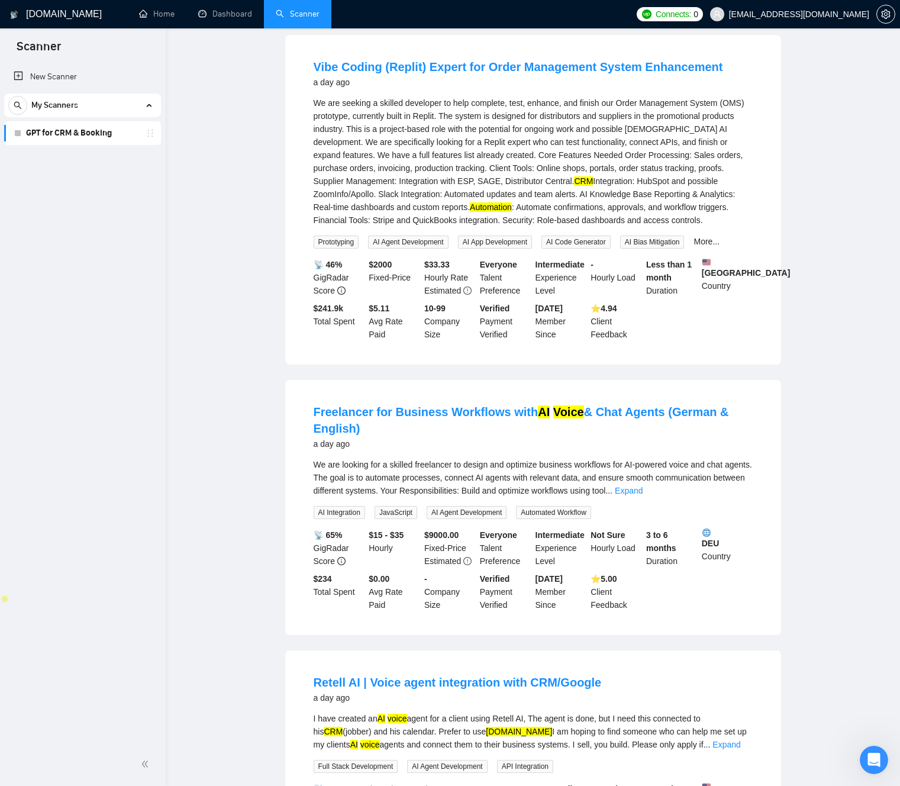
scroll to position [0, 0]
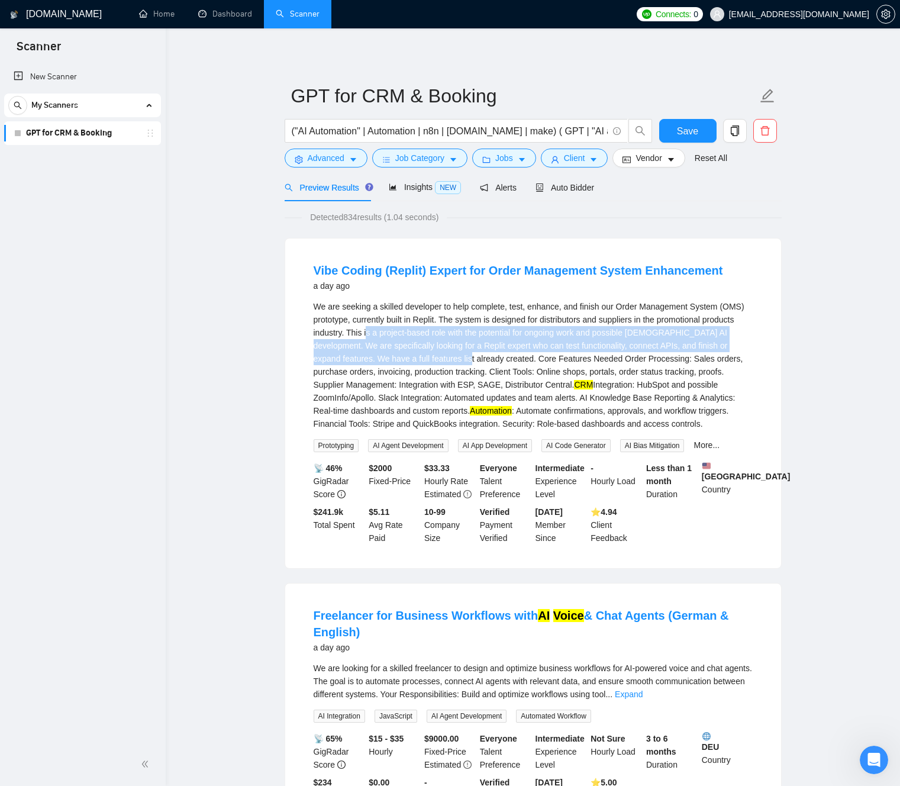
drag, startPoint x: 507, startPoint y: 364, endPoint x: 467, endPoint y: 342, distance: 46.1
click at [406, 327] on div "We are seeking a skilled developer to help complete, test, enhance, and finish …" at bounding box center [533, 365] width 439 height 130
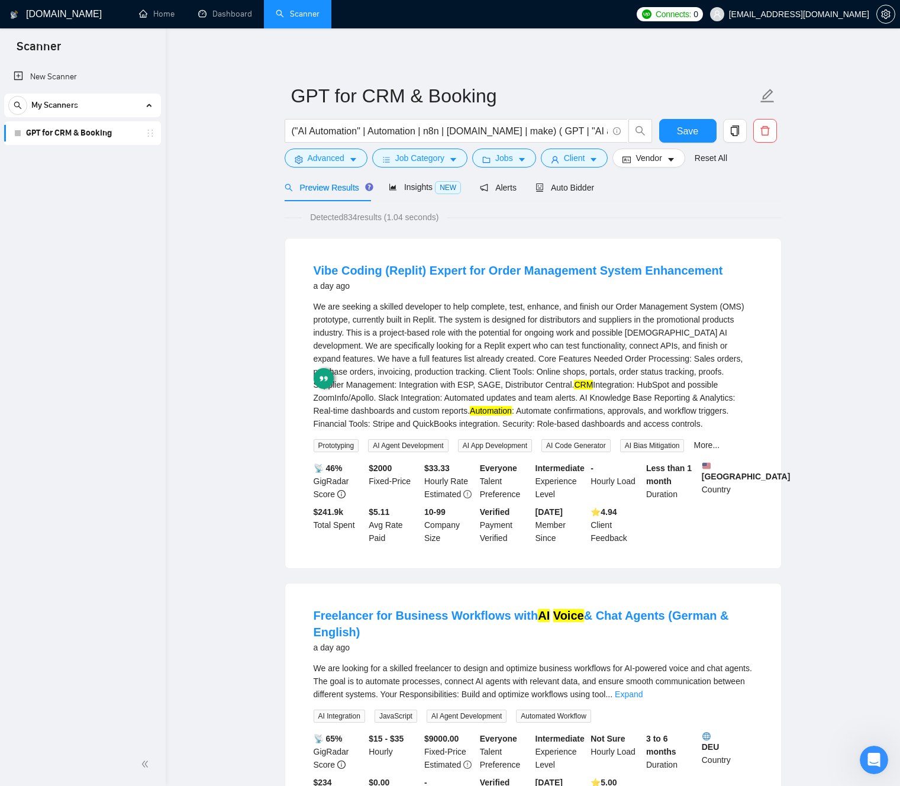
click at [512, 351] on div "We are seeking a skilled developer to help complete, test, enhance, and finish …" at bounding box center [533, 365] width 439 height 130
drag, startPoint x: 511, startPoint y: 351, endPoint x: 525, endPoint y: 356, distance: 14.4
click at [511, 351] on div "We are seeking a skilled developer to help complete, test, enhance, and finish …" at bounding box center [533, 365] width 439 height 130
drag, startPoint x: 458, startPoint y: 352, endPoint x: 490, endPoint y: 358, distance: 32.5
click at [446, 351] on div "We are seeking a skilled developer to help complete, test, enhance, and finish …" at bounding box center [533, 365] width 439 height 130
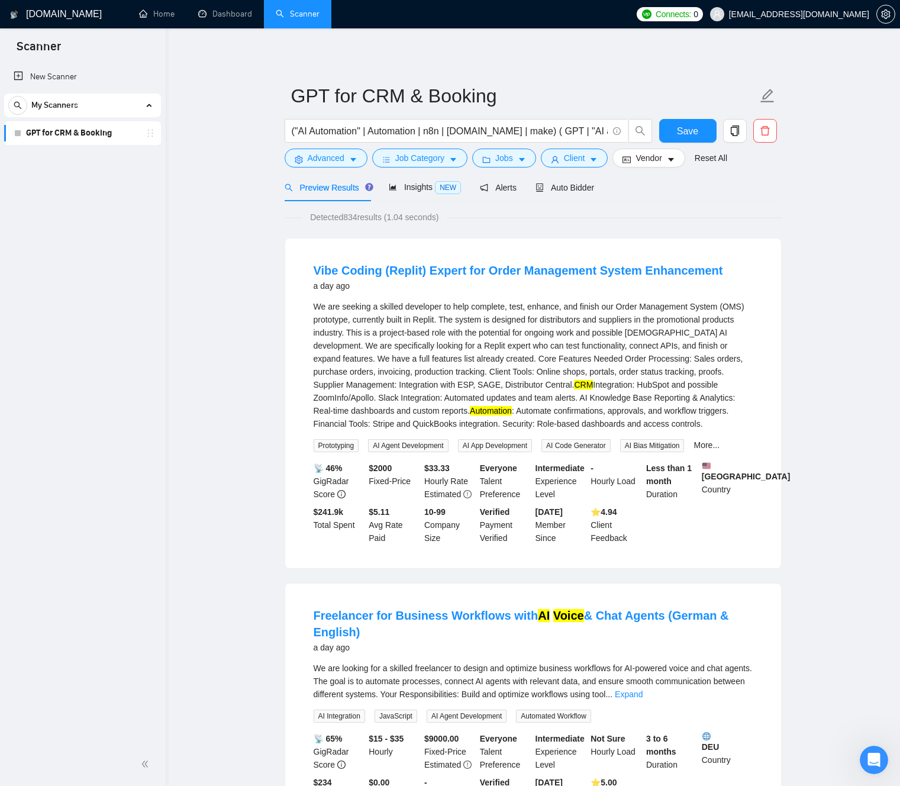
click at [518, 361] on div "We are seeking a skilled developer to help complete, test, enhance, and finish …" at bounding box center [533, 365] width 439 height 130
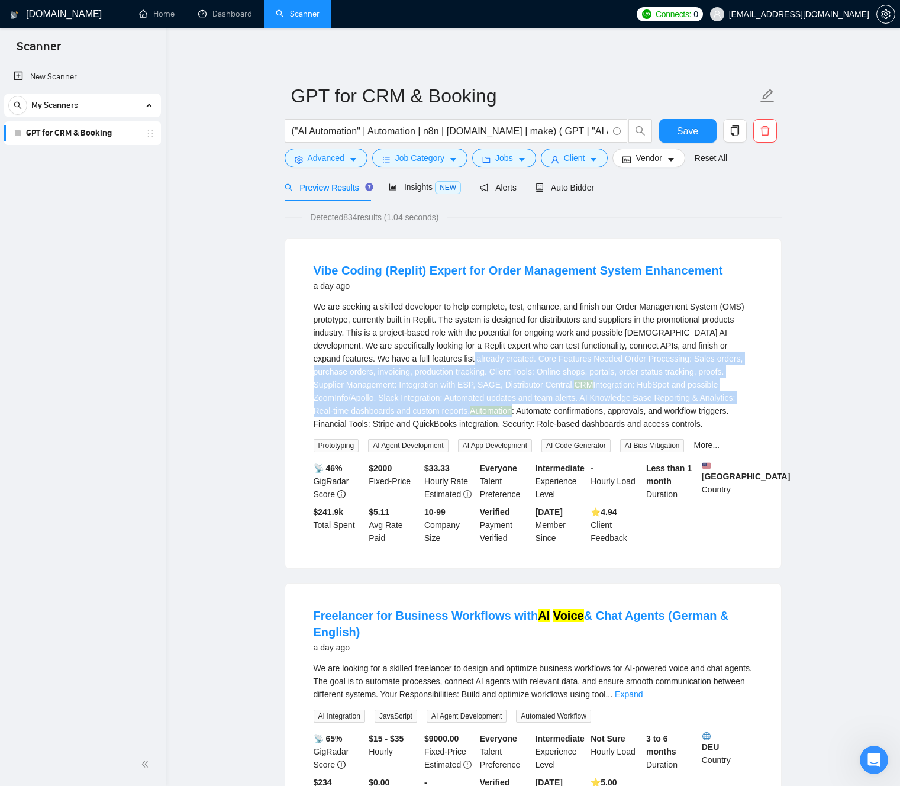
drag, startPoint x: 519, startPoint y: 367, endPoint x: 540, endPoint y: 403, distance: 41.8
click at [541, 406] on div "We are seeking a skilled developer to help complete, test, enhance, and finish …" at bounding box center [533, 365] width 439 height 130
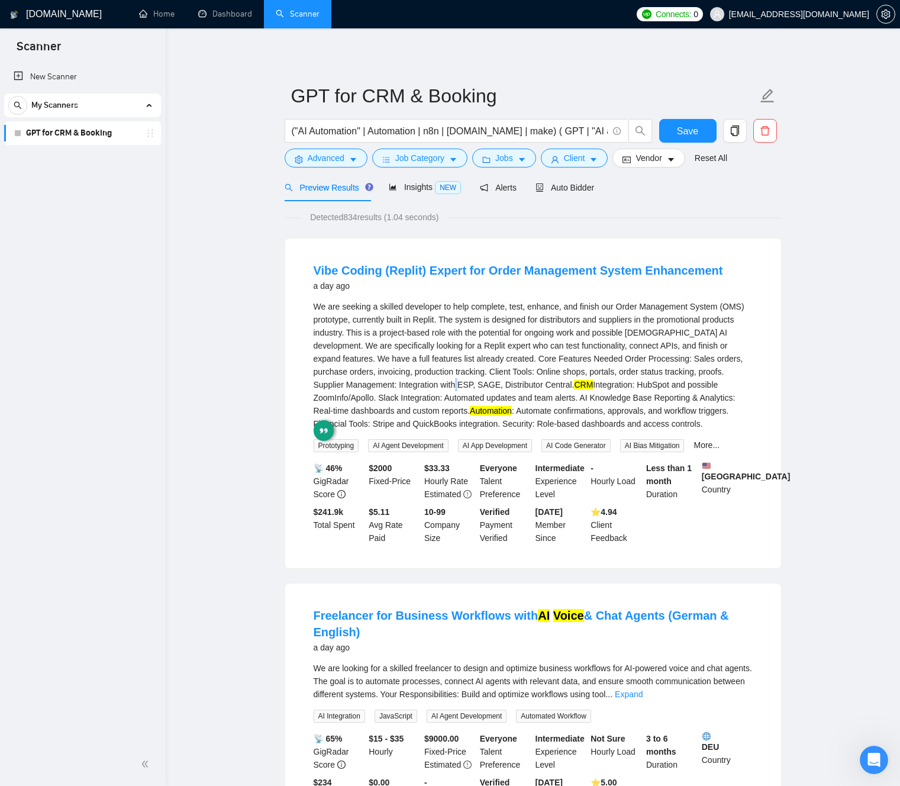
click at [529, 388] on div "We are seeking a skilled developer to help complete, test, enhance, and finish …" at bounding box center [533, 365] width 439 height 130
drag, startPoint x: 534, startPoint y: 365, endPoint x: 568, endPoint y: 370, distance: 34.7
click at [534, 365] on div "We are seeking a skilled developer to help complete, test, enhance, and finish …" at bounding box center [533, 365] width 439 height 130
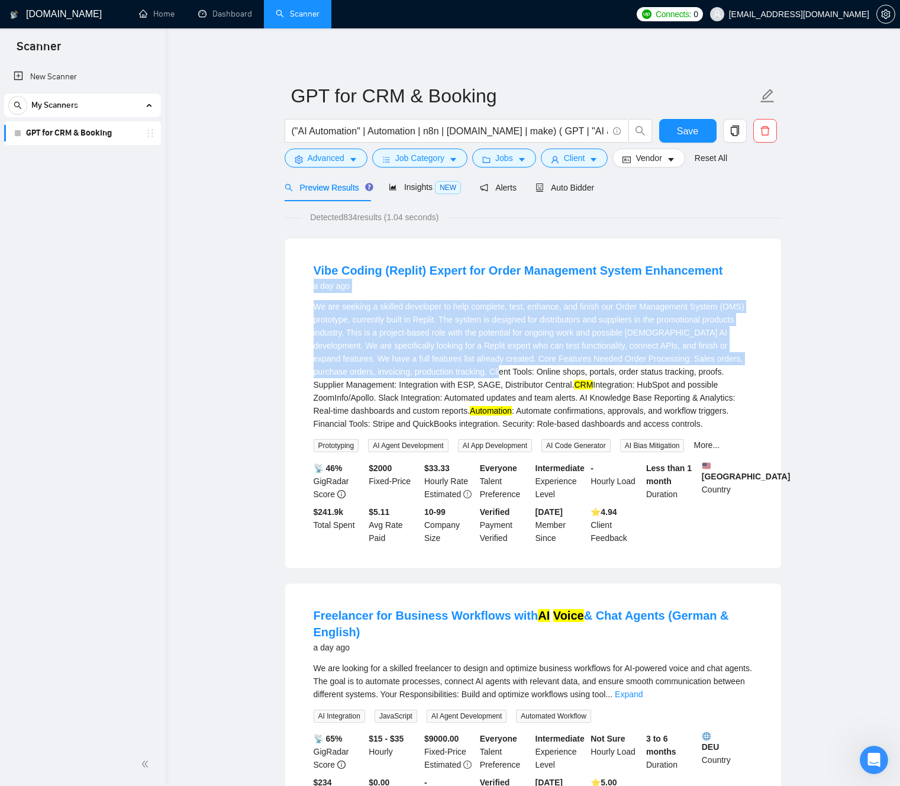
drag, startPoint x: 569, startPoint y: 370, endPoint x: 390, endPoint y: 316, distance: 186.8
click at [285, 283] on div "Vibe Coding (Replit) Expert for Order Management System Enhancement a day ago W…" at bounding box center [533, 403] width 496 height 330
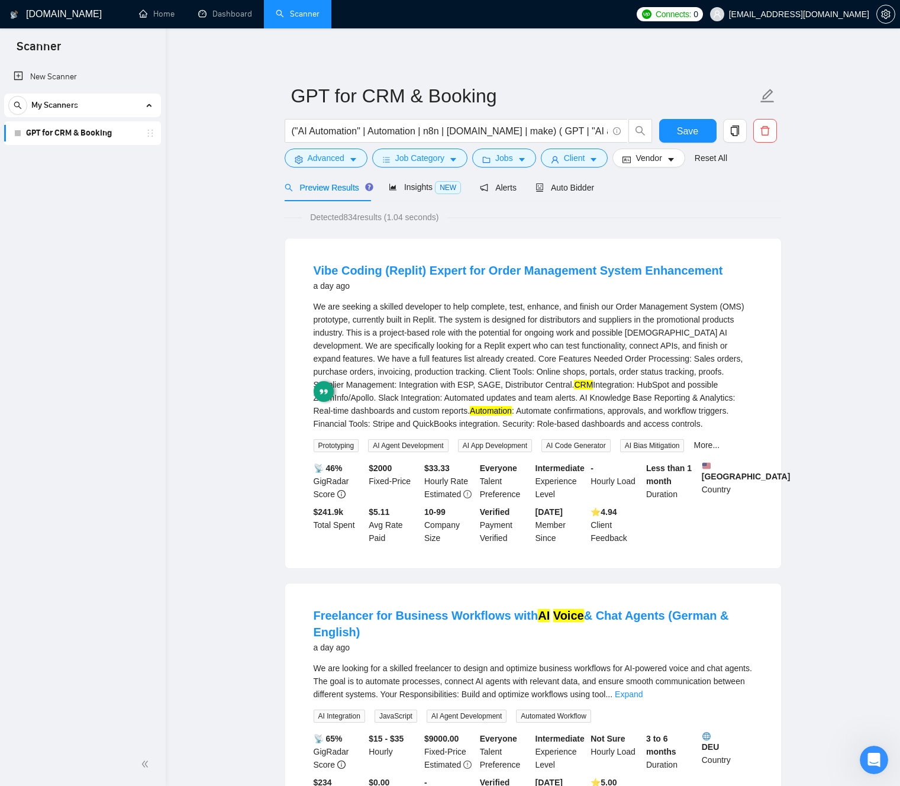
click at [466, 337] on div "We are seeking a skilled developer to help complete, test, enhance, and finish …" at bounding box center [533, 365] width 439 height 130
click at [494, 364] on div "We are seeking a skilled developer to help complete, test, enhance, and finish …" at bounding box center [533, 365] width 439 height 130
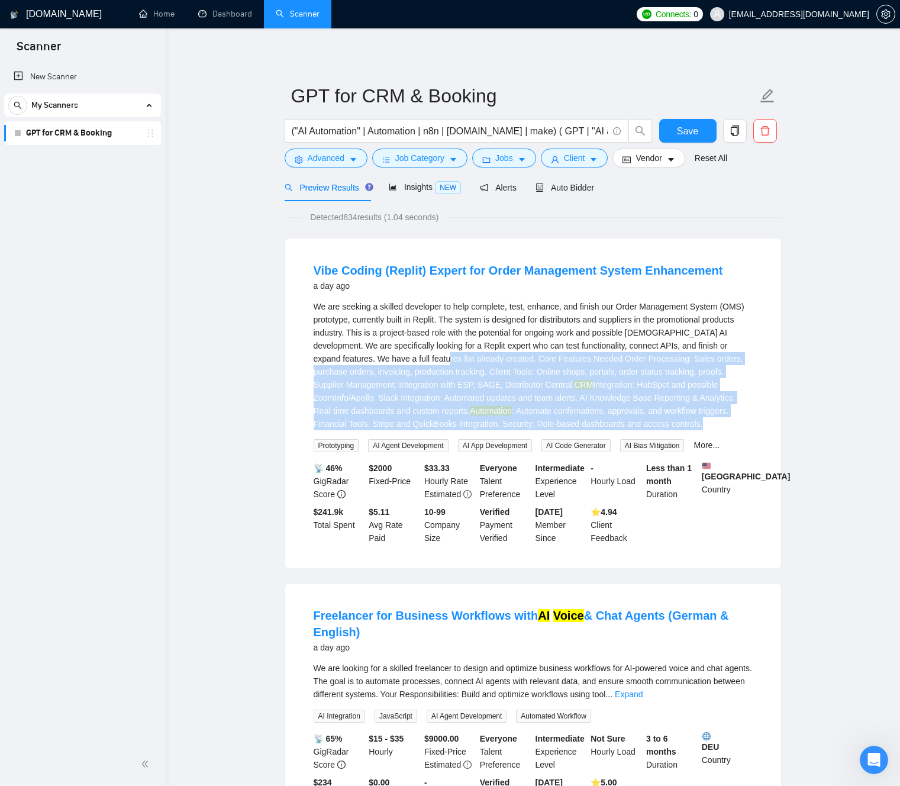
drag, startPoint x: 494, startPoint y: 364, endPoint x: 677, endPoint y: 433, distance: 195.3
click at [678, 430] on div "We are seeking a skilled developer to help complete, test, enhance, and finish …" at bounding box center [533, 365] width 439 height 130
click at [477, 383] on div "We are seeking a skilled developer to help complete, test, enhance, and finish …" at bounding box center [533, 365] width 439 height 130
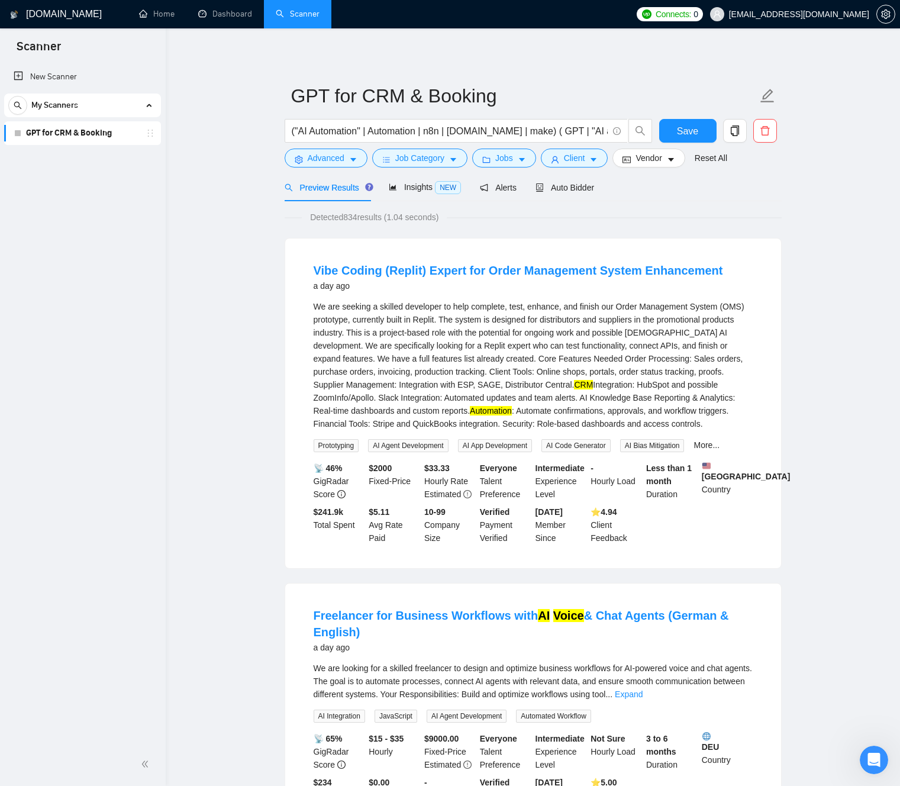
click at [472, 374] on div "We are seeking a skilled developer to help complete, test, enhance, and finish …" at bounding box center [533, 365] width 439 height 130
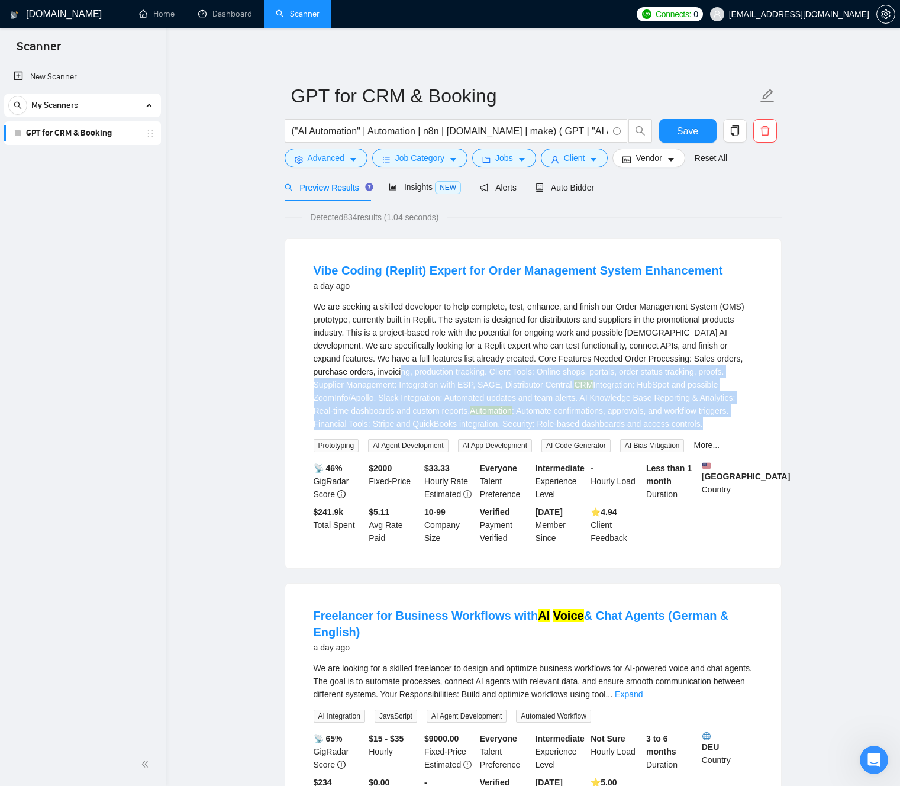
drag, startPoint x: 473, startPoint y: 373, endPoint x: 423, endPoint y: 381, distance: 50.3
click at [642, 430] on div "We are seeking a skilled developer to help complete, test, enhance, and finish …" at bounding box center [533, 365] width 439 height 130
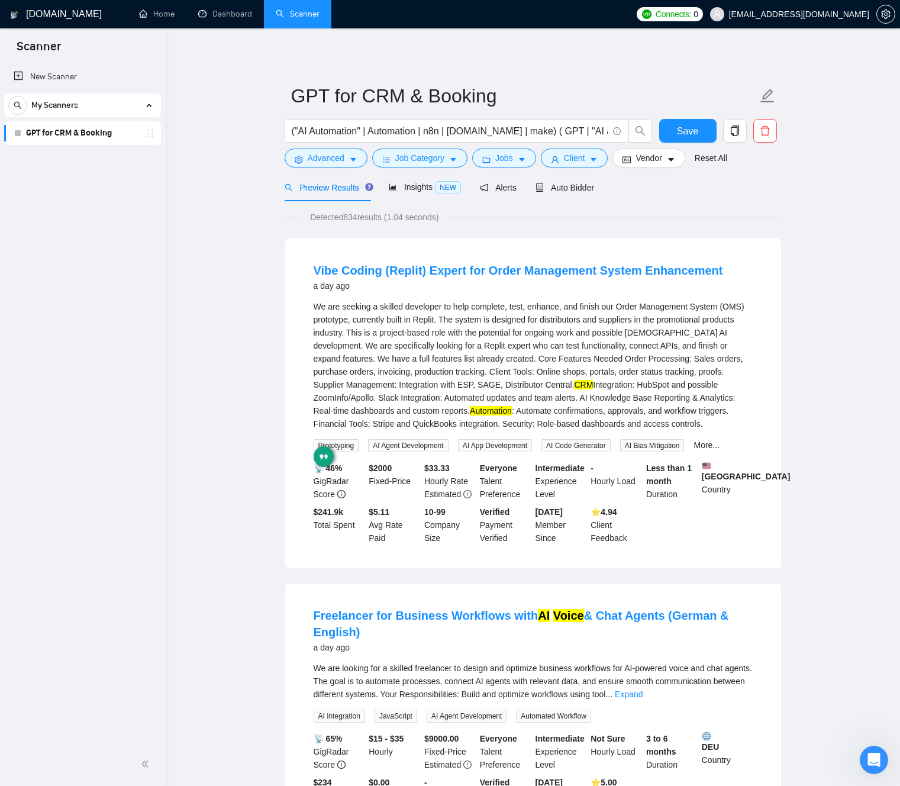
drag, startPoint x: 416, startPoint y: 379, endPoint x: 413, endPoint y: 373, distance: 6.9
click at [415, 377] on div "We are seeking a skilled developer to help complete, test, enhance, and finish …" at bounding box center [533, 365] width 439 height 130
click at [427, 370] on div "We are seeking a skilled developer to help complete, test, enhance, and finish …" at bounding box center [533, 365] width 439 height 130
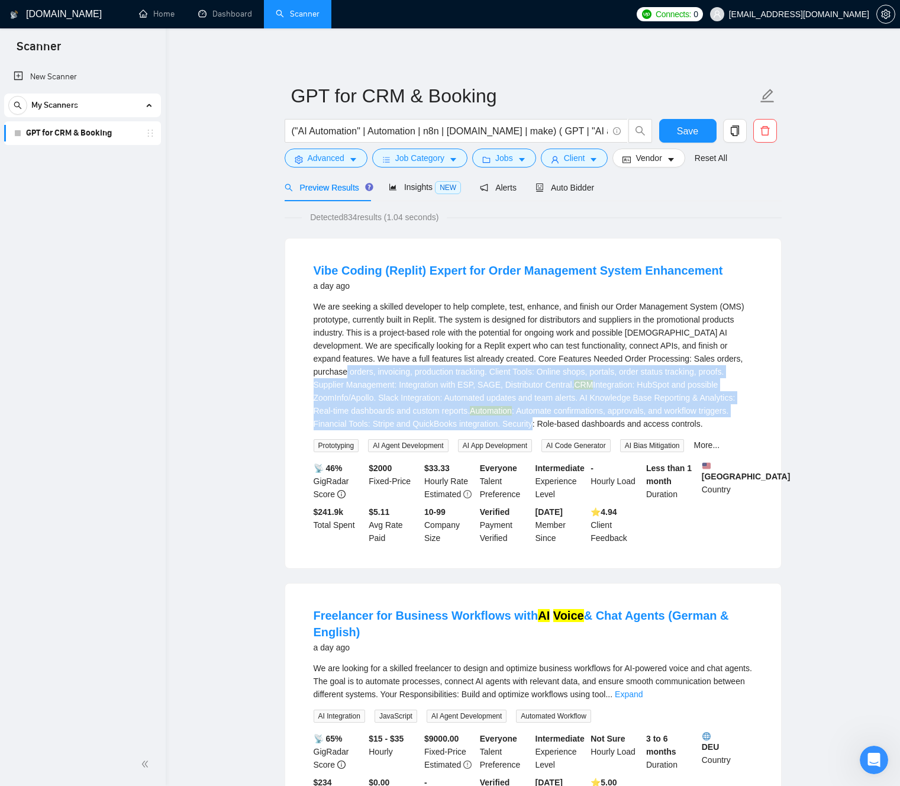
drag, startPoint x: 427, startPoint y: 370, endPoint x: 541, endPoint y: 399, distance: 117.4
click at [586, 425] on div "We are seeking a skilled developer to help complete, test, enhance, and finish …" at bounding box center [533, 365] width 439 height 130
drag, startPoint x: 489, startPoint y: 376, endPoint x: 396, endPoint y: 352, distance: 95.4
click at [487, 376] on div "We are seeking a skilled developer to help complete, test, enhance, and finish …" at bounding box center [533, 365] width 439 height 130
drag, startPoint x: 507, startPoint y: 389, endPoint x: 461, endPoint y: 375, distance: 48.1
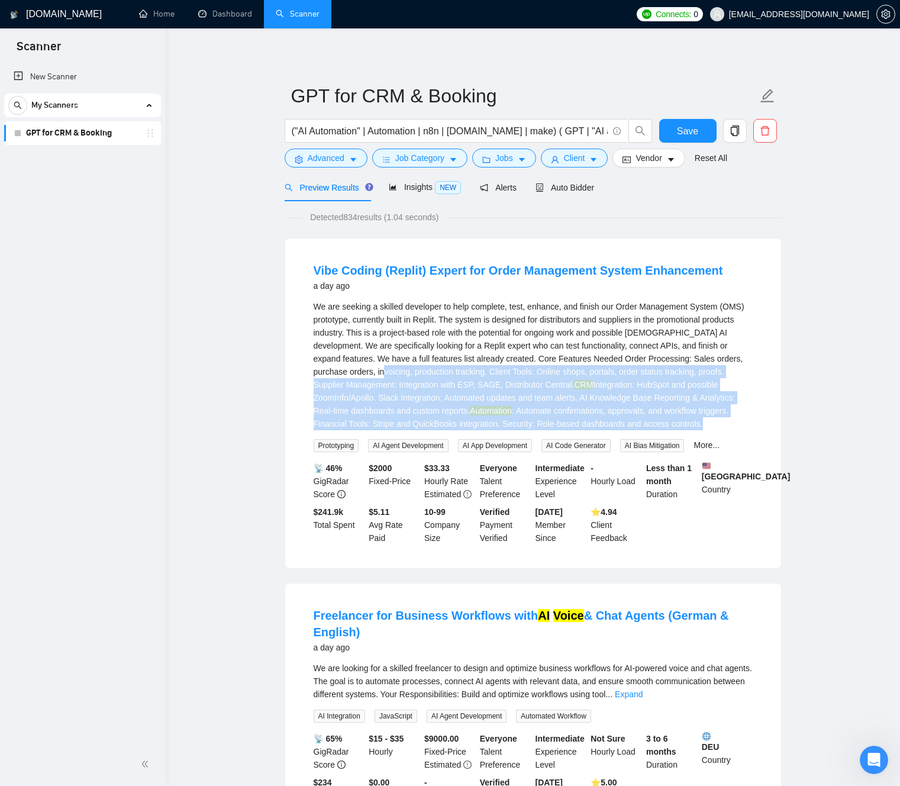
click at [602, 423] on div "We are seeking a skilled developer to help complete, test, enhance, and finish …" at bounding box center [533, 365] width 439 height 130
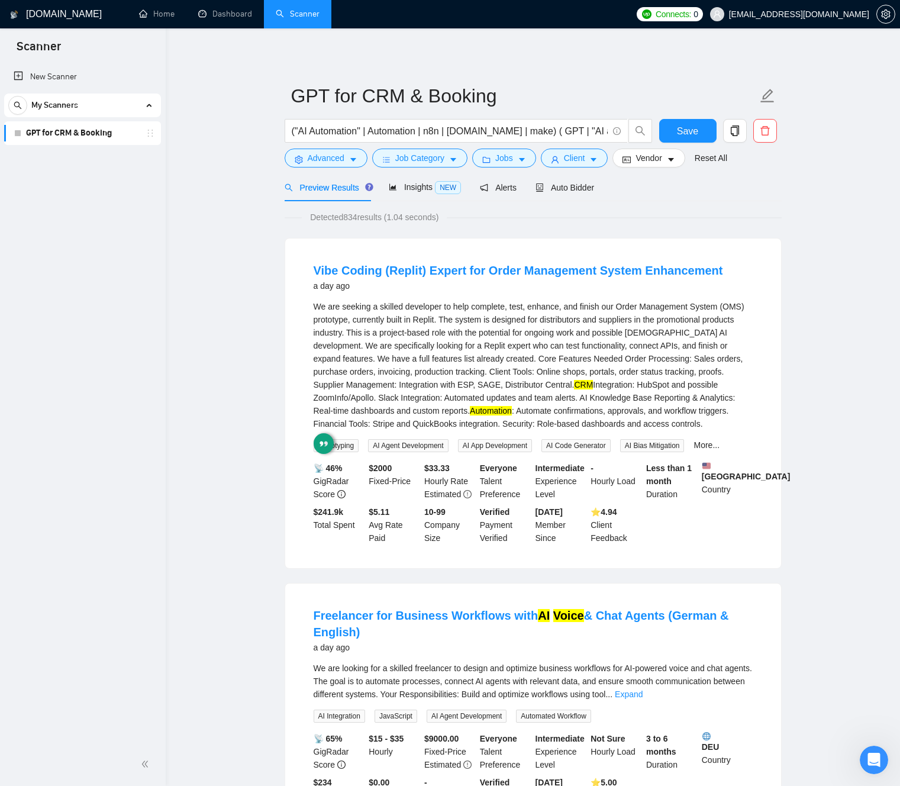
drag, startPoint x: 453, startPoint y: 373, endPoint x: 421, endPoint y: 367, distance: 32.0
click at [451, 373] on div "We are seeking a skilled developer to help complete, test, enhance, and finish …" at bounding box center [533, 365] width 439 height 130
click at [642, 306] on div "We are seeking a skilled developer to help complete, test, enhance, and finish …" at bounding box center [533, 365] width 439 height 130
drag, startPoint x: 654, startPoint y: 307, endPoint x: 685, endPoint y: 326, distance: 36.6
click at [726, 313] on div "We are seeking a skilled developer to help complete, test, enhance, and finish …" at bounding box center [533, 365] width 439 height 130
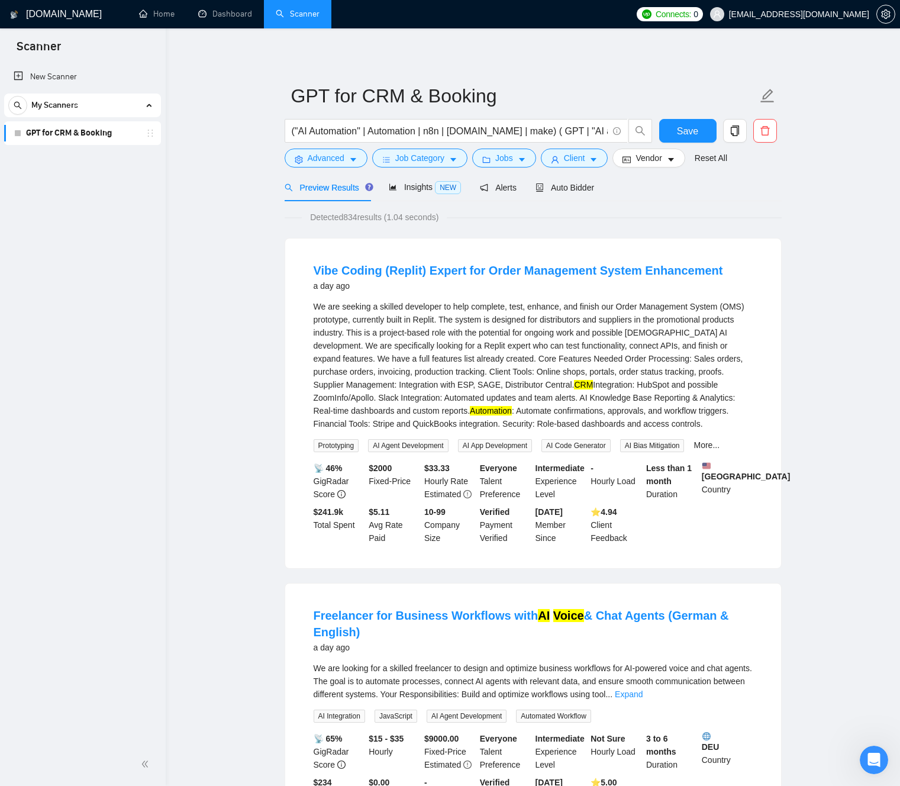
drag, startPoint x: 596, startPoint y: 340, endPoint x: 588, endPoint y: 344, distance: 8.7
click at [595, 340] on div "We are seeking a skilled developer to help complete, test, enhance, and finish …" at bounding box center [533, 365] width 439 height 130
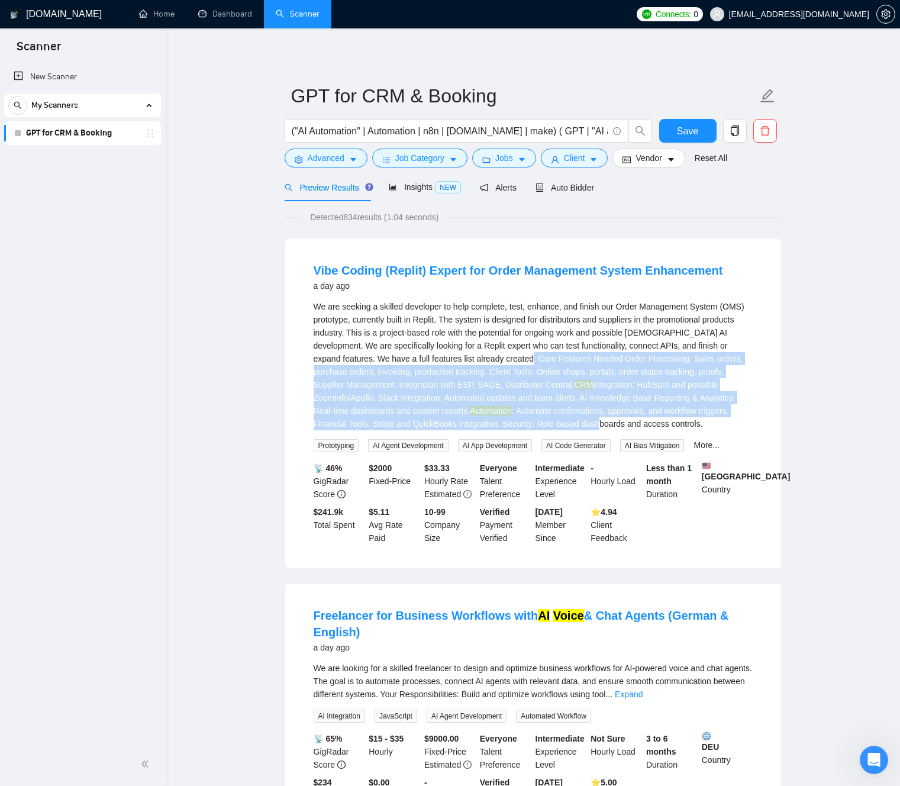
drag, startPoint x: 564, startPoint y: 366, endPoint x: 664, endPoint y: 415, distance: 110.9
click at [675, 421] on div "We are seeking a skilled developer to help complete, test, enhance, and finish …" at bounding box center [533, 365] width 439 height 130
drag, startPoint x: 548, startPoint y: 372, endPoint x: 522, endPoint y: 366, distance: 26.1
click at [548, 372] on div "We are seeking a skilled developer to help complete, test, enhance, and finish …" at bounding box center [533, 365] width 439 height 130
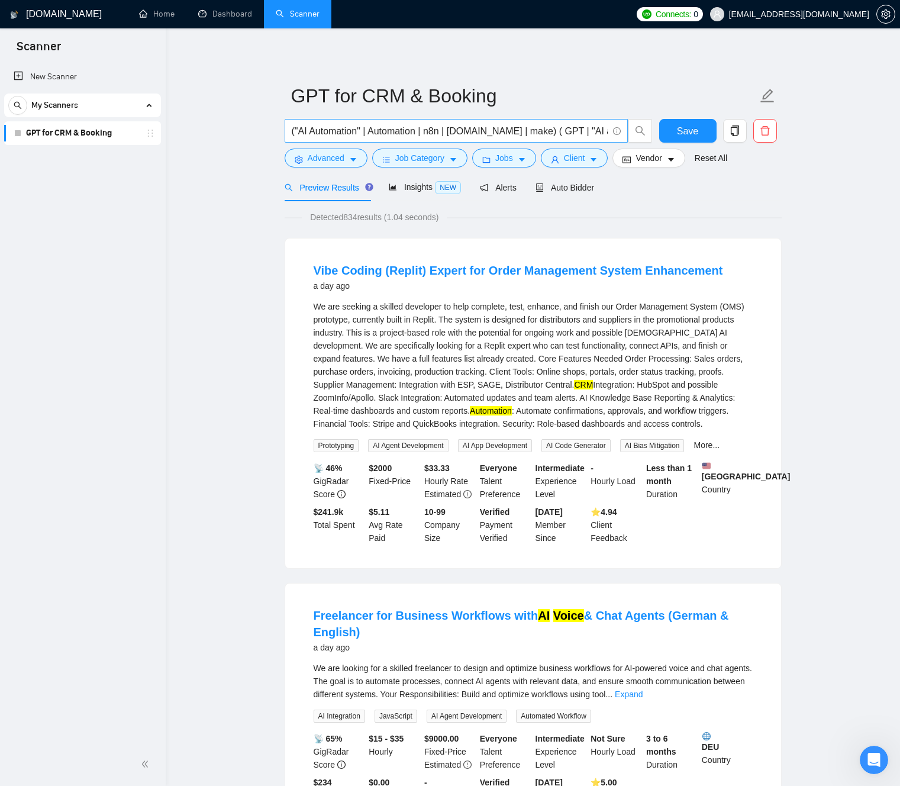
click at [397, 128] on input "("AI Automation" | Automation | n8n | [DOMAIN_NAME] | make) ( GPT | "AI agent" …" at bounding box center [450, 131] width 316 height 15
type input "("AI Automation" | n8n | [DOMAIN_NAME] | make) ( GPT | "AI agent" | "AI voice")…"
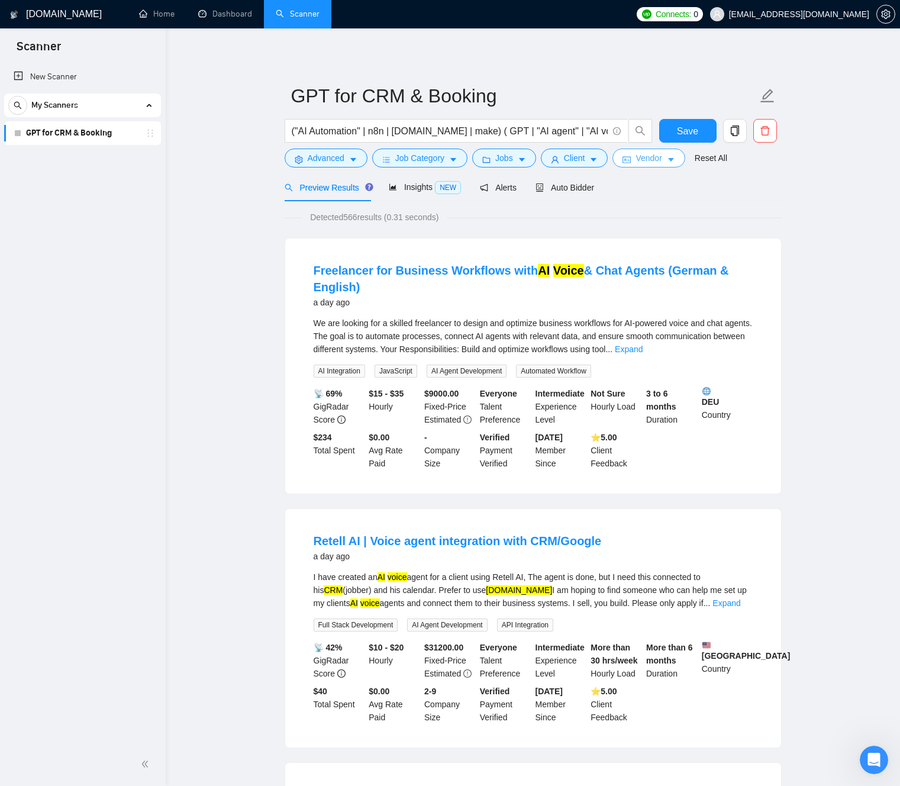
click at [669, 159] on button "Vendor" at bounding box center [648, 157] width 72 height 19
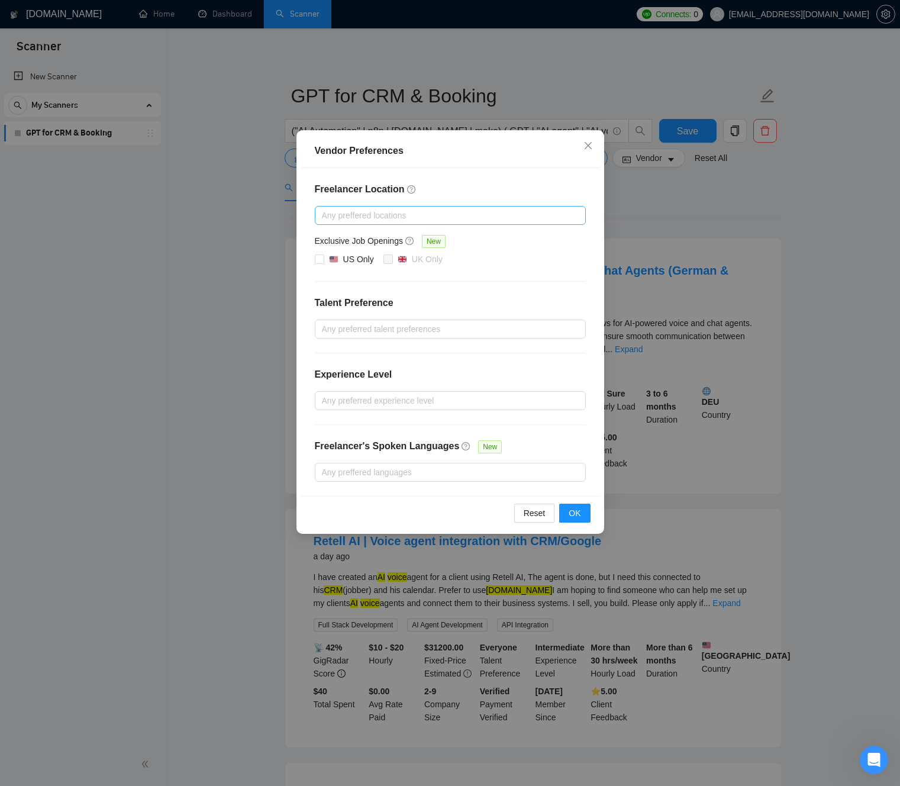
click at [364, 214] on div at bounding box center [444, 215] width 253 height 14
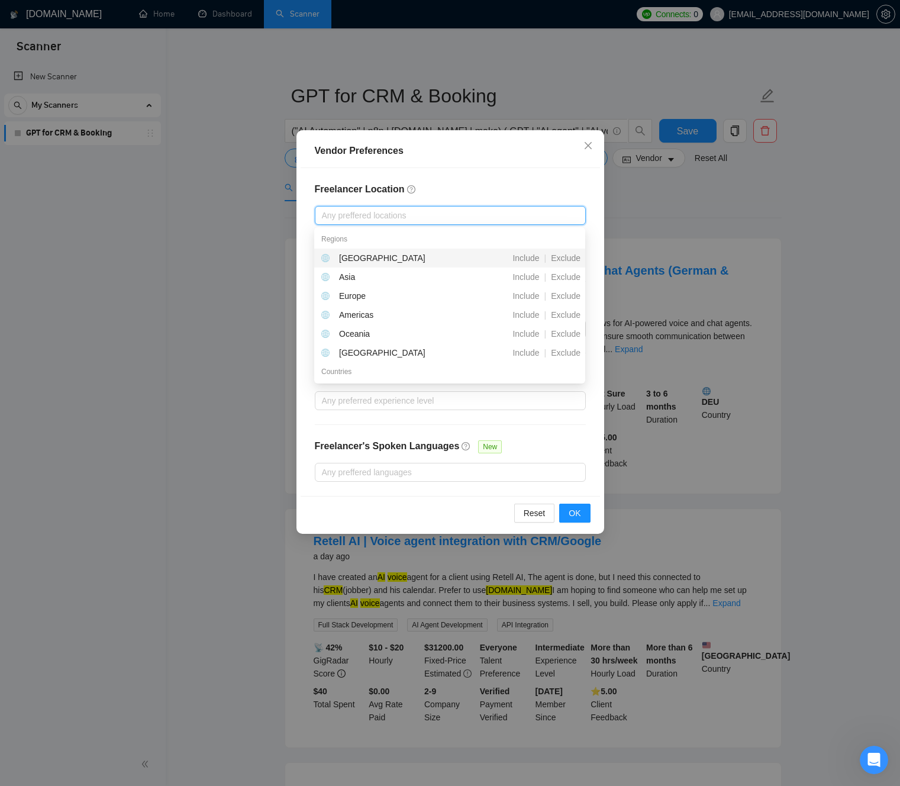
click at [469, 196] on h4 "Freelancer Location" at bounding box center [450, 189] width 271 height 14
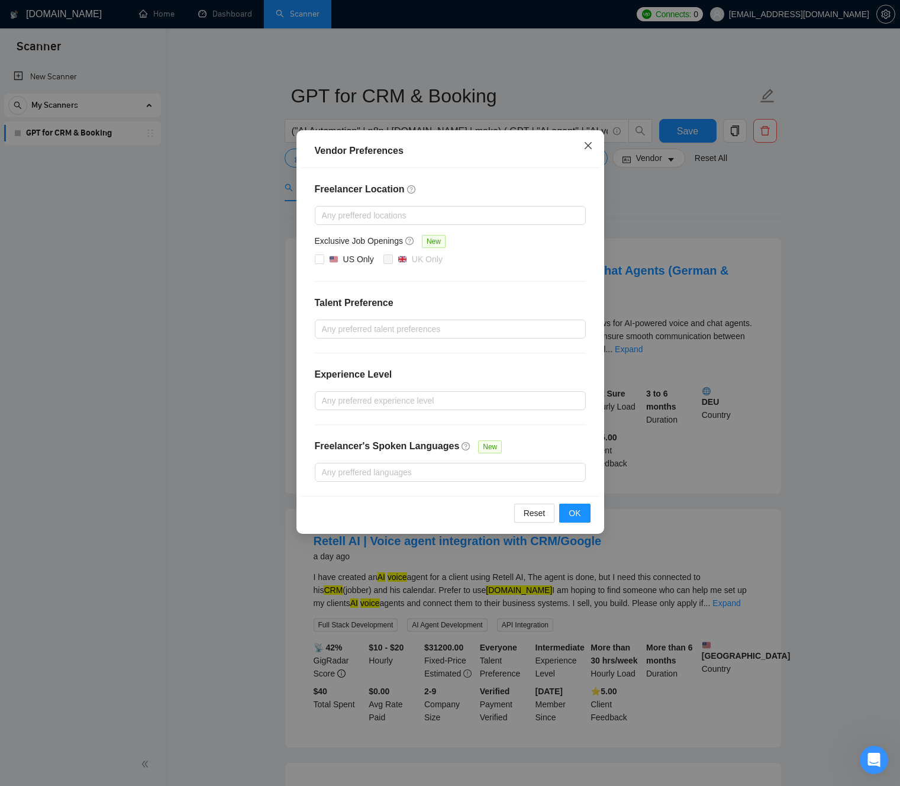
click at [593, 146] on span "Close" at bounding box center [588, 146] width 32 height 32
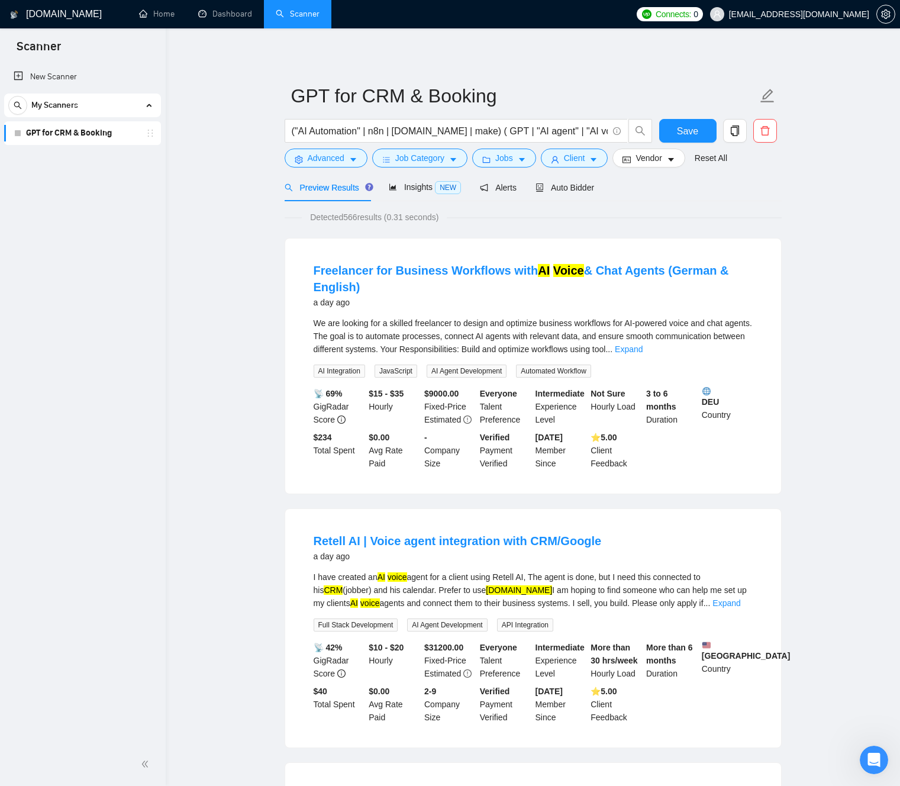
click at [669, 196] on div "Preview Results Insights NEW Alerts Auto Bidder" at bounding box center [533, 187] width 497 height 28
click at [598, 162] on icon "caret-down" at bounding box center [593, 160] width 8 height 8
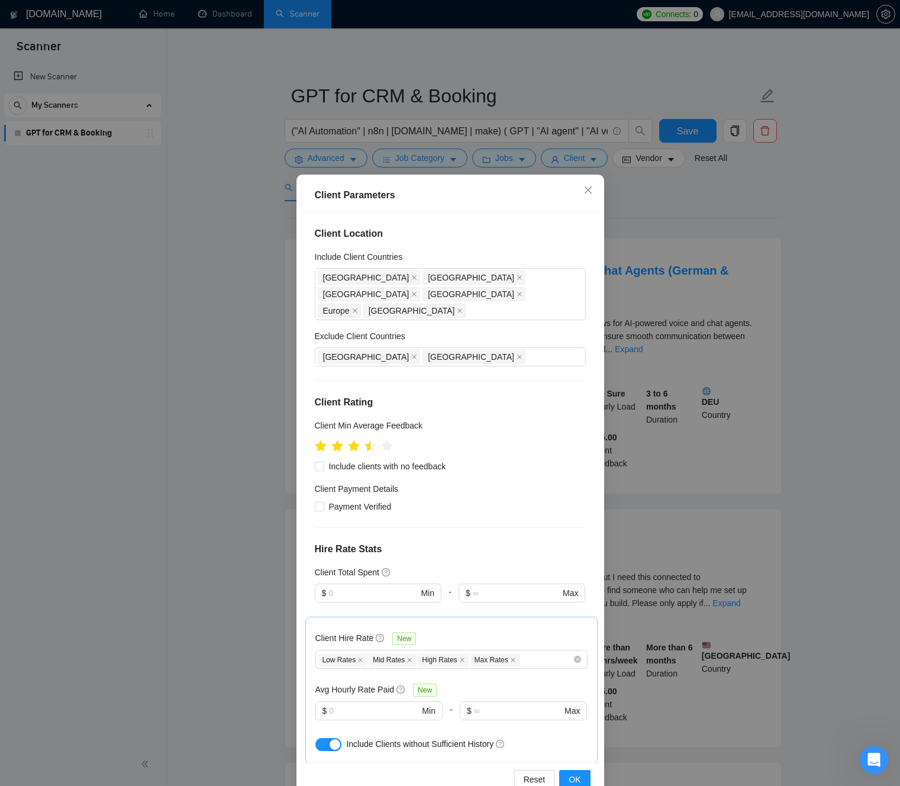
click at [697, 230] on div "Client Parameters Client Location Include Client Countries [GEOGRAPHIC_DATA] [G…" at bounding box center [450, 393] width 900 height 786
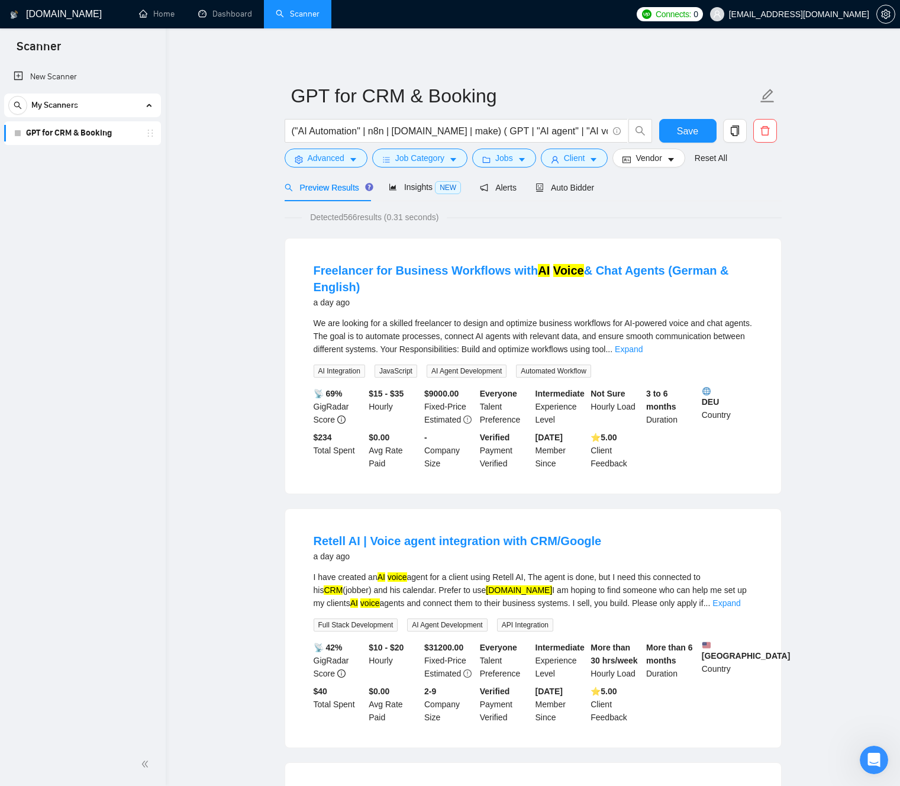
click at [491, 337] on div "We are looking for a skilled freelancer to design and optimize business workflo…" at bounding box center [533, 336] width 439 height 39
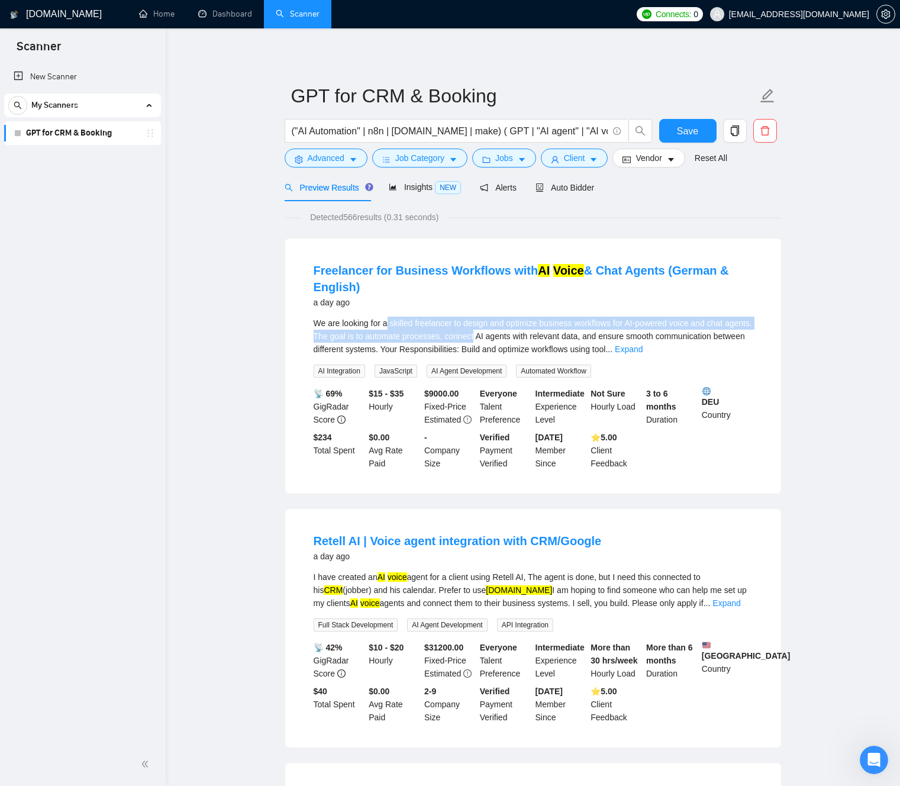
drag, startPoint x: 489, startPoint y: 335, endPoint x: 388, endPoint y: 319, distance: 102.5
click at [388, 319] on div "We are looking for a skilled freelancer to design and optimize business workflo…" at bounding box center [533, 336] width 439 height 39
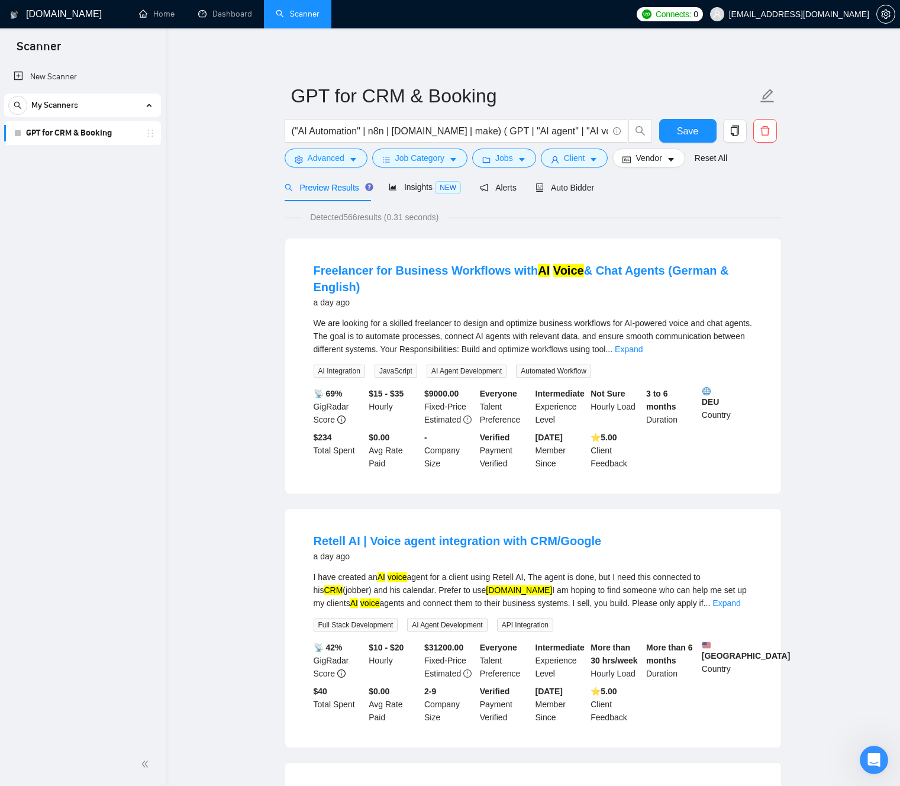
click at [478, 331] on div "We are looking for a skilled freelancer to design and optimize business workflo…" at bounding box center [533, 336] width 439 height 39
click at [357, 158] on icon "caret-down" at bounding box center [353, 160] width 8 height 8
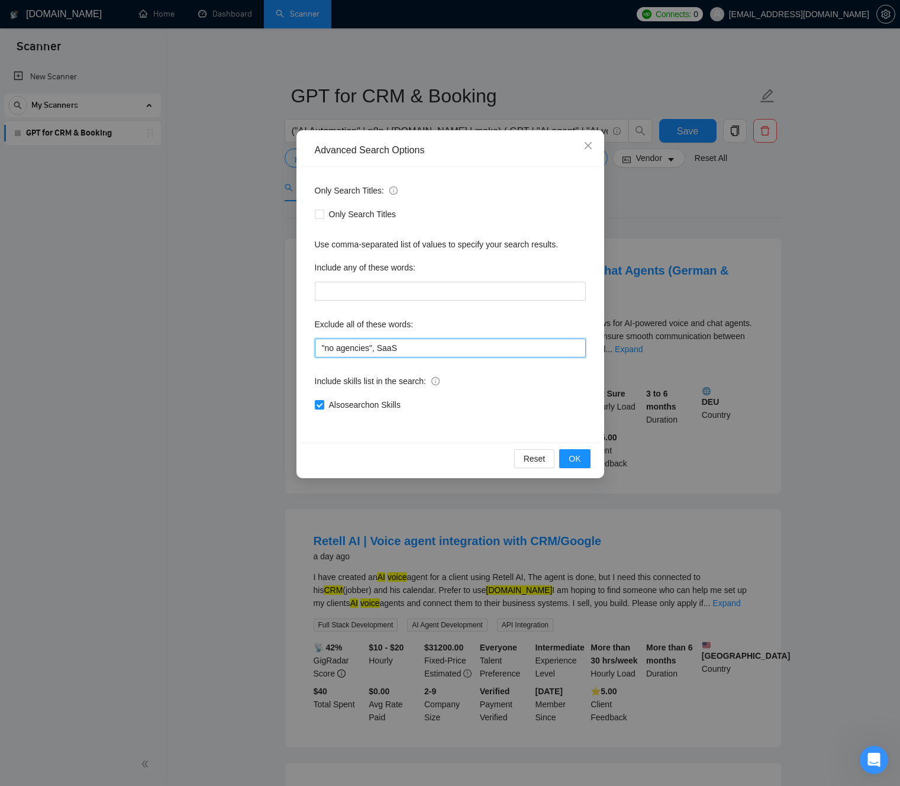
click at [437, 350] on input ""no agencies", SaaS" at bounding box center [450, 347] width 271 height 19
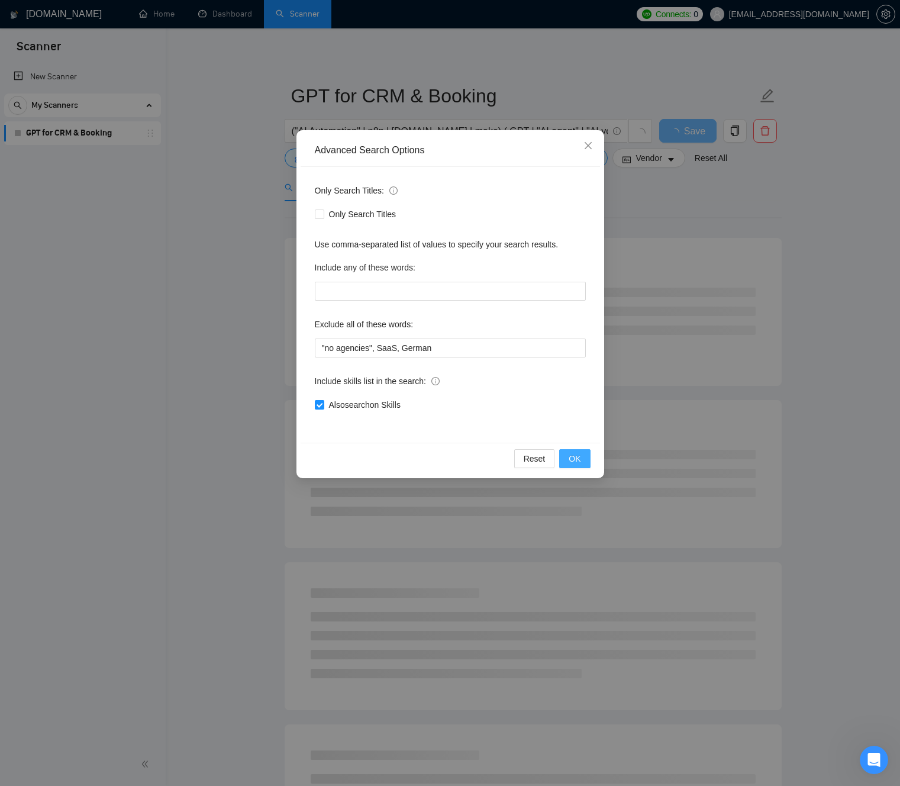
click at [582, 454] on button "OK" at bounding box center [574, 458] width 31 height 19
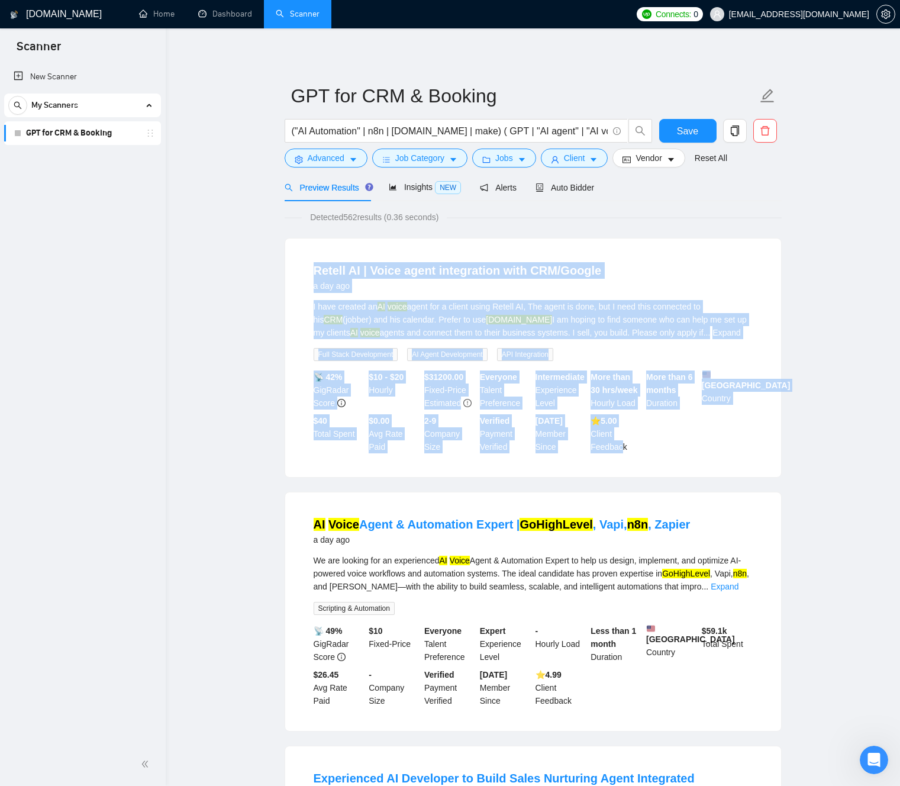
drag, startPoint x: 255, startPoint y: 264, endPoint x: 644, endPoint y: 452, distance: 432.4
drag, startPoint x: 655, startPoint y: 456, endPoint x: 263, endPoint y: 296, distance: 422.7
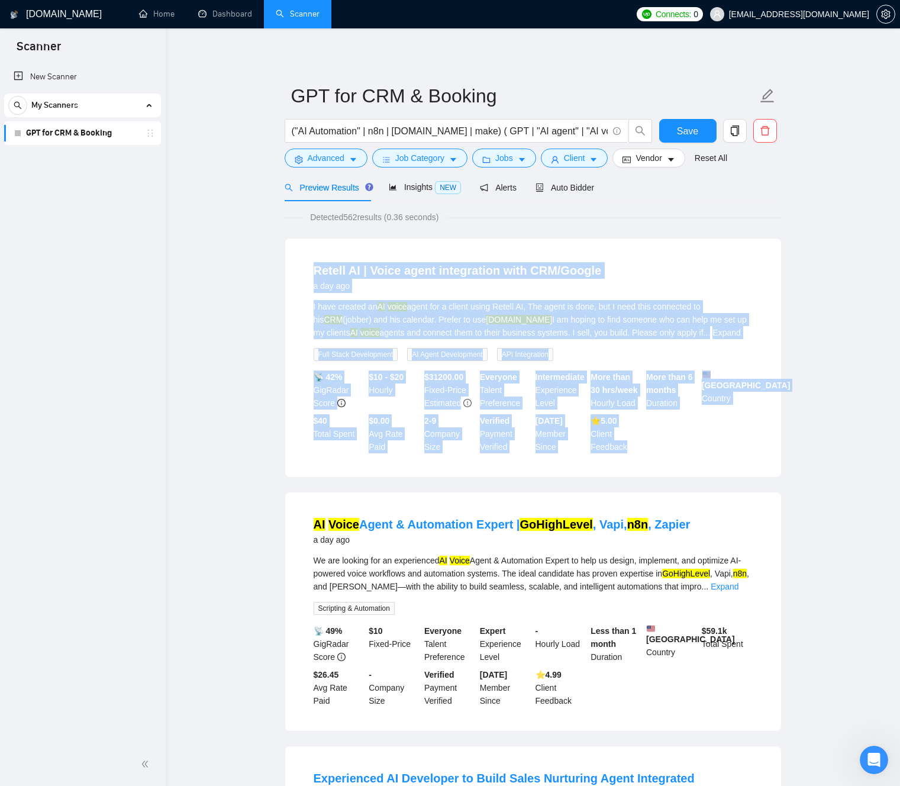
drag, startPoint x: 265, startPoint y: 267, endPoint x: 637, endPoint y: 451, distance: 415.1
click at [645, 457] on li "Retell AI | Voice agent integration with CRM/Google a day ago I have created an…" at bounding box center [532, 358] width 467 height 210
drag, startPoint x: 645, startPoint y: 456, endPoint x: 289, endPoint y: 283, distance: 396.1
click at [289, 283] on div "Retell AI | Voice agent integration with CRM/Google a day ago I have created an…" at bounding box center [533, 357] width 496 height 238
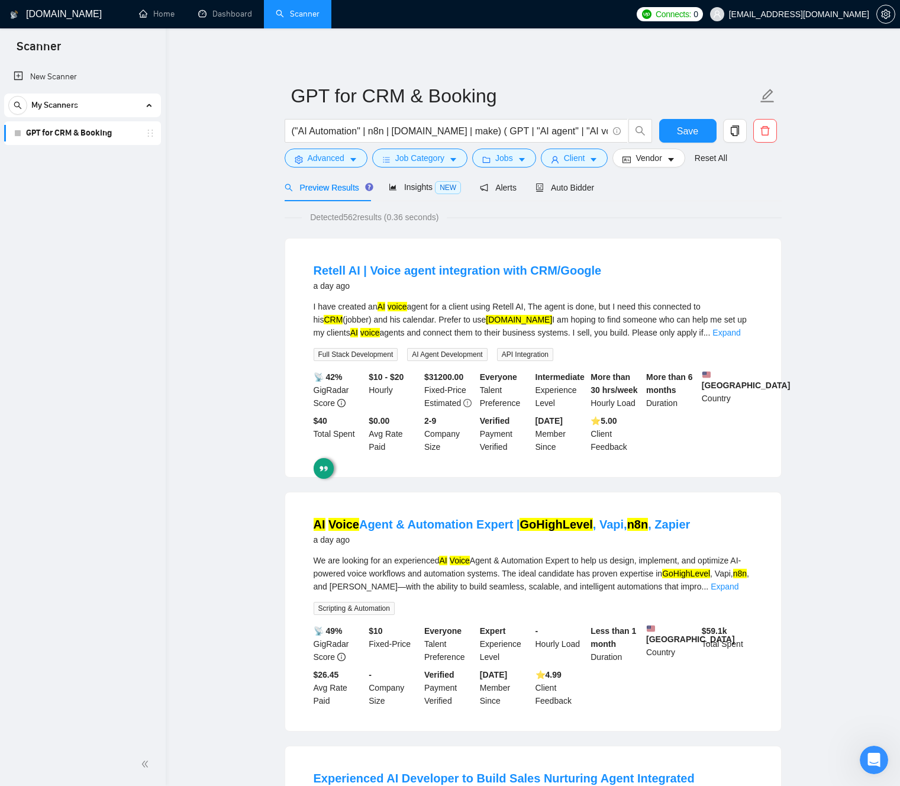
click at [289, 258] on div "Retell AI | Voice agent integration with CRM/Google a day ago I have created an…" at bounding box center [533, 357] width 496 height 238
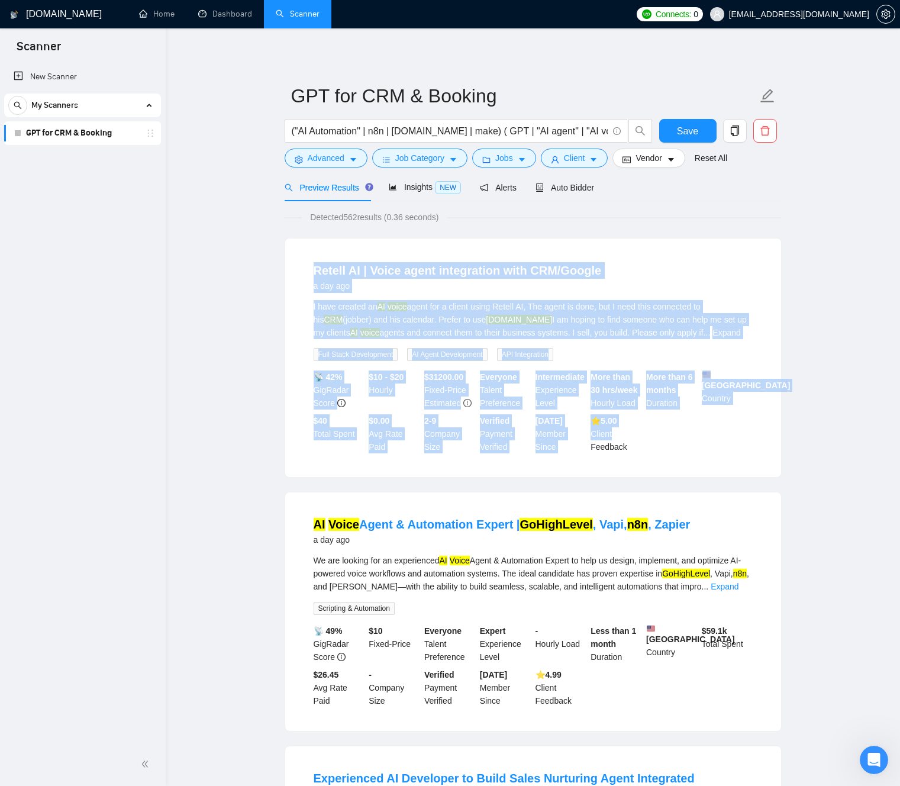
drag, startPoint x: 299, startPoint y: 260, endPoint x: 679, endPoint y: 454, distance: 426.3
click at [640, 438] on div "Retell AI | Voice agent integration with CRM/Google a day ago I have created an…" at bounding box center [533, 357] width 496 height 238
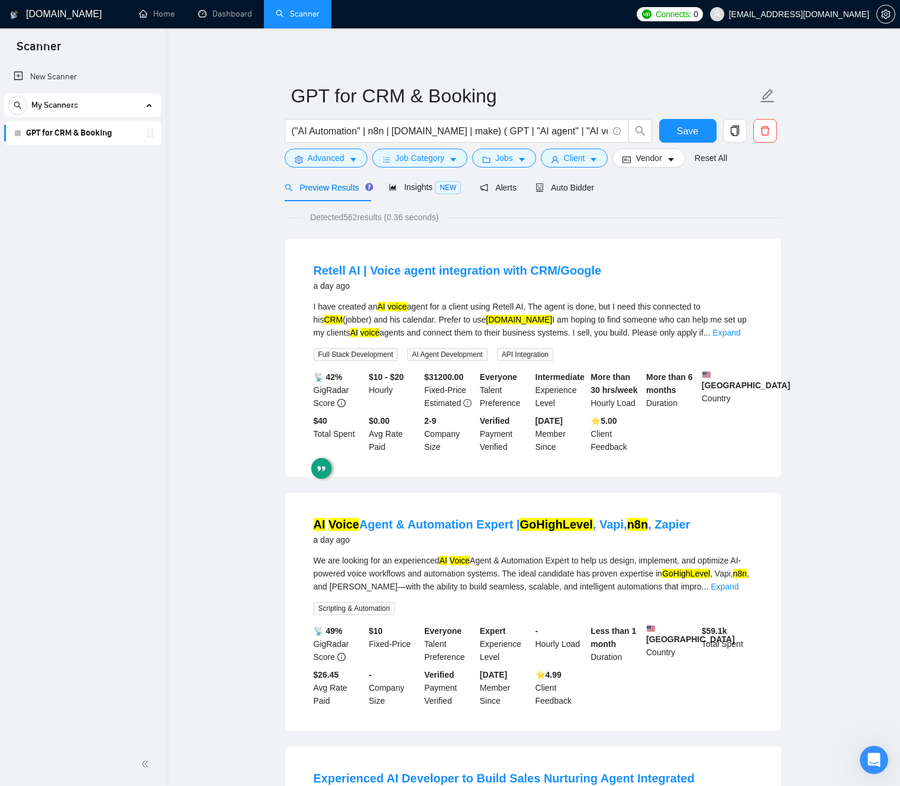
click at [680, 454] on li "Retell AI | Voice agent integration with CRM/Google a day ago I have created an…" at bounding box center [532, 358] width 467 height 210
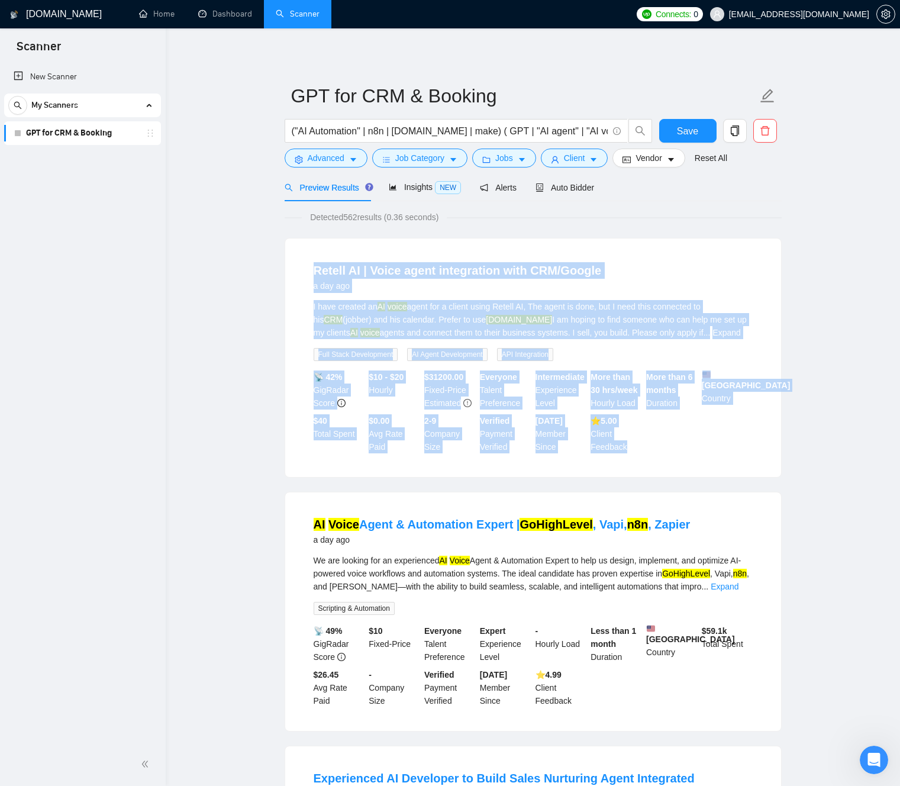
drag, startPoint x: 609, startPoint y: 412, endPoint x: 284, endPoint y: 267, distance: 356.2
click at [285, 267] on div "Retell AI | Voice agent integration with CRM/Google a day ago I have created an…" at bounding box center [533, 357] width 496 height 238
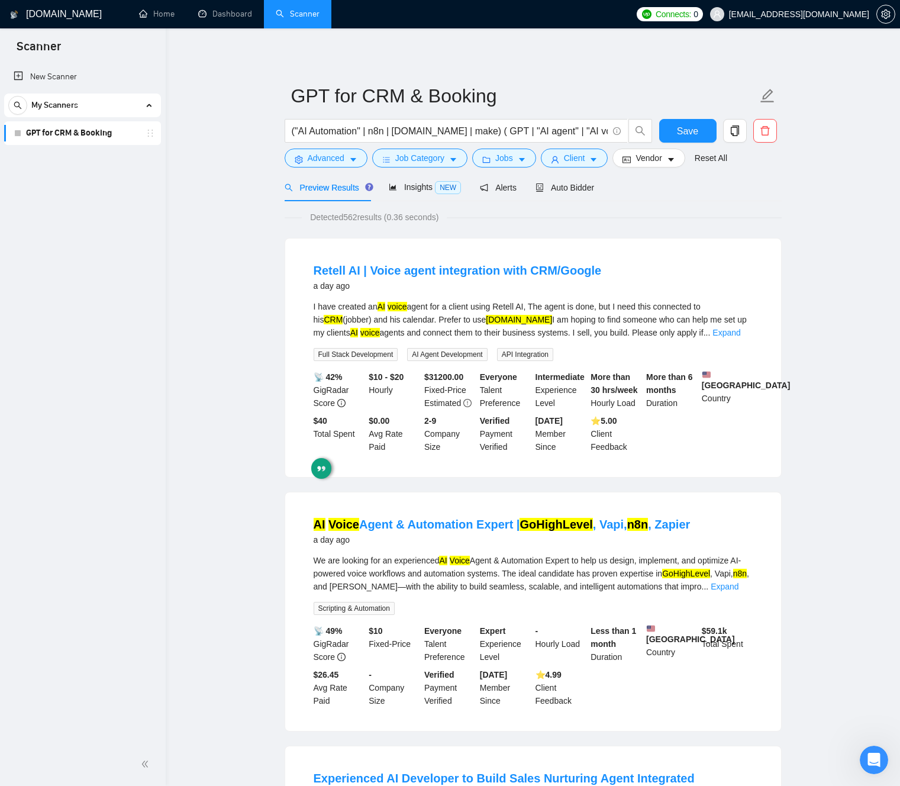
click at [285, 267] on div "Retell AI | Voice agent integration with CRM/Google a day ago I have created an…" at bounding box center [533, 358] width 497 height 240
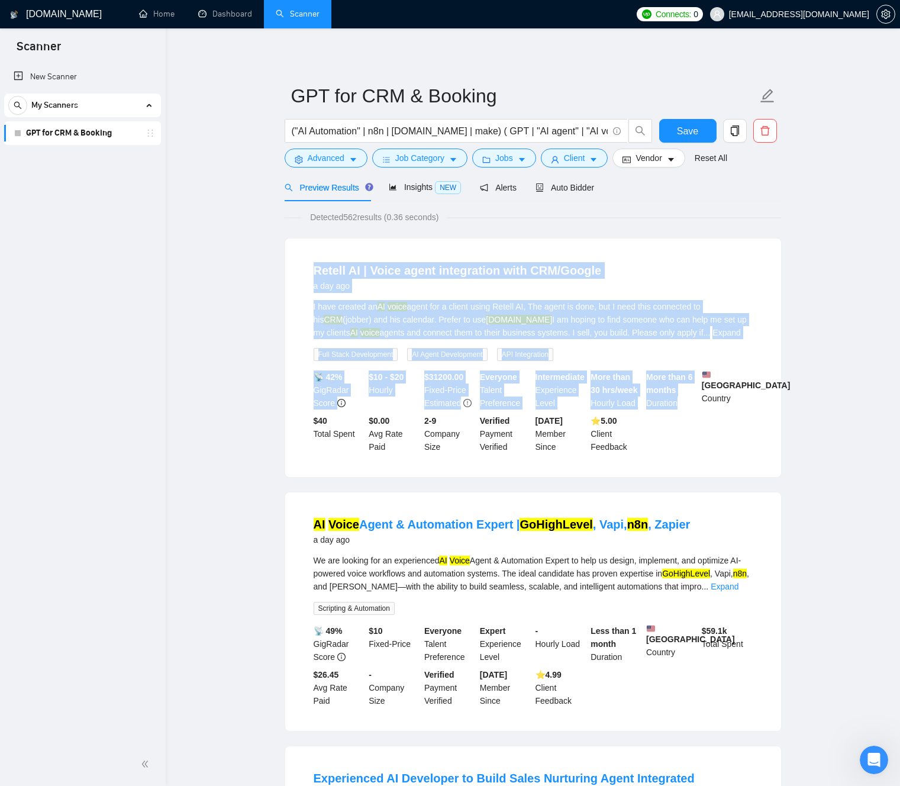
drag, startPoint x: 338, startPoint y: 276, endPoint x: 747, endPoint y: 454, distance: 445.9
click at [724, 443] on div "Retell AI | Voice agent integration with CRM/Google a day ago I have created an…" at bounding box center [533, 357] width 496 height 238
click at [748, 454] on li "Retell AI | Voice agent integration with CRM/Google a day ago I have created an…" at bounding box center [532, 358] width 467 height 210
drag, startPoint x: 653, startPoint y: 434, endPoint x: 322, endPoint y: 275, distance: 367.3
click at [330, 275] on div "Retell AI | Voice agent integration with CRM/Google a day ago I have created an…" at bounding box center [533, 357] width 496 height 238
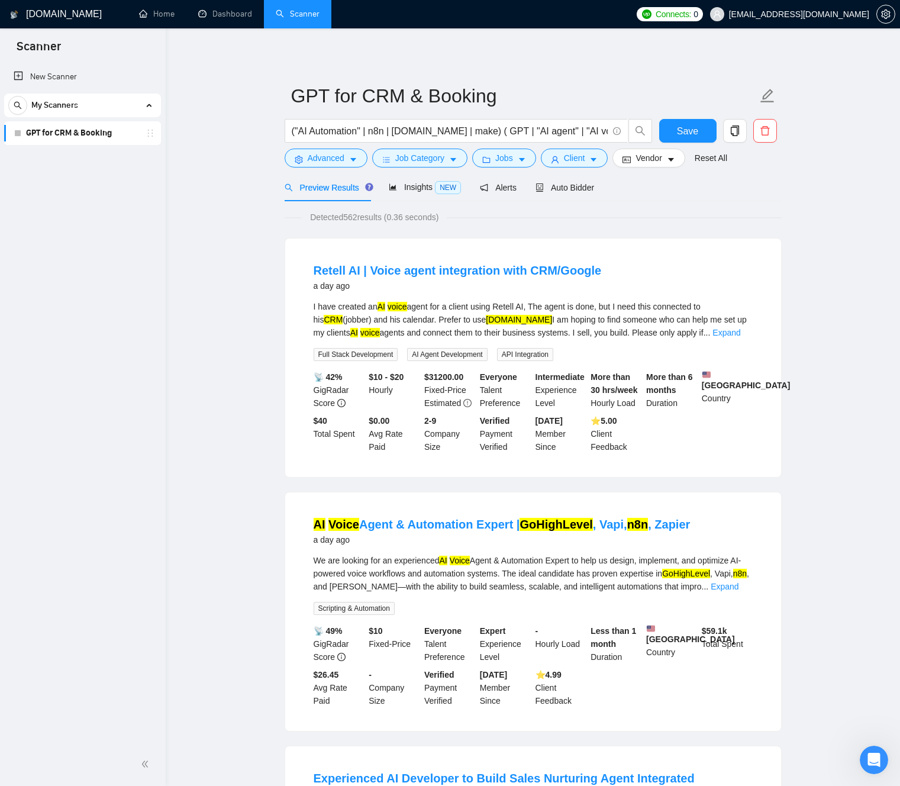
drag, startPoint x: 264, startPoint y: 285, endPoint x: 259, endPoint y: 283, distance: 6.0
click at [585, 18] on ul "Home Dashboard Scanner" at bounding box center [377, 14] width 508 height 28
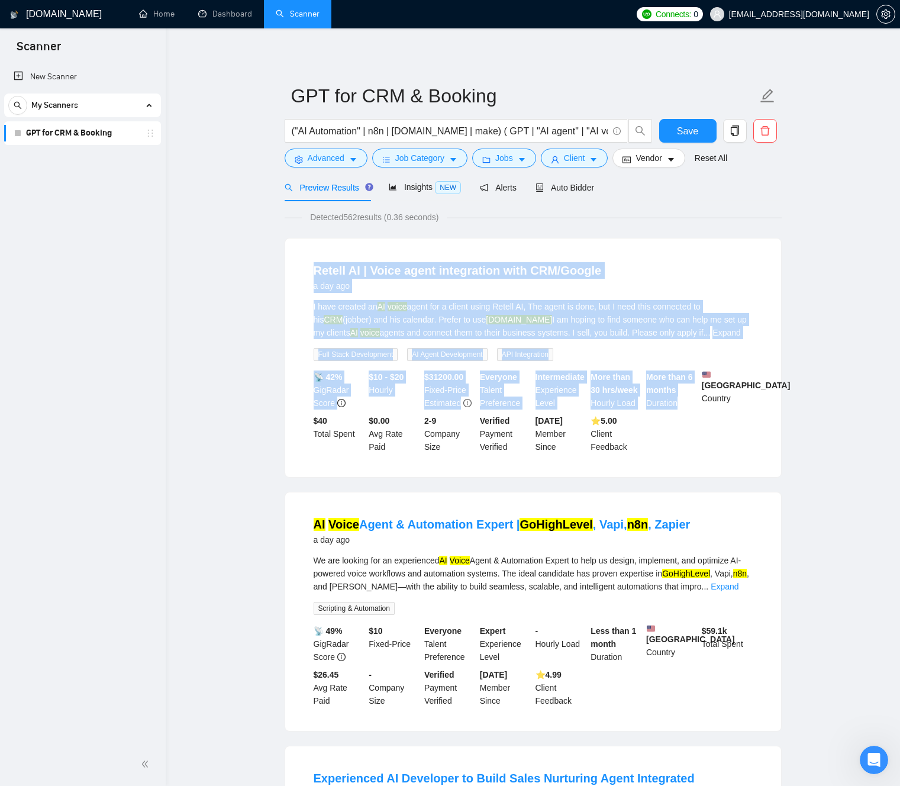
drag, startPoint x: 653, startPoint y: 240, endPoint x: 746, endPoint y: 443, distance: 222.6
click at [716, 434] on div "Retell AI | Voice agent integration with CRM/Google a day ago I have created an…" at bounding box center [533, 357] width 496 height 238
click at [746, 443] on div "📡 42% GigRadar Score $10 - $20 Hourly $ 31200.00 Fixed-Price Estimated Everyone…" at bounding box center [533, 411] width 444 height 83
drag, startPoint x: 746, startPoint y: 444, endPoint x: 644, endPoint y: 251, distance: 217.8
click at [644, 251] on div "Retell AI | Voice agent integration with CRM/Google a day ago I have created an…" at bounding box center [533, 357] width 496 height 238
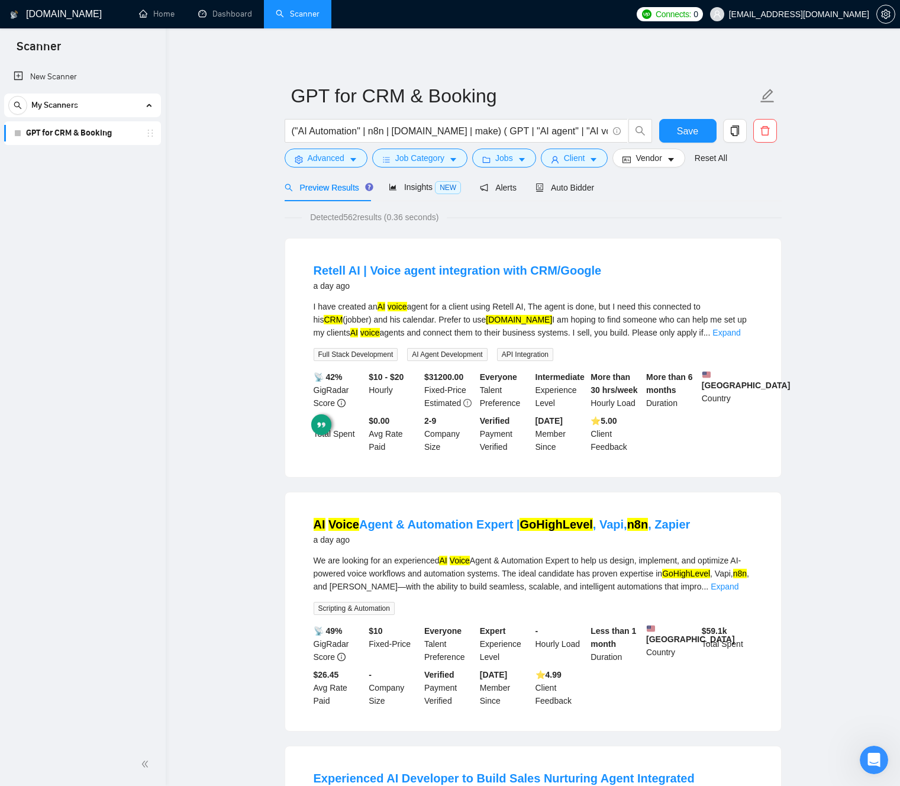
click at [644, 253] on li "Retell AI | Voice agent integration with CRM/Google a day ago I have created an…" at bounding box center [532, 358] width 467 height 210
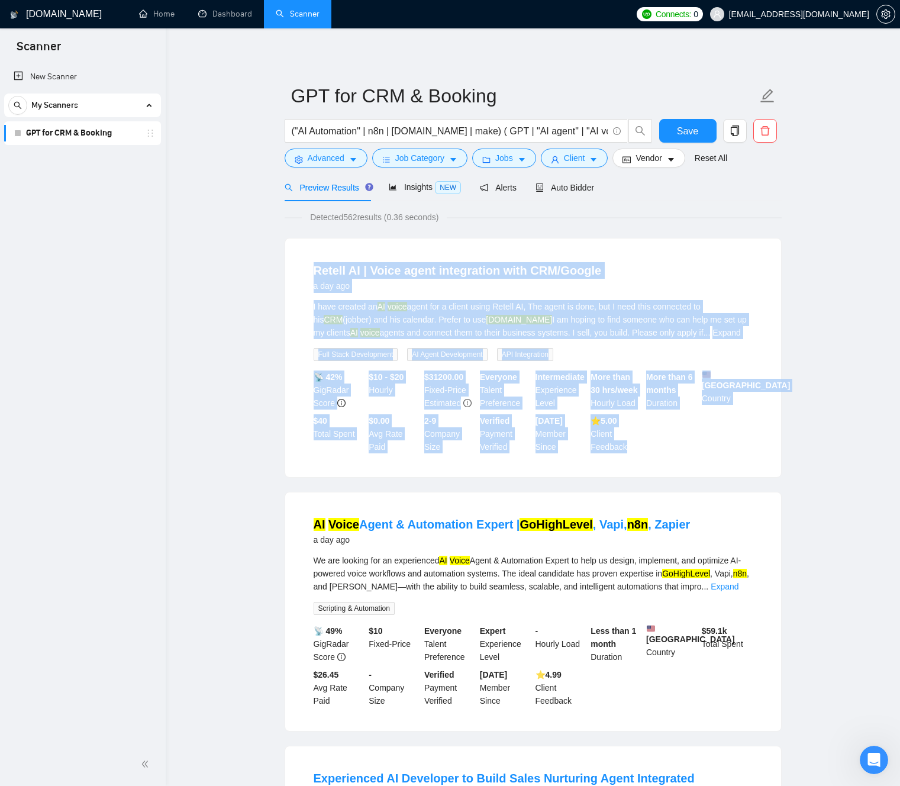
drag, startPoint x: 644, startPoint y: 254, endPoint x: 656, endPoint y: 465, distance: 211.5
click at [654, 464] on div "Retell AI | Voice agent integration with CRM/Google a day ago I have created an…" at bounding box center [533, 357] width 496 height 238
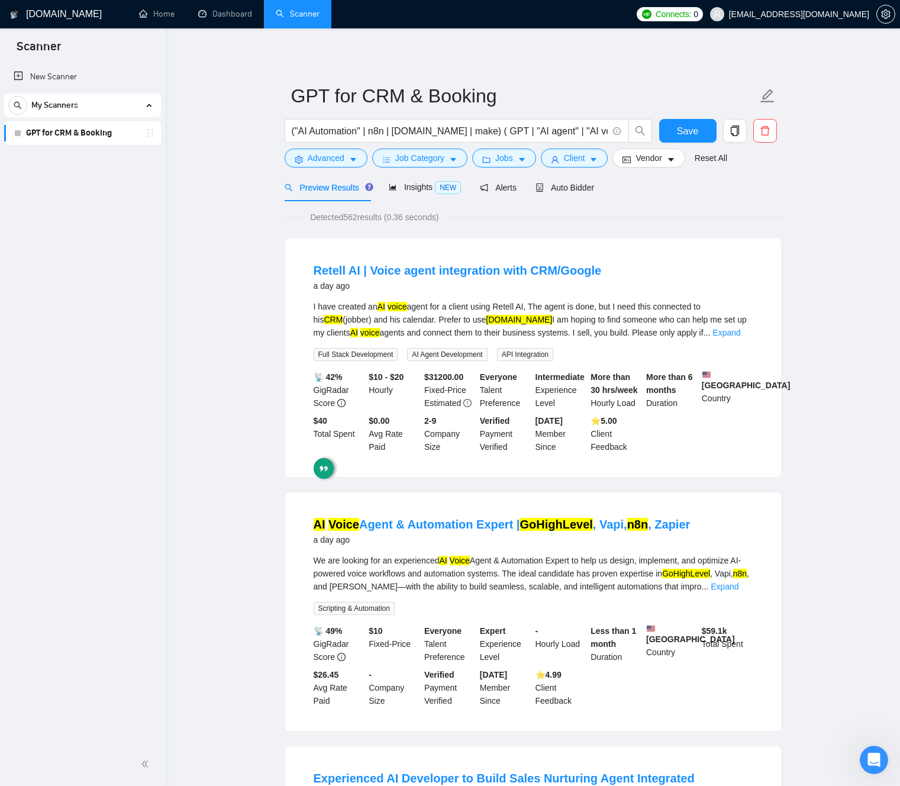
drag, startPoint x: 710, startPoint y: 467, endPoint x: 699, endPoint y: 466, distance: 10.7
click at [708, 467] on div "Retell AI | Voice agent integration with CRM/Google a day ago I have created an…" at bounding box center [533, 357] width 496 height 238
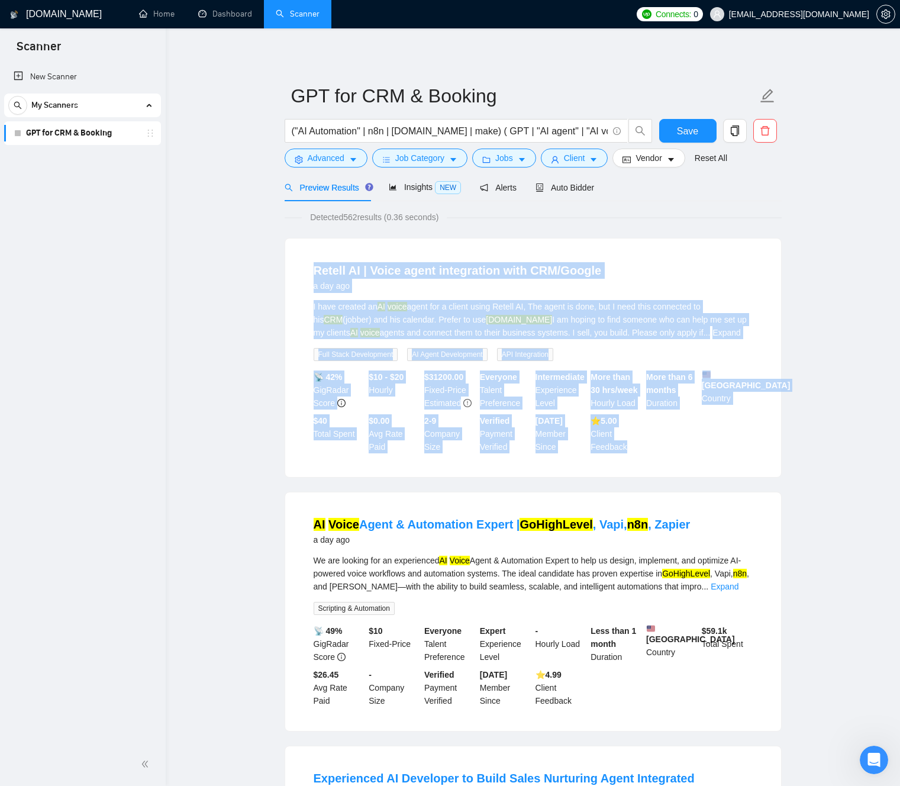
drag, startPoint x: 670, startPoint y: 465, endPoint x: 617, endPoint y: 264, distance: 207.9
click at [616, 249] on div "Retell AI | Voice agent integration with CRM/Google a day ago I have created an…" at bounding box center [533, 357] width 496 height 238
click at [618, 275] on div "Retell AI | Voice agent integration with CRM/Google a day ago" at bounding box center [533, 277] width 439 height 31
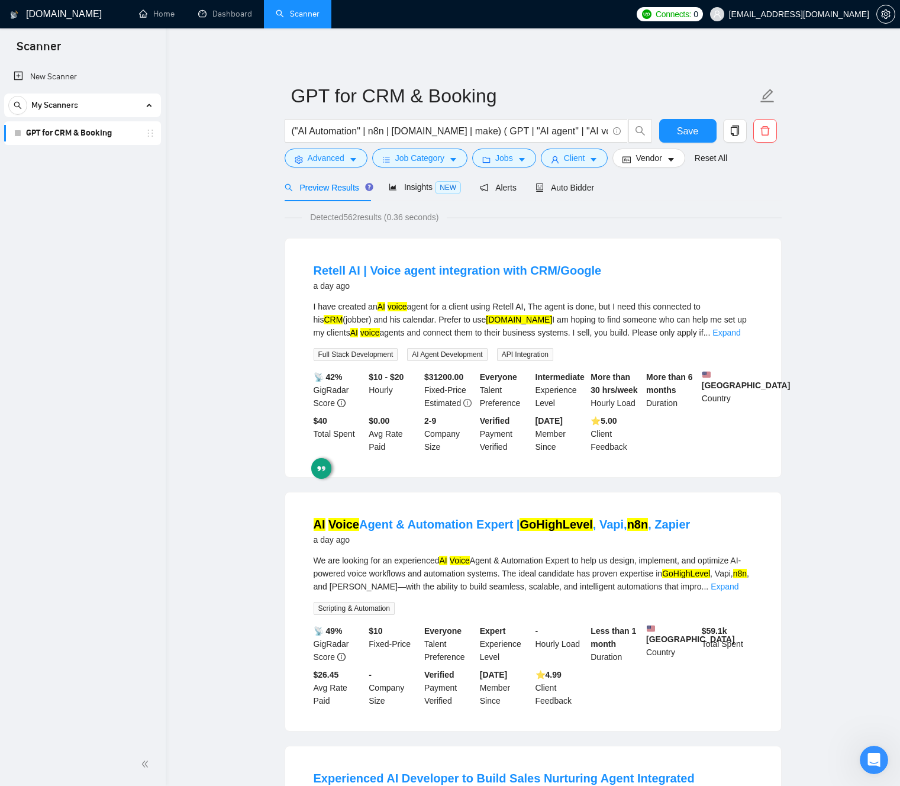
click at [618, 275] on div "Retell AI | Voice agent integration with CRM/Google a day ago" at bounding box center [533, 277] width 439 height 31
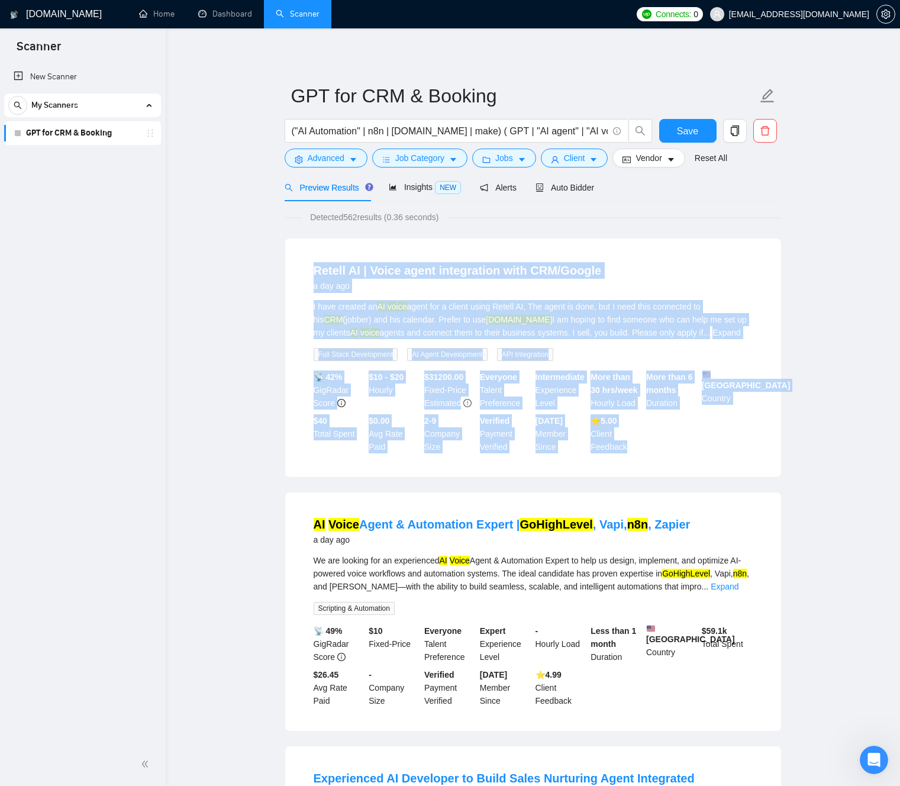
drag, startPoint x: 618, startPoint y: 275, endPoint x: 638, endPoint y: 469, distance: 194.5
click at [625, 469] on div "Retell AI | Voice agent integration with CRM/Google a day ago I have created an…" at bounding box center [533, 357] width 496 height 238
click at [638, 470] on div "Retell AI | Voice agent integration with CRM/Google a day ago I have created an…" at bounding box center [533, 357] width 496 height 238
drag, startPoint x: 638, startPoint y: 469, endPoint x: 631, endPoint y: 291, distance: 177.6
click at [615, 291] on div "Retell AI | Voice agent integration with CRM/Google a day ago I have created an…" at bounding box center [533, 357] width 496 height 238
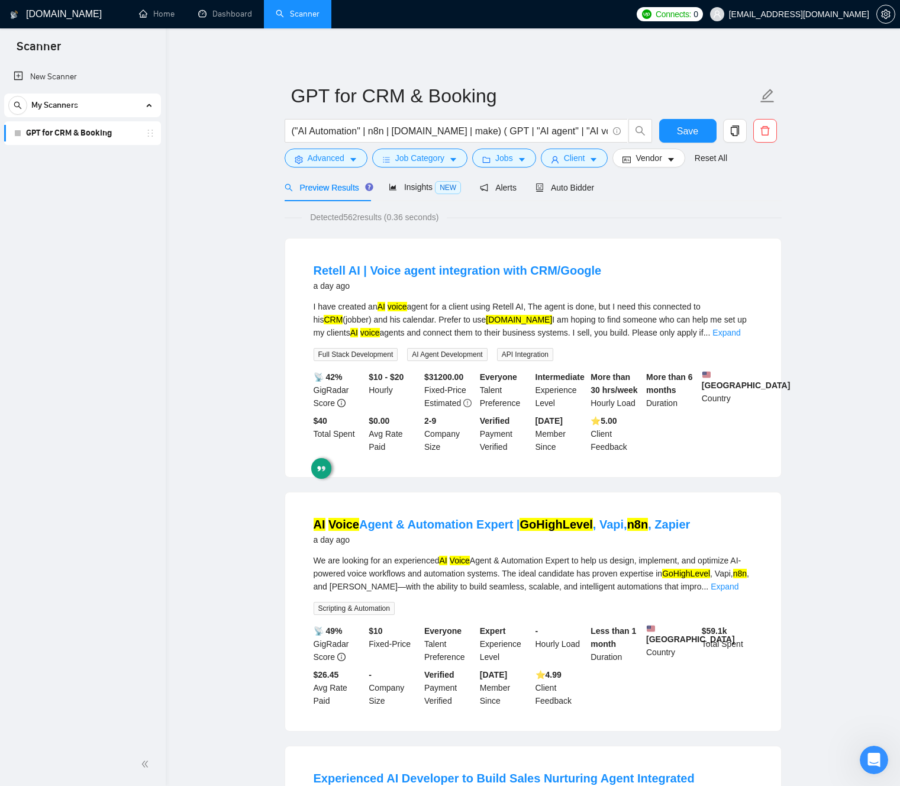
drag, startPoint x: 695, startPoint y: 282, endPoint x: 689, endPoint y: 283, distance: 5.9
click at [694, 282] on div "Retell AI | Voice agent integration with CRM/Google a day ago" at bounding box center [533, 277] width 439 height 31
drag, startPoint x: 356, startPoint y: 160, endPoint x: 351, endPoint y: 165, distance: 7.1
click at [356, 160] on icon "caret-down" at bounding box center [353, 160] width 8 height 8
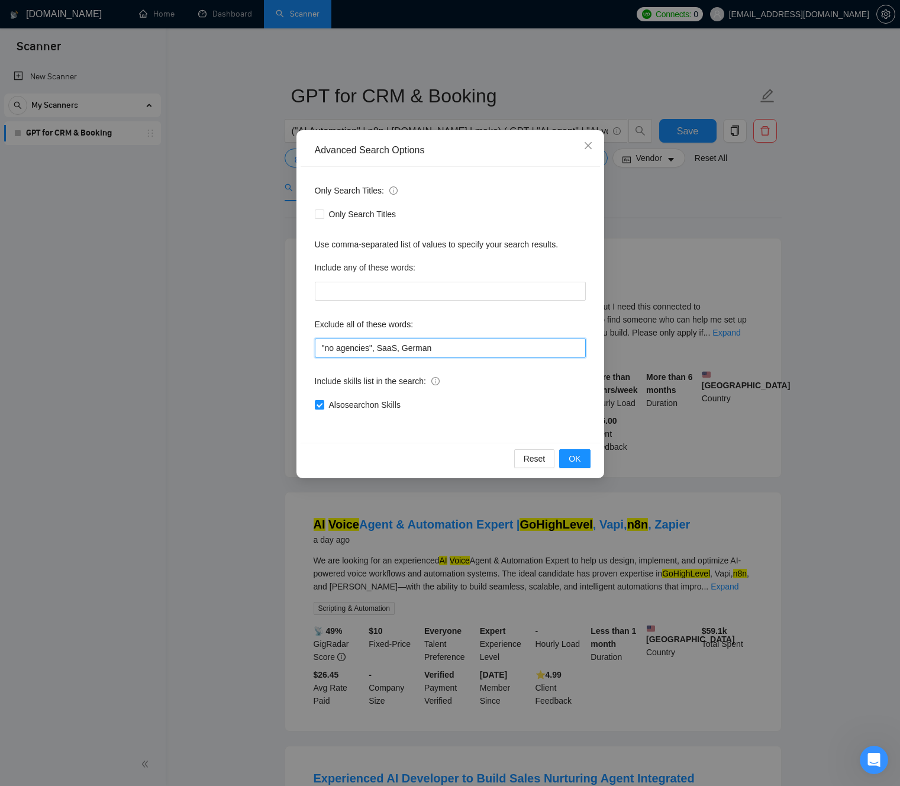
click at [461, 352] on input ""no agencies", SaaS, German" at bounding box center [450, 347] width 271 height 19
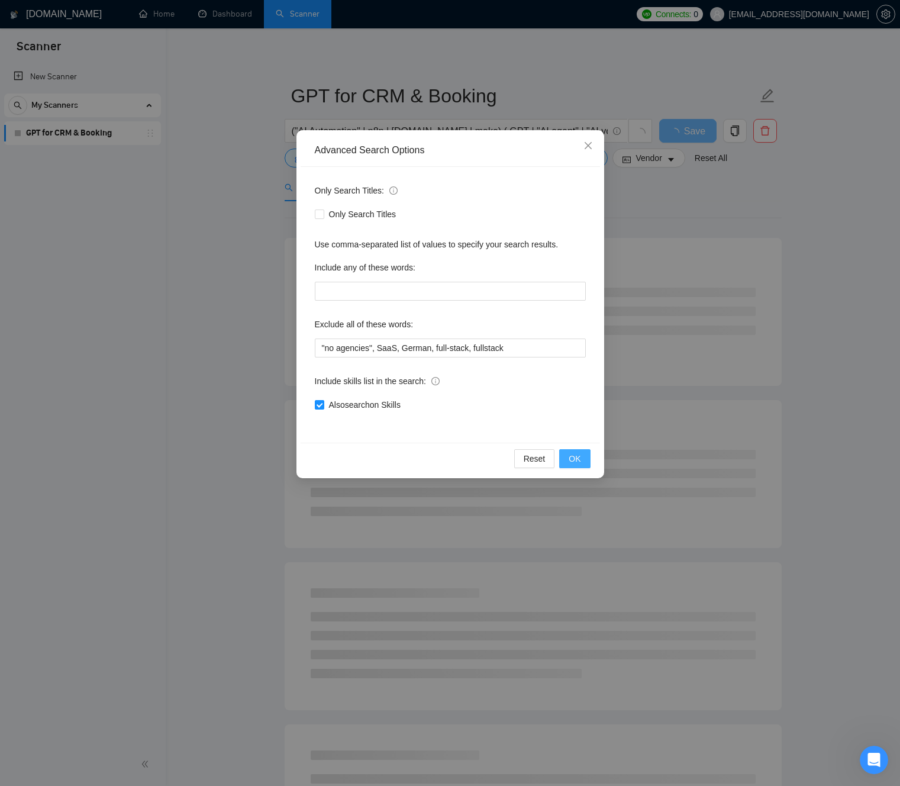
click at [567, 461] on button "OK" at bounding box center [574, 458] width 31 height 19
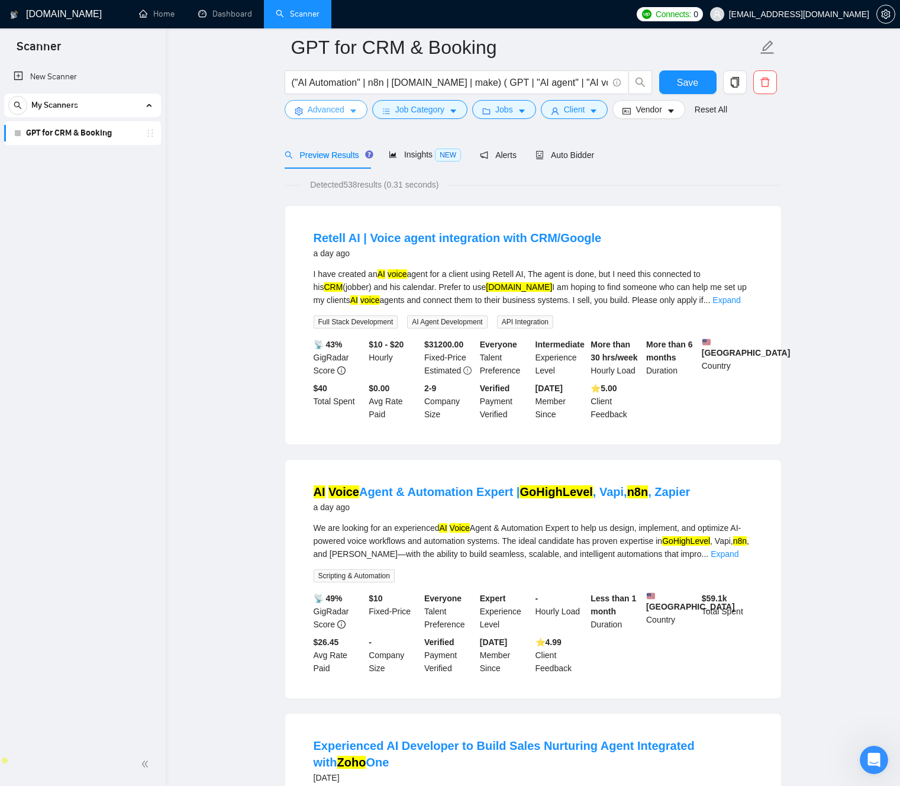
scroll to position [270, 0]
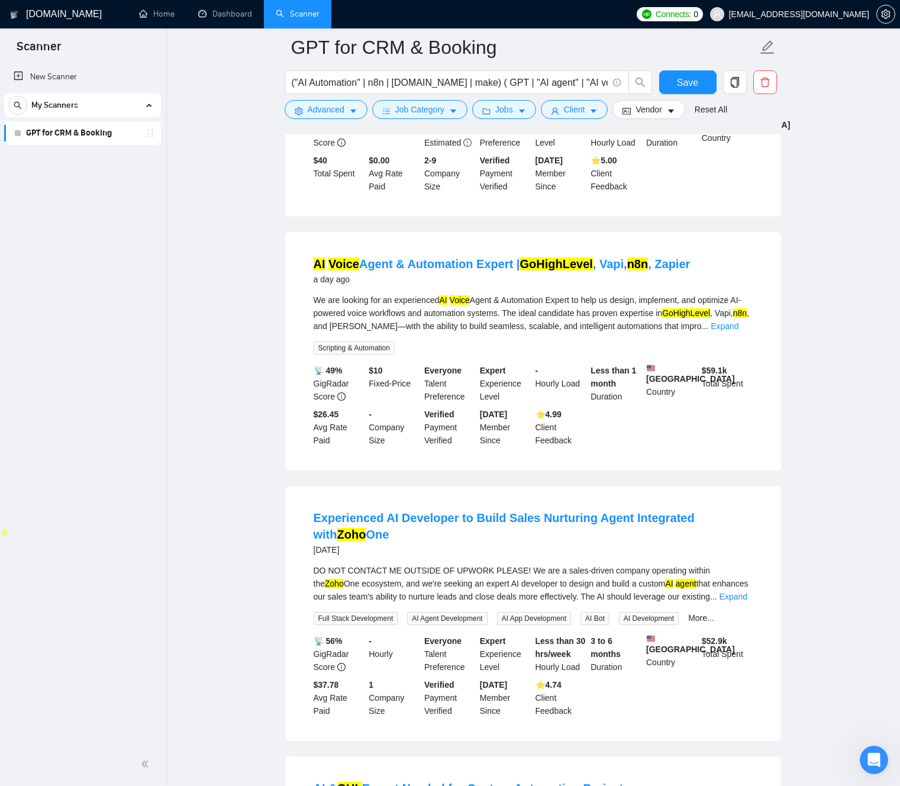
click at [738, 328] on link "Expand" at bounding box center [725, 325] width 28 height 9
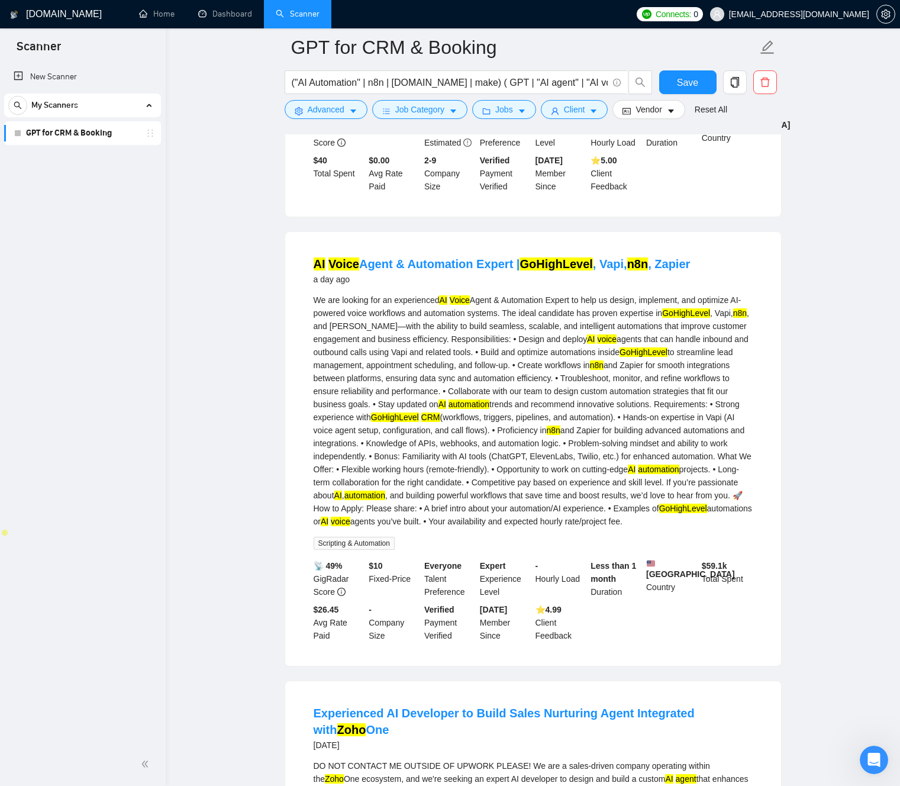
click at [487, 361] on div "We are looking for an experienced AI Voice Agent & Automation Expert to help us…" at bounding box center [533, 410] width 439 height 234
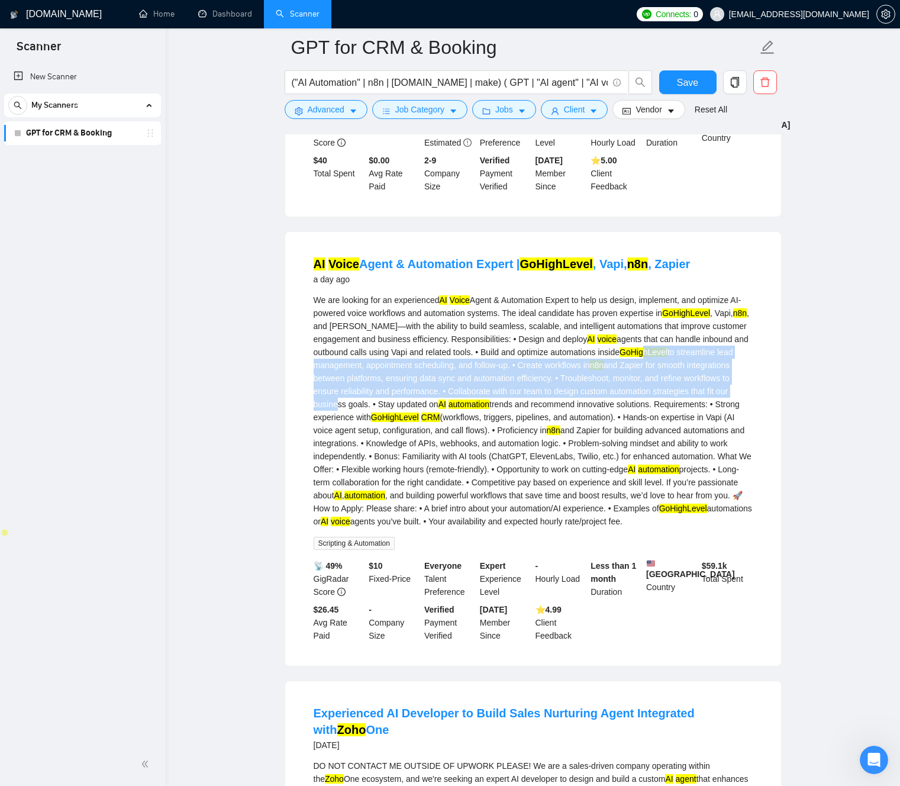
drag, startPoint x: 516, startPoint y: 401, endPoint x: 390, endPoint y: 368, distance: 130.3
click at [338, 359] on div "We are looking for an experienced AI Voice Agent & Automation Expert to help us…" at bounding box center [533, 410] width 439 height 234
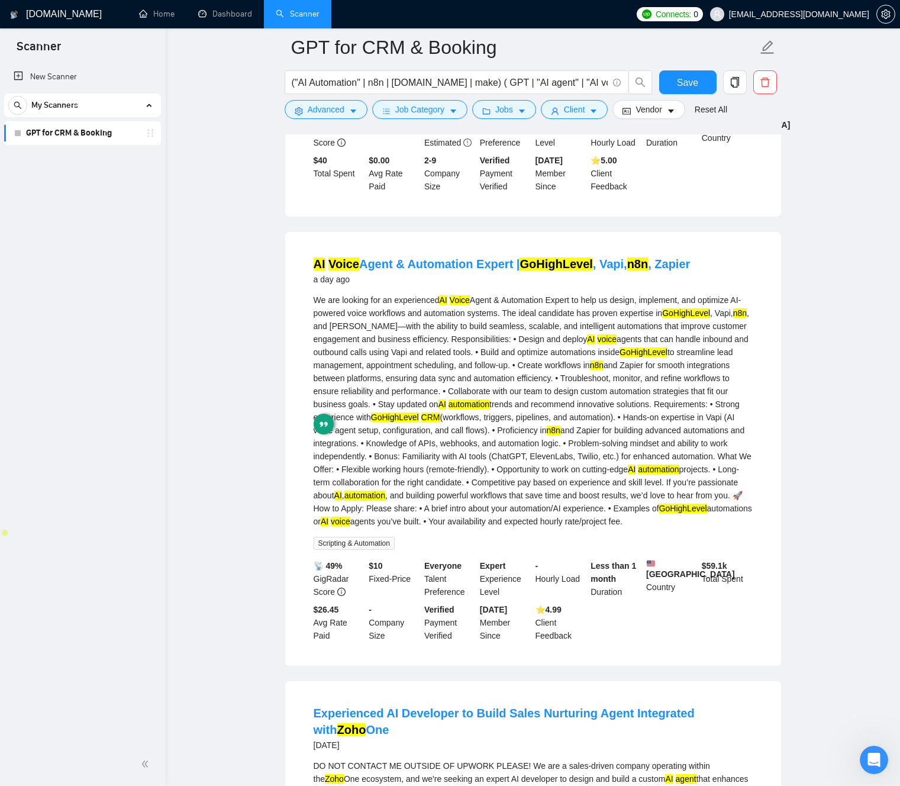
drag, startPoint x: 499, startPoint y: 393, endPoint x: 503, endPoint y: 427, distance: 34.6
click at [498, 393] on div "We are looking for an experienced AI Voice Agent & Automation Expert to help us…" at bounding box center [533, 410] width 439 height 234
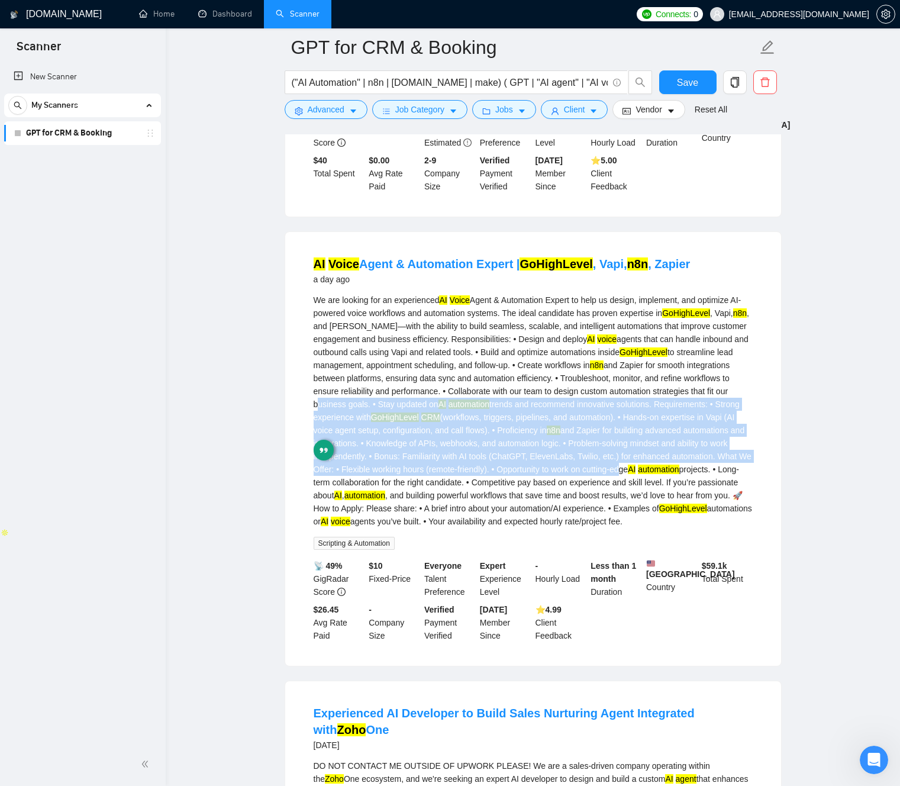
drag, startPoint x: 503, startPoint y: 427, endPoint x: 439, endPoint y: 393, distance: 73.0
click at [516, 476] on div "We are looking for an experienced AI Voice Agent & Automation Expert to help us…" at bounding box center [533, 410] width 439 height 234
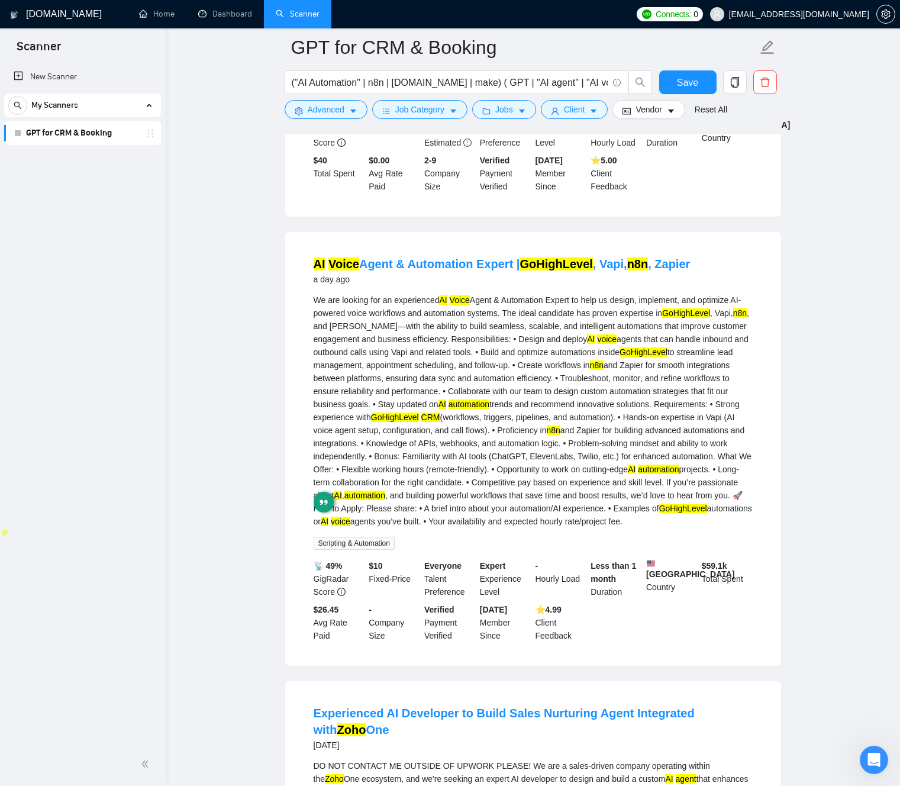
click at [439, 393] on div "We are looking for an experienced AI Voice Agent & Automation Expert to help us…" at bounding box center [533, 410] width 439 height 234
drag, startPoint x: 483, startPoint y: 421, endPoint x: 494, endPoint y: 393, distance: 29.2
click at [563, 458] on div "We are looking for an experienced AI Voice Agent & Automation Expert to help us…" at bounding box center [533, 410] width 439 height 234
click at [492, 392] on div "We are looking for an experienced AI Voice Agent & Automation Expert to help us…" at bounding box center [533, 410] width 439 height 234
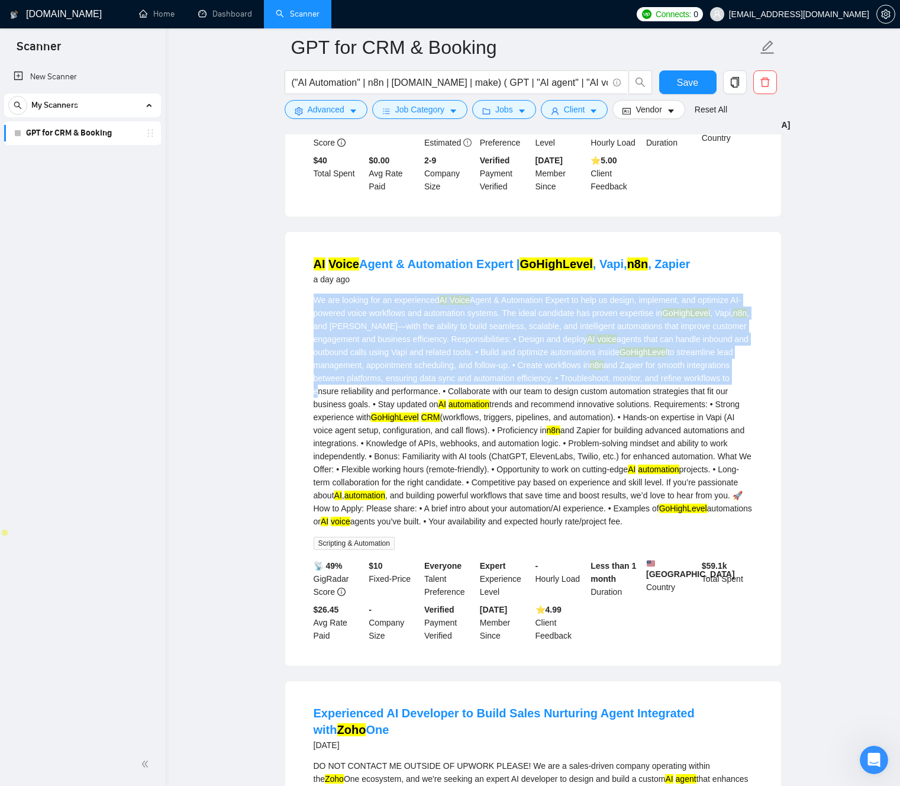
drag, startPoint x: 492, startPoint y: 389, endPoint x: 351, endPoint y: 315, distance: 159.0
click at [337, 295] on div "We are looking for an experienced AI Voice Agent & Automation Expert to help us…" at bounding box center [533, 410] width 439 height 234
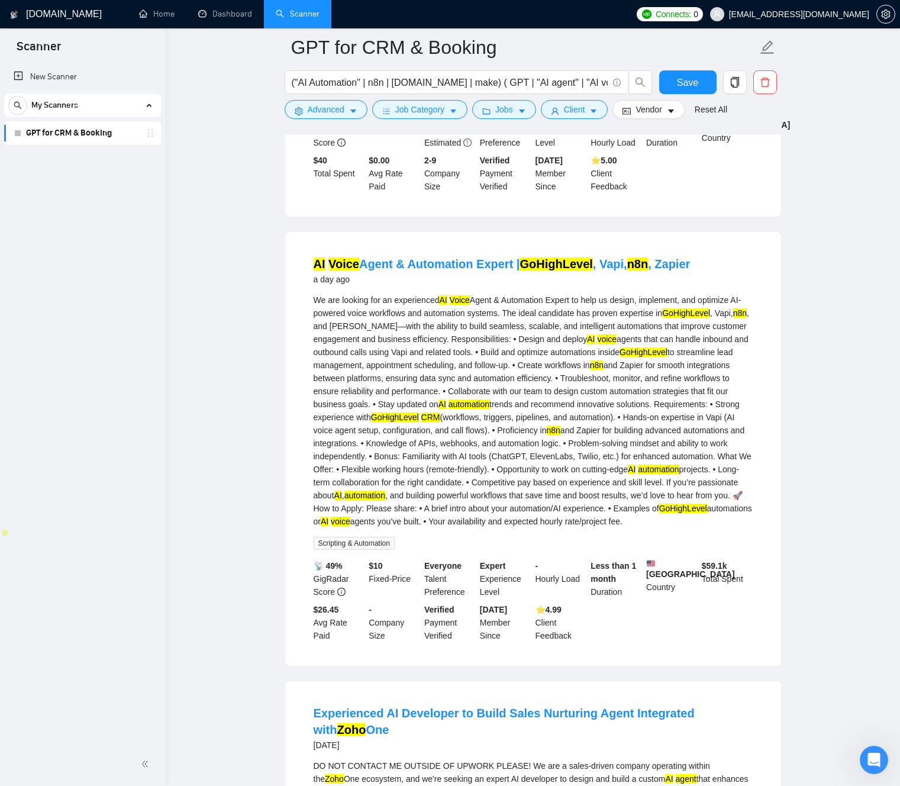
drag, startPoint x: 477, startPoint y: 431, endPoint x: 467, endPoint y: 431, distance: 9.5
click at [472, 430] on div "We are looking for an experienced AI Voice Agent & Automation Expert to help us…" at bounding box center [533, 410] width 439 height 234
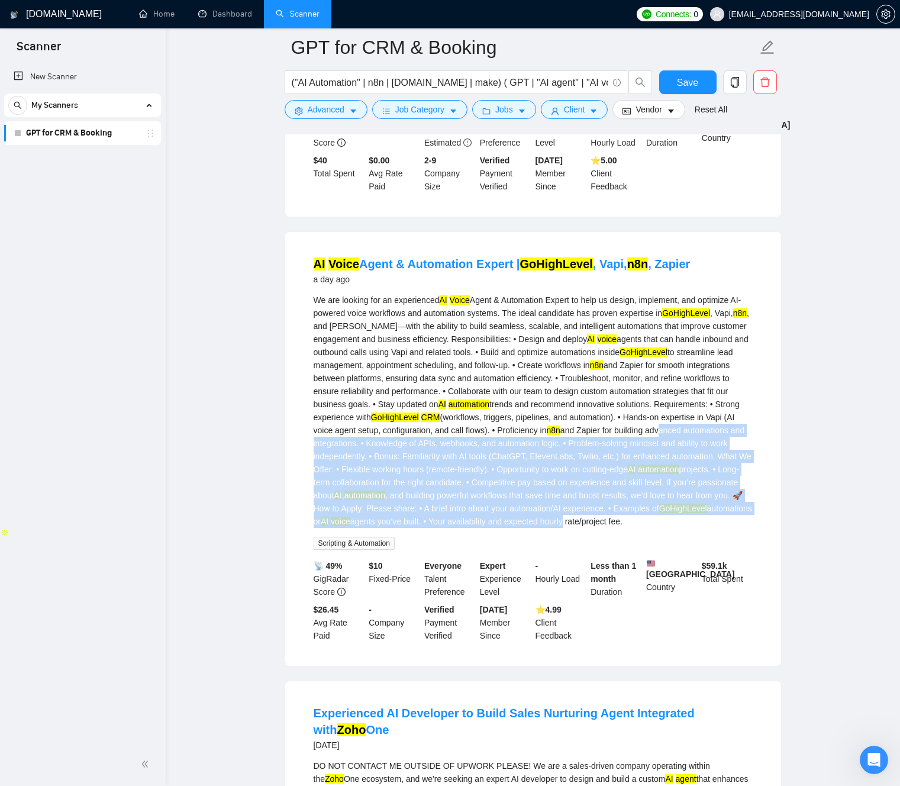
drag, startPoint x: 498, startPoint y: 464, endPoint x: 495, endPoint y: 419, distance: 45.0
click at [538, 498] on div "We are looking for an experienced AI Voice Agent & Automation Expert to help us…" at bounding box center [533, 410] width 439 height 234
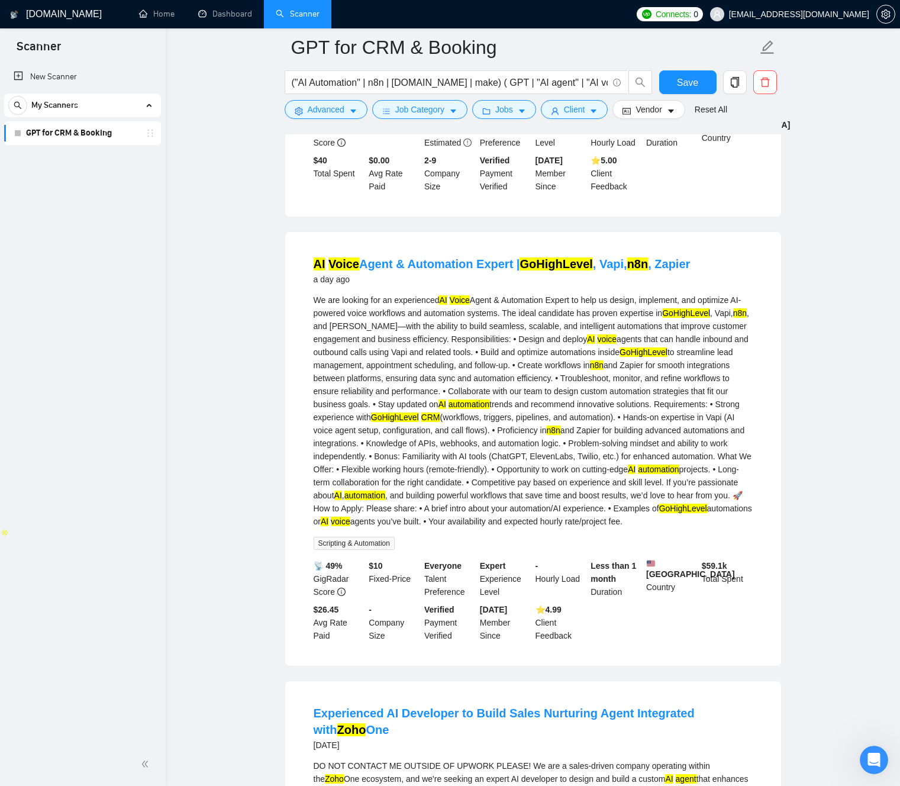
drag, startPoint x: 495, startPoint y: 419, endPoint x: 475, endPoint y: 415, distance: 20.7
click at [489, 418] on div "We are looking for an experienced AI Voice Agent & Automation Expert to help us…" at bounding box center [533, 410] width 439 height 234
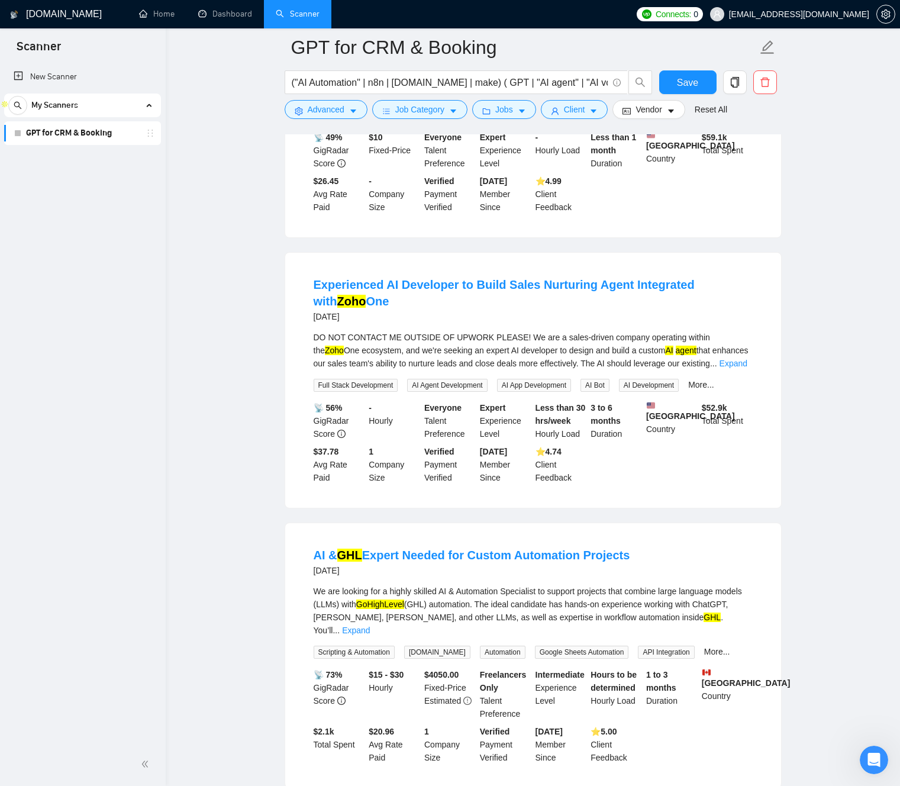
scroll to position [700, 0]
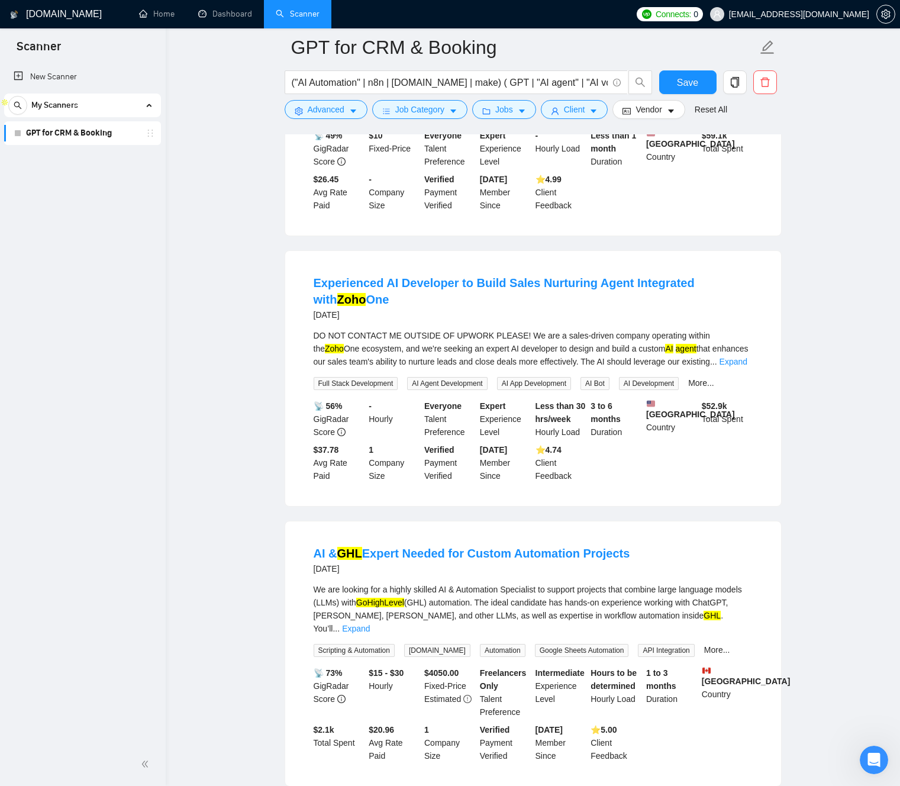
click at [735, 366] on link "Expand" at bounding box center [733, 361] width 28 height 9
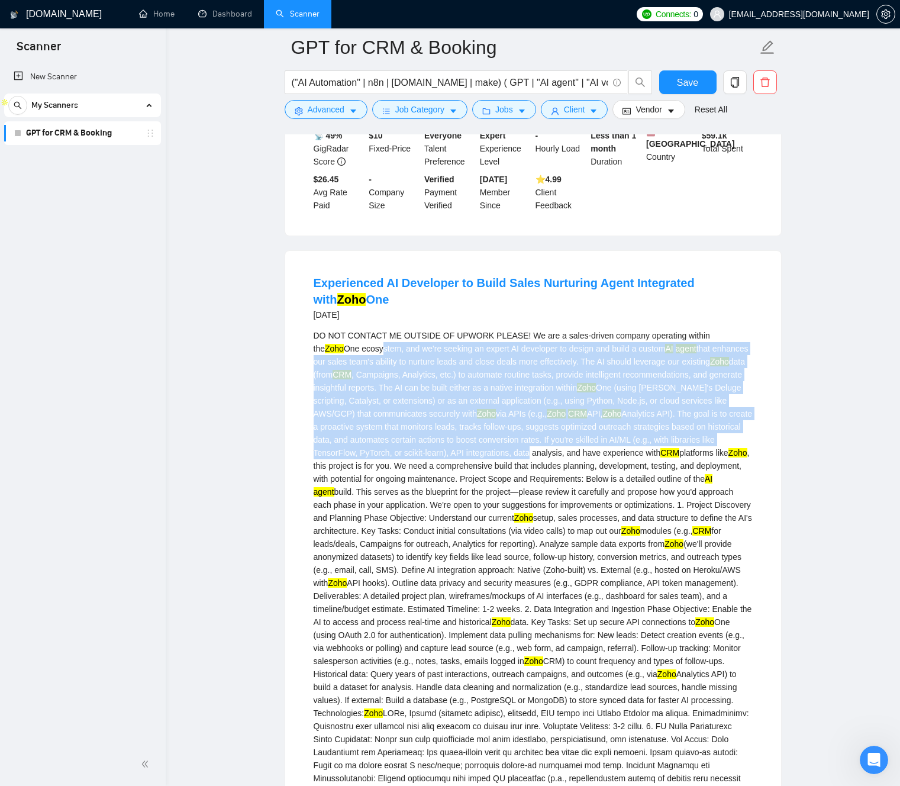
drag, startPoint x: 580, startPoint y: 479, endPoint x: 372, endPoint y: 383, distance: 229.0
click at [350, 373] on div "DO NOT CONTACT ME OUTSIDE OF UPWORK PLEASE! We are a sales-driven company opera…" at bounding box center [533, 784] width 439 height 911
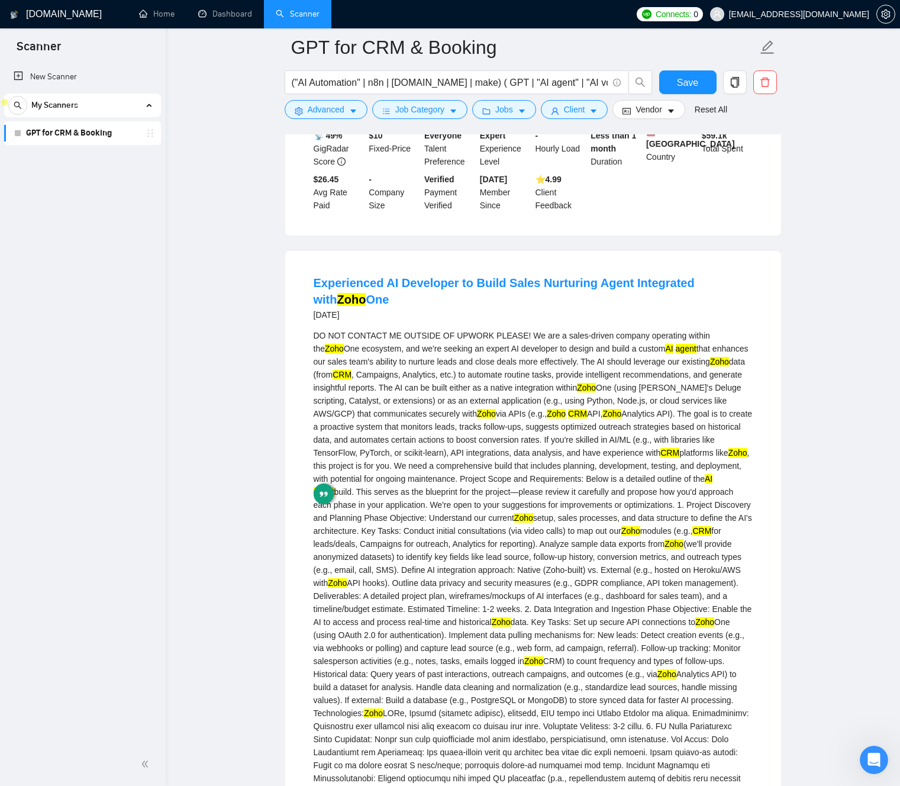
click at [522, 452] on div "DO NOT CONTACT ME OUTSIDE OF UPWORK PLEASE! We are a sales-driven company opera…" at bounding box center [533, 784] width 439 height 911
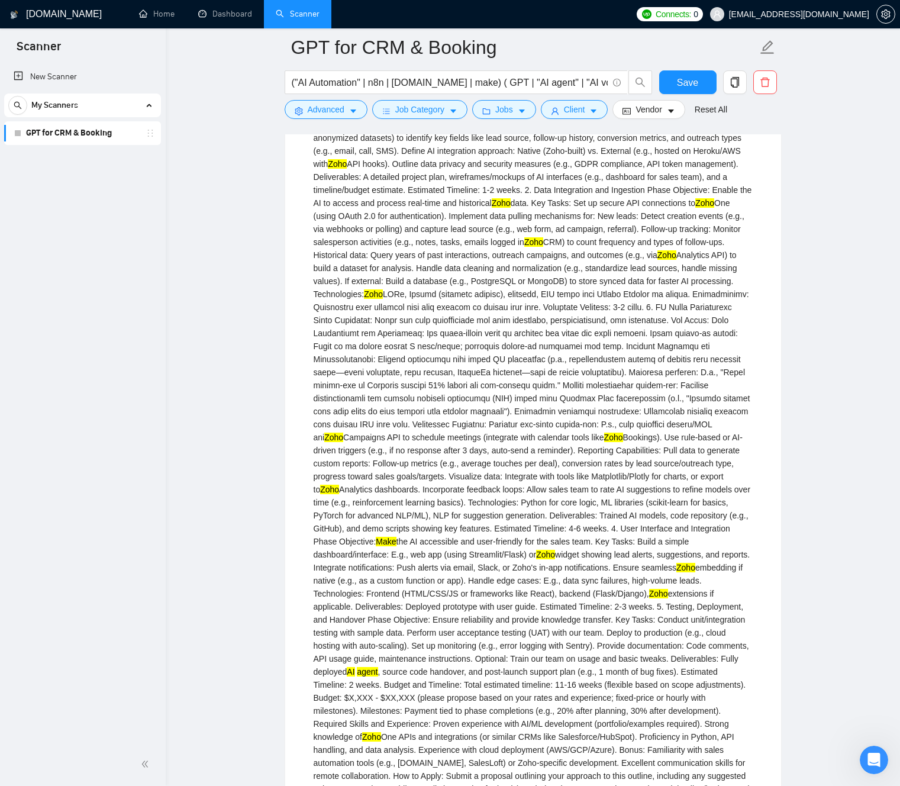
scroll to position [1206, 0]
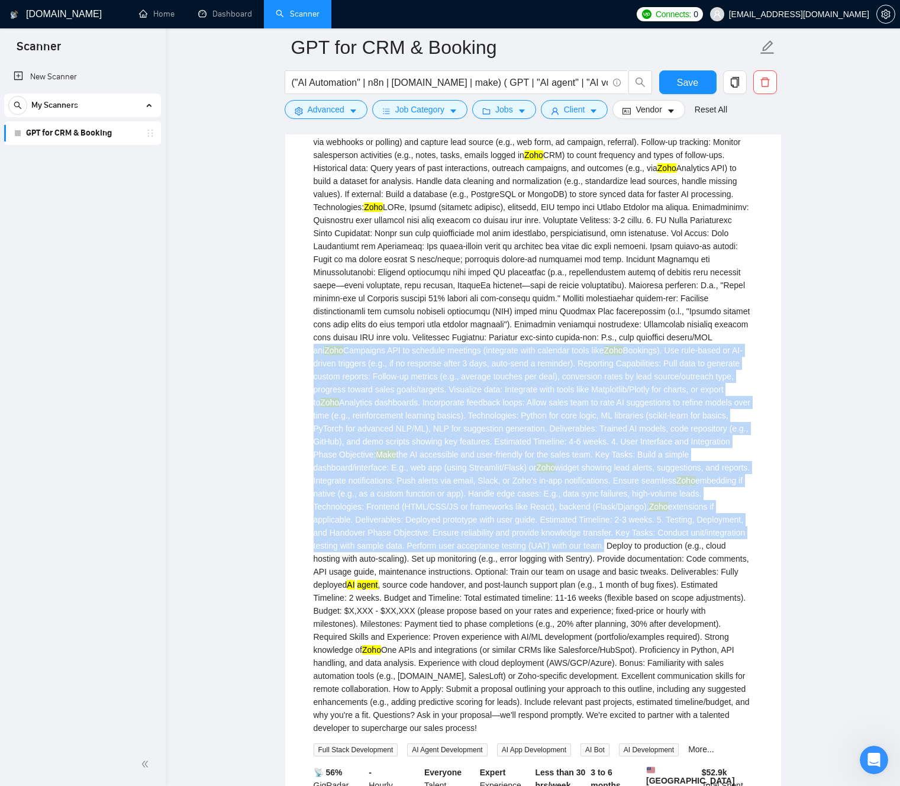
drag, startPoint x: 503, startPoint y: 382, endPoint x: 565, endPoint y: 592, distance: 218.4
click at [565, 592] on div "DO NOT CONTACT ME OUTSIDE OF UPWORK PLEASE! We are a sales-driven company opera…" at bounding box center [533, 278] width 439 height 911
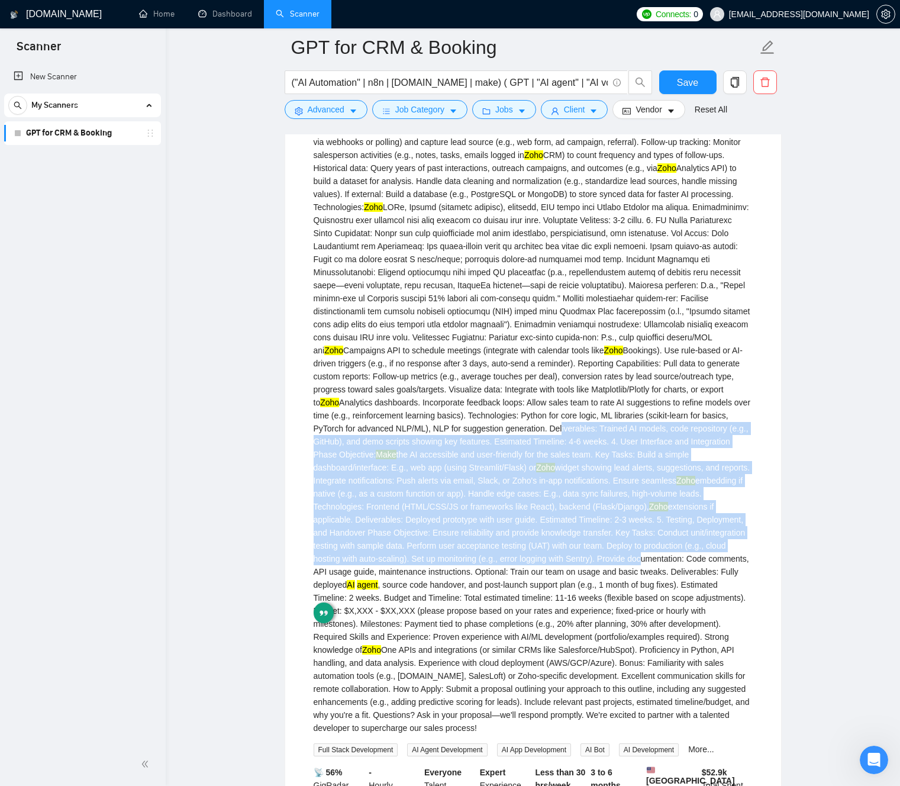
drag, startPoint x: 545, startPoint y: 557, endPoint x: 450, endPoint y: 473, distance: 126.6
click at [445, 472] on div "DO NOT CONTACT ME OUTSIDE OF UPWORK PLEASE! We are a sales-driven company opera…" at bounding box center [533, 278] width 439 height 911
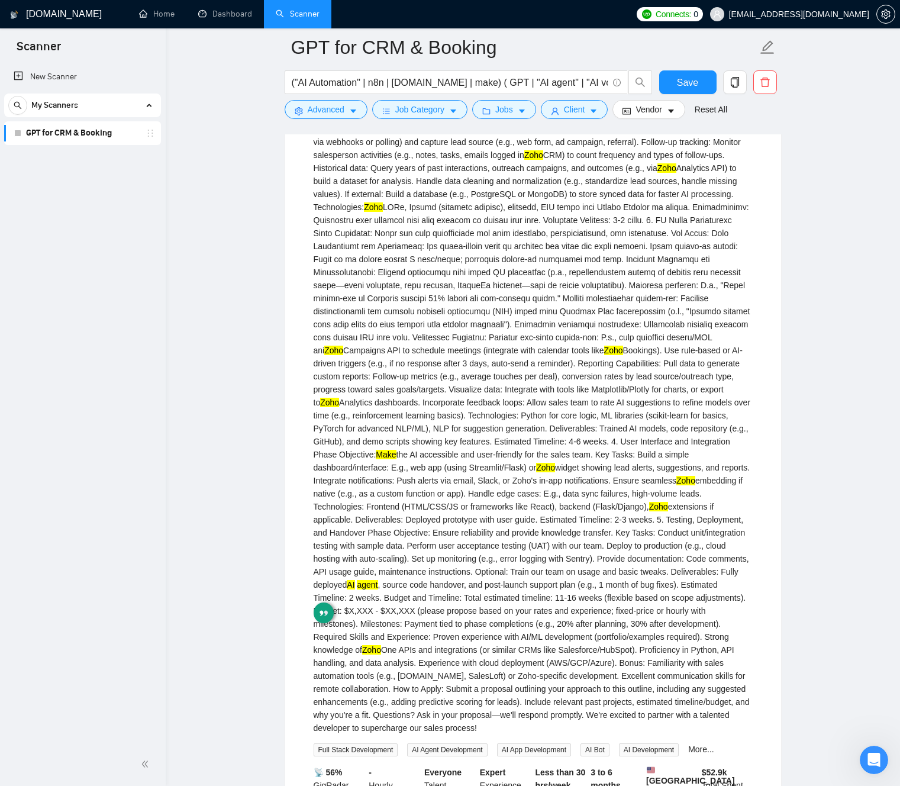
click at [529, 490] on div "DO NOT CONTACT ME OUTSIDE OF UPWORK PLEASE! We are a sales-driven company opera…" at bounding box center [533, 278] width 439 height 911
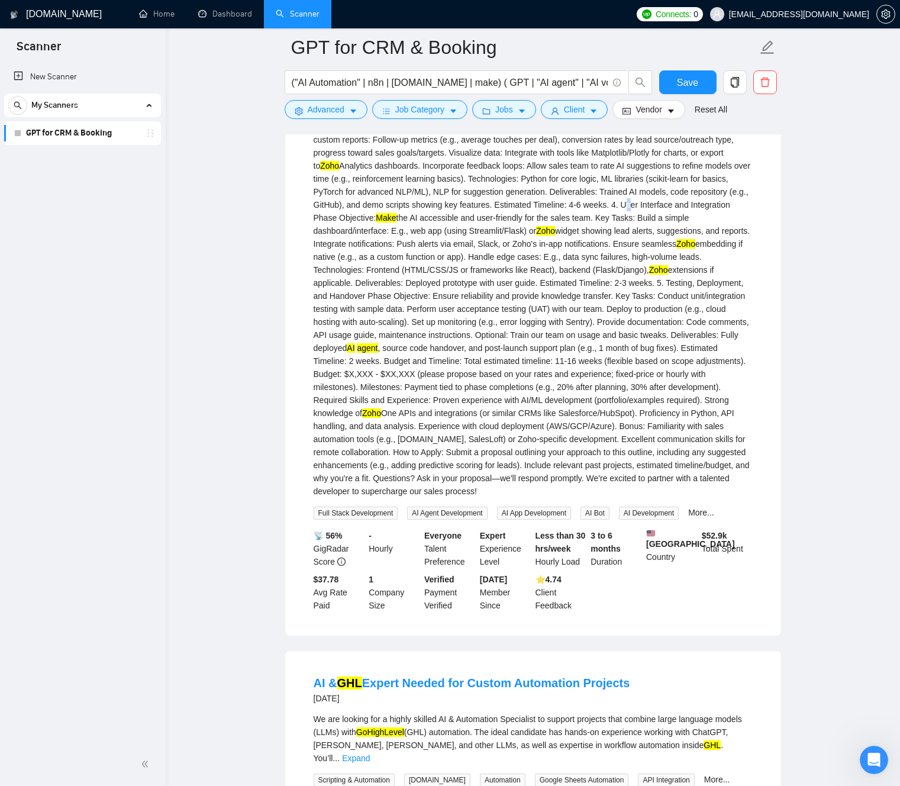
scroll to position [1443, 0]
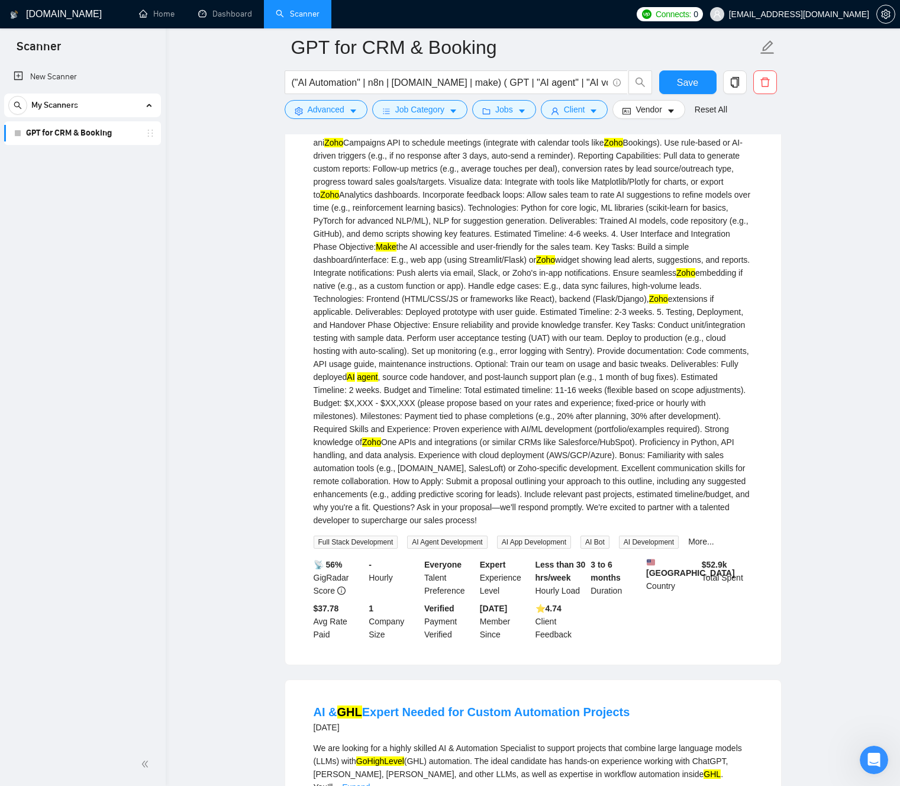
click at [696, 489] on div "DO NOT CONTACT ME OUTSIDE OF UPWORK PLEASE! We are a sales-driven company opera…" at bounding box center [533, 70] width 439 height 911
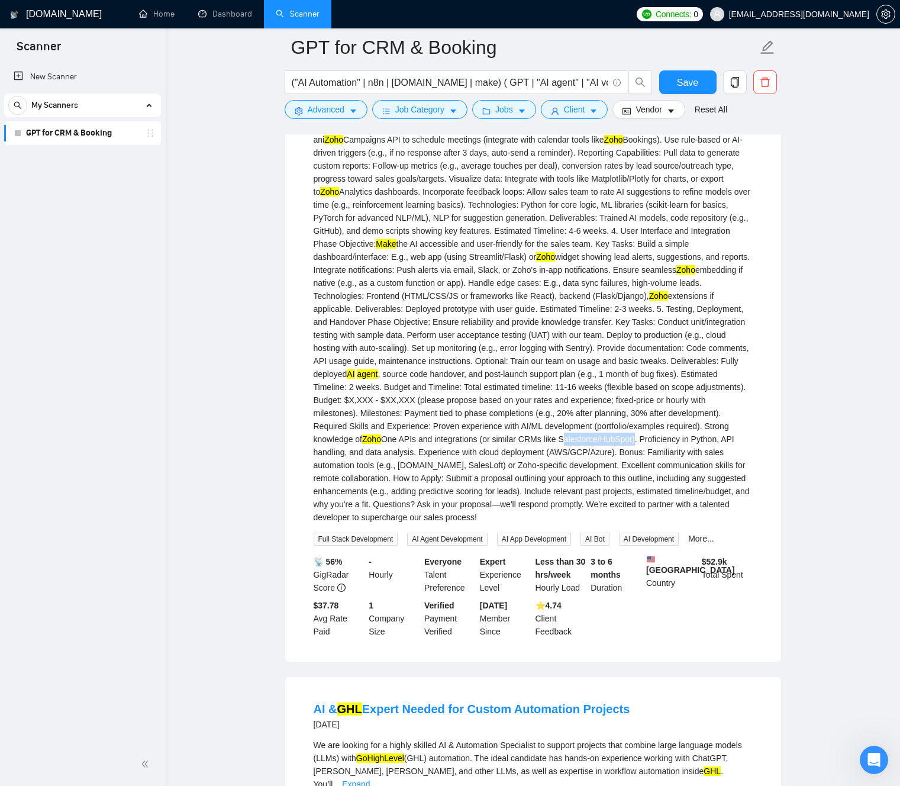
drag, startPoint x: 696, startPoint y: 489, endPoint x: 650, endPoint y: 484, distance: 46.5
click at [656, 487] on div "DO NOT CONTACT ME OUTSIDE OF UPWORK PLEASE! We are a sales-driven company opera…" at bounding box center [533, 67] width 439 height 911
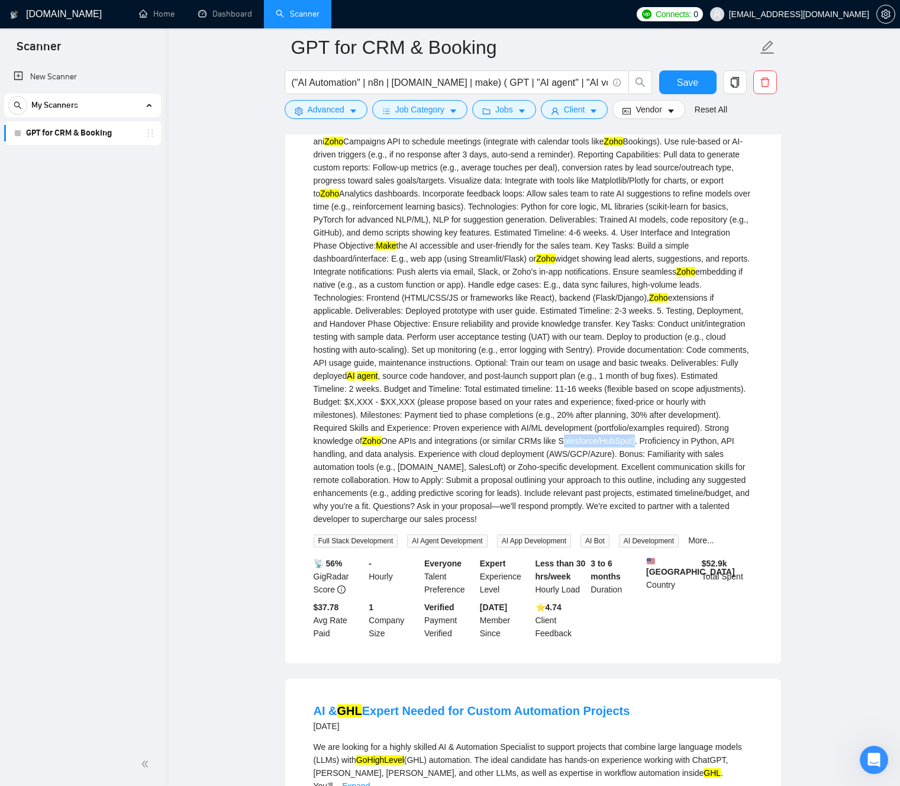
copy div "Salesforce/HubSpot"
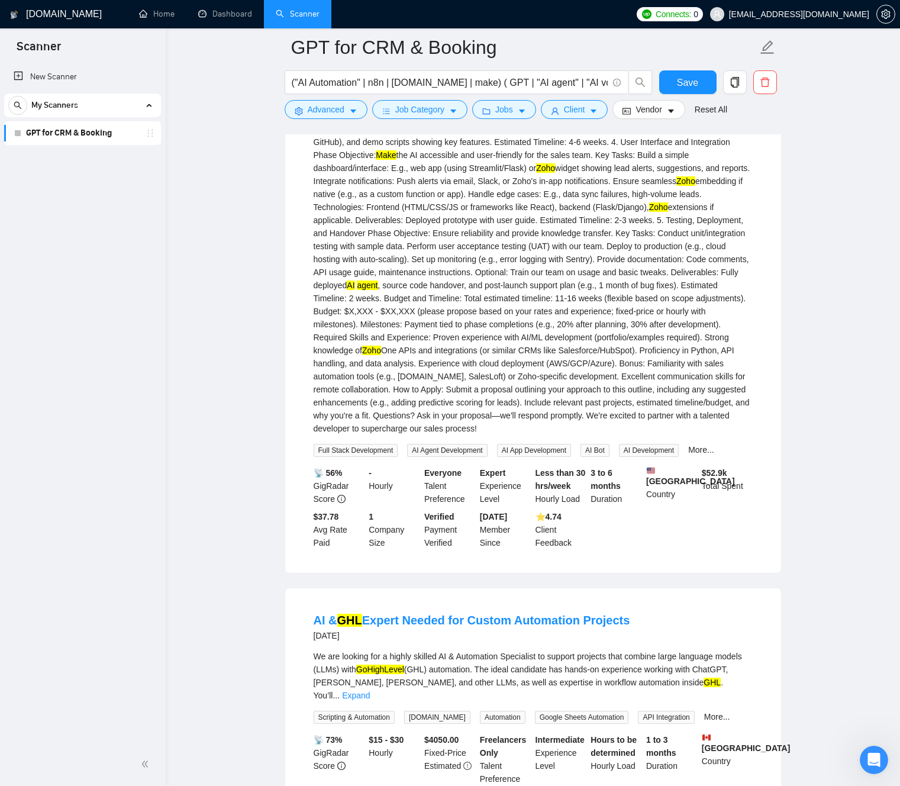
drag, startPoint x: 510, startPoint y: 415, endPoint x: 490, endPoint y: 399, distance: 25.3
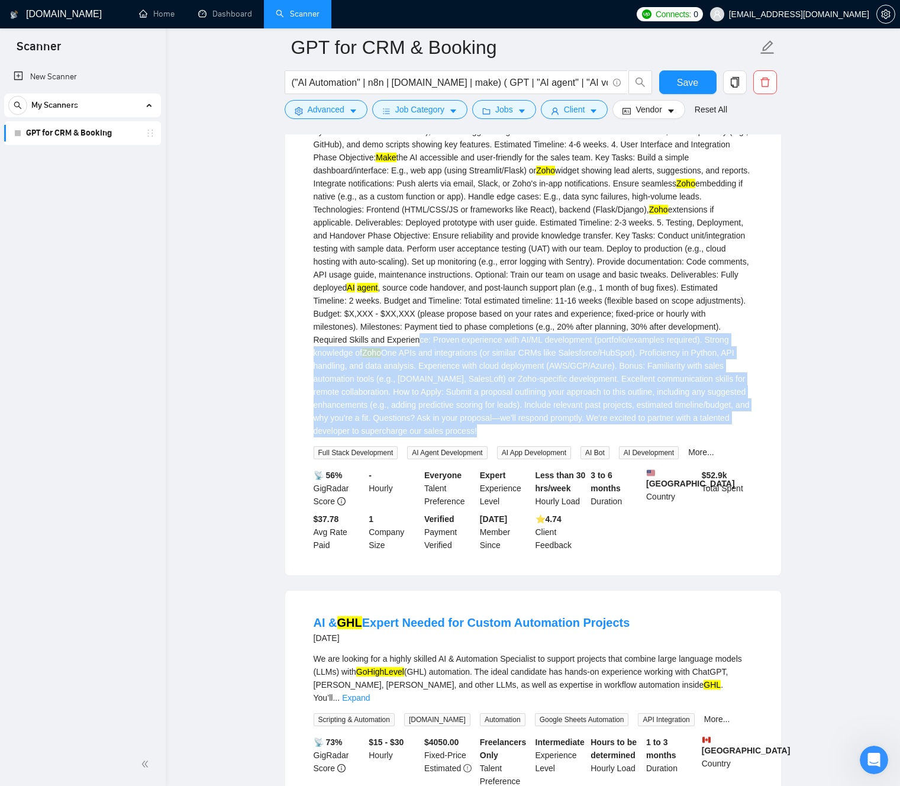
drag, startPoint x: 480, startPoint y: 389, endPoint x: 599, endPoint y: 466, distance: 140.8
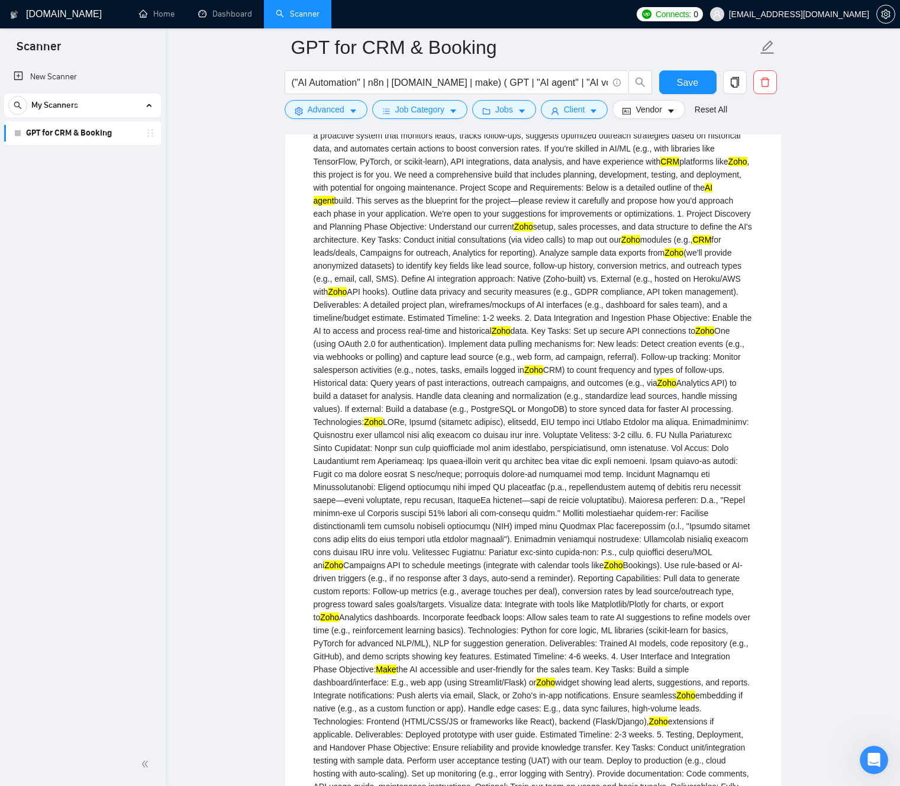
scroll to position [974, 0]
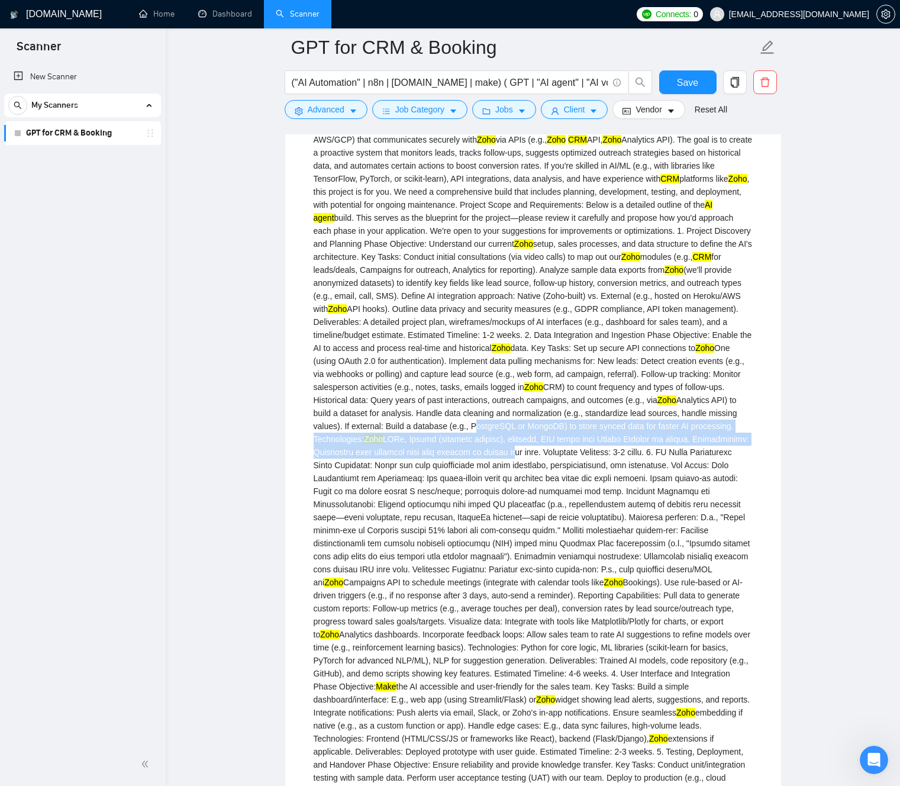
drag, startPoint x: 561, startPoint y: 489, endPoint x: 489, endPoint y: 446, distance: 84.3
click at [476, 456] on div "DO NOT CONTACT ME OUTSIDE OF UPWORK PLEASE! We are a sales-driven company opera…" at bounding box center [533, 510] width 439 height 911
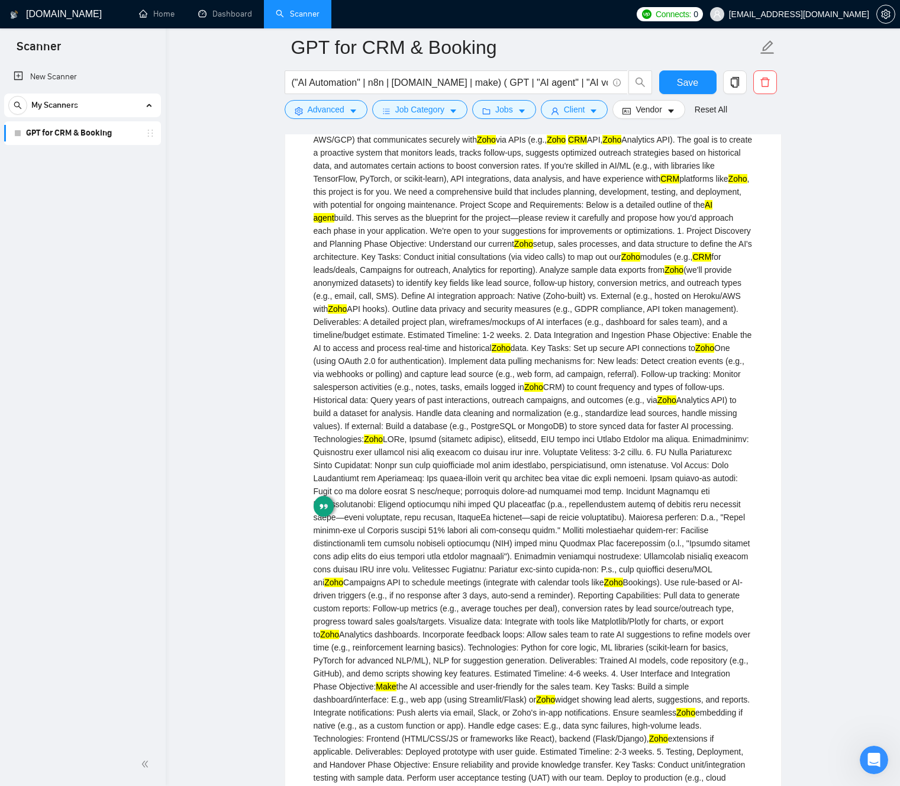
click at [524, 392] on mark "Zoho" at bounding box center [533, 386] width 19 height 9
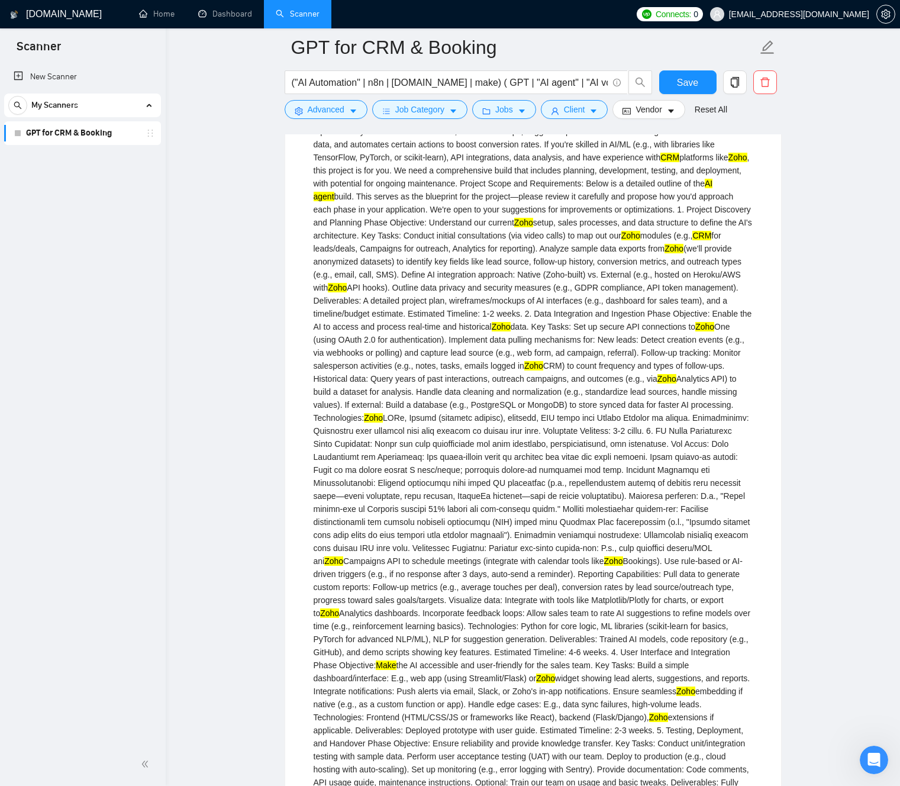
scroll to position [997, 0]
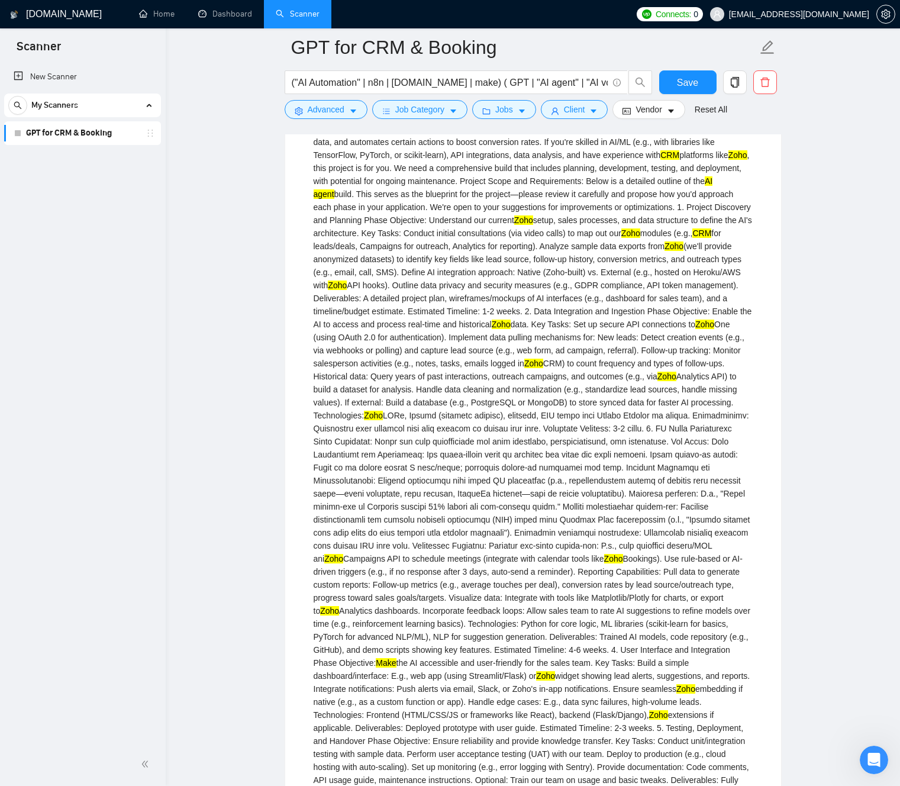
click at [545, 440] on div "DO NOT CONTACT ME OUTSIDE OF UPWORK PLEASE! We are a sales-driven company opera…" at bounding box center [533, 486] width 439 height 911
click at [510, 305] on div "DO NOT CONTACT ME OUTSIDE OF UPWORK PLEASE! We are a sales-driven company opera…" at bounding box center [533, 486] width 439 height 911
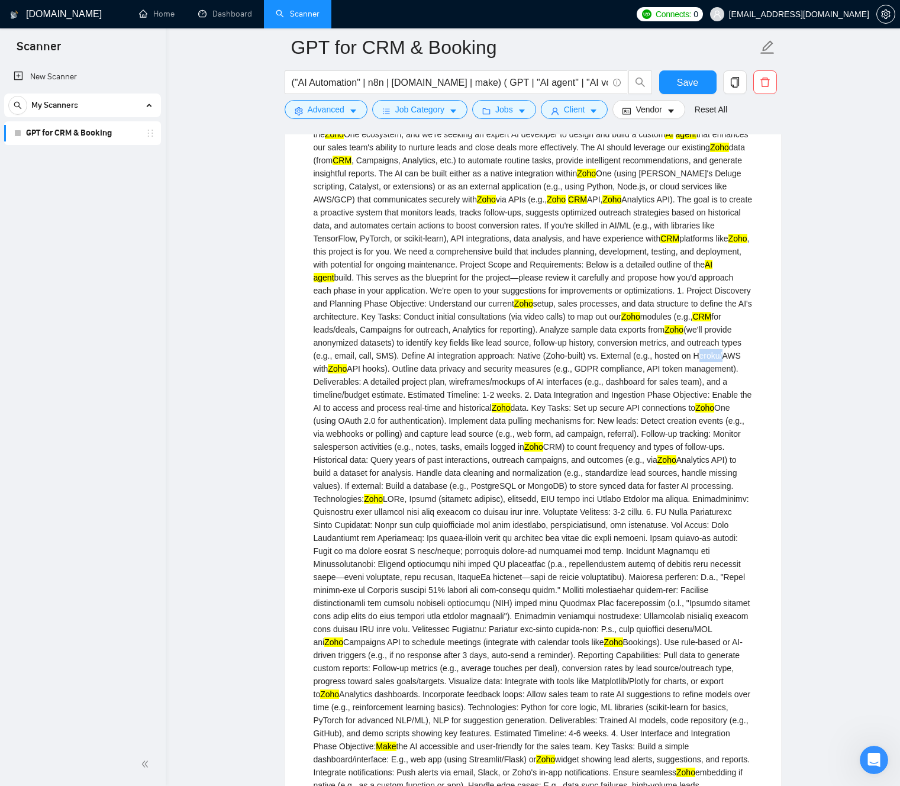
scroll to position [911, 0]
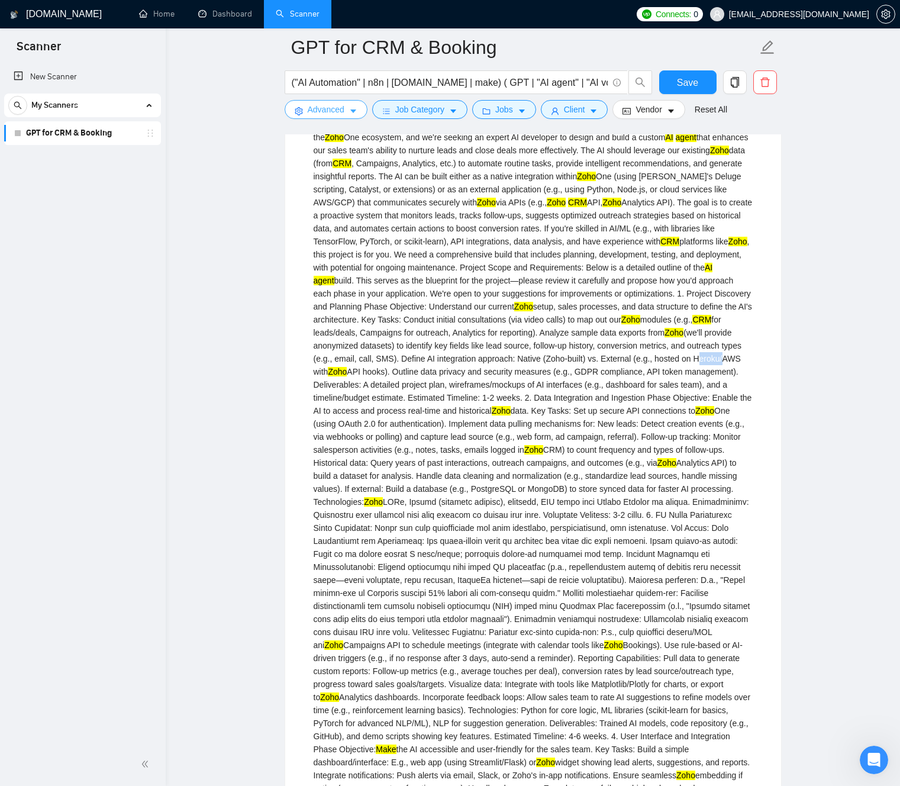
click at [359, 106] on button "Advanced" at bounding box center [326, 109] width 83 height 19
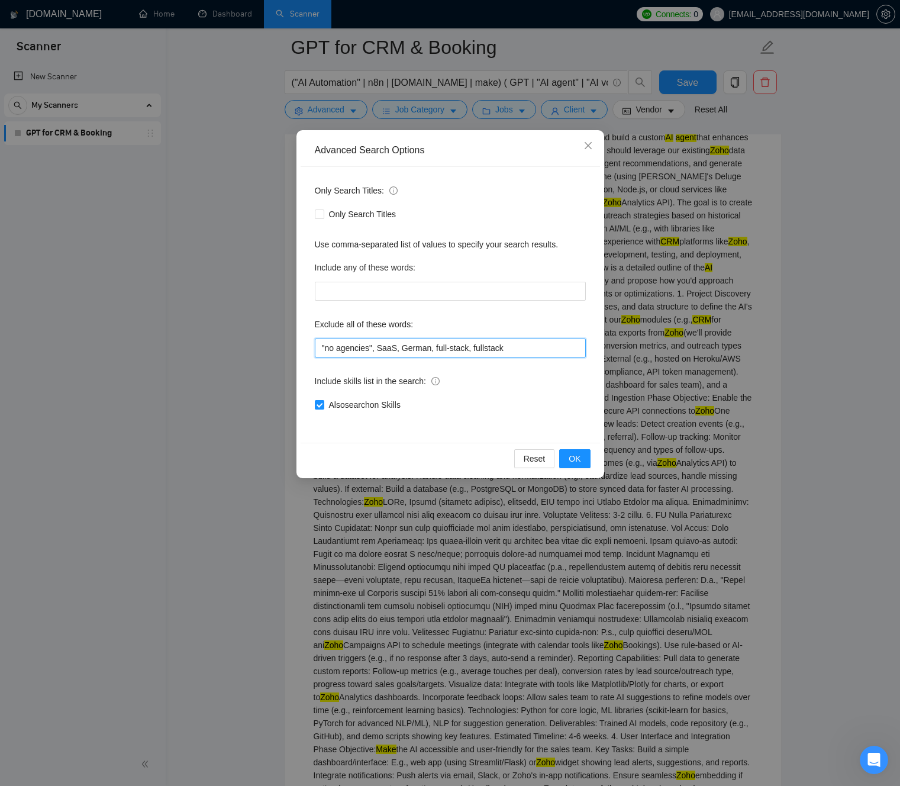
click at [528, 351] on input ""no agencies", SaaS, German, full-stack, fullstack" at bounding box center [450, 347] width 271 height 19
paste input "Heroku"
type input ""no agencies", SaaS, German, full-stack, fullstack, Heroku"
click at [571, 460] on span "OK" at bounding box center [575, 458] width 12 height 13
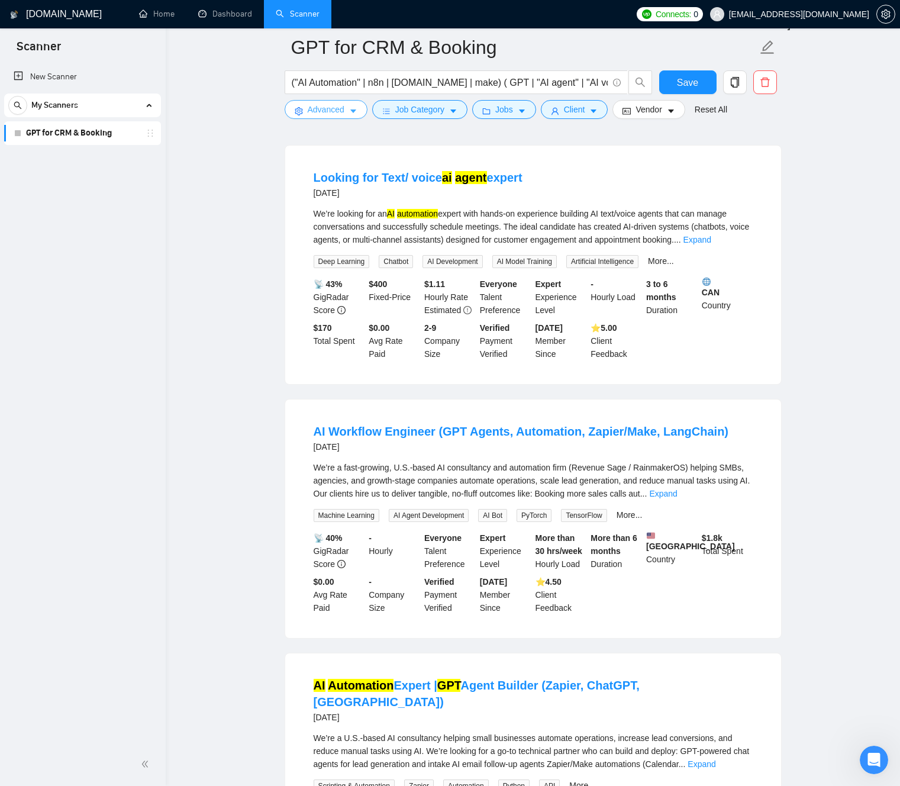
scroll to position [1163, 0]
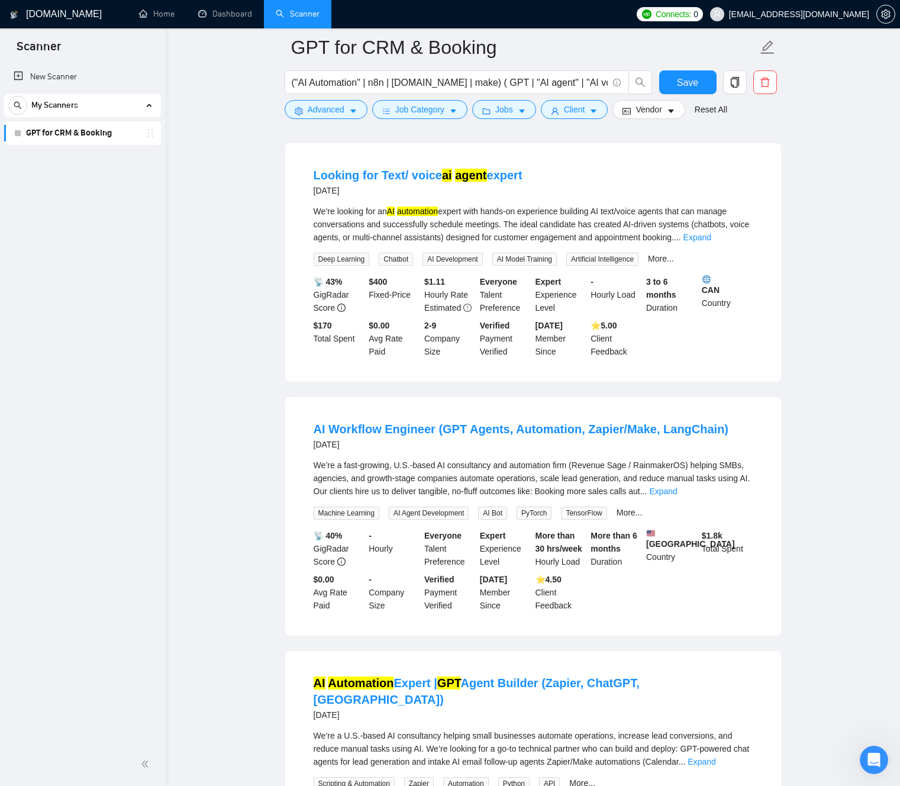
click at [711, 242] on link "Expand" at bounding box center [697, 237] width 28 height 9
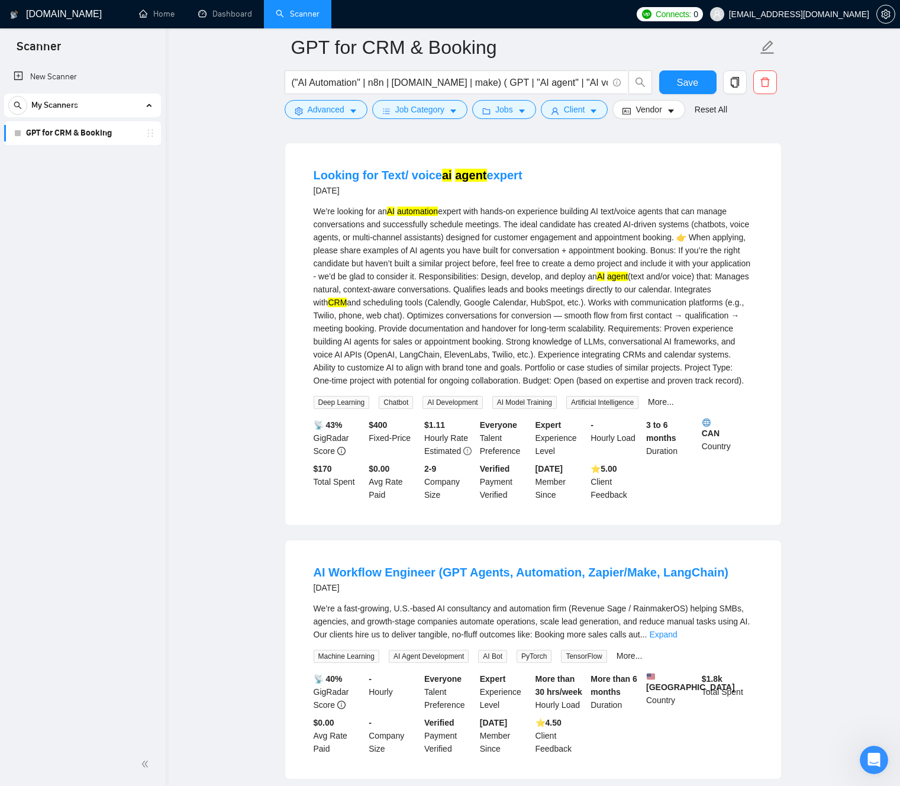
click at [396, 293] on div "We’re looking for an AI automation expert with hands-on experience building AI …" at bounding box center [533, 296] width 439 height 182
drag, startPoint x: 412, startPoint y: 293, endPoint x: 577, endPoint y: 363, distance: 178.4
click at [656, 387] on div "We’re looking for an AI automation expert with hands-on experience building AI …" at bounding box center [533, 296] width 439 height 182
click at [480, 310] on div "We’re looking for an AI automation expert with hands-on experience building AI …" at bounding box center [533, 296] width 439 height 182
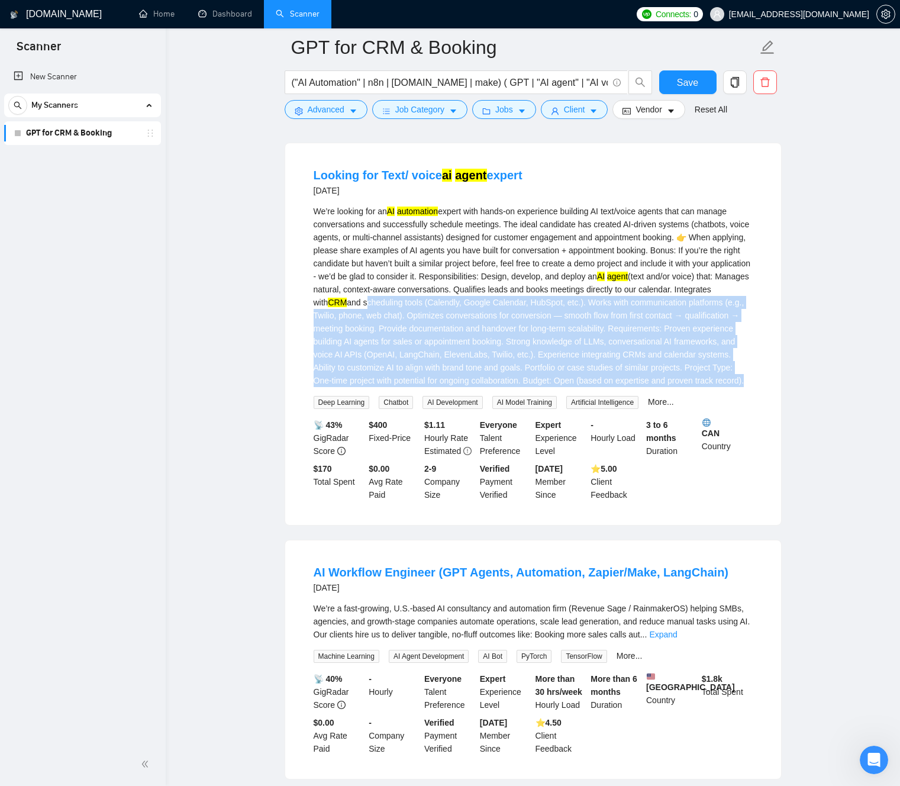
drag, startPoint x: 490, startPoint y: 311, endPoint x: 571, endPoint y: 370, distance: 99.5
click at [601, 387] on div "We’re looking for an AI automation expert with hands-on experience building AI …" at bounding box center [533, 296] width 439 height 182
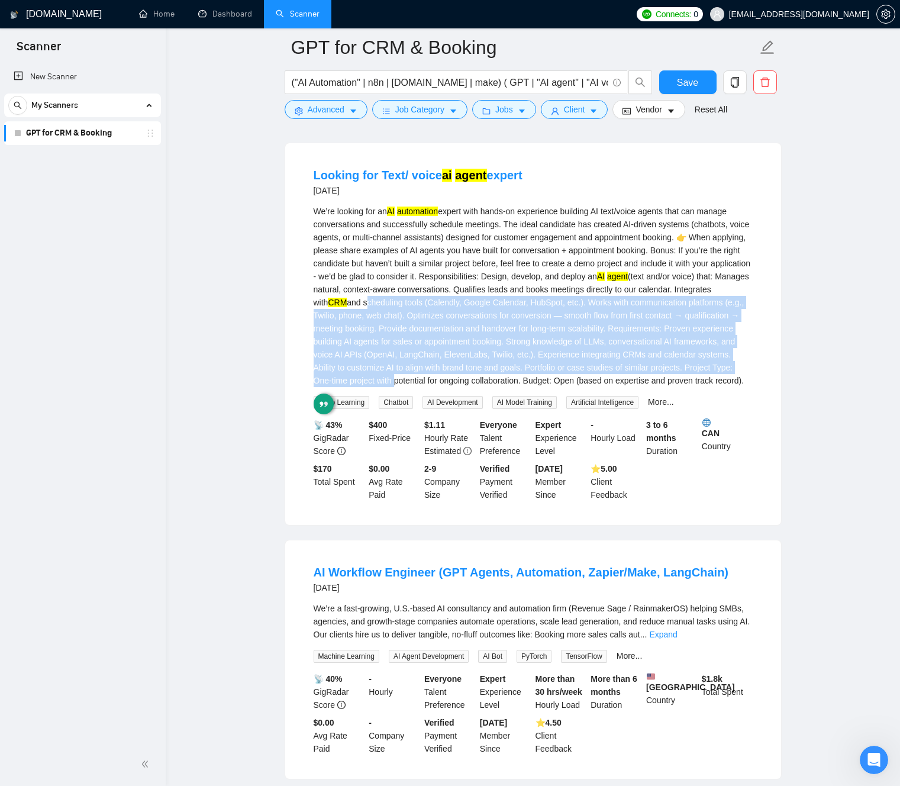
drag, startPoint x: 519, startPoint y: 336, endPoint x: 489, endPoint y: 315, distance: 36.6
click at [518, 336] on div "We’re looking for an AI automation expert with hands-on experience building AI …" at bounding box center [533, 296] width 439 height 182
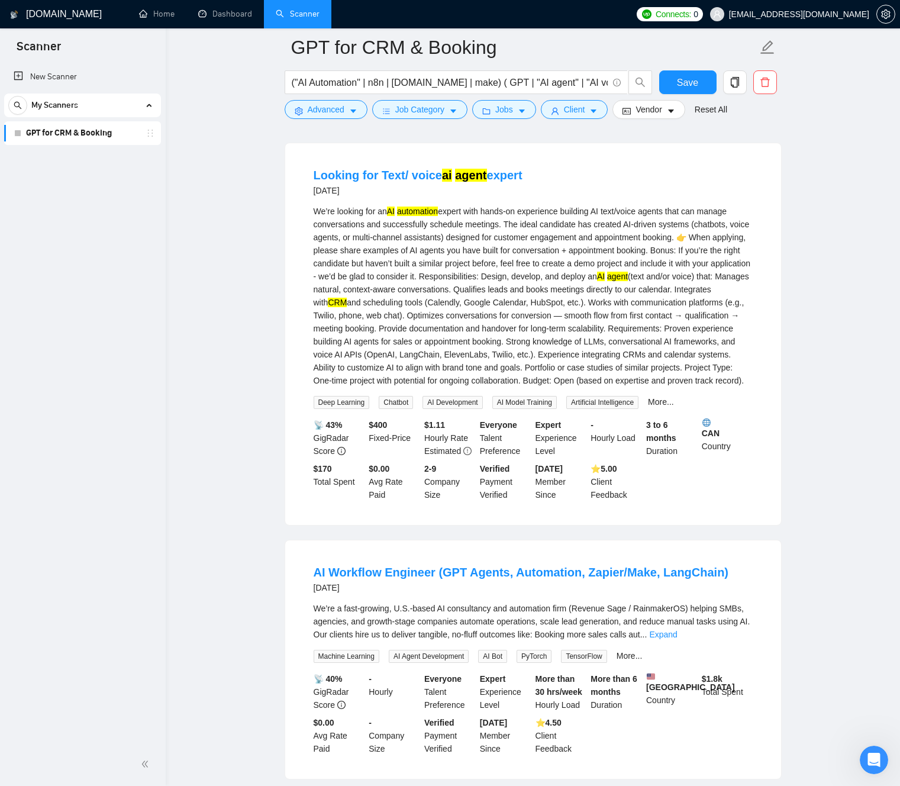
click at [470, 298] on div "We’re looking for an AI automation expert with hands-on experience building AI …" at bounding box center [533, 296] width 439 height 182
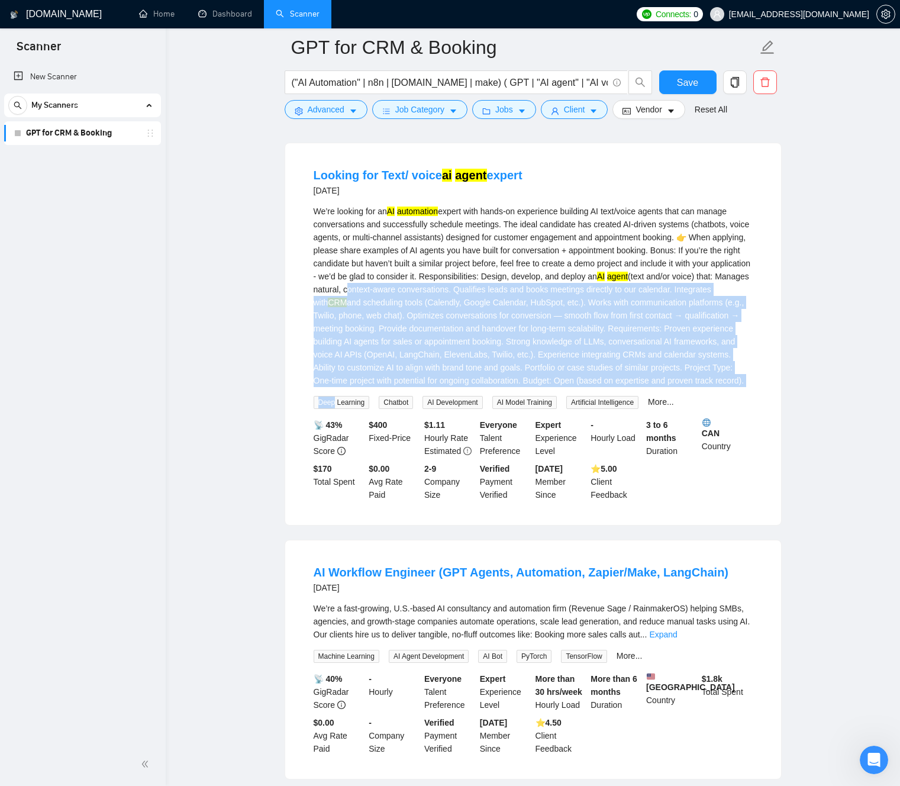
drag, startPoint x: 470, startPoint y: 298, endPoint x: 569, endPoint y: 387, distance: 133.2
click at [577, 387] on div "We’re looking for an AI automation expert with hands-on experience building AI …" at bounding box center [533, 296] width 439 height 182
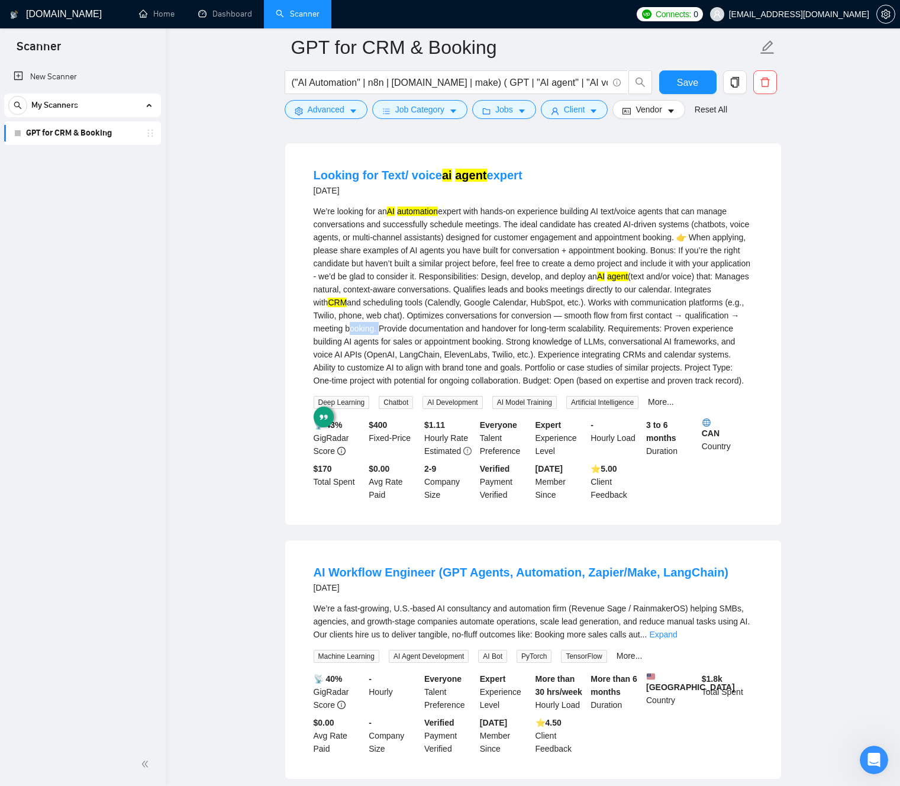
drag, startPoint x: 512, startPoint y: 335, endPoint x: 487, endPoint y: 311, distance: 34.7
click at [511, 335] on div "We’re looking for an AI automation expert with hands-on experience building AI …" at bounding box center [533, 296] width 439 height 182
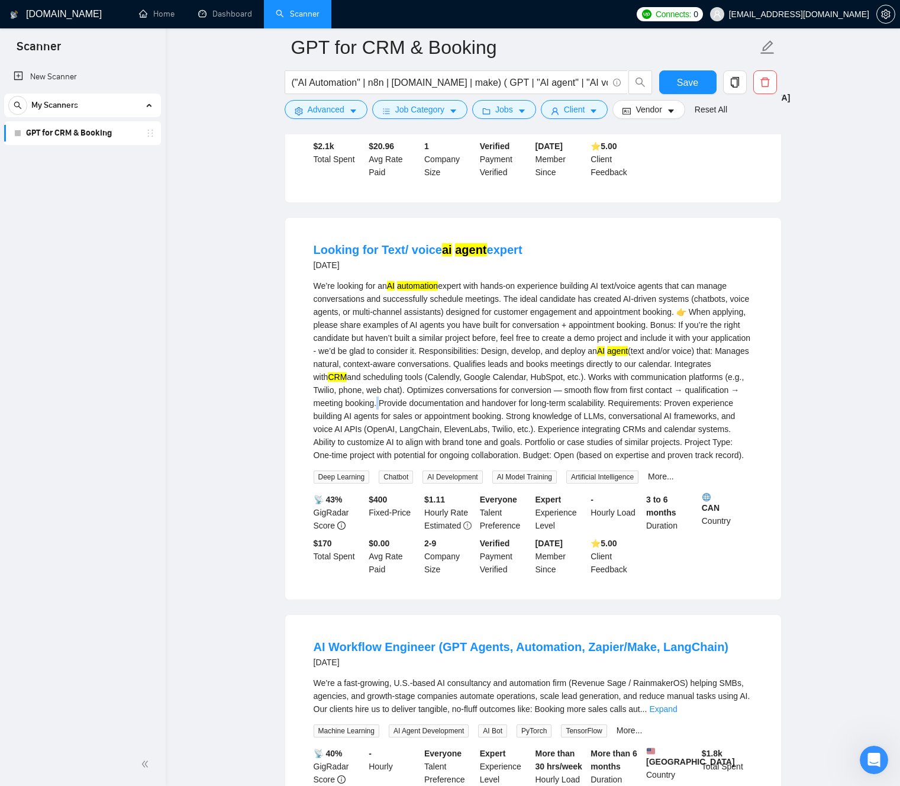
scroll to position [1003, 0]
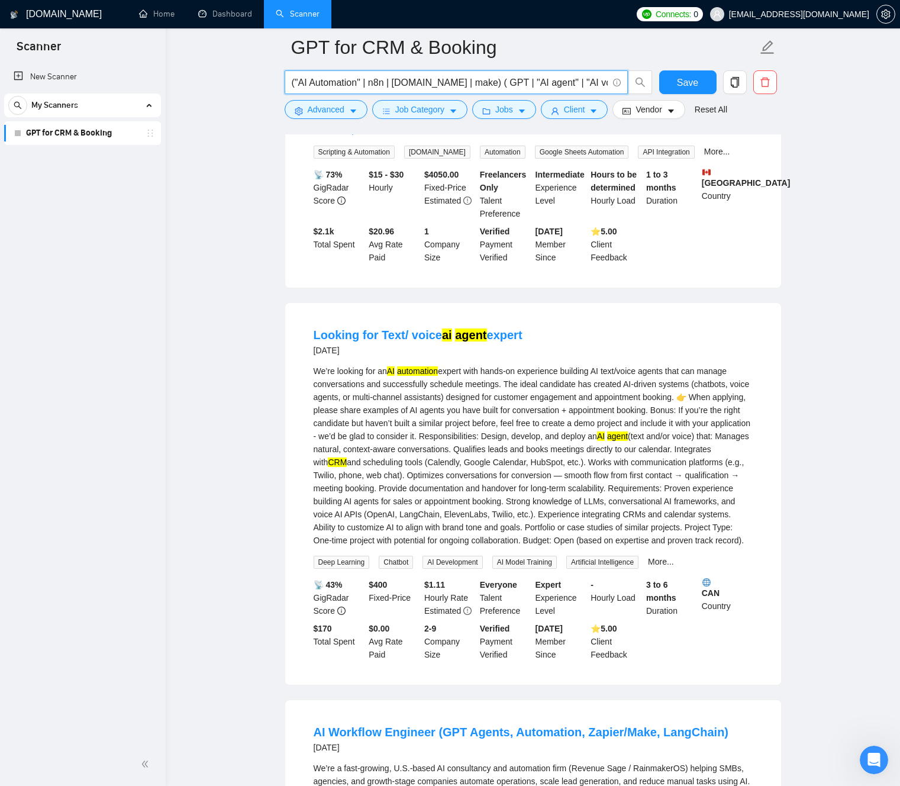
click at [390, 80] on input "("AI Automation" | n8n | [DOMAIN_NAME] | make) ( GPT | "AI agent" | "AI voice")…" at bounding box center [450, 82] width 316 height 15
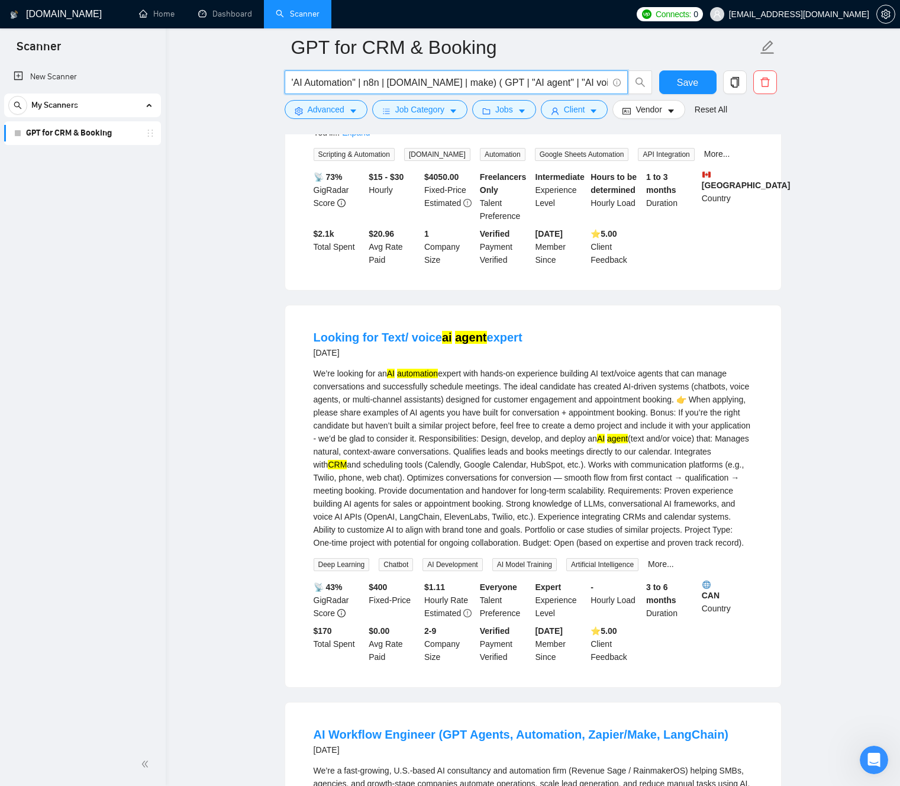
drag, startPoint x: 498, startPoint y: 83, endPoint x: 538, endPoint y: 84, distance: 40.2
click at [498, 82] on input "("AI Automation" | n8n | [DOMAIN_NAME] | make) ( GPT | "AI agent" | "AI voice")…" at bounding box center [450, 82] width 316 height 15
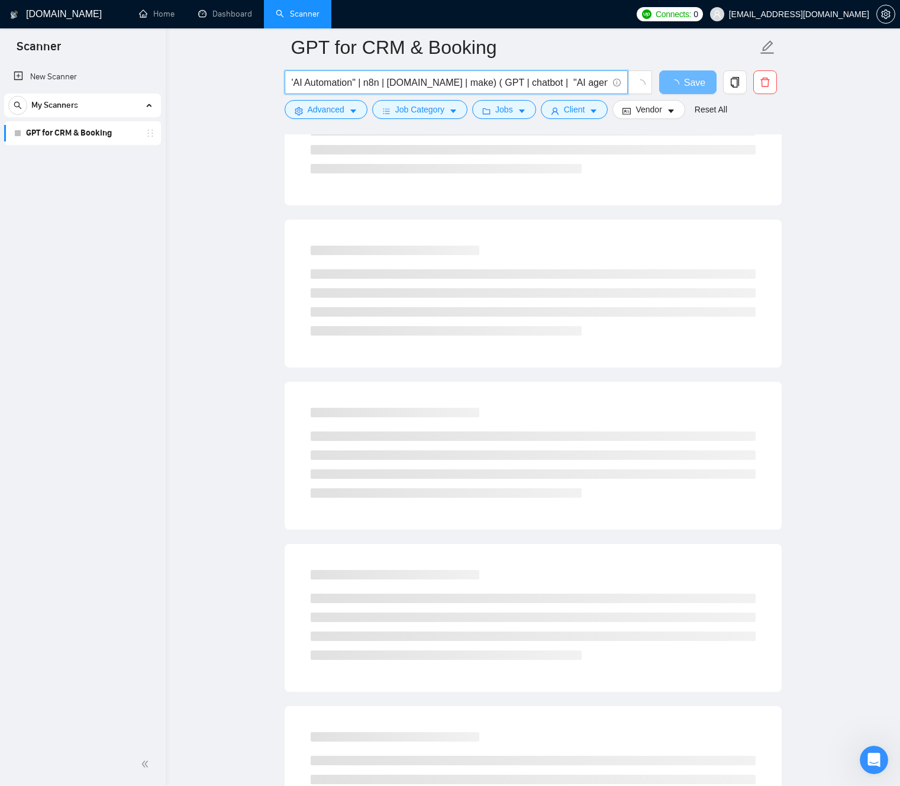
paste input "chatbot |"
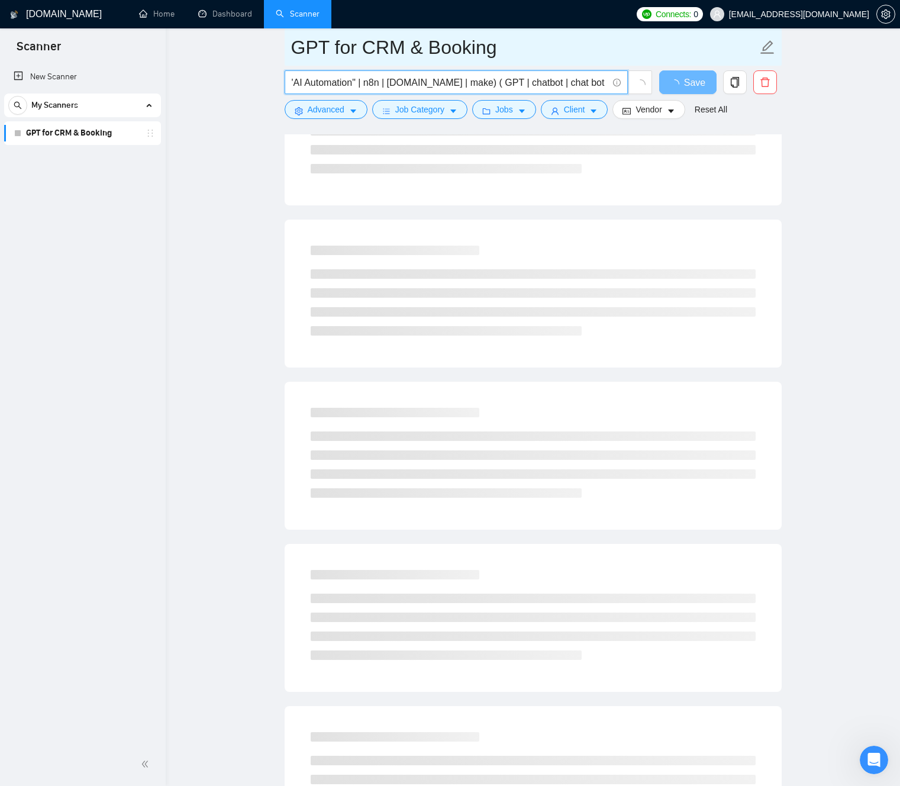
click at [600, 64] on span "GPT for CRM & Booking" at bounding box center [533, 46] width 497 height 37
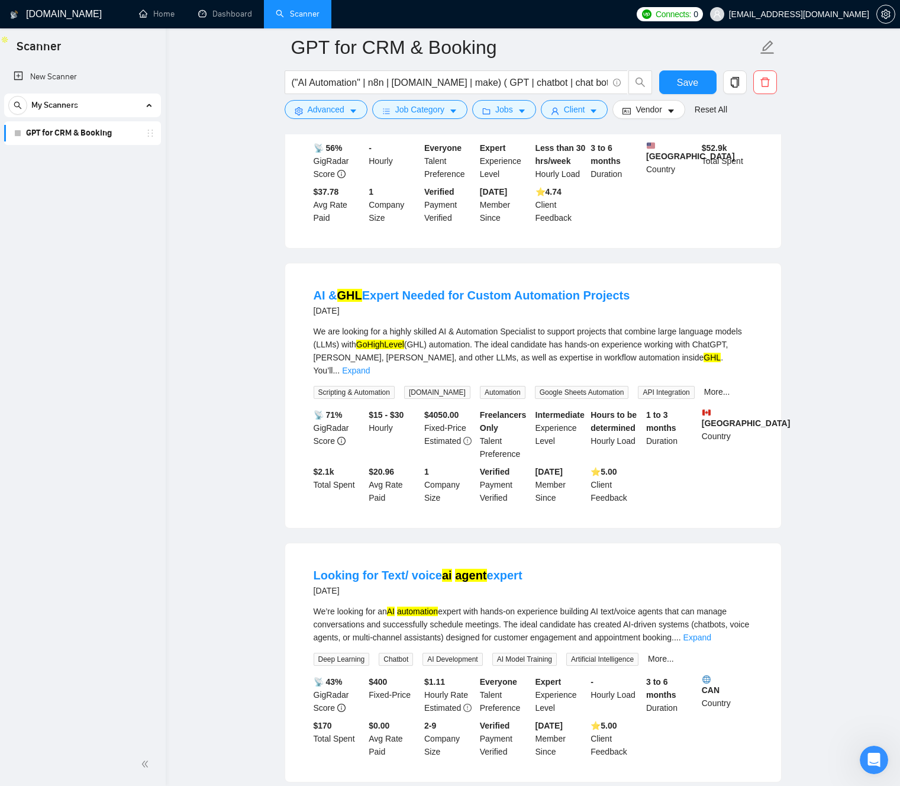
scroll to position [765, 0]
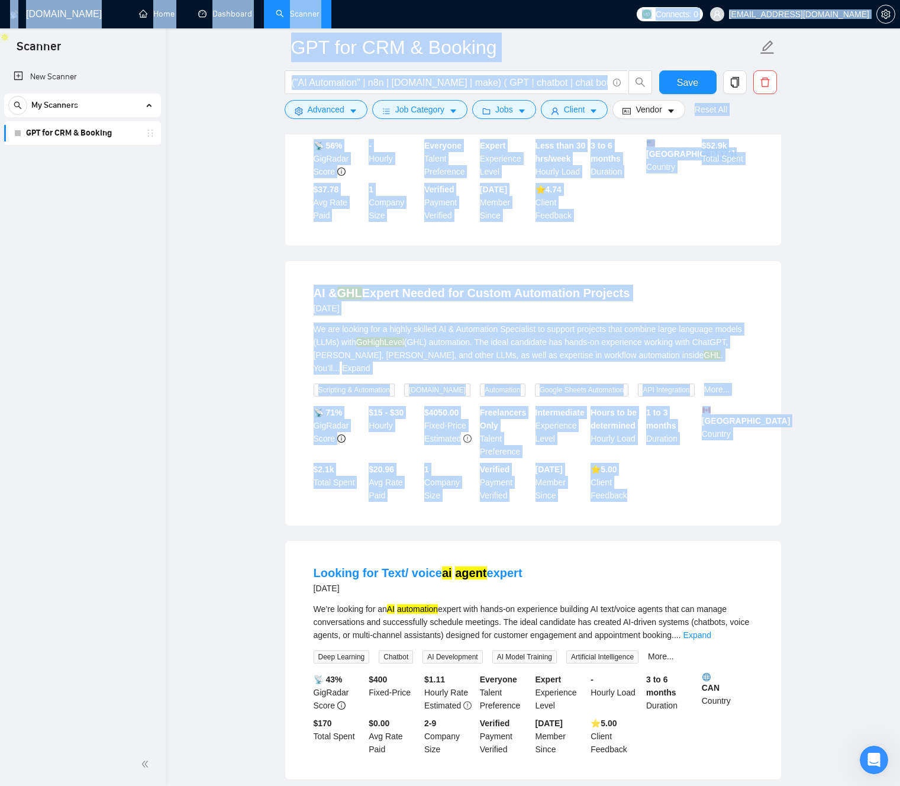
drag, startPoint x: 639, startPoint y: 505, endPoint x: 153, endPoint y: 308, distance: 524.7
click at [154, 305] on section "Scanner New Scanner My Scanners GPT for CRM & Booking [DOMAIN_NAME] Home Dashbo…" at bounding box center [450, 695] width 900 height 2920
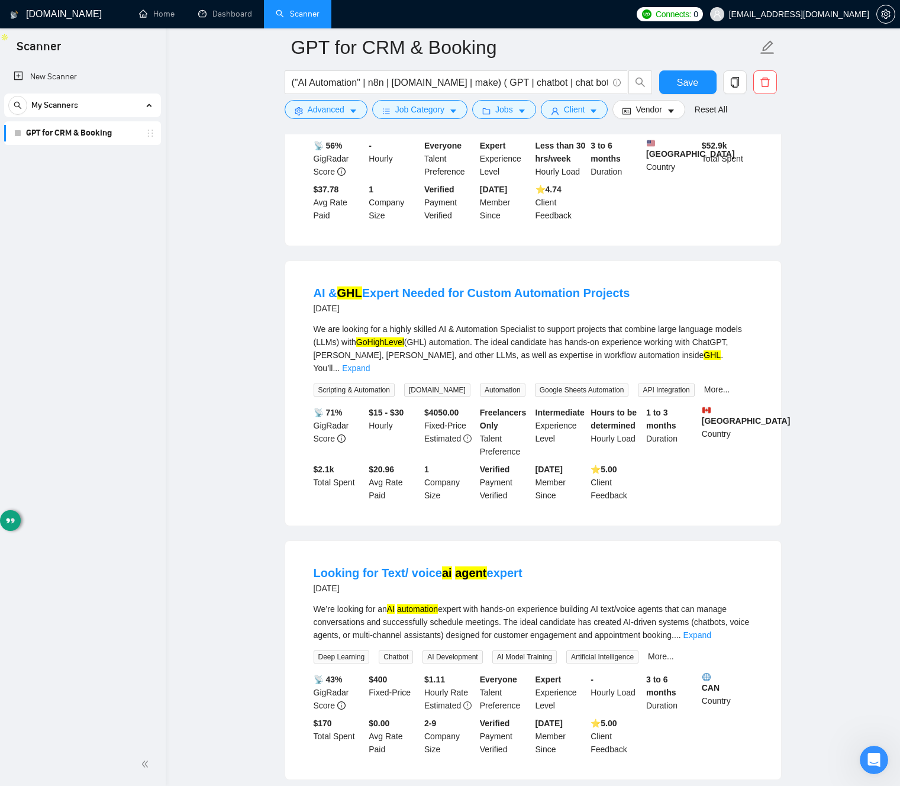
click at [172, 340] on div "[DOMAIN_NAME] Home Dashboard Scanner Connects: 0 [EMAIL_ADDRESS][DOMAIN_NAME] G…" at bounding box center [533, 695] width 734 height 2920
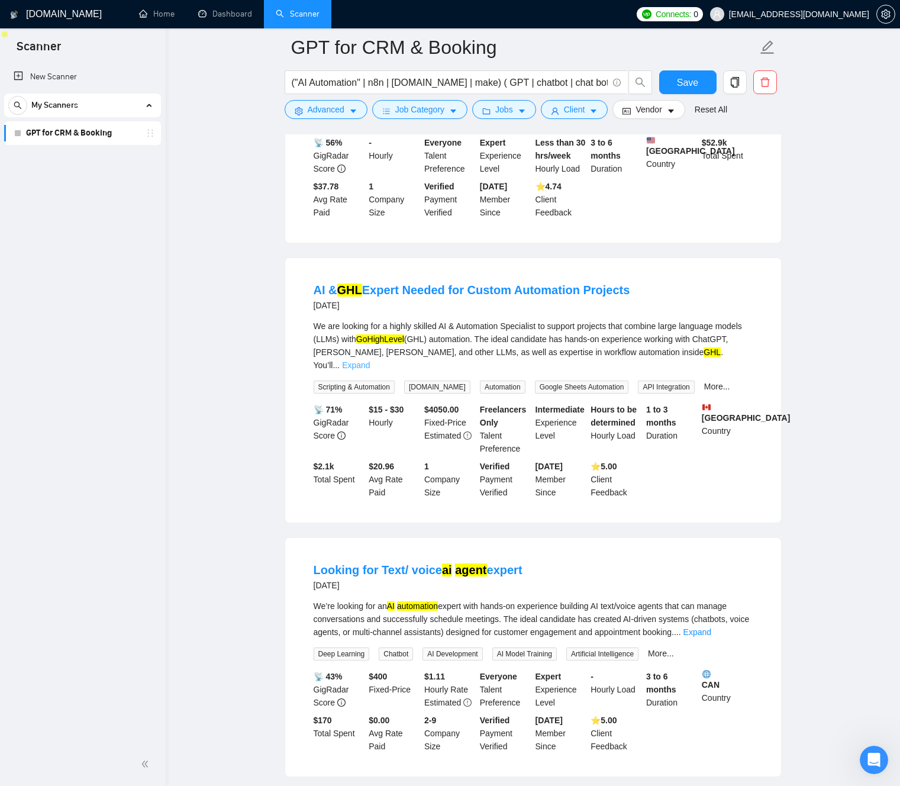
click at [370, 369] on link "Expand" at bounding box center [356, 364] width 28 height 9
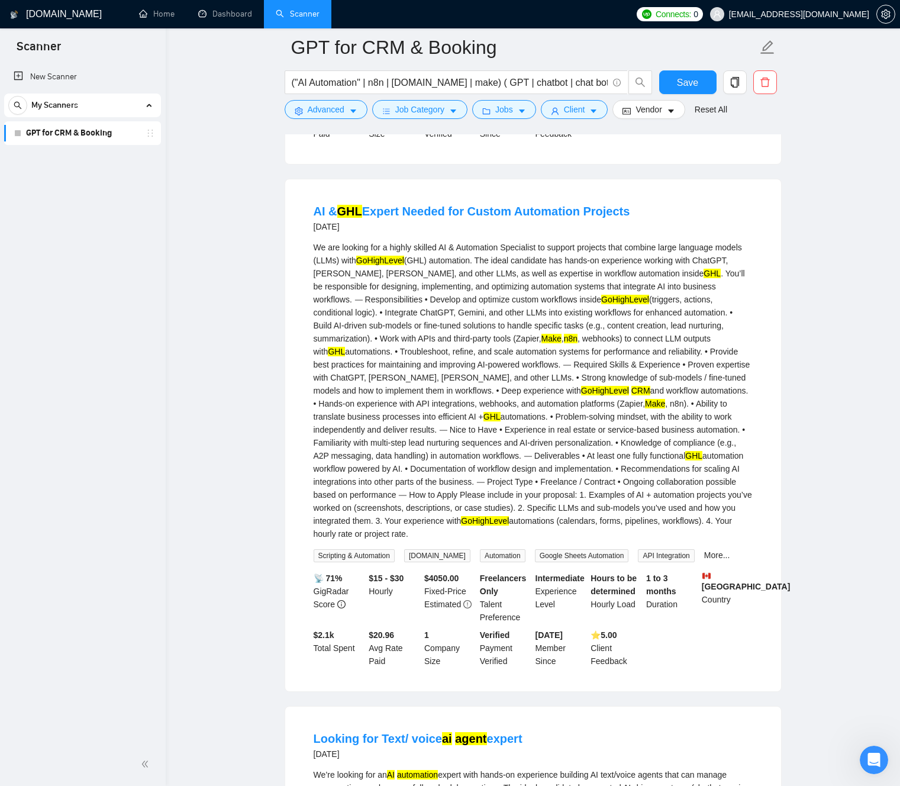
scroll to position [850, 0]
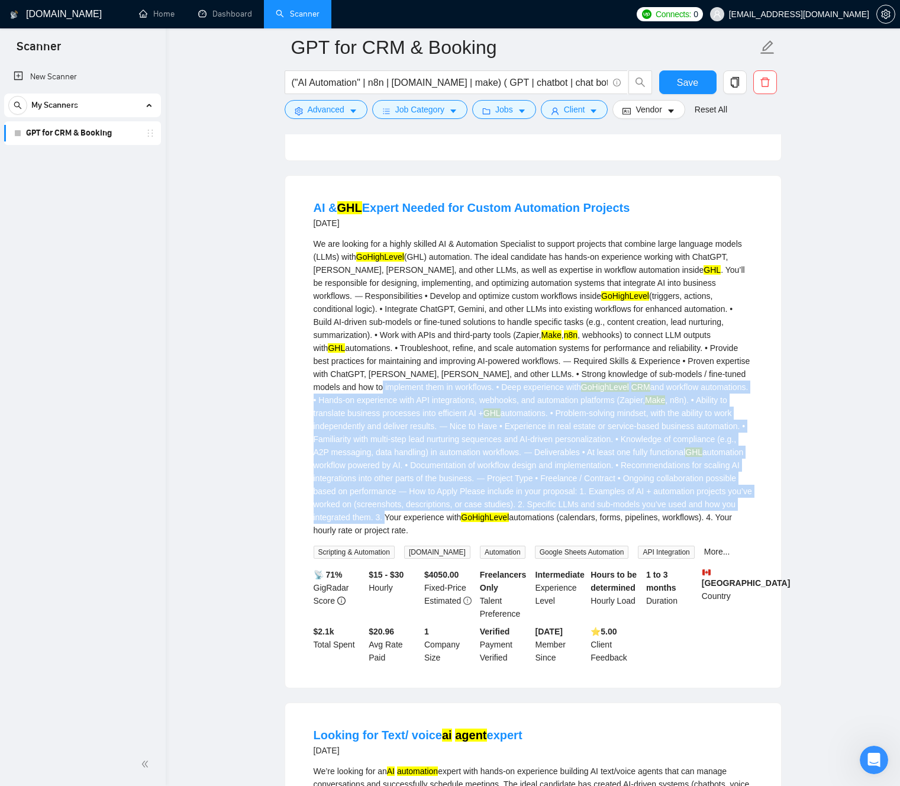
drag, startPoint x: 482, startPoint y: 422, endPoint x: 651, endPoint y: 540, distance: 206.3
click at [651, 537] on div "We are looking for a highly skilled AI & Automation Specialist to support proje…" at bounding box center [533, 386] width 439 height 299
drag, startPoint x: 651, startPoint y: 540, endPoint x: 377, endPoint y: 419, distance: 298.5
click at [377, 419] on div "We are looking for a highly skilled AI & Automation Specialist to support proje…" at bounding box center [533, 386] width 439 height 299
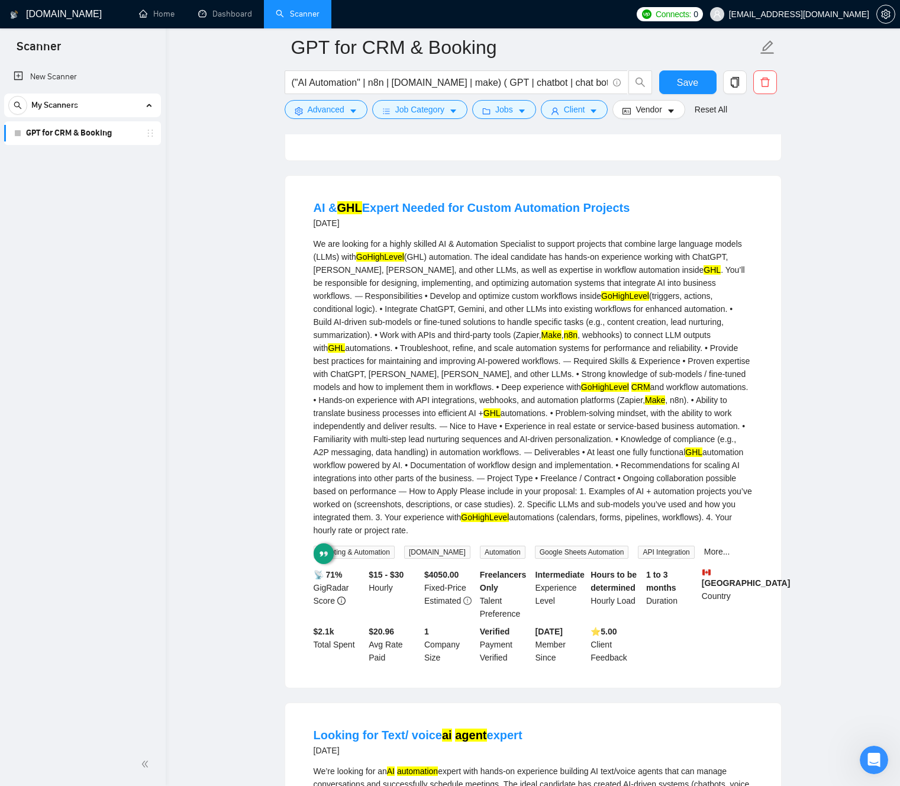
drag, startPoint x: 554, startPoint y: 447, endPoint x: 638, endPoint y: 504, distance: 101.7
click at [556, 448] on div "We are looking for a highly skilled AI & Automation Specialist to support proje…" at bounding box center [533, 386] width 439 height 299
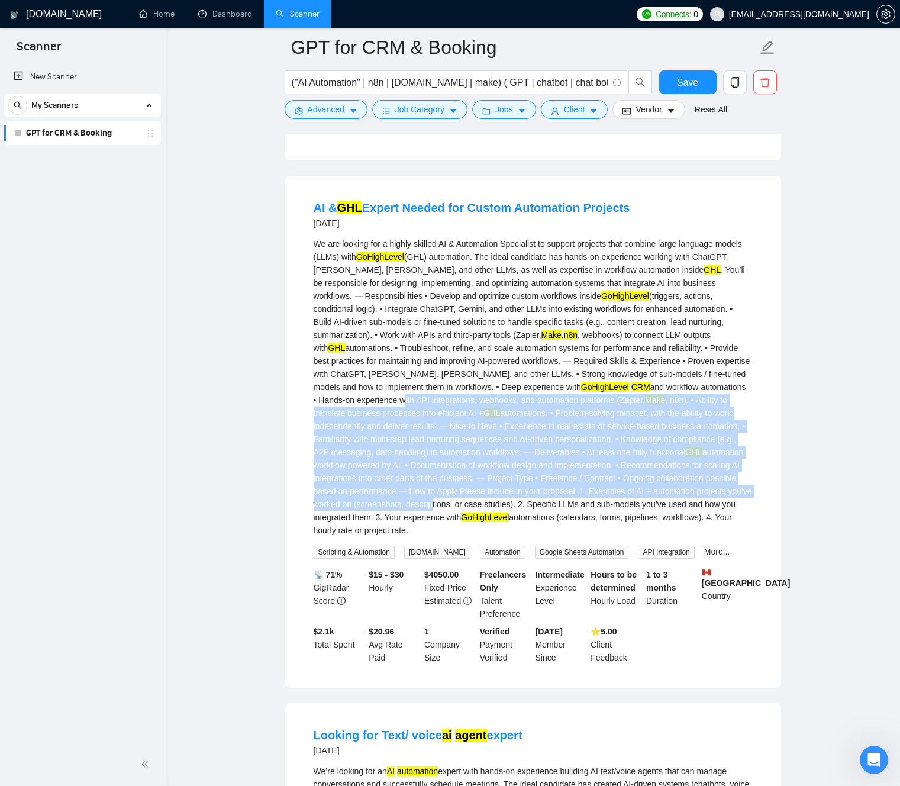
drag, startPoint x: 674, startPoint y: 525, endPoint x: 451, endPoint y: 410, distance: 251.6
click at [450, 410] on div "We are looking for a highly skilled AI & Automation Specialist to support proje…" at bounding box center [533, 386] width 439 height 299
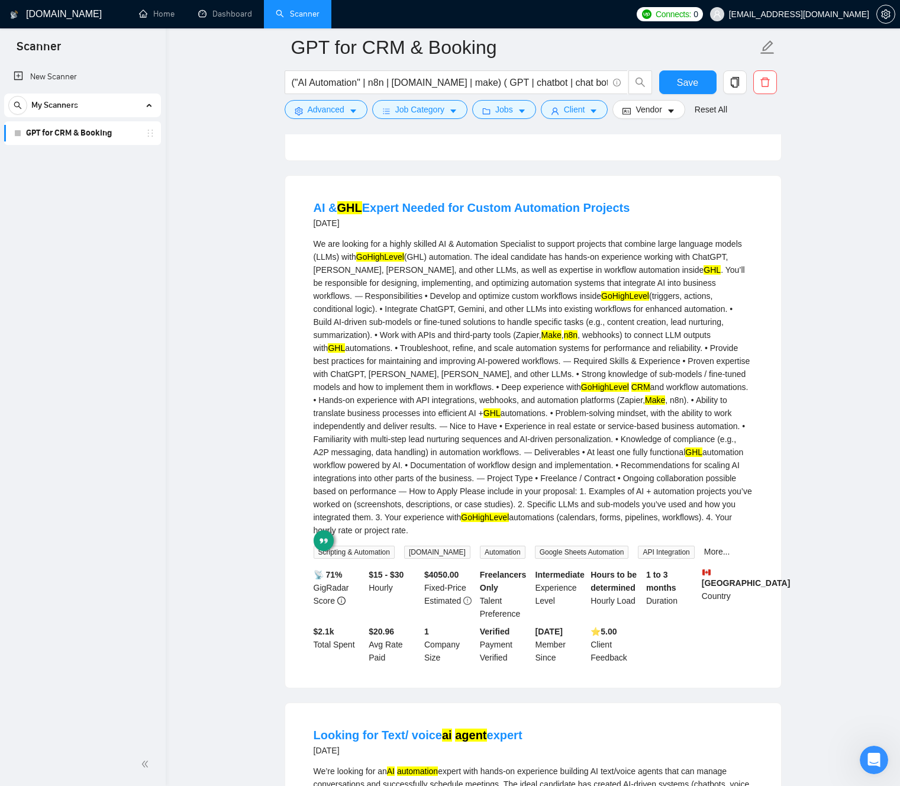
click at [457, 409] on div "We are looking for a highly skilled AI & Automation Specialist to support proje…" at bounding box center [533, 386] width 439 height 299
drag, startPoint x: 488, startPoint y: 439, endPoint x: 487, endPoint y: 389, distance: 49.7
click at [604, 515] on div "We are looking for a highly skilled AI & Automation Specialist to support proje…" at bounding box center [533, 386] width 439 height 299
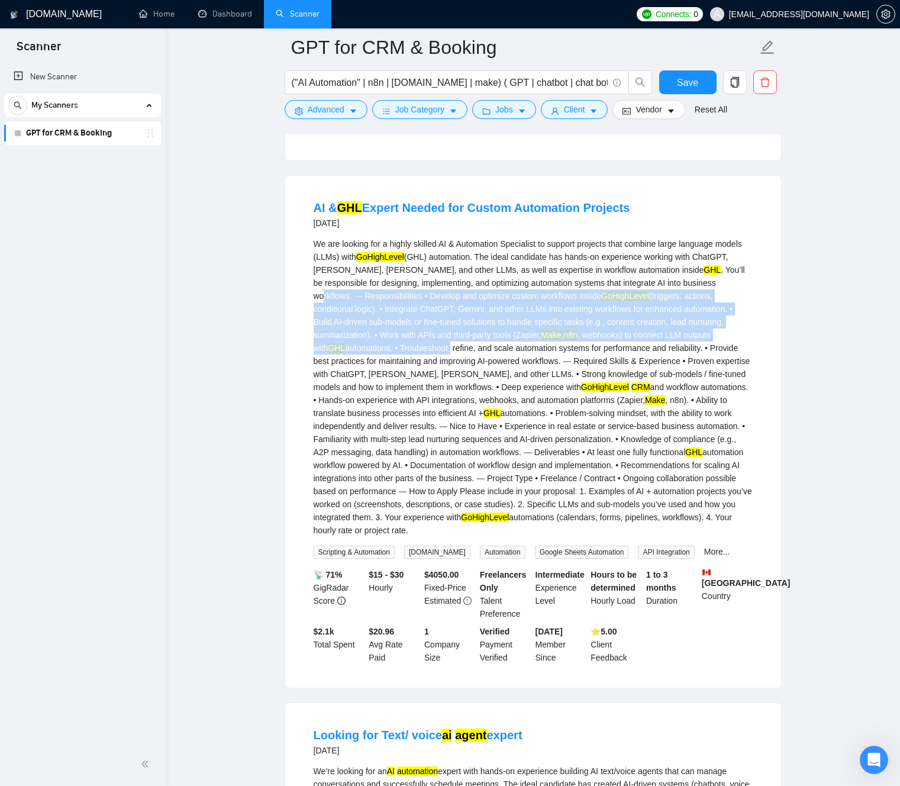
drag, startPoint x: 458, startPoint y: 369, endPoint x: 316, endPoint y: 306, distance: 155.5
click at [319, 309] on div "We are looking for a highly skilled AI & Automation Specialist to support proje…" at bounding box center [533, 386] width 439 height 299
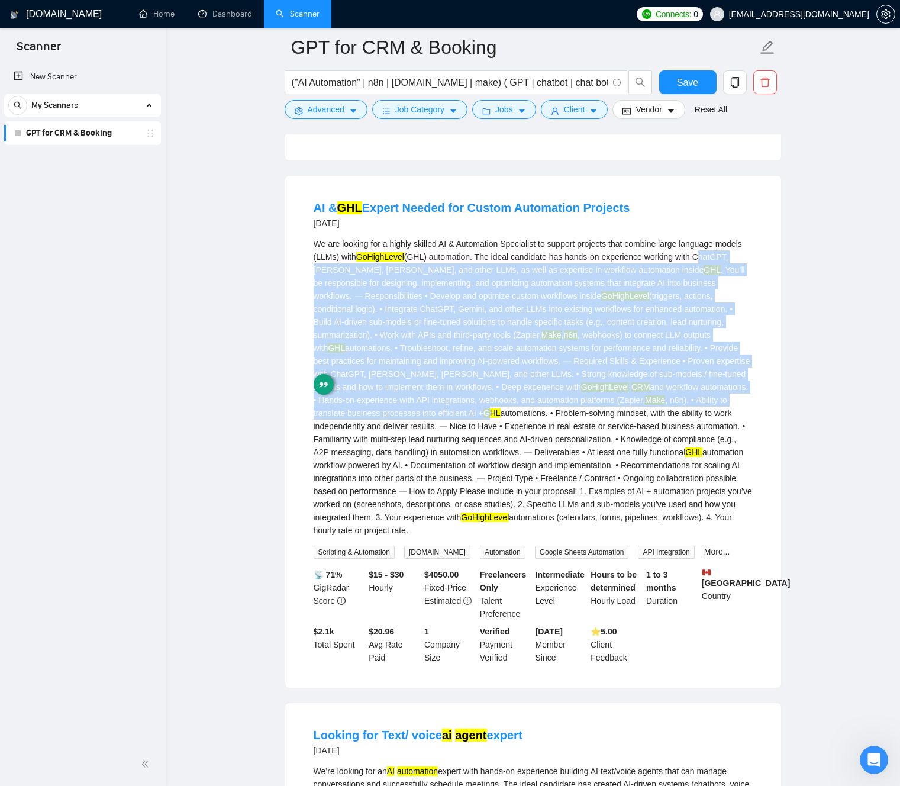
drag, startPoint x: 553, startPoint y: 428, endPoint x: 312, endPoint y: 296, distance: 275.1
click at [308, 283] on li "AI & GHL Expert Needed for Custom Automation Projects [DATE] We are looking for…" at bounding box center [532, 431] width 467 height 483
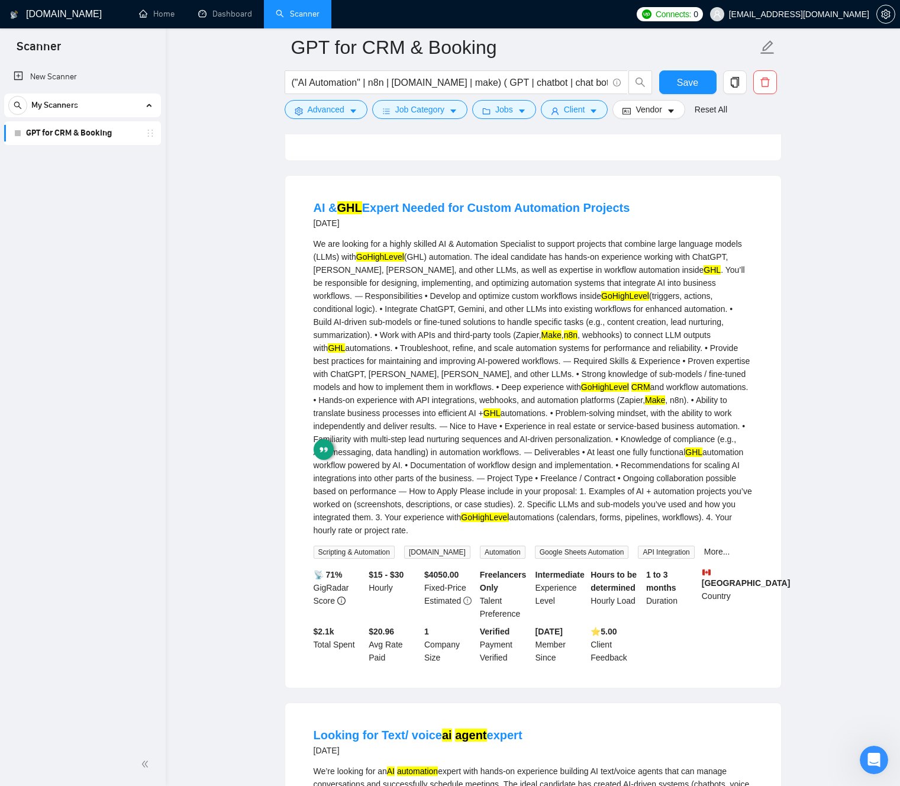
click at [558, 414] on div "We are looking for a highly skilled AI & Automation Specialist to support proje…" at bounding box center [533, 386] width 439 height 299
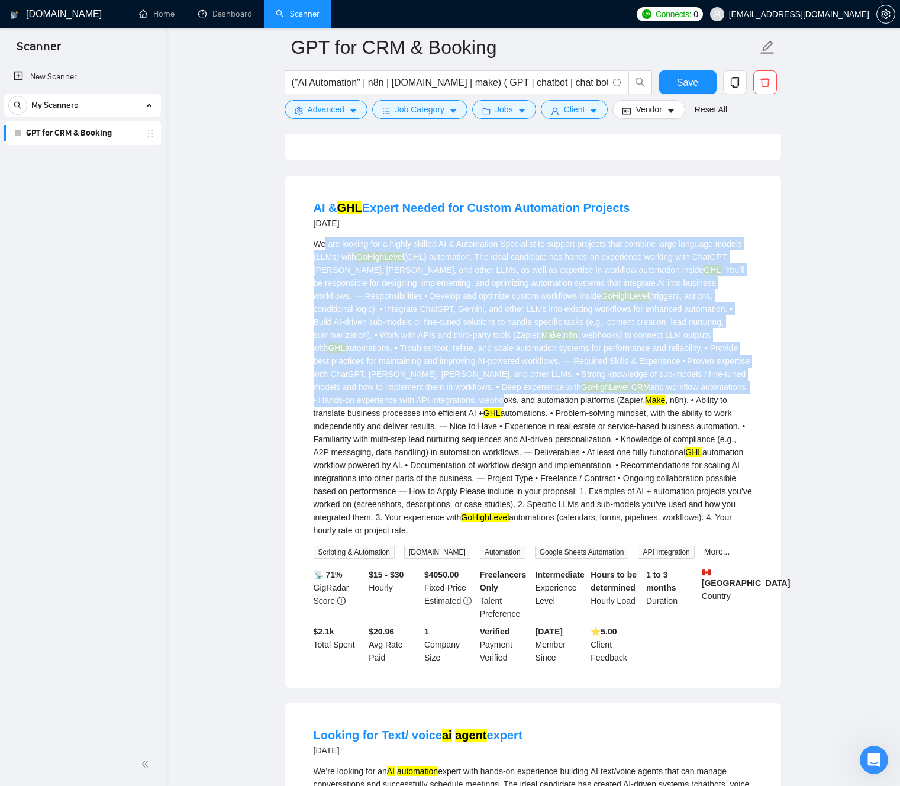
drag, startPoint x: 558, startPoint y: 411, endPoint x: 326, endPoint y: 260, distance: 276.7
click at [325, 260] on div "We are looking for a highly skilled AI & Automation Specialist to support proje…" at bounding box center [533, 386] width 439 height 299
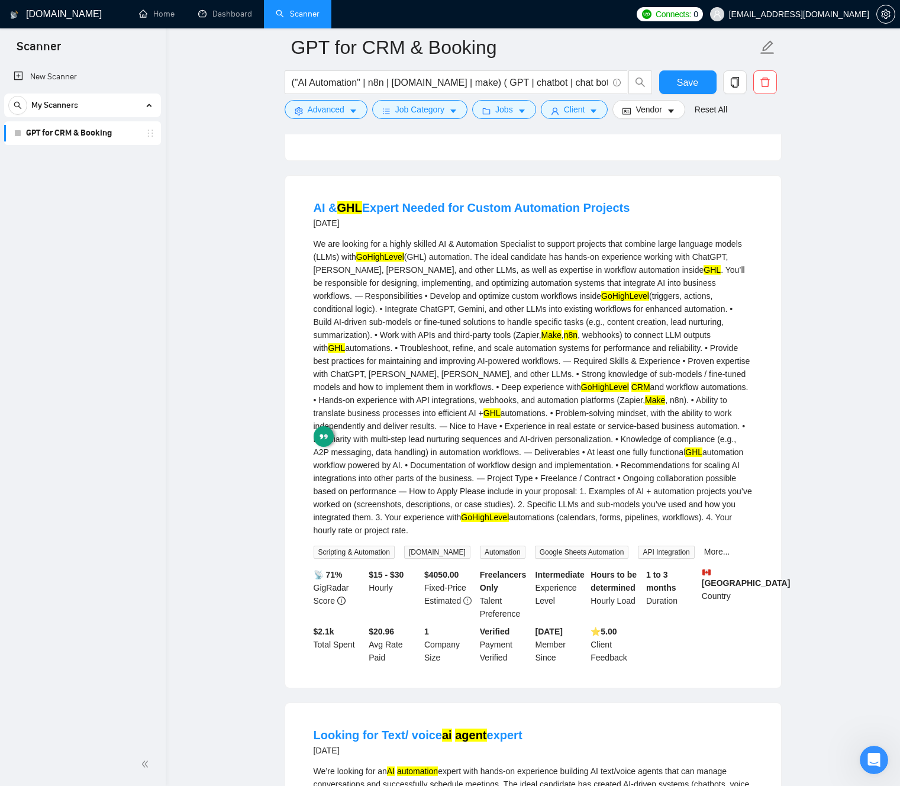
drag, startPoint x: 437, startPoint y: 363, endPoint x: 642, endPoint y: 504, distance: 249.4
click at [643, 507] on div "We are looking for a highly skilled AI & Automation Specialist to support proje…" at bounding box center [533, 386] width 439 height 299
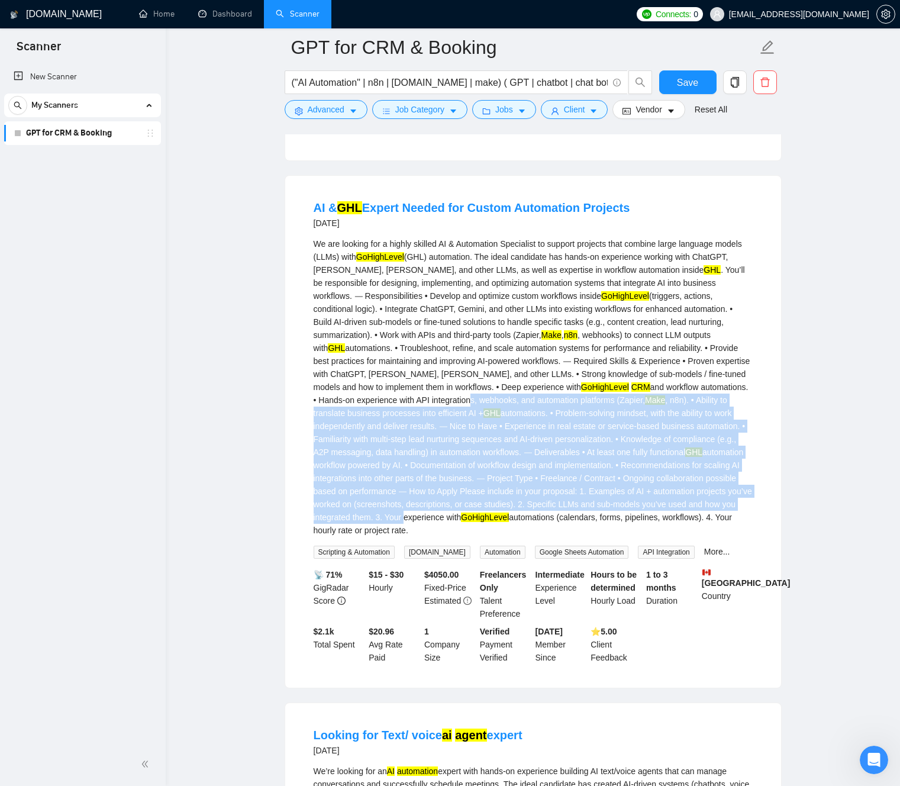
drag, startPoint x: 526, startPoint y: 420, endPoint x: 612, endPoint y: 470, distance: 99.7
click at [667, 532] on div "We are looking for a highly skilled AI & Automation Specialist to support proje…" at bounding box center [533, 386] width 439 height 299
drag, startPoint x: 558, startPoint y: 442, endPoint x: 661, endPoint y: 512, distance: 125.2
click at [664, 515] on div "We are looking for a highly skilled AI & Automation Specialist to support proje…" at bounding box center [533, 386] width 439 height 299
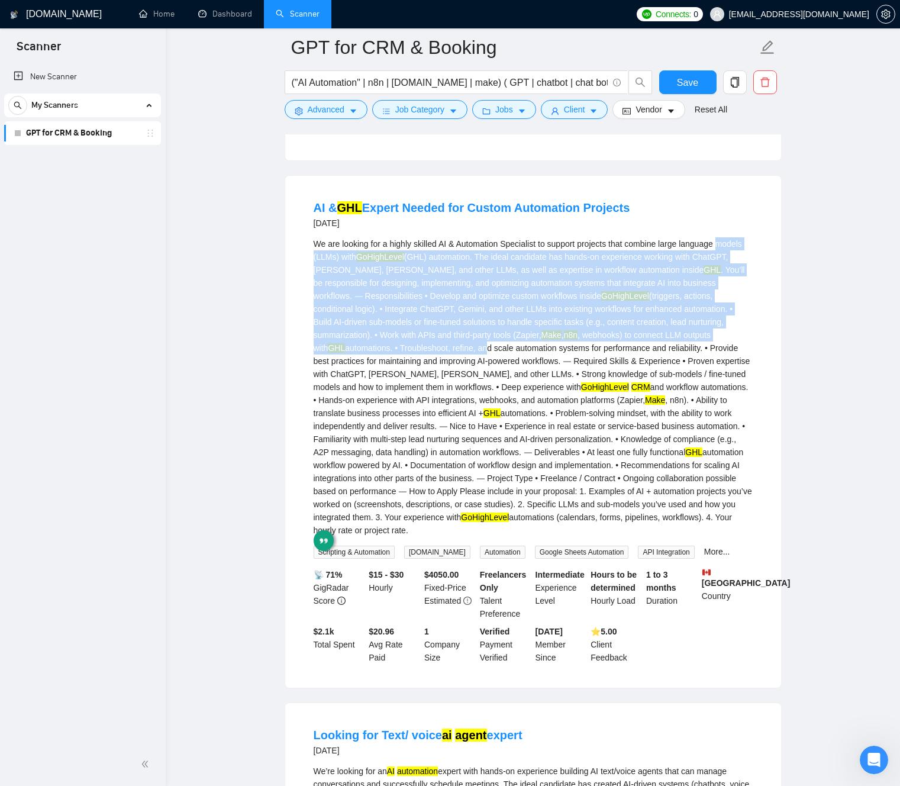
drag, startPoint x: 480, startPoint y: 362, endPoint x: 330, endPoint y: 314, distance: 157.2
click at [312, 280] on li "AI & GHL Expert Needed for Custom Automation Projects [DATE] We are looking for…" at bounding box center [532, 431] width 467 height 483
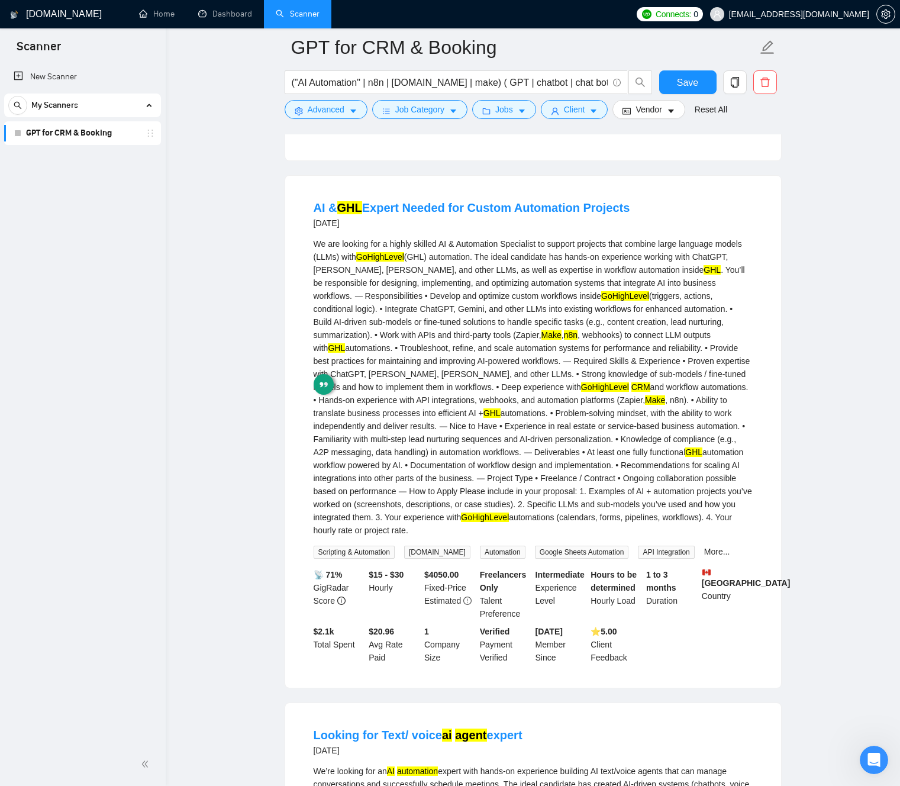
drag, startPoint x: 493, startPoint y: 443, endPoint x: 444, endPoint y: 450, distance: 49.6
click at [482, 441] on div "We are looking for a highly skilled AI & Automation Specialist to support proje…" at bounding box center [533, 386] width 439 height 299
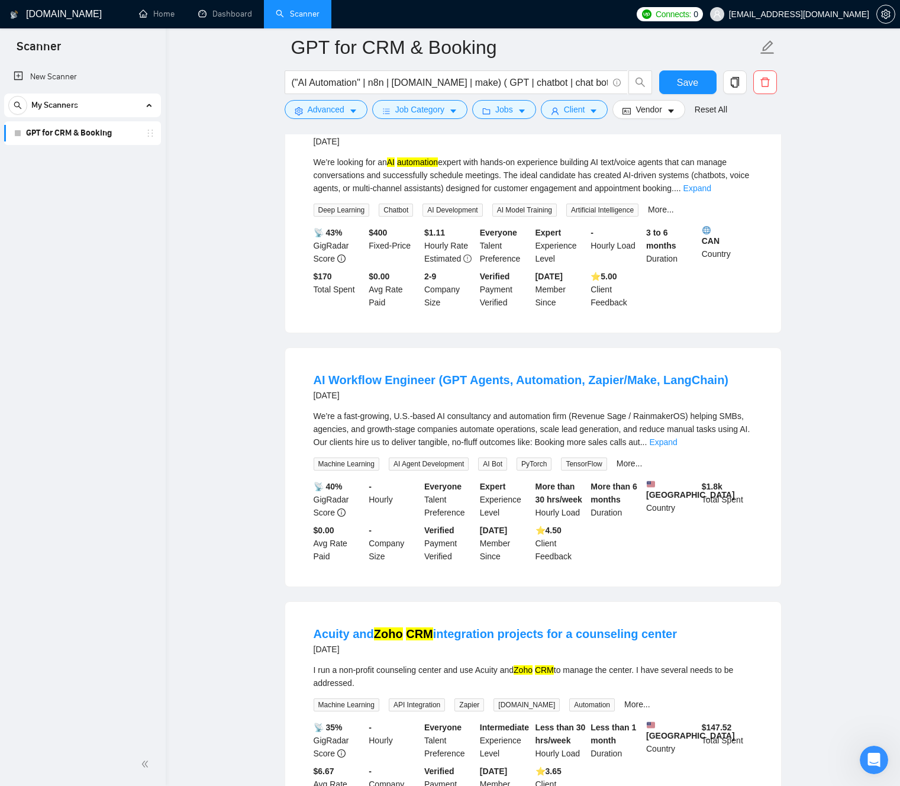
scroll to position [1508, 0]
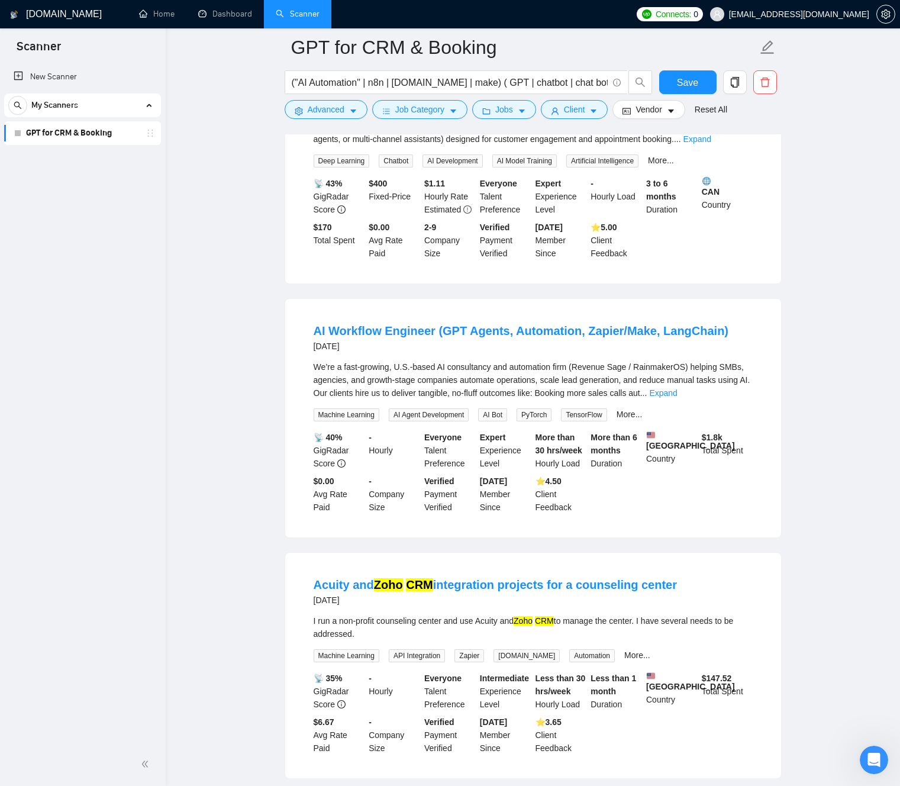
click at [659, 383] on div "We’re a fast-growing, U.S.-based AI consultancy and automation firm (Revenue Sa…" at bounding box center [533, 379] width 439 height 39
click at [600, 381] on div "We’re a fast-growing, U.S.-based AI consultancy and automation firm (Revenue Sa…" at bounding box center [533, 379] width 439 height 39
click at [634, 381] on div "We’re a fast-growing, U.S.-based AI consultancy and automation firm (Revenue Sa…" at bounding box center [533, 379] width 439 height 39
click at [408, 399] on div "We’re a fast-growing, U.S.-based AI consultancy and automation firm (Revenue Sa…" at bounding box center [533, 380] width 439 height 39
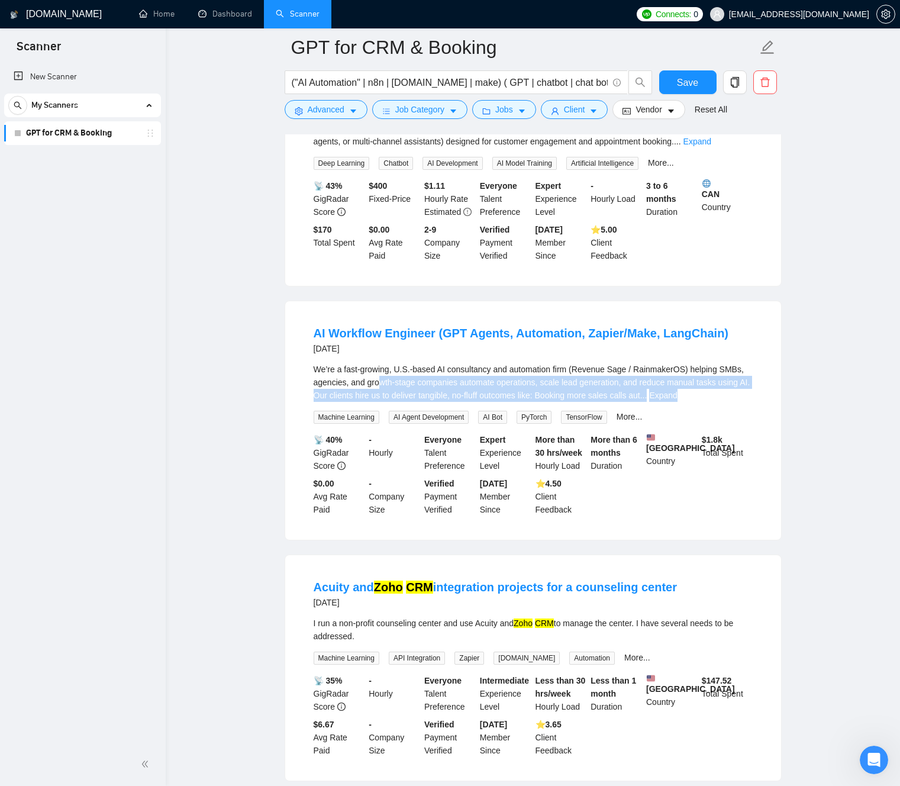
drag, startPoint x: 448, startPoint y: 407, endPoint x: 481, endPoint y: 404, distance: 32.7
click at [515, 422] on div "We’re a fast-growing, U.S.-based AI consultancy and automation firm (Revenue Sa…" at bounding box center [533, 393] width 439 height 61
drag, startPoint x: 475, startPoint y: 403, endPoint x: 437, endPoint y: 400, distance: 38.6
click at [475, 401] on div "We’re a fast-growing, U.S.-based AI consultancy and automation firm (Revenue Sa…" at bounding box center [533, 380] width 439 height 39
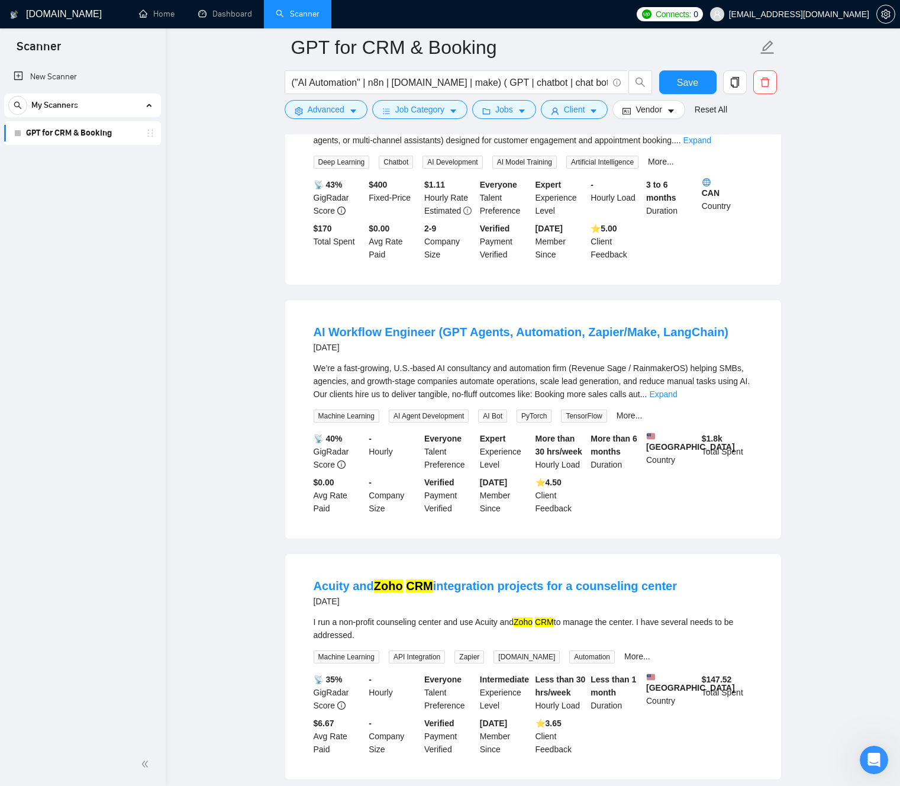
click at [677, 399] on link "Expand" at bounding box center [663, 393] width 28 height 9
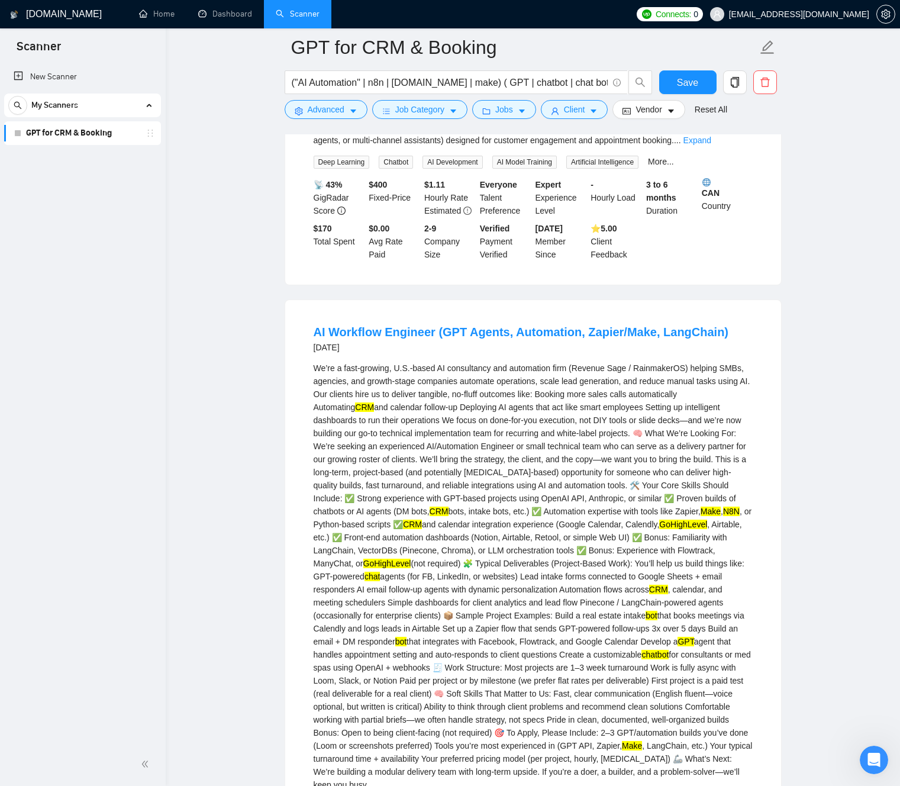
scroll to position [1513, 0]
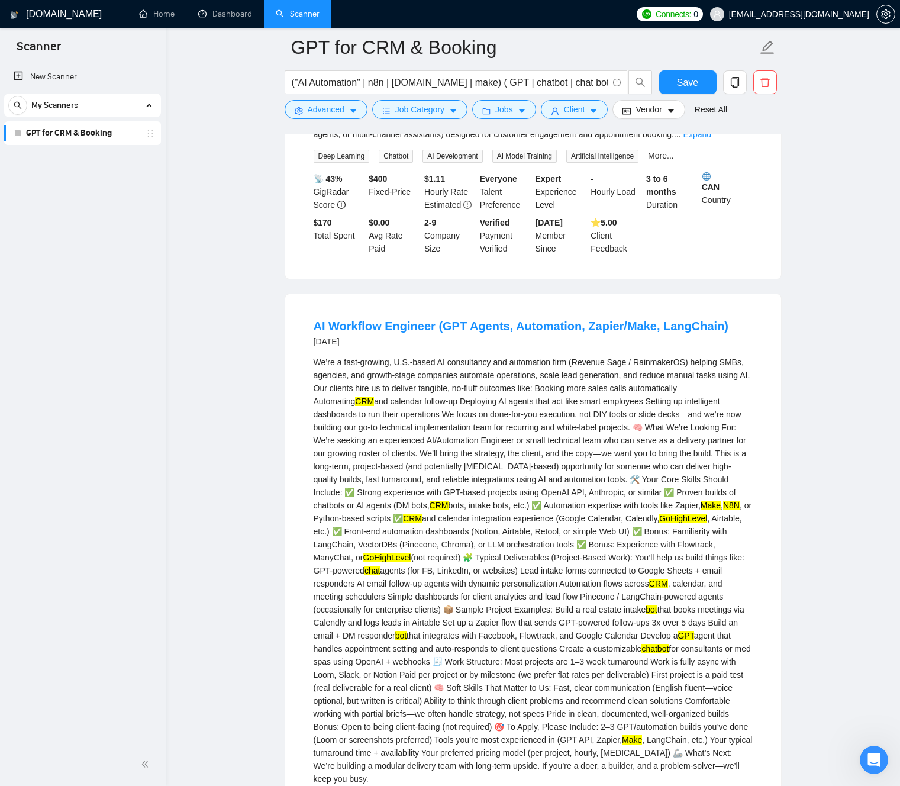
click at [377, 405] on div "We’re a fast-growing, U.S.-based AI consultancy and automation firm (Revenue Sa…" at bounding box center [533, 571] width 439 height 430
drag, startPoint x: 378, startPoint y: 405, endPoint x: 396, endPoint y: 403, distance: 17.8
click at [396, 403] on div "We’re a fast-growing, U.S.-based AI consultancy and automation firm (Revenue Sa…" at bounding box center [533, 571] width 439 height 430
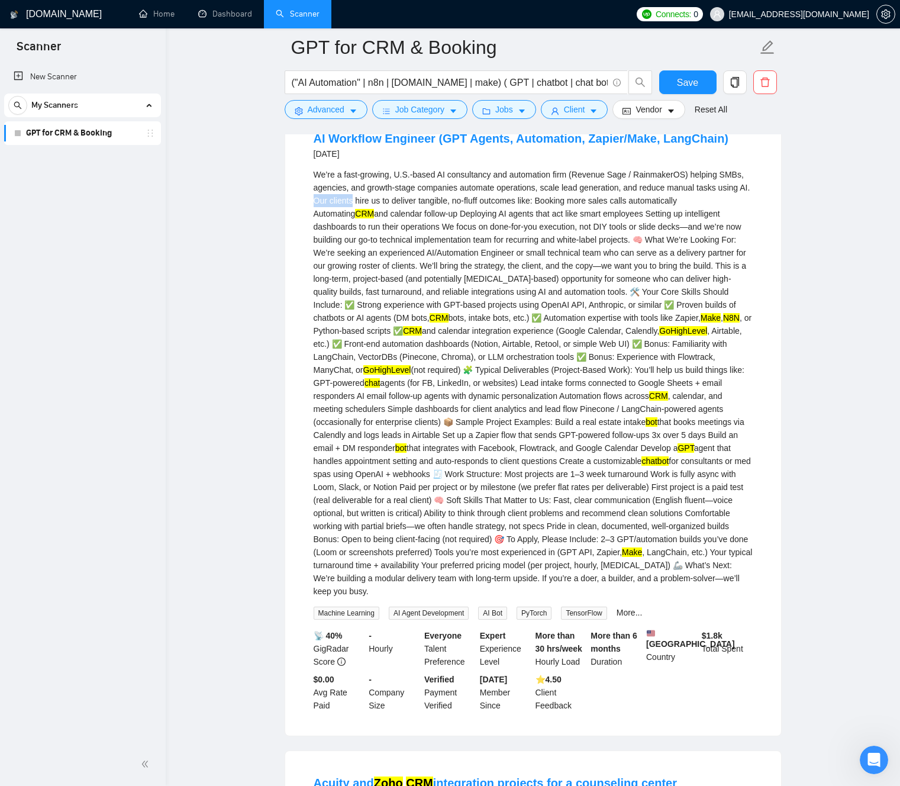
scroll to position [1603, 0]
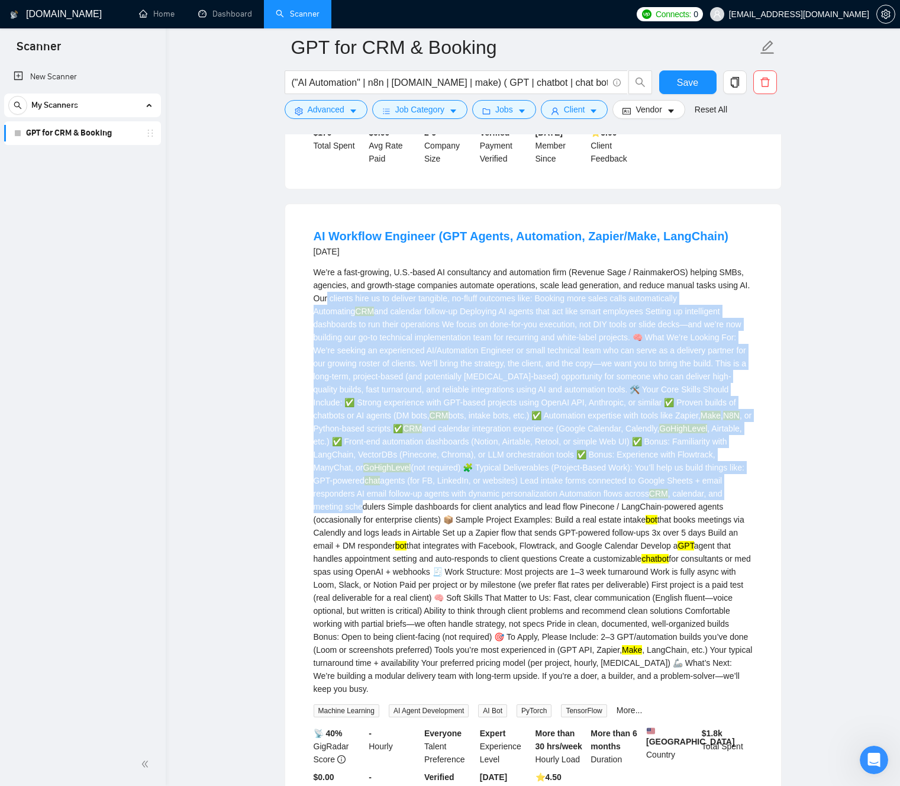
drag, startPoint x: 534, startPoint y: 525, endPoint x: 389, endPoint y: 321, distance: 250.7
click at [383, 308] on div "We’re a fast-growing, U.S.-based AI consultancy and automation firm (Revenue Sa…" at bounding box center [533, 481] width 439 height 430
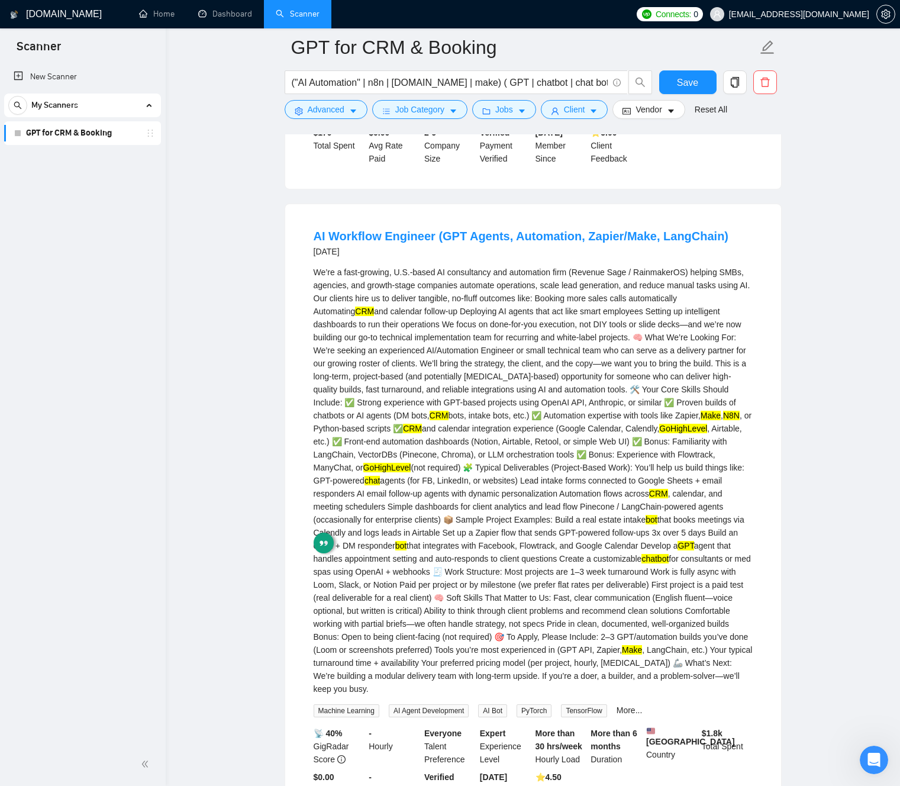
click at [507, 447] on div "We’re a fast-growing, U.S.-based AI consultancy and automation firm (Revenue Sa…" at bounding box center [533, 481] width 439 height 430
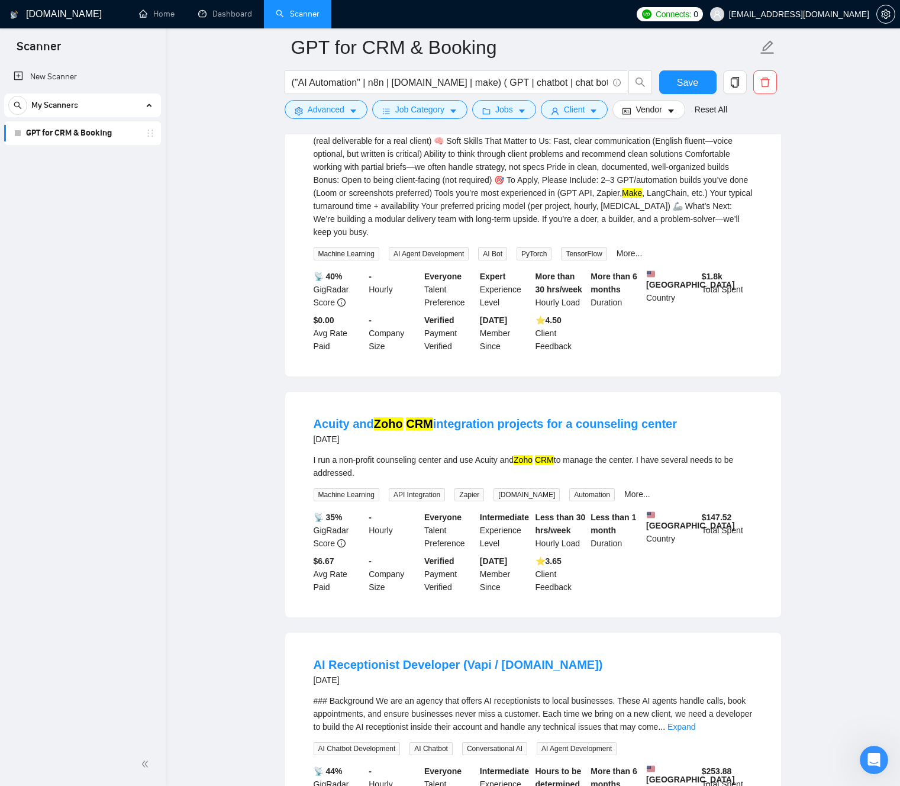
scroll to position [2059, 0]
click at [410, 89] on input "("AI Automation" | n8n | [DOMAIN_NAME] | make) ( GPT | chatbot | chat bot | "AI…" at bounding box center [450, 82] width 316 height 15
click at [467, 80] on input "("AI Automation" | n8n | [DOMAIN_NAME] | make) ( GPT | chatbot | chat bot | "AI…" at bounding box center [450, 82] width 316 height 15
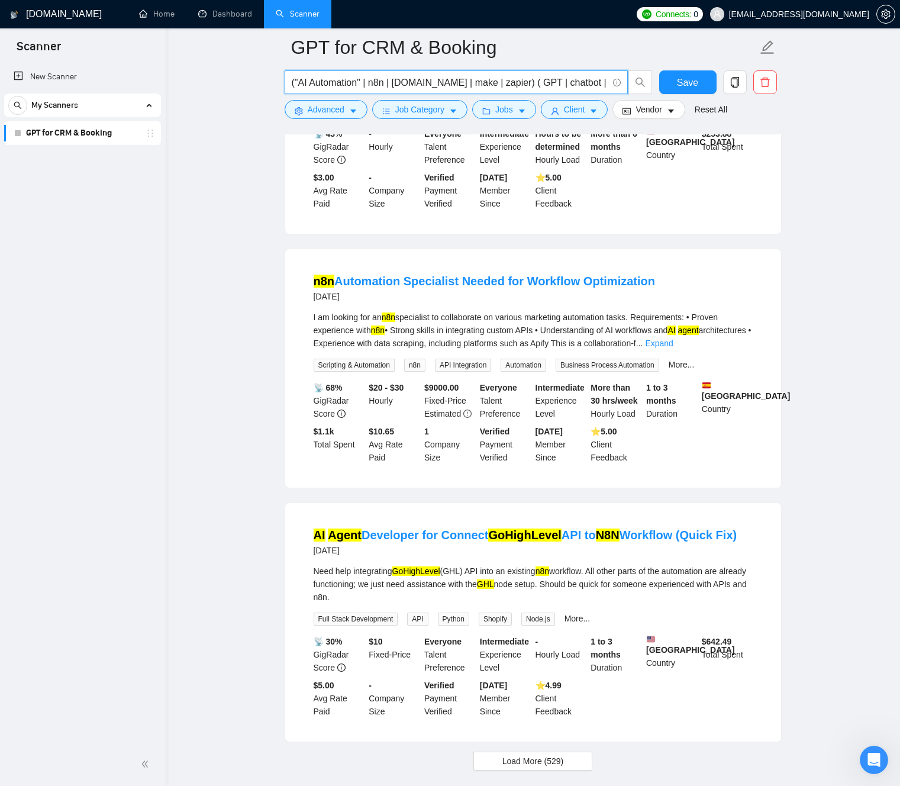
type input "("AI Automation" | n8n | [DOMAIN_NAME] | make | zapier) ( GPT | chatbot | chat …"
click at [351, 112] on icon "caret-down" at bounding box center [353, 111] width 8 height 8
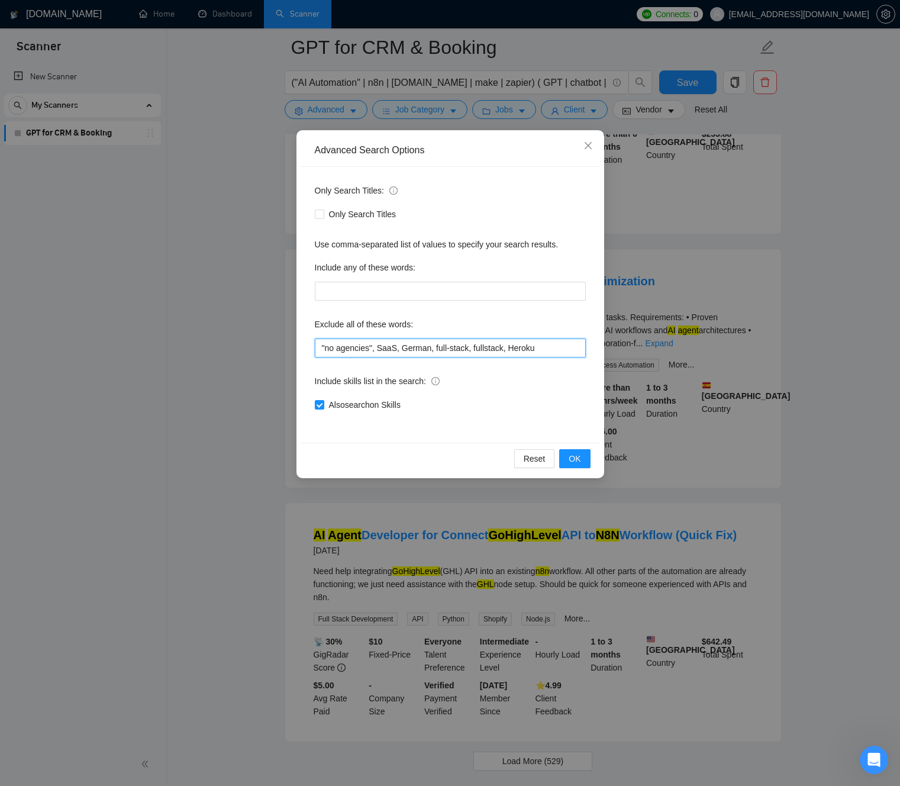
click at [554, 351] on input ""no agencies", SaaS, German, full-stack, fullstack, Heroku" at bounding box center [450, 347] width 271 height 19
paste input "Our clients"
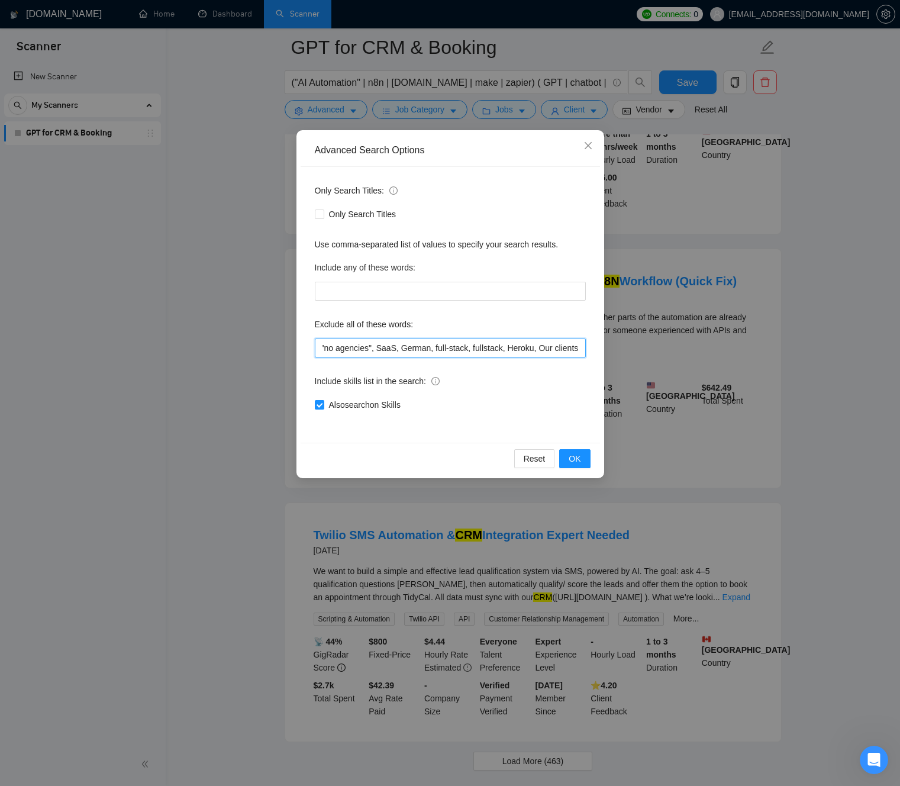
scroll to position [2053, 0]
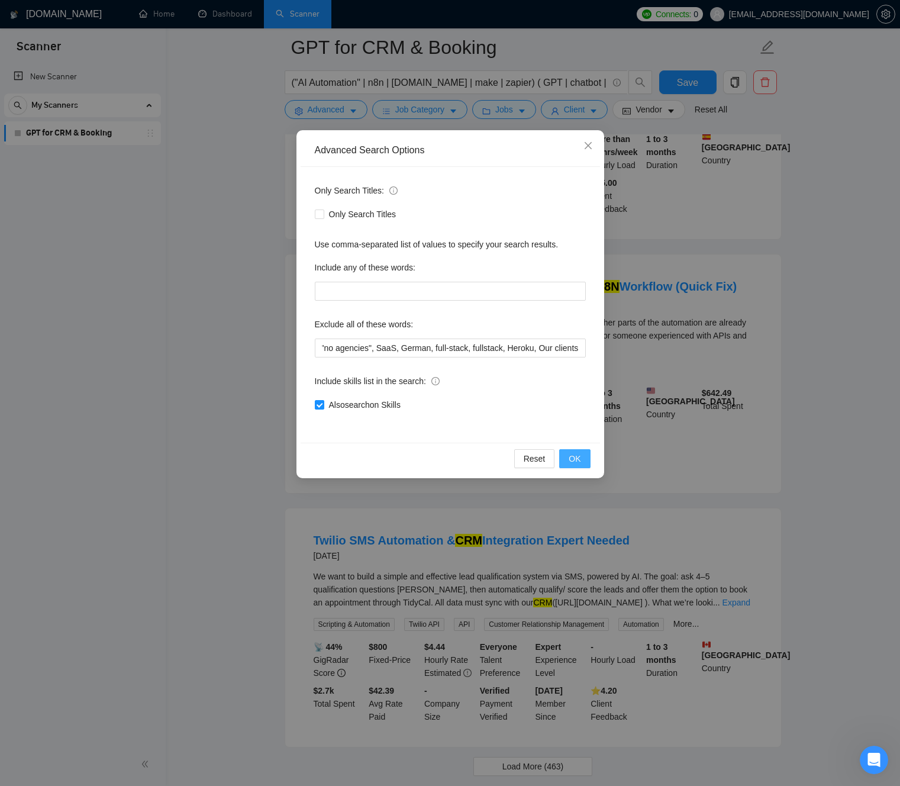
click at [578, 460] on span "OK" at bounding box center [575, 458] width 12 height 13
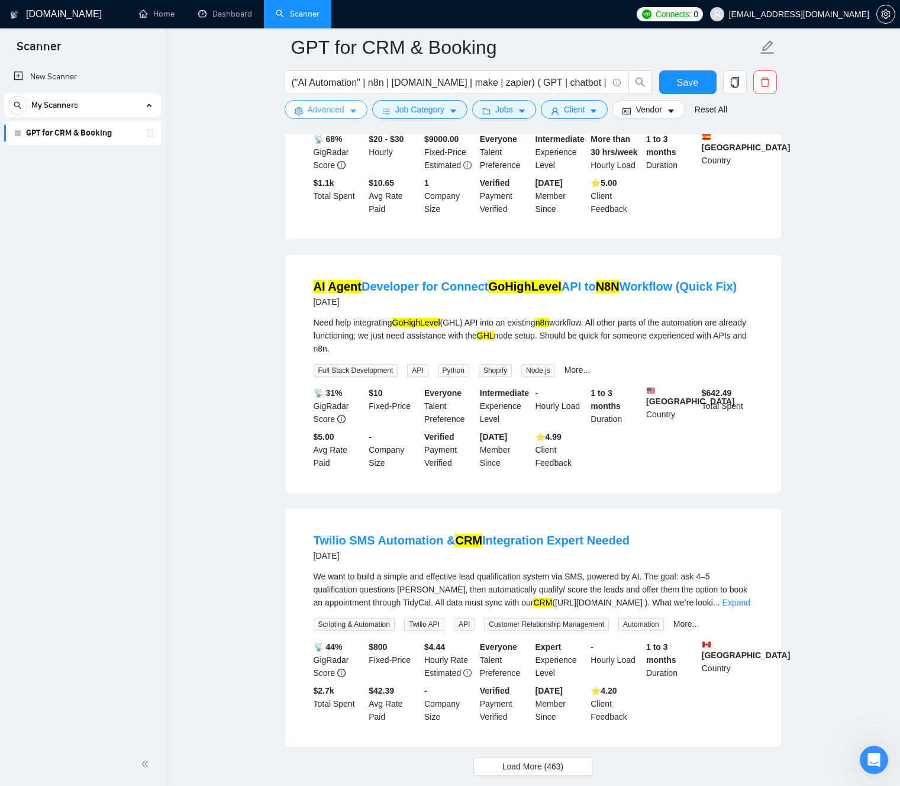
click at [352, 111] on icon "caret-down" at bounding box center [353, 111] width 8 height 8
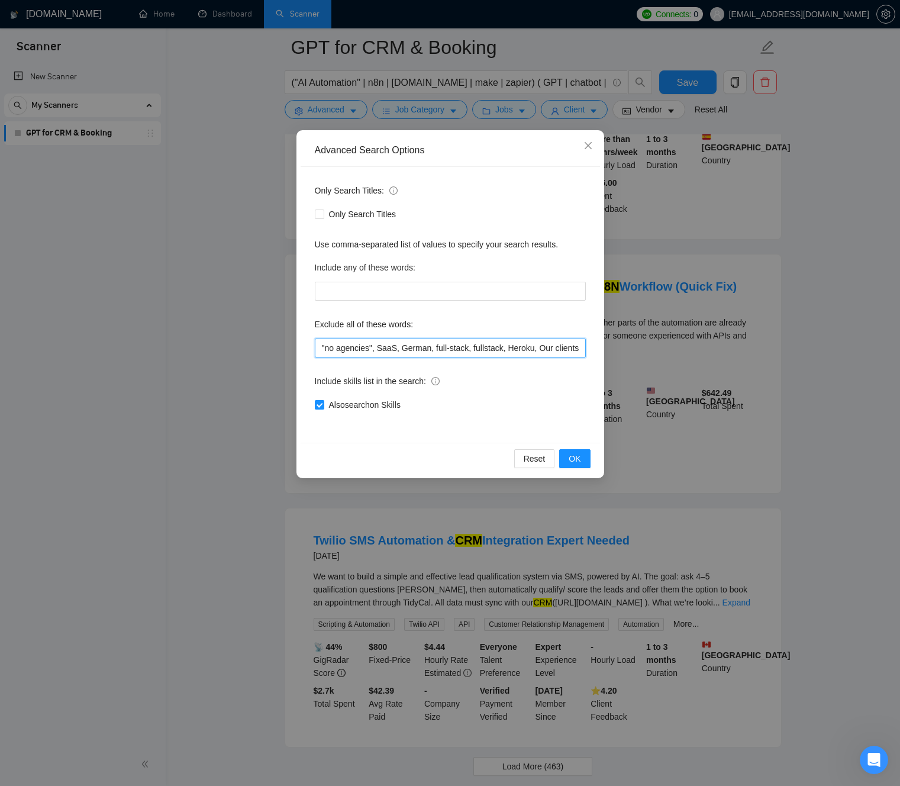
scroll to position [0, 11]
drag, startPoint x: 546, startPoint y: 349, endPoint x: 640, endPoint y: 350, distance: 93.5
click at [640, 350] on div "Advanced Search Options Only Search Titles: Only Search Titles Use comma-separa…" at bounding box center [450, 393] width 900 height 786
click at [585, 460] on button "OK" at bounding box center [574, 458] width 31 height 19
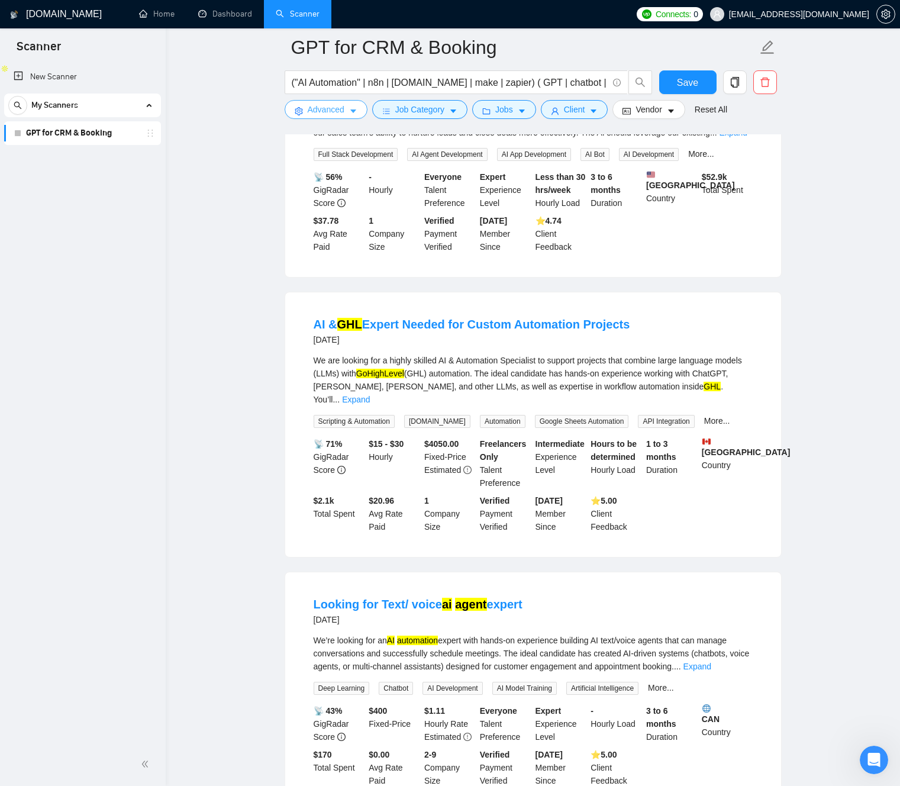
scroll to position [872, 0]
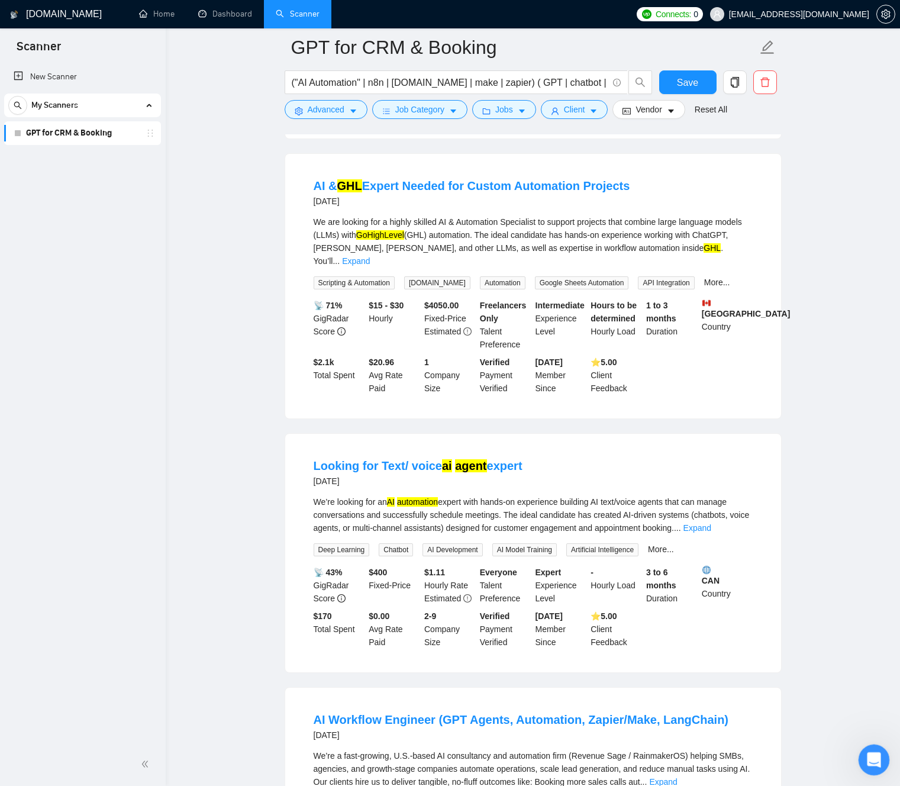
click at [876, 770] on div "Open Intercom Messenger" at bounding box center [872, 757] width 39 height 39
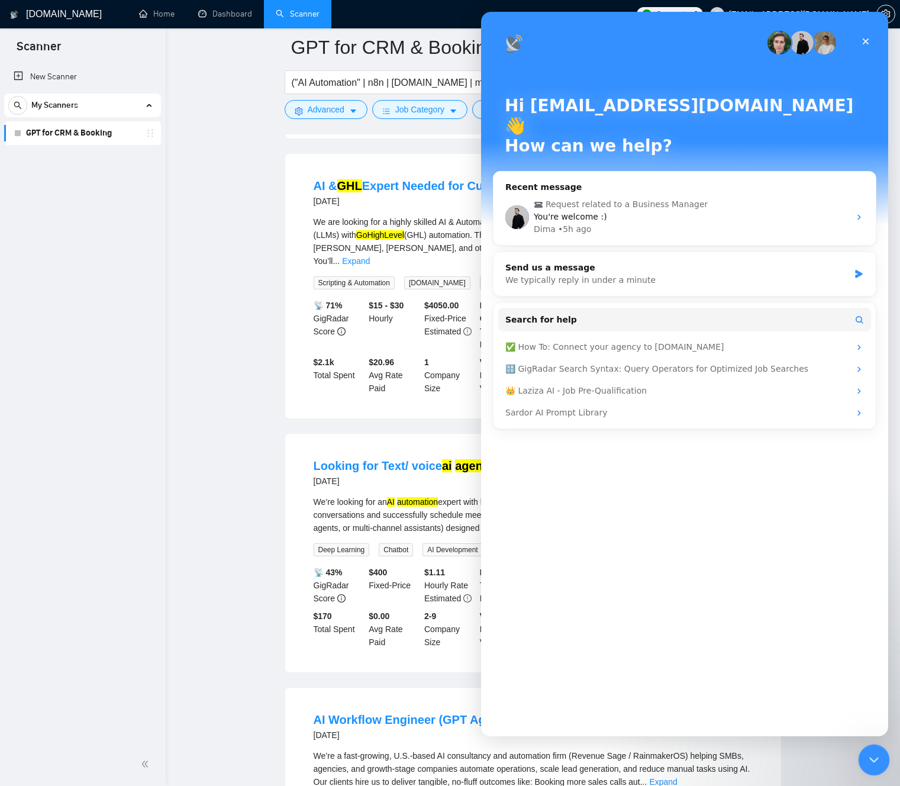
click at [875, 770] on div "Close Intercom Messenger" at bounding box center [872, 758] width 28 height 28
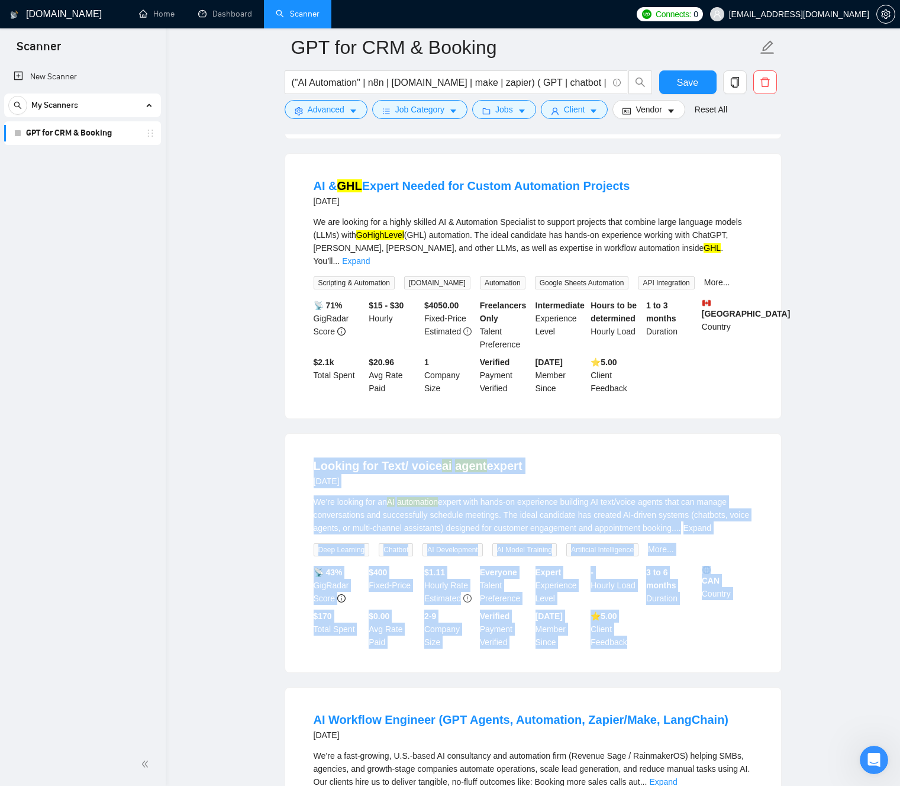
drag, startPoint x: 306, startPoint y: 465, endPoint x: 687, endPoint y: 661, distance: 428.6
click at [671, 658] on li "Looking for Text/ voice ai agent expert [DATE] We’re looking for an AI automati…" at bounding box center [532, 553] width 467 height 210
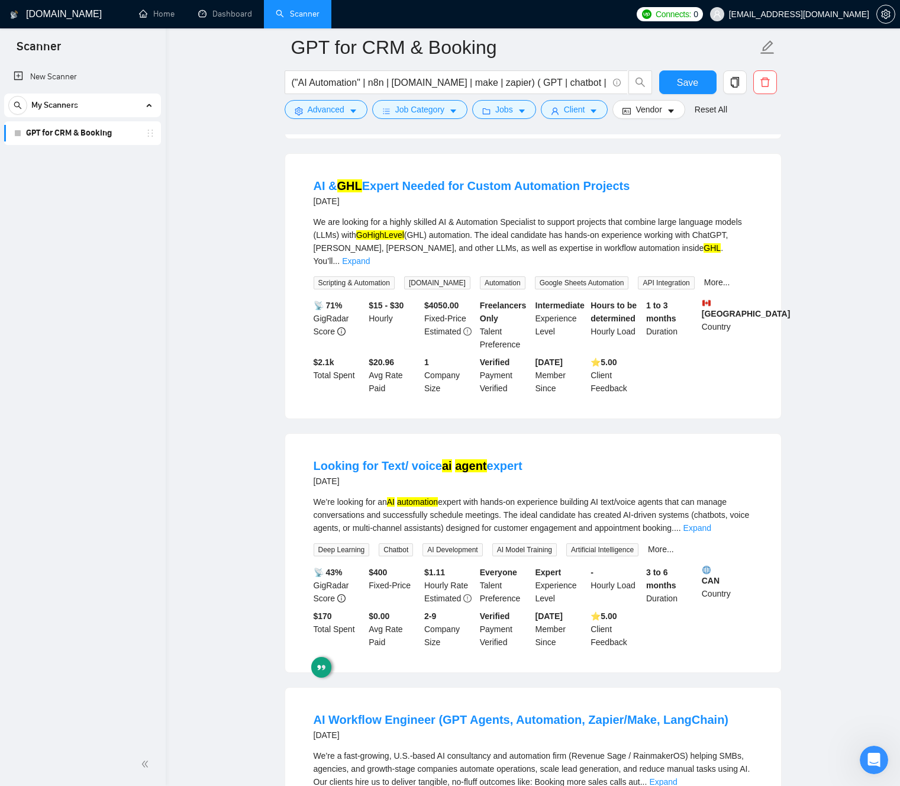
click at [659, 654] on li "Looking for Text/ voice ai agent expert [DATE] We’re looking for an AI automati…" at bounding box center [532, 553] width 467 height 210
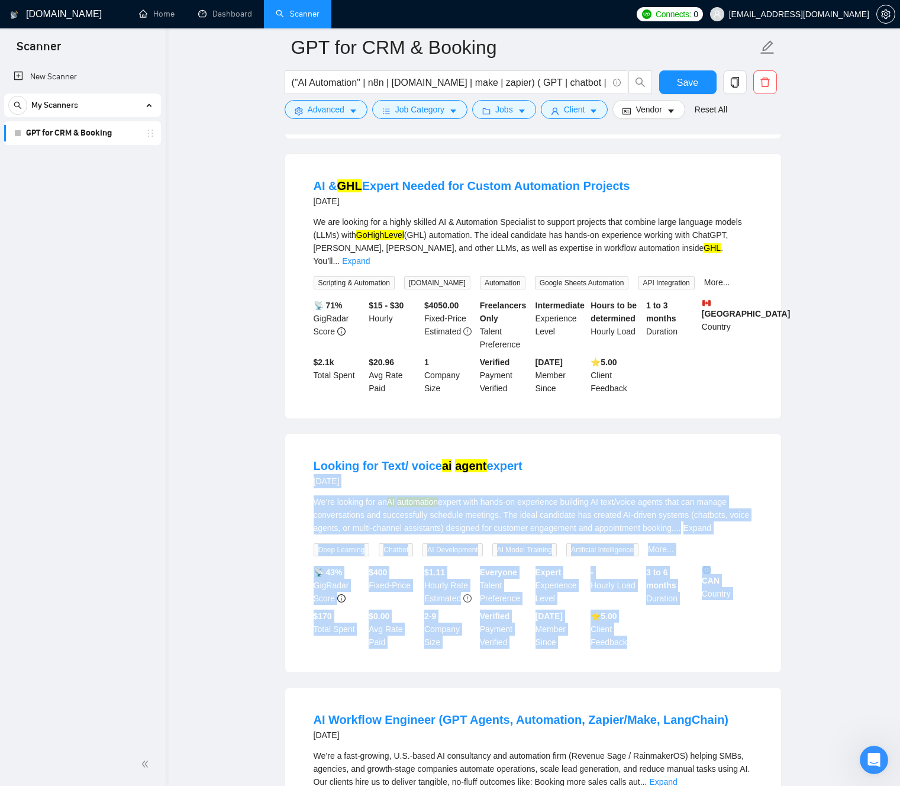
drag, startPoint x: 658, startPoint y: 656, endPoint x: 263, endPoint y: 486, distance: 430.1
click at [265, 486] on main "GPT for CRM & Booking ("AI Automation" | n8n | [DOMAIN_NAME] | make | zapier) (…" at bounding box center [533, 566] width 696 height 2782
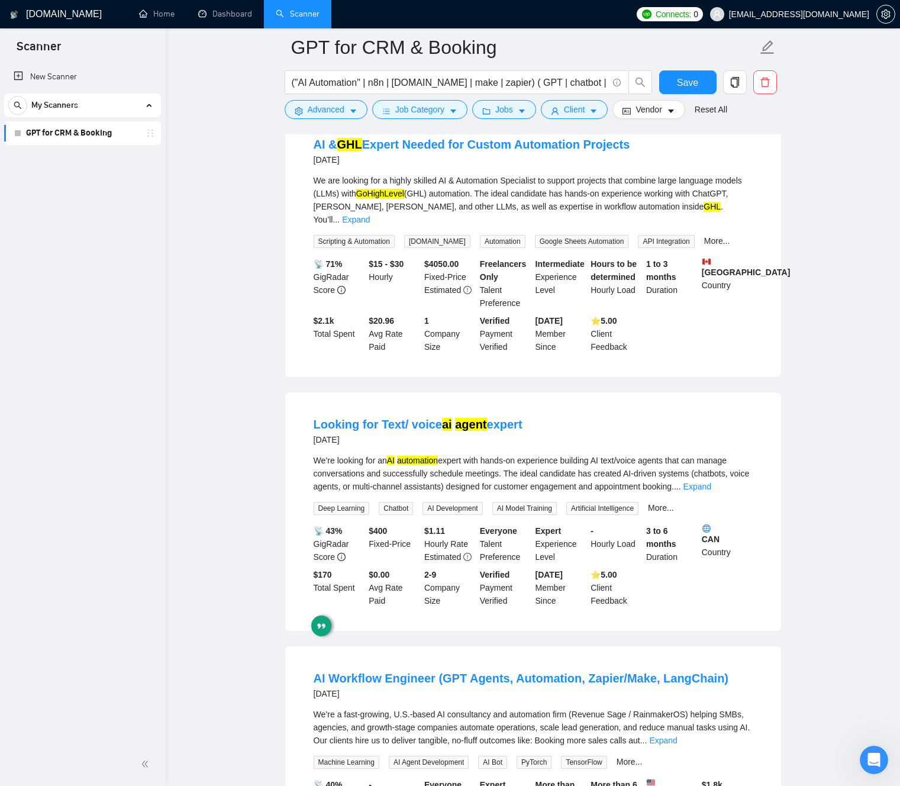
click at [305, 425] on li "Looking for Text/ voice ai agent expert [DATE] We’re looking for an AI automati…" at bounding box center [532, 511] width 467 height 210
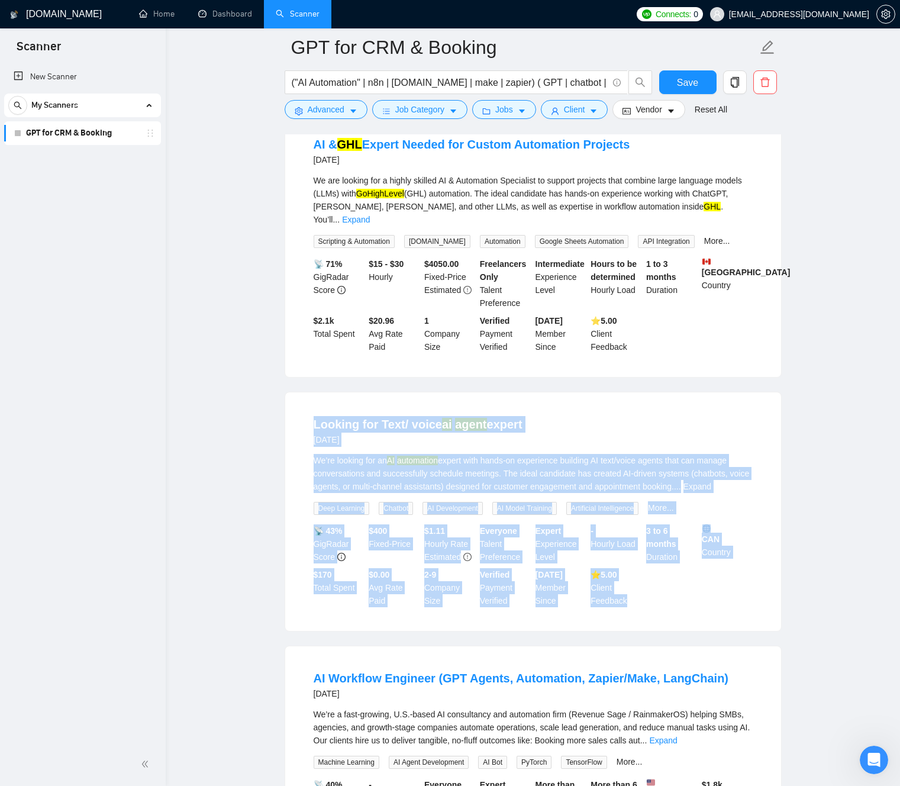
drag, startPoint x: 323, startPoint y: 433, endPoint x: 663, endPoint y: 620, distance: 387.6
click at [659, 621] on div "Looking for Text/ voice ai agent expert [DATE] We’re looking for an AI automati…" at bounding box center [533, 511] width 496 height 238
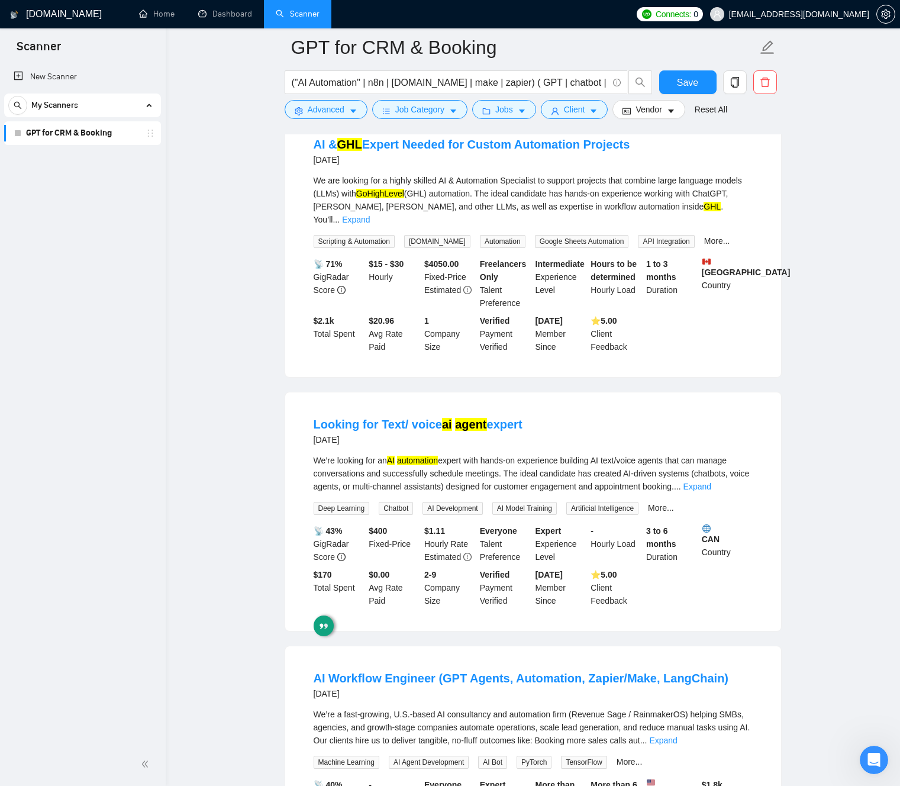
click at [663, 616] on li "Looking for Text/ voice ai agent expert [DATE] We’re looking for an AI automati…" at bounding box center [532, 511] width 467 height 210
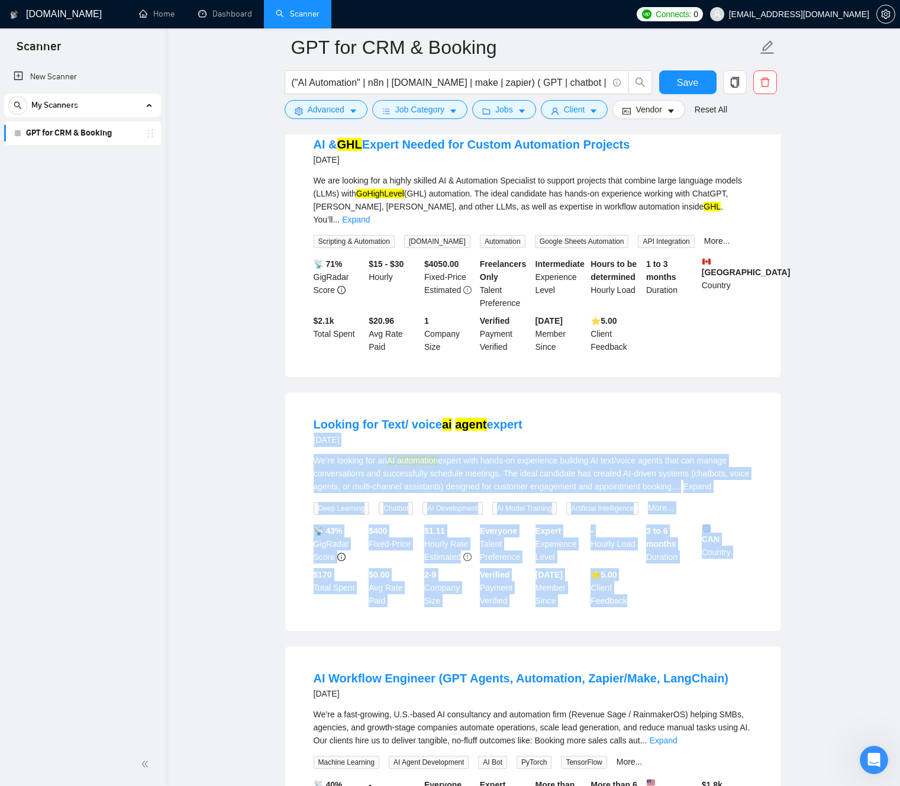
drag, startPoint x: 531, startPoint y: 569, endPoint x: 254, endPoint y: 461, distance: 297.1
click at [251, 435] on main "GPT for CRM & Booking ("AI Automation" | n8n | [DOMAIN_NAME] | make | zapier) (…" at bounding box center [533, 525] width 696 height 2782
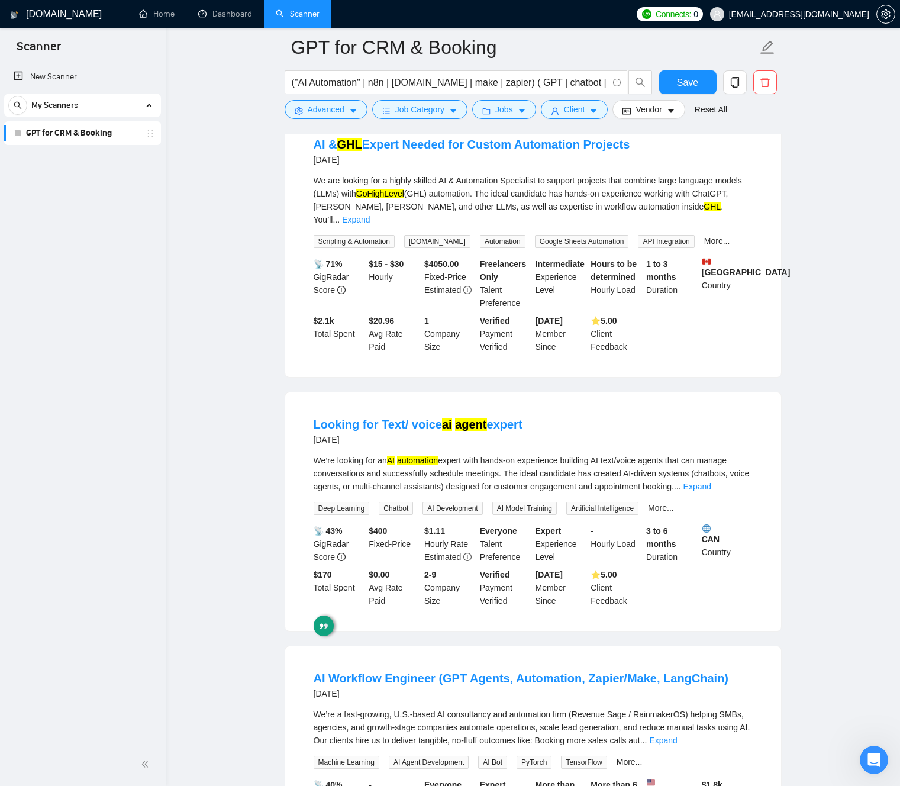
click at [216, 436] on main "GPT for CRM & Booking ("AI Automation" | n8n | [DOMAIN_NAME] | make | zapier) (…" at bounding box center [533, 525] width 696 height 2782
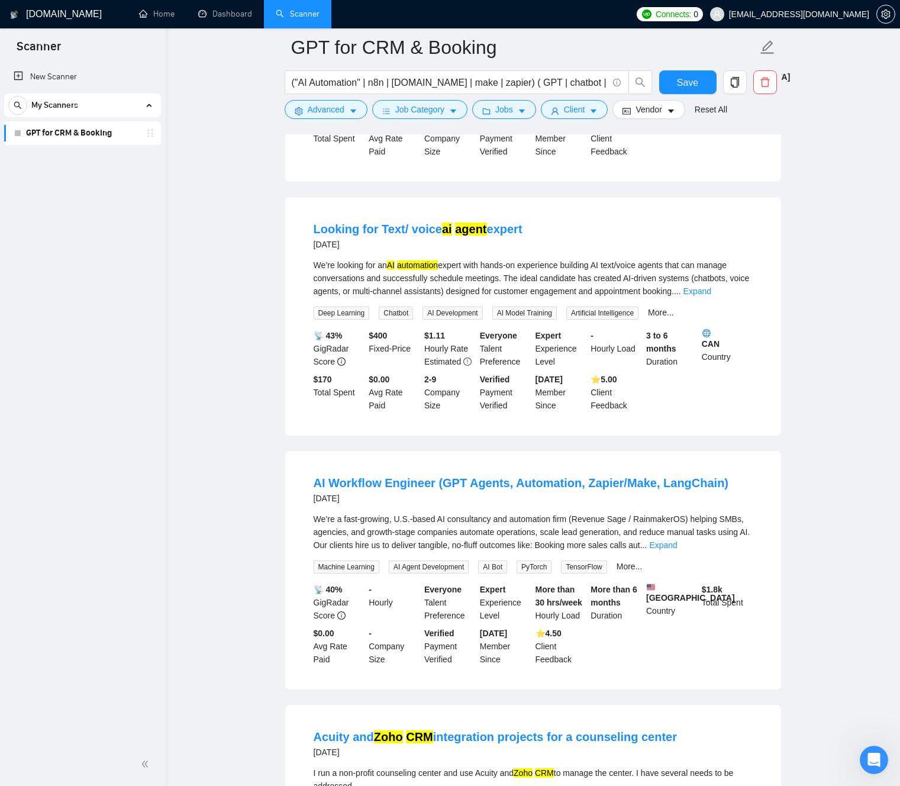
scroll to position [1267, 0]
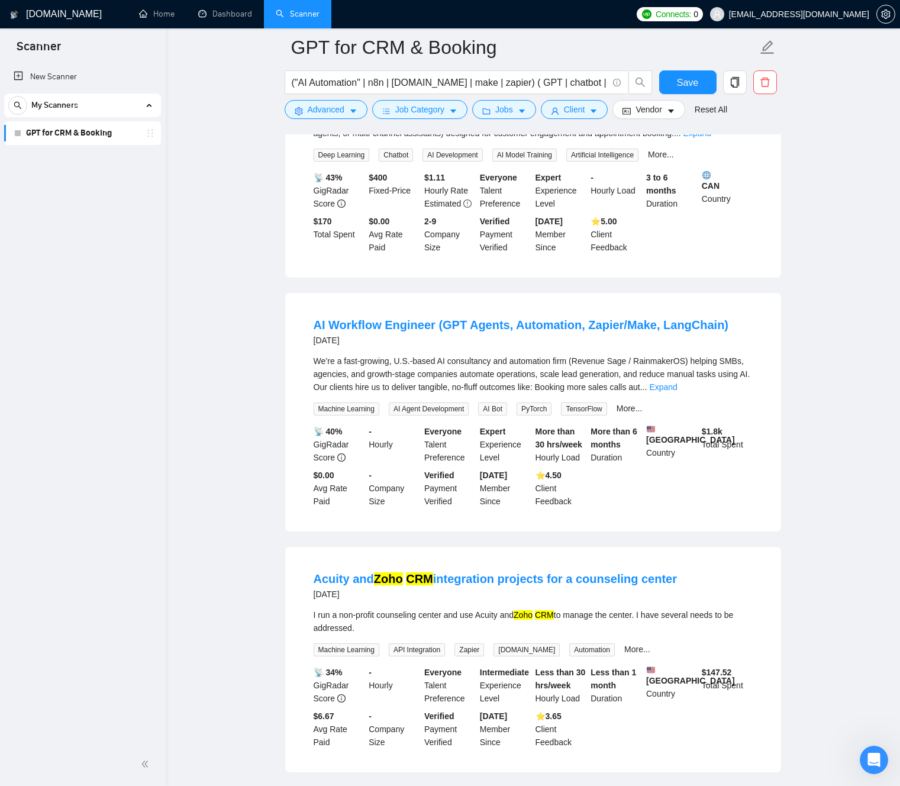
click at [275, 383] on main "GPT for CRM & Booking ("AI Automation" | n8n | [DOMAIN_NAME] | make | zapier) (…" at bounding box center [533, 172] width 696 height 2782
drag, startPoint x: 447, startPoint y: 377, endPoint x: 561, endPoint y: 390, distance: 115.5
click at [446, 377] on div "We’re a fast-growing, U.S.-based AI consultancy and automation firm (Revenue Sa…" at bounding box center [533, 373] width 439 height 39
click at [588, 396] on div "We’re a fast-growing, U.S.-based AI consultancy and automation firm (Revenue Sa…" at bounding box center [533, 384] width 439 height 61
click at [656, 359] on div "We’re a fast-growing, U.S.-based AI consultancy and automation firm (Revenue Sa…" at bounding box center [533, 373] width 439 height 39
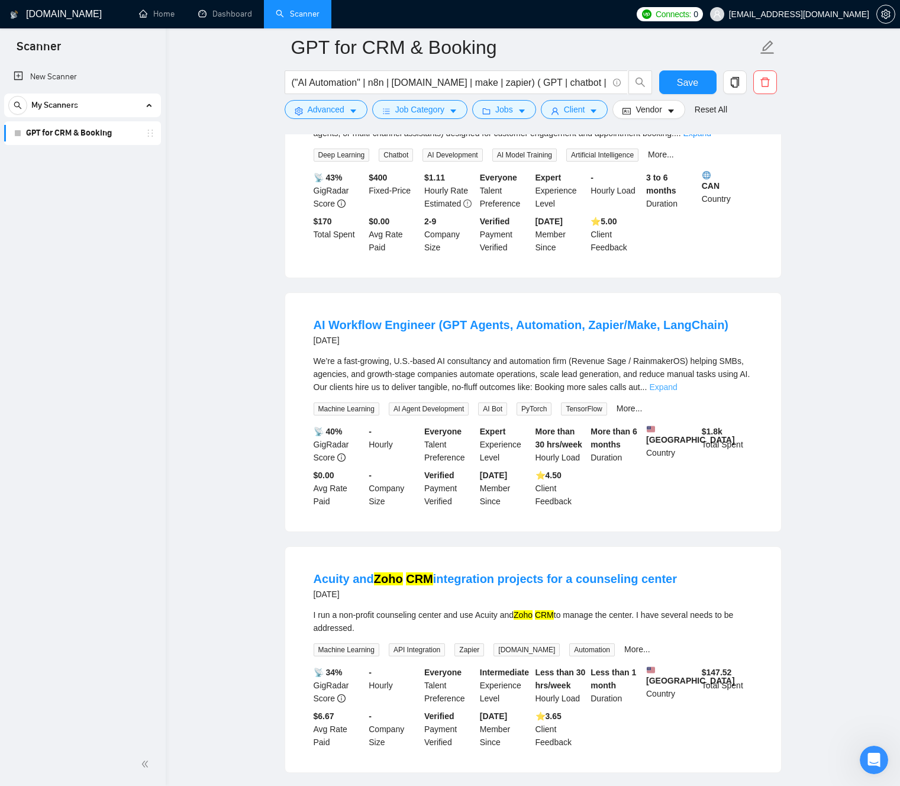
click at [677, 392] on link "Expand" at bounding box center [663, 386] width 28 height 9
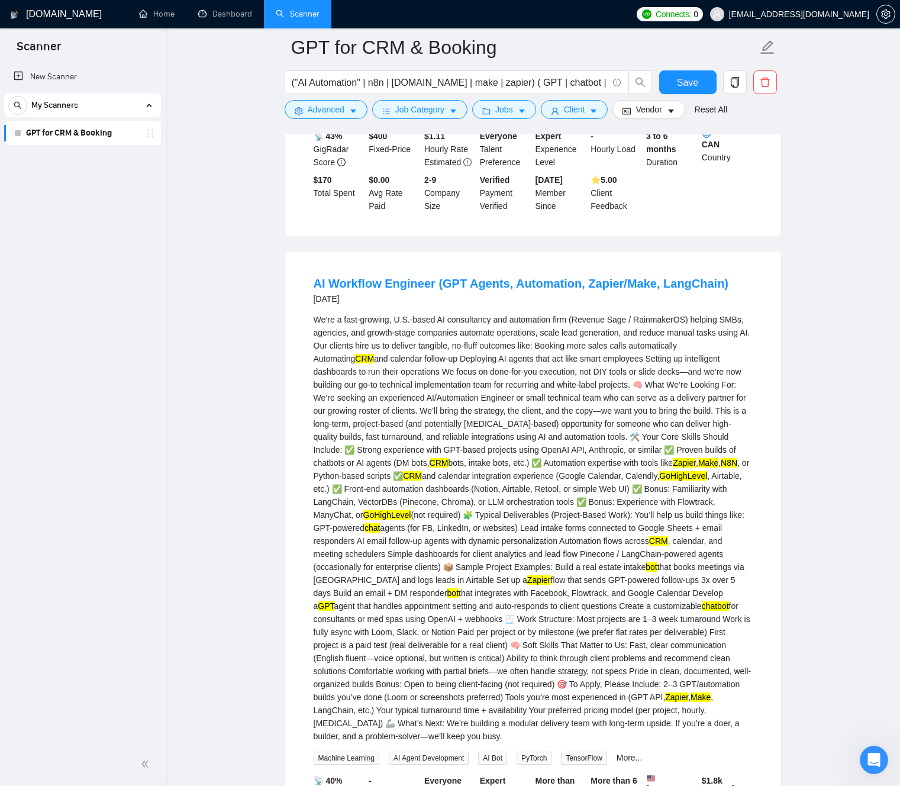
scroll to position [1535, 0]
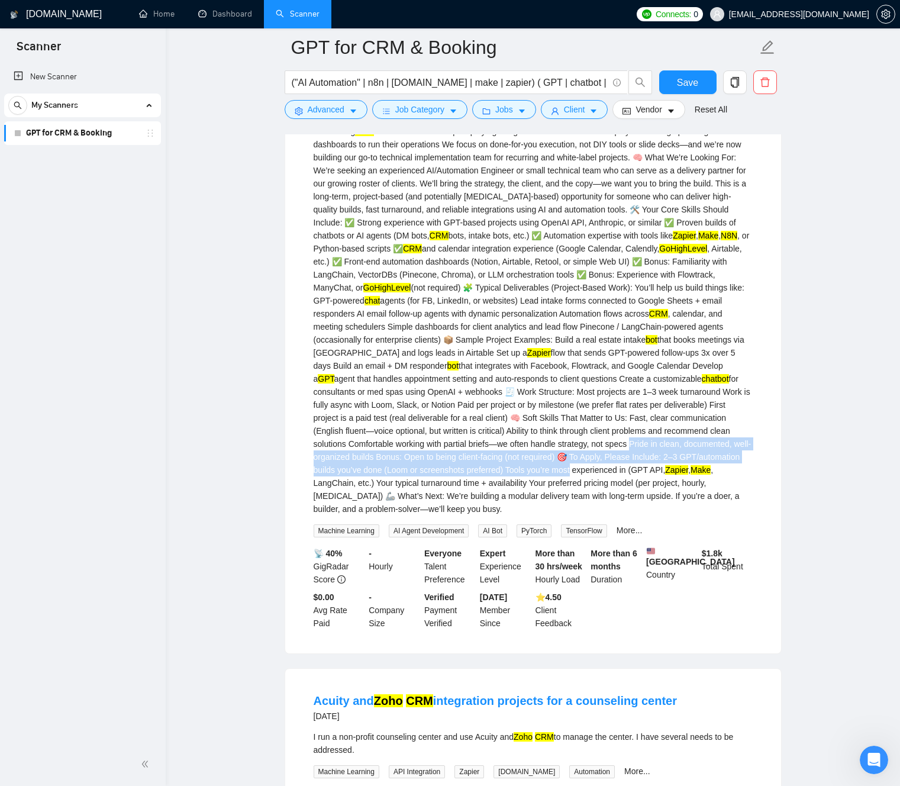
drag, startPoint x: 448, startPoint y: 466, endPoint x: 469, endPoint y: 490, distance: 31.1
click at [469, 491] on div "We’re a fast-growing, U.S.-based AI consultancy and automation firm (Revenue Sa…" at bounding box center [533, 301] width 439 height 430
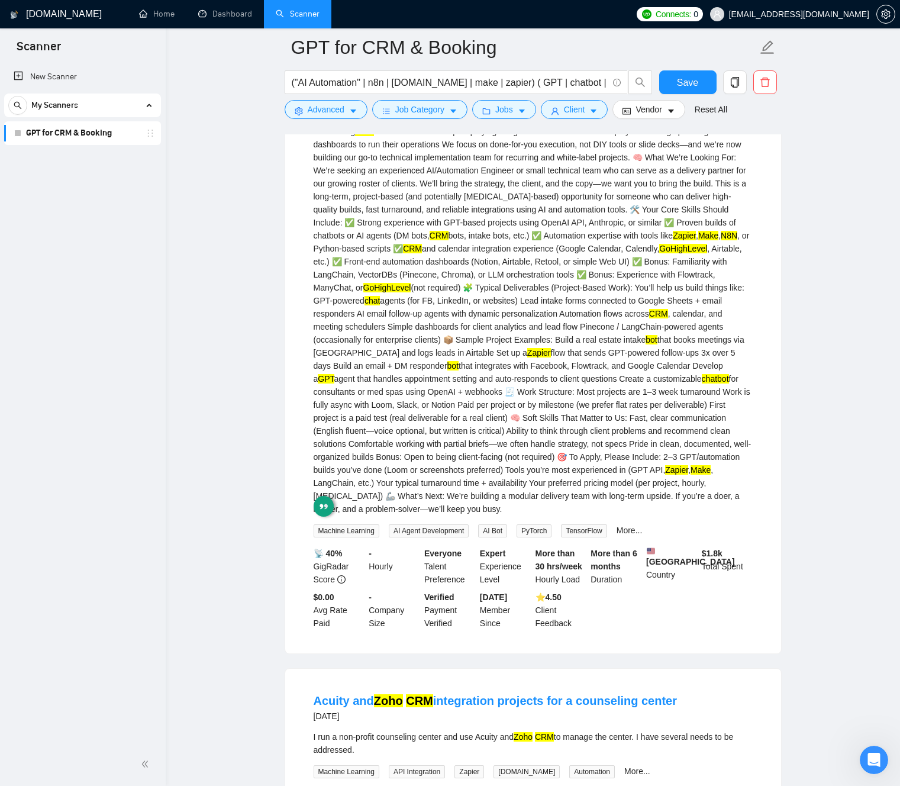
click at [448, 450] on div "We’re a fast-growing, U.S.-based AI consultancy and automation firm (Revenue Sa…" at bounding box center [533, 301] width 439 height 430
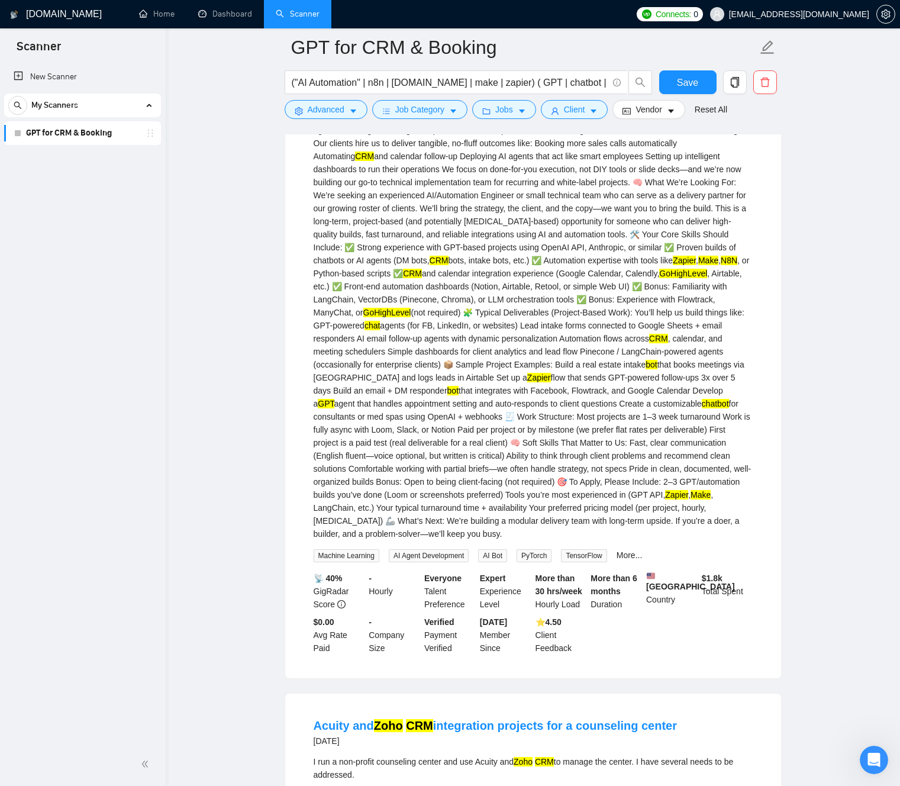
scroll to position [1504, 0]
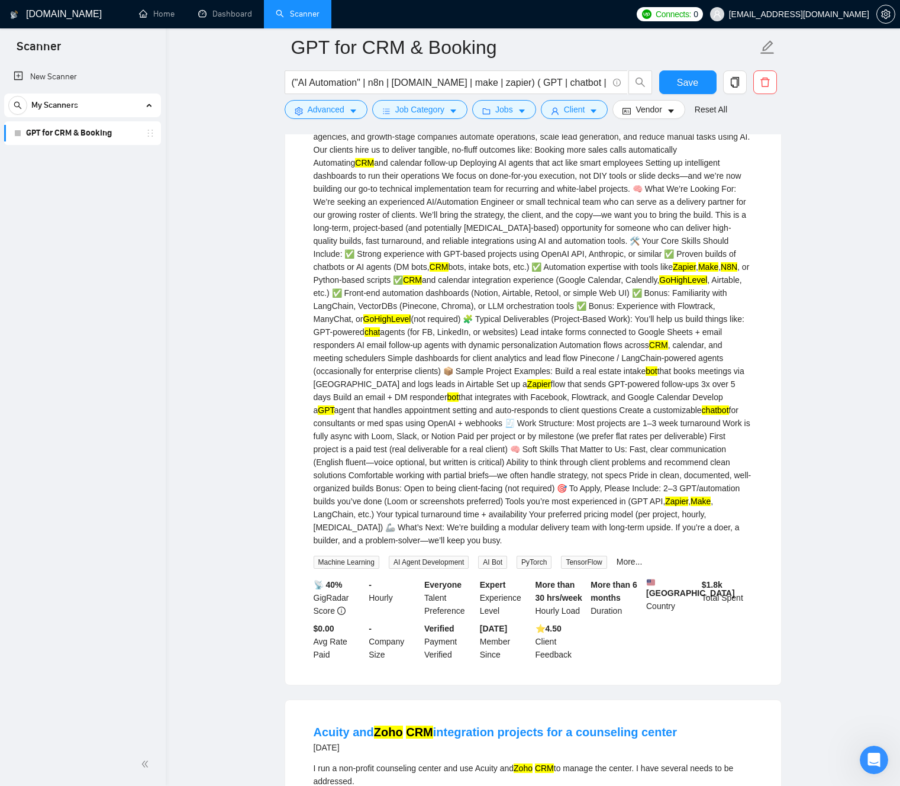
click at [525, 425] on div "We’re a fast-growing, U.S.-based AI consultancy and automation firm (Revenue Sa…" at bounding box center [533, 332] width 439 height 430
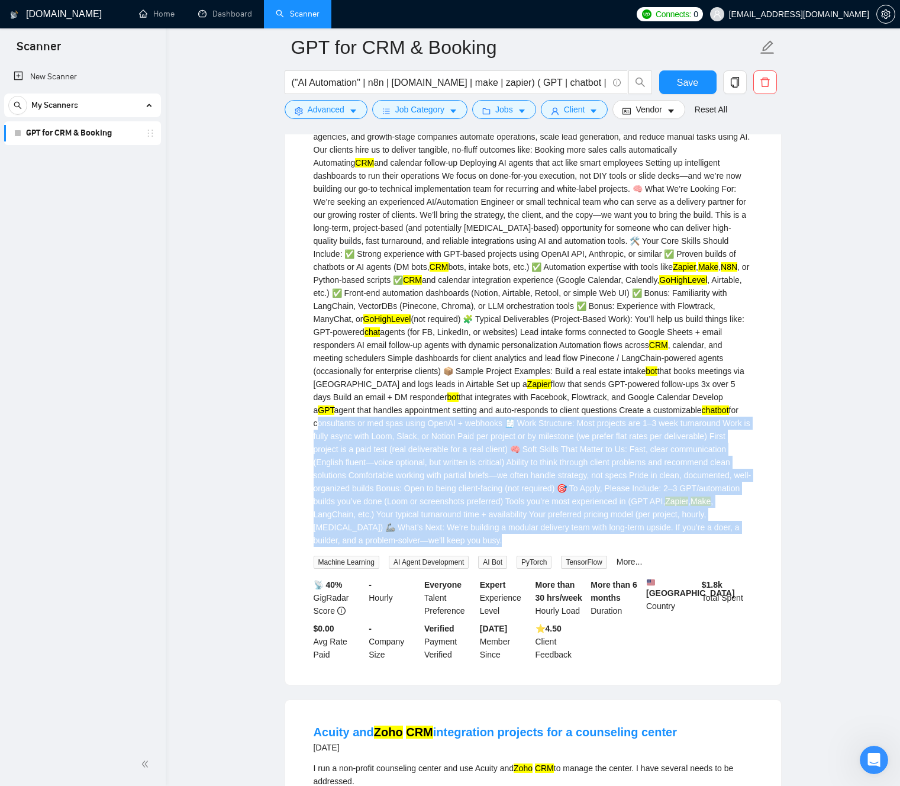
drag, startPoint x: 526, startPoint y: 426, endPoint x: 586, endPoint y: 561, distance: 148.1
click at [585, 547] on div "We’re a fast-growing, U.S.-based AI consultancy and automation firm (Revenue Sa…" at bounding box center [533, 332] width 439 height 430
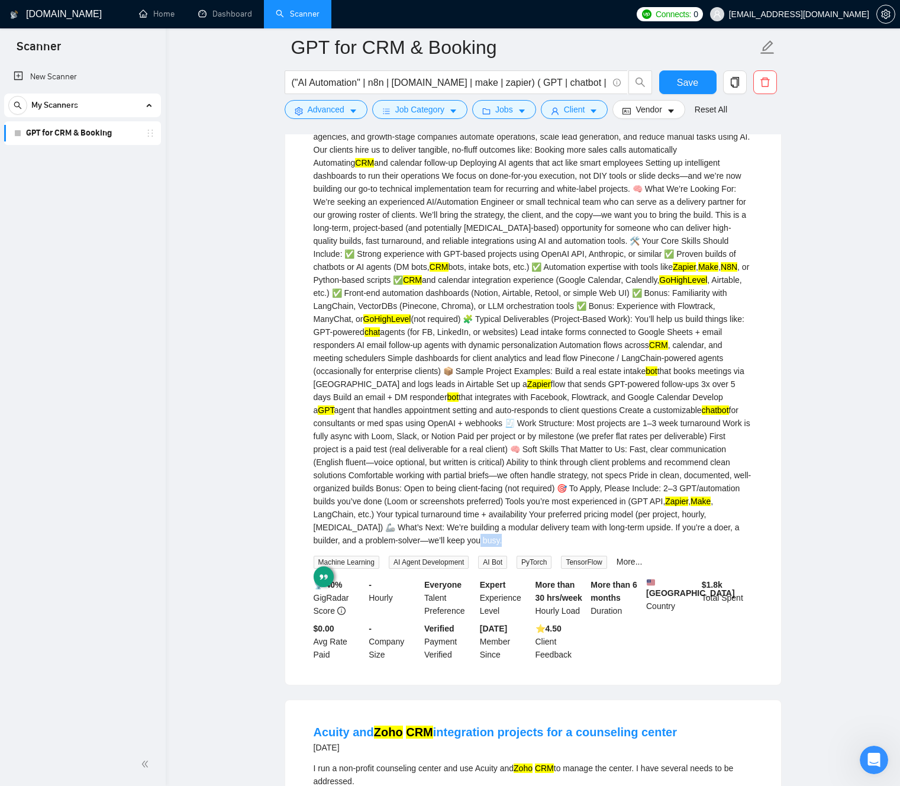
click at [587, 547] on div "We’re a fast-growing, U.S.-based AI consultancy and automation firm (Revenue Sa…" at bounding box center [533, 332] width 439 height 430
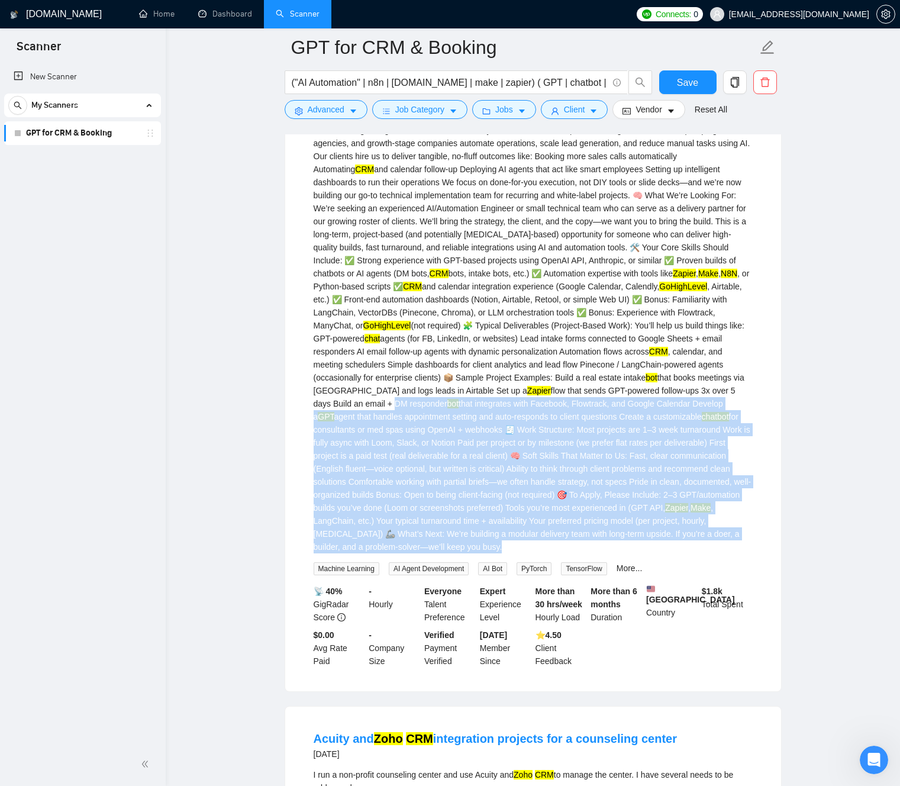
drag, startPoint x: 587, startPoint y: 558, endPoint x: 502, endPoint y: 382, distance: 196.1
click at [524, 399] on div "We’re a fast-growing, U.S.-based AI consultancy and automation firm (Revenue Sa…" at bounding box center [533, 339] width 439 height 430
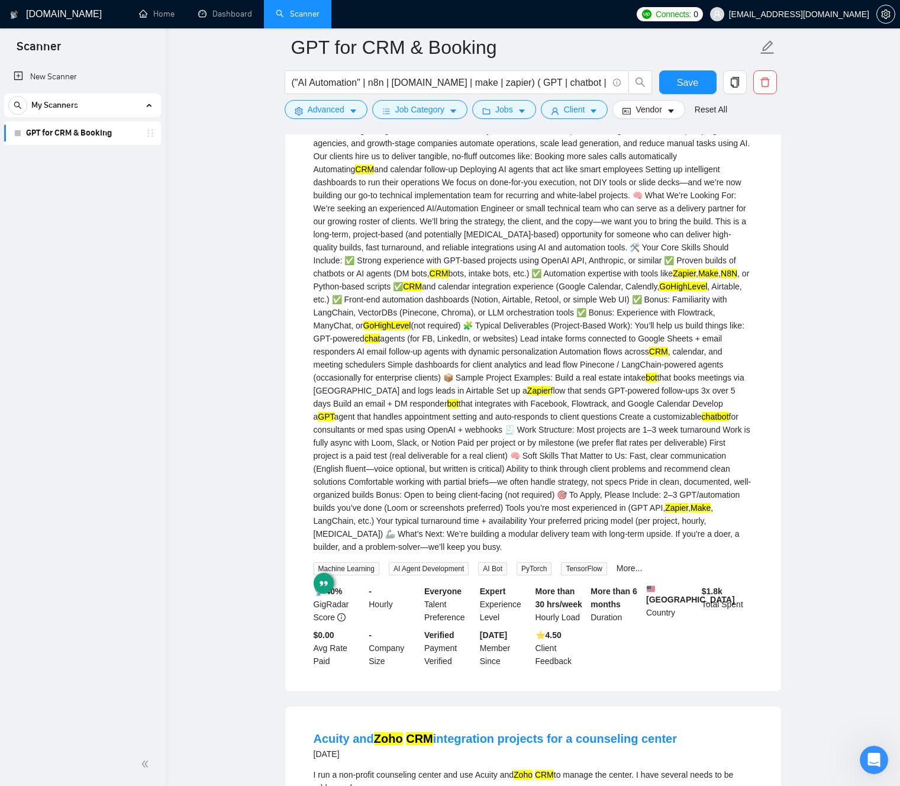
click at [502, 381] on div "We’re a fast-growing, U.S.-based AI consultancy and automation firm (Revenue Sa…" at bounding box center [533, 339] width 439 height 430
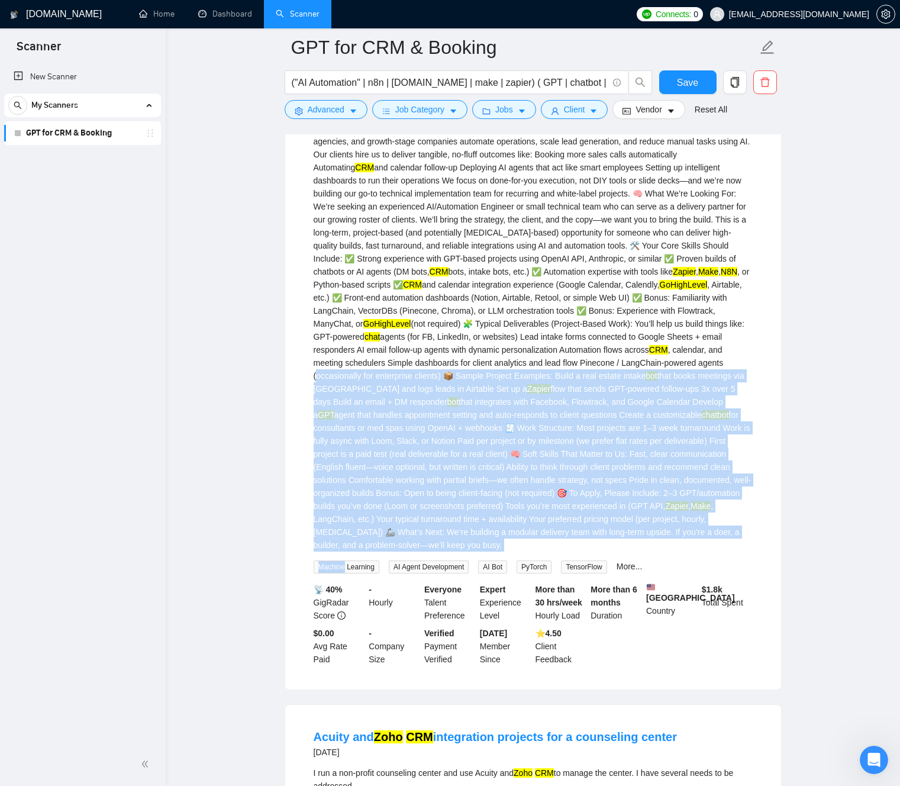
drag, startPoint x: 503, startPoint y: 381, endPoint x: 580, endPoint y: 571, distance: 205.4
click at [577, 571] on div "We’re a fast-growing, U.S.-based AI consultancy and automation firm (Revenue Sa…" at bounding box center [533, 347] width 439 height 451
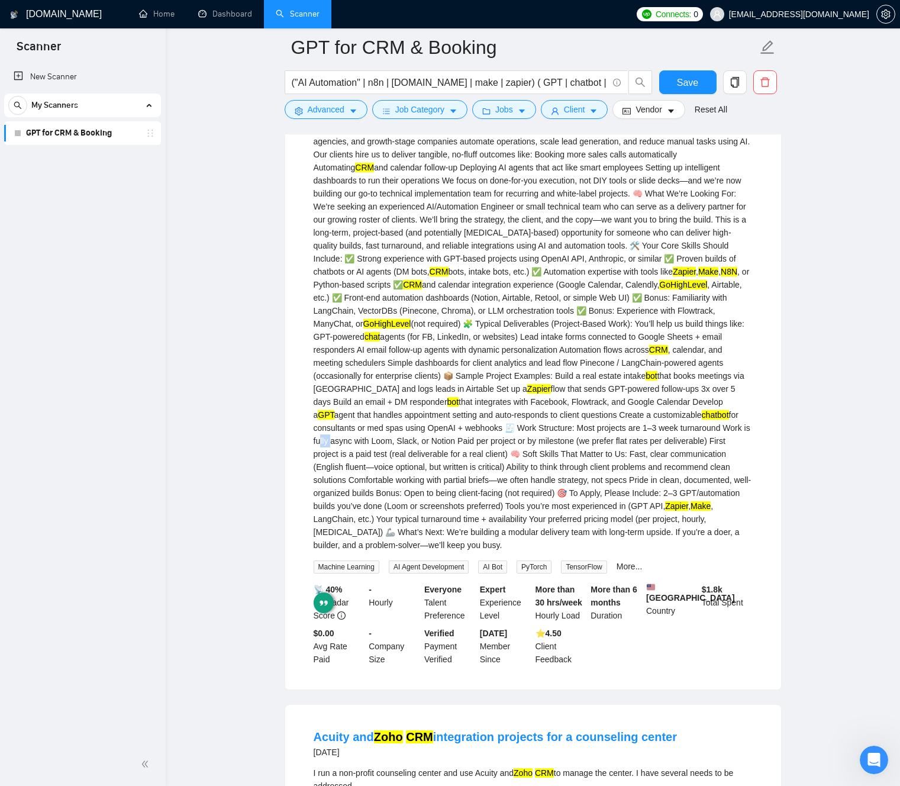
click at [539, 444] on div "We’re a fast-growing, U.S.-based AI consultancy and automation firm (Revenue Sa…" at bounding box center [533, 337] width 439 height 430
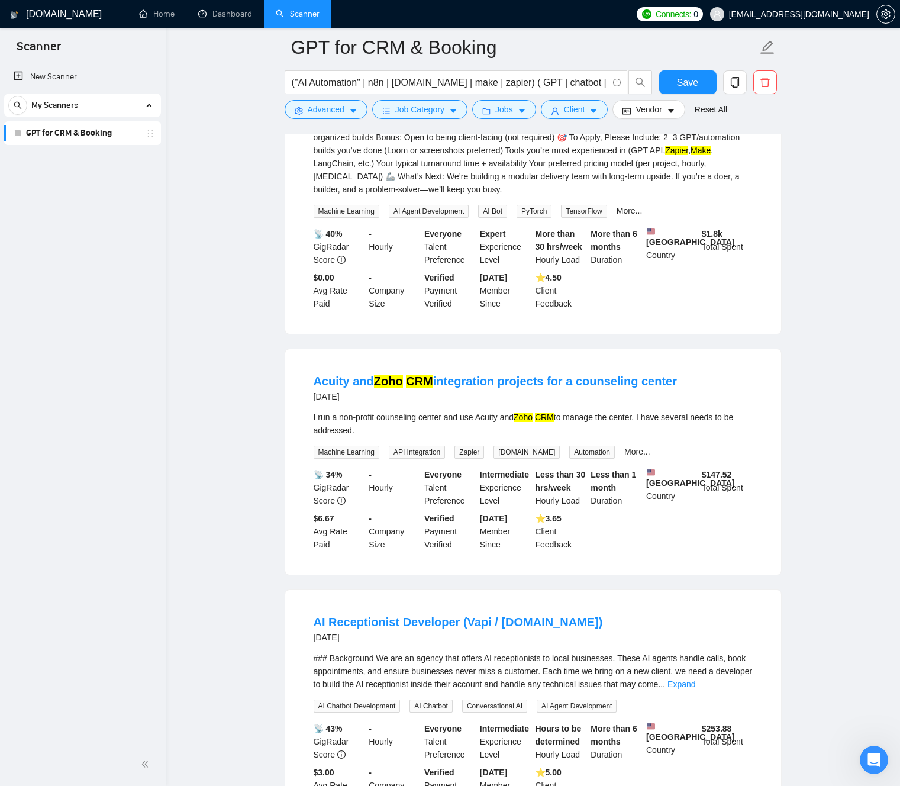
scroll to position [1862, 0]
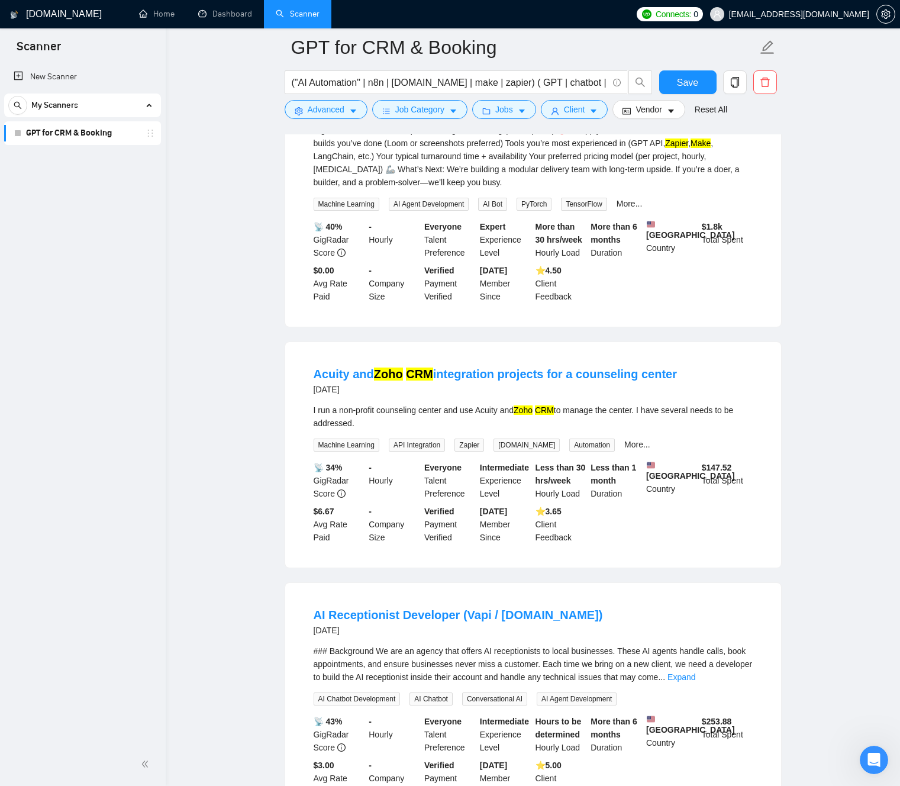
click at [294, 386] on div "Acuity and Zoho CRM integration projects for a counseling center [DATE] I run a…" at bounding box center [533, 454] width 496 height 225
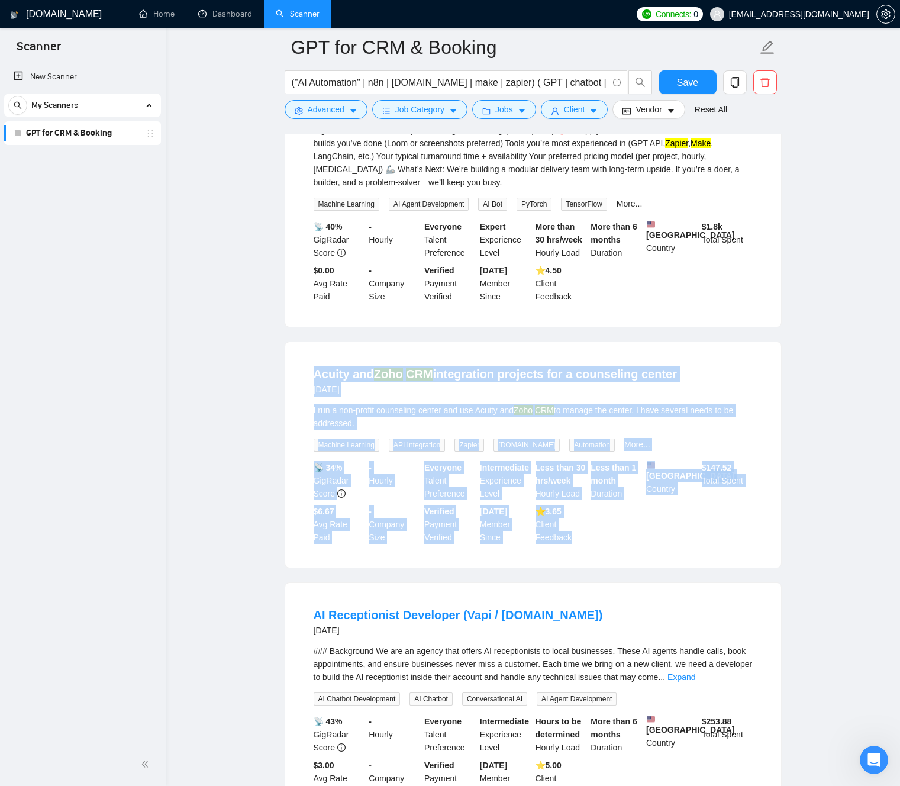
drag, startPoint x: 322, startPoint y: 398, endPoint x: 641, endPoint y: 602, distance: 378.6
drag, startPoint x: 628, startPoint y: 594, endPoint x: 337, endPoint y: 411, distance: 344.0
click at [340, 425] on div "Acuity and Zoho CRM integration projects for a counseling center [DATE] I run a…" at bounding box center [533, 454] width 496 height 225
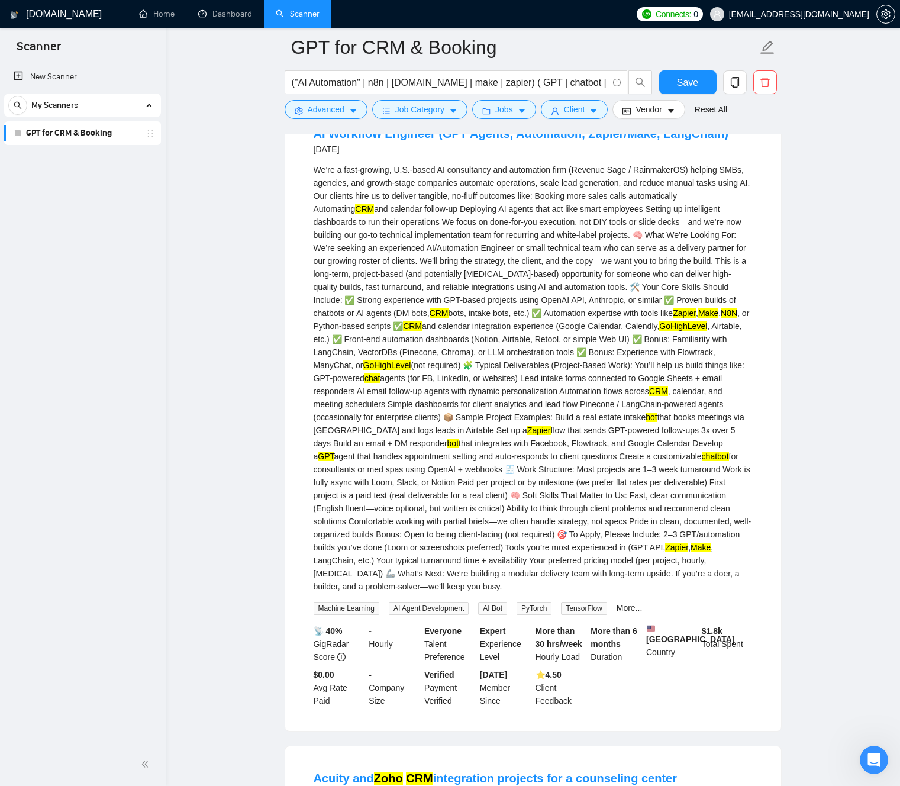
scroll to position [1504, 0]
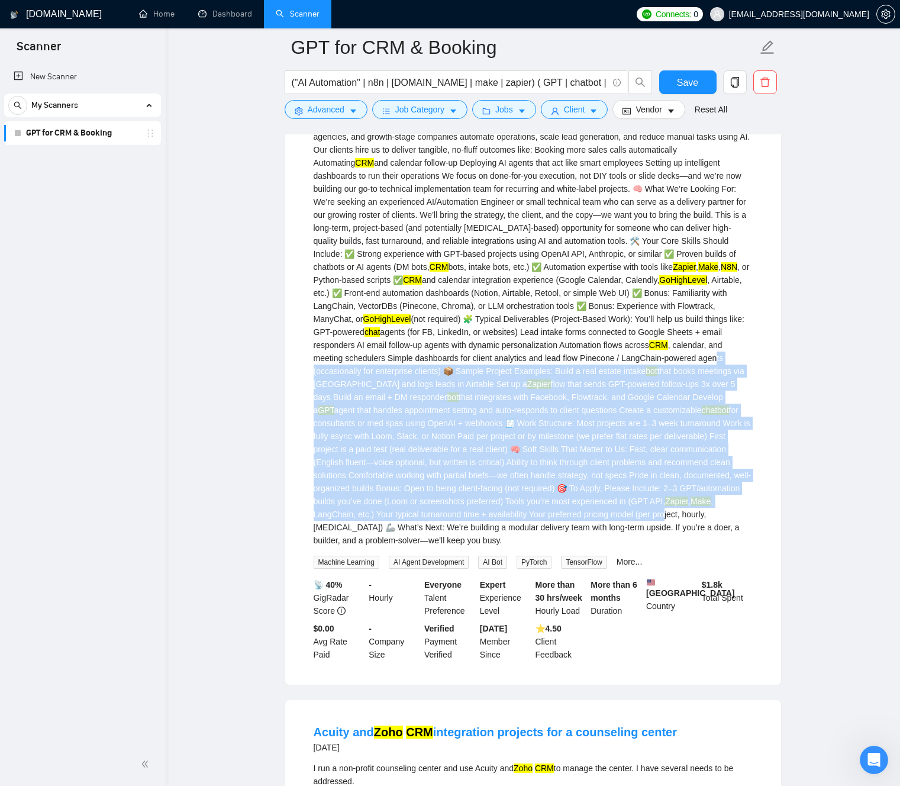
drag, startPoint x: 477, startPoint y: 402, endPoint x: 548, endPoint y: 476, distance: 102.1
click at [571, 534] on div "We’re a fast-growing, U.S.-based AI consultancy and automation firm (Revenue Sa…" at bounding box center [533, 332] width 439 height 430
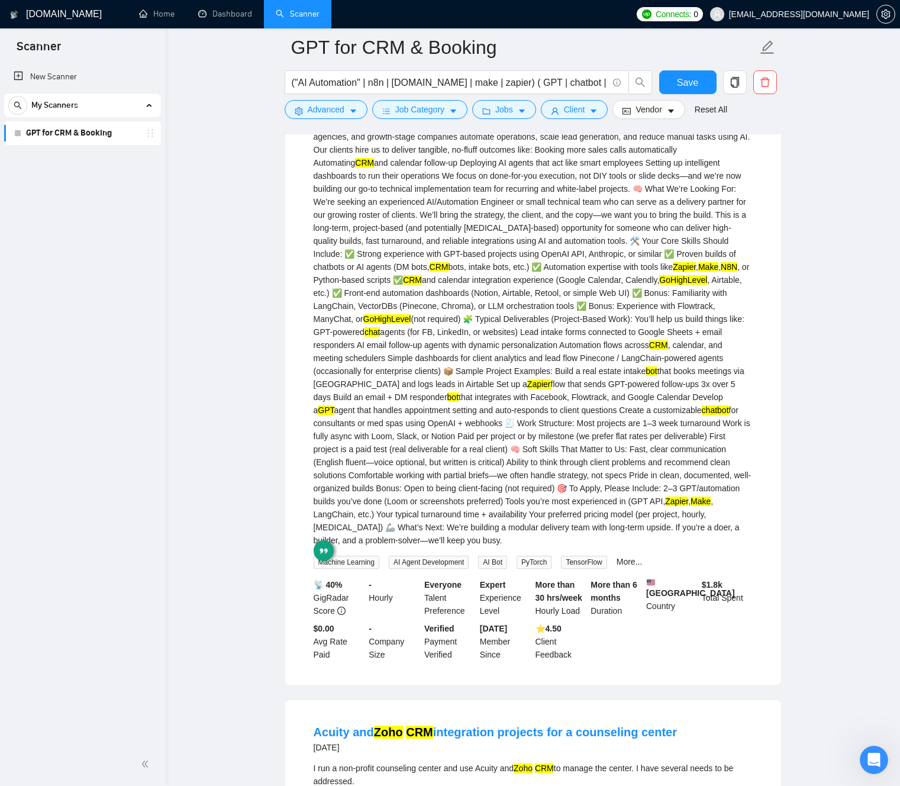
click at [545, 472] on div "We’re a fast-growing, U.S.-based AI consultancy and automation firm (Revenue Sa…" at bounding box center [533, 332] width 439 height 430
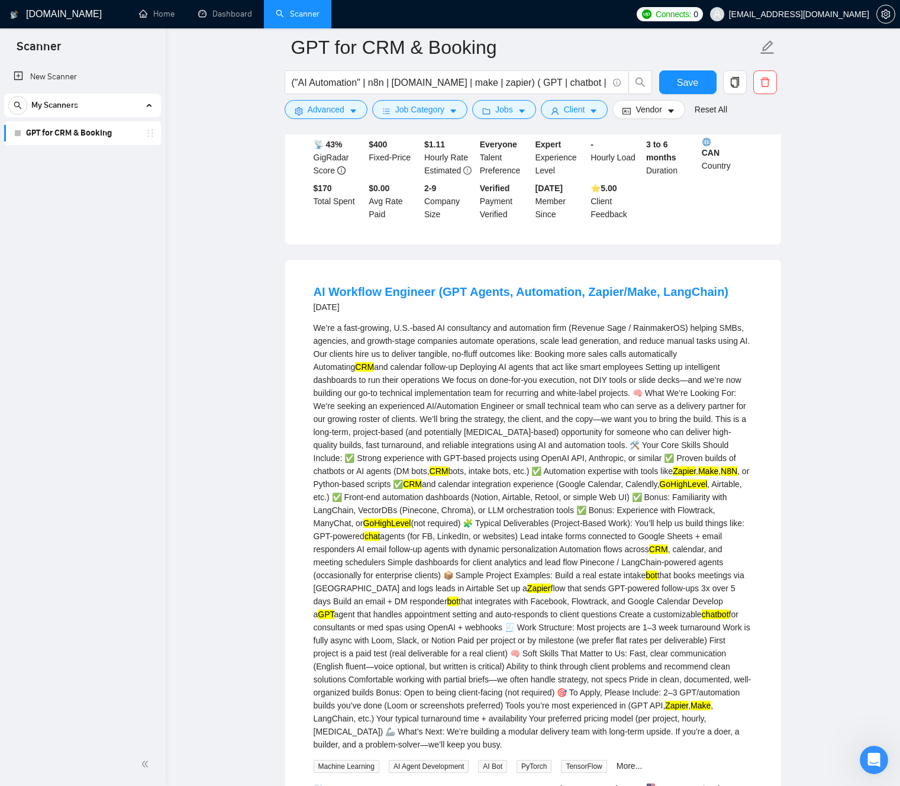
scroll to position [1302, 0]
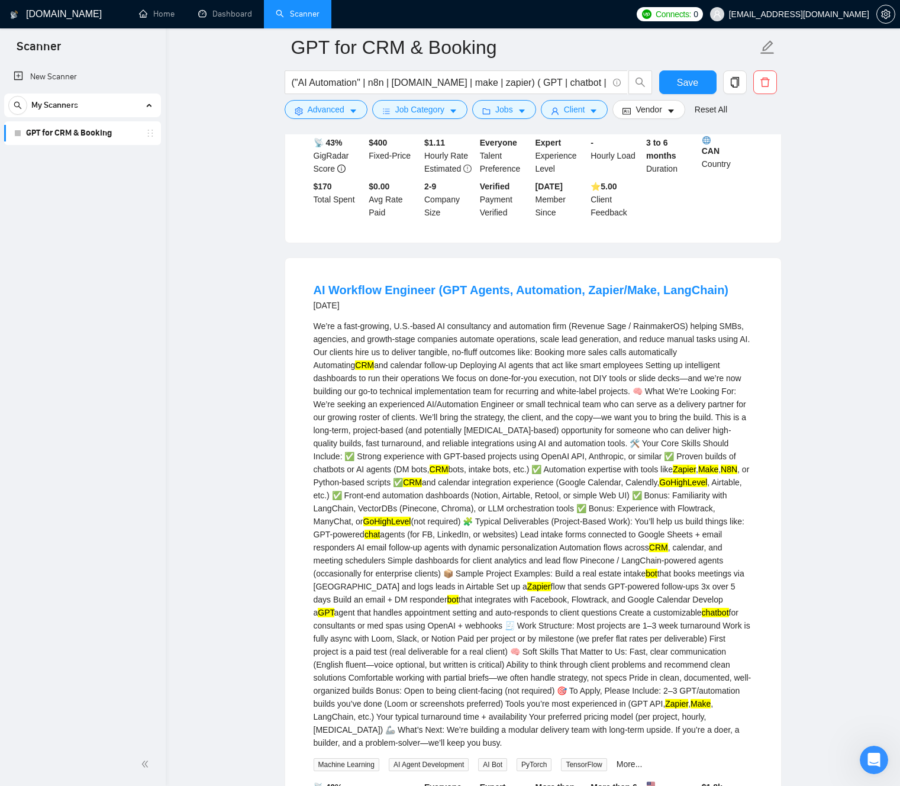
drag, startPoint x: 537, startPoint y: 499, endPoint x: 580, endPoint y: 523, distance: 48.7
click at [547, 503] on div "We’re a fast-growing, U.S.-based AI consultancy and automation firm (Revenue Sa…" at bounding box center [533, 534] width 439 height 430
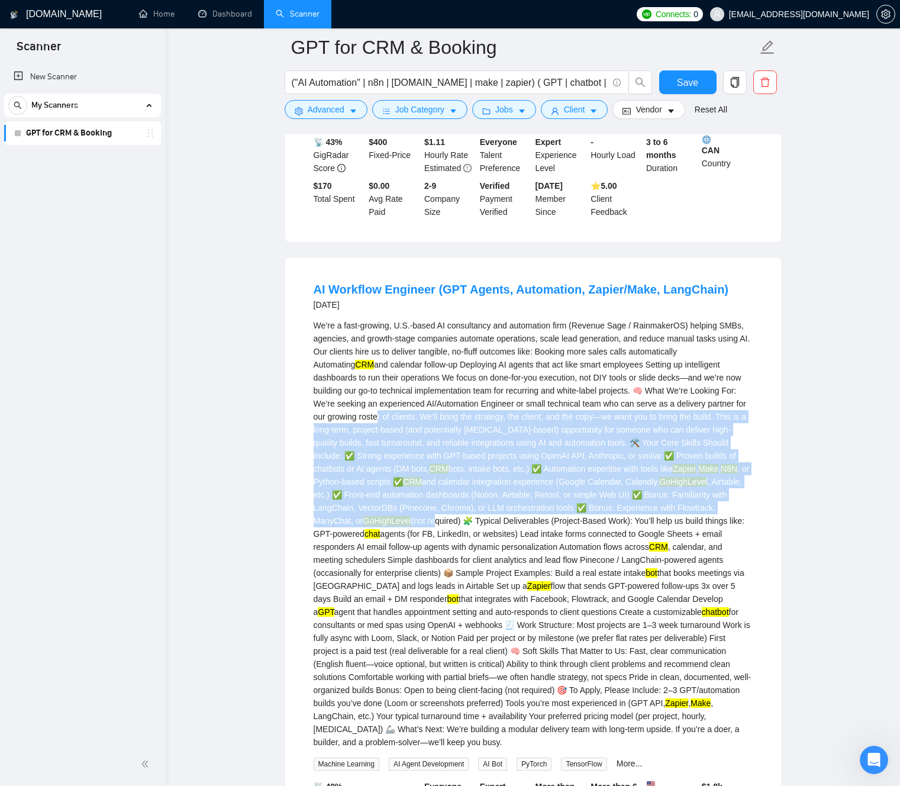
drag, startPoint x: 571, startPoint y: 508, endPoint x: 468, endPoint y: 439, distance: 124.2
click at [452, 416] on div "We’re a fast-growing, U.S.-based AI consultancy and automation firm (Revenue Sa…" at bounding box center [533, 534] width 439 height 430
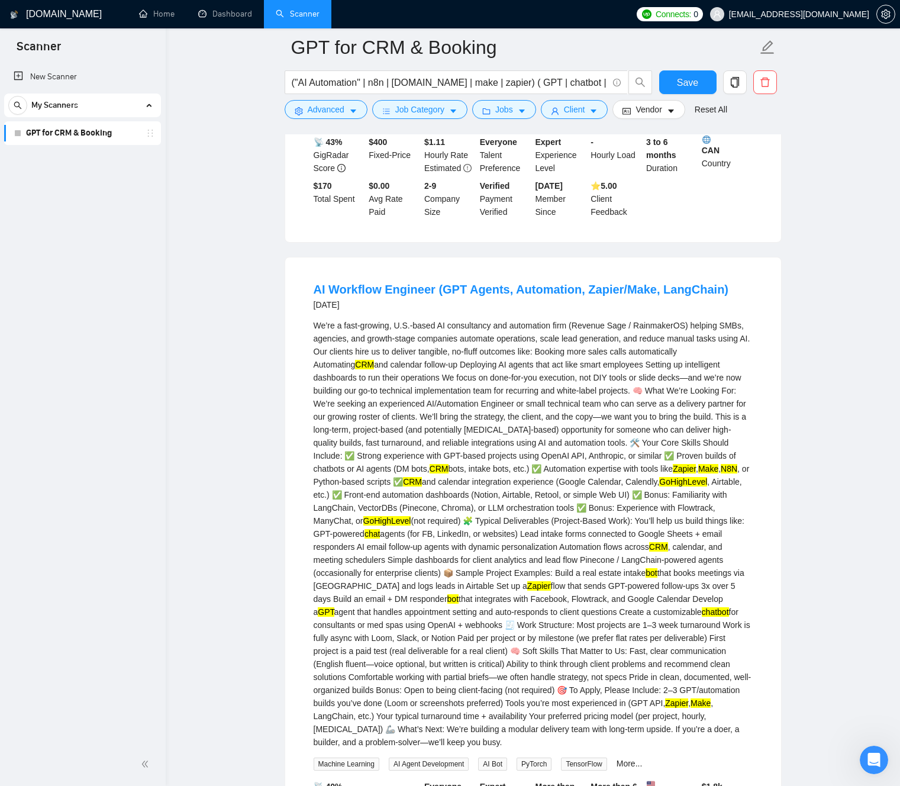
click at [498, 480] on div "We’re a fast-growing, U.S.-based AI consultancy and automation firm (Revenue Sa…" at bounding box center [533, 534] width 439 height 430
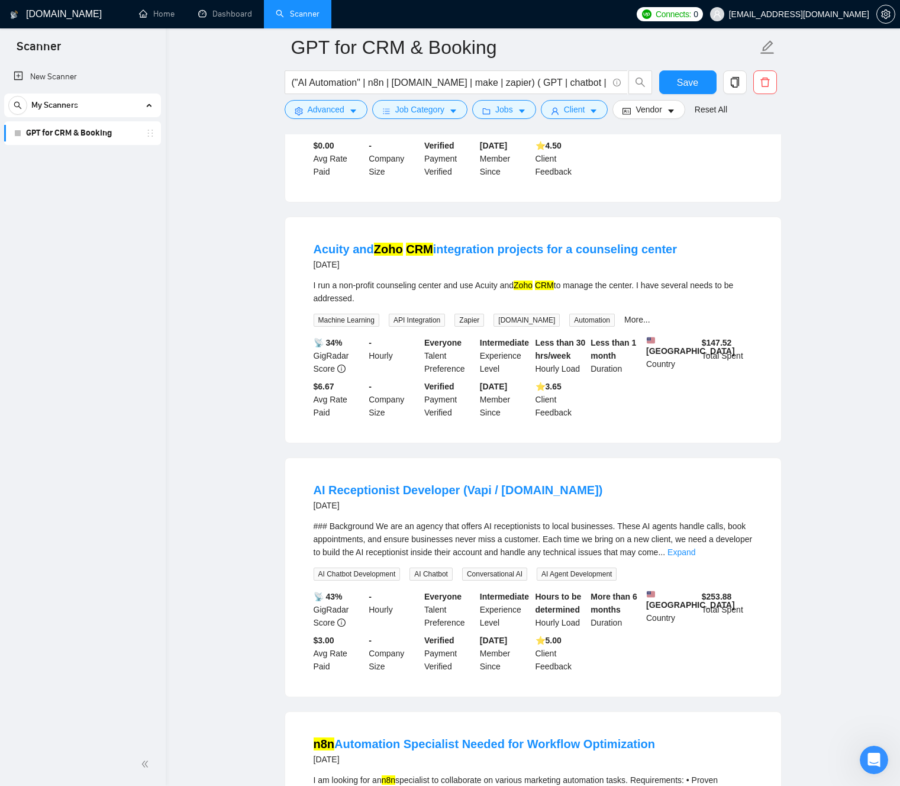
scroll to position [1985, 0]
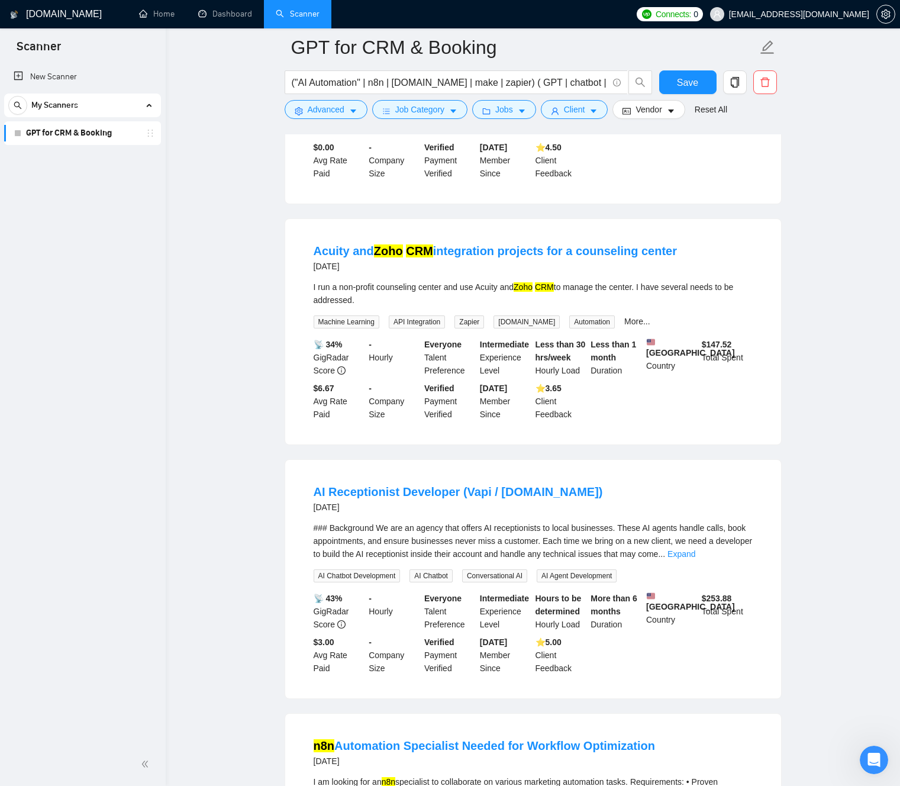
drag, startPoint x: 563, startPoint y: 483, endPoint x: 563, endPoint y: 491, distance: 7.7
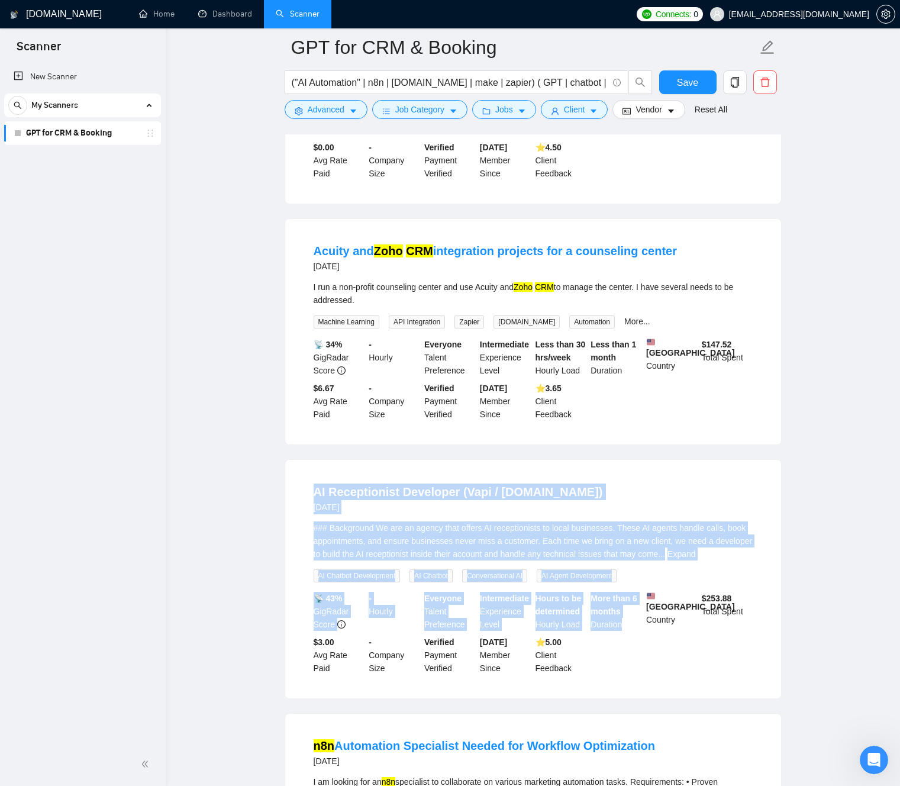
drag, startPoint x: 563, startPoint y: 491, endPoint x: 719, endPoint y: 663, distance: 232.8
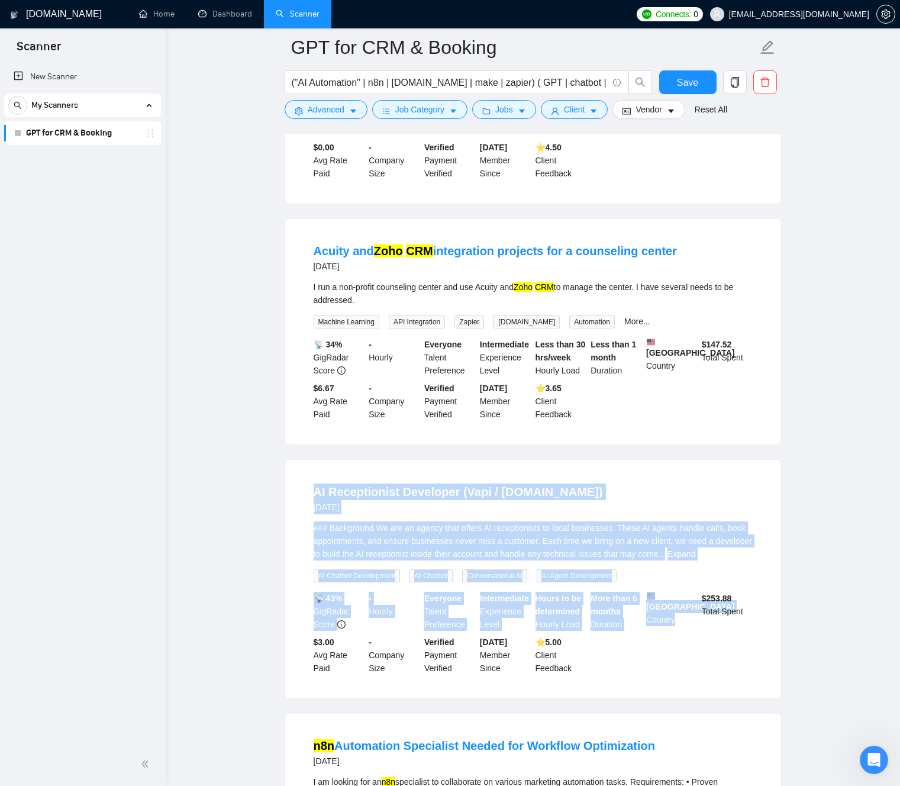
drag, startPoint x: 428, startPoint y: 501, endPoint x: 741, endPoint y: 696, distance: 369.7
click at [650, 682] on div "AI Receptionist Developer (Vapi / [DOMAIN_NAME]) [DATE] ### Background We are a…" at bounding box center [533, 579] width 496 height 238
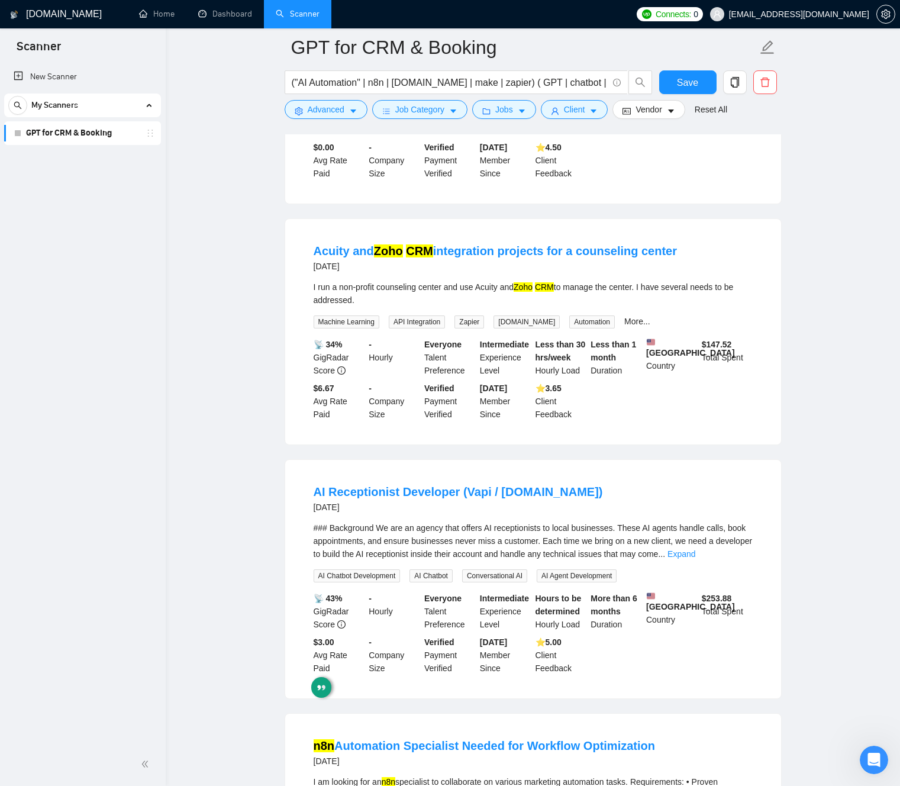
drag, startPoint x: 242, startPoint y: 570, endPoint x: 234, endPoint y: 583, distance: 14.9
click at [647, 560] on div "### Background We are an agency that offers AI receptionists to local businesse…" at bounding box center [533, 540] width 439 height 39
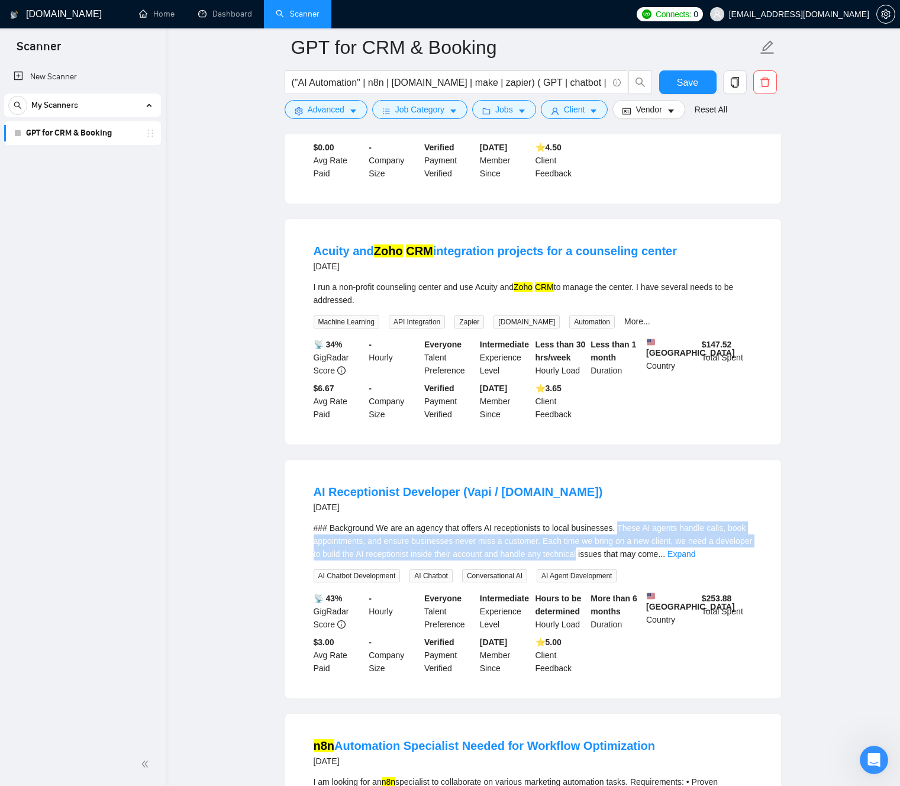
drag, startPoint x: 647, startPoint y: 564, endPoint x: 543, endPoint y: 578, distance: 105.1
click at [597, 560] on div "### Background We are an agency that offers AI receptionists to local businesse…" at bounding box center [533, 540] width 439 height 39
click at [490, 560] on div "### Background We are an agency that offers AI receptionists to local businesse…" at bounding box center [533, 540] width 439 height 39
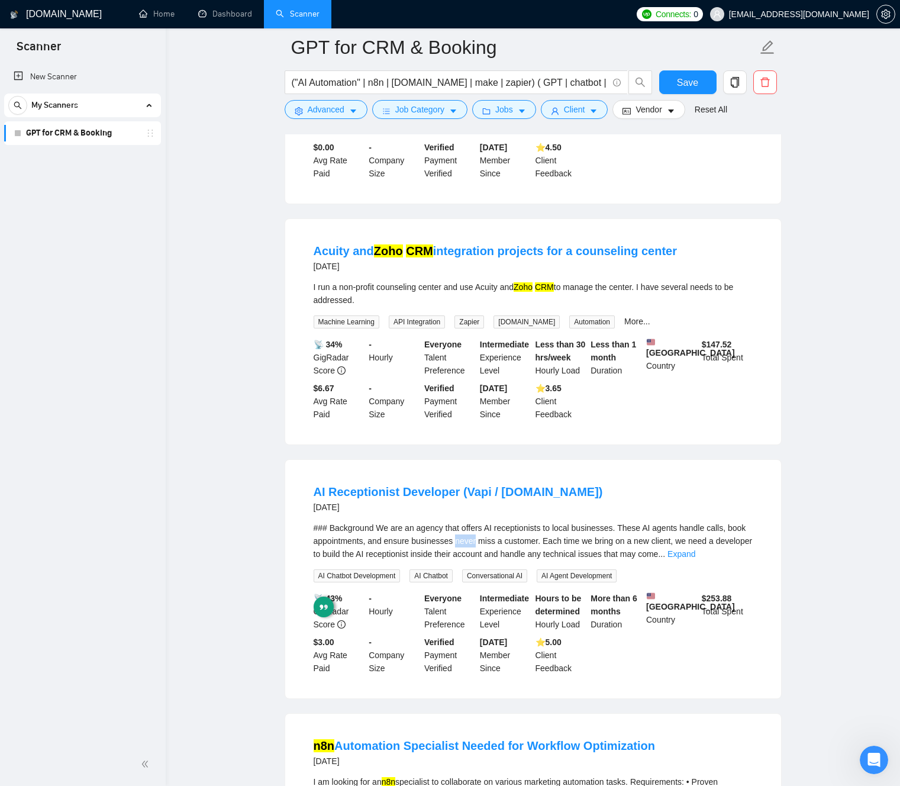
click at [490, 560] on div "### Background We are an agency that offers AI receptionists to local businesse…" at bounding box center [533, 540] width 439 height 39
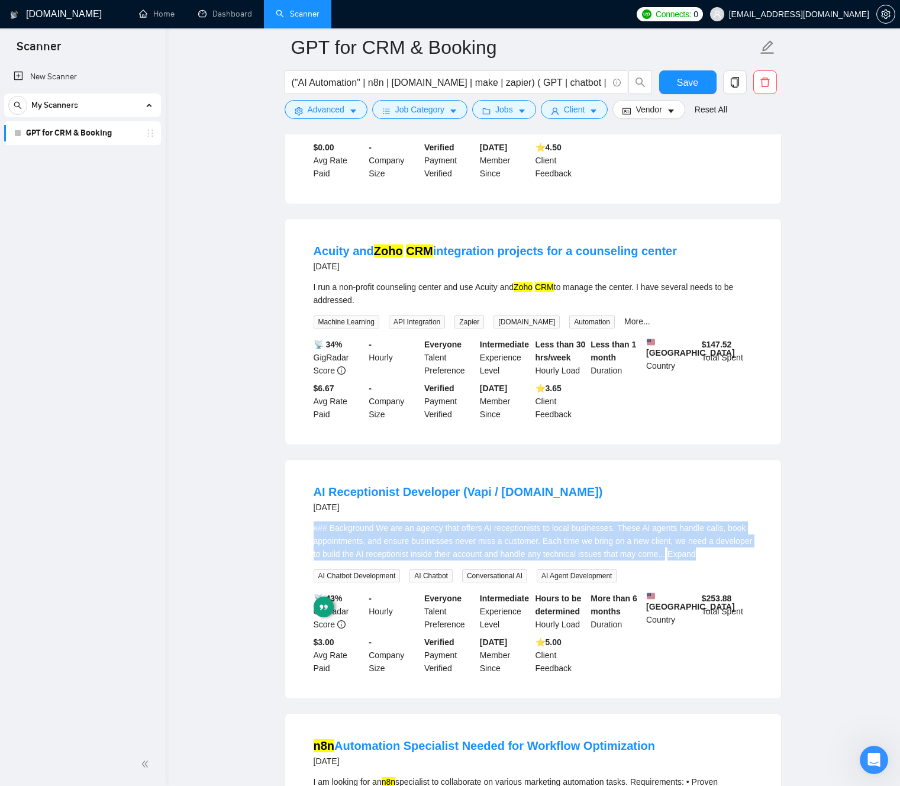
drag, startPoint x: 490, startPoint y: 575, endPoint x: 472, endPoint y: 574, distance: 18.4
click at [489, 560] on div "### Background We are an agency that offers AI receptionists to local businesse…" at bounding box center [533, 540] width 439 height 39
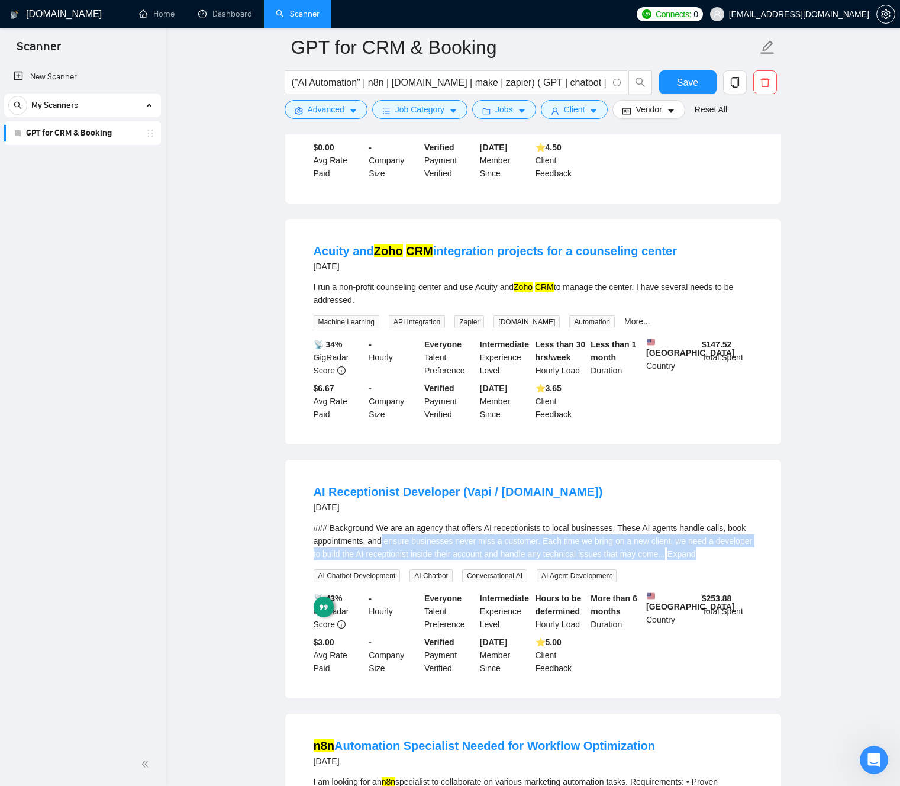
click at [405, 560] on div "### Background We are an agency that offers AI receptionists to local businesse…" at bounding box center [533, 540] width 439 height 39
click at [421, 560] on div "### Background We are an agency that offers AI receptionists to local businesse…" at bounding box center [533, 540] width 439 height 39
drag, startPoint x: 421, startPoint y: 573, endPoint x: 539, endPoint y: 577, distance: 117.8
click at [517, 560] on div "### Background We are an agency that offers AI receptionists to local businesse…" at bounding box center [533, 540] width 439 height 39
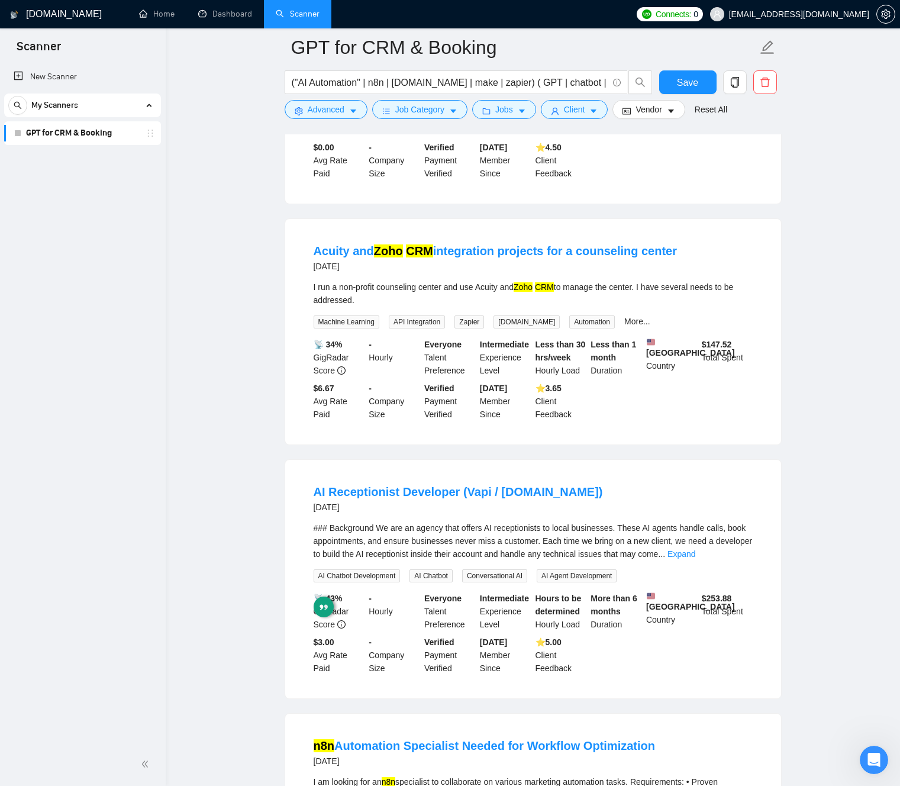
drag, startPoint x: 567, startPoint y: 576, endPoint x: 550, endPoint y: 587, distance: 20.2
click at [567, 560] on div "### Background We are an agency that offers AI receptionists to local businesse…" at bounding box center [533, 540] width 439 height 39
click at [695, 558] on link "Expand" at bounding box center [681, 553] width 28 height 9
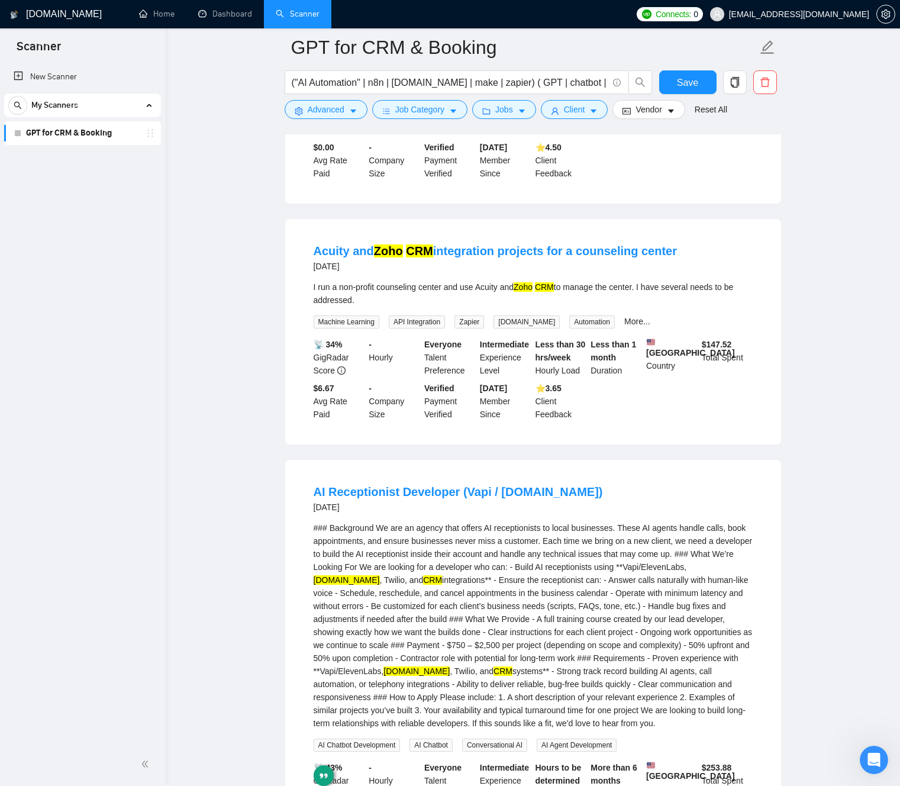
click at [438, 578] on div "### Background We are an agency that offers AI receptionists to local businesse…" at bounding box center [533, 625] width 439 height 208
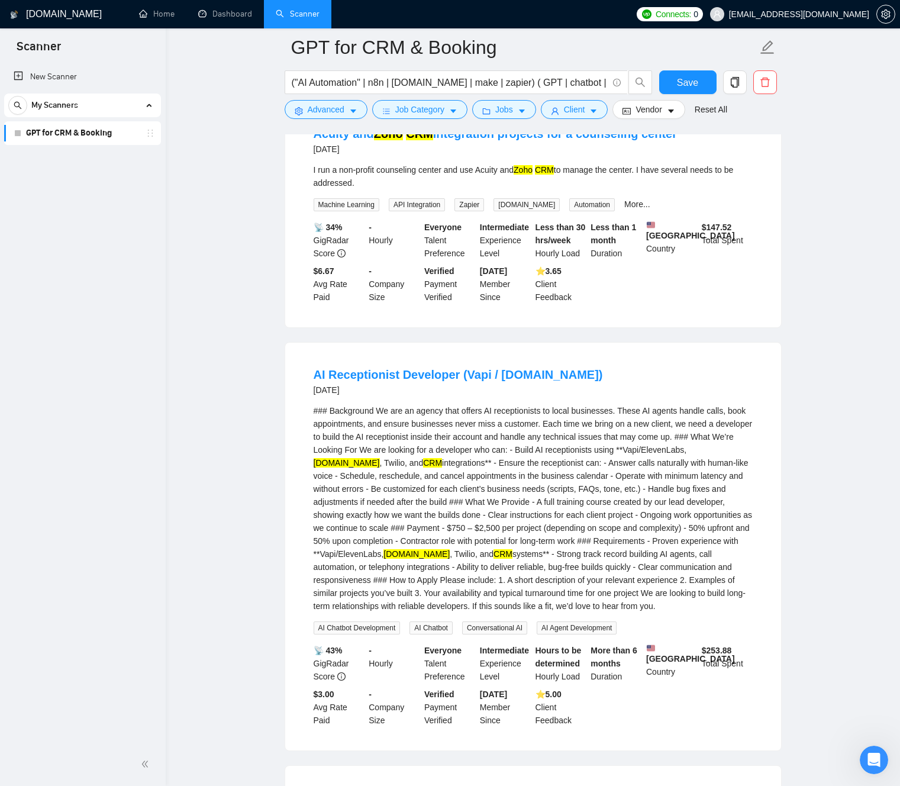
scroll to position [2137, 0]
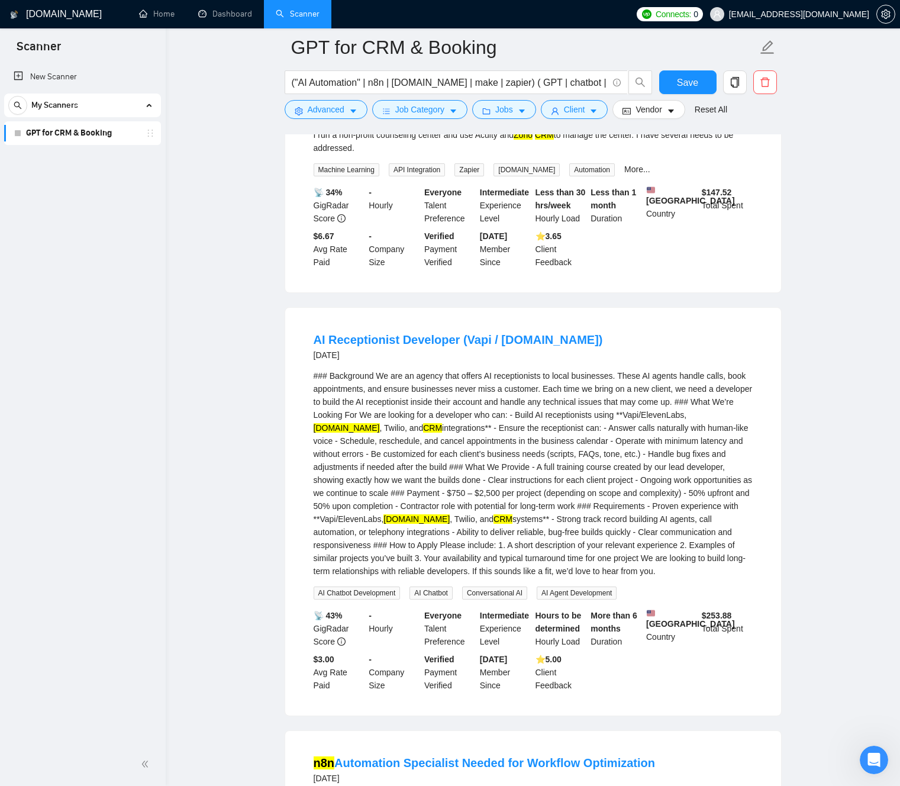
click at [403, 412] on div "### Background We are an agency that offers AI receptionists to local businesse…" at bounding box center [533, 473] width 439 height 208
click at [382, 409] on div "### Background We are an agency that offers AI receptionists to local businesse…" at bounding box center [533, 473] width 439 height 208
drag, startPoint x: 383, startPoint y: 409, endPoint x: 431, endPoint y: 409, distance: 48.5
click at [431, 409] on div "### Background We are an agency that offers AI receptionists to local businesse…" at bounding box center [533, 473] width 439 height 208
click at [345, 114] on button "Advanced" at bounding box center [326, 109] width 83 height 19
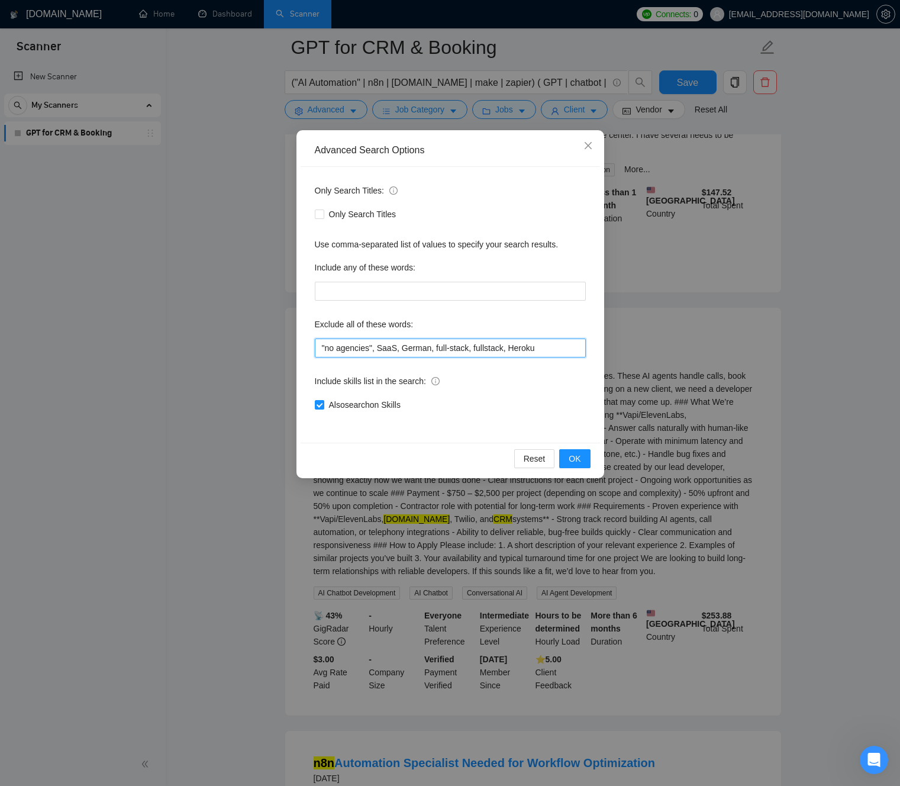
click at [548, 350] on input ""no agencies", SaaS, German, full-stack, fullstack, Heroku" at bounding box center [450, 347] width 271 height 19
paste input "We are an agency"
click at [579, 456] on span "OK" at bounding box center [575, 458] width 12 height 13
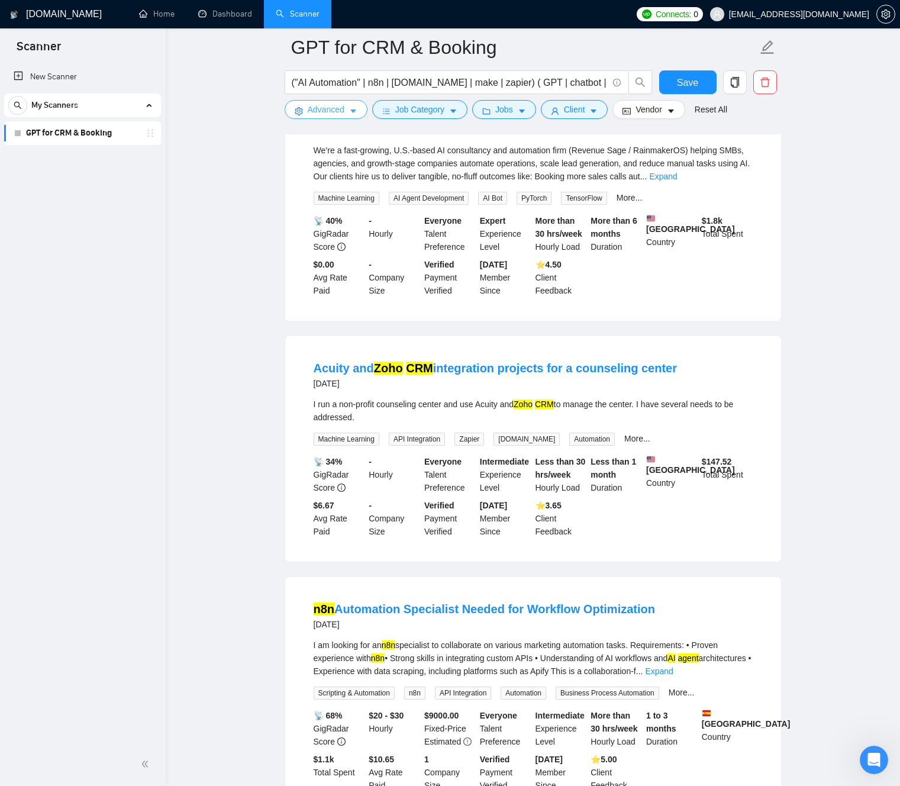
scroll to position [1551, 0]
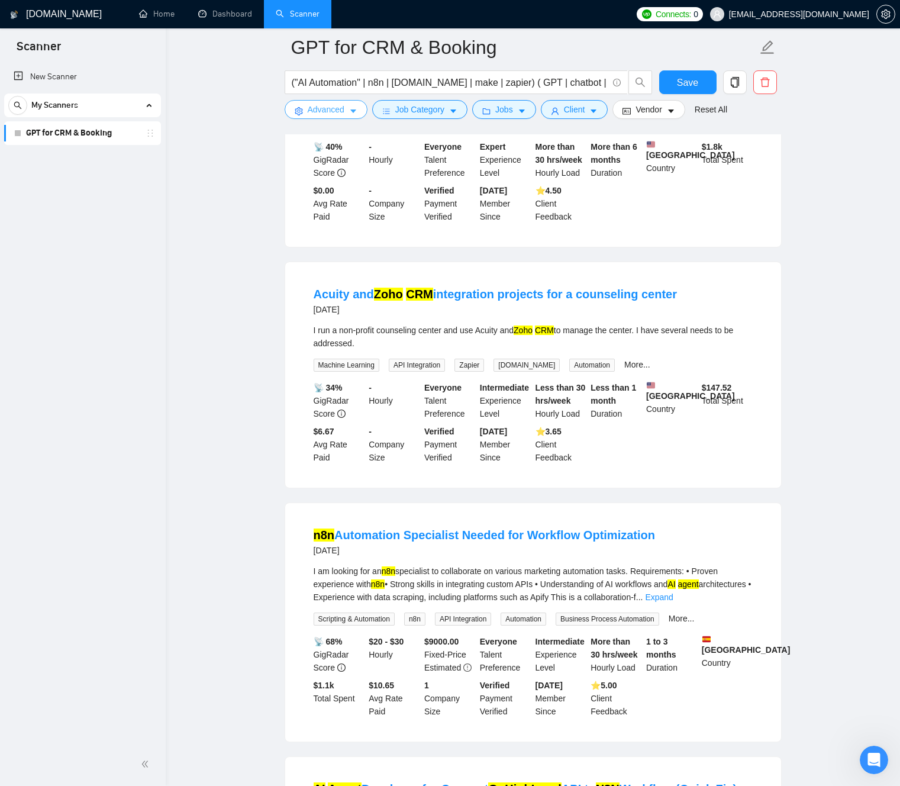
click at [354, 114] on icon "caret-down" at bounding box center [353, 111] width 8 height 8
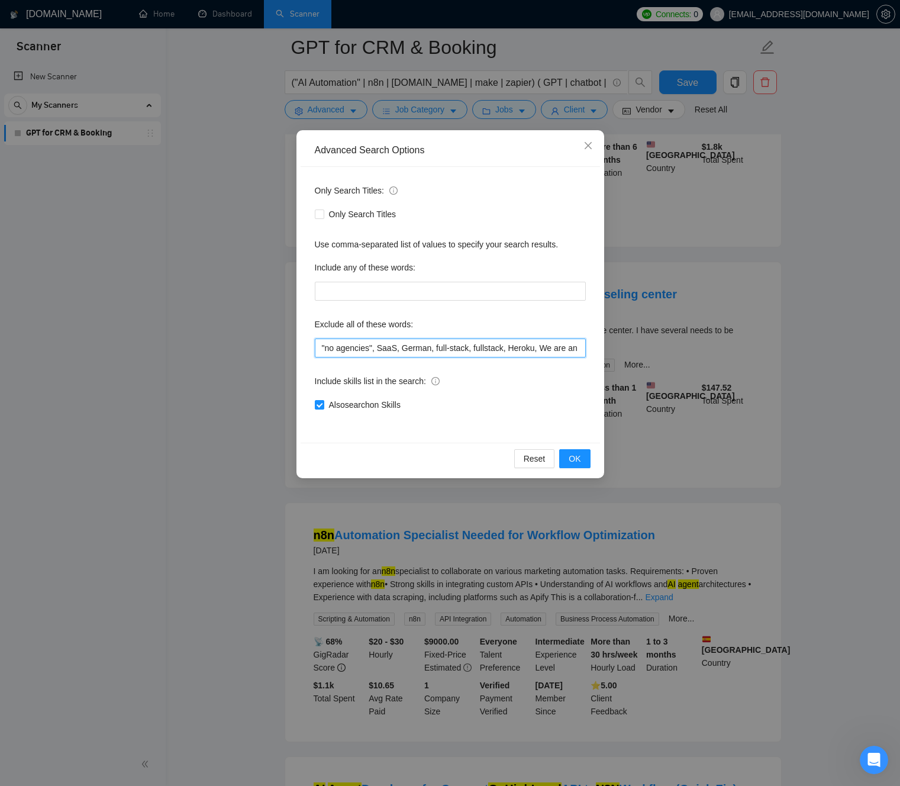
scroll to position [0, 37]
drag, startPoint x: 577, startPoint y: 348, endPoint x: 589, endPoint y: 351, distance: 12.2
click at [606, 351] on div "Advanced Search Options Only Search Titles: Only Search Titles Use comma-separa…" at bounding box center [450, 393] width 900 height 786
click at [577, 348] on input ""no agencies", SaaS, German, full-stack, fullstack, Heroku, We are an agency" at bounding box center [450, 347] width 271 height 19
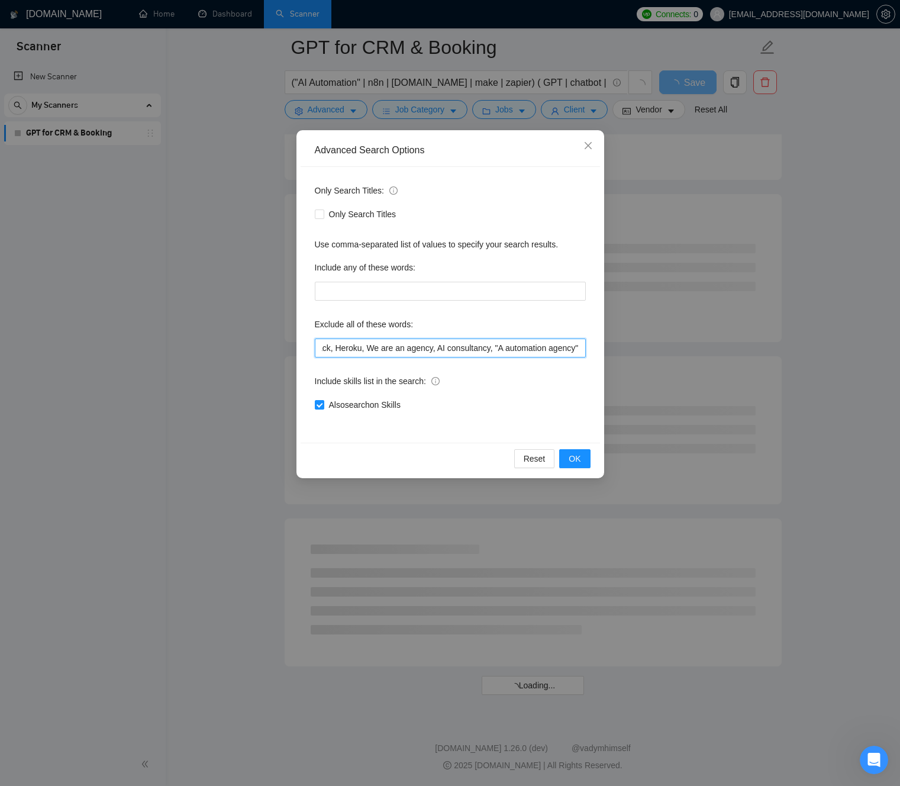
scroll to position [0, 189]
click at [571, 463] on span "OK" at bounding box center [575, 458] width 12 height 13
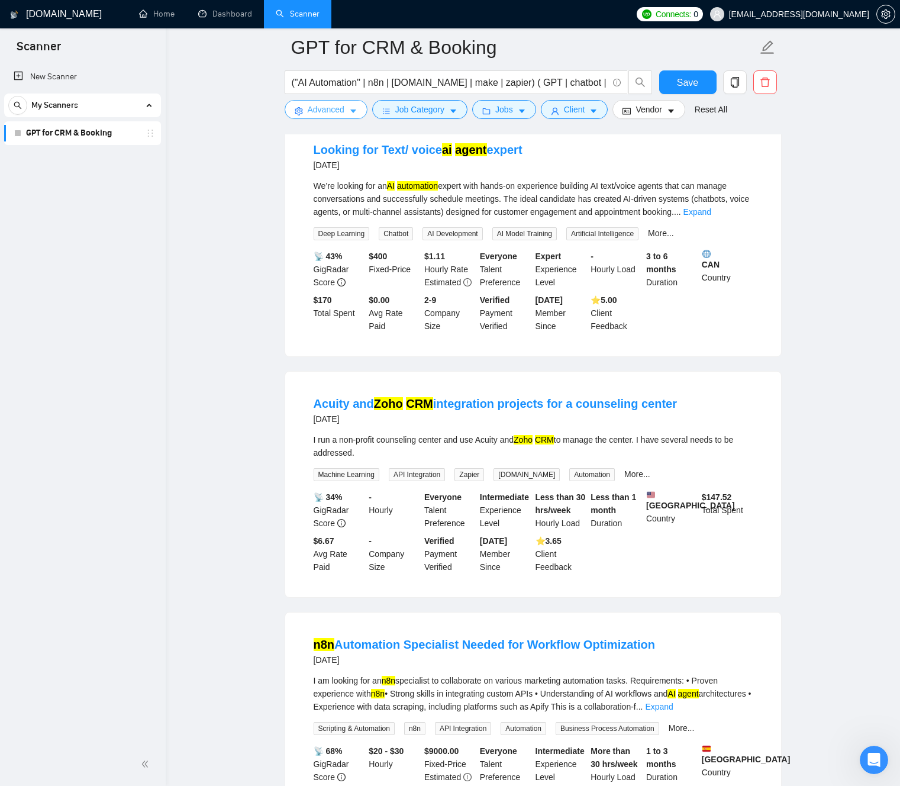
click at [357, 109] on icon "caret-down" at bounding box center [353, 111] width 8 height 8
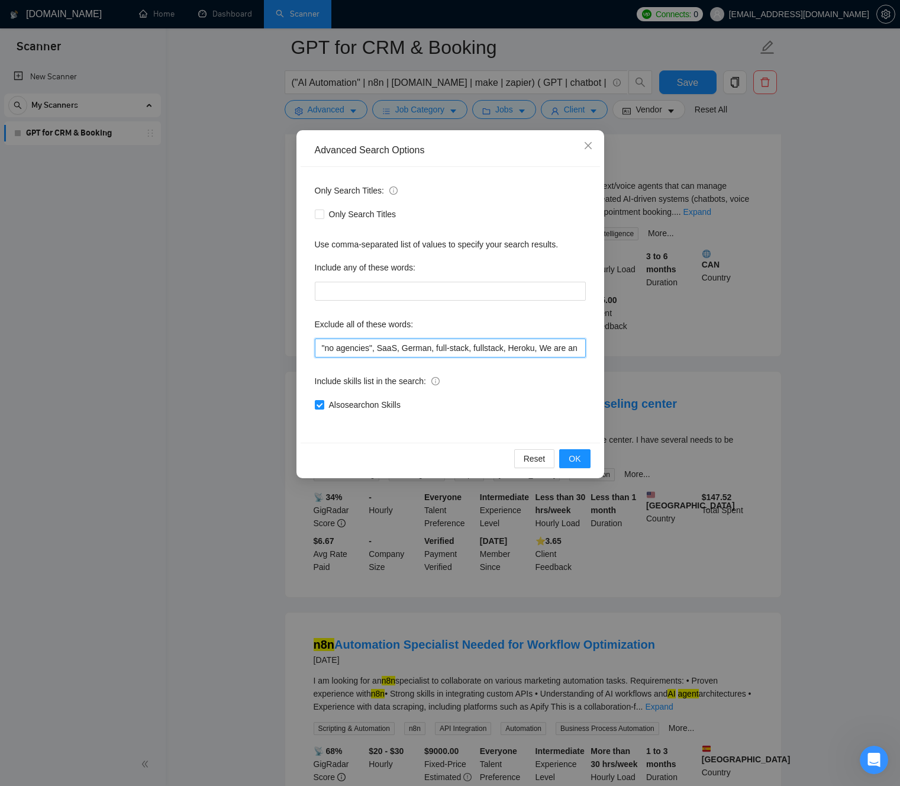
drag, startPoint x: 524, startPoint y: 348, endPoint x: 628, endPoint y: 353, distance: 104.8
click at [657, 354] on div "Advanced Search Options Only Search Titles: Only Search Titles Use comma-separa…" at bounding box center [450, 393] width 900 height 786
drag, startPoint x: 571, startPoint y: 353, endPoint x: 556, endPoint y: 351, distance: 15.5
click at [571, 353] on input ""no agencies", SaaS, German, full-stack, fullstack, Heroku, We are an agency, A…" at bounding box center [450, 347] width 271 height 19
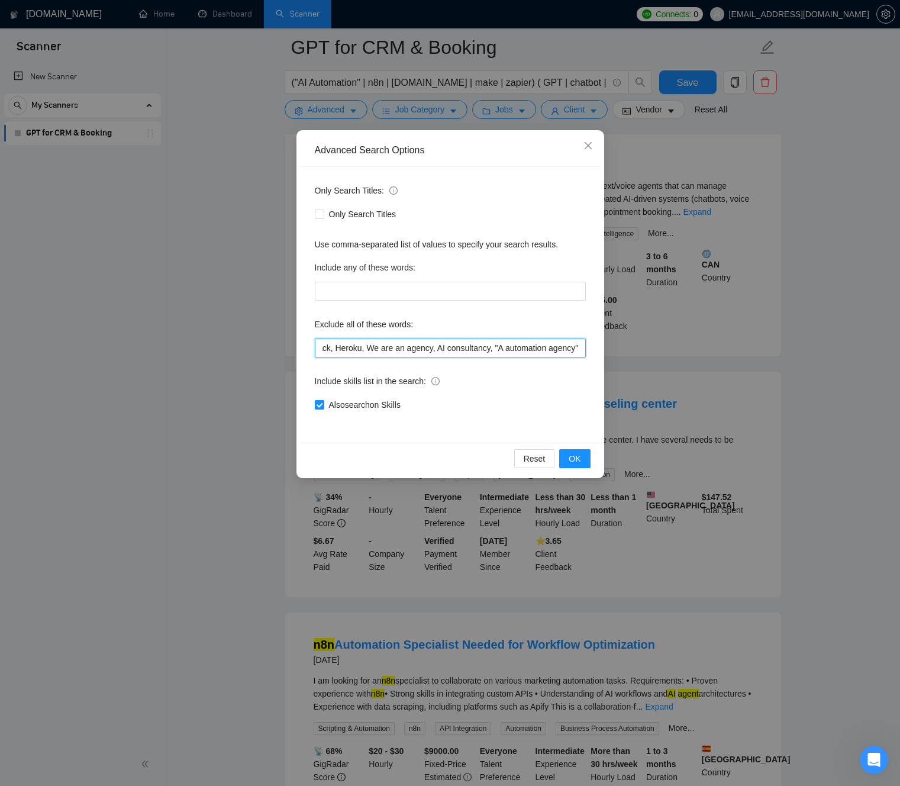
drag, startPoint x: 545, startPoint y: 349, endPoint x: 535, endPoint y: 350, distance: 9.5
click at [647, 347] on div "Advanced Search Options Only Search Titles: Only Search Titles Use comma-separa…" at bounding box center [450, 393] width 900 height 786
click at [434, 349] on input ""no agencies", SaaS, German, full-stack, fullstack, Heroku, We are an agency, A…" at bounding box center [450, 347] width 271 height 19
click at [358, 349] on input ""no agencies", SaaS, German, full-stack, fullstack, Heroku, We are an agency, A…" at bounding box center [450, 347] width 271 height 19
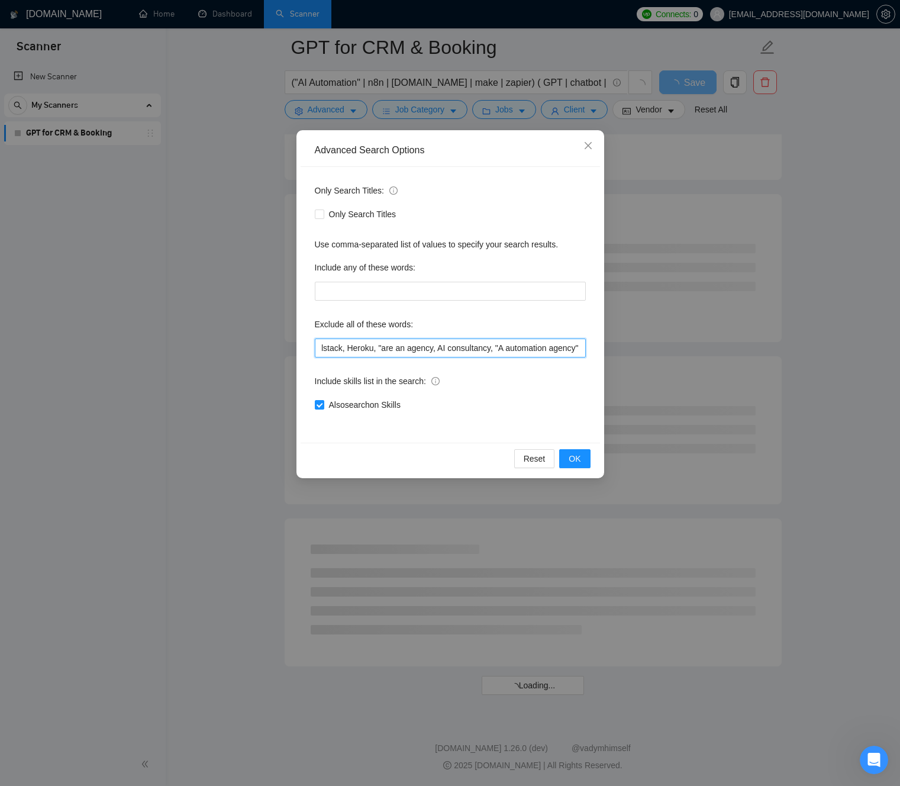
scroll to position [0, 179]
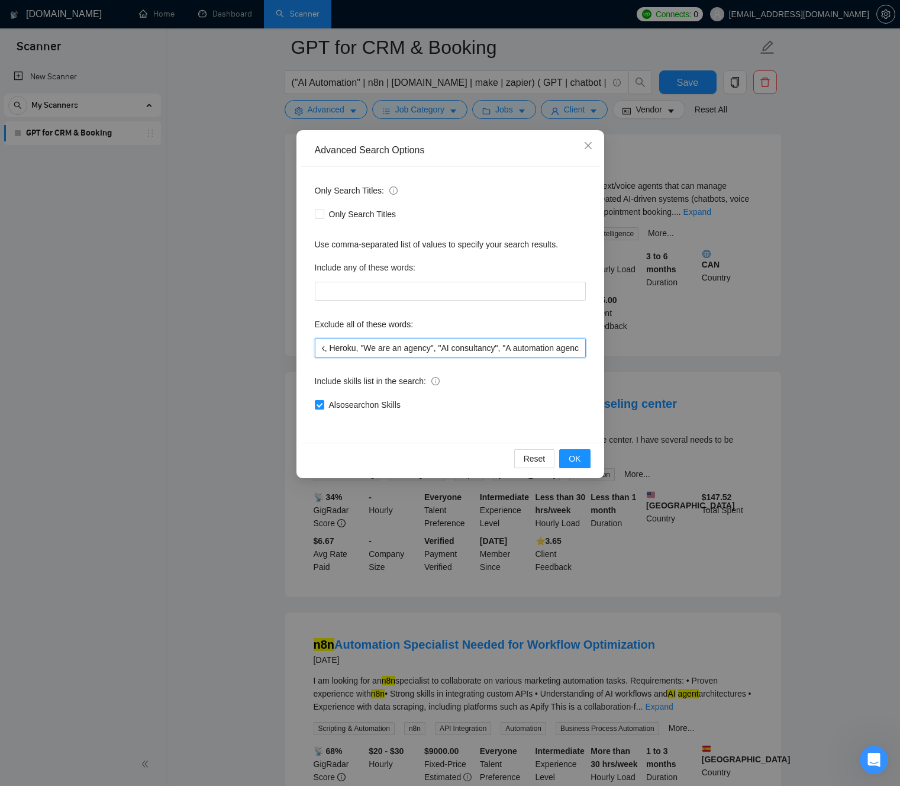
type input ""no agencies", SaaS, German, full-stack, fullstack, Heroku, "We are an agency",…"
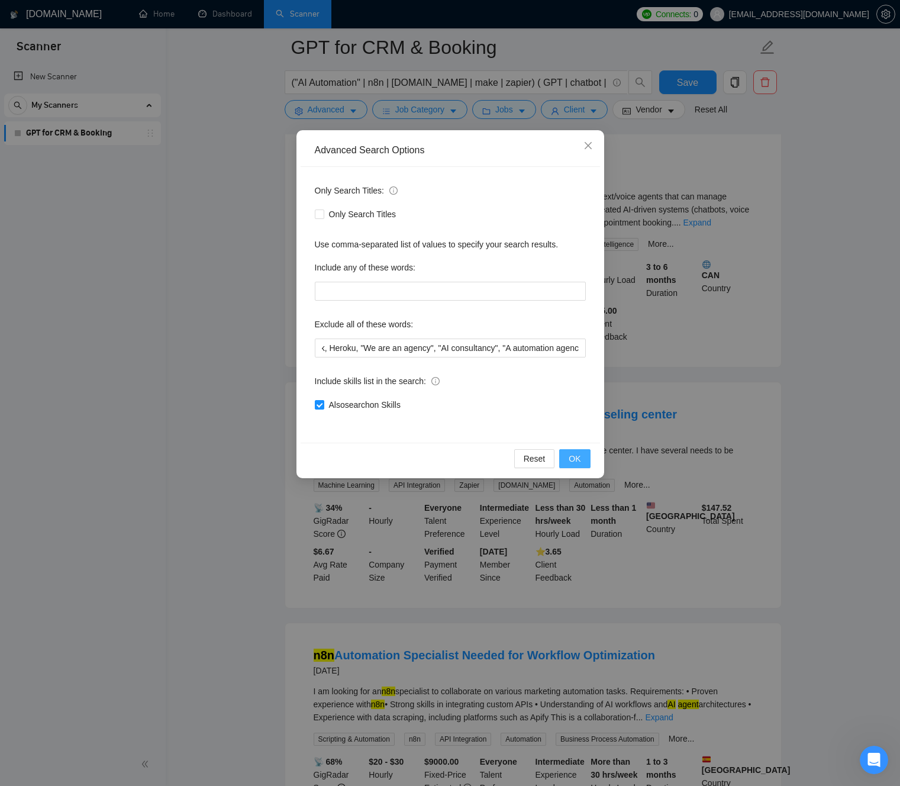
scroll to position [0, 0]
click at [577, 458] on span "OK" at bounding box center [575, 458] width 12 height 13
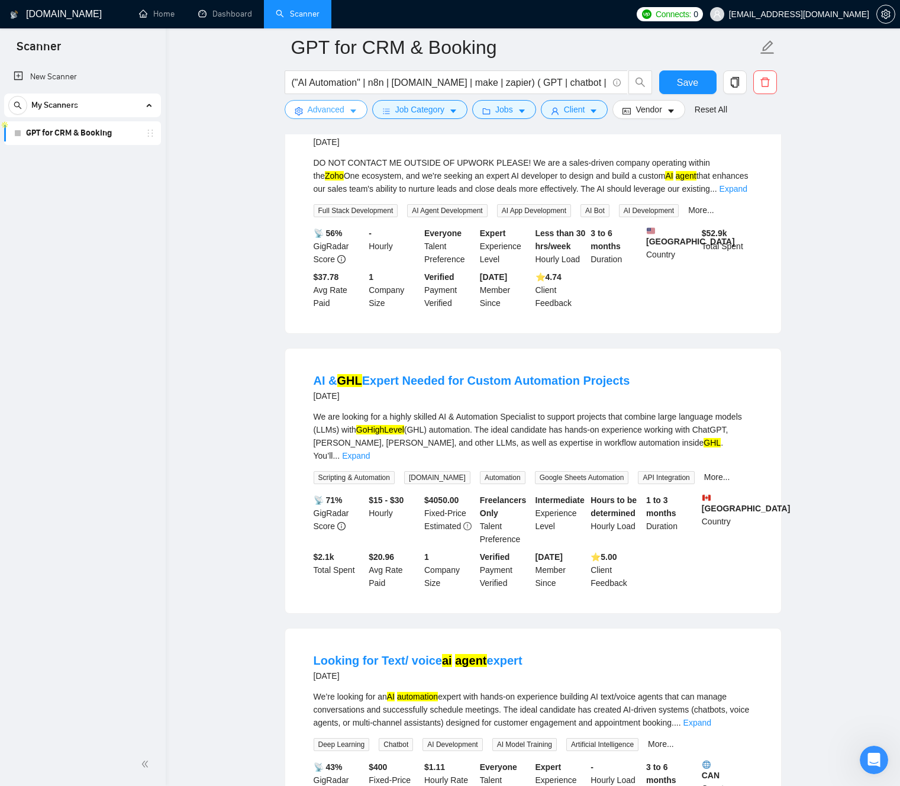
scroll to position [715, 0]
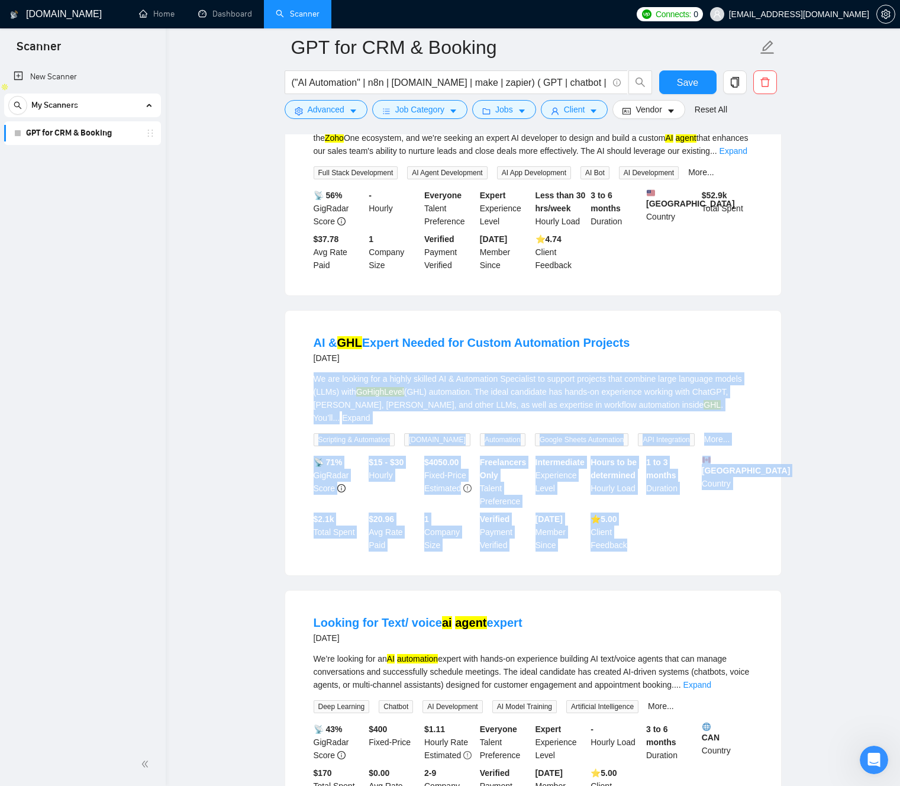
drag, startPoint x: 306, startPoint y: 393, endPoint x: 648, endPoint y: 571, distance: 385.8
click at [612, 569] on main "GPT for CRM & Booking ("AI Automation" | n8n | [DOMAIN_NAME] | make | zapier) (…" at bounding box center [533, 740] width 696 height 2816
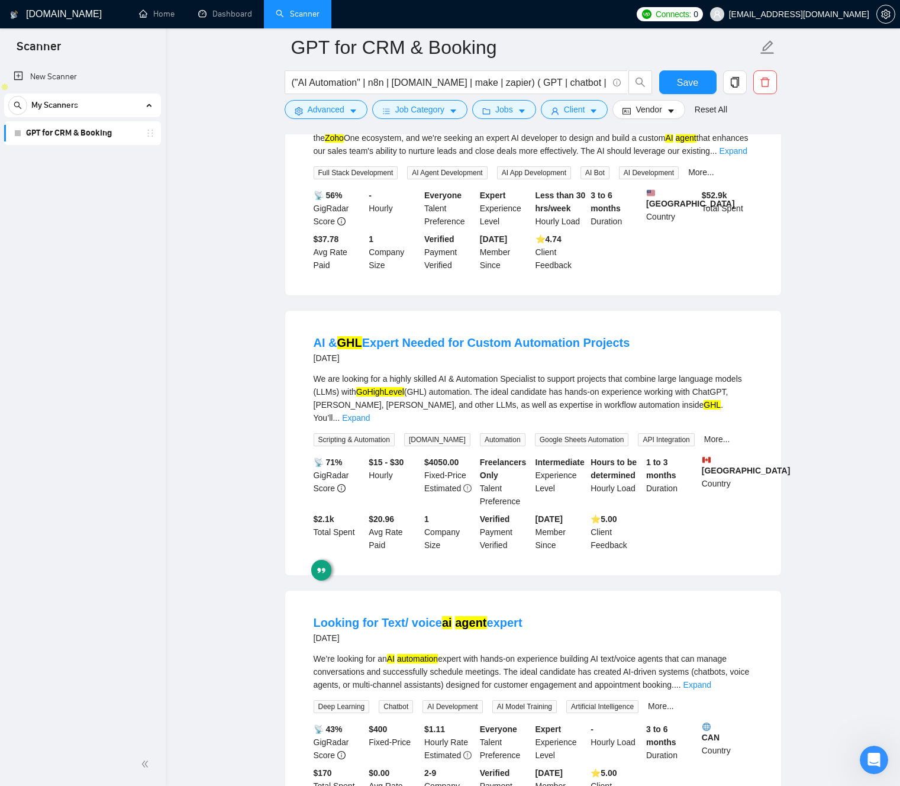
drag, startPoint x: 724, startPoint y: 576, endPoint x: 733, endPoint y: 579, distance: 10.1
click at [724, 575] on div "AI & GHL Expert Needed for Custom Automation Projects [DATE] We are looking for…" at bounding box center [533, 443] width 496 height 264
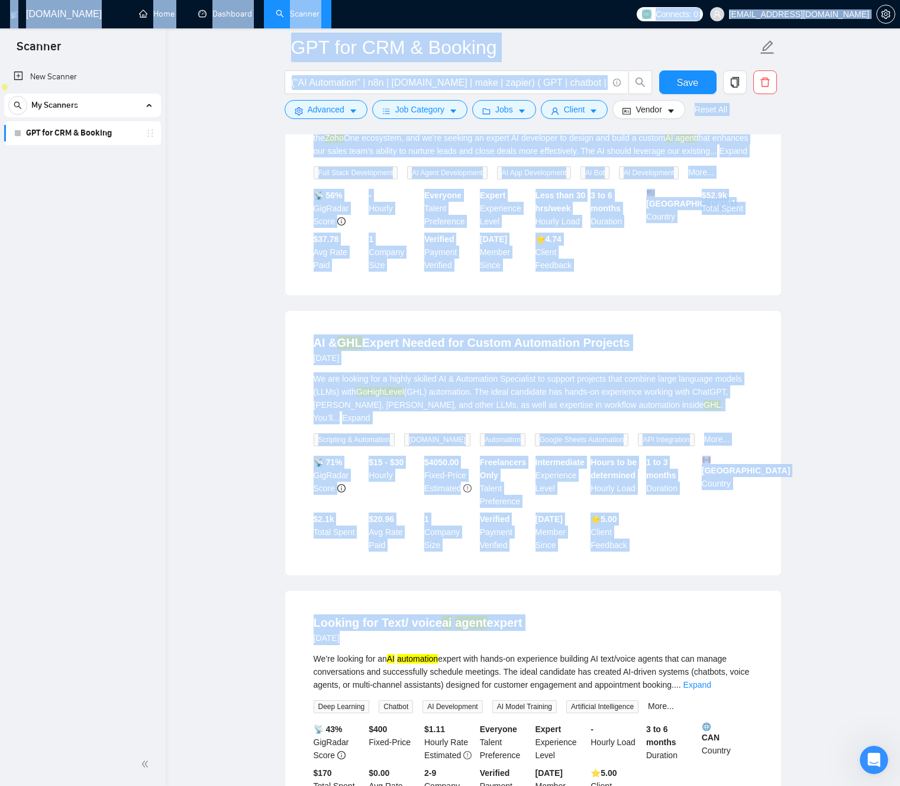
drag, startPoint x: 717, startPoint y: 570, endPoint x: 163, endPoint y: 369, distance: 589.1
click at [161, 359] on section "Scanner New Scanner My Scanners GPT for CRM & Booking [DOMAIN_NAME] Home Dashbo…" at bounding box center [450, 762] width 900 height 2954
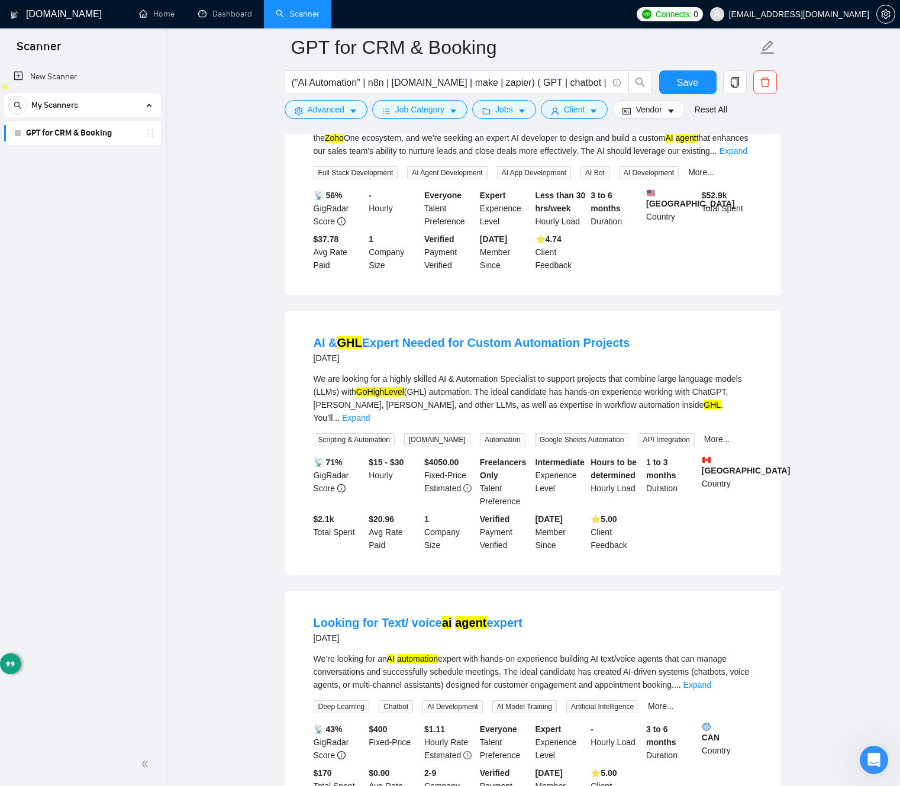
click at [217, 396] on main "GPT for CRM & Booking ("AI Automation" | n8n | [DOMAIN_NAME] | make | zapier) (…" at bounding box center [533, 740] width 696 height 2816
click at [236, 402] on main "GPT for CRM & Booking ("AI Automation" | n8n | [DOMAIN_NAME] | make | zapier) (…" at bounding box center [533, 740] width 696 height 2816
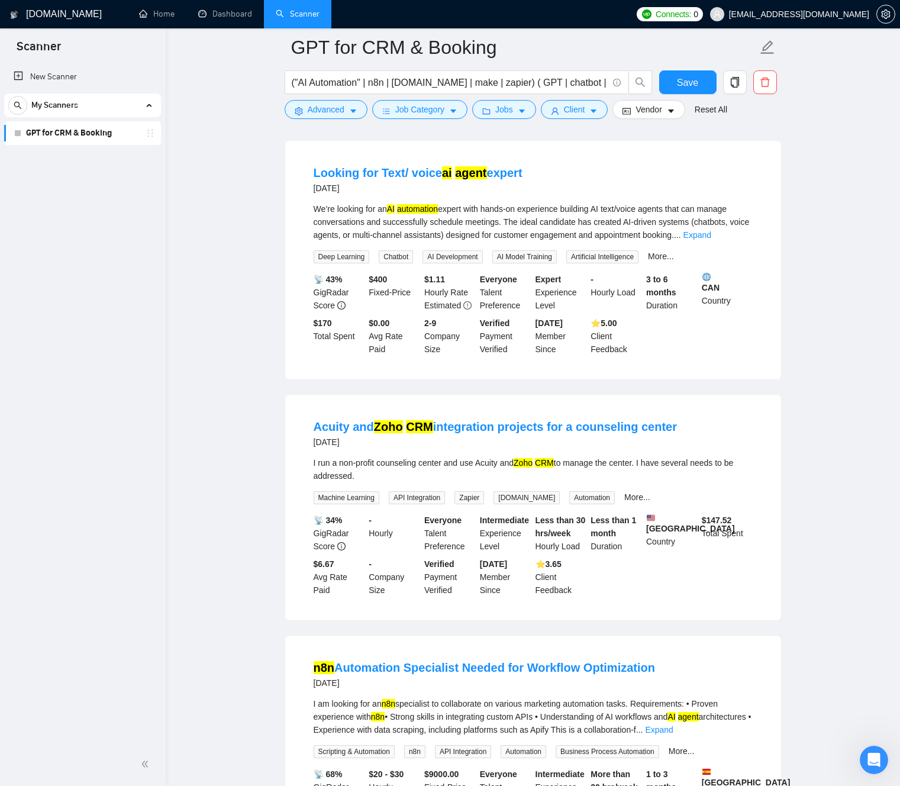
scroll to position [1165, 0]
click at [638, 502] on div "More..." at bounding box center [637, 497] width 31 height 14
click at [634, 501] on link "More..." at bounding box center [637, 496] width 26 height 9
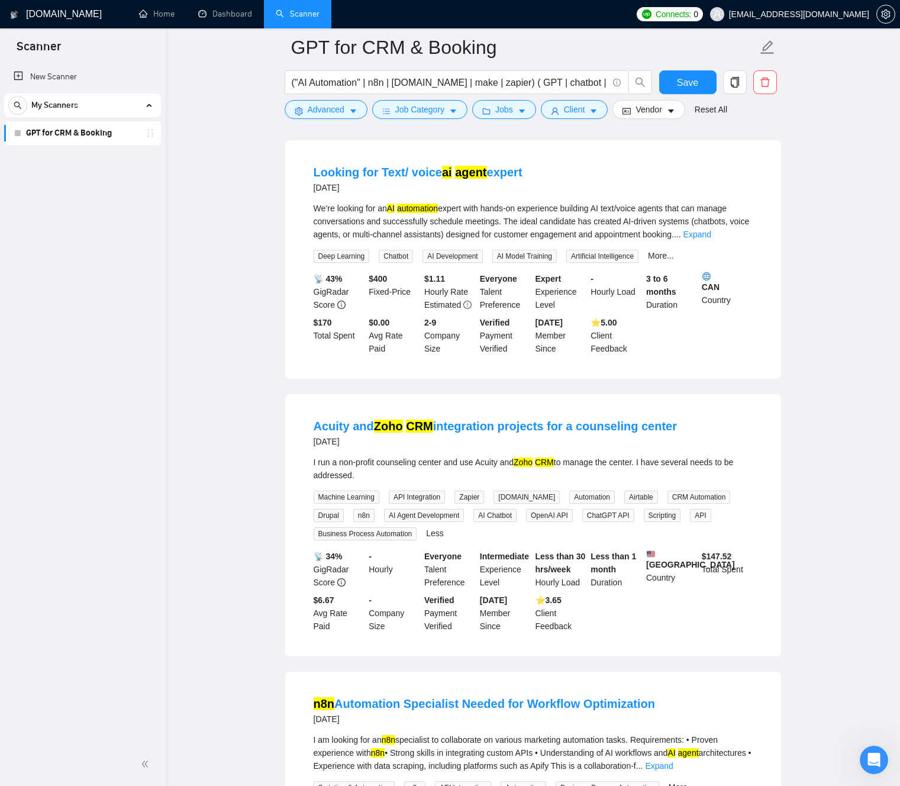
click at [356, 474] on div "I run a non-profit counseling center and use Acuity and Zoho CRM to manage the …" at bounding box center [533, 469] width 439 height 26
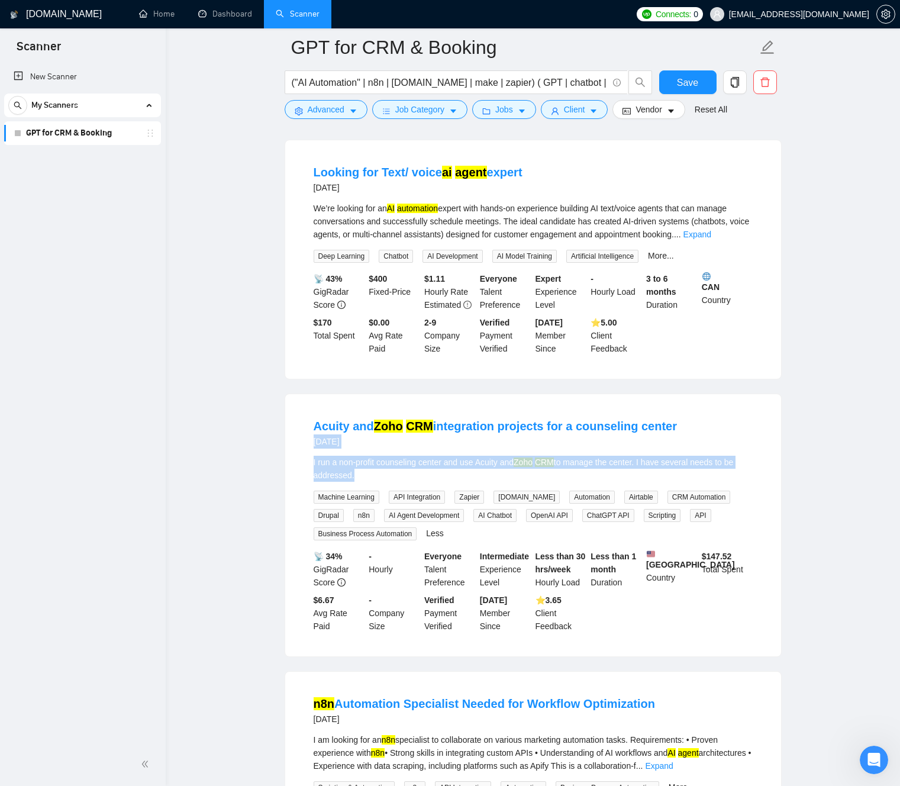
drag, startPoint x: 357, startPoint y: 474, endPoint x: 325, endPoint y: 443, distance: 44.8
click at [327, 444] on li "Acuity and Zoho CRM integration projects for a counseling center [DATE] I run a…" at bounding box center [532, 525] width 467 height 234
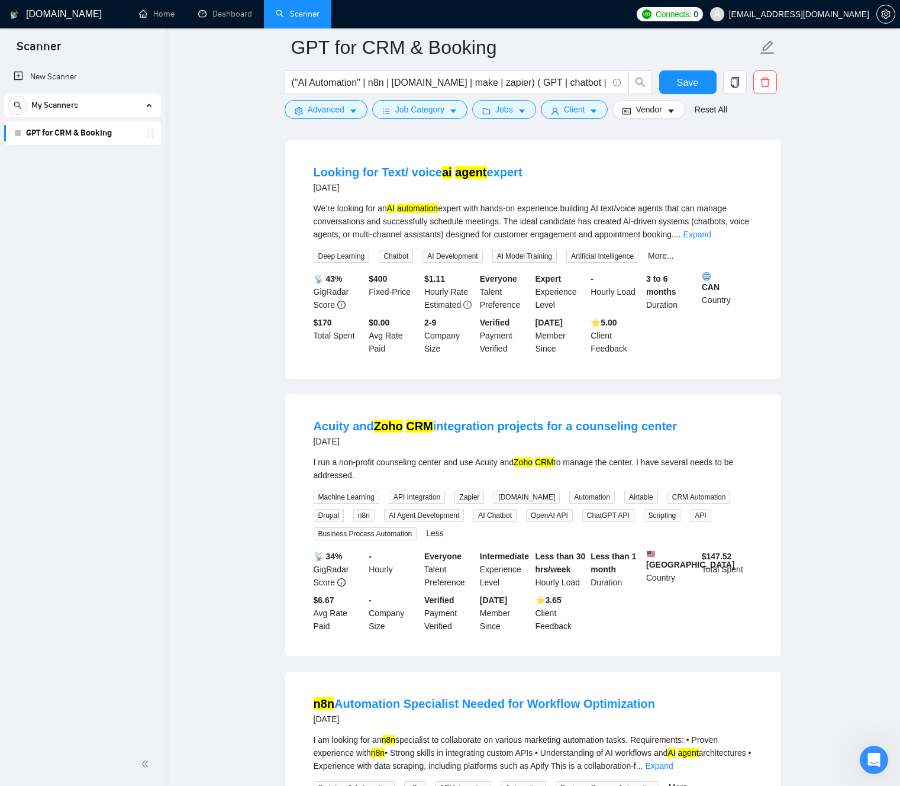
click at [332, 474] on div "I run a non-profit counseling center and use Acuity and Zoho CRM to manage the …" at bounding box center [533, 469] width 439 height 26
click at [230, 461] on main "GPT for CRM & Booking ("AI Automation" | n8n | [DOMAIN_NAME] | make | zapier) (…" at bounding box center [533, 308] width 696 height 2853
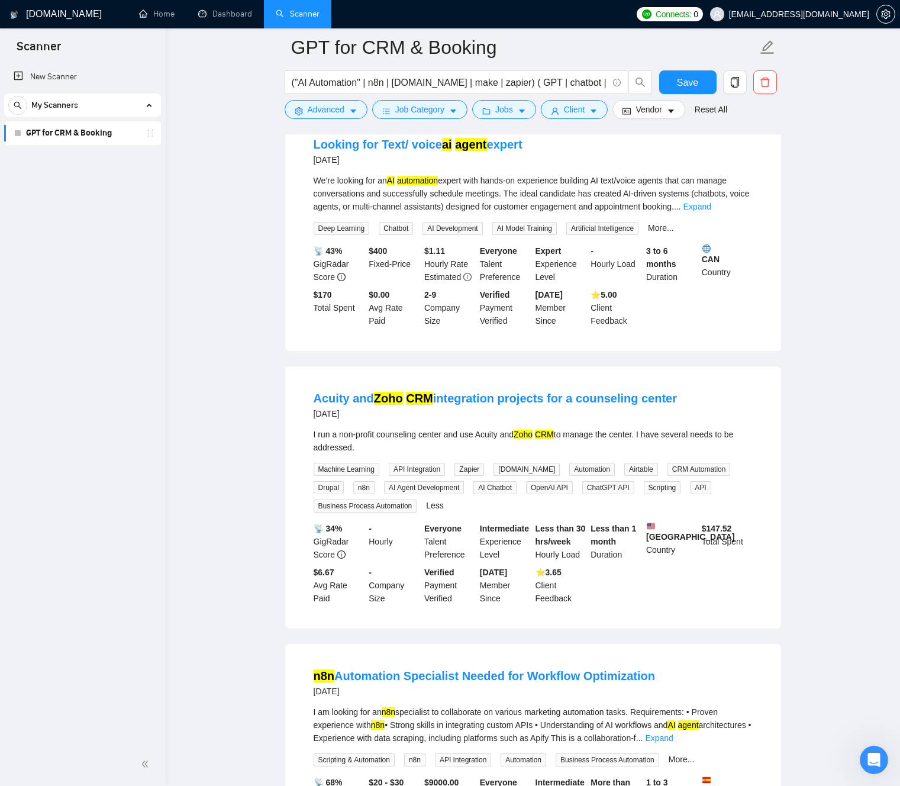
scroll to position [1199, 0]
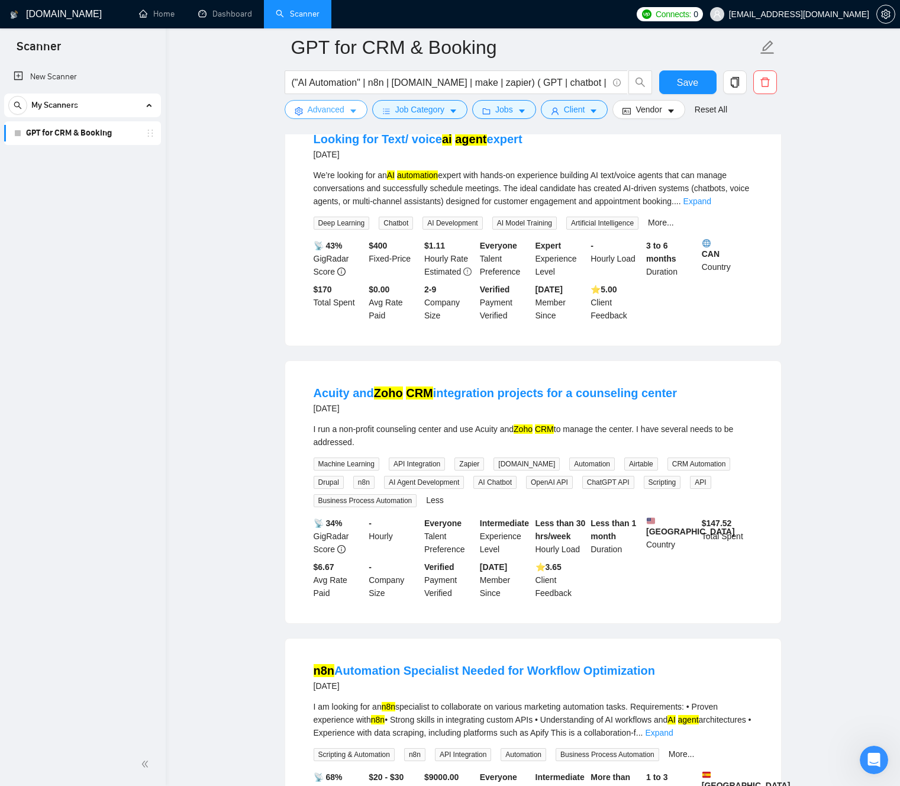
click at [355, 115] on icon "caret-down" at bounding box center [353, 111] width 8 height 8
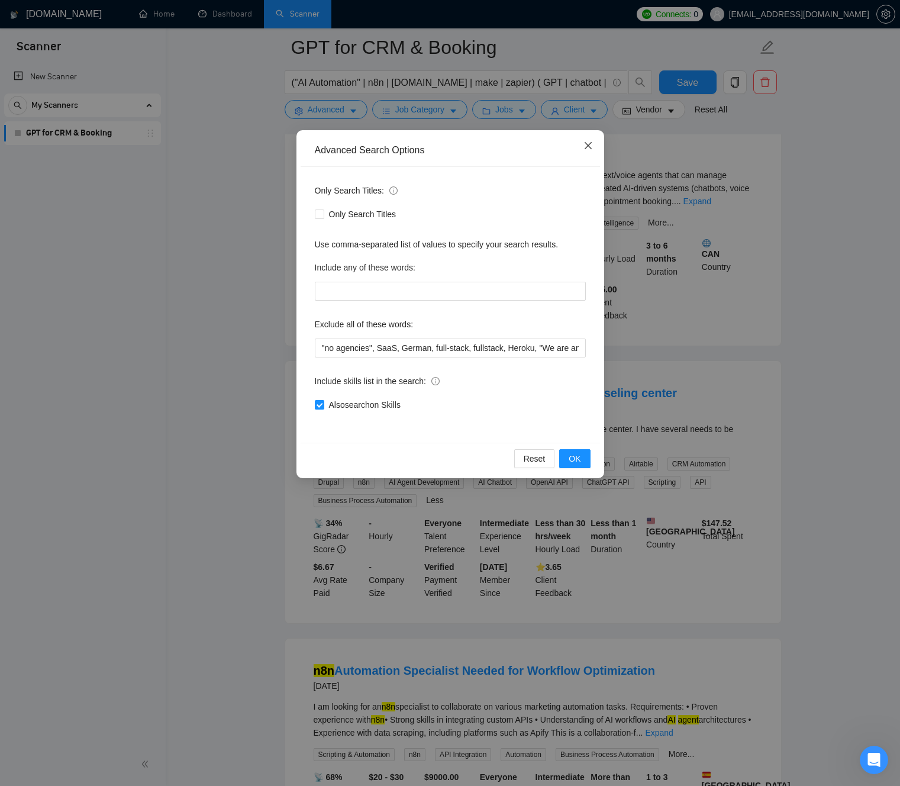
drag, startPoint x: 587, startPoint y: 150, endPoint x: 514, endPoint y: 130, distance: 76.1
click at [587, 150] on icon "close" at bounding box center [587, 145] width 9 height 9
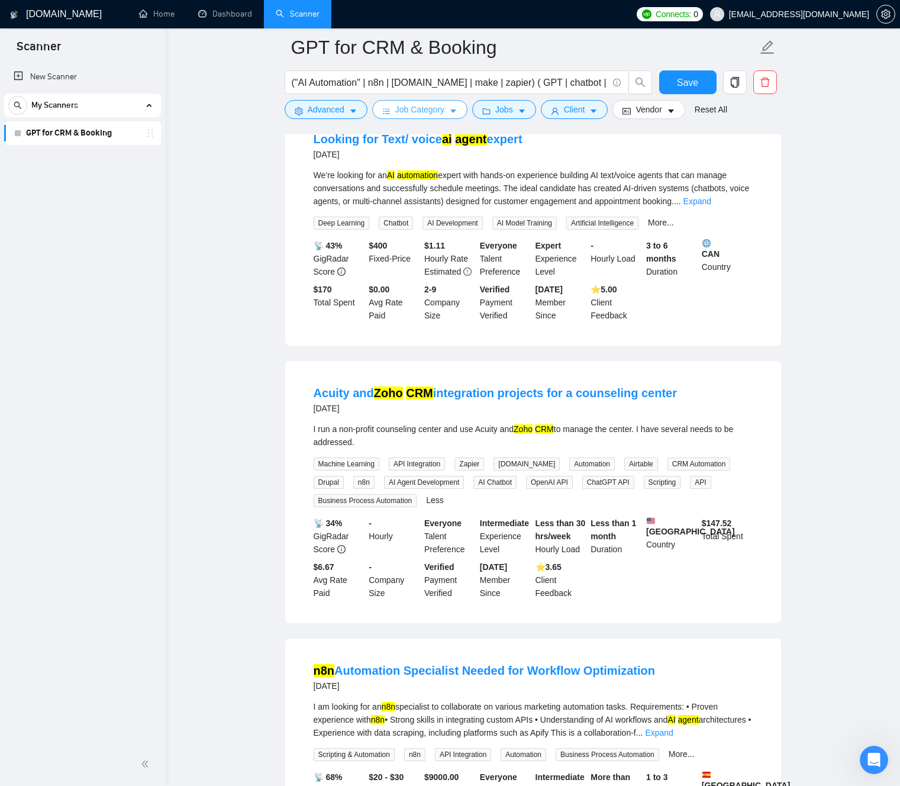
click at [457, 110] on icon "caret-down" at bounding box center [453, 111] width 8 height 8
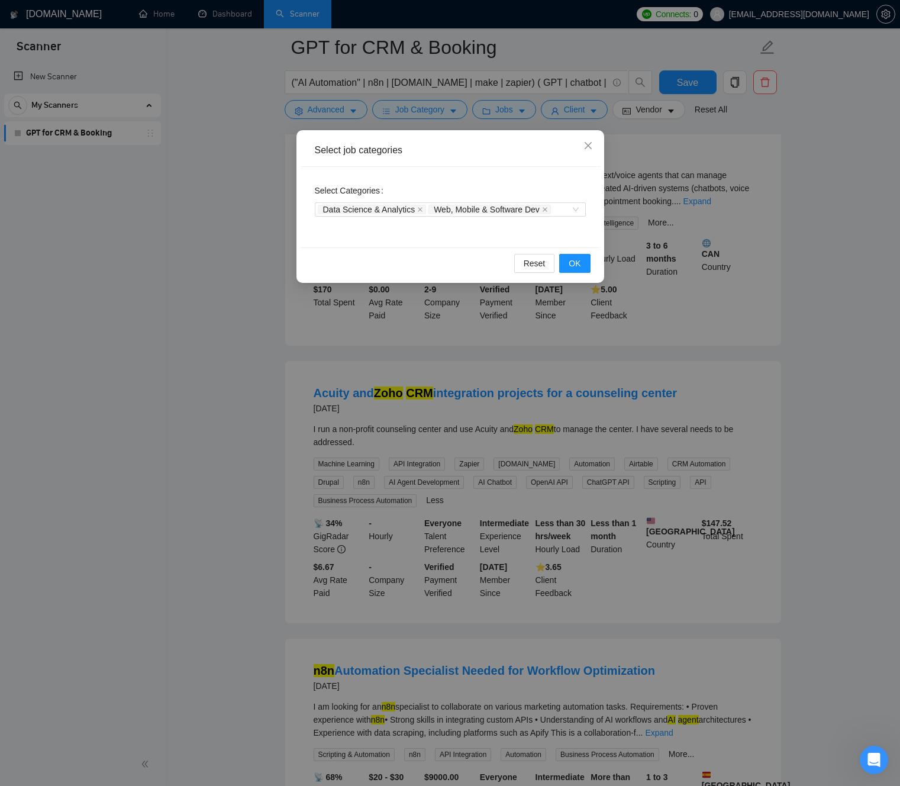
click at [518, 110] on div "Select job categories Select Categories Data Science & Analytics Web, Mobile & …" at bounding box center [450, 393] width 900 height 786
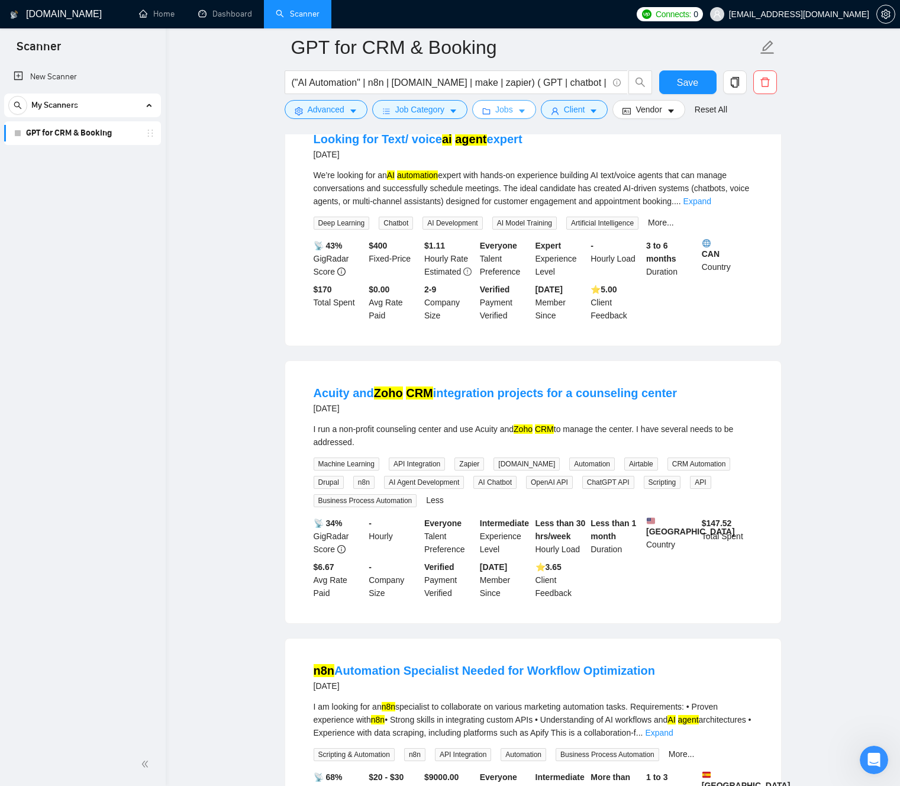
click at [525, 111] on icon "caret-down" at bounding box center [522, 112] width 6 height 4
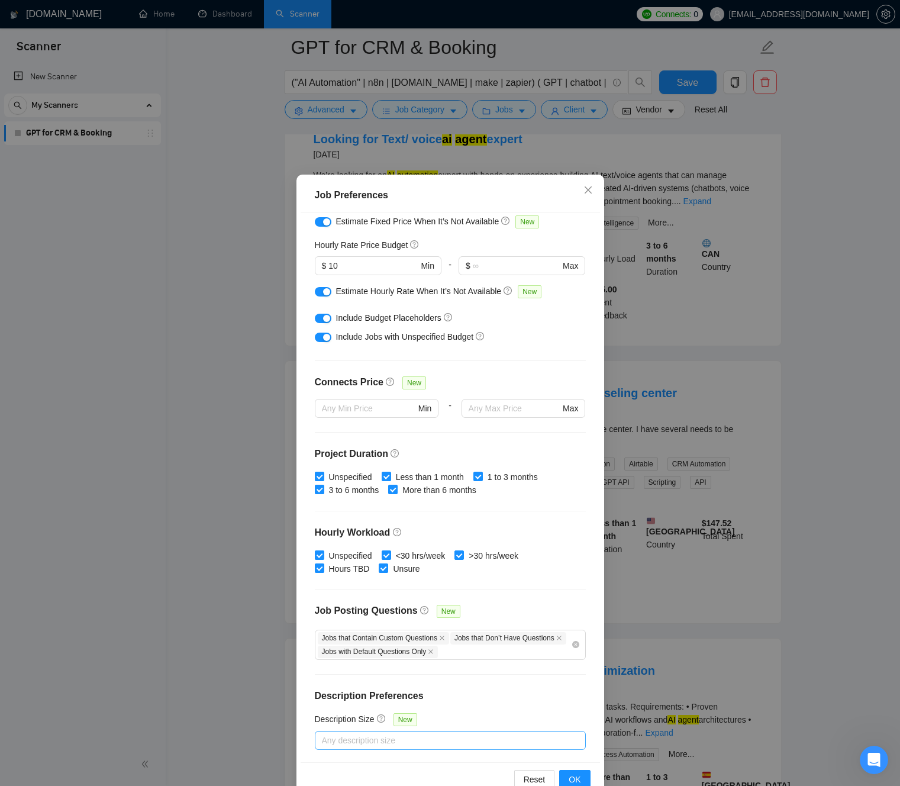
click at [382, 739] on div at bounding box center [444, 740] width 253 height 14
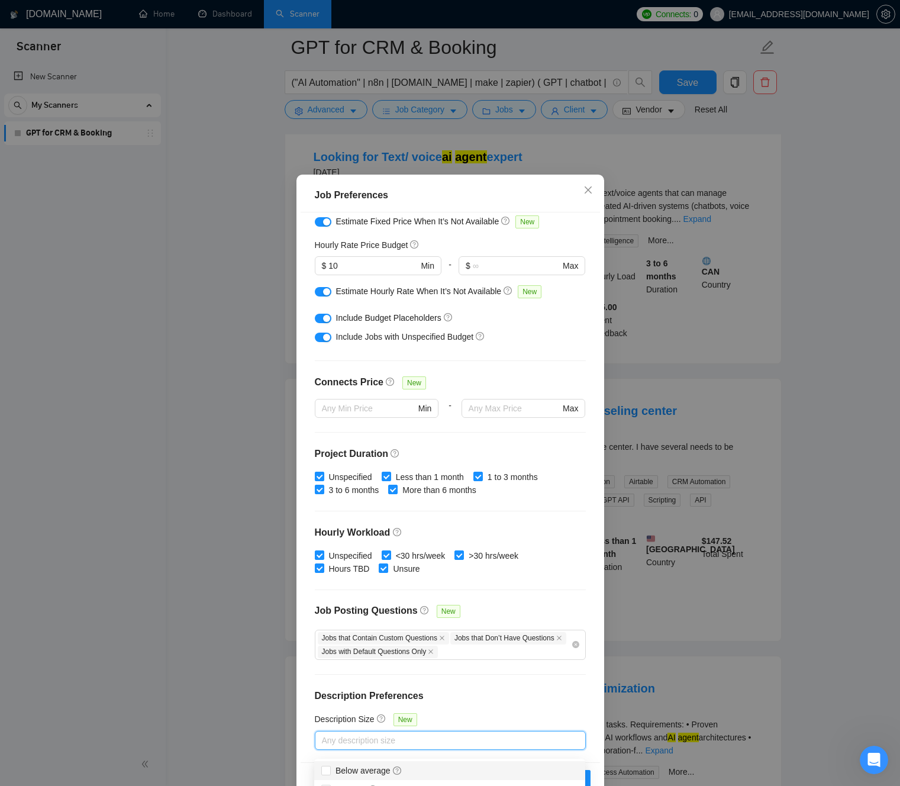
scroll to position [28, 0]
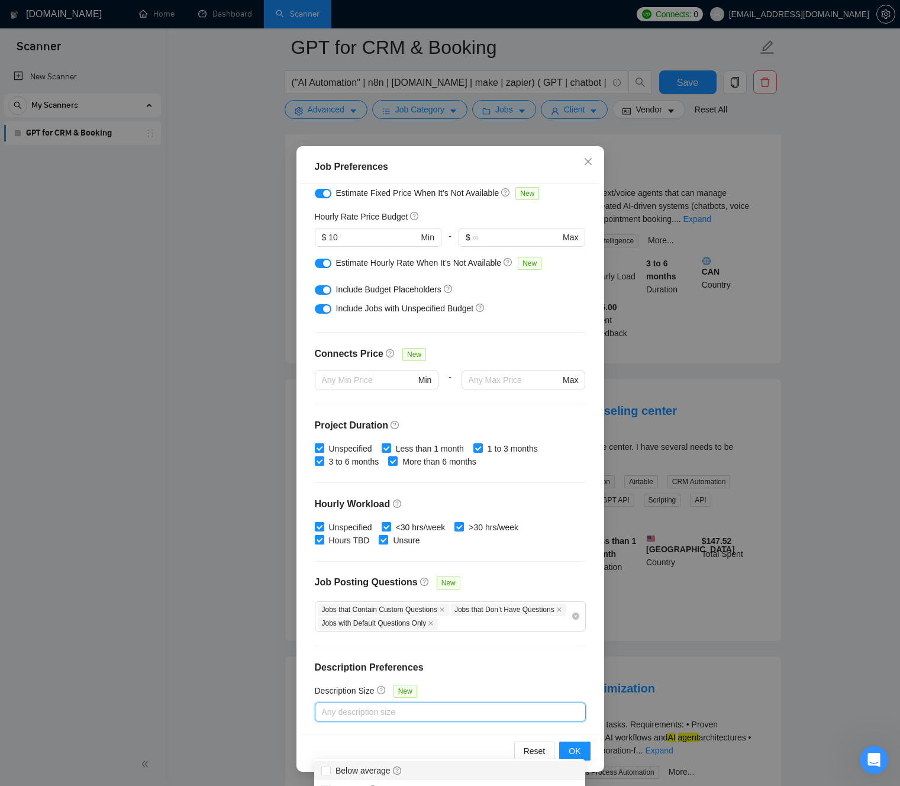
drag, startPoint x: 664, startPoint y: 663, endPoint x: 643, endPoint y: 665, distance: 20.8
click at [663, 663] on div "Job Preferences Budget Project Type All Fixed Price Hourly Rate Fixed Price Bud…" at bounding box center [450, 393] width 900 height 786
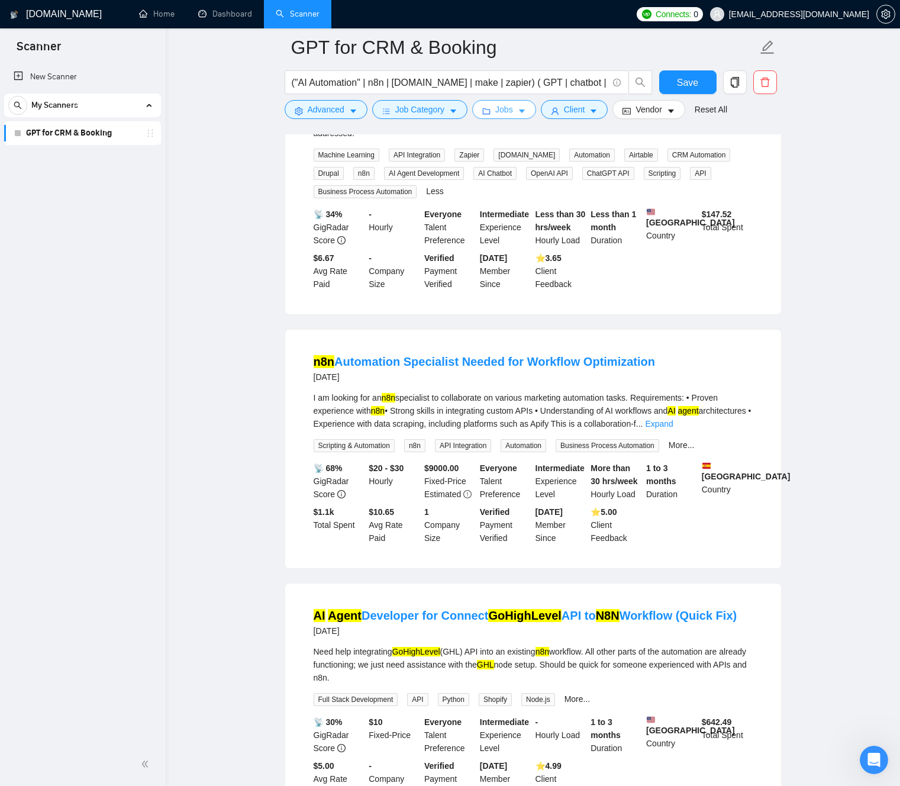
scroll to position [1508, 0]
click at [520, 111] on button "Jobs" at bounding box center [504, 109] width 64 height 19
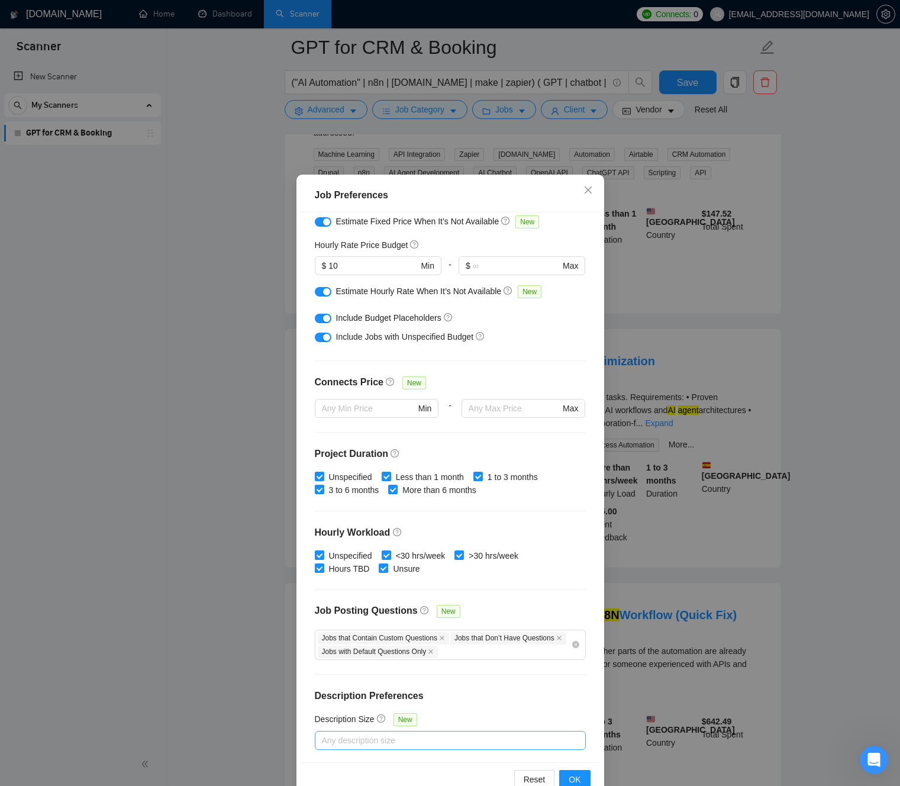
click at [380, 740] on div at bounding box center [444, 740] width 253 height 14
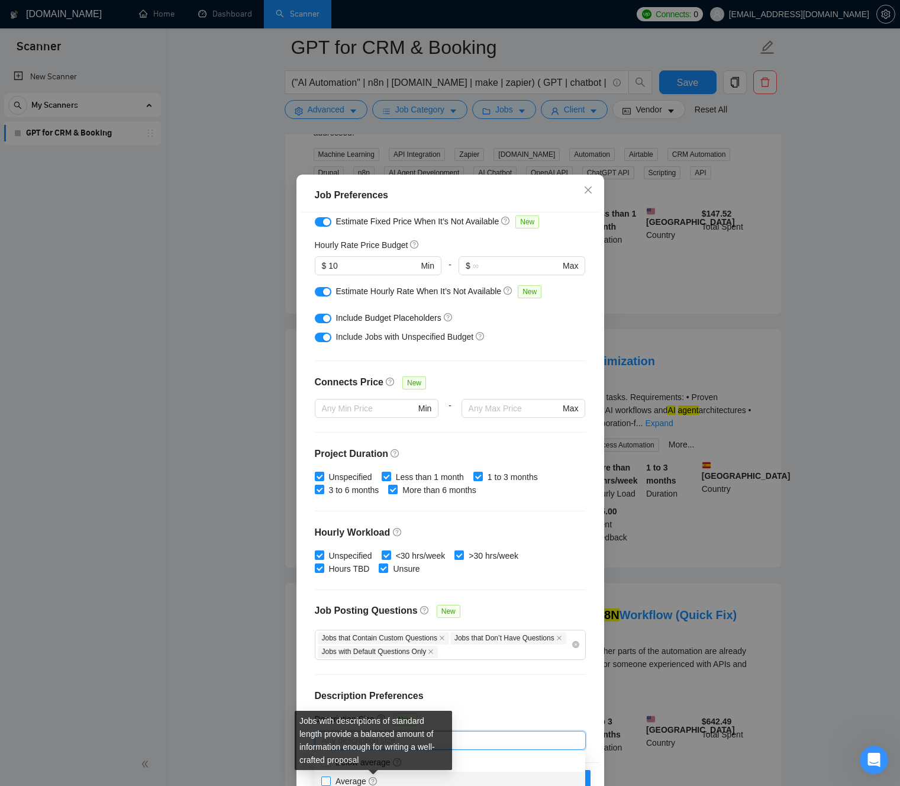
click at [373, 782] on icon "question-circle" at bounding box center [373, 781] width 8 height 8
click at [330, 782] on input "Average" at bounding box center [325, 780] width 8 height 8
checkbox input "true"
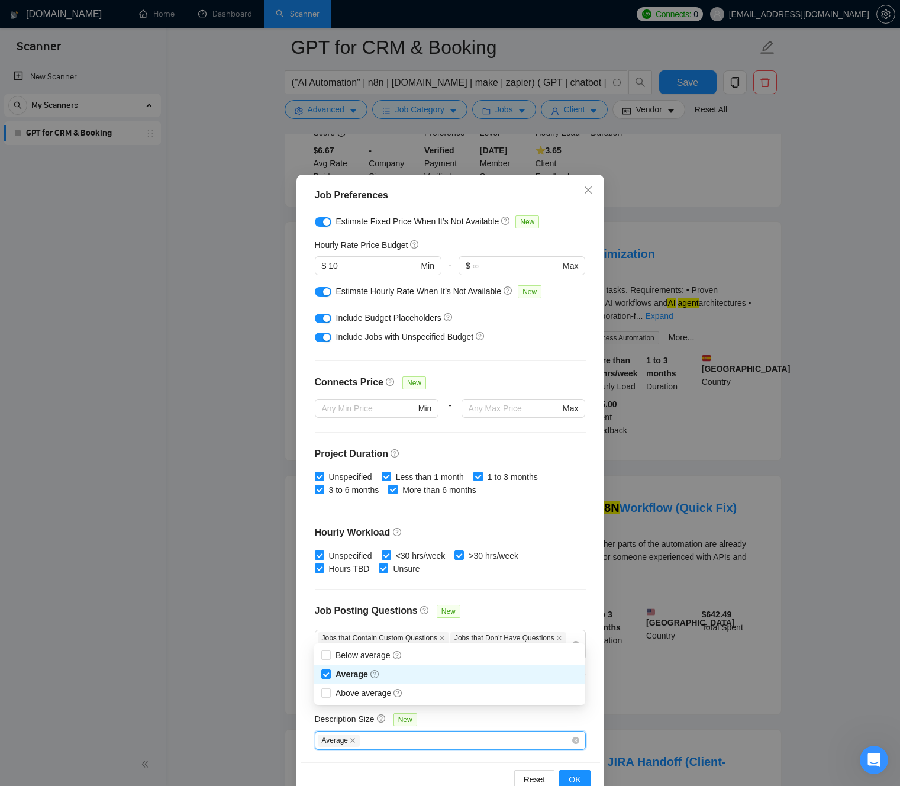
scroll to position [1534, 0]
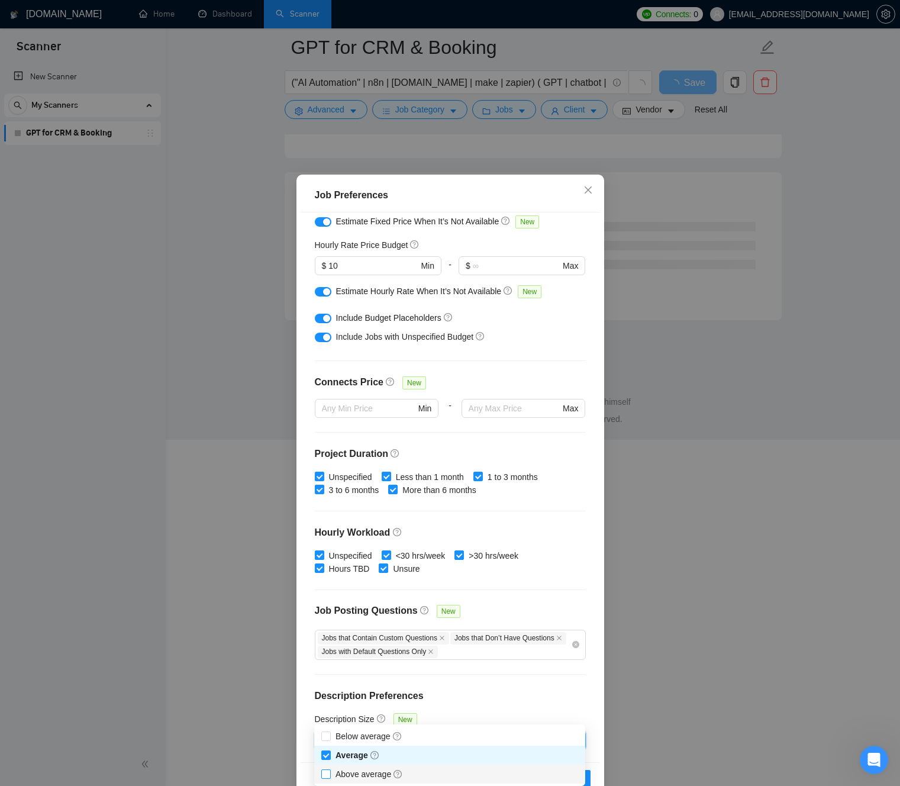
click at [327, 770] on input "Above average" at bounding box center [325, 773] width 8 height 8
checkbox input "true"
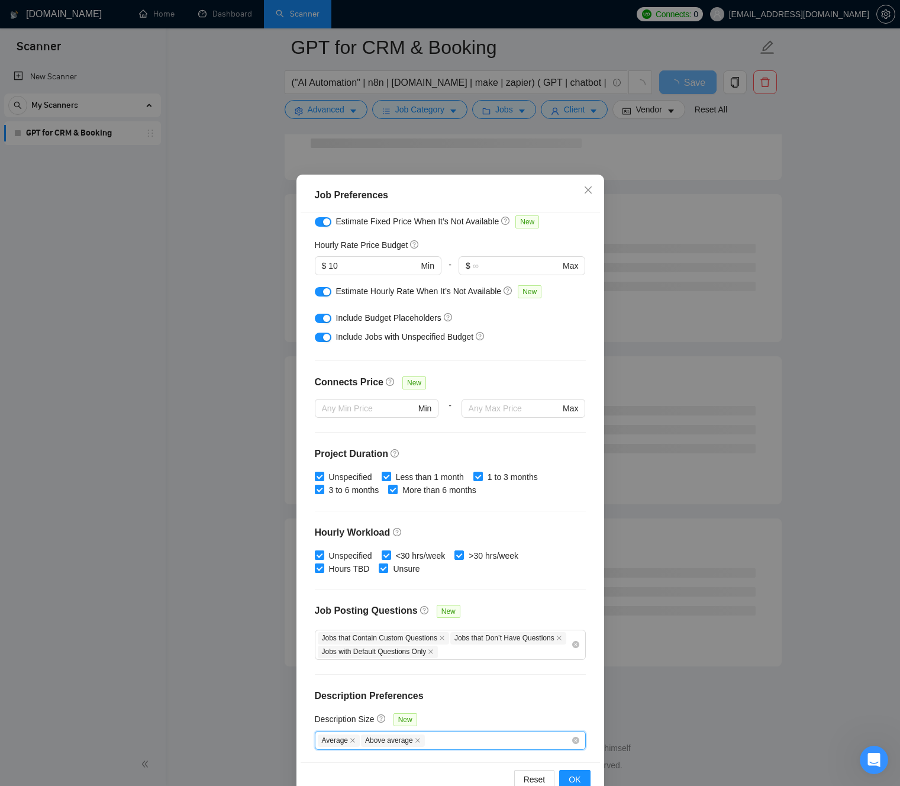
click at [498, 706] on div "Budget Project Type All Fixed Price Hourly Rate Fixed Price Budget $ 200 Min - …" at bounding box center [450, 487] width 299 height 550
click at [582, 773] on button "OK" at bounding box center [574, 779] width 31 height 19
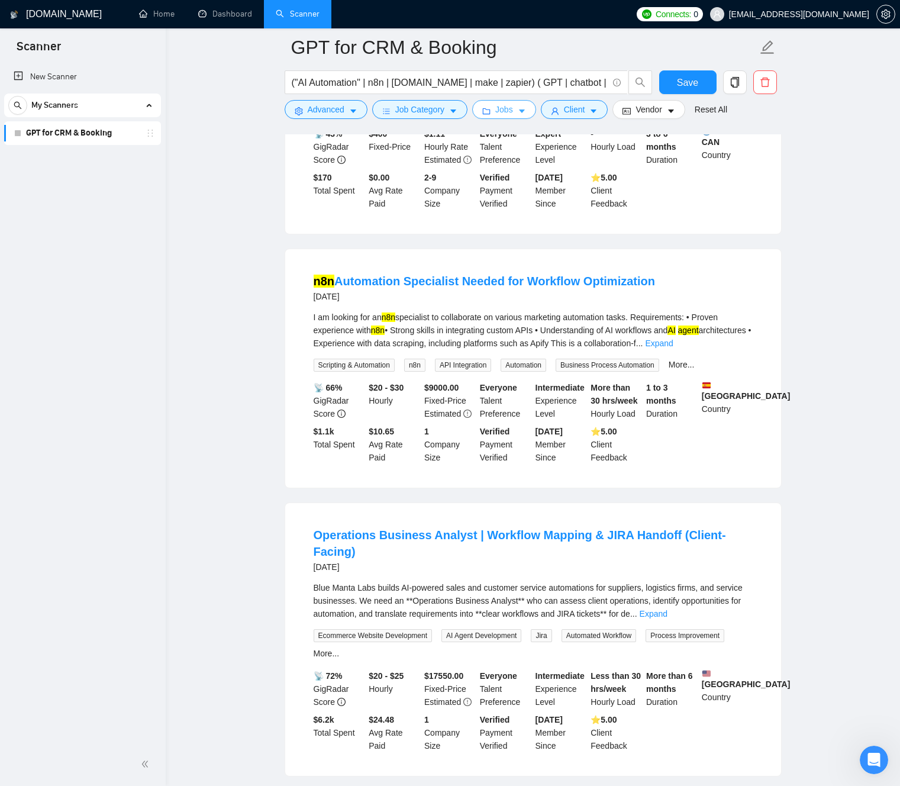
scroll to position [1355, 0]
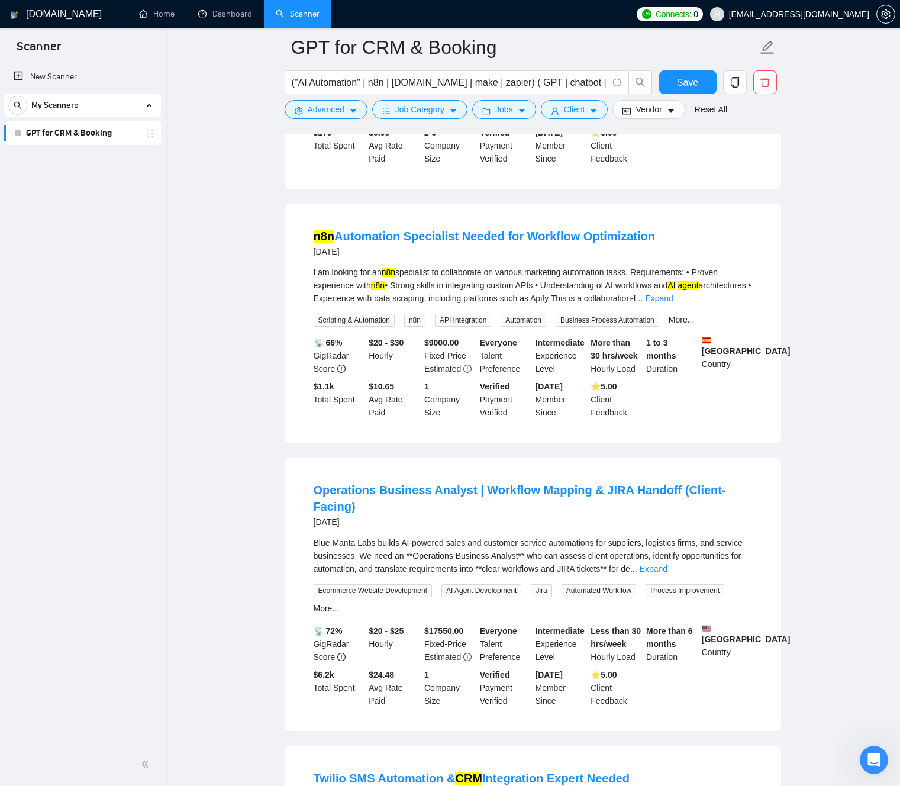
click at [338, 544] on div "Blue Manta Labs builds AI-powered sales and customer service automations for su…" at bounding box center [533, 555] width 439 height 39
drag, startPoint x: 347, startPoint y: 543, endPoint x: 390, endPoint y: 541, distance: 42.6
click at [379, 541] on div "Blue Manta Labs builds AI-powered sales and customer service automations for su…" at bounding box center [533, 555] width 439 height 39
click at [403, 540] on div "Blue Manta Labs builds AI-powered sales and customer service automations for su…" at bounding box center [533, 555] width 439 height 39
drag, startPoint x: 408, startPoint y: 540, endPoint x: 576, endPoint y: 534, distance: 168.7
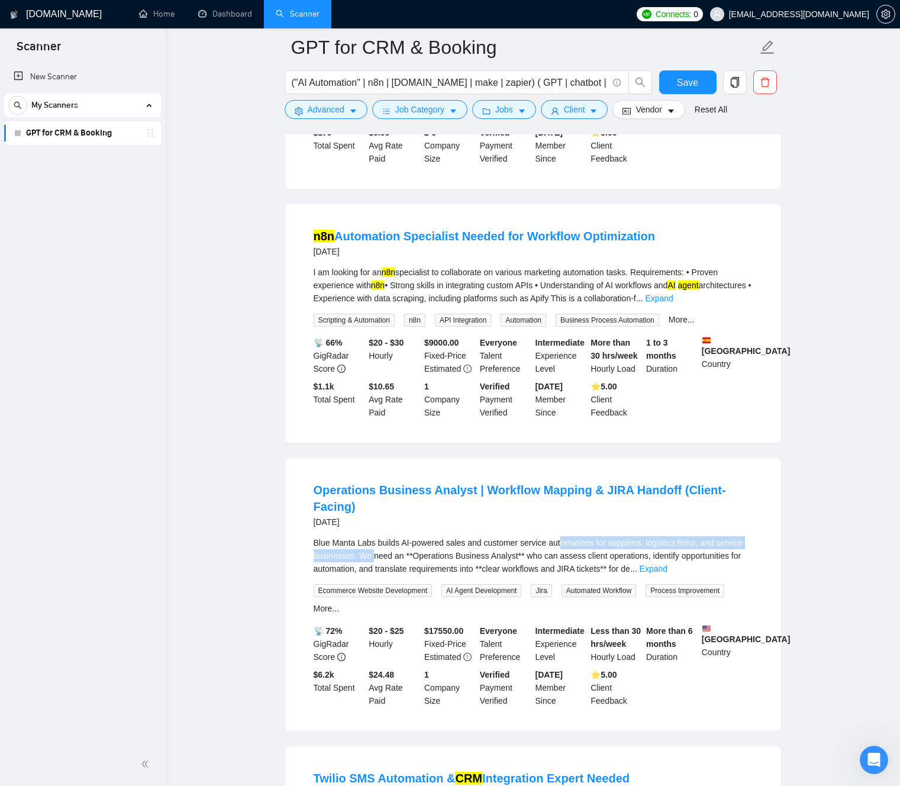
click at [573, 536] on div "Blue Manta Labs builds AI-powered sales and customer service automations for su…" at bounding box center [533, 555] width 439 height 39
click at [574, 539] on div "Blue Manta Labs builds AI-powered sales and customer service automations for su…" at bounding box center [533, 555] width 439 height 39
drag, startPoint x: 576, startPoint y: 539, endPoint x: 675, endPoint y: 543, distance: 99.5
click at [685, 540] on div "Blue Manta Labs builds AI-powered sales and customer service automations for su…" at bounding box center [533, 555] width 439 height 39
click at [667, 564] on link "Expand" at bounding box center [654, 568] width 28 height 9
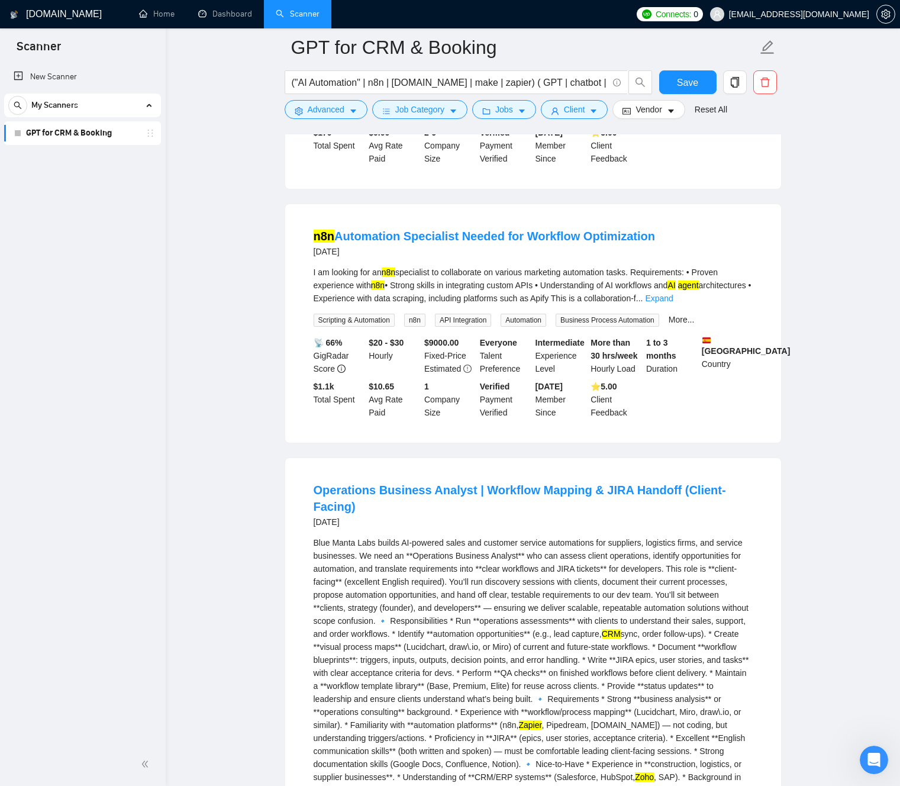
click at [406, 536] on div "Blue Manta Labs builds AI-powered sales and customer service automations for su…" at bounding box center [533, 692] width 439 height 312
drag, startPoint x: 407, startPoint y: 529, endPoint x: 455, endPoint y: 530, distance: 47.9
click at [455, 536] on div "Blue Manta Labs builds AI-powered sales and customer service automations for su…" at bounding box center [533, 692] width 439 height 312
click at [515, 640] on div "Blue Manta Labs builds AI-powered sales and customer service automations for su…" at bounding box center [533, 692] width 439 height 312
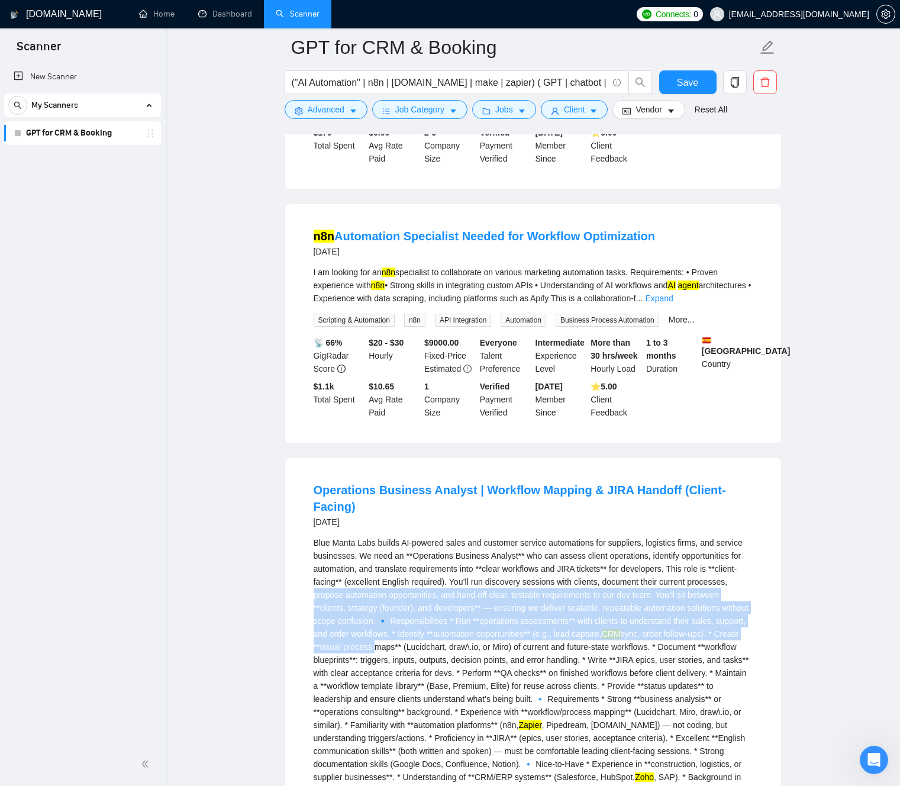
drag, startPoint x: 515, startPoint y: 640, endPoint x: 393, endPoint y: 579, distance: 135.5
click at [392, 577] on div "Blue Manta Labs builds AI-powered sales and customer service automations for su…" at bounding box center [533, 692] width 439 height 312
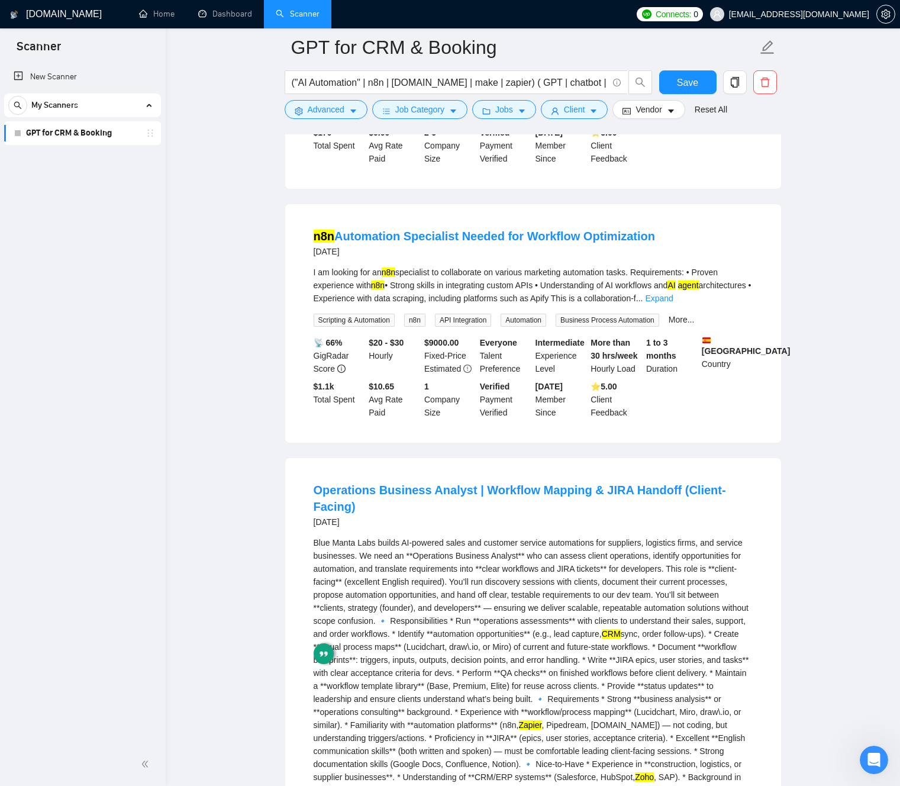
click at [492, 666] on div "Blue Manta Labs builds AI-powered sales and customer service automations for su…" at bounding box center [533, 692] width 439 height 312
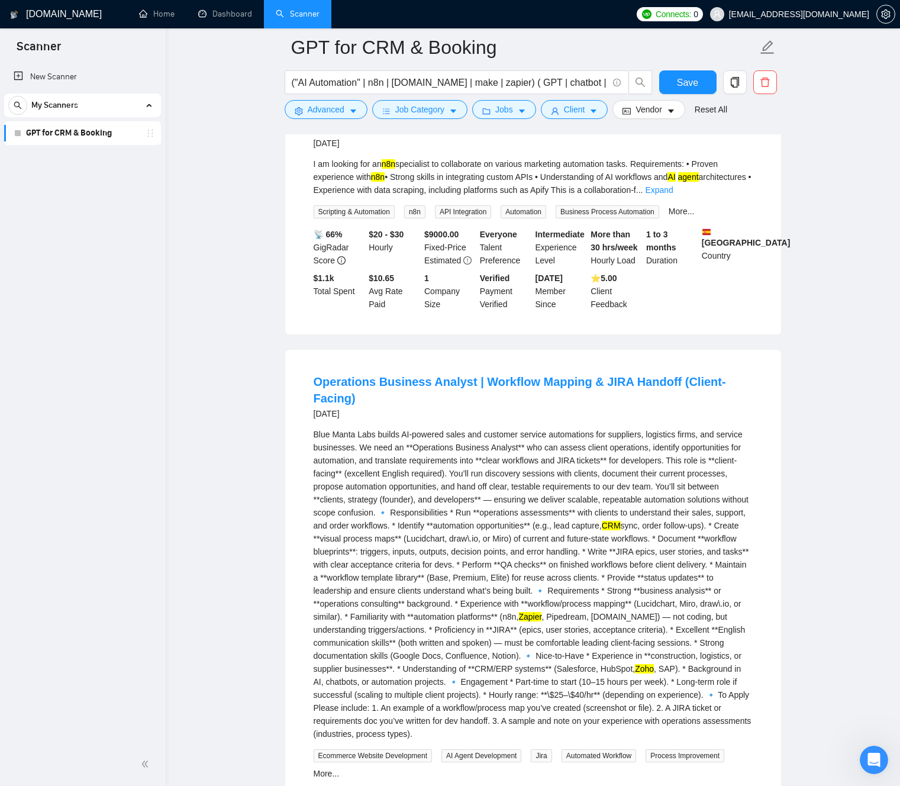
scroll to position [1465, 0]
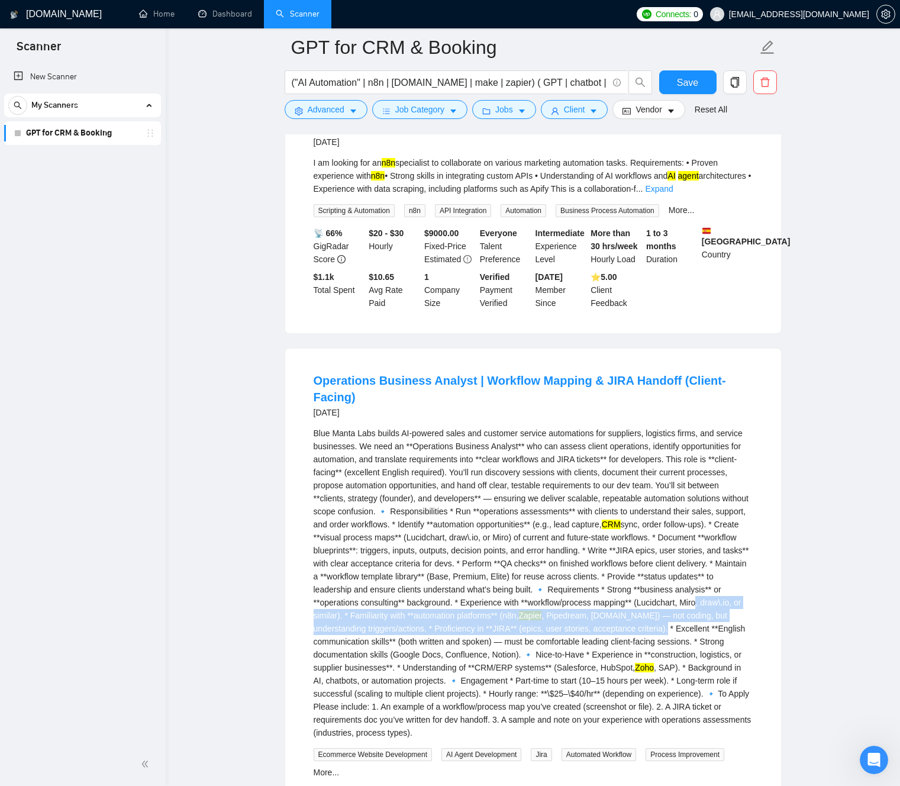
drag, startPoint x: 513, startPoint y: 606, endPoint x: 519, endPoint y: 624, distance: 18.7
click at [519, 624] on div "Blue Manta Labs builds AI-powered sales and customer service automations for su…" at bounding box center [533, 583] width 439 height 312
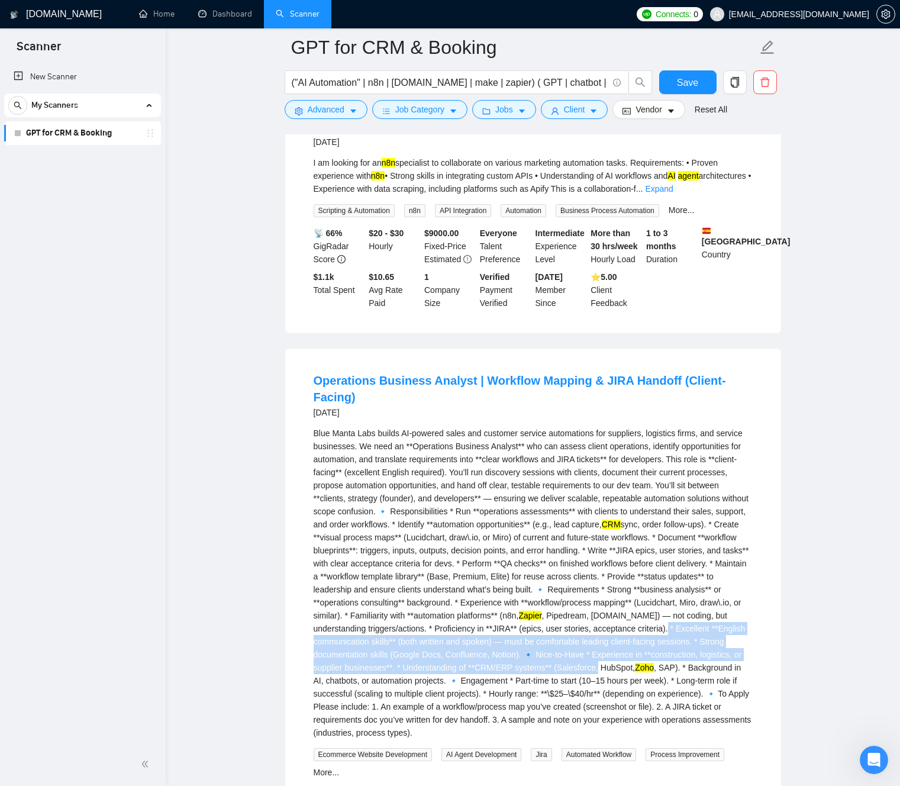
click at [537, 662] on div "Blue Manta Labs builds AI-powered sales and customer service automations for su…" at bounding box center [533, 583] width 439 height 312
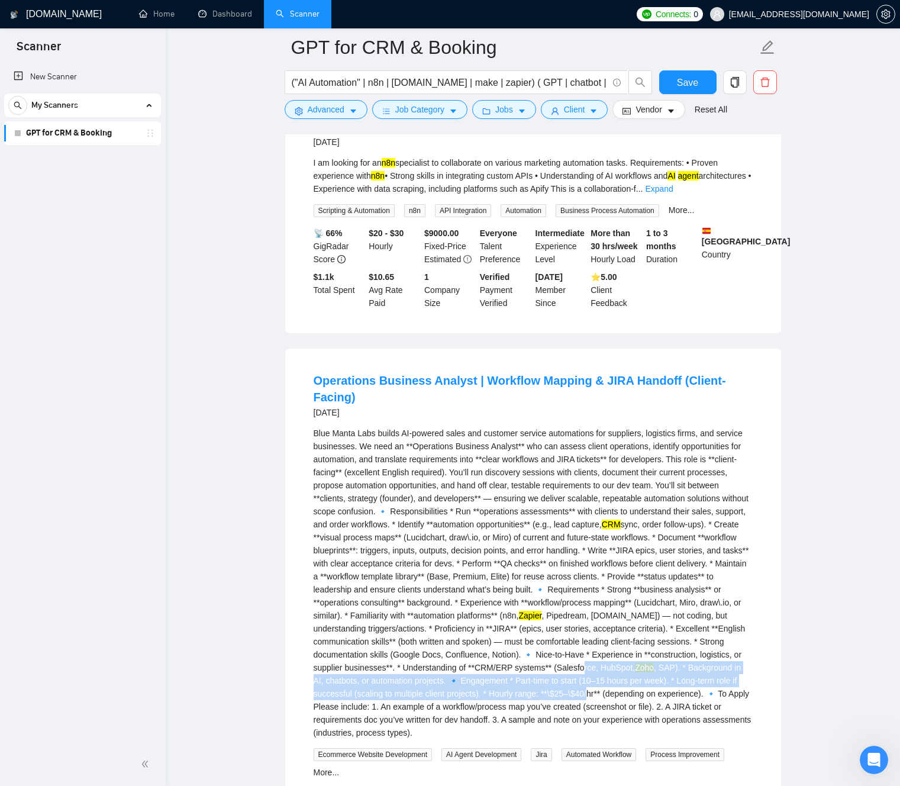
drag, startPoint x: 537, startPoint y: 662, endPoint x: 556, endPoint y: 699, distance: 41.3
click at [556, 699] on div "Blue Manta Labs builds AI-powered sales and customer service automations for su…" at bounding box center [533, 583] width 439 height 312
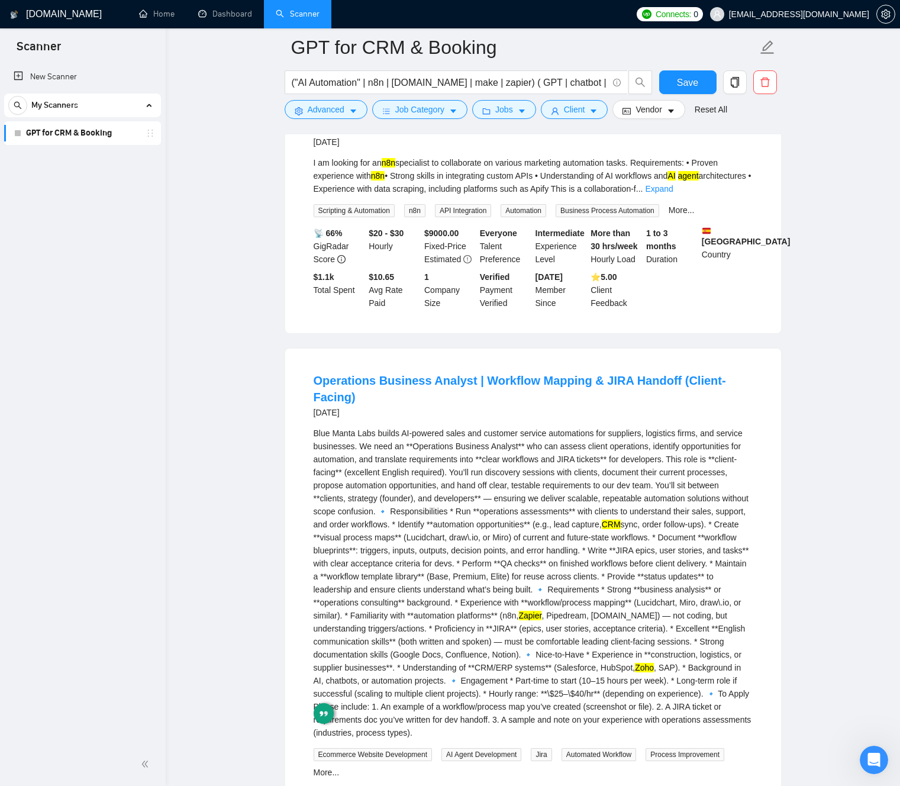
click at [529, 643] on div "Blue Manta Labs builds AI-powered sales and customer service automations for su…" at bounding box center [533, 583] width 439 height 312
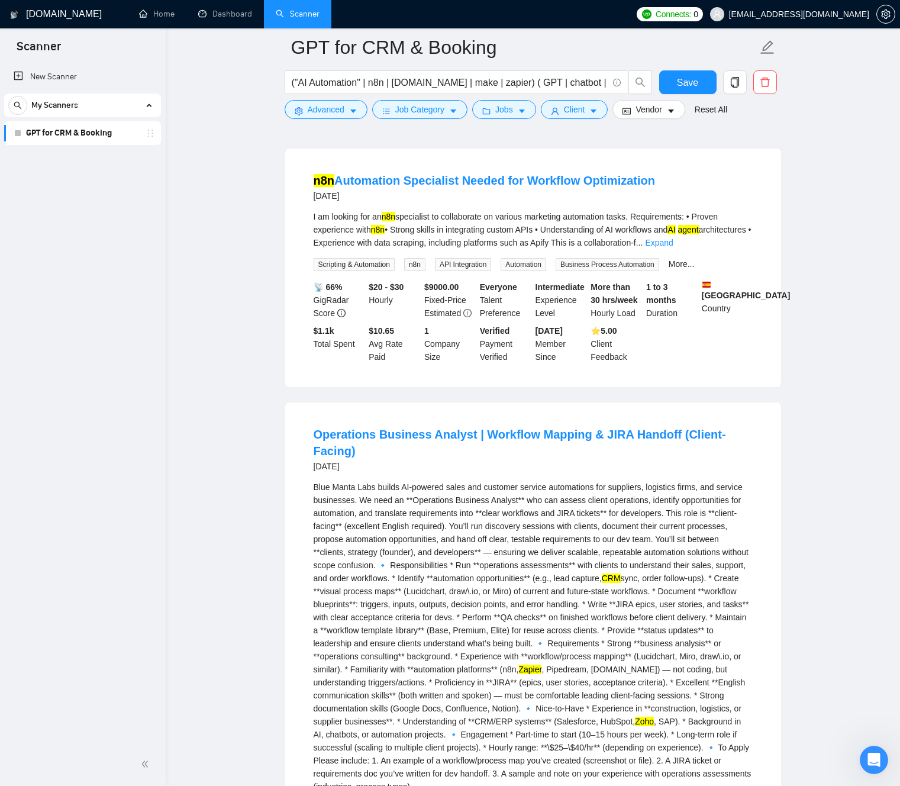
scroll to position [1328, 0]
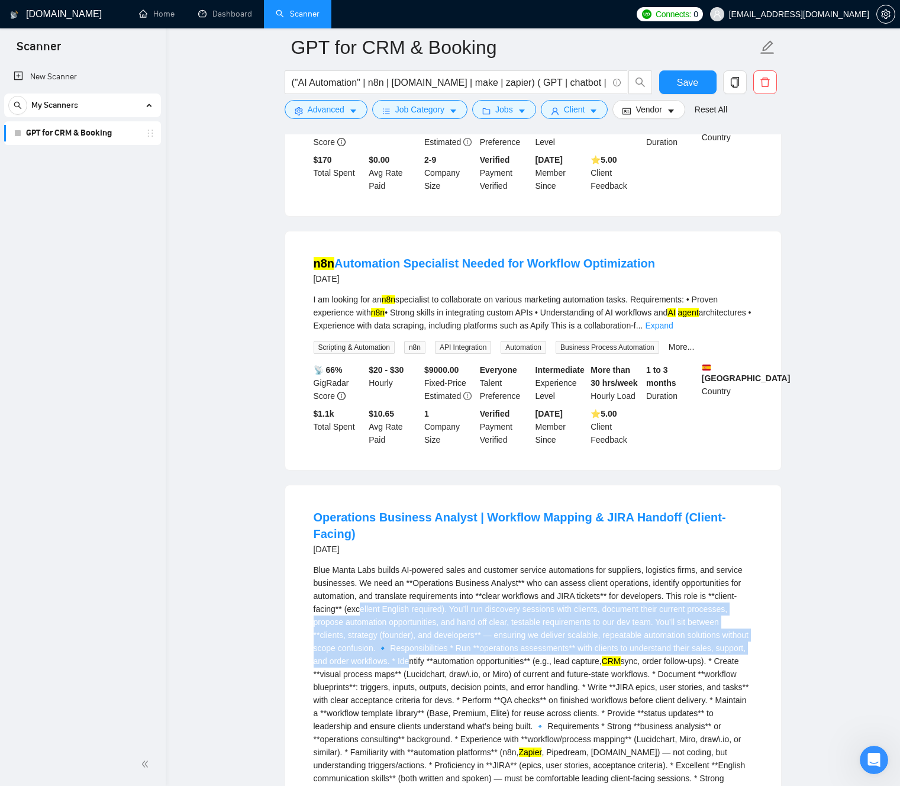
drag, startPoint x: 548, startPoint y: 653, endPoint x: 524, endPoint y: 638, distance: 28.9
click at [437, 599] on div "Blue Manta Labs builds AI-powered sales and customer service automations for su…" at bounding box center [533, 719] width 439 height 312
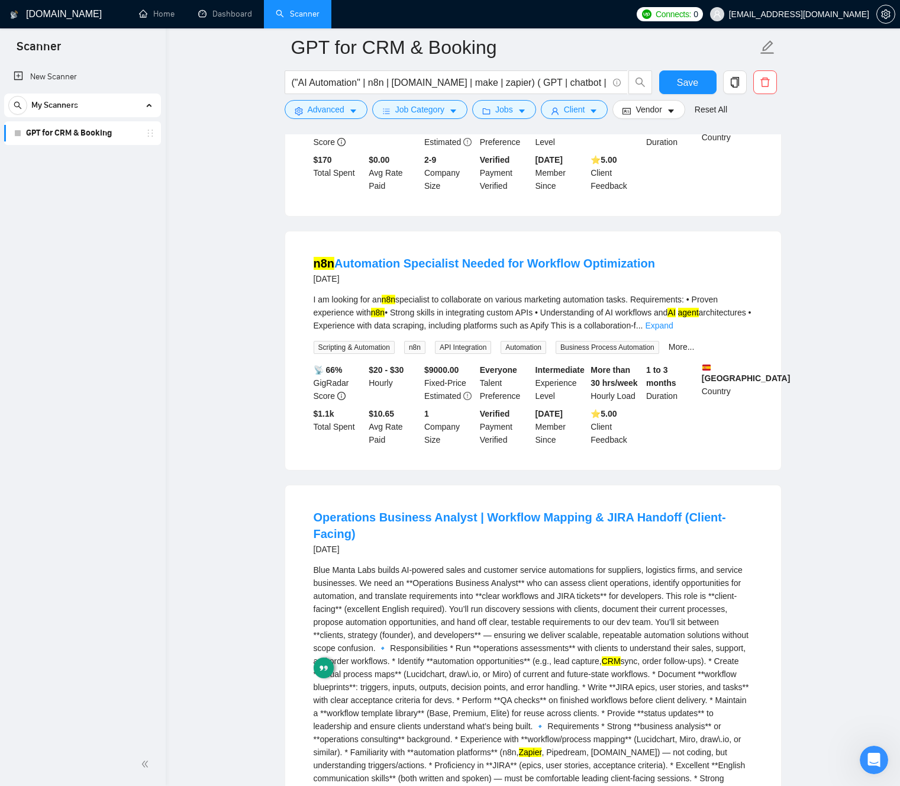
drag, startPoint x: 544, startPoint y: 645, endPoint x: 476, endPoint y: 644, distance: 68.6
click at [543, 644] on div "Blue Manta Labs builds AI-powered sales and customer service automations for su…" at bounding box center [533, 719] width 439 height 312
click at [373, 595] on div "Blue Manta Labs builds AI-powered sales and customer service automations for su…" at bounding box center [533, 719] width 439 height 312
drag, startPoint x: 373, startPoint y: 595, endPoint x: 398, endPoint y: 595, distance: 25.4
click at [398, 595] on div "Blue Manta Labs builds AI-powered sales and customer service automations for su…" at bounding box center [533, 719] width 439 height 312
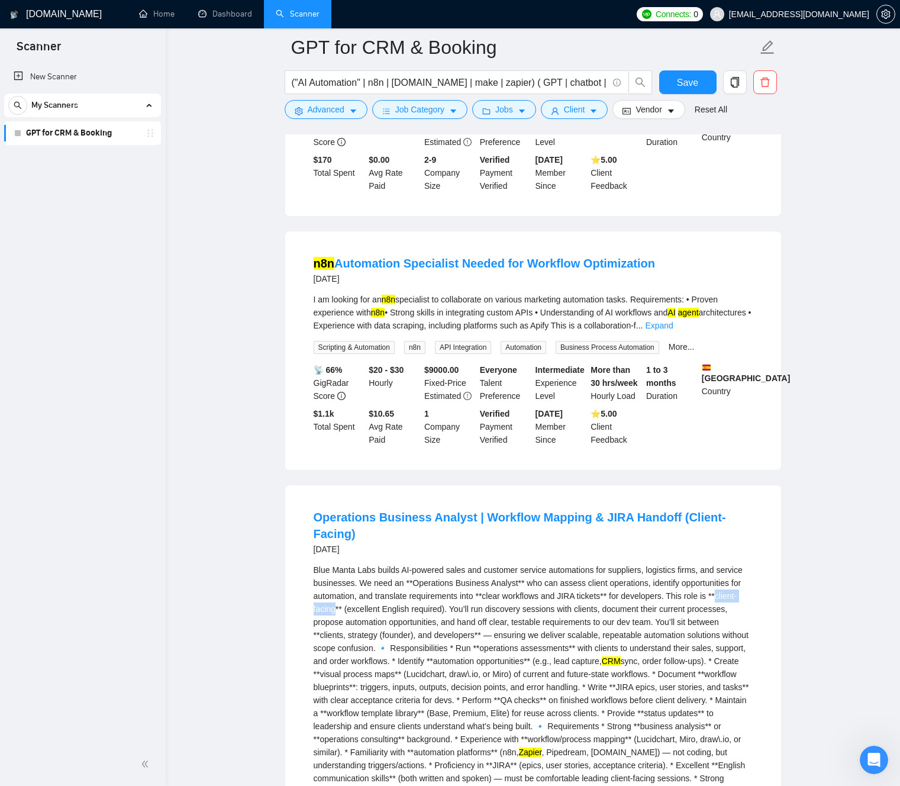
click at [398, 595] on div "Blue Manta Labs builds AI-powered sales and customer service automations for su…" at bounding box center [533, 719] width 439 height 312
drag, startPoint x: 398, startPoint y: 595, endPoint x: 380, endPoint y: 595, distance: 18.3
click at [380, 595] on div "Blue Manta Labs builds AI-powered sales and customer service automations for su…" at bounding box center [533, 719] width 439 height 312
click at [370, 597] on div "Blue Manta Labs builds AI-powered sales and customer service automations for su…" at bounding box center [533, 719] width 439 height 312
drag, startPoint x: 370, startPoint y: 597, endPoint x: 398, endPoint y: 598, distance: 27.2
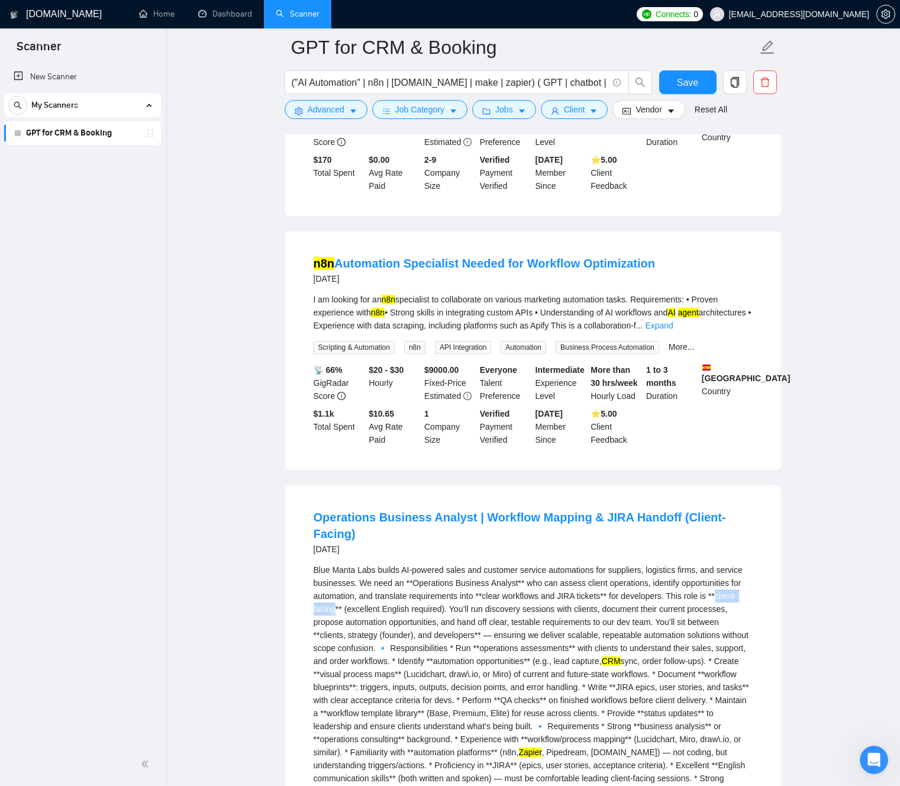
click at [396, 598] on div "Blue Manta Labs builds AI-powered sales and customer service automations for su…" at bounding box center [533, 719] width 439 height 312
click at [398, 598] on div "Blue Manta Labs builds AI-powered sales and customer service automations for su…" at bounding box center [533, 719] width 439 height 312
drag, startPoint x: 396, startPoint y: 598, endPoint x: 373, endPoint y: 598, distance: 23.1
click at [373, 598] on div "Blue Manta Labs builds AI-powered sales and customer service automations for su…" at bounding box center [533, 719] width 439 height 312
click at [374, 598] on div "Blue Manta Labs builds AI-powered sales and customer service automations for su…" at bounding box center [533, 719] width 439 height 312
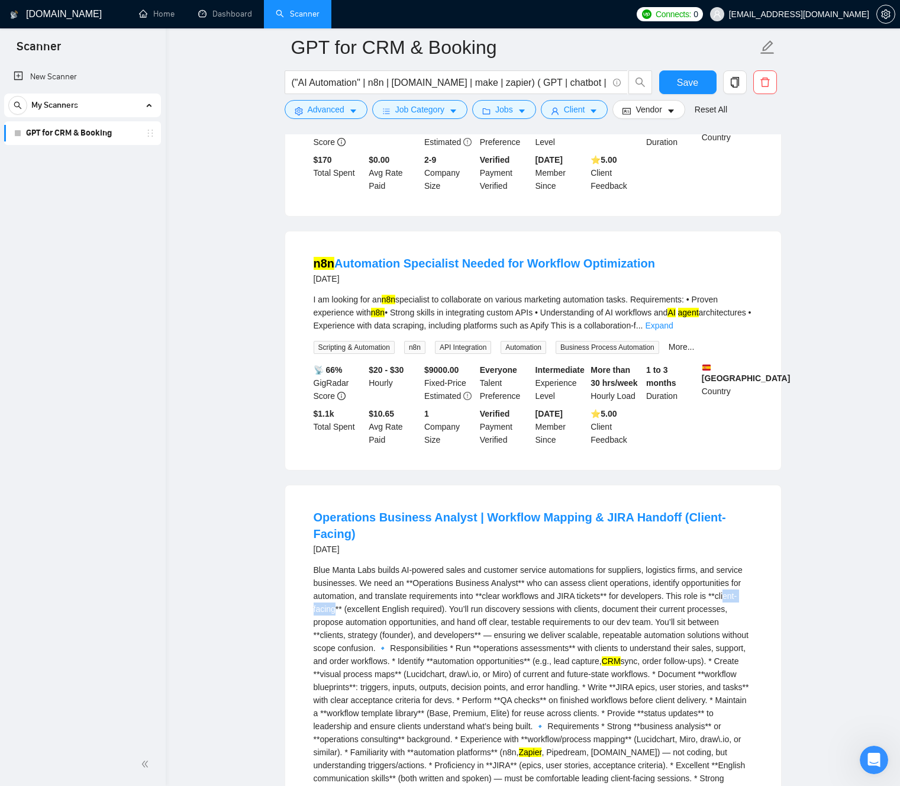
drag, startPoint x: 375, startPoint y: 598, endPoint x: 397, endPoint y: 598, distance: 21.9
click at [396, 598] on div "Blue Manta Labs builds AI-powered sales and customer service automations for su…" at bounding box center [533, 719] width 439 height 312
click at [397, 598] on div "Blue Manta Labs builds AI-powered sales and customer service automations for su…" at bounding box center [533, 719] width 439 height 312
drag, startPoint x: 397, startPoint y: 598, endPoint x: 378, endPoint y: 598, distance: 18.9
click at [378, 598] on div "Blue Manta Labs builds AI-powered sales and customer service automations for su…" at bounding box center [533, 719] width 439 height 312
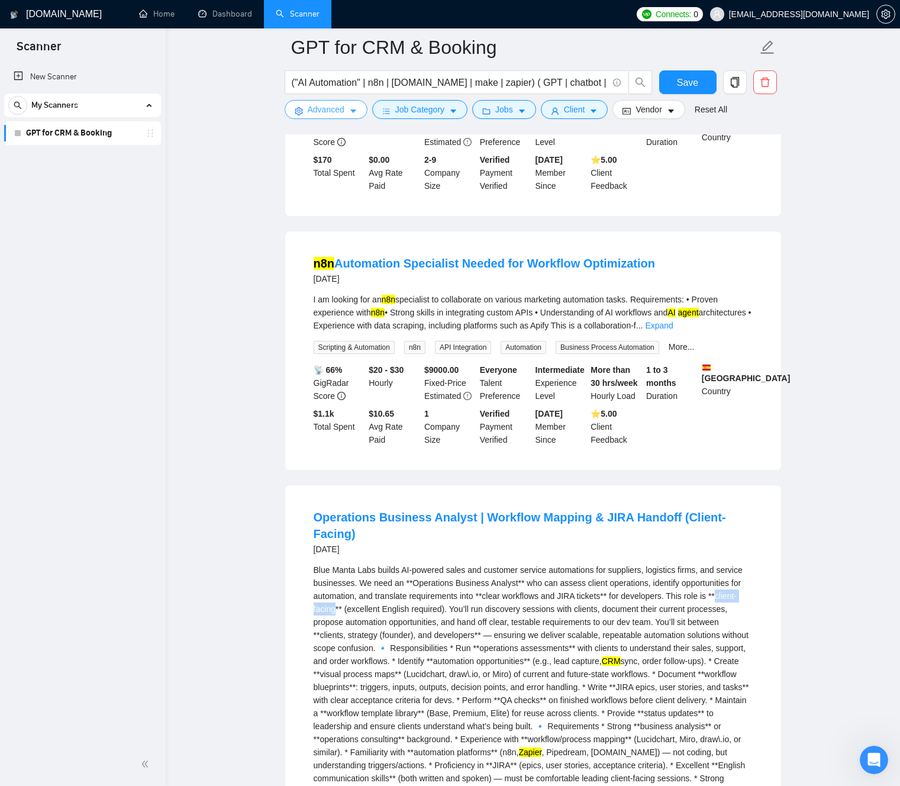
click at [355, 115] on icon "caret-down" at bounding box center [353, 111] width 8 height 8
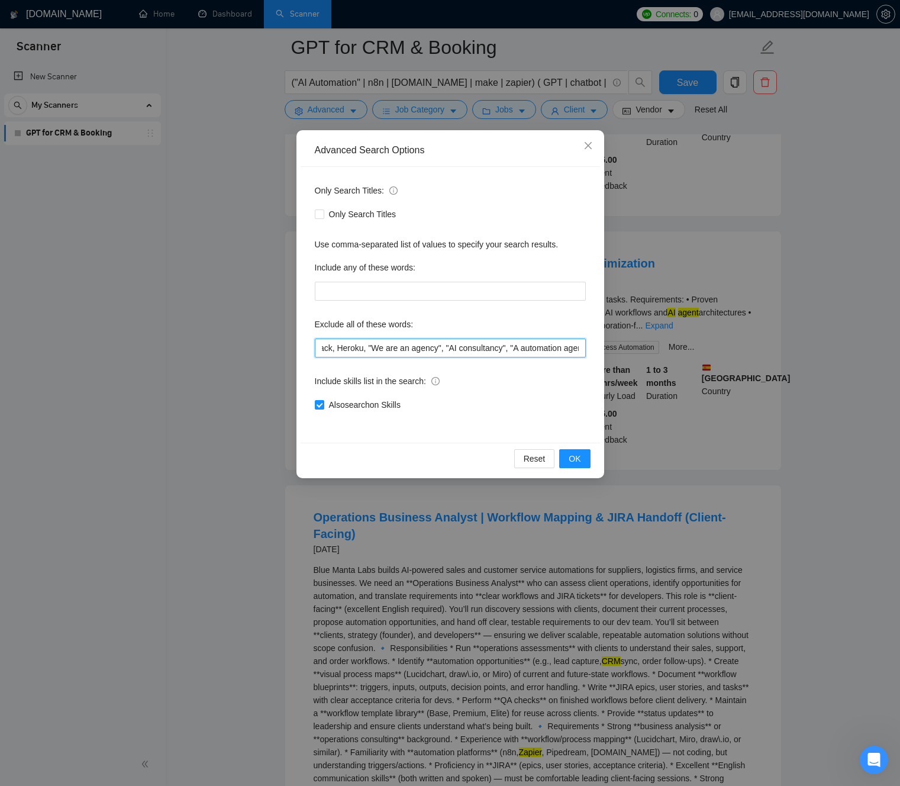
scroll to position [0, 204]
drag, startPoint x: 558, startPoint y: 355, endPoint x: 577, endPoint y: 351, distance: 18.7
click at [611, 356] on div "Advanced Search Options Only Search Titles: Only Search Titles Use comma-separa…" at bounding box center [450, 393] width 900 height 786
click at [579, 350] on input ""no agencies", SaaS, German, full-stack, fullstack, Heroku, "We are an agency",…" at bounding box center [450, 347] width 271 height 19
paste input "client-facing"
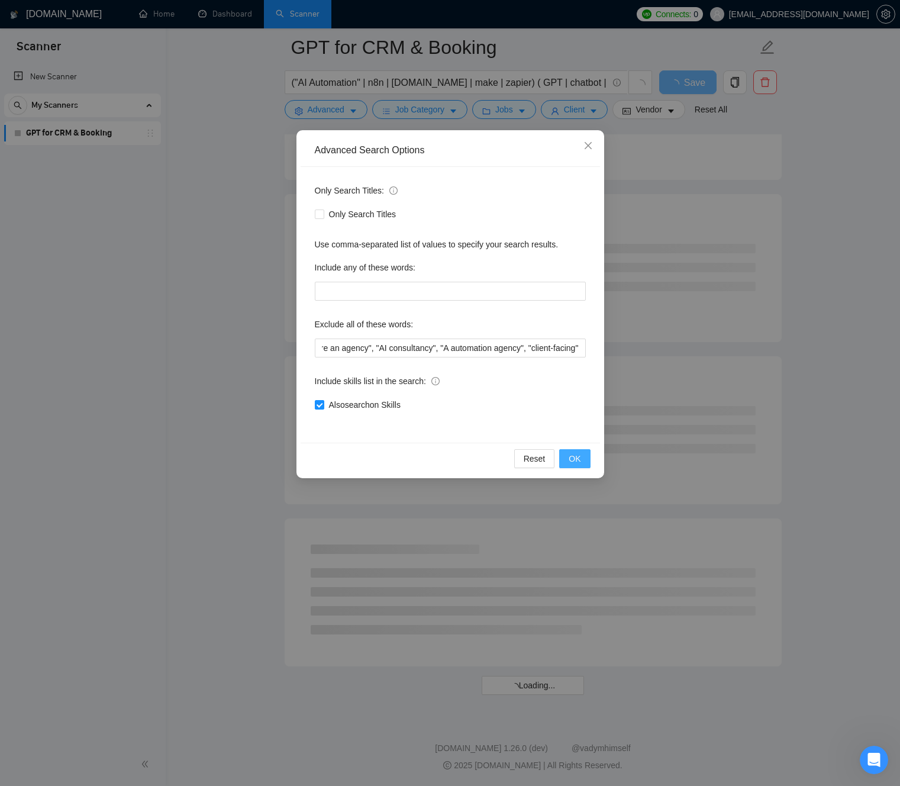
scroll to position [0, 0]
click at [577, 464] on span "OK" at bounding box center [575, 458] width 12 height 13
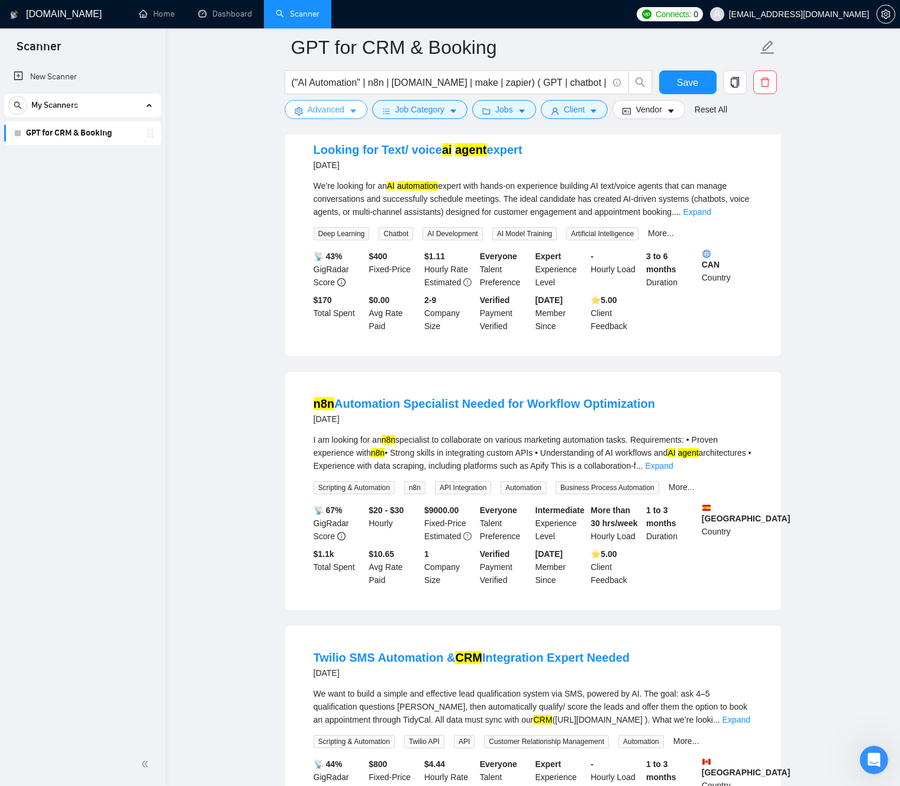
scroll to position [1187, 0]
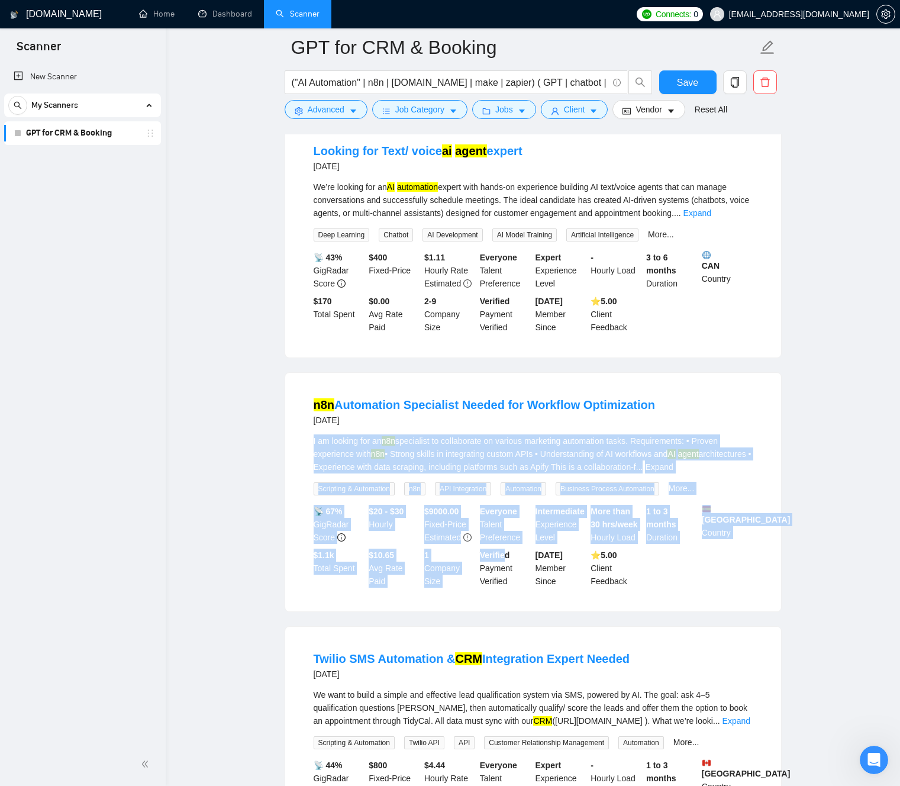
drag, startPoint x: 288, startPoint y: 440, endPoint x: 642, endPoint y: 627, distance: 400.7
click at [639, 625] on ul "Retell AI | Voice agent integration with CRM/Google a day ago I have created an…" at bounding box center [533, 352] width 497 height 2583
click at [669, 595] on li "n8n Automation Specialist Needed for Workflow Optimization [DATE] I am looking …" at bounding box center [532, 492] width 467 height 210
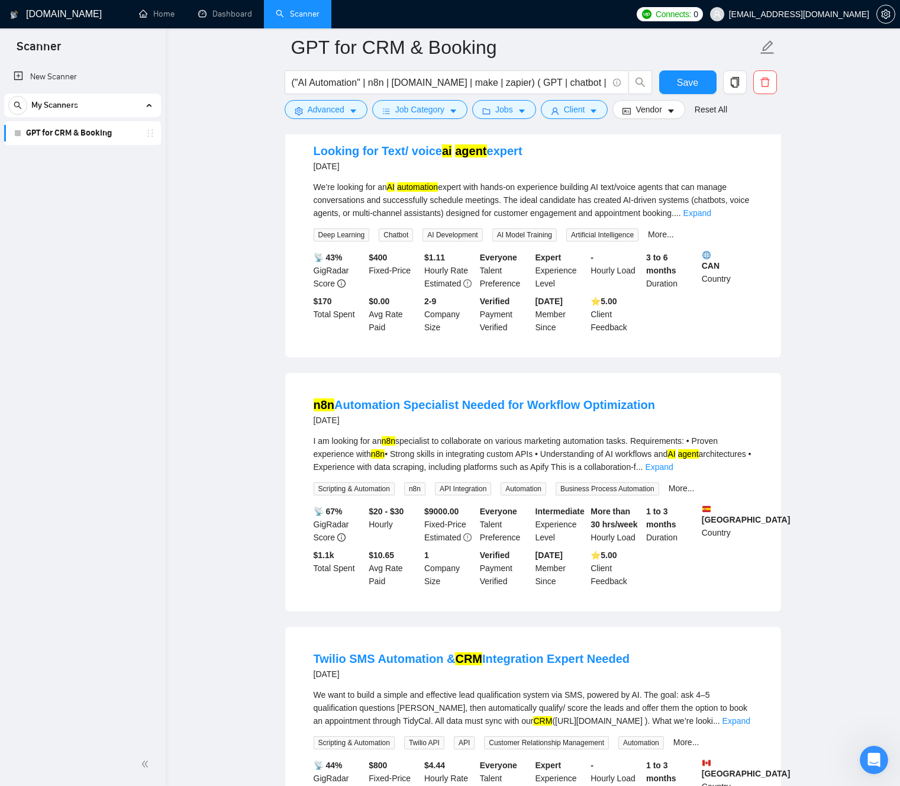
drag, startPoint x: 669, startPoint y: 595, endPoint x: 701, endPoint y: 398, distance: 199.7
click at [699, 400] on li "n8n Automation Specialist Needed for Workflow Optimization [DATE] I am looking …" at bounding box center [532, 492] width 467 height 210
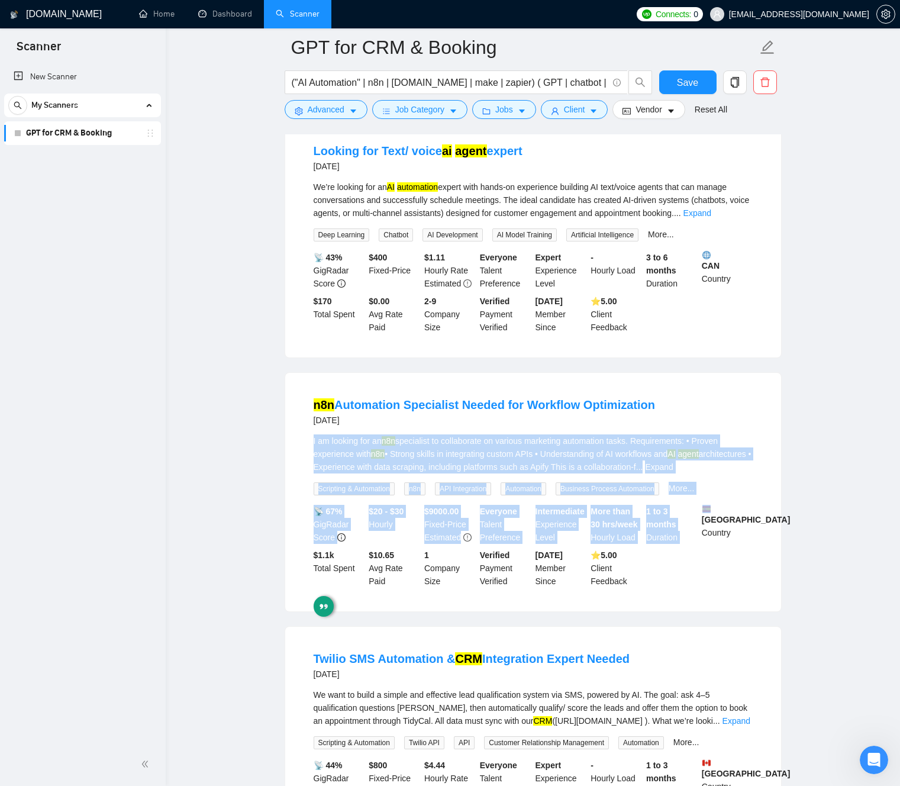
drag, startPoint x: 714, startPoint y: 384, endPoint x: 753, endPoint y: 571, distance: 190.9
click at [751, 567] on div "n8n Automation Specialist Needed for Workflow Optimization [DATE] I am looking …" at bounding box center [533, 492] width 496 height 238
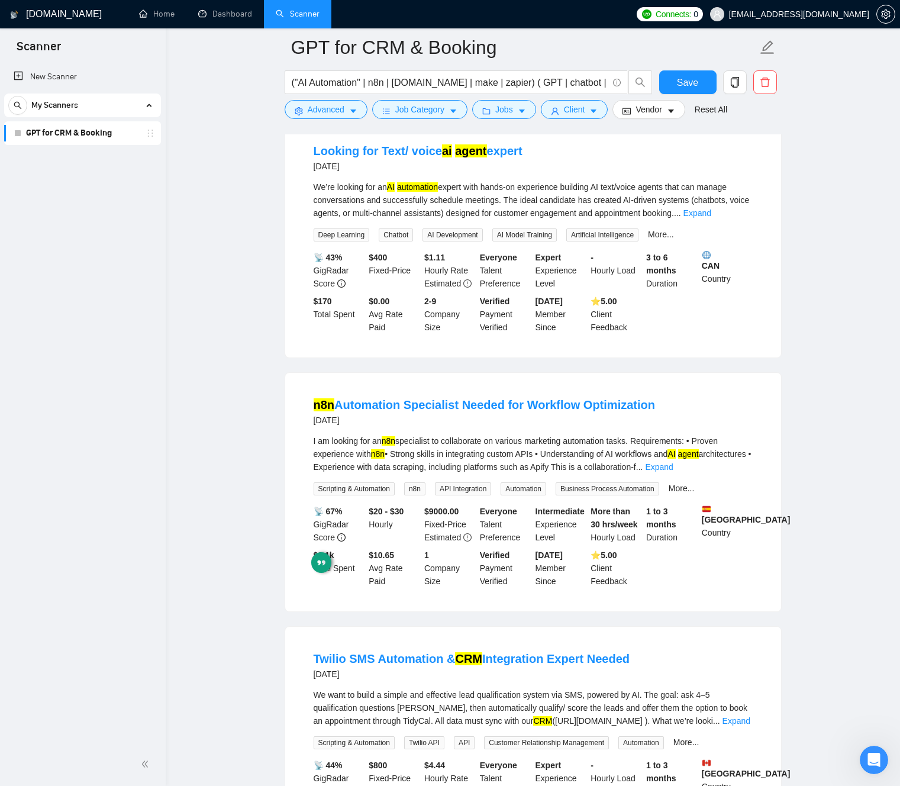
click at [819, 547] on main "GPT for CRM & Booking ("AI Automation" | n8n | [DOMAIN_NAME] | make | zapier) (…" at bounding box center [533, 266] width 696 height 2811
click at [673, 472] on link "Expand" at bounding box center [659, 466] width 28 height 9
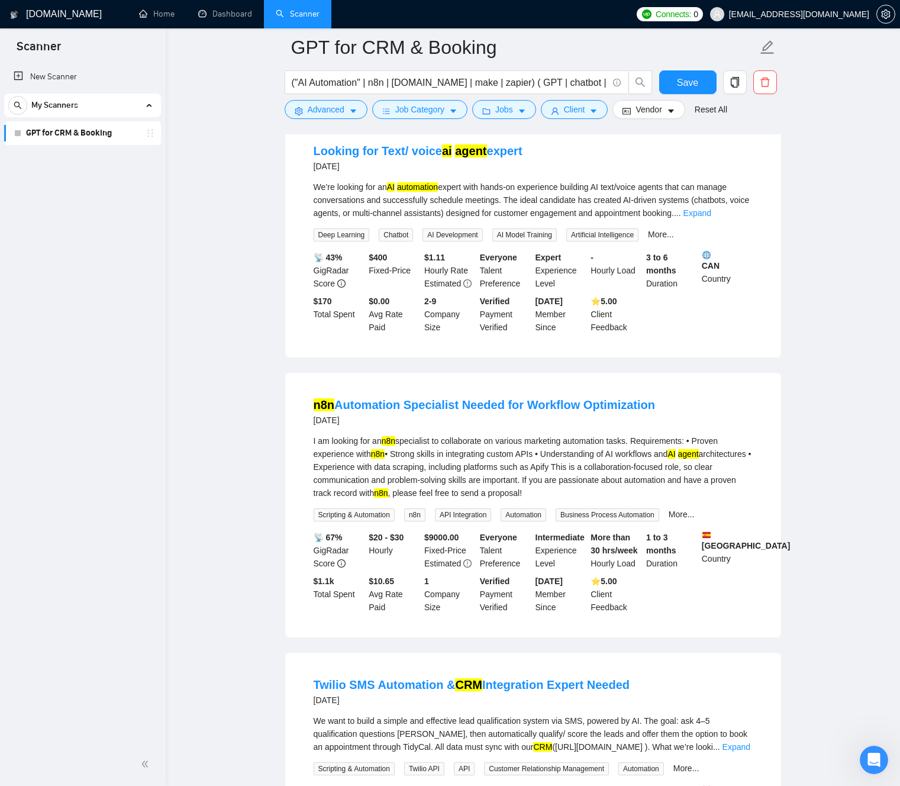
click at [506, 460] on div "I am looking for an n8n specialist to collaborate on various marketing automati…" at bounding box center [533, 466] width 439 height 65
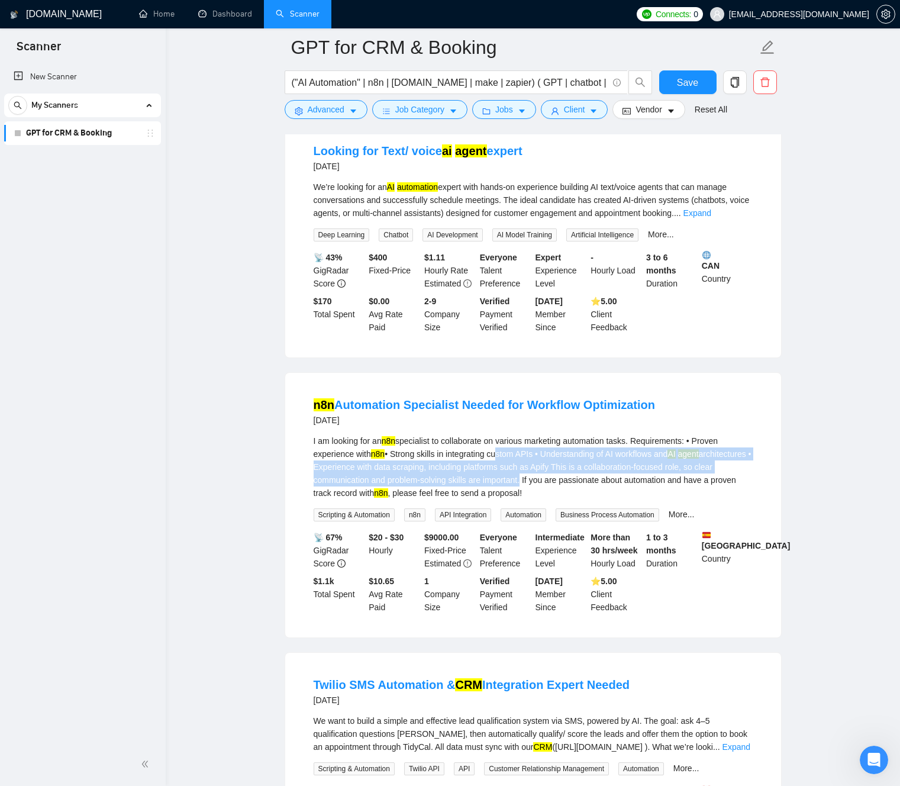
drag, startPoint x: 506, startPoint y: 460, endPoint x: 575, endPoint y: 490, distance: 75.5
click at [575, 490] on div "I am looking for an n8n specialist to collaborate on various marketing automati…" at bounding box center [533, 466] width 439 height 65
click at [486, 477] on div "I am looking for an n8n specialist to collaborate on various marketing automati…" at bounding box center [533, 466] width 439 height 65
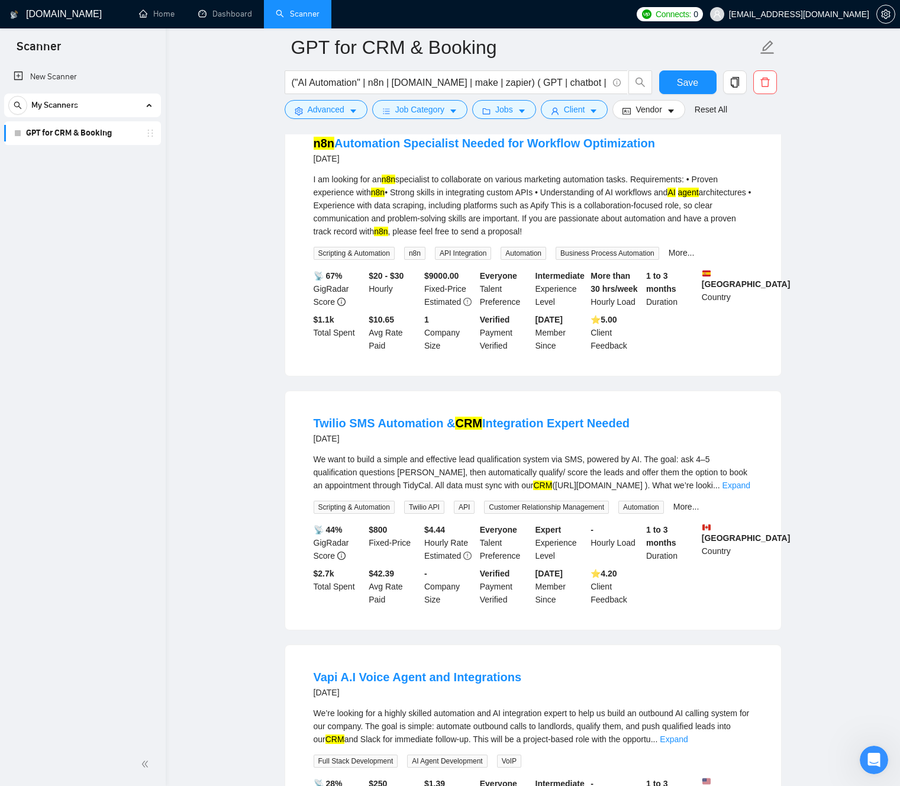
scroll to position [1449, 0]
click at [339, 485] on div "We want to build a simple and effective lead qualification system via SMS, powe…" at bounding box center [533, 470] width 439 height 39
drag, startPoint x: 339, startPoint y: 485, endPoint x: 388, endPoint y: 483, distance: 48.5
click at [388, 484] on div "We want to build a simple and effective lead qualification system via SMS, powe…" at bounding box center [533, 470] width 439 height 39
click at [446, 467] on div "We want to build a simple and effective lead qualification system via SMS, powe…" at bounding box center [533, 470] width 439 height 39
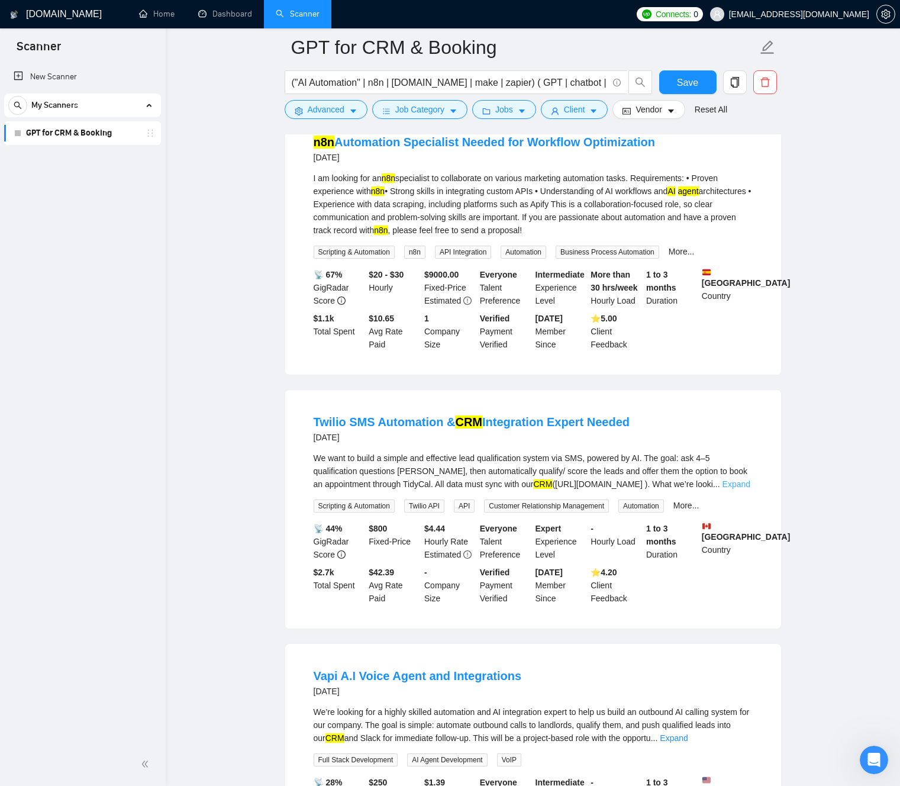
click at [744, 487] on link "Expand" at bounding box center [736, 483] width 28 height 9
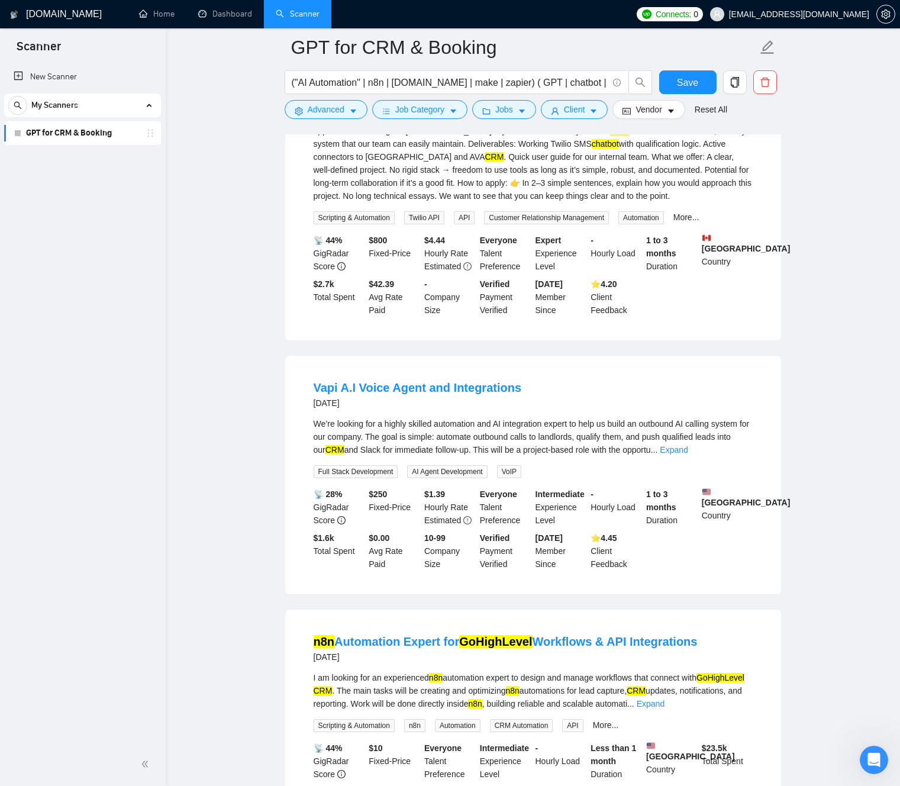
scroll to position [2007, 0]
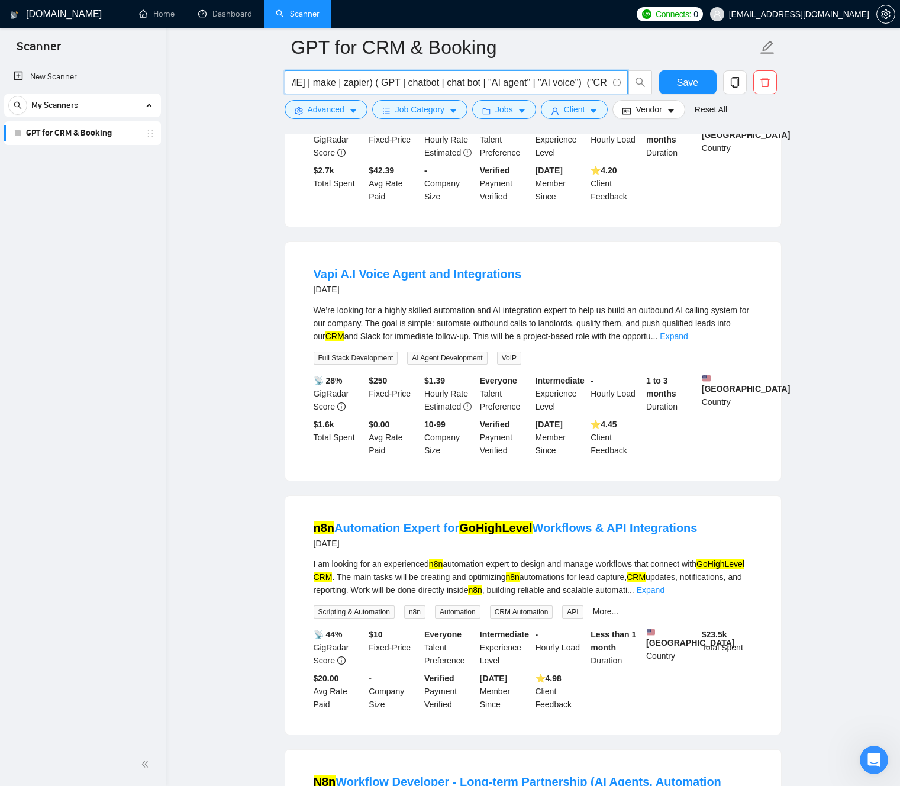
drag, startPoint x: 494, startPoint y: 78, endPoint x: 609, endPoint y: 86, distance: 115.0
click at [609, 86] on span "("AI Automation" | n8n | [DOMAIN_NAME] | make | zapier) ( GPT | chatbot | chat …" at bounding box center [456, 82] width 343 height 24
click at [478, 80] on input "("AI Automation" | n8n | [DOMAIN_NAME] | make | zapier) ( GPT | chatbot | chat …" at bounding box center [450, 82] width 316 height 15
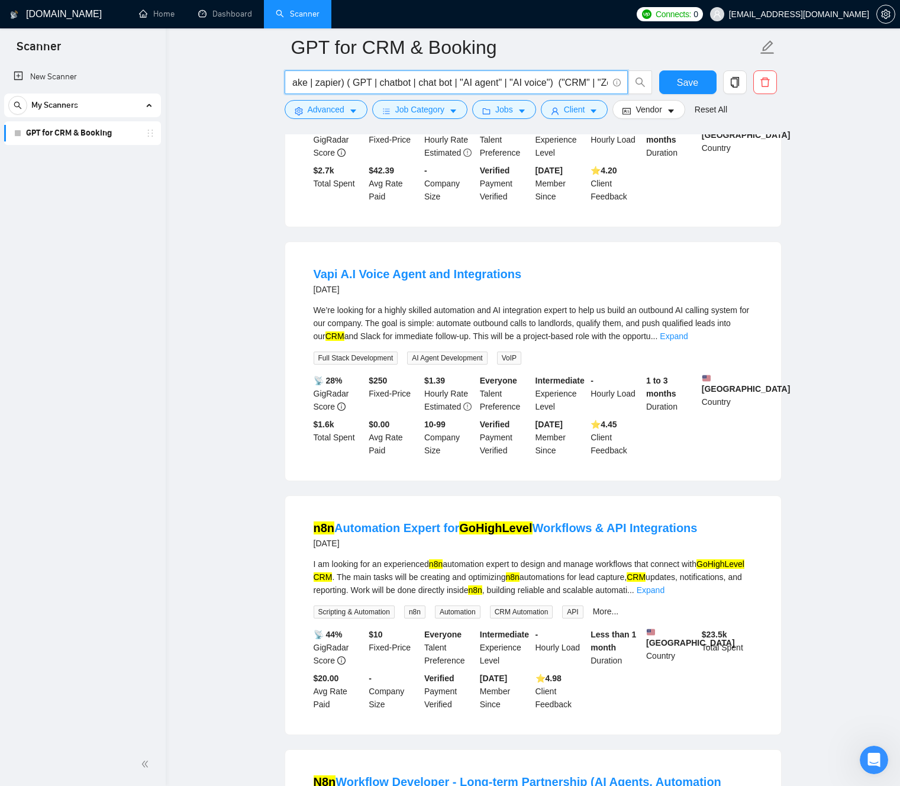
click at [522, 81] on input "("AI Automation" | n8n | [DOMAIN_NAME] | make | zapier) ( GPT | chatbot | chat …" at bounding box center [450, 82] width 316 height 15
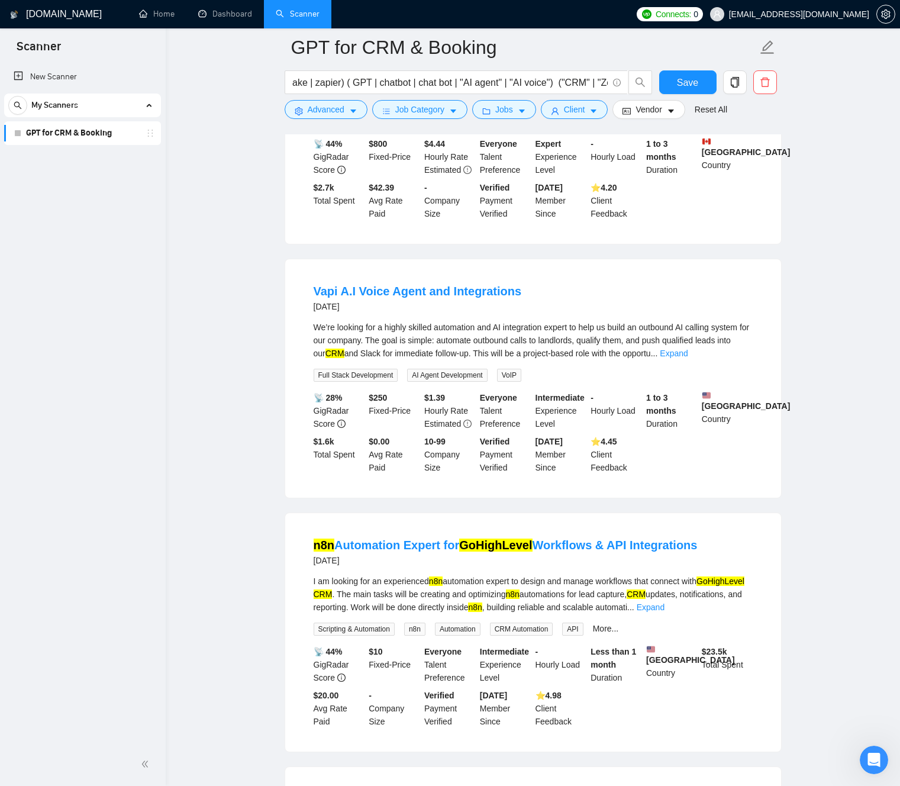
scroll to position [0, 0]
click at [687, 358] on link "Expand" at bounding box center [674, 352] width 28 height 9
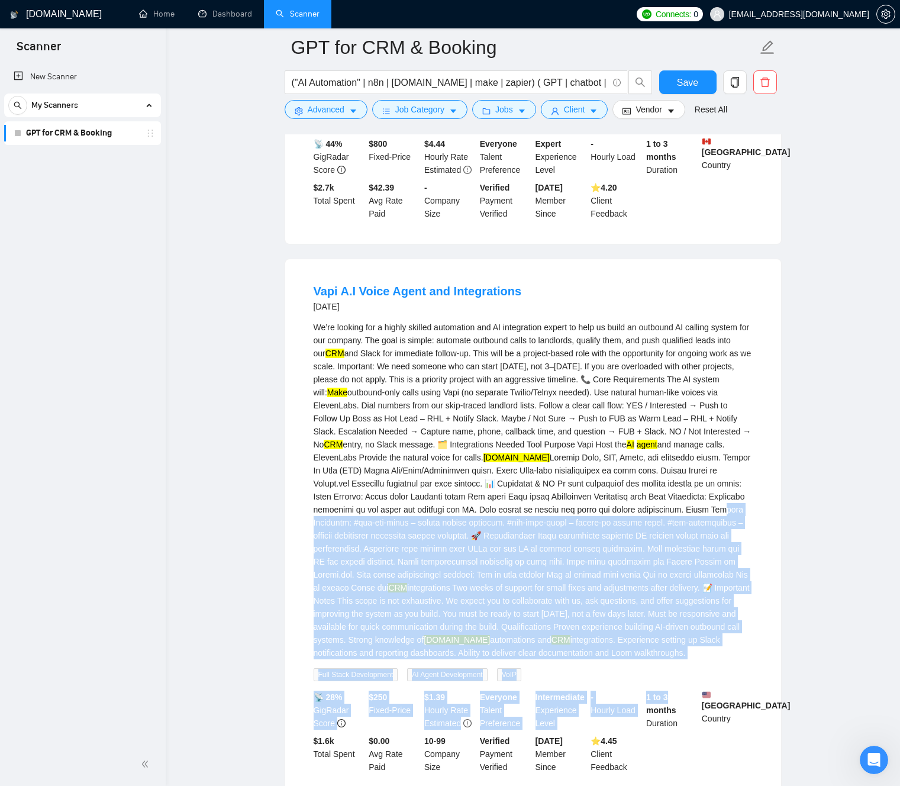
drag, startPoint x: 507, startPoint y: 535, endPoint x: 674, endPoint y: 734, distance: 259.5
click at [674, 734] on li "Vapi A.I Voice Agent and Integrations [DATE] We’re looking for a highly skilled…" at bounding box center [532, 527] width 467 height 509
click at [658, 659] on div "We’re looking for a highly skilled automation and AI integration expert to help…" at bounding box center [533, 490] width 439 height 338
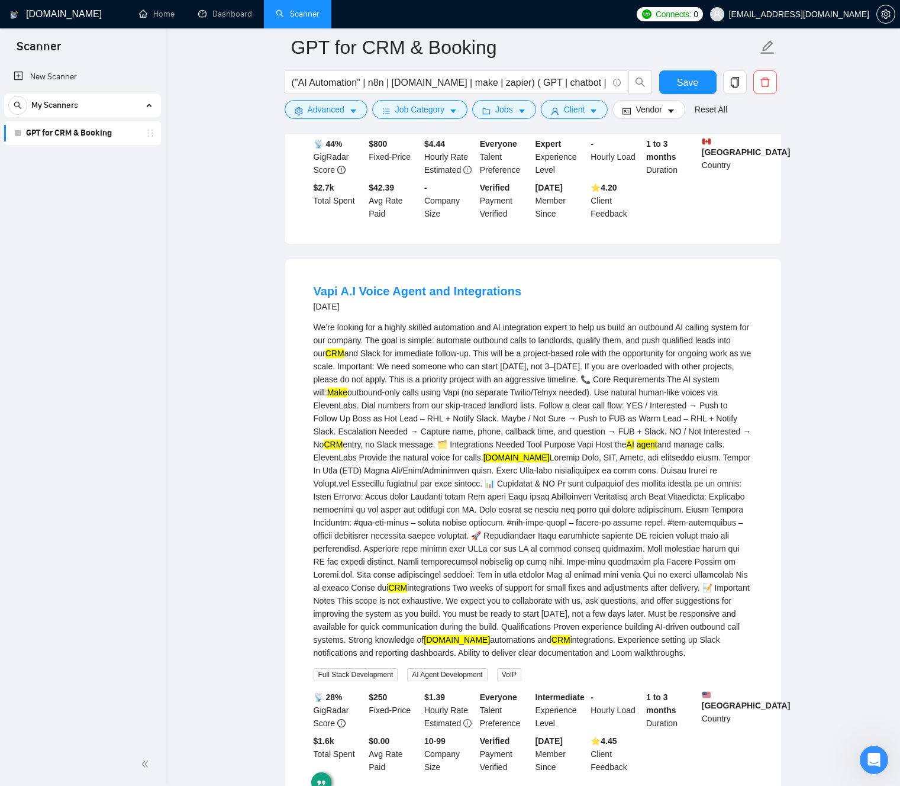
click at [658, 659] on div "We’re looking for a highly skilled automation and AI integration expert to help…" at bounding box center [533, 490] width 439 height 338
click at [650, 659] on div "We’re looking for a highly skilled automation and AI integration expert to help…" at bounding box center [533, 490] width 439 height 338
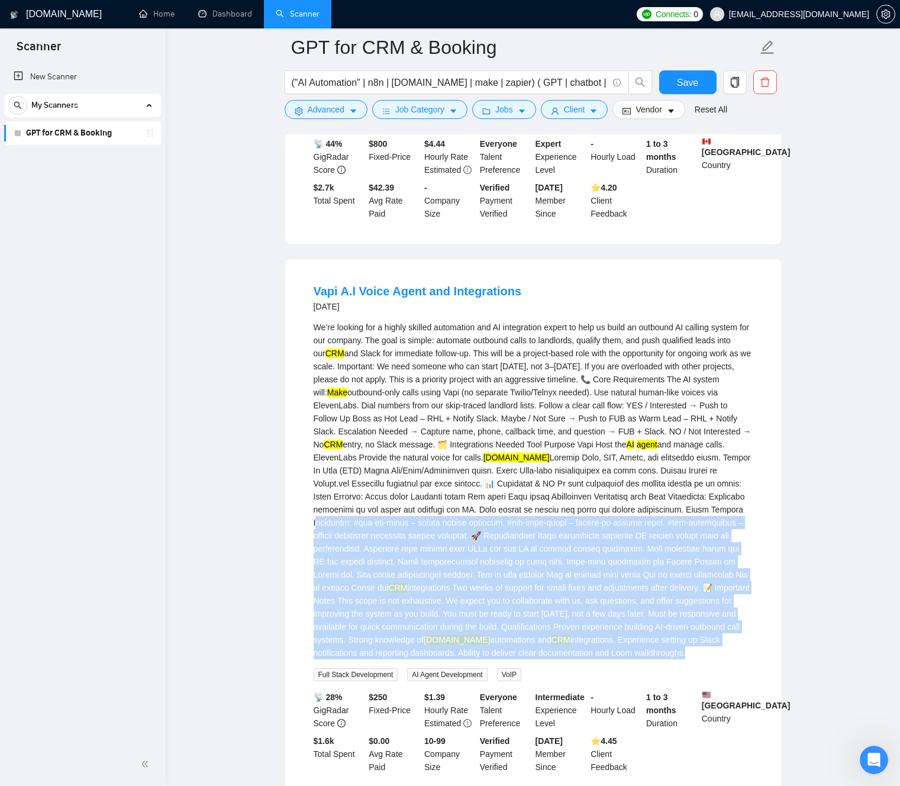
drag, startPoint x: 650, startPoint y: 681, endPoint x: 546, endPoint y: 531, distance: 182.0
click at [547, 531] on div "We’re looking for a highly skilled automation and AI integration expert to help…" at bounding box center [533, 490] width 439 height 338
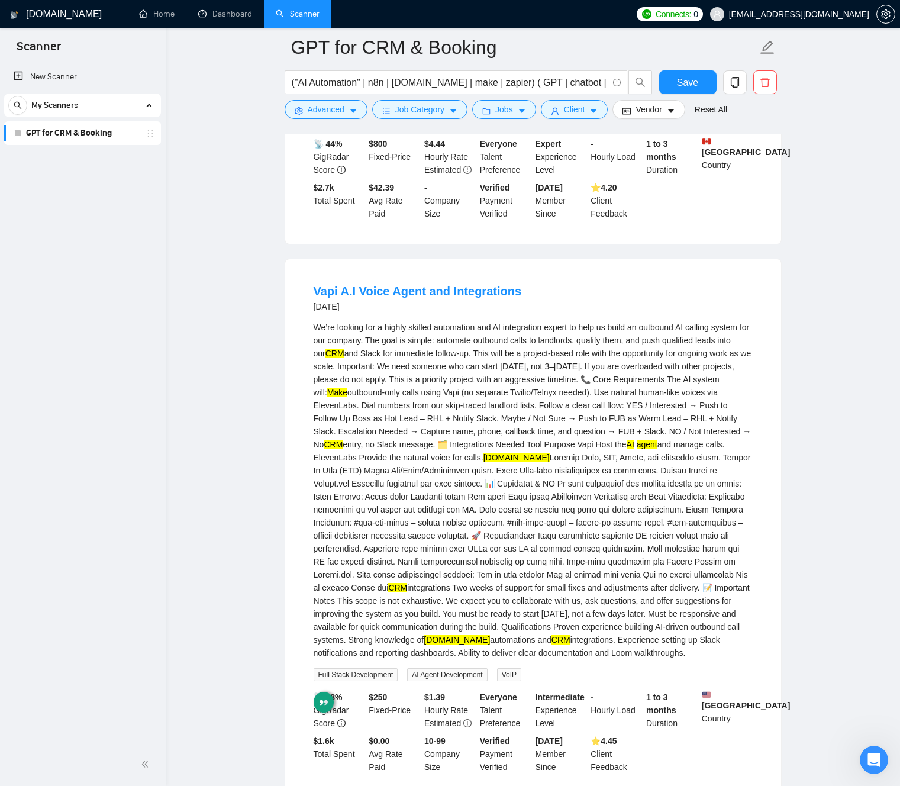
drag, startPoint x: 535, startPoint y: 532, endPoint x: 656, endPoint y: 692, distance: 199.7
click at [647, 659] on div "We’re looking for a highly skilled automation and AI integration expert to help…" at bounding box center [533, 490] width 439 height 338
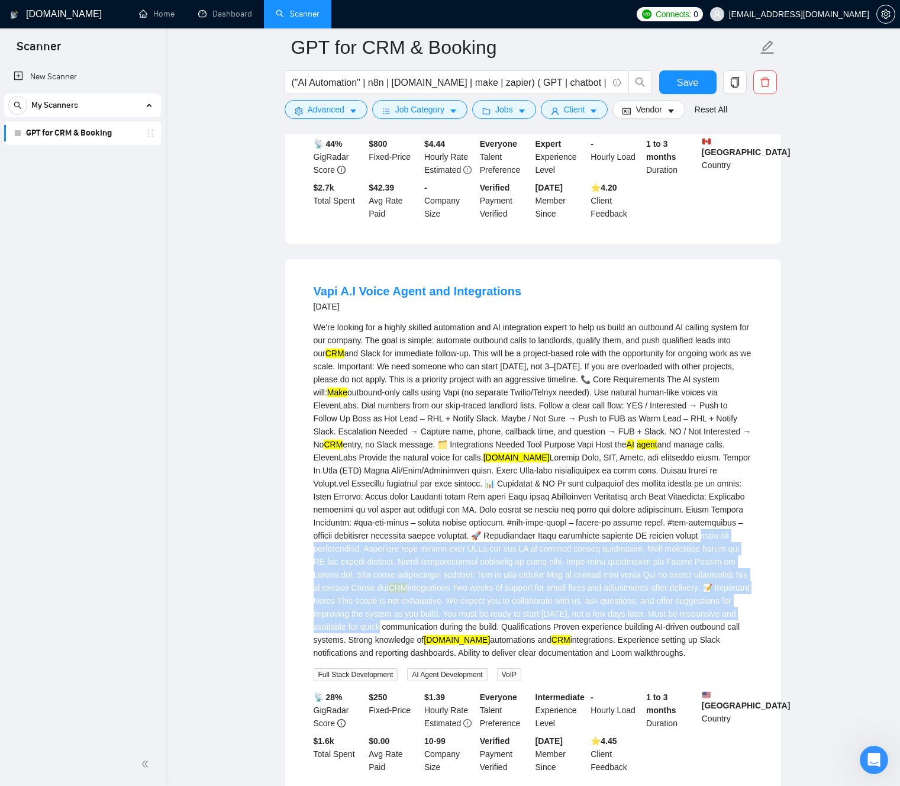
drag, startPoint x: 525, startPoint y: 562, endPoint x: 698, endPoint y: 656, distance: 197.2
click at [698, 656] on div "We’re looking for a highly skilled automation and AI integration expert to help…" at bounding box center [533, 490] width 439 height 338
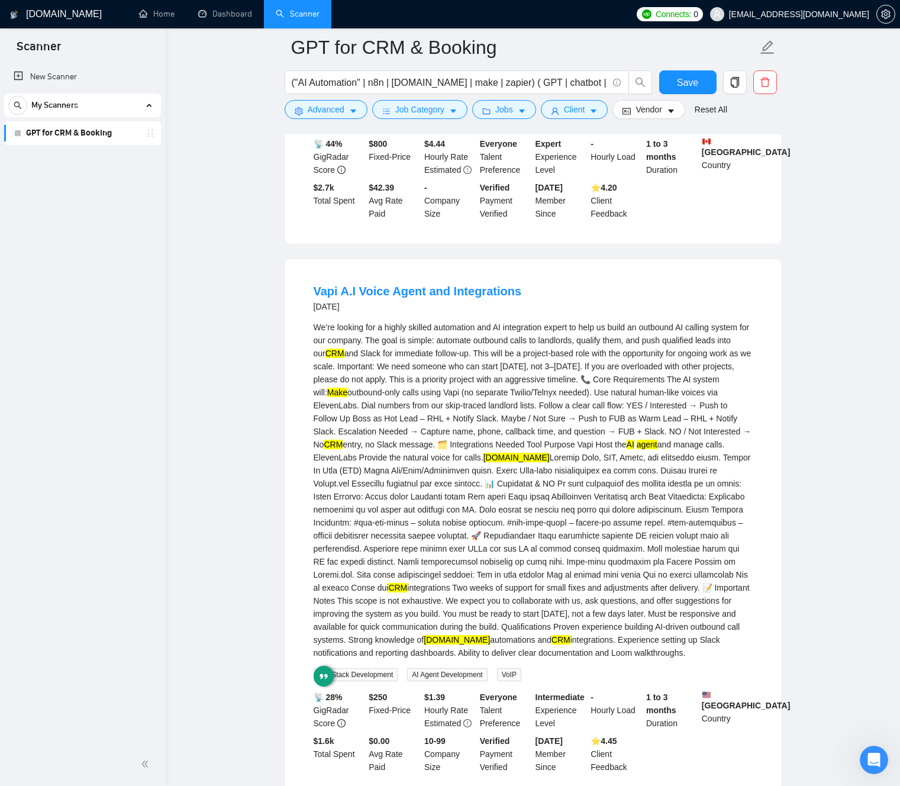
click at [629, 643] on div "We’re looking for a highly skilled automation and AI integration expert to help…" at bounding box center [533, 490] width 439 height 338
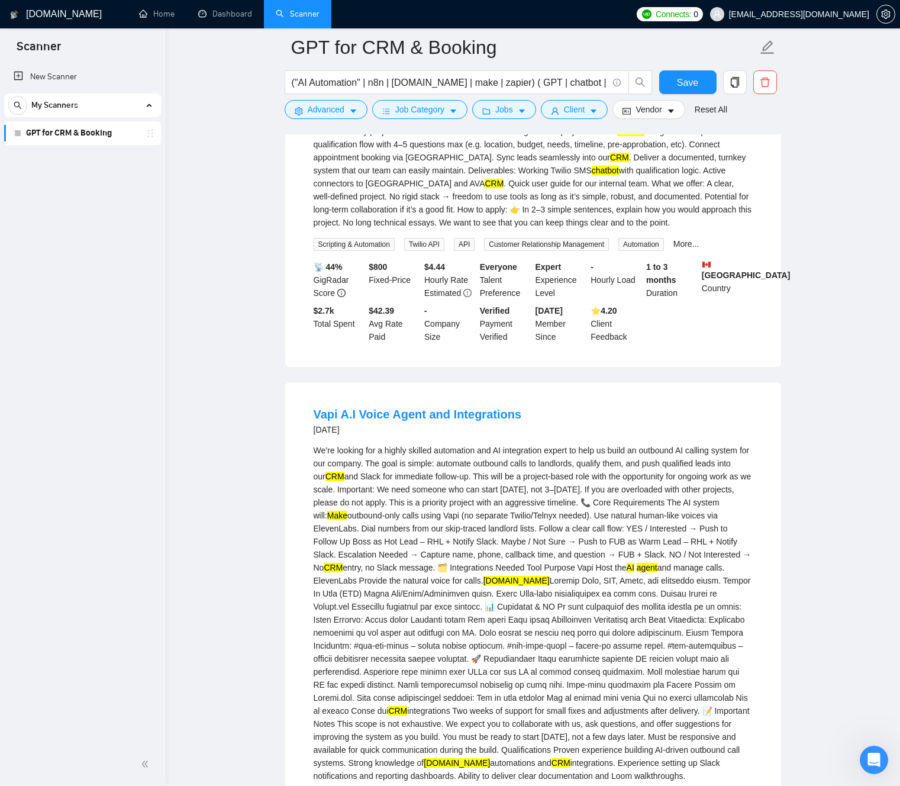
scroll to position [2004, 0]
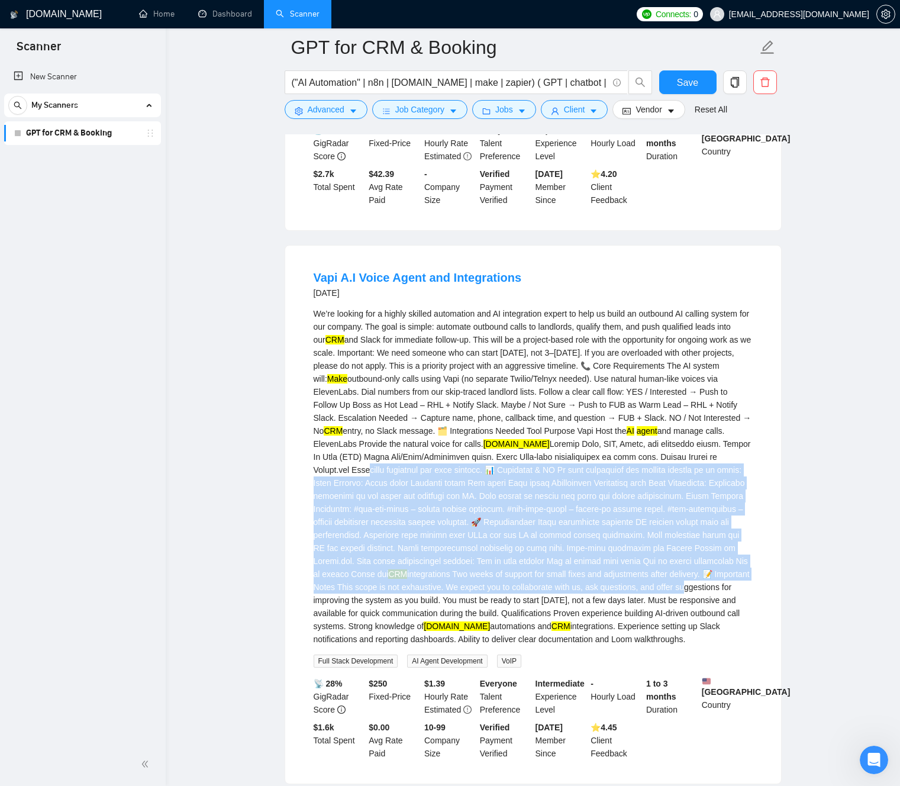
drag, startPoint x: 498, startPoint y: 483, endPoint x: 573, endPoint y: 647, distance: 180.3
click at [571, 644] on div "We’re looking for a highly skilled automation and AI integration expert to help…" at bounding box center [533, 476] width 439 height 338
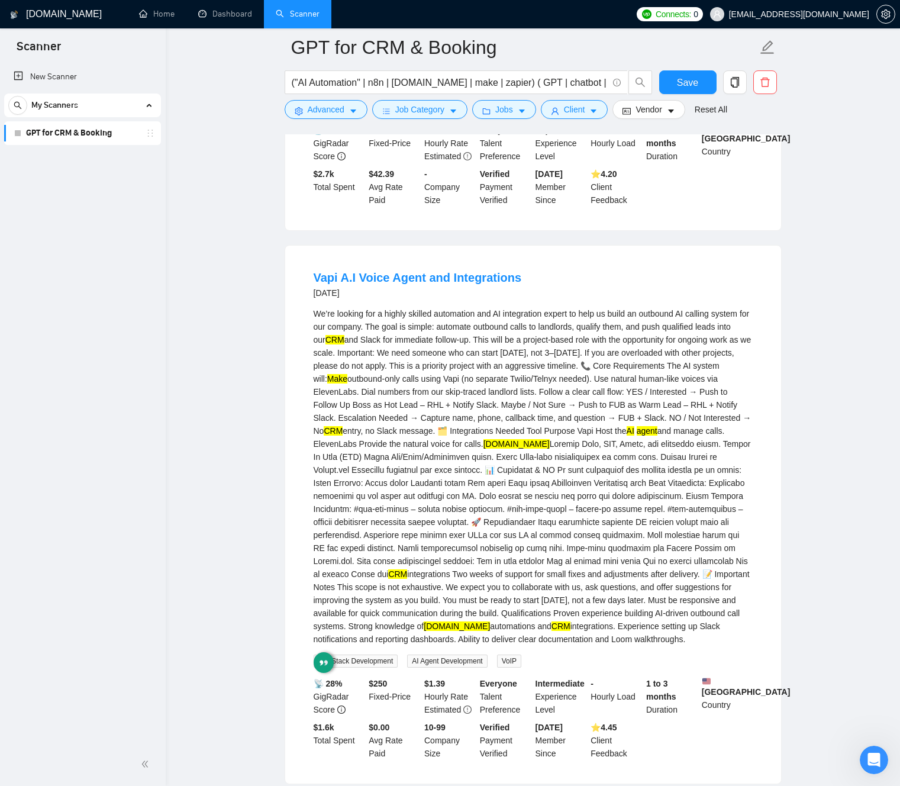
click at [561, 516] on div "We’re looking for a highly skilled automation and AI integration expert to help…" at bounding box center [533, 476] width 439 height 338
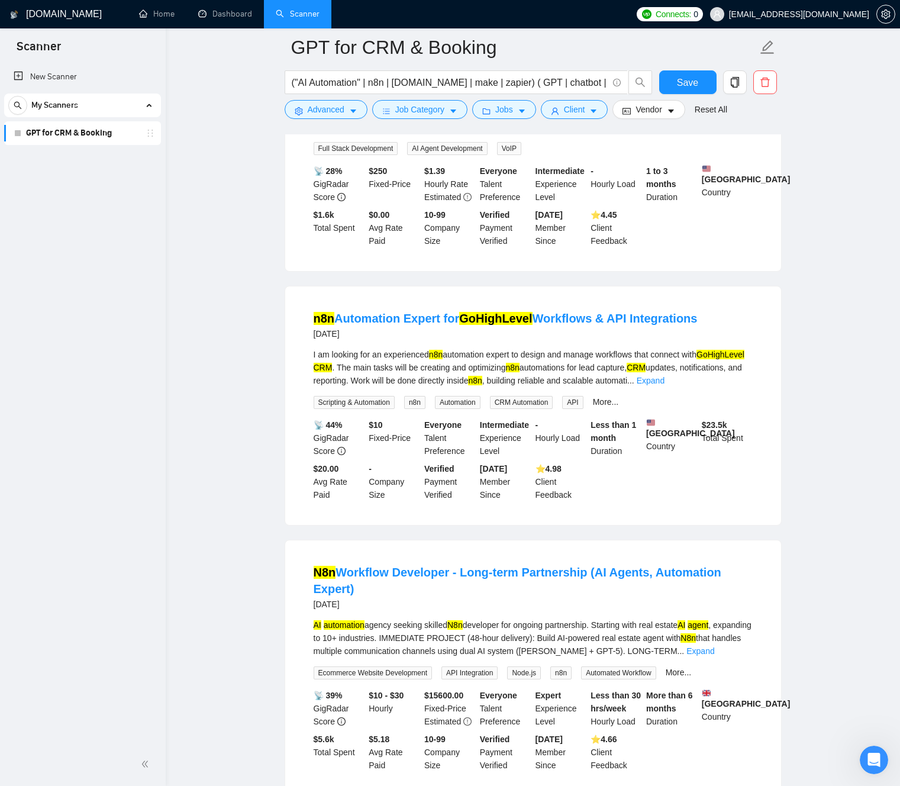
scroll to position [2582, 0]
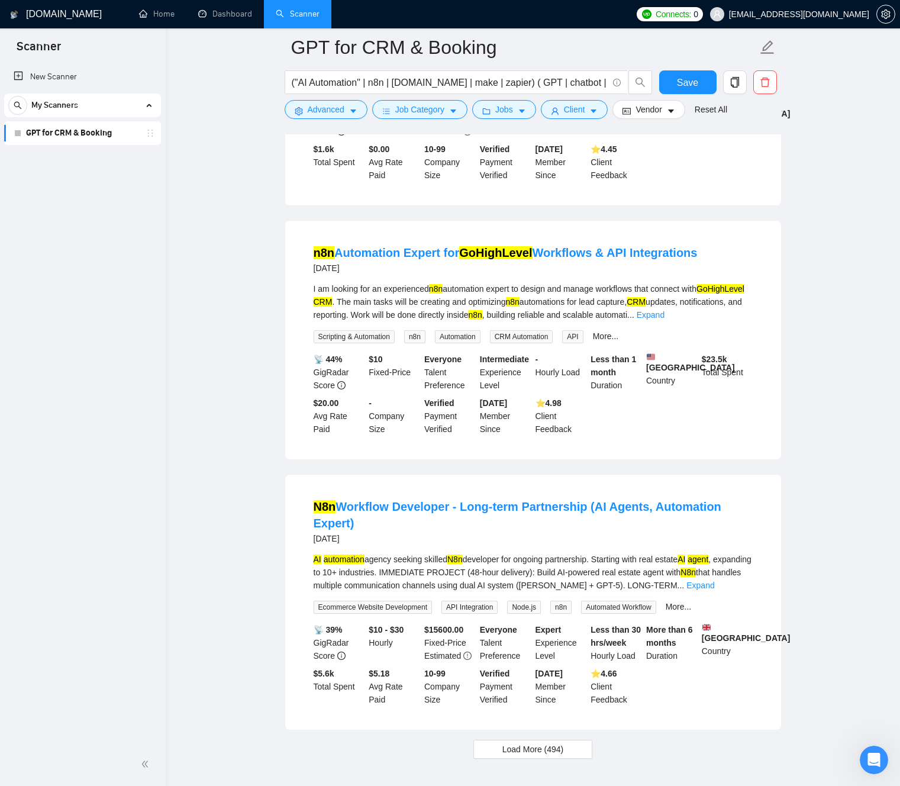
click at [332, 306] on mark "CRM" at bounding box center [323, 301] width 19 height 9
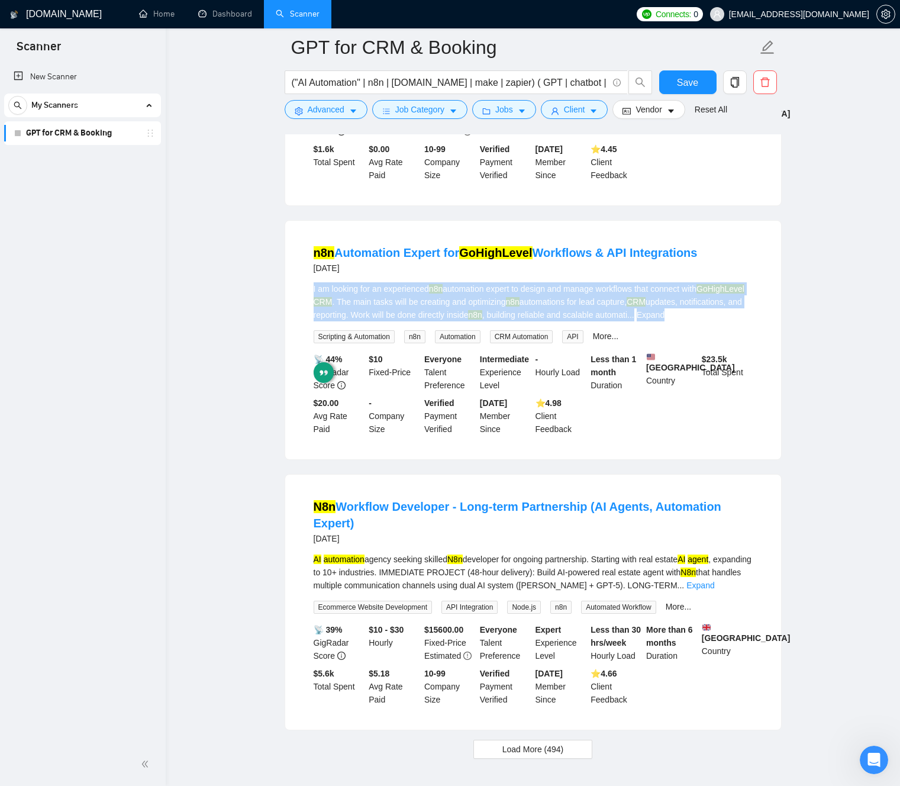
click at [332, 306] on mark "CRM" at bounding box center [323, 301] width 19 height 9
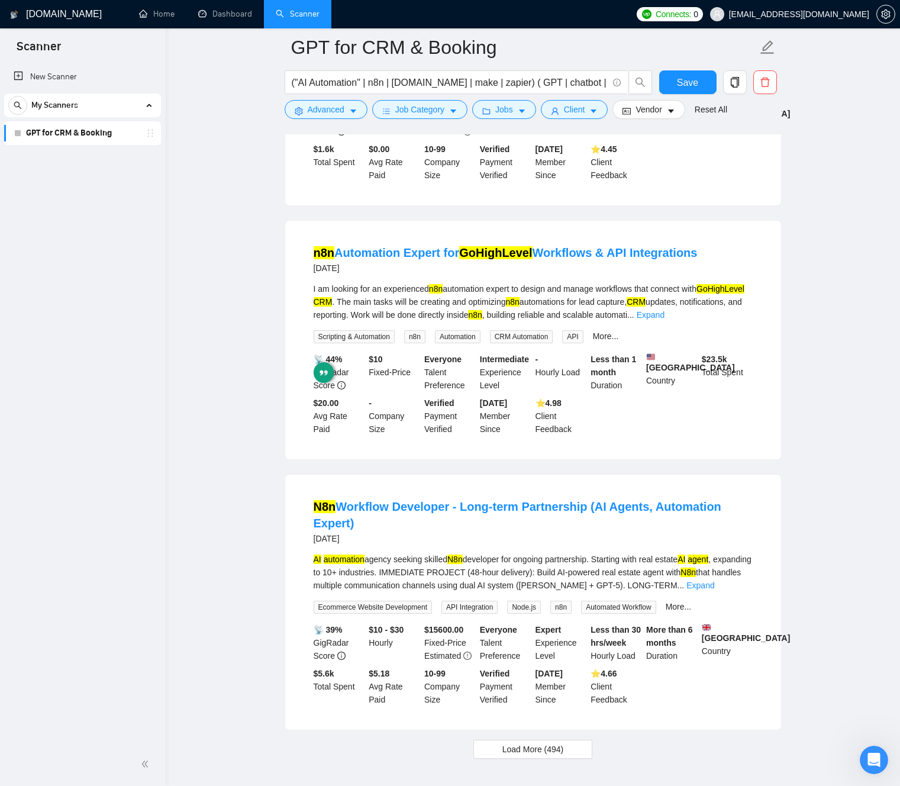
click at [431, 321] on div "I am looking for an experienced n8n automation expert to design and manage work…" at bounding box center [533, 301] width 439 height 39
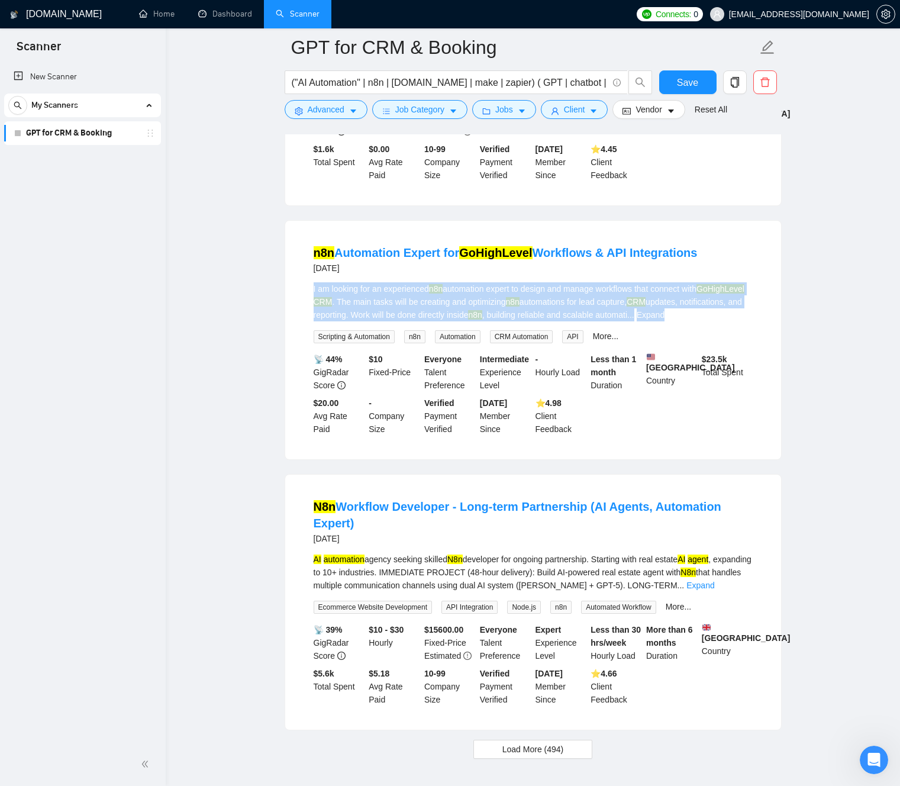
click at [431, 321] on div "I am looking for an experienced n8n automation expert to design and manage work…" at bounding box center [533, 301] width 439 height 39
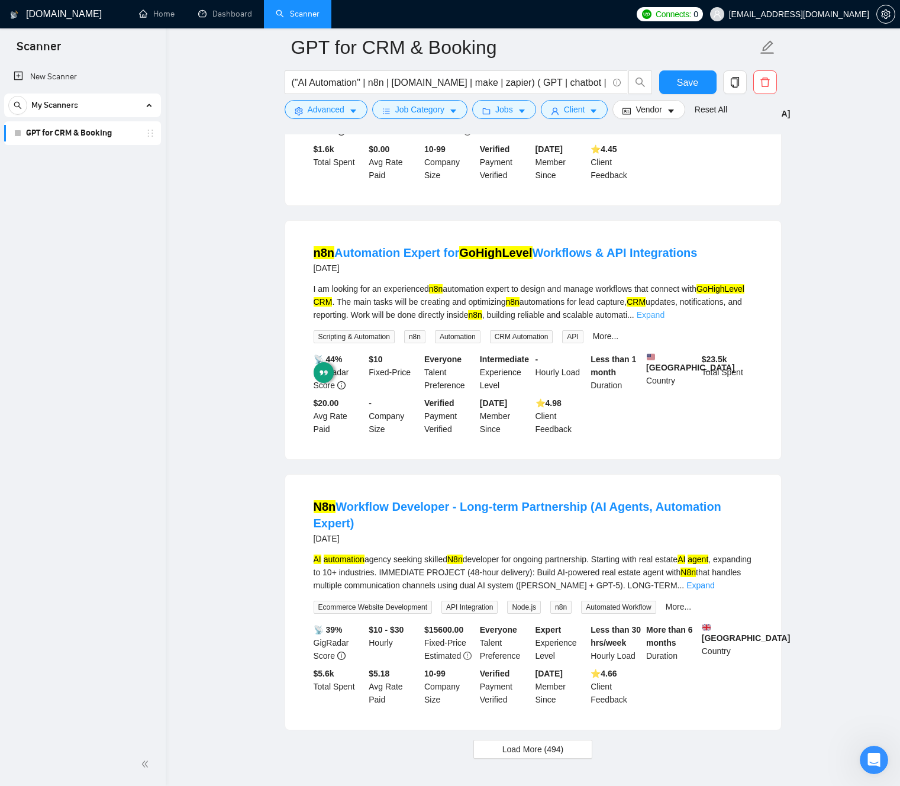
click at [664, 319] on link "Expand" at bounding box center [651, 314] width 28 height 9
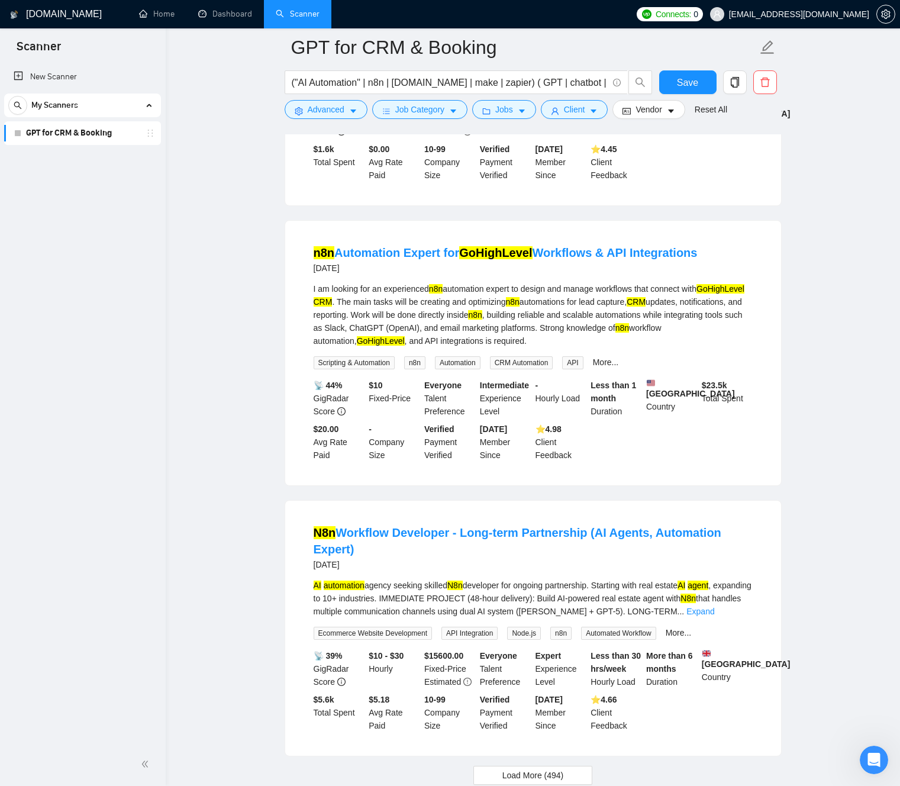
click at [445, 347] on div "I am looking for an experienced n8n automation expert to design and manage work…" at bounding box center [533, 314] width 439 height 65
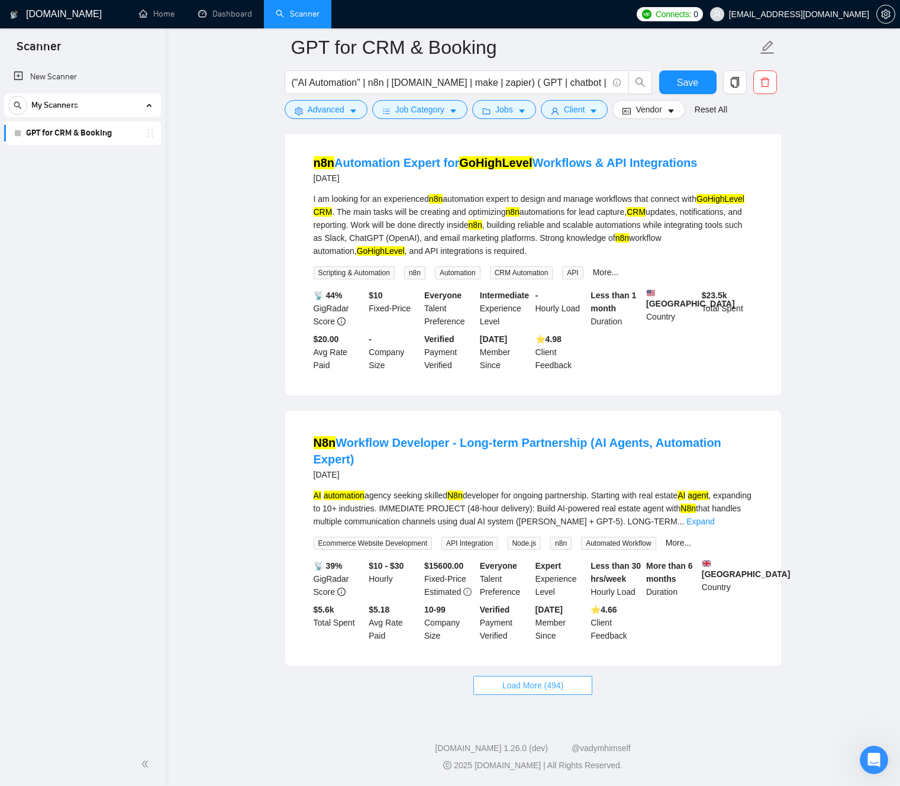
drag, startPoint x: 554, startPoint y: 684, endPoint x: 623, endPoint y: 684, distance: 69.2
click at [623, 684] on div "Load More (494)" at bounding box center [533, 685] width 497 height 19
click at [714, 516] on link "Expand" at bounding box center [700, 520] width 28 height 9
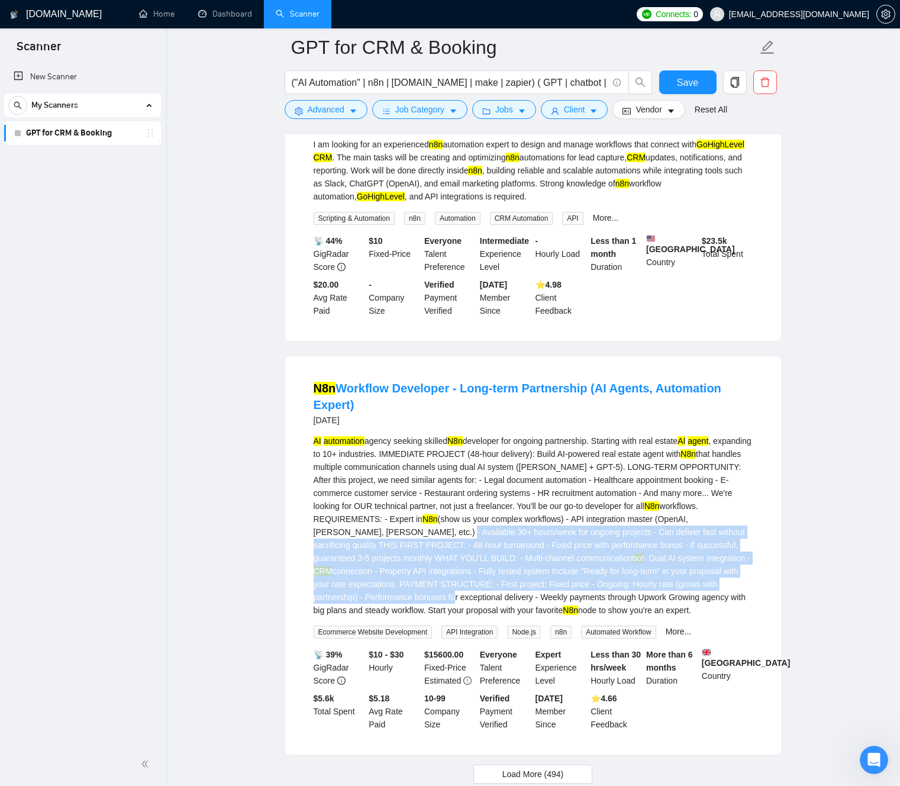
drag, startPoint x: 476, startPoint y: 573, endPoint x: 524, endPoint y: 650, distance: 90.9
click at [524, 616] on div "AI automation agency seeking skilled N8n developer for ongoing partnership. Sta…" at bounding box center [533, 525] width 439 height 182
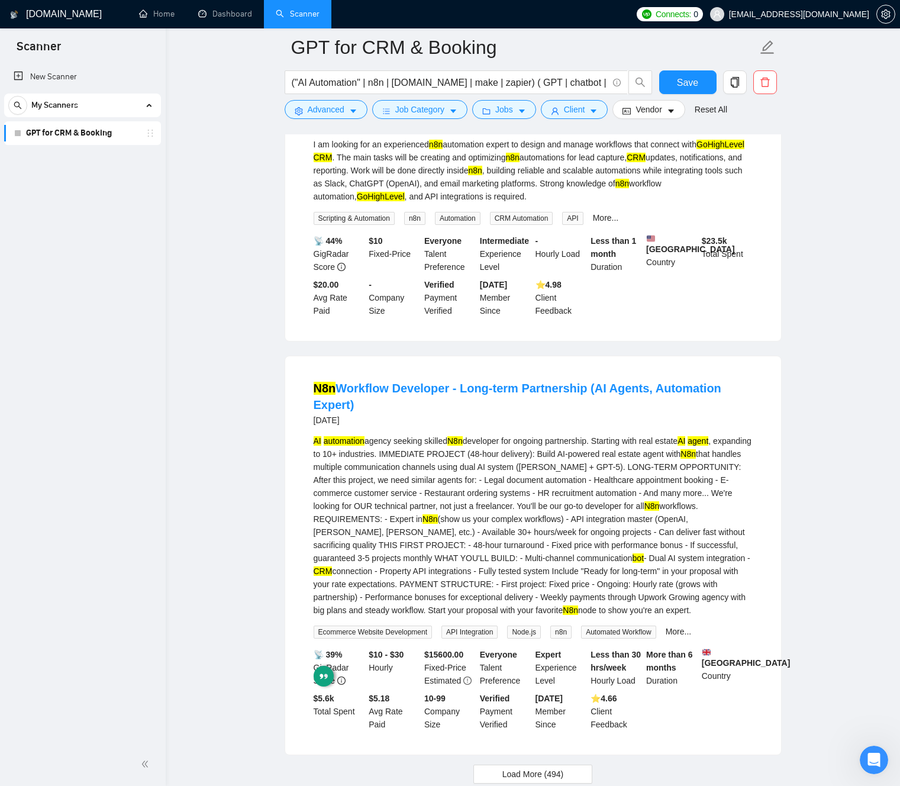
click at [481, 608] on div "AI automation agency seeking skilled N8n developer for ongoing partnership. Sta…" at bounding box center [533, 525] width 439 height 182
click at [561, 525] on div "AI automation agency seeking skilled N8n developer for ongoing partnership. Sta…" at bounding box center [533, 525] width 439 height 182
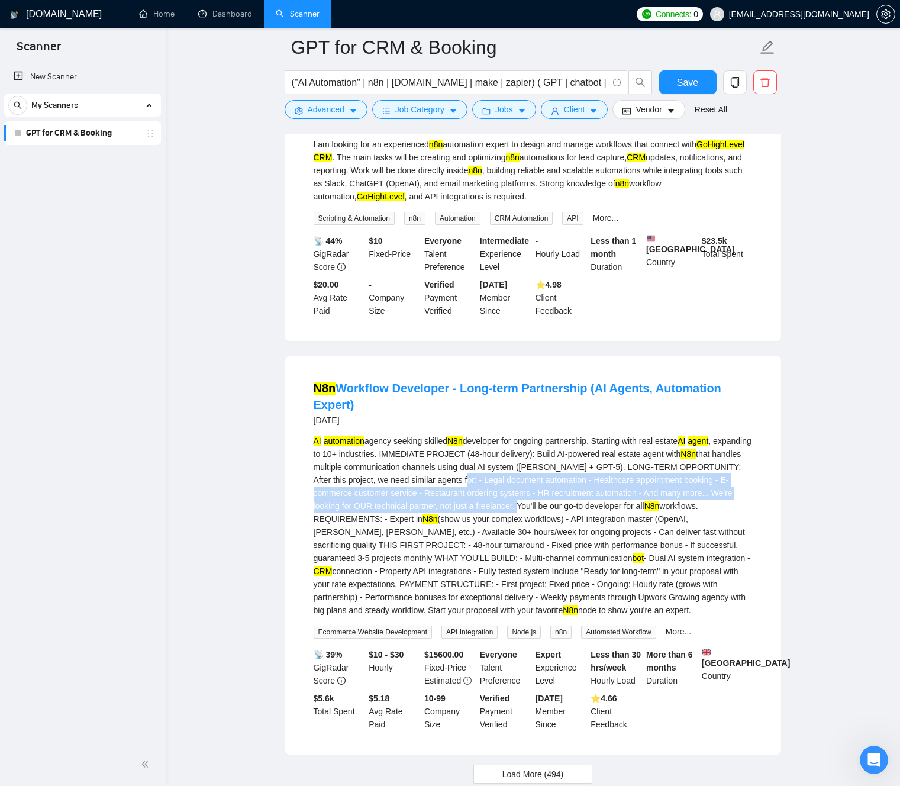
drag, startPoint x: 561, startPoint y: 525, endPoint x: 629, endPoint y: 551, distance: 73.4
click at [629, 551] on div "AI automation agency seeking skilled N8n developer for ongoing partnership. Sta…" at bounding box center [533, 525] width 439 height 182
click at [653, 541] on div "AI automation agency seeking skilled N8n developer for ongoing partnership. Sta…" at bounding box center [533, 525] width 439 height 182
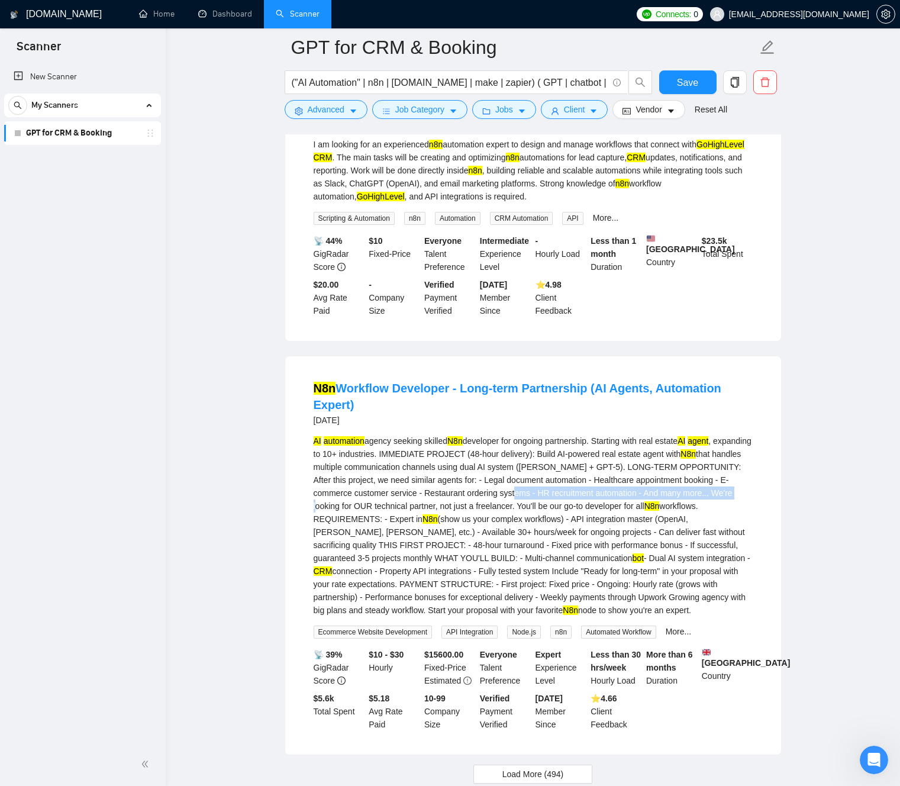
drag, startPoint x: 653, startPoint y: 541, endPoint x: 425, endPoint y: 556, distance: 228.2
click at [425, 556] on div "AI automation agency seeking skilled N8n developer for ongoing partnership. Sta…" at bounding box center [533, 525] width 439 height 182
drag, startPoint x: 425, startPoint y: 556, endPoint x: 616, endPoint y: 555, distance: 191.7
click at [616, 555] on div "AI automation agency seeking skilled N8n developer for ongoing partnership. Sta…" at bounding box center [533, 525] width 439 height 182
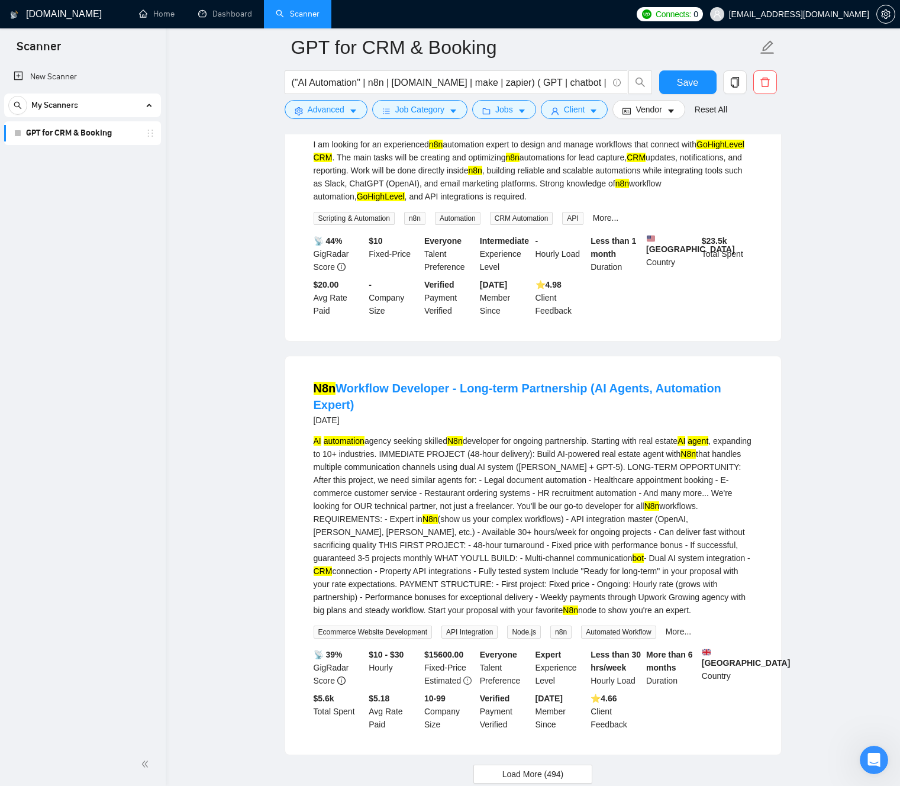
click at [604, 551] on div "AI automation agency seeking skilled N8n developer for ongoing partnership. Sta…" at bounding box center [533, 525] width 439 height 182
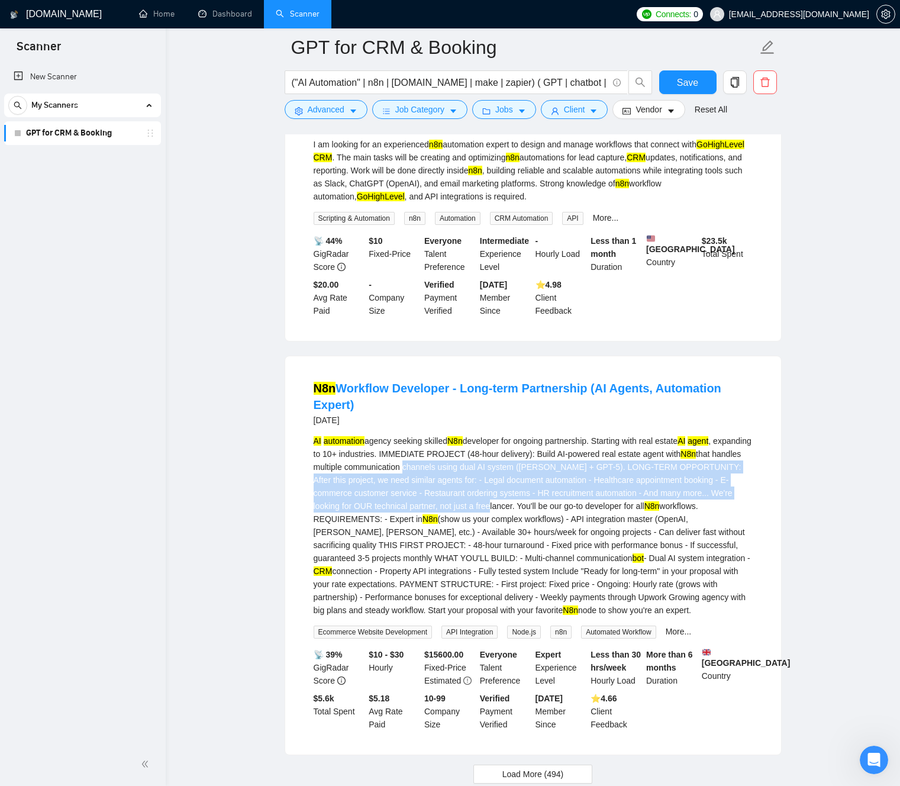
drag, startPoint x: 604, startPoint y: 551, endPoint x: 462, endPoint y: 517, distance: 146.1
click at [465, 517] on div "AI automation agency seeking skilled N8n developer for ongoing partnership. Sta…" at bounding box center [533, 525] width 439 height 182
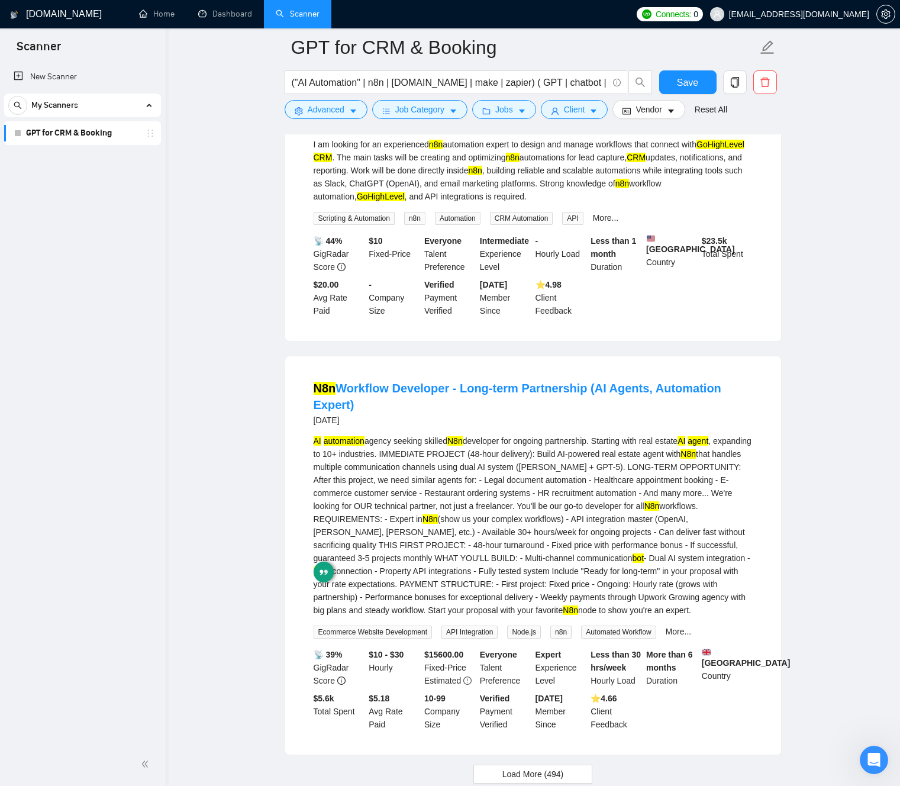
click at [444, 588] on div "AI automation agency seeking skilled N8n developer for ongoing partnership. Sta…" at bounding box center [533, 525] width 439 height 182
click at [319, 445] on mark "AI" at bounding box center [318, 440] width 8 height 9
drag, startPoint x: 319, startPoint y: 487, endPoint x: 372, endPoint y: 489, distance: 53.3
click at [372, 489] on div "AI automation agency seeking skilled N8n developer for ongoing partnership. Sta…" at bounding box center [533, 525] width 439 height 182
click at [438, 528] on div "AI automation agency seeking skilled N8n developer for ongoing partnership. Sta…" at bounding box center [533, 525] width 439 height 182
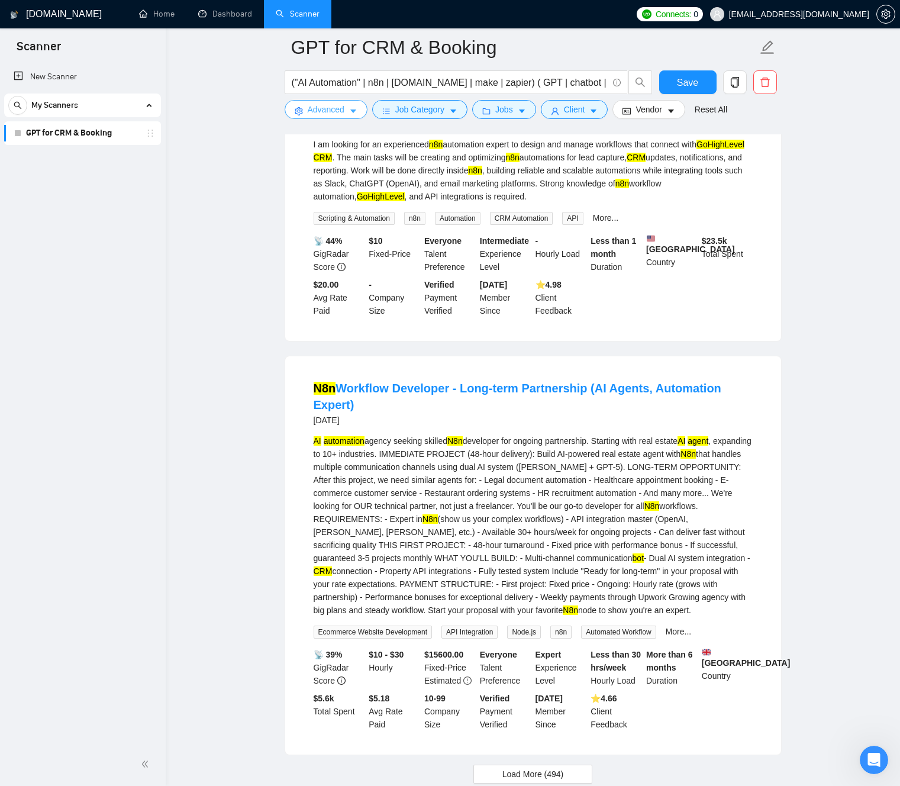
click at [354, 109] on icon "caret-down" at bounding box center [353, 111] width 8 height 8
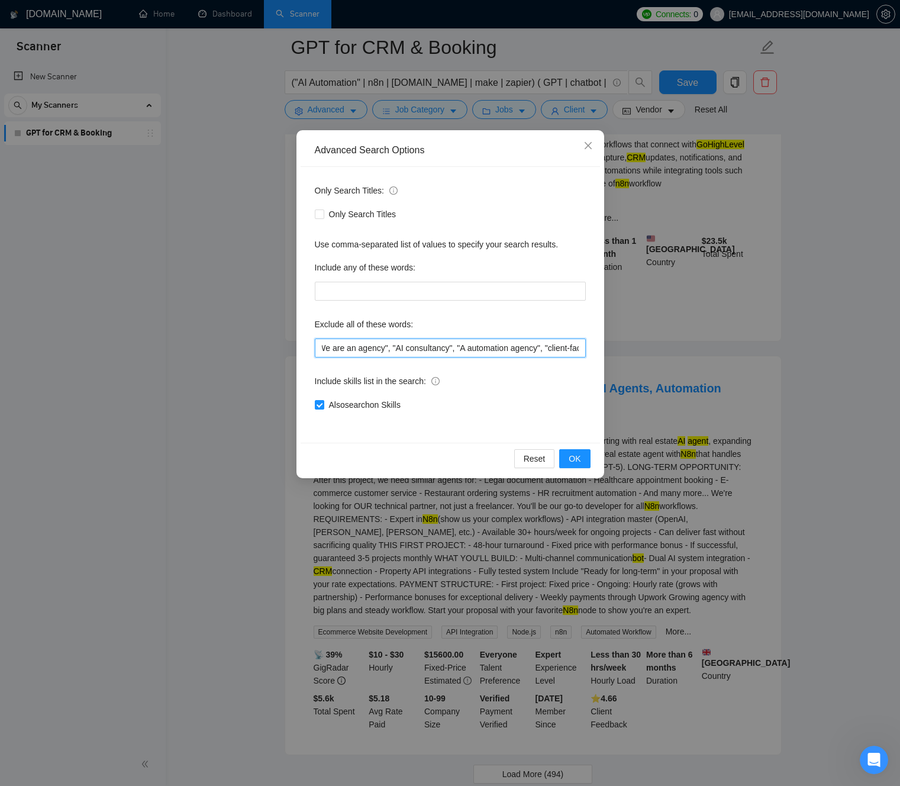
scroll to position [0, 263]
drag, startPoint x: 480, startPoint y: 348, endPoint x: 617, endPoint y: 344, distance: 136.7
click at [617, 344] on div "Advanced Search Options Only Search Titles: Only Search Titles Use comma-separa…" at bounding box center [450, 393] width 900 height 786
click at [506, 359] on div "Only Search Titles: Only Search Titles Use comma-separated list of values to sp…" at bounding box center [450, 305] width 299 height 276
drag, startPoint x: 510, startPoint y: 349, endPoint x: 644, endPoint y: 349, distance: 134.3
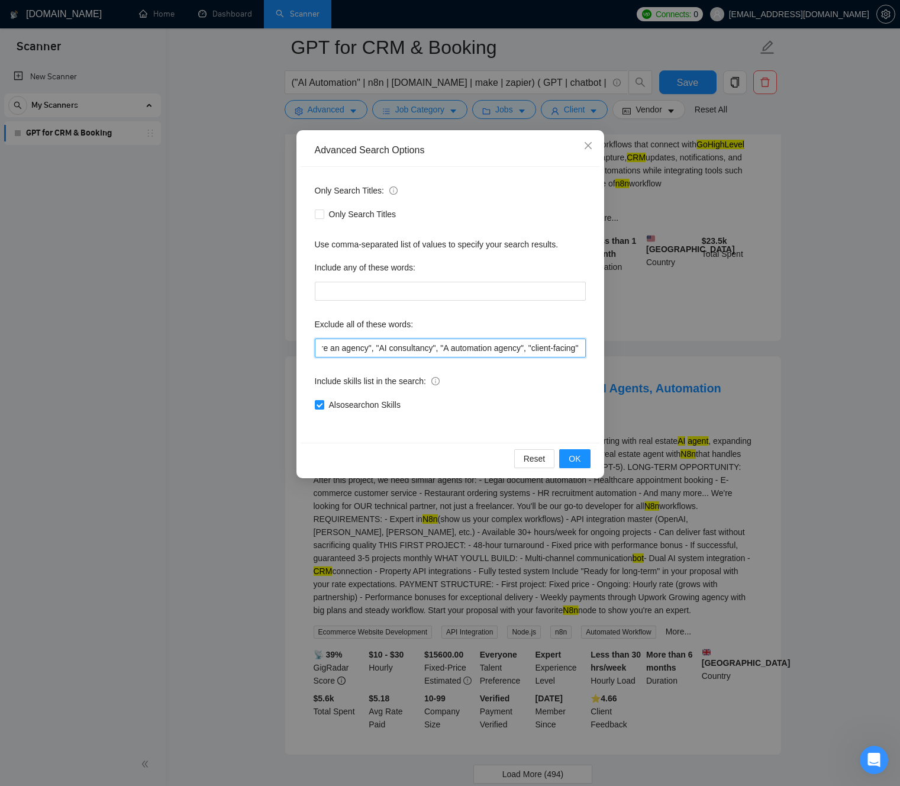
click at [644, 349] on div "Advanced Search Options Only Search Titles: Only Search Titles Use comma-separa…" at bounding box center [450, 393] width 900 height 786
click at [499, 348] on input ""no agencies", SaaS, German, full-stack, fullstack, Heroku, "We are an agency",…" at bounding box center [450, 347] width 271 height 19
drag, startPoint x: 499, startPoint y: 348, endPoint x: 437, endPoint y: 351, distance: 61.6
click at [437, 351] on input ""no agencies", SaaS, German, full-stack, fullstack, Heroku, "We are an agency",…" at bounding box center [450, 347] width 271 height 19
click at [507, 344] on input ""no agencies", SaaS, German, full-stack, fullstack, Heroku, "We are an agency",…" at bounding box center [450, 347] width 271 height 19
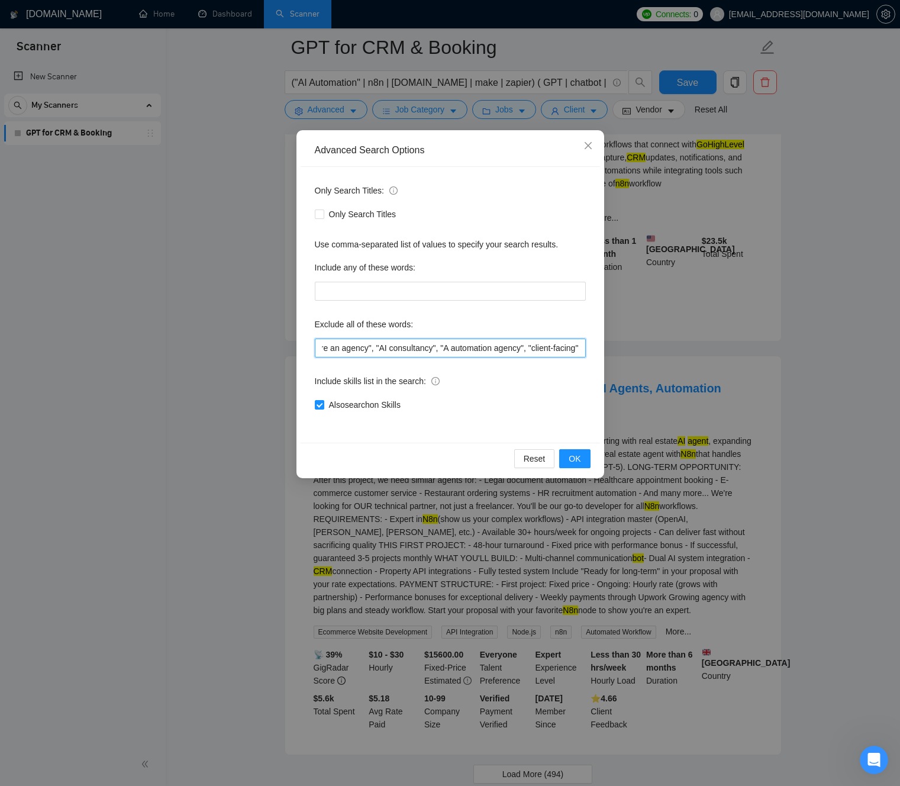
click at [439, 348] on input ""no agencies", SaaS, German, full-stack, fullstack, Heroku, "We are an agency",…" at bounding box center [450, 347] width 271 height 19
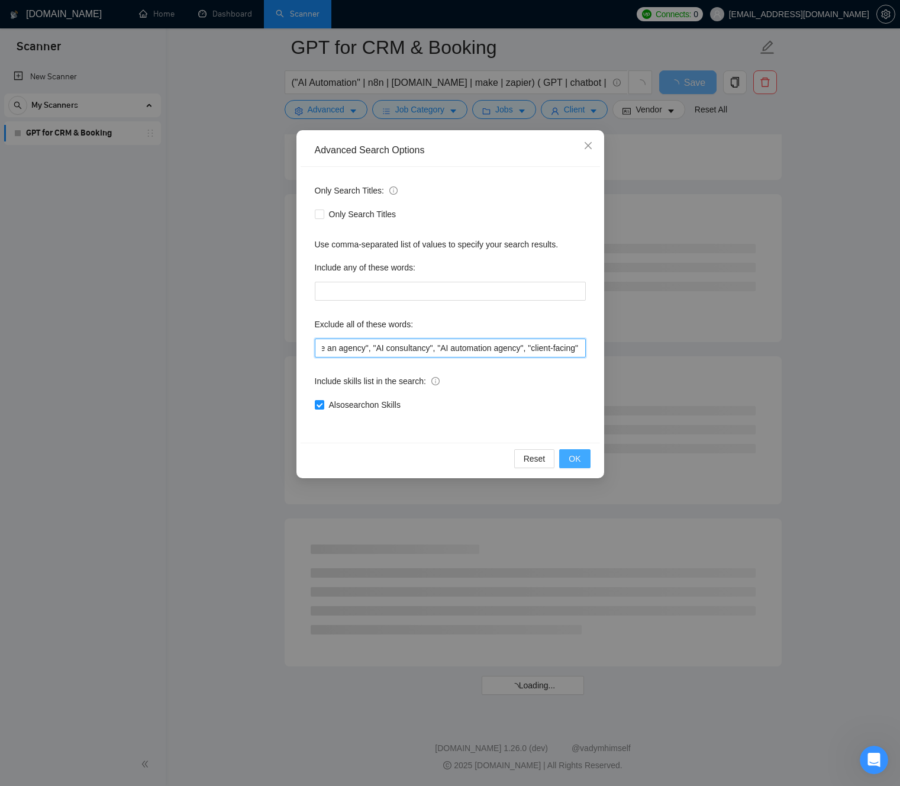
scroll to position [1188, 0]
click at [583, 458] on button "OK" at bounding box center [574, 458] width 31 height 19
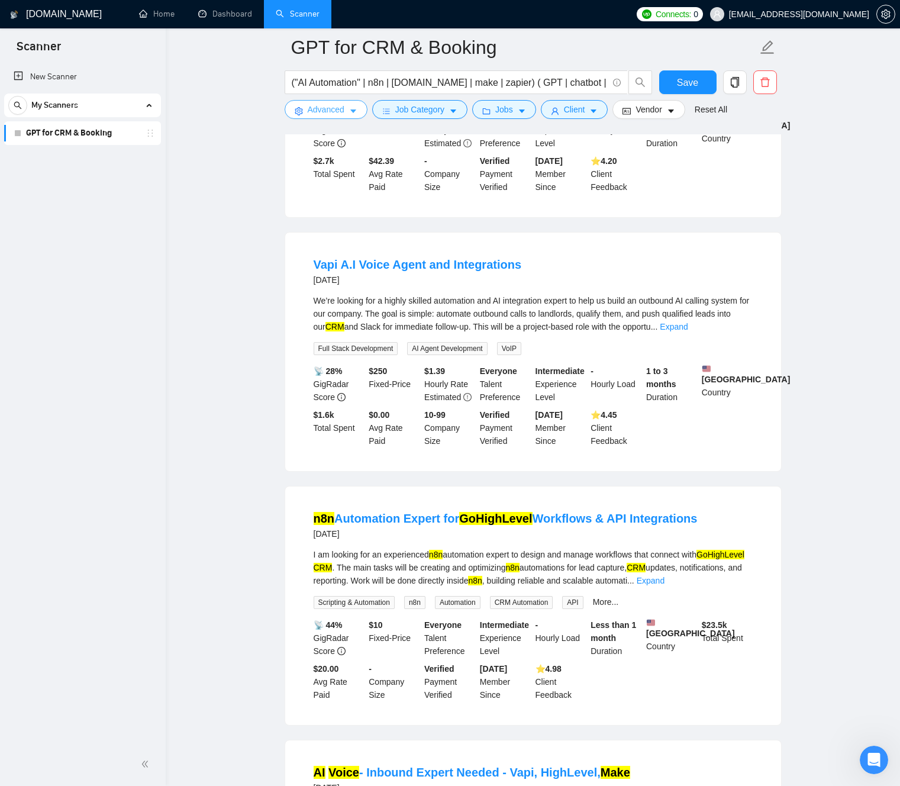
scroll to position [1835, 0]
click at [664, 585] on link "Expand" at bounding box center [651, 579] width 28 height 9
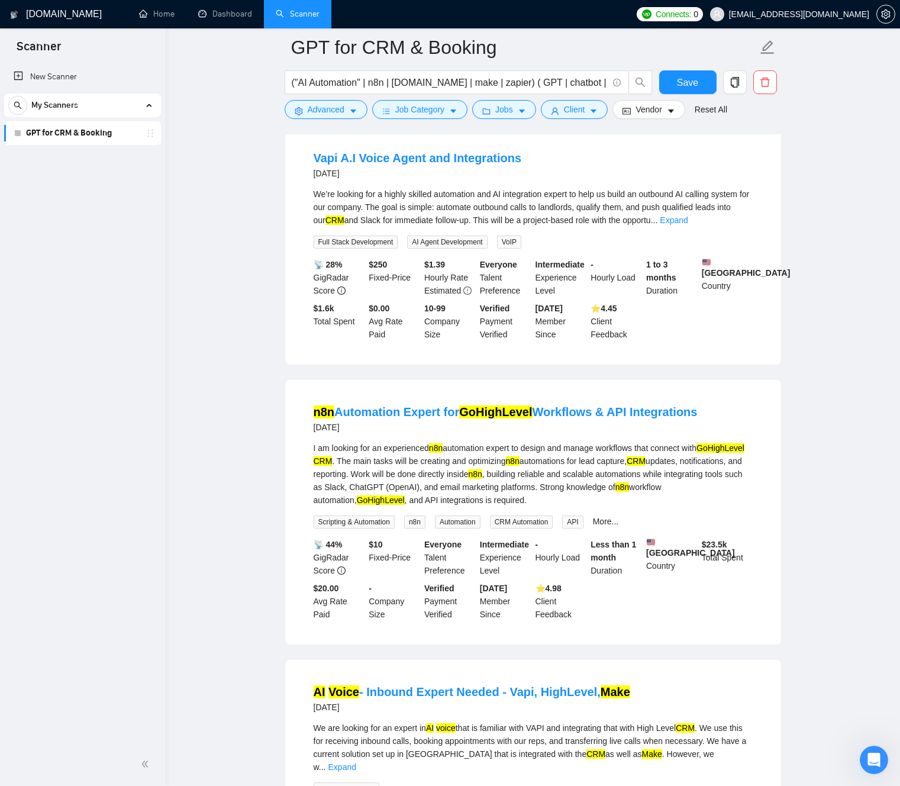
scroll to position [1953, 0]
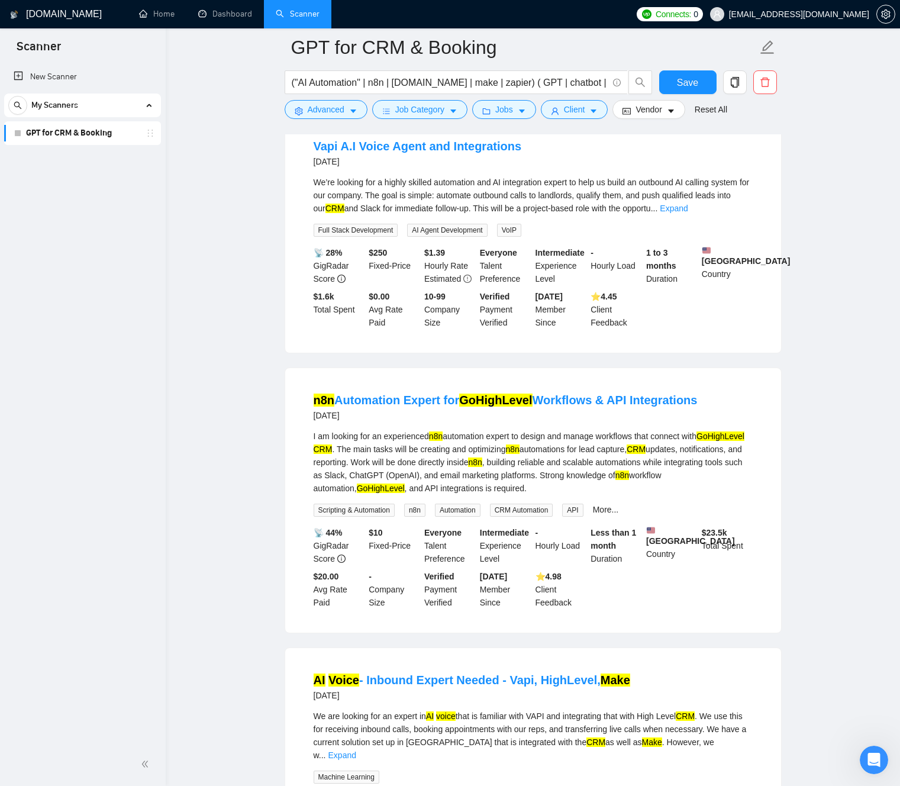
click at [386, 471] on div "I am looking for an experienced n8n automation expert to design and manage work…" at bounding box center [533, 462] width 439 height 65
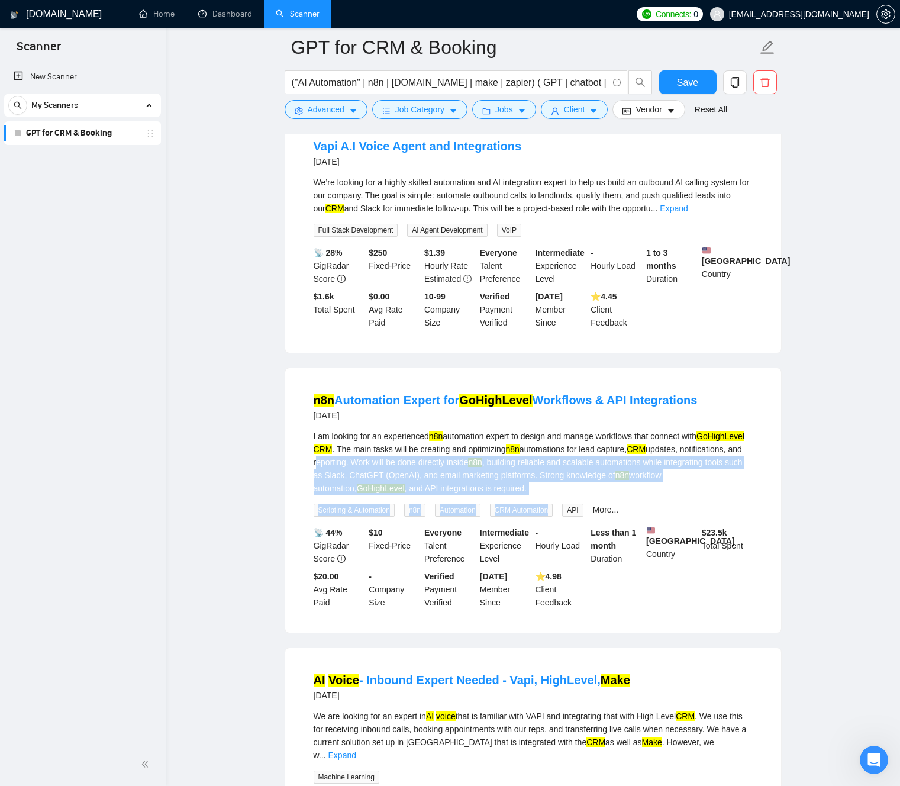
drag, startPoint x: 386, startPoint y: 471, endPoint x: 564, endPoint y: 528, distance: 187.5
click at [564, 516] on div "I am looking for an experienced n8n automation expert to design and manage work…" at bounding box center [533, 473] width 439 height 87
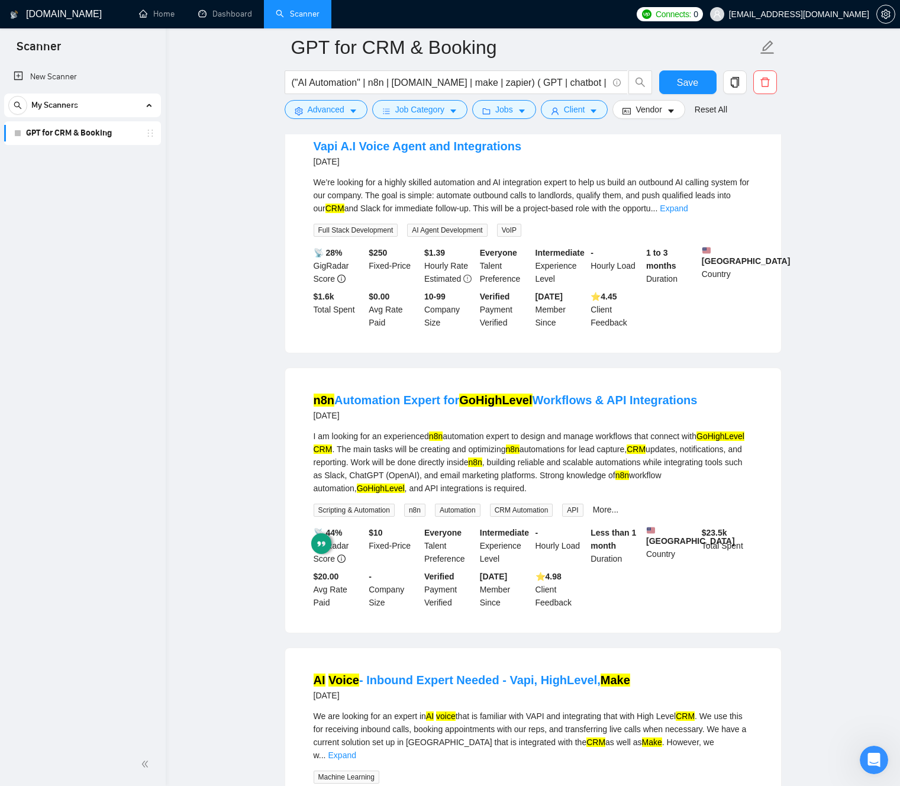
click at [522, 483] on div "I am looking for an experienced n8n automation expert to design and manage work…" at bounding box center [533, 462] width 439 height 65
click at [480, 476] on div "I am looking for an experienced n8n automation expert to design and manage work…" at bounding box center [533, 462] width 439 height 65
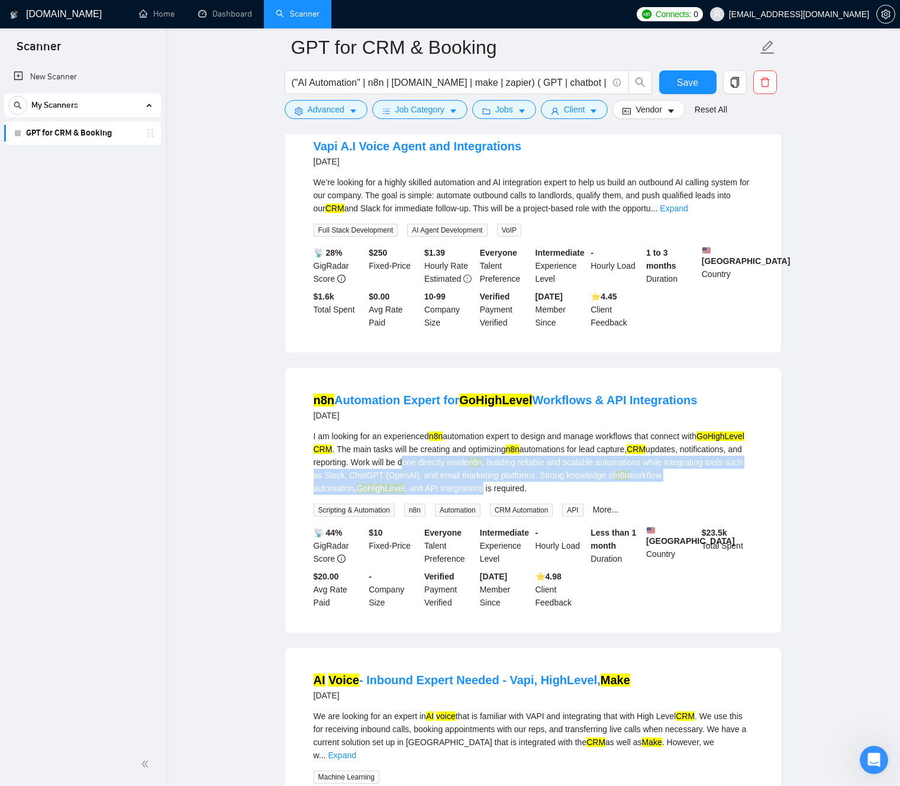
drag, startPoint x: 480, startPoint y: 476, endPoint x: 526, endPoint y: 524, distance: 67.0
click at [527, 516] on div "I am looking for an experienced n8n automation expert to design and manage work…" at bounding box center [533, 473] width 439 height 87
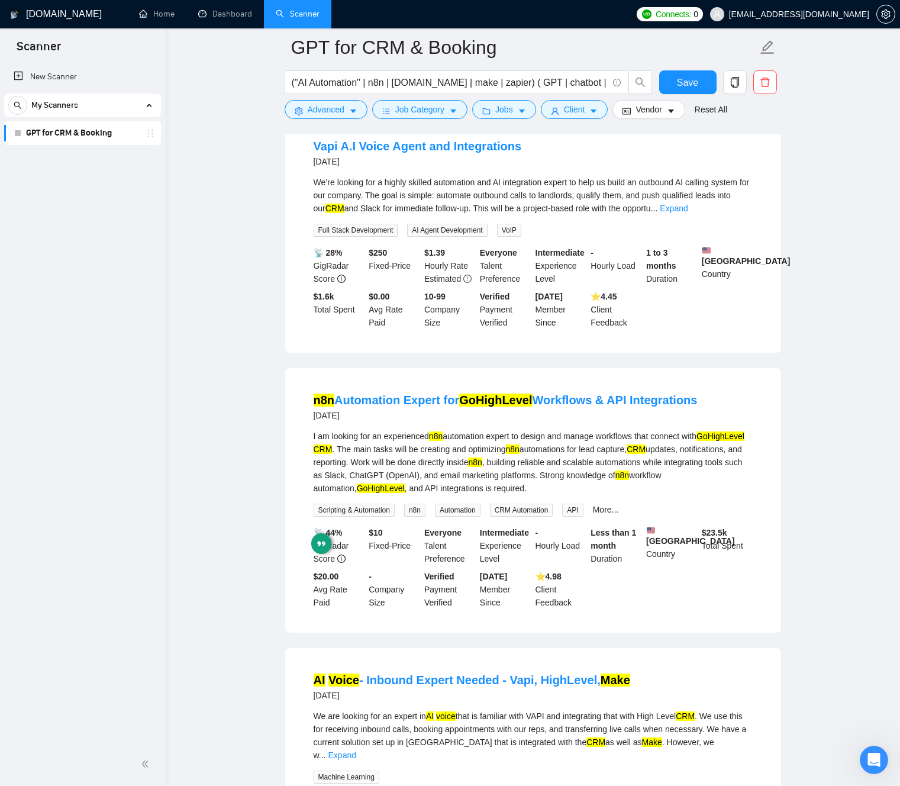
click at [499, 493] on div "I am looking for an experienced n8n automation expert to design and manage work…" at bounding box center [533, 462] width 439 height 65
click at [327, 487] on div "I am looking for an experienced n8n automation expert to design and manage work…" at bounding box center [533, 462] width 439 height 65
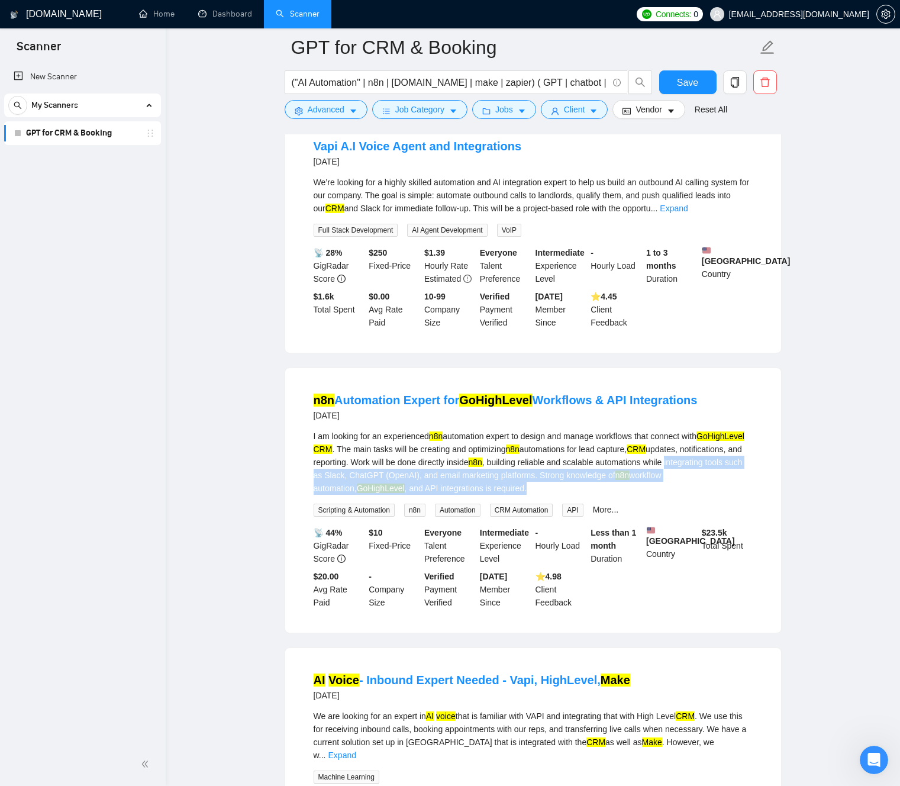
drag, startPoint x: 327, startPoint y: 487, endPoint x: 595, endPoint y: 503, distance: 269.0
click at [595, 495] on div "I am looking for an experienced n8n automation expert to design and manage work…" at bounding box center [533, 462] width 439 height 65
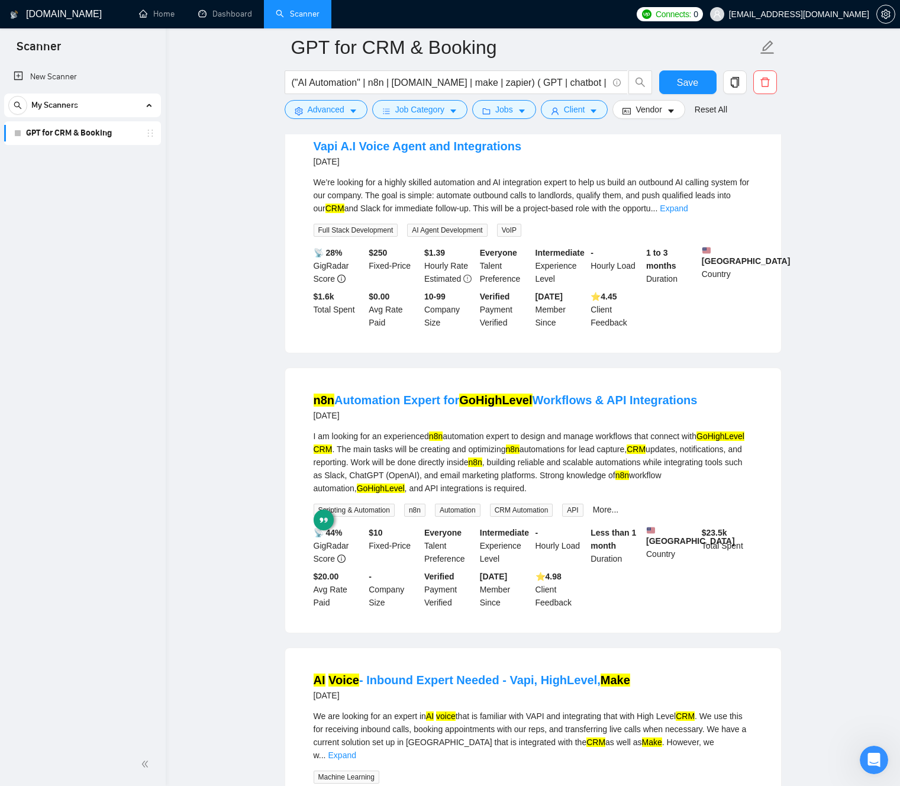
click at [543, 469] on div "I am looking for an experienced n8n automation expert to design and manage work…" at bounding box center [533, 462] width 439 height 65
drag, startPoint x: 543, startPoint y: 469, endPoint x: 575, endPoint y: 493, distance: 40.9
click at [587, 495] on div "I am looking for an experienced n8n automation expert to design and manage work…" at bounding box center [533, 462] width 439 height 65
click at [543, 470] on div "I am looking for an experienced n8n automation expert to design and manage work…" at bounding box center [533, 462] width 439 height 65
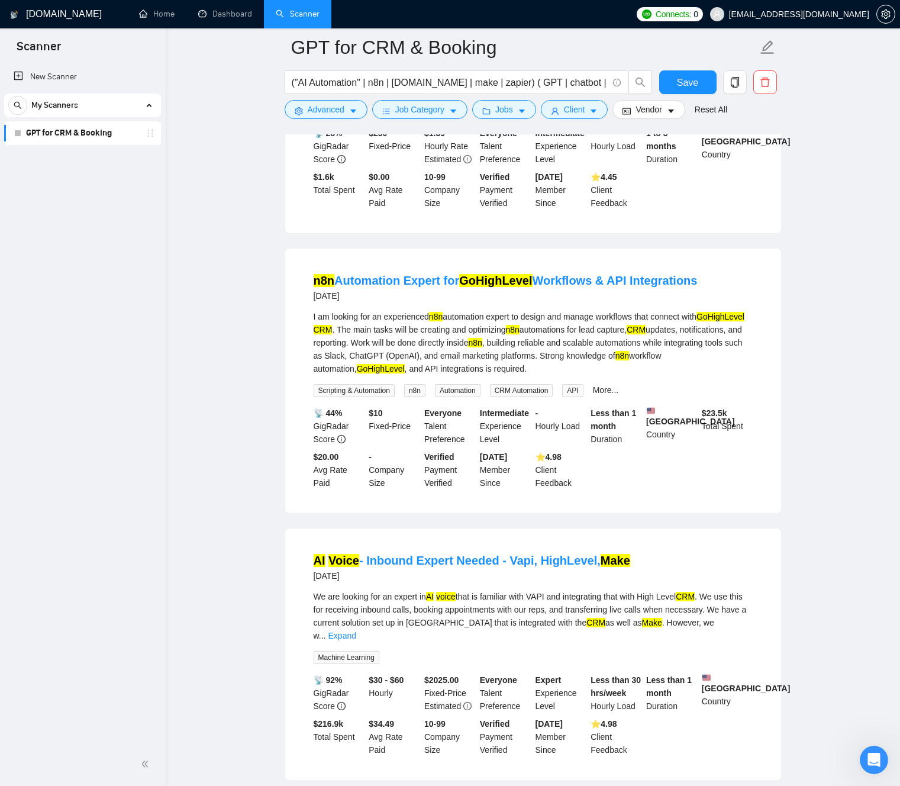
scroll to position [2202, 0]
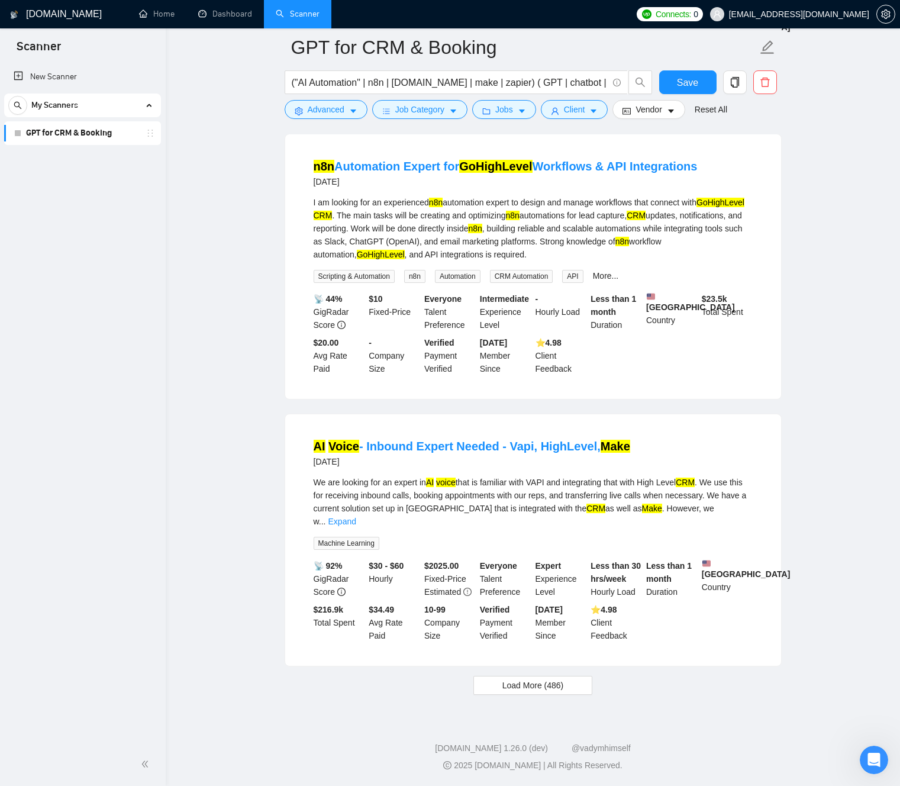
click at [492, 495] on div "We are looking for an expert in AI voice that is familiar with VAPI and integra…" at bounding box center [533, 502] width 439 height 52
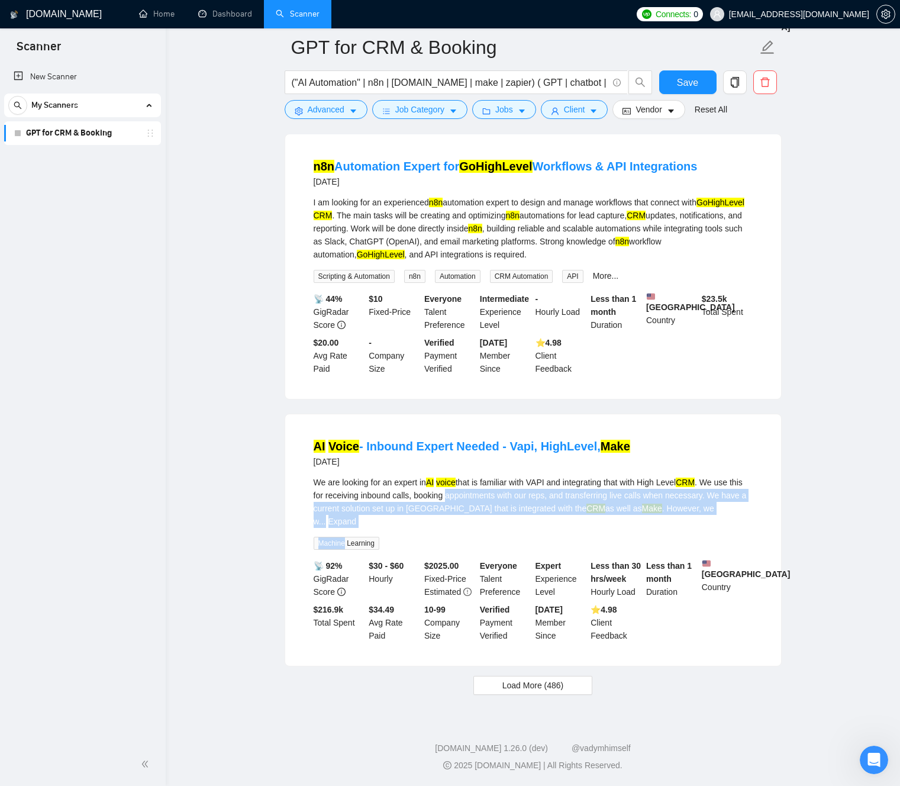
drag, startPoint x: 492, startPoint y: 495, endPoint x: 519, endPoint y: 533, distance: 46.6
click at [519, 533] on div "We are looking for an expert in AI voice that is familiar with VAPI and integra…" at bounding box center [533, 513] width 439 height 74
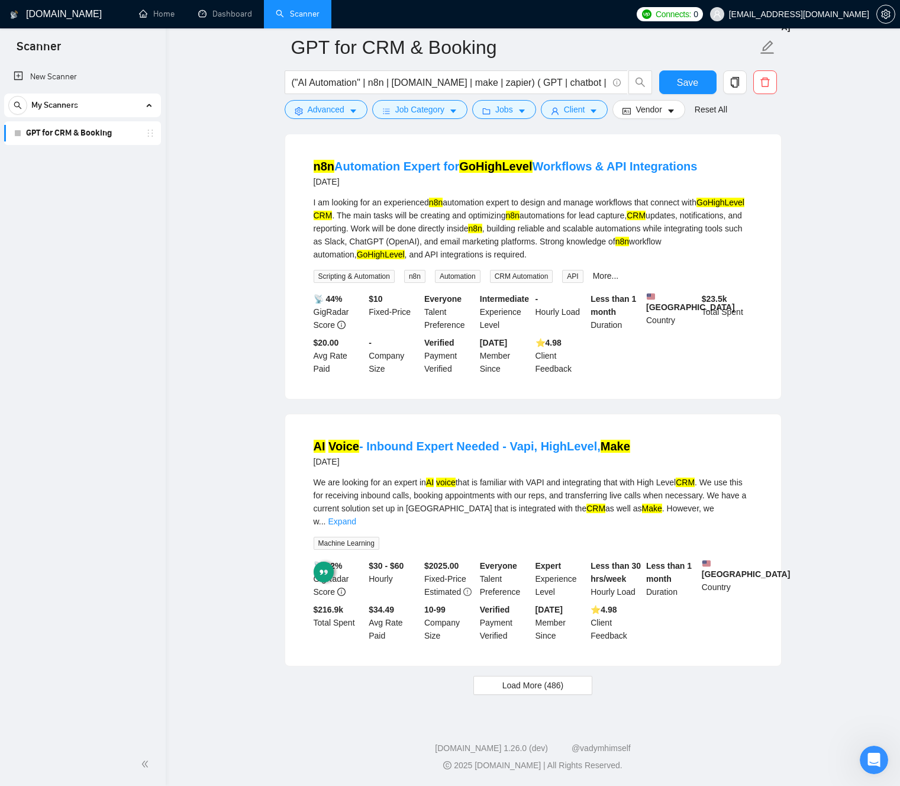
click at [520, 502] on div "We are looking for an expert in AI voice that is familiar with VAPI and integra…" at bounding box center [533, 502] width 439 height 52
click at [356, 516] on link "Expand" at bounding box center [342, 520] width 28 height 9
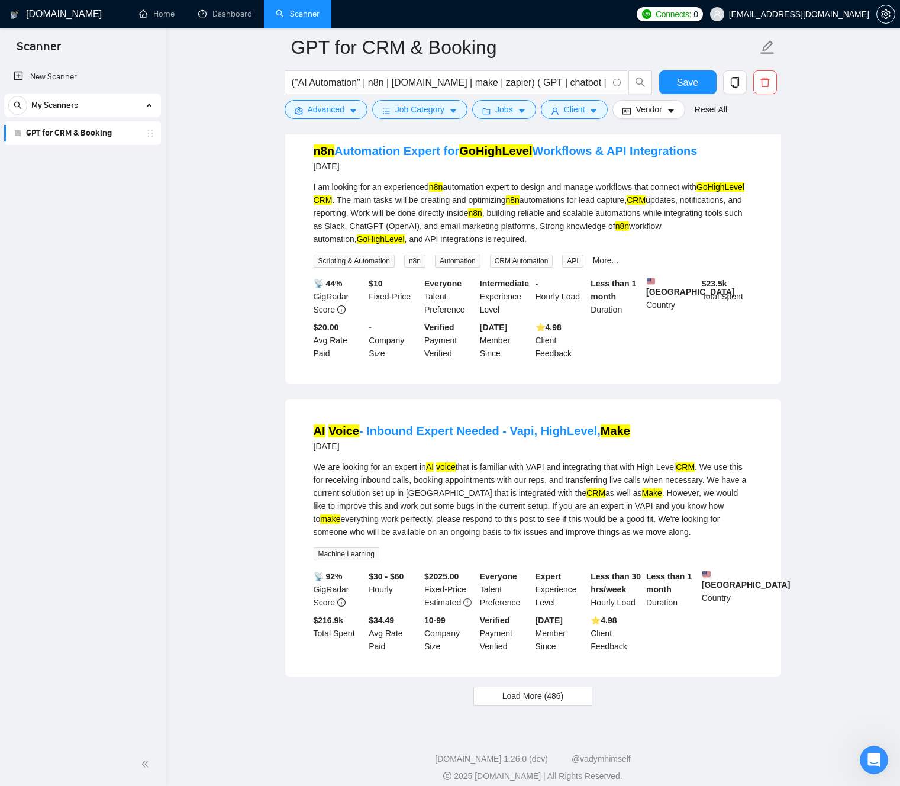
click at [325, 520] on div "We are looking for an expert in AI voice that is familiar with VAPI and integra…" at bounding box center [533, 499] width 439 height 78
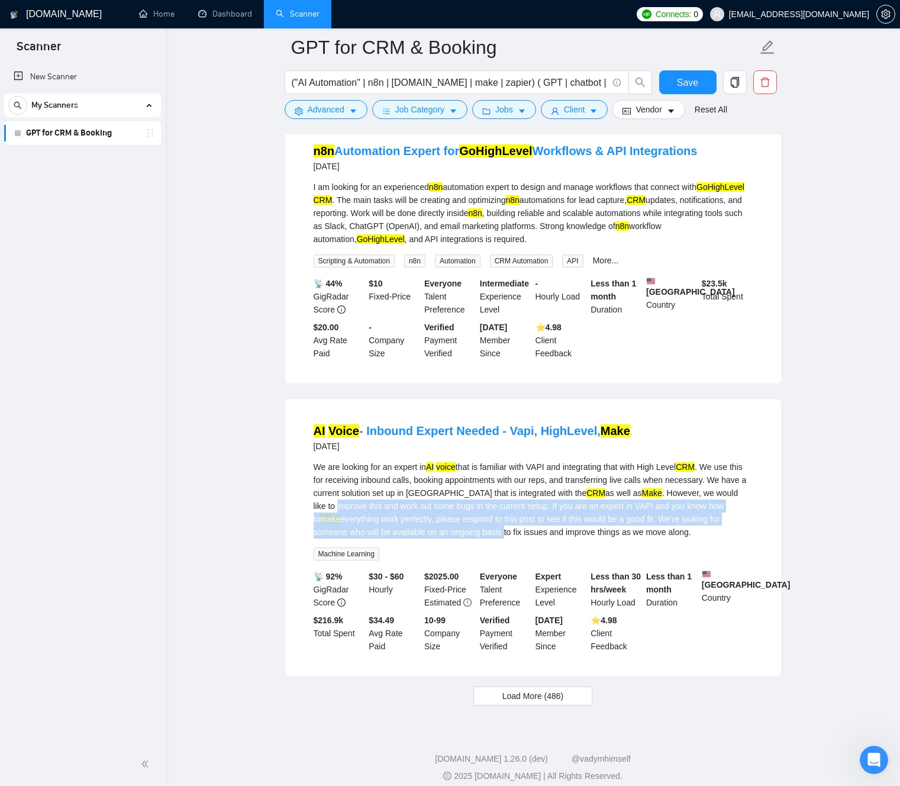
drag, startPoint x: 325, startPoint y: 520, endPoint x: 502, endPoint y: 548, distance: 178.6
click at [502, 538] on div "We are looking for an expert in AI voice that is familiar with VAPI and integra…" at bounding box center [533, 499] width 439 height 78
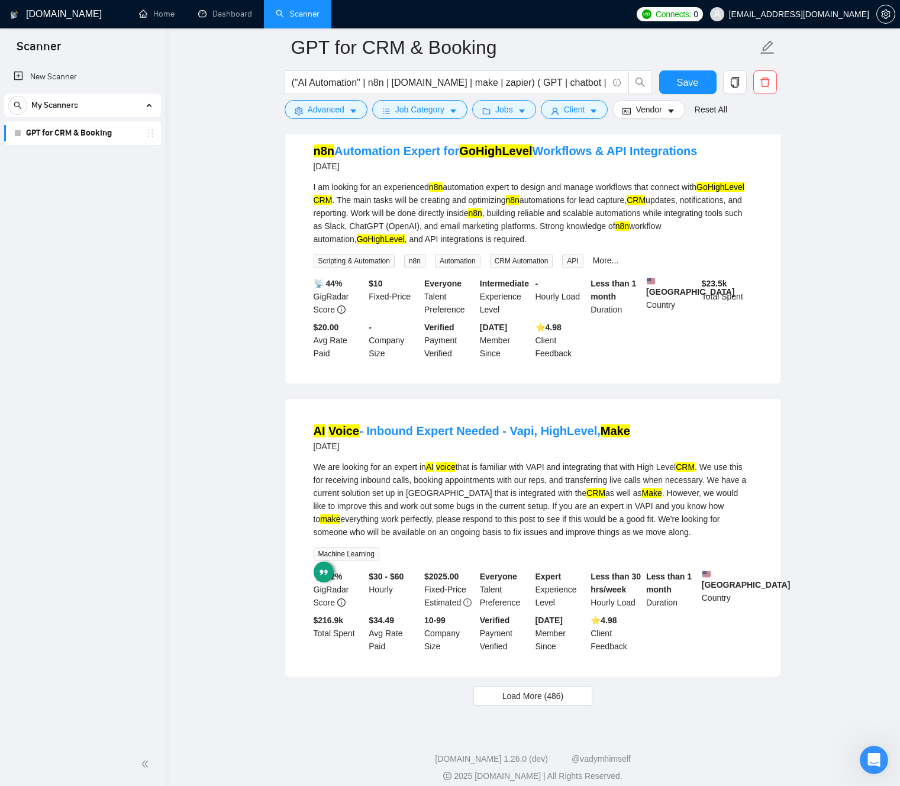
click at [496, 525] on div "We are looking for an expert in AI voice that is familiar with VAPI and integra…" at bounding box center [533, 499] width 439 height 78
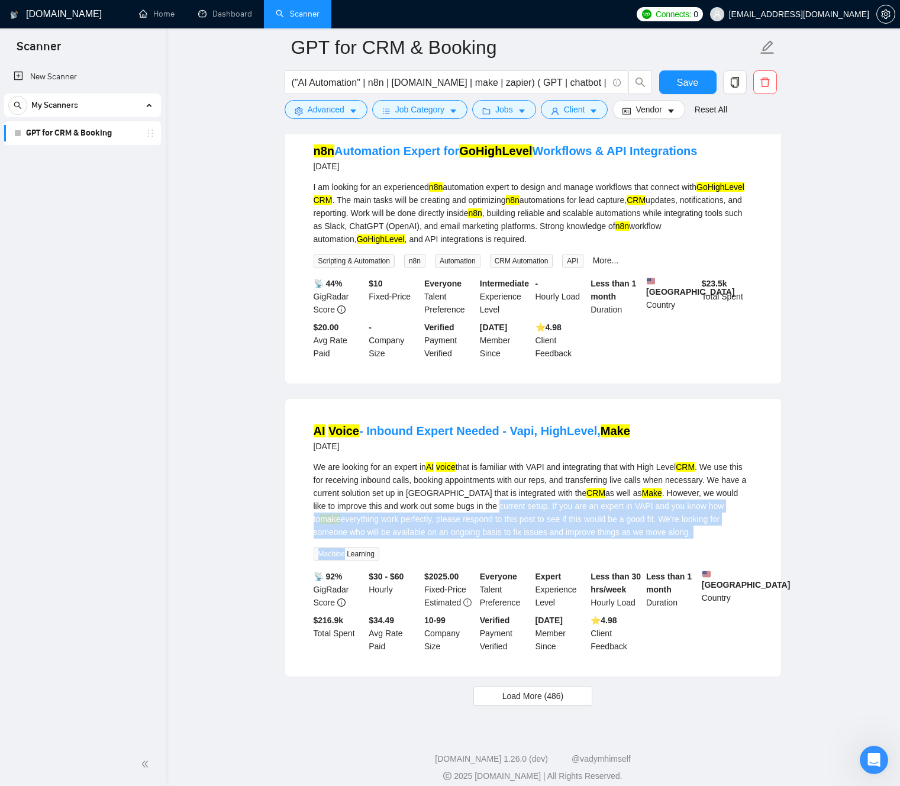
drag, startPoint x: 496, startPoint y: 525, endPoint x: 540, endPoint y: 566, distance: 59.4
click at [542, 560] on div "We are looking for an expert in AI voice that is familiar with VAPI and integra…" at bounding box center [533, 510] width 439 height 100
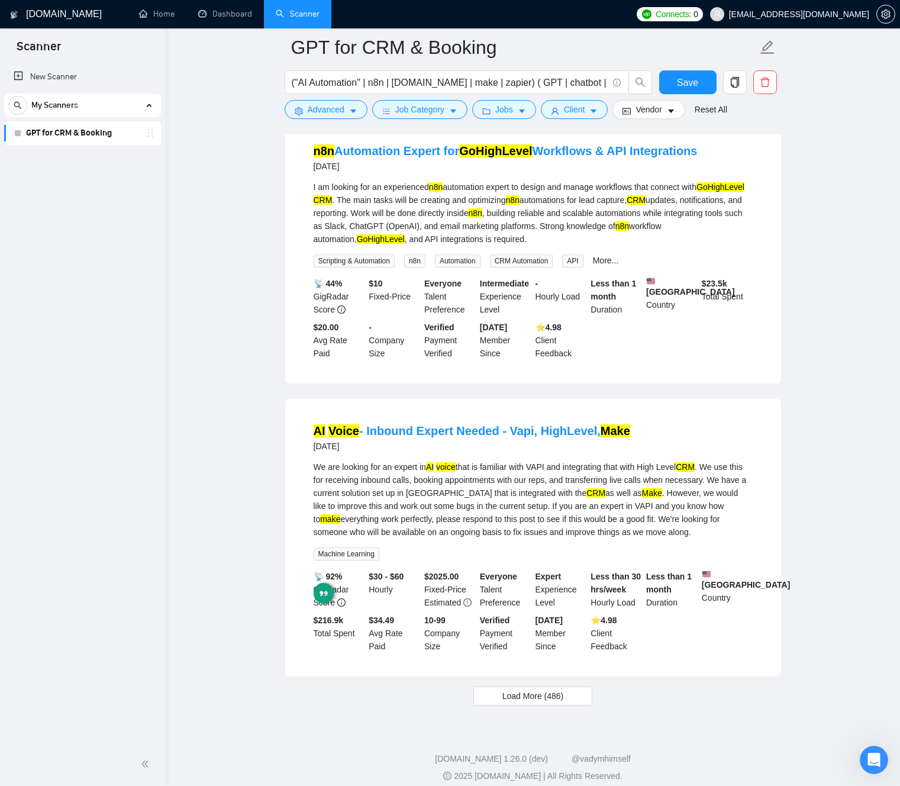
click at [522, 534] on div "We are looking for an expert in AI voice that is familiar with VAPI and integra…" at bounding box center [533, 499] width 439 height 78
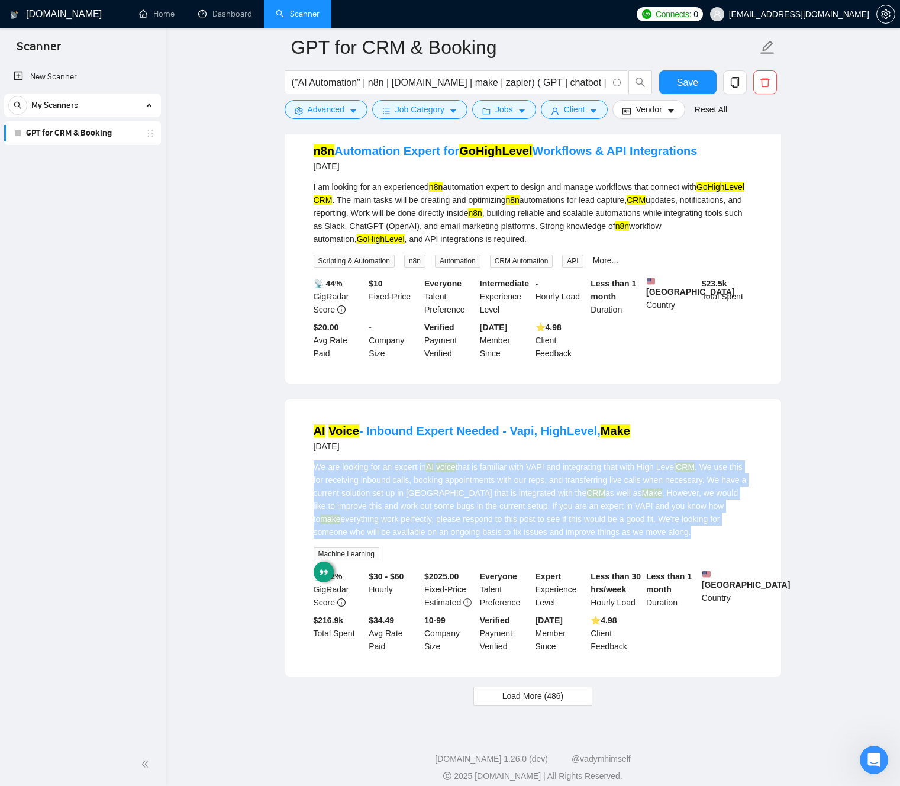
click at [521, 537] on div "We are looking for an expert in AI voice that is familiar with VAPI and integra…" at bounding box center [533, 499] width 439 height 78
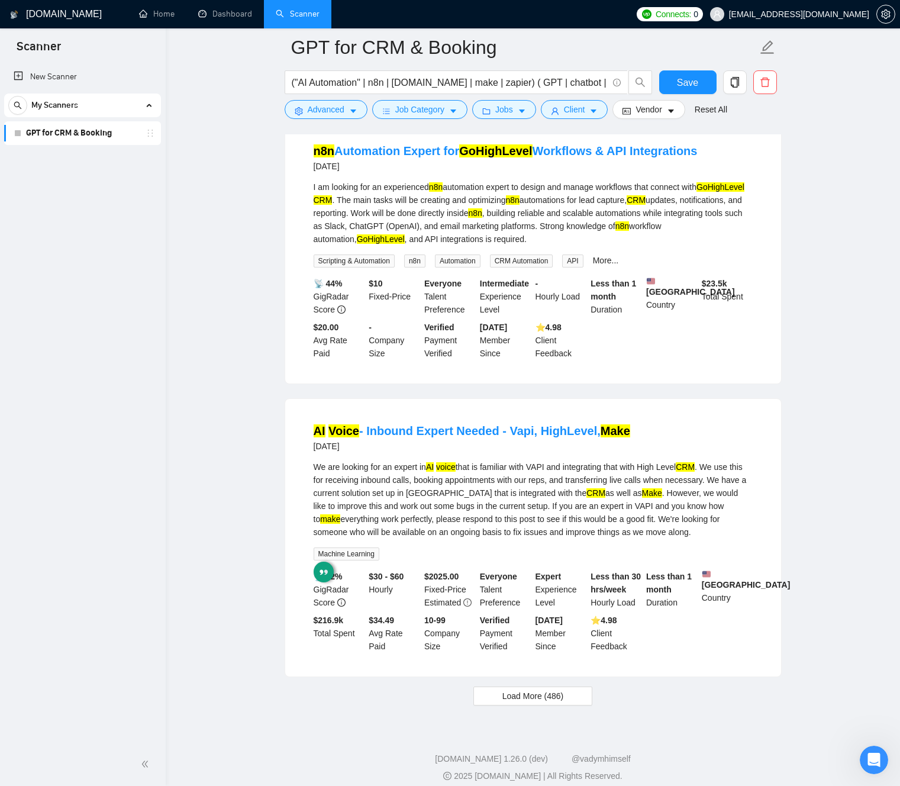
click at [510, 523] on div "We are looking for an expert in AI voice that is familiar with VAPI and integra…" at bounding box center [533, 499] width 439 height 78
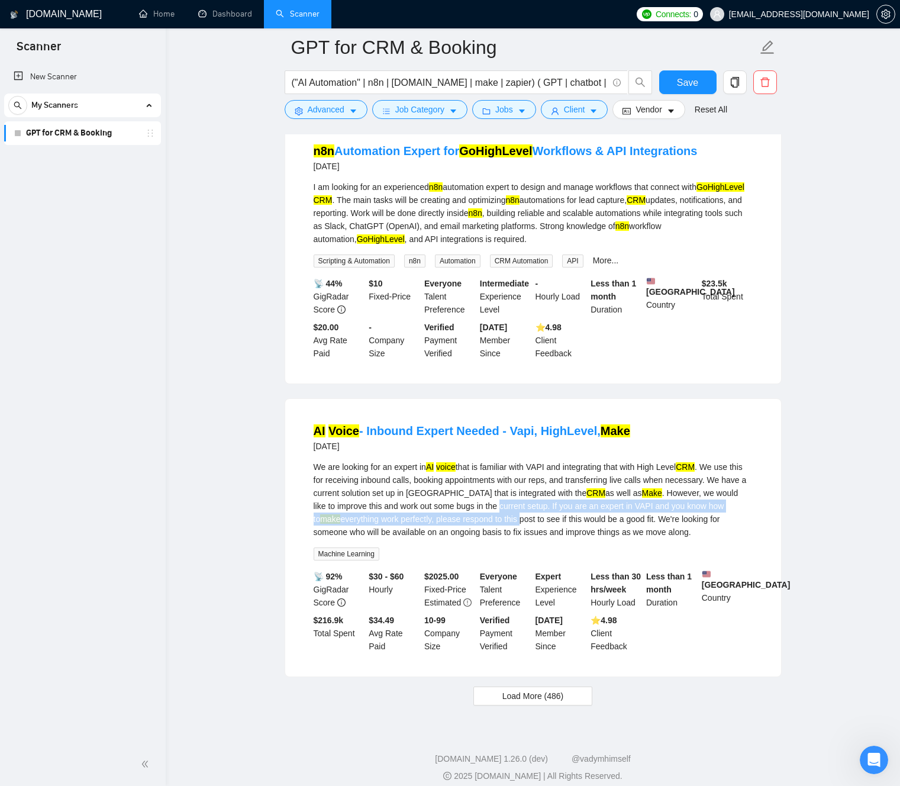
drag, startPoint x: 510, startPoint y: 523, endPoint x: 507, endPoint y: 569, distance: 45.6
click at [507, 560] on div "We are looking for an expert in AI voice that is familiar with VAPI and integra…" at bounding box center [533, 510] width 439 height 100
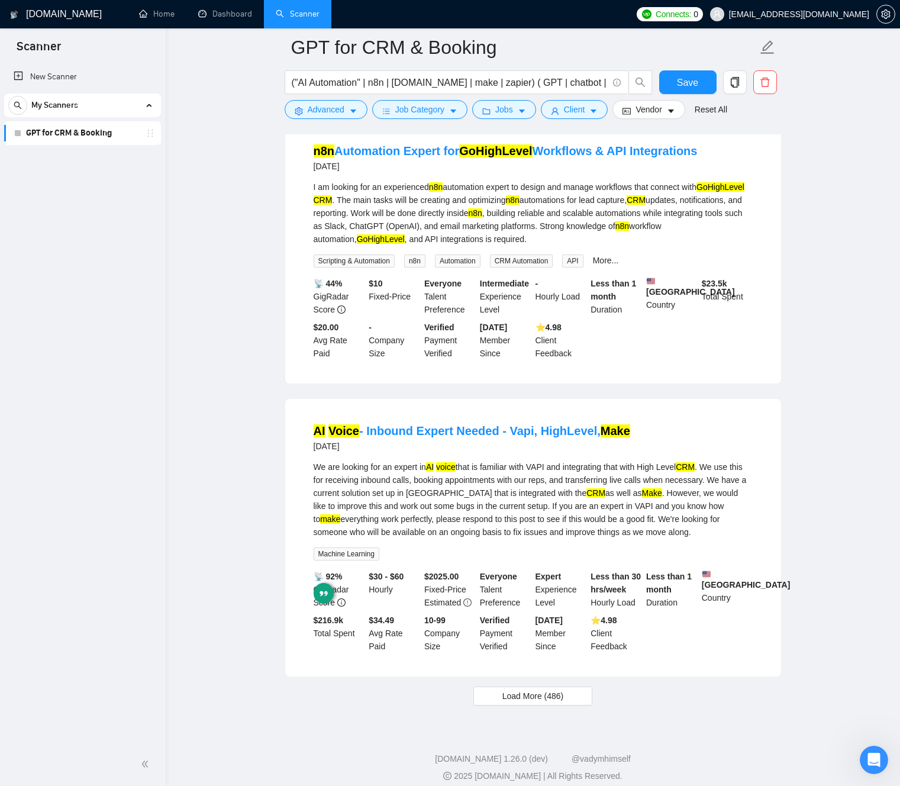
click at [505, 538] on div "We are looking for an expert in AI voice that is familiar with VAPI and integra…" at bounding box center [533, 499] width 439 height 78
drag, startPoint x: 505, startPoint y: 532, endPoint x: 505, endPoint y: 546, distance: 14.2
click at [505, 538] on div "We are looking for an expert in AI voice that is familiar with VAPI and integra…" at bounding box center [533, 499] width 439 height 78
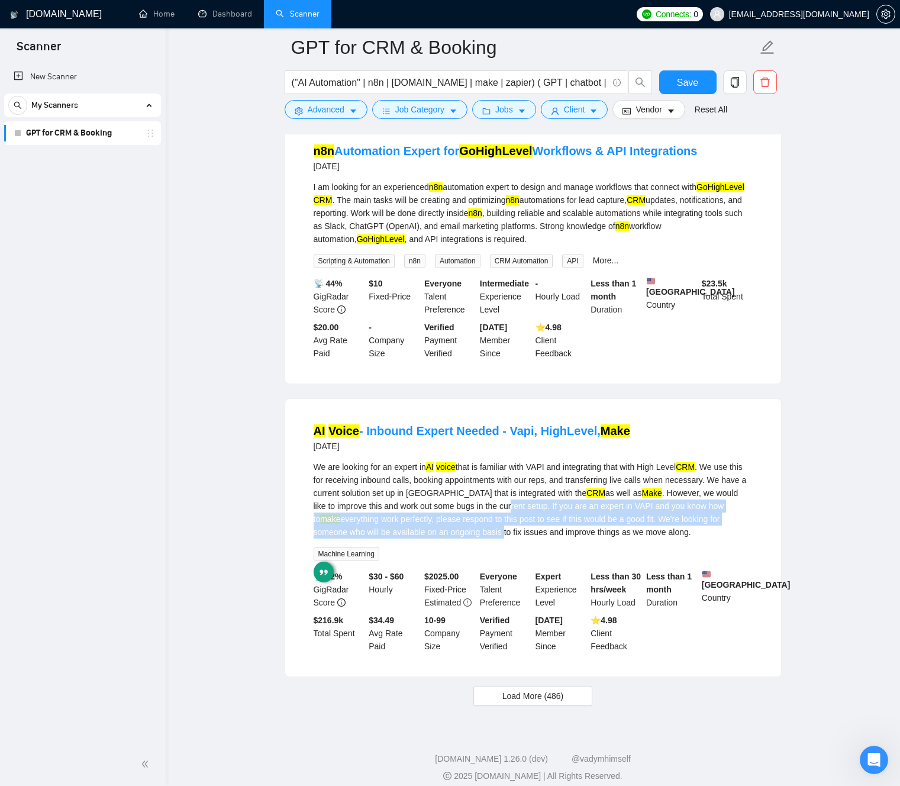
click at [505, 538] on div "We are looking for an expert in AI voice that is familiar with VAPI and integra…" at bounding box center [533, 499] width 439 height 78
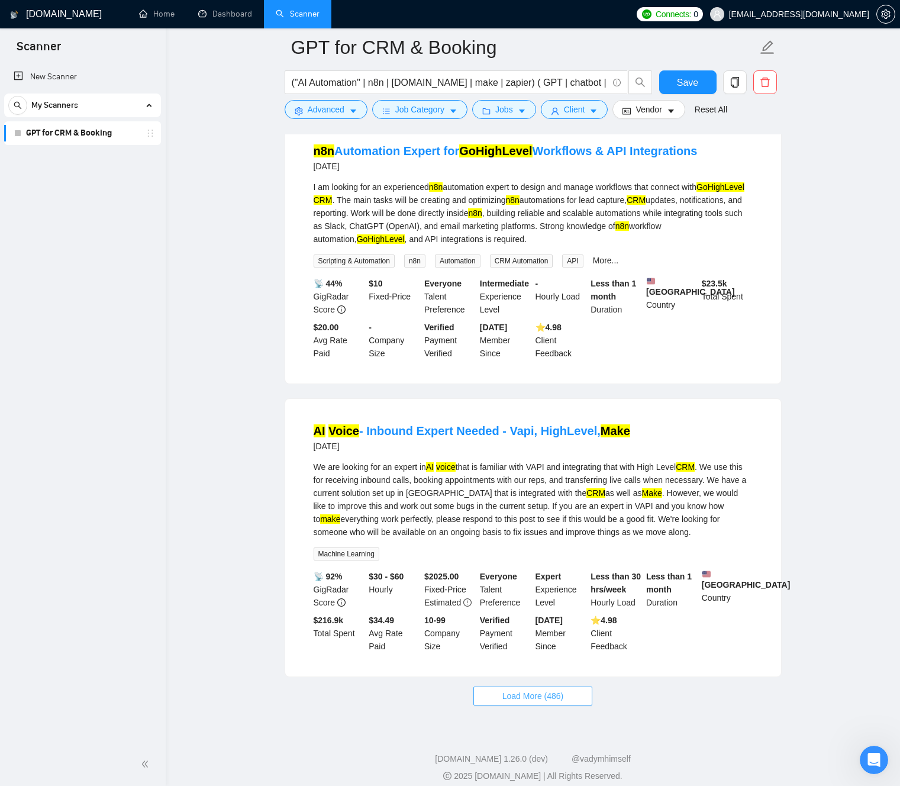
click at [558, 702] on span "Load More (486)" at bounding box center [533, 695] width 62 height 13
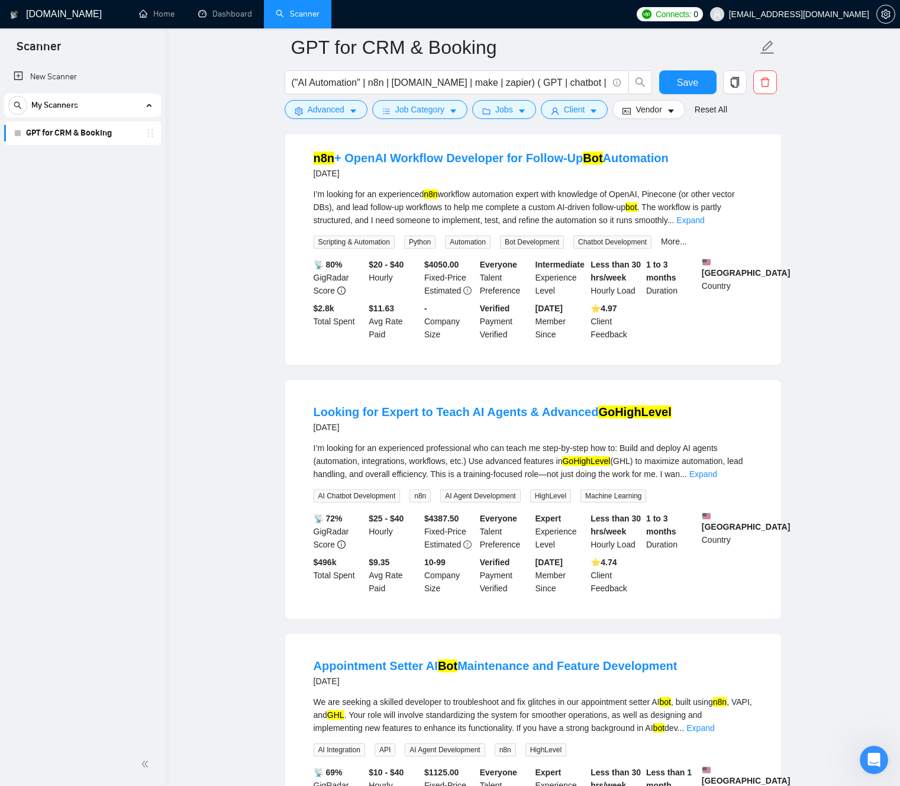
scroll to position [2795, 0]
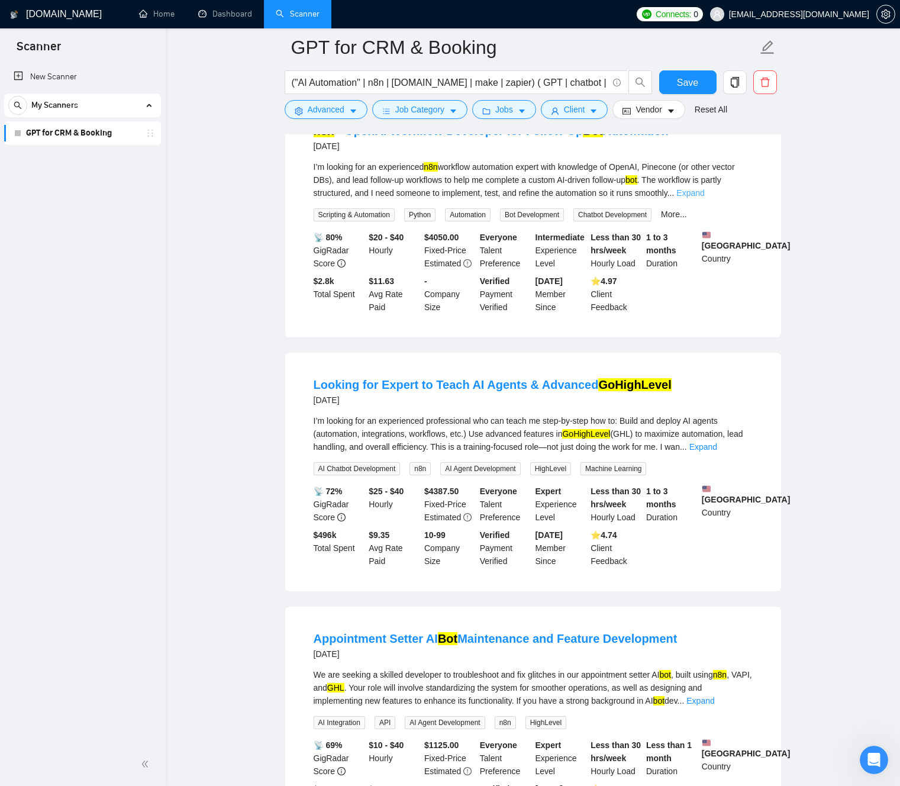
click at [704, 198] on link "Expand" at bounding box center [690, 192] width 28 height 9
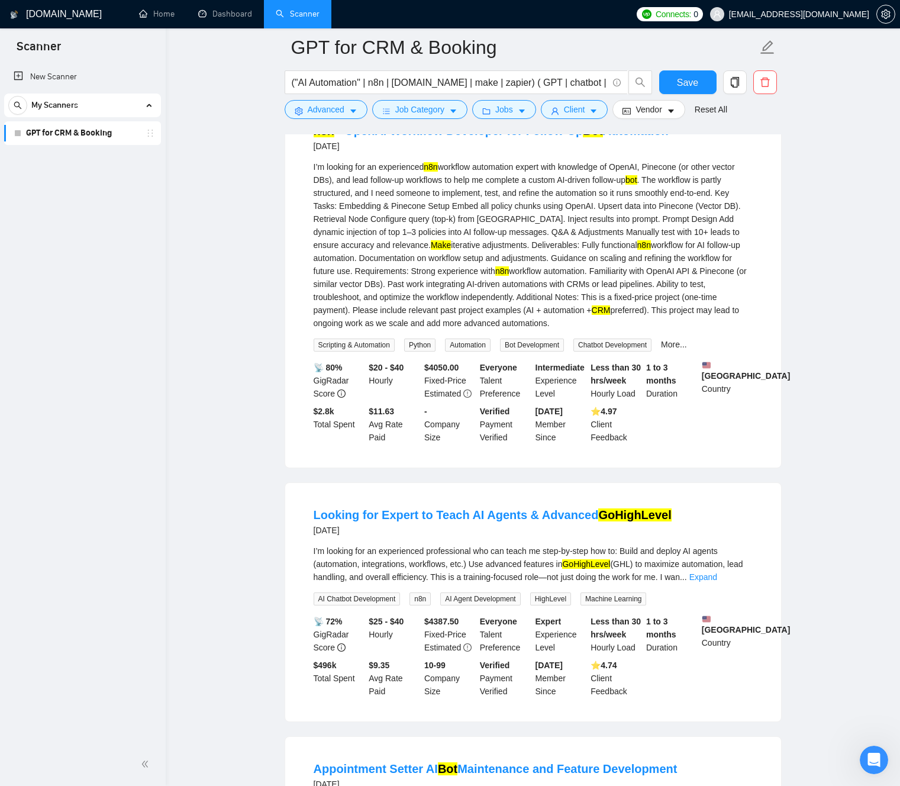
click at [378, 246] on div "I’m looking for an experienced n8n workflow automation expert with knowledge of…" at bounding box center [533, 244] width 439 height 169
drag, startPoint x: 378, startPoint y: 246, endPoint x: 507, endPoint y: 248, distance: 129.0
click at [507, 248] on div "I’m looking for an experienced n8n workflow automation expert with knowledge of…" at bounding box center [533, 244] width 439 height 169
click at [547, 249] on div "I’m looking for an experienced n8n workflow automation expert with knowledge of…" at bounding box center [533, 244] width 439 height 169
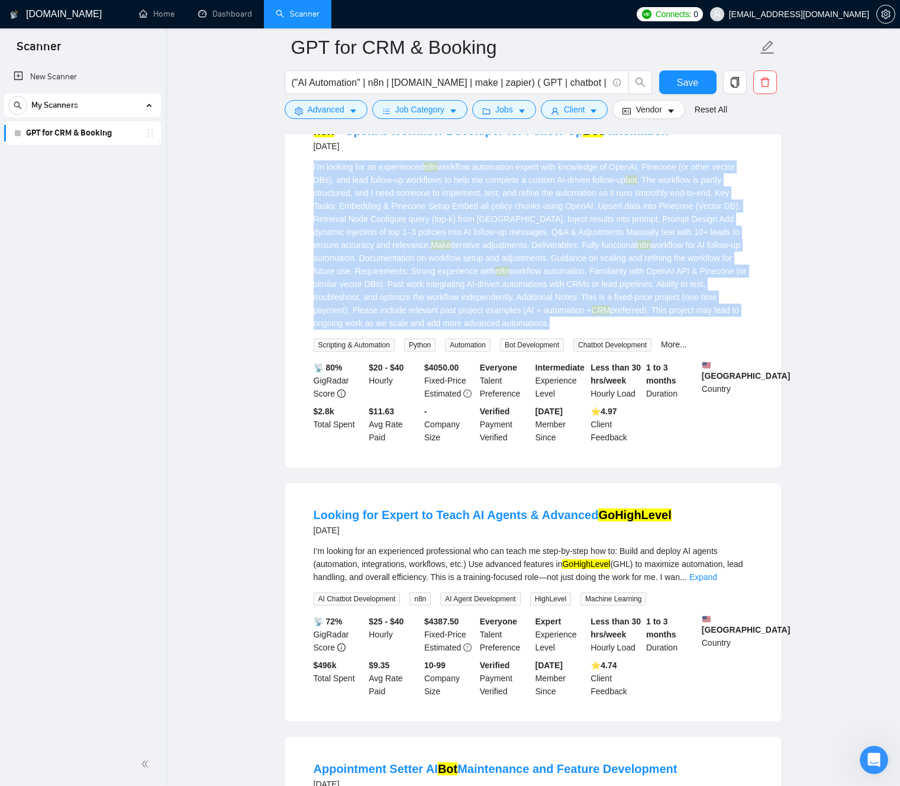
click at [547, 249] on div "I’m looking for an experienced n8n workflow automation expert with knowledge of…" at bounding box center [533, 244] width 439 height 169
click at [568, 249] on div "I’m looking for an experienced n8n workflow automation expert with knowledge of…" at bounding box center [533, 244] width 439 height 169
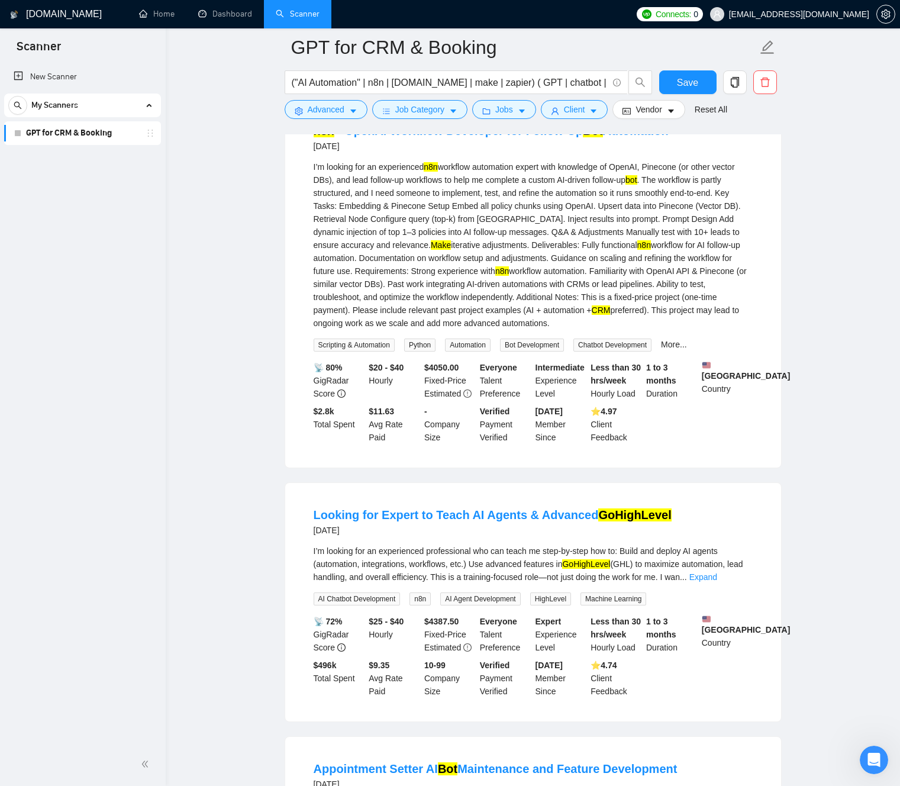
click at [577, 249] on div "I’m looking for an experienced n8n workflow automation expert with knowledge of…" at bounding box center [533, 244] width 439 height 169
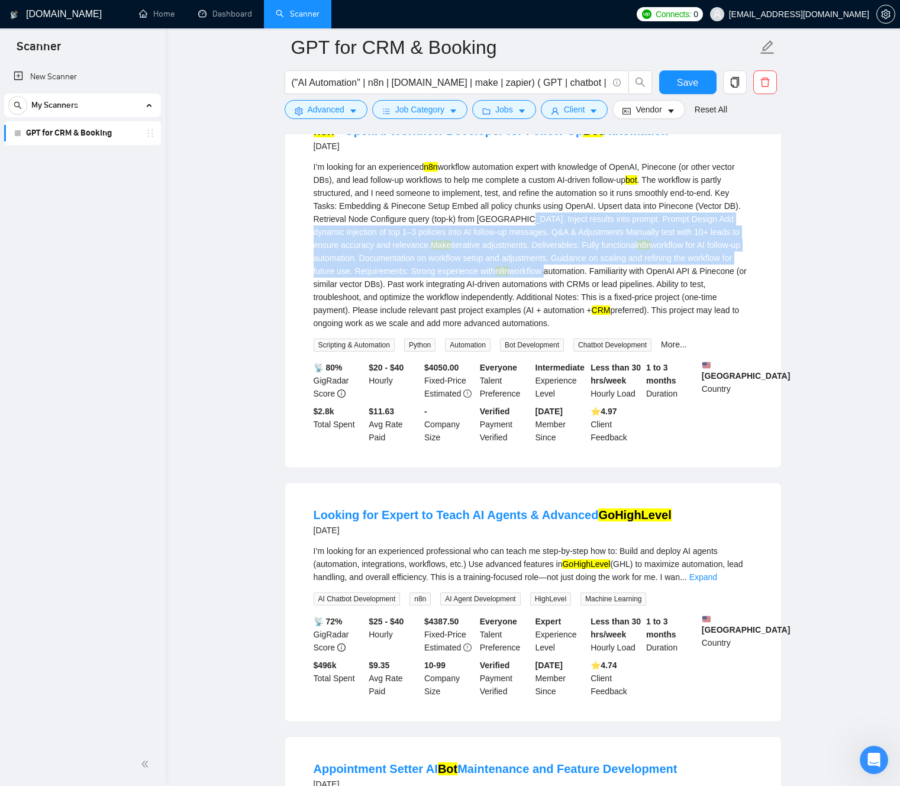
drag, startPoint x: 577, startPoint y: 249, endPoint x: 599, endPoint y: 301, distance: 56.2
click at [600, 298] on div "I’m looking for an experienced n8n workflow automation expert with knowledge of…" at bounding box center [533, 244] width 439 height 169
click at [560, 262] on div "I’m looking for an experienced n8n workflow automation expert with knowledge of…" at bounding box center [533, 244] width 439 height 169
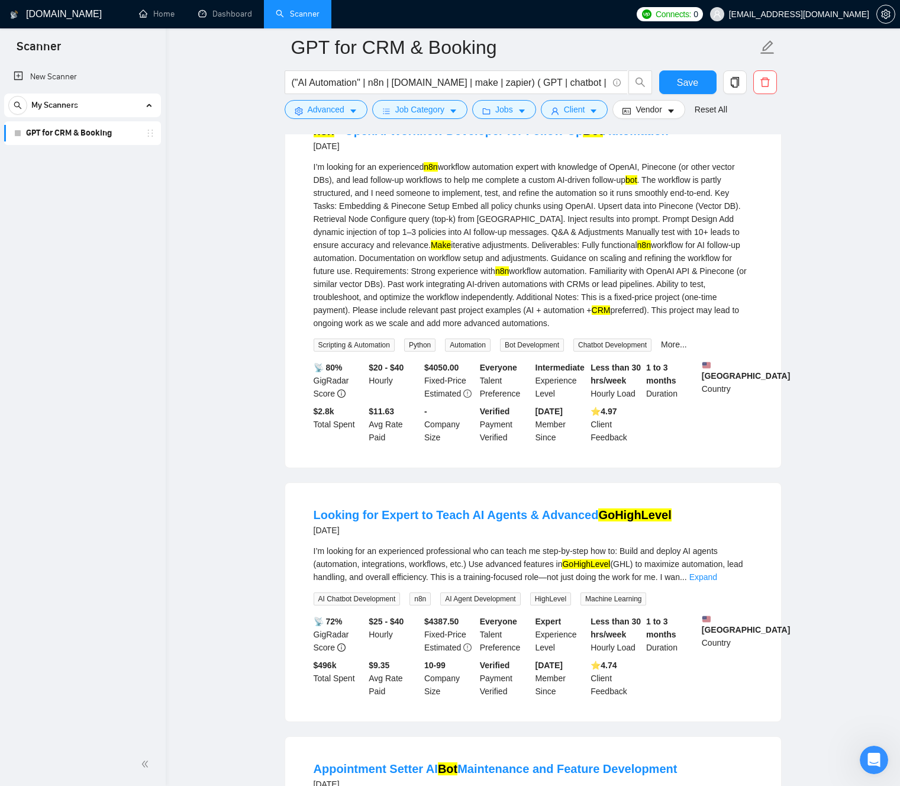
click at [328, 258] on div "I’m looking for an experienced n8n workflow automation expert with knowledge of…" at bounding box center [533, 244] width 439 height 169
drag, startPoint x: 328, startPoint y: 258, endPoint x: 448, endPoint y: 263, distance: 120.2
click at [448, 264] on div "I’m looking for an experienced n8n workflow automation expert with knowledge of…" at bounding box center [533, 244] width 439 height 169
click at [457, 290] on div "I’m looking for an experienced n8n workflow automation expert with knowledge of…" at bounding box center [533, 244] width 439 height 169
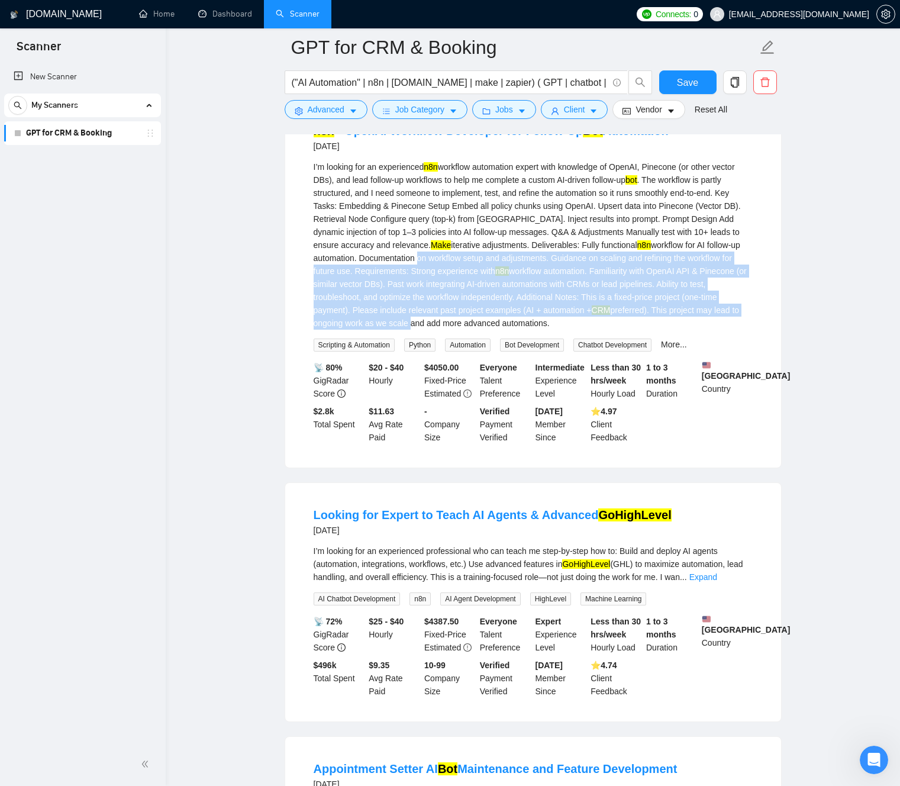
drag, startPoint x: 457, startPoint y: 290, endPoint x: 477, endPoint y: 386, distance: 97.9
click at [478, 384] on li "n8n + OpenAI Workflow Developer for Follow-Up Bot Automation [DATE] I’m looking…" at bounding box center [532, 283] width 467 height 340
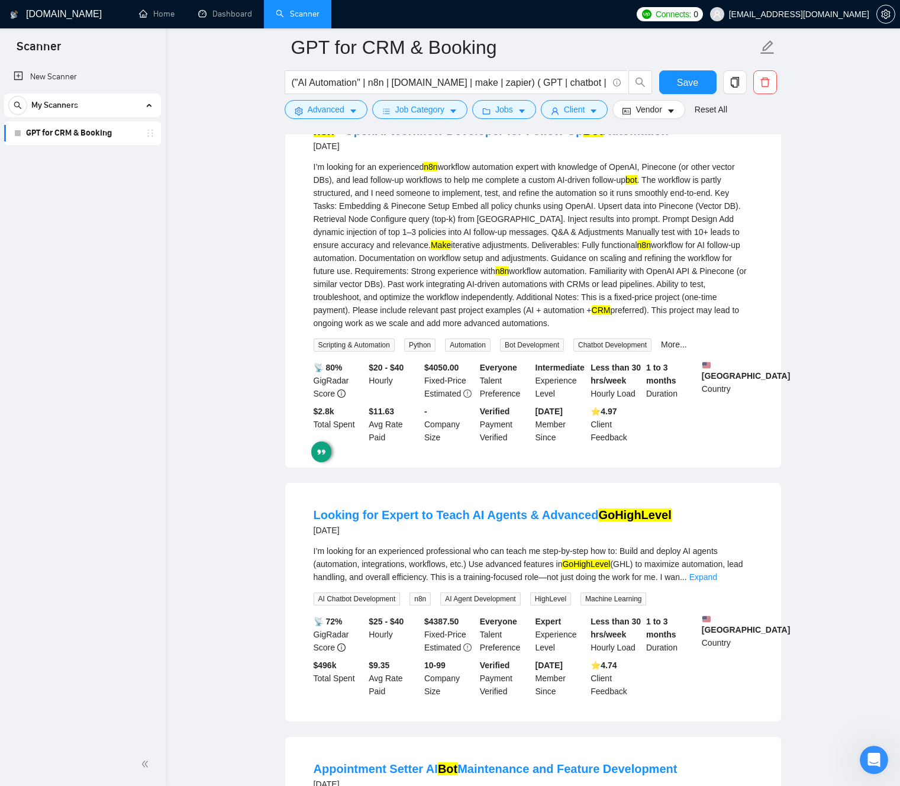
click at [445, 317] on div "I’m looking for an experienced n8n workflow automation expert with knowledge of…" at bounding box center [533, 244] width 439 height 169
click at [448, 291] on div "I’m looking for an experienced n8n workflow automation expert with knowledge of…" at bounding box center [533, 244] width 439 height 169
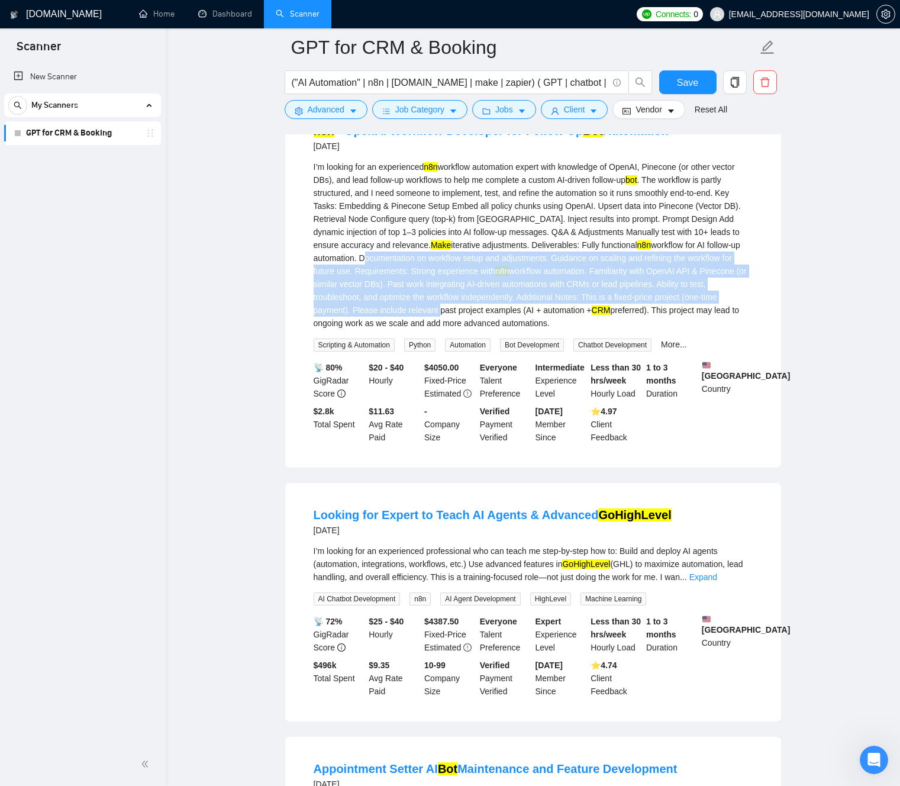
drag, startPoint x: 448, startPoint y: 291, endPoint x: 496, endPoint y: 345, distance: 72.5
click at [496, 330] on div "I’m looking for an experienced n8n workflow automation expert with knowledge of…" at bounding box center [533, 244] width 439 height 169
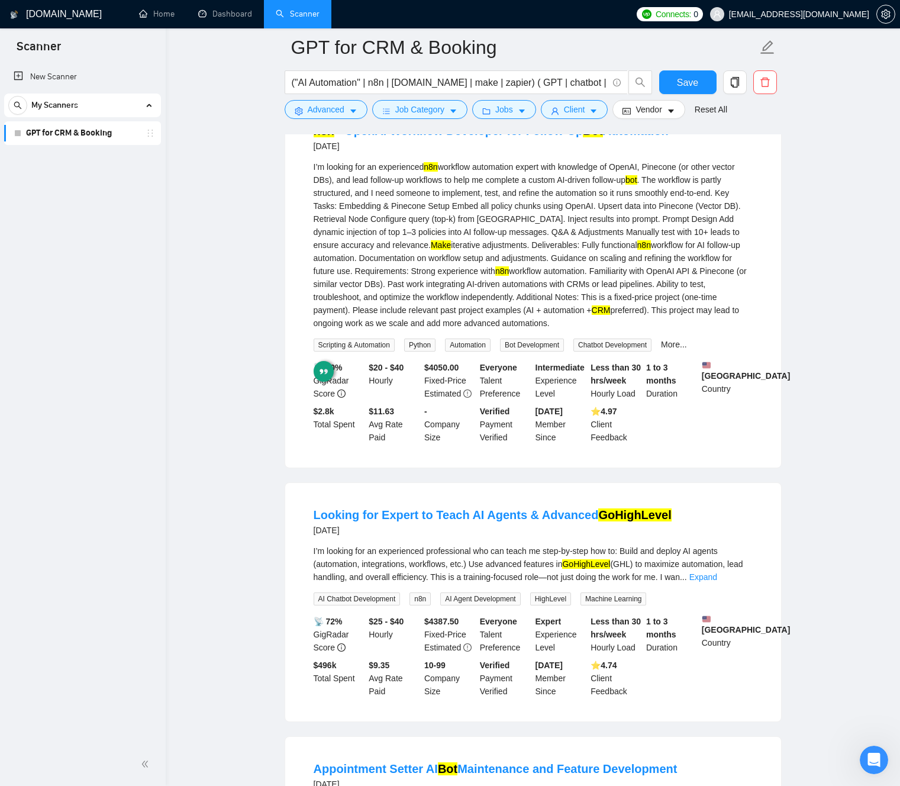
click at [487, 301] on div "I’m looking for an experienced n8n workflow automation expert with knowledge of…" at bounding box center [533, 244] width 439 height 169
click at [466, 309] on div "I’m looking for an experienced n8n workflow automation expert with knowledge of…" at bounding box center [533, 244] width 439 height 169
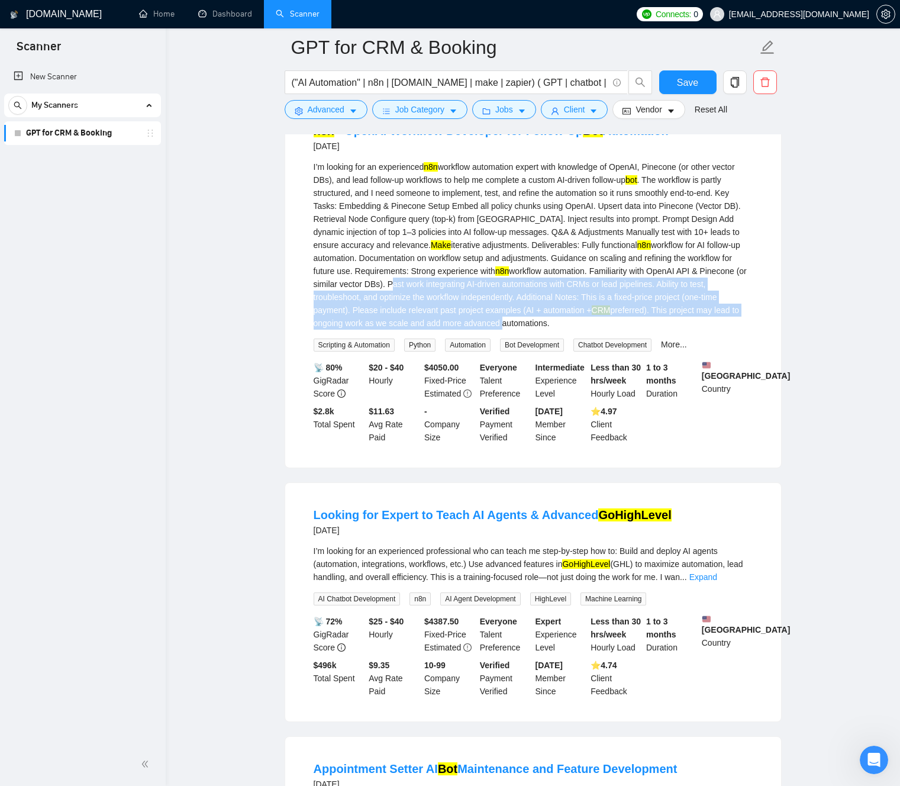
drag, startPoint x: 466, startPoint y: 309, endPoint x: 550, endPoint y: 357, distance: 96.2
click at [550, 330] on div "I’m looking for an experienced n8n workflow automation expert with knowledge of…" at bounding box center [533, 244] width 439 height 169
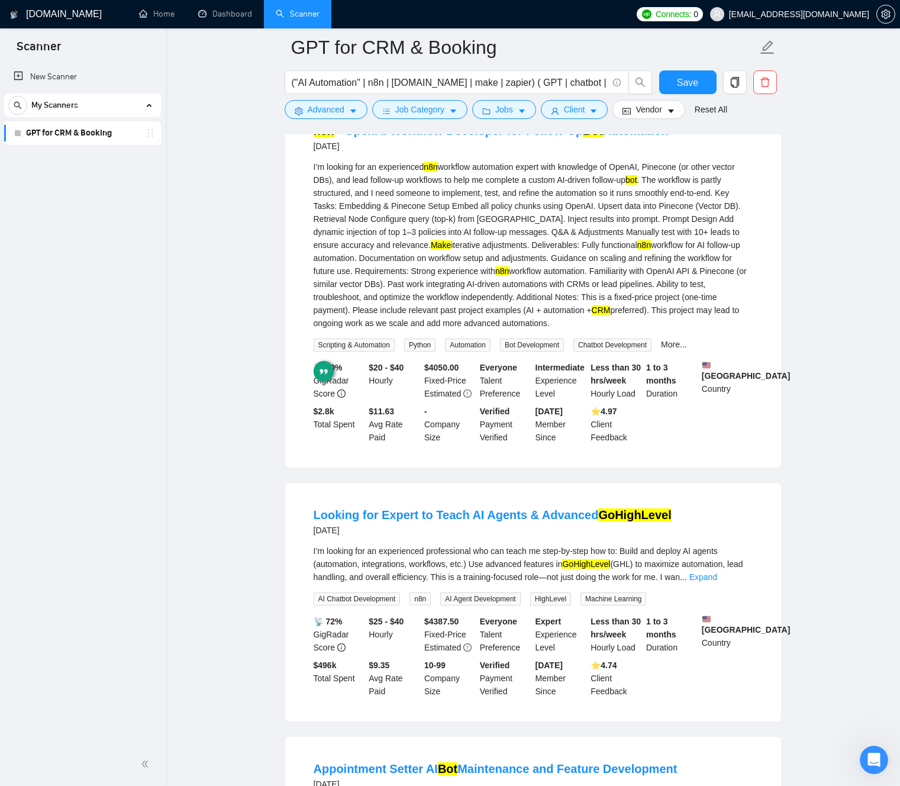
click at [506, 303] on div "I’m looking for an experienced n8n workflow automation expert with knowledge of…" at bounding box center [533, 244] width 439 height 169
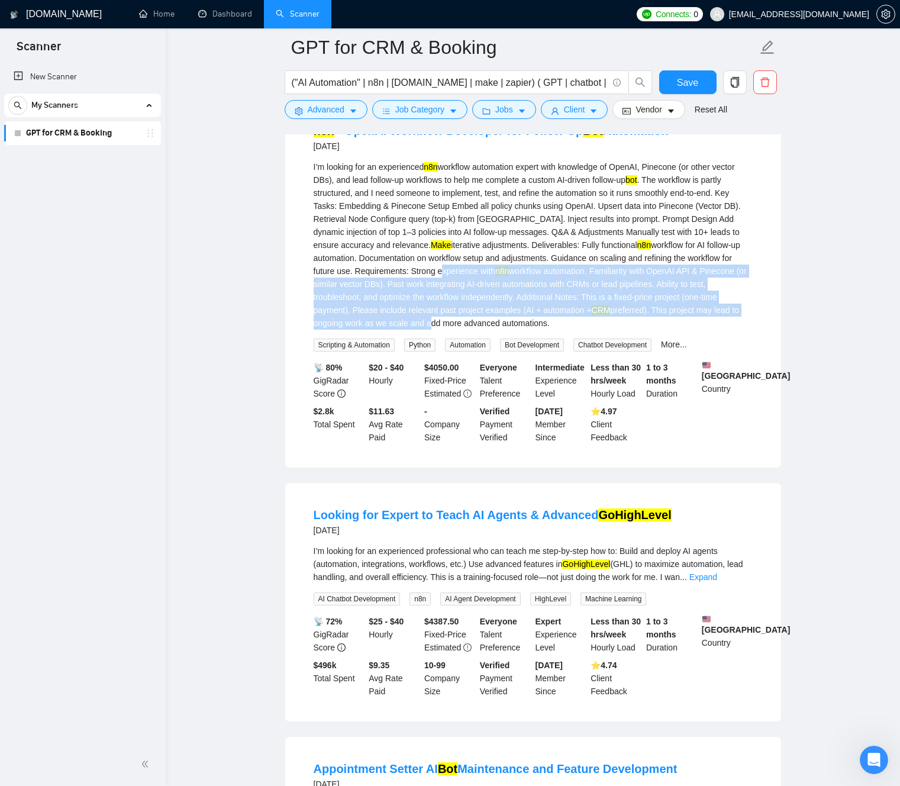
drag, startPoint x: 506, startPoint y: 303, endPoint x: 503, endPoint y: 351, distance: 48.6
click at [503, 330] on div "I’m looking for an experienced n8n workflow automation expert with knowledge of…" at bounding box center [533, 244] width 439 height 169
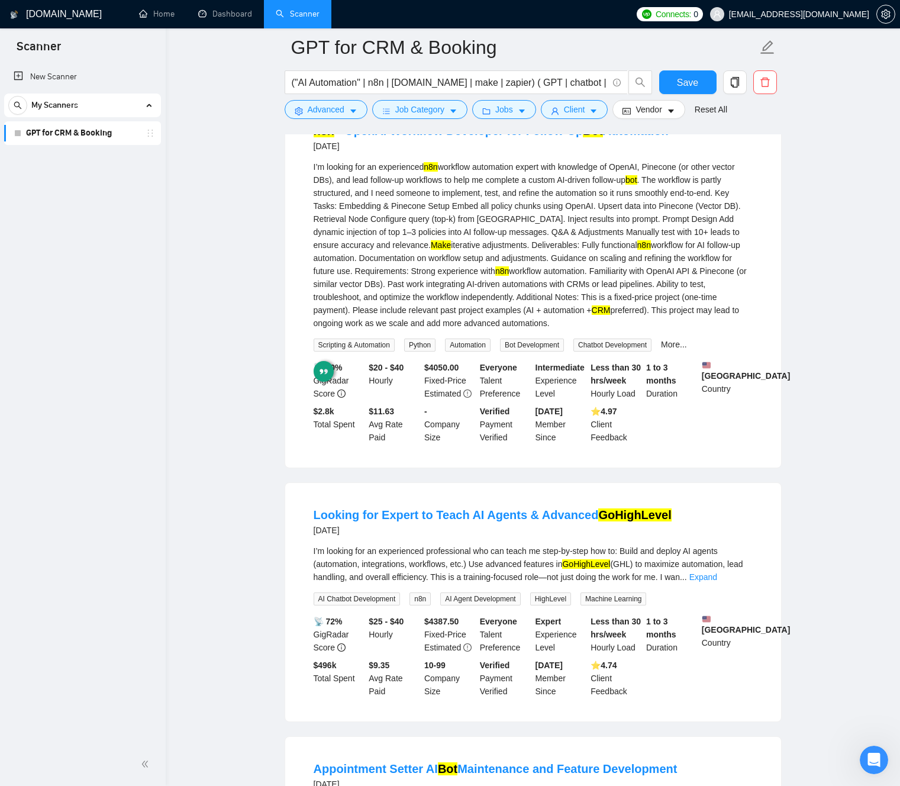
click at [483, 325] on div "I’m looking for an experienced n8n workflow automation expert with knowledge of…" at bounding box center [533, 244] width 439 height 169
click at [431, 330] on div "I’m looking for an experienced n8n workflow automation expert with knowledge of…" at bounding box center [533, 244] width 439 height 169
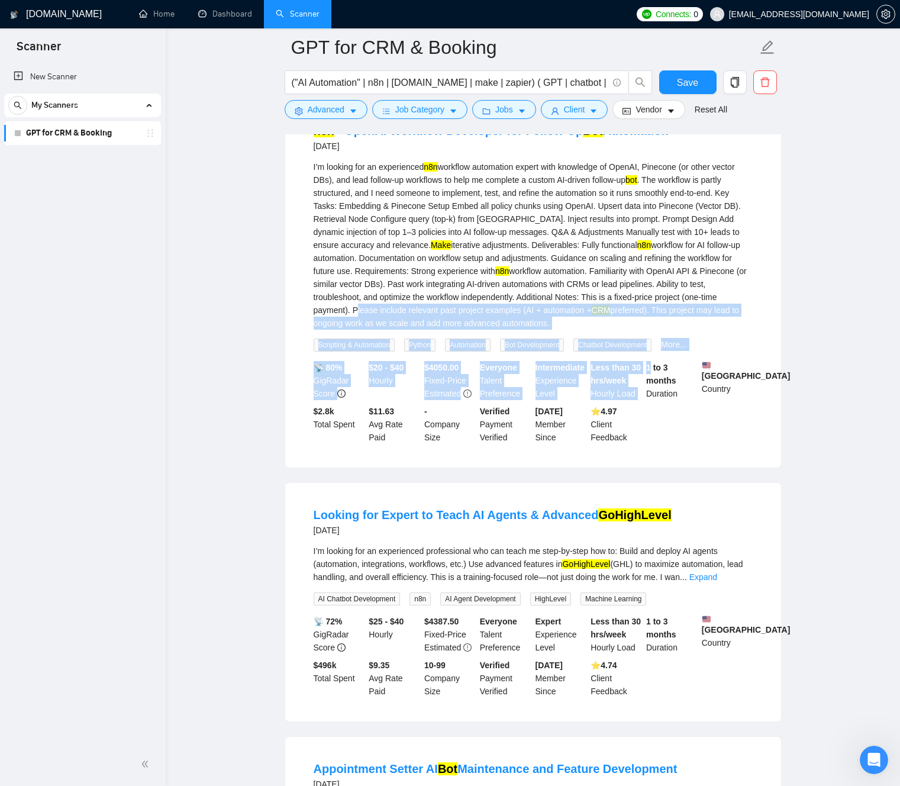
drag, startPoint x: 431, startPoint y: 341, endPoint x: 696, endPoint y: 385, distance: 268.0
click at [695, 385] on li "n8n + OpenAI Workflow Developer for Follow-Up Bot Automation [DATE] I’m looking…" at bounding box center [532, 283] width 467 height 340
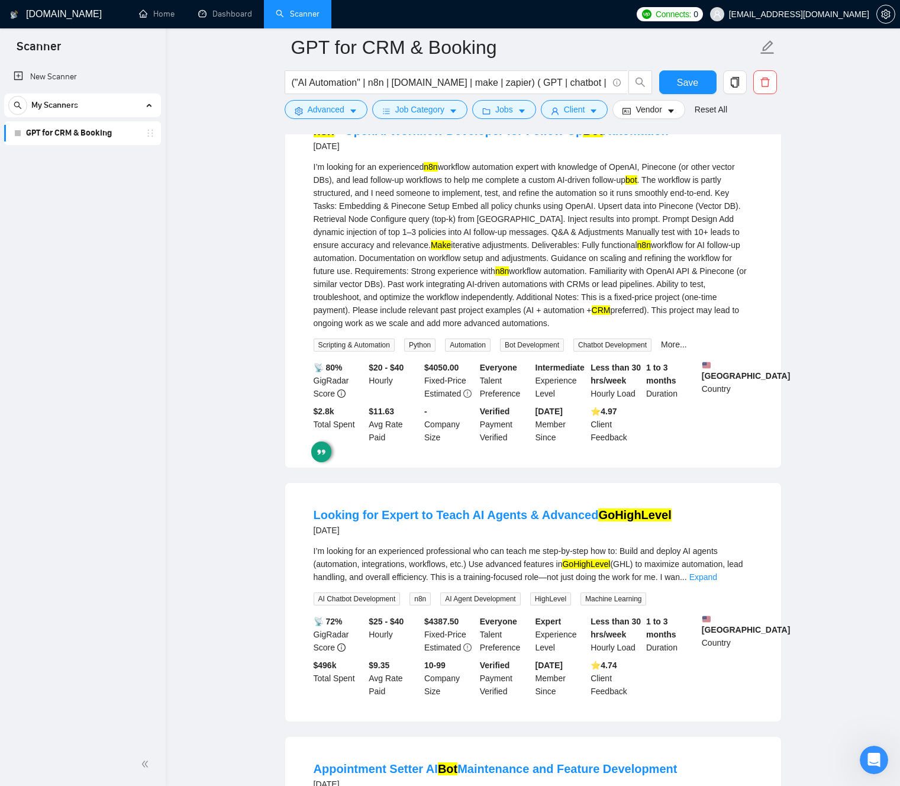
click at [585, 267] on div "I’m looking for an experienced n8n workflow automation expert with knowledge of…" at bounding box center [533, 244] width 439 height 169
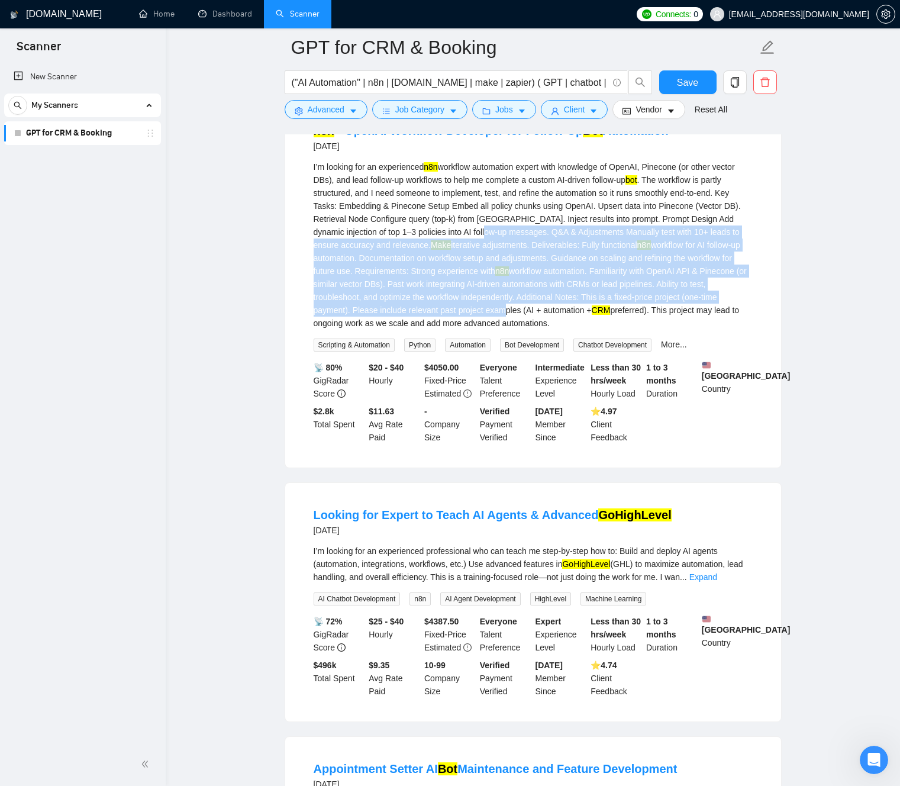
drag, startPoint x: 538, startPoint y: 261, endPoint x: 585, endPoint y: 354, distance: 103.5
click at [584, 330] on div "I’m looking for an experienced n8n workflow automation expert with knowledge of…" at bounding box center [533, 244] width 439 height 169
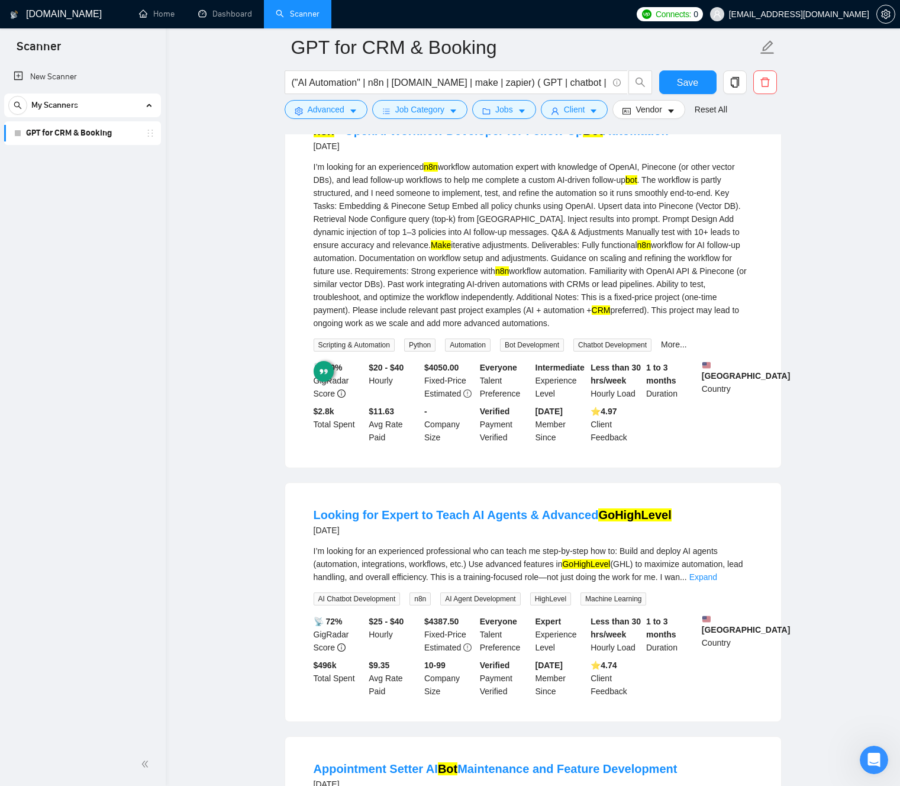
click at [582, 324] on div "I’m looking for an experienced n8n workflow automation expert with knowledge of…" at bounding box center [533, 244] width 439 height 169
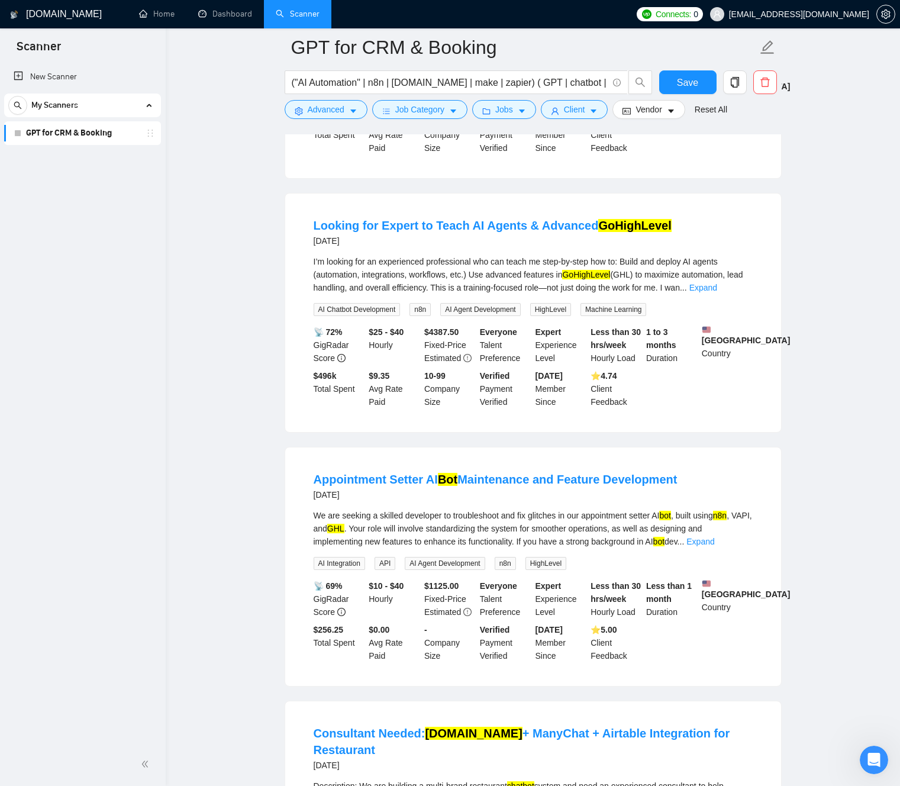
scroll to position [3104, 0]
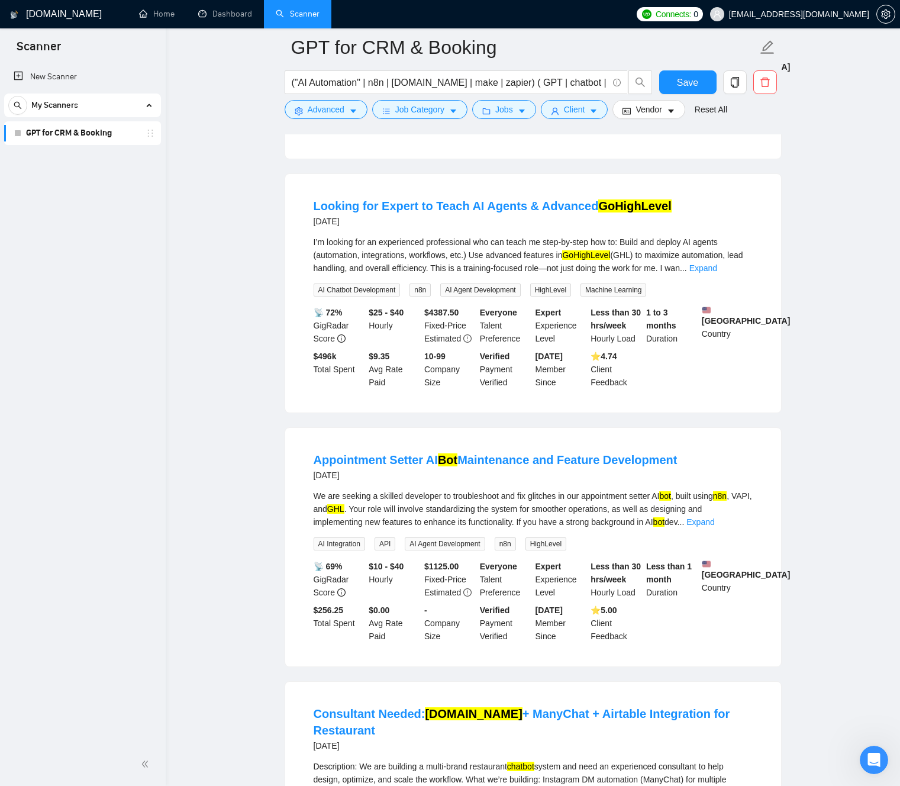
click at [443, 275] on div "I’m looking for an experienced professional who can teach me step-by-step how t…" at bounding box center [533, 254] width 439 height 39
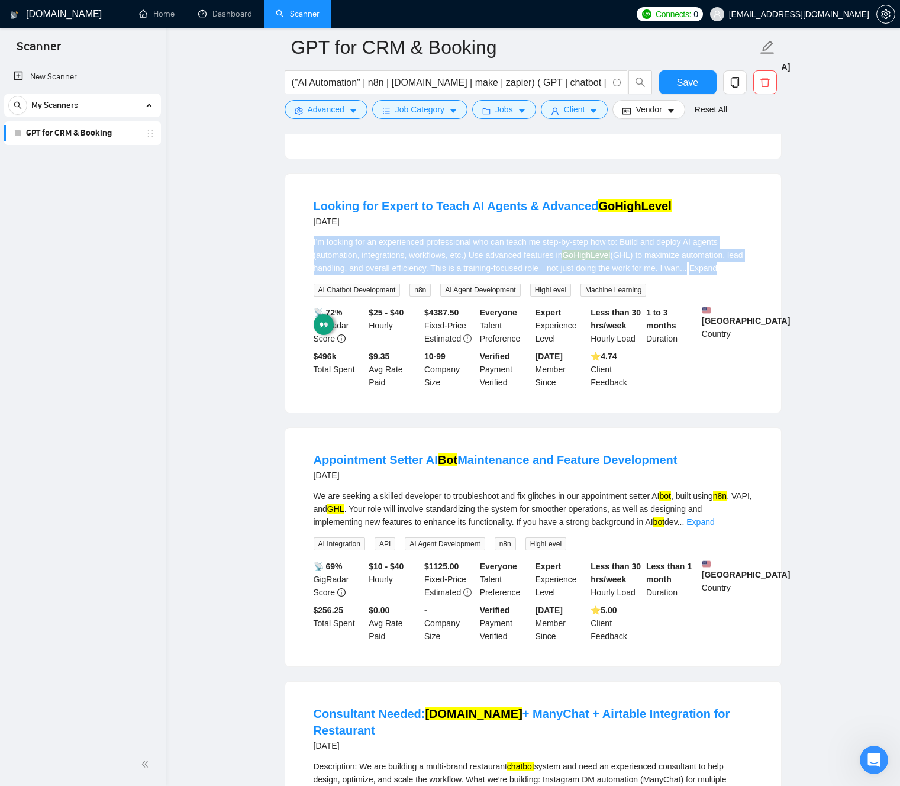
click at [443, 275] on div "I’m looking for an experienced professional who can teach me step-by-step how t…" at bounding box center [533, 254] width 439 height 39
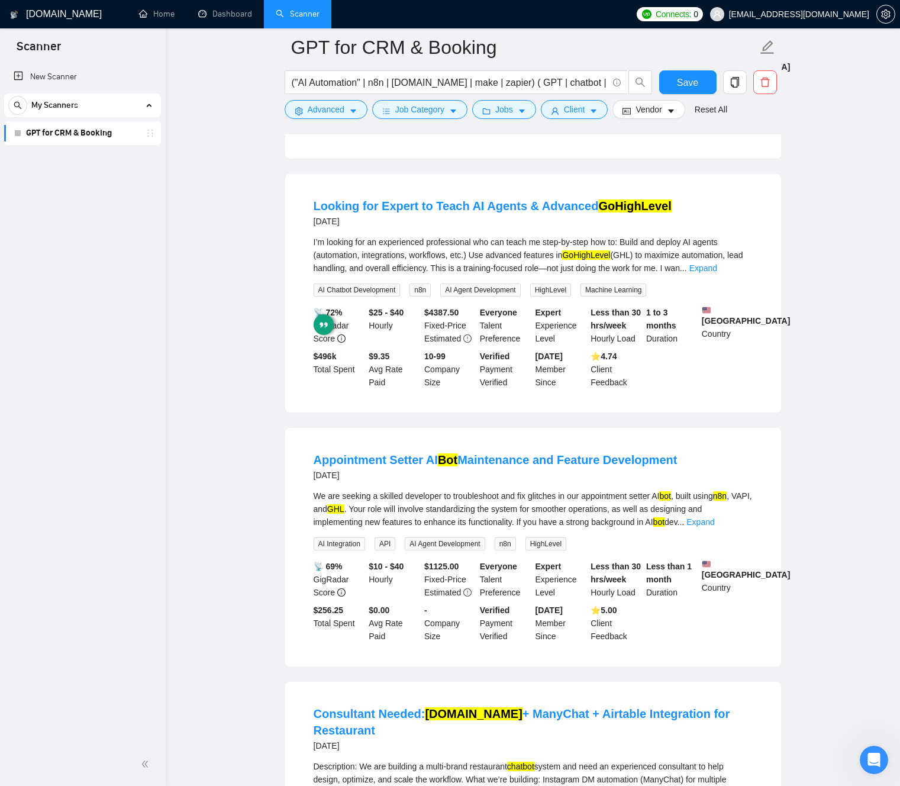
click at [442, 275] on div "I’m looking for an experienced professional who can teach me step-by-step how t…" at bounding box center [533, 254] width 439 height 39
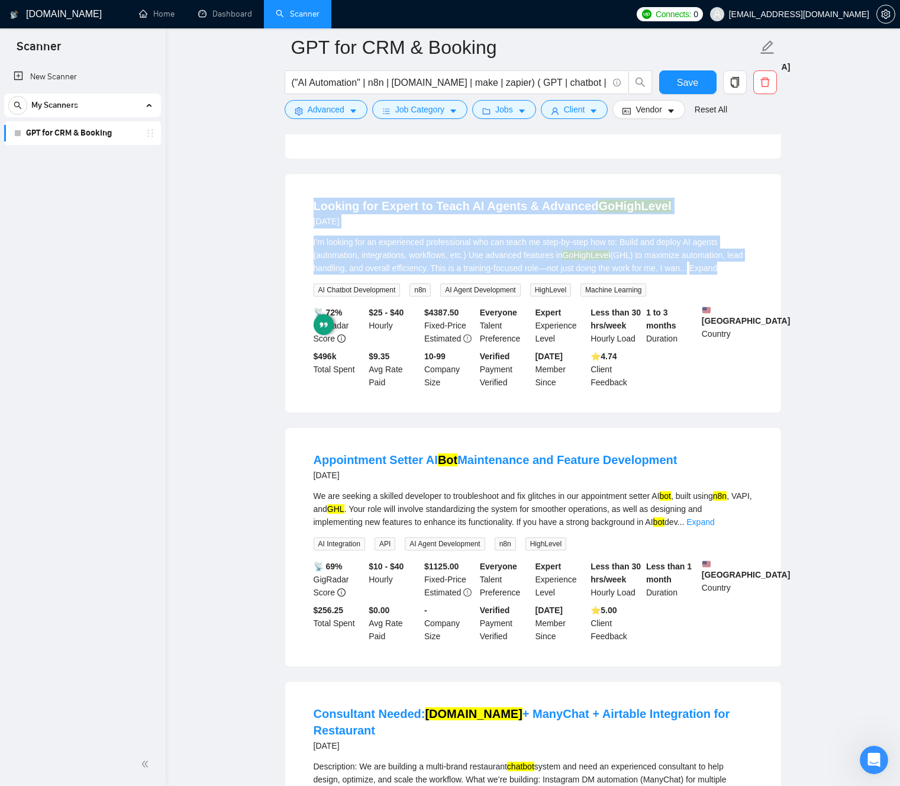
drag, startPoint x: 442, startPoint y: 293, endPoint x: 442, endPoint y: 216, distance: 76.9
click at [442, 216] on div "Looking for Expert to Teach AI Agents & Advanced GoHighLevel [DATE] I’m looking…" at bounding box center [533, 293] width 496 height 238
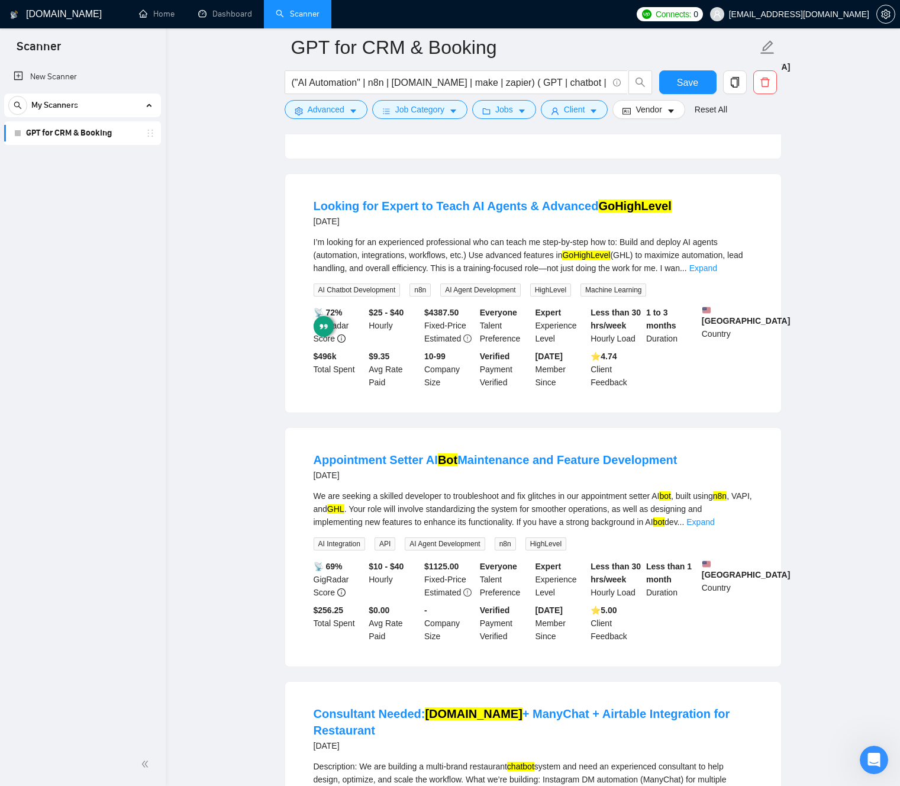
click at [425, 212] on div "Looking for Expert to Teach AI Agents & Advanced GoHighLevel [DATE] I’m looking…" at bounding box center [533, 293] width 496 height 238
drag, startPoint x: 425, startPoint y: 212, endPoint x: 447, endPoint y: 298, distance: 88.4
click at [445, 296] on div "Looking for Expert to Teach AI Agents & Advanced GoHighLevel [DATE] I’m looking…" at bounding box center [533, 293] width 496 height 238
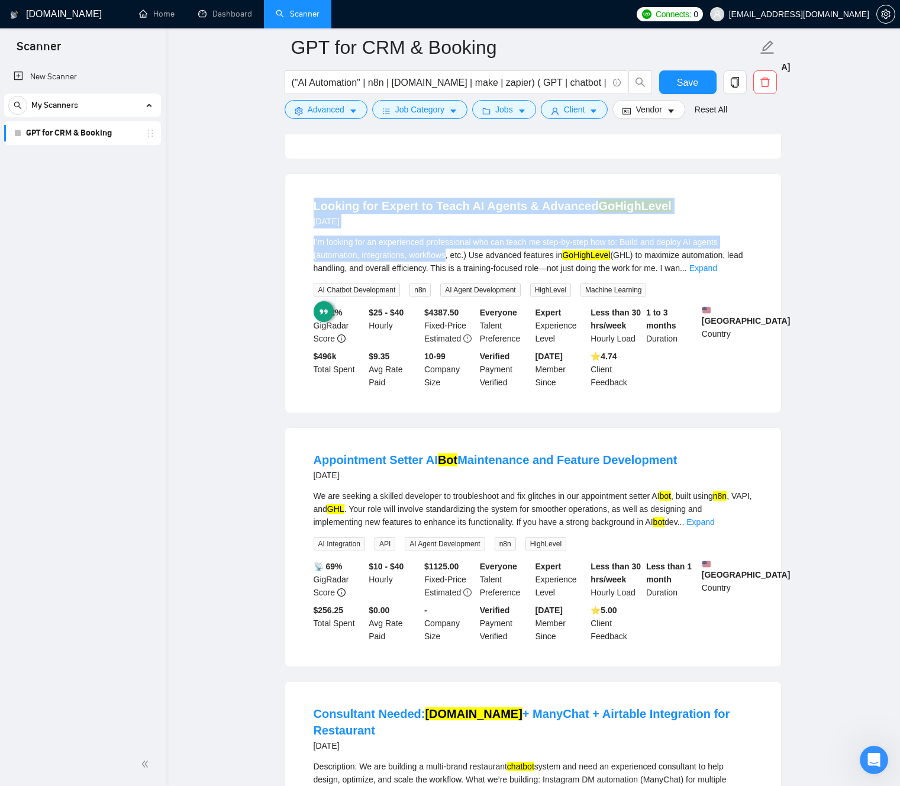
click at [447, 275] on div "I’m looking for an experienced professional who can teach me step-by-step how t…" at bounding box center [533, 254] width 439 height 39
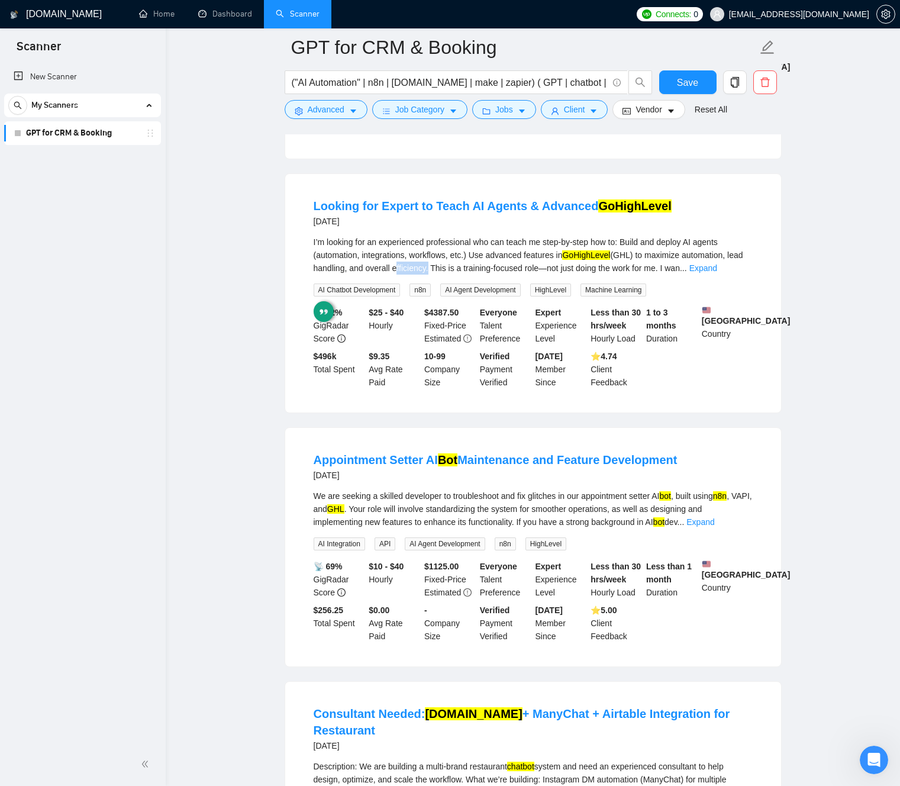
click at [447, 275] on div "I’m looking for an experienced professional who can teach me step-by-step how t…" at bounding box center [533, 254] width 439 height 39
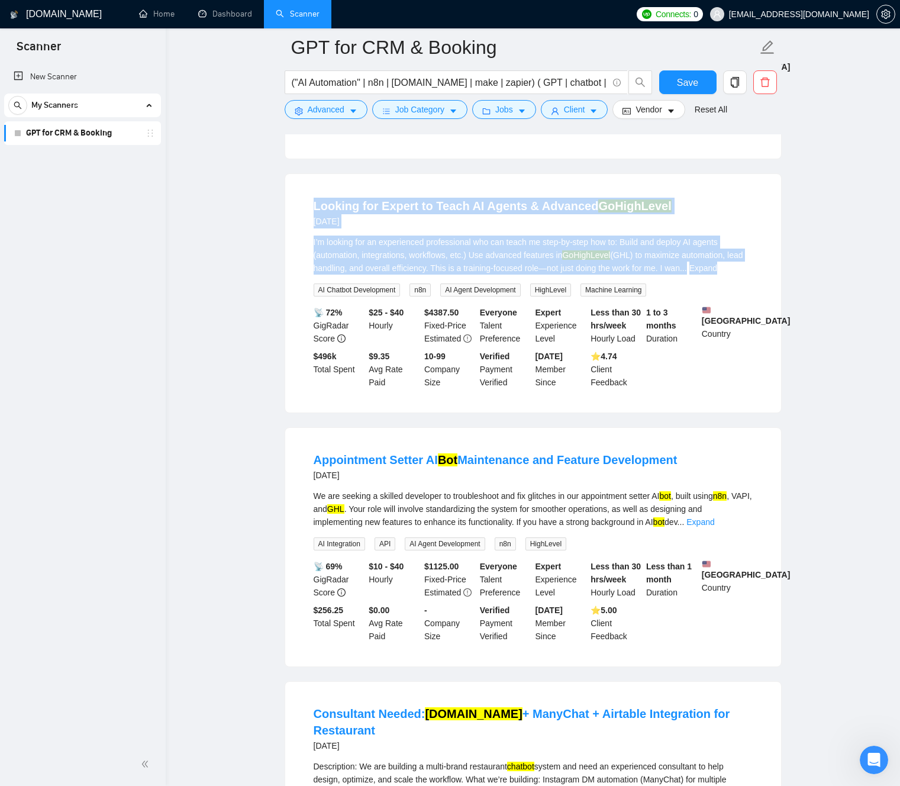
drag, startPoint x: 447, startPoint y: 298, endPoint x: 438, endPoint y: 187, distance: 111.6
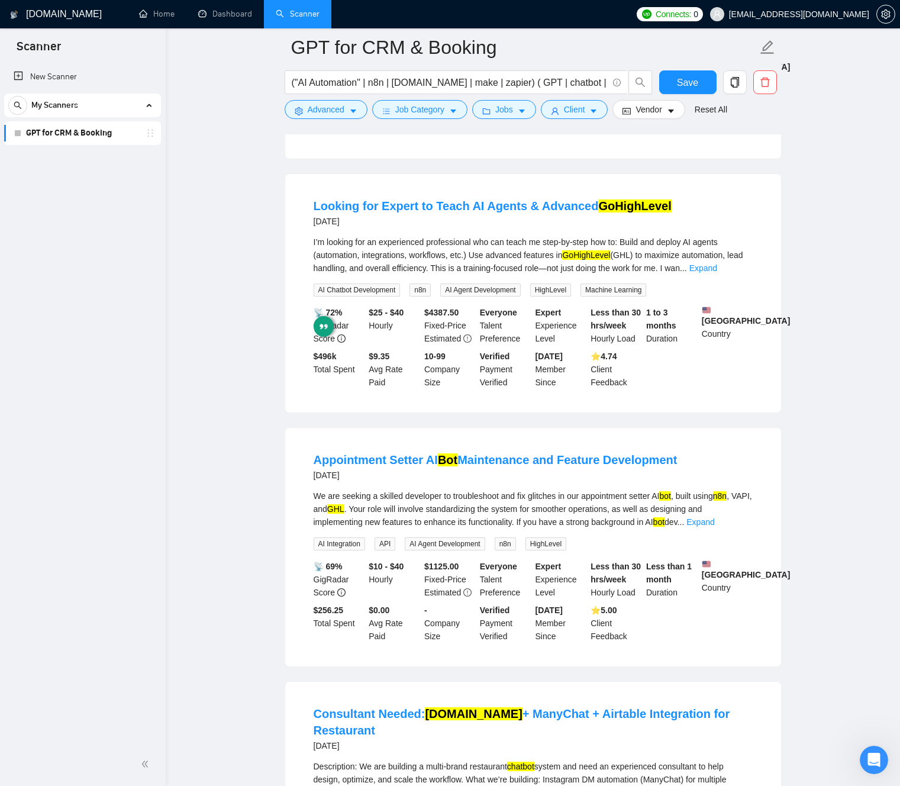
click at [423, 275] on div "I’m looking for an experienced professional who can teach me step-by-step how t…" at bounding box center [533, 254] width 439 height 39
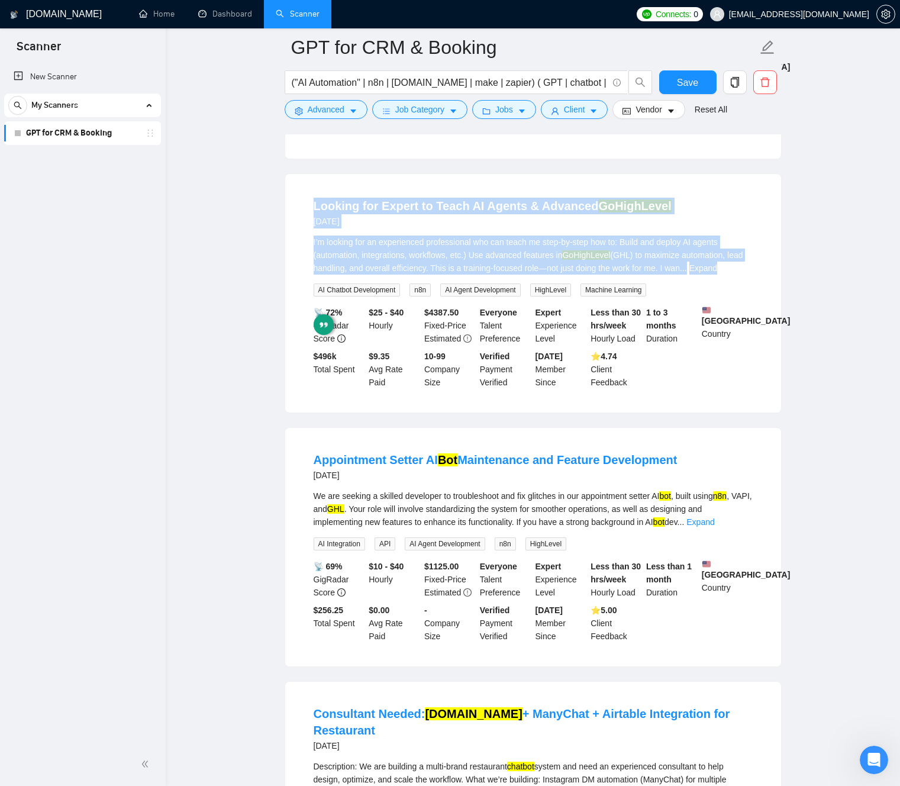
drag, startPoint x: 423, startPoint y: 279, endPoint x: 422, endPoint y: 217, distance: 62.7
click at [423, 217] on div "Looking for Expert to Teach AI Agents & Advanced GoHighLevel [DATE] I’m looking…" at bounding box center [533, 293] width 496 height 238
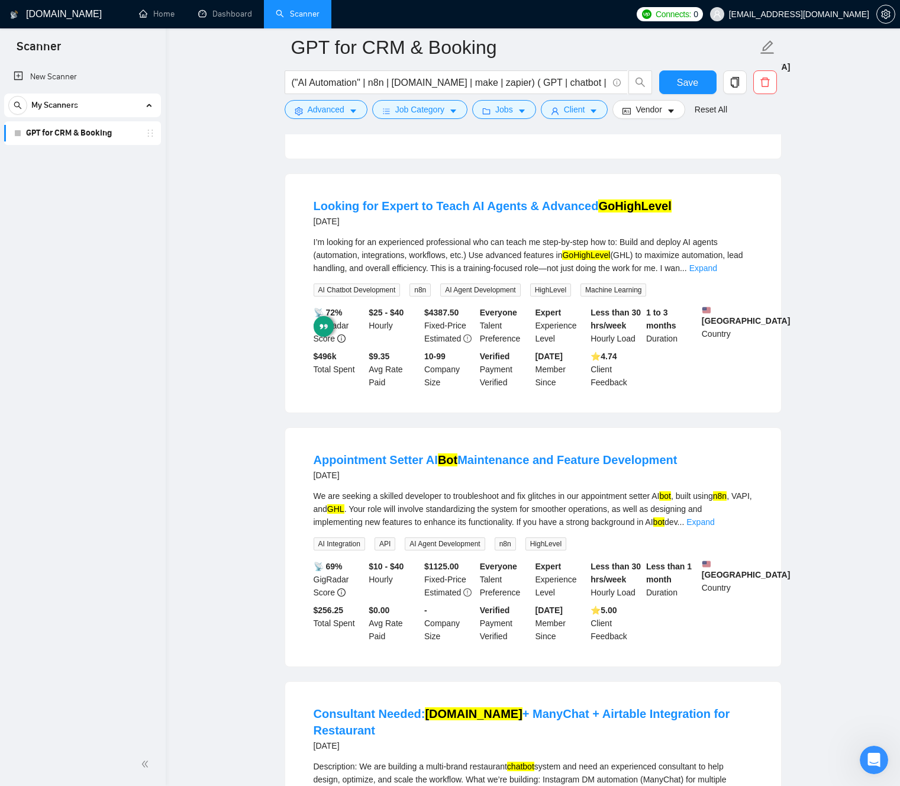
click at [418, 215] on div "Looking for Expert to Teach AI Agents & Advanced GoHighLevel [DATE] I’m looking…" at bounding box center [533, 293] width 496 height 238
drag, startPoint x: 418, startPoint y: 215, endPoint x: 434, endPoint y: 293, distance: 79.7
click at [434, 294] on div "Looking for Expert to Teach AI Agents & Advanced GoHighLevel [DATE] I’m looking…" at bounding box center [533, 293] width 496 height 238
click at [437, 275] on div "I’m looking for an experienced professional who can teach me step-by-step how t…" at bounding box center [533, 254] width 439 height 39
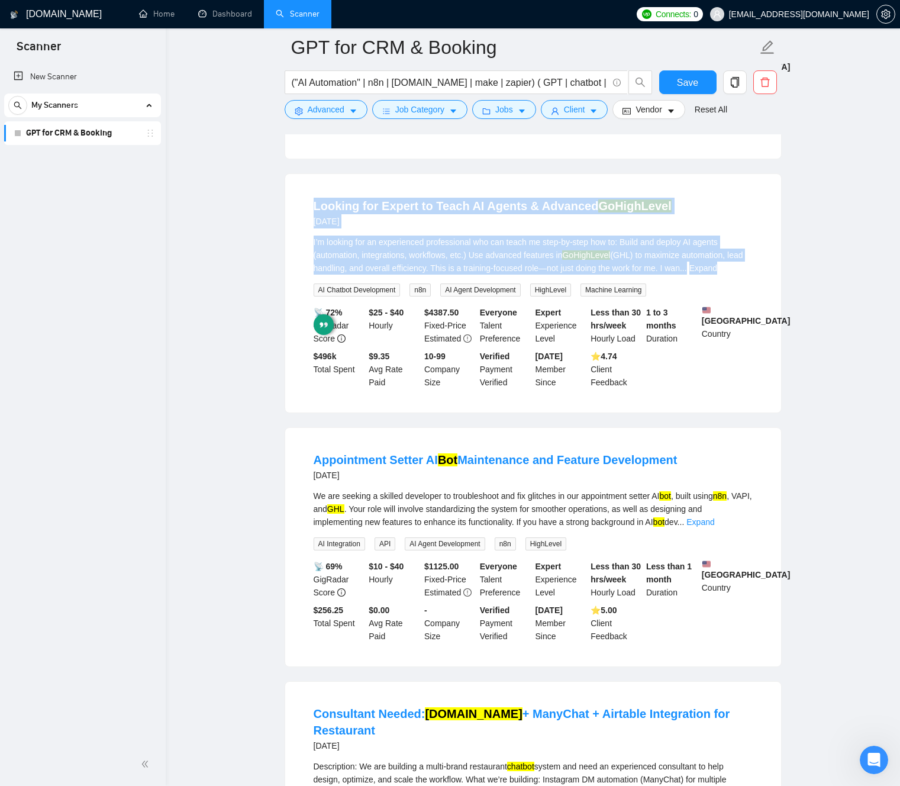
drag, startPoint x: 437, startPoint y: 293, endPoint x: 437, endPoint y: 212, distance: 81.1
click at [437, 212] on div "Looking for Expert to Teach AI Agents & Advanced GoHighLevel [DATE] I’m looking…" at bounding box center [533, 293] width 496 height 238
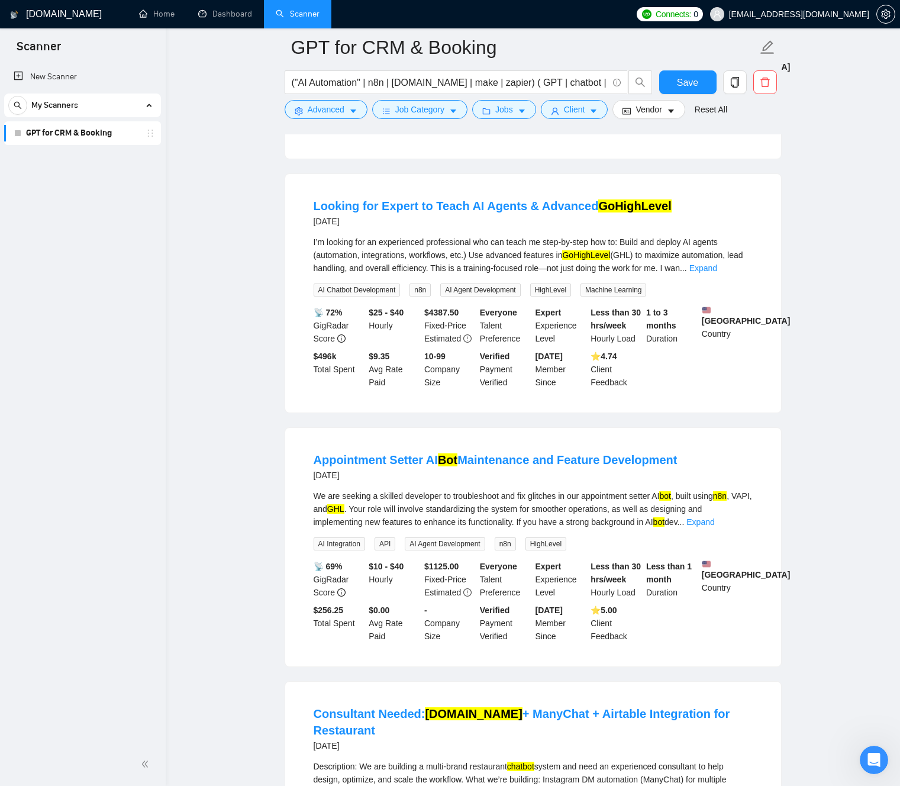
click at [637, 275] on div "I’m looking for an experienced professional who can teach me step-by-step how t…" at bounding box center [533, 254] width 439 height 39
drag, startPoint x: 637, startPoint y: 280, endPoint x: 476, endPoint y: 291, distance: 161.3
click at [476, 275] on div "I’m looking for an experienced professional who can teach me step-by-step how t…" at bounding box center [533, 254] width 439 height 39
drag, startPoint x: 476, startPoint y: 291, endPoint x: 634, endPoint y: 293, distance: 157.4
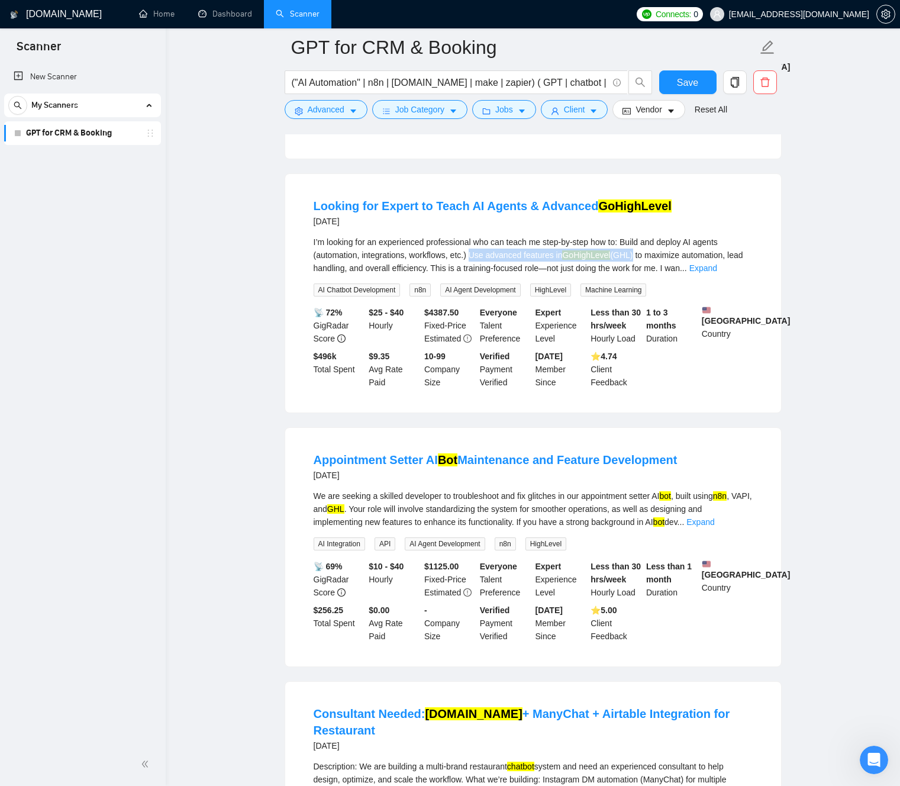
click at [634, 275] on div "I’m looking for an experienced professional who can teach me step-by-step how t…" at bounding box center [533, 254] width 439 height 39
click at [660, 275] on div "I’m looking for an experienced professional who can teach me step-by-step how t…" at bounding box center [533, 254] width 439 height 39
click at [717, 273] on link "Expand" at bounding box center [703, 267] width 28 height 9
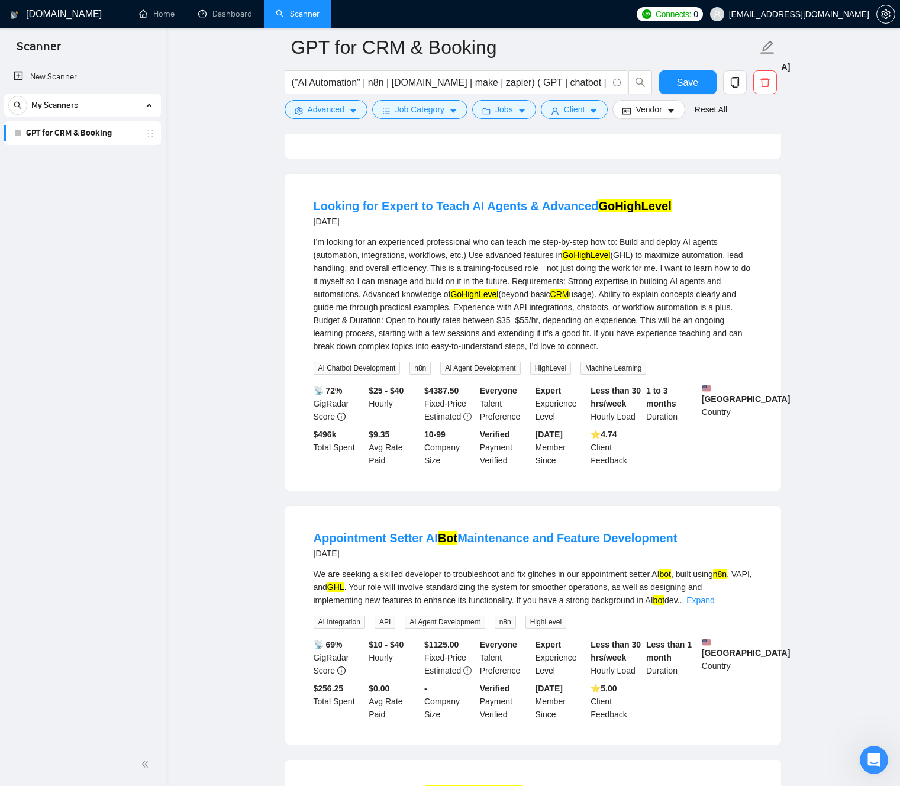
click at [420, 332] on div "I’m looking for an experienced professional who can teach me step-by-step how t…" at bounding box center [533, 293] width 439 height 117
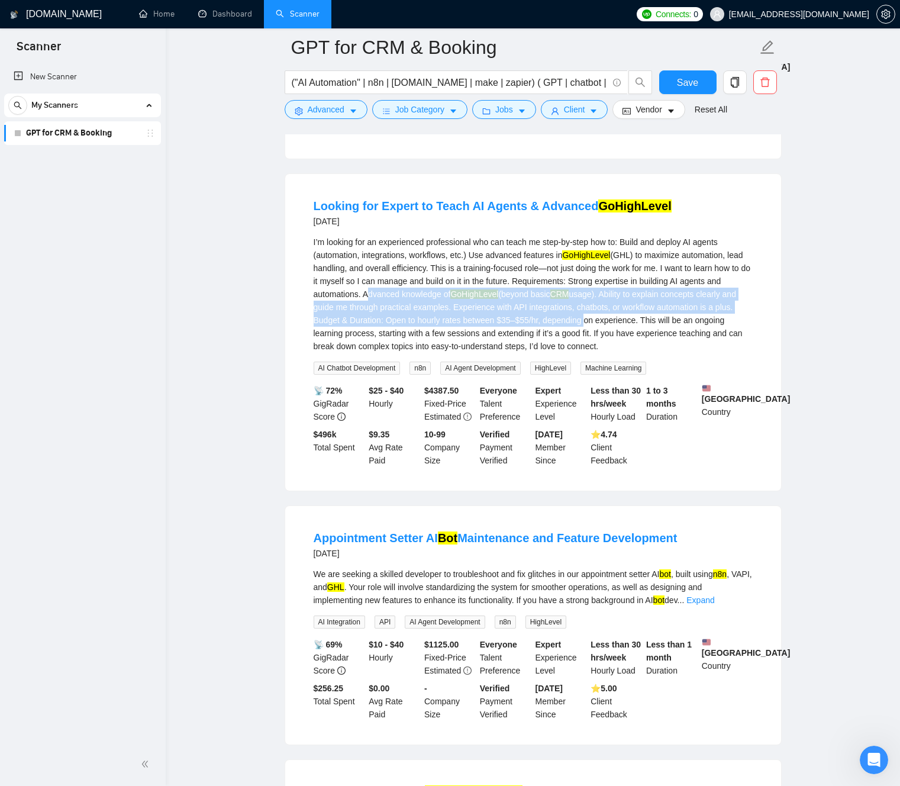
drag, startPoint x: 420, startPoint y: 332, endPoint x: 641, endPoint y: 367, distance: 223.5
click at [640, 353] on div "I’m looking for an experienced professional who can teach me step-by-step how t…" at bounding box center [533, 293] width 439 height 117
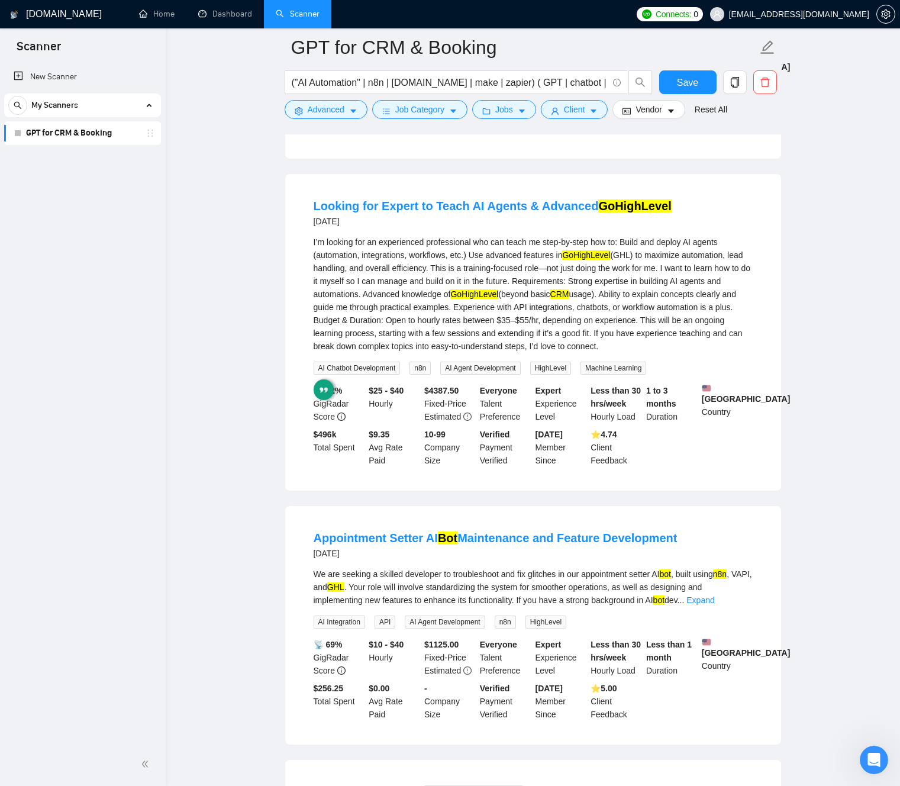
click at [336, 344] on div "I’m looking for an experienced professional who can teach me step-by-step how t…" at bounding box center [533, 293] width 439 height 117
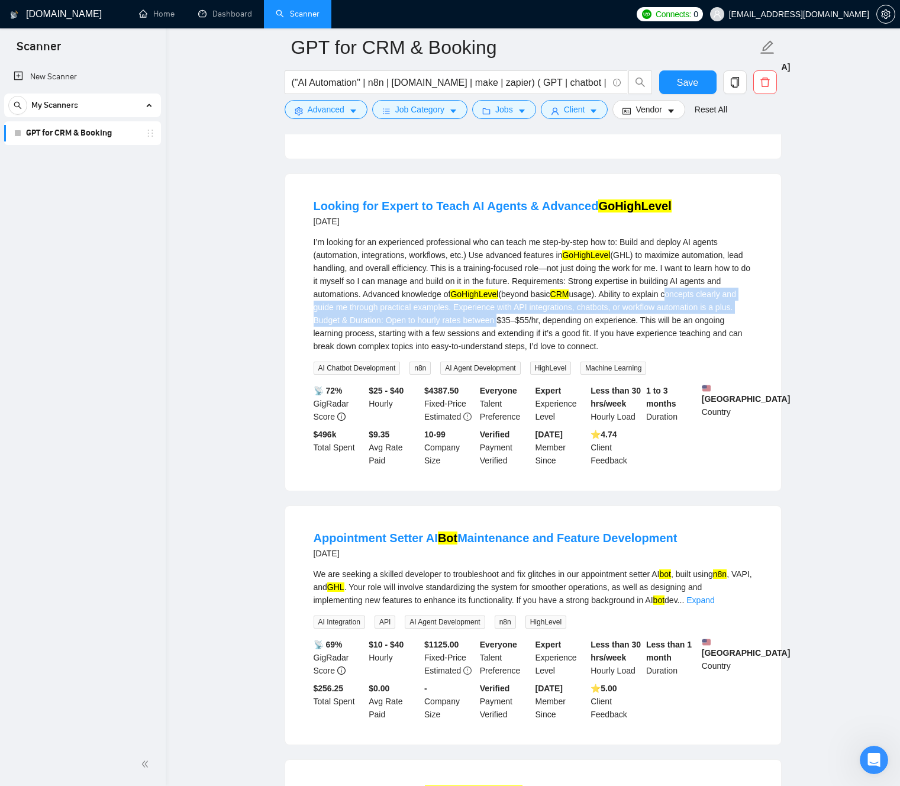
drag, startPoint x: 336, startPoint y: 344, endPoint x: 568, endPoint y: 380, distance: 234.6
click at [568, 353] on div "I’m looking for an experienced professional who can teach me step-by-step how t…" at bounding box center [533, 293] width 439 height 117
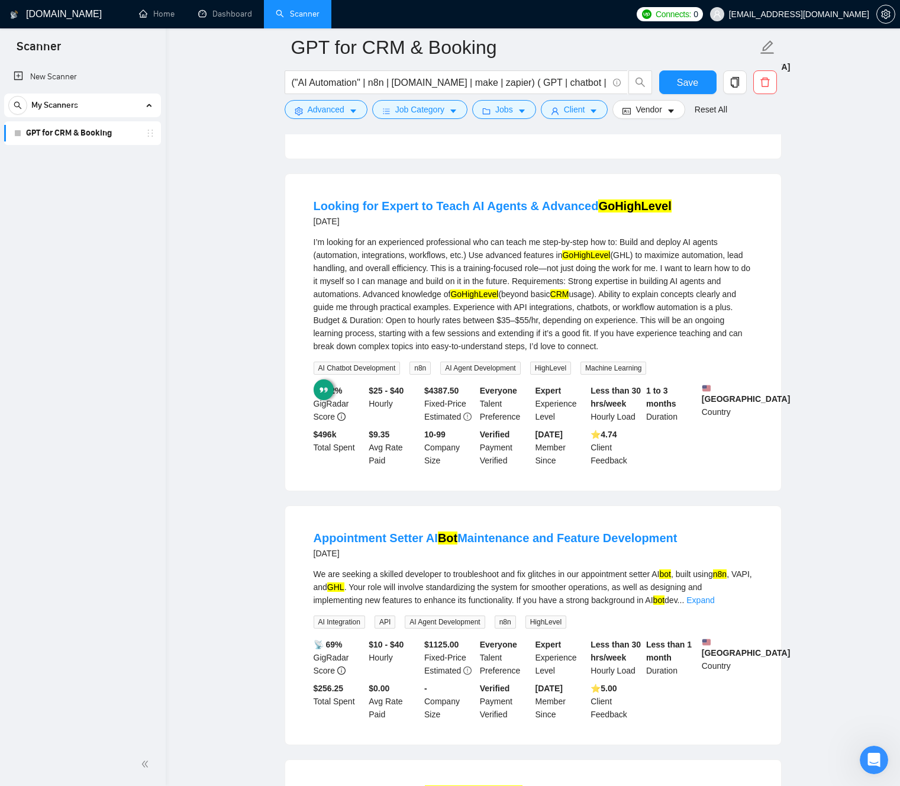
click at [498, 299] on mark "GoHighLevel" at bounding box center [474, 293] width 48 height 9
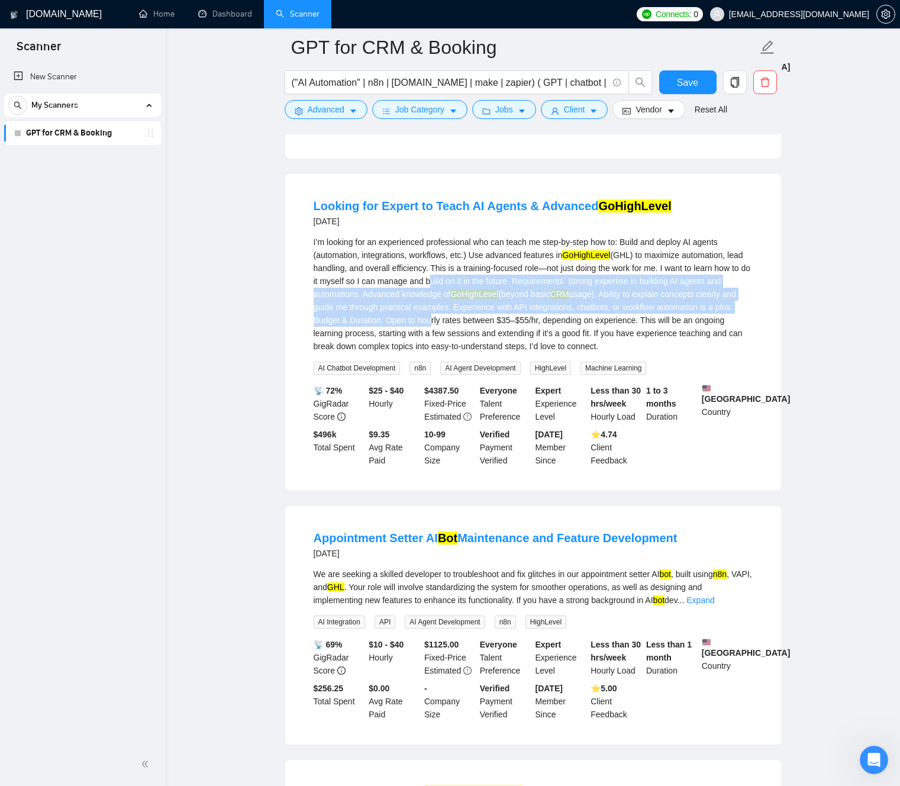
drag, startPoint x: 470, startPoint y: 320, endPoint x: 519, endPoint y: 363, distance: 65.0
click at [519, 353] on div "I’m looking for an experienced professional who can teach me step-by-step how t…" at bounding box center [533, 293] width 439 height 117
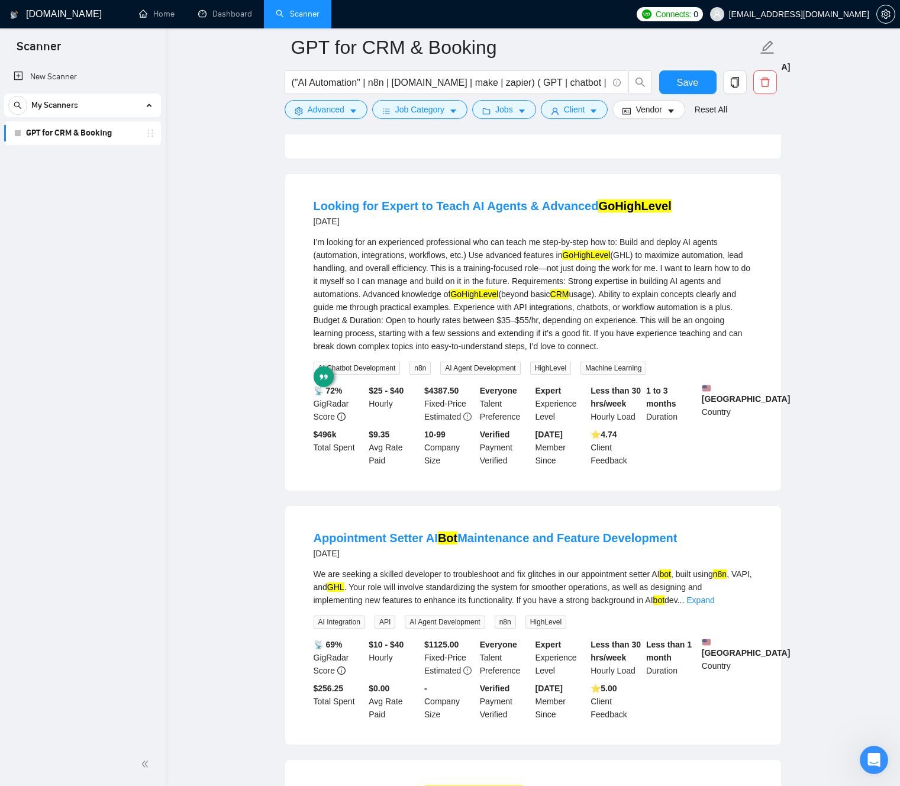
click at [499, 338] on div "I’m looking for an experienced professional who can teach me step-by-step how t…" at bounding box center [533, 293] width 439 height 117
click at [473, 353] on div "I’m looking for an experienced professional who can teach me step-by-step how t…" at bounding box center [533, 293] width 439 height 117
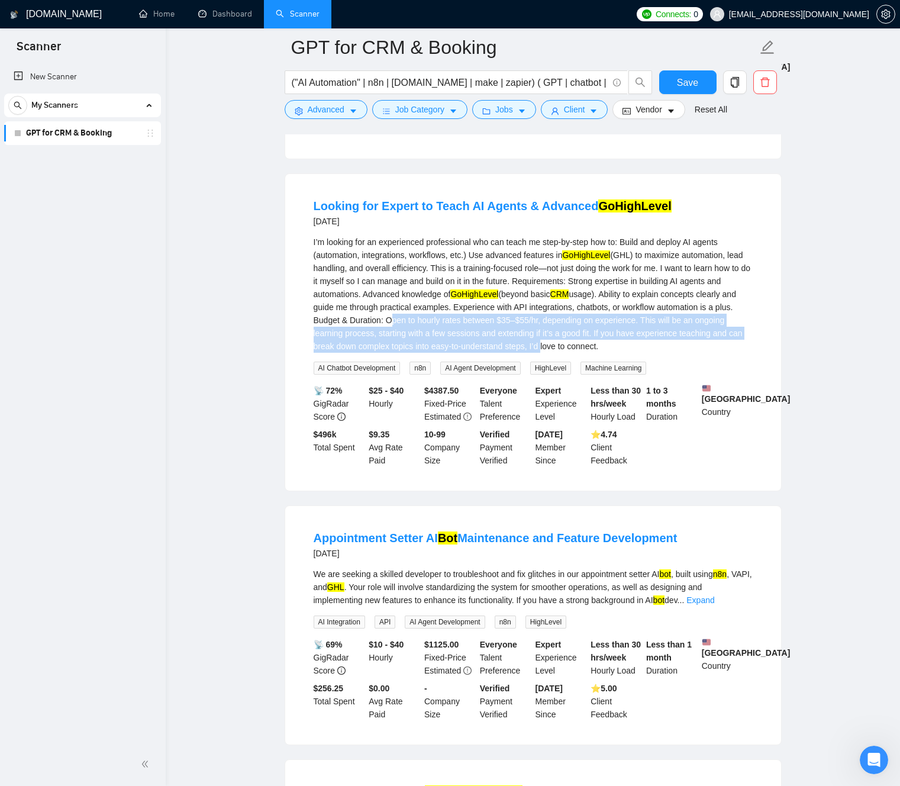
drag, startPoint x: 473, startPoint y: 358, endPoint x: 657, endPoint y: 390, distance: 186.2
click at [657, 353] on div "I’m looking for an experienced professional who can teach me step-by-step how t…" at bounding box center [533, 293] width 439 height 117
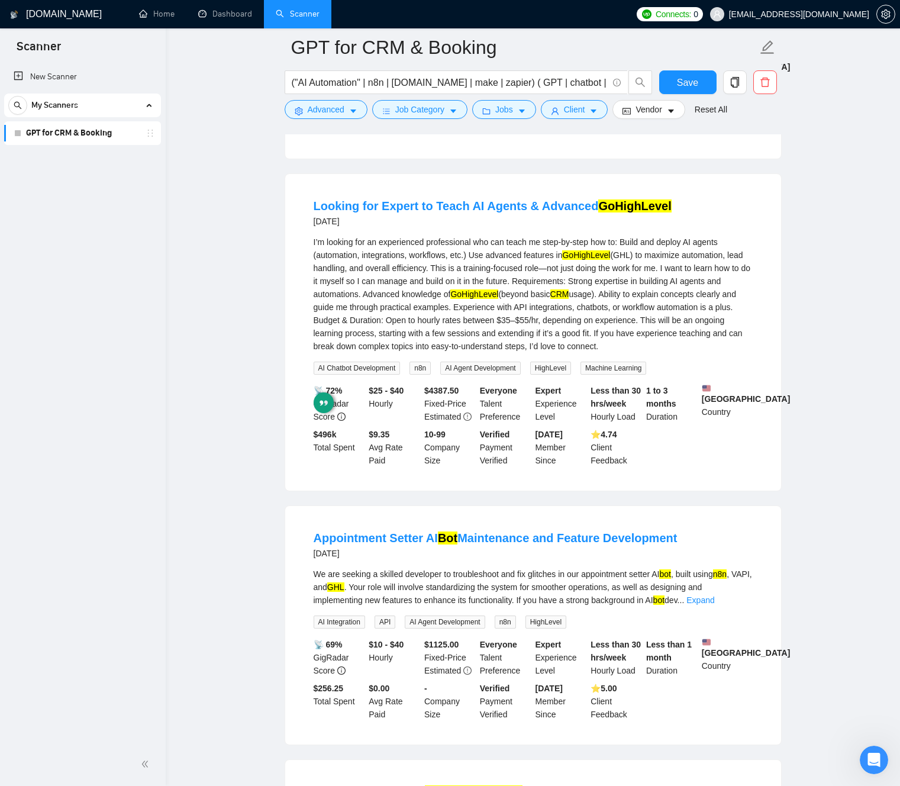
click at [600, 348] on div "I’m looking for an experienced professional who can teach me step-by-step how t…" at bounding box center [533, 293] width 439 height 117
click at [560, 328] on div "I’m looking for an experienced professional who can teach me step-by-step how t…" at bounding box center [533, 293] width 439 height 117
drag, startPoint x: 560, startPoint y: 328, endPoint x: 648, endPoint y: 331, distance: 88.8
click at [648, 331] on div "I’m looking for an experienced professional who can teach me step-by-step how t…" at bounding box center [533, 293] width 439 height 117
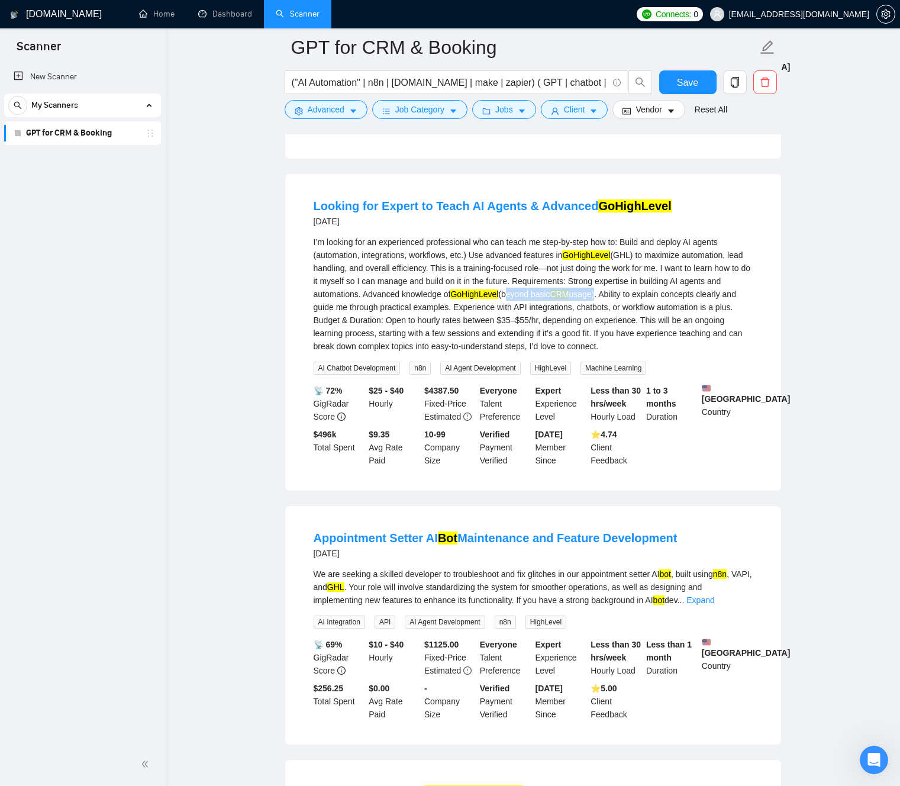
drag, startPoint x: 648, startPoint y: 331, endPoint x: 574, endPoint y: 332, distance: 74.0
click at [574, 332] on div "I’m looking for an experienced professional who can teach me step-by-step how t…" at bounding box center [533, 293] width 439 height 117
drag, startPoint x: 574, startPoint y: 332, endPoint x: 660, endPoint y: 332, distance: 85.8
click at [660, 332] on div "I’m looking for an experienced professional who can teach me step-by-step how t…" at bounding box center [533, 293] width 439 height 117
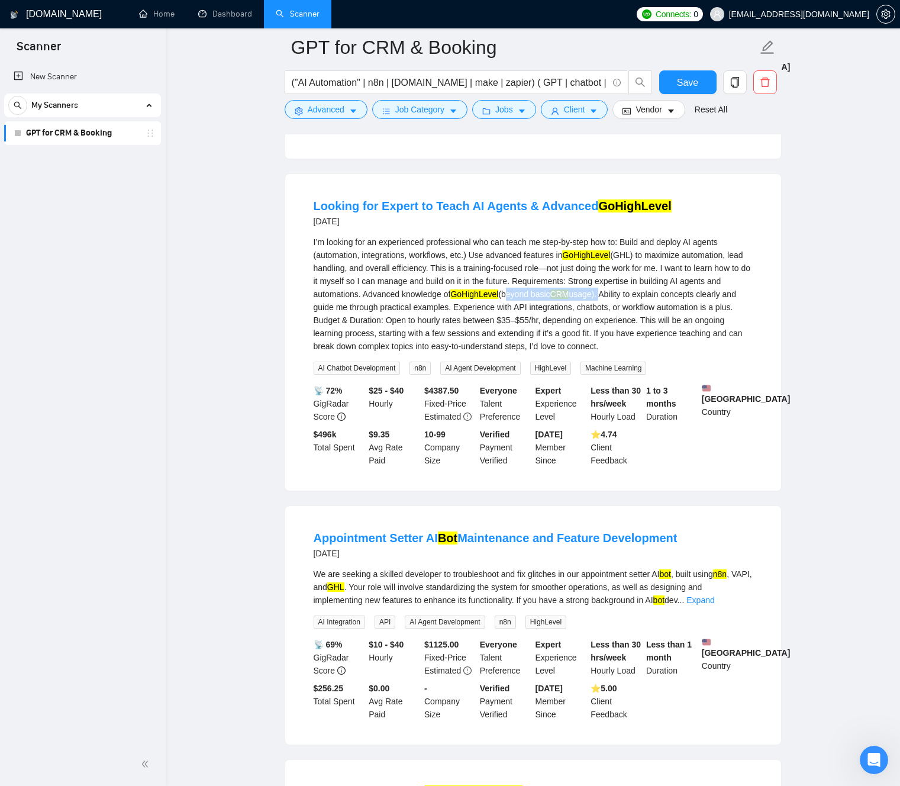
click at [660, 332] on div "I’m looking for an experienced professional who can teach me step-by-step how t…" at bounding box center [533, 293] width 439 height 117
click at [511, 283] on div "I’m looking for an experienced professional who can teach me step-by-step how t…" at bounding box center [533, 293] width 439 height 117
click at [487, 311] on div "I’m looking for an experienced professional who can teach me step-by-step how t…" at bounding box center [533, 293] width 439 height 117
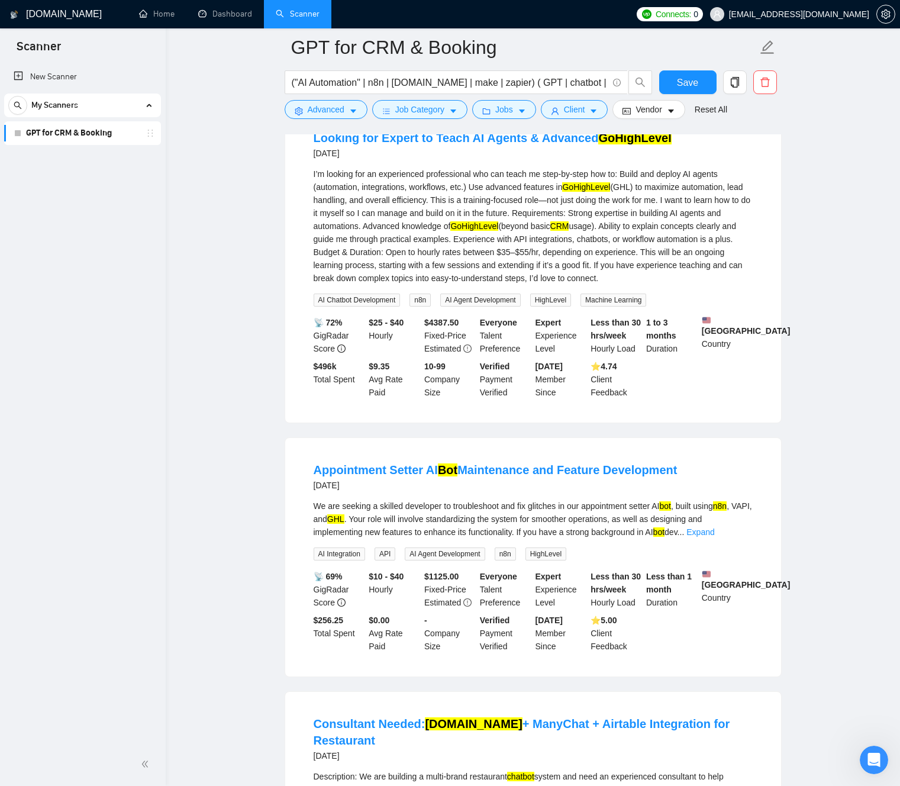
click at [347, 538] on div "We are seeking a skilled developer to troubleshoot and fix glitches in our appo…" at bounding box center [533, 518] width 439 height 39
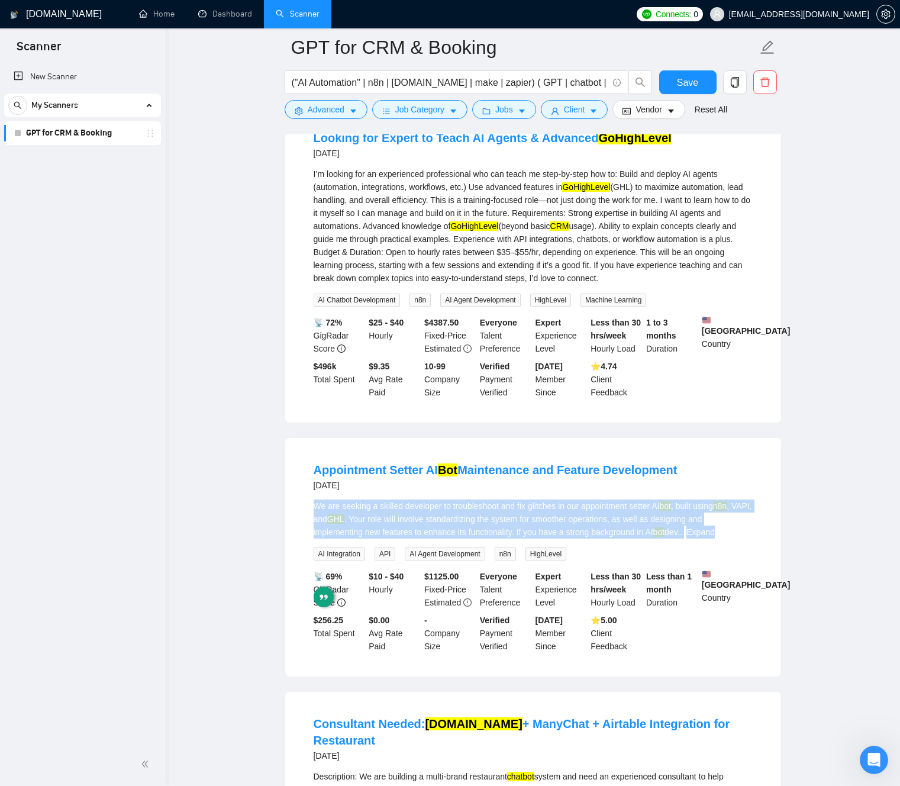
drag, startPoint x: 347, startPoint y: 555, endPoint x: 416, endPoint y: 555, distance: 69.8
click at [416, 538] on div "We are seeking a skilled developer to troubleshoot and fix glitches in our appo…" at bounding box center [533, 518] width 439 height 39
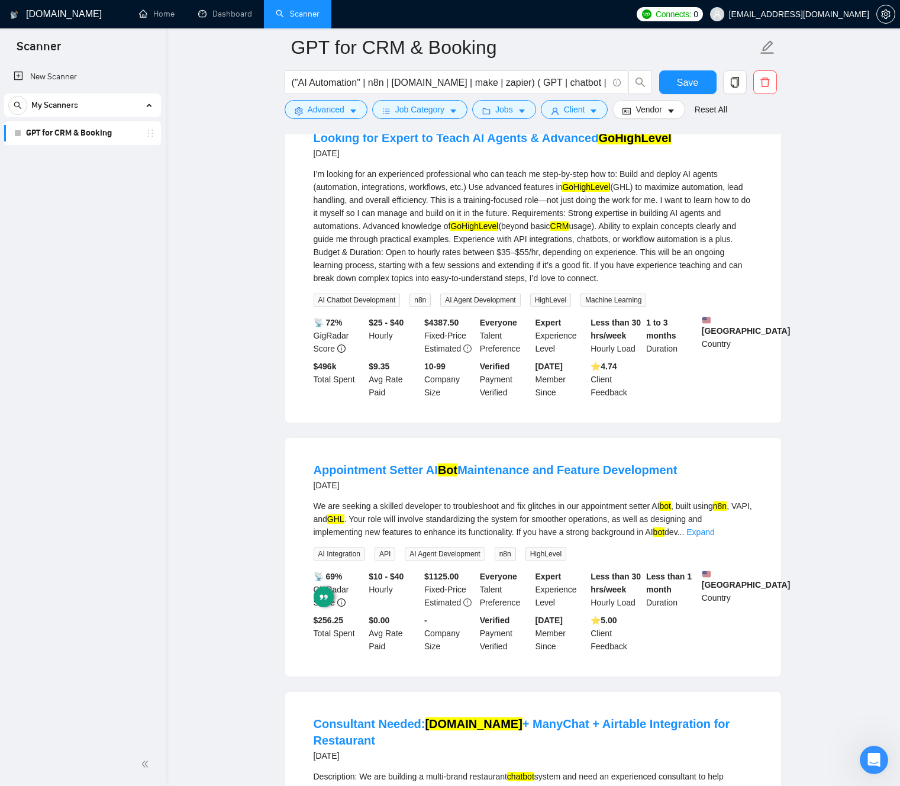
click at [487, 538] on div "We are seeking a skilled developer to troubleshoot and fix glitches in our appo…" at bounding box center [533, 518] width 439 height 39
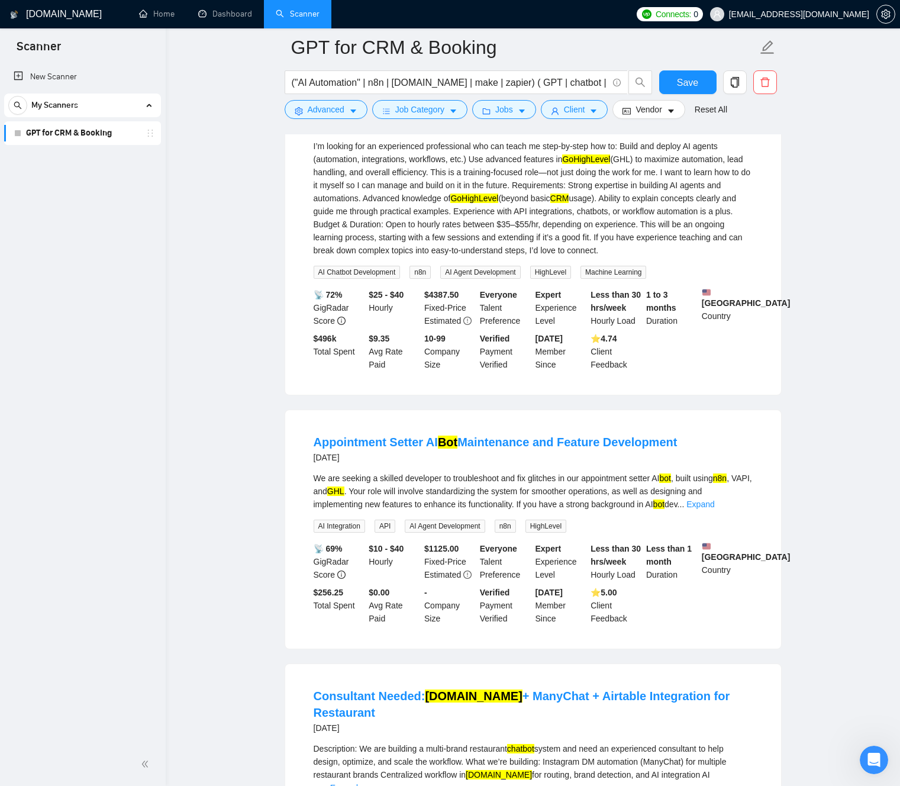
scroll to position [3196, 0]
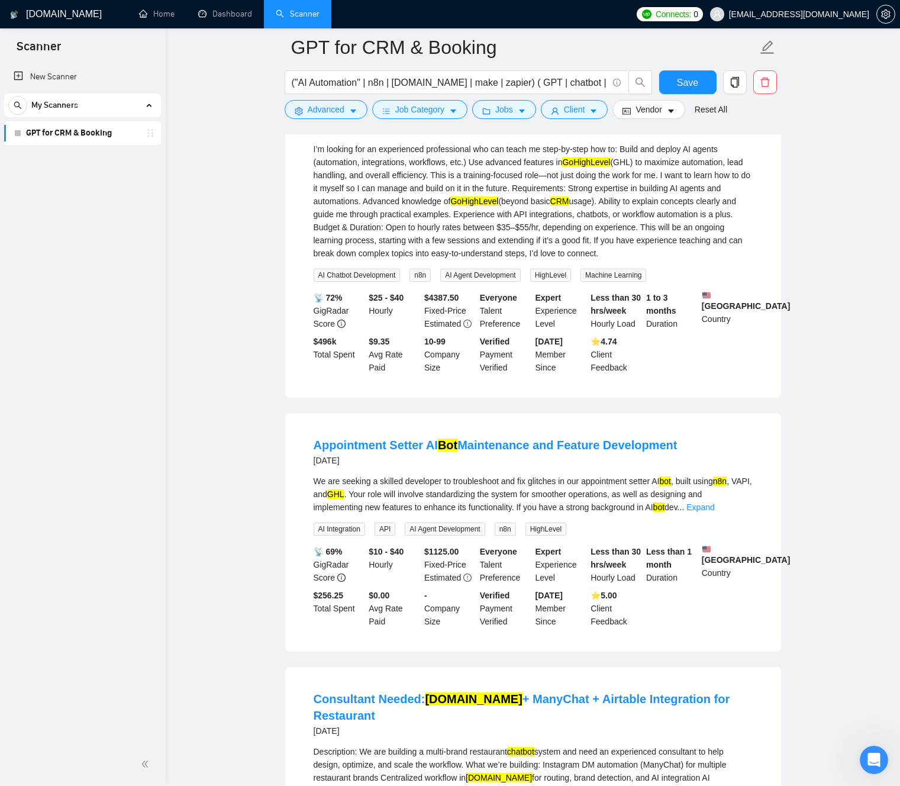
click at [394, 514] on div "We are seeking a skilled developer to troubleshoot and fix glitches in our appo…" at bounding box center [533, 493] width 439 height 39
drag, startPoint x: 394, startPoint y: 542, endPoint x: 553, endPoint y: 542, distance: 159.1
click at [553, 514] on div "We are seeking a skilled developer to troubleshoot and fix glitches in our appo…" at bounding box center [533, 493] width 439 height 39
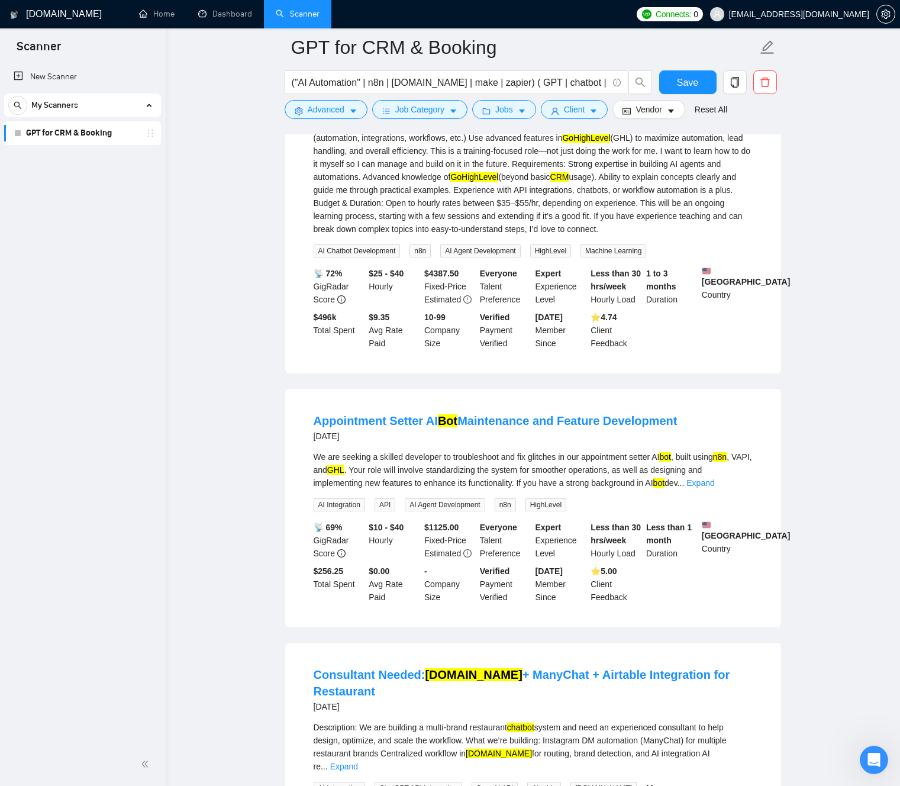
scroll to position [3224, 0]
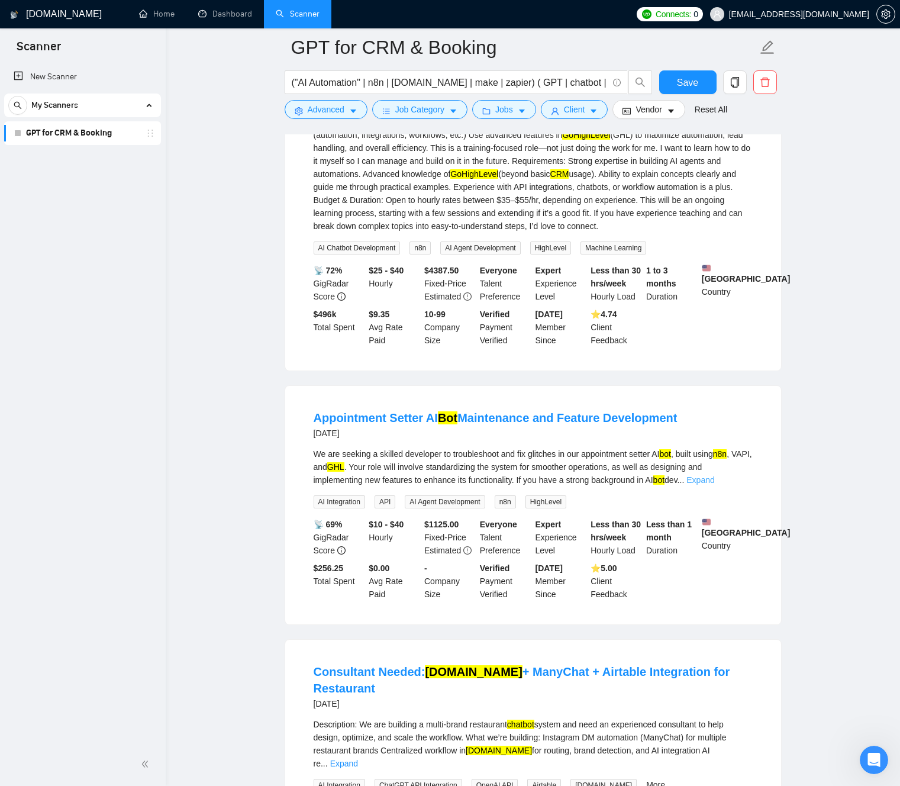
click at [714, 485] on link "Expand" at bounding box center [700, 479] width 28 height 9
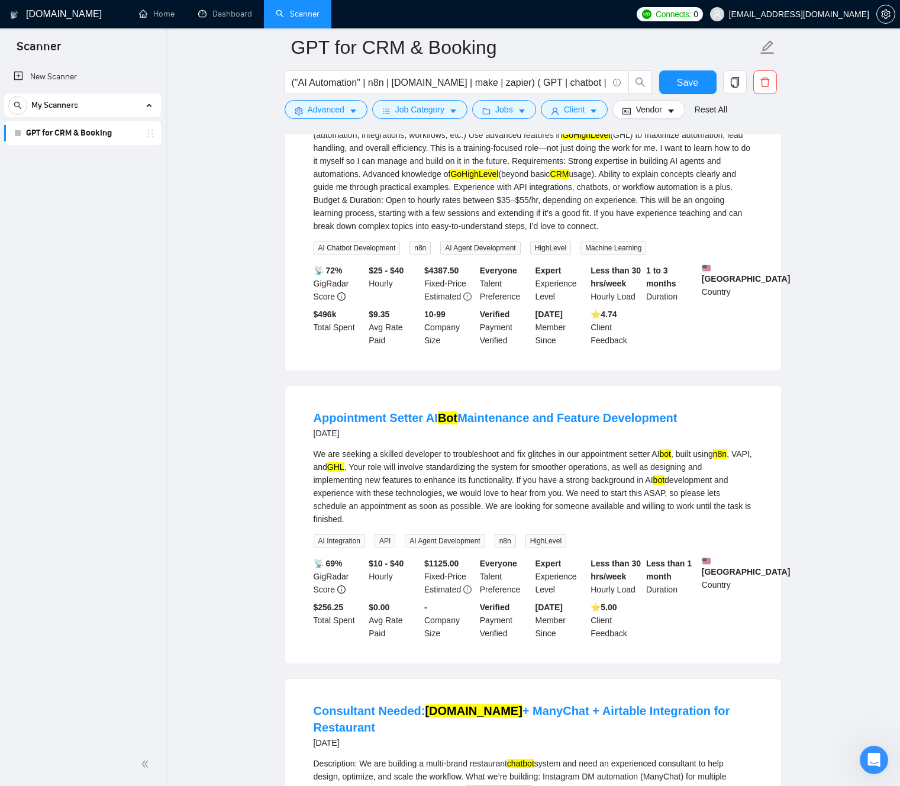
click at [400, 516] on div "We are seeking a skilled developer to troubleshoot and fix glitches in our appo…" at bounding box center [533, 486] width 439 height 78
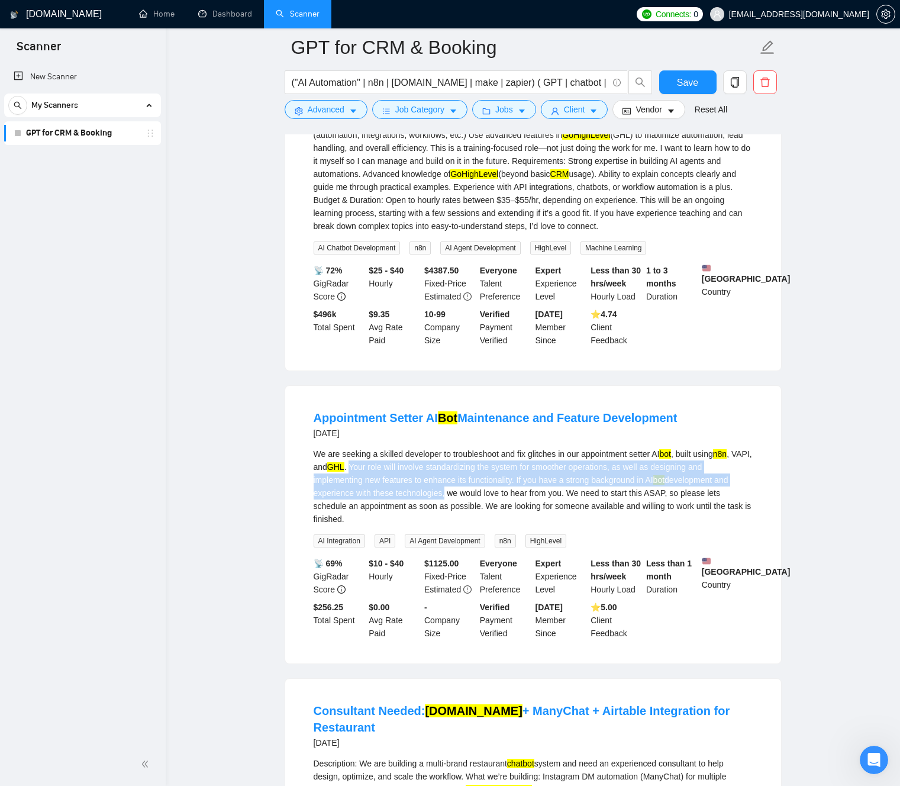
drag, startPoint x: 400, startPoint y: 516, endPoint x: 448, endPoint y: 554, distance: 61.2
click at [448, 525] on div "We are seeking a skilled developer to troubleshoot and fix glitches in our appo…" at bounding box center [533, 486] width 439 height 78
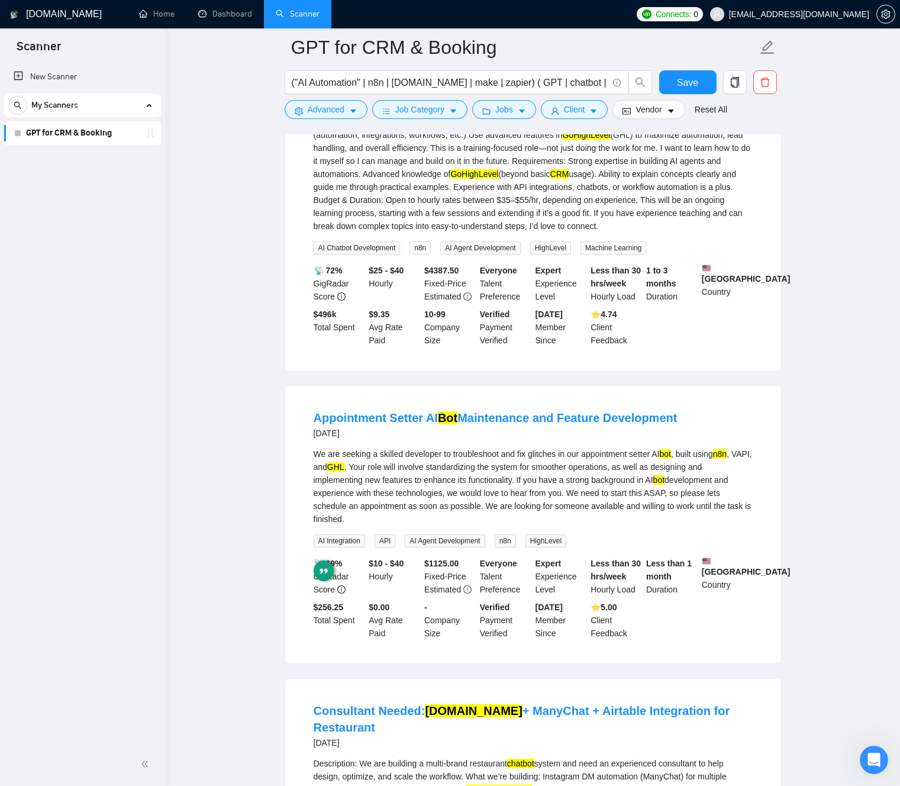
click at [450, 525] on div "We are seeking a skilled developer to troubleshoot and fix glitches in our appo…" at bounding box center [533, 486] width 439 height 78
drag, startPoint x: 505, startPoint y: 531, endPoint x: 511, endPoint y: 576, distance: 45.3
click at [511, 547] on div "We are seeking a skilled developer to troubleshoot and fix glitches in our appo…" at bounding box center [533, 497] width 439 height 100
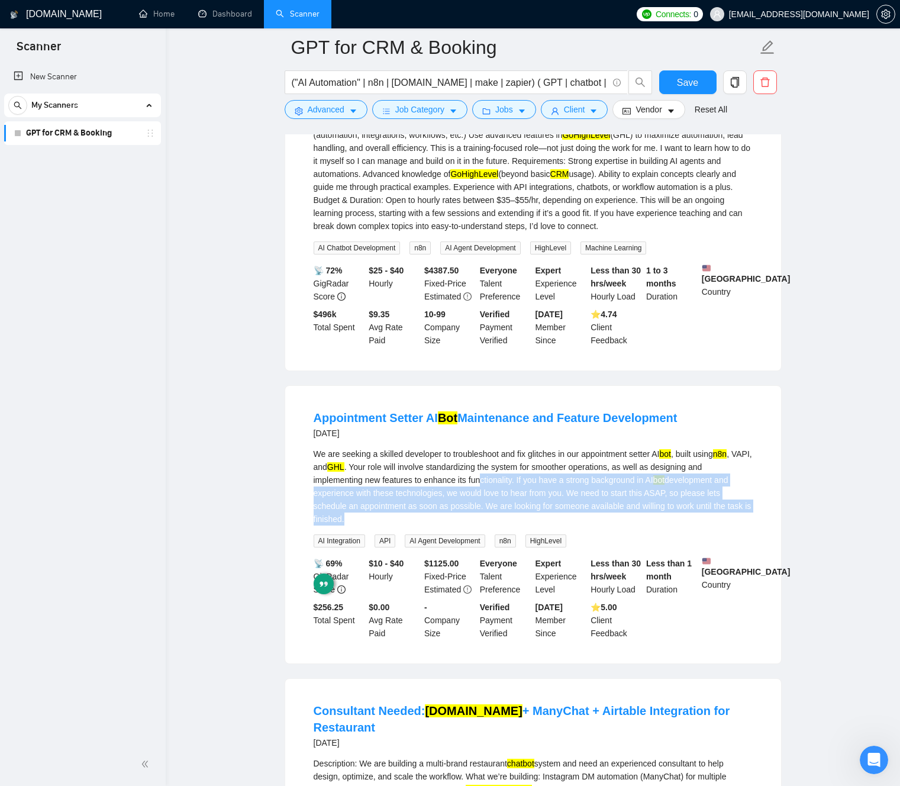
click at [501, 525] on div "We are seeking a skilled developer to troubleshoot and fix glitches in our appo…" at bounding box center [533, 486] width 439 height 78
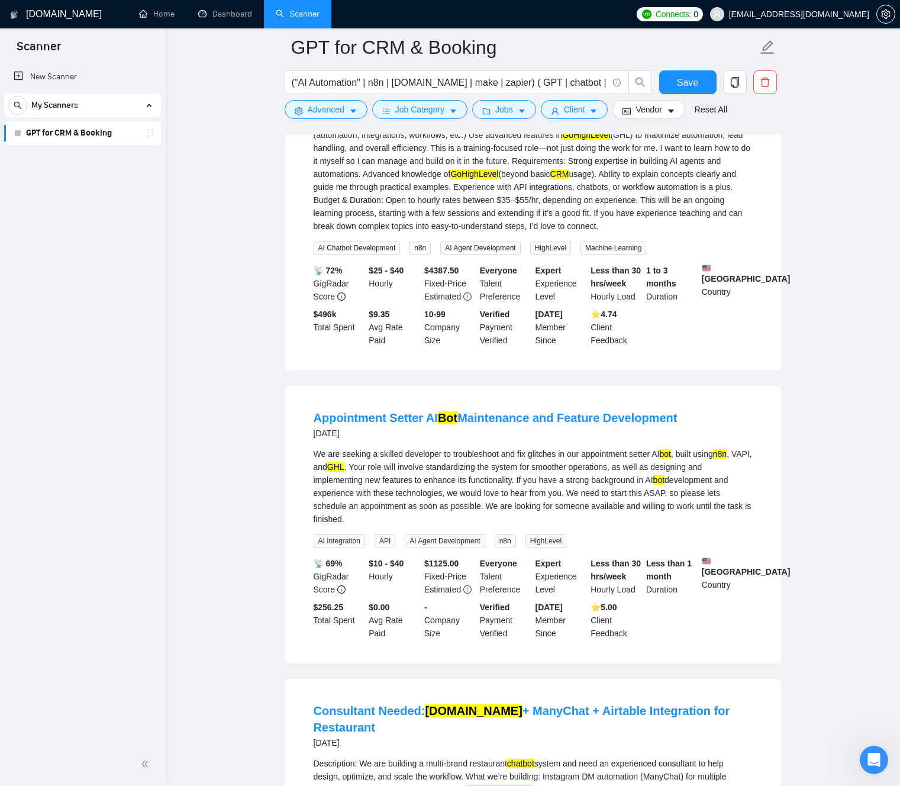
drag, startPoint x: 501, startPoint y: 531, endPoint x: 502, endPoint y: 579, distance: 48.5
click at [502, 547] on div "We are seeking a skilled developer to troubleshoot and fix glitches in our appo…" at bounding box center [533, 497] width 439 height 100
click at [488, 525] on div "We are seeking a skilled developer to troubleshoot and fix glitches in our appo…" at bounding box center [533, 486] width 439 height 78
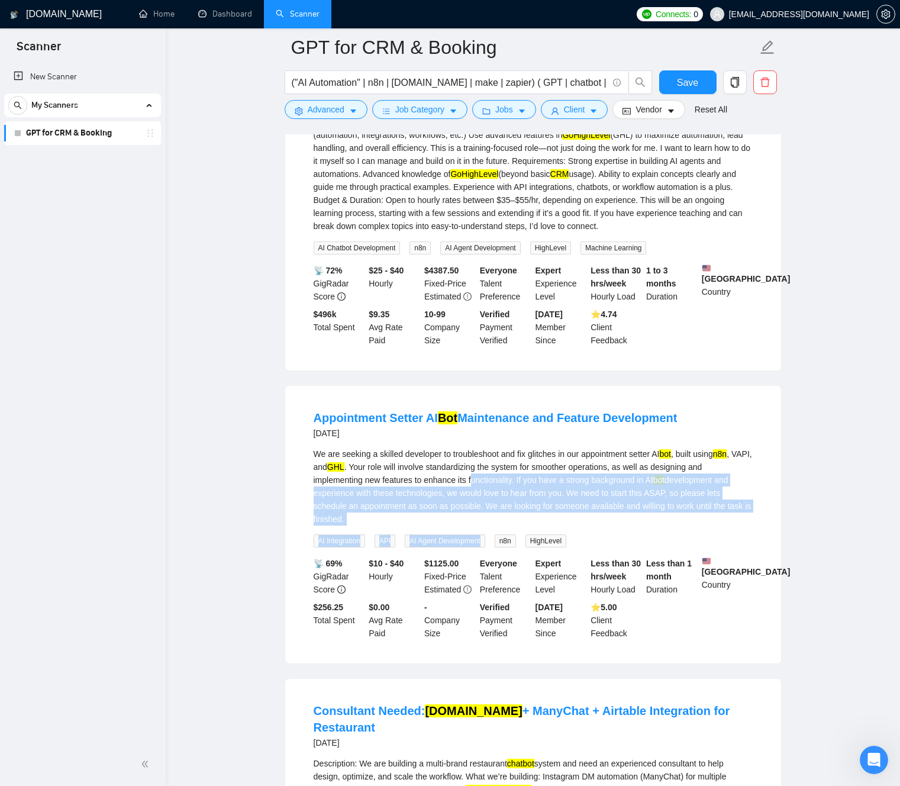
drag, startPoint x: 495, startPoint y: 582, endPoint x: 494, endPoint y: 525, distance: 56.8
click at [495, 525] on div "We are seeking a skilled developer to troubleshoot and fix glitches in our appo…" at bounding box center [533, 497] width 439 height 100
click at [494, 525] on div "We are seeking a skilled developer to troubleshoot and fix glitches in our appo…" at bounding box center [533, 486] width 439 height 78
drag, startPoint x: 494, startPoint y: 525, endPoint x: 497, endPoint y: 570, distance: 44.5
click at [497, 525] on div "We are seeking a skilled developer to troubleshoot and fix glitches in our appo…" at bounding box center [533, 486] width 439 height 78
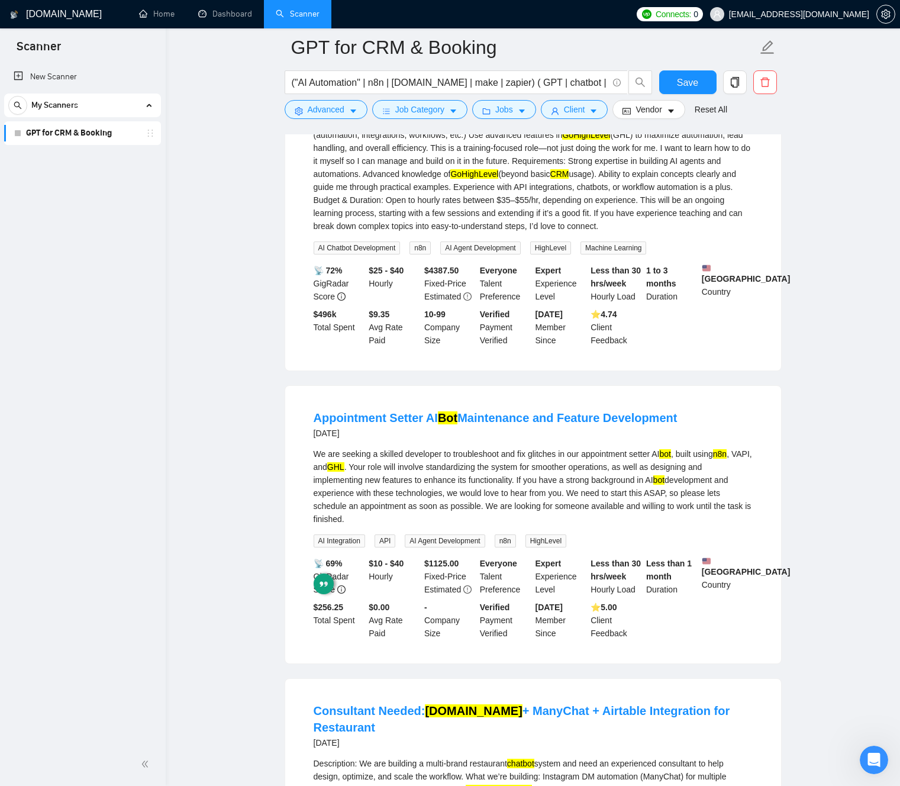
click at [495, 522] on div "We are seeking a skilled developer to troubleshoot and fix glitches in our appo…" at bounding box center [533, 486] width 439 height 78
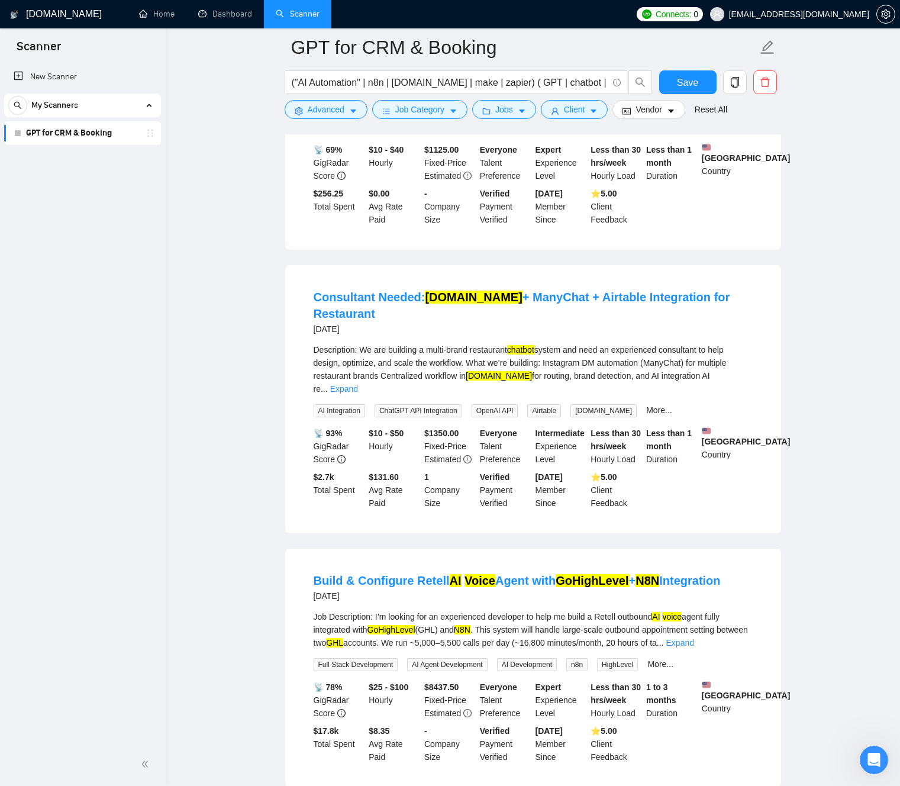
scroll to position [3656, 0]
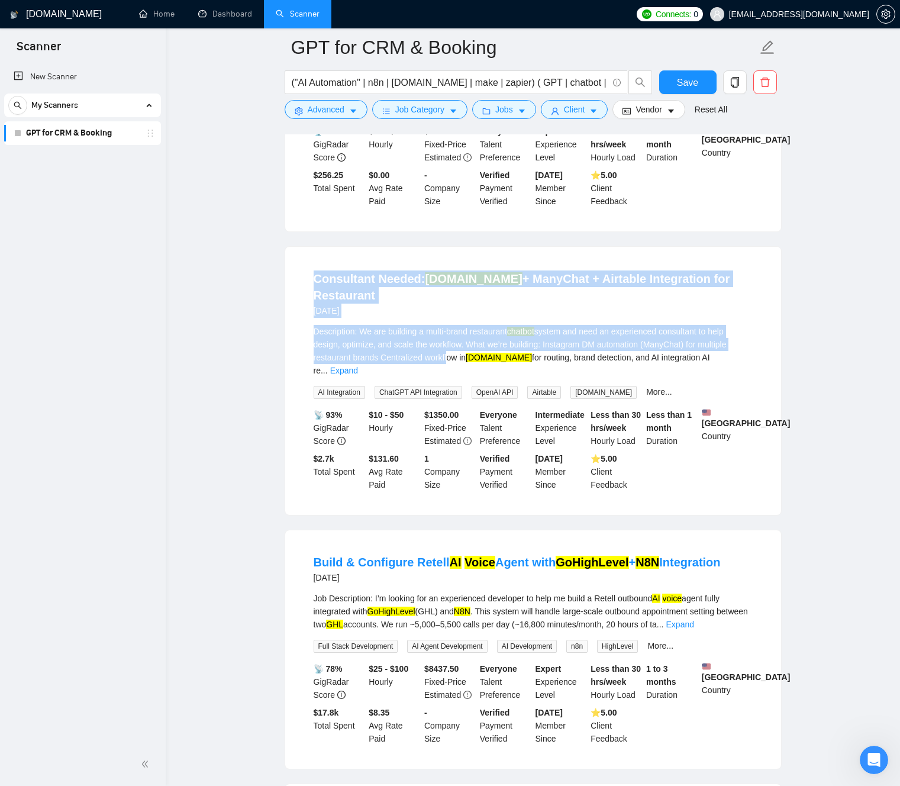
drag, startPoint x: 337, startPoint y: 303, endPoint x: 486, endPoint y: 448, distance: 208.4
click at [486, 444] on div "Consultant Needed: [DOMAIN_NAME] + ManyChat + Airtable Integration for Restaura…" at bounding box center [533, 381] width 496 height 268
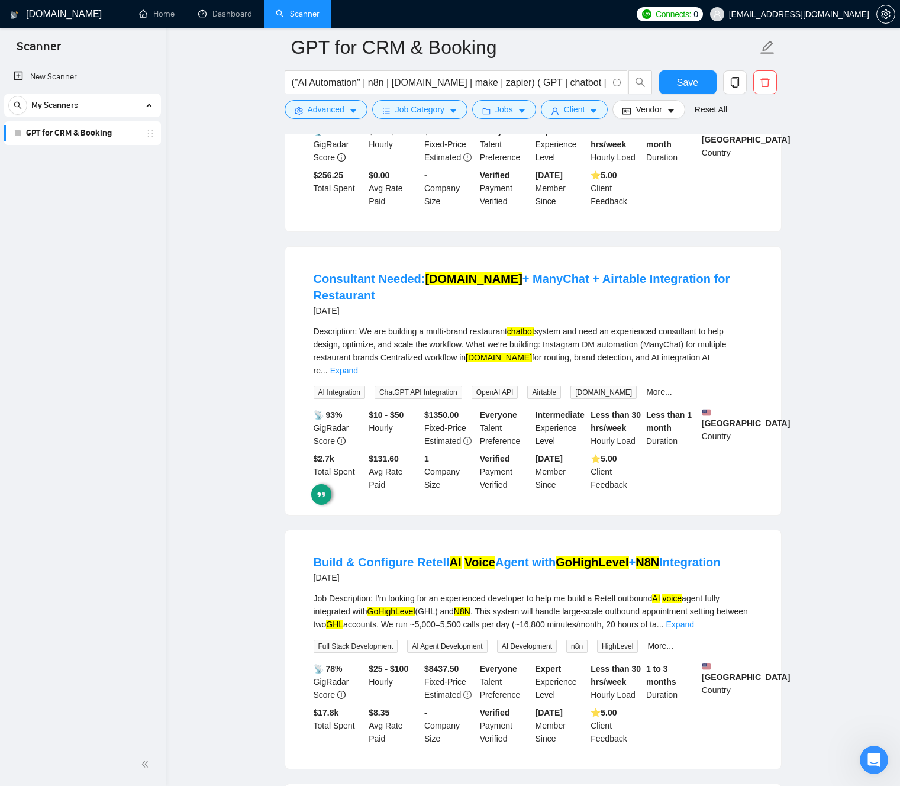
click at [551, 377] on div "Description: We are building a multi-brand restaurant chatbot system and need a…" at bounding box center [533, 351] width 439 height 52
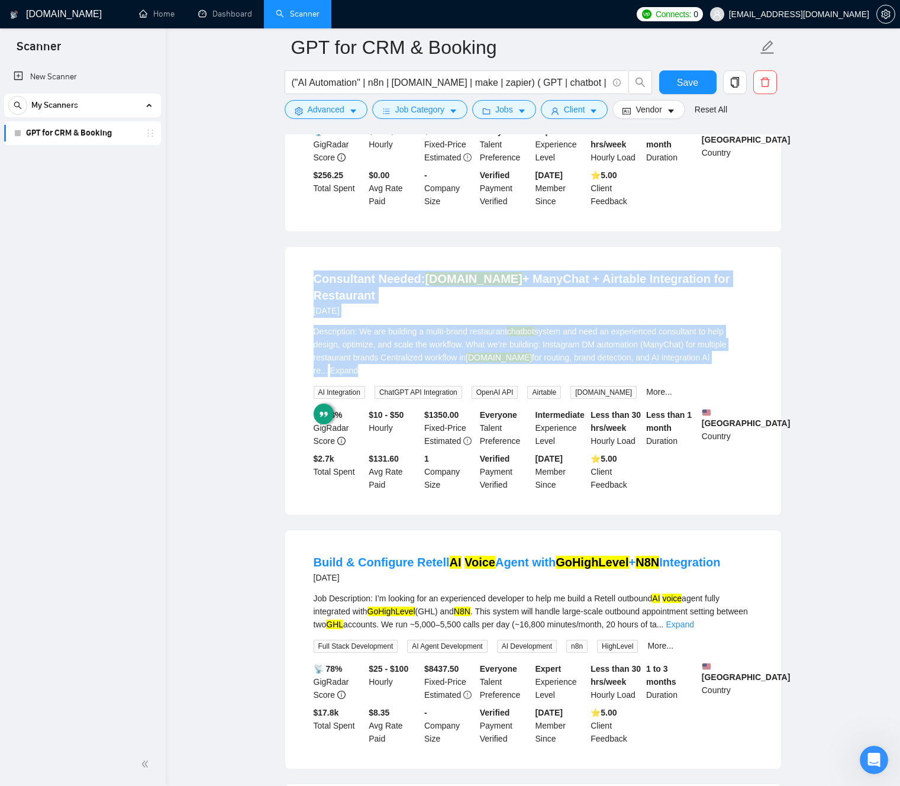
drag, startPoint x: 551, startPoint y: 380, endPoint x: 551, endPoint y: 325, distance: 55.6
click at [551, 325] on li "Consultant Needed: [DOMAIN_NAME] + ManyChat + Airtable Integration for Restaura…" at bounding box center [532, 381] width 467 height 240
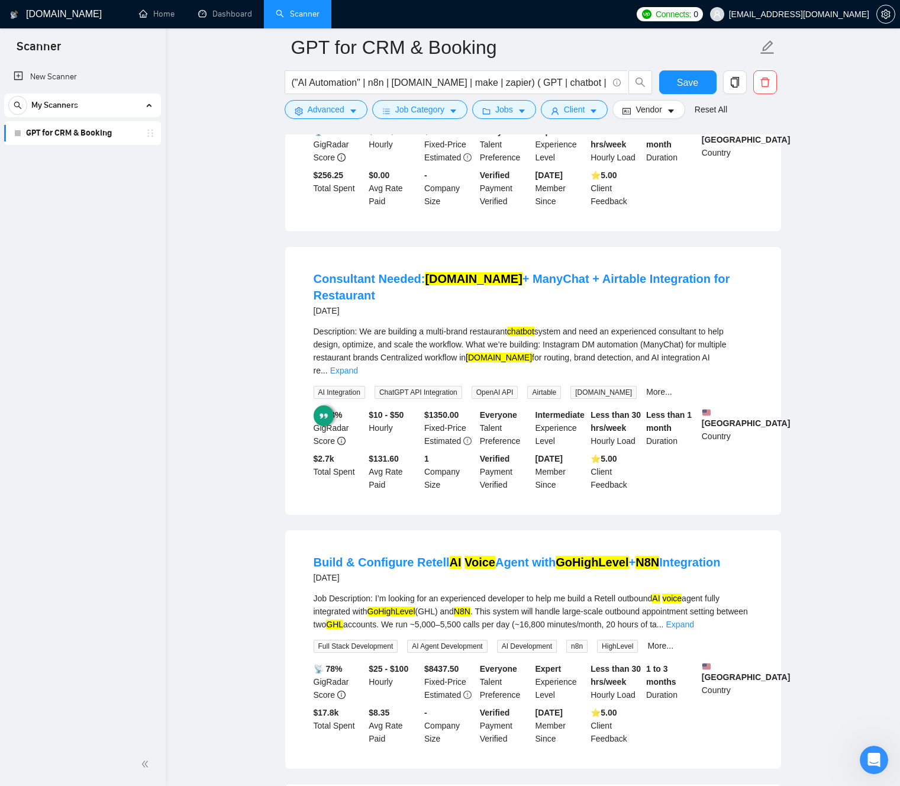
click at [551, 301] on div "Consultant Needed: [DOMAIN_NAME] + ManyChat + Airtable Integration for Restaura…" at bounding box center [533, 381] width 496 height 268
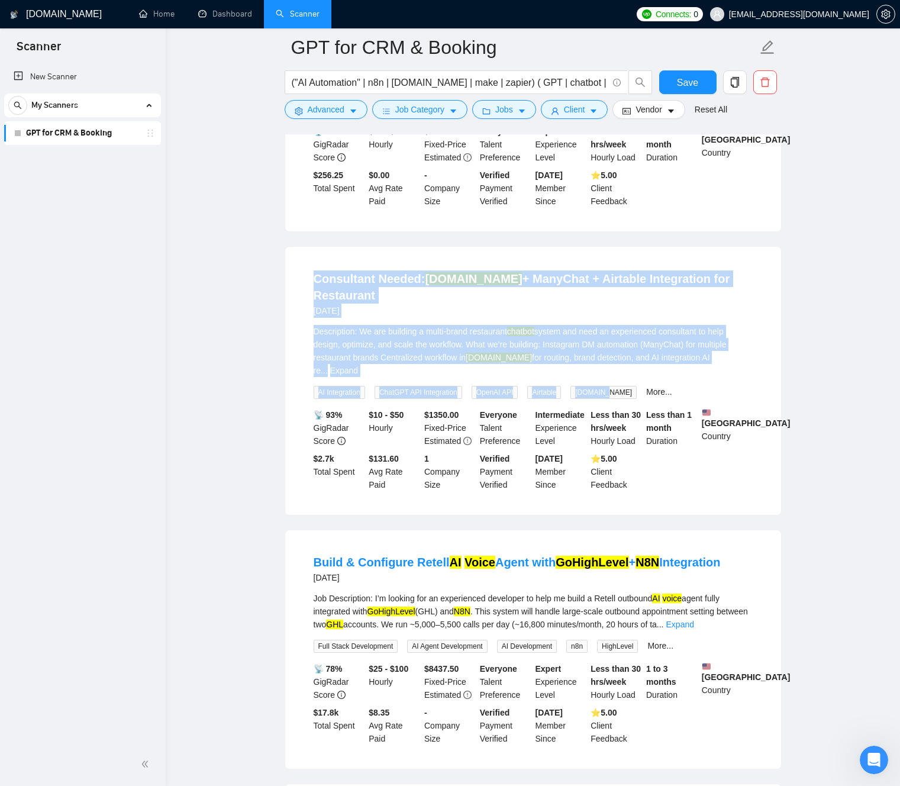
drag, startPoint x: 551, startPoint y: 301, endPoint x: 650, endPoint y: 486, distance: 209.4
click at [650, 483] on div "Consultant Needed: [DOMAIN_NAME] + ManyChat + Airtable Integration for Restaura…" at bounding box center [533, 381] width 496 height 268
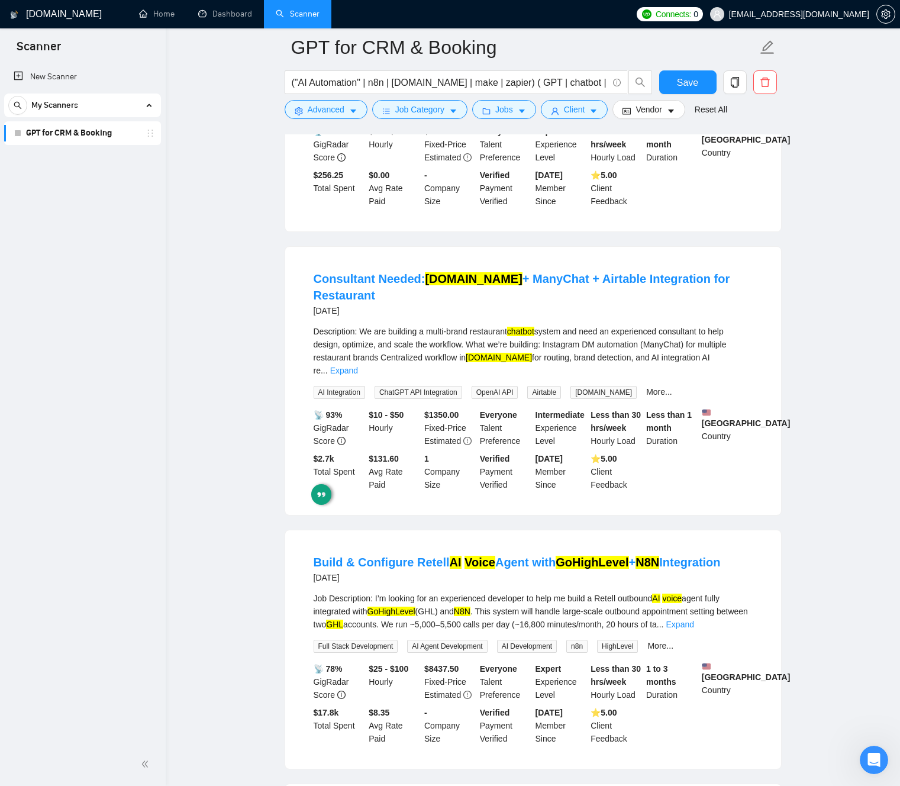
click at [508, 302] on div "Consultant Needed: [DOMAIN_NAME] + ManyChat + Airtable Integration for Restaura…" at bounding box center [533, 381] width 496 height 268
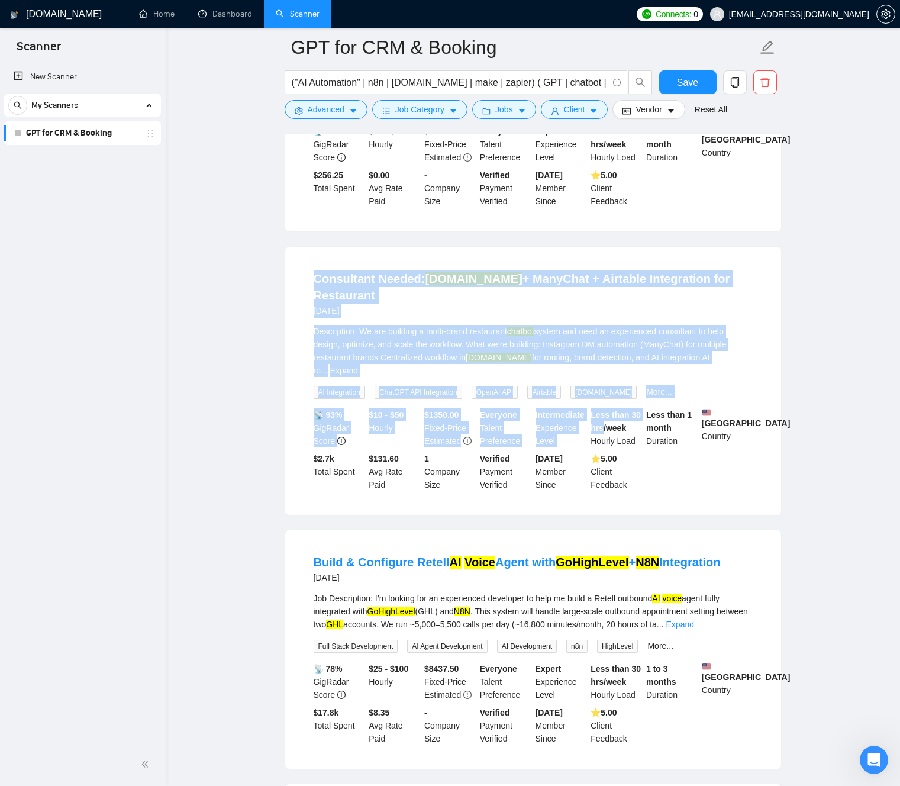
drag, startPoint x: 508, startPoint y: 302, endPoint x: 634, endPoint y: 481, distance: 218.6
click at [634, 480] on div "Consultant Needed: [DOMAIN_NAME] + ManyChat + Airtable Integration for Restaura…" at bounding box center [533, 381] width 496 height 268
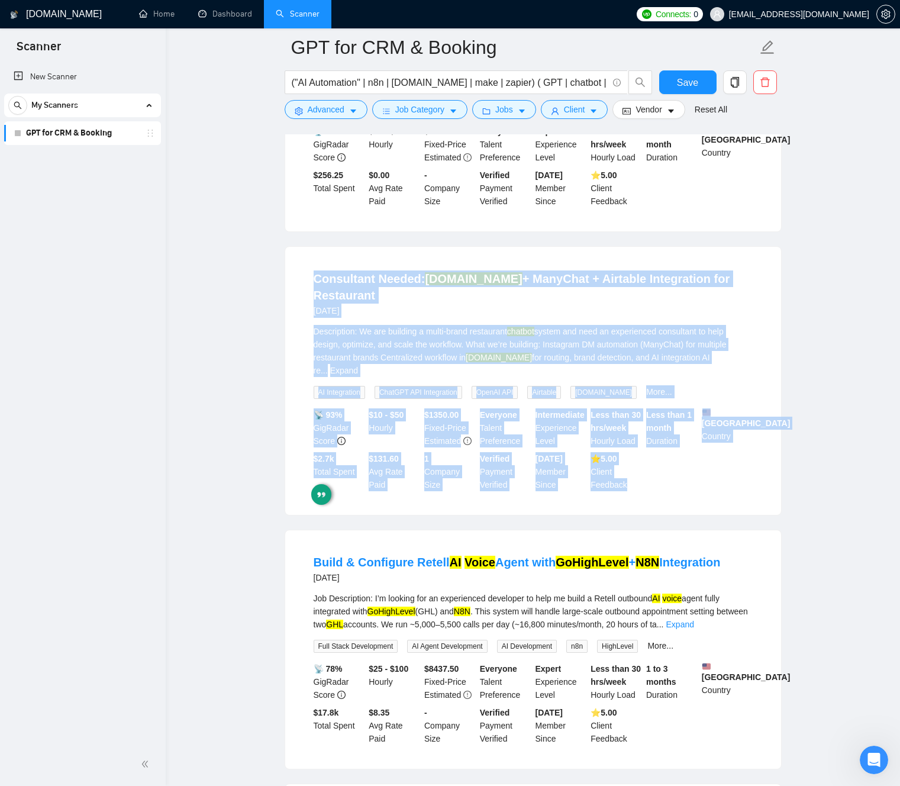
drag, startPoint x: 666, startPoint y: 531, endPoint x: 582, endPoint y: 296, distance: 250.0
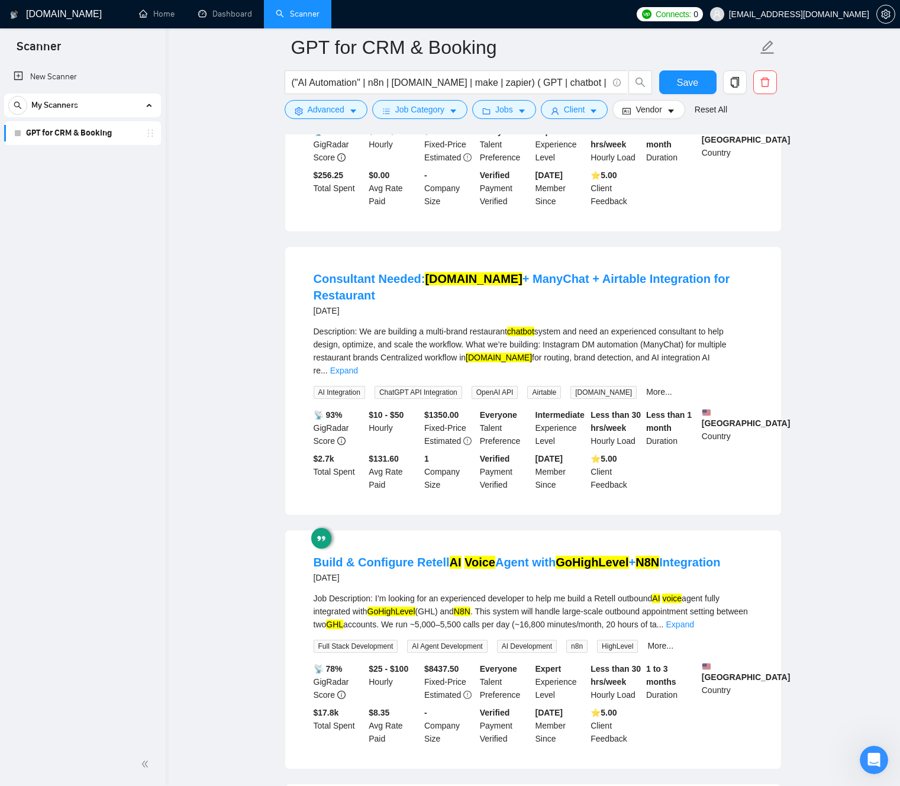
click at [543, 308] on div "Consultant Needed: [DOMAIN_NAME] + ManyChat + Airtable Integration for Restaura…" at bounding box center [533, 381] width 496 height 268
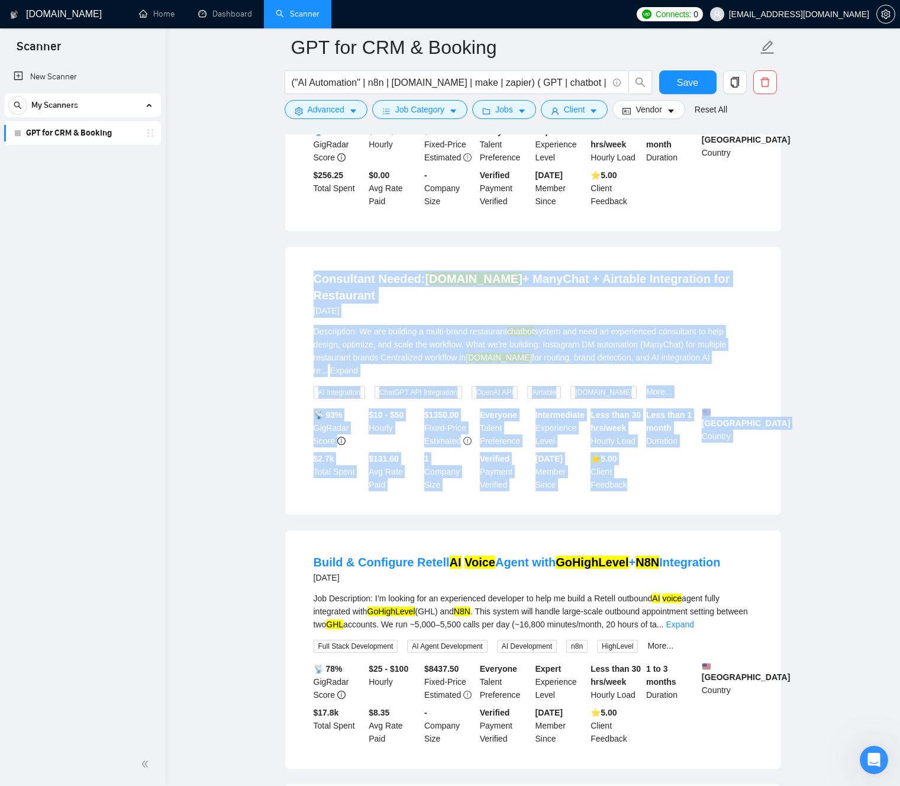
drag, startPoint x: 551, startPoint y: 331, endPoint x: 640, endPoint y: 515, distance: 205.1
click at [639, 514] on div "Consultant Needed: [DOMAIN_NAME] + ManyChat + Airtable Integration for Restaura…" at bounding box center [533, 381] width 496 height 268
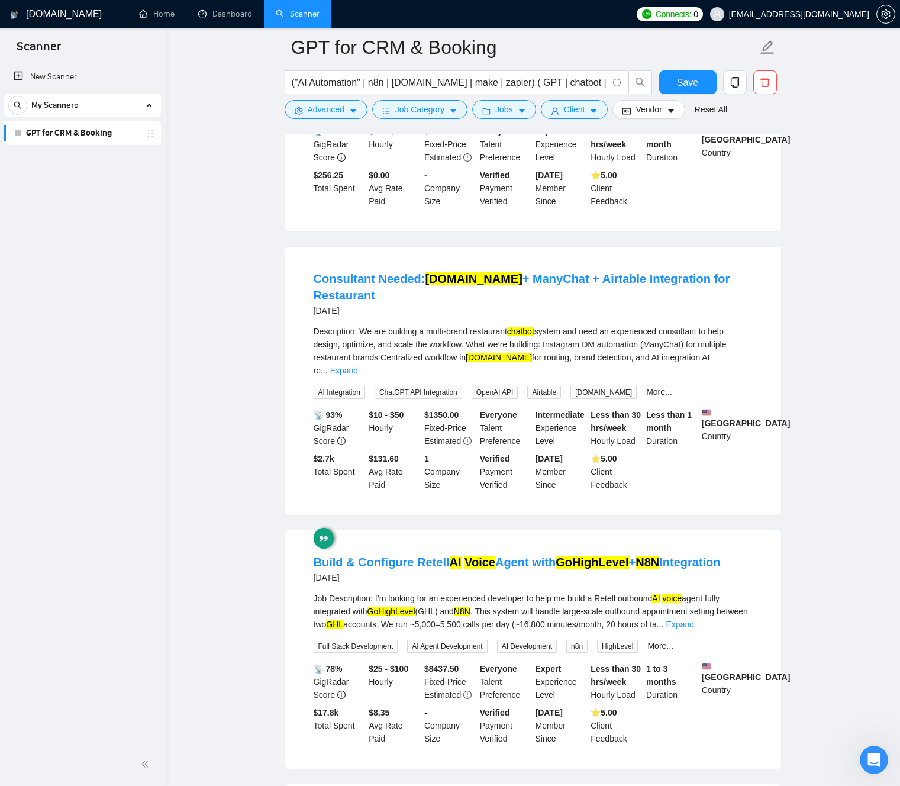
click at [563, 375] on div "Description: We are building a multi-brand restaurant chatbot system and need a…" at bounding box center [533, 351] width 439 height 52
click at [324, 377] on div "Description: We are building a multi-brand restaurant chatbot system and need a…" at bounding box center [533, 351] width 439 height 52
drag, startPoint x: 324, startPoint y: 377, endPoint x: 489, endPoint y: 381, distance: 164.5
click at [490, 377] on div "Description: We are building a multi-brand restaurant chatbot system and need a…" at bounding box center [533, 351] width 439 height 52
click at [474, 377] on div "Description: We are building a multi-brand restaurant chatbot system and need a…" at bounding box center [533, 351] width 439 height 52
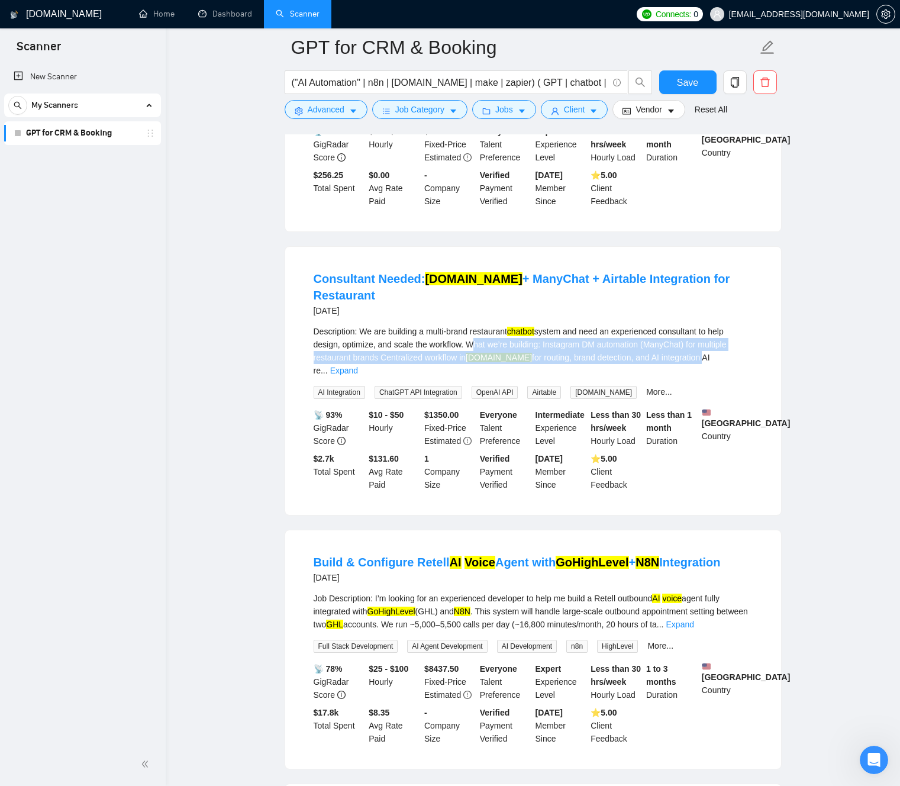
drag, startPoint x: 489, startPoint y: 377, endPoint x: 683, endPoint y: 425, distance: 199.9
click at [683, 423] on li "Consultant Needed: [DOMAIN_NAME] + ManyChat + Airtable Integration for Restaura…" at bounding box center [532, 381] width 467 height 240
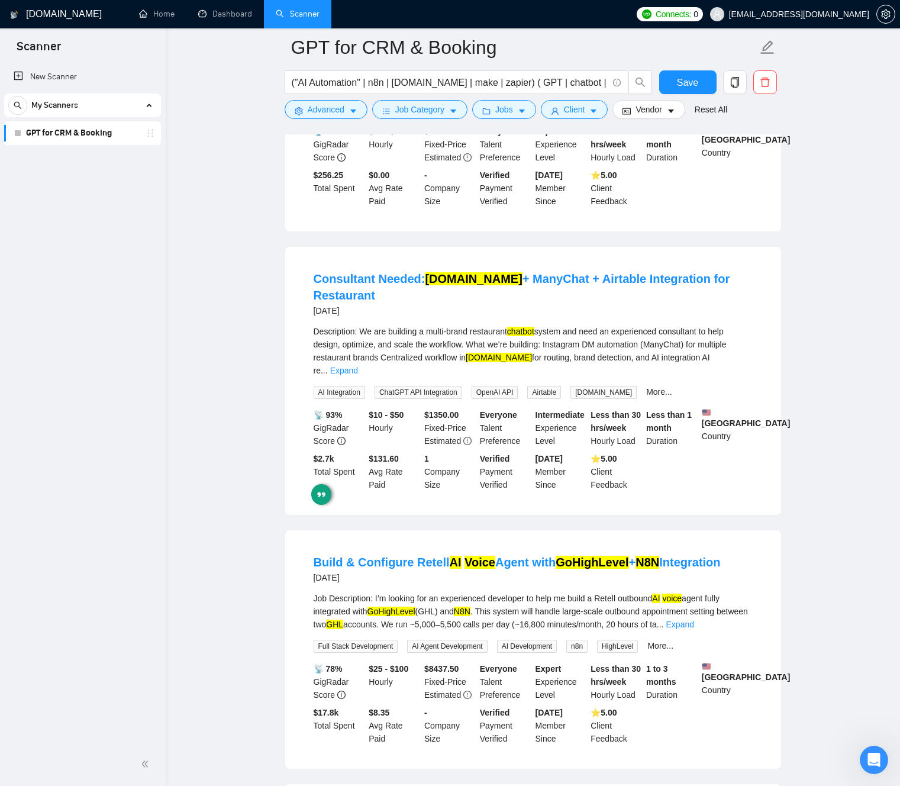
click at [624, 318] on div "[DATE]" at bounding box center [533, 310] width 439 height 14
click at [358, 375] on link "Expand" at bounding box center [344, 370] width 28 height 9
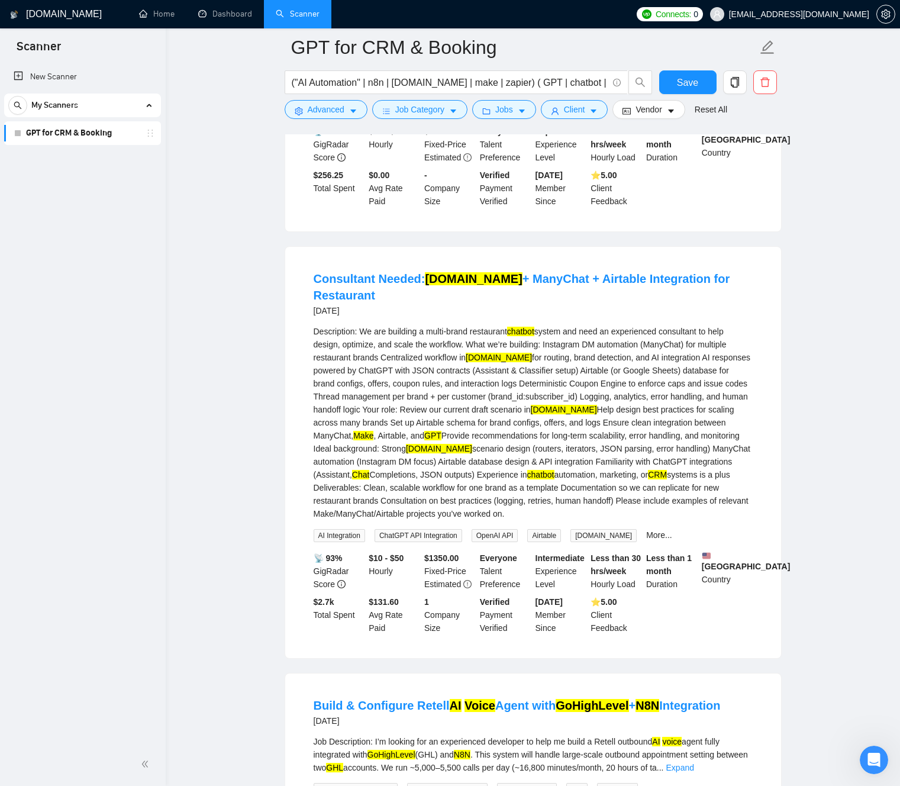
click at [404, 392] on div "Description: We are building a multi-brand restaurant chatbot system and need a…" at bounding box center [533, 422] width 439 height 195
drag, startPoint x: 404, startPoint y: 392, endPoint x: 511, endPoint y: 395, distance: 107.1
click at [513, 394] on div "Description: We are building a multi-brand restaurant chatbot system and need a…" at bounding box center [533, 422] width 439 height 195
click at [486, 362] on mark "[DOMAIN_NAME]" at bounding box center [499, 357] width 66 height 9
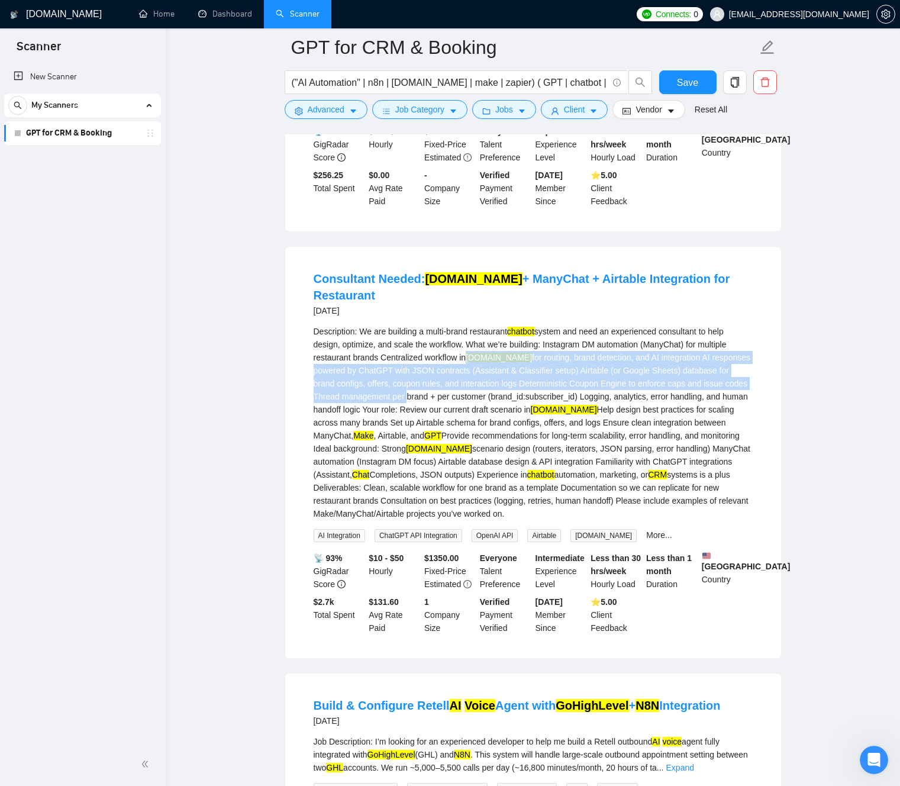
drag, startPoint x: 486, startPoint y: 398, endPoint x: 413, endPoint y: 434, distance: 81.5
click at [413, 435] on div "Description: We are building a multi-brand restaurant chatbot system and need a…" at bounding box center [533, 422] width 439 height 195
click at [364, 432] on div "Description: We are building a multi-brand restaurant chatbot system and need a…" at bounding box center [533, 422] width 439 height 195
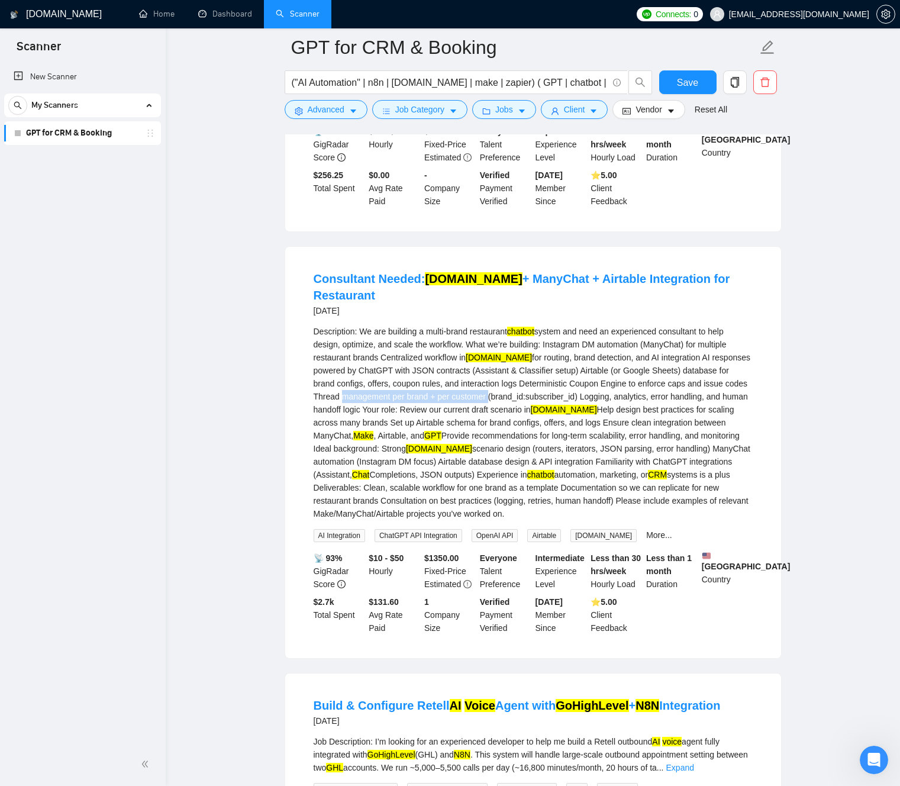
drag, startPoint x: 364, startPoint y: 432, endPoint x: 499, endPoint y: 431, distance: 134.3
click at [499, 431] on div "Description: We are building a multi-brand restaurant chatbot system and need a…" at bounding box center [533, 422] width 439 height 195
click at [414, 450] on div "Description: We are building a multi-brand restaurant chatbot system and need a…" at bounding box center [533, 422] width 439 height 195
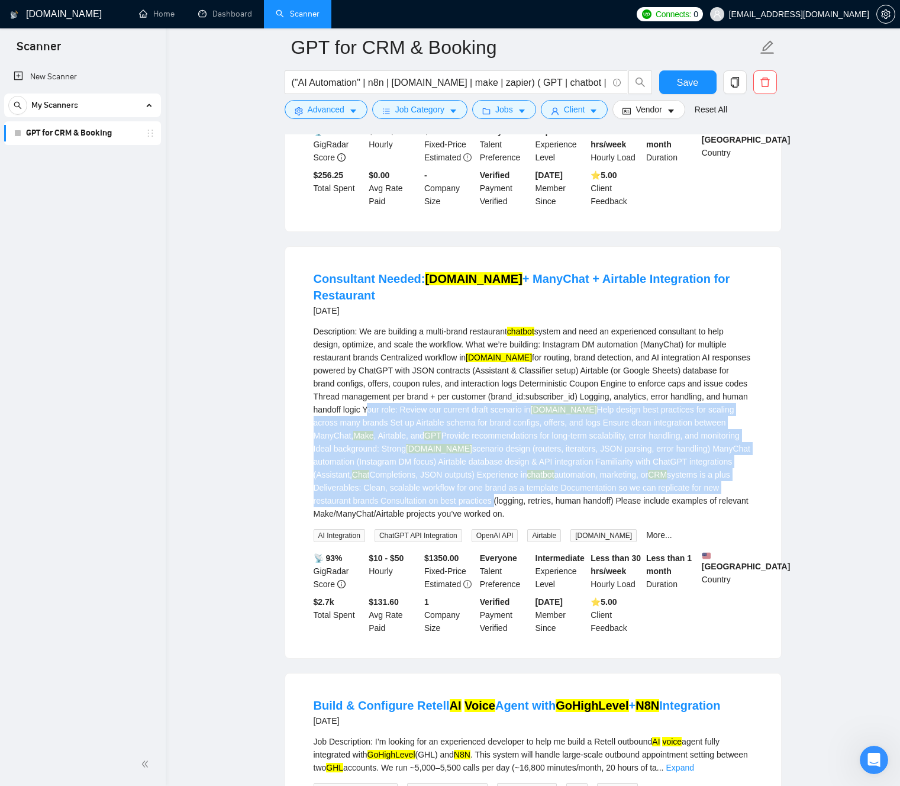
drag, startPoint x: 414, startPoint y: 450, endPoint x: 567, endPoint y: 535, distance: 176.1
click at [568, 520] on div "Description: We are building a multi-brand restaurant chatbot system and need a…" at bounding box center [533, 422] width 439 height 195
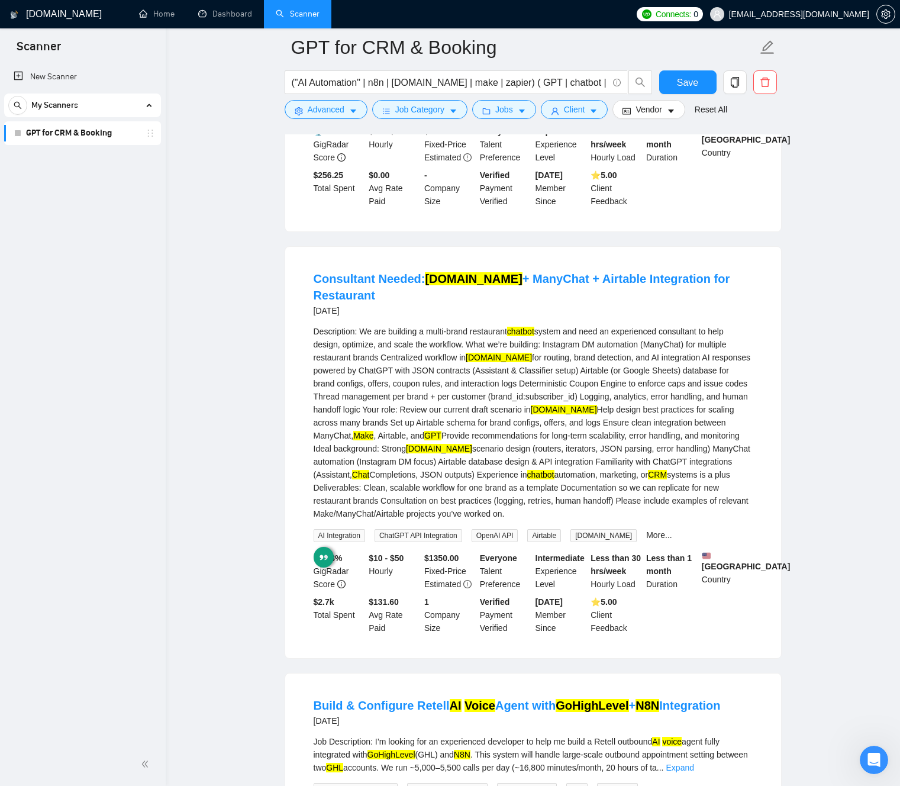
click at [507, 472] on div "Description: We are building a multi-brand restaurant chatbot system and need a…" at bounding box center [533, 422] width 439 height 195
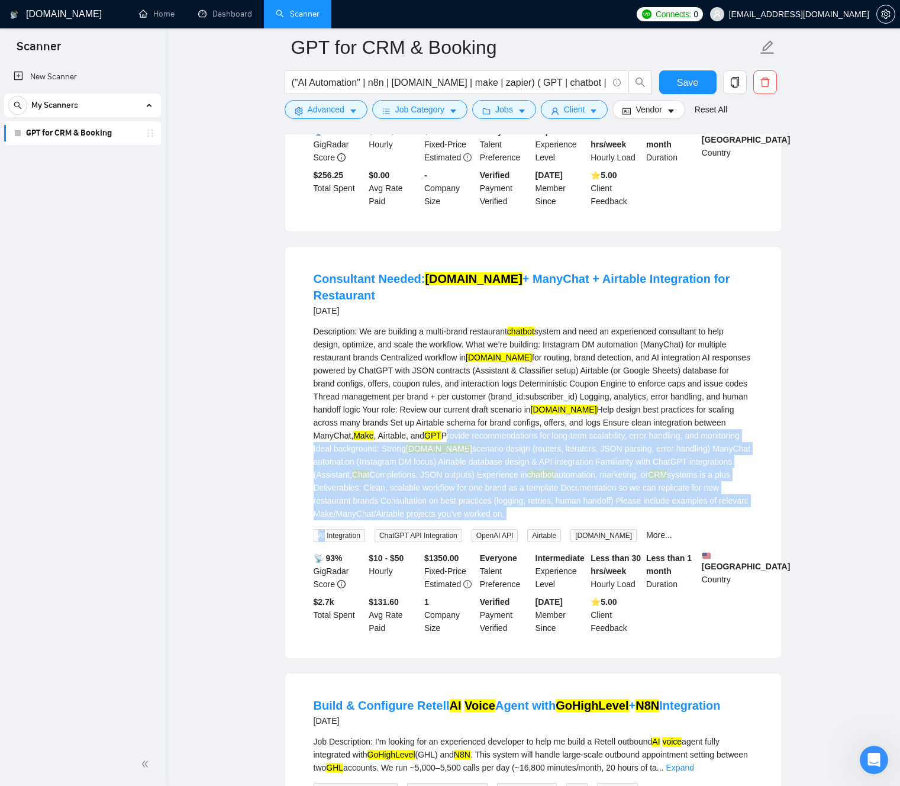
drag, startPoint x: 507, startPoint y: 472, endPoint x: 551, endPoint y: 568, distance: 105.6
click at [552, 542] on div "Description: We are building a multi-brand restaurant chatbot system and need a…" at bounding box center [533, 433] width 439 height 217
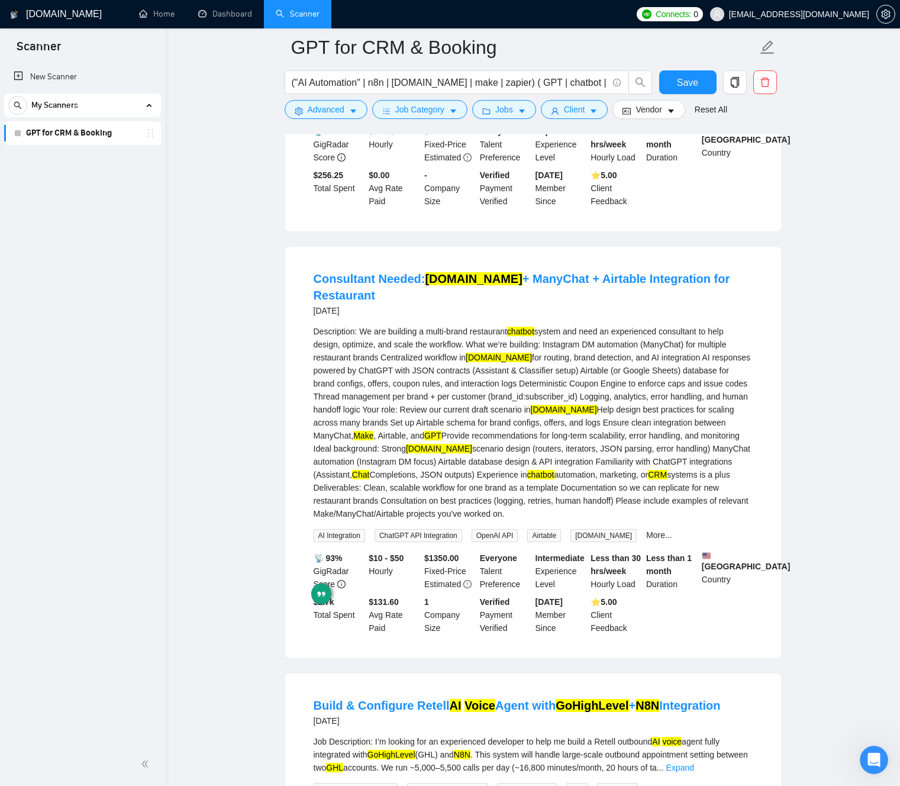
click at [521, 505] on div "Description: We are building a multi-brand restaurant chatbot system and need a…" at bounding box center [533, 422] width 439 height 195
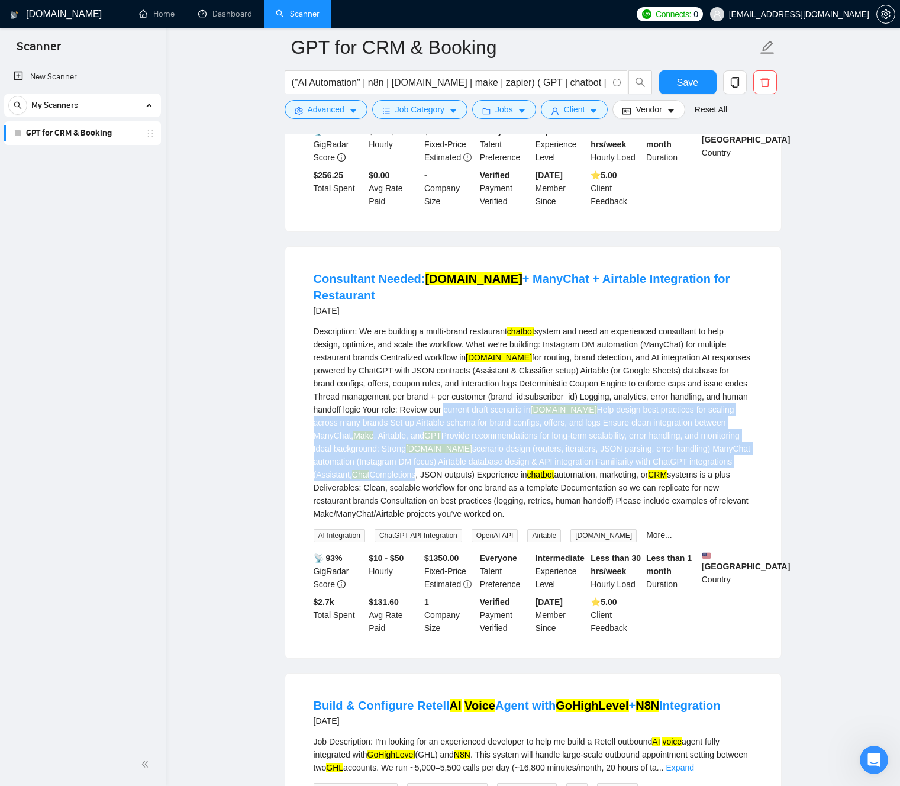
drag, startPoint x: 490, startPoint y: 447, endPoint x: 512, endPoint y: 518, distance: 74.3
click at [511, 518] on div "Description: We are building a multi-brand restaurant chatbot system and need a…" at bounding box center [533, 422] width 439 height 195
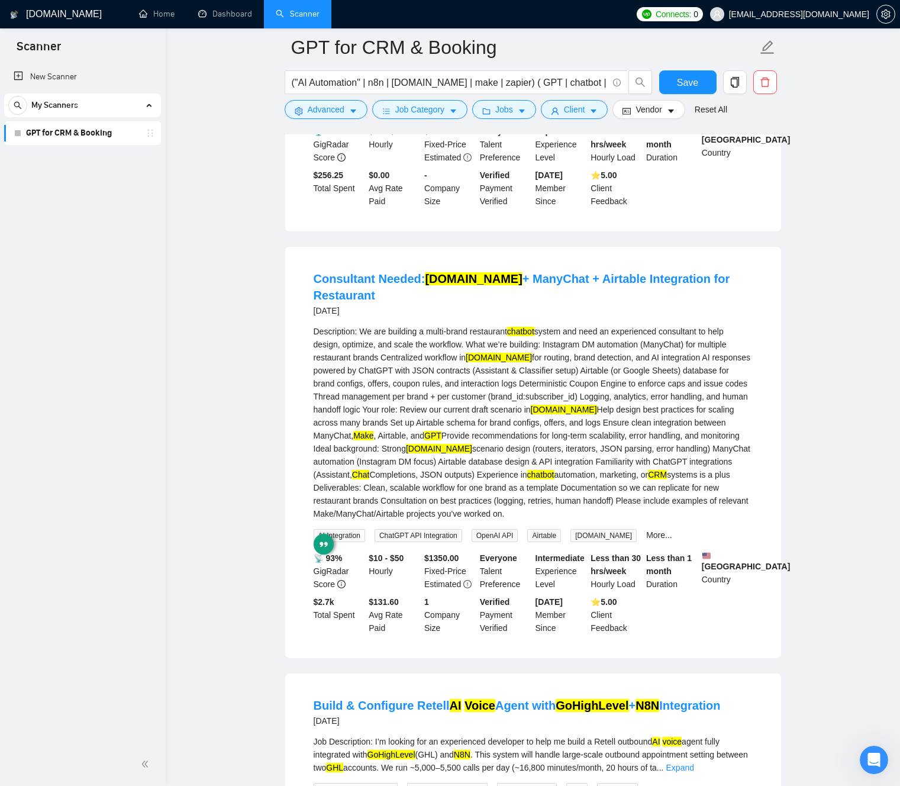
click at [506, 496] on div "Description: We are building a multi-brand restaurant chatbot system and need a…" at bounding box center [533, 422] width 439 height 195
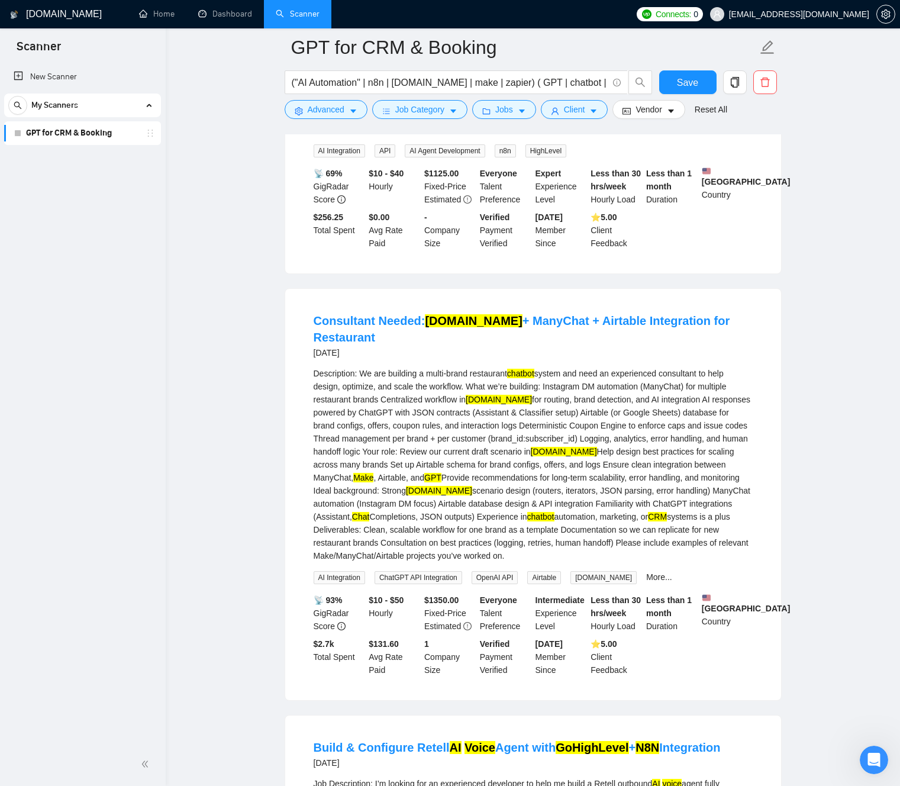
scroll to position [3597, 0]
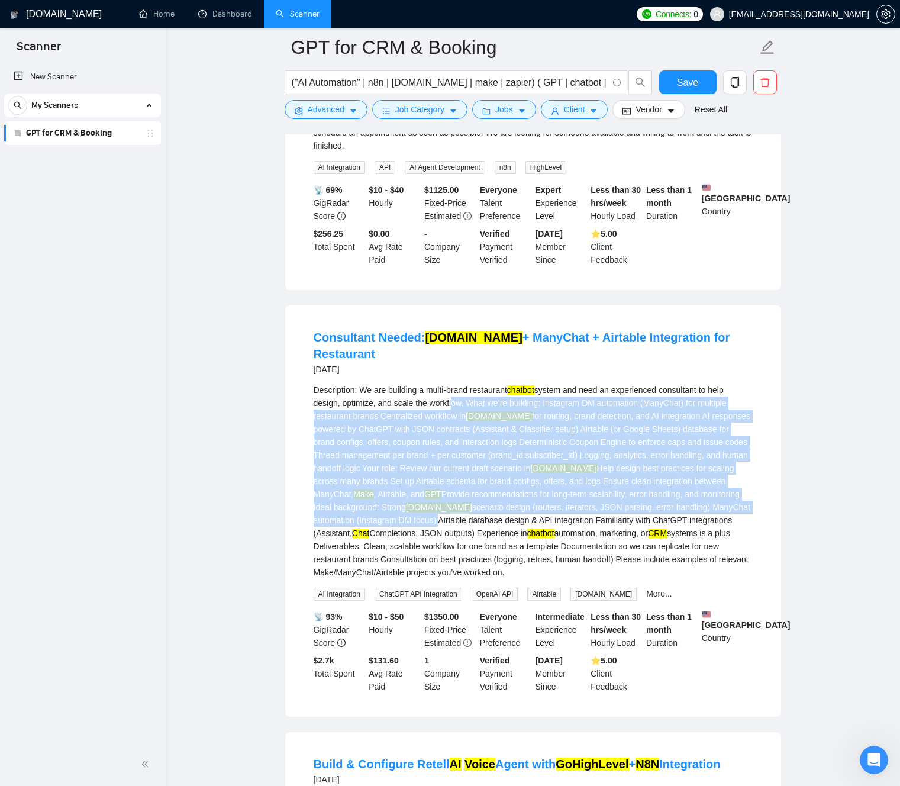
drag, startPoint x: 521, startPoint y: 557, endPoint x: 455, endPoint y: 435, distance: 138.4
click at [456, 435] on div "Description: We are building a multi-brand restaurant chatbot system and need a…" at bounding box center [533, 480] width 439 height 195
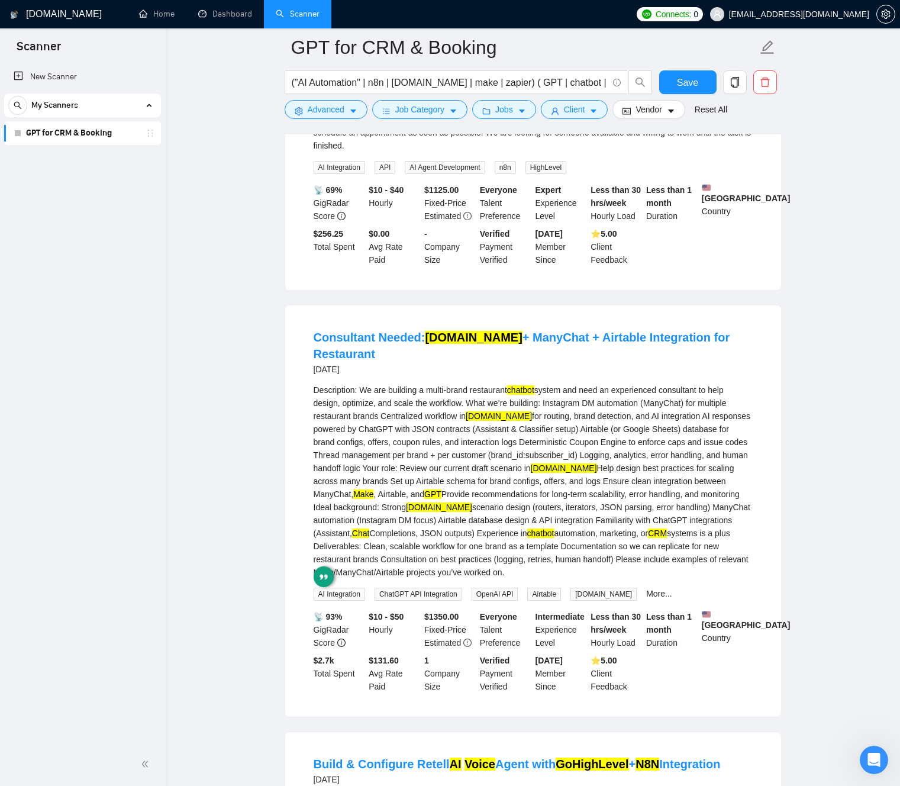
click at [468, 473] on div "Description: We are building a multi-brand restaurant chatbot system and need a…" at bounding box center [533, 480] width 439 height 195
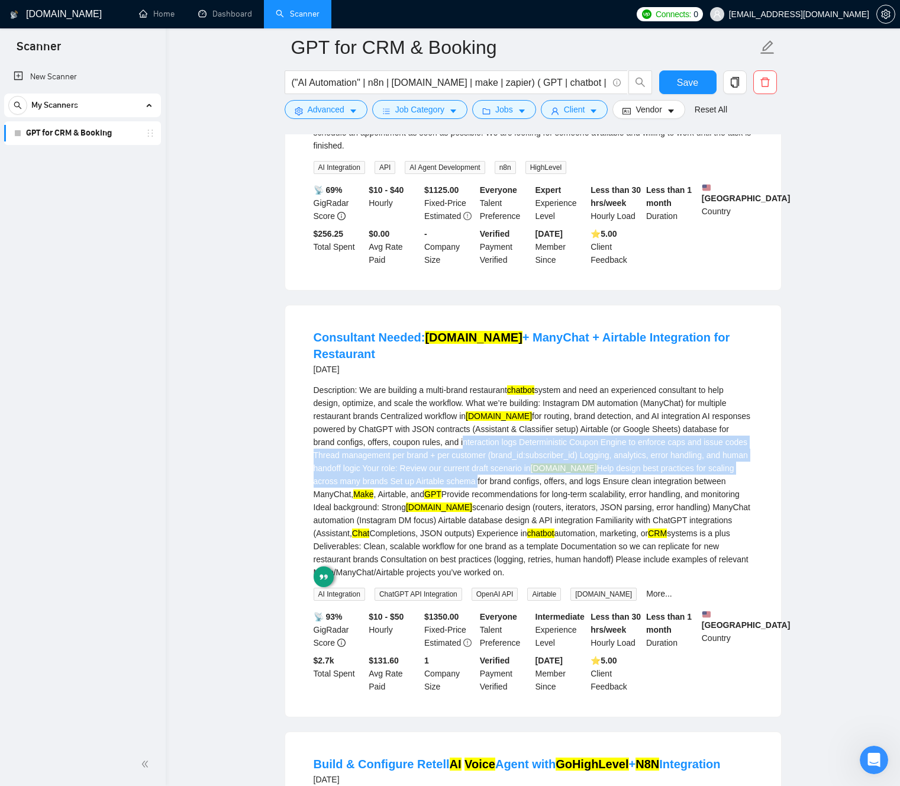
drag, startPoint x: 468, startPoint y: 473, endPoint x: 505, endPoint y: 524, distance: 63.1
click at [505, 522] on div "Description: We are building a multi-brand restaurant chatbot system and need a…" at bounding box center [533, 480] width 439 height 195
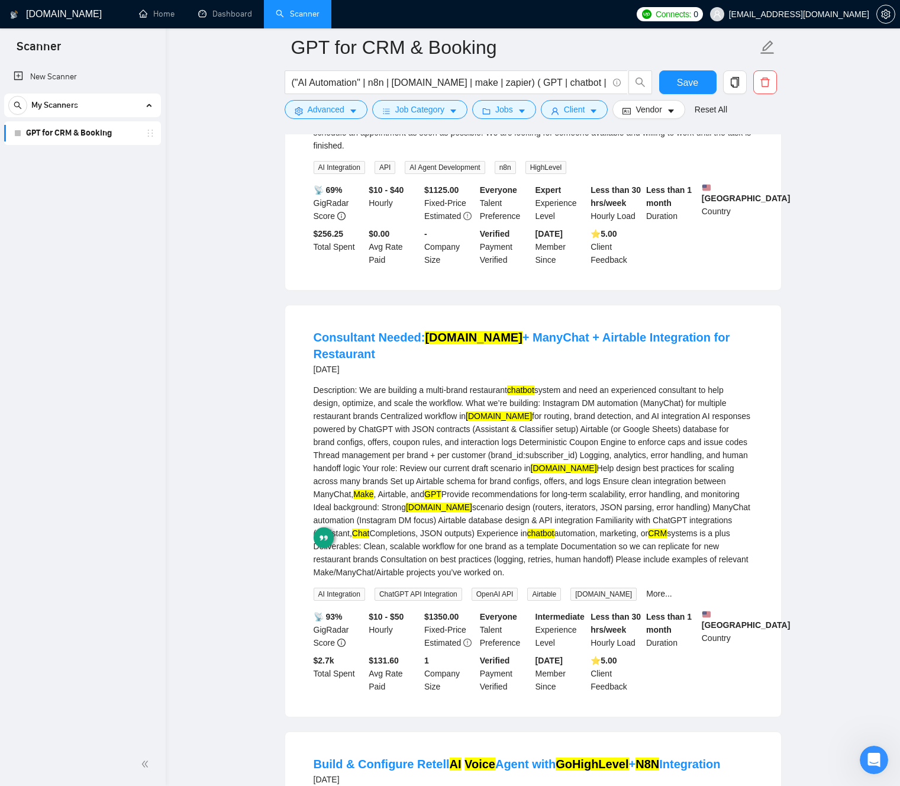
click at [496, 497] on div "Description: We are building a multi-brand restaurant chatbot system and need a…" at bounding box center [533, 480] width 439 height 195
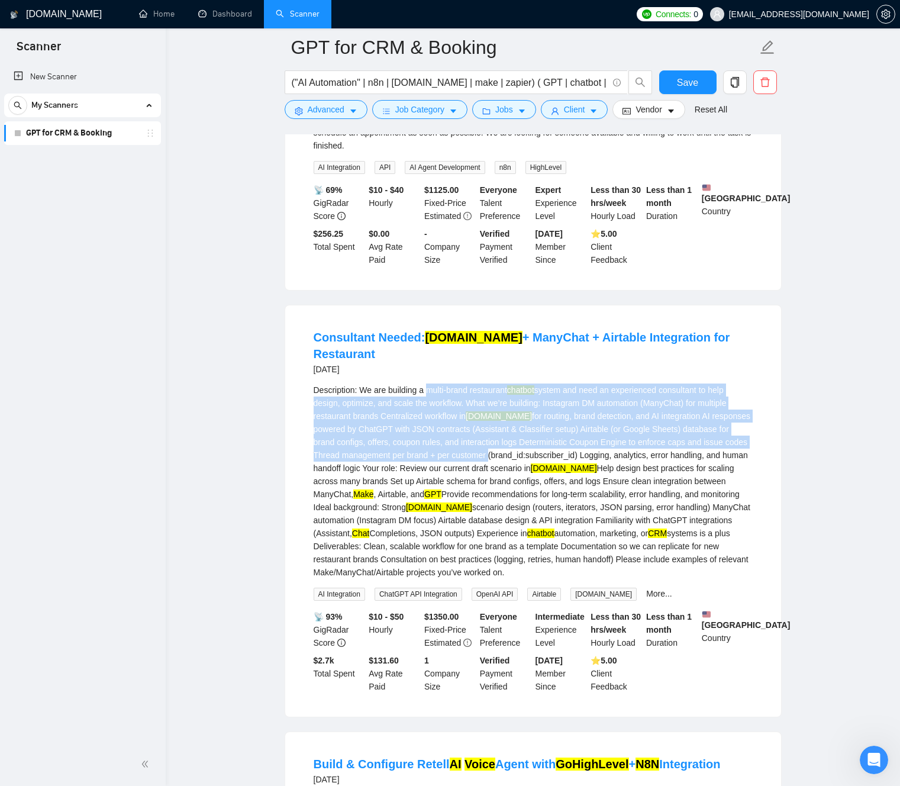
drag, startPoint x: 496, startPoint y: 497, endPoint x: 436, endPoint y: 421, distance: 96.8
click at [436, 421] on div "Description: We are building a multi-brand restaurant chatbot system and need a…" at bounding box center [533, 480] width 439 height 195
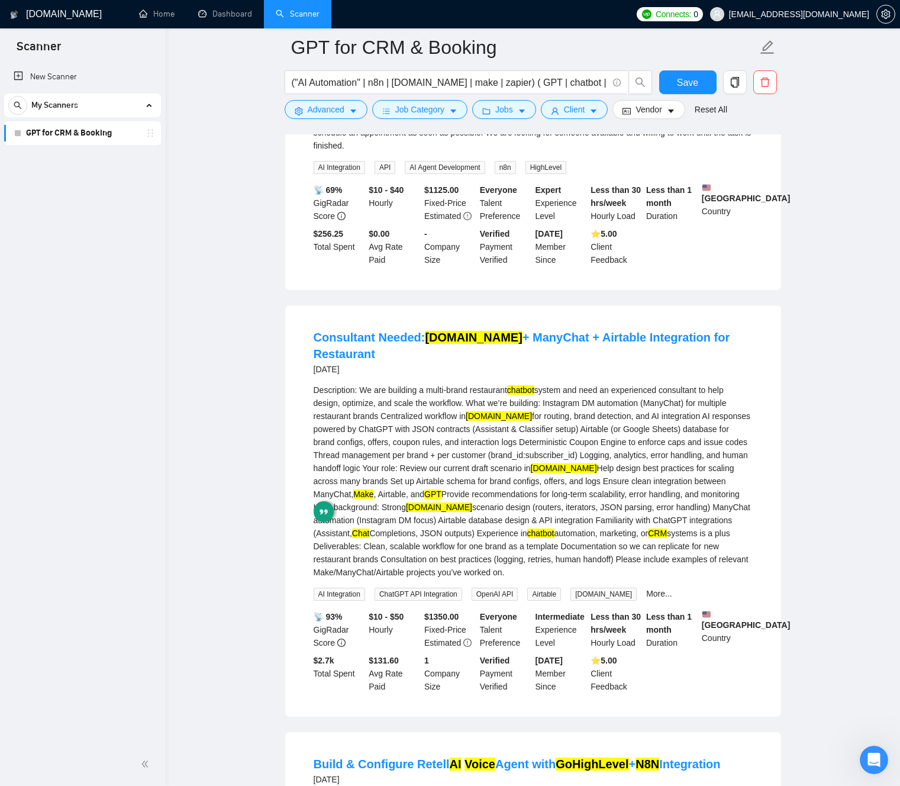
click at [473, 499] on div "Description: We are building a multi-brand restaurant chatbot system and need a…" at bounding box center [533, 480] width 439 height 195
drag, startPoint x: 507, startPoint y: 508, endPoint x: 357, endPoint y: 403, distance: 182.7
click at [358, 403] on li "Consultant Needed: [DOMAIN_NAME] + ManyChat + Airtable Integration for Restaura…" at bounding box center [532, 510] width 467 height 383
click at [464, 470] on div "Description: We are building a multi-brand restaurant chatbot system and need a…" at bounding box center [533, 480] width 439 height 195
drag, startPoint x: 540, startPoint y: 541, endPoint x: 564, endPoint y: 596, distance: 59.3
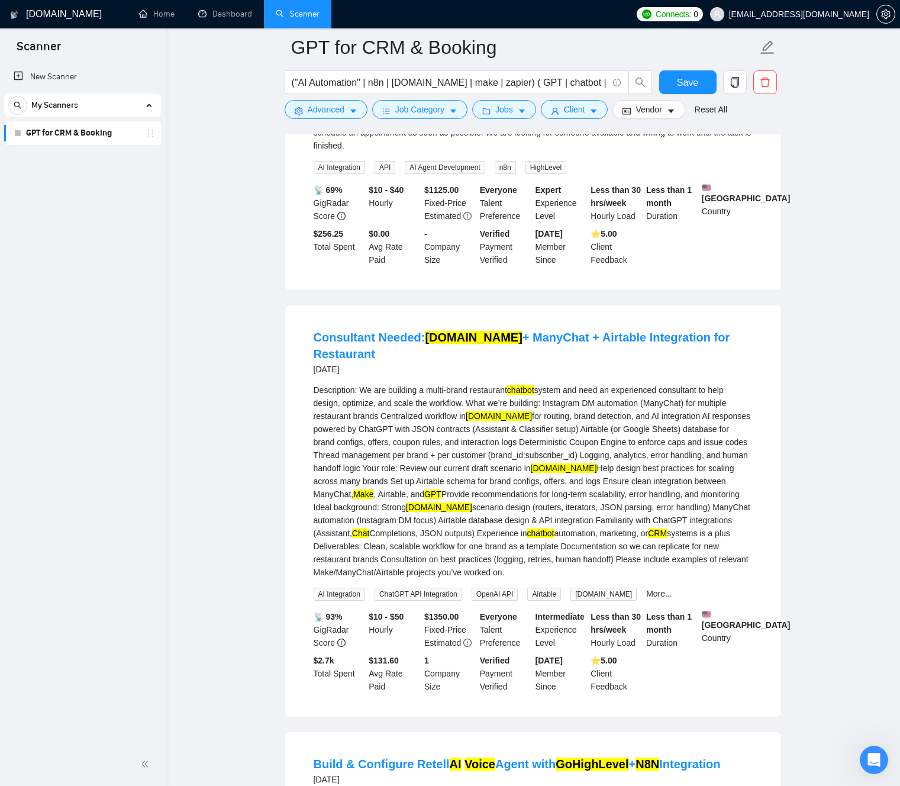
click at [564, 579] on div "Description: We are building a multi-brand restaurant chatbot system and need a…" at bounding box center [533, 480] width 439 height 195
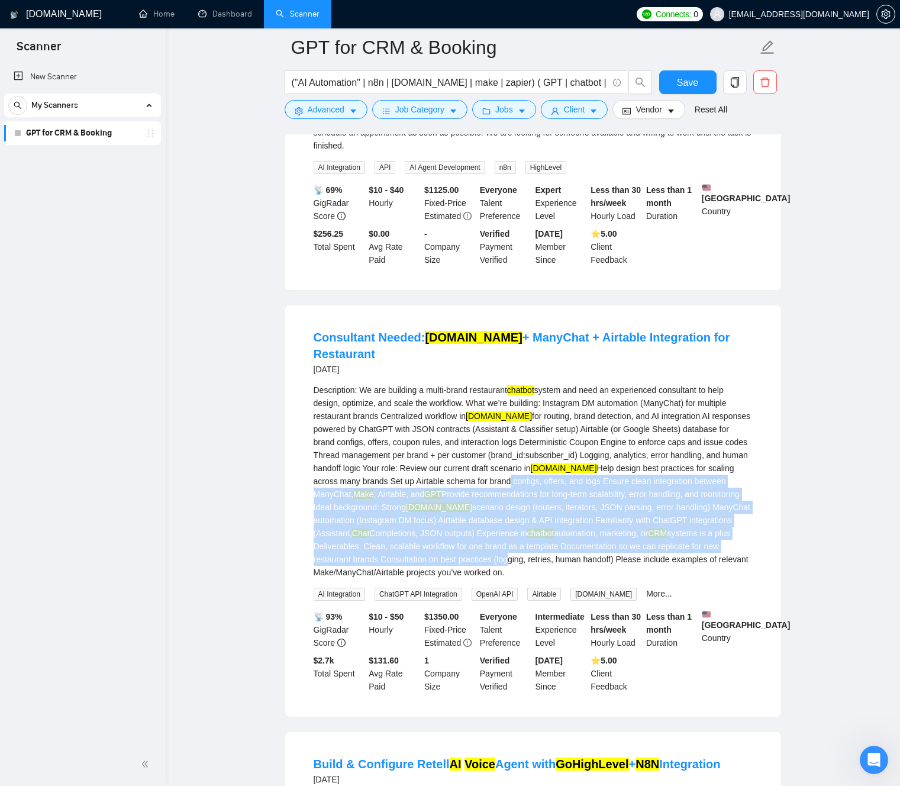
drag, startPoint x: 540, startPoint y: 512, endPoint x: 602, endPoint y: 611, distance: 117.0
click at [602, 579] on div "Description: We are building a multi-brand restaurant chatbot system and need a…" at bounding box center [533, 480] width 439 height 195
drag, startPoint x: 630, startPoint y: 606, endPoint x: 506, endPoint y: 512, distance: 155.8
click at [506, 512] on div "Description: We are building a multi-brand restaurant chatbot system and need a…" at bounding box center [533, 480] width 439 height 195
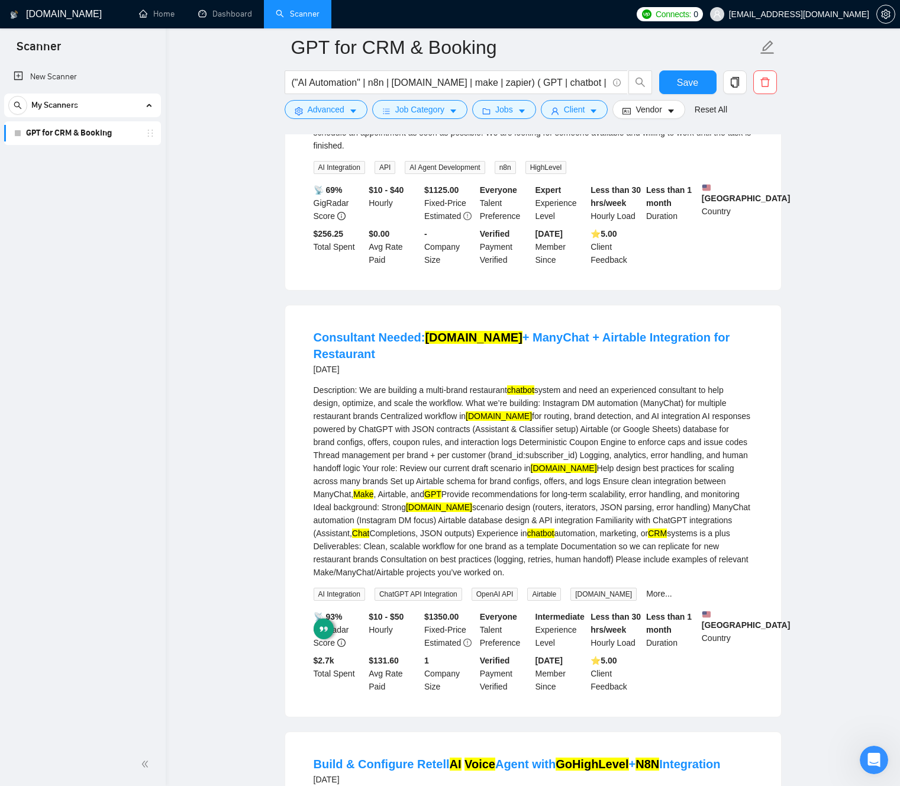
click at [518, 511] on div "Description: We are building a multi-brand restaurant chatbot system and need a…" at bounding box center [533, 480] width 439 height 195
drag, startPoint x: 520, startPoint y: 531, endPoint x: 641, endPoint y: 613, distance: 145.7
click at [640, 579] on div "Description: We are building a multi-brand restaurant chatbot system and need a…" at bounding box center [533, 480] width 439 height 195
click at [641, 579] on div "Description: We are building a multi-brand restaurant chatbot system and need a…" at bounding box center [533, 480] width 439 height 195
click at [554, 510] on div "Description: We are building a multi-brand restaurant chatbot system and need a…" at bounding box center [533, 480] width 439 height 195
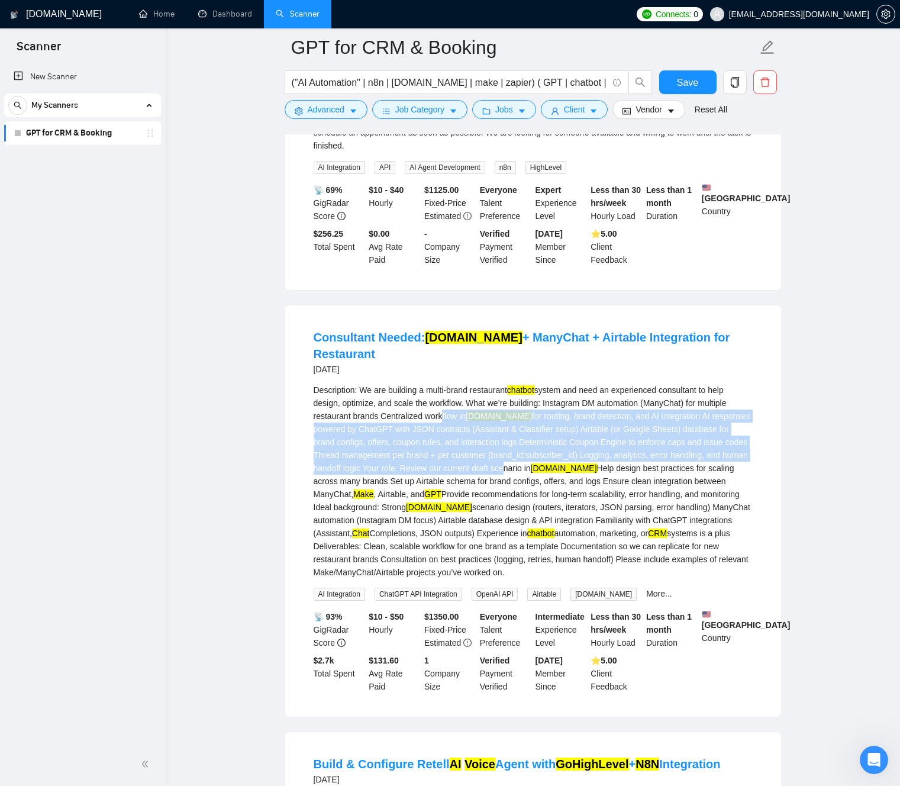
drag, startPoint x: 553, startPoint y: 510, endPoint x: 438, endPoint y: 445, distance: 131.9
click at [439, 445] on div "Description: We are building a multi-brand restaurant chatbot system and need a…" at bounding box center [533, 480] width 439 height 195
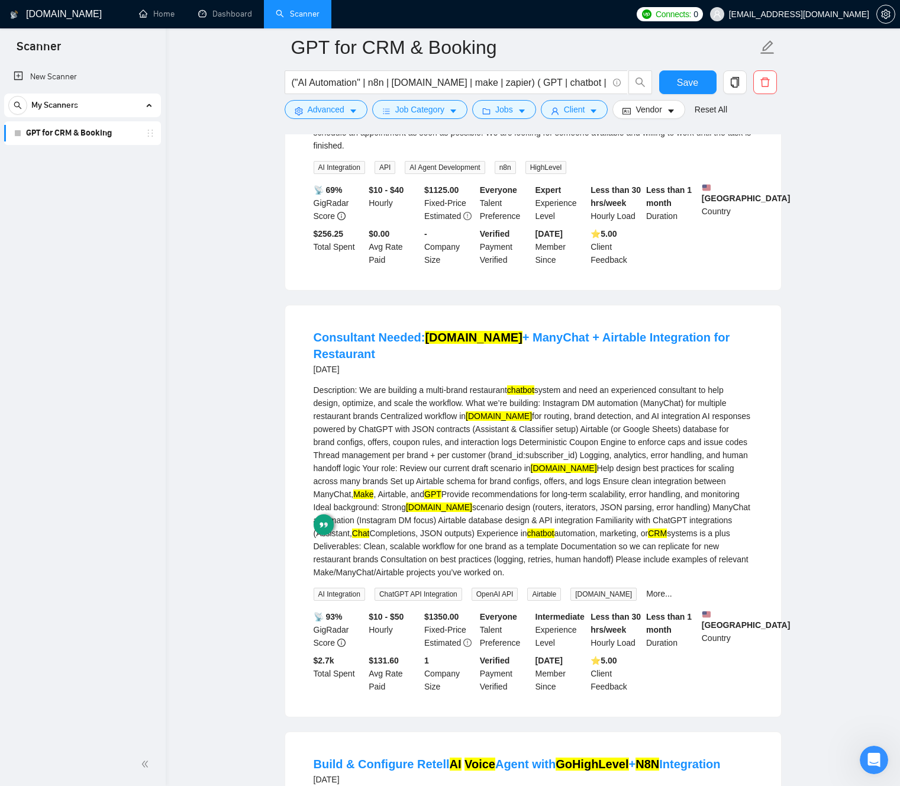
click at [524, 510] on div "Description: We are building a multi-brand restaurant chatbot system and need a…" at bounding box center [533, 480] width 439 height 195
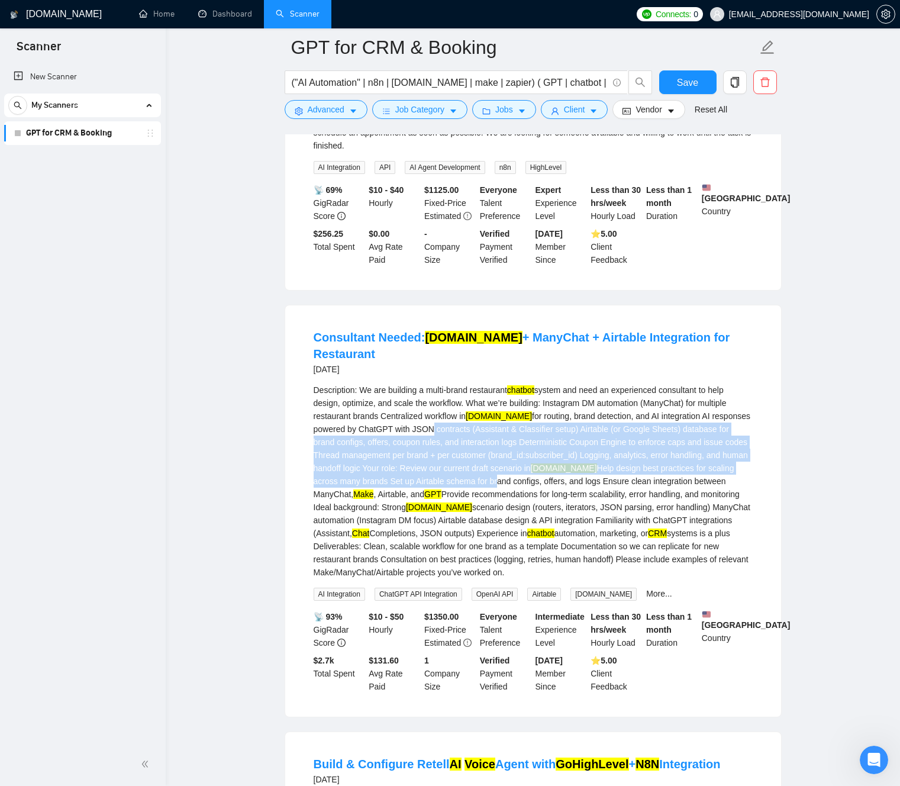
drag, startPoint x: 531, startPoint y: 521, endPoint x: 408, endPoint y: 443, distance: 145.7
click at [408, 443] on div "Description: We are building a multi-brand restaurant chatbot system and need a…" at bounding box center [533, 480] width 439 height 195
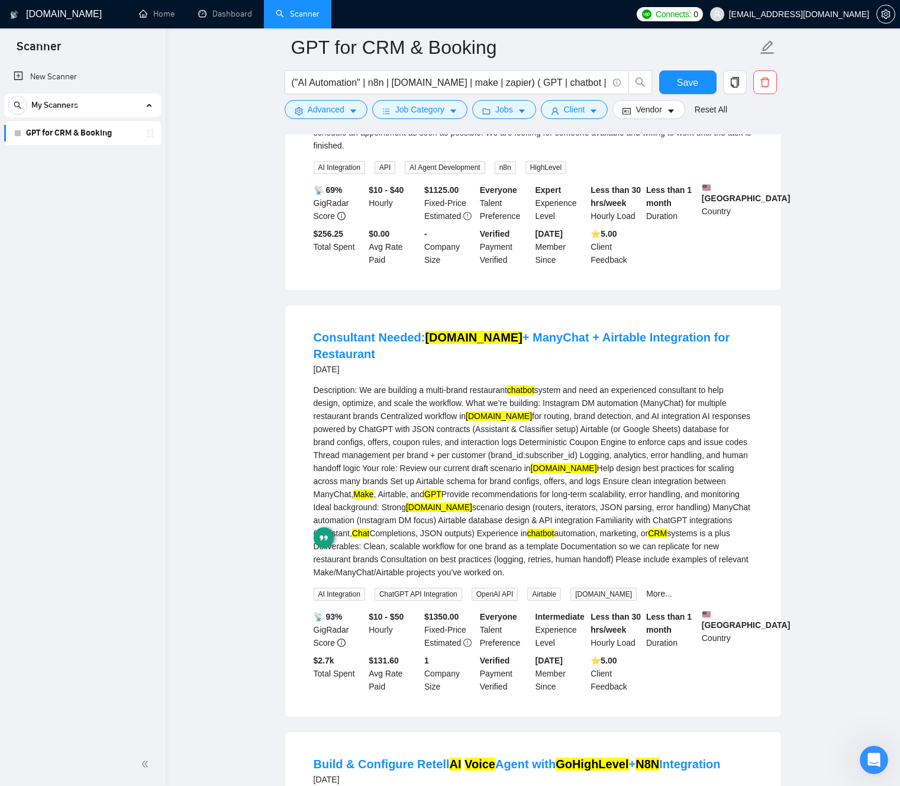
click at [556, 505] on div "Description: We are building a multi-brand restaurant chatbot system and need a…" at bounding box center [533, 480] width 439 height 195
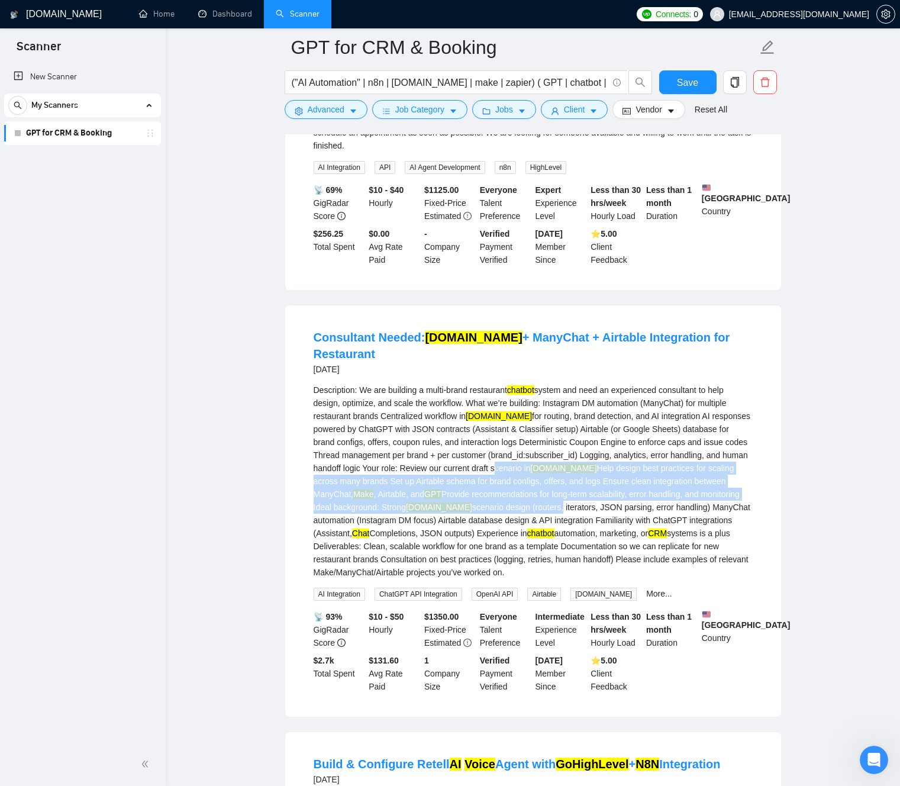
drag, startPoint x: 556, startPoint y: 505, endPoint x: 585, endPoint y: 548, distance: 51.5
click at [608, 572] on div "Description: We are building a multi-brand restaurant chatbot system and need a…" at bounding box center [533, 480] width 439 height 195
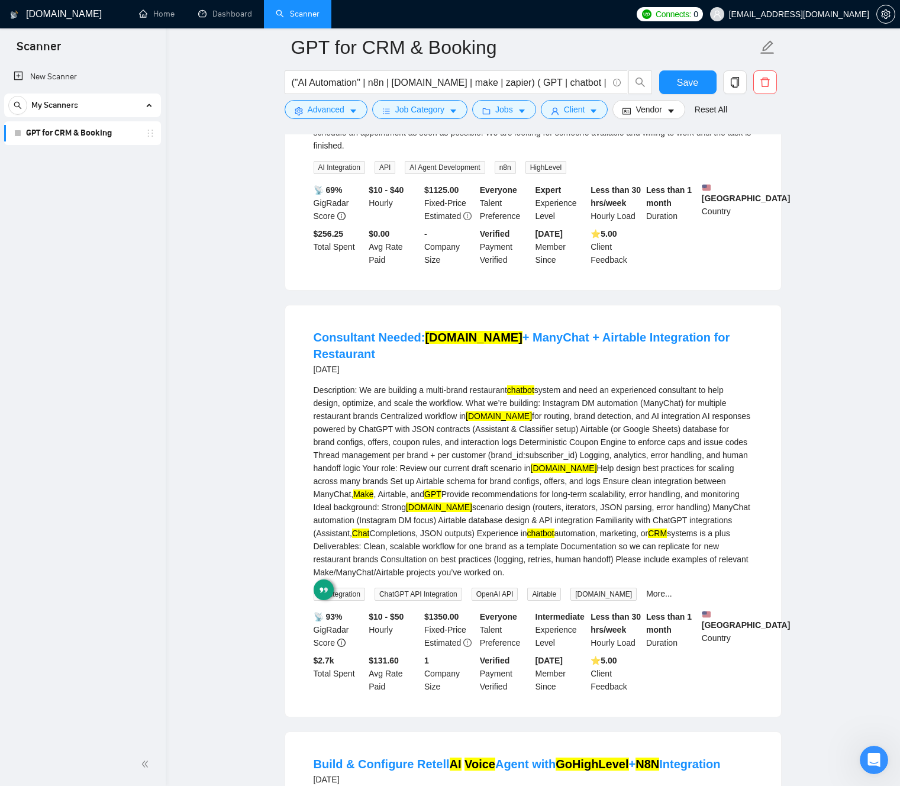
click at [548, 506] on div "Description: We are building a multi-brand restaurant chatbot system and need a…" at bounding box center [533, 480] width 439 height 195
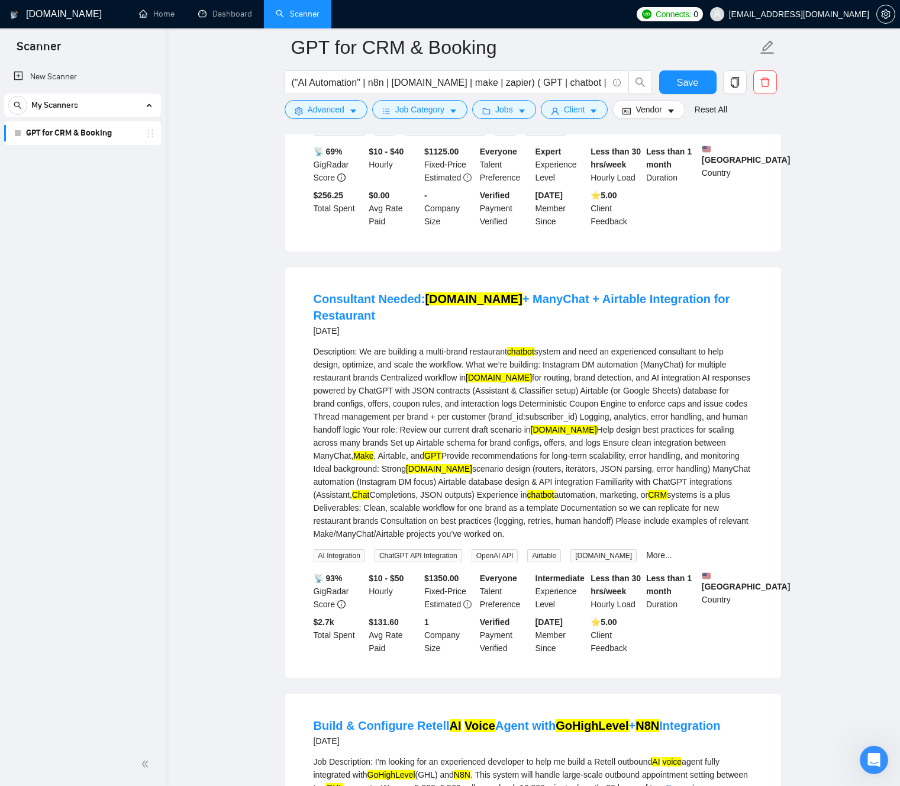
scroll to position [3632, 0]
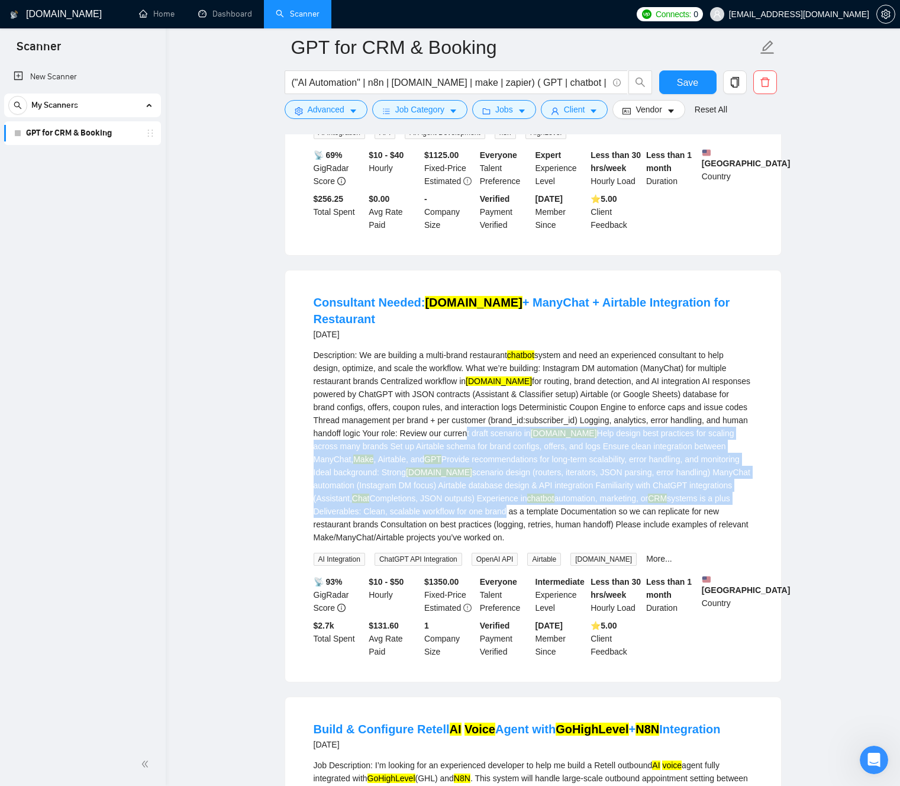
drag, startPoint x: 524, startPoint y: 476, endPoint x: 611, endPoint y: 562, distance: 122.6
click at [611, 544] on div "Description: We are building a multi-brand restaurant chatbot system and need a…" at bounding box center [533, 445] width 439 height 195
drag, startPoint x: 628, startPoint y: 574, endPoint x: 511, endPoint y: 473, distance: 154.7
click at [511, 473] on div "Description: We are building a multi-brand restaurant chatbot system and need a…" at bounding box center [533, 445] width 439 height 195
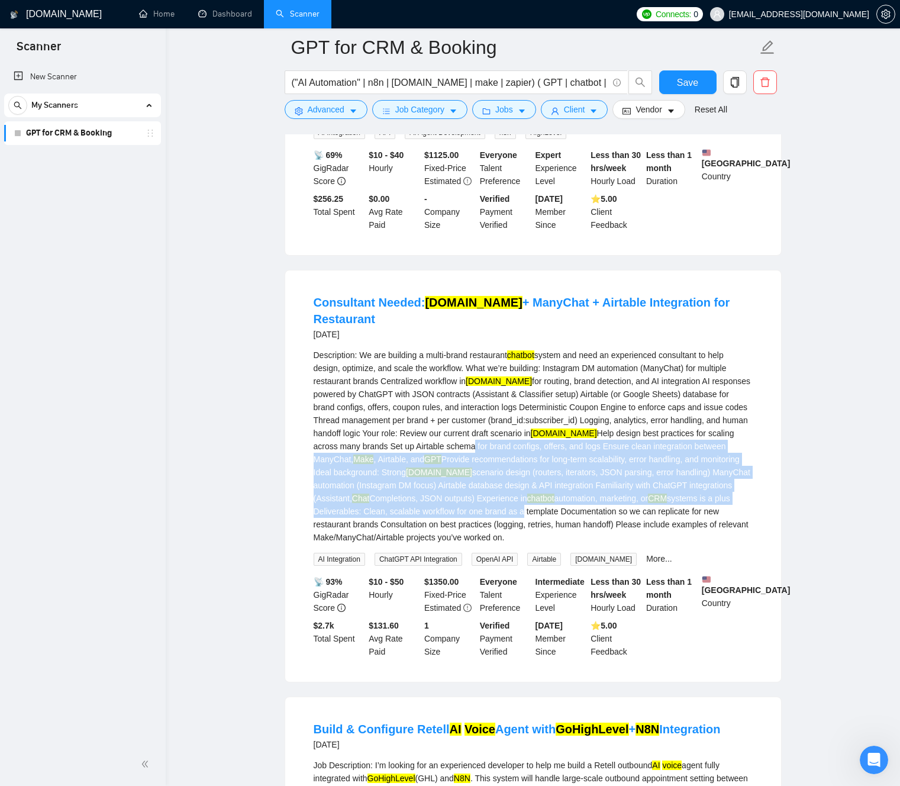
drag, startPoint x: 509, startPoint y: 485, endPoint x: 635, endPoint y: 558, distance: 145.5
click at [632, 544] on div "Description: We are building a multi-brand restaurant chatbot system and need a…" at bounding box center [533, 445] width 439 height 195
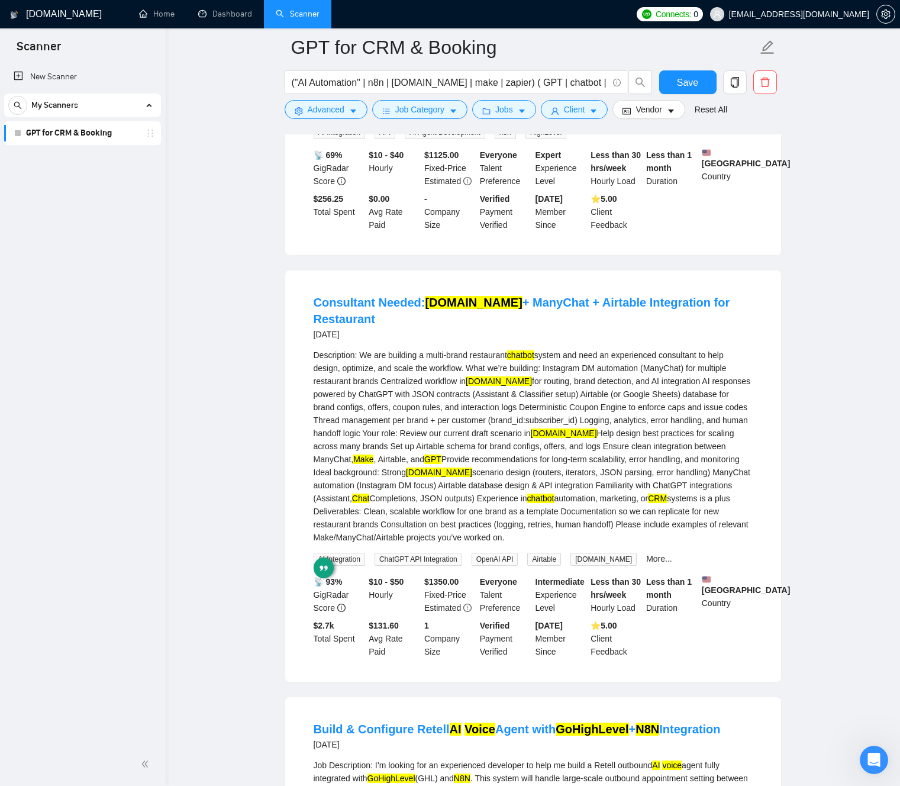
click at [640, 544] on div "Description: We are building a multi-brand restaurant chatbot system and need a…" at bounding box center [533, 445] width 439 height 195
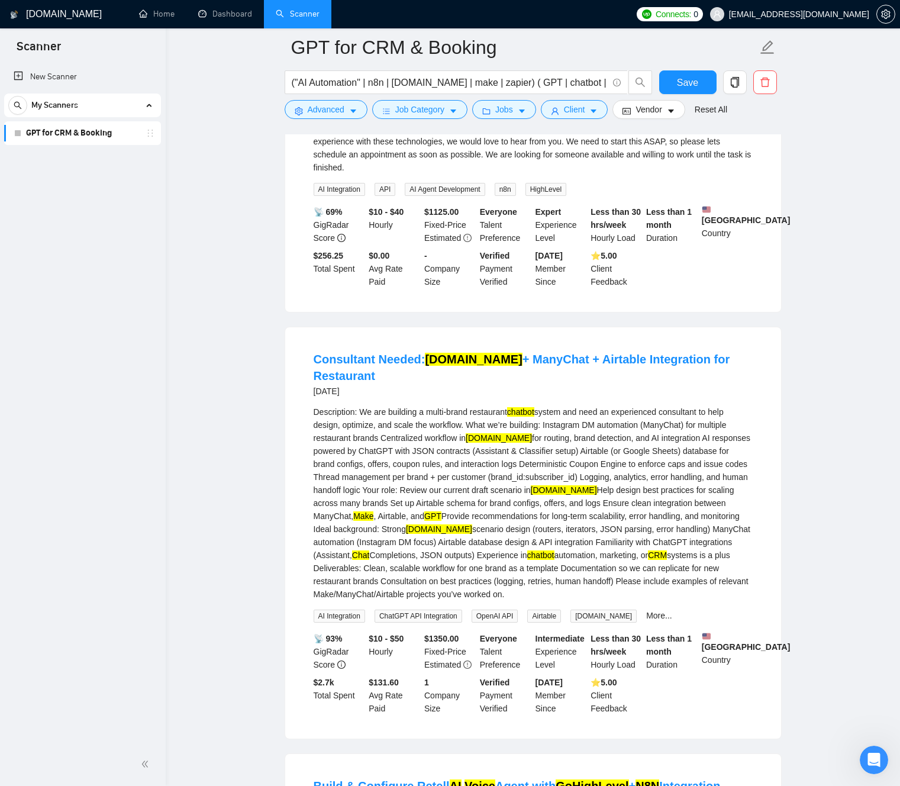
scroll to position [3617, 0]
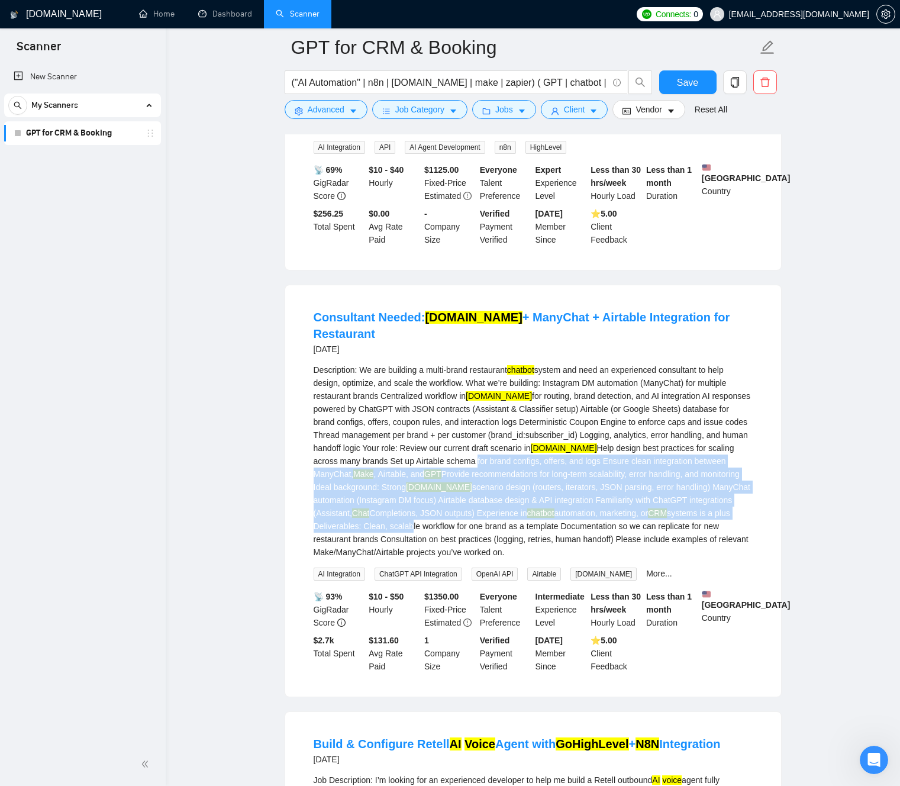
drag, startPoint x: 508, startPoint y: 492, endPoint x: 518, endPoint y: 629, distance: 137.0
click at [518, 629] on li "Consultant Needed: [DOMAIN_NAME] + ManyChat + Airtable Integration for Restaura…" at bounding box center [532, 490] width 467 height 383
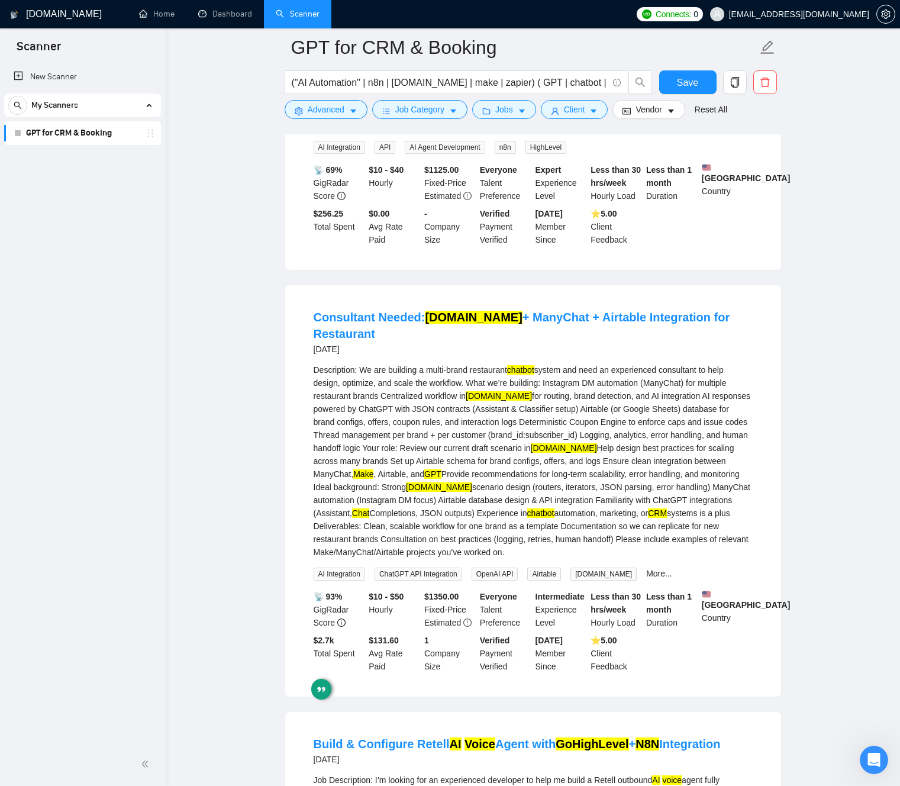
click at [478, 495] on div "Description: We are building a multi-brand restaurant chatbot system and need a…" at bounding box center [533, 460] width 439 height 195
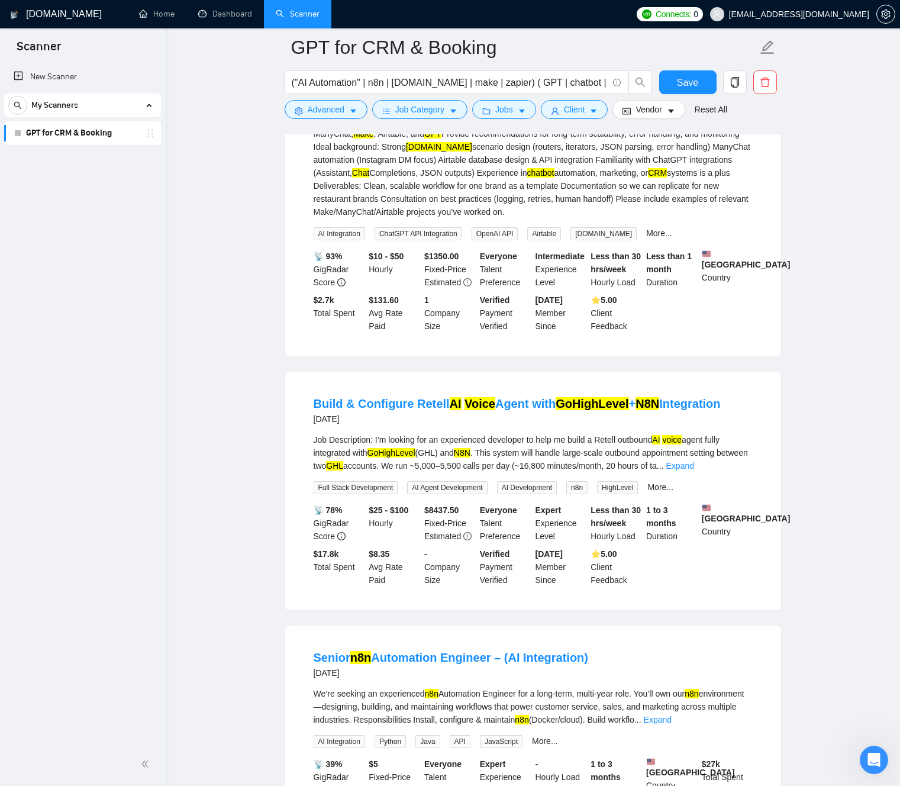
scroll to position [3983, 0]
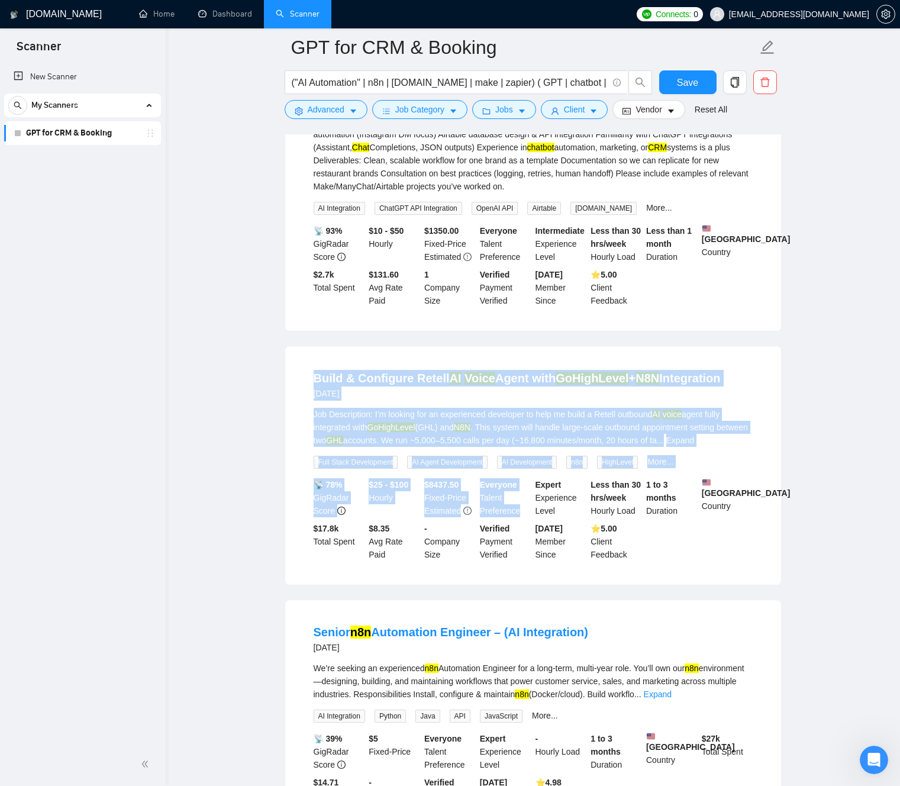
drag, startPoint x: 432, startPoint y: 382, endPoint x: 482, endPoint y: 574, distance: 198.6
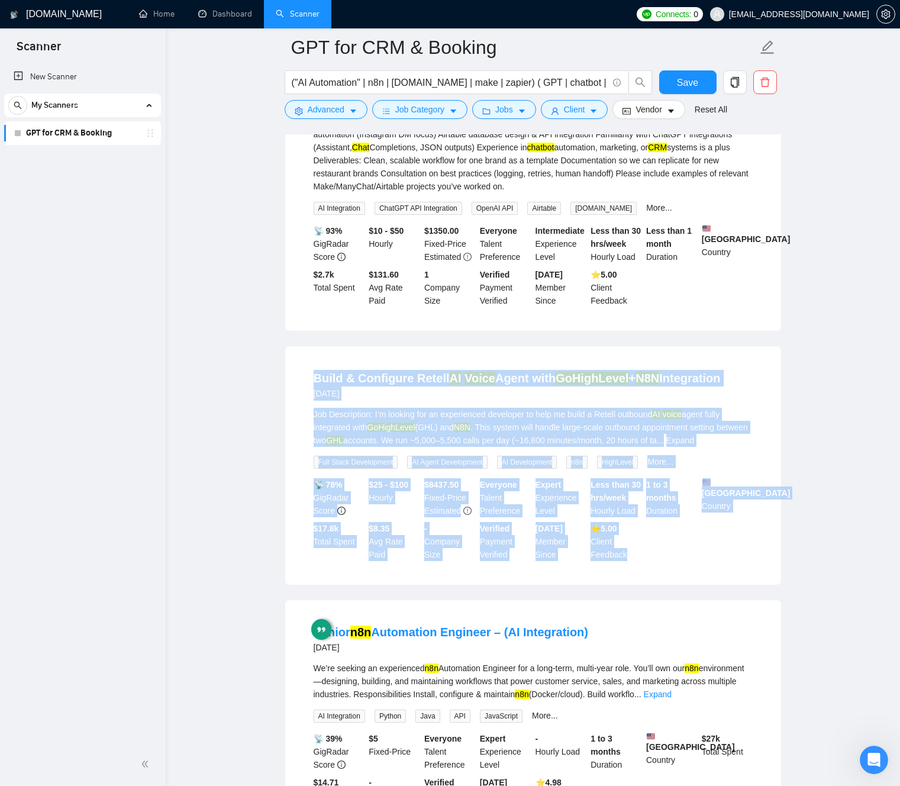
drag, startPoint x: 512, startPoint y: 641, endPoint x: 449, endPoint y: 403, distance: 245.5
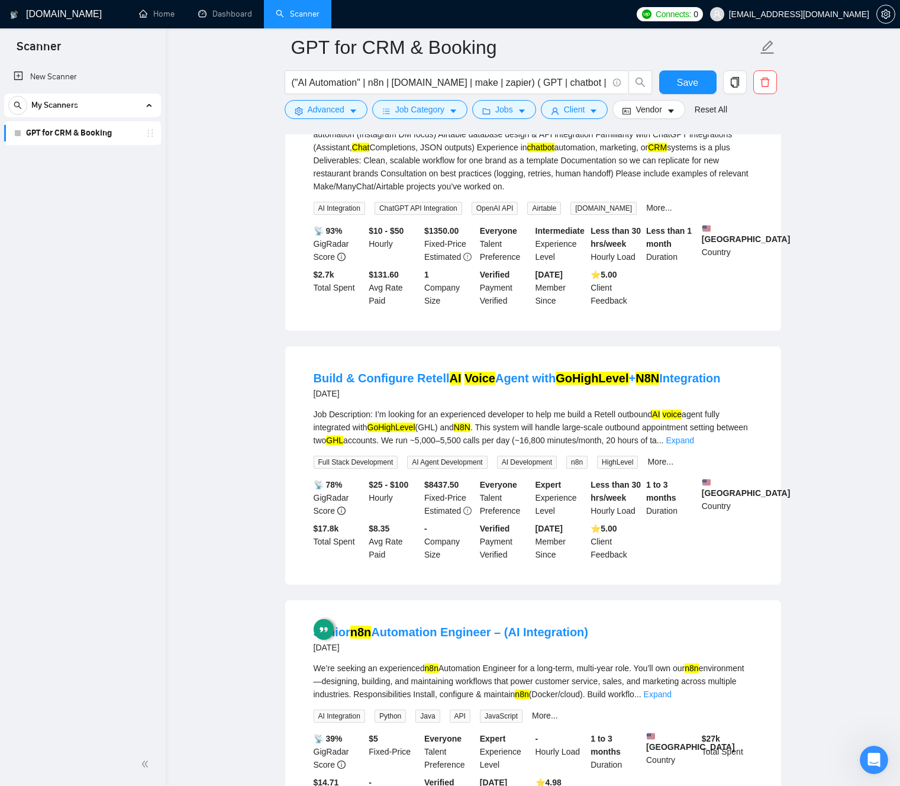
click at [429, 393] on div "Build & Configure Retell AI Voice Agent with GoHighLevel + N8N Integration [DAT…" at bounding box center [533, 465] width 496 height 238
click at [694, 445] on link "Expand" at bounding box center [680, 439] width 28 height 9
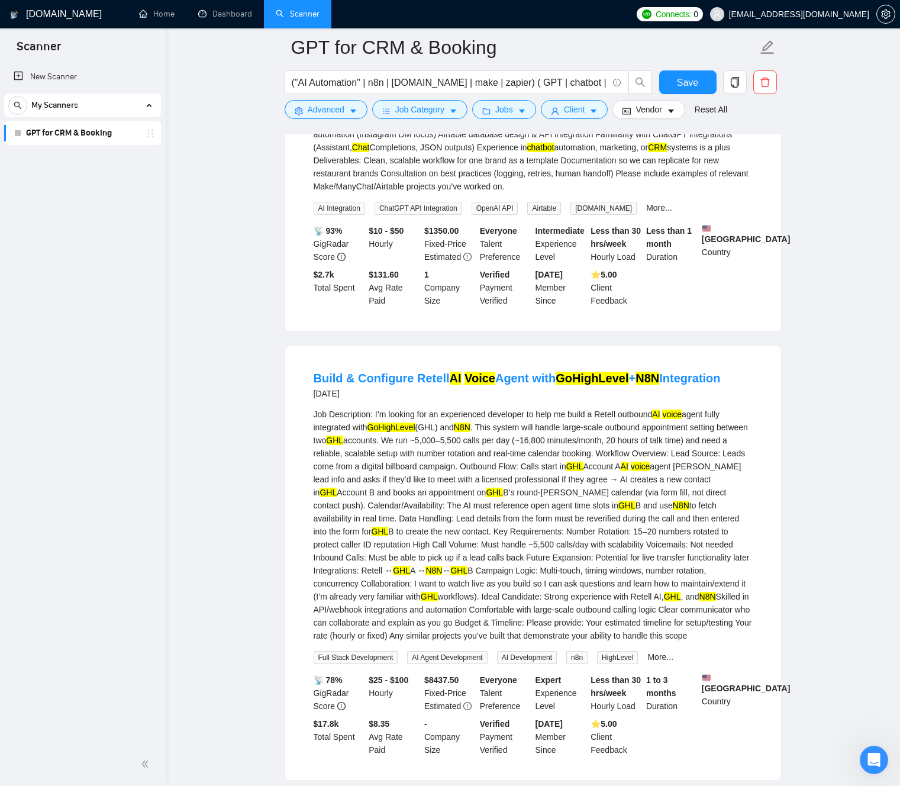
click at [576, 483] on div "Job Description: I’m looking for an experienced developer to help me build a Re…" at bounding box center [533, 525] width 439 height 234
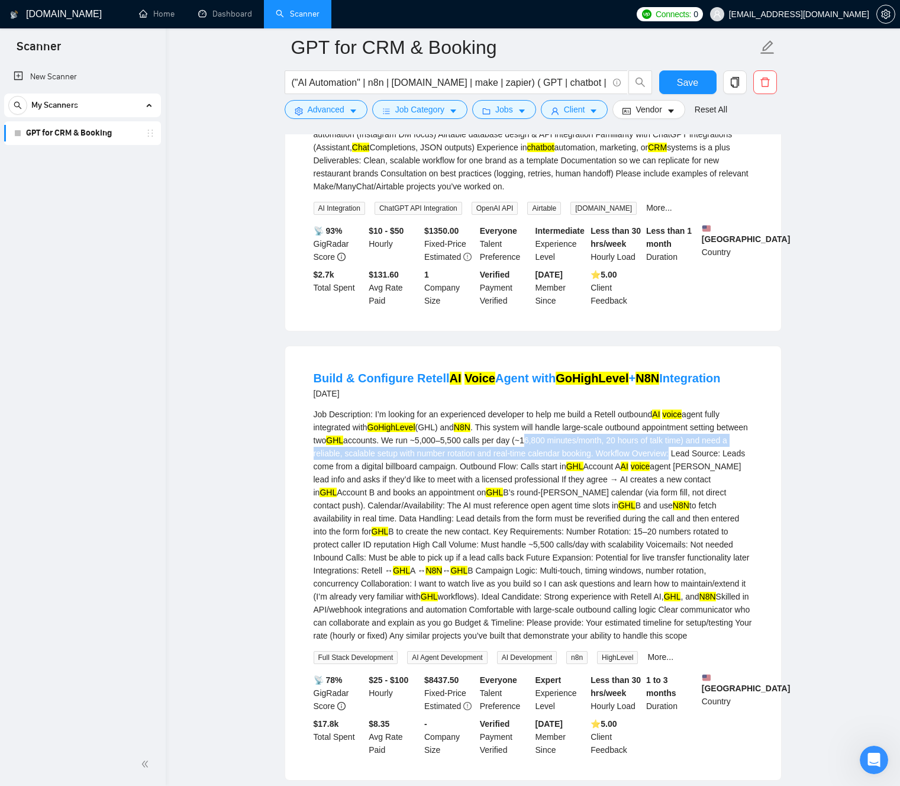
drag, startPoint x: 576, startPoint y: 483, endPoint x: 719, endPoint y: 499, distance: 144.7
click at [719, 499] on div "Job Description: I’m looking for an experienced developer to help me build a Re…" at bounding box center [533, 525] width 439 height 234
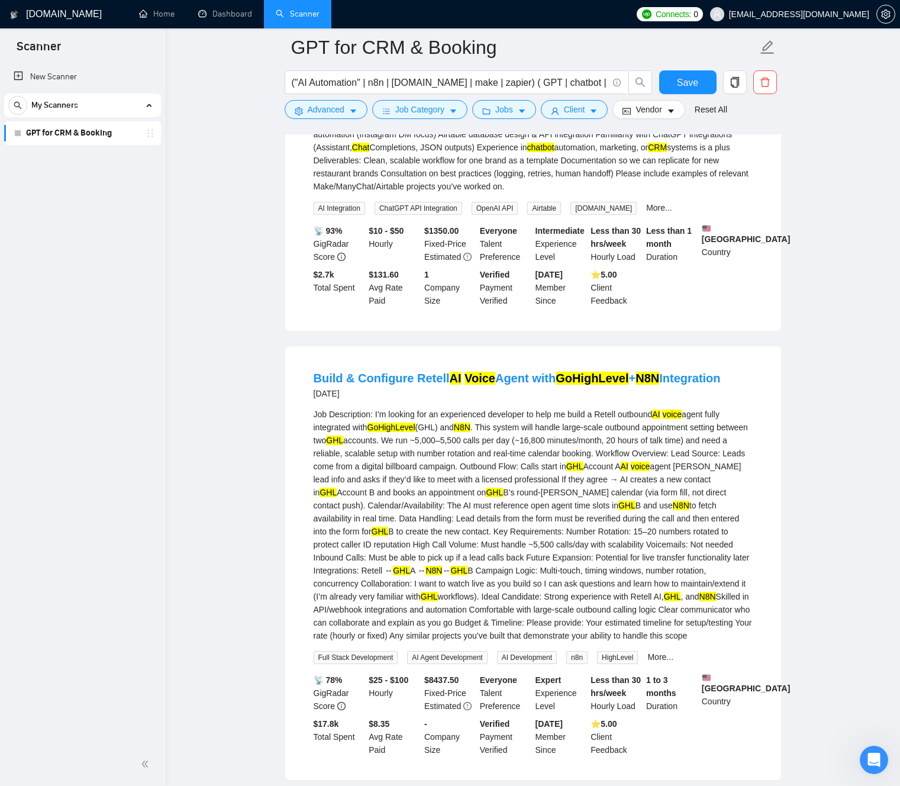
click at [498, 550] on div "Job Description: I’m looking for an experienced developer to help me build a Re…" at bounding box center [533, 525] width 439 height 234
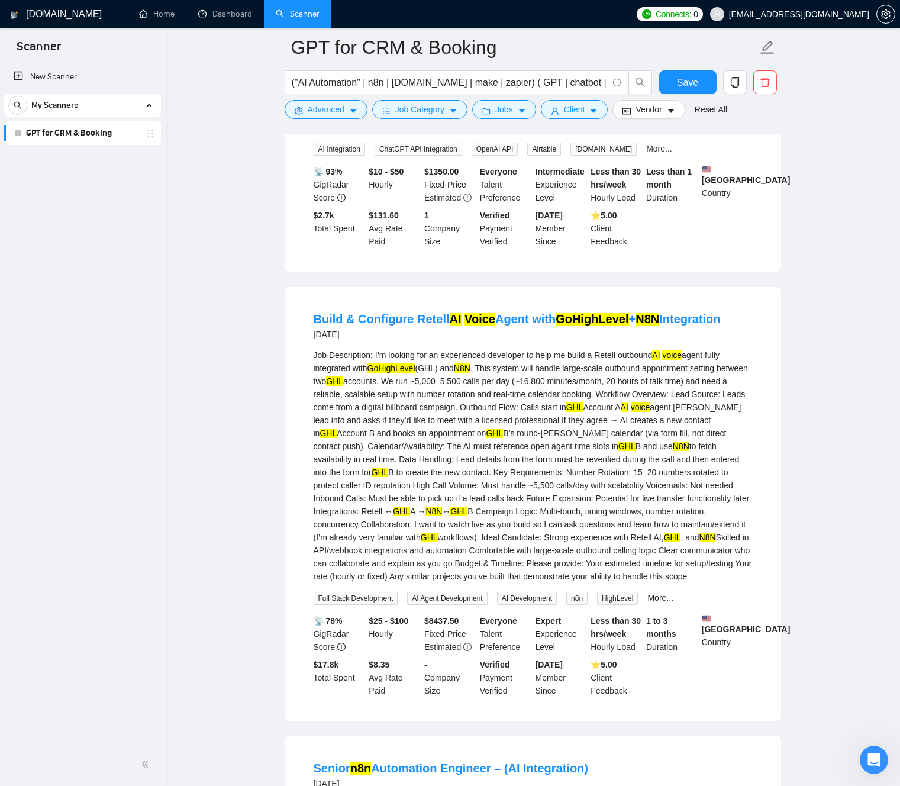
scroll to position [4053, 0]
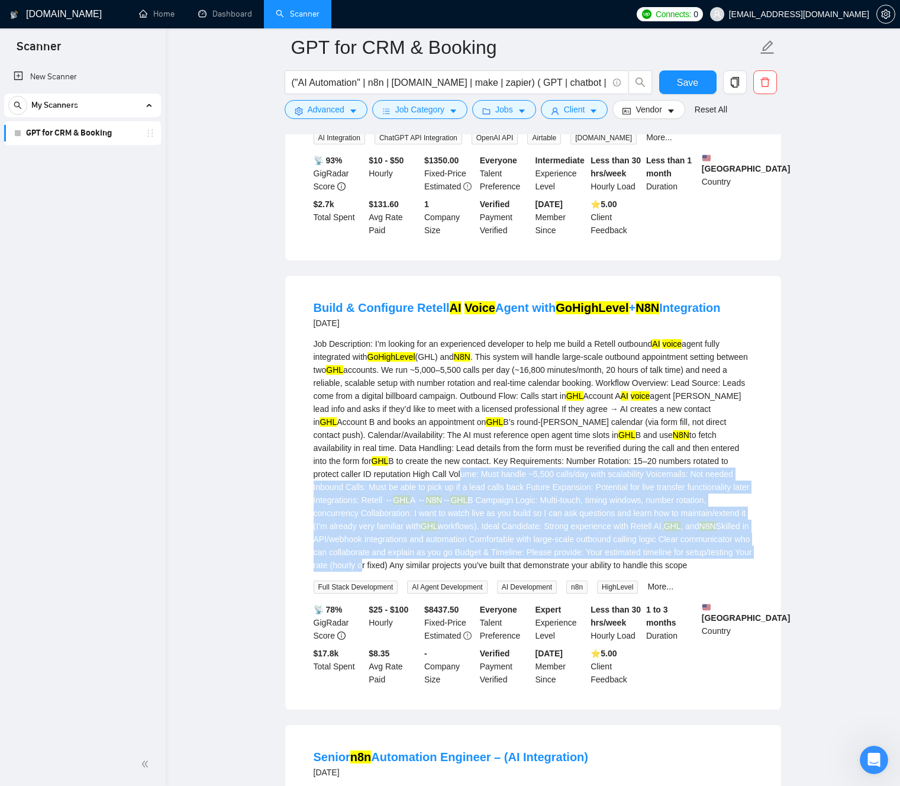
drag, startPoint x: 503, startPoint y: 521, endPoint x: 536, endPoint y: 621, distance: 105.7
click at [536, 571] on div "Job Description: I’m looking for an experienced developer to help me build a Re…" at bounding box center [533, 454] width 439 height 234
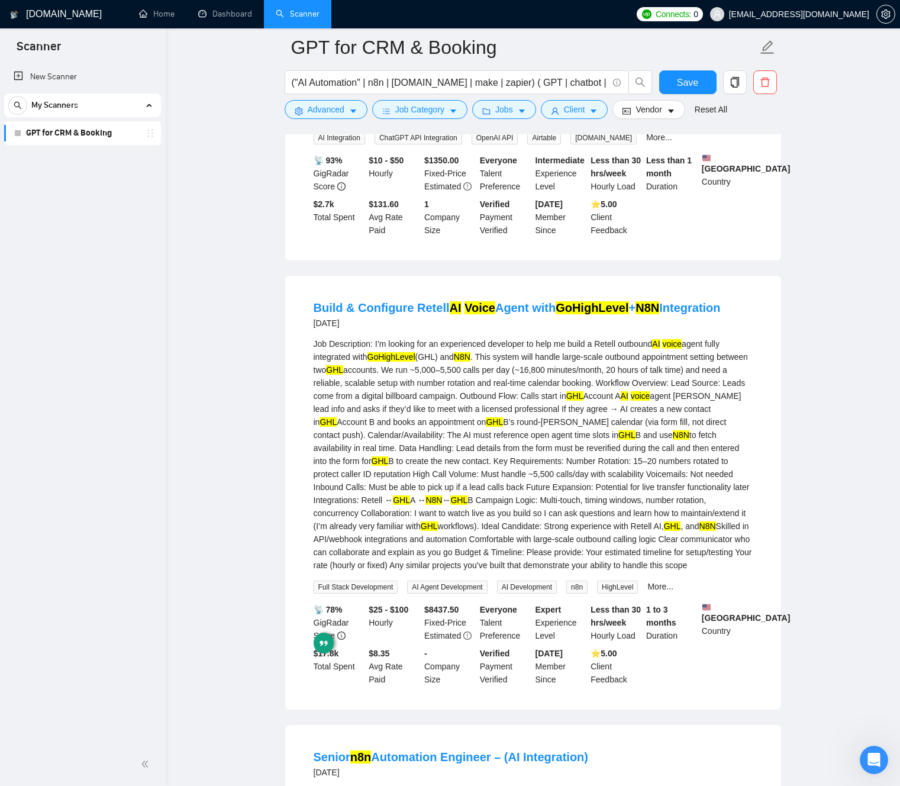
click at [496, 544] on div "Job Description: I’m looking for an experienced developer to help me build a Re…" at bounding box center [533, 454] width 439 height 234
click at [323, 427] on div "Job Description: I’m looking for an experienced developer to help me build a Re…" at bounding box center [533, 454] width 439 height 234
drag, startPoint x: 323, startPoint y: 427, endPoint x: 543, endPoint y: 431, distance: 219.5
click at [543, 431] on div "Job Description: I’m looking for an experienced developer to help me build a Re…" at bounding box center [533, 454] width 439 height 234
click at [544, 431] on div "Job Description: I’m looking for an experienced developer to help me build a Re…" at bounding box center [533, 454] width 439 height 234
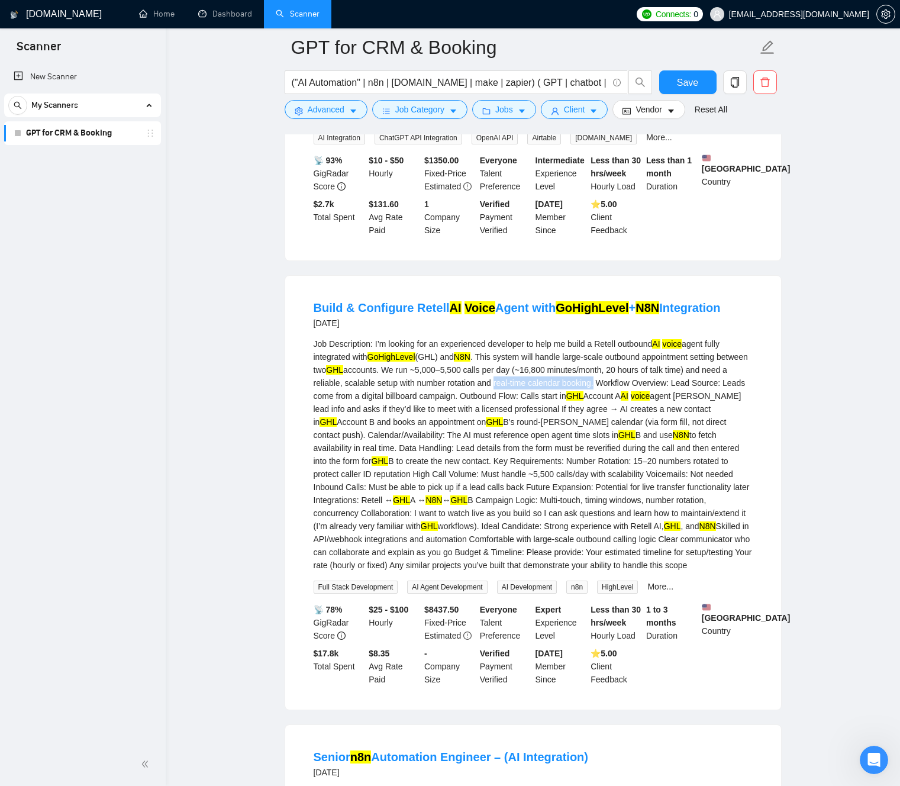
drag, startPoint x: 544, startPoint y: 431, endPoint x: 644, endPoint y: 434, distance: 100.6
click at [644, 434] on div "Job Description: I’m looking for an experienced developer to help me build a Re…" at bounding box center [533, 454] width 439 height 234
click at [634, 429] on div "Job Description: I’m looking for an experienced developer to help me build a Re…" at bounding box center [533, 454] width 439 height 234
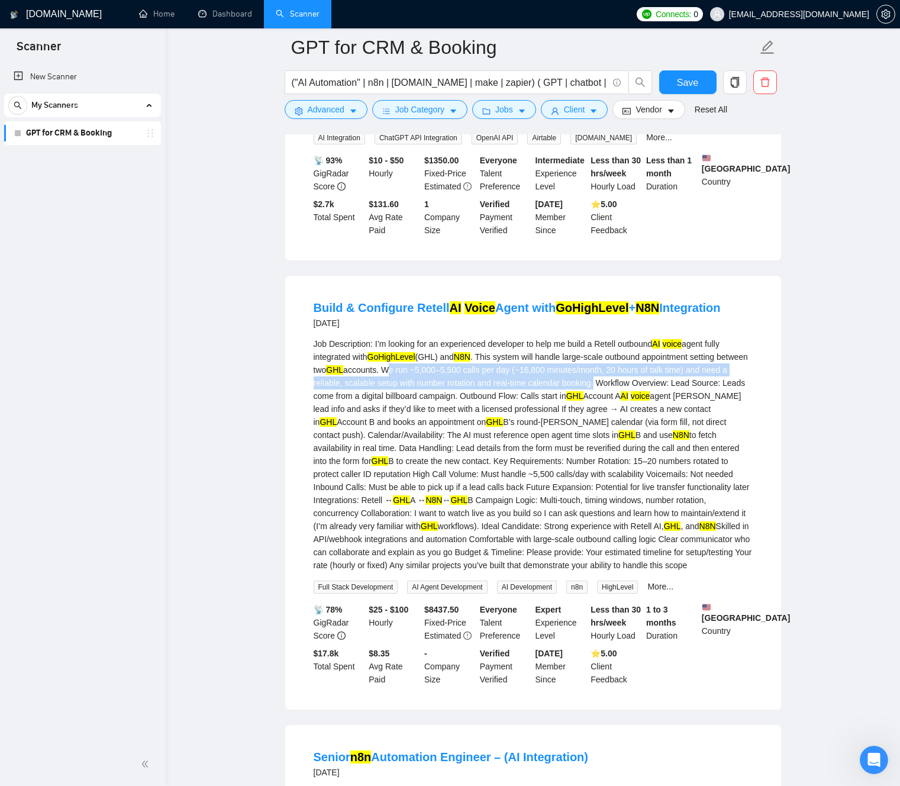
drag, startPoint x: 634, startPoint y: 429, endPoint x: 422, endPoint y: 421, distance: 211.9
click at [422, 421] on div "Job Description: I’m looking for an experienced developer to help me build a Re…" at bounding box center [533, 454] width 439 height 234
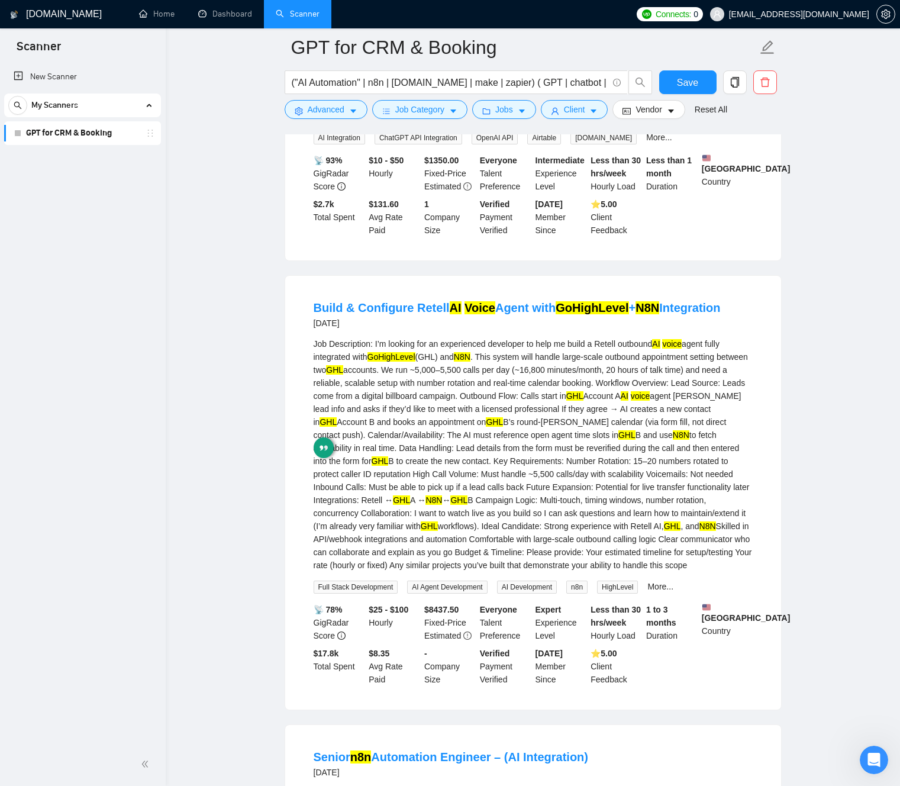
click at [412, 458] on div "Job Description: I’m looking for an experienced developer to help me build a Re…" at bounding box center [533, 454] width 439 height 234
click at [347, 438] on div "Job Description: I’m looking for an experienced developer to help me build a Re…" at bounding box center [533, 454] width 439 height 234
drag, startPoint x: 347, startPoint y: 438, endPoint x: 505, endPoint y: 443, distance: 157.5
click at [505, 443] on div "Job Description: I’m looking for an experienced developer to help me build a Re…" at bounding box center [533, 454] width 439 height 234
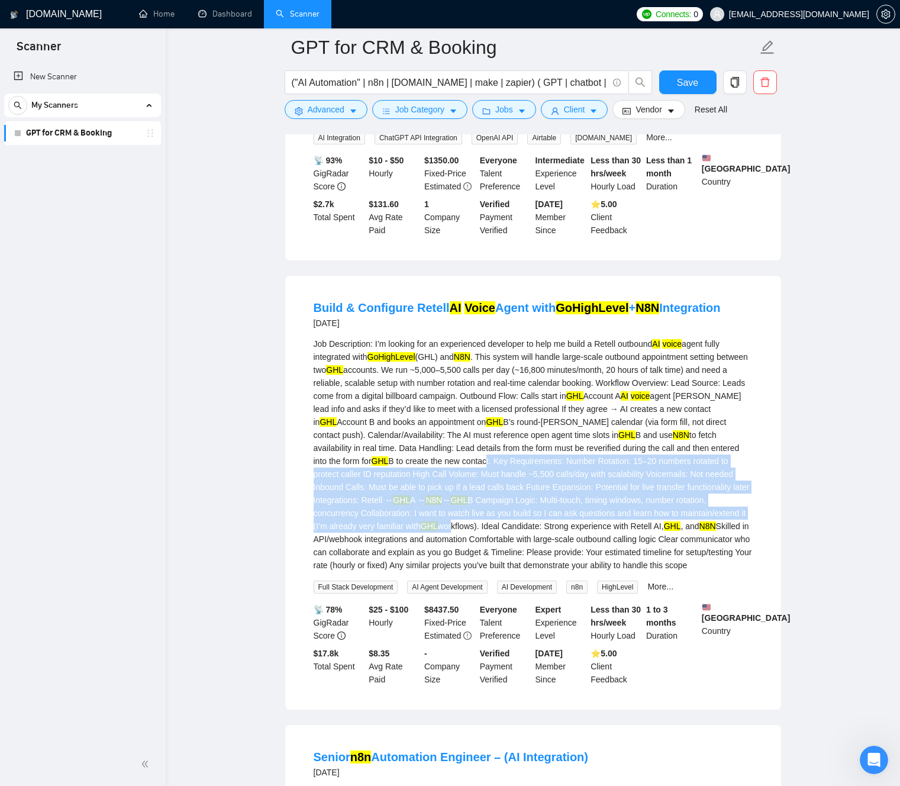
drag, startPoint x: 528, startPoint y: 505, endPoint x: 543, endPoint y: 588, distance: 84.1
click at [543, 571] on div "Job Description: I’m looking for an experienced developer to help me build a Re…" at bounding box center [533, 454] width 439 height 234
drag, startPoint x: 568, startPoint y: 628, endPoint x: 525, endPoint y: 548, distance: 90.8
click at [525, 548] on div "Job Description: I’m looking for an experienced developer to help me build a Re…" at bounding box center [533, 454] width 439 height 234
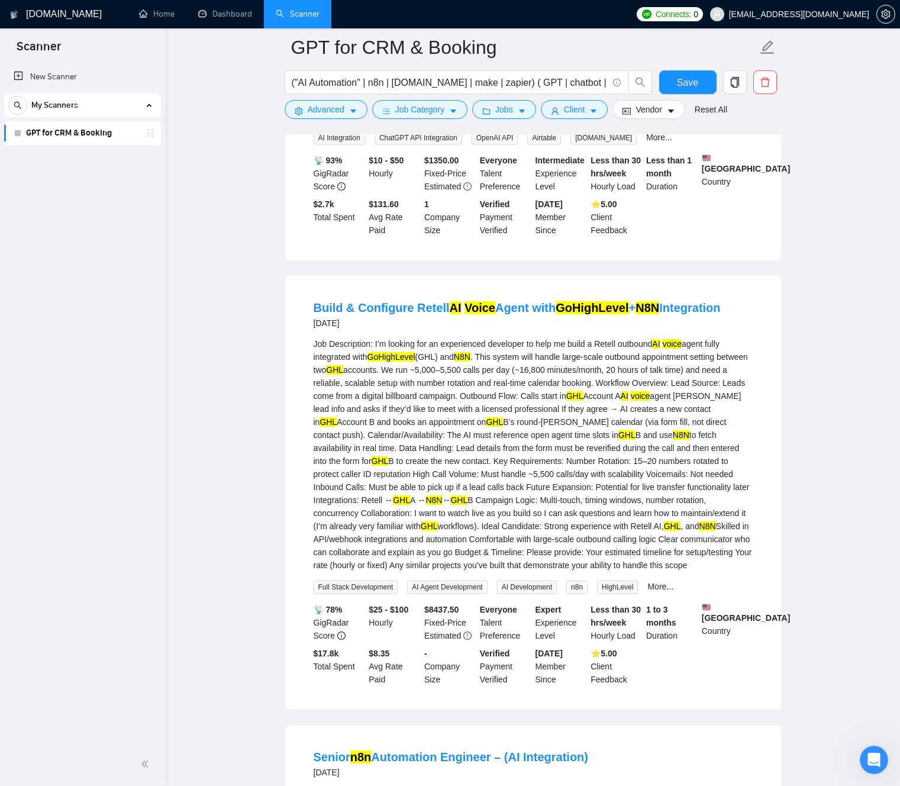
click at [522, 511] on div "Job Description: I’m looking for an experienced developer to help me build a Re…" at bounding box center [533, 454] width 439 height 234
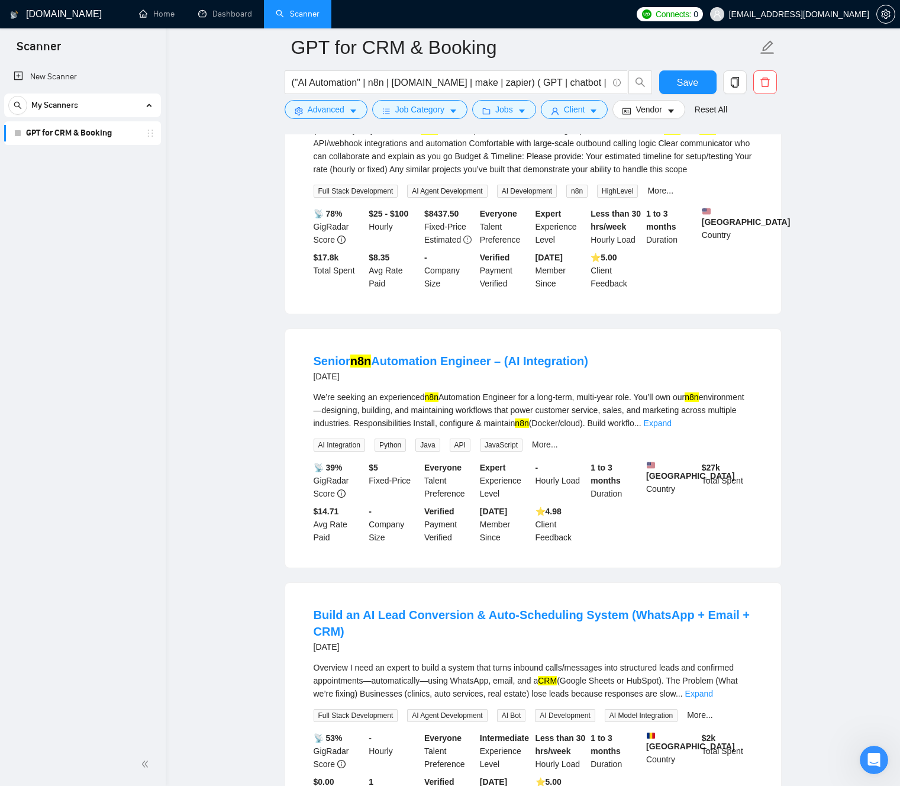
scroll to position [4451, 0]
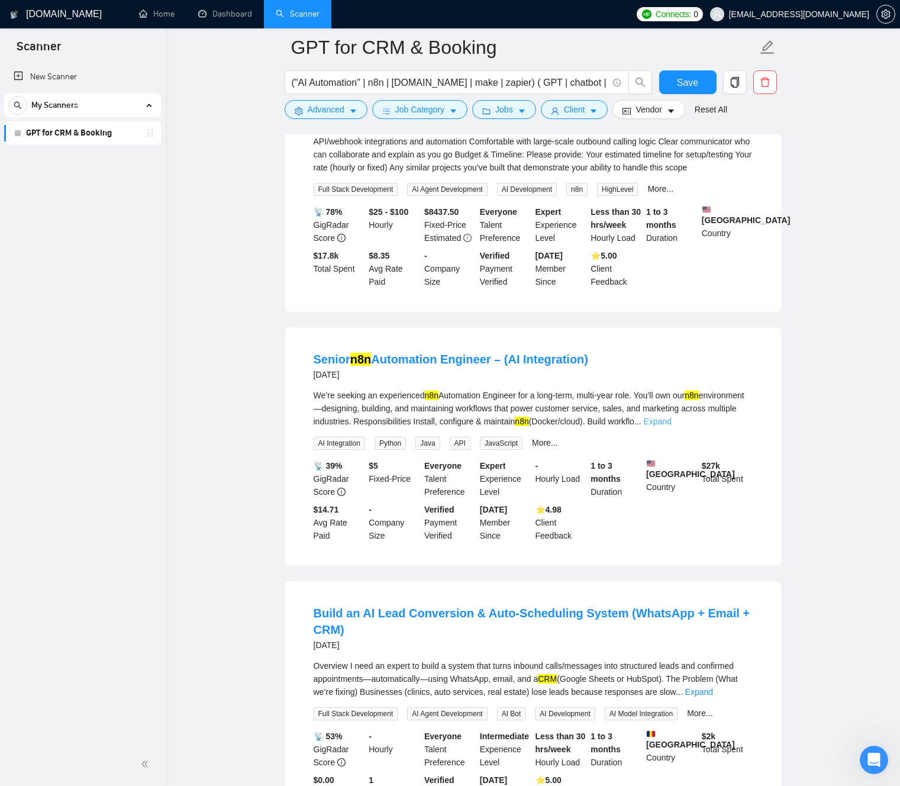
click at [671, 426] on link "Expand" at bounding box center [658, 420] width 28 height 9
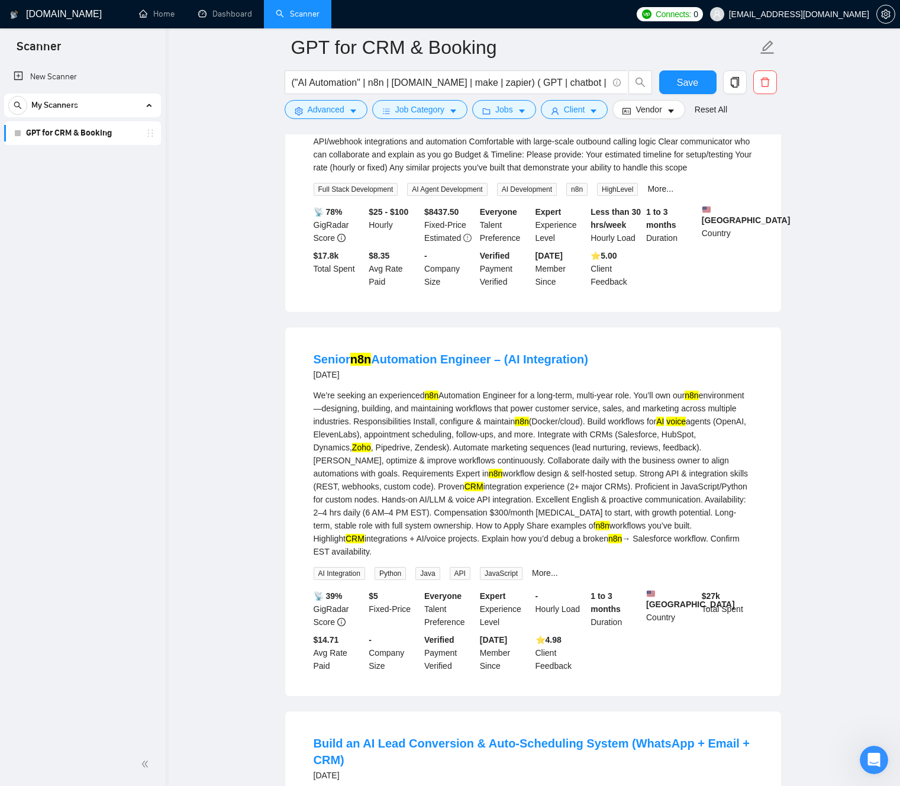
click at [377, 505] on div "We’re seeking an experienced n8n Automation Engineer for a long-term, multi-yea…" at bounding box center [533, 473] width 439 height 169
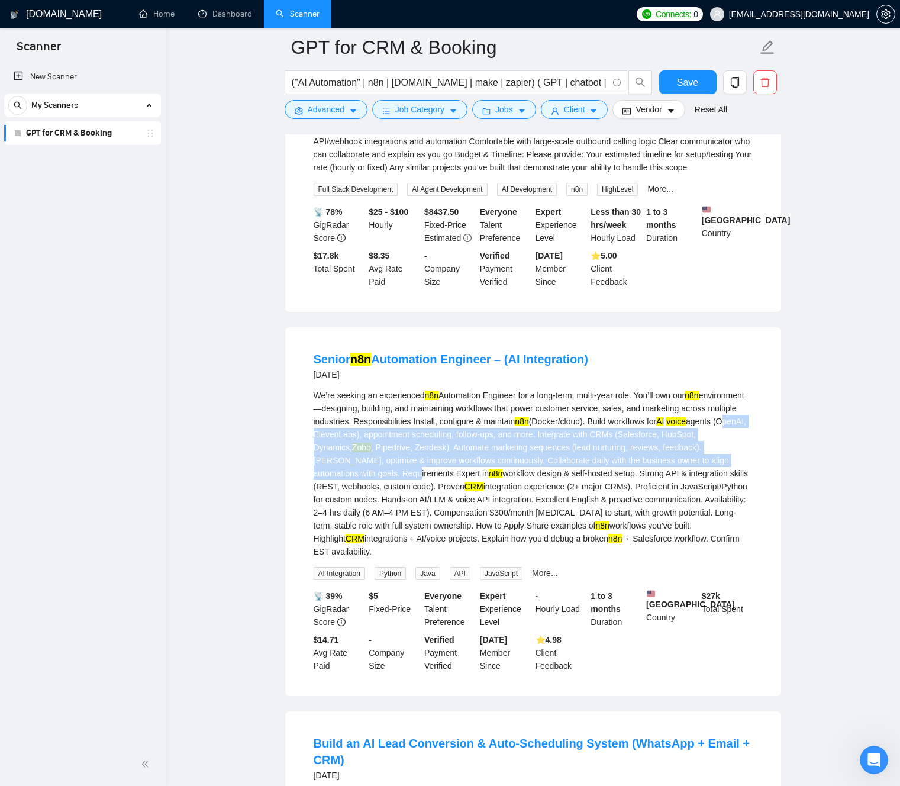
drag, startPoint x: 377, startPoint y: 505, endPoint x: 471, endPoint y: 556, distance: 107.2
click at [470, 555] on div "We’re seeking an experienced n8n Automation Engineer for a long-term, multi-yea…" at bounding box center [533, 473] width 439 height 169
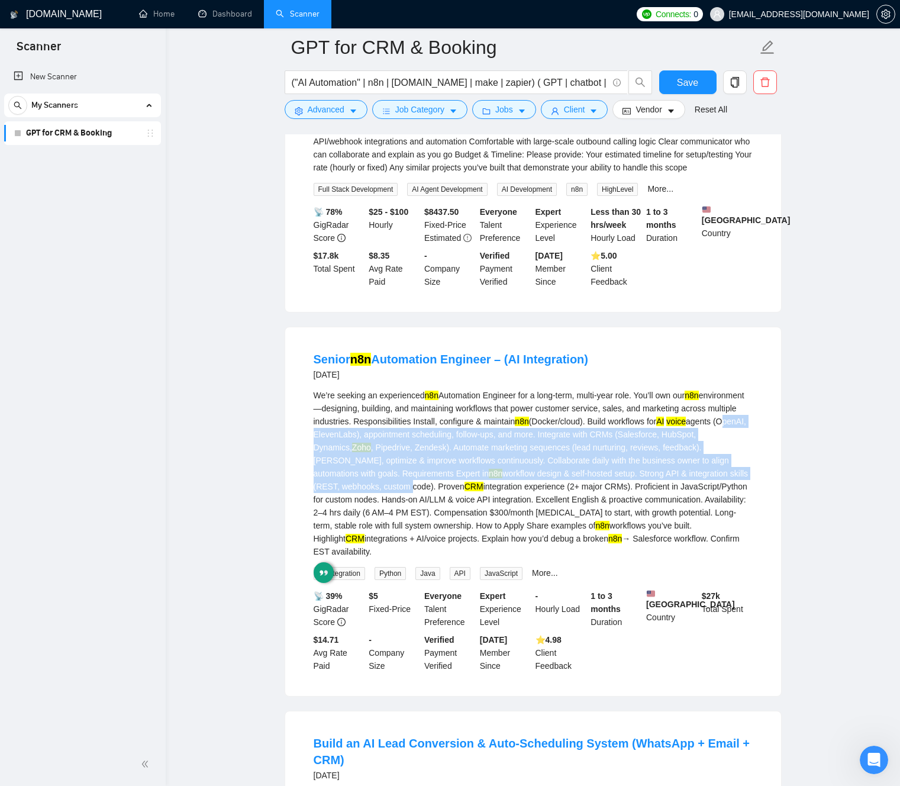
click at [471, 556] on div "We’re seeking an experienced n8n Automation Engineer for a long-term, multi-yea…" at bounding box center [533, 473] width 439 height 169
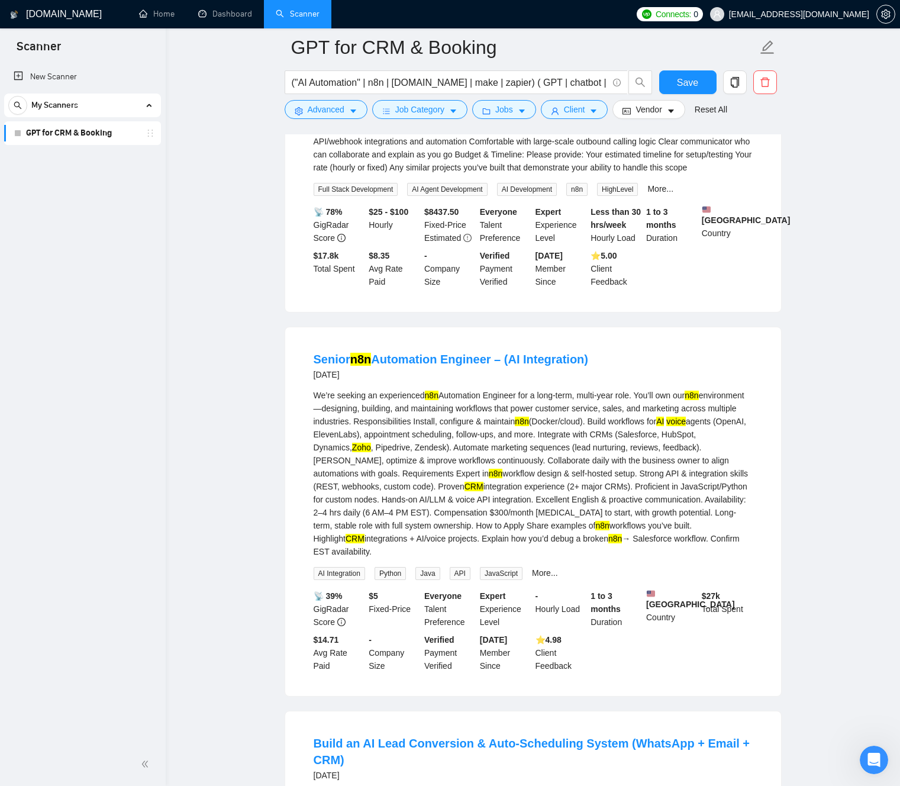
click at [560, 514] on div "We’re seeking an experienced n8n Automation Engineer for a long-term, multi-yea…" at bounding box center [533, 473] width 439 height 169
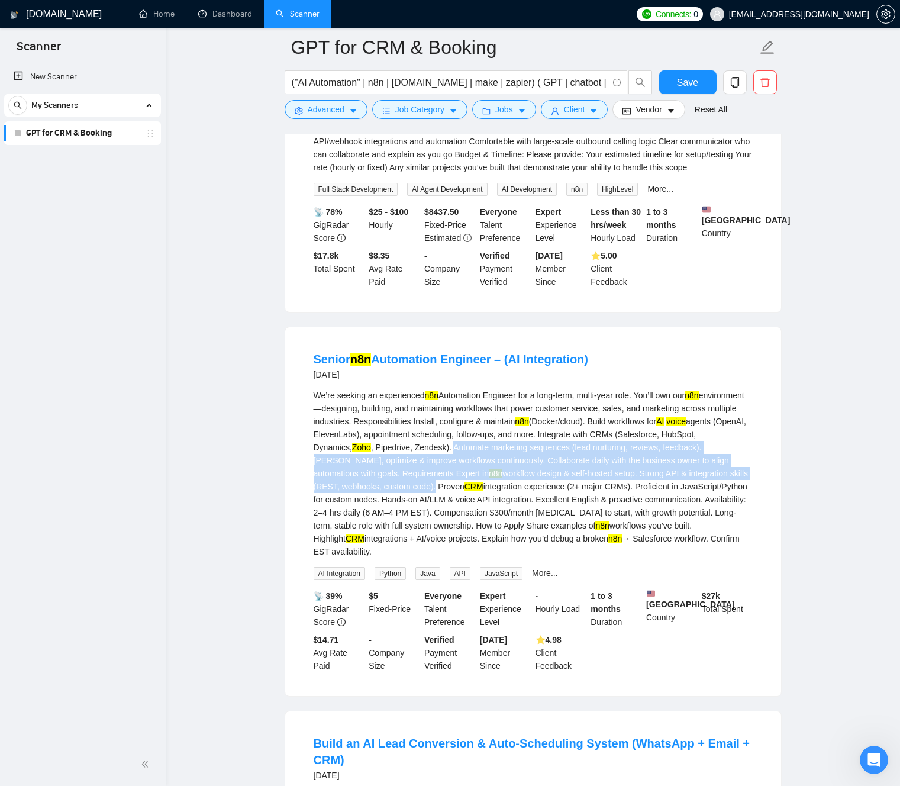
drag, startPoint x: 560, startPoint y: 514, endPoint x: 498, endPoint y: 551, distance: 72.4
click at [498, 551] on div "We’re seeking an experienced n8n Automation Engineer for a long-term, multi-yea…" at bounding box center [533, 473] width 439 height 169
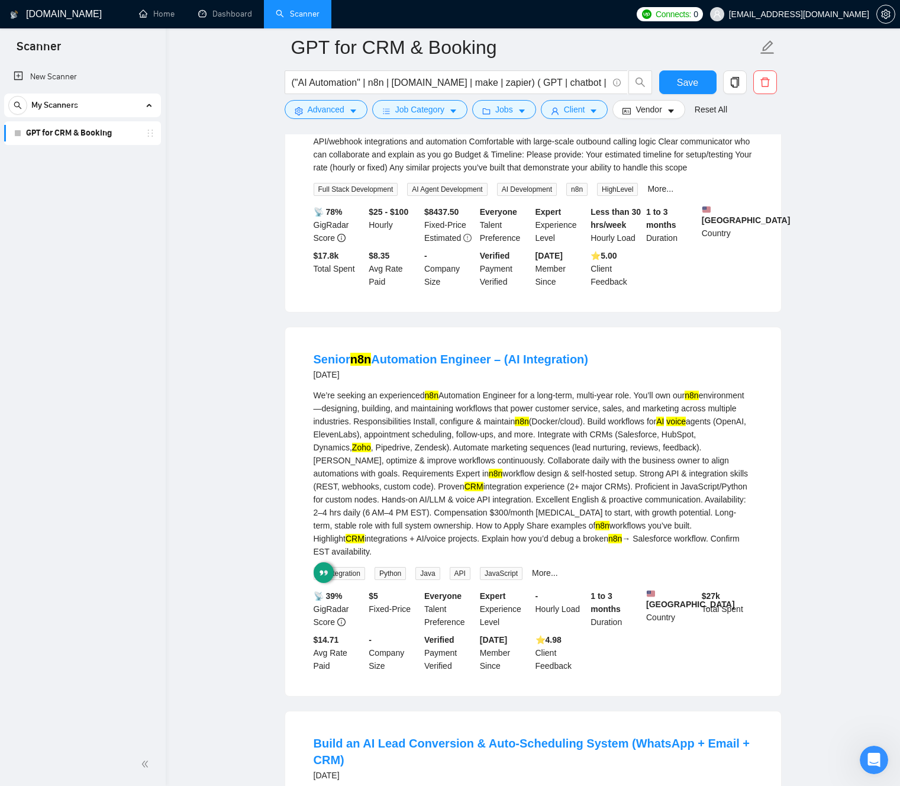
click at [515, 555] on div "We’re seeking an experienced n8n Automation Engineer for a long-term, multi-yea…" at bounding box center [533, 473] width 439 height 169
drag, startPoint x: 515, startPoint y: 555, endPoint x: 657, endPoint y: 561, distance: 141.5
click at [657, 558] on div "We’re seeking an experienced n8n Automation Engineer for a long-term, multi-yea…" at bounding box center [533, 473] width 439 height 169
click at [567, 558] on div "We’re seeking an experienced n8n Automation Engineer for a long-term, multi-yea…" at bounding box center [533, 473] width 439 height 169
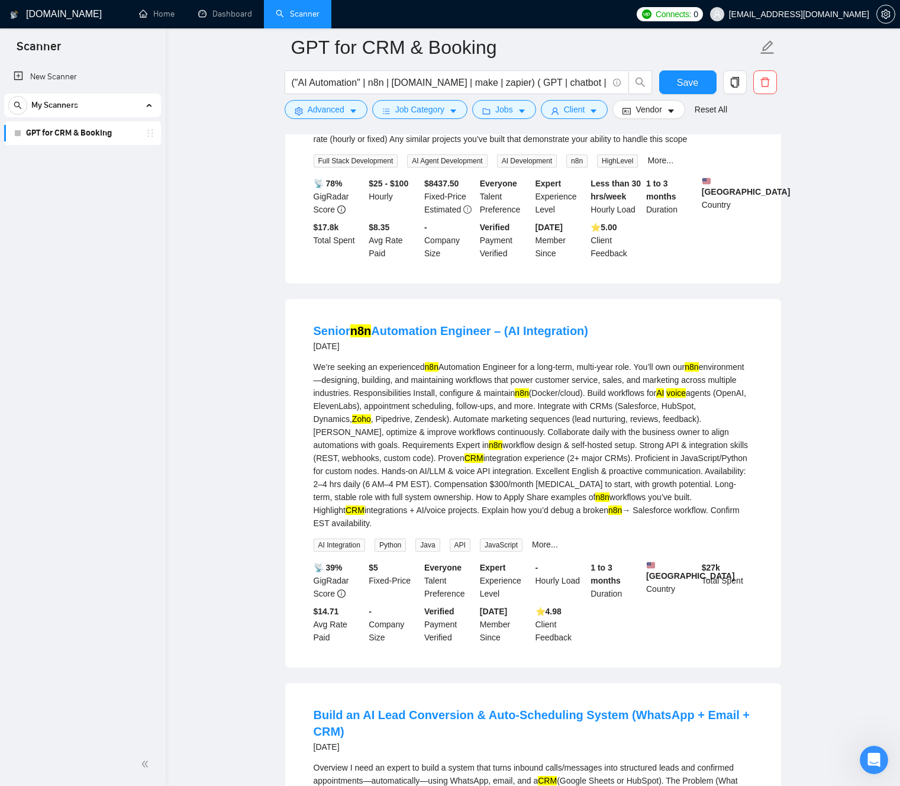
scroll to position [4480, 0]
click at [387, 529] on div "We’re seeking an experienced n8n Automation Engineer for a long-term, multi-yea…" at bounding box center [533, 444] width 439 height 169
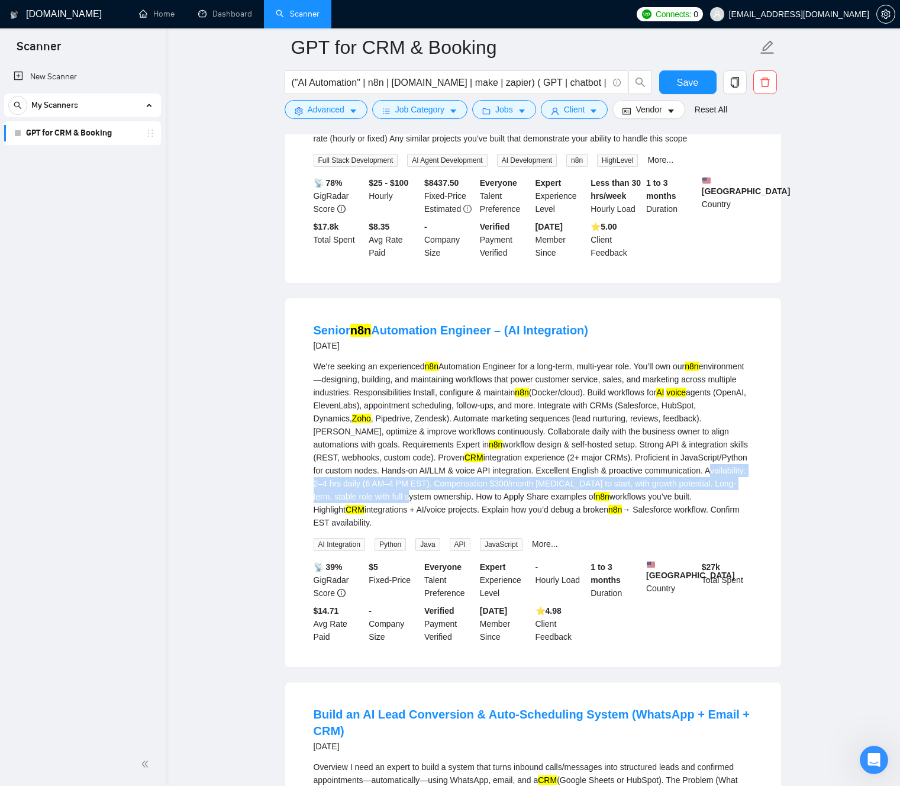
drag, startPoint x: 387, startPoint y: 553, endPoint x: 528, endPoint y: 561, distance: 141.6
click at [528, 529] on div "We’re seeking an experienced n8n Automation Engineer for a long-term, multi-yea…" at bounding box center [533, 444] width 439 height 169
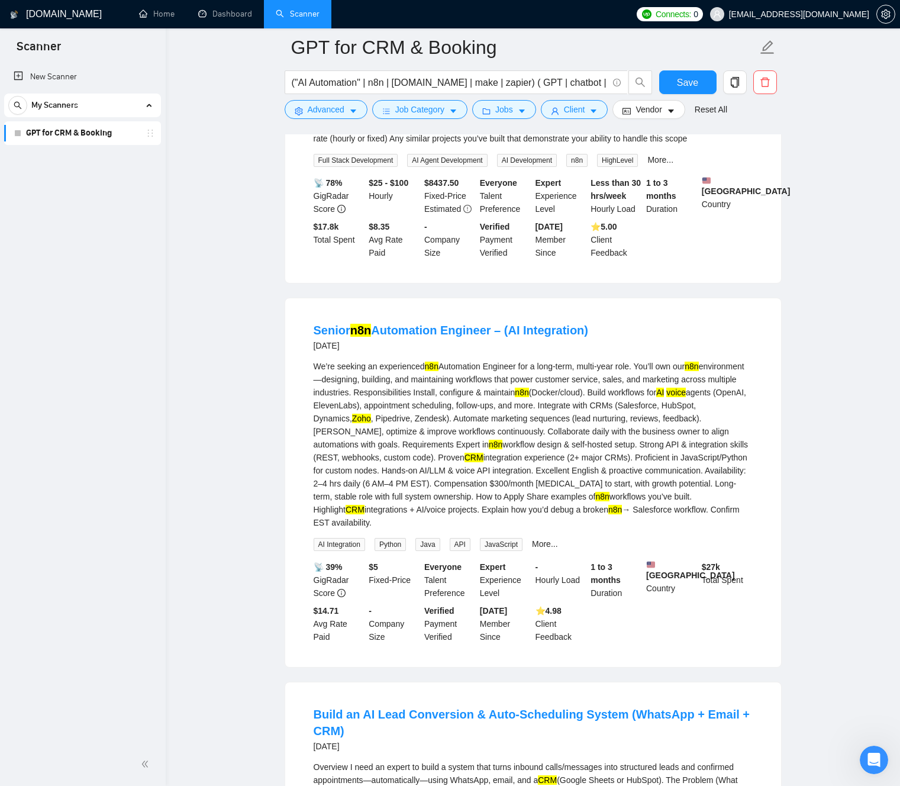
click at [562, 529] on div "We’re seeking an experienced n8n Automation Engineer for a long-term, multi-yea…" at bounding box center [533, 444] width 439 height 169
drag, startPoint x: 562, startPoint y: 554, endPoint x: 680, endPoint y: 555, distance: 117.7
click at [682, 529] on div "We’re seeking an experienced n8n Automation Engineer for a long-term, multi-yea…" at bounding box center [533, 444] width 439 height 169
click at [570, 529] on div "We’re seeking an experienced n8n Automation Engineer for a long-term, multi-yea…" at bounding box center [533, 444] width 439 height 169
click at [553, 529] on div "We’re seeking an experienced n8n Automation Engineer for a long-term, multi-yea…" at bounding box center [533, 444] width 439 height 169
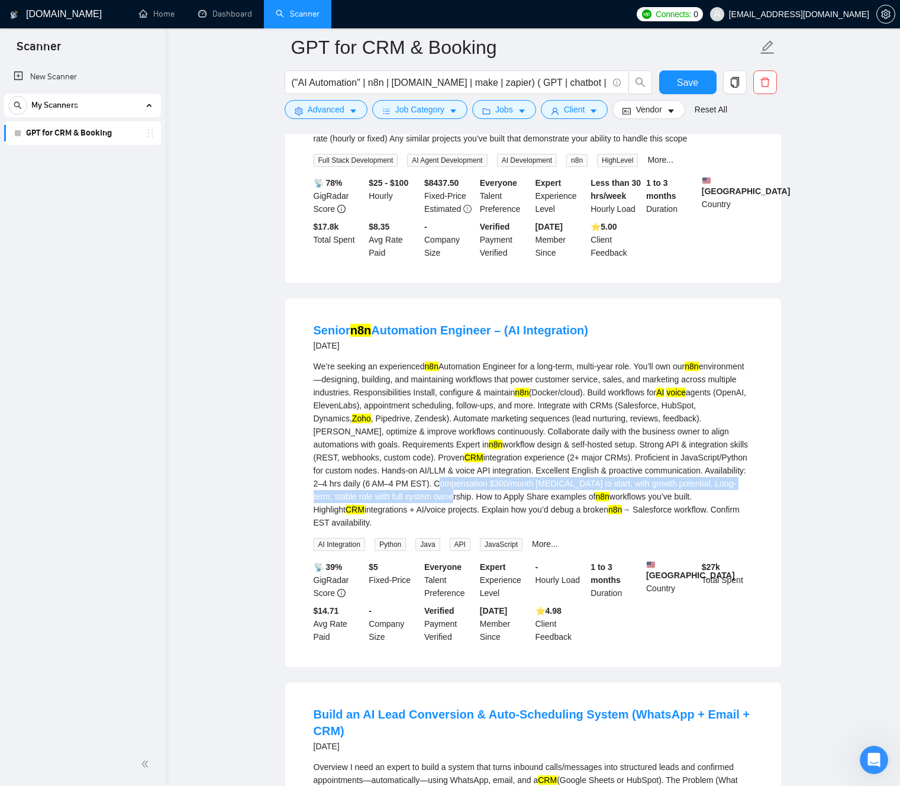
drag, startPoint x: 553, startPoint y: 545, endPoint x: 546, endPoint y: 570, distance: 25.7
click at [547, 529] on div "We’re seeking an experienced n8n Automation Engineer for a long-term, multi-yea…" at bounding box center [533, 444] width 439 height 169
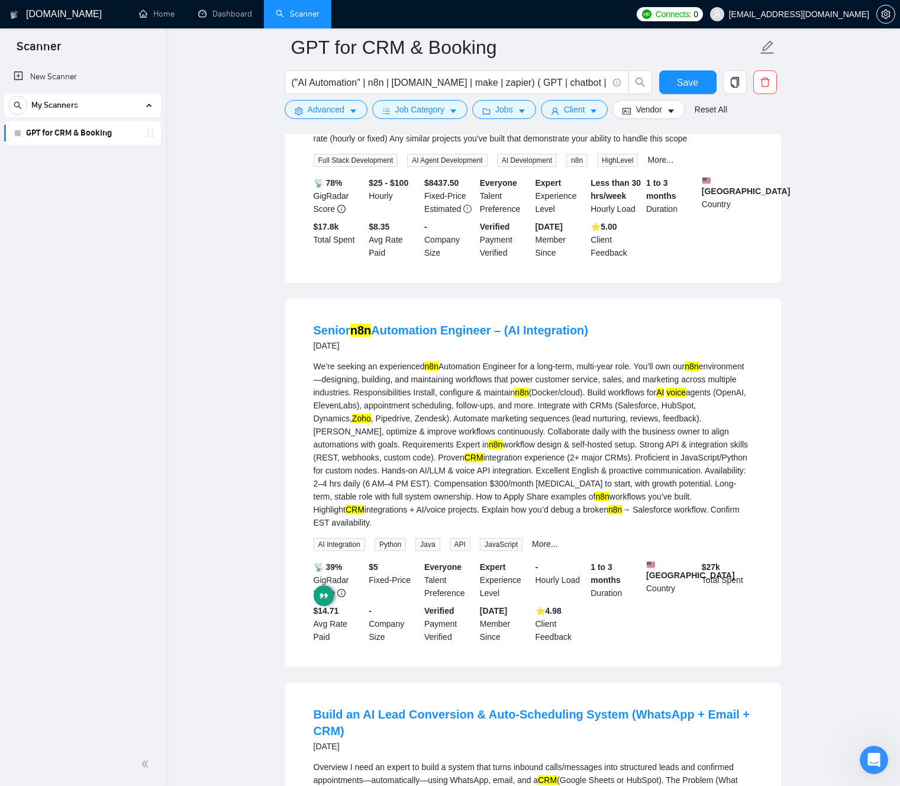
click at [393, 529] on div "We’re seeking an experienced n8n Automation Engineer for a long-term, multi-yea…" at bounding box center [533, 444] width 439 height 169
drag, startPoint x: 391, startPoint y: 564, endPoint x: 483, endPoint y: 592, distance: 96.4
click at [482, 529] on div "We’re seeking an experienced n8n Automation Engineer for a long-term, multi-yea…" at bounding box center [533, 444] width 439 height 169
click at [447, 529] on div "We’re seeking an experienced n8n Automation Engineer for a long-term, multi-yea…" at bounding box center [533, 444] width 439 height 169
click at [390, 529] on div "We’re seeking an experienced n8n Automation Engineer for a long-term, multi-yea…" at bounding box center [533, 444] width 439 height 169
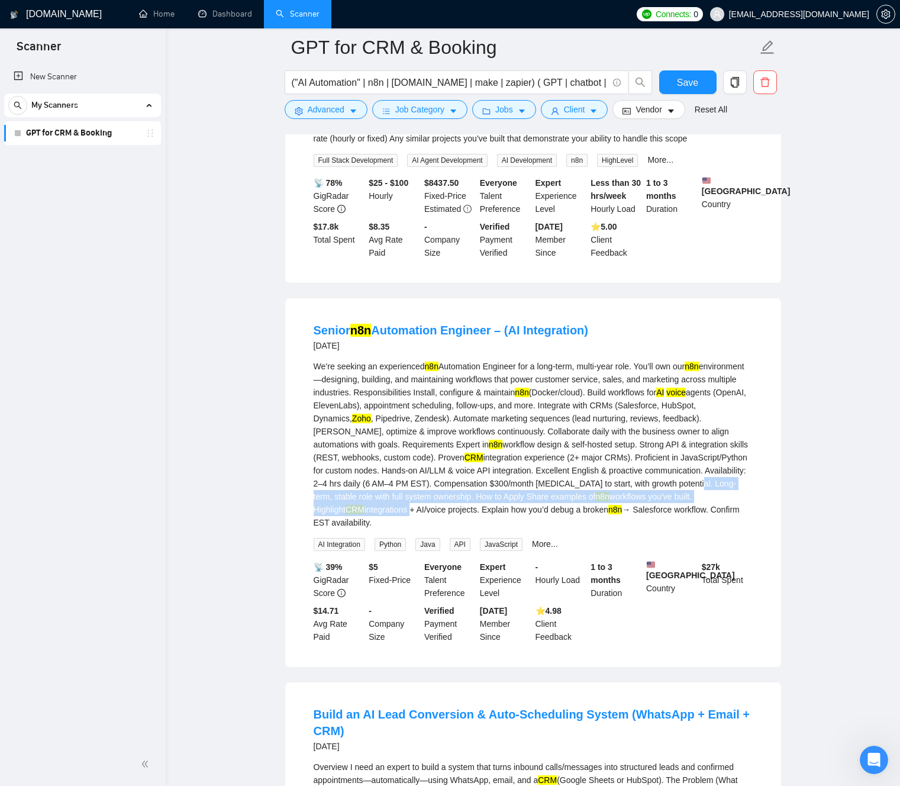
drag, startPoint x: 390, startPoint y: 560, endPoint x: 494, endPoint y: 585, distance: 106.5
click at [494, 529] on div "We’re seeking an experienced n8n Automation Engineer for a long-term, multi-yea…" at bounding box center [533, 444] width 439 height 169
click at [495, 529] on div "We’re seeking an experienced n8n Automation Engineer for a long-term, multi-yea…" at bounding box center [533, 444] width 439 height 169
click at [392, 529] on div "We’re seeking an experienced n8n Automation Engineer for a long-term, multi-yea…" at bounding box center [533, 444] width 439 height 169
drag, startPoint x: 392, startPoint y: 565, endPoint x: 592, endPoint y: 593, distance: 201.4
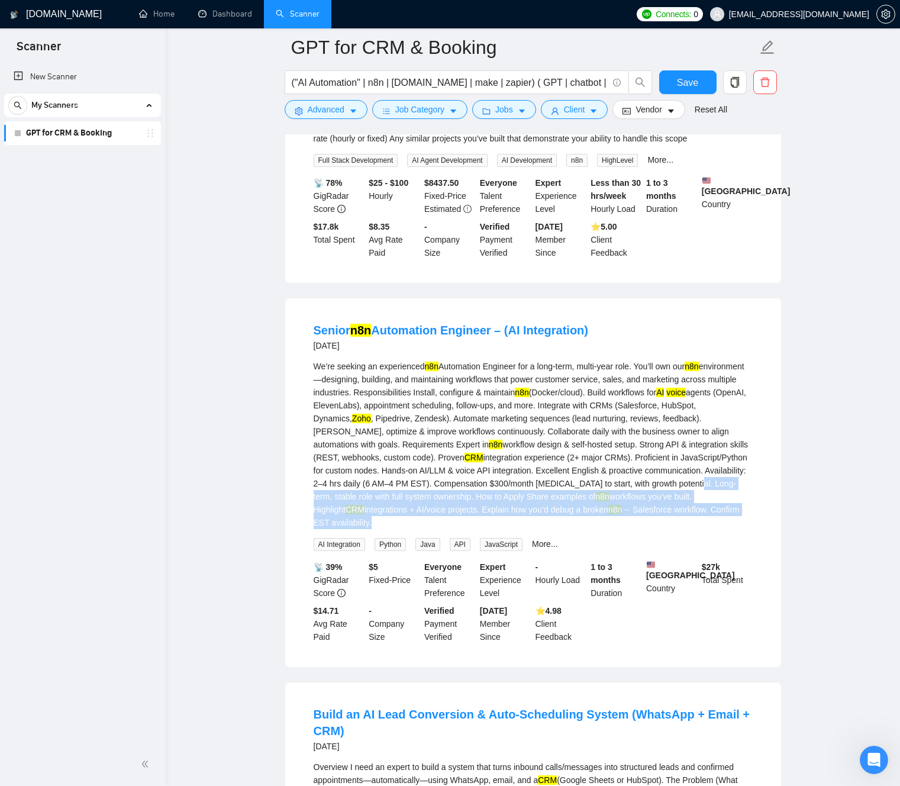
click at [592, 529] on div "We’re seeking an experienced n8n Automation Engineer for a long-term, multi-yea…" at bounding box center [533, 444] width 439 height 169
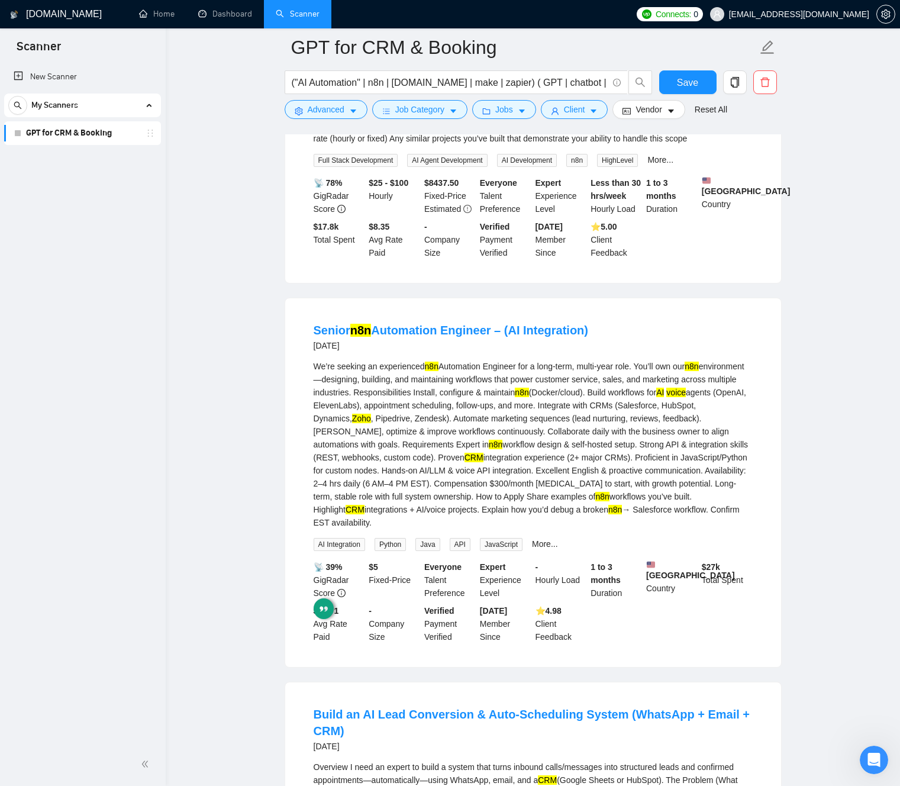
click at [586, 529] on div "We’re seeking an experienced n8n Automation Engineer for a long-term, multi-yea…" at bounding box center [533, 444] width 439 height 169
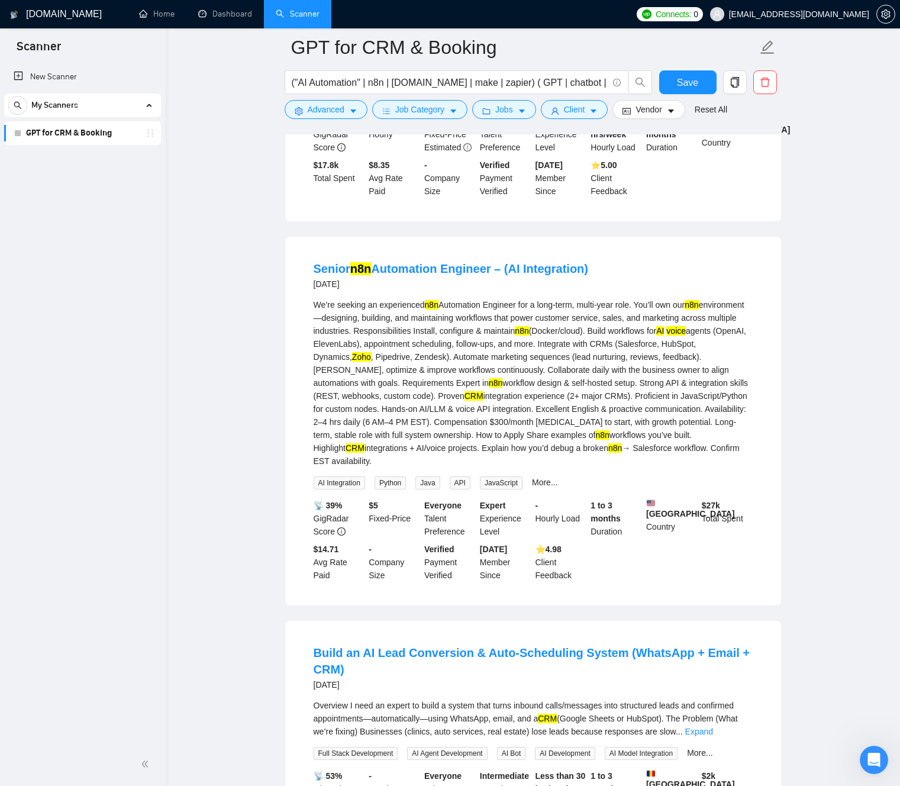
scroll to position [4546, 0]
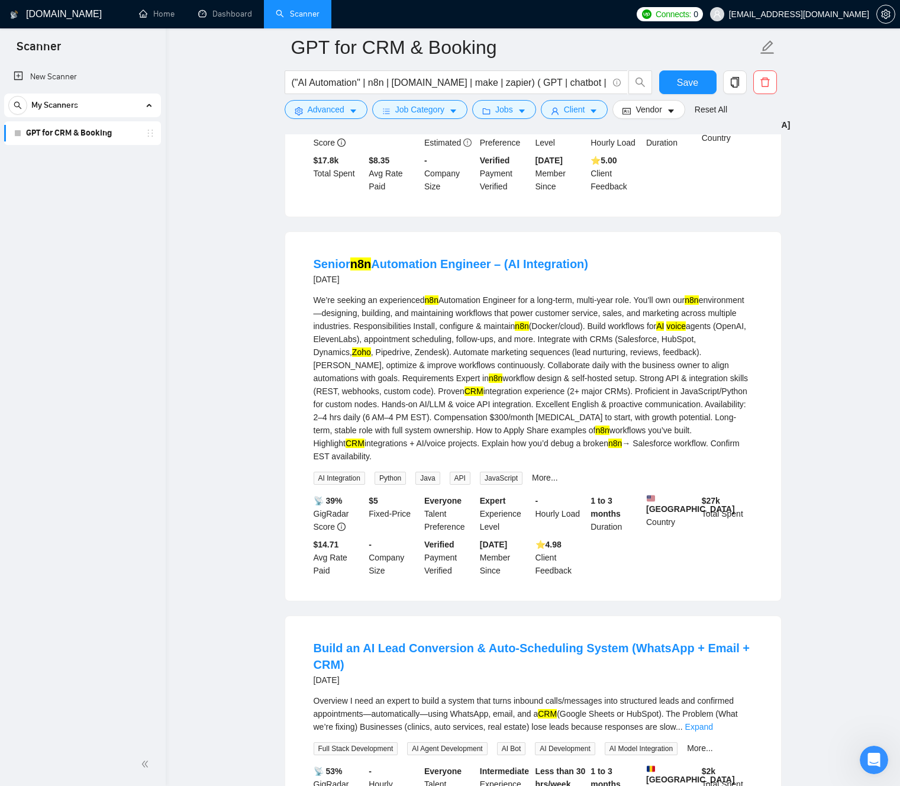
click at [610, 463] on div "We’re seeking an experienced n8n Automation Engineer for a long-term, multi-yea…" at bounding box center [533, 377] width 439 height 169
drag, startPoint x: 610, startPoint y: 505, endPoint x: 376, endPoint y: 523, distance: 235.0
click at [376, 463] on div "We’re seeking an experienced n8n Automation Engineer for a long-term, multi-yea…" at bounding box center [533, 377] width 439 height 169
click at [398, 463] on div "We’re seeking an experienced n8n Automation Engineer for a long-term, multi-yea…" at bounding box center [533, 377] width 439 height 169
drag, startPoint x: 398, startPoint y: 525, endPoint x: 508, endPoint y: 524, distance: 110.0
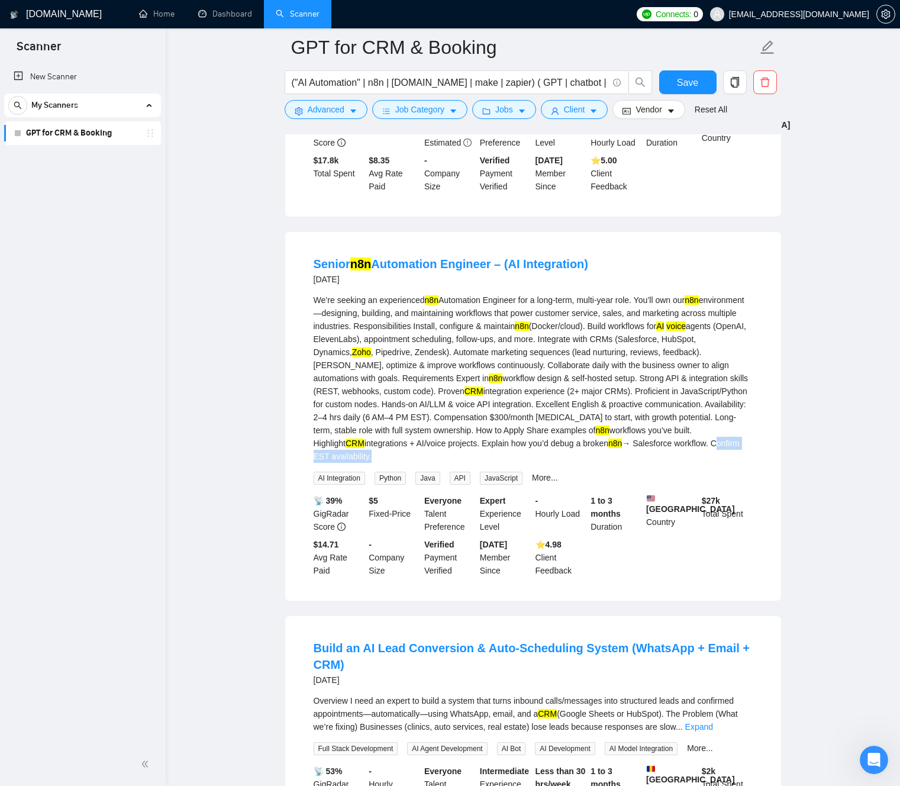
click at [509, 463] on div "We’re seeking an experienced n8n Automation Engineer for a long-term, multi-yea…" at bounding box center [533, 377] width 439 height 169
click at [508, 463] on div "We’re seeking an experienced n8n Automation Engineer for a long-term, multi-yea…" at bounding box center [533, 377] width 439 height 169
click at [448, 463] on div "We’re seeking an experienced n8n Automation Engineer for a long-term, multi-yea…" at bounding box center [533, 377] width 439 height 169
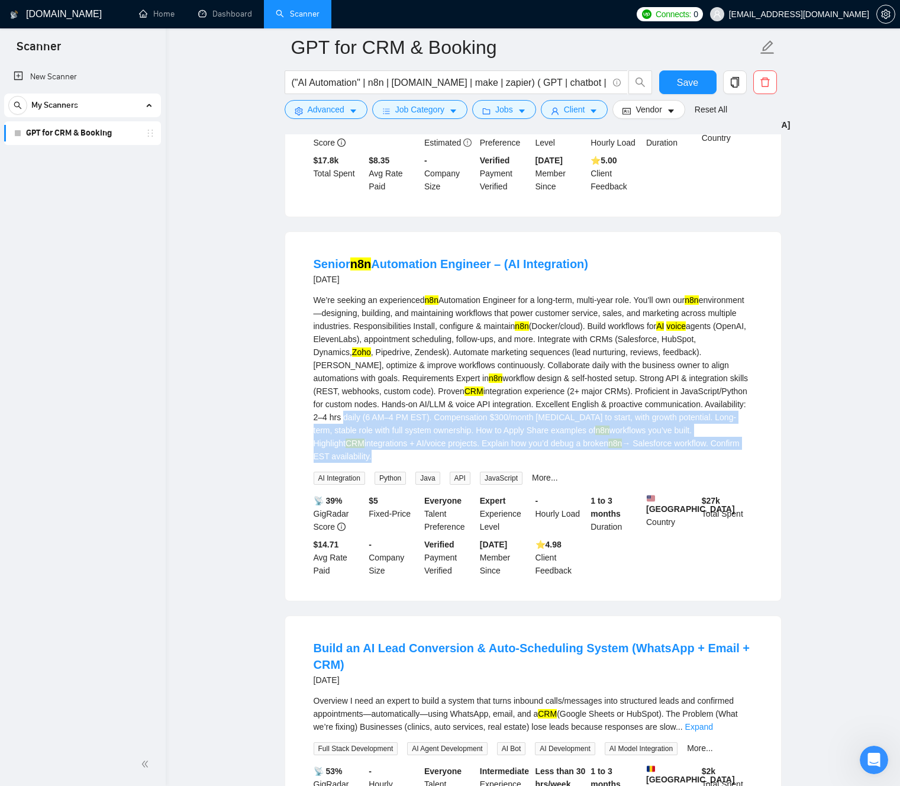
drag, startPoint x: 459, startPoint y: 487, endPoint x: 505, endPoint y: 534, distance: 65.7
click at [505, 485] on div "We’re seeking an experienced n8n Automation Engineer for a long-term, multi-yea…" at bounding box center [533, 388] width 439 height 191
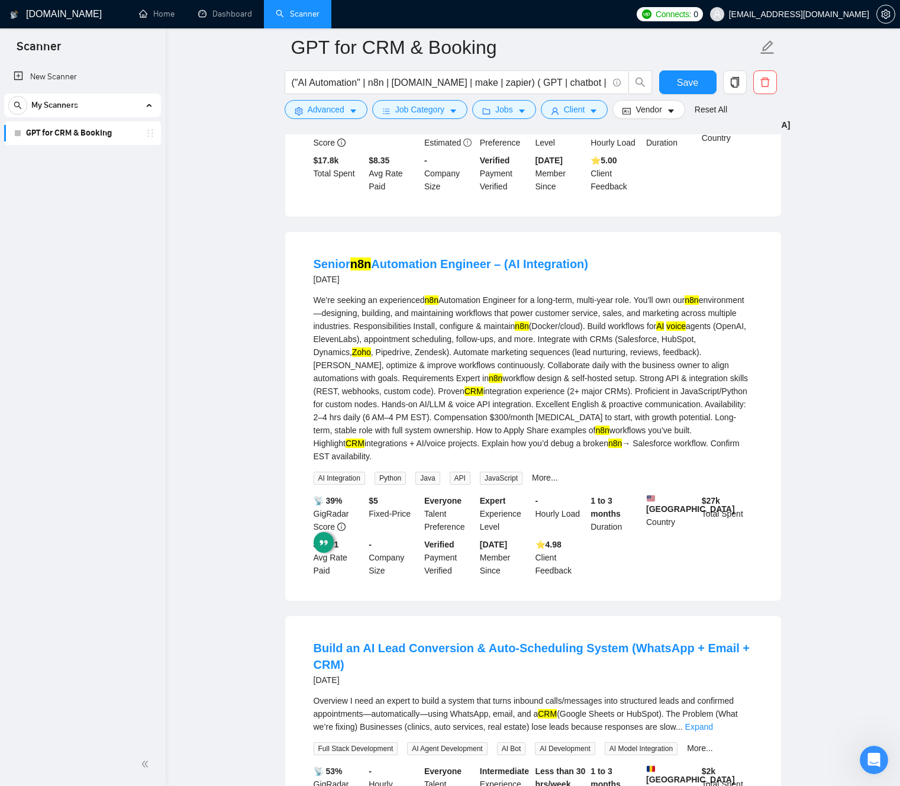
click at [495, 463] on div "We’re seeking an experienced n8n Automation Engineer for a long-term, multi-yea…" at bounding box center [533, 377] width 439 height 169
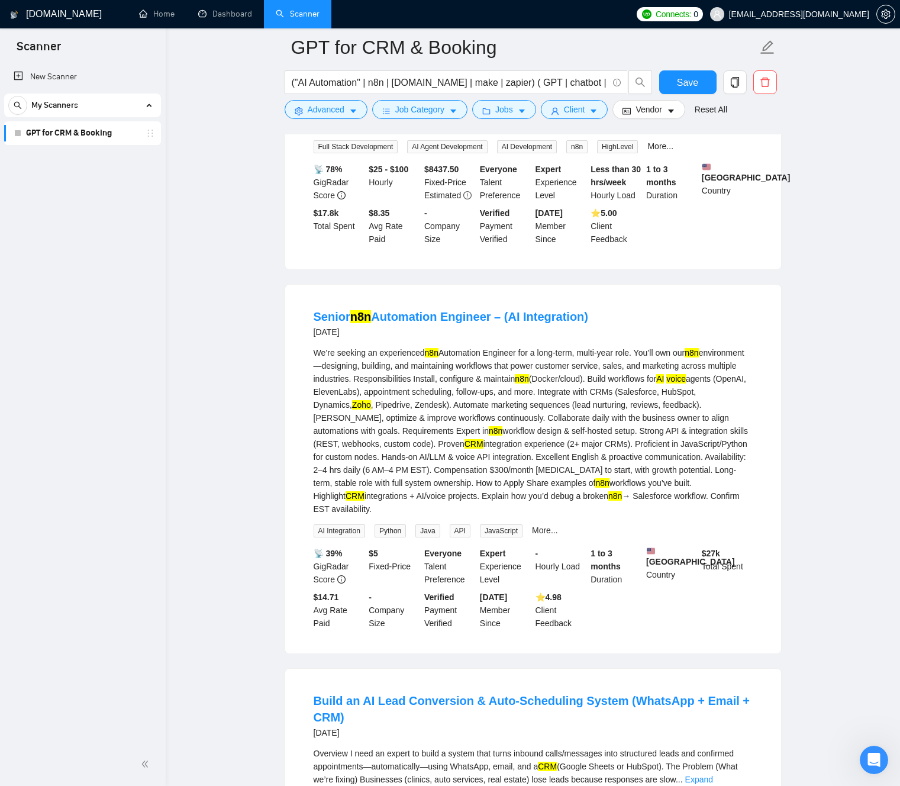
scroll to position [4491, 0]
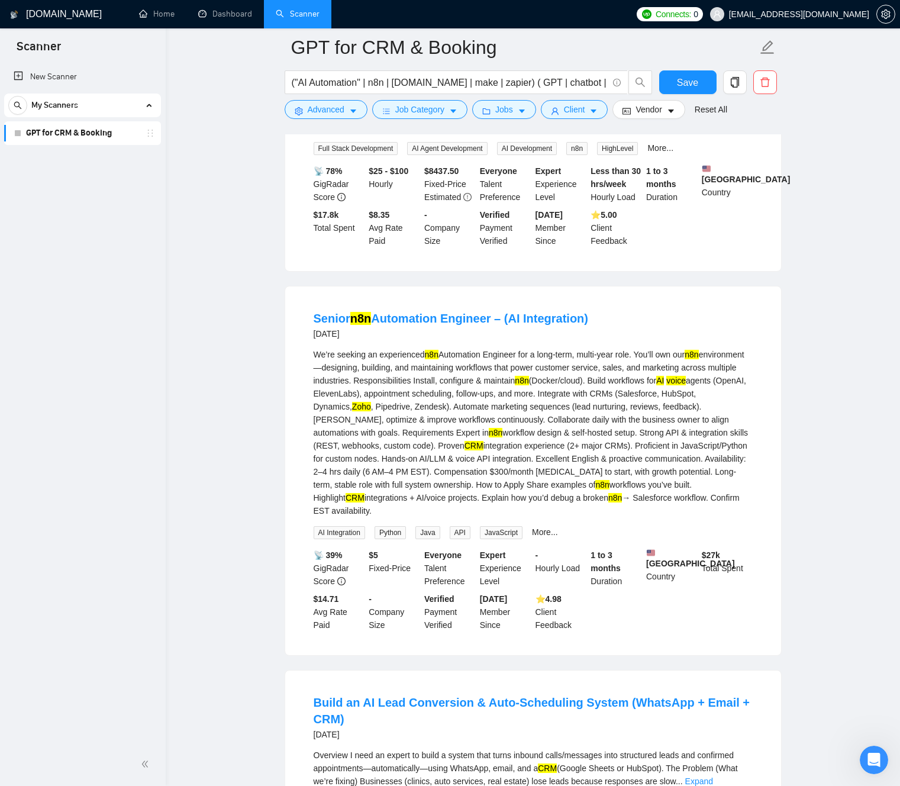
click at [679, 419] on div "We’re seeking an experienced n8n Automation Engineer for a long-term, multi-yea…" at bounding box center [533, 432] width 439 height 169
click at [659, 422] on div "We’re seeking an experienced n8n Automation Engineer for a long-term, multi-yea…" at bounding box center [533, 432] width 439 height 169
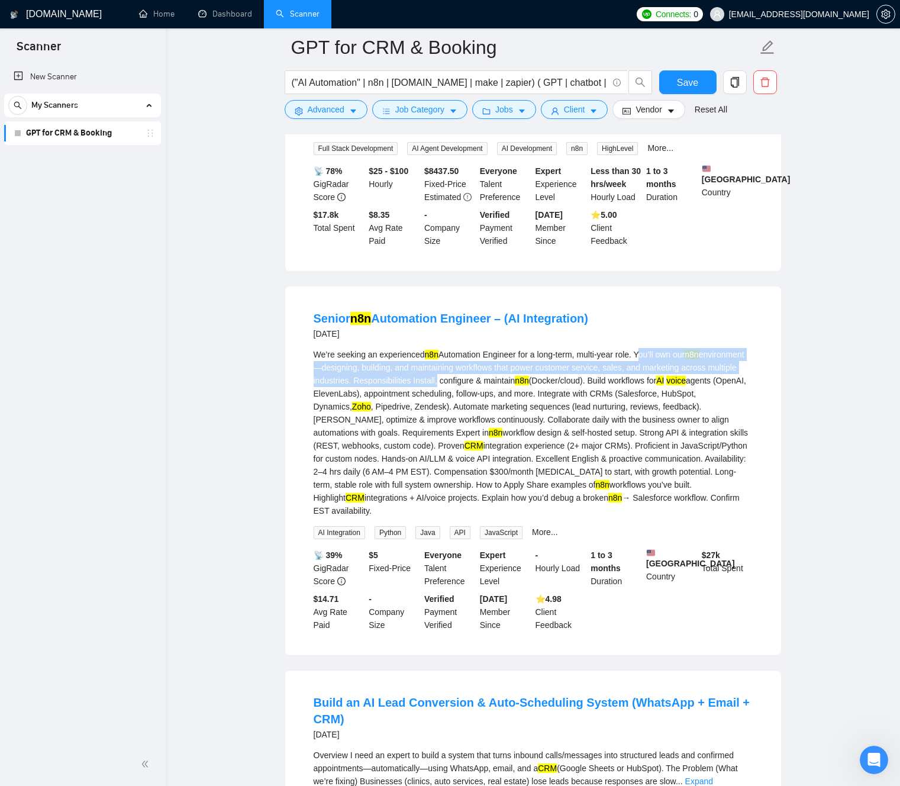
drag, startPoint x: 659, startPoint y: 422, endPoint x: 480, endPoint y: 444, distance: 180.6
click at [480, 444] on div "We’re seeking an experienced n8n Automation Engineer for a long-term, multi-yea…" at bounding box center [533, 432] width 439 height 169
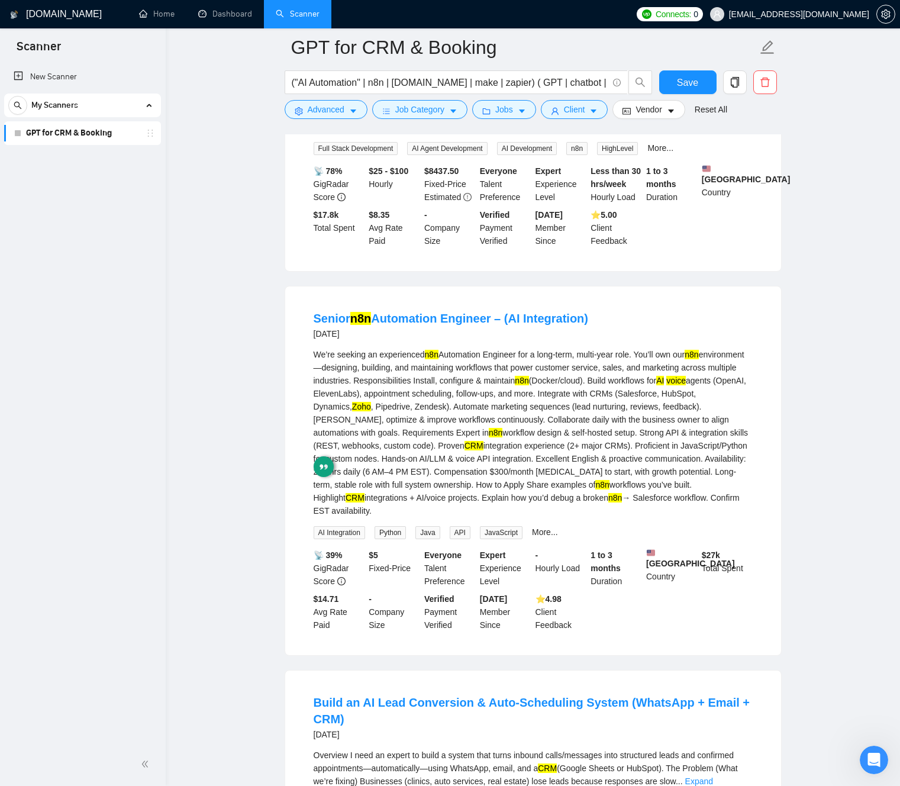
click at [703, 444] on div "We’re seeking an experienced n8n Automation Engineer for a long-term, multi-yea…" at bounding box center [533, 432] width 439 height 169
click at [676, 415] on div "We’re seeking an experienced n8n Automation Engineer for a long-term, multi-yea…" at bounding box center [533, 432] width 439 height 169
click at [676, 419] on div "We’re seeking an experienced n8n Automation Engineer for a long-term, multi-yea…" at bounding box center [533, 432] width 439 height 169
drag, startPoint x: 676, startPoint y: 419, endPoint x: 708, endPoint y: 420, distance: 32.0
click at [708, 420] on div "We’re seeking an experienced n8n Automation Engineer for a long-term, multi-yea…" at bounding box center [533, 432] width 439 height 169
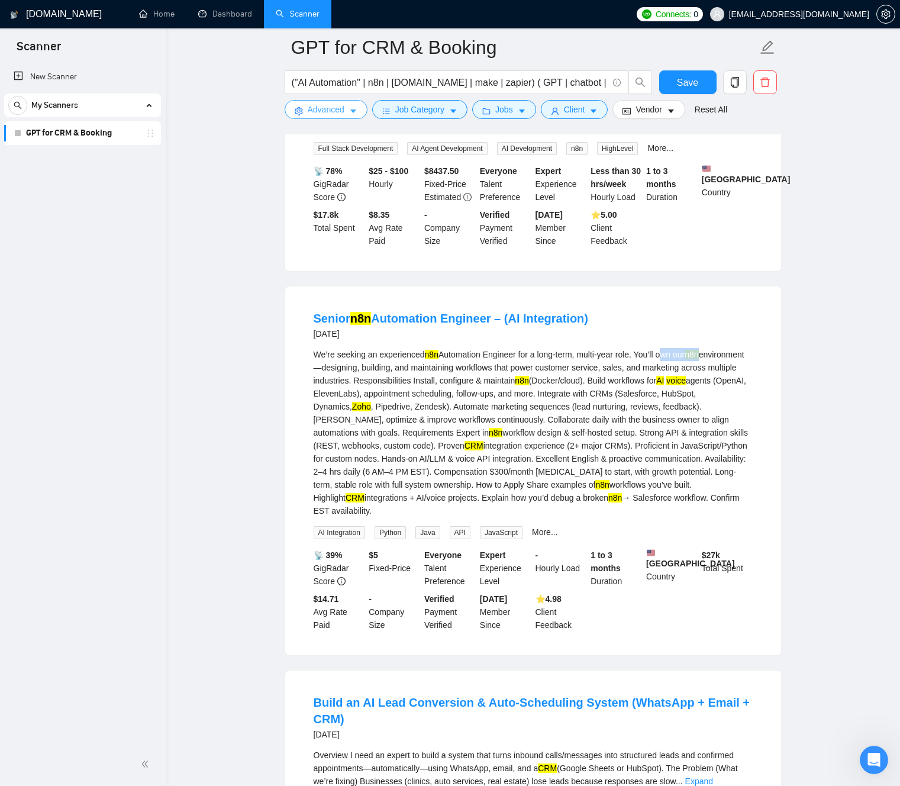
click at [353, 113] on icon "caret-down" at bounding box center [353, 111] width 8 height 8
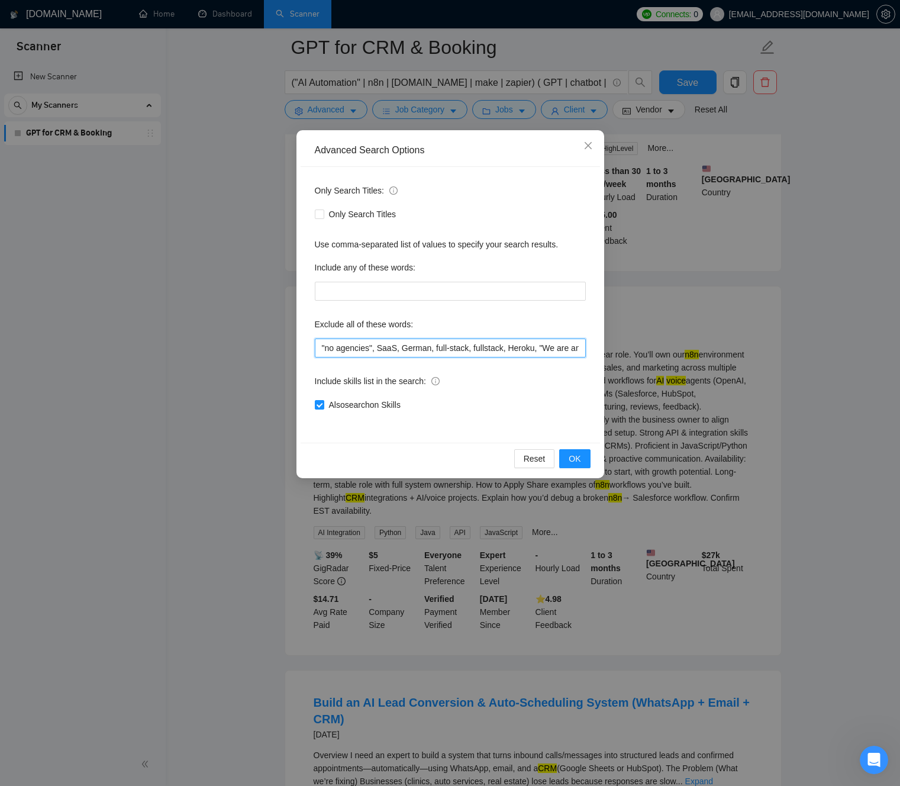
scroll to position [0, 265]
drag, startPoint x: 532, startPoint y: 350, endPoint x: 622, endPoint y: 351, distance: 89.4
click at [635, 351] on div "Advanced Search Options Only Search Titles: Only Search Titles Use comma-separa…" at bounding box center [450, 393] width 900 height 786
click at [578, 350] on input ""no agencies", SaaS, German, full-stack, fullstack, Heroku, "We are an agency",…" at bounding box center [450, 347] width 271 height 19
paste input "own our n8n"
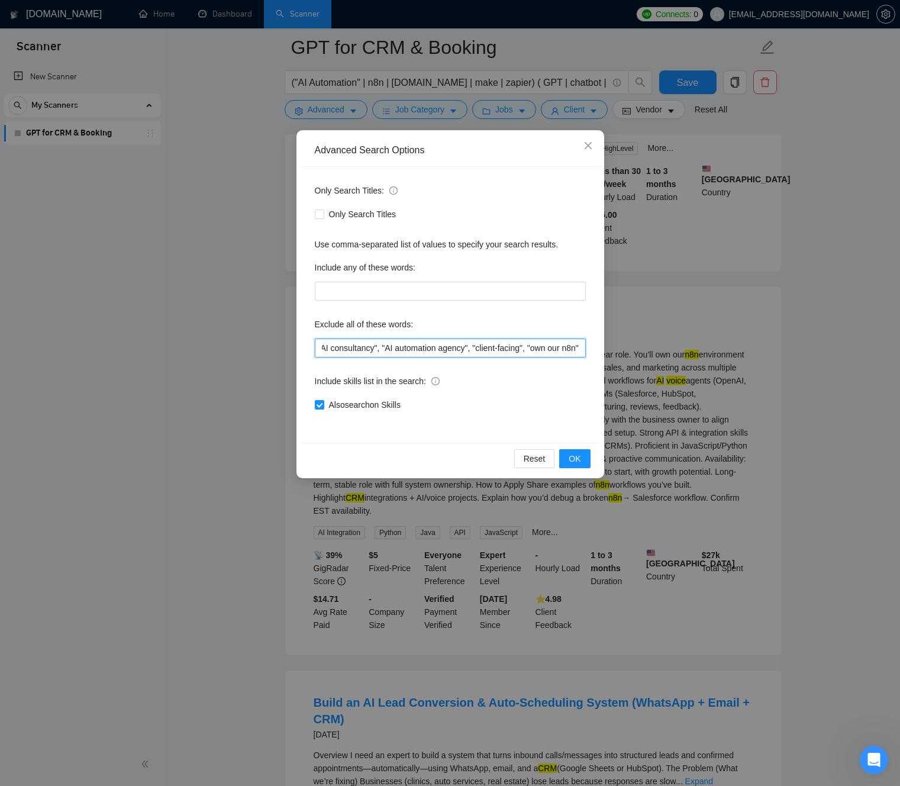
scroll to position [0, 324]
drag, startPoint x: 564, startPoint y: 401, endPoint x: 561, endPoint y: 411, distance: 10.9
click at [563, 401] on div "Also search on Skills" at bounding box center [450, 404] width 271 height 13
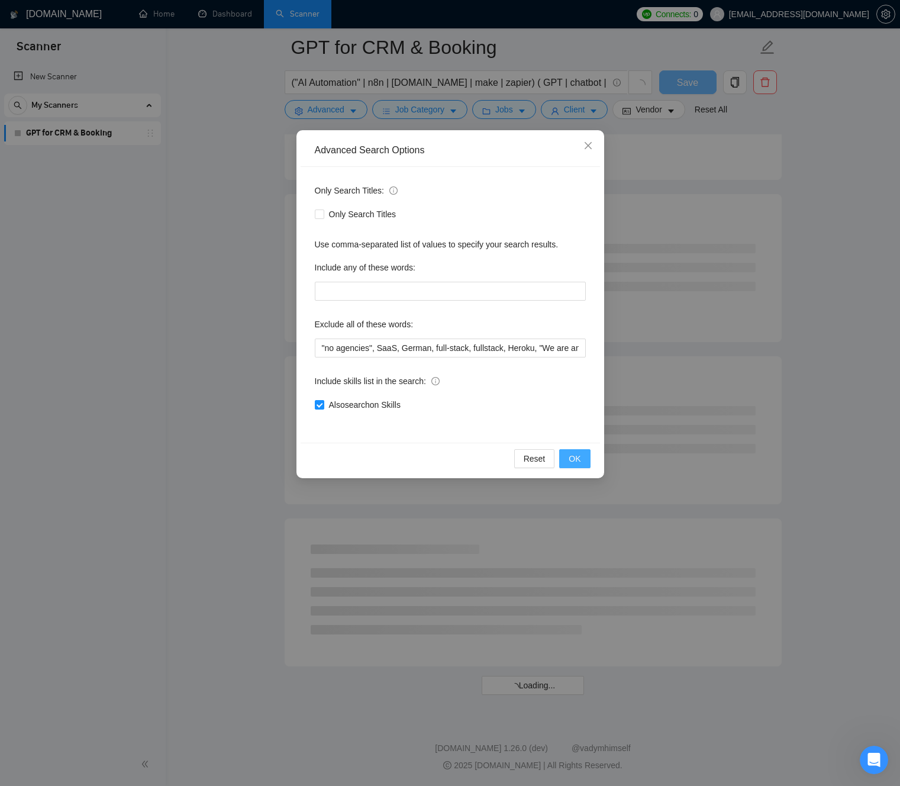
scroll to position [2809, 0]
click at [580, 462] on span "OK" at bounding box center [575, 458] width 12 height 13
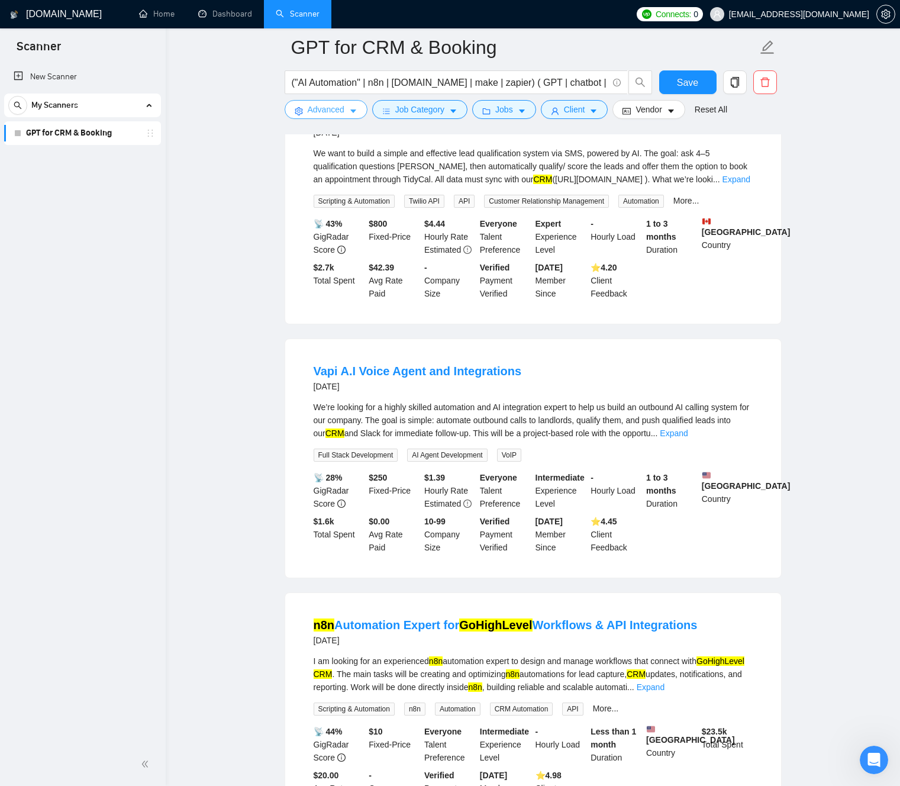
scroll to position [2176, 0]
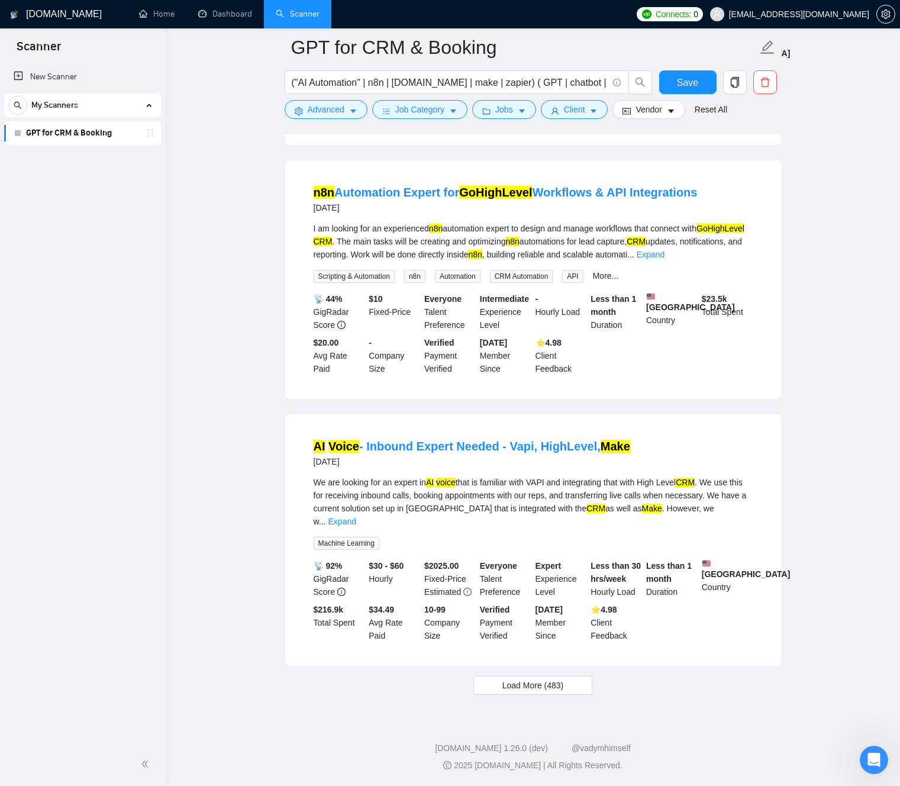
click at [356, 516] on link "Expand" at bounding box center [342, 520] width 28 height 9
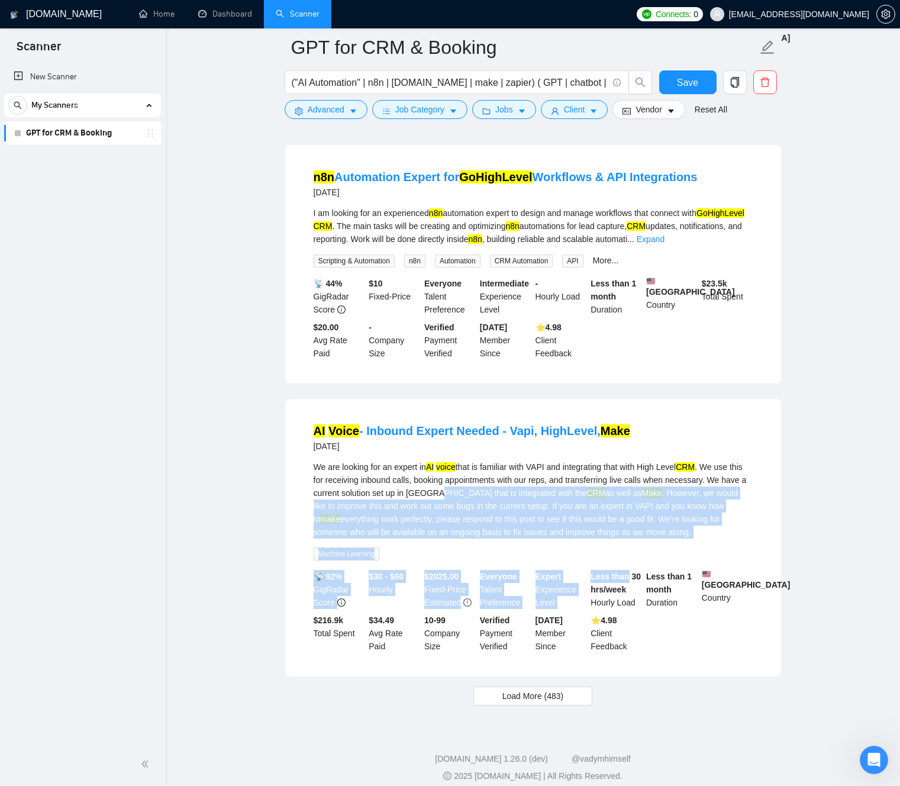
drag, startPoint x: 480, startPoint y: 518, endPoint x: 639, endPoint y: 588, distance: 173.8
click at [643, 593] on li "AI Voice - Inbound Expert Needed - Vapi, HighLevel, Make [DATE] We are looking …" at bounding box center [532, 537] width 467 height 249
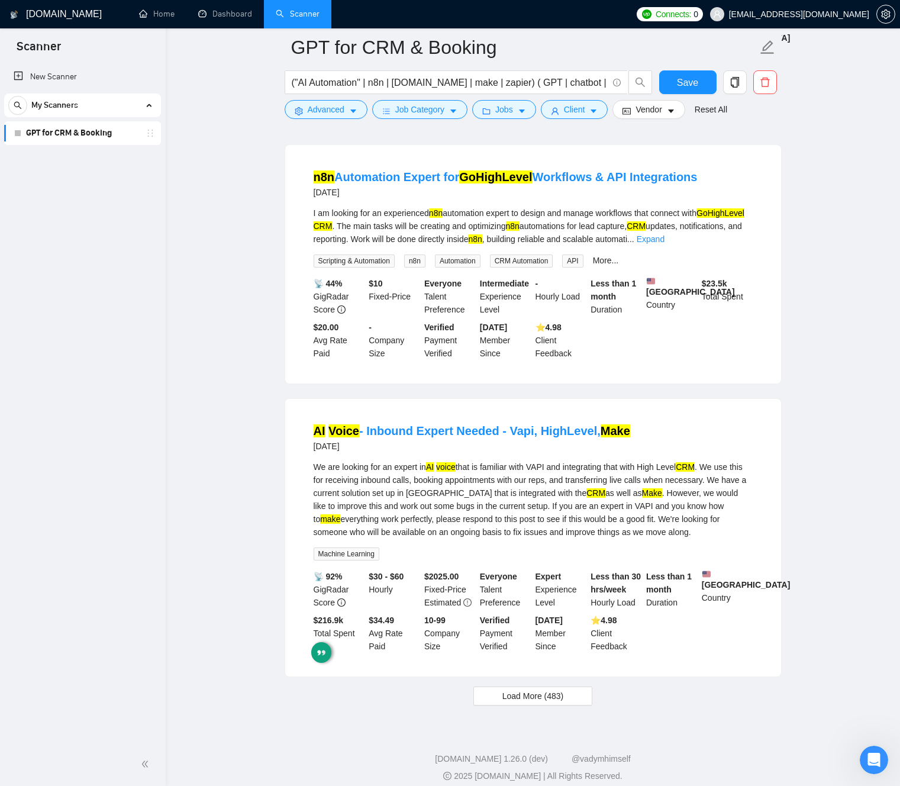
click at [514, 519] on div "We are looking for an expert in AI voice that is familiar with VAPI and integra…" at bounding box center [533, 499] width 439 height 78
click at [544, 702] on span "Load More (483)" at bounding box center [533, 695] width 62 height 13
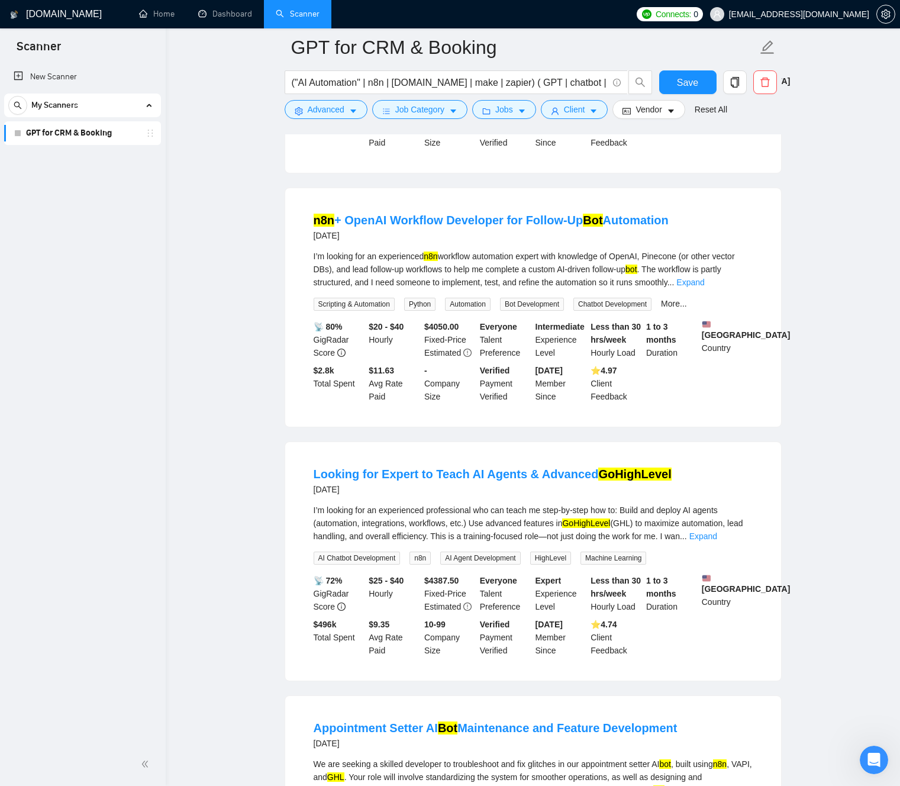
scroll to position [2680, 0]
click at [525, 542] on div "I’m looking for an experienced professional who can teach me step-by-step how t…" at bounding box center [533, 522] width 439 height 39
drag, startPoint x: 530, startPoint y: 545, endPoint x: 545, endPoint y: 545, distance: 14.8
click at [545, 542] on div "I’m looking for an experienced professional who can teach me step-by-step how t…" at bounding box center [533, 522] width 439 height 39
click at [344, 114] on span "Advanced" at bounding box center [326, 109] width 37 height 13
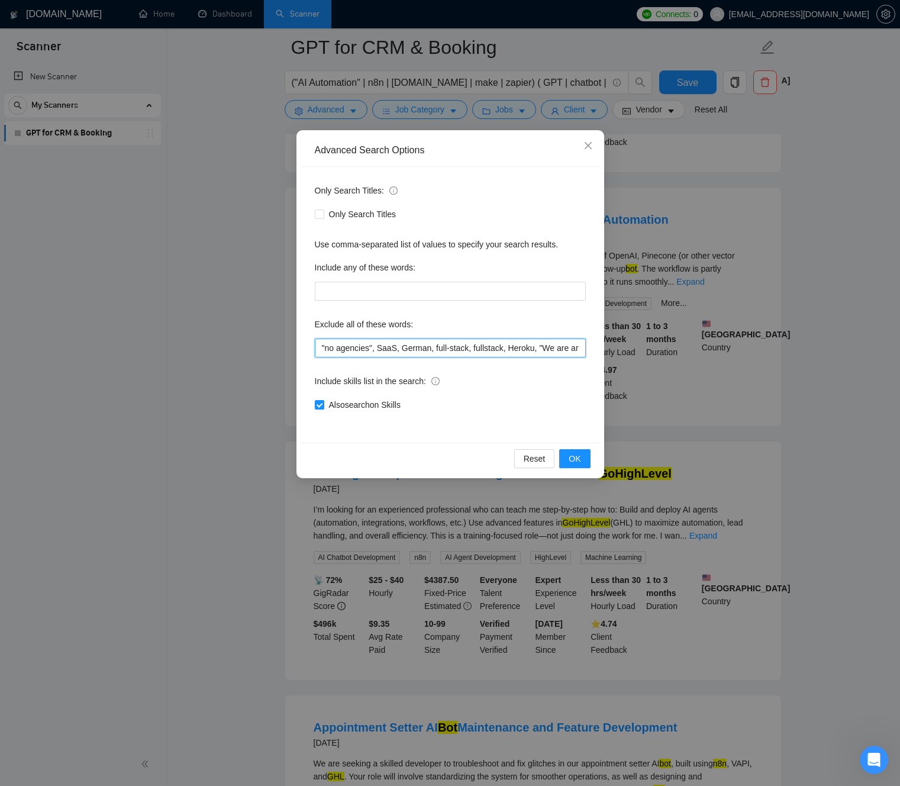
drag, startPoint x: 438, startPoint y: 343, endPoint x: 444, endPoint y: 348, distance: 7.6
click at [438, 344] on input ""no agencies", SaaS, German, full-stack, fullstack, Heroku, "We are an agency",…" at bounding box center [450, 347] width 271 height 19
drag, startPoint x: 458, startPoint y: 346, endPoint x: 612, endPoint y: 351, distance: 153.9
click at [613, 351] on div "Advanced Search Options Only Search Titles: Only Search Titles Use comma-separa…" at bounding box center [450, 393] width 900 height 786
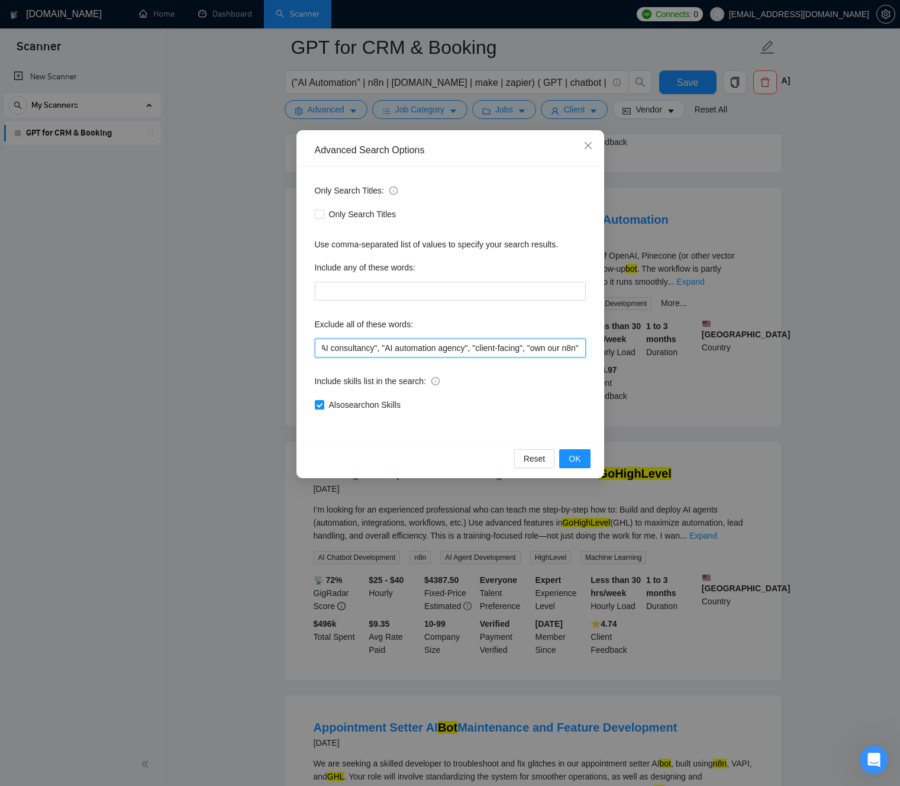
click at [579, 348] on input ""no agencies", SaaS, German, full-stack, fullstack, Heroku, "We are an agency",…" at bounding box center [450, 347] width 271 height 19
click at [580, 349] on input ""no agencies", SaaS, German, full-stack, fullstack, Heroku, "We are an agency",…" at bounding box center [450, 347] width 271 height 19
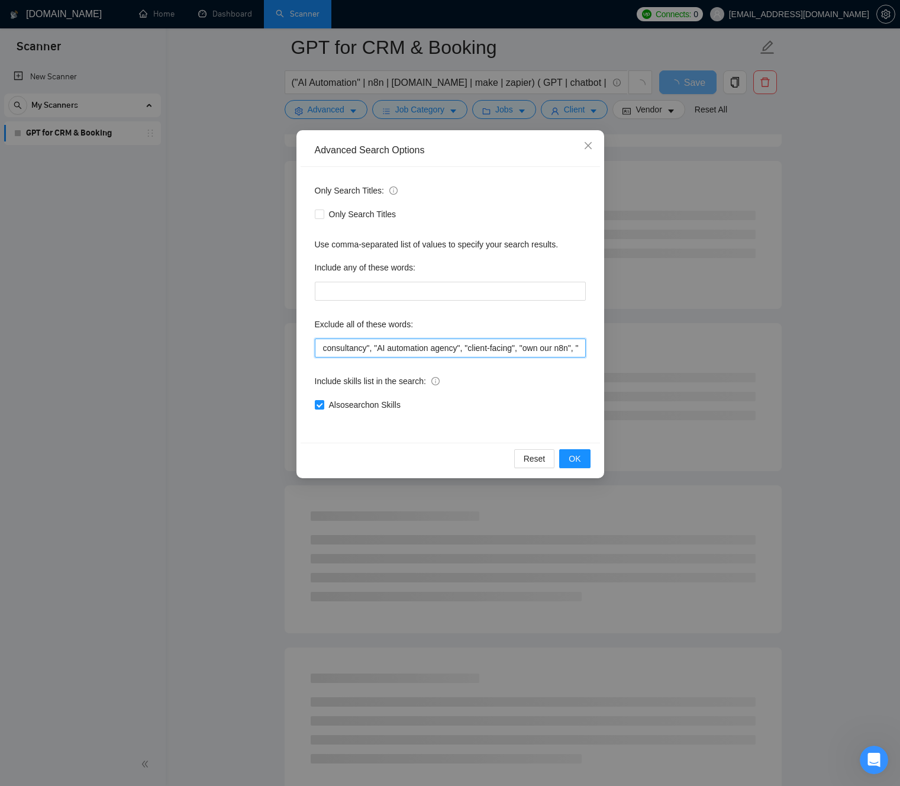
paste input "teach me"
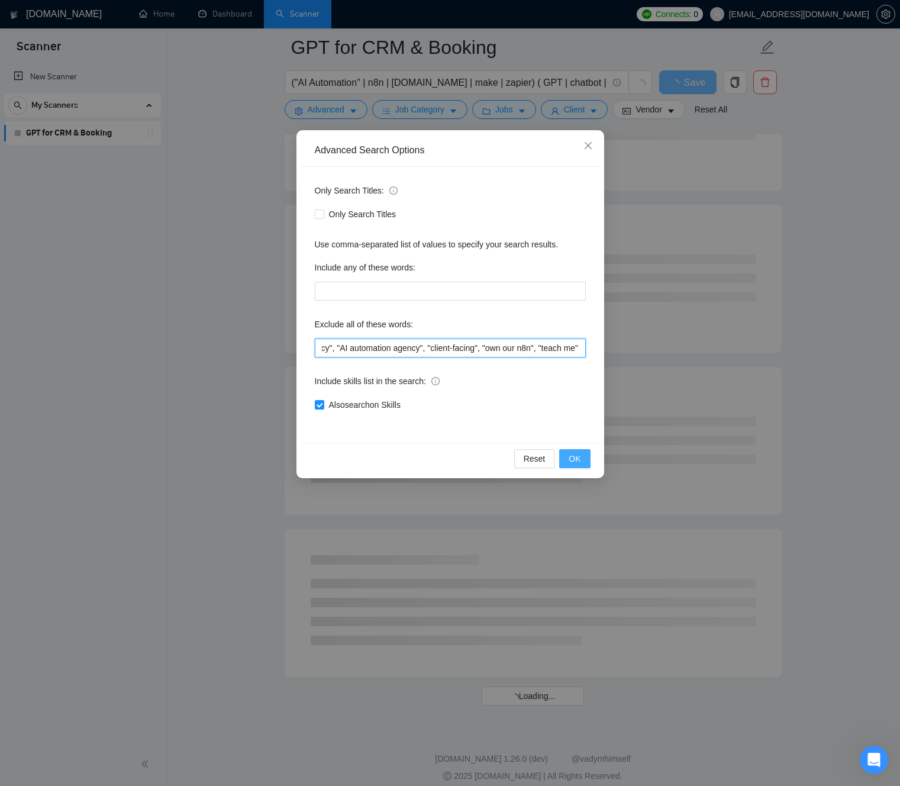
type input ""no agencies", SaaS, German, full-stack, fullstack, Heroku, "We are an agency",…"
click at [576, 461] on span "OK" at bounding box center [575, 458] width 12 height 13
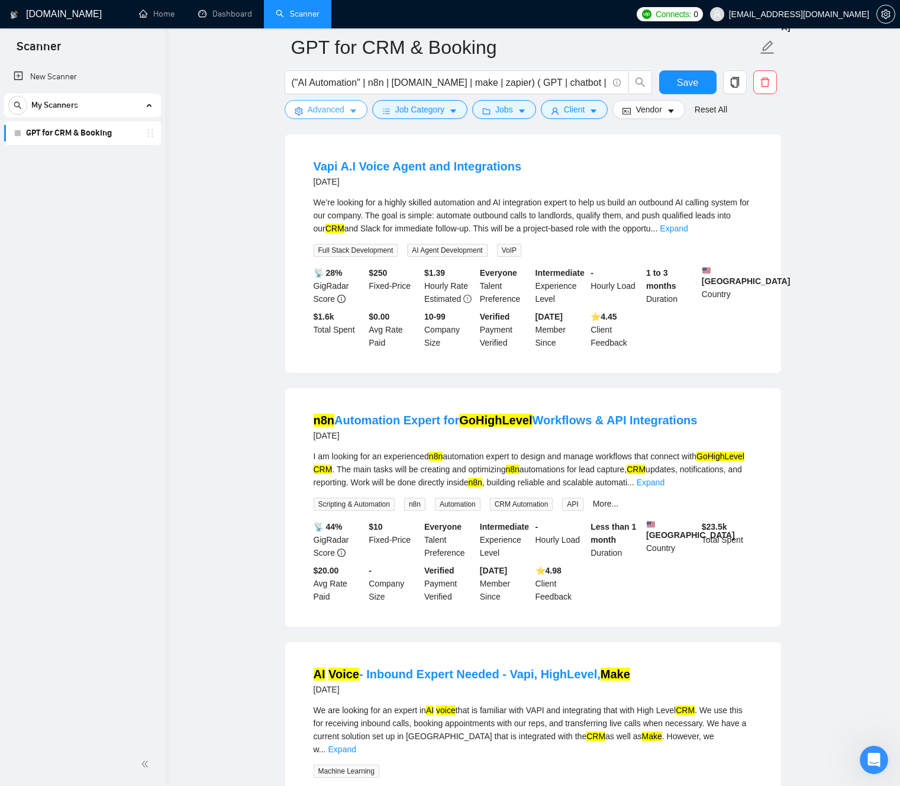
scroll to position [2005, 0]
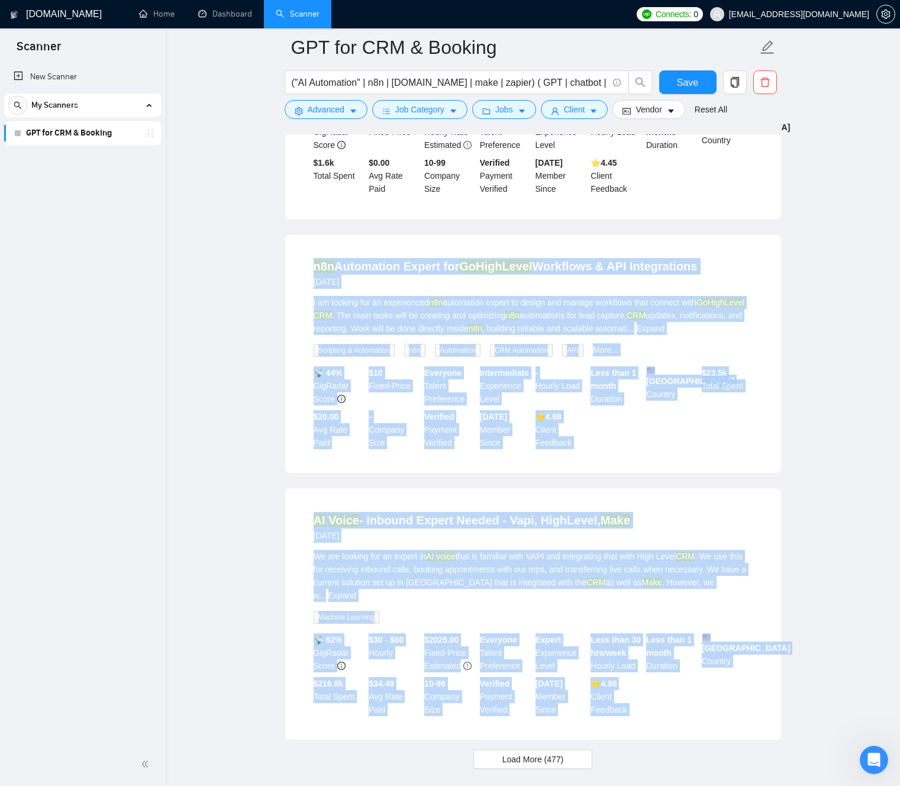
drag, startPoint x: 345, startPoint y: 537, endPoint x: 667, endPoint y: 779, distance: 403.0
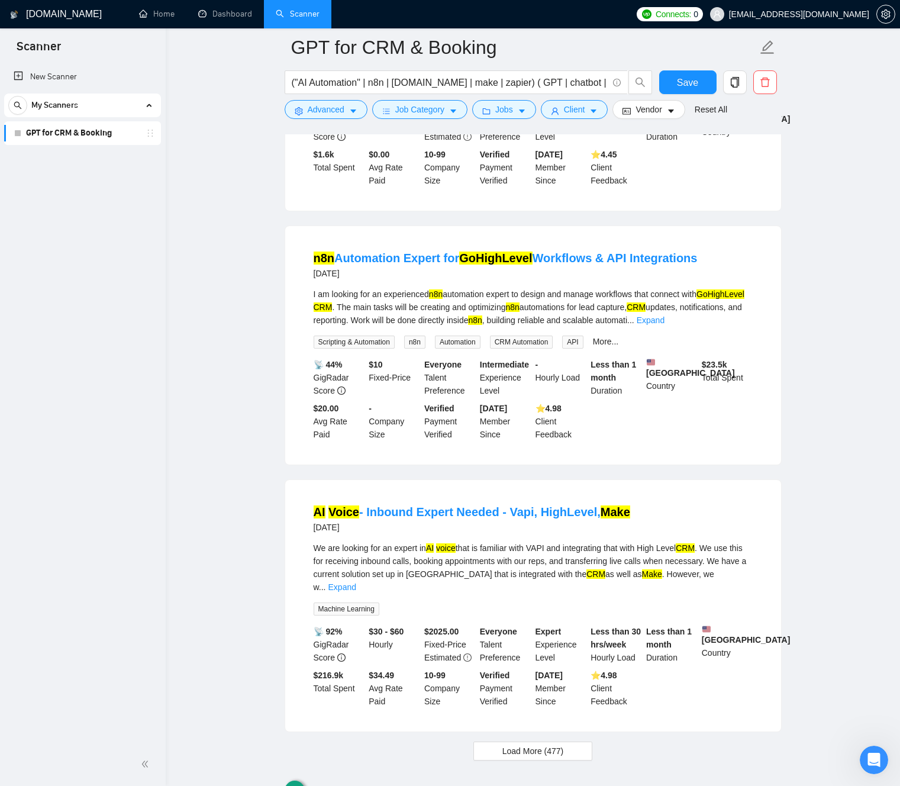
drag, startPoint x: 680, startPoint y: 727, endPoint x: 711, endPoint y: 738, distance: 32.0
click at [680, 717] on li "AI Voice - Inbound Expert Needed - Vapi, HighLevel, Make [DATE] We are looking …" at bounding box center [532, 605] width 467 height 223
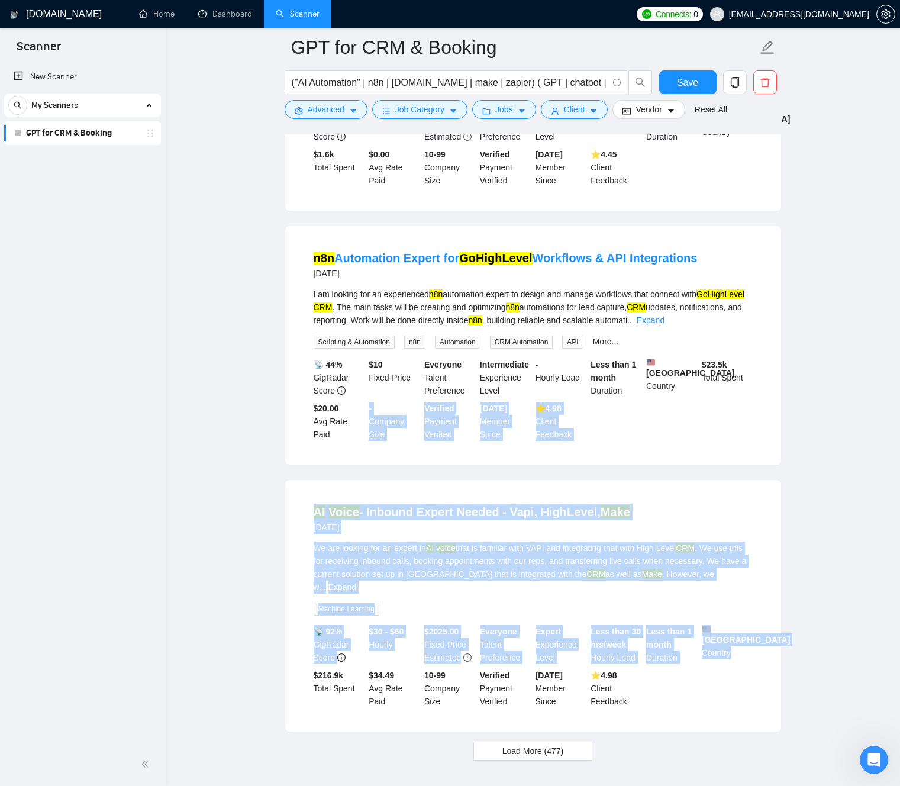
drag, startPoint x: 711, startPoint y: 738, endPoint x: 215, endPoint y: 466, distance: 565.5
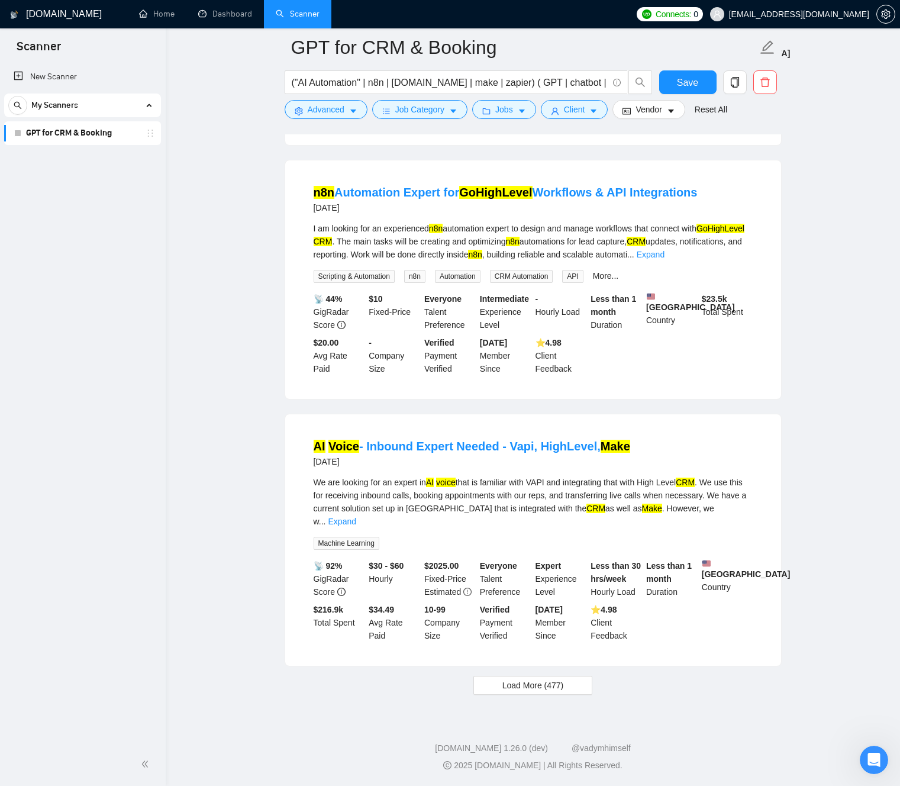
scroll to position [2176, 0]
click at [356, 516] on link "Expand" at bounding box center [342, 520] width 28 height 9
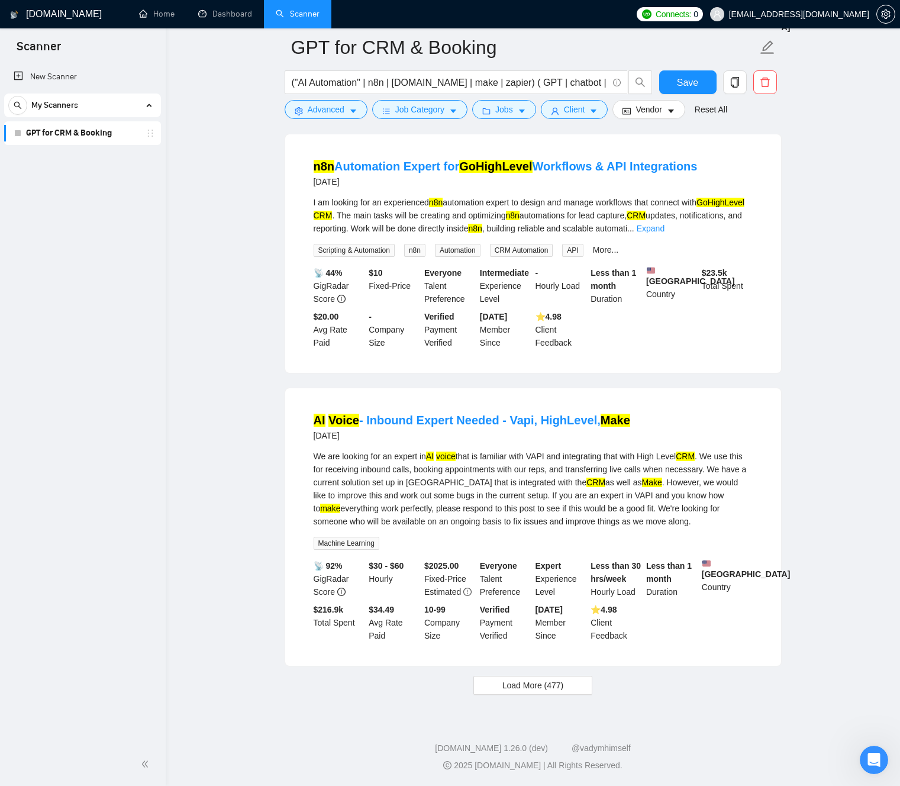
scroll to position [2215, 0]
click at [563, 688] on span "Load More (477)" at bounding box center [533, 685] width 62 height 13
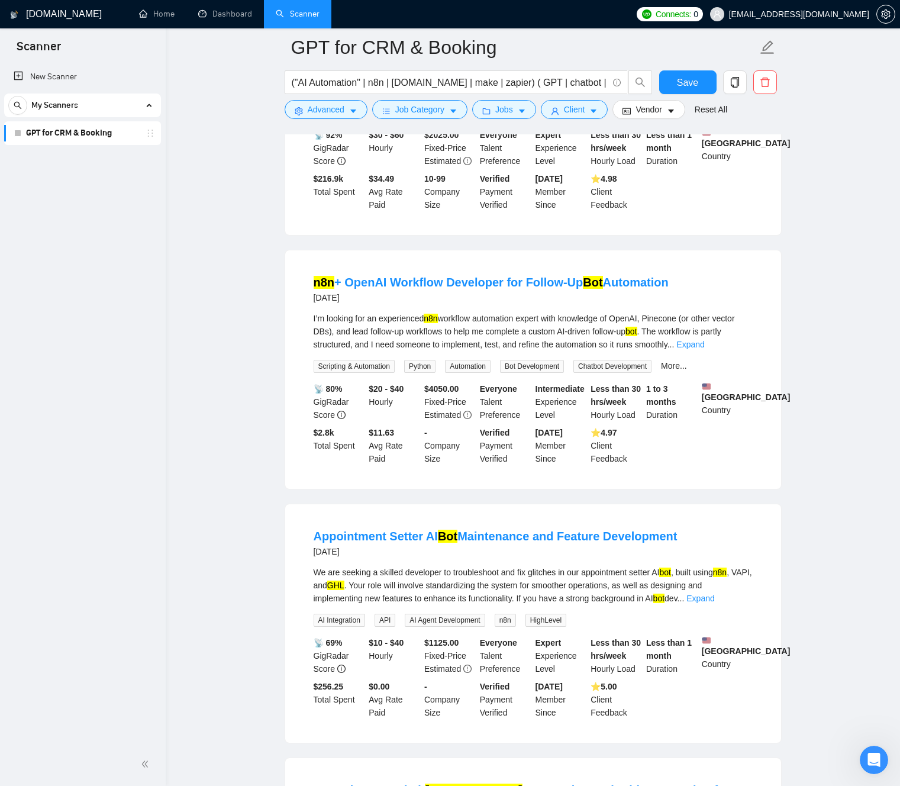
scroll to position [2703, 0]
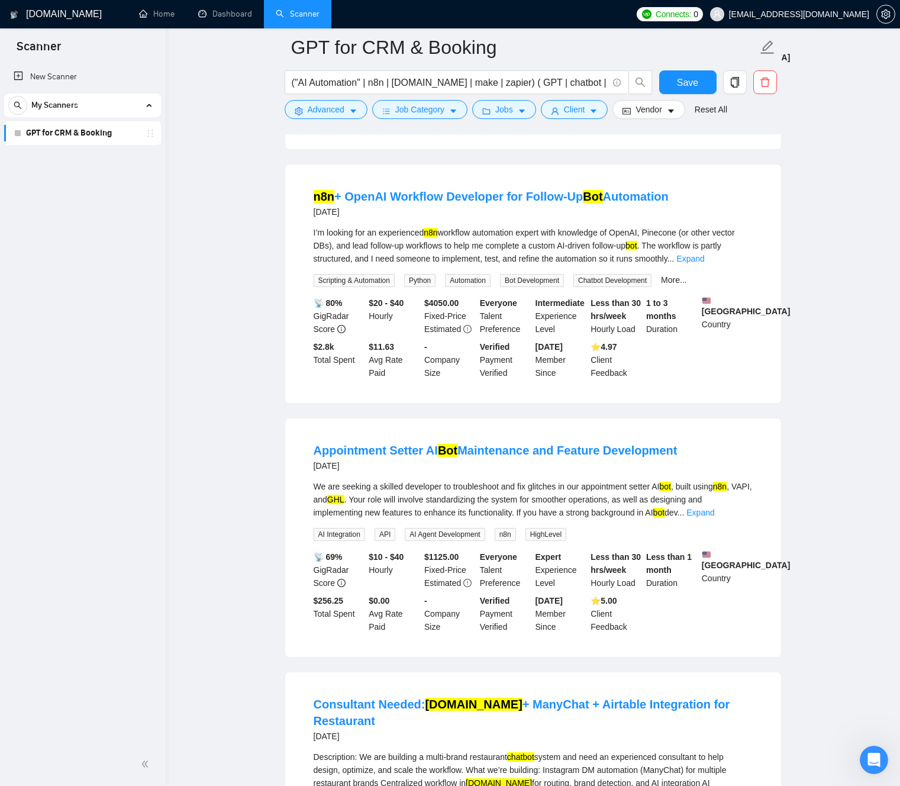
click at [318, 642] on li "Appointment Setter AI Bot Maintenance and Feature Development [DATE] We are see…" at bounding box center [532, 537] width 467 height 210
click at [714, 517] on link "Expand" at bounding box center [700, 512] width 28 height 9
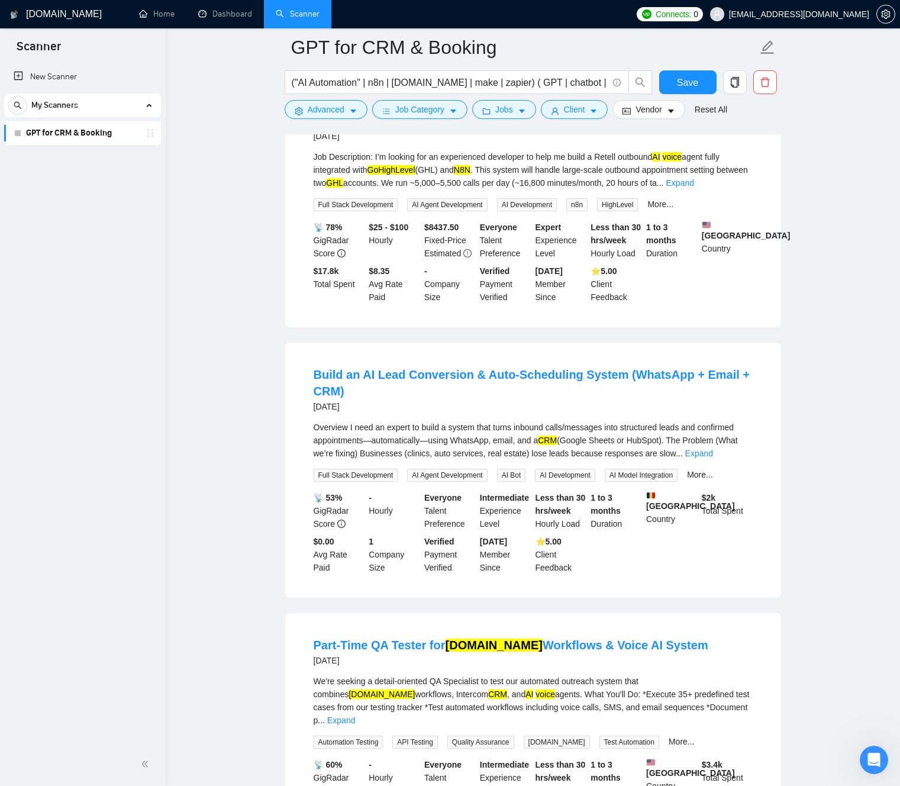
scroll to position [3613, 0]
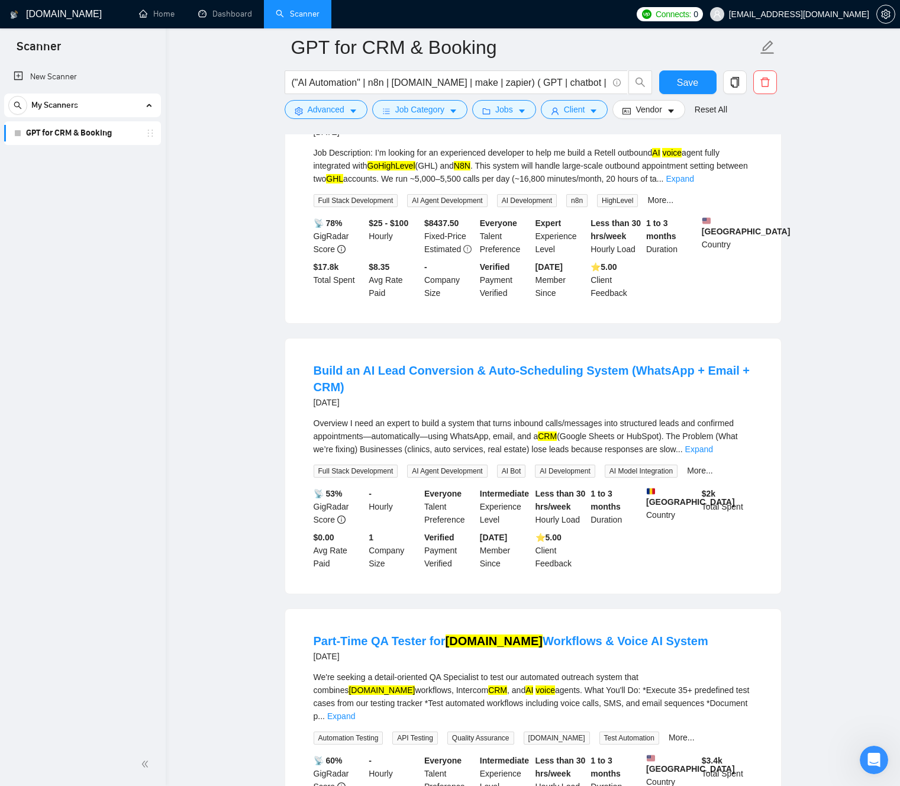
click at [464, 456] on div "Overview I need an expert to build a system that turns inbound calls/messages i…" at bounding box center [533, 435] width 439 height 39
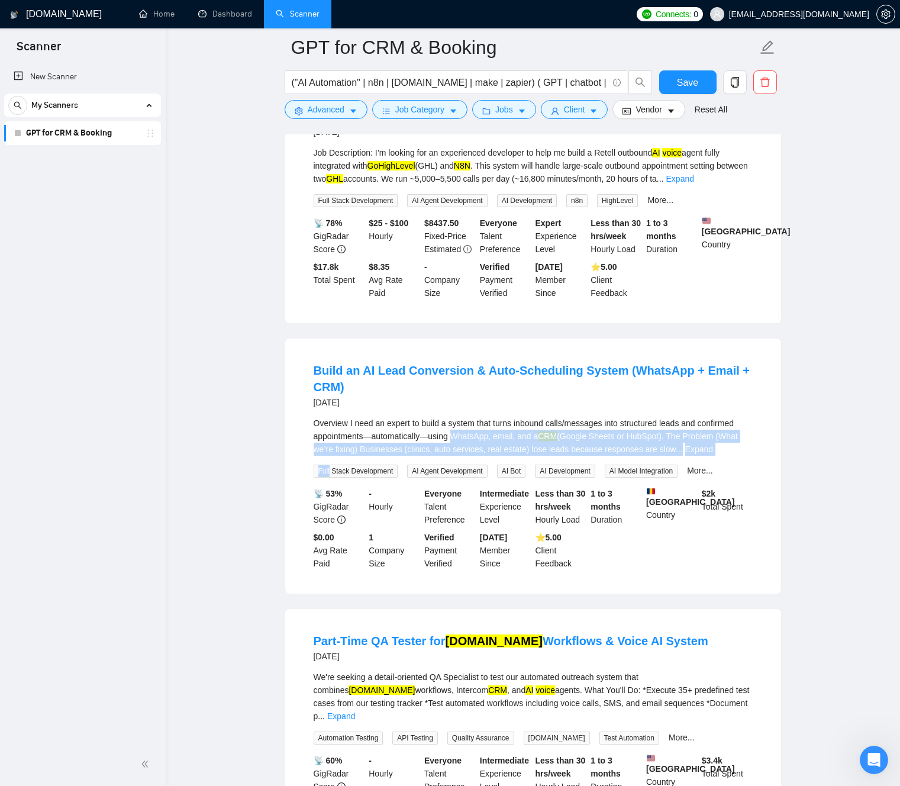
drag, startPoint x: 464, startPoint y: 470, endPoint x: 498, endPoint y: 492, distance: 40.5
click at [498, 477] on div "Overview I need an expert to build a system that turns inbound calls/messages i…" at bounding box center [533, 446] width 439 height 61
click at [469, 456] on div "Overview I need an expert to build a system that turns inbound calls/messages i…" at bounding box center [533, 435] width 439 height 39
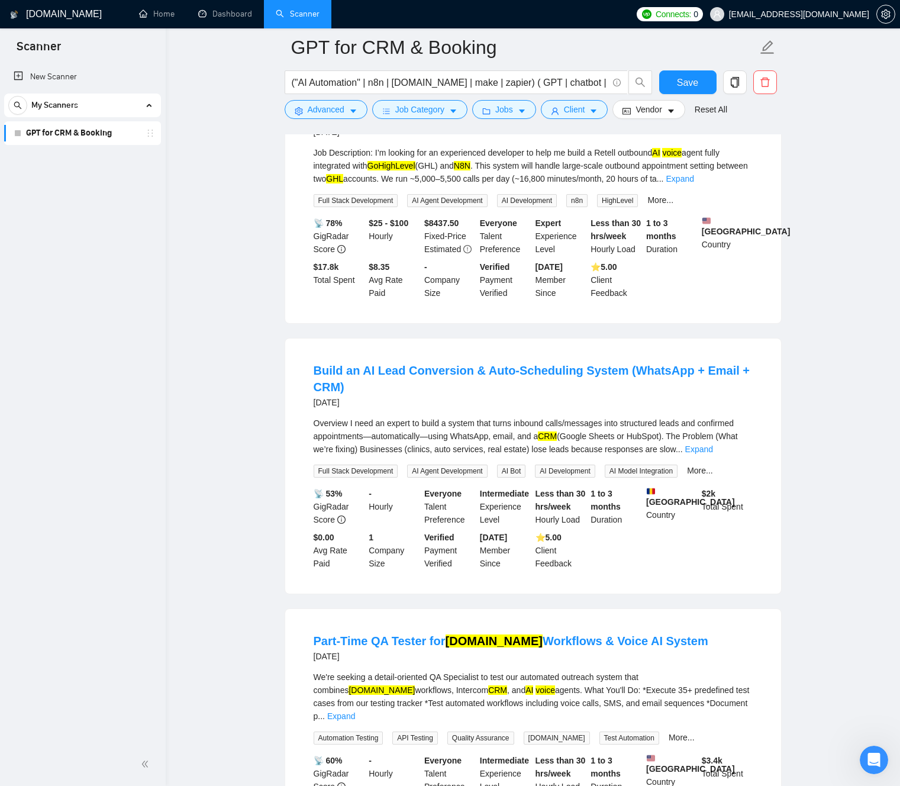
click at [482, 456] on div "Overview I need an expert to build a system that turns inbound calls/messages i…" at bounding box center [533, 435] width 439 height 39
click at [713, 454] on link "Expand" at bounding box center [699, 448] width 28 height 9
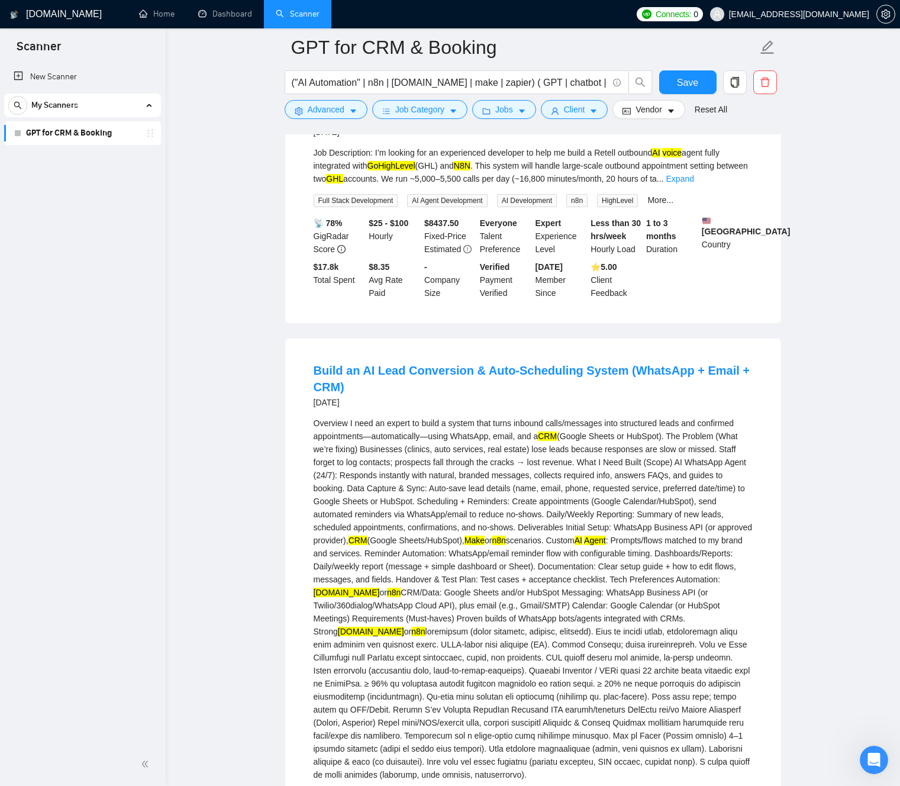
click at [320, 480] on div "Overview I need an expert to build a system that turns inbound calls/messages i…" at bounding box center [533, 598] width 439 height 364
drag, startPoint x: 330, startPoint y: 480, endPoint x: 388, endPoint y: 480, distance: 58.6
click at [377, 482] on div "Overview I need an expert to build a system that turns inbound calls/messages i…" at bounding box center [533, 598] width 439 height 364
click at [409, 480] on div "Overview I need an expert to build a system that turns inbound calls/messages i…" at bounding box center [533, 598] width 439 height 364
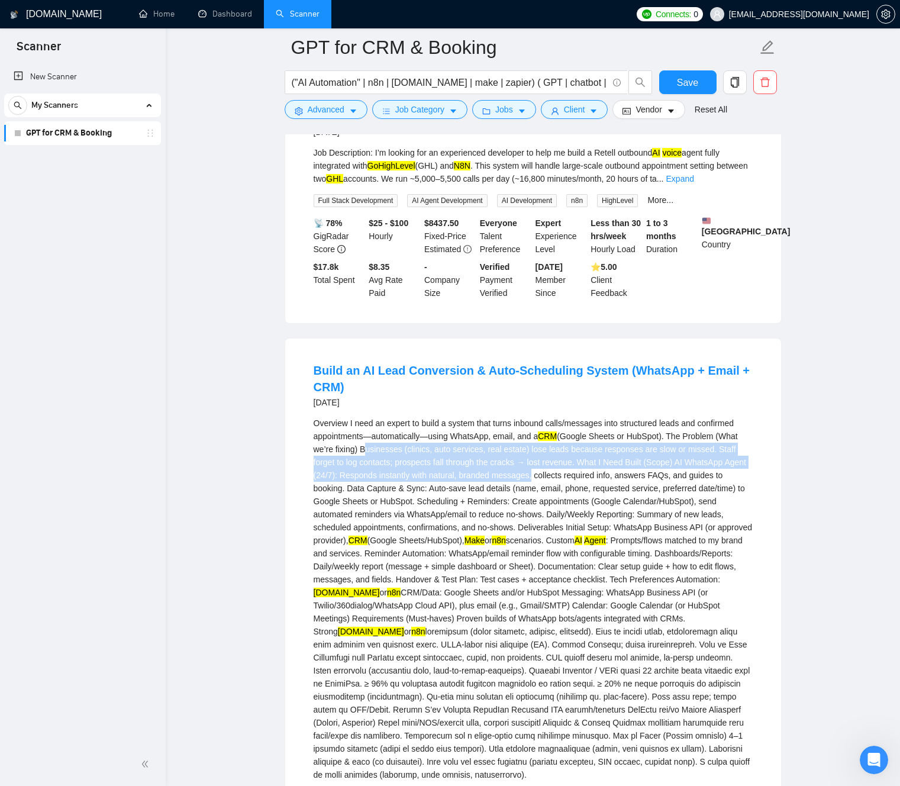
drag, startPoint x: 409, startPoint y: 480, endPoint x: 589, endPoint y: 583, distance: 207.0
click at [581, 508] on div "Overview I need an expert to build a system that turns inbound calls/messages i…" at bounding box center [533, 598] width 439 height 364
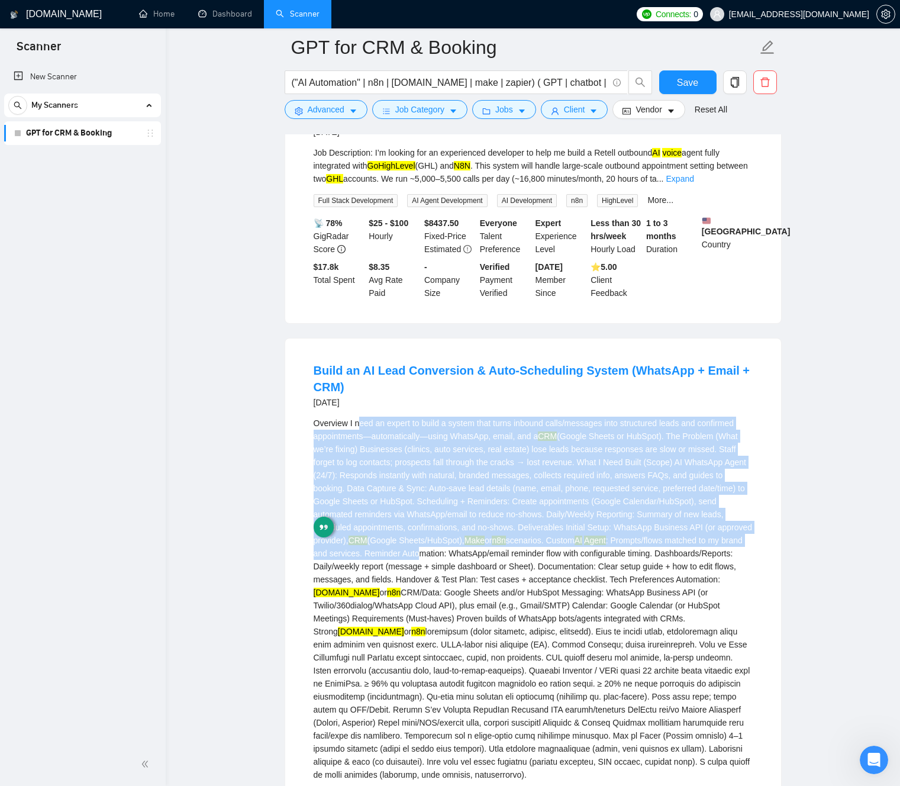
drag, startPoint x: 535, startPoint y: 551, endPoint x: 363, endPoint y: 461, distance: 194.8
click at [360, 455] on div "Overview I need an expert to build a system that turns inbound calls/messages i…" at bounding box center [533, 598] width 439 height 364
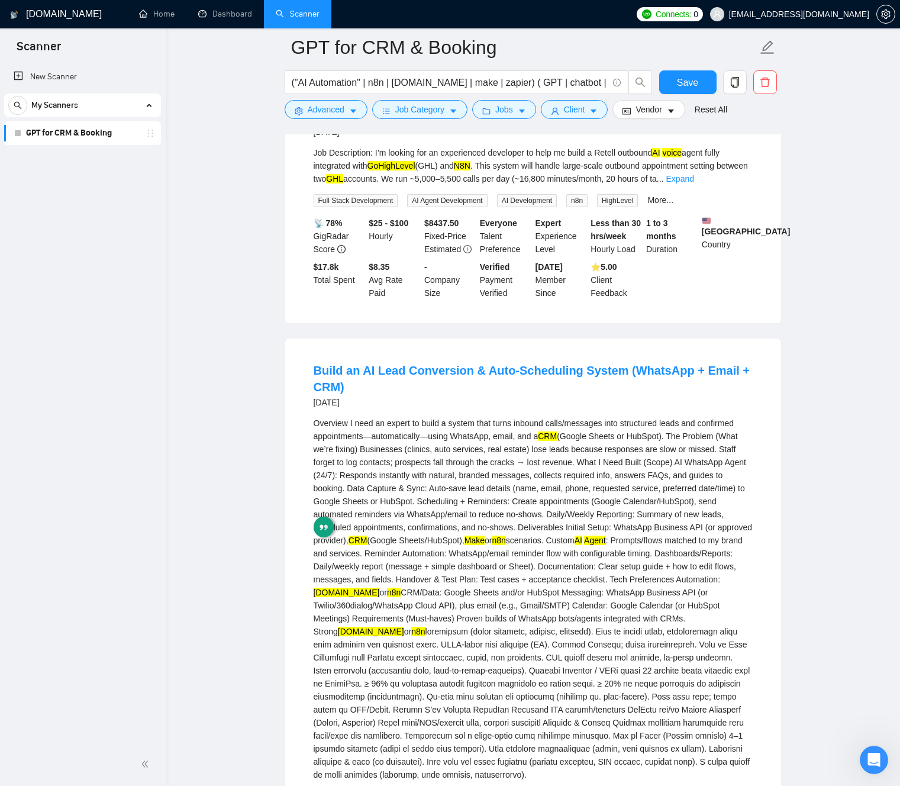
drag, startPoint x: 377, startPoint y: 474, endPoint x: 354, endPoint y: 485, distance: 25.4
click at [375, 473] on div "Overview I need an expert to build a system that turns inbound calls/messages i…" at bounding box center [533, 598] width 439 height 364
click at [352, 110] on icon "caret-down" at bounding box center [353, 112] width 6 height 4
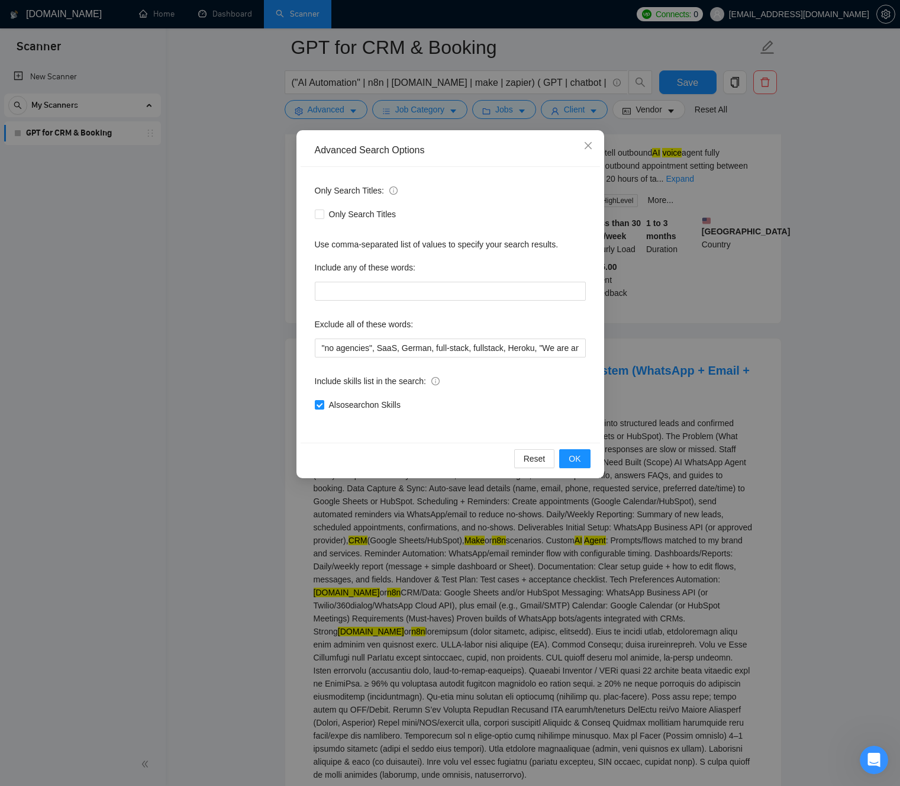
click at [432, 112] on div "Advanced Search Options Only Search Titles: Only Search Titles Use comma-separa…" at bounding box center [450, 393] width 900 height 786
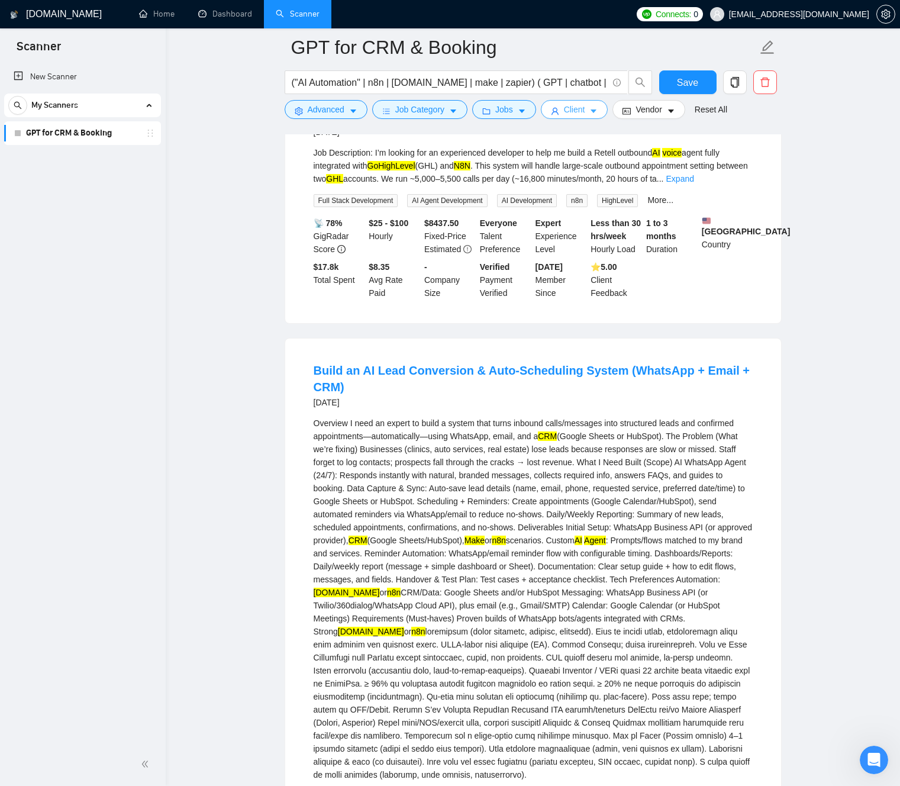
click at [593, 112] on button "Client" at bounding box center [574, 109] width 67 height 19
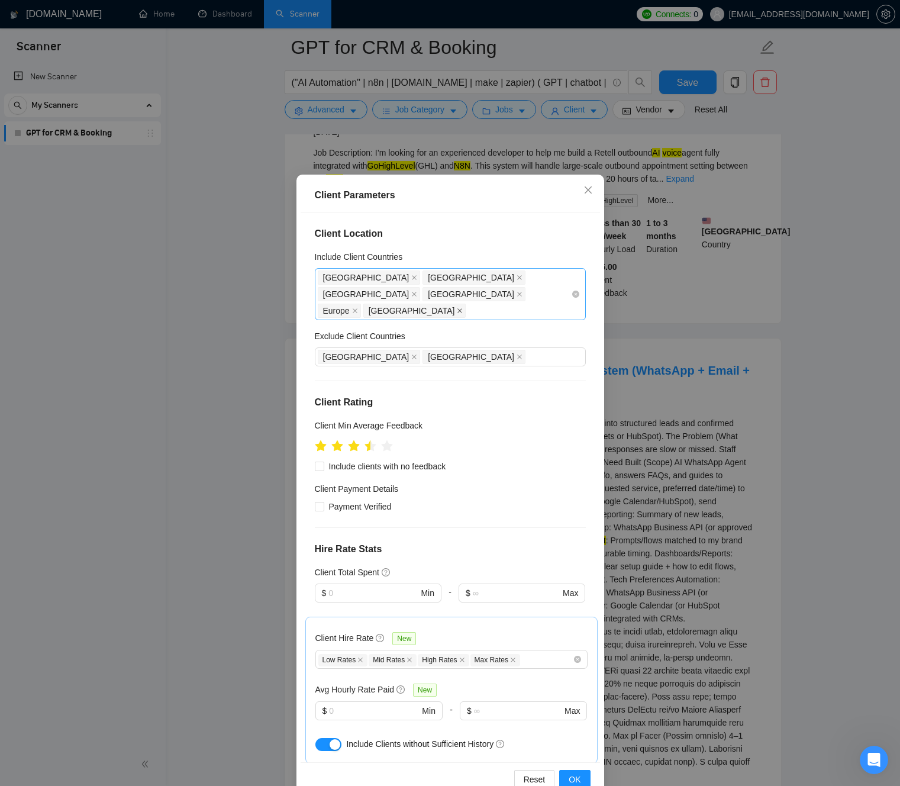
click at [354, 304] on span at bounding box center [355, 310] width 6 height 13
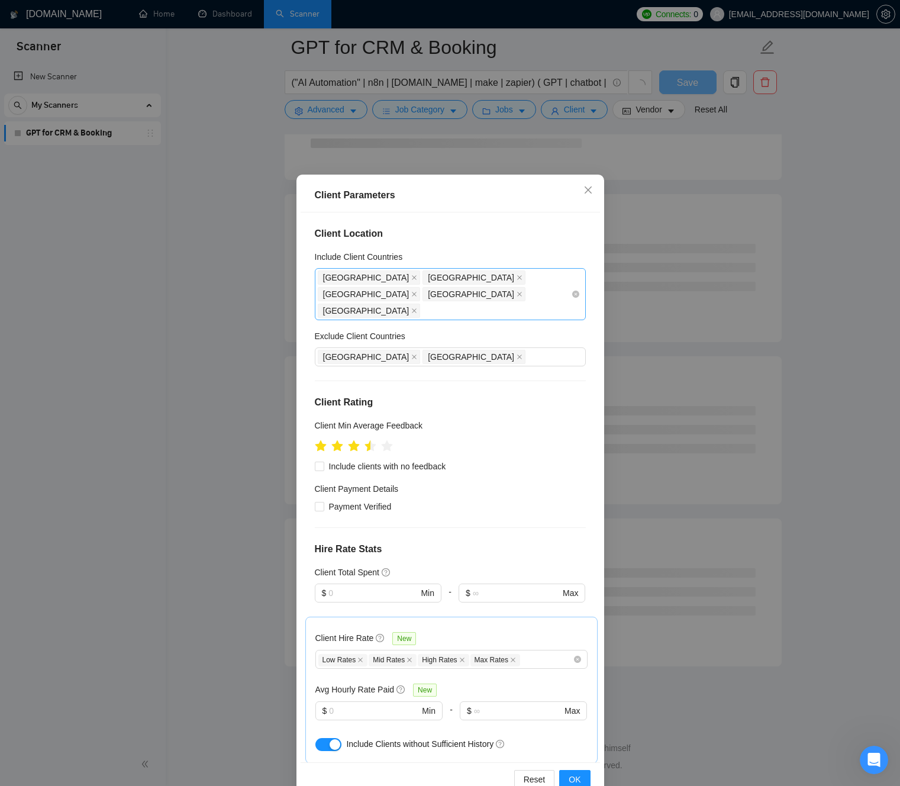
scroll to position [2809, 0]
click at [388, 295] on div "[GEOGRAPHIC_DATA] [GEOGRAPHIC_DATA] [GEOGRAPHIC_DATA] [GEOGRAPHIC_DATA] [GEOGRA…" at bounding box center [444, 294] width 253 height 50
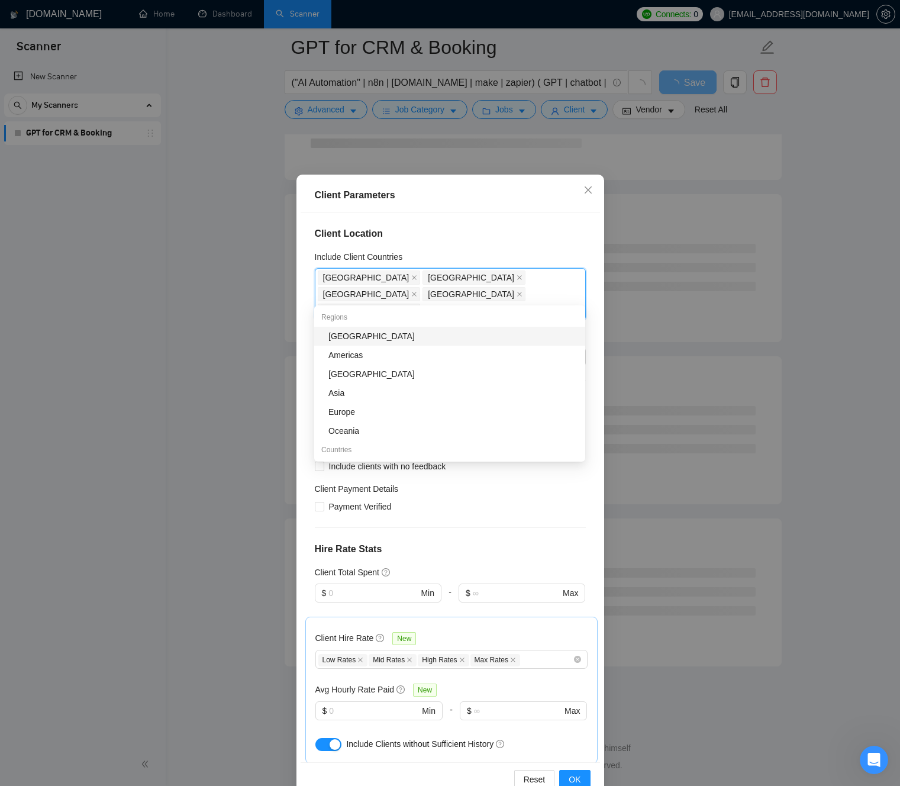
click at [440, 258] on div "Include Client Countries" at bounding box center [450, 259] width 271 height 18
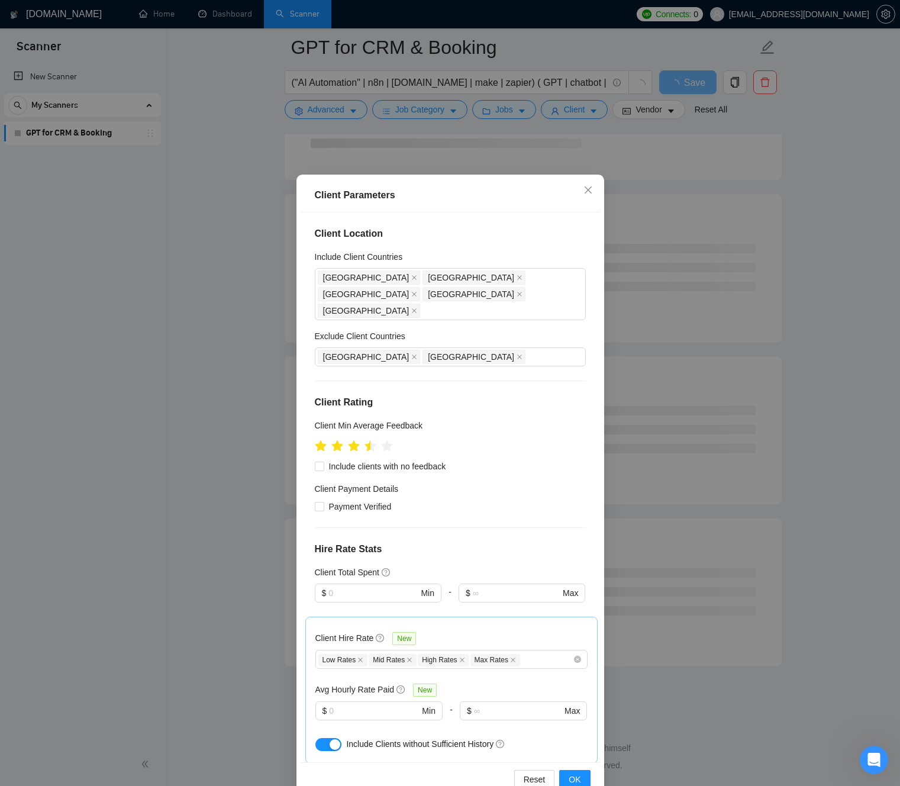
scroll to position [2184, 0]
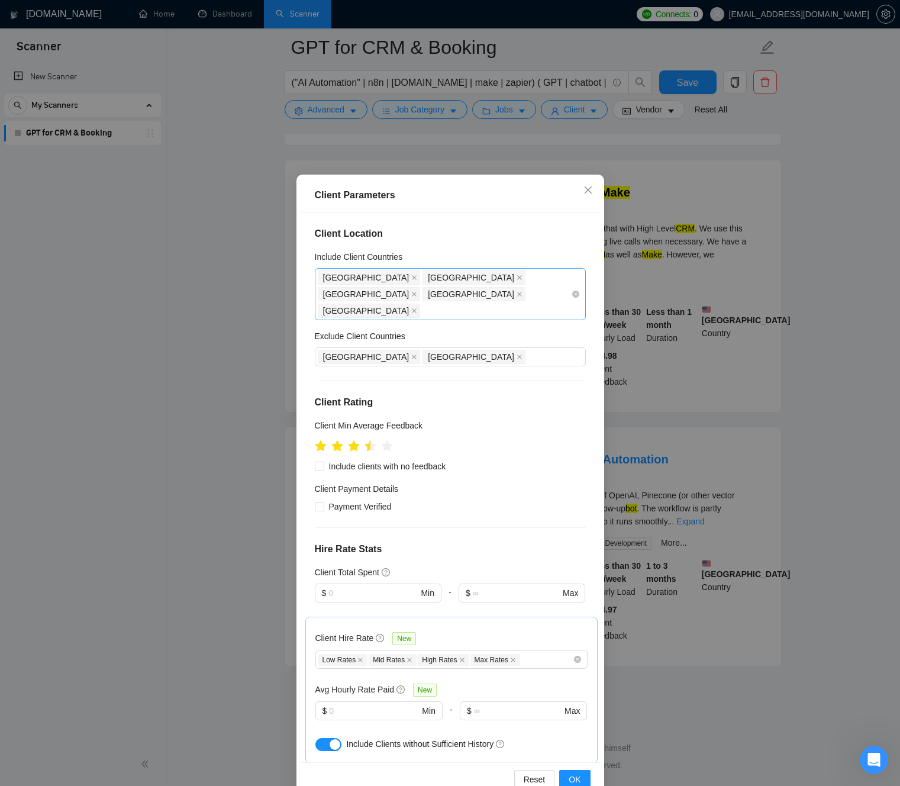
click at [387, 293] on div "[GEOGRAPHIC_DATA] [GEOGRAPHIC_DATA] [GEOGRAPHIC_DATA] [GEOGRAPHIC_DATA] [GEOGRA…" at bounding box center [444, 294] width 253 height 50
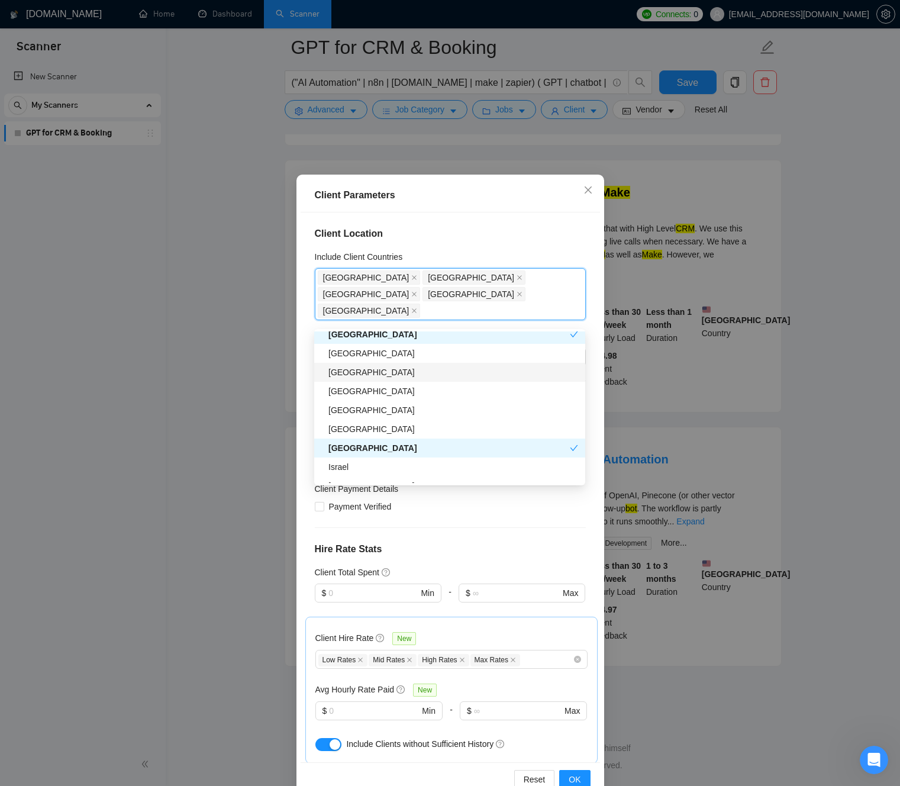
scroll to position [232, 0]
click at [370, 348] on div "[GEOGRAPHIC_DATA]" at bounding box center [453, 354] width 250 height 13
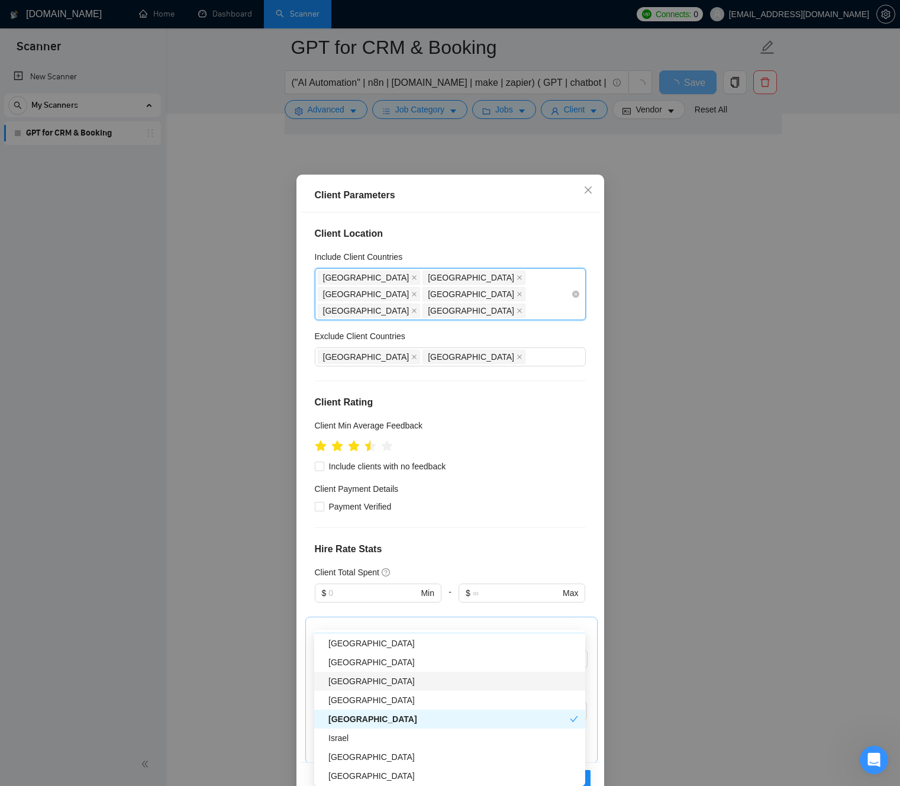
scroll to position [1188, 0]
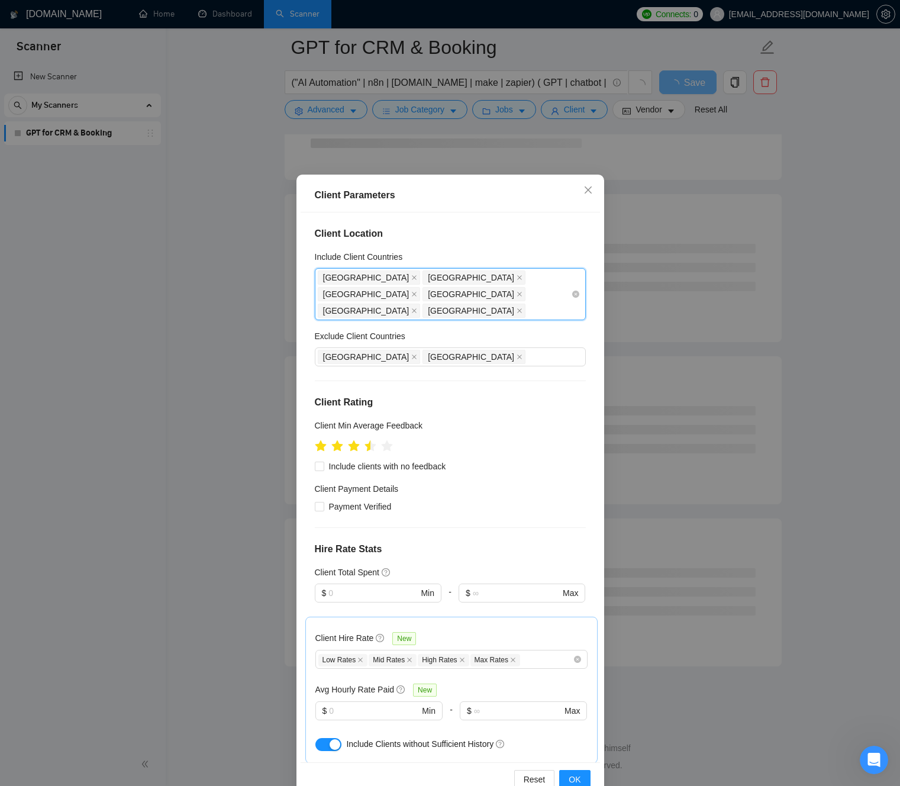
click at [426, 295] on div "[GEOGRAPHIC_DATA] [GEOGRAPHIC_DATA] [GEOGRAPHIC_DATA] [GEOGRAPHIC_DATA] [GEOGRA…" at bounding box center [444, 294] width 253 height 50
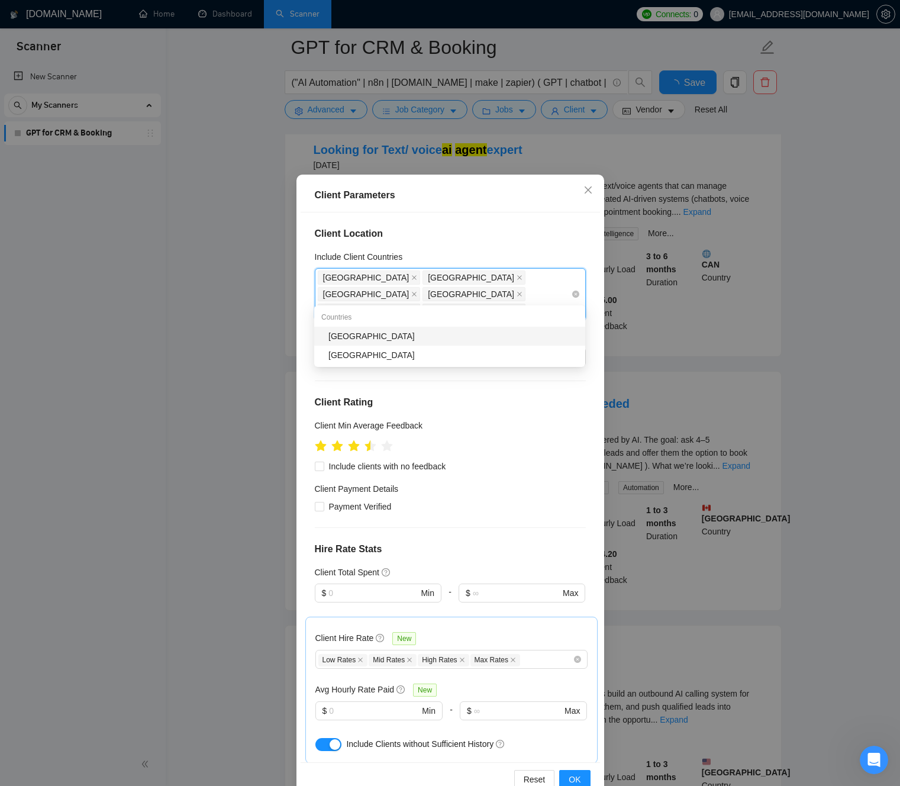
scroll to position [2184, 0]
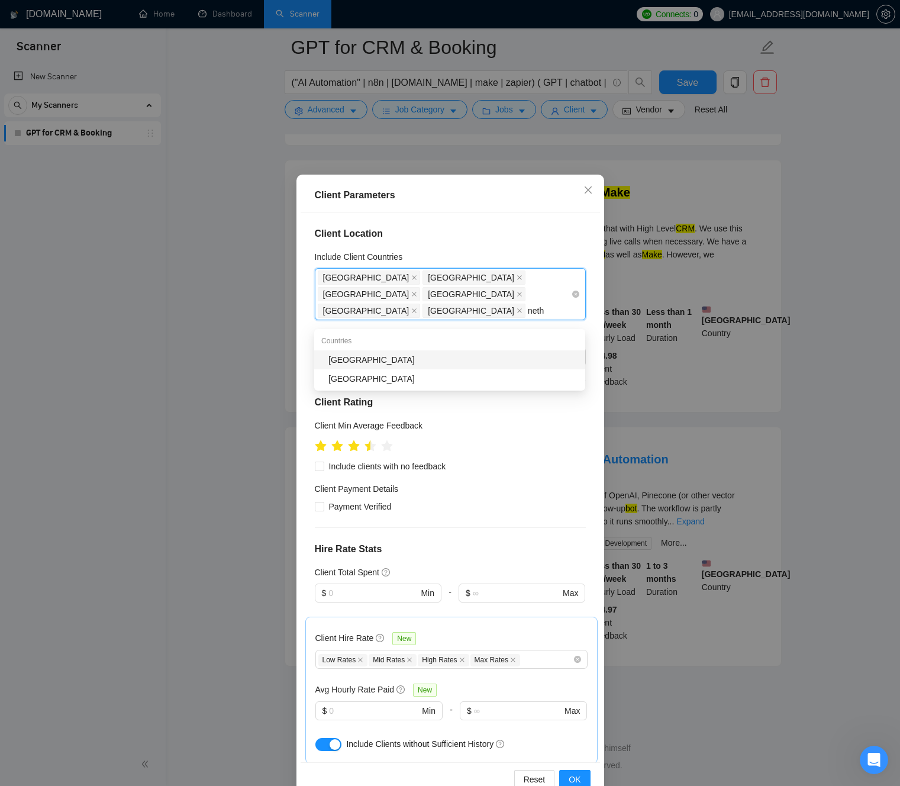
click at [528, 303] on input "neth" at bounding box center [538, 310] width 20 height 14
type input "nether"
click at [386, 353] on div "[GEOGRAPHIC_DATA]" at bounding box center [453, 359] width 250 height 13
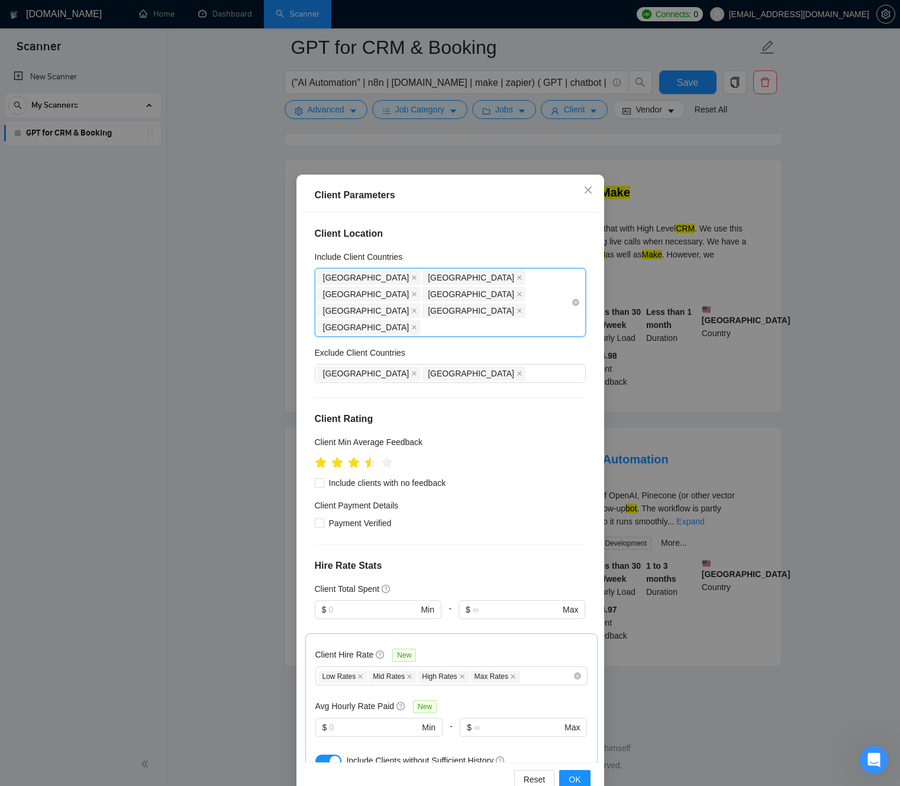
scroll to position [1188, 0]
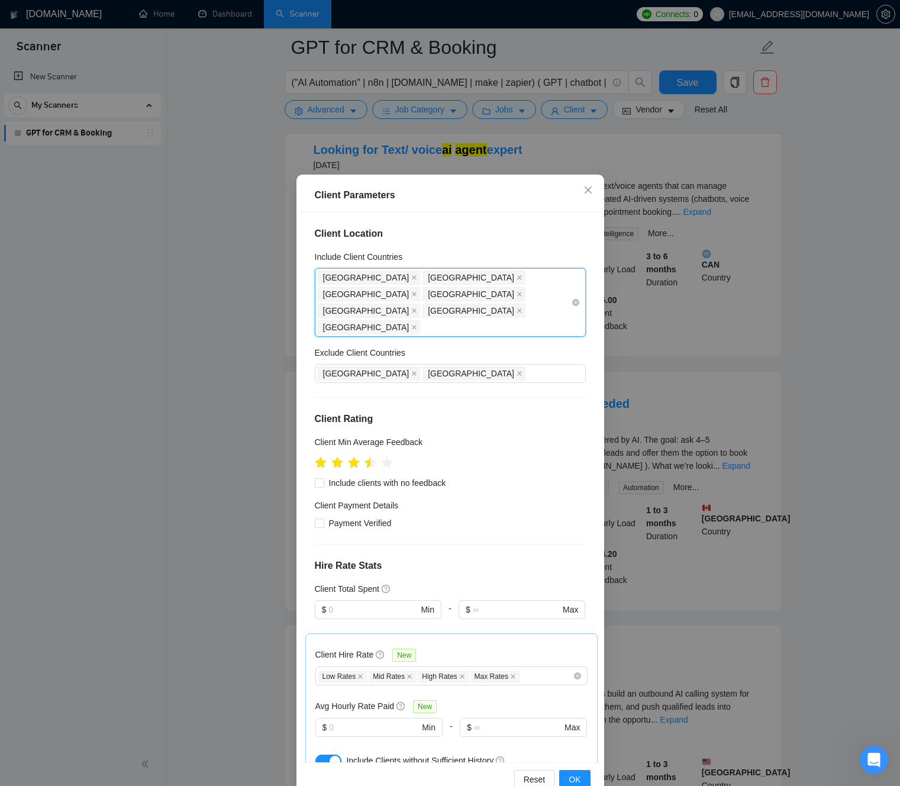
click at [505, 297] on div "[GEOGRAPHIC_DATA] [GEOGRAPHIC_DATA] [GEOGRAPHIC_DATA] [GEOGRAPHIC_DATA] [GEOGRA…" at bounding box center [444, 302] width 253 height 66
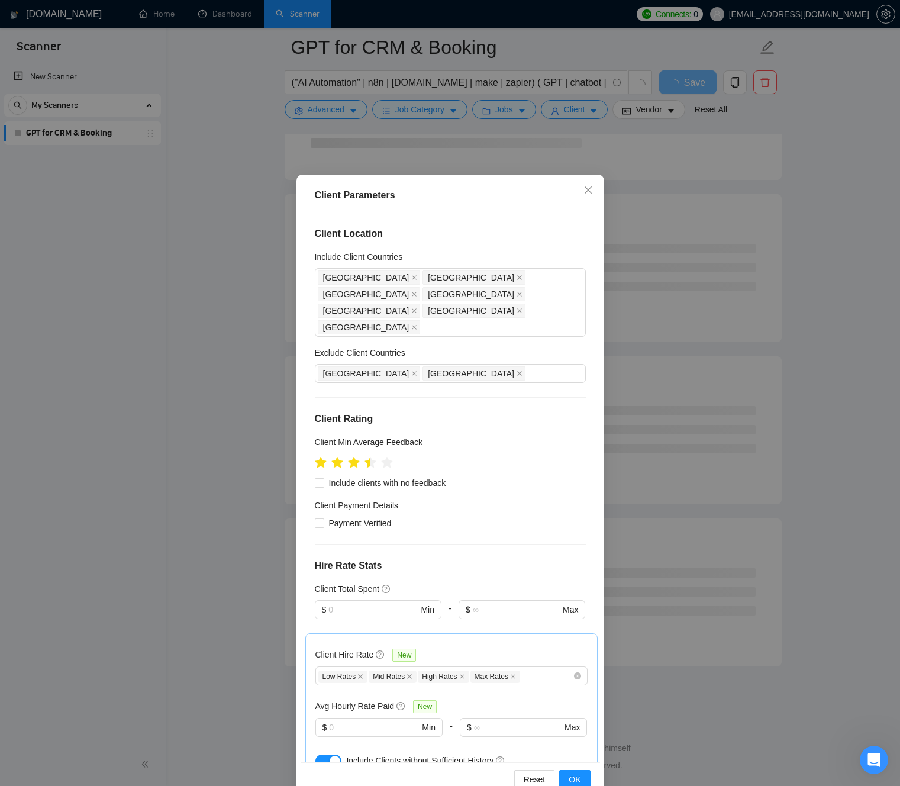
click at [491, 259] on div "Include Client Countries" at bounding box center [450, 259] width 271 height 18
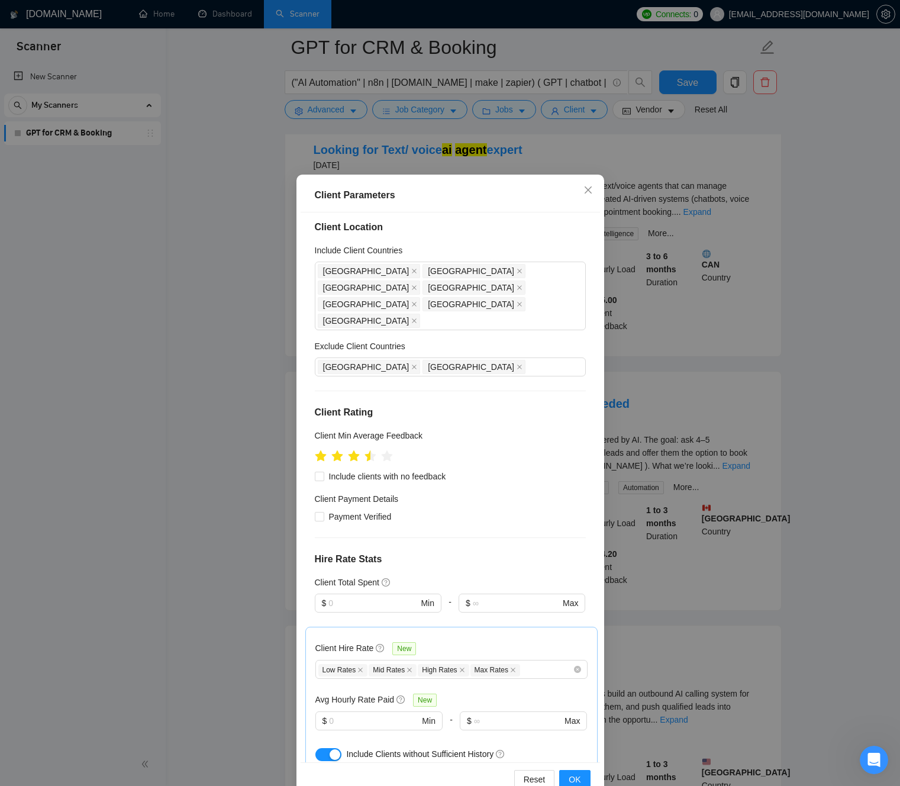
scroll to position [0, 0]
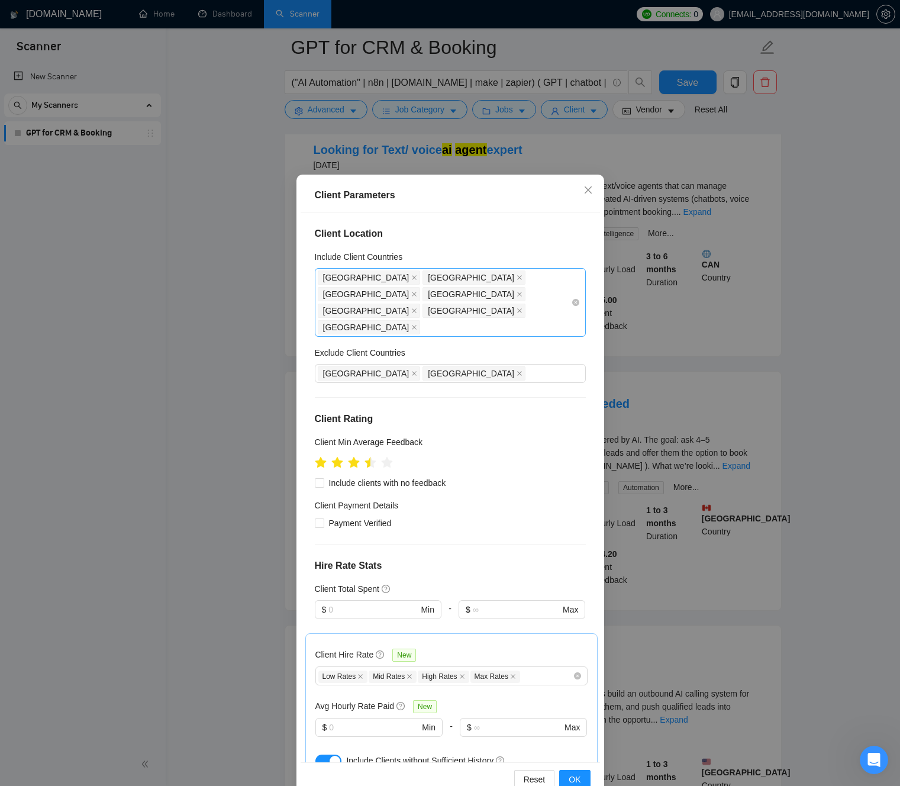
click at [516, 308] on icon "close" at bounding box center [519, 311] width 6 height 6
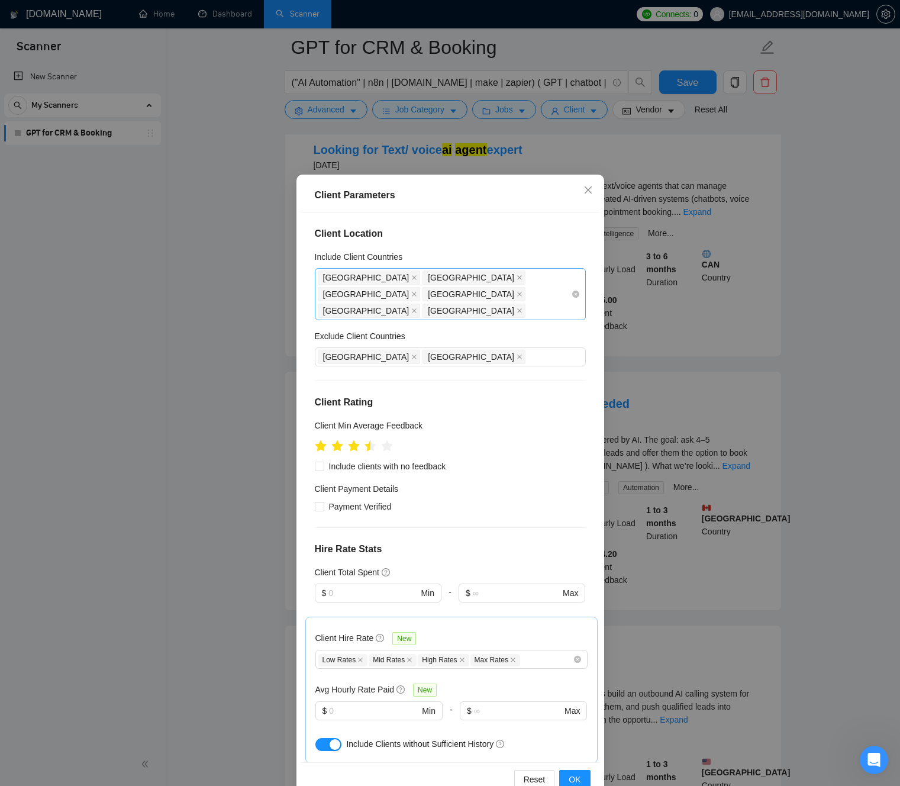
click at [516, 308] on icon "close" at bounding box center [519, 311] width 6 height 6
click at [577, 776] on span "OK" at bounding box center [575, 779] width 12 height 13
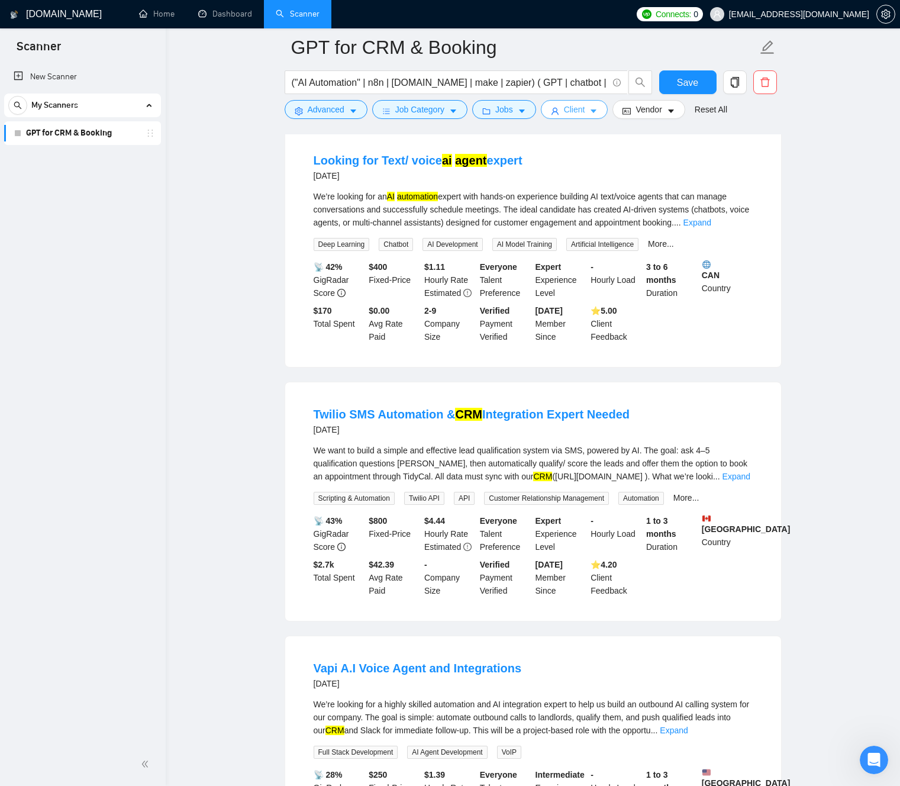
scroll to position [1175, 0]
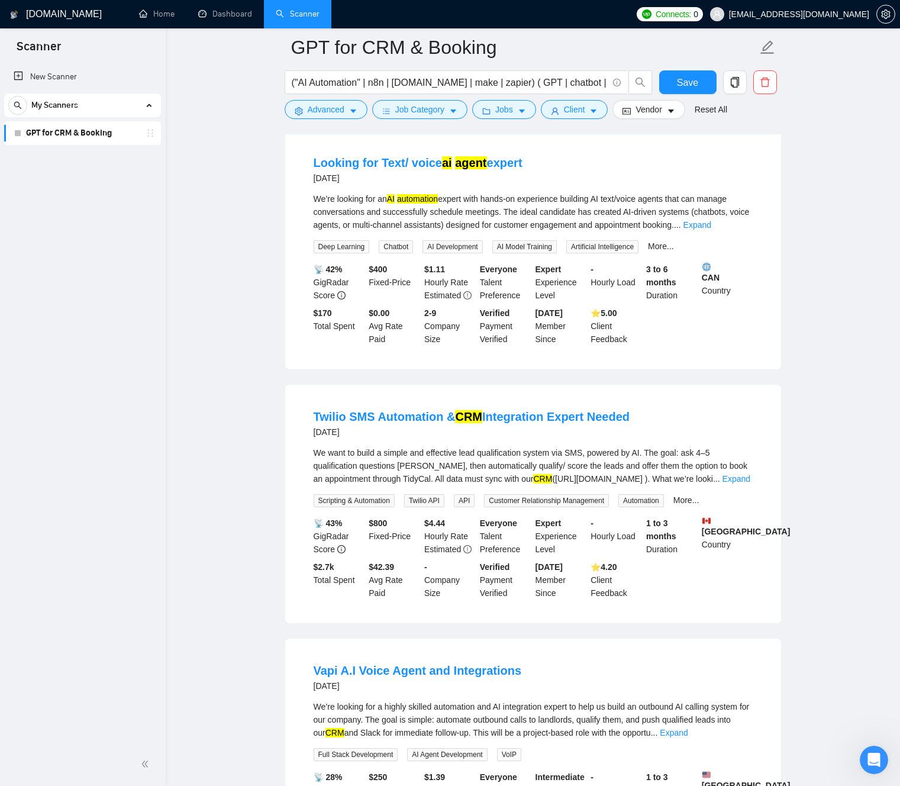
click at [707, 280] on b "CAN" at bounding box center [727, 273] width 51 height 20
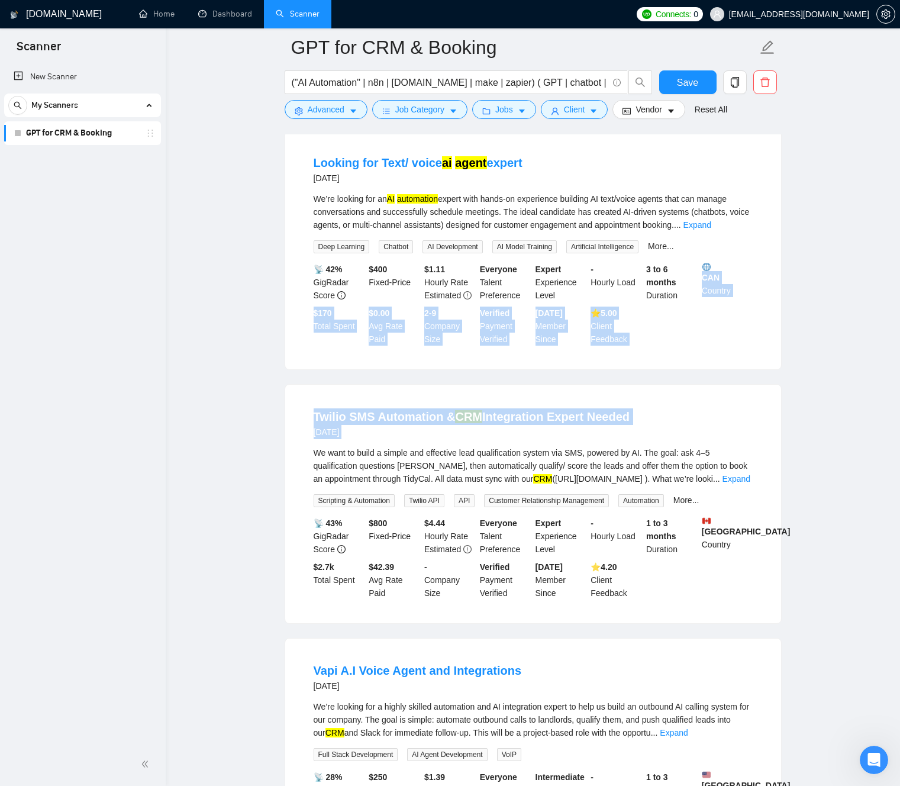
drag, startPoint x: 707, startPoint y: 280, endPoint x: 719, endPoint y: 426, distance: 146.0
click at [716, 432] on ul "Retell AI | Voice agent integration with CRM/Google a day ago I have created an…" at bounding box center [533, 361] width 497 height 2579
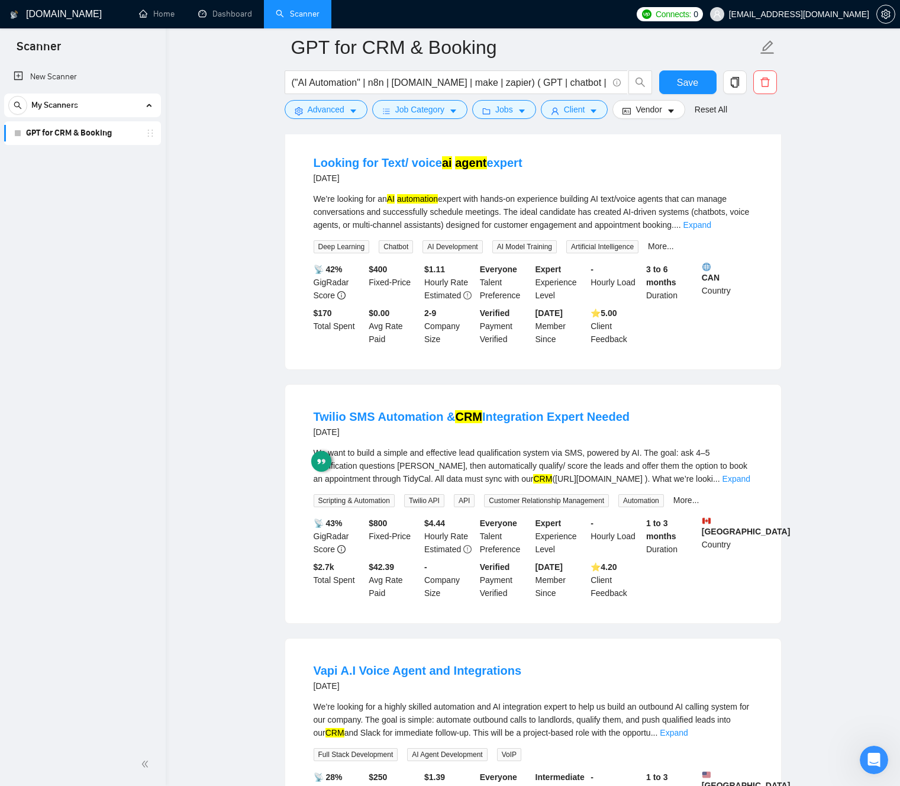
drag, startPoint x: 772, startPoint y: 328, endPoint x: 734, endPoint y: 303, distance: 45.6
click at [770, 326] on div "Looking for Text/ voice ai agent expert [DATE] We’re looking for an AI automati…" at bounding box center [533, 250] width 496 height 238
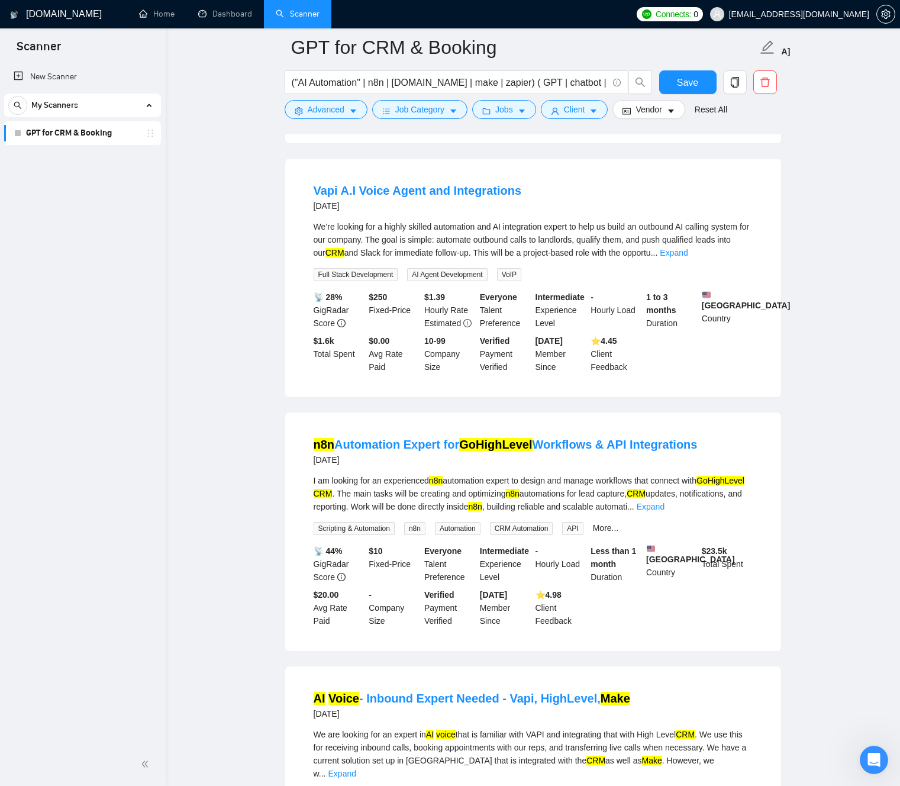
scroll to position [2184, 0]
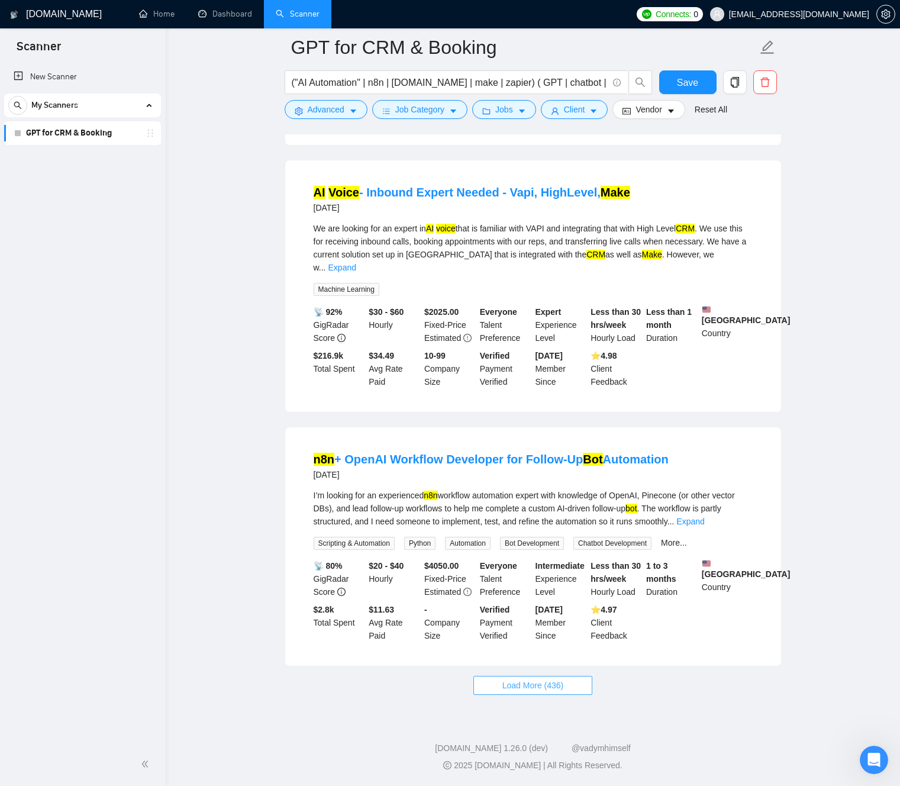
click at [543, 688] on span "Load More (436)" at bounding box center [533, 685] width 62 height 13
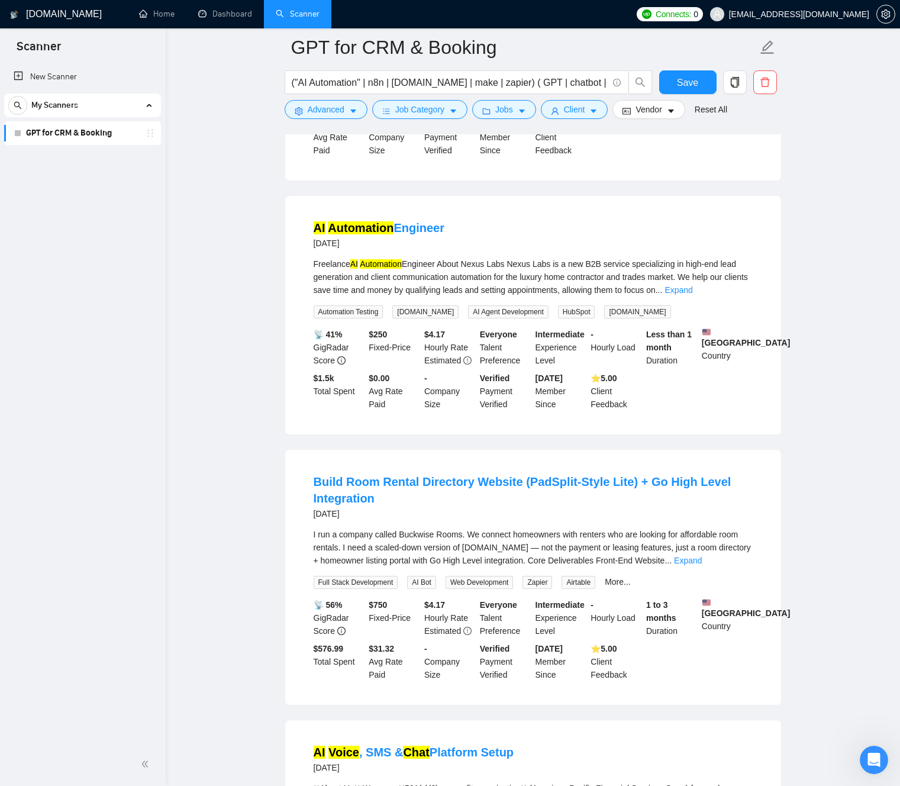
scroll to position [3700, 0]
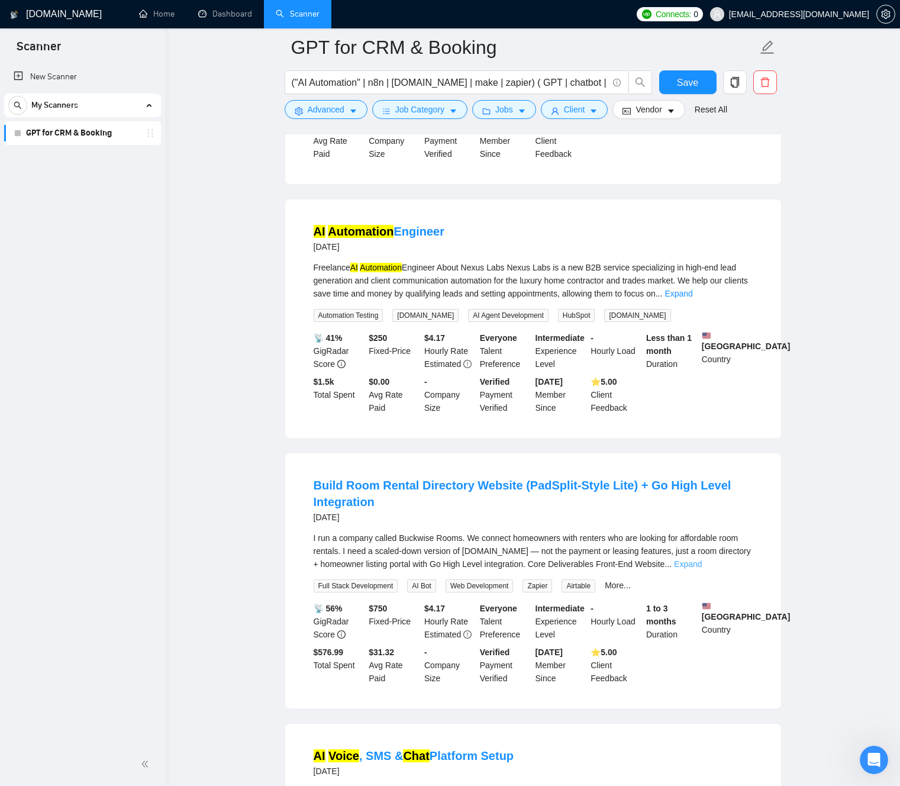
click at [702, 569] on link "Expand" at bounding box center [688, 563] width 28 height 9
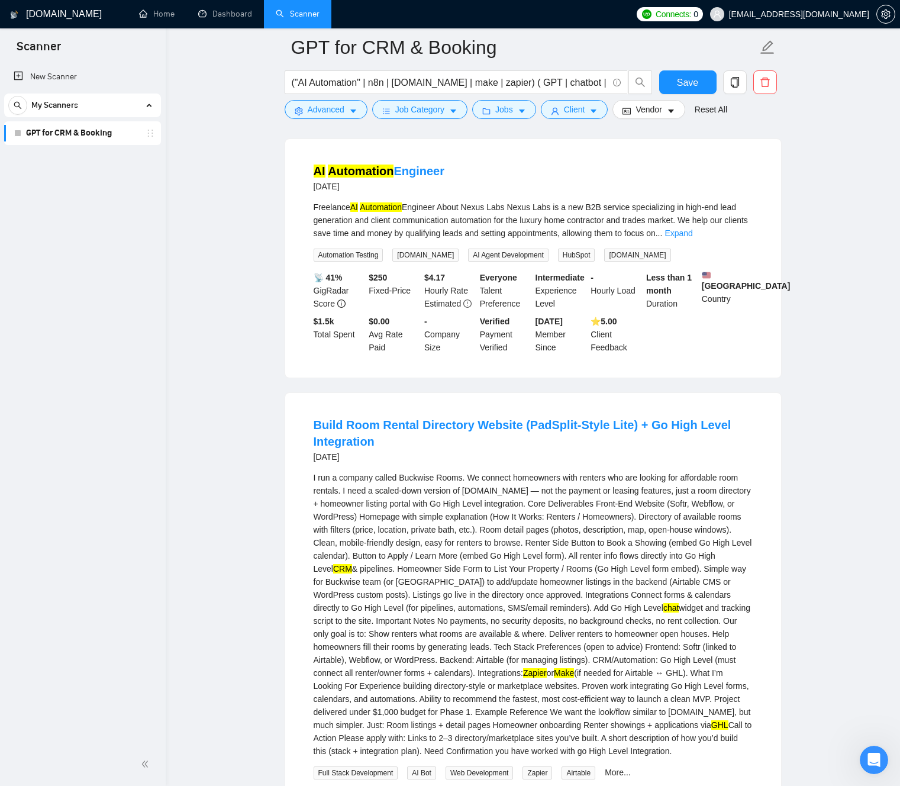
scroll to position [3777, 0]
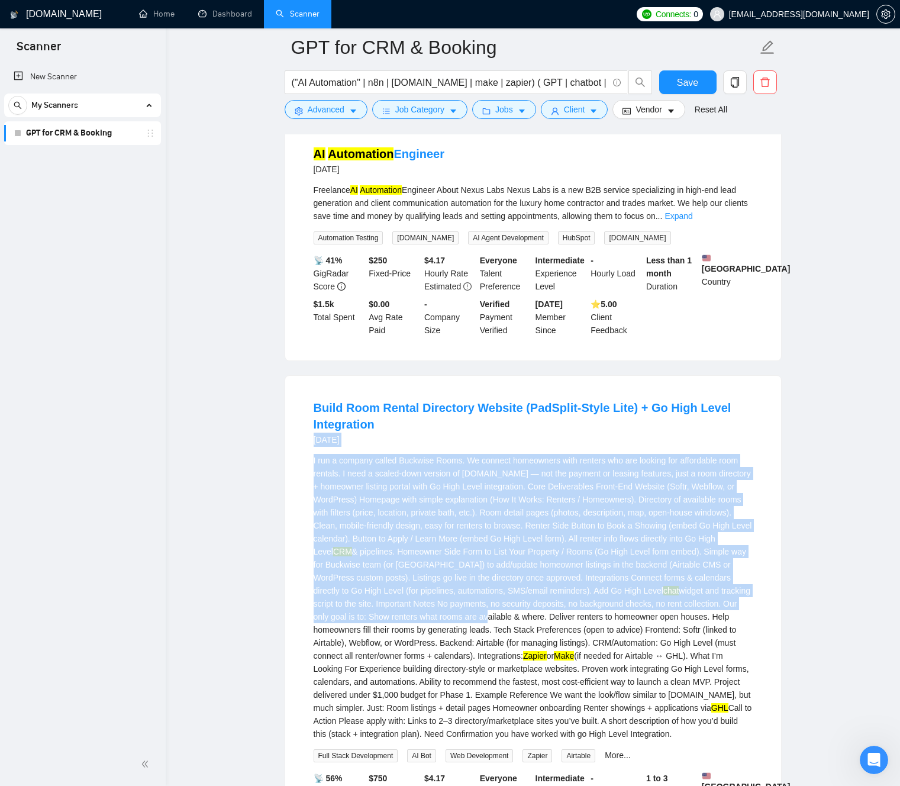
drag, startPoint x: 566, startPoint y: 620, endPoint x: 300, endPoint y: 460, distance: 310.8
click at [296, 457] on div "Build Room Rental Directory Website (PadSplit-Style Lite) + Go High Level Integ…" at bounding box center [533, 627] width 496 height 502
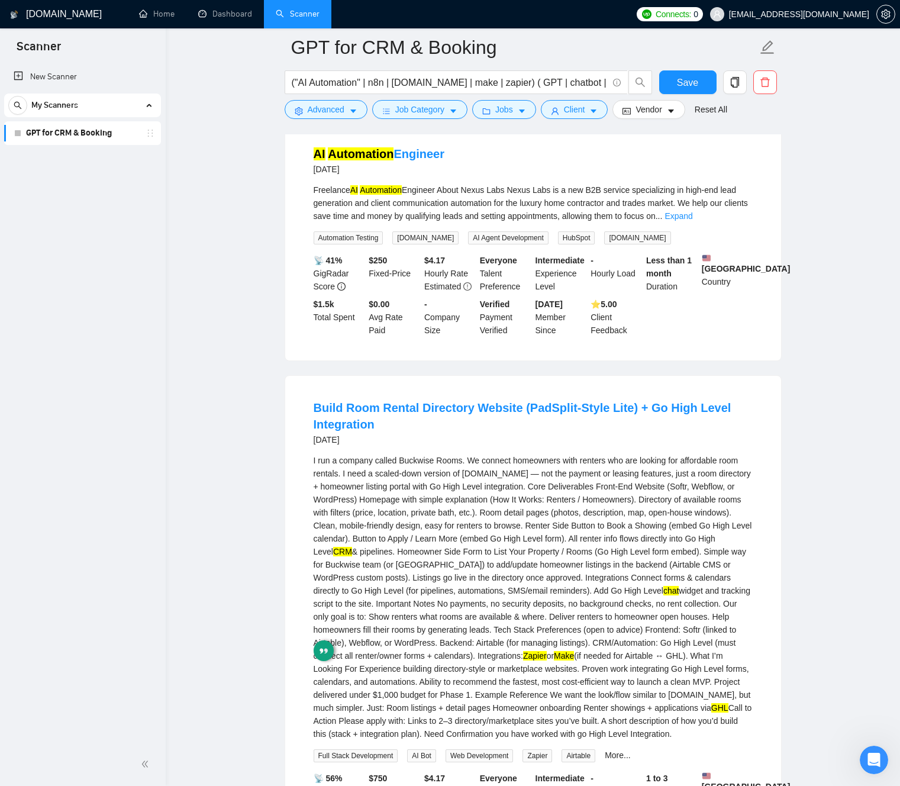
click at [417, 528] on div "I run a company called Buckwise Rooms. We connect homeowners with renters who a…" at bounding box center [533, 597] width 439 height 286
click at [314, 474] on div "I run a company called Buckwise Rooms. We connect homeowners with renters who a…" at bounding box center [533, 597] width 439 height 286
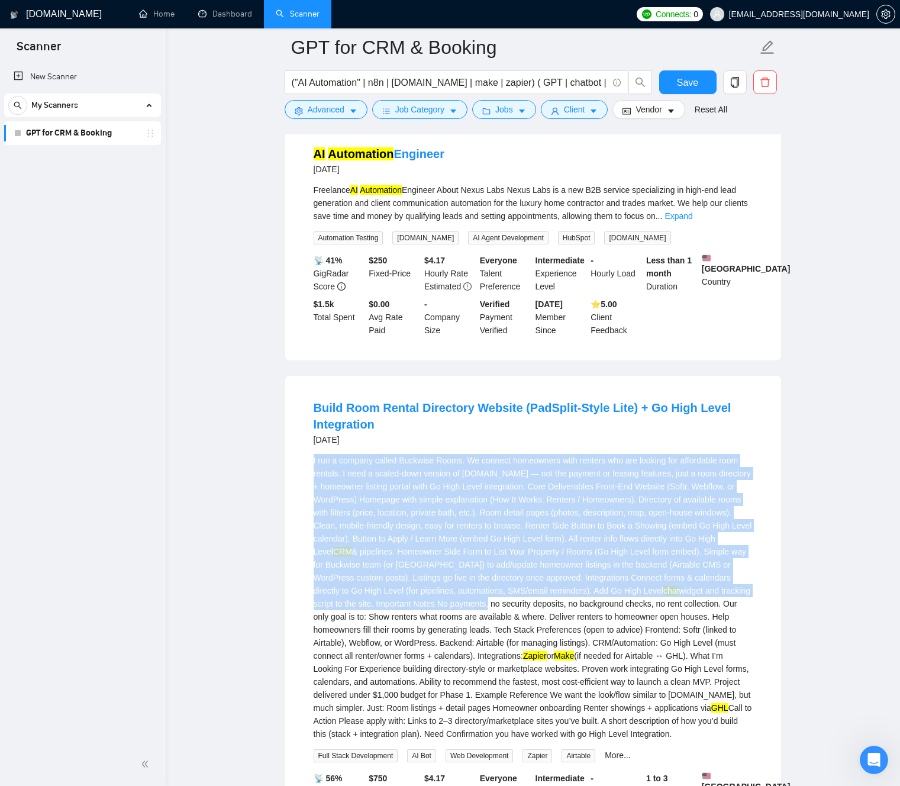
drag, startPoint x: 314, startPoint y: 474, endPoint x: 538, endPoint y: 621, distance: 267.5
click at [538, 621] on div "I run a company called Buckwise Rooms. We connect homeowners with renters who a…" at bounding box center [533, 597] width 439 height 286
click at [522, 609] on div "I run a company called Buckwise Rooms. We connect homeowners with renters who a…" at bounding box center [533, 597] width 439 height 286
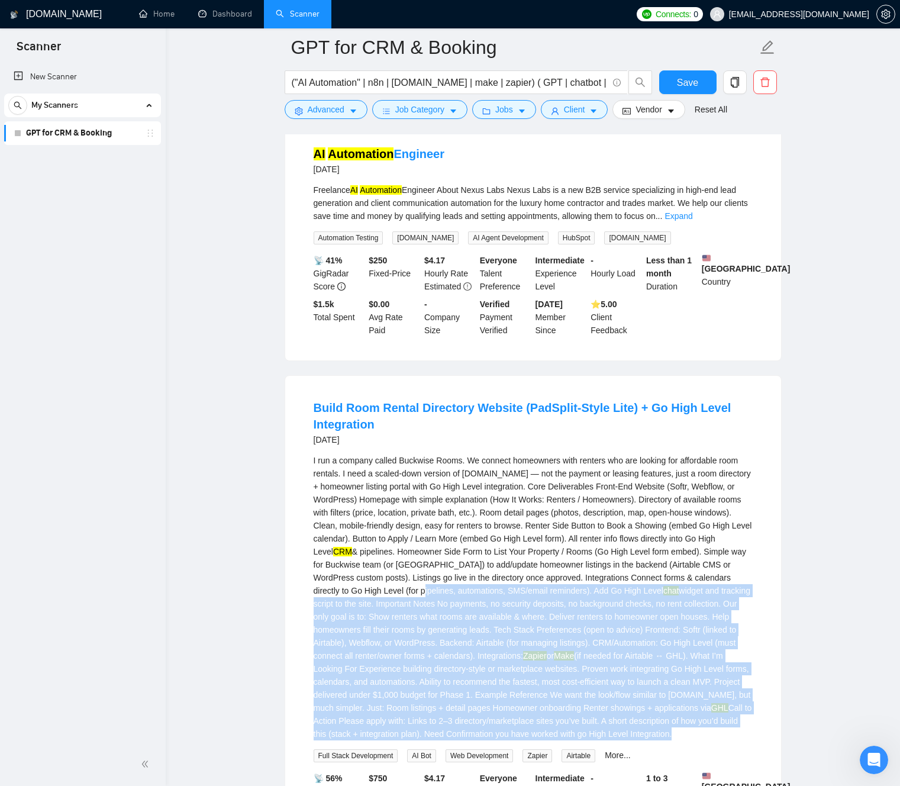
drag, startPoint x: 523, startPoint y: 609, endPoint x: 594, endPoint y: 757, distance: 163.5
click at [595, 740] on div "I run a company called Buckwise Rooms. We connect homeowners with renters who a…" at bounding box center [533, 597] width 439 height 286
click at [594, 740] on div "I run a company called Buckwise Rooms. We connect homeowners with renters who a…" at bounding box center [533, 597] width 439 height 286
drag, startPoint x: 591, startPoint y: 750, endPoint x: 513, endPoint y: 601, distance: 168.3
click at [514, 597] on div "I run a company called Buckwise Rooms. We connect homeowners with renters who a…" at bounding box center [533, 597] width 439 height 286
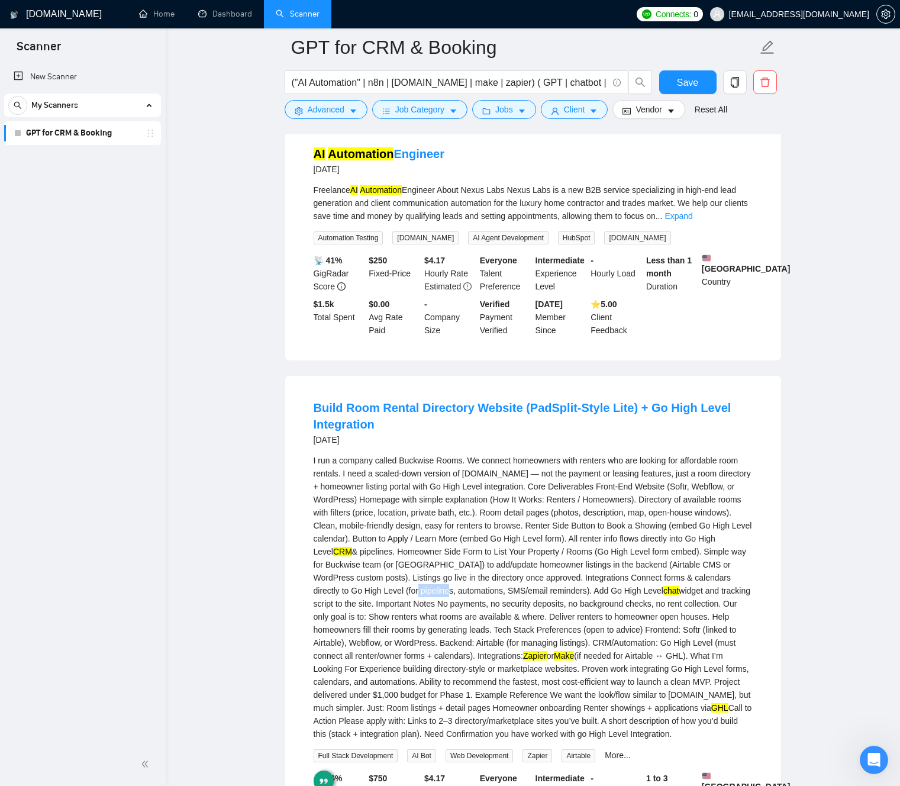
click at [511, 603] on div "I run a company called Buckwise Rooms. We connect homeowners with renters who a…" at bounding box center [533, 597] width 439 height 286
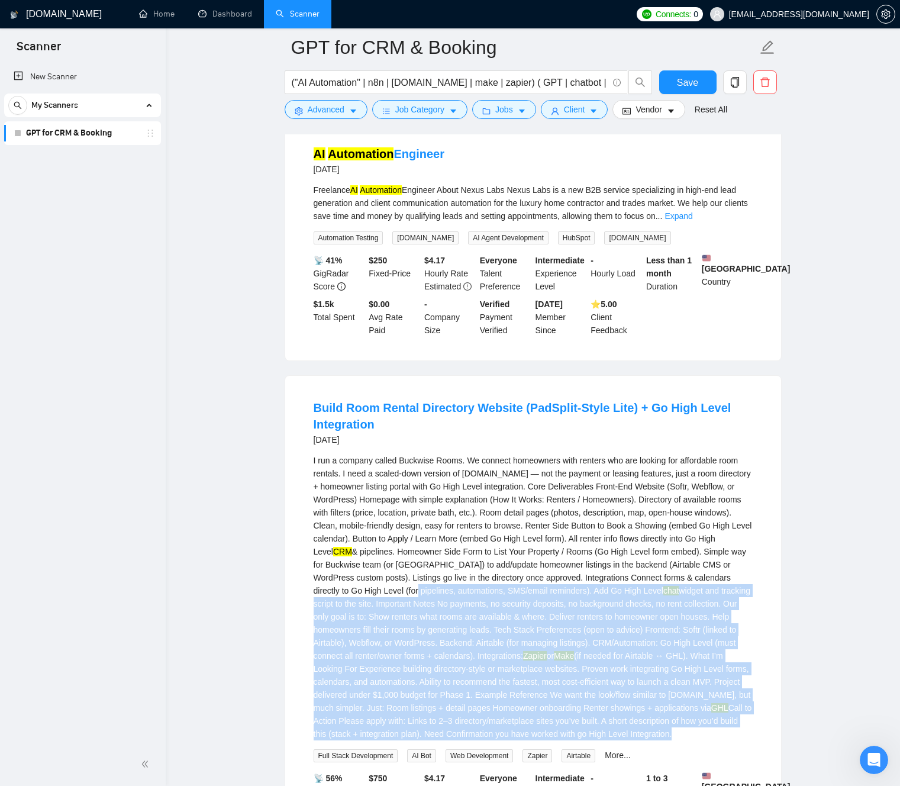
drag, startPoint x: 517, startPoint y: 618, endPoint x: 577, endPoint y: 763, distance: 156.8
click at [577, 740] on div "I run a company called Buckwise Rooms. We connect homeowners with renters who a…" at bounding box center [533, 597] width 439 height 286
drag, startPoint x: 577, startPoint y: 762, endPoint x: 504, endPoint y: 598, distance: 179.5
click at [508, 595] on div "I run a company called Buckwise Rooms. We connect homeowners with renters who a…" at bounding box center [533, 597] width 439 height 286
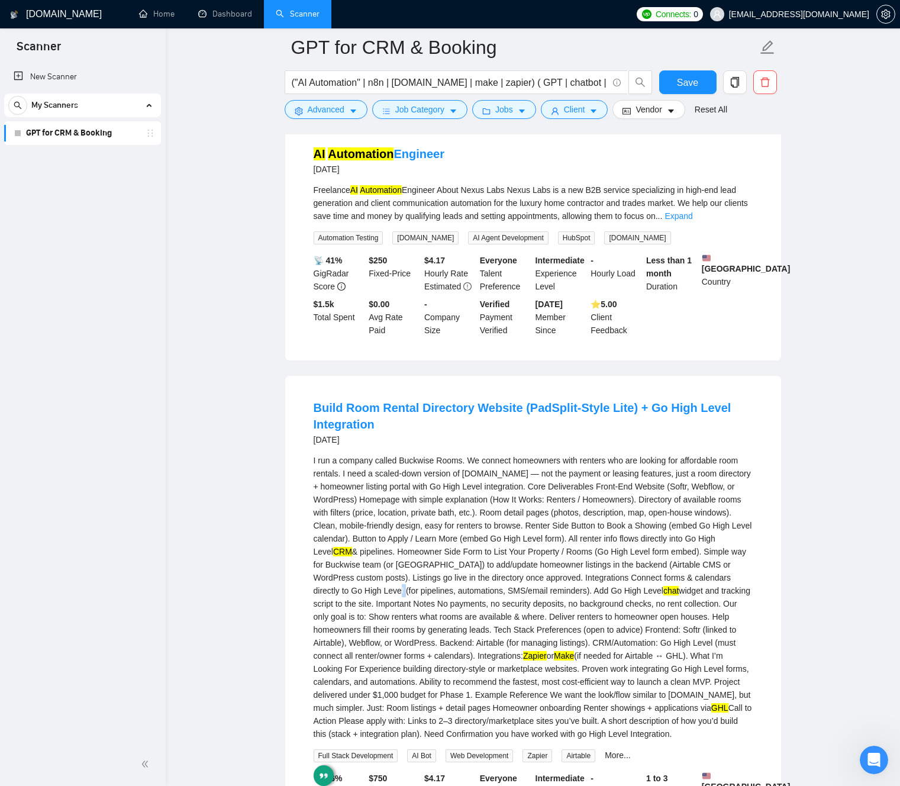
click at [489, 605] on div "I run a company called Buckwise Rooms. We connect homeowners with renters who a…" at bounding box center [533, 597] width 439 height 286
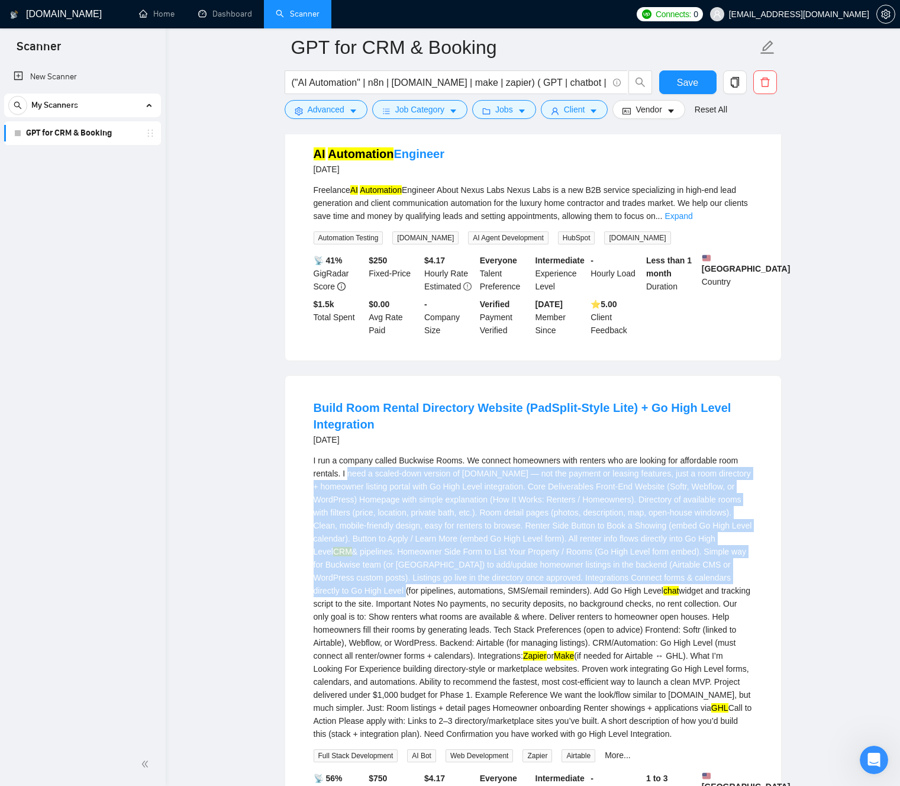
drag, startPoint x: 489, startPoint y: 605, endPoint x: 398, endPoint y: 500, distance: 139.2
click at [370, 489] on div "I run a company called Buckwise Rooms. We connect homeowners with renters who a…" at bounding box center [533, 597] width 439 height 286
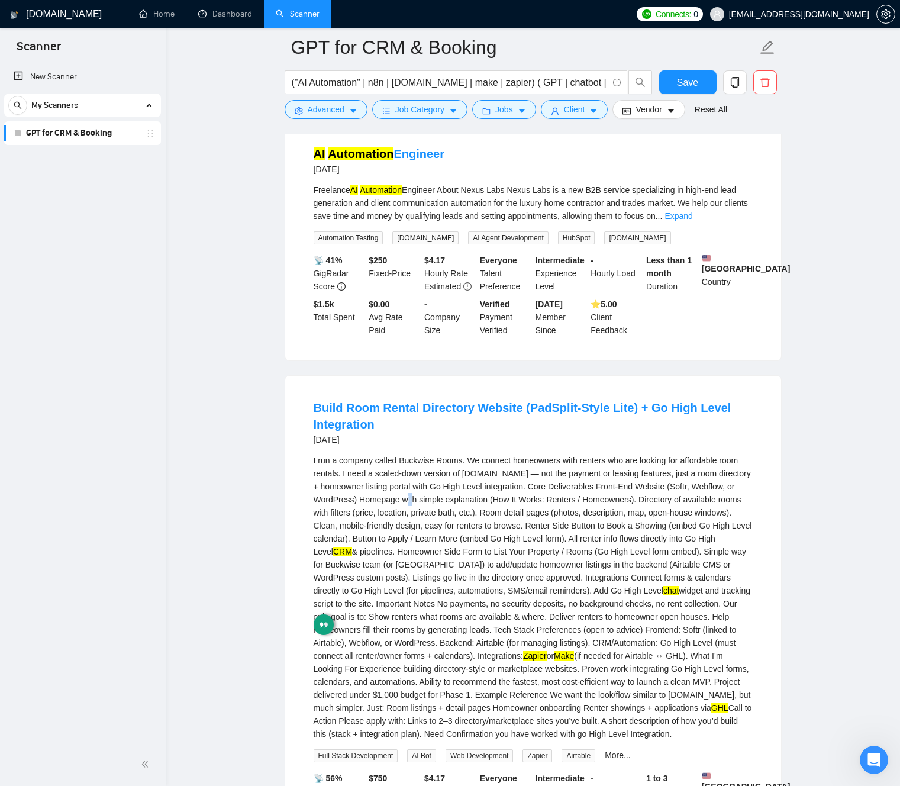
drag, startPoint x: 460, startPoint y: 515, endPoint x: 462, endPoint y: 521, distance: 6.4
click at [459, 515] on div "I run a company called Buckwise Rooms. We connect homeowners with renters who a…" at bounding box center [533, 597] width 439 height 286
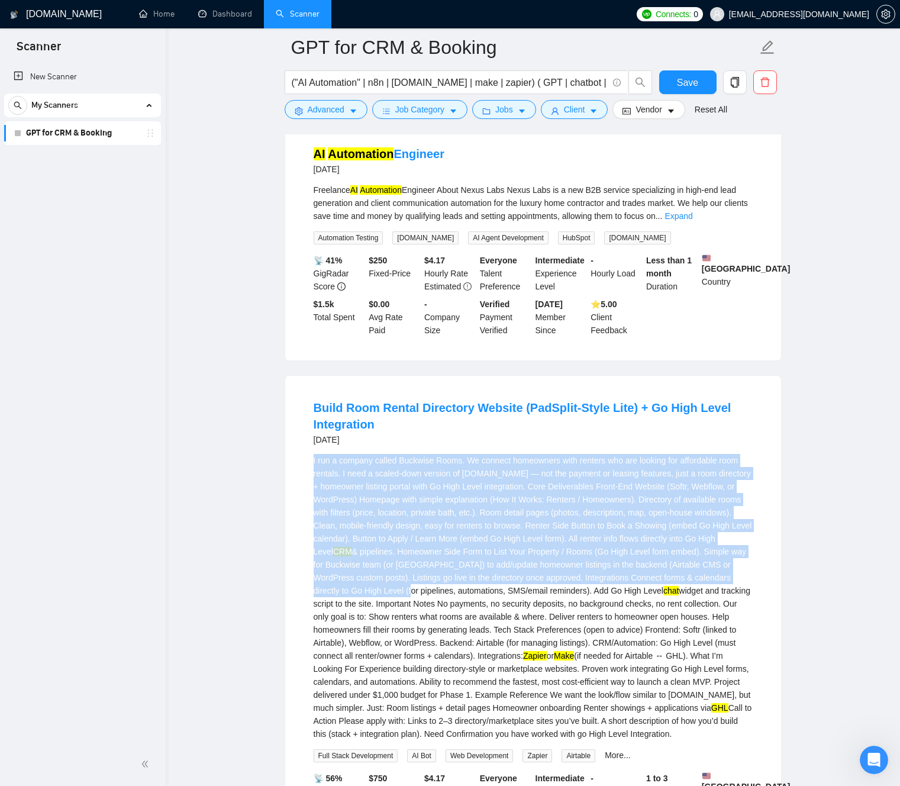
drag, startPoint x: 503, startPoint y: 599, endPoint x: 311, endPoint y: 474, distance: 229.7
click at [311, 473] on li "Build Room Rental Directory Website (PadSplit-Style Lite) + Go High Level Integ…" at bounding box center [532, 627] width 467 height 474
click at [510, 576] on div "I run a company called Buckwise Rooms. We connect homeowners with renters who a…" at bounding box center [533, 597] width 439 height 286
drag, startPoint x: 518, startPoint y: 598, endPoint x: 582, endPoint y: 763, distance: 176.4
click at [582, 740] on div "I run a company called Buckwise Rooms. We connect homeowners with renters who a…" at bounding box center [533, 597] width 439 height 286
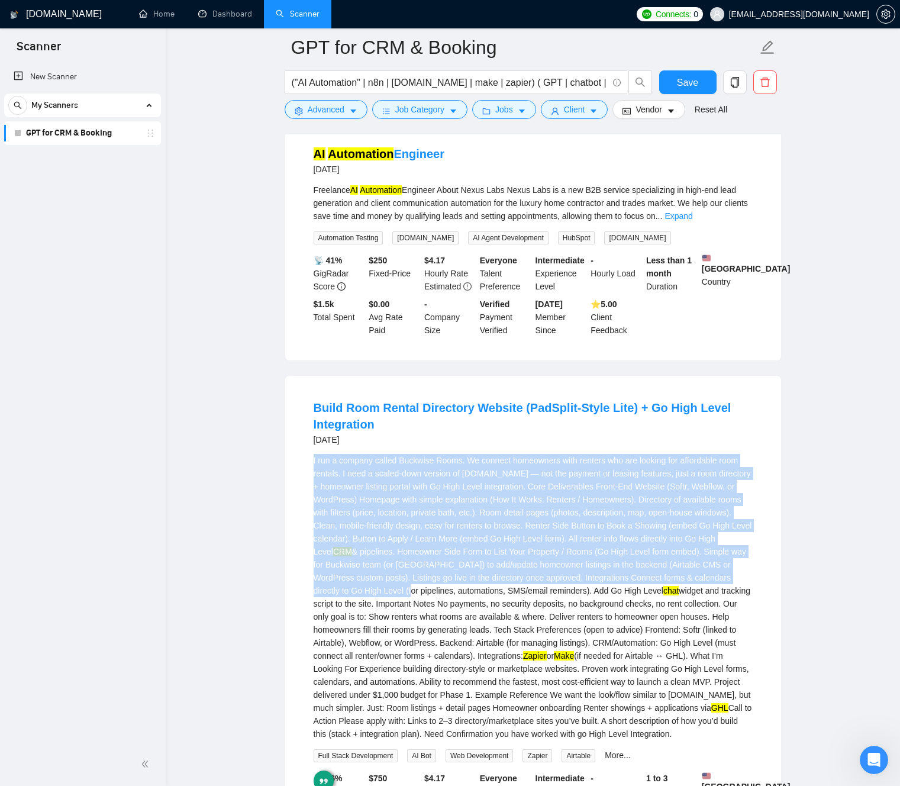
drag, startPoint x: 583, startPoint y: 763, endPoint x: 496, endPoint y: 605, distance: 180.0
click at [503, 603] on div "I run a company called Buckwise Rooms. We connect homeowners with renters who a…" at bounding box center [533, 597] width 439 height 286
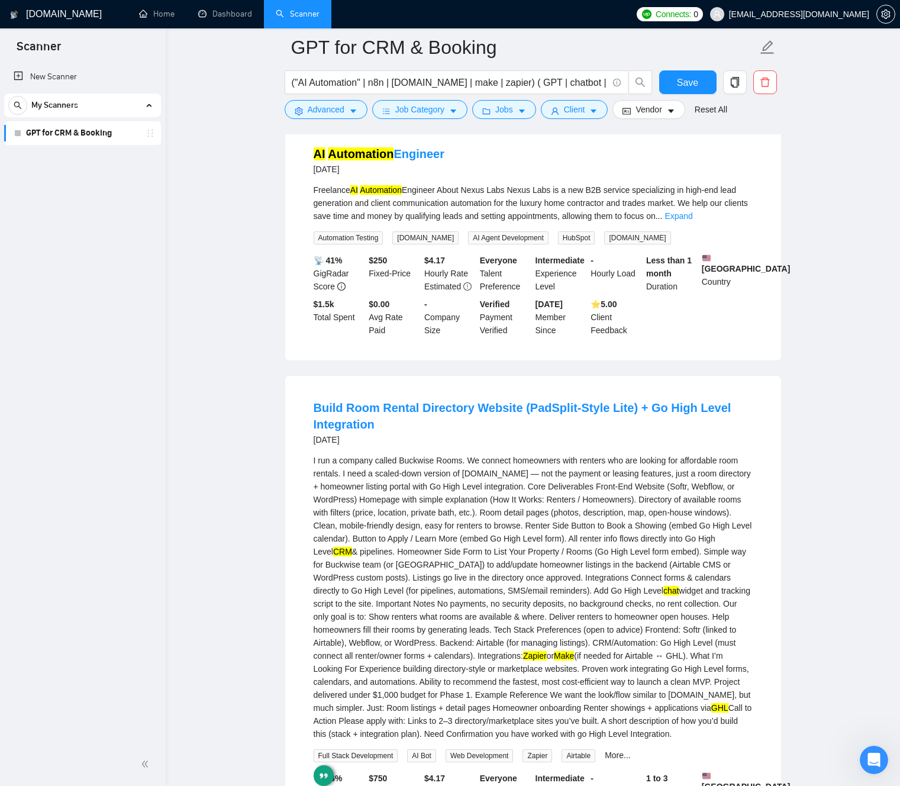
click at [495, 605] on div "I run a company called Buckwise Rooms. We connect homeowners with renters who a…" at bounding box center [533, 597] width 439 height 286
drag, startPoint x: 493, startPoint y: 603, endPoint x: 377, endPoint y: 468, distance: 177.5
click at [356, 458] on li "Build Room Rental Directory Website (PadSplit-Style Lite) + Go High Level Integ…" at bounding box center [532, 627] width 467 height 474
click at [514, 514] on div "I run a company called Buckwise Rooms. We connect homeowners with renters who a…" at bounding box center [533, 597] width 439 height 286
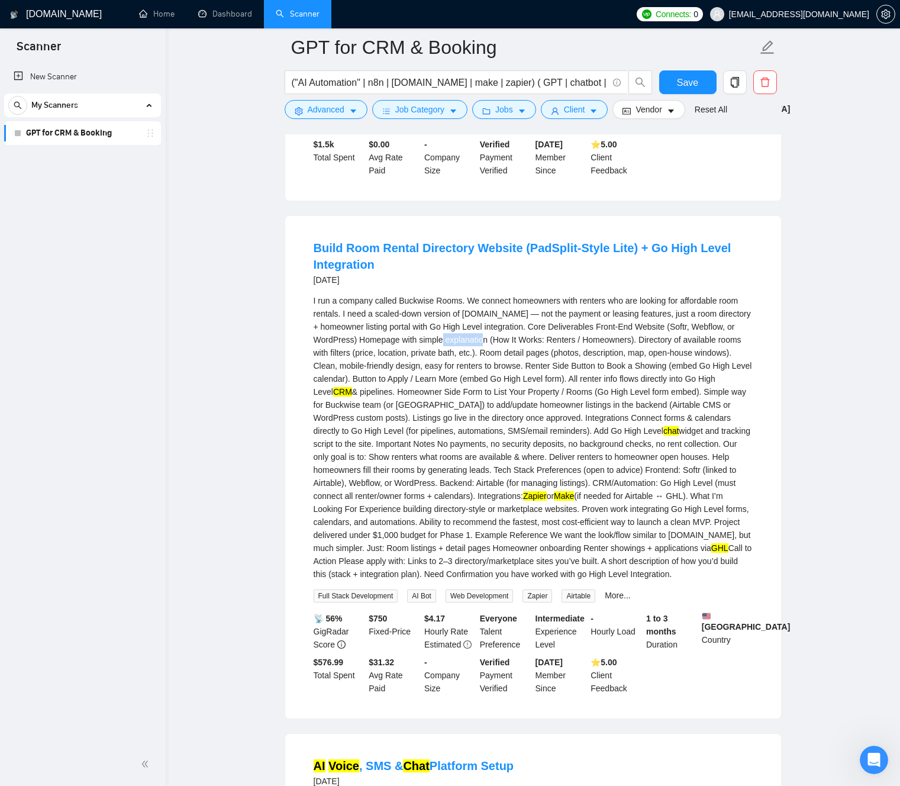
scroll to position [3938, 0]
click at [455, 524] on div "I run a company called Buckwise Rooms. We connect homeowners with renters who a…" at bounding box center [533, 436] width 439 height 286
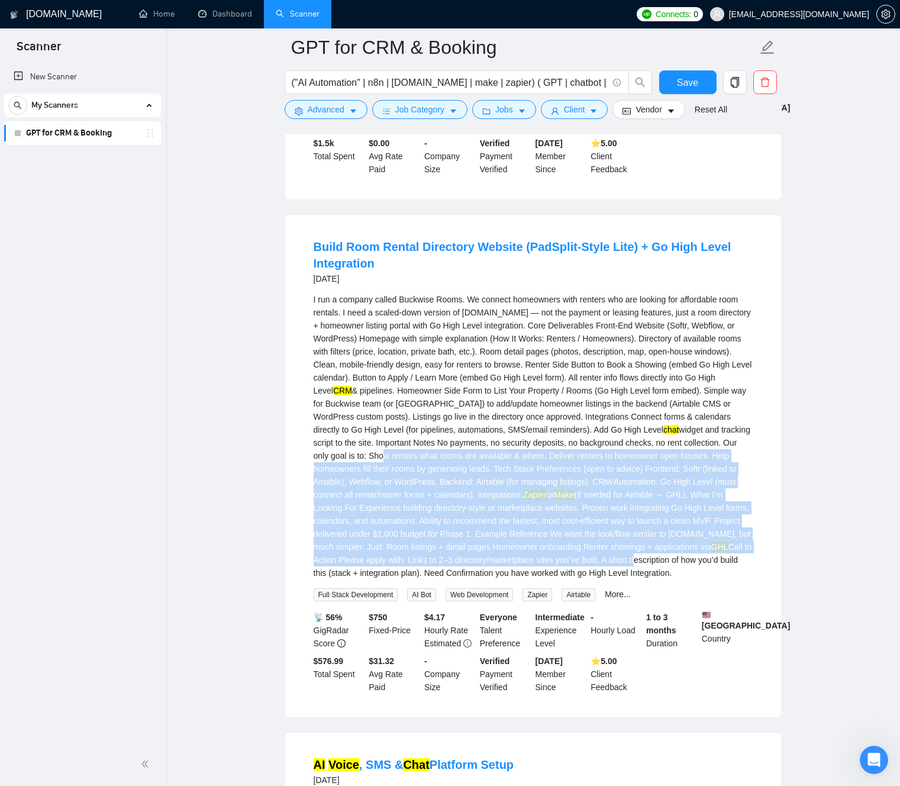
drag, startPoint x: 466, startPoint y: 468, endPoint x: 500, endPoint y: 580, distance: 117.4
click at [499, 579] on div "I run a company called Buckwise Rooms. We connect homeowners with renters who a…" at bounding box center [533, 436] width 439 height 286
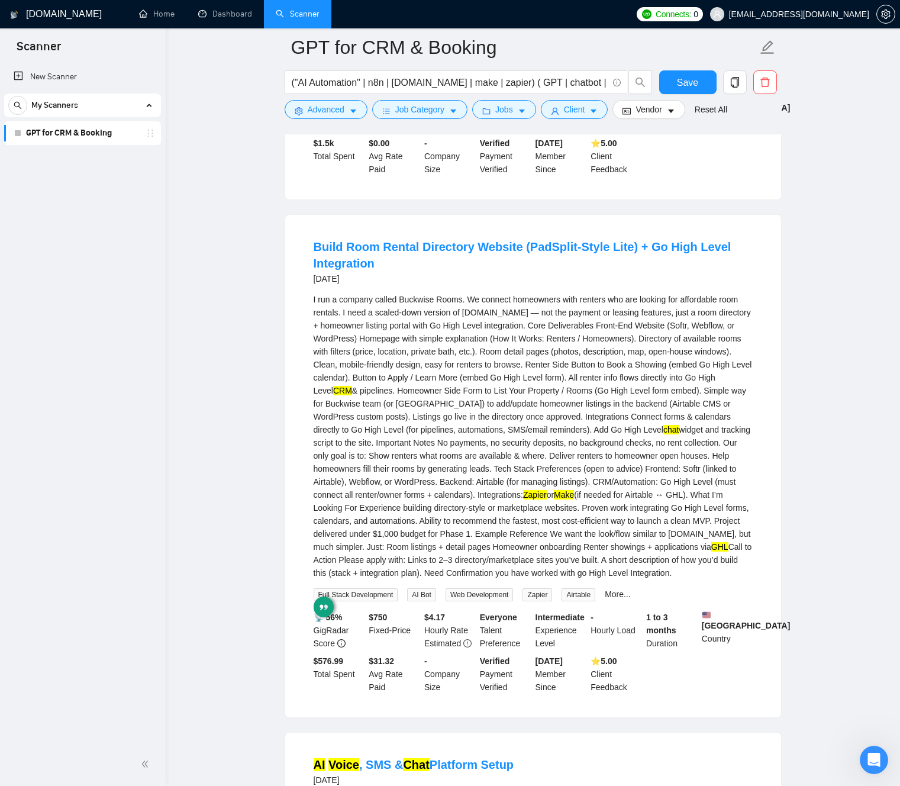
click at [473, 476] on div "I run a company called Buckwise Rooms. We connect homeowners with renters who a…" at bounding box center [533, 436] width 439 height 286
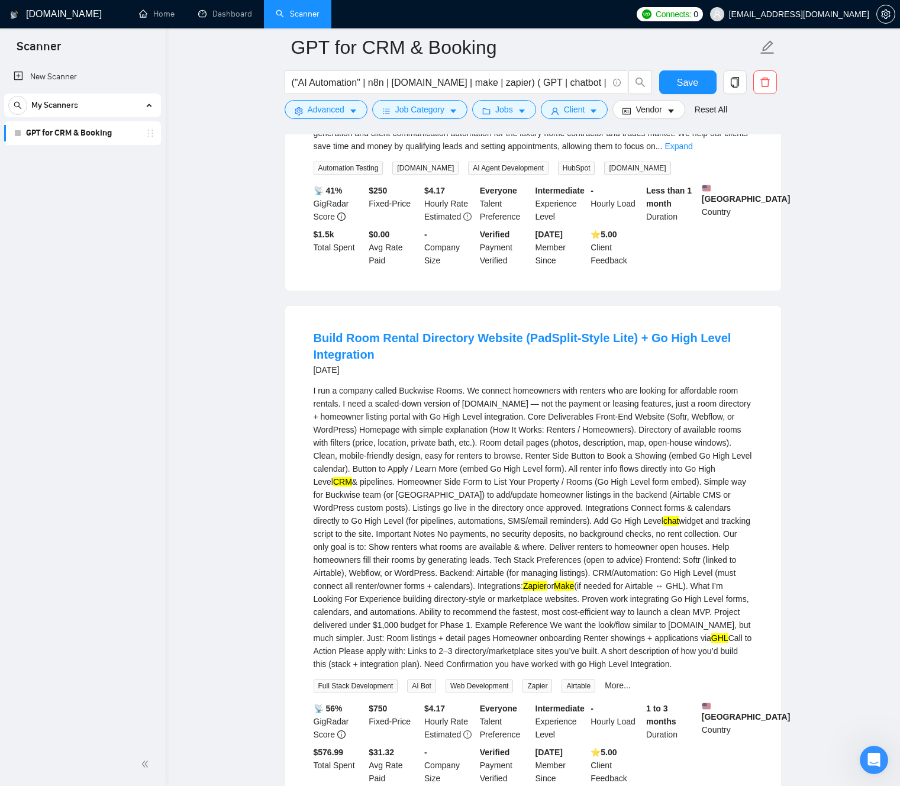
scroll to position [3863, 0]
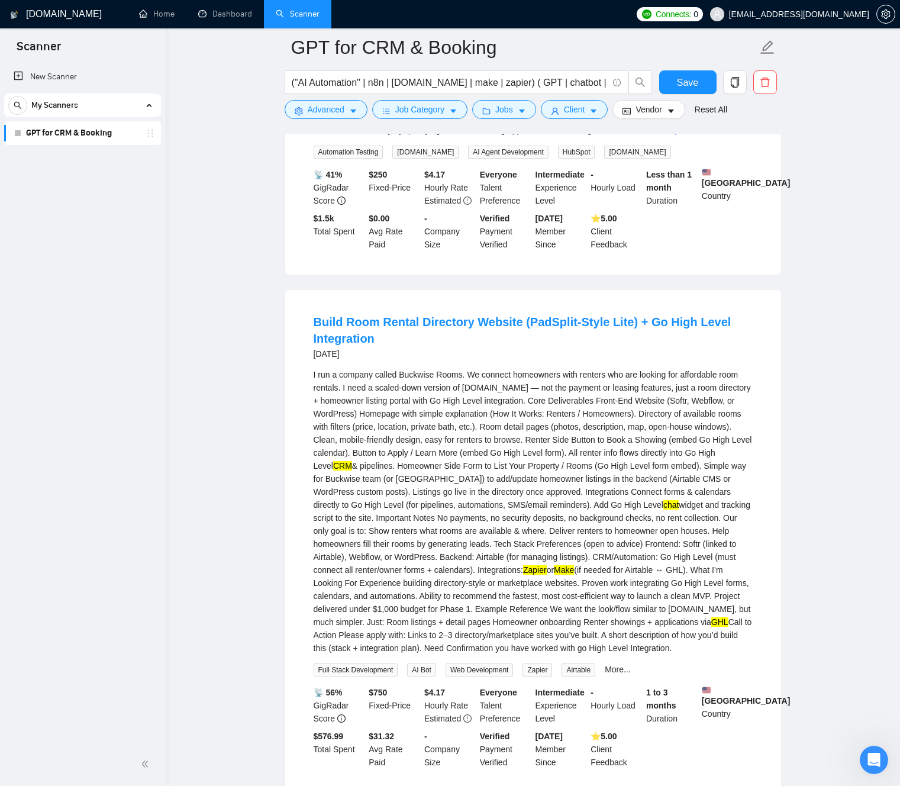
click at [355, 506] on div "I run a company called Buckwise Rooms. We connect homeowners with renters who a…" at bounding box center [533, 511] width 439 height 286
drag, startPoint x: 356, startPoint y: 506, endPoint x: 409, endPoint y: 508, distance: 53.9
click at [409, 508] on div "I run a company called Buckwise Rooms. We connect homeowners with renters who a…" at bounding box center [533, 511] width 439 height 286
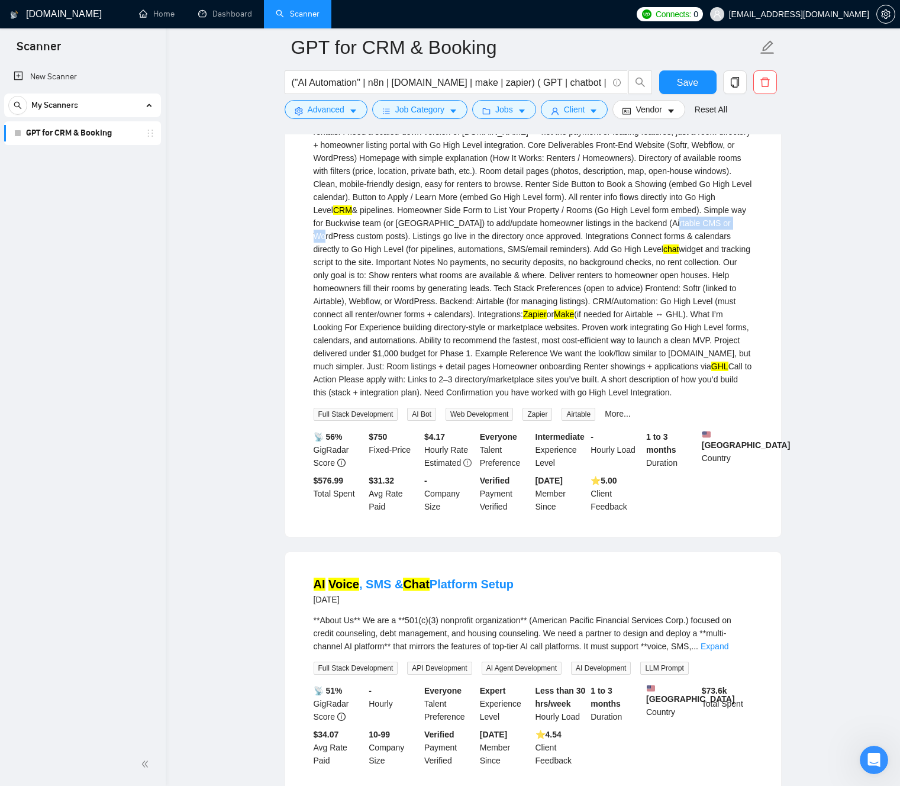
scroll to position [4280, 0]
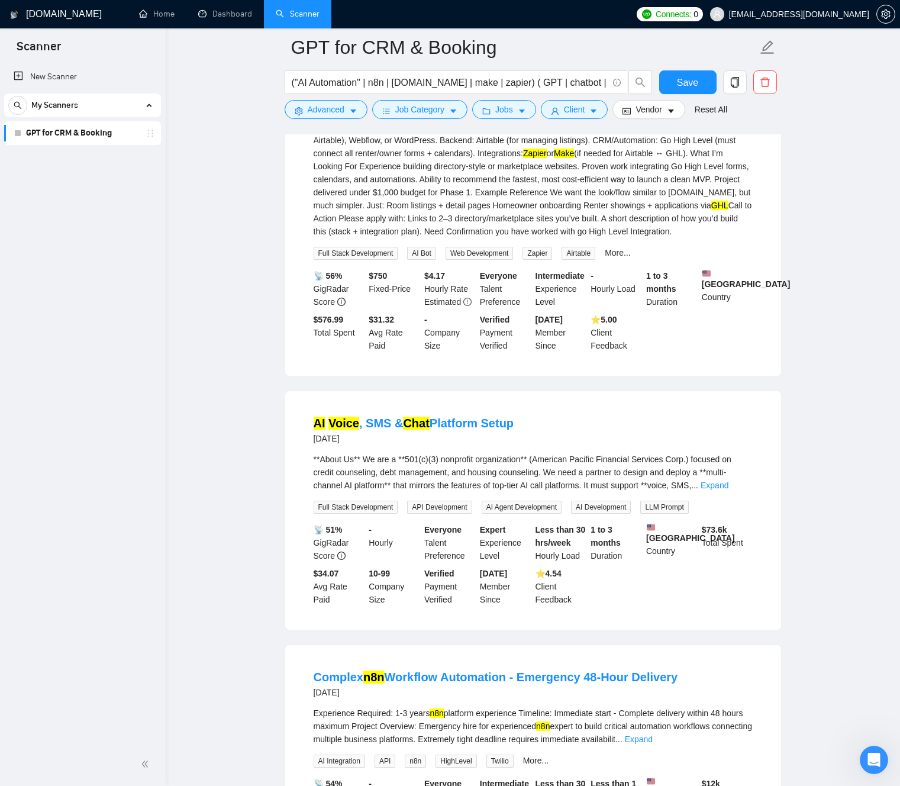
click at [315, 492] on div "**About Us** We are a **501(c)(3) nonprofit organization** (American Pacific Fi…" at bounding box center [533, 472] width 439 height 39
drag, startPoint x: 315, startPoint y: 506, endPoint x: 520, endPoint y: 514, distance: 205.4
click at [516, 492] on div "**About Us** We are a **501(c)(3) nonprofit organization** (American Pacific Fi…" at bounding box center [533, 472] width 439 height 39
click at [728, 490] on link "Expand" at bounding box center [714, 484] width 28 height 9
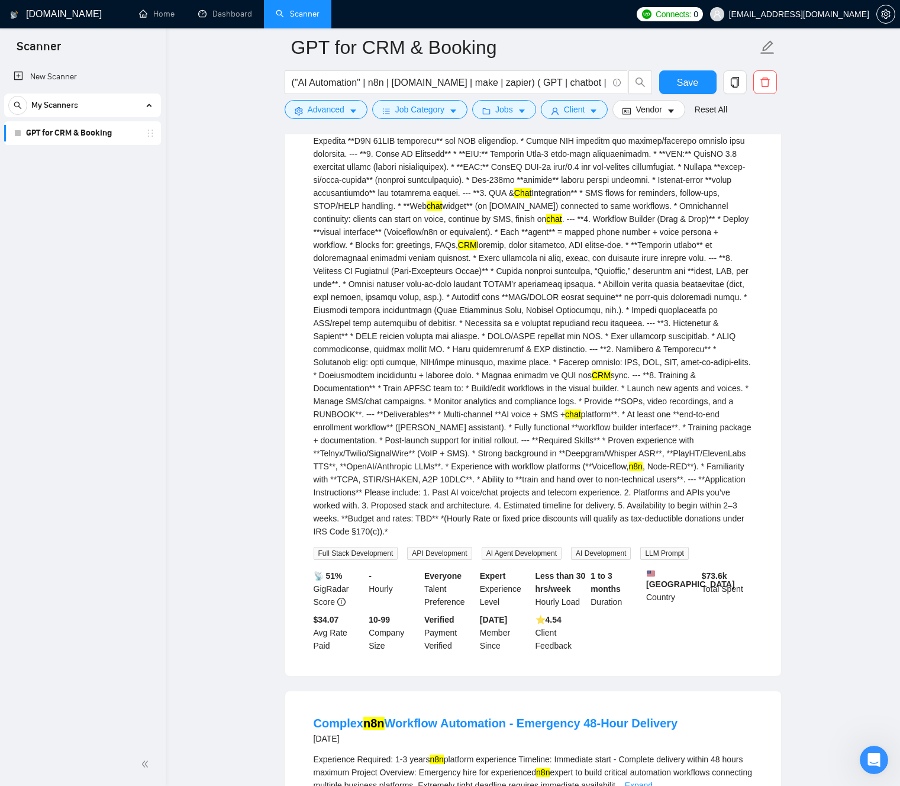
scroll to position [4699, 0]
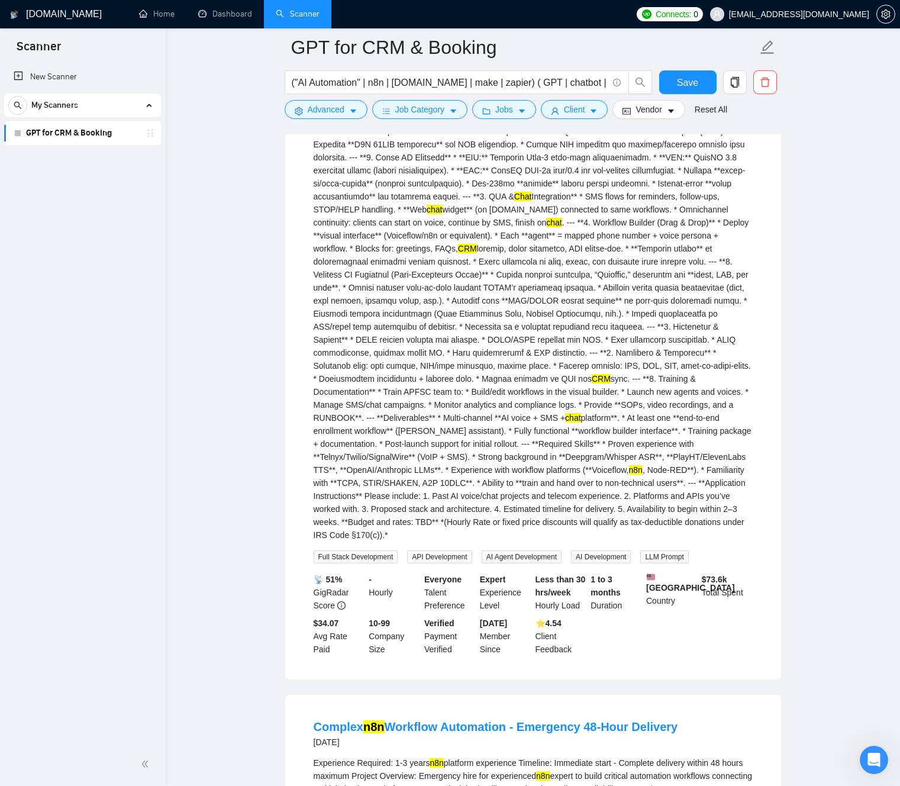
click at [290, 679] on div "AI Voice , SMS & Chat Platform Setup [DATE] Chat Integration** * SMS flows for …" at bounding box center [533, 325] width 496 height 707
click at [445, 322] on div "Chat Integration** * SMS flows for reminders, follow-ups, STOP/HELP handling. *…" at bounding box center [533, 288] width 439 height 508
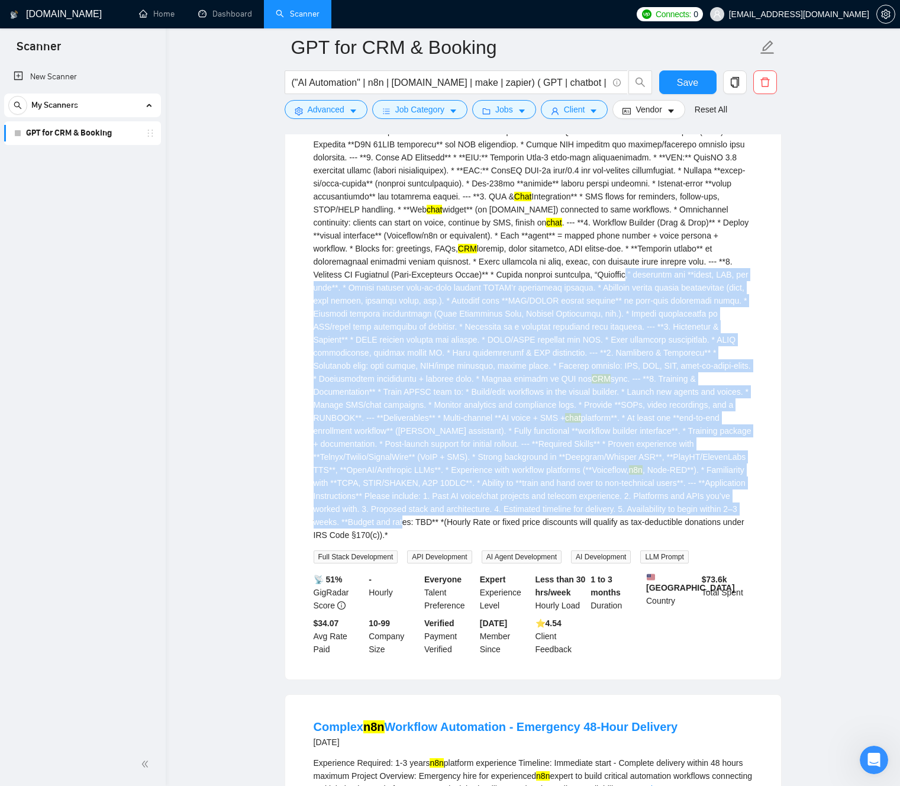
drag, startPoint x: 456, startPoint y: 328, endPoint x: 431, endPoint y: 385, distance: 62.0
click at [576, 541] on div "Chat Integration** * SMS flows for reminders, follow-ups, STOP/HELP handling. *…" at bounding box center [533, 288] width 439 height 508
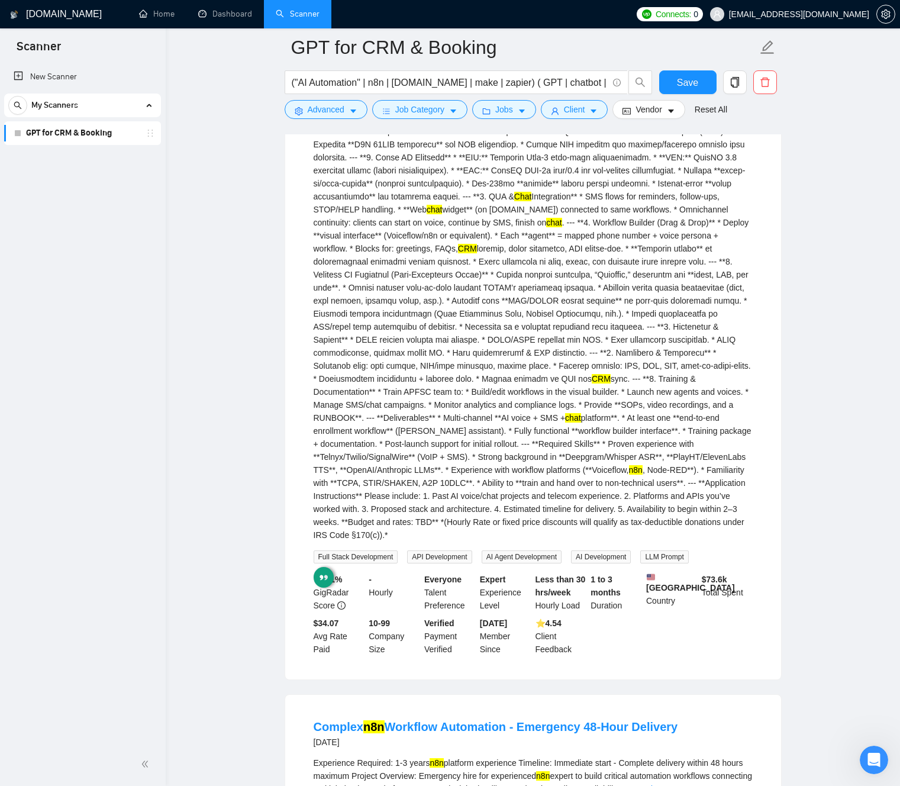
drag, startPoint x: 429, startPoint y: 384, endPoint x: 428, endPoint y: 393, distance: 9.5
click at [429, 384] on div "Chat Integration** * SMS flows for reminders, follow-ups, STOP/HELP handling. *…" at bounding box center [533, 288] width 439 height 508
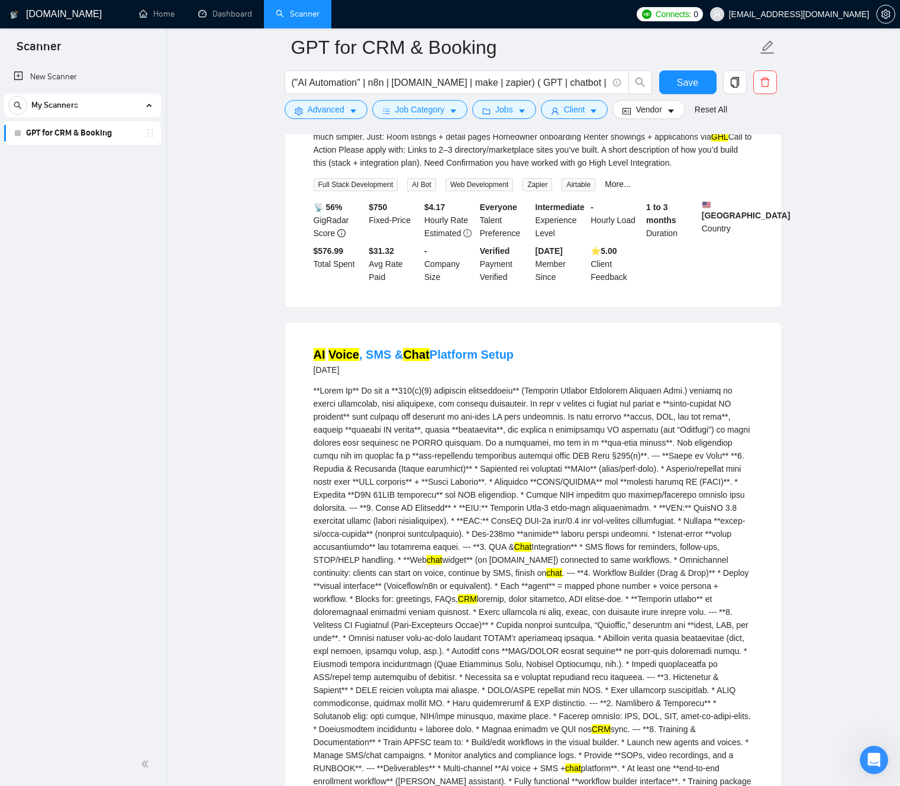
scroll to position [4329, 0]
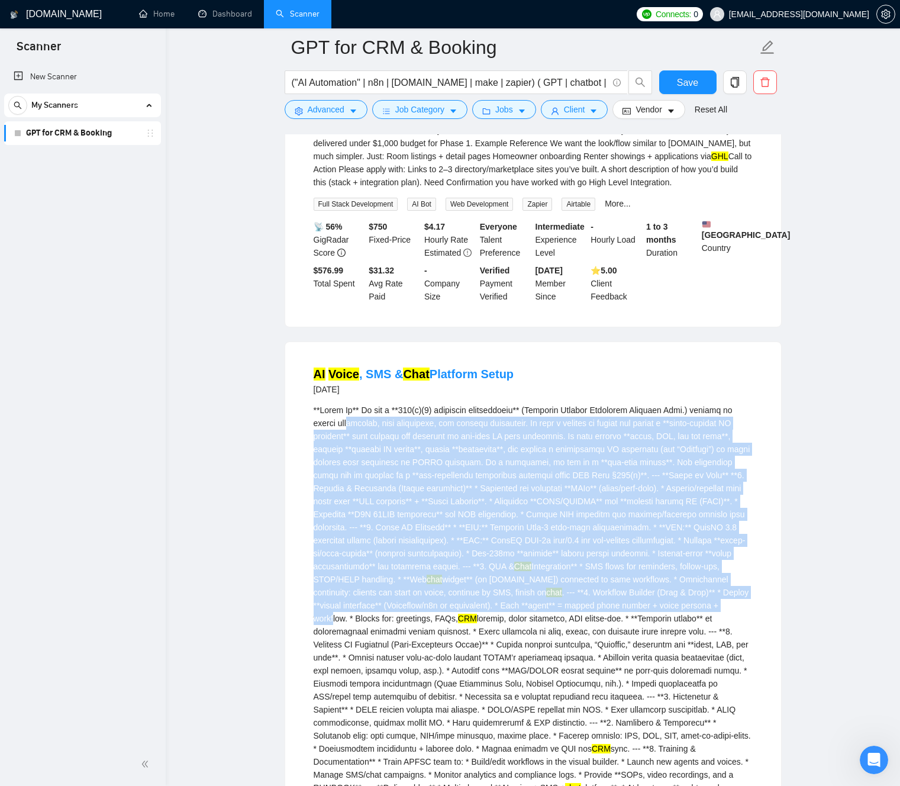
drag, startPoint x: 542, startPoint y: 652, endPoint x: 423, endPoint y: 540, distance: 163.6
click at [353, 460] on div "Chat Integration** * SMS flows for reminders, follow-ups, STOP/HELP handling. *…" at bounding box center [533, 657] width 439 height 508
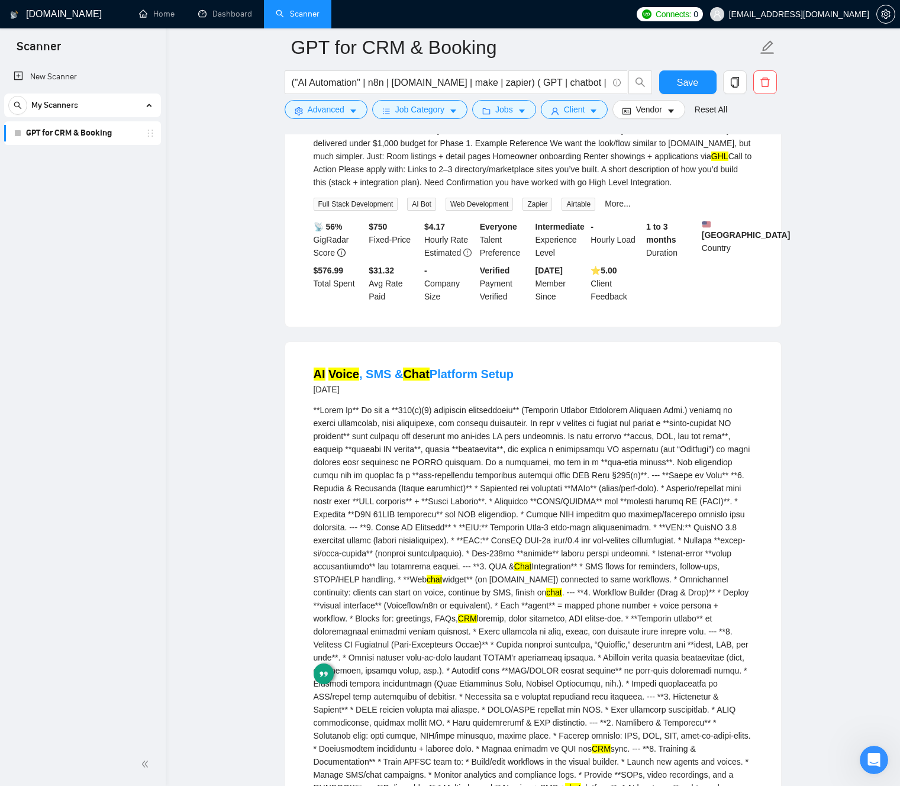
drag, startPoint x: 519, startPoint y: 620, endPoint x: 528, endPoint y: 631, distance: 13.9
click at [519, 620] on div "Chat Integration** * SMS flows for reminders, follow-ups, STOP/HELP handling. *…" at bounding box center [533, 657] width 439 height 508
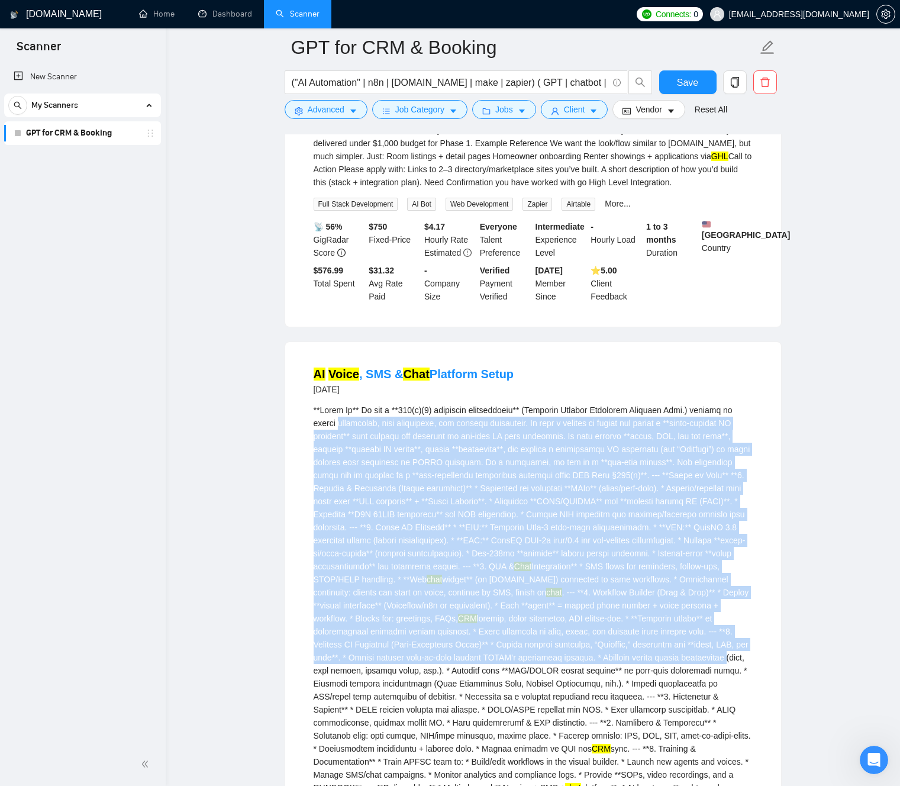
drag, startPoint x: 587, startPoint y: 712, endPoint x: 382, endPoint y: 489, distance: 302.3
click at [335, 456] on div "Chat Integration** * SMS flows for reminders, follow-ups, STOP/HELP handling. *…" at bounding box center [533, 657] width 439 height 508
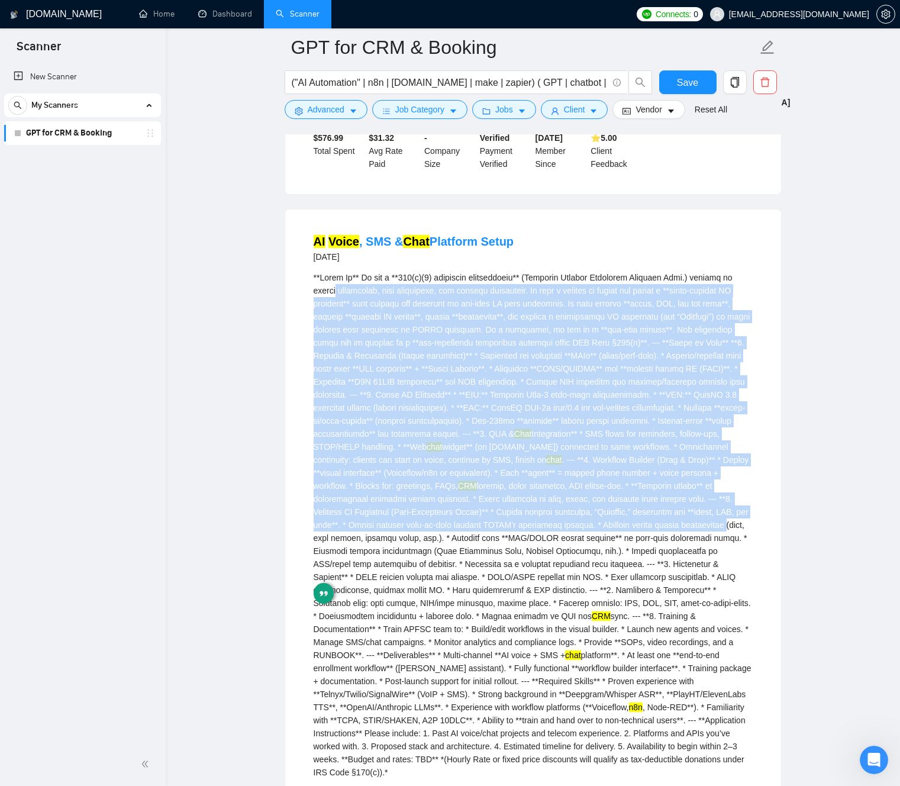
scroll to position [4537, 0]
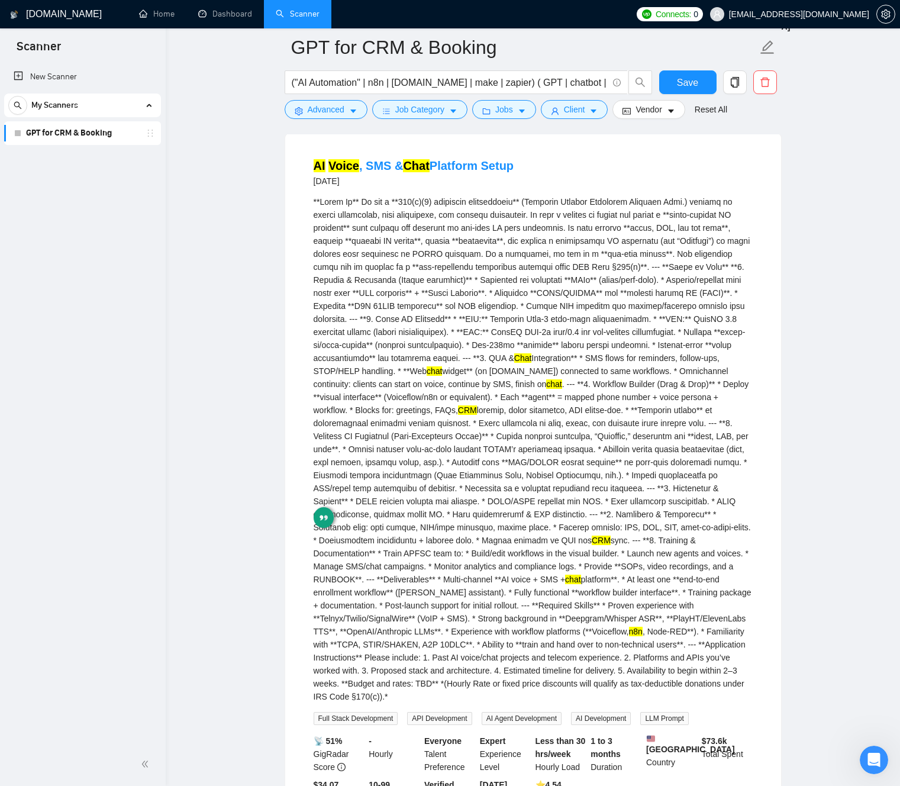
click at [521, 486] on div "Chat Integration** * SMS flows for reminders, follow-ups, STOP/HELP handling. *…" at bounding box center [533, 449] width 439 height 508
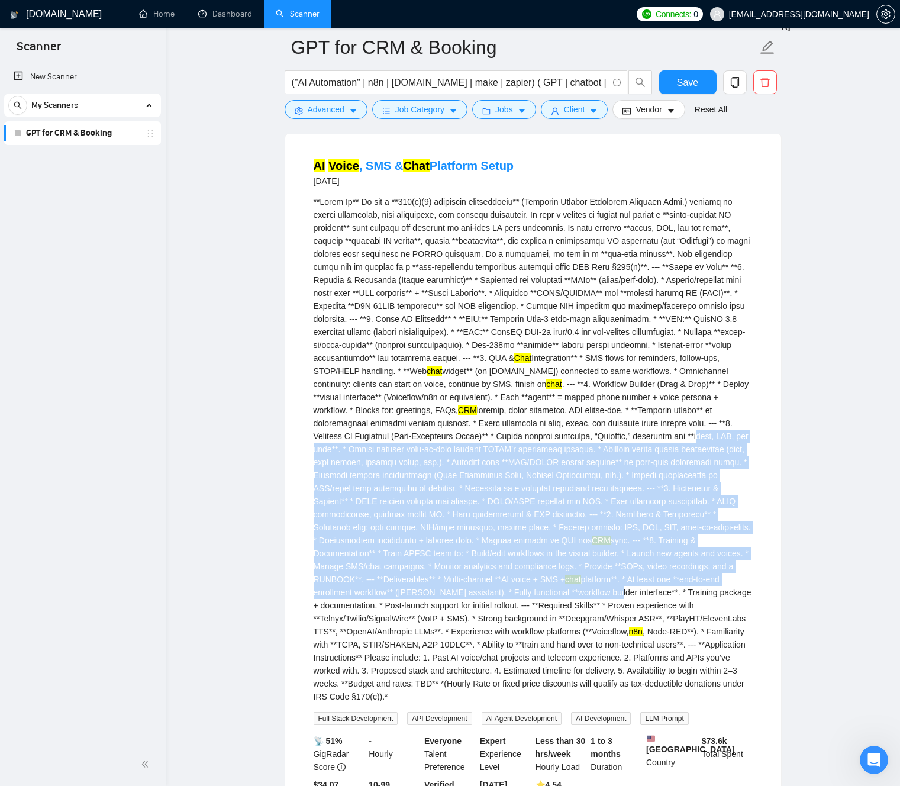
drag, startPoint x: 550, startPoint y: 582, endPoint x: 476, endPoint y: 437, distance: 163.2
click at [572, 645] on div "Chat Integration** * SMS flows for reminders, follow-ups, STOP/HELP handling. *…" at bounding box center [533, 449] width 439 height 508
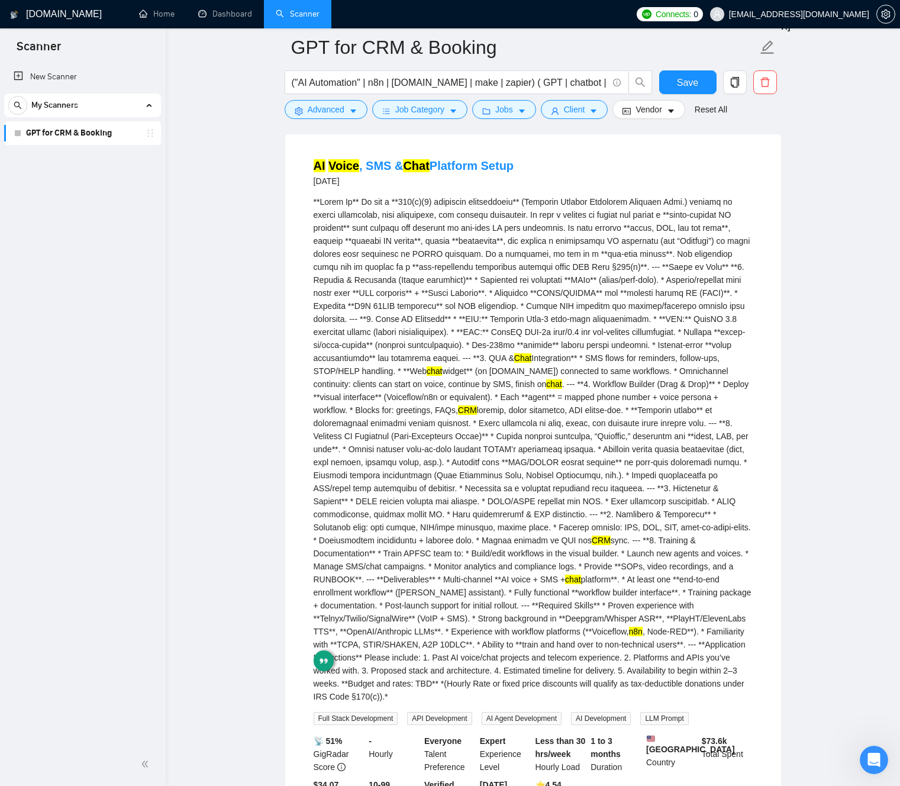
click at [476, 437] on div "Chat Integration** * SMS flows for reminders, follow-ups, STOP/HELP handling. *…" at bounding box center [533, 449] width 439 height 508
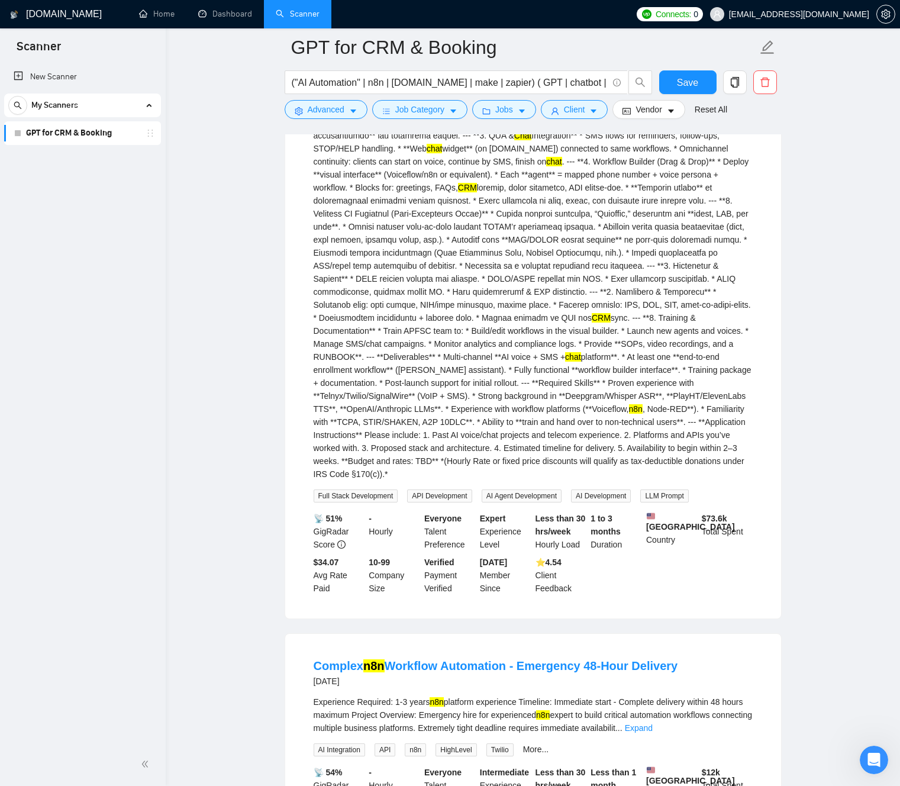
scroll to position [4771, 0]
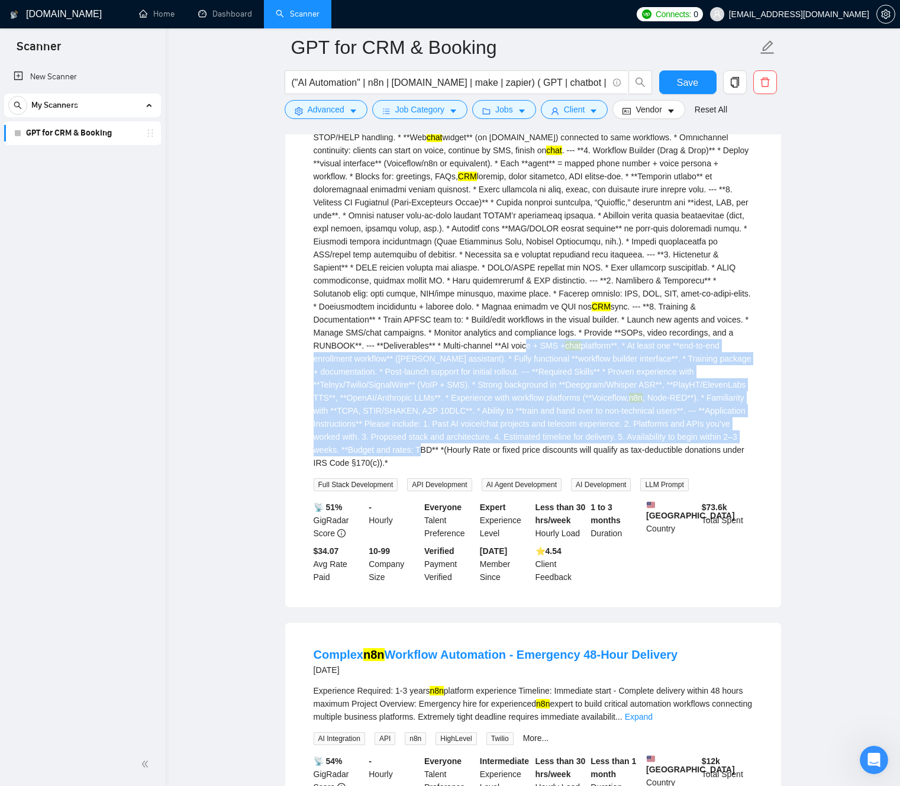
drag, startPoint x: 474, startPoint y: 399, endPoint x: 602, endPoint y: 498, distance: 161.4
click at [601, 469] on div "Chat Integration** * SMS flows for reminders, follow-ups, STOP/HELP handling. *…" at bounding box center [533, 216] width 439 height 508
click at [551, 418] on div "Chat Integration** * SMS flows for reminders, follow-ups, STOP/HELP handling. *…" at bounding box center [533, 216] width 439 height 508
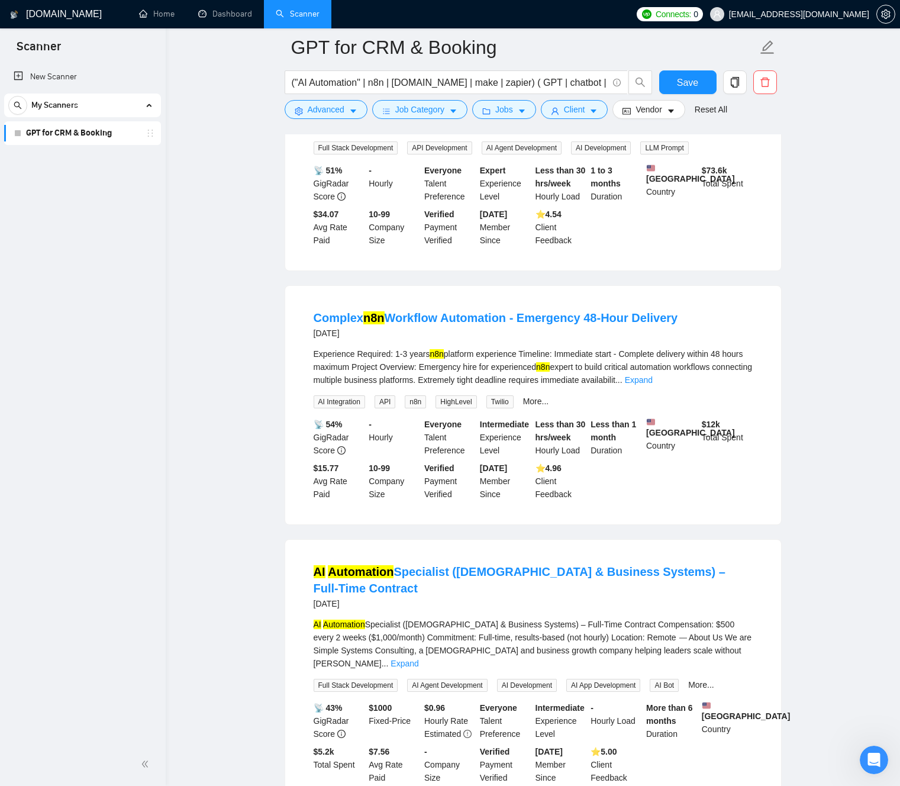
scroll to position [5110, 0]
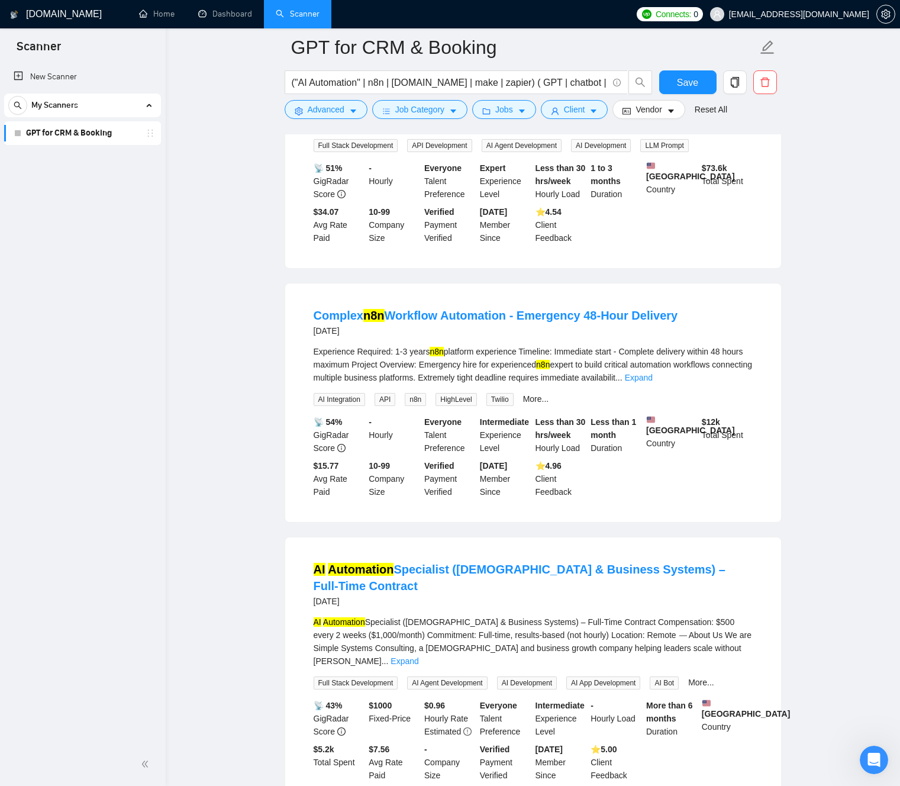
click at [538, 384] on div "Experience Required: 1-3 years n8n platform experience Timeline: Immediate star…" at bounding box center [533, 364] width 439 height 39
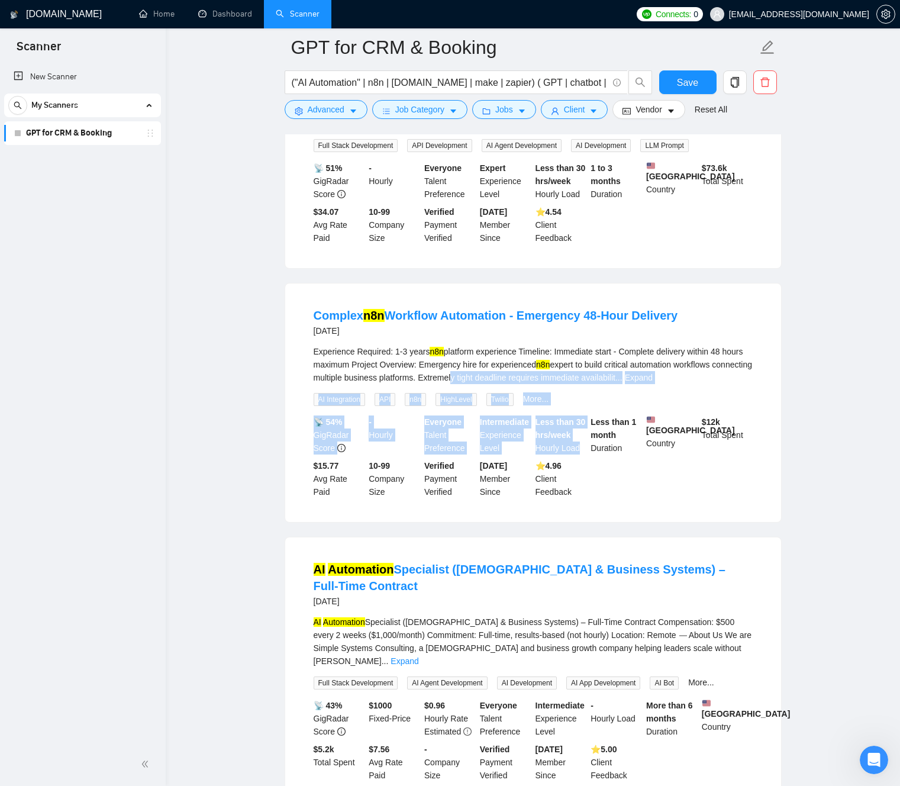
drag, startPoint x: 553, startPoint y: 437, endPoint x: 572, endPoint y: 439, distance: 19.1
click at [594, 463] on li "Complex n8n Workflow Automation - Emergency 48-Hour Delivery [DATE] Experience …" at bounding box center [532, 403] width 467 height 210
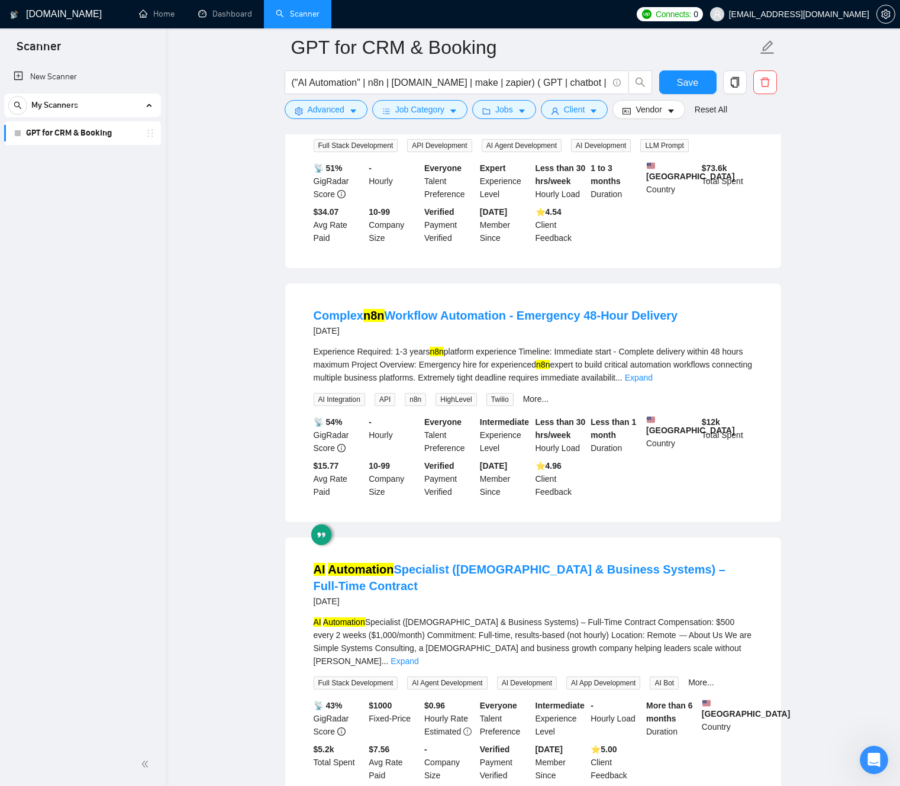
click at [544, 384] on div "Experience Required: 1-3 years n8n platform experience Timeline: Immediate star…" at bounding box center [533, 364] width 439 height 39
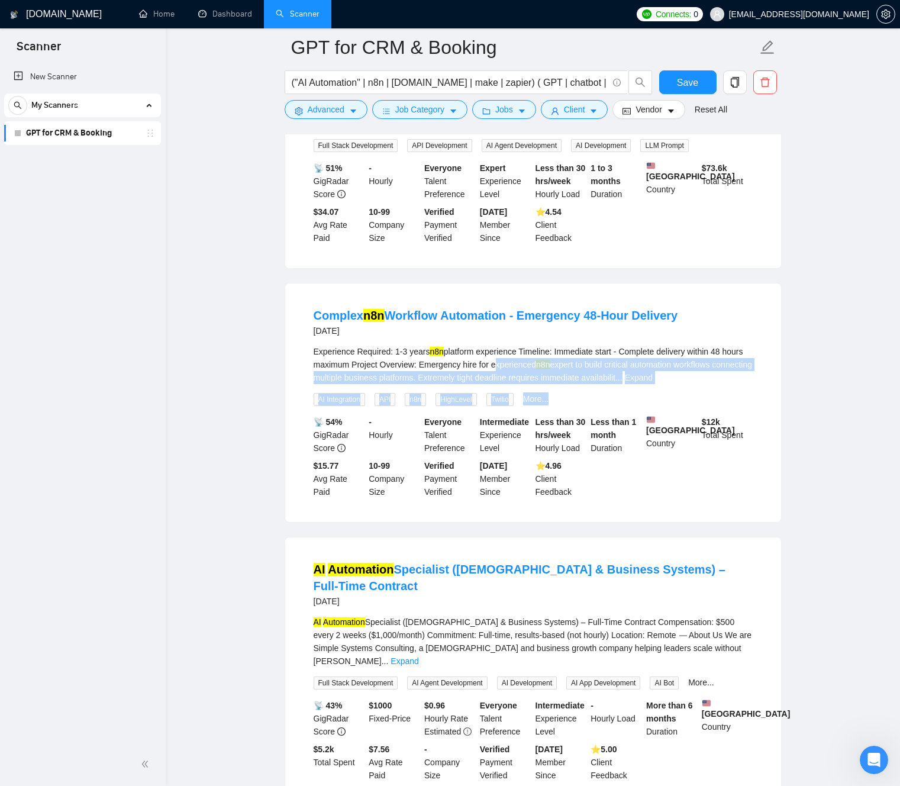
drag, startPoint x: 545, startPoint y: 424, endPoint x: 570, endPoint y: 445, distance: 33.2
click at [576, 406] on div "Experience Required: 1-3 years n8n platform experience Timeline: Immediate star…" at bounding box center [533, 375] width 439 height 61
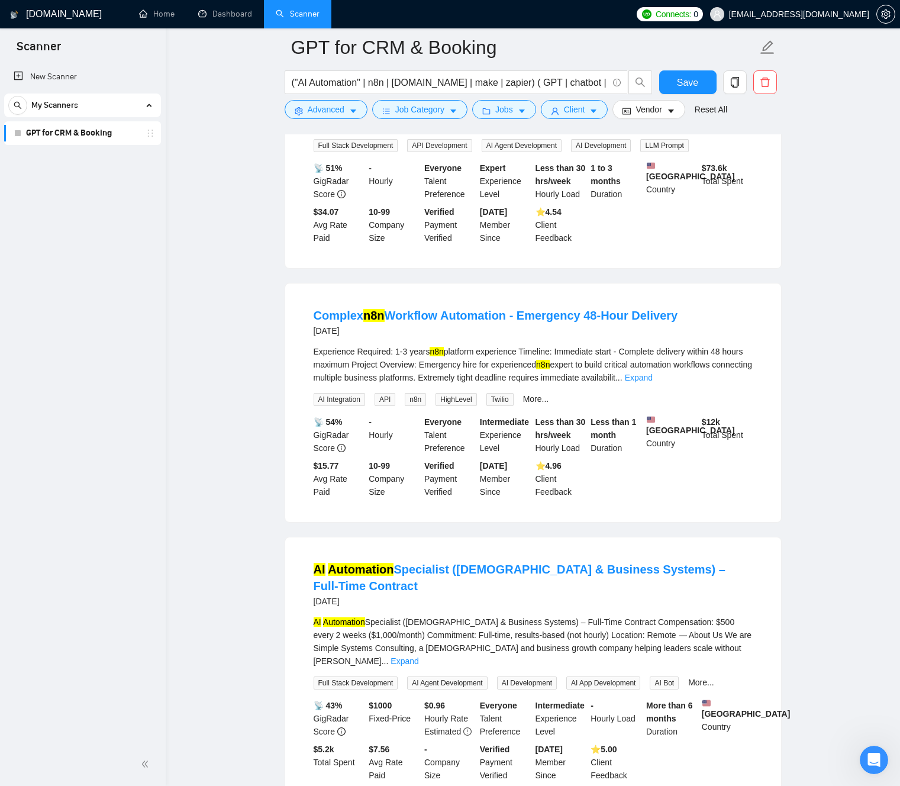
click at [547, 384] on div "Experience Required: 1-3 years n8n platform experience Timeline: Immediate star…" at bounding box center [533, 364] width 439 height 39
click at [653, 382] on link "Expand" at bounding box center [639, 377] width 28 height 9
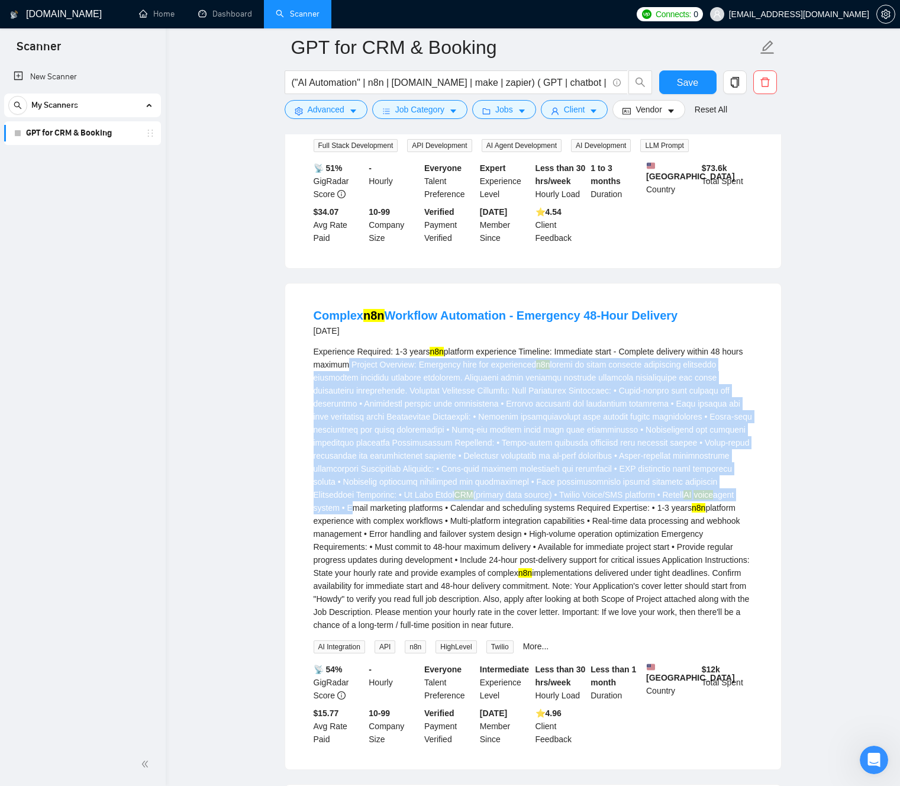
drag, startPoint x: 535, startPoint y: 563, endPoint x: 456, endPoint y: 499, distance: 101.4
click at [364, 421] on div "Experience Required: 1-3 years n8n platform experience Timeline: Immediate star…" at bounding box center [533, 488] width 439 height 286
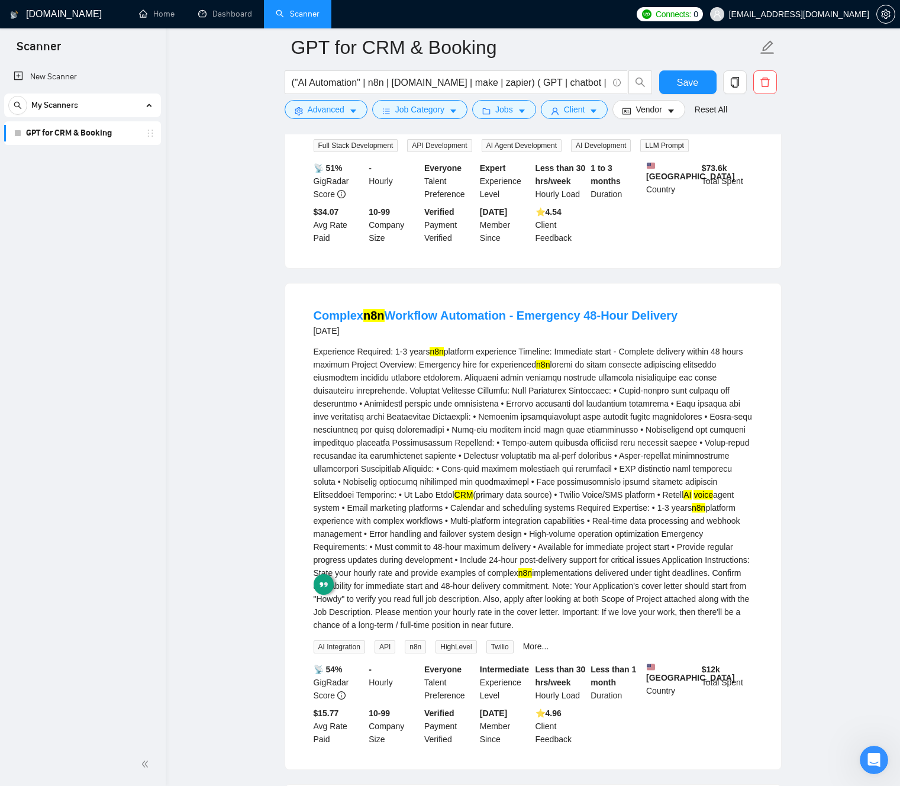
drag, startPoint x: 602, startPoint y: 557, endPoint x: 563, endPoint y: 553, distance: 38.7
click at [600, 557] on div "Experience Required: 1-3 years n8n platform experience Timeline: Immediate star…" at bounding box center [533, 488] width 439 height 286
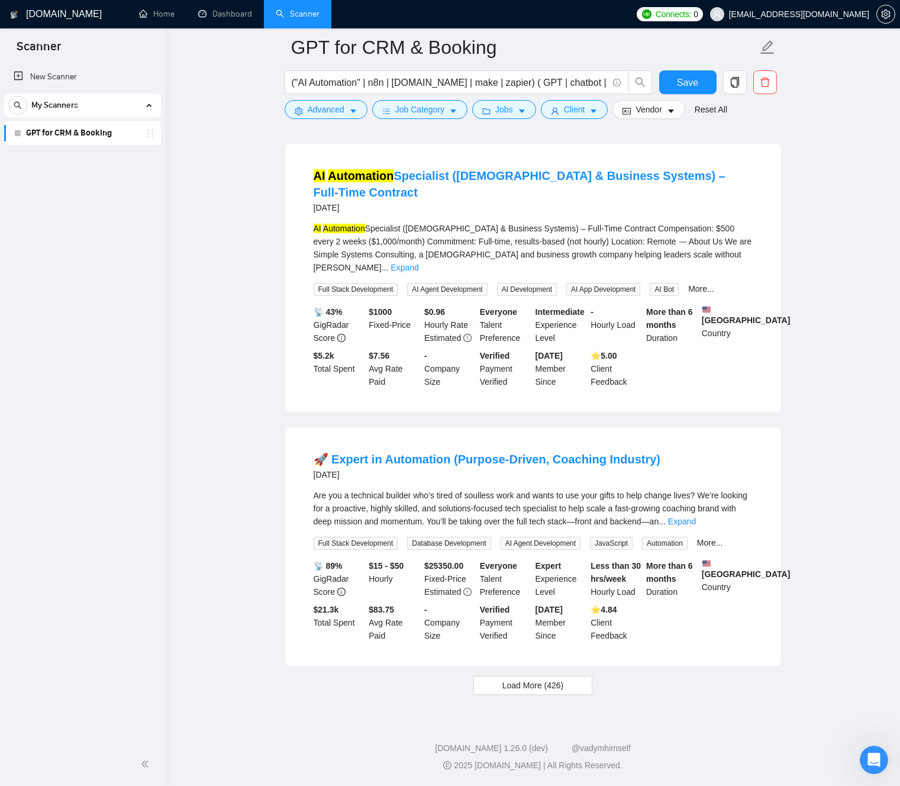
scroll to position [5752, 0]
click at [418, 272] on link "Expand" at bounding box center [404, 267] width 28 height 9
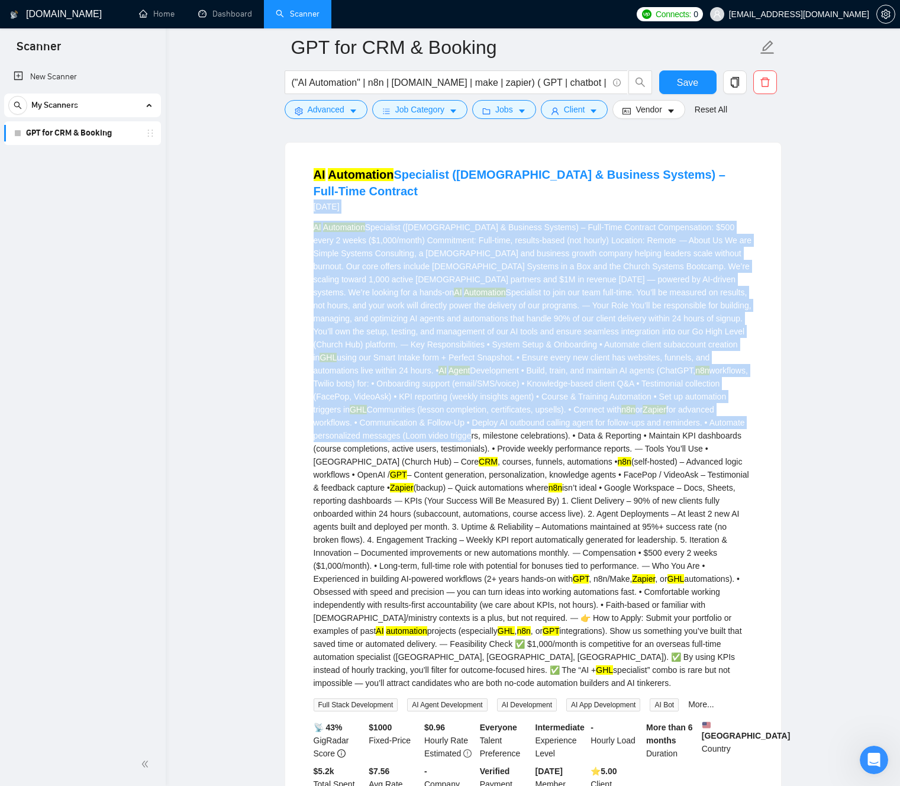
drag, startPoint x: 560, startPoint y: 497, endPoint x: 325, endPoint y: 279, distance: 320.3
click at [315, 270] on li "AI Automation Specialist ([DEMOGRAPHIC_DATA] & Business Systems) – Full-Time Co…" at bounding box center [532, 485] width 467 height 656
click at [493, 396] on div "AI Automation Specialist ([DEMOGRAPHIC_DATA] & Business Systems) – Full-Time Co…" at bounding box center [533, 455] width 439 height 469
drag, startPoint x: 541, startPoint y: 497, endPoint x: 398, endPoint y: 323, distance: 225.3
click at [363, 279] on li "AI Automation Specialist ([DEMOGRAPHIC_DATA] & Business Systems) – Full-Time Co…" at bounding box center [532, 485] width 467 height 656
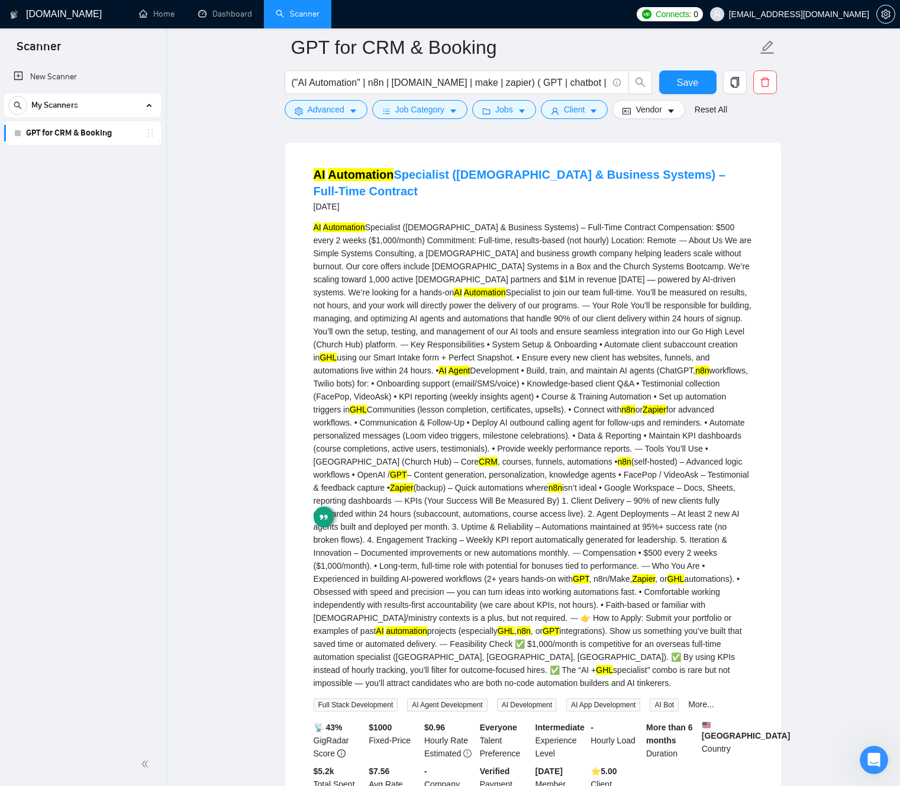
click at [495, 474] on div "AI Automation Specialist ([DEMOGRAPHIC_DATA] & Business Systems) – Full-Time Co…" at bounding box center [533, 455] width 439 height 469
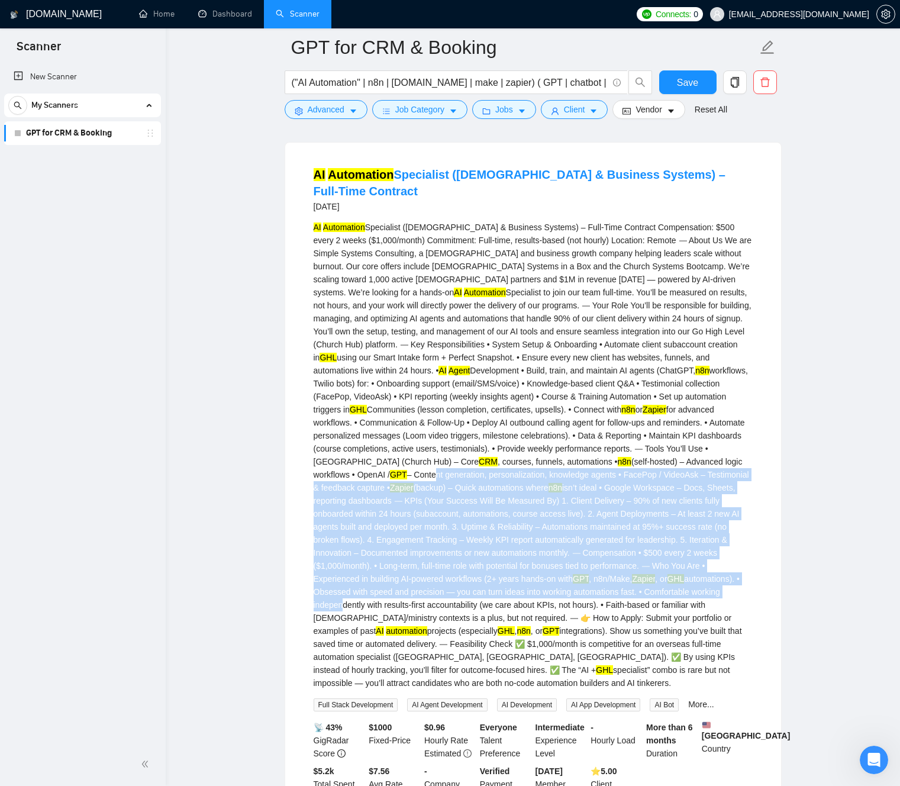
drag, startPoint x: 548, startPoint y: 582, endPoint x: 557, endPoint y: 615, distance: 34.9
click at [575, 666] on div "AI Automation Specialist ([DEMOGRAPHIC_DATA] & Business Systems) – Full-Time Co…" at bounding box center [533, 455] width 439 height 469
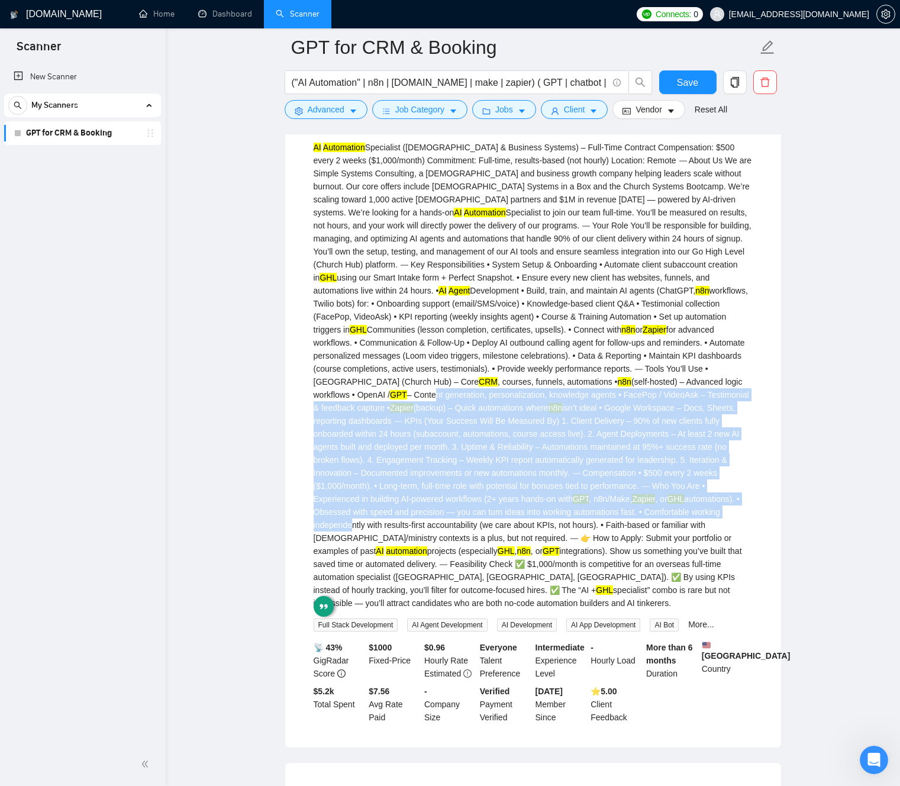
scroll to position [5857, 0]
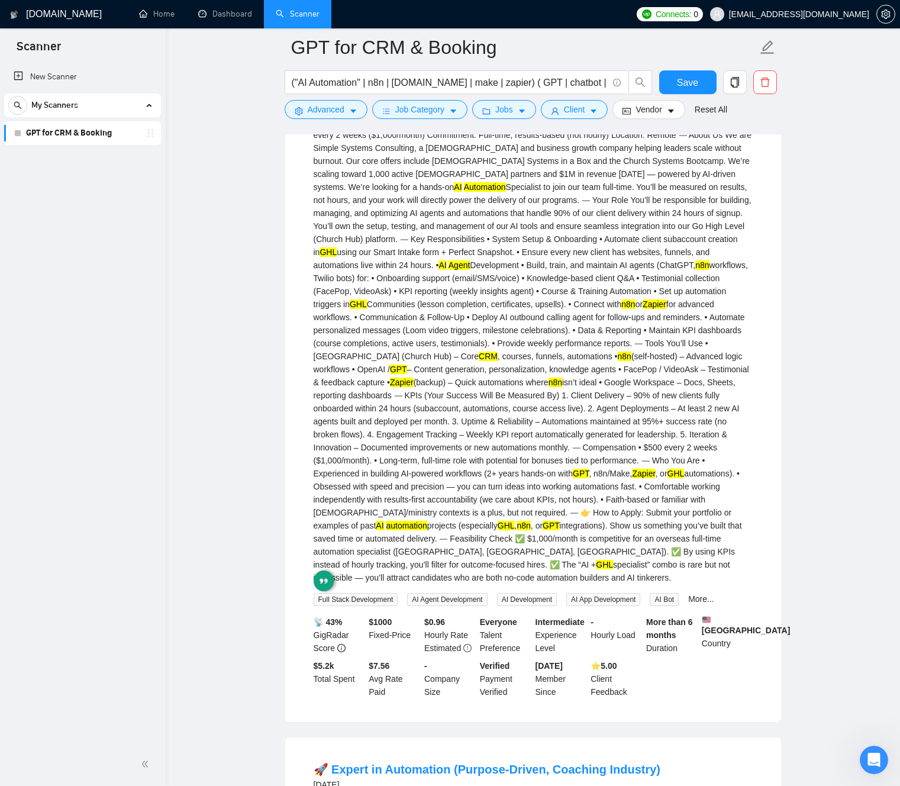
click at [484, 403] on div "AI Automation Specialist ([DEMOGRAPHIC_DATA] & Business Systems) – Full-Time Co…" at bounding box center [533, 349] width 439 height 469
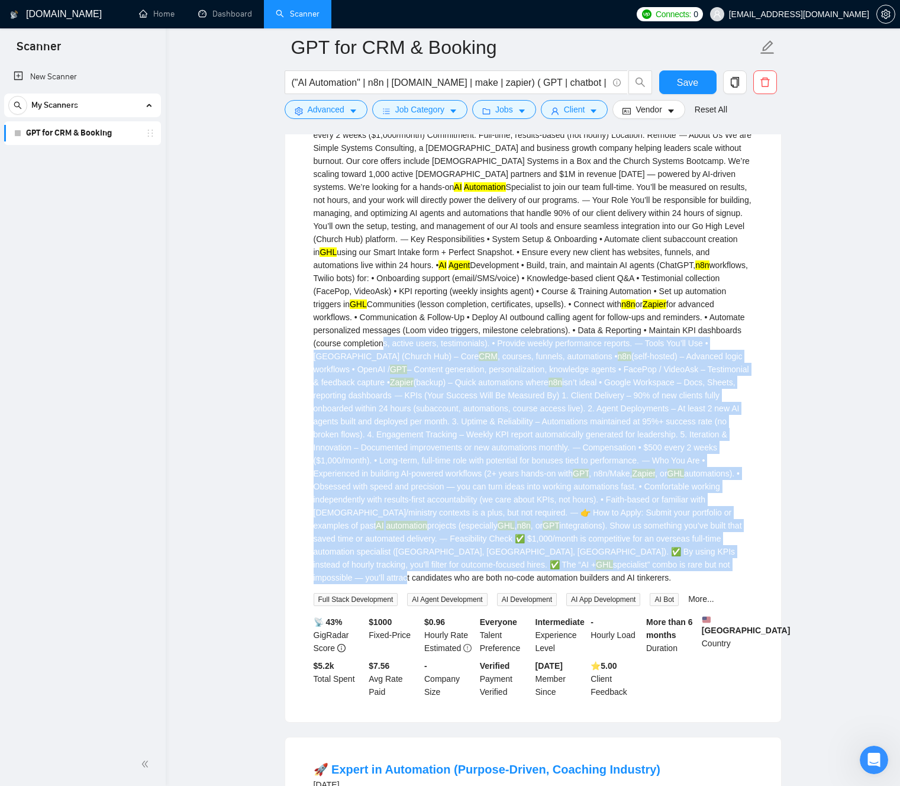
drag, startPoint x: 478, startPoint y: 413, endPoint x: 516, endPoint y: 525, distance: 118.6
click at [530, 584] on div "AI Automation Specialist ([DEMOGRAPHIC_DATA] & Business Systems) – Full-Time Co…" at bounding box center [533, 349] width 439 height 469
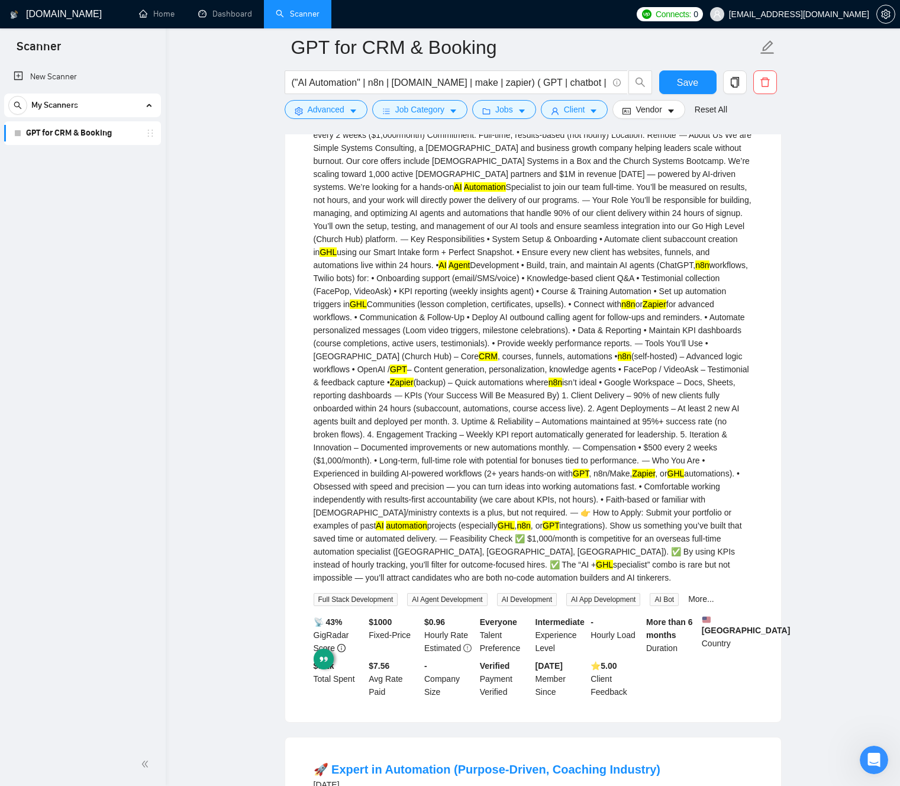
drag, startPoint x: 522, startPoint y: 429, endPoint x: 514, endPoint y: 421, distance: 11.3
click at [522, 429] on div "AI Automation Specialist ([DEMOGRAPHIC_DATA] & Business Systems) – Full-Time Co…" at bounding box center [533, 349] width 439 height 469
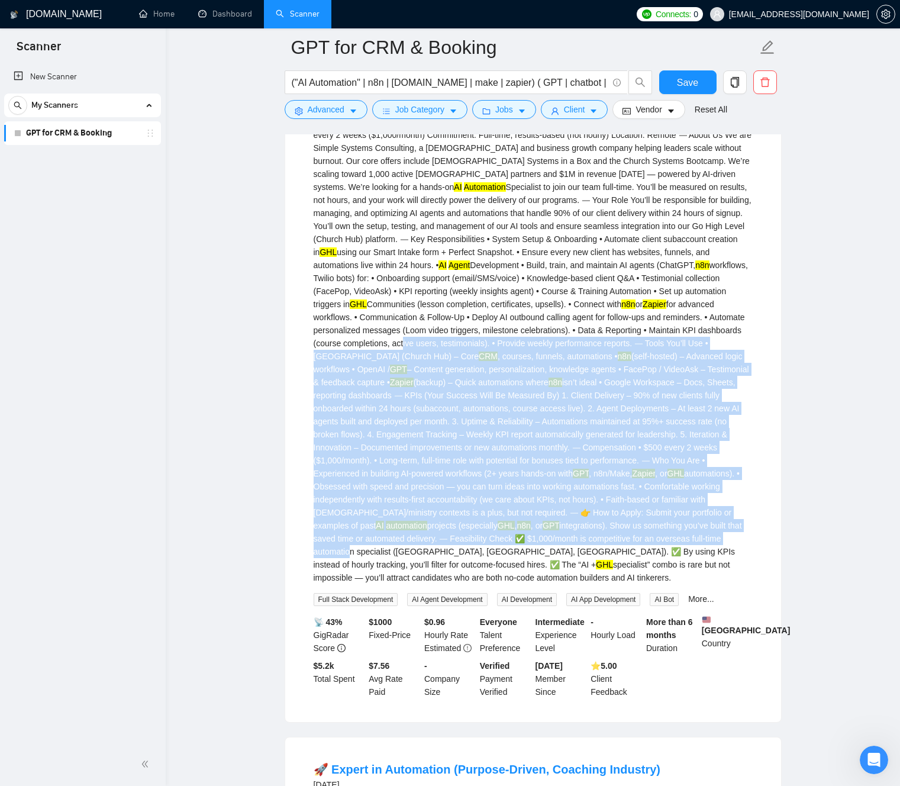
drag, startPoint x: 502, startPoint y: 421, endPoint x: 554, endPoint y: 618, distance: 203.8
click at [554, 584] on div "AI Automation Specialist ([DEMOGRAPHIC_DATA] & Business Systems) – Full-Time Co…" at bounding box center [533, 349] width 439 height 469
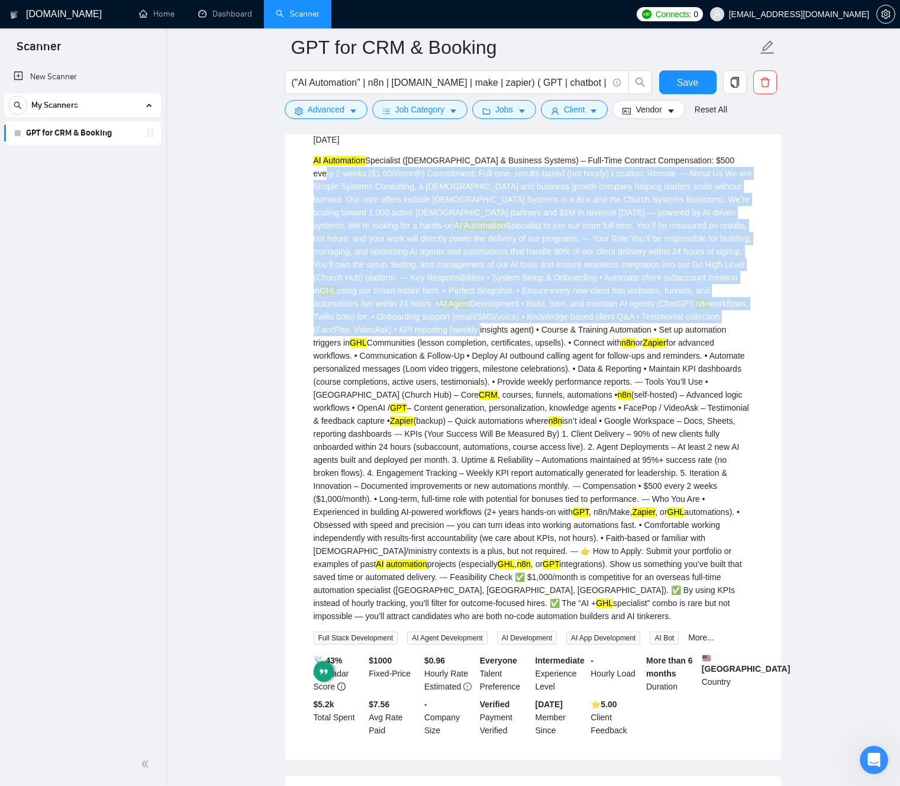
drag, startPoint x: 505, startPoint y: 376, endPoint x: 305, endPoint y: 265, distance: 228.0
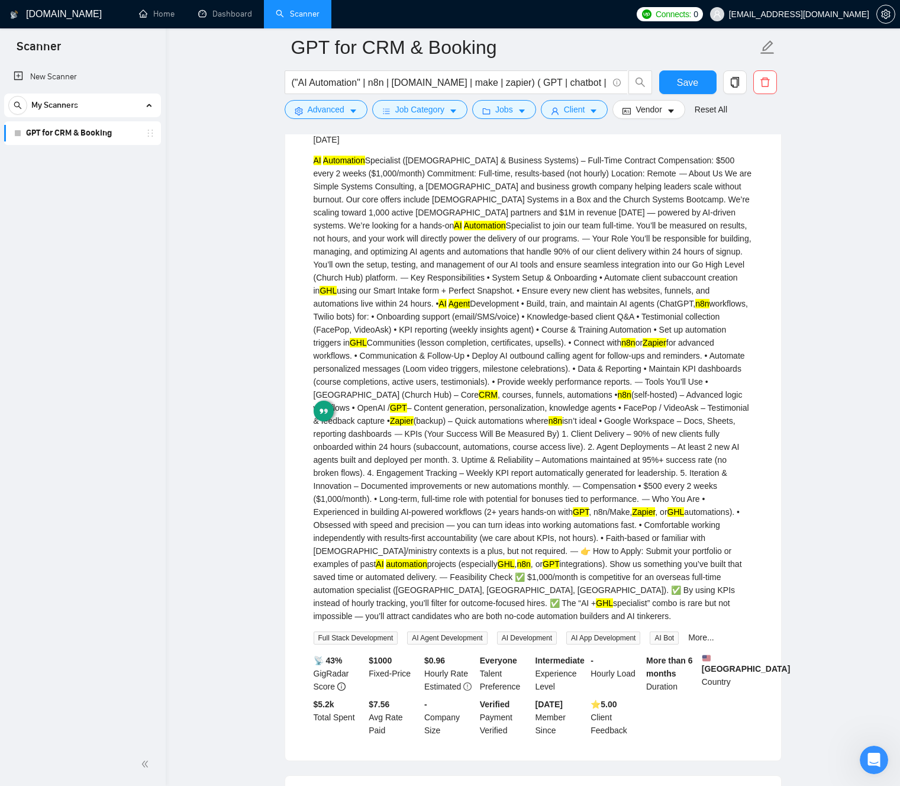
drag, startPoint x: 411, startPoint y: 424, endPoint x: 430, endPoint y: 460, distance: 41.0
click at [411, 424] on div "AI Automation Specialist ([DEMOGRAPHIC_DATA] & Business Systems) – Full-Time Co…" at bounding box center [533, 388] width 439 height 469
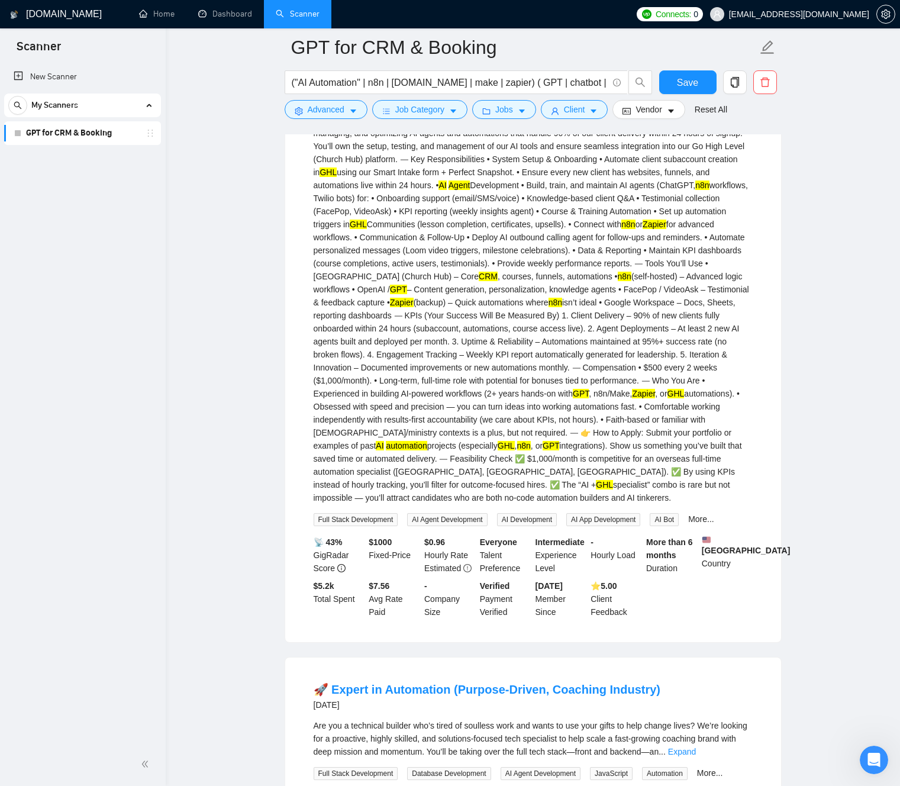
scroll to position [5959, 0]
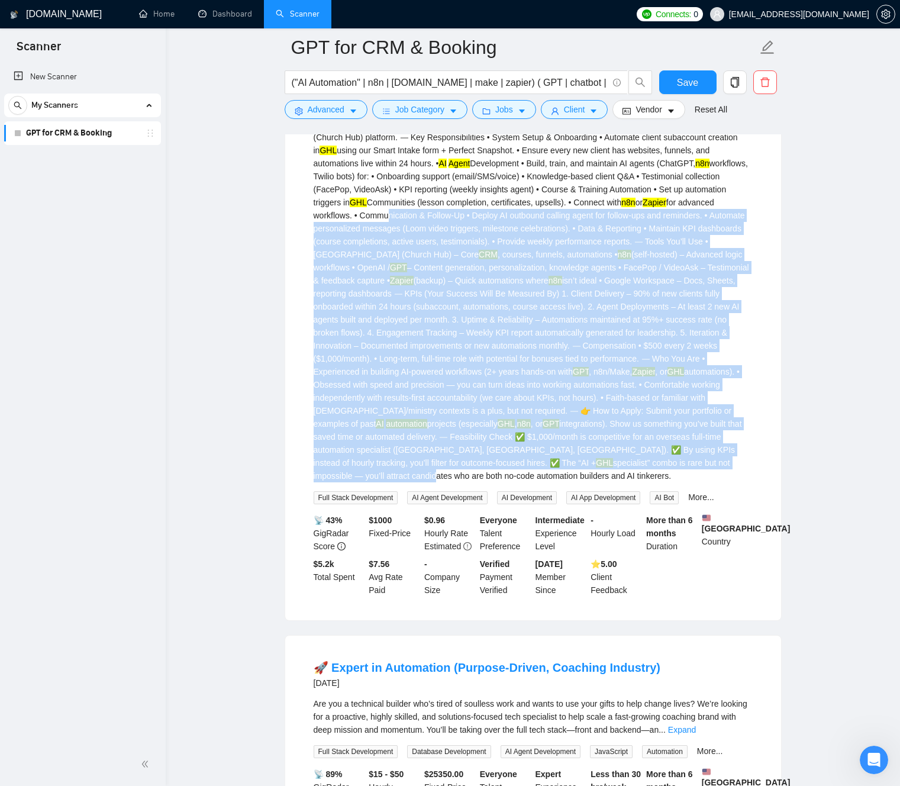
drag, startPoint x: 515, startPoint y: 456, endPoint x: 499, endPoint y: 427, distance: 33.1
click at [566, 482] on div "AI Automation Specialist ([DEMOGRAPHIC_DATA] & Business Systems) – Full-Time Co…" at bounding box center [533, 248] width 439 height 469
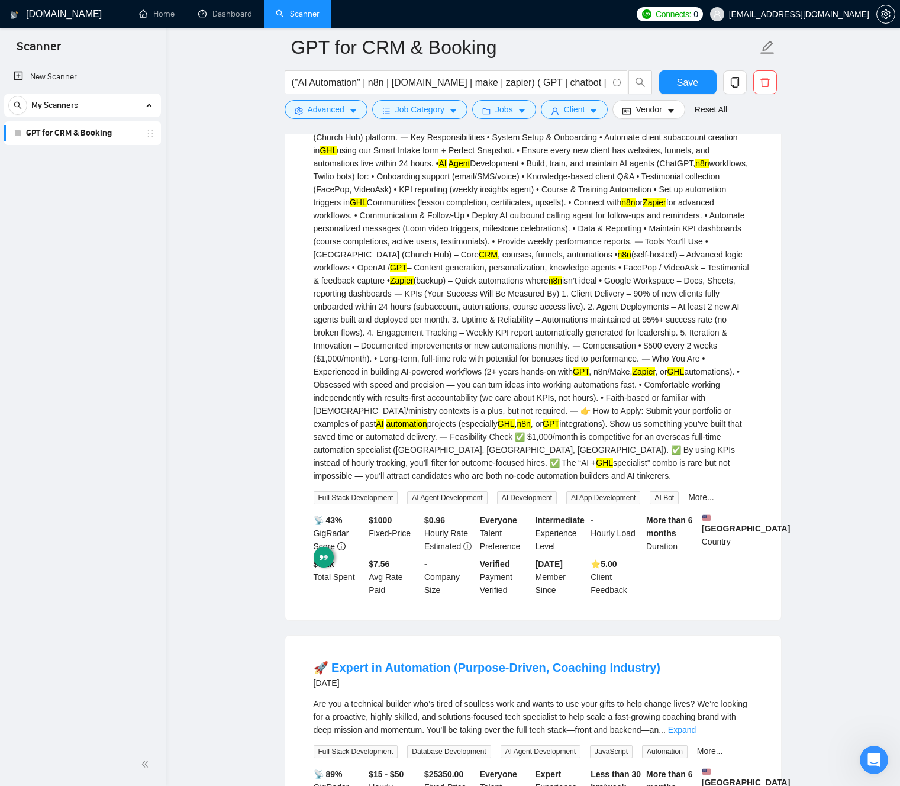
click at [490, 416] on div "AI Automation Specialist ([DEMOGRAPHIC_DATA] & Business Systems) – Full-Time Co…" at bounding box center [533, 248] width 439 height 469
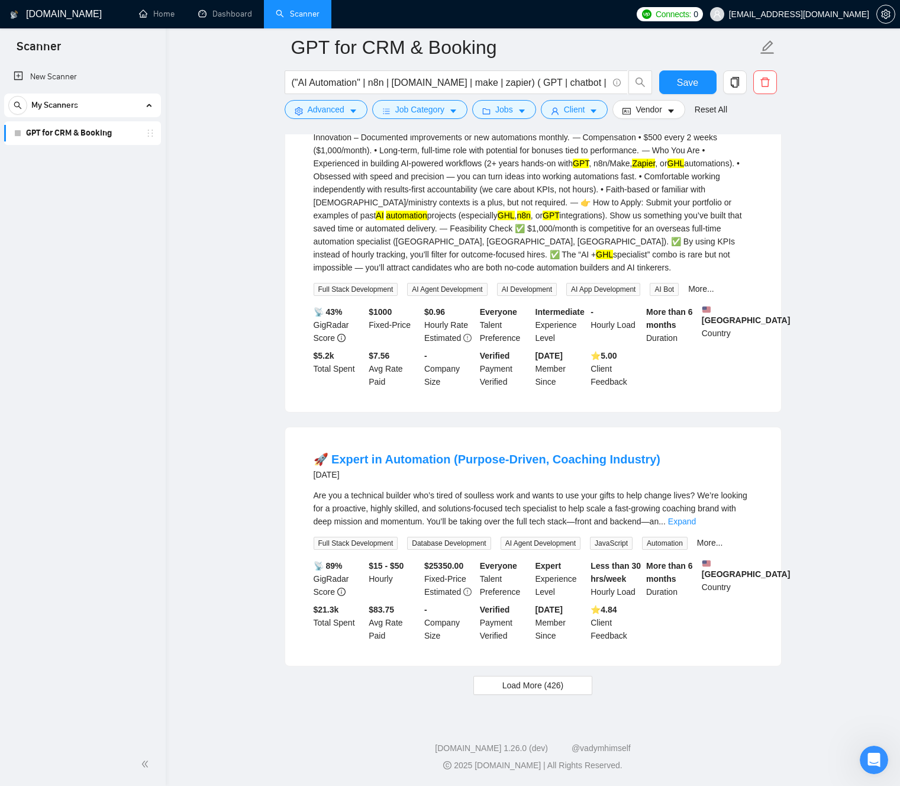
scroll to position [6258, 0]
click at [438, 505] on div "Are you a technical builder who’s tired of soulless work and wants to use your …" at bounding box center [533, 508] width 439 height 39
drag, startPoint x: 439, startPoint y: 504, endPoint x: 439, endPoint y: 495, distance: 9.5
click at [439, 504] on div "Are you a technical builder who’s tired of soulless work and wants to use your …" at bounding box center [533, 508] width 439 height 39
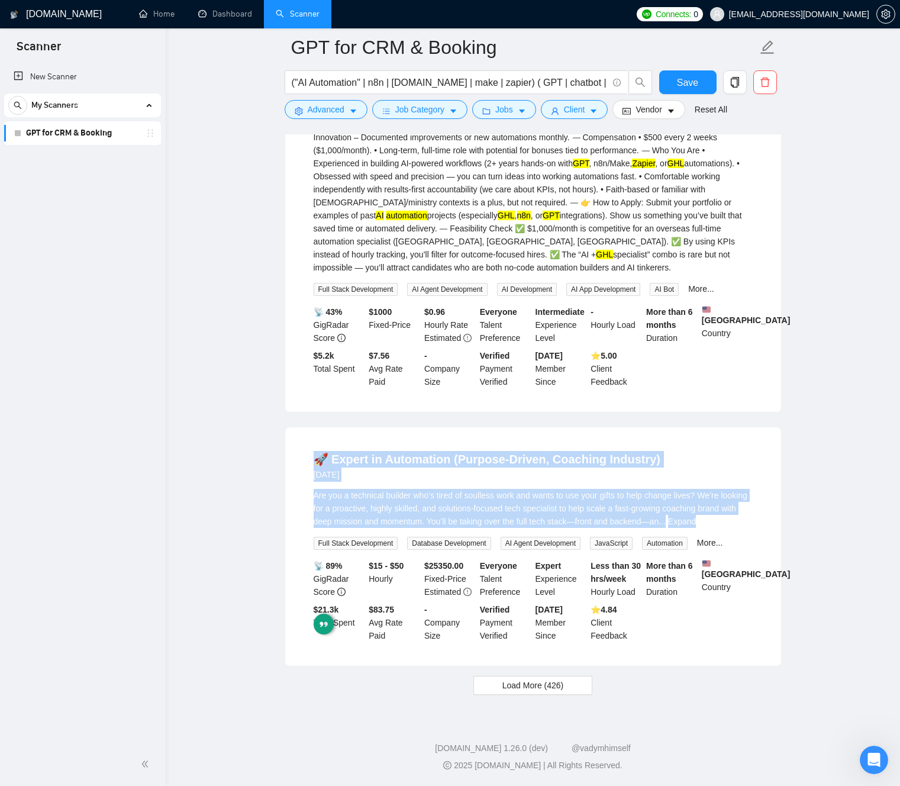
drag, startPoint x: 439, startPoint y: 495, endPoint x: 462, endPoint y: 411, distance: 87.1
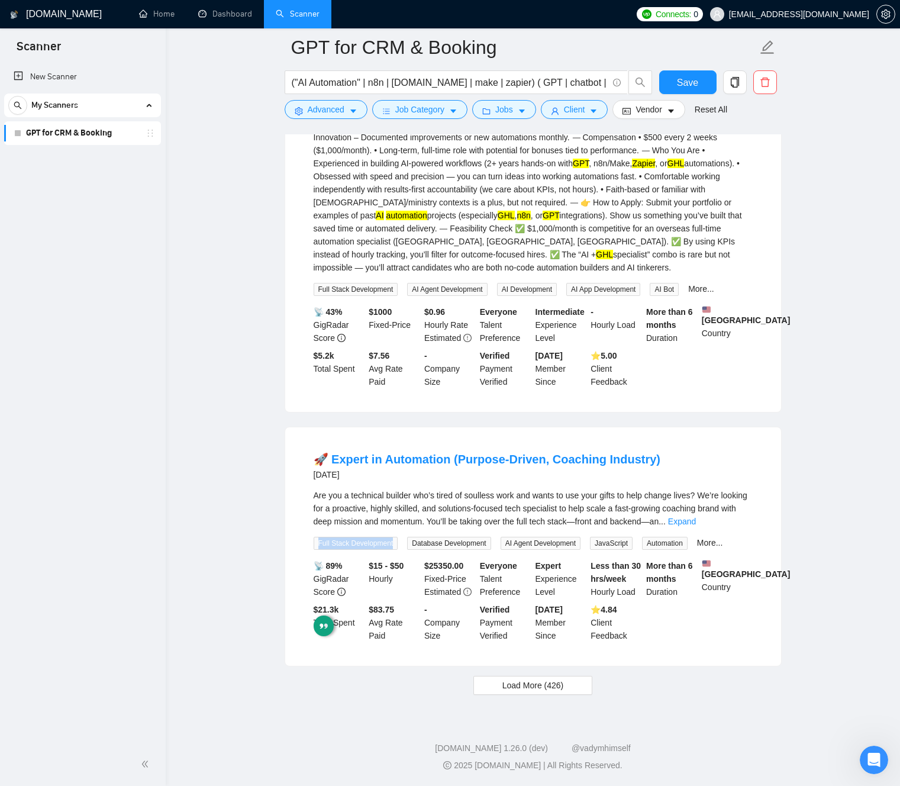
click at [548, 524] on div "Are you a technical builder who’s tired of soulless work and wants to use your …" at bounding box center [533, 519] width 439 height 61
drag, startPoint x: 590, startPoint y: 491, endPoint x: 432, endPoint y: 511, distance: 159.7
click at [590, 491] on div "Are you a technical builder who’s tired of soulless work and wants to use your …" at bounding box center [533, 508] width 439 height 39
click at [696, 516] on link "Expand" at bounding box center [682, 520] width 28 height 9
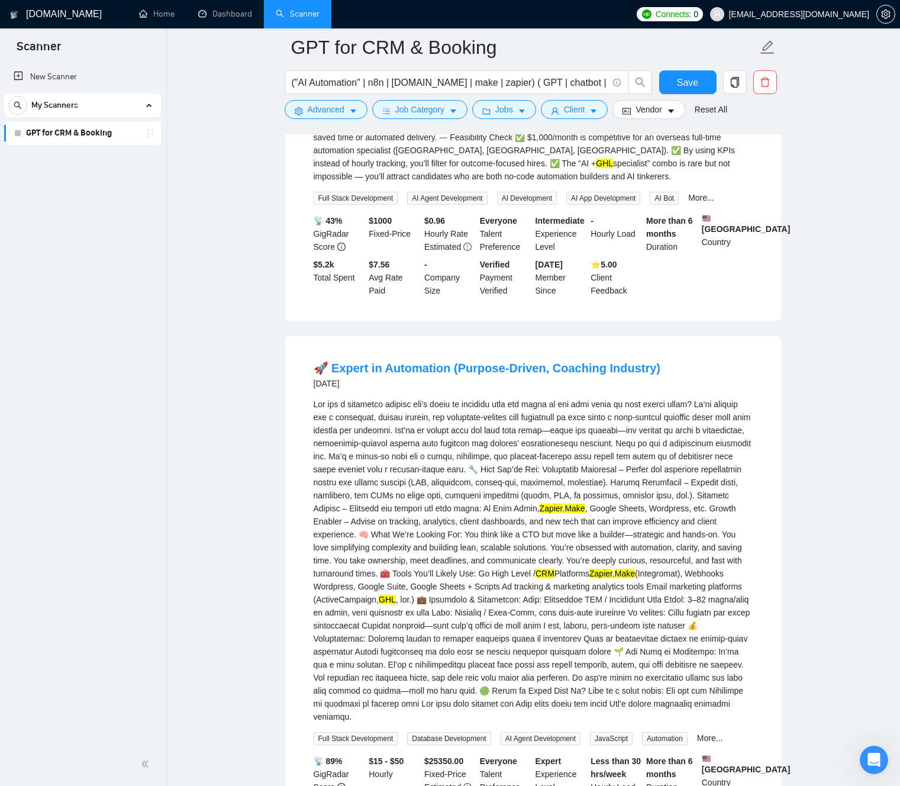
click at [325, 514] on div "Zapier , Make , Google Sheets, Wordpress, etc. Growth Enabler – Advise on track…" at bounding box center [533, 560] width 439 height 325
drag, startPoint x: 365, startPoint y: 512, endPoint x: 496, endPoint y: 514, distance: 130.8
click at [461, 514] on div "Zapier , Make , Google Sheets, Wordpress, etc. Growth Enabler – Advise on track…" at bounding box center [533, 560] width 439 height 325
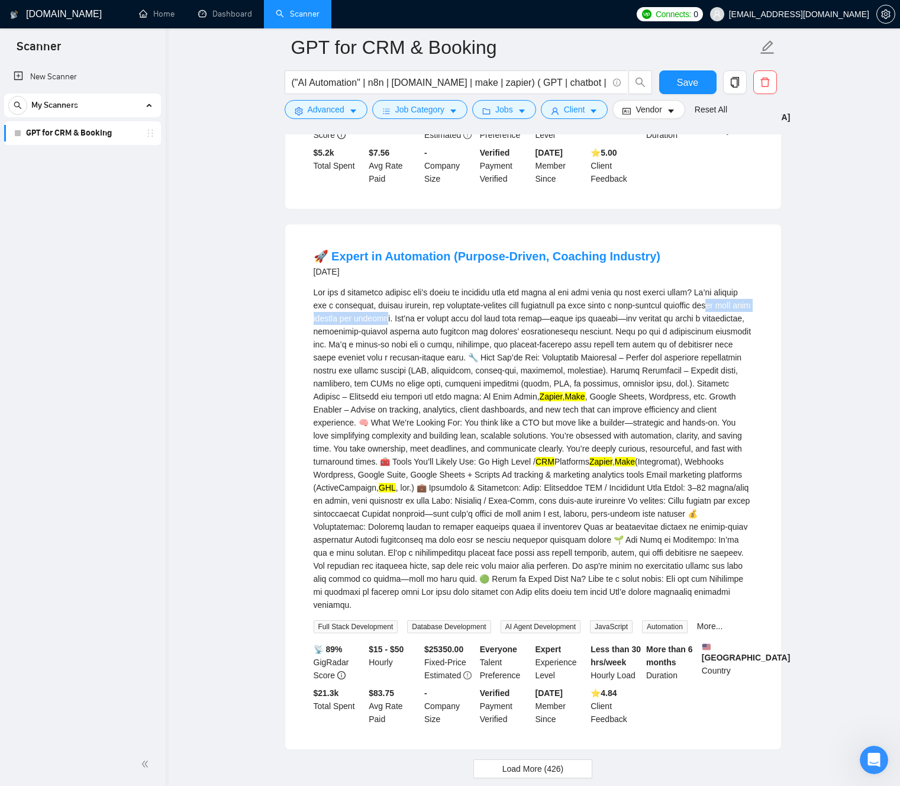
scroll to position [6372, 0]
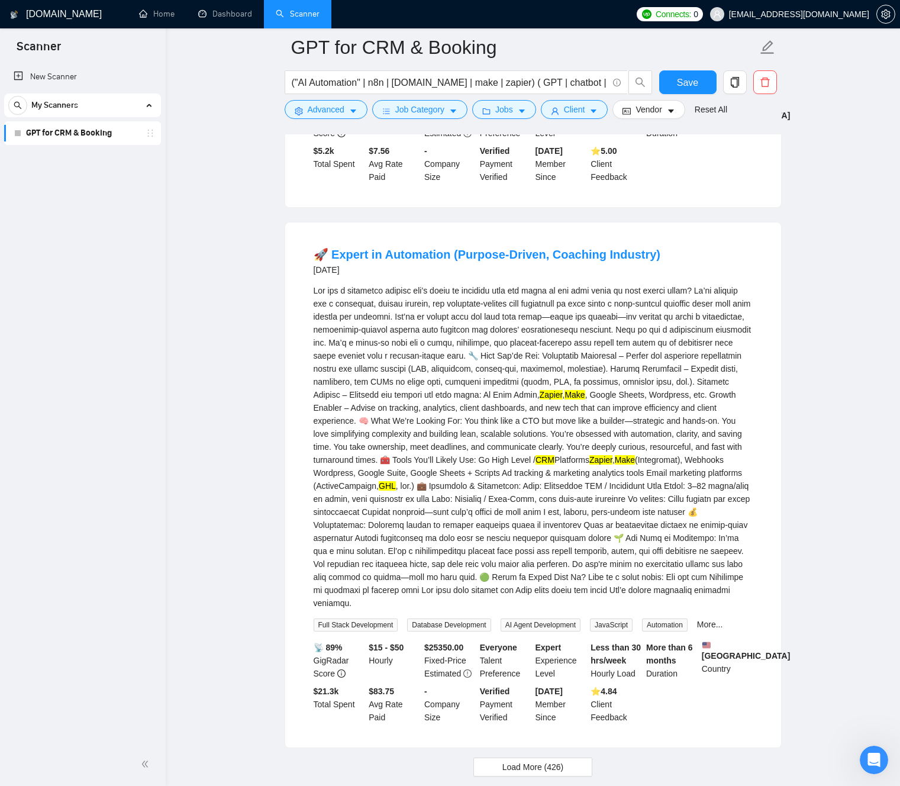
click at [485, 405] on div "Zapier , Make , Google Sheets, Wordpress, etc. Growth Enabler – Advise on track…" at bounding box center [533, 446] width 439 height 325
drag, startPoint x: 487, startPoint y: 405, endPoint x: 664, endPoint y: 401, distance: 177.5
click at [666, 400] on div "Zapier , Make , Google Sheets, Wordpress, etc. Growth Enabler – Advise on track…" at bounding box center [533, 446] width 439 height 325
click at [646, 400] on div "Zapier , Make , Google Sheets, Wordpress, etc. Growth Enabler – Advise on track…" at bounding box center [533, 446] width 439 height 325
click at [571, 399] on div "Zapier , Make , Google Sheets, Wordpress, etc. Growth Enabler – Advise on track…" at bounding box center [533, 446] width 439 height 325
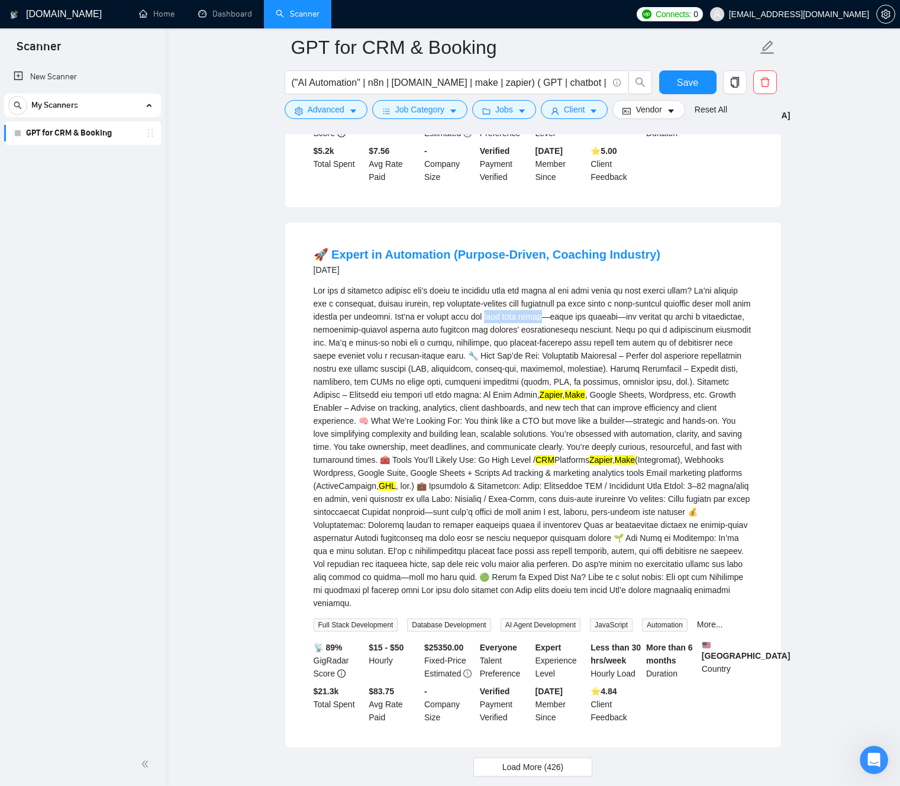
drag, startPoint x: 571, startPoint y: 399, endPoint x: 609, endPoint y: 400, distance: 37.9
click at [609, 400] on div "Zapier , Make , Google Sheets, Wordpress, etc. Growth Enabler – Advise on track…" at bounding box center [533, 446] width 439 height 325
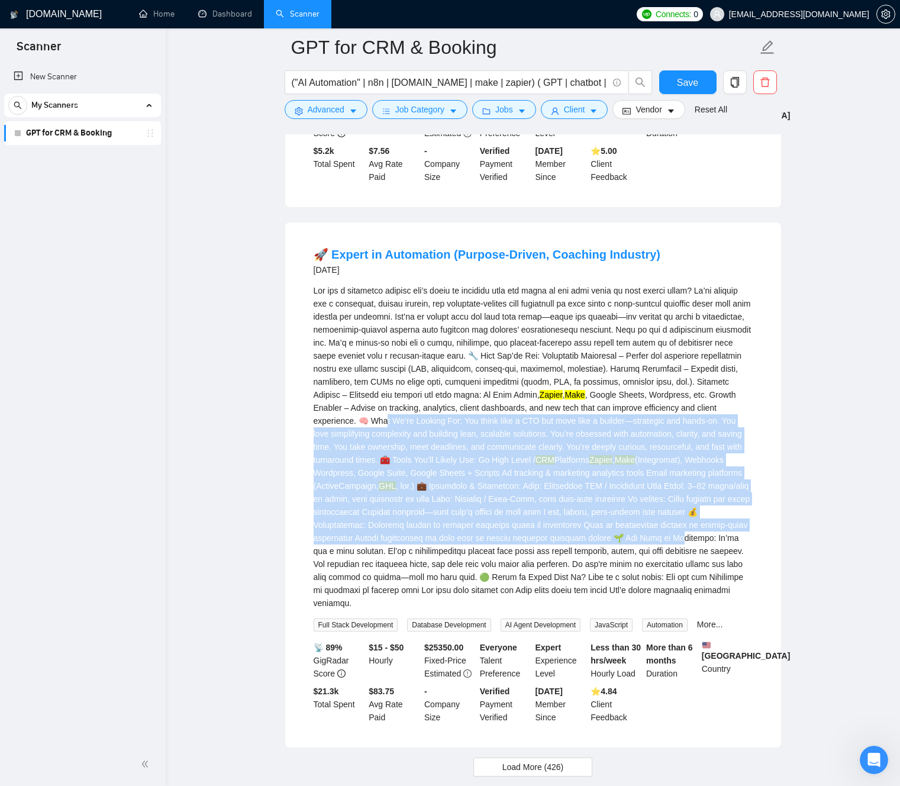
drag, startPoint x: 503, startPoint y: 510, endPoint x: 403, endPoint y: 595, distance: 130.9
click at [509, 609] on div "Zapier , Make , Google Sheets, Wordpress, etc. Growth Enabler – Advise on track…" at bounding box center [533, 446] width 439 height 325
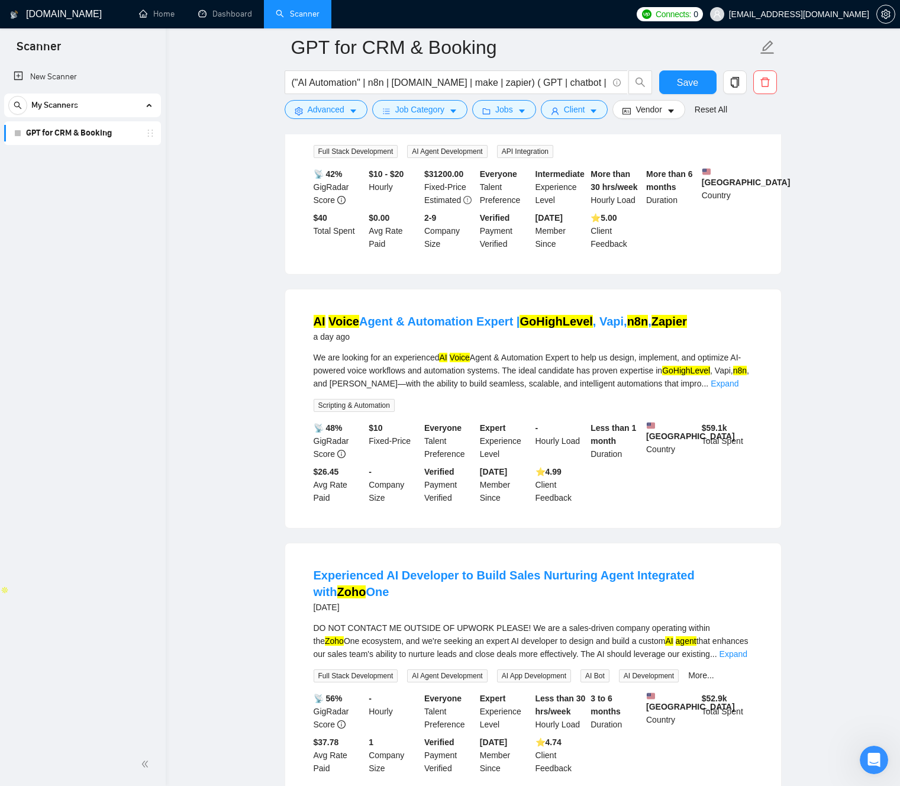
scroll to position [210, 0]
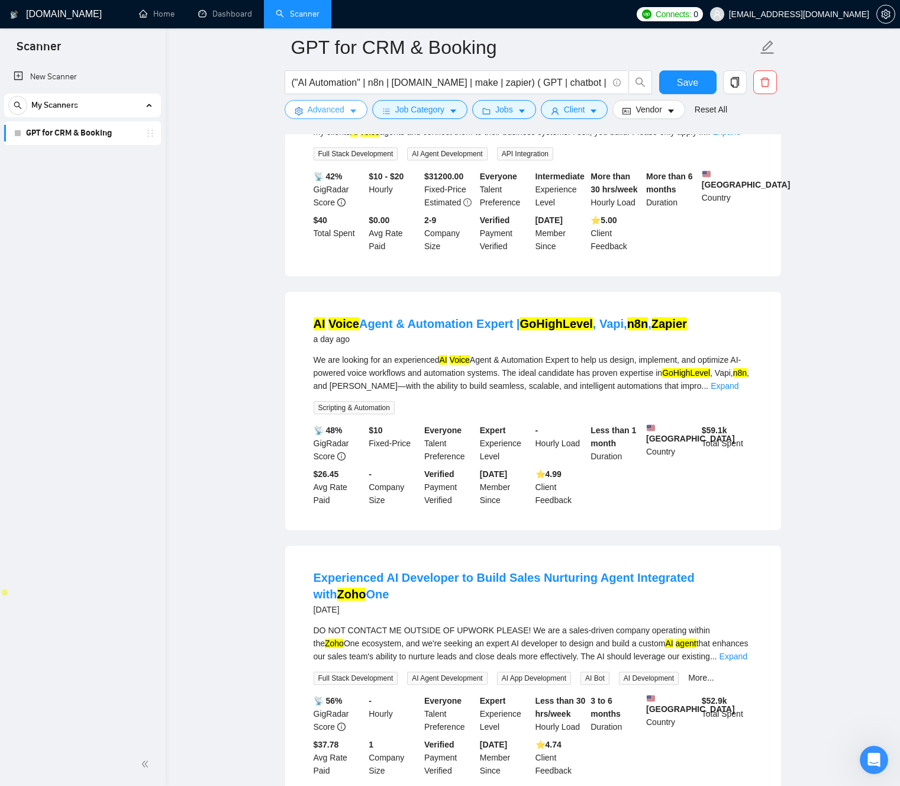
click at [339, 118] on button "Advanced" at bounding box center [326, 109] width 83 height 19
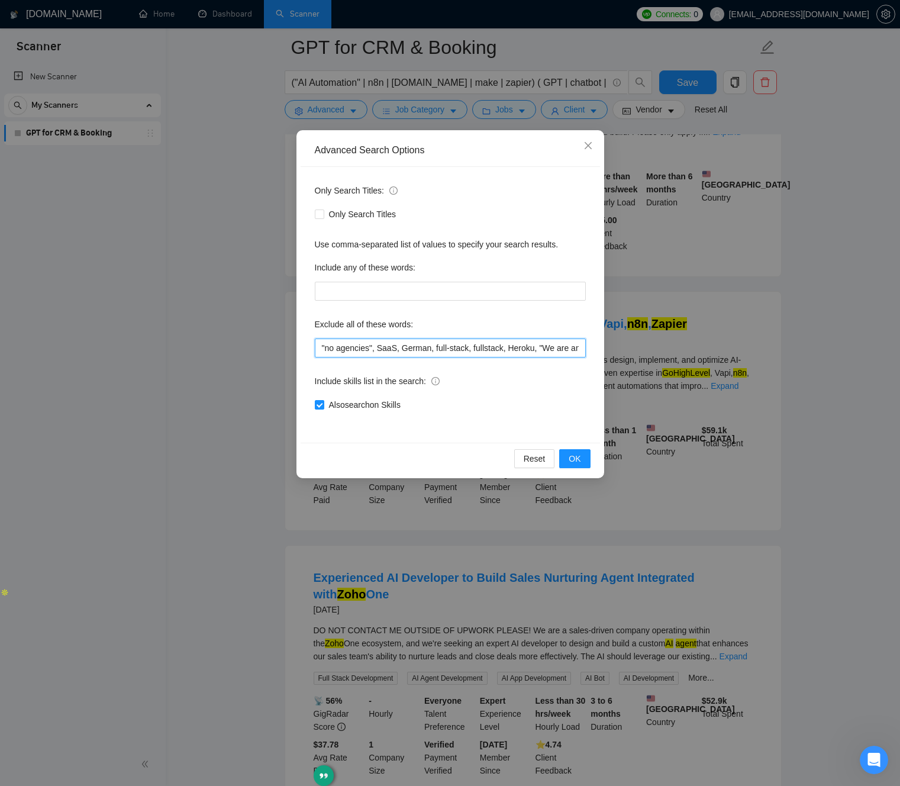
scroll to position [0, 371]
drag, startPoint x: 519, startPoint y: 348, endPoint x: 613, endPoint y: 350, distance: 93.5
click at [613, 350] on div "Advanced Search Options Only Search Titles: Only Search Titles Use comma-separa…" at bounding box center [450, 393] width 900 height 786
click at [583, 350] on input ""no agencies", SaaS, German, full-stack, fullstack, Heroku, "We are an agency",…" at bounding box center [450, 347] width 271 height 19
paste input "full tech stack"
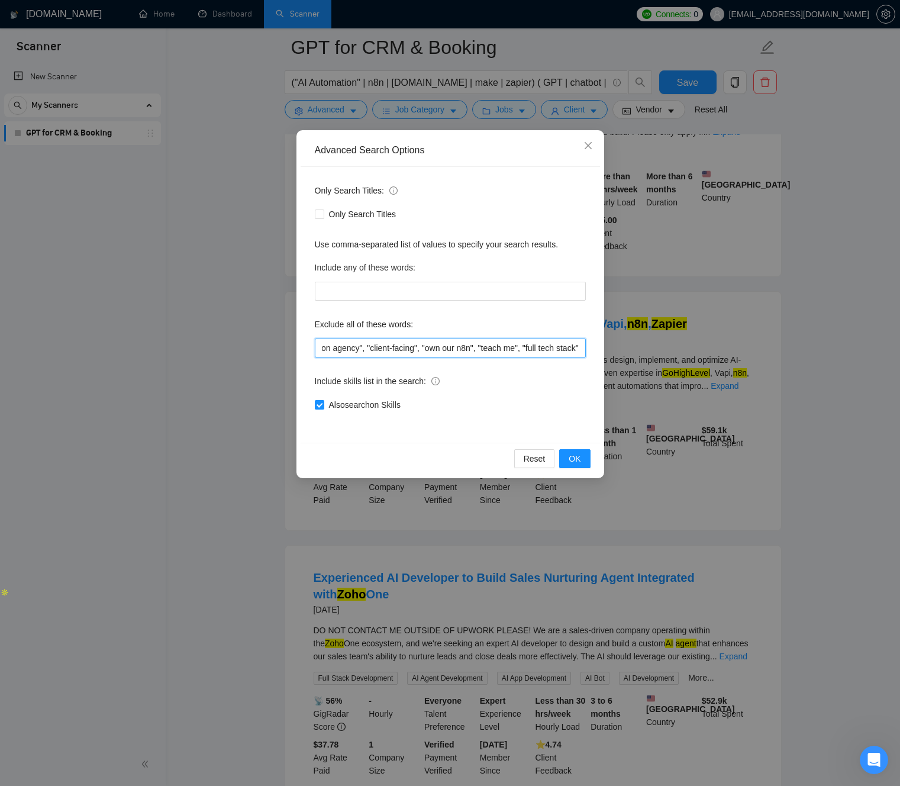
scroll to position [0, 436]
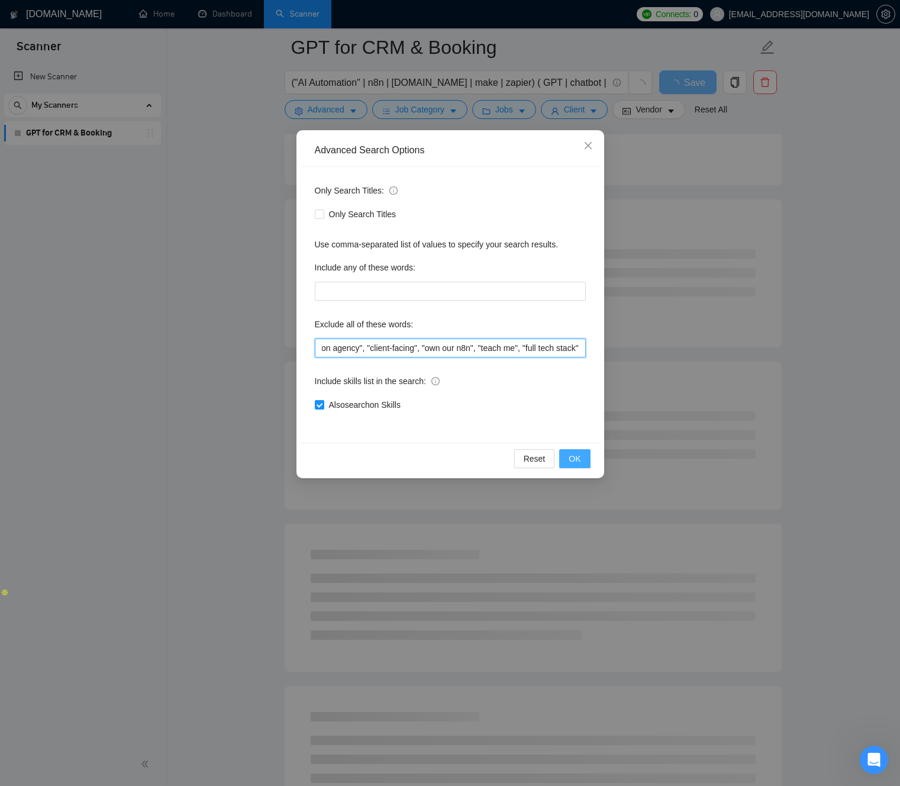
type input ""no agencies", SaaS, German, full-stack, fullstack, Heroku, "We are an agency",…"
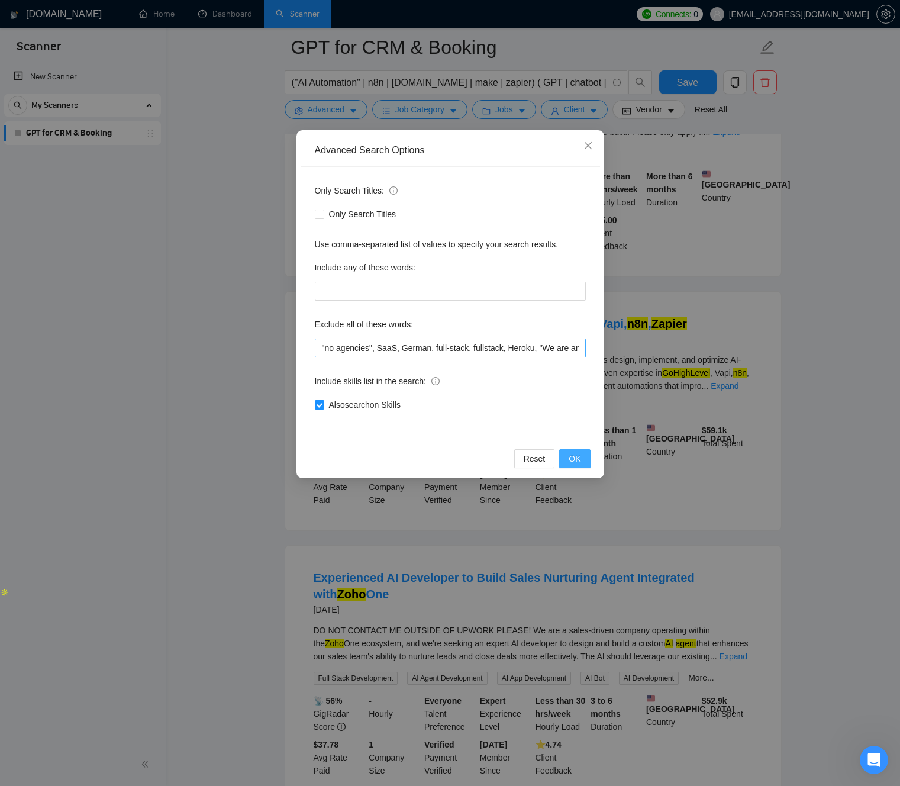
drag, startPoint x: 580, startPoint y: 460, endPoint x: 554, endPoint y: 350, distance: 113.7
click at [565, 360] on div "Advanced Search Options Only Search Titles: Only Search Titles Use comma-separa…" at bounding box center [450, 304] width 308 height 348
drag, startPoint x: 589, startPoint y: 334, endPoint x: 605, endPoint y: 342, distance: 17.5
click at [641, 332] on div "Advanced Search Options Only Search Titles: Only Search Titles Use comma-separa…" at bounding box center [450, 393] width 900 height 786
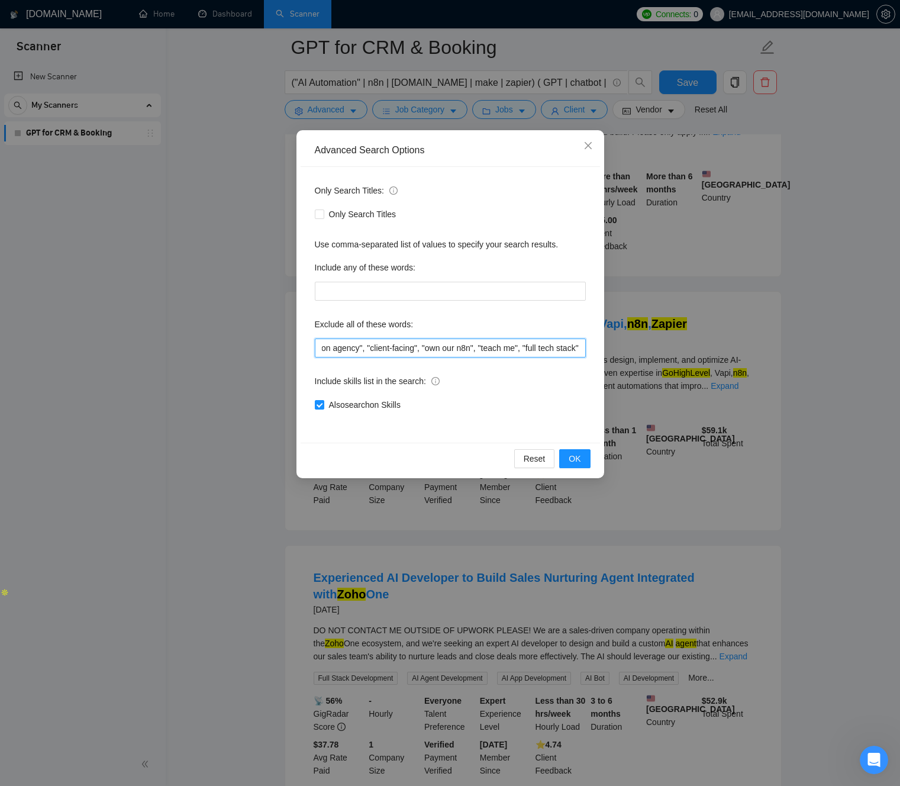
drag, startPoint x: 572, startPoint y: 348, endPoint x: 613, endPoint y: 352, distance: 41.0
click at [643, 349] on div "Advanced Search Options Only Search Titles: Only Search Titles Use comma-separa…" at bounding box center [450, 393] width 900 height 786
click at [573, 353] on input ""no agencies", SaaS, German, full-stack, fullstack, Heroku, "We are an agency",…" at bounding box center [450, 347] width 271 height 19
click at [579, 458] on span "OK" at bounding box center [575, 458] width 12 height 13
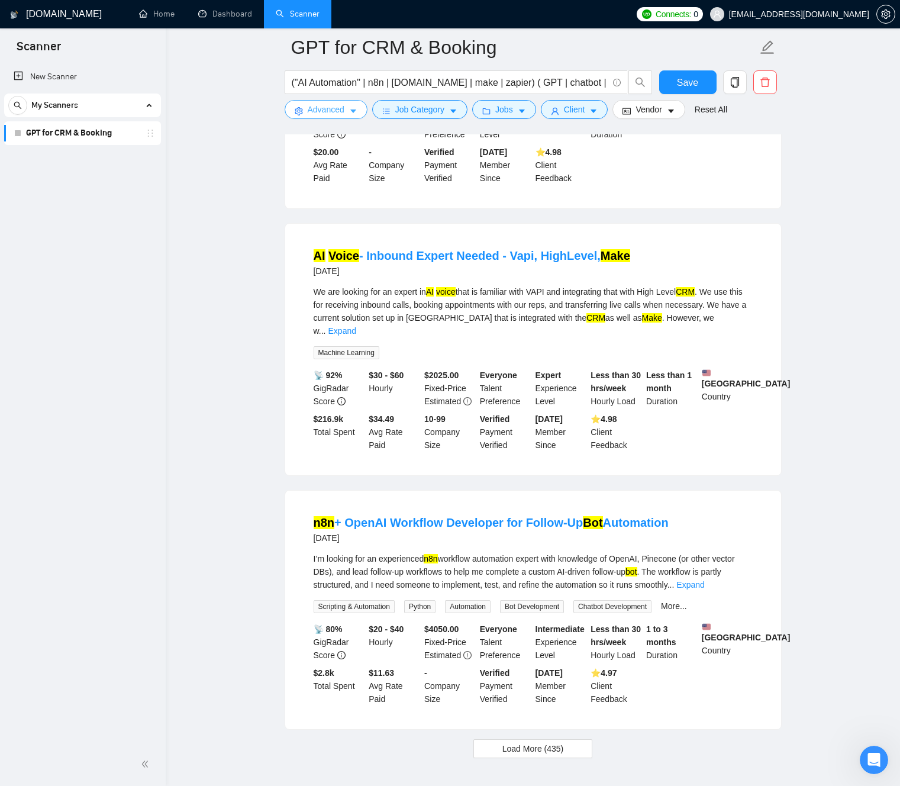
scroll to position [2184, 0]
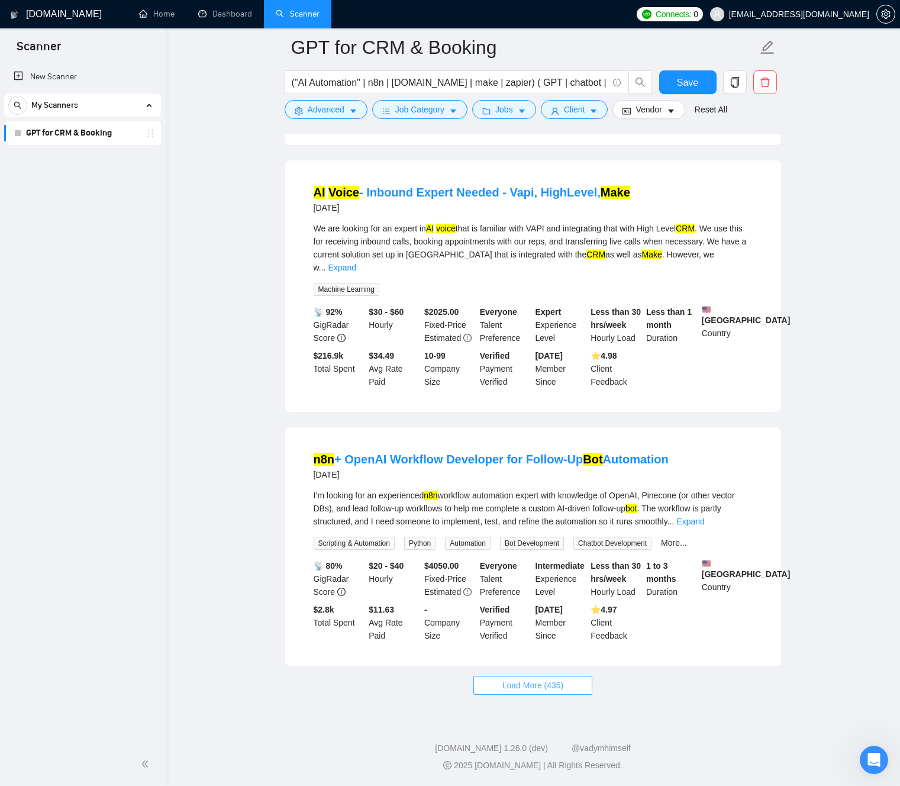
click at [541, 686] on span "Load More (435)" at bounding box center [533, 685] width 62 height 13
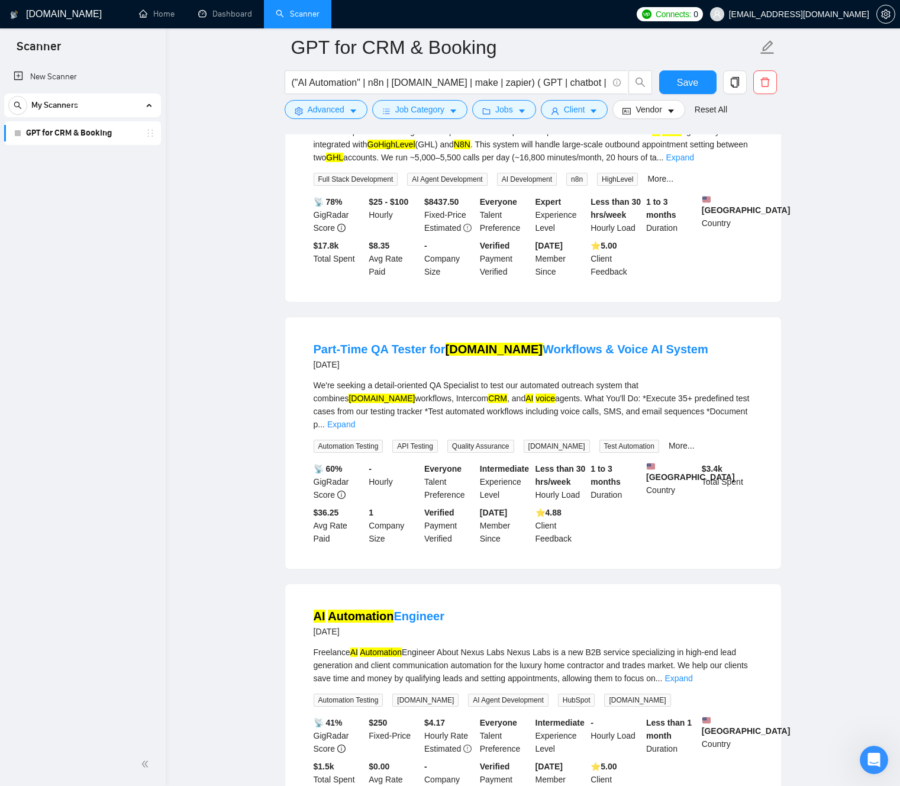
scroll to position [3593, 0]
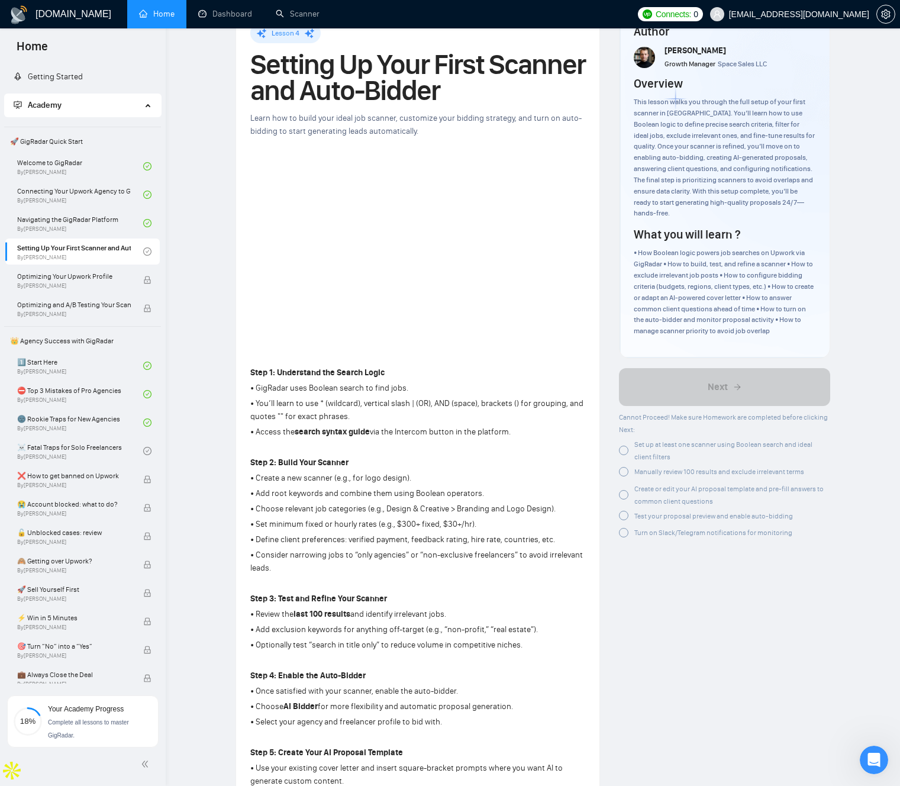
click at [269, 464] on strong "Step 2: Build Your Scanner" at bounding box center [299, 462] width 98 height 10
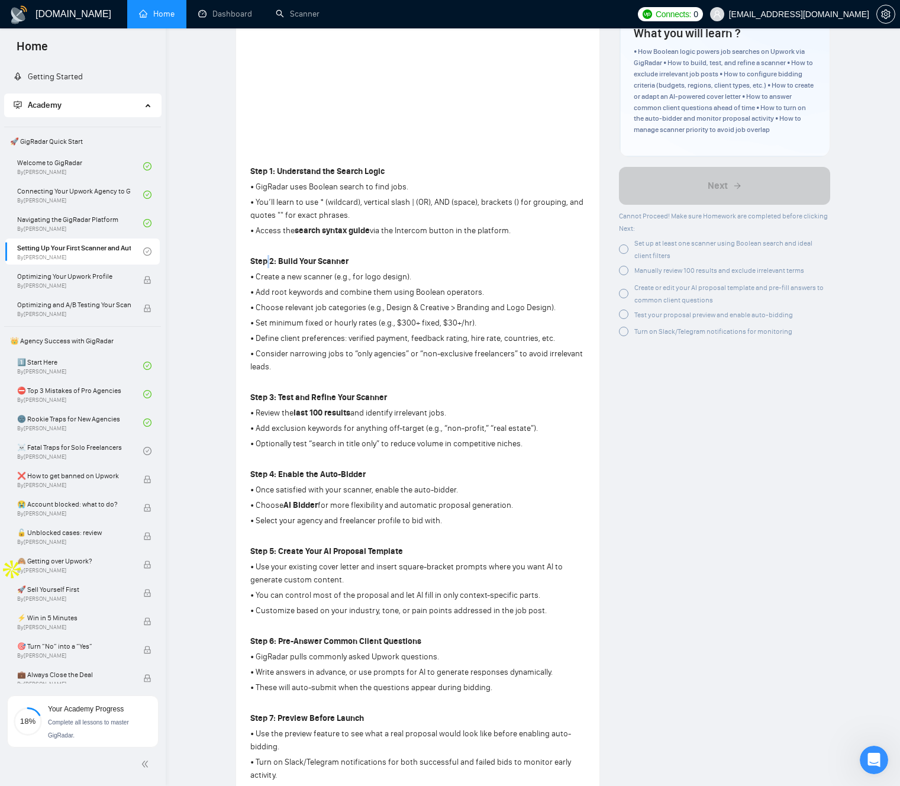
scroll to position [149, 0]
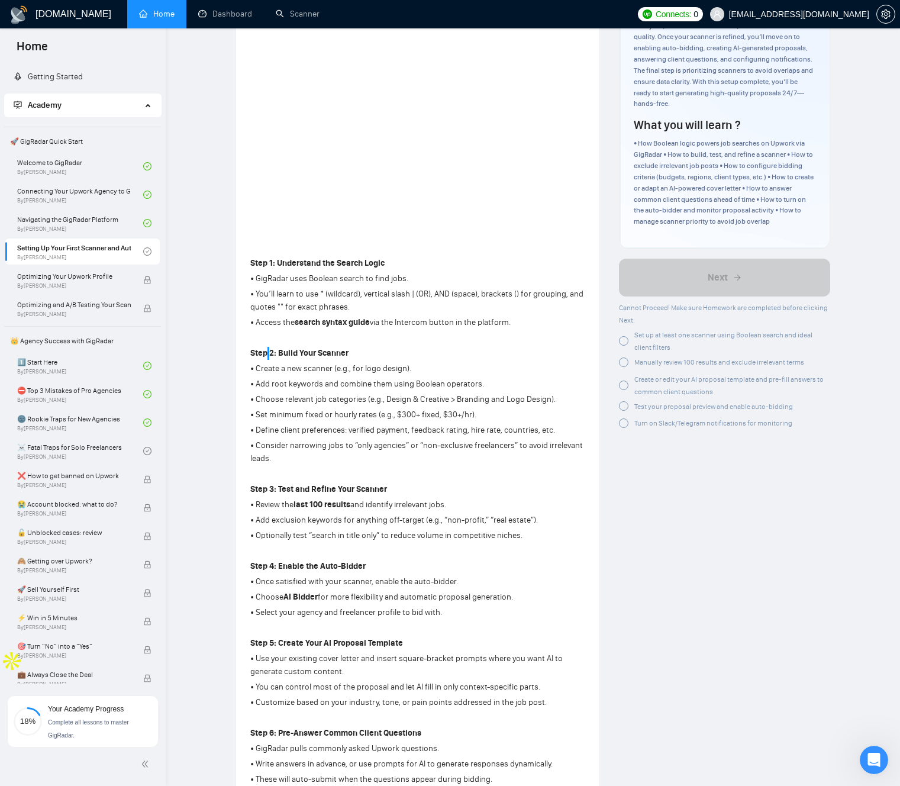
scroll to position [148, 0]
